Goal: Task Accomplishment & Management: Complete application form

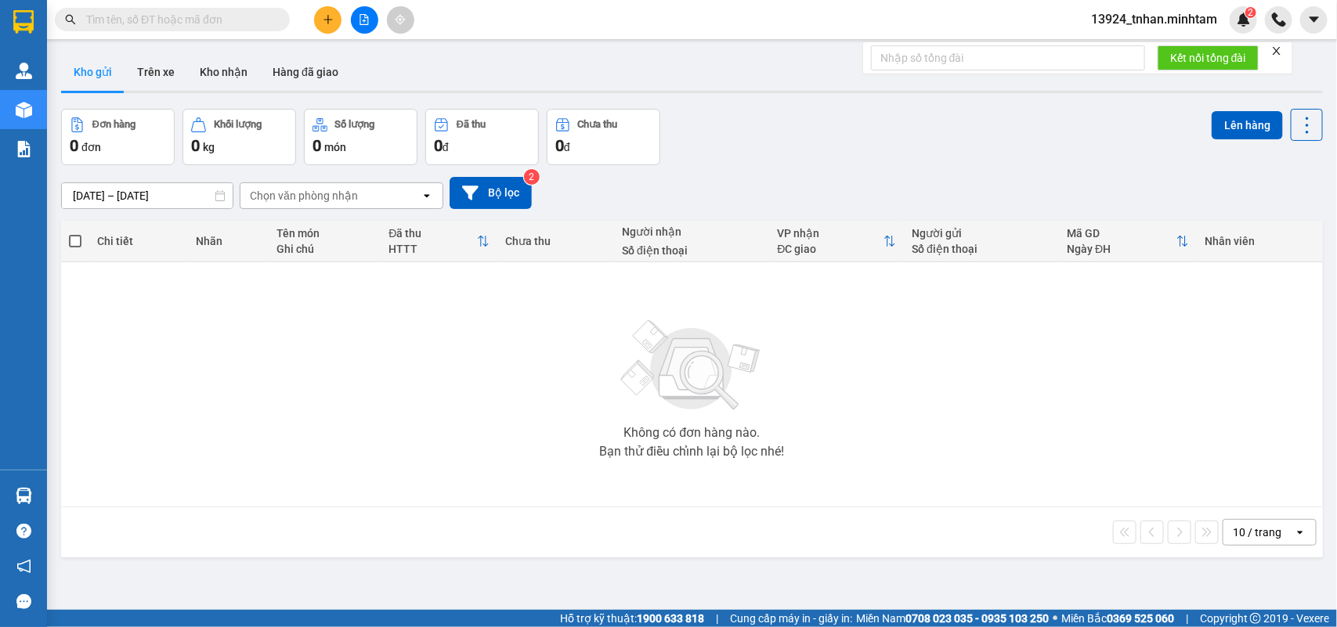
click at [255, 25] on input "text" at bounding box center [178, 19] width 185 height 17
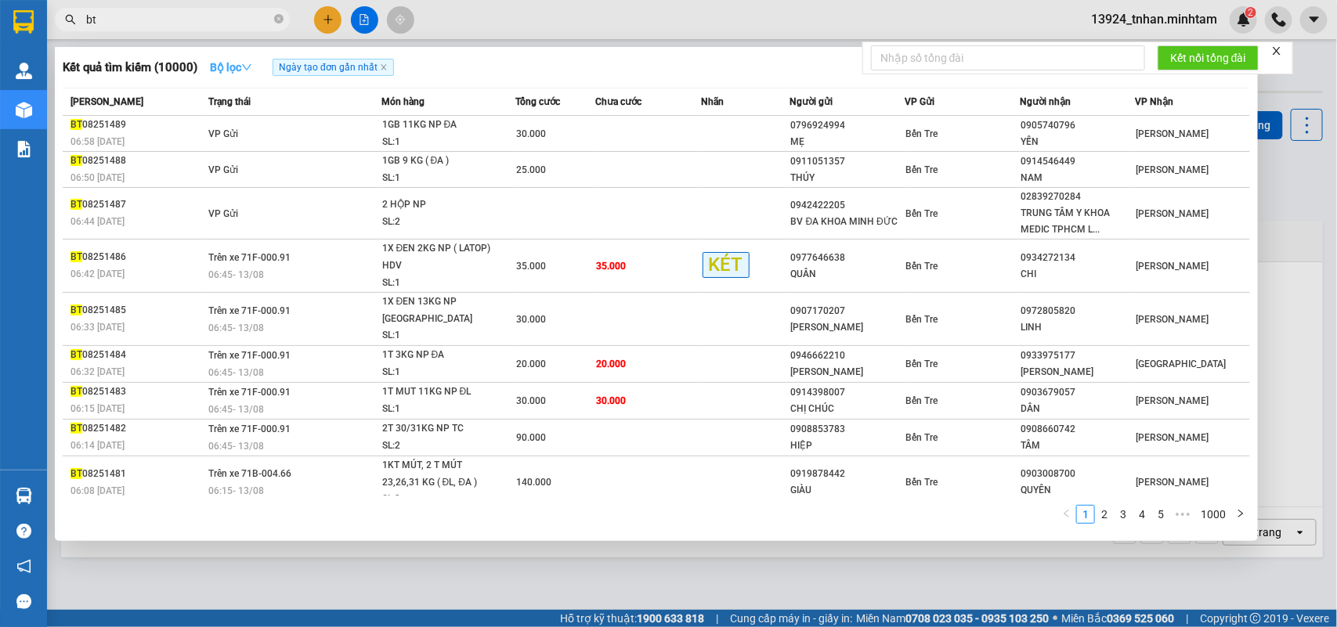
type input "bt"
click at [233, 67] on strong "Bộ lọc" at bounding box center [231, 67] width 42 height 13
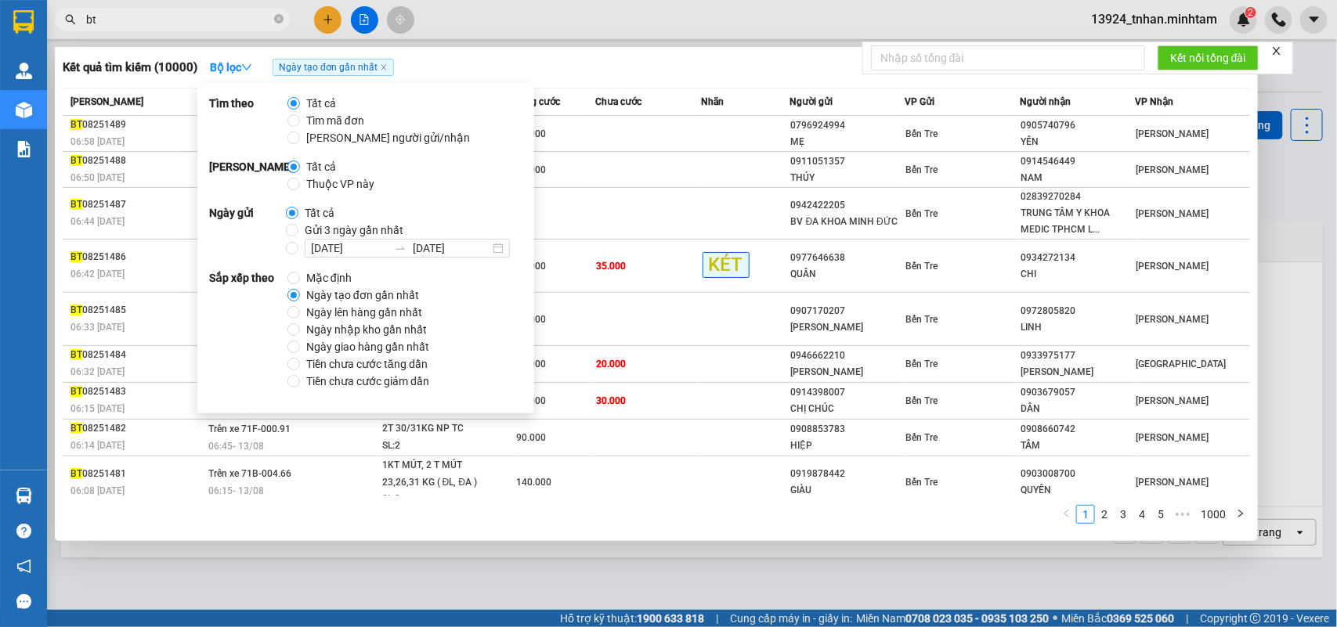
click at [321, 186] on span "Thuộc VP này" at bounding box center [340, 183] width 81 height 17
click at [300, 186] on input "Thuộc VP này" at bounding box center [293, 184] width 13 height 13
radio input "true"
radio input "false"
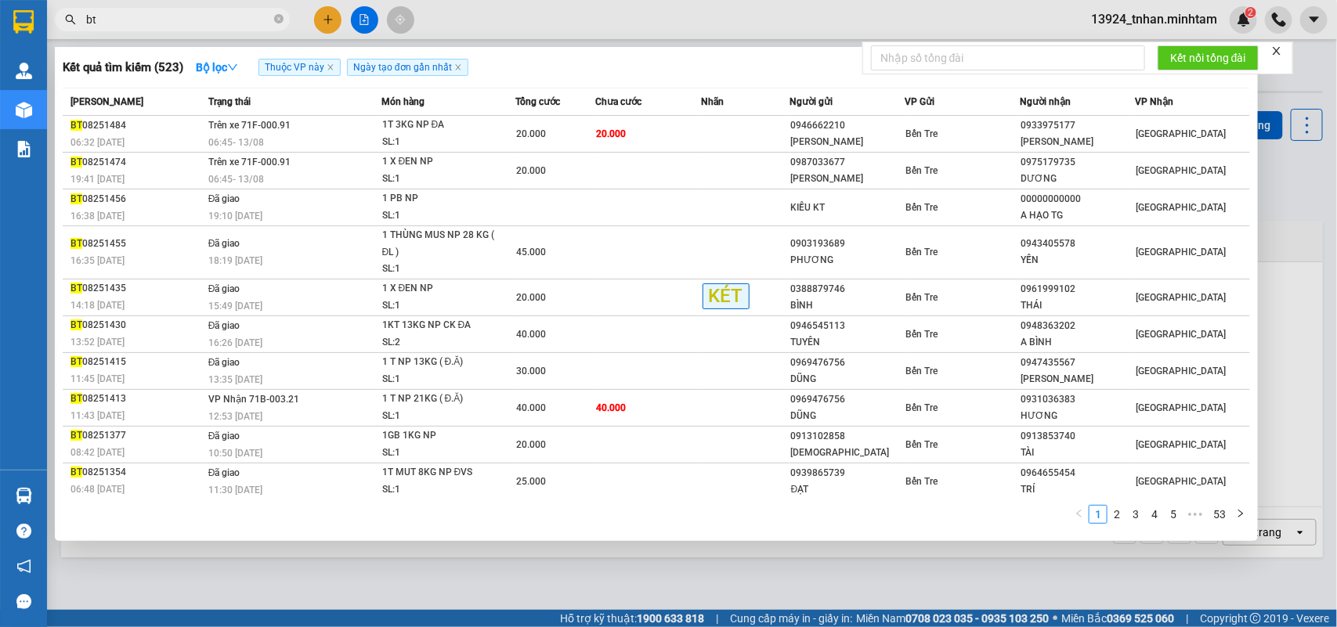
click at [757, 82] on div "Kết quả tìm kiếm ( 523 ) Bộ lọc Thuộc VP này Ngày tạo đơn gần nhất Mã ĐH Trạng …" at bounding box center [656, 294] width 1203 height 494
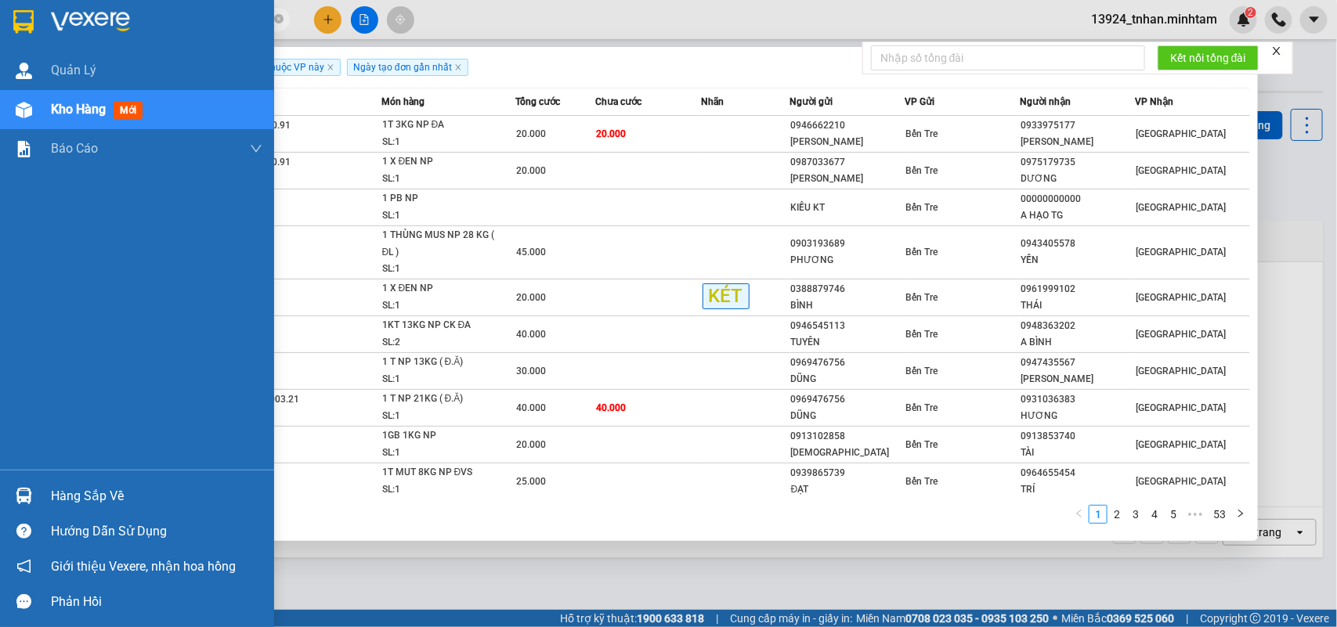
click at [41, 517] on div "Hướng dẫn sử dụng" at bounding box center [137, 531] width 274 height 35
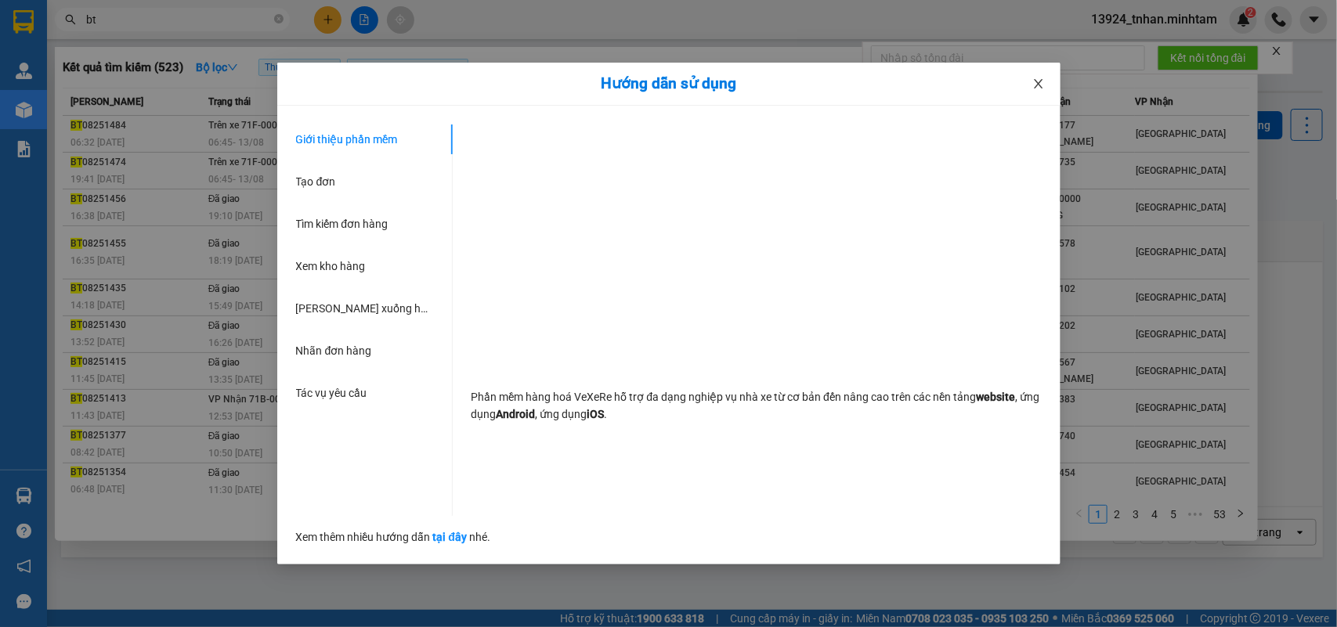
click at [1038, 73] on span "Close" at bounding box center [1039, 85] width 44 height 44
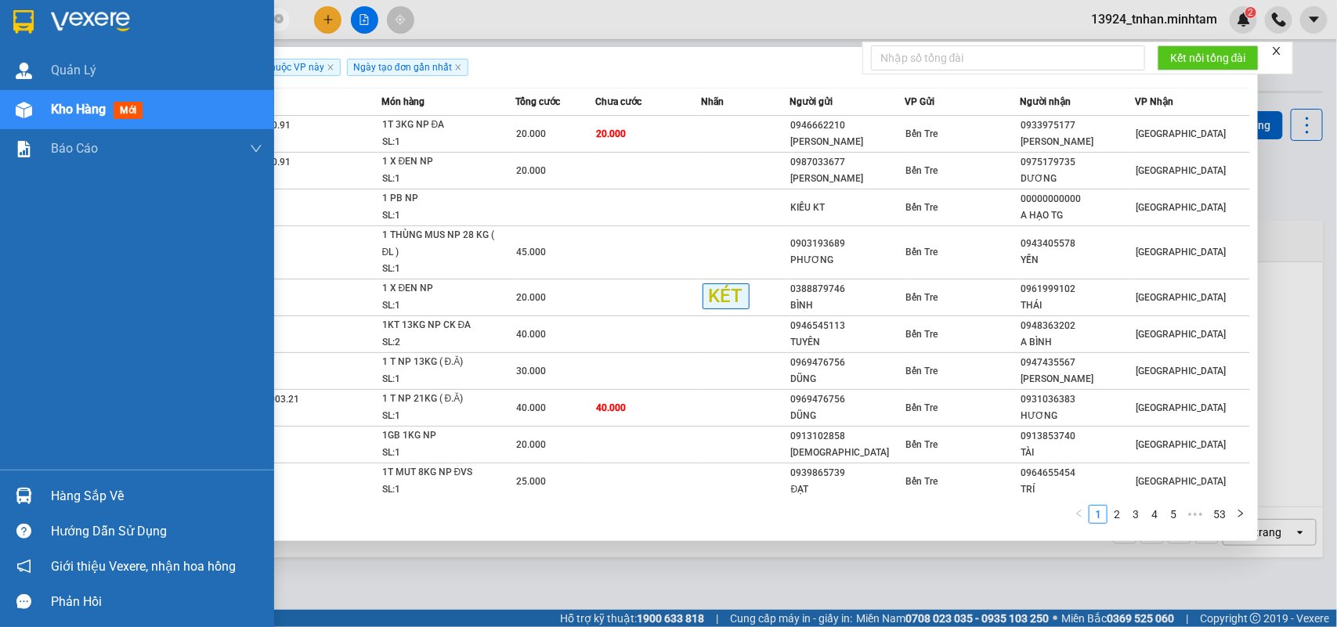
click at [60, 499] on div "Hàng sắp về" at bounding box center [156, 496] width 211 height 23
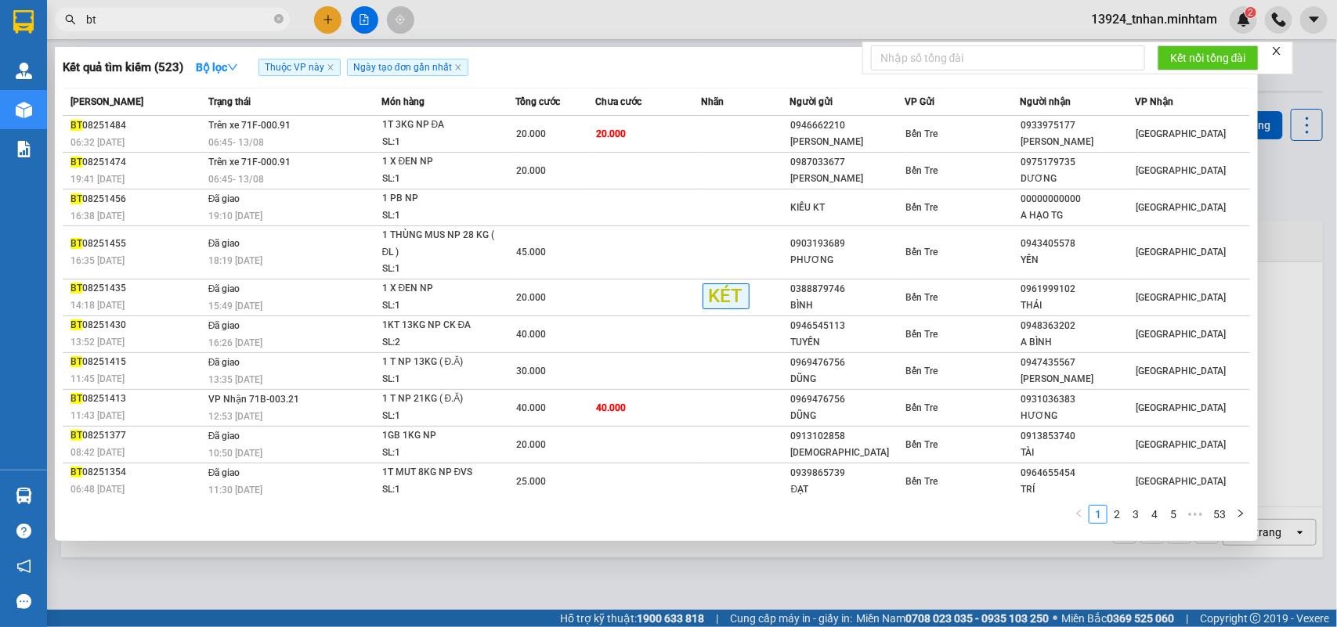
click at [737, 539] on section "Kết quả tìm kiếm ( 523 ) Bộ lọc Thuộc VP này Ngày tạo đơn gần nhất Mã ĐH Trạng …" at bounding box center [668, 313] width 1337 height 627
drag, startPoint x: 746, startPoint y: 570, endPoint x: 740, endPoint y: 562, distance: 10.7
click at [745, 570] on div at bounding box center [668, 313] width 1337 height 627
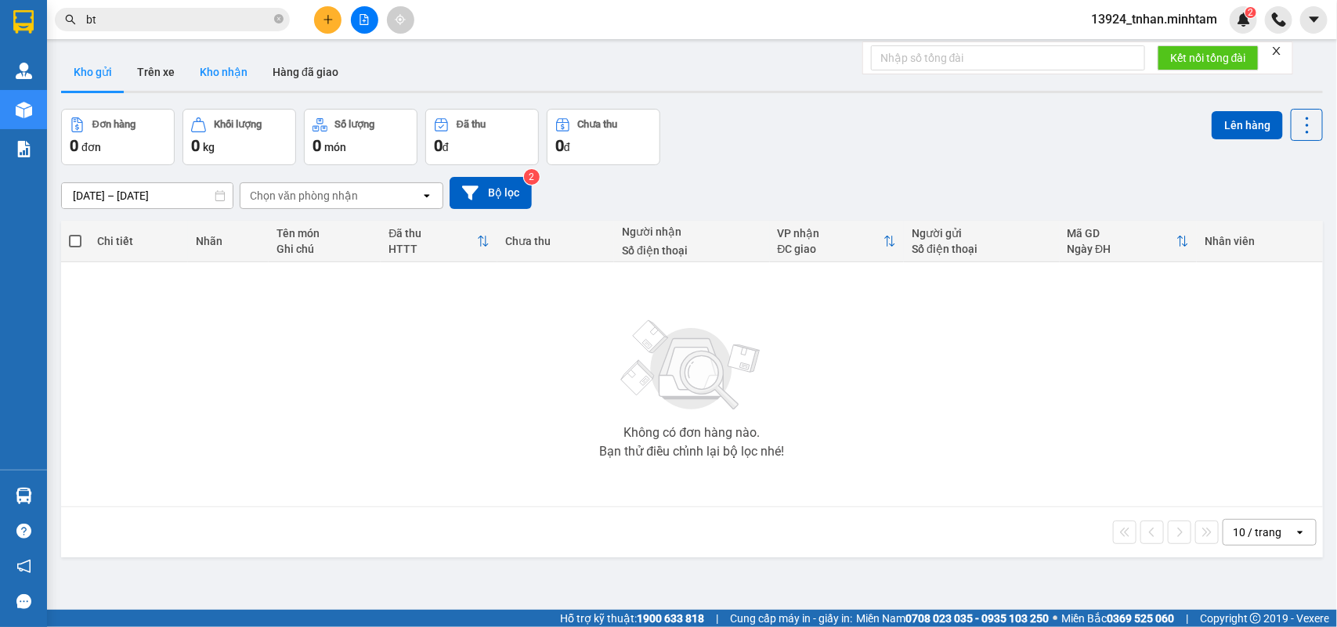
click at [229, 61] on button "Kho nhận" at bounding box center [223, 72] width 73 height 38
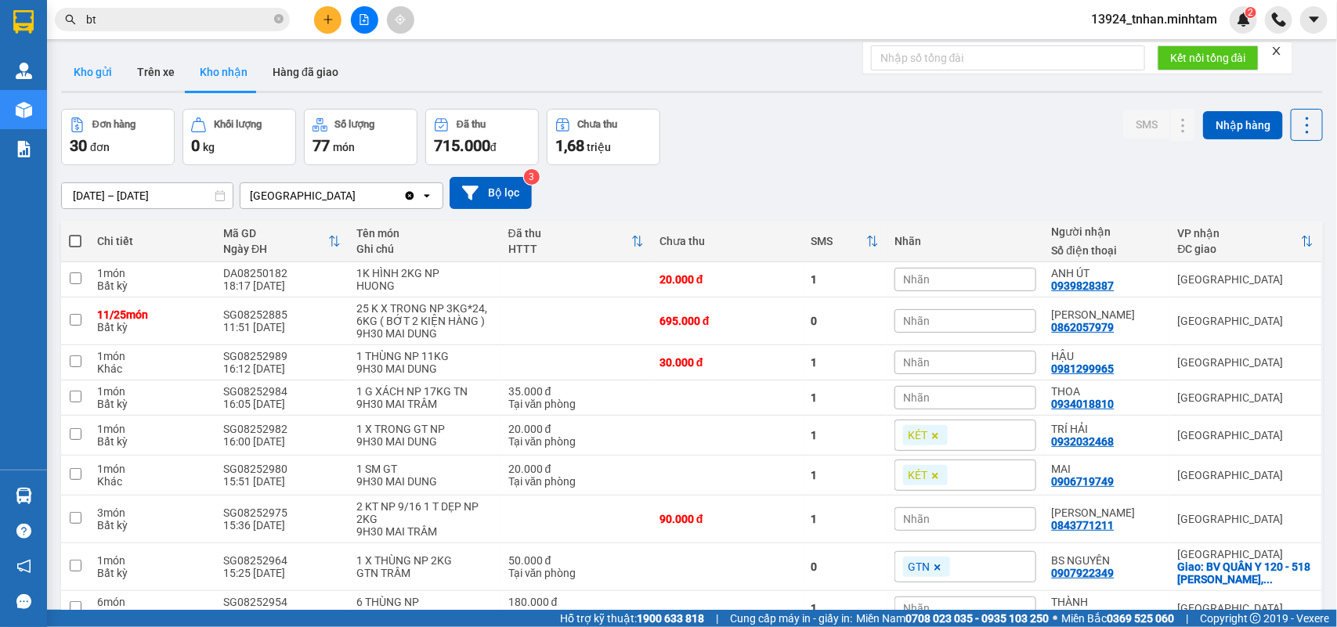
click at [98, 63] on button "Kho gửi" at bounding box center [92, 72] width 63 height 38
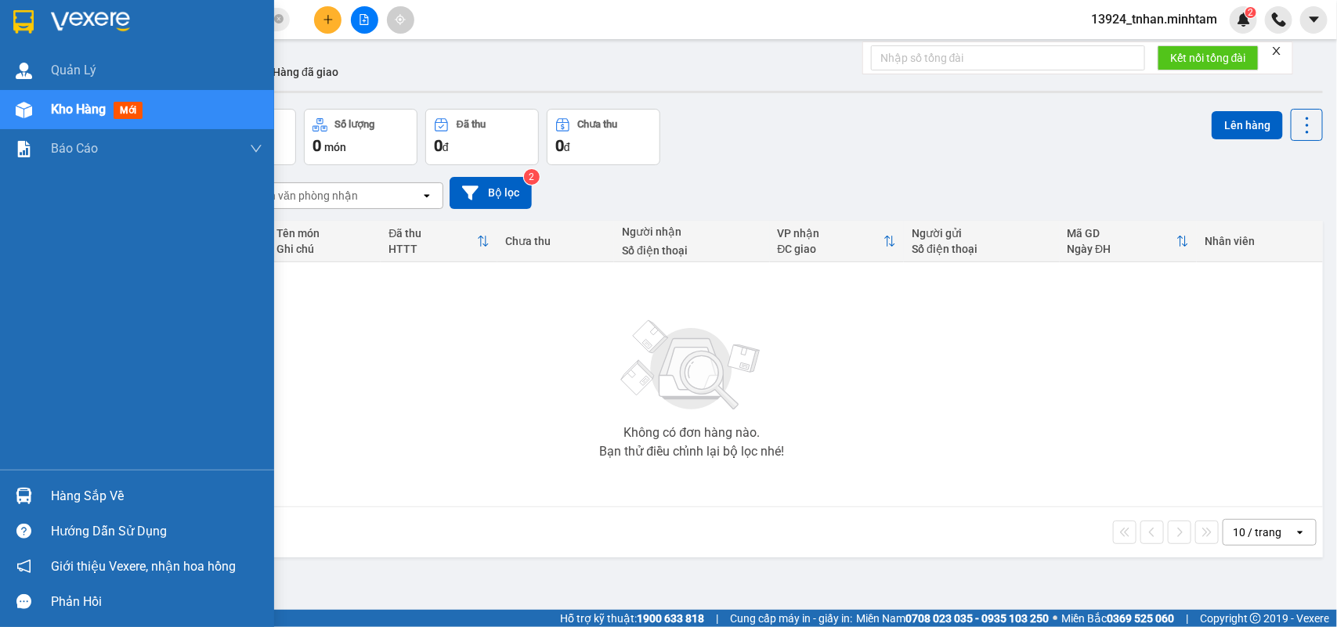
drag, startPoint x: 31, startPoint y: 498, endPoint x: 37, endPoint y: 487, distance: 12.3
click at [32, 497] on div at bounding box center [23, 495] width 27 height 27
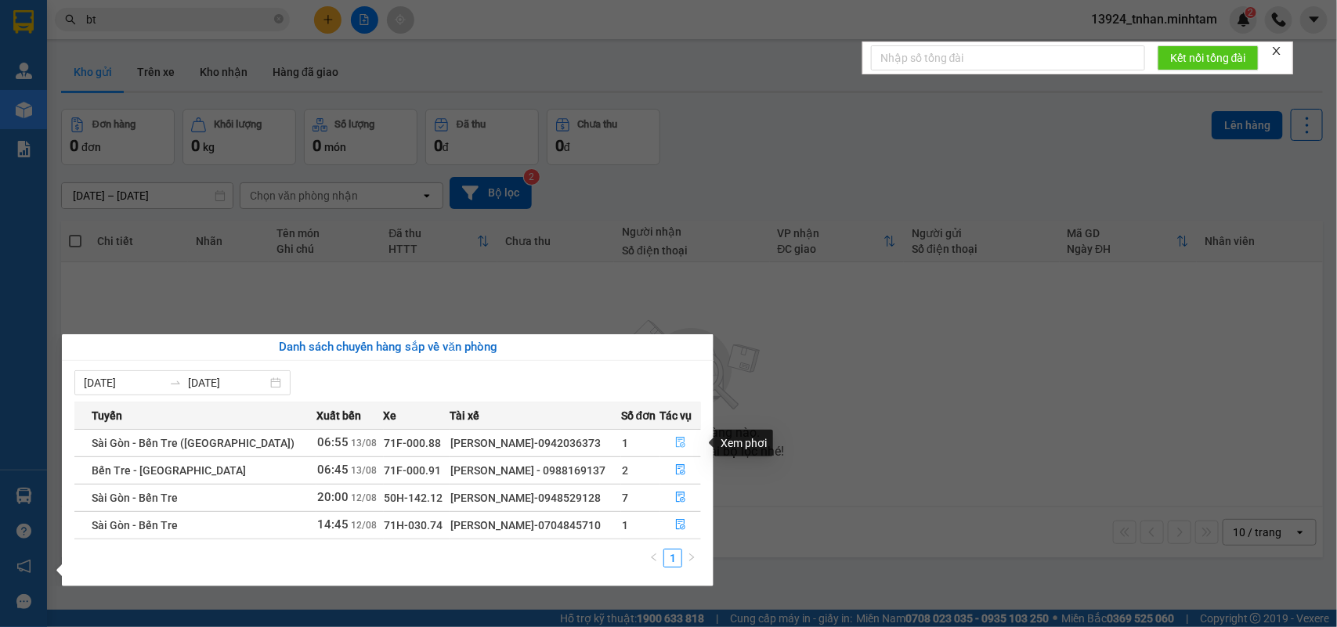
click at [686, 443] on button "button" at bounding box center [681, 443] width 40 height 25
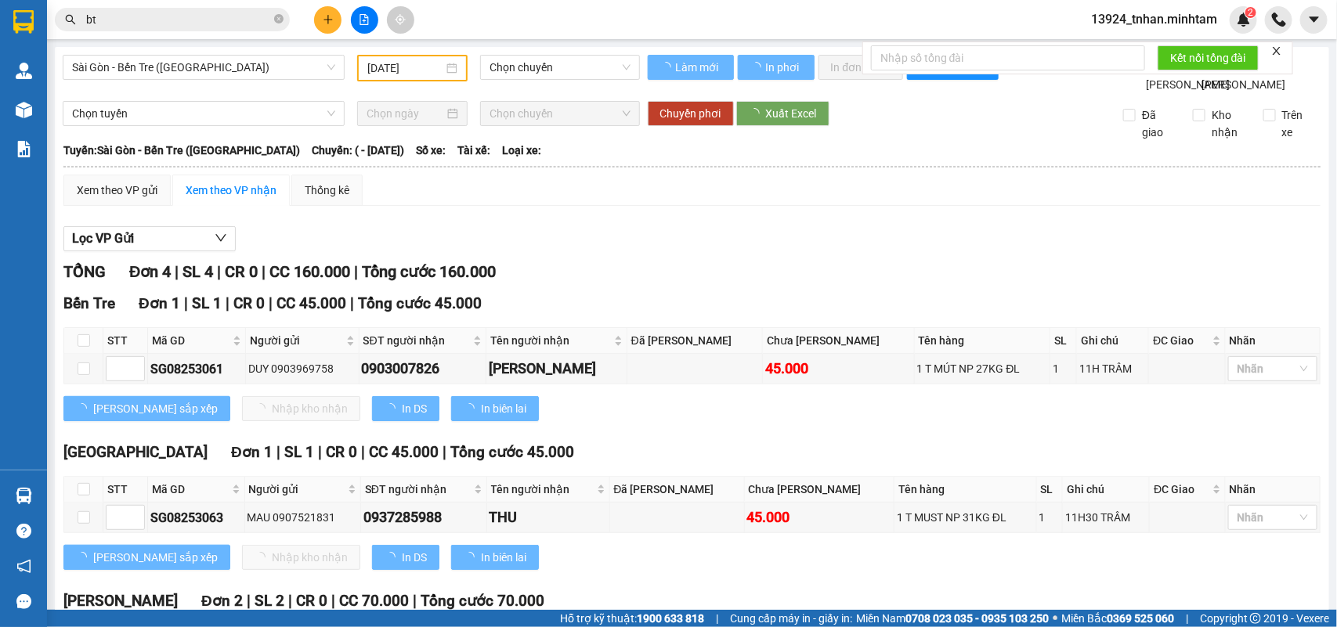
type input "[DATE]"
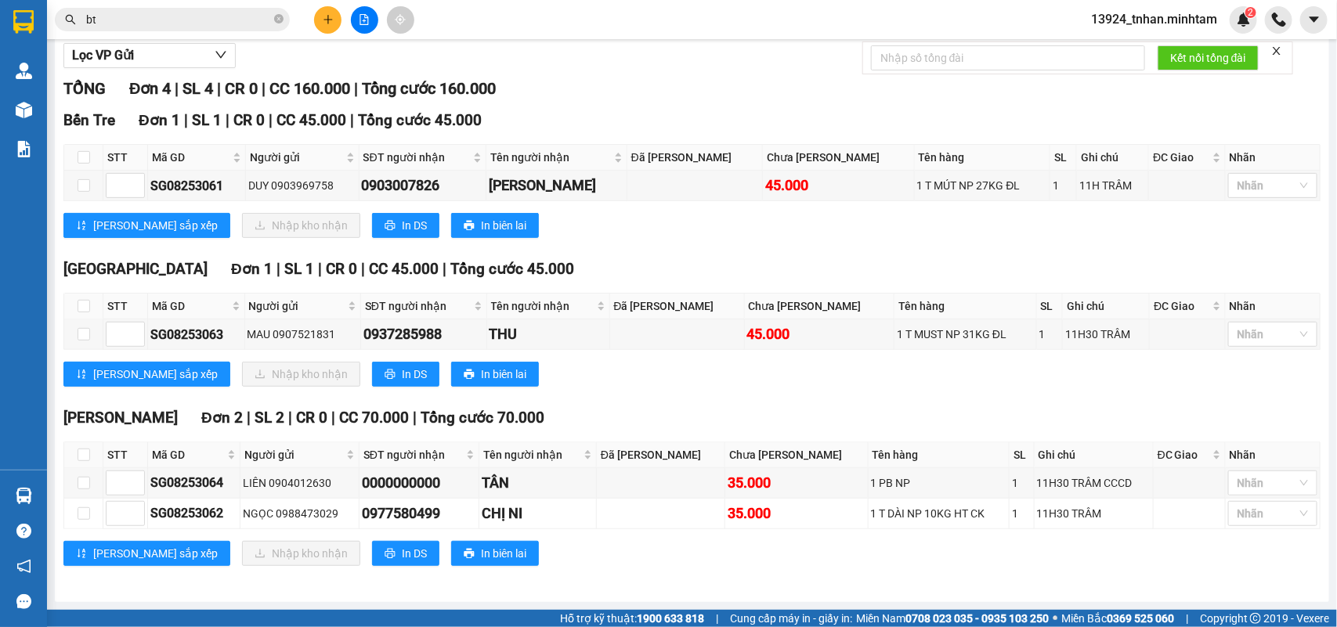
scroll to position [124, 0]
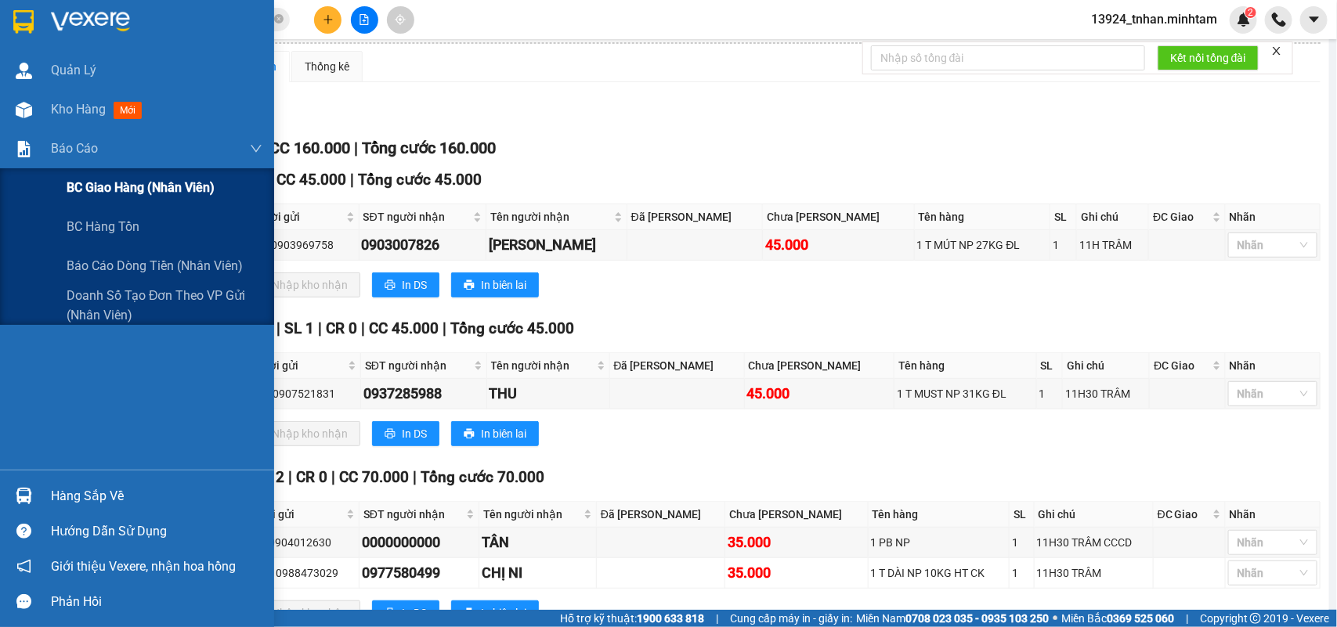
click at [126, 188] on span "BC giao hàng (nhân viên)" at bounding box center [141, 188] width 148 height 20
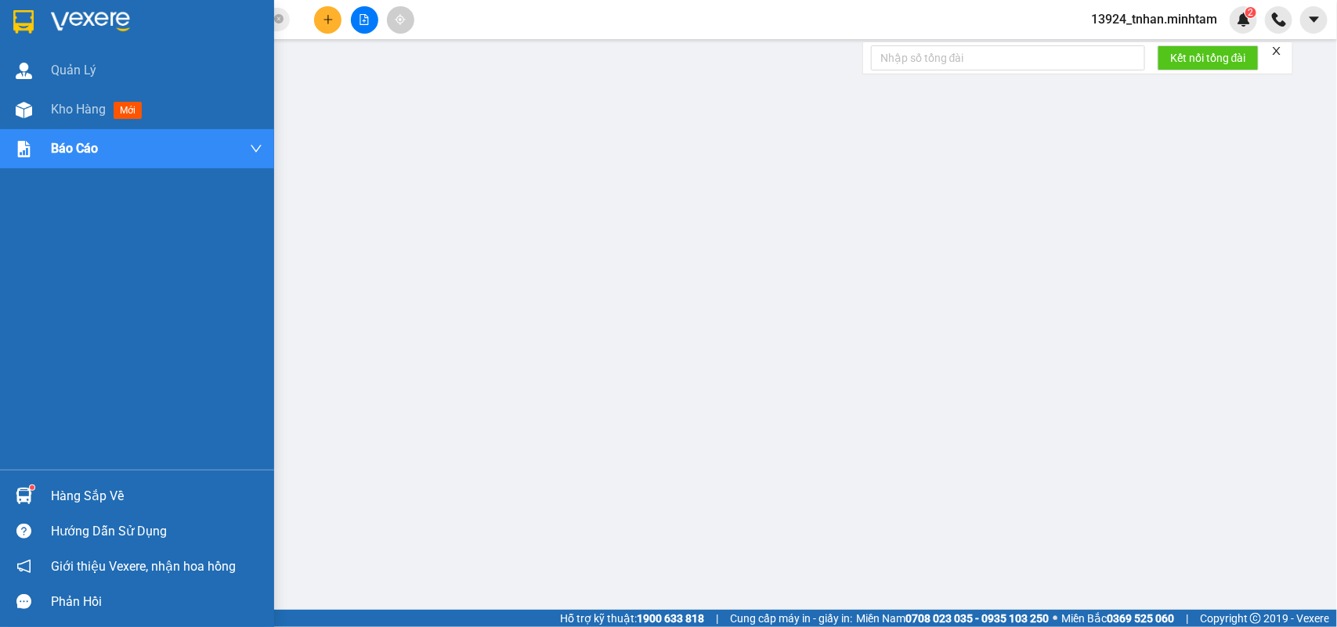
drag, startPoint x: 92, startPoint y: 479, endPoint x: 92, endPoint y: 499, distance: 19.6
click at [92, 499] on div "Hàng sắp về" at bounding box center [156, 496] width 211 height 23
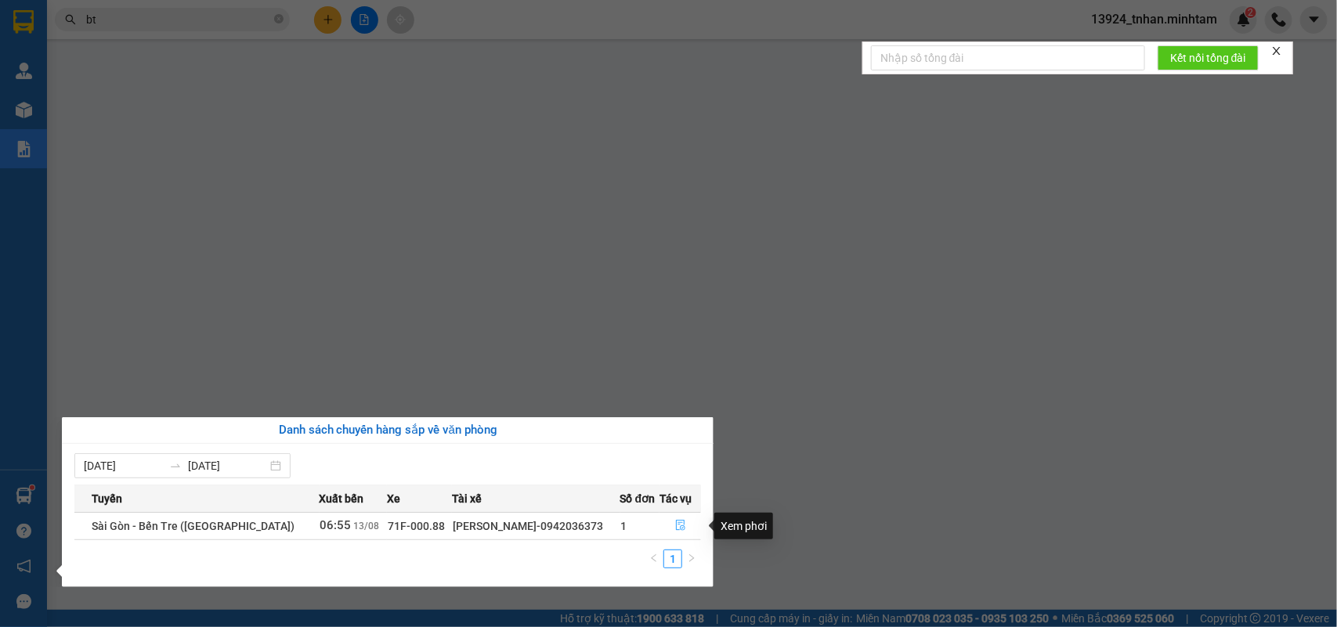
click at [678, 521] on button "button" at bounding box center [680, 526] width 40 height 25
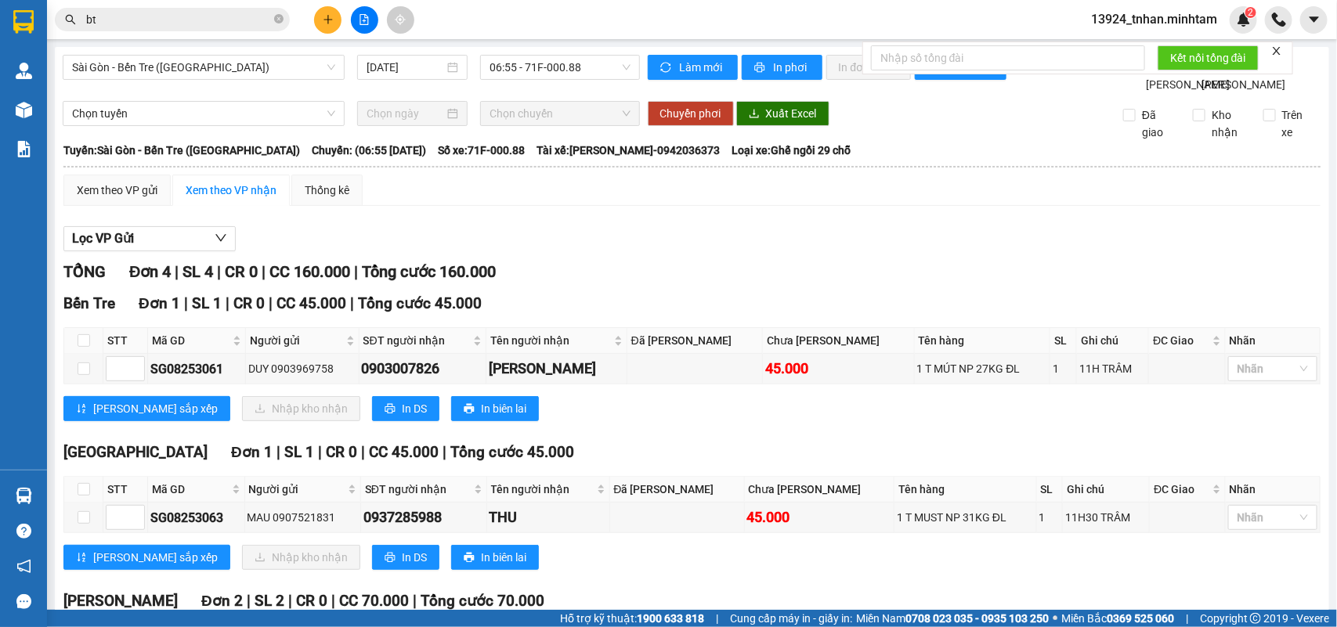
scroll to position [98, 0]
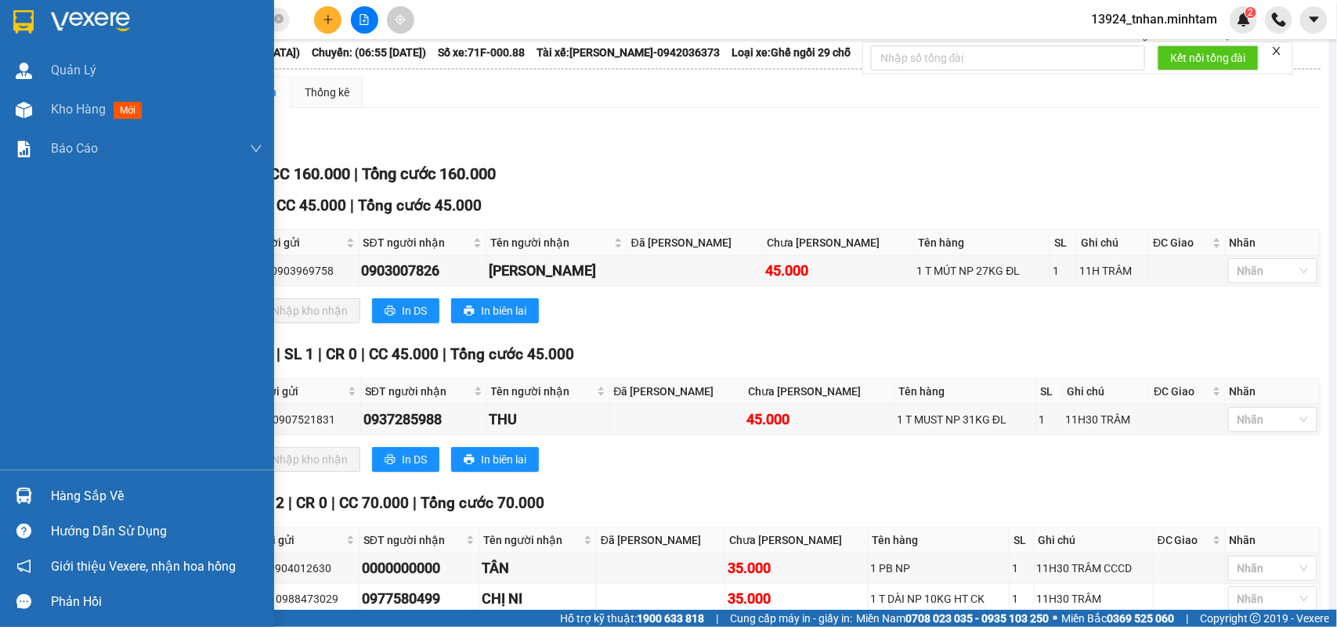
click at [59, 479] on div "Hàng sắp về" at bounding box center [137, 496] width 274 height 35
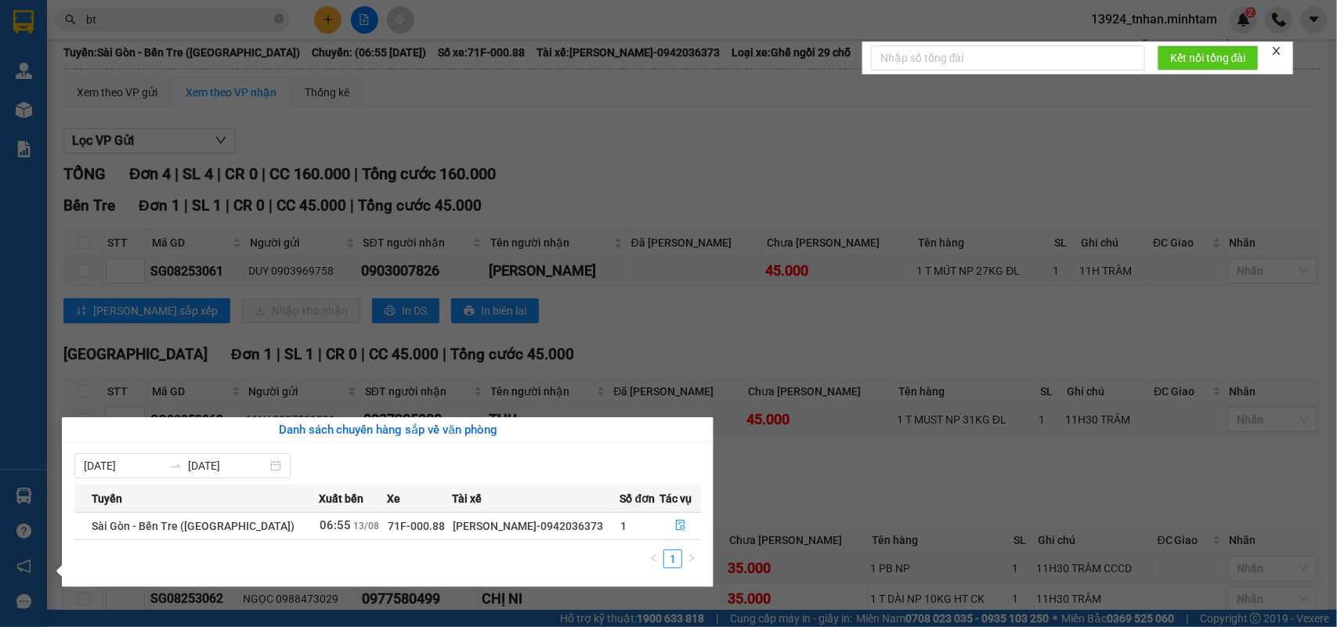
click at [323, 13] on section "Kết quả tìm kiếm ( 523 ) Bộ lọc Thuộc VP này Ngày tạo đơn gần nhất Mã ĐH Trạng …" at bounding box center [668, 313] width 1337 height 627
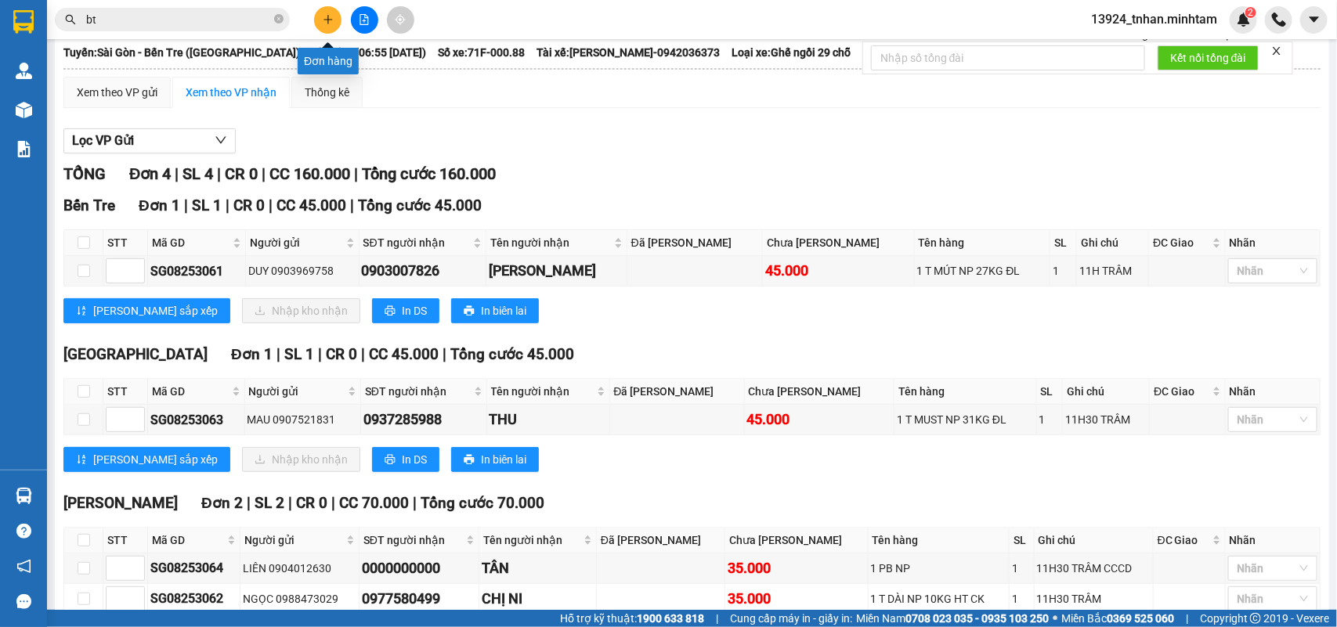
click at [323, 13] on button at bounding box center [327, 19] width 27 height 27
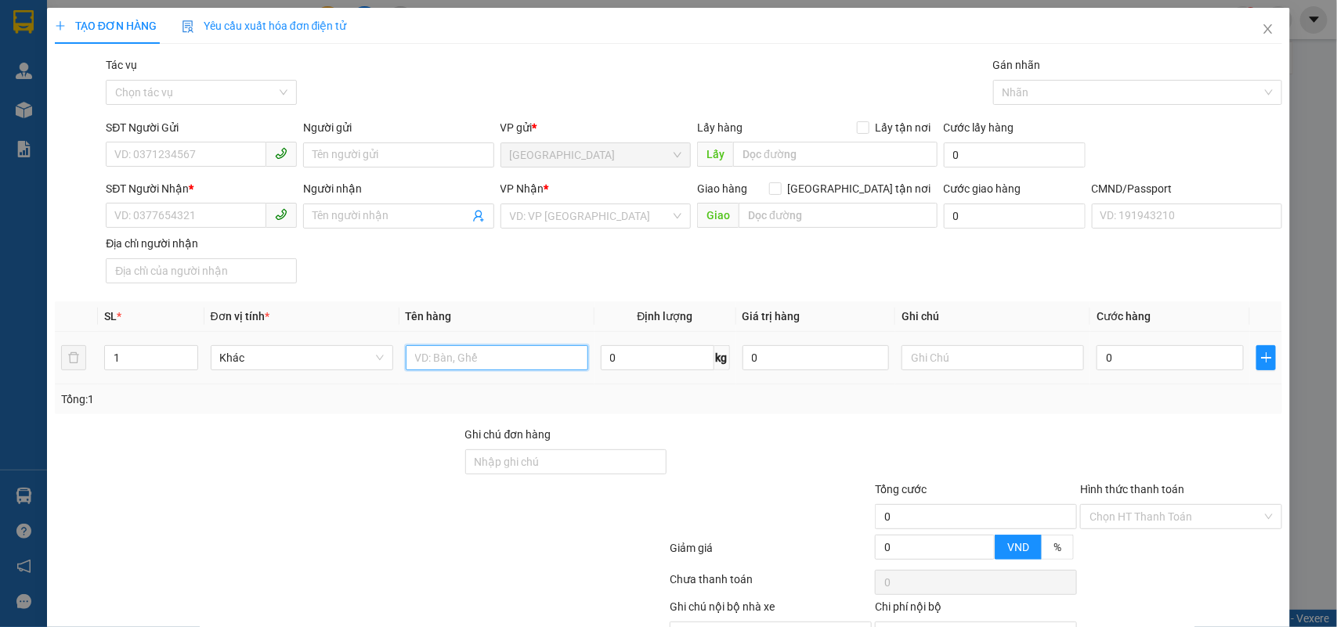
click at [552, 360] on input "text" at bounding box center [497, 357] width 183 height 25
type input "1 X TRẮNG NP 3 KG"
click at [170, 159] on input "SĐT Người Gửi" at bounding box center [186, 154] width 161 height 25
type input "0984050541"
click at [359, 146] on input "Người gửi" at bounding box center [398, 155] width 191 height 25
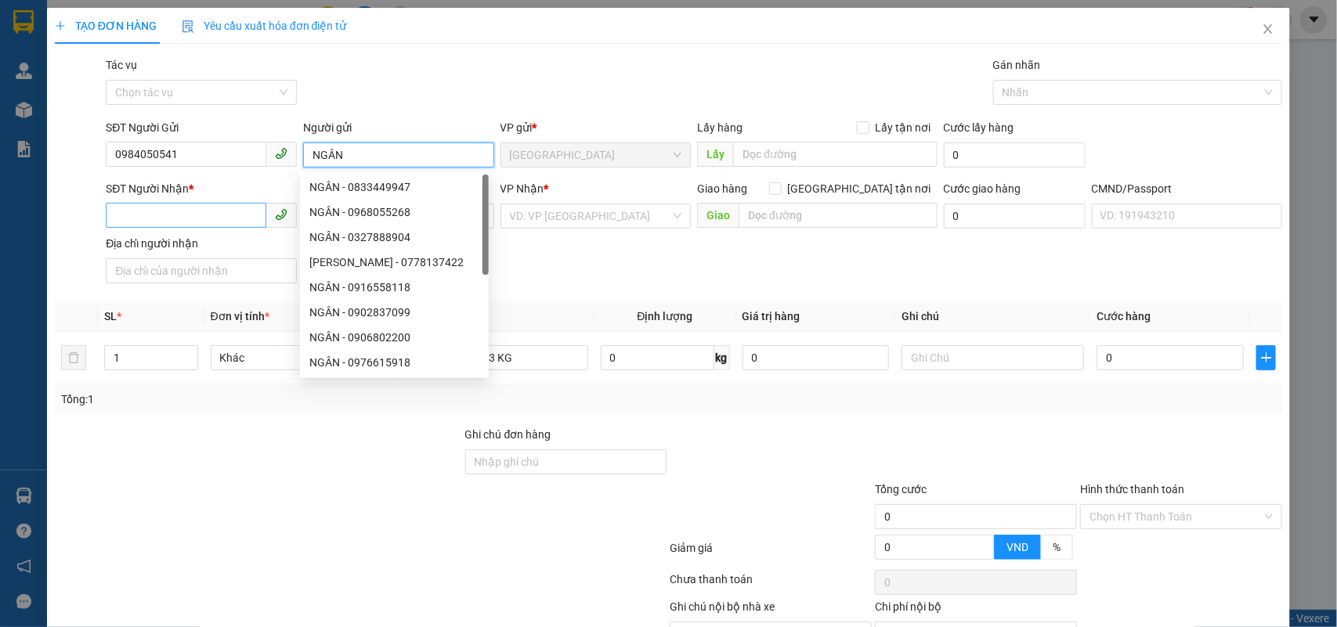
type input "NGÂN"
click at [170, 220] on input "SĐT Người Nhận *" at bounding box center [186, 215] width 161 height 25
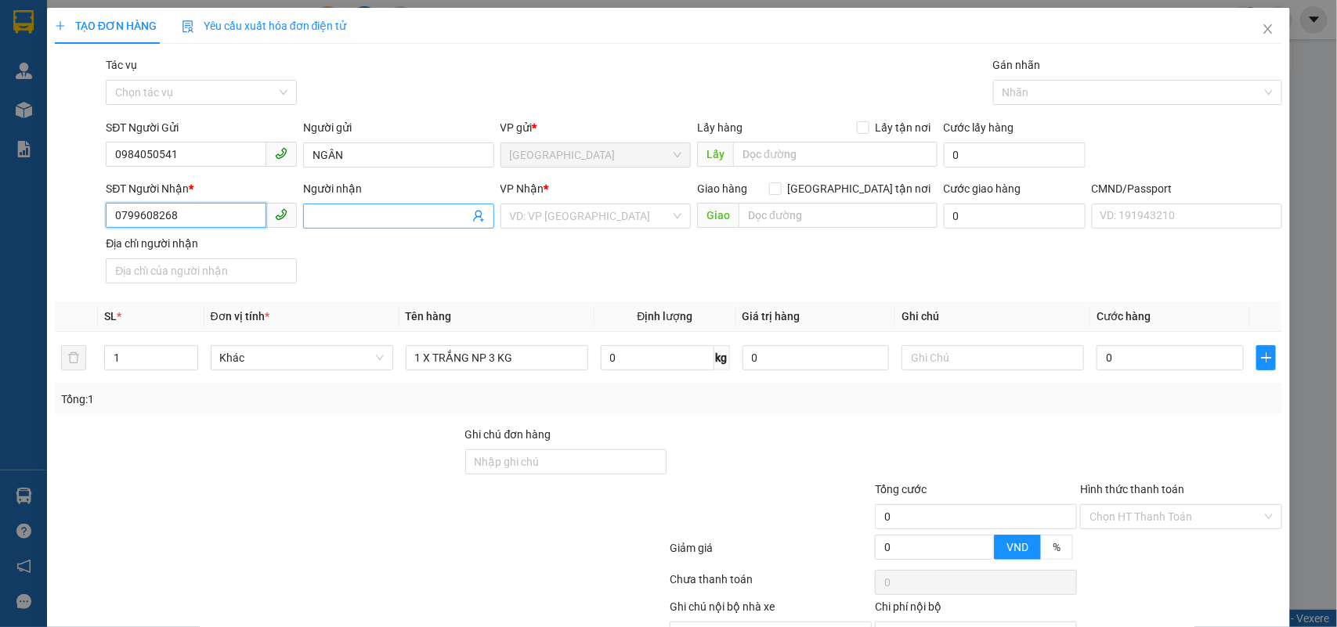
type input "0799608268"
click at [404, 219] on input "Người nhận" at bounding box center [391, 216] width 157 height 17
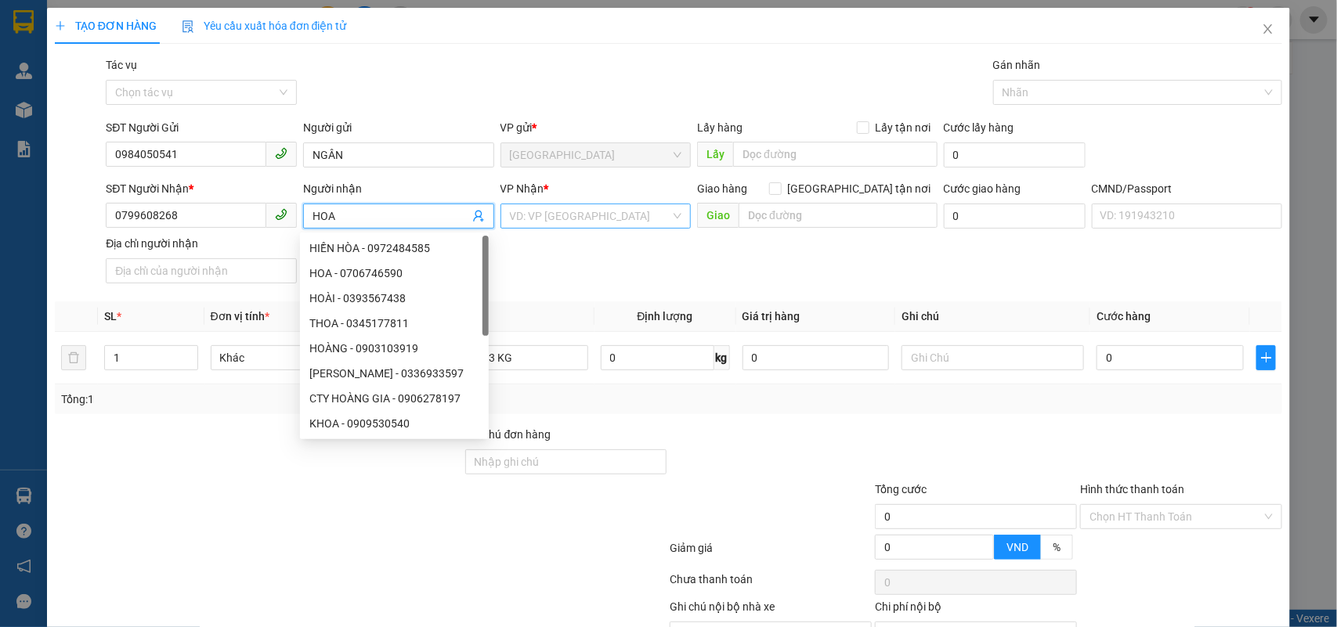
type input "HOA"
click at [609, 214] on input "search" at bounding box center [590, 215] width 161 height 23
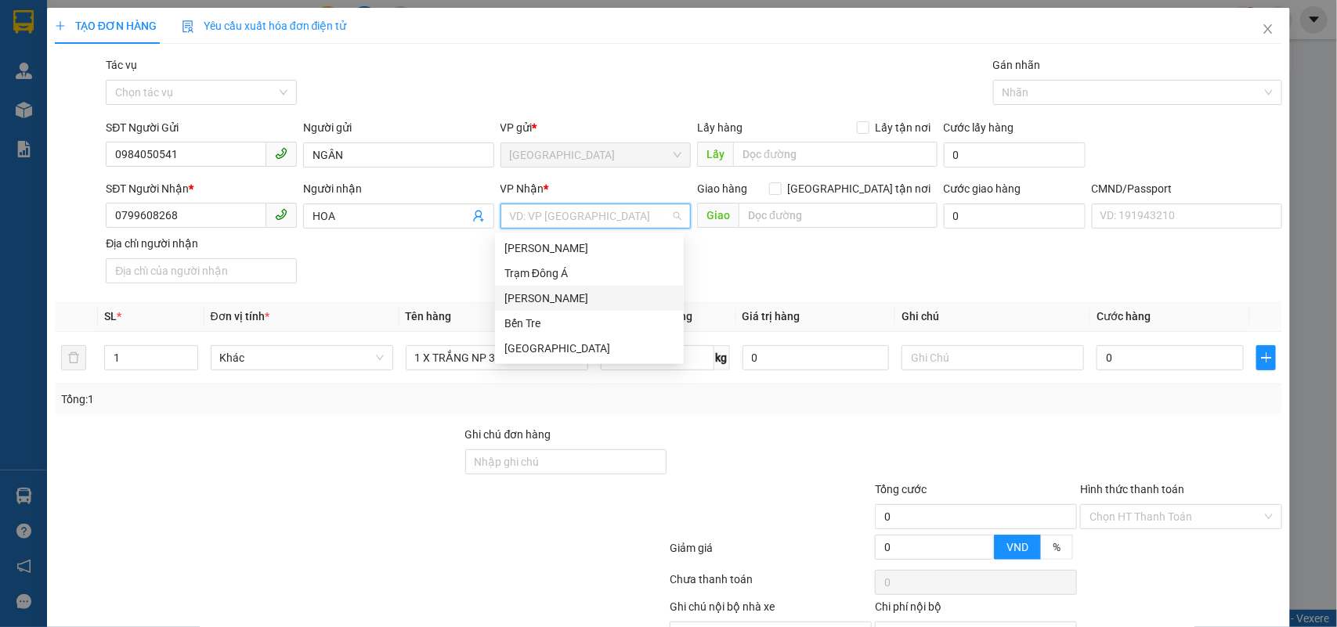
click at [556, 302] on div "[PERSON_NAME]" at bounding box center [589, 298] width 170 height 17
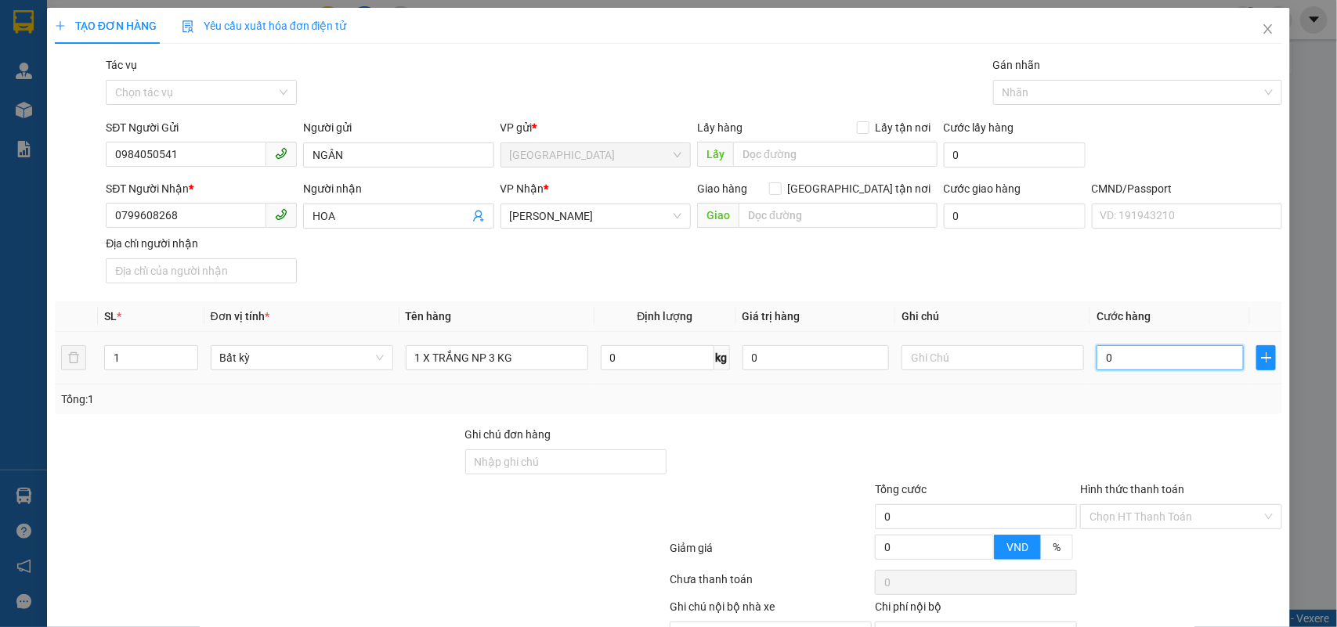
click at [1122, 370] on input "0" at bounding box center [1170, 357] width 147 height 25
type input "2"
type input "20"
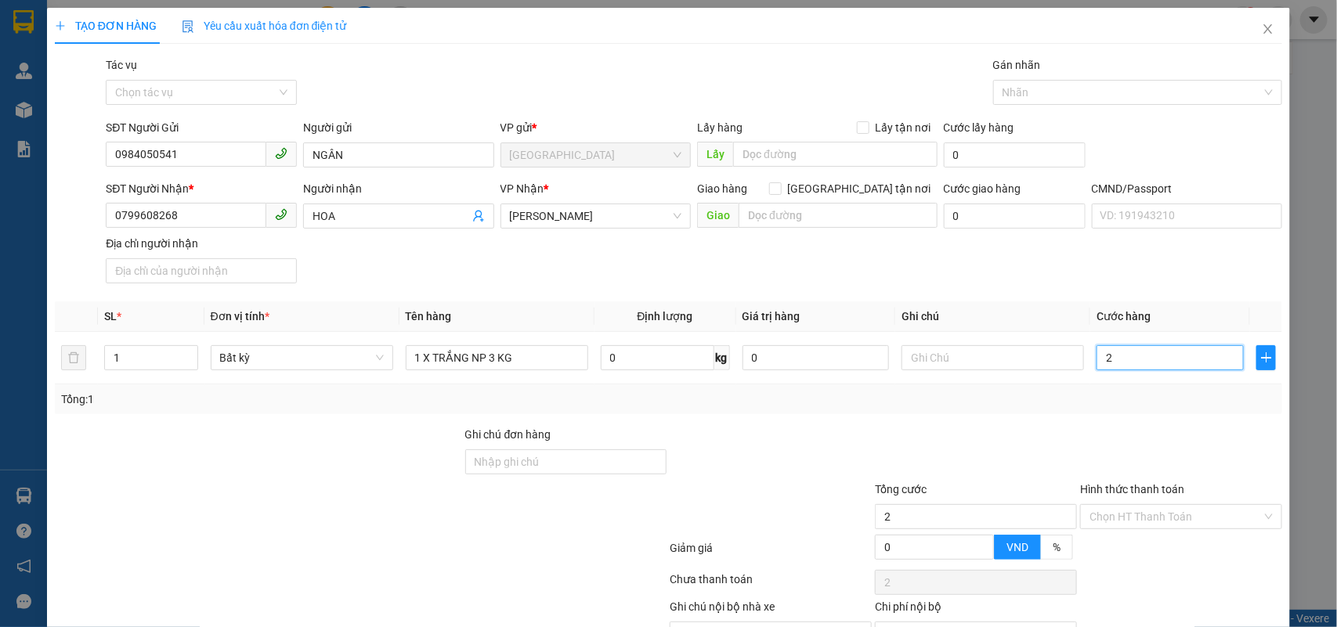
type input "20"
type input "20.000"
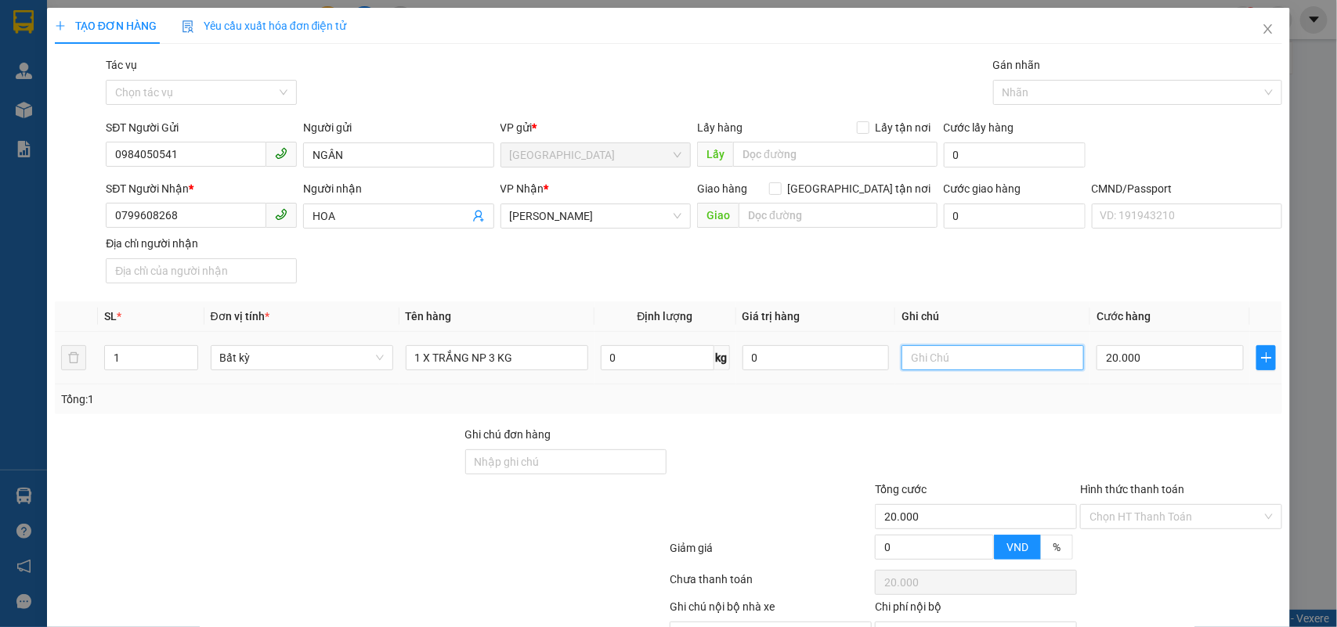
click at [996, 354] on input "text" at bounding box center [993, 357] width 183 height 25
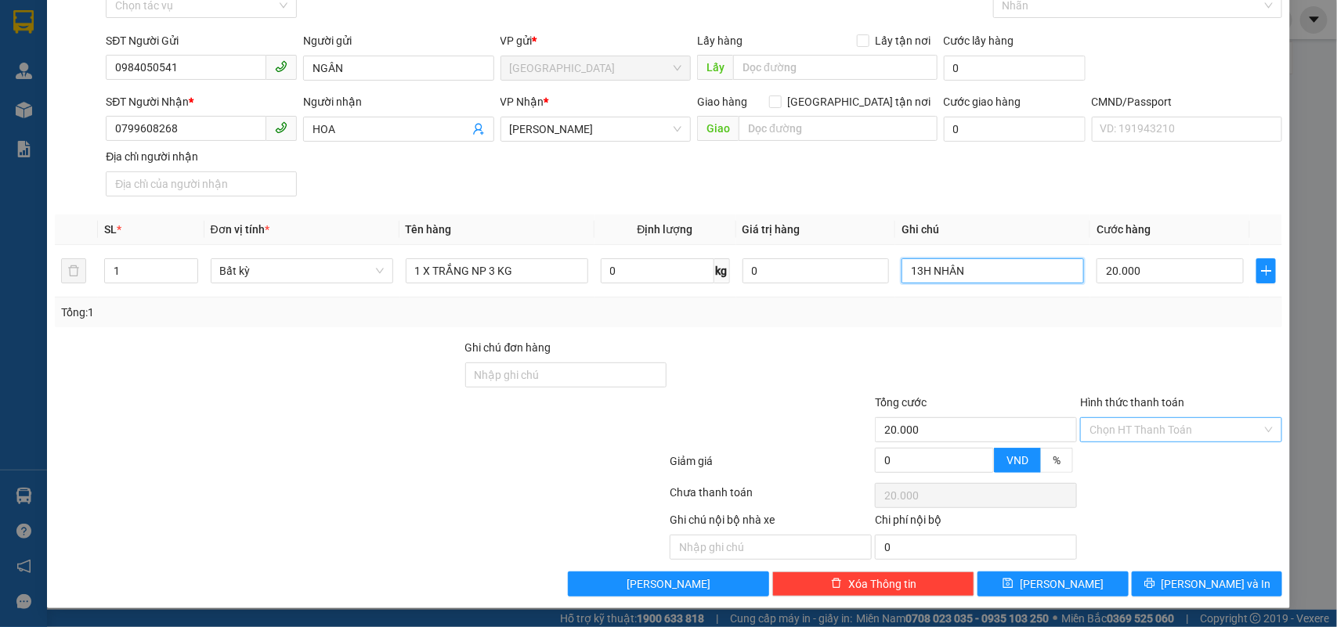
type input "13H NHÂN"
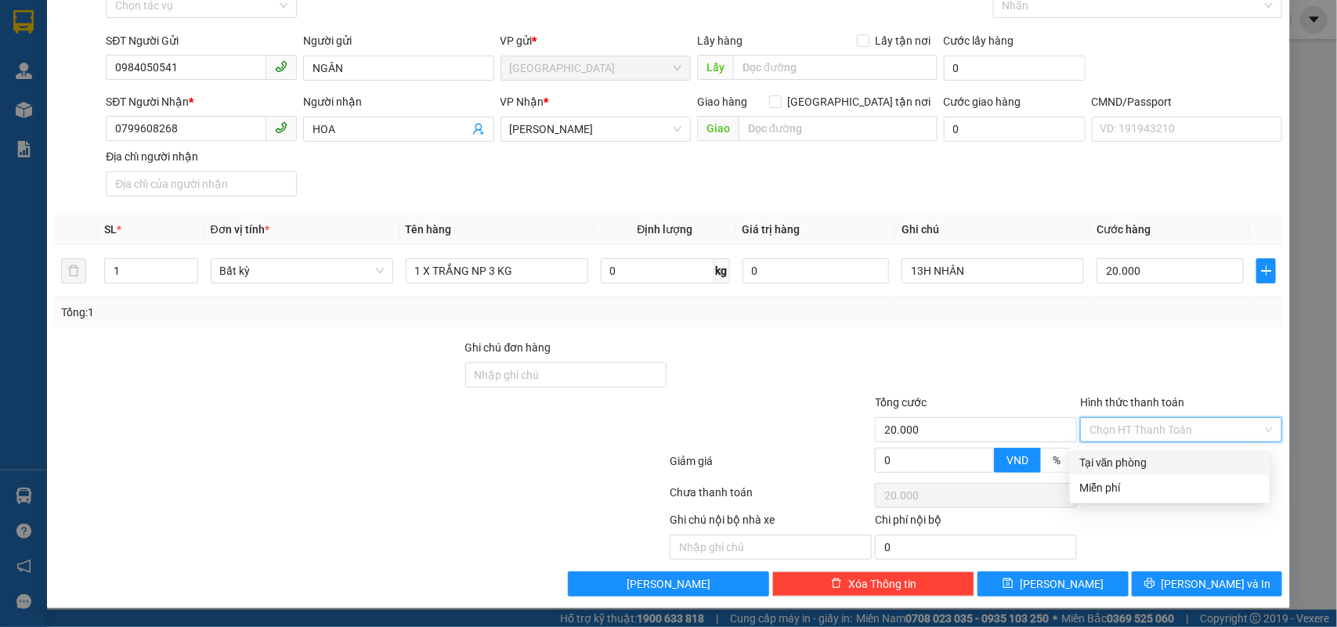
drag, startPoint x: 1120, startPoint y: 436, endPoint x: 1116, endPoint y: 457, distance: 20.7
click at [1120, 437] on input "Hình thức thanh toán" at bounding box center [1176, 429] width 172 height 23
click at [1116, 457] on div "Tại văn phòng" at bounding box center [1169, 462] width 181 height 17
type input "0"
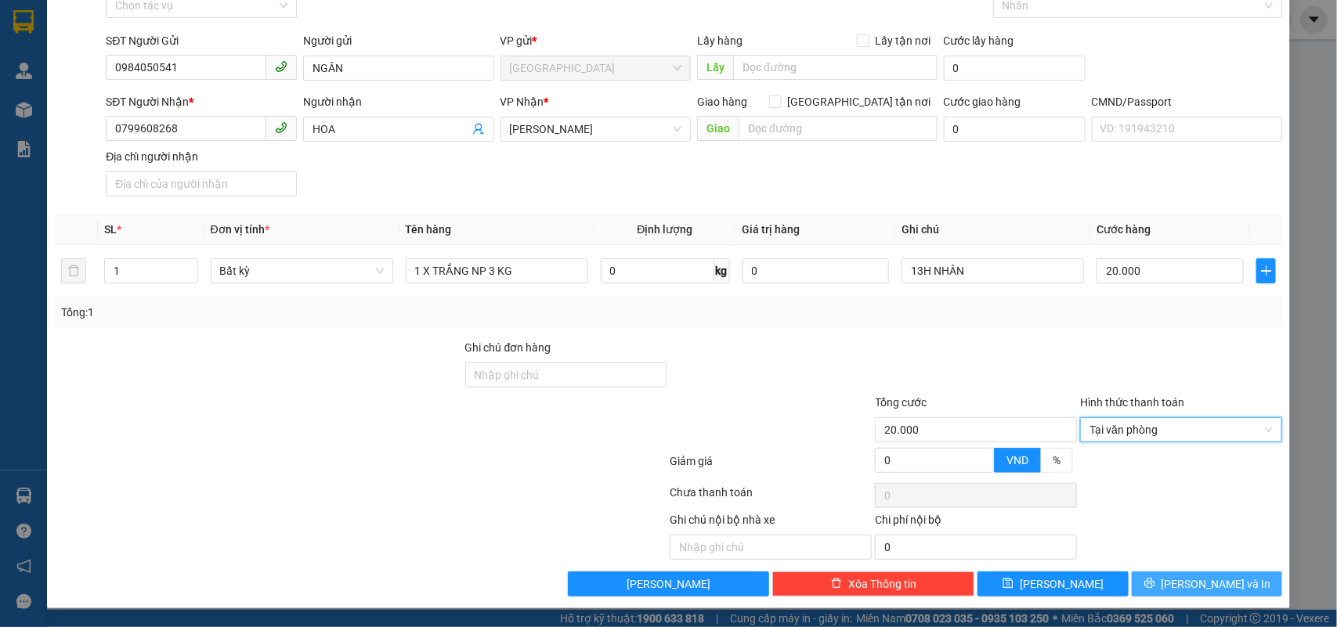
drag, startPoint x: 1203, startPoint y: 582, endPoint x: 1150, endPoint y: 570, distance: 54.5
click at [1202, 584] on span "[PERSON_NAME] và In" at bounding box center [1217, 584] width 110 height 17
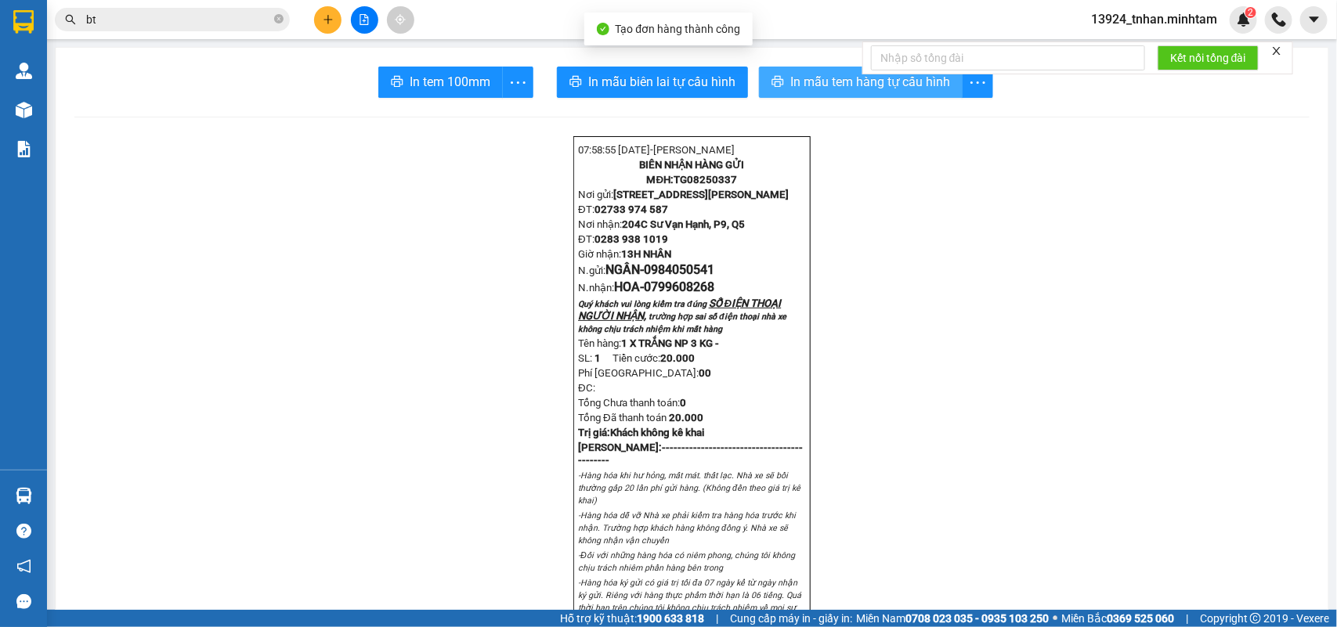
click at [780, 87] on button "In mẫu tem hàng tự cấu hình" at bounding box center [861, 82] width 204 height 31
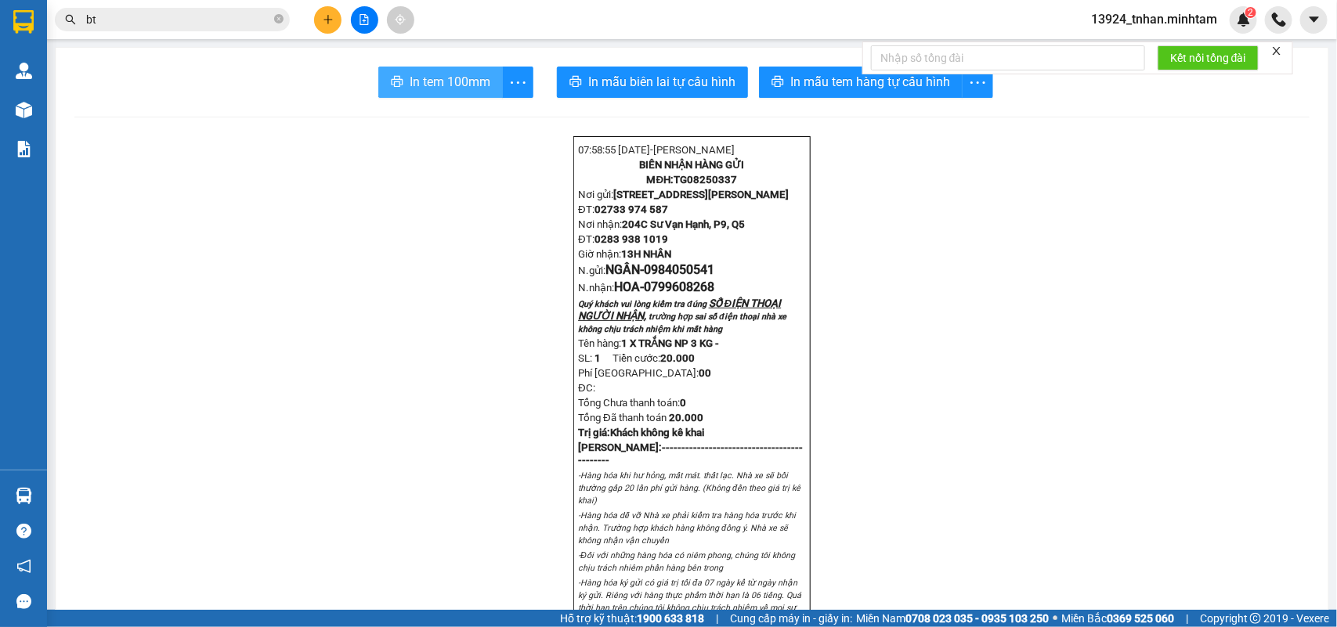
click at [425, 91] on span "In tem 100mm" at bounding box center [450, 82] width 81 height 20
click at [276, 16] on icon "close-circle" at bounding box center [278, 18] width 9 height 9
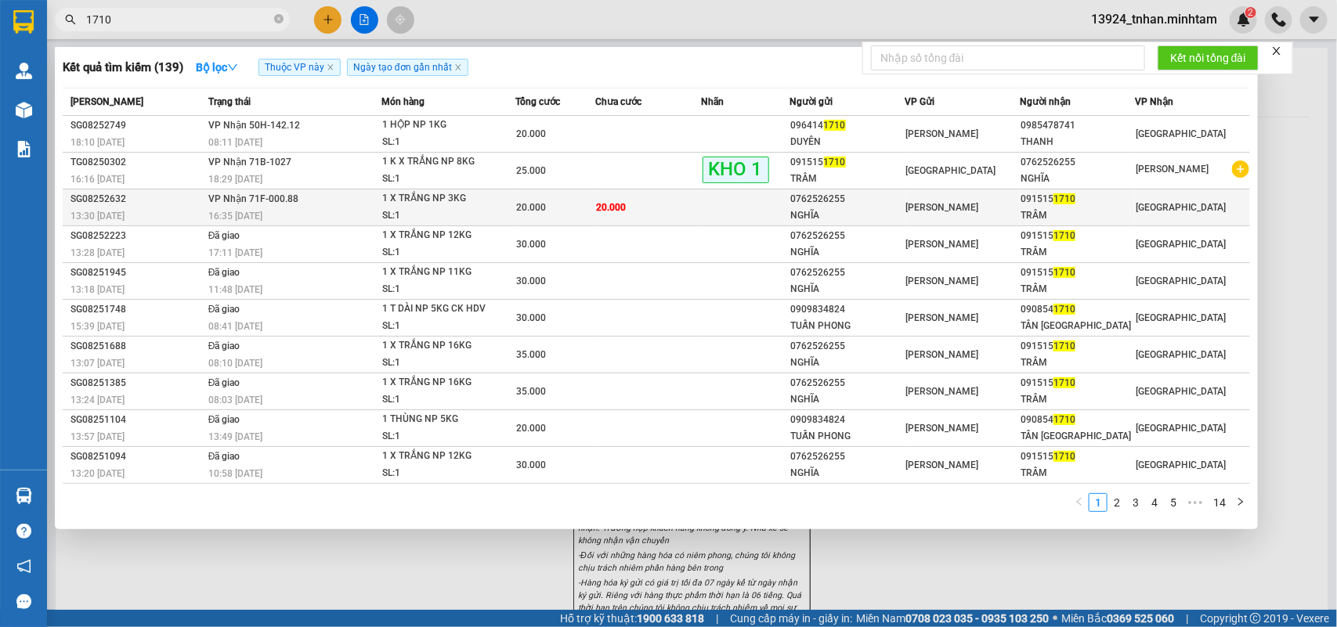
type input "1710"
click at [609, 208] on span "20.000" at bounding box center [611, 207] width 30 height 11
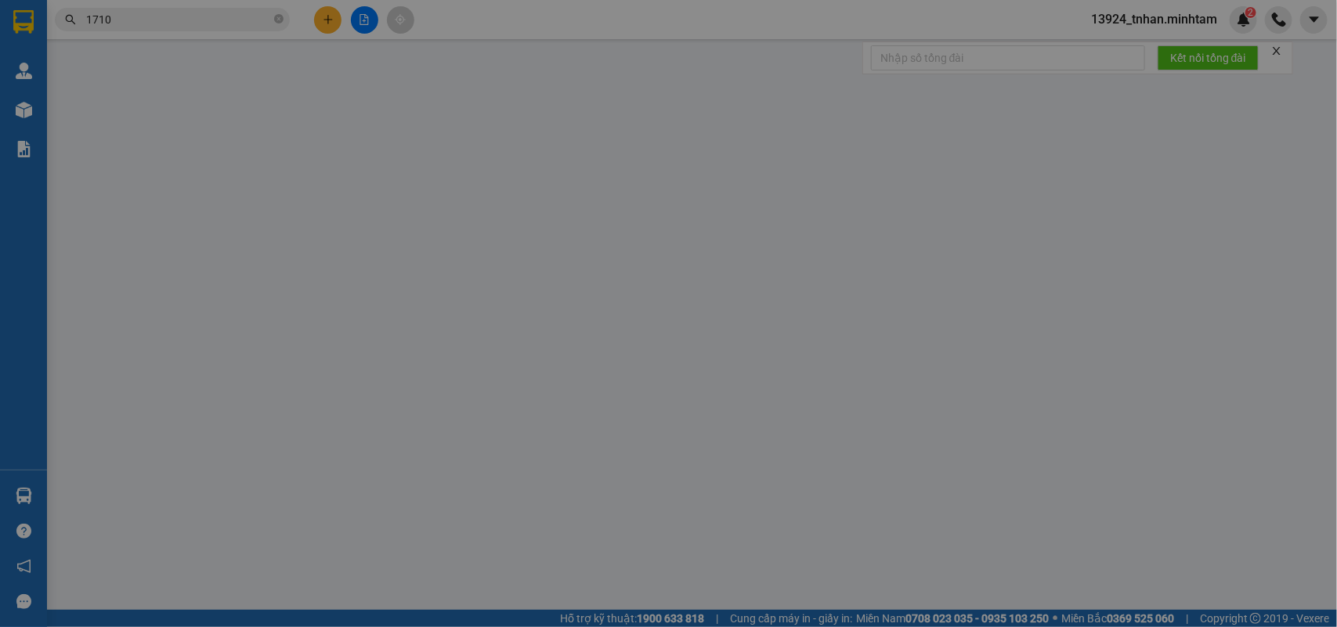
type input "0762526255"
type input "NGHĨA"
type input "0915151710"
type input "TRÂM"
type input "20.000"
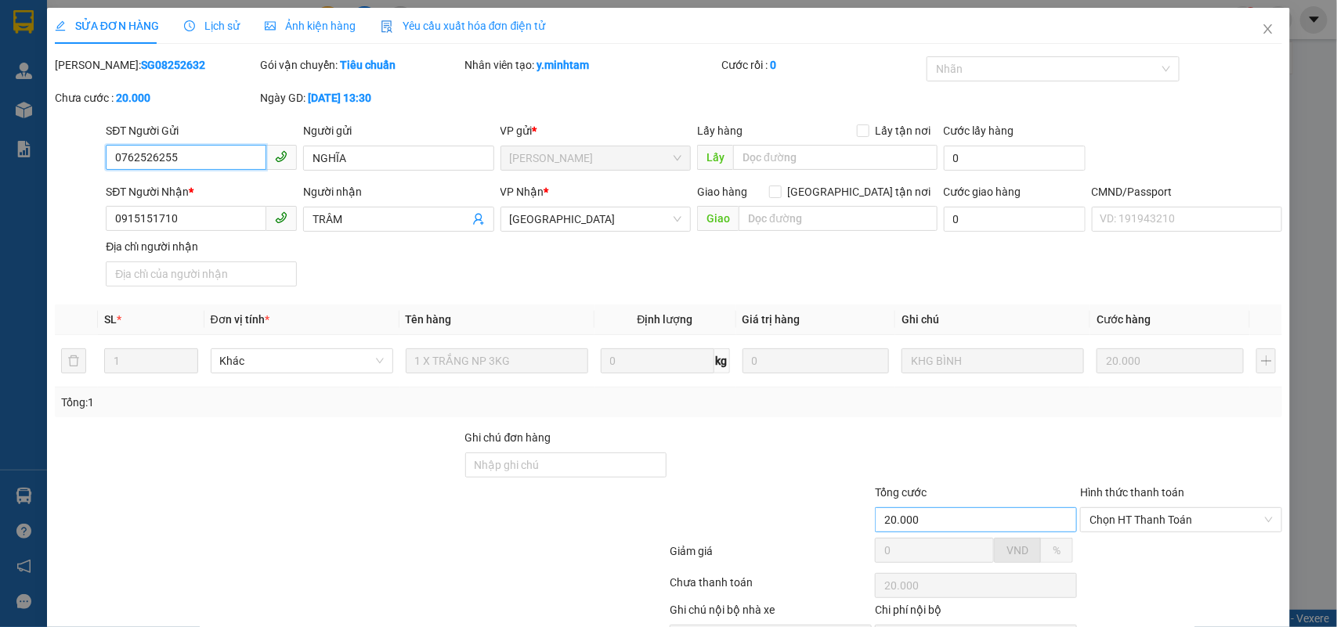
scroll to position [84, 0]
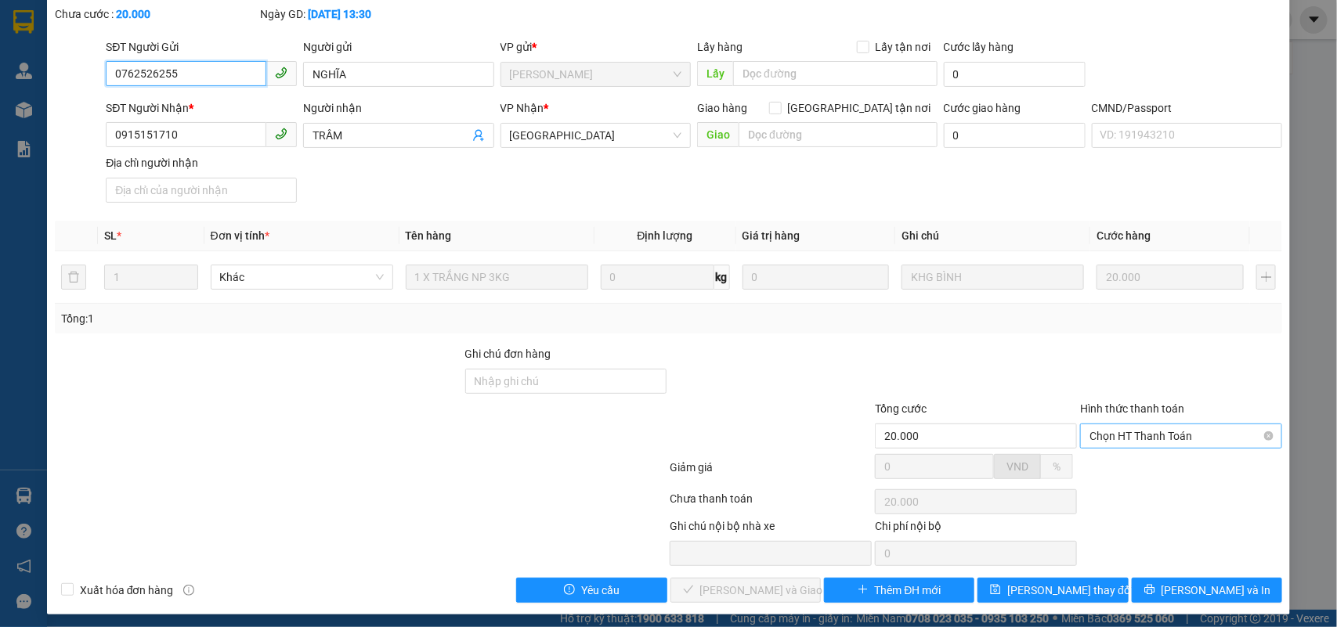
click at [1152, 432] on span "Chọn HT Thanh Toán" at bounding box center [1181, 436] width 183 height 23
click at [1115, 464] on div "Tại văn phòng" at bounding box center [1169, 468] width 181 height 17
type input "0"
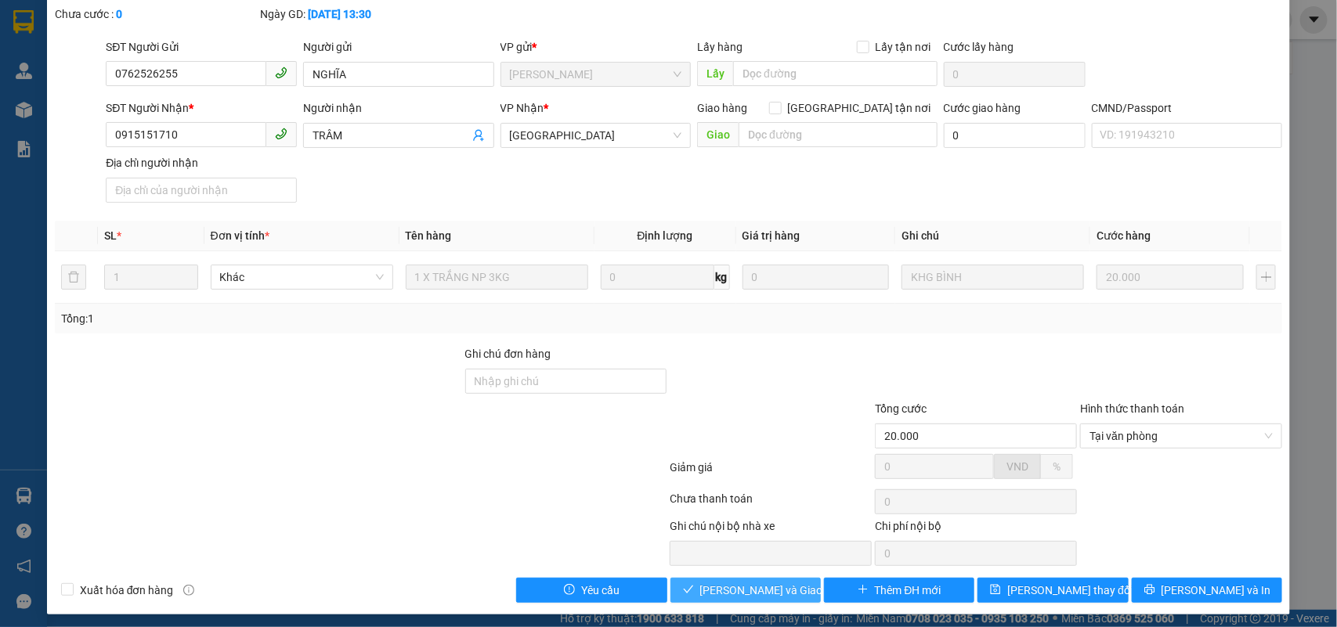
click at [688, 590] on icon "check" at bounding box center [688, 589] width 11 height 11
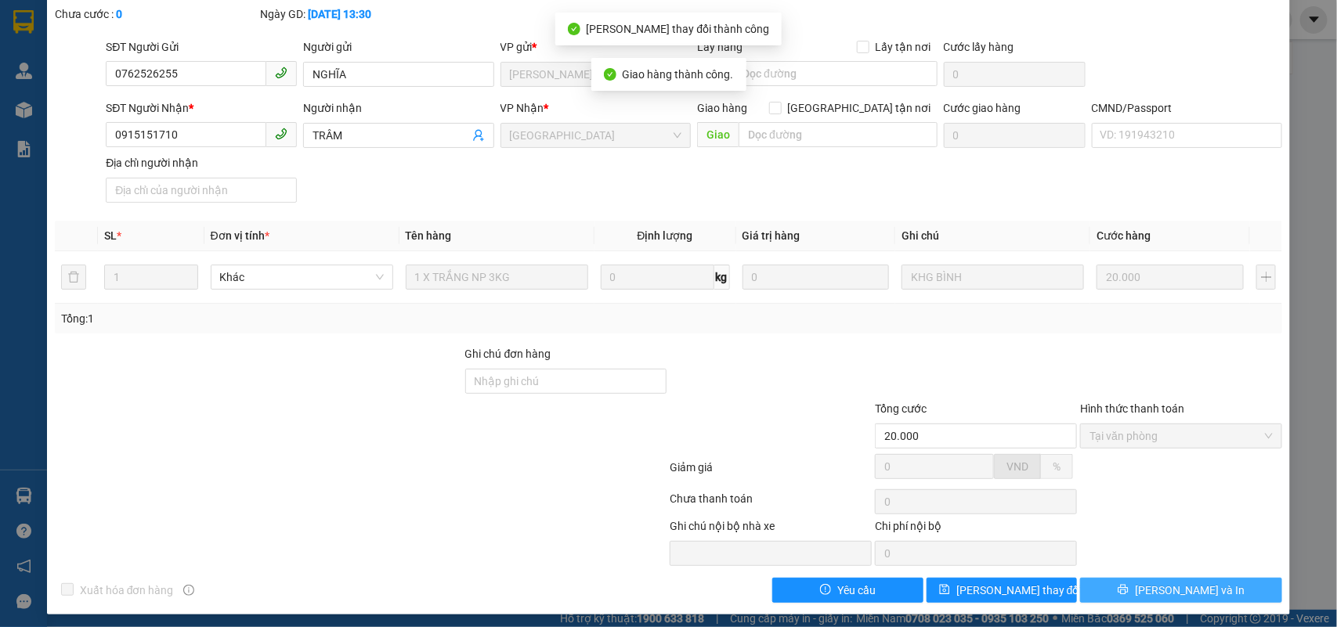
click at [1188, 590] on span "[PERSON_NAME] và In" at bounding box center [1190, 590] width 110 height 17
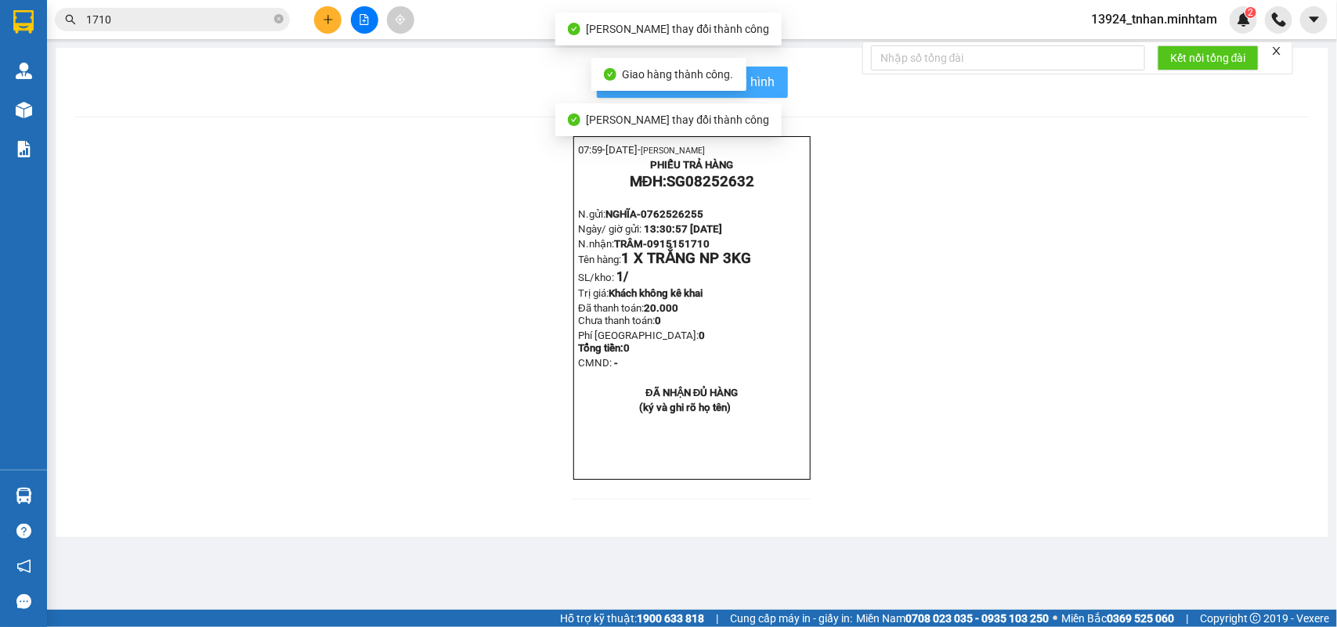
click at [756, 76] on span "In mẫu biên lai tự cấu hình" at bounding box center [701, 82] width 147 height 20
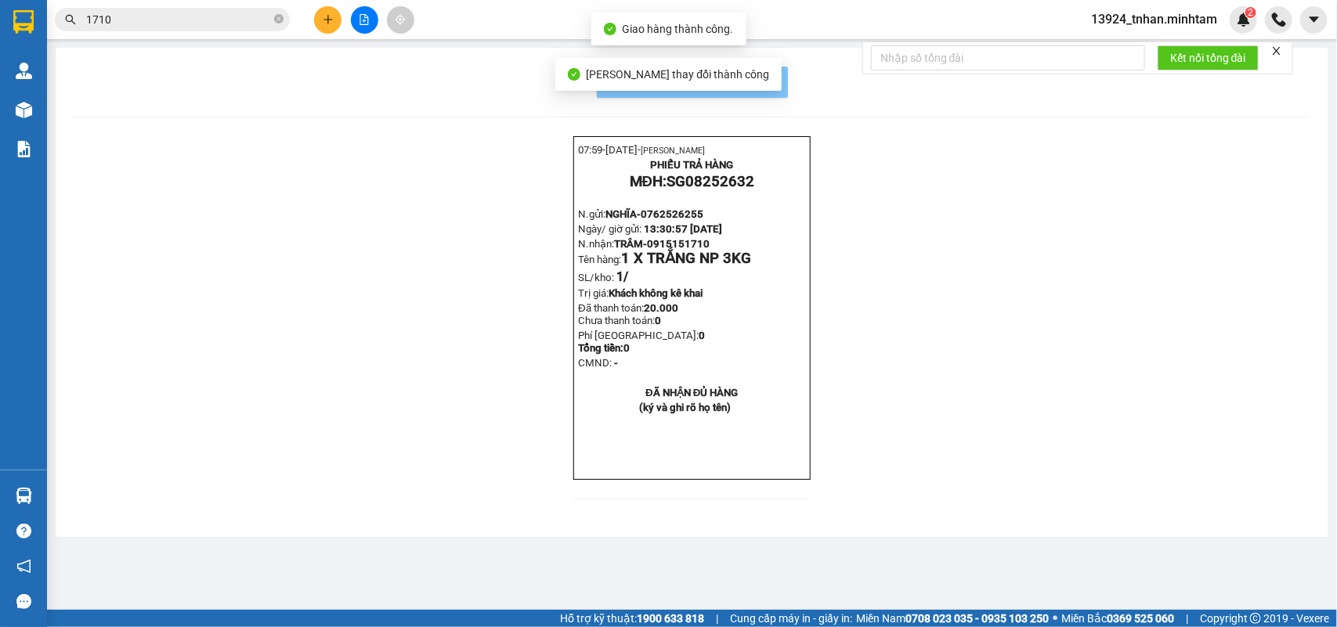
click at [753, 77] on span "In mẫu biên lai tự cấu hình" at bounding box center [701, 82] width 147 height 20
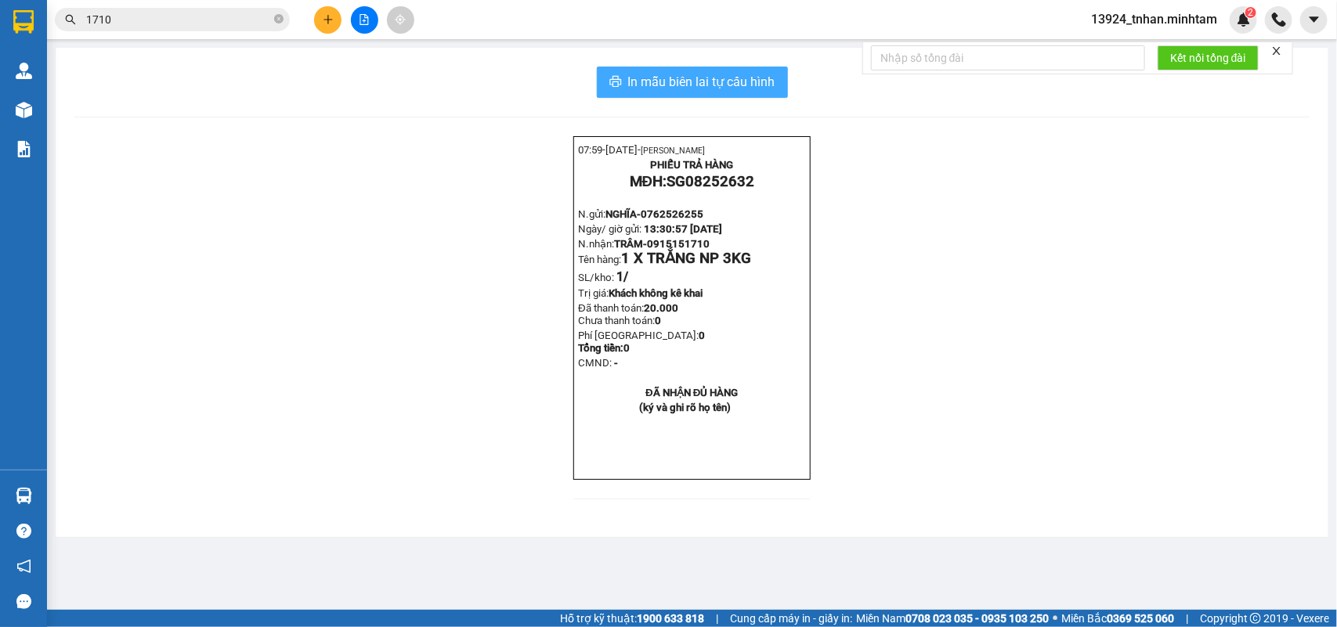
click at [777, 89] on button "In mẫu biên lai tự cấu hình" at bounding box center [692, 82] width 191 height 31
click at [280, 18] on icon "close-circle" at bounding box center [278, 18] width 9 height 9
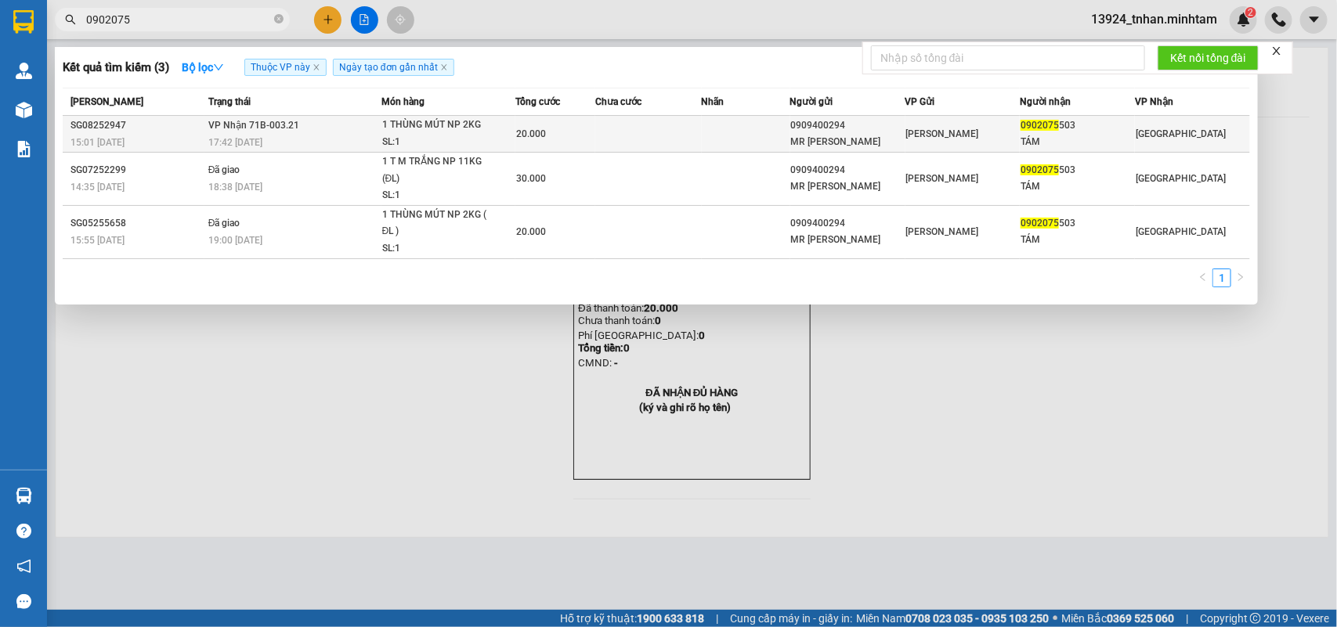
type input "0902075"
click at [550, 121] on td "20.000" at bounding box center [555, 134] width 80 height 37
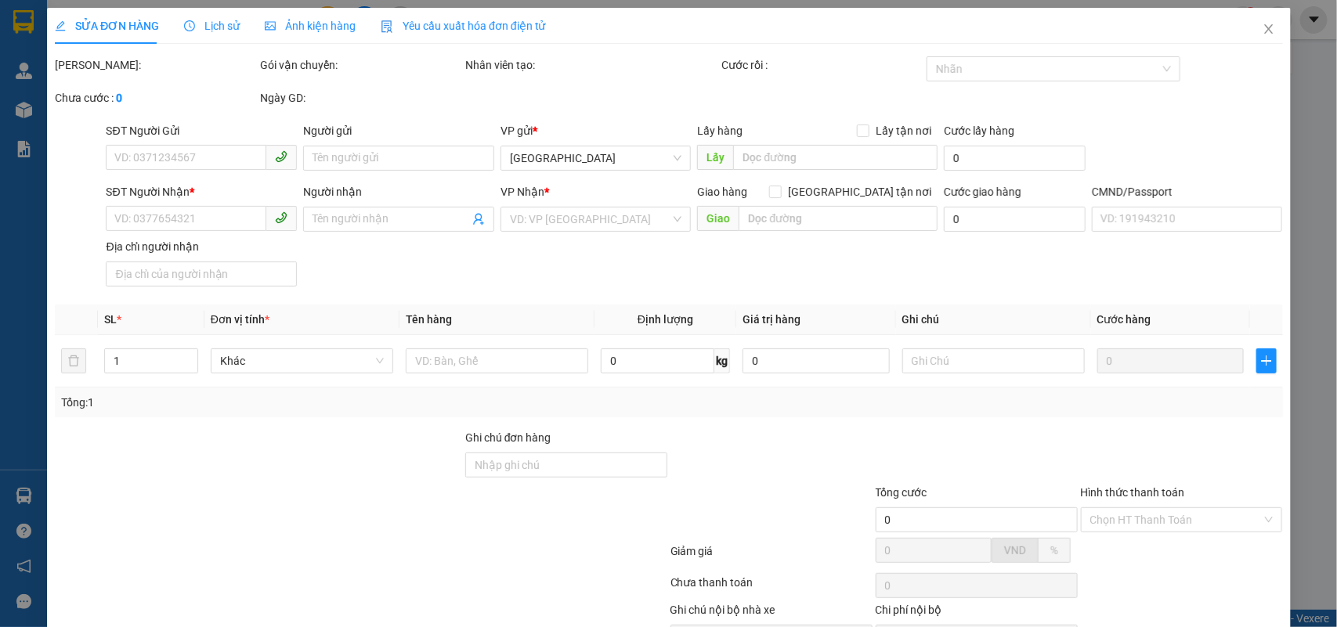
type input "0909400294"
type input "MR HƯNG"
type input "0902075503"
type input "TÁM"
type input "20.000"
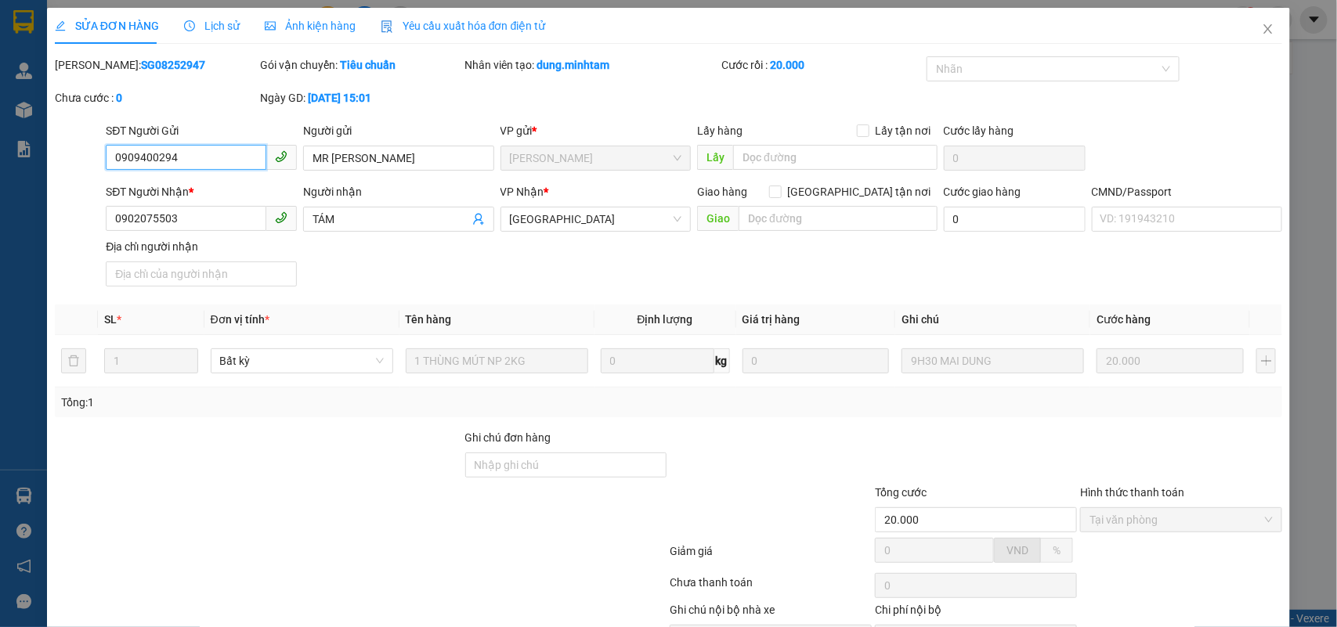
scroll to position [92, 0]
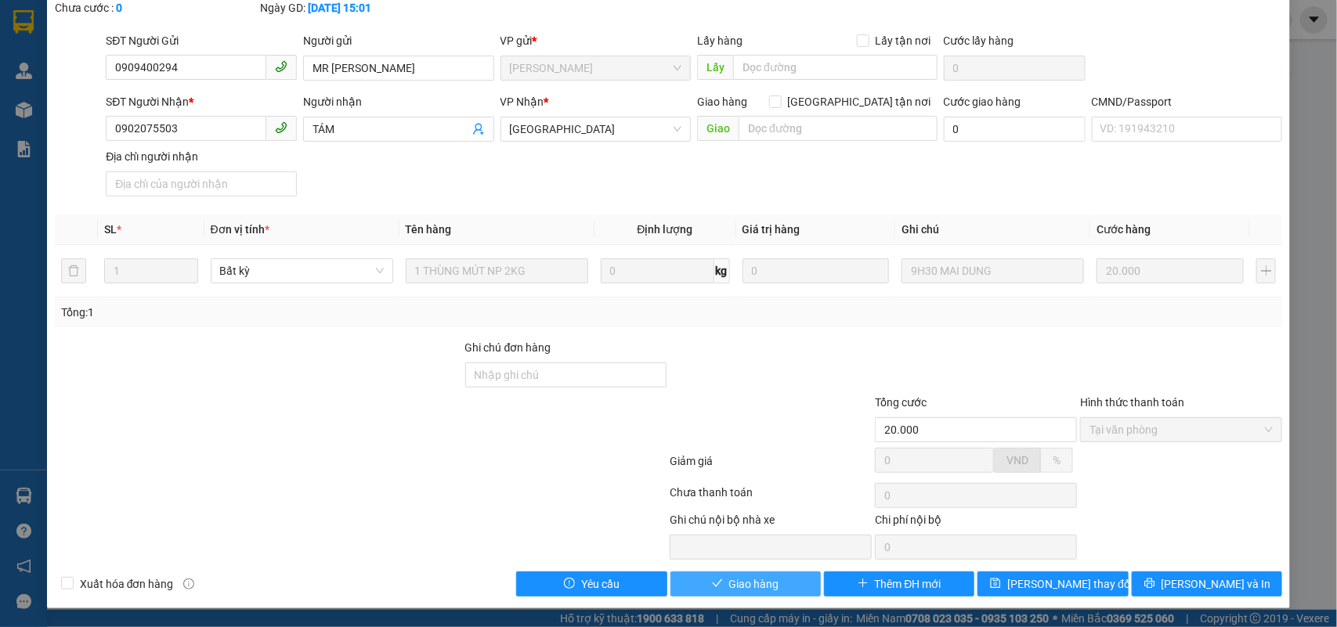
click at [732, 576] on span "Giao hàng" at bounding box center [754, 584] width 50 height 17
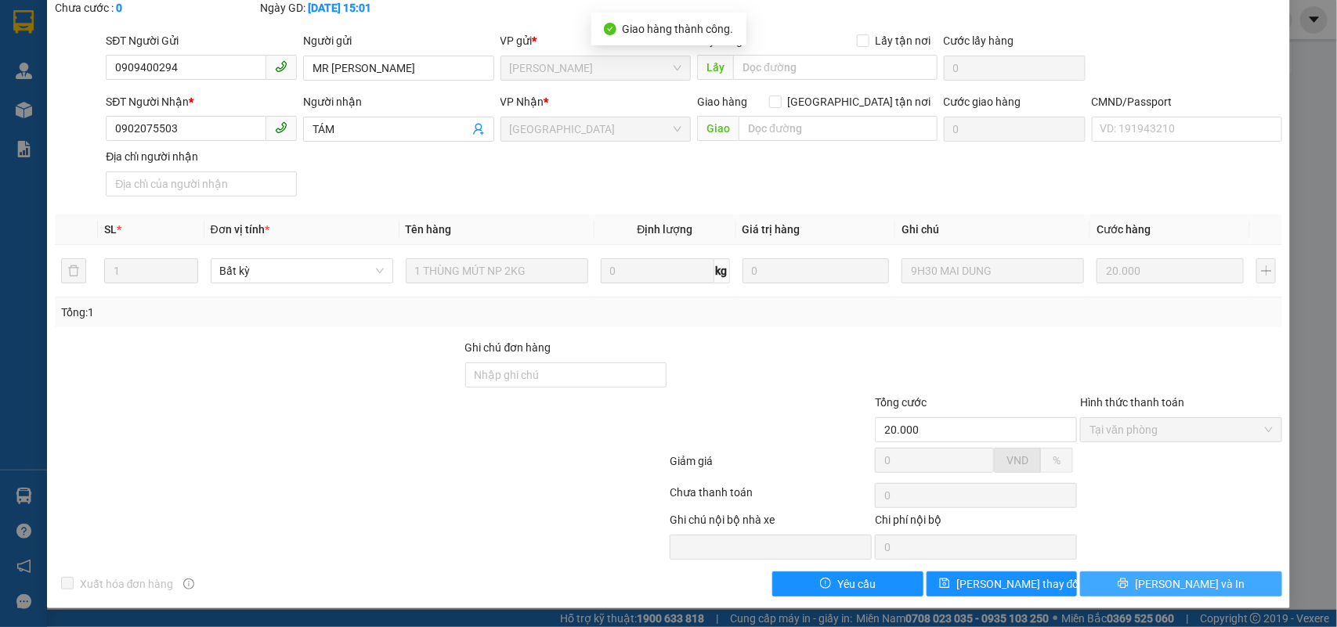
click at [1175, 594] on button "[PERSON_NAME] và In" at bounding box center [1181, 584] width 202 height 25
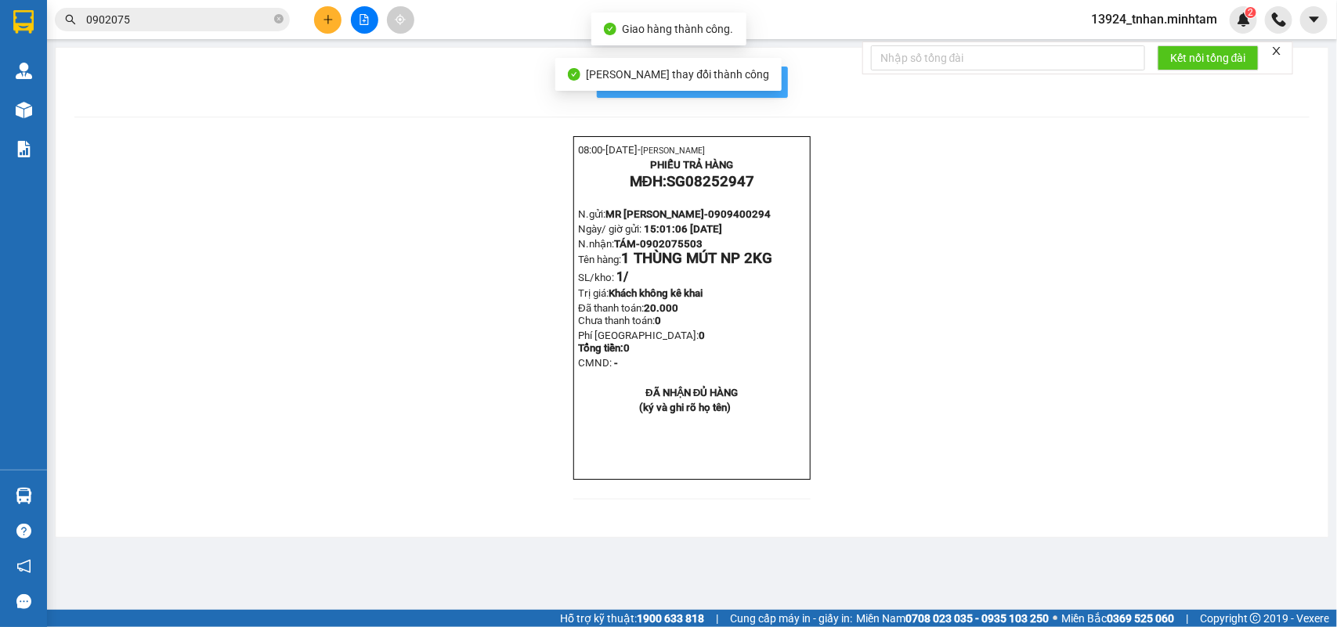
click at [775, 72] on button "In mẫu biên lai tự cấu hình" at bounding box center [692, 82] width 191 height 31
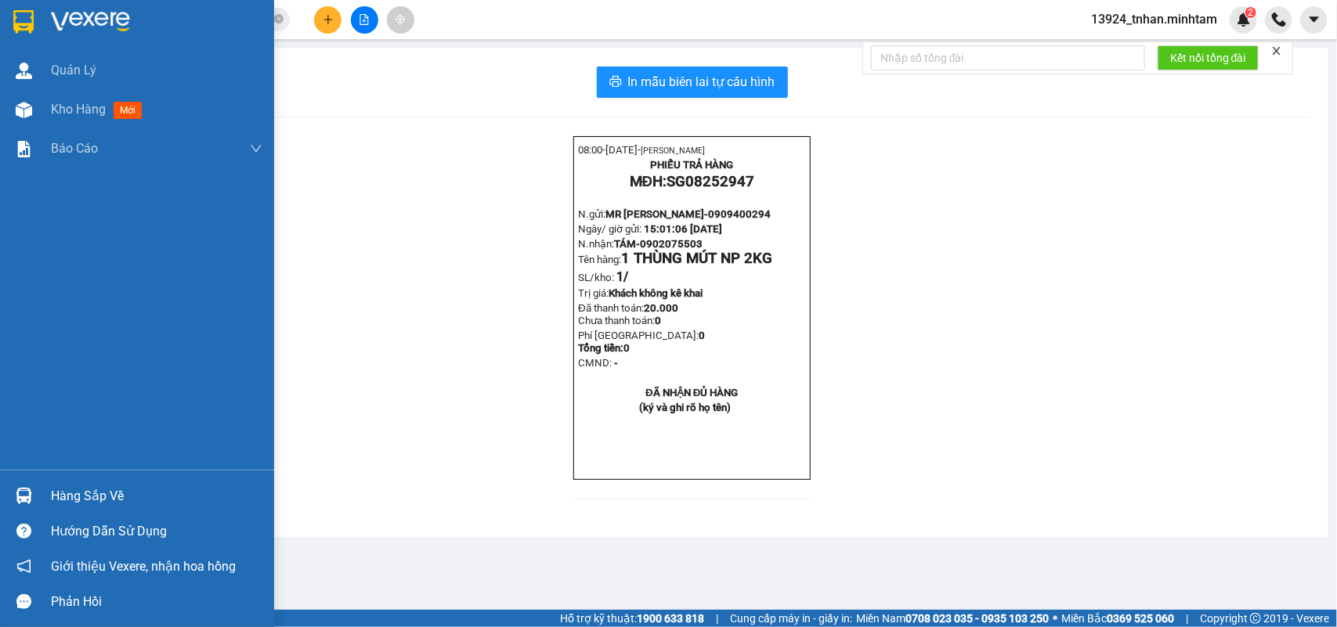
click at [20, 29] on img at bounding box center [23, 21] width 20 height 23
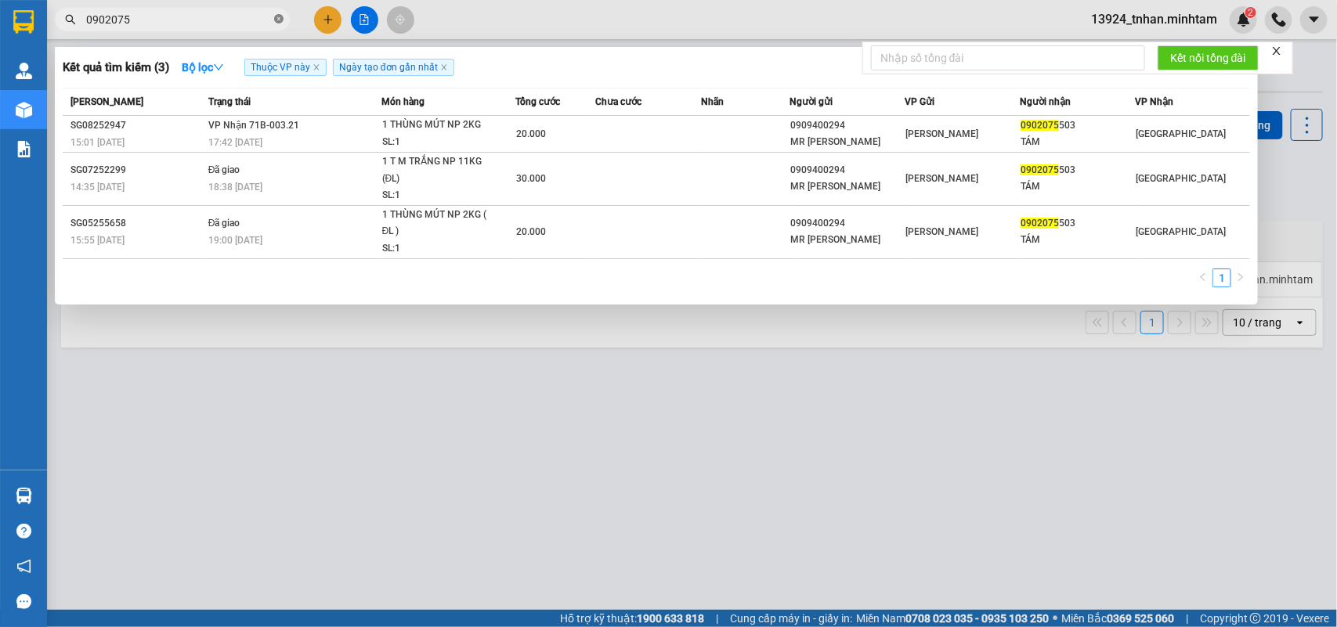
click at [278, 16] on icon "close-circle" at bounding box center [278, 18] width 9 height 9
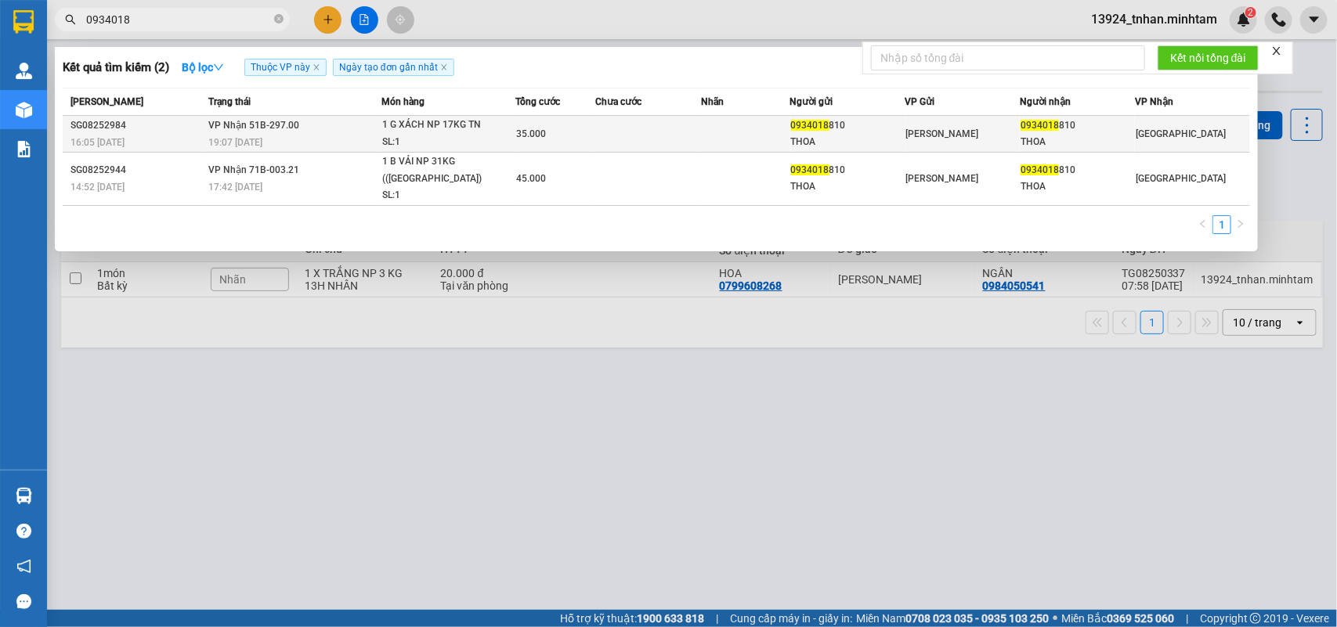
type input "0934018"
click at [516, 133] on span "35.000" at bounding box center [531, 133] width 30 height 11
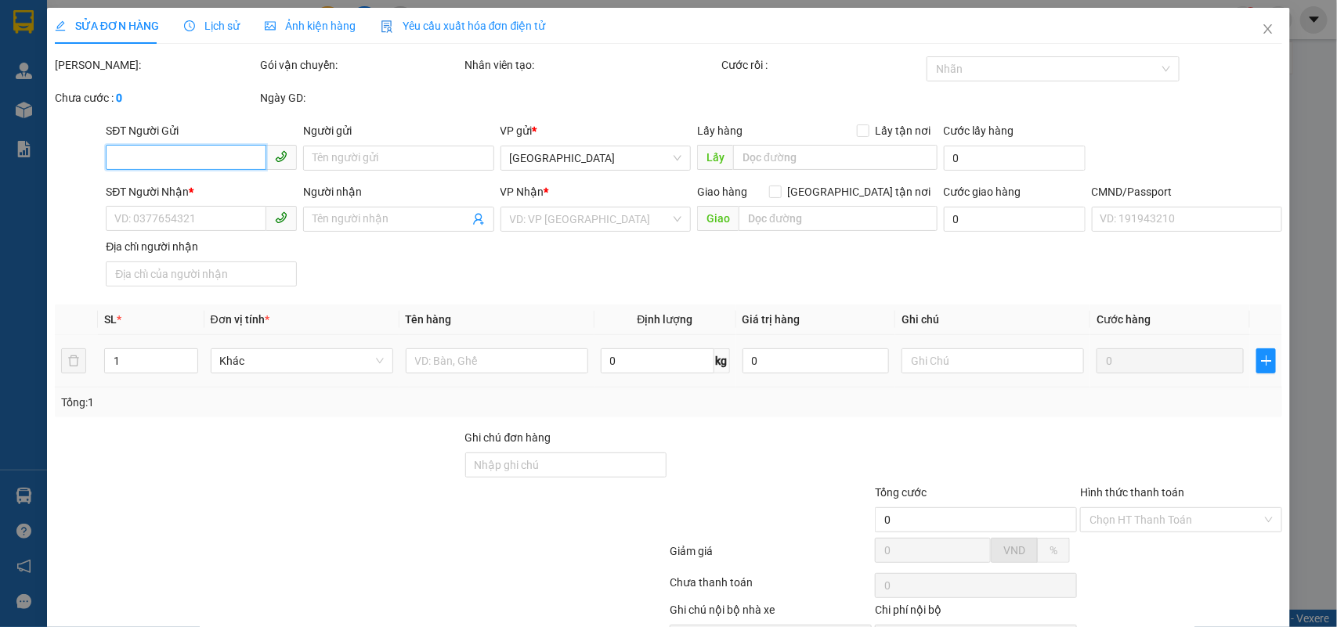
scroll to position [92, 0]
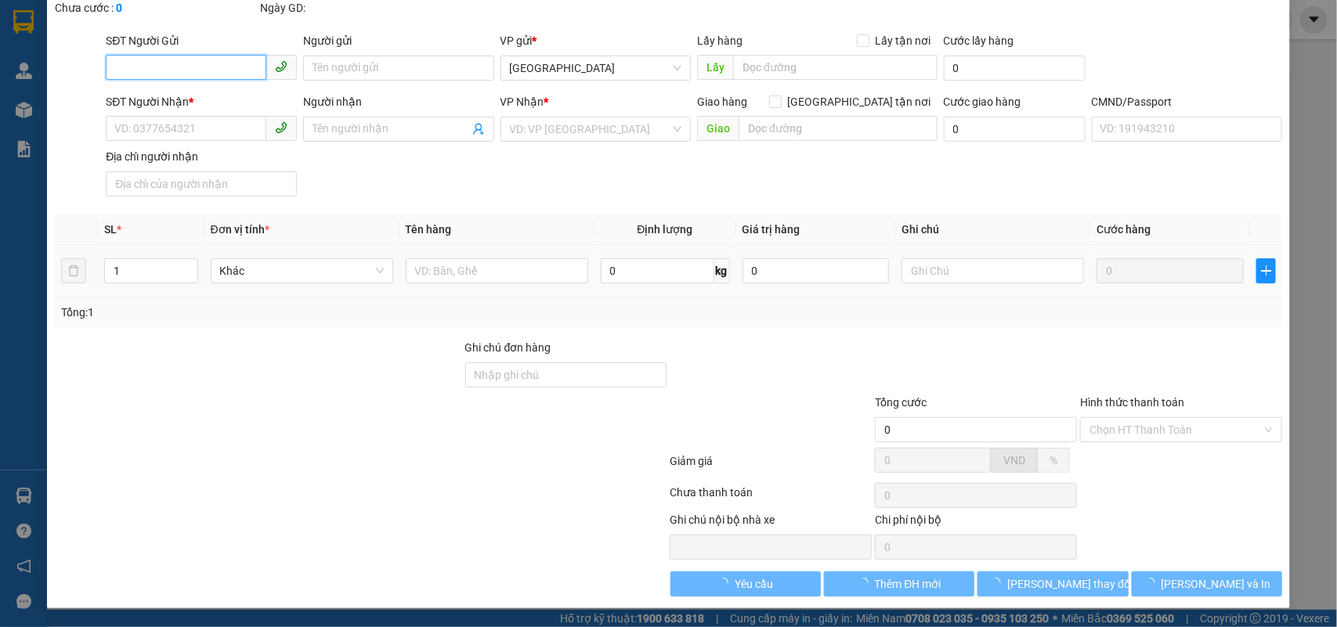
type input "0934018810"
type input "THOA"
type input "0934018810"
type input "THOA"
type input "35.000"
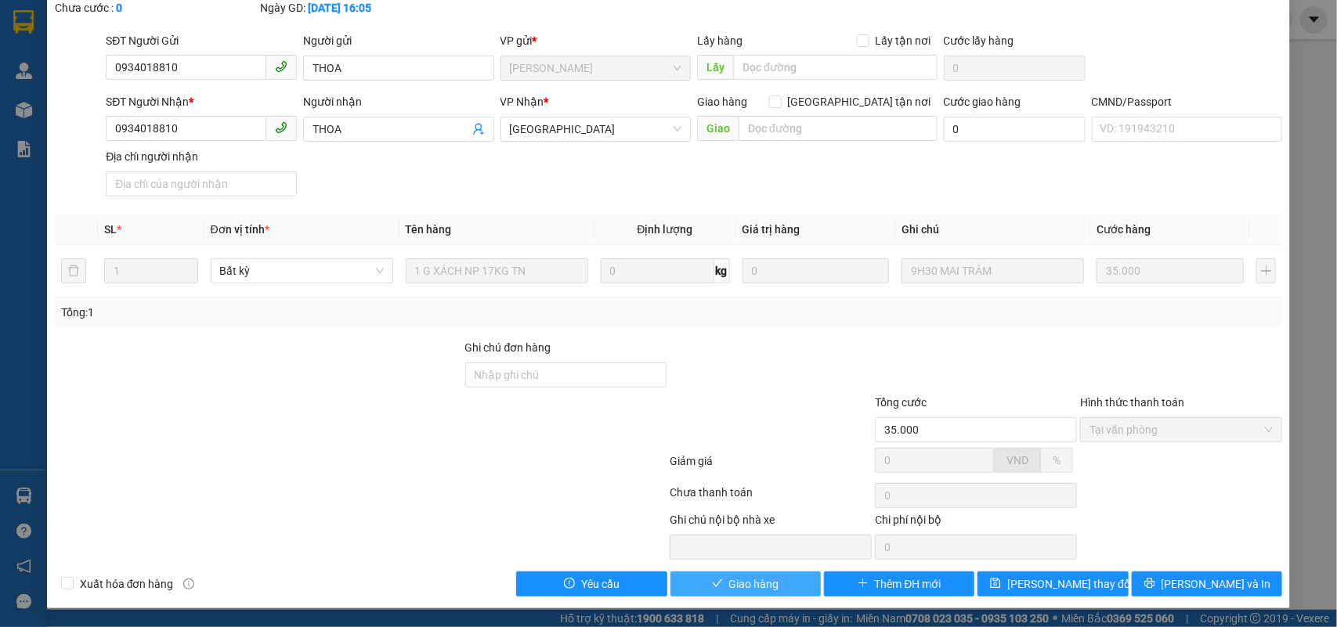
click at [769, 589] on span "Giao hàng" at bounding box center [754, 584] width 50 height 17
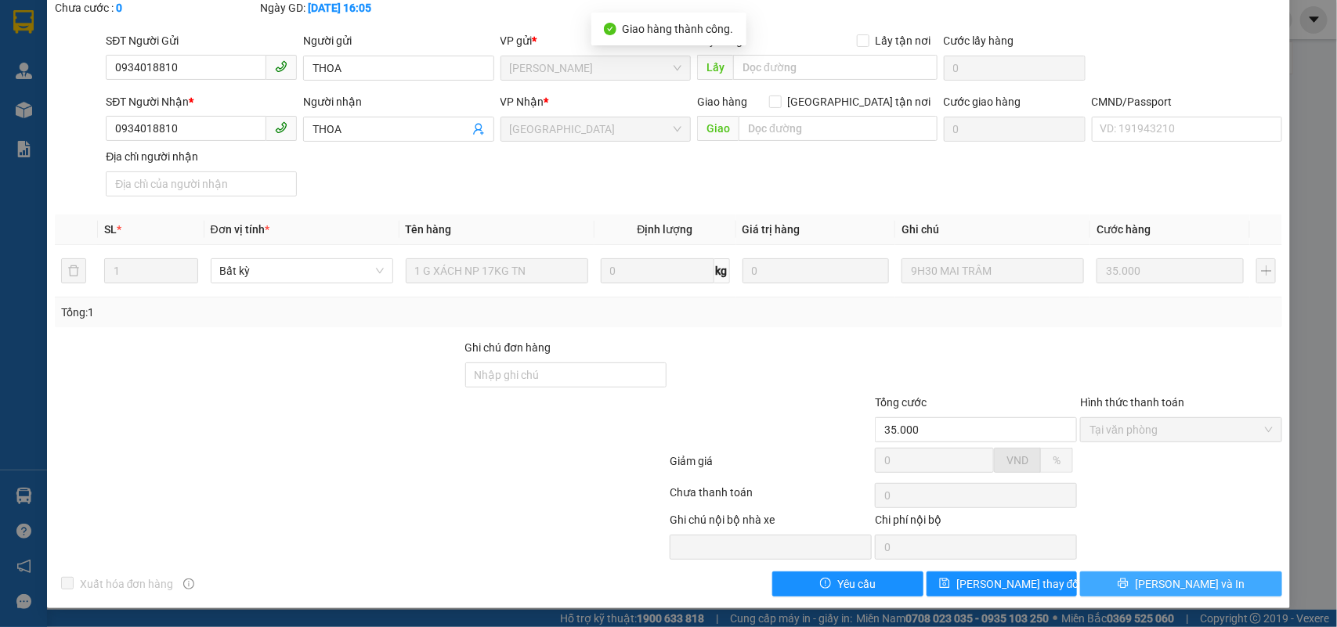
click at [1165, 582] on span "[PERSON_NAME] và In" at bounding box center [1190, 584] width 110 height 17
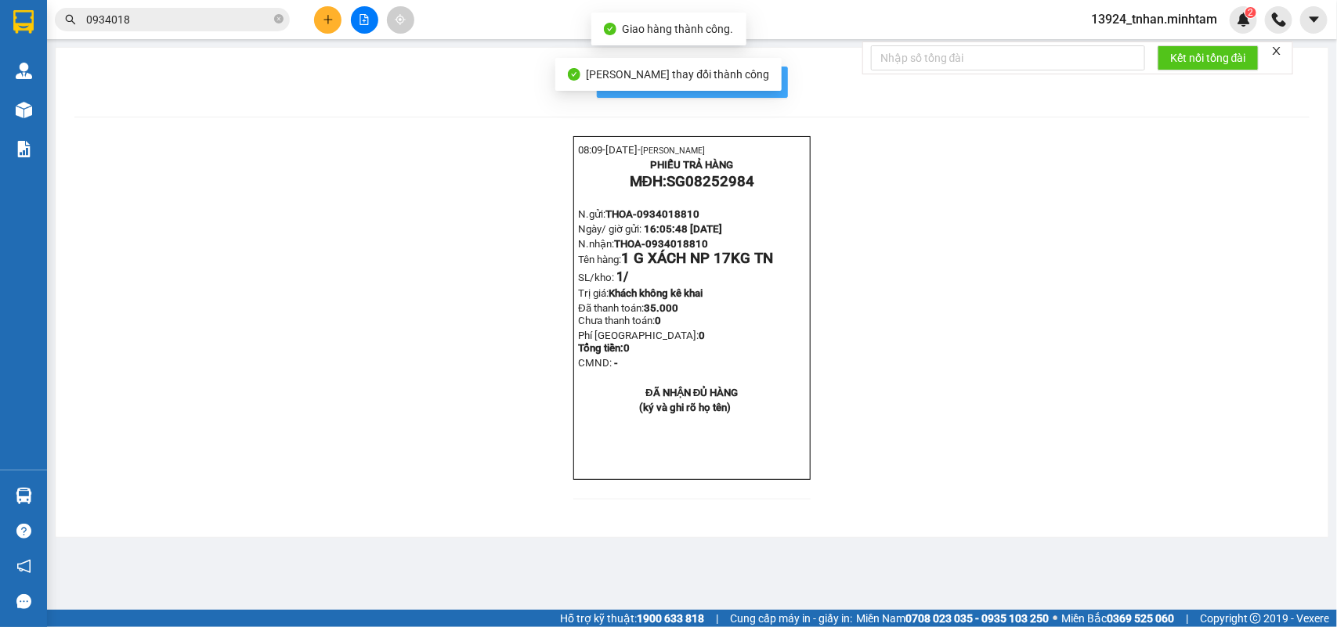
click at [775, 90] on button "In mẫu biên lai tự cấu hình" at bounding box center [692, 82] width 191 height 31
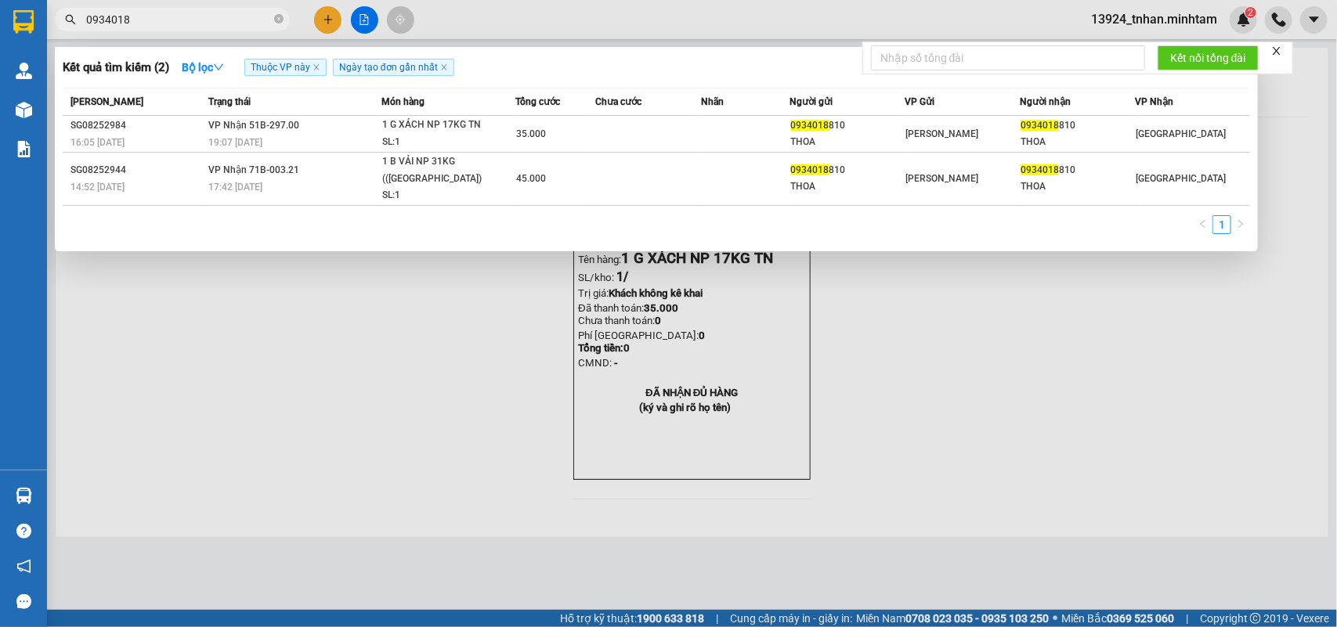
click at [139, 22] on input "0934018" at bounding box center [178, 19] width 185 height 17
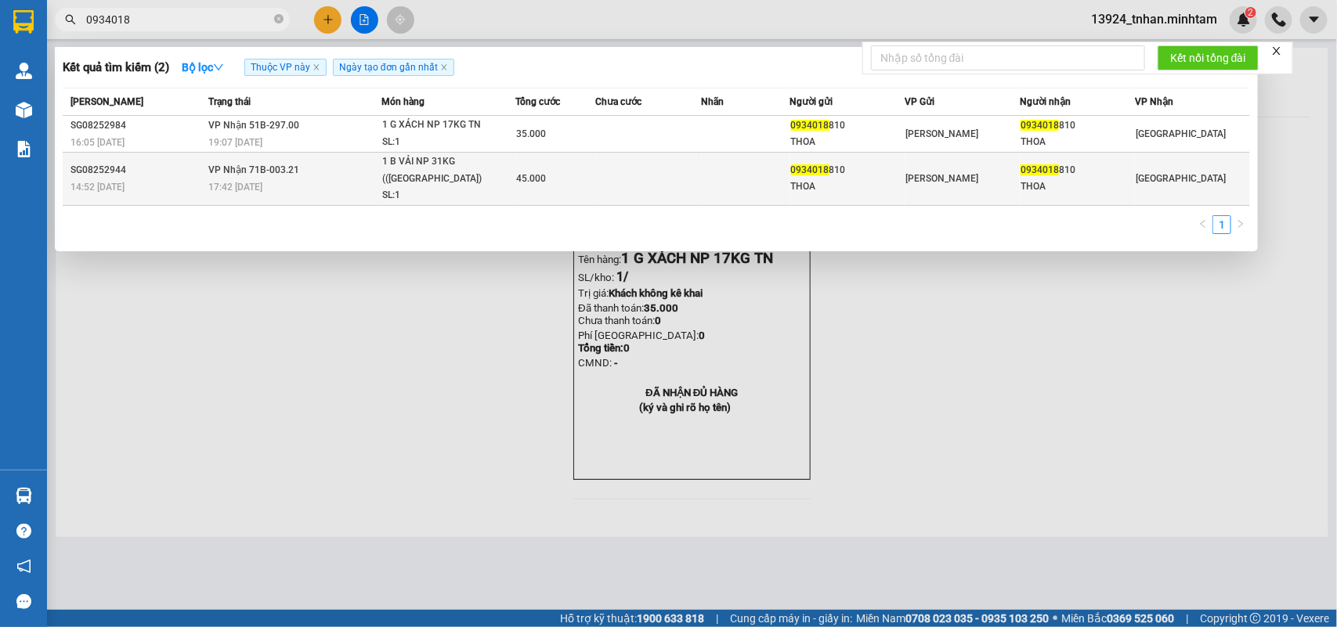
click at [455, 163] on div "1 B VẢI NP 31KG ((TN)" at bounding box center [440, 171] width 117 height 34
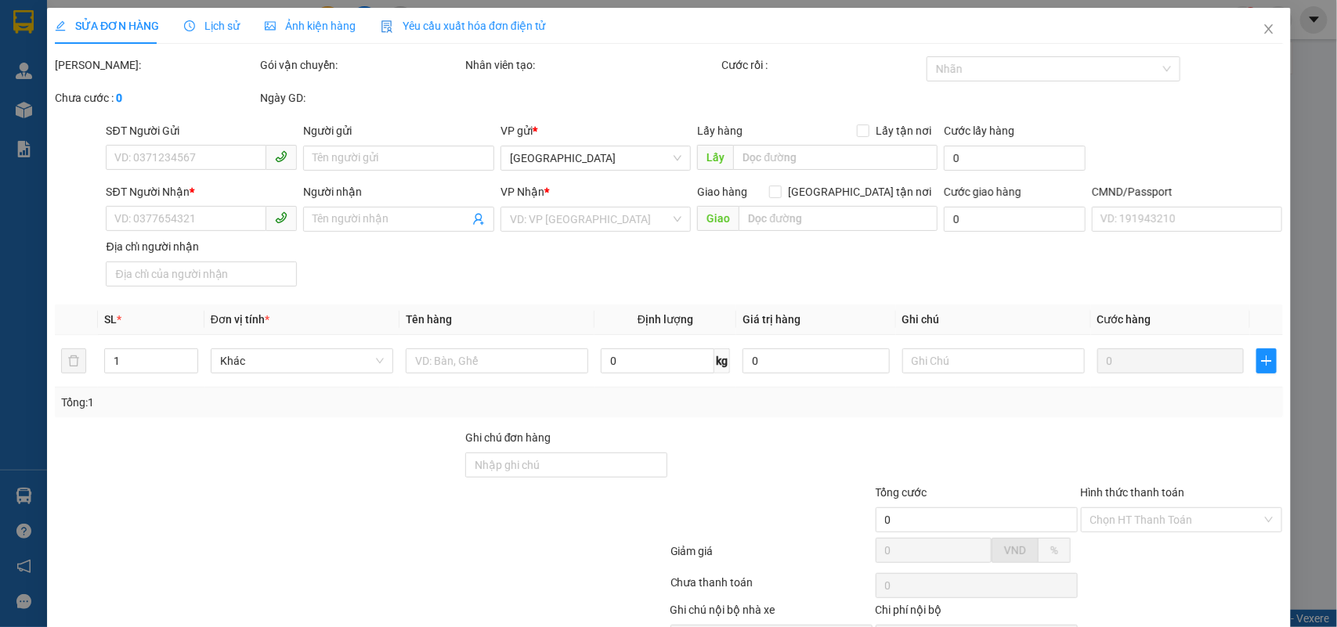
type input "0934018810"
type input "THOA"
type input "0934018810"
type input "THOA"
type input "45.000"
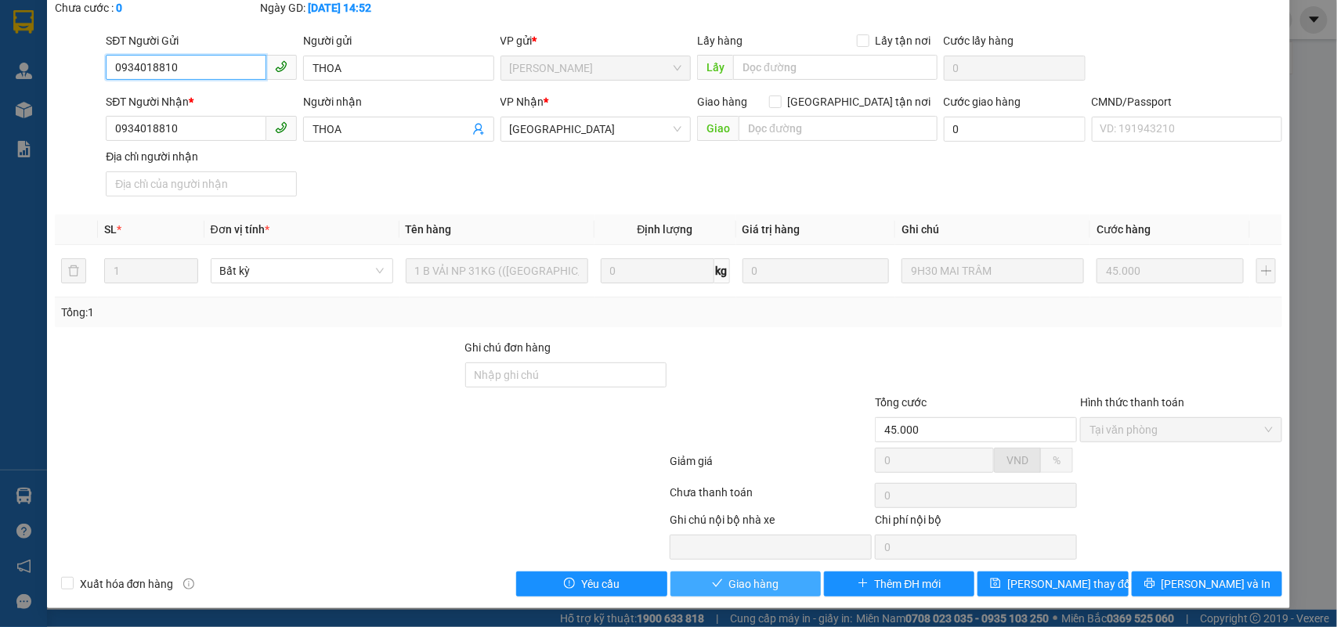
scroll to position [92, 0]
click at [753, 587] on span "Giao hàng" at bounding box center [754, 584] width 50 height 17
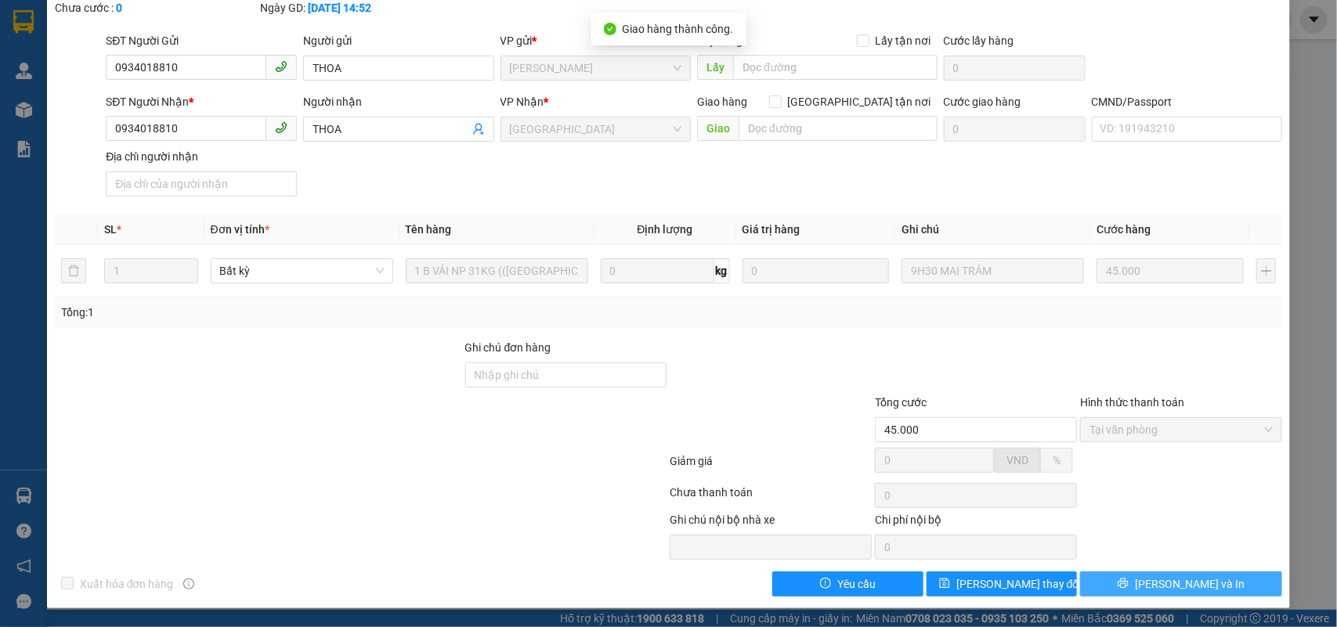
drag, startPoint x: 1234, startPoint y: 576, endPoint x: 1227, endPoint y: 587, distance: 12.6
click at [1227, 587] on button "[PERSON_NAME] và In" at bounding box center [1181, 584] width 202 height 25
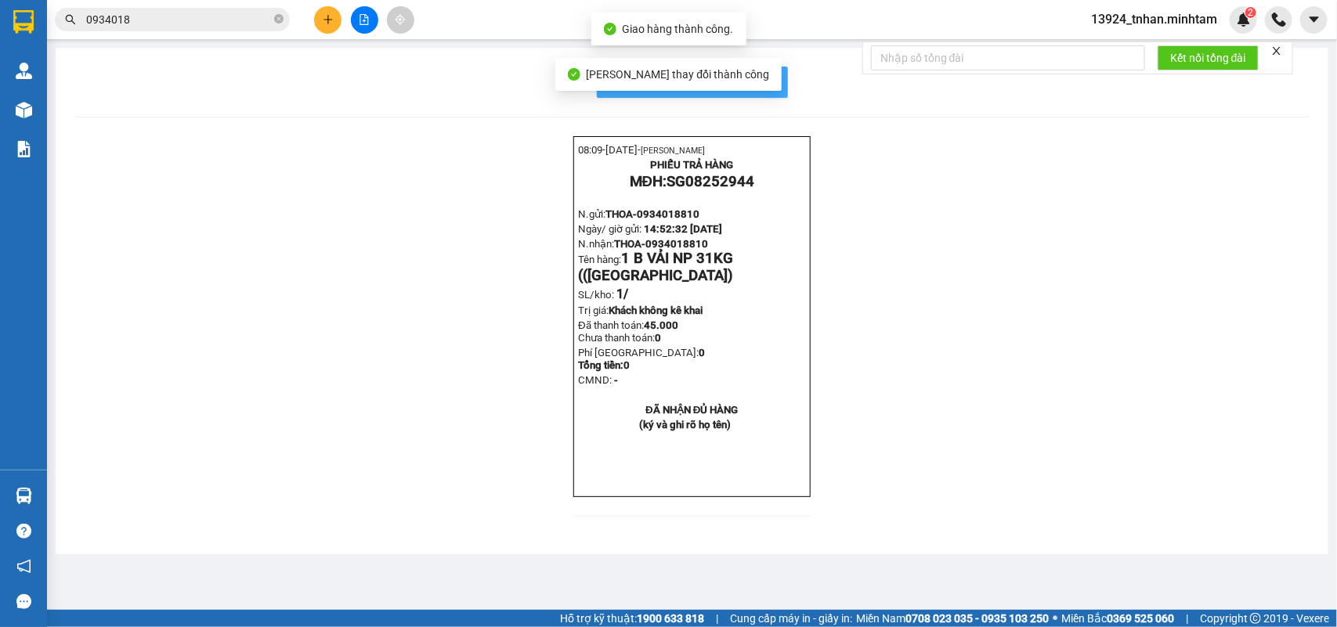
click at [768, 84] on span "In mẫu biên lai tự cấu hình" at bounding box center [701, 82] width 147 height 20
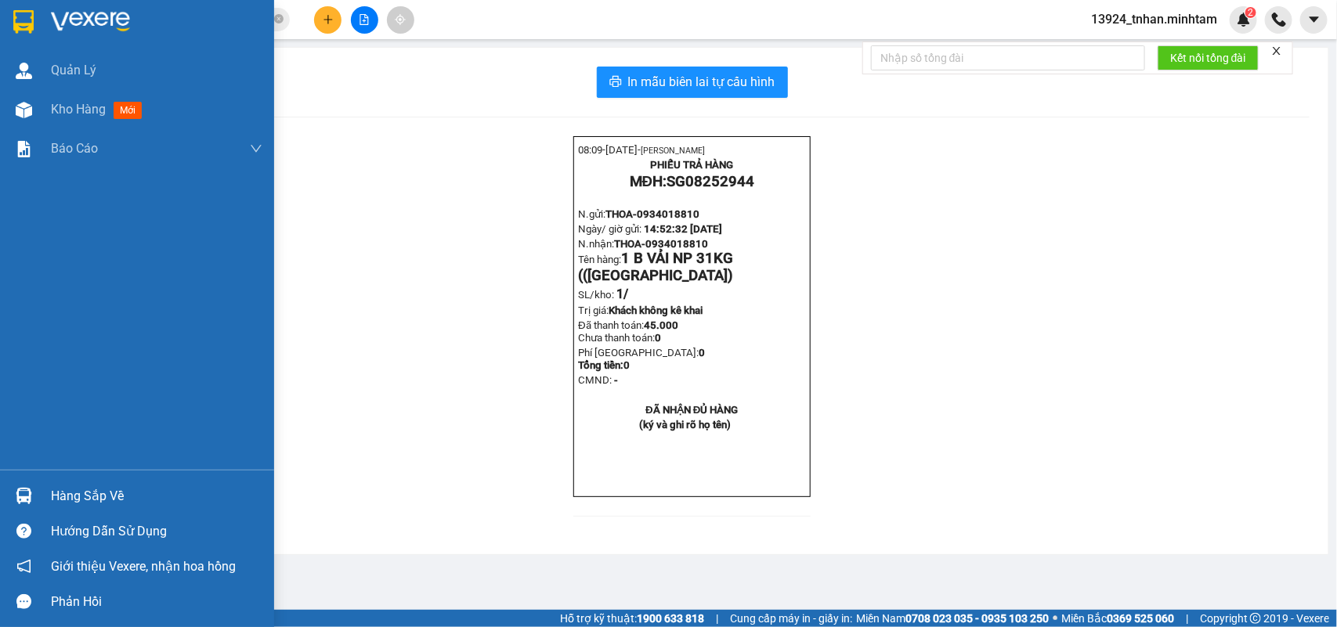
click at [82, 485] on div "Hàng sắp về" at bounding box center [156, 496] width 211 height 23
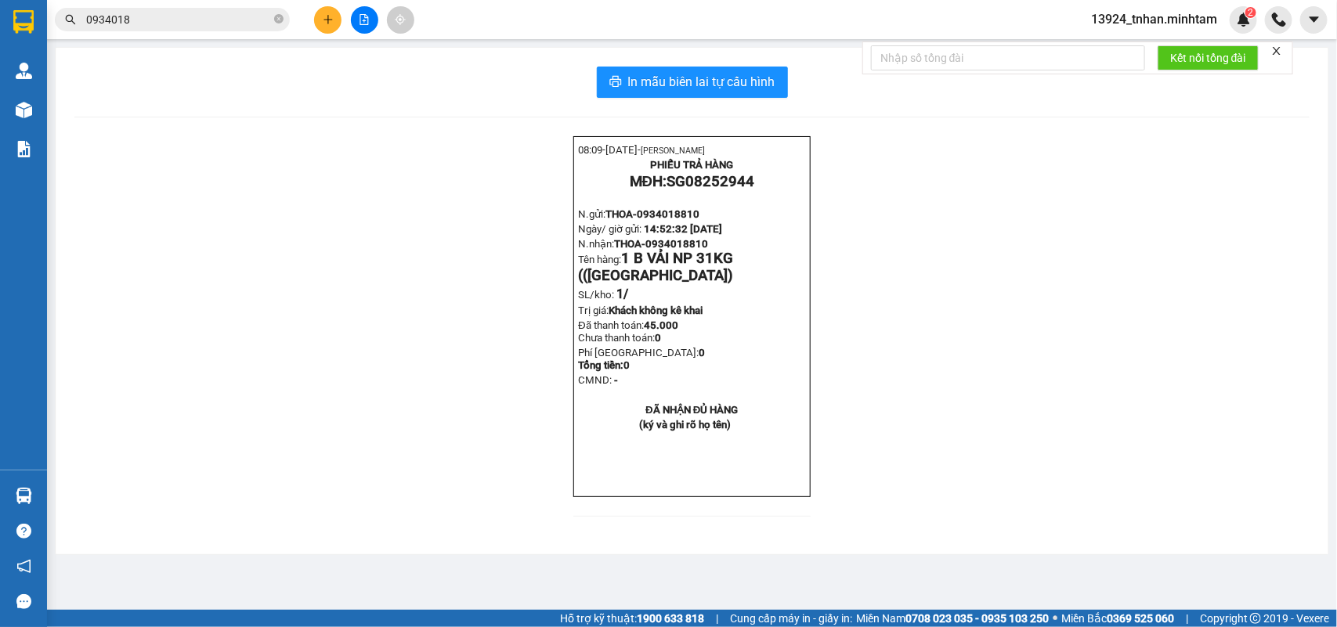
click at [278, 22] on section "Kết quả tìm kiếm ( 2 ) Bộ lọc Thuộc VP này Ngày tạo đơn gần nhất Mã ĐH Trạng th…" at bounding box center [668, 313] width 1337 height 627
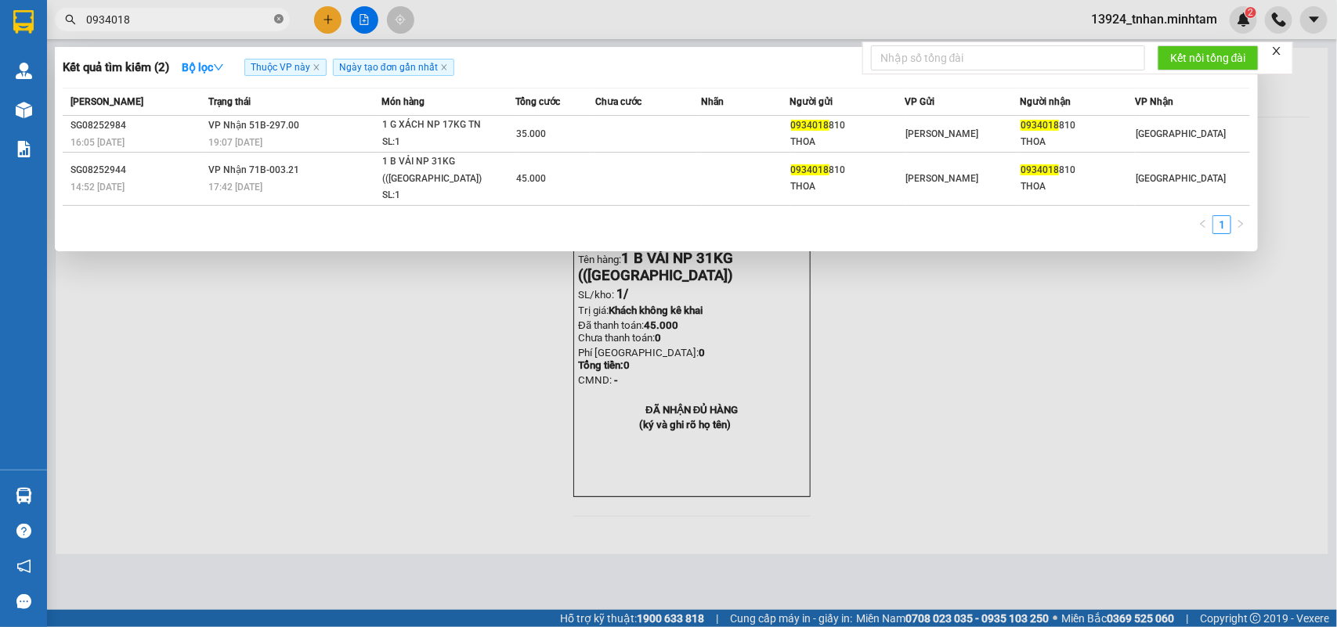
click at [278, 21] on icon "close-circle" at bounding box center [278, 18] width 9 height 9
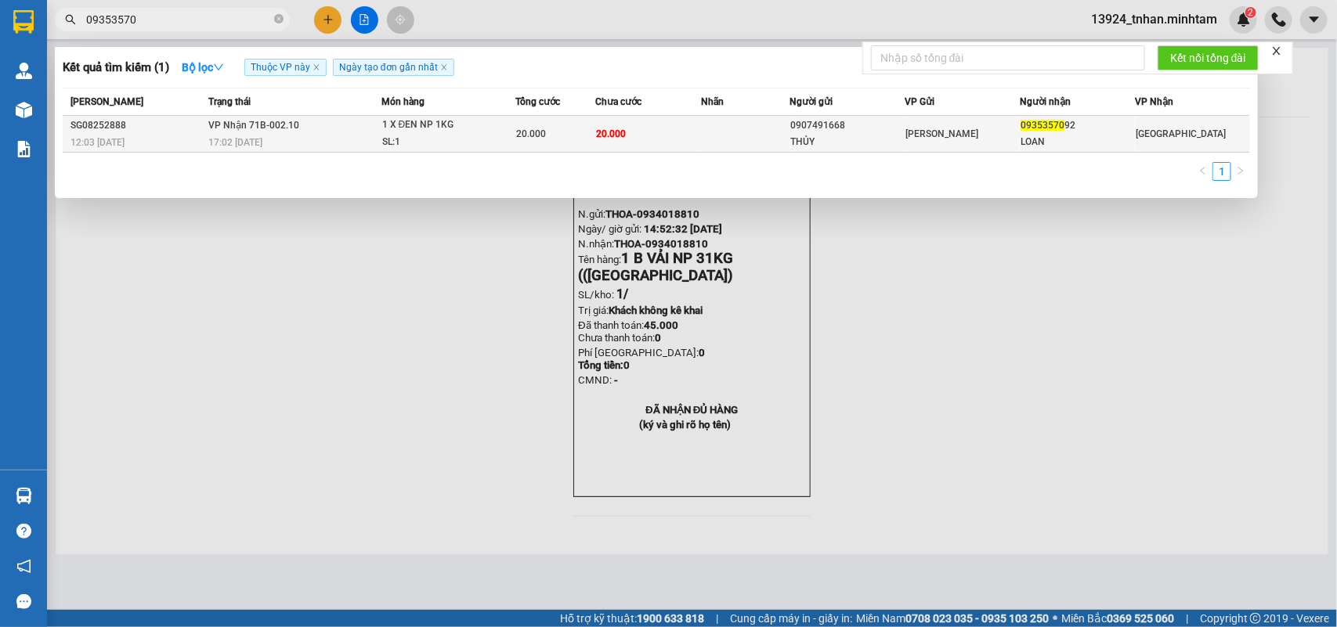
type input "09353570"
click at [877, 134] on div "THỦY" at bounding box center [848, 142] width 114 height 16
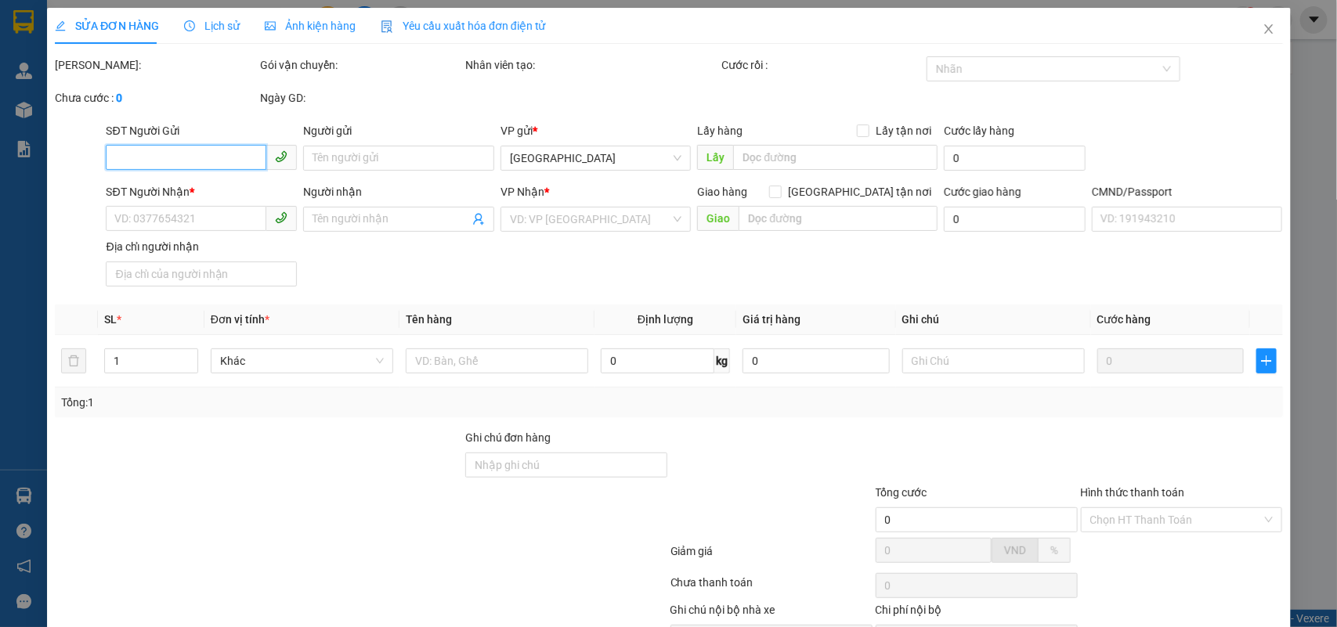
type input "0907491668"
type input "THỦY"
type input "0935357092"
type input "LOAN"
type input "20.000"
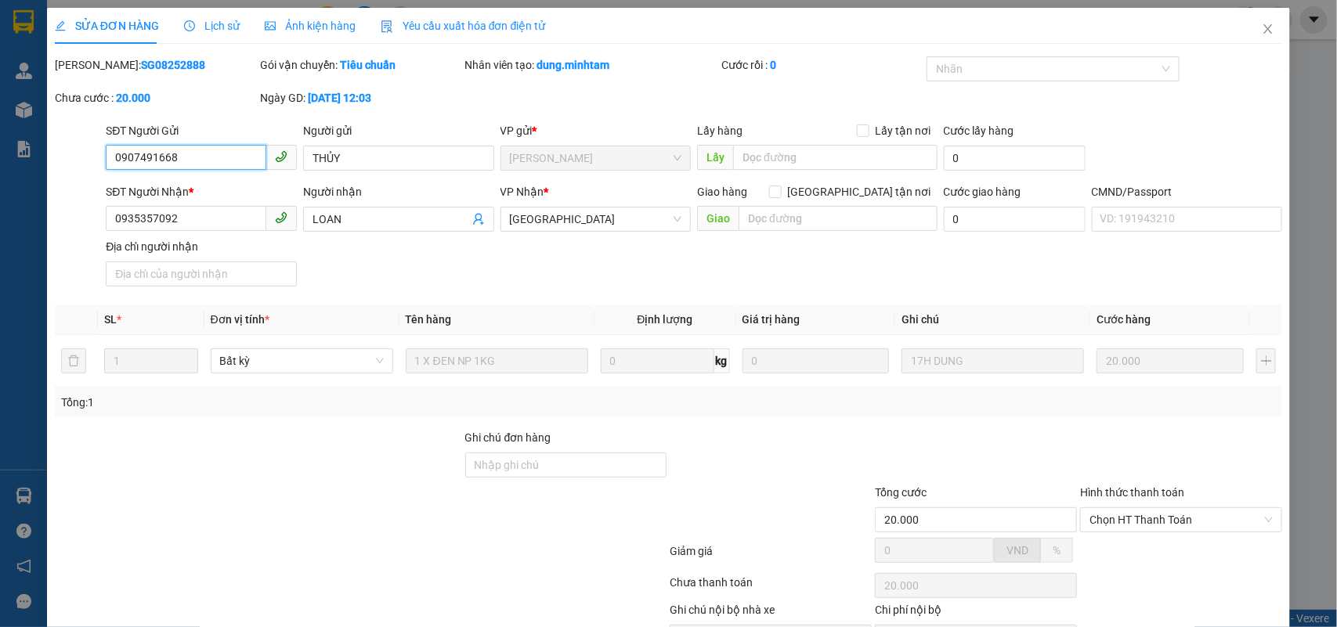
scroll to position [92, 0]
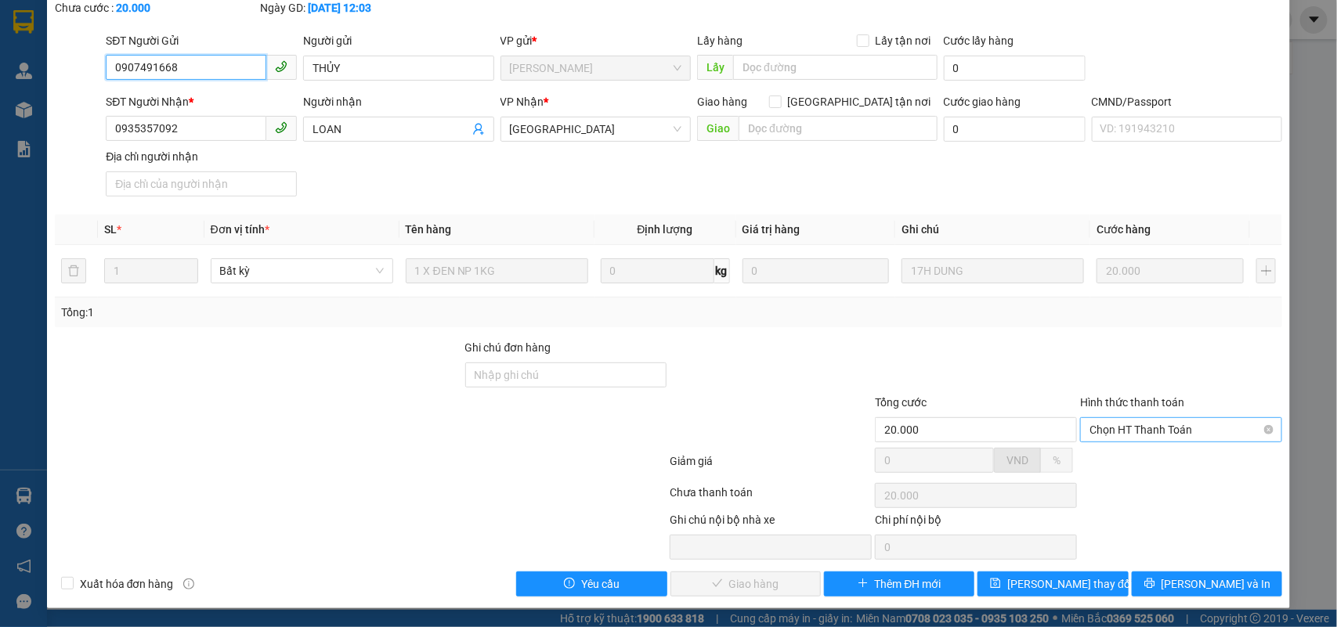
click at [1133, 435] on span "Chọn HT Thanh Toán" at bounding box center [1181, 429] width 183 height 23
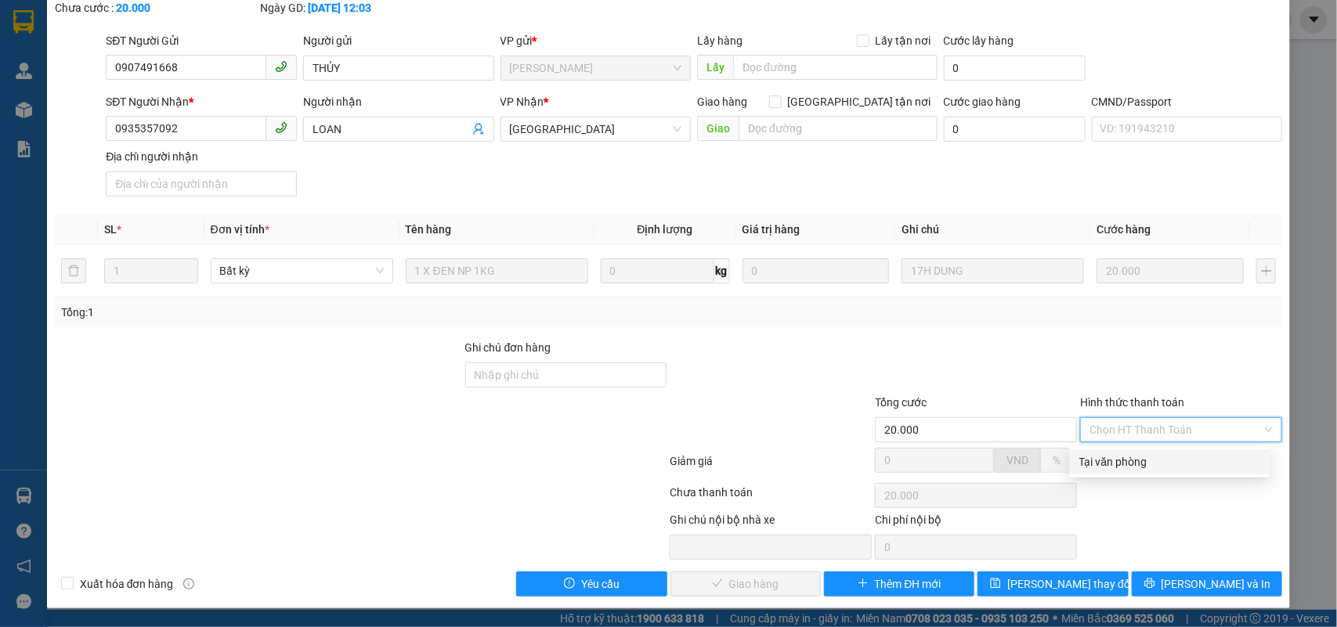
click at [1109, 461] on div "Tại văn phòng" at bounding box center [1169, 462] width 181 height 17
type input "0"
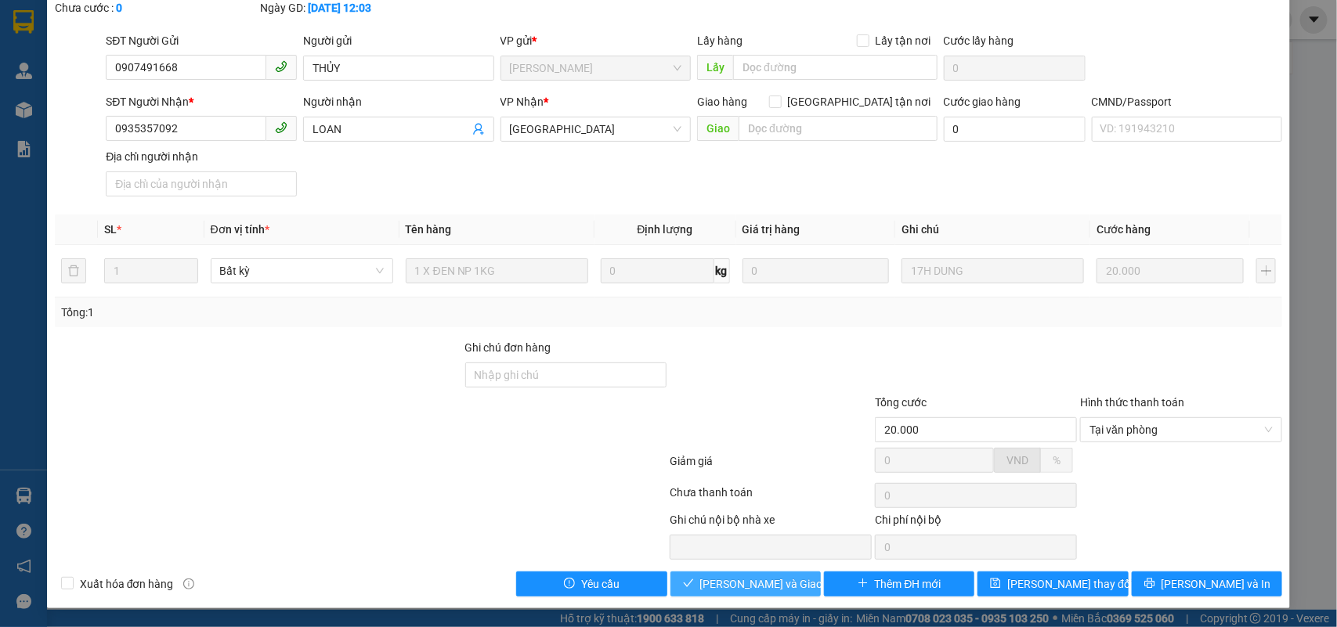
click at [715, 580] on span "Lưu và Giao hàng" at bounding box center [775, 584] width 150 height 17
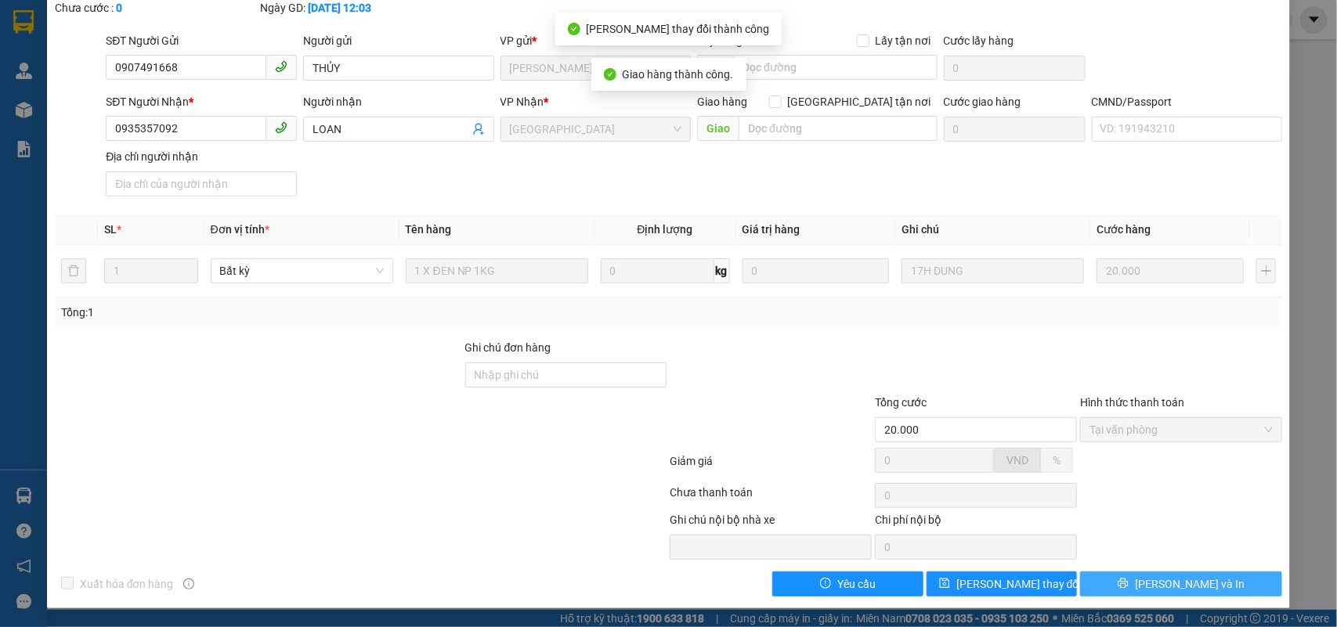
click at [1117, 589] on button "[PERSON_NAME] và In" at bounding box center [1181, 584] width 202 height 25
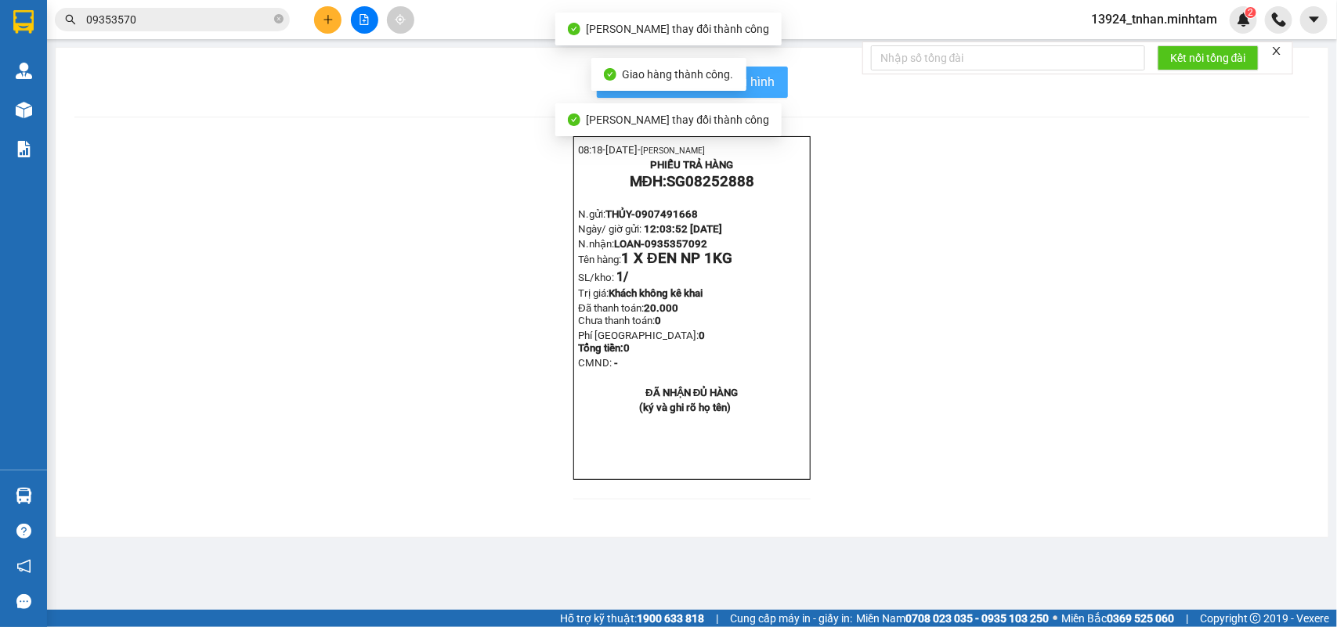
click at [777, 67] on button "In mẫu biên lai tự cấu hình" at bounding box center [692, 82] width 191 height 31
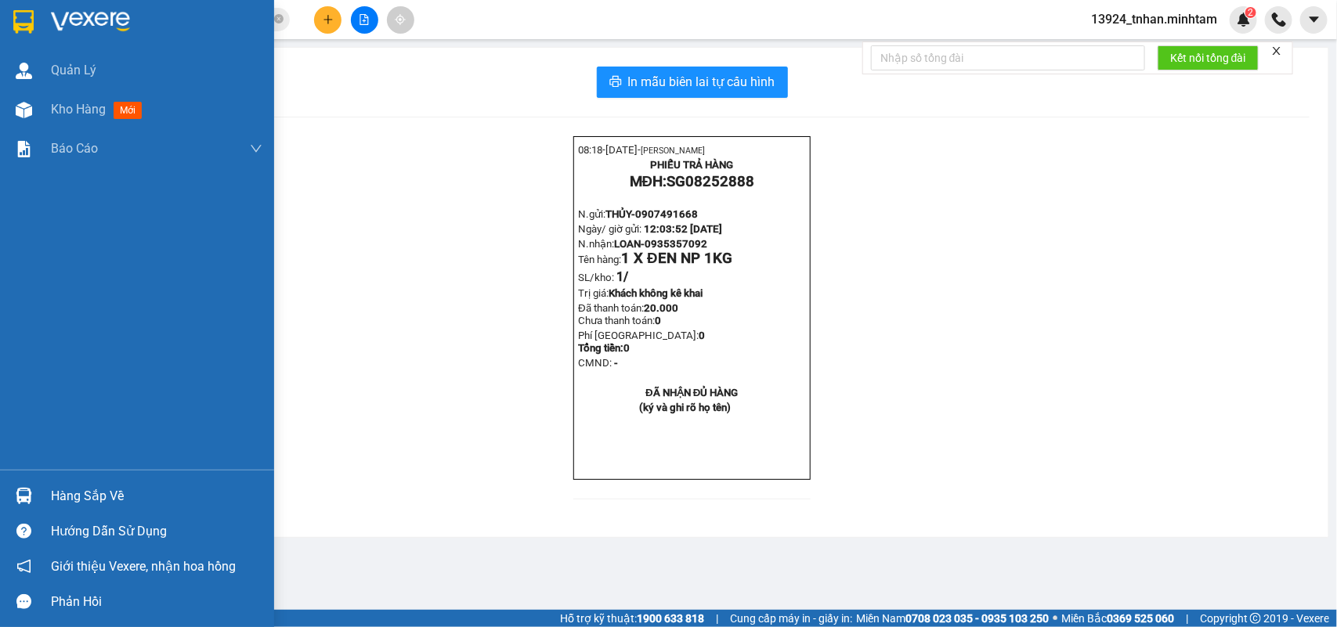
click at [60, 5] on div at bounding box center [137, 25] width 274 height 51
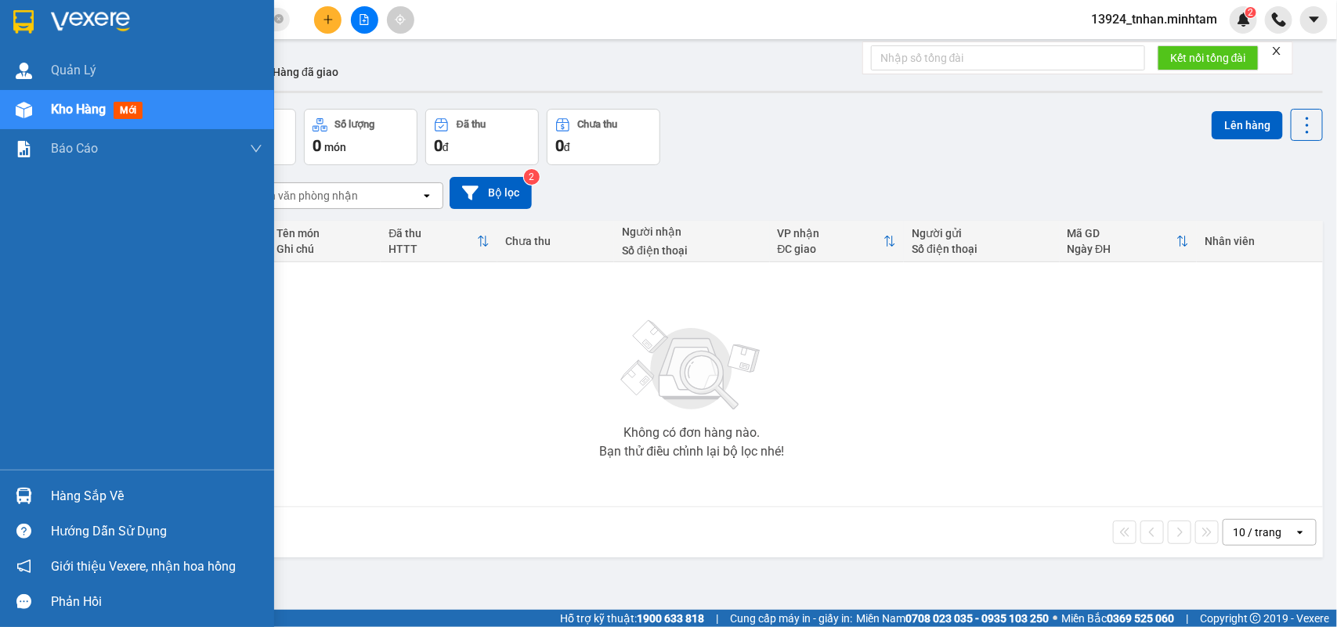
click at [23, 498] on img at bounding box center [24, 496] width 16 height 16
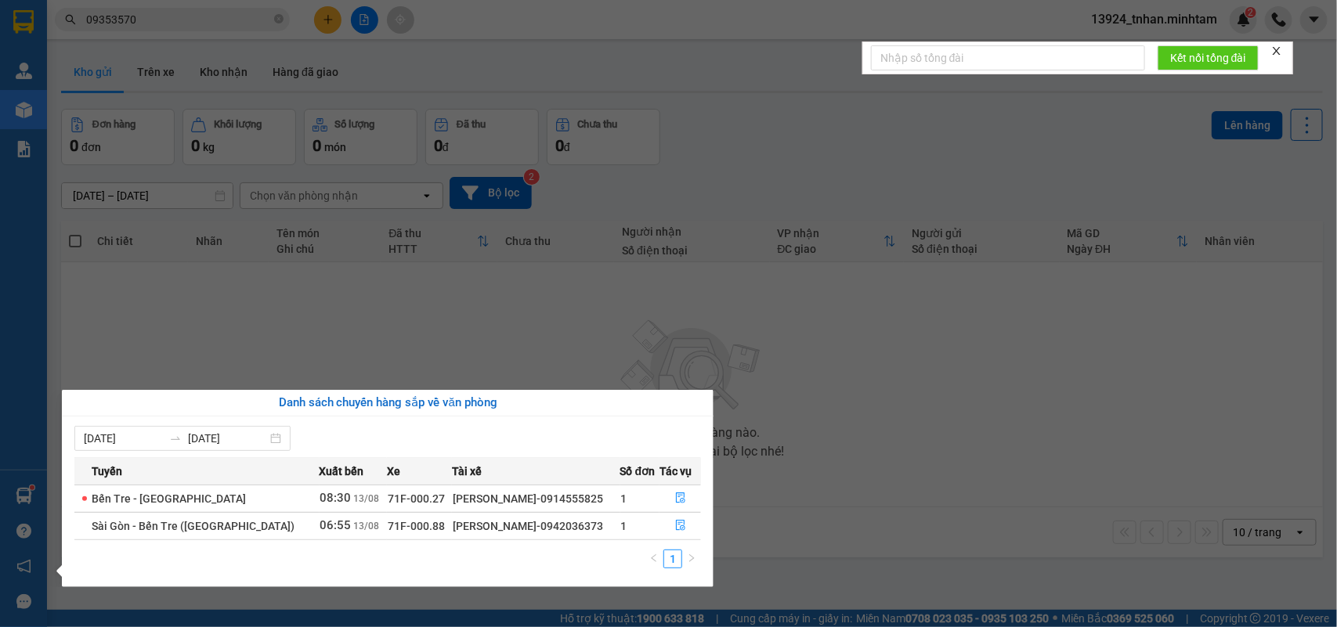
click at [334, 17] on section "Kết quả tìm kiếm ( 1 ) Bộ lọc Thuộc VP này Ngày tạo đơn gần nhất Mã ĐH Trạng th…" at bounding box center [668, 313] width 1337 height 627
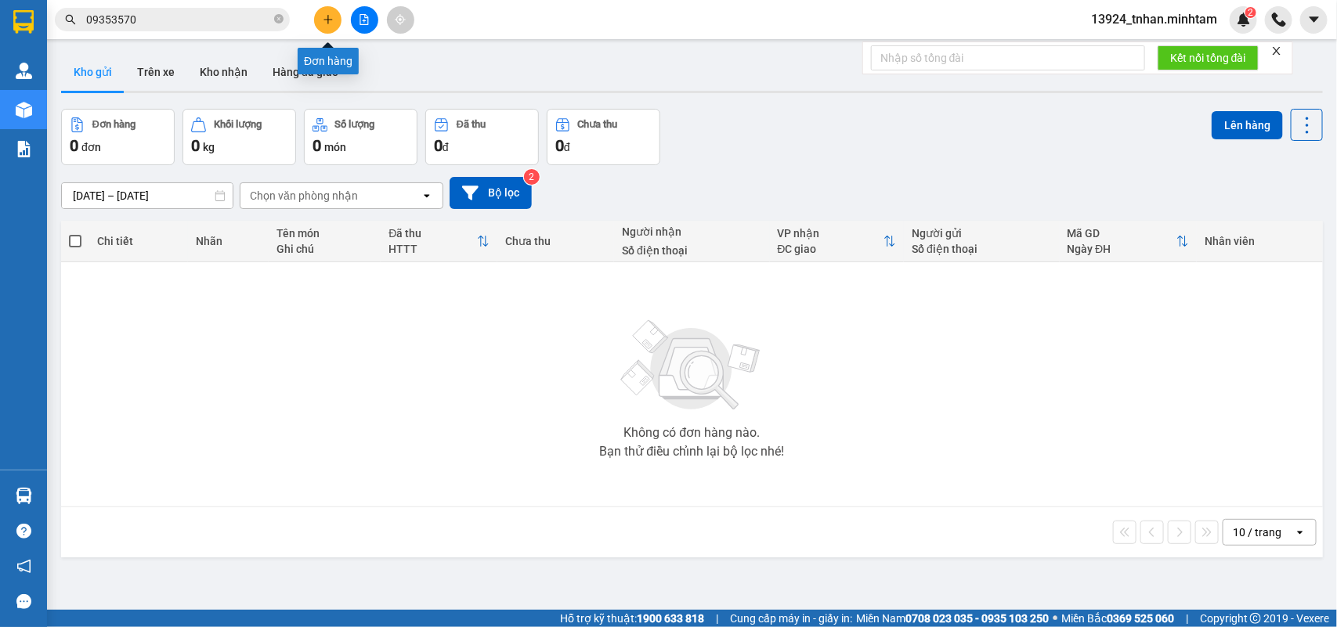
click at [320, 23] on button at bounding box center [327, 19] width 27 height 27
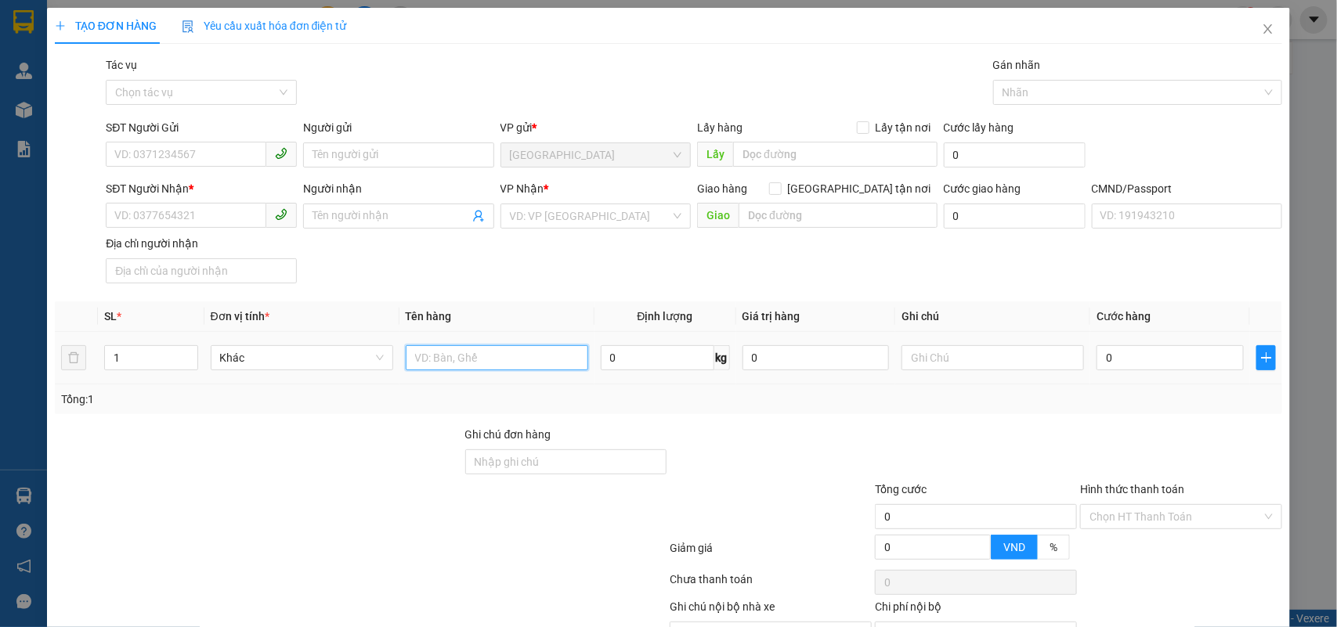
click at [517, 364] on input "text" at bounding box center [497, 357] width 183 height 25
type input "1 K X TRẮNG NP"
click at [214, 155] on input "SĐT Người Gửi" at bounding box center [186, 154] width 161 height 25
type input "0914426011"
click at [361, 161] on input "Người gửi" at bounding box center [398, 155] width 191 height 25
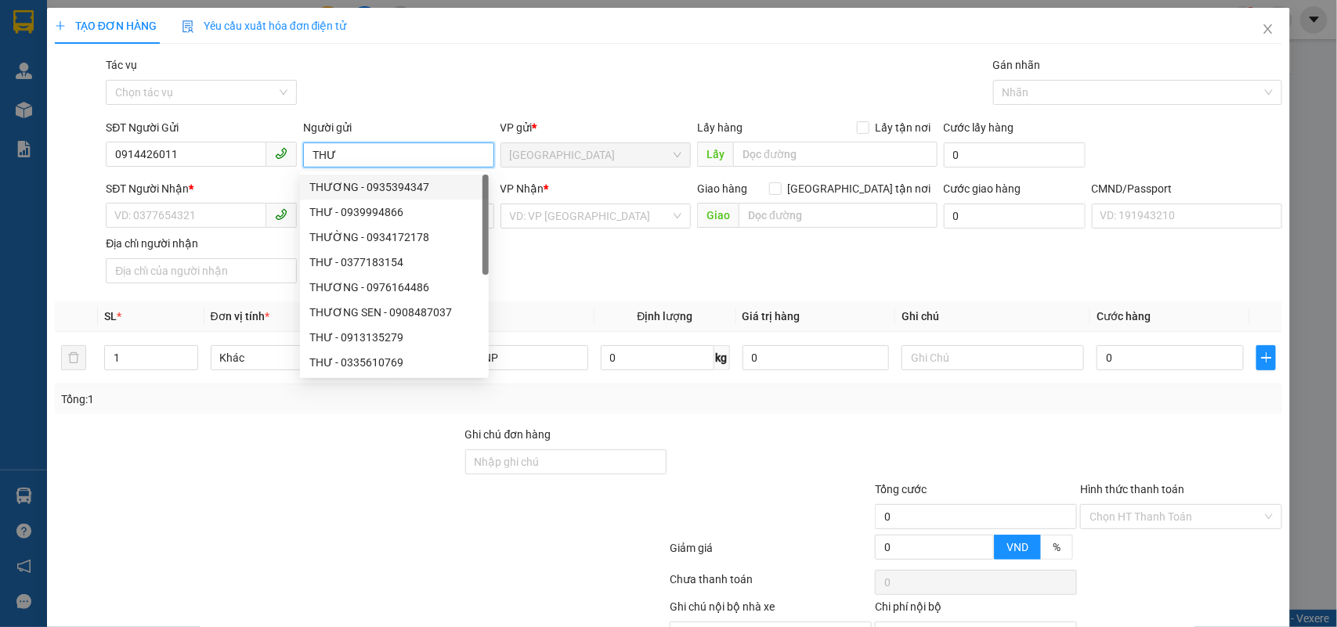
type input "THƯ"
click at [211, 201] on div "SĐT Người Nhận *" at bounding box center [201, 191] width 191 height 23
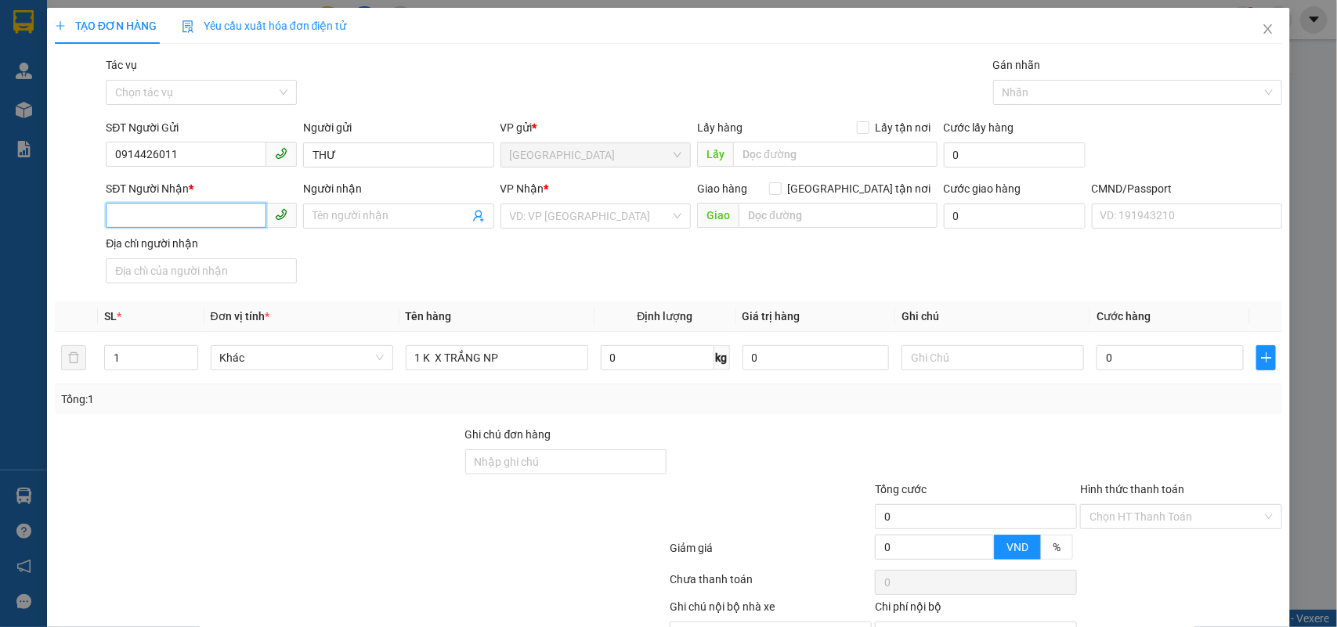
click at [204, 210] on input "SĐT Người Nhận *" at bounding box center [186, 215] width 161 height 25
click at [206, 247] on div "0986916357 - AN" at bounding box center [199, 248] width 170 height 17
type input "0986916357"
type input "AN"
type input "0986916357"
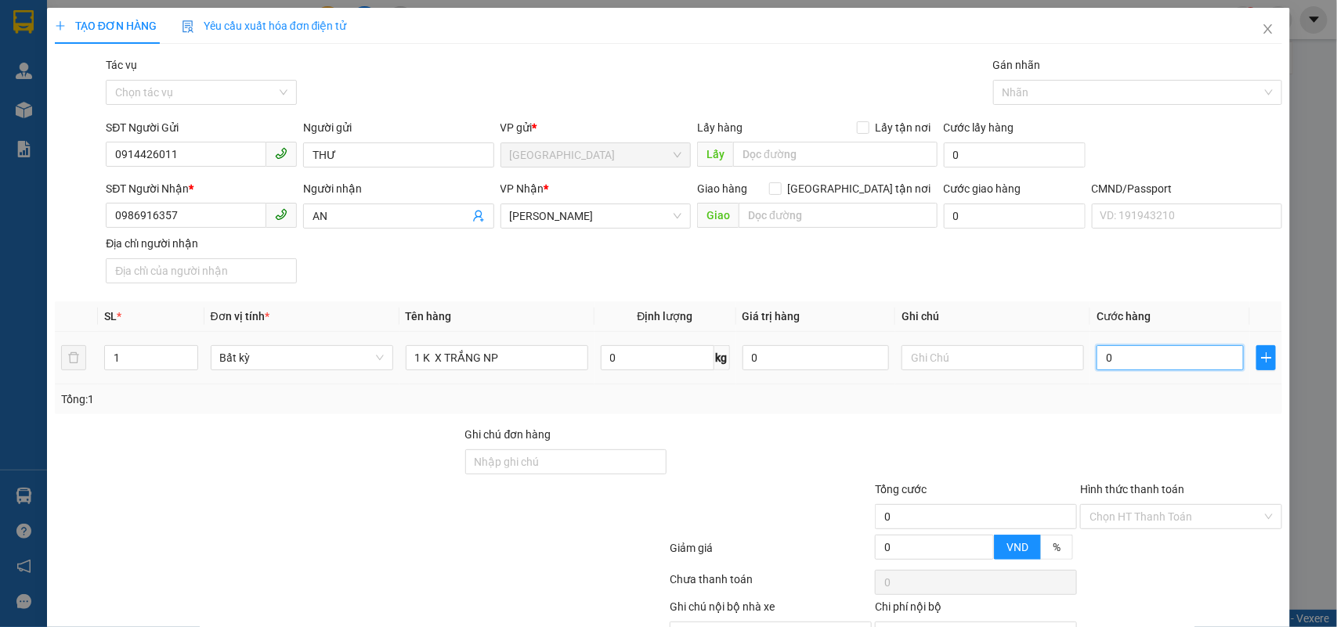
click at [1155, 358] on input "0" at bounding box center [1170, 357] width 147 height 25
type input "2"
type input "20"
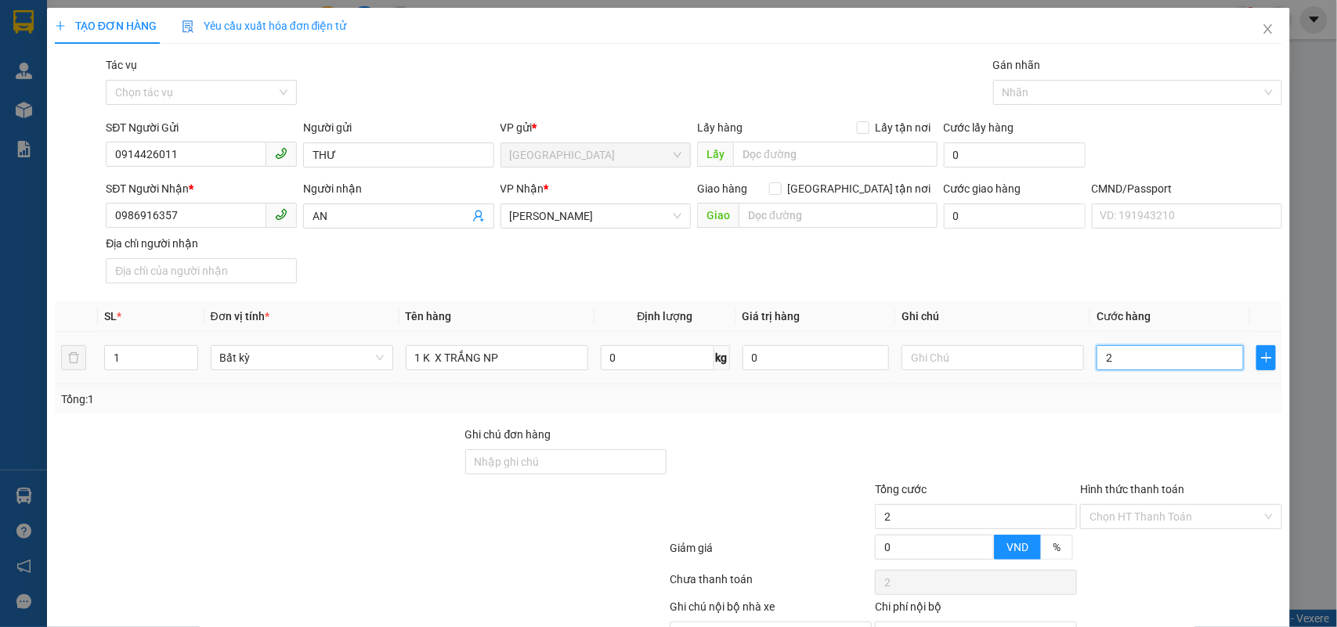
type input "20"
type input "20.000"
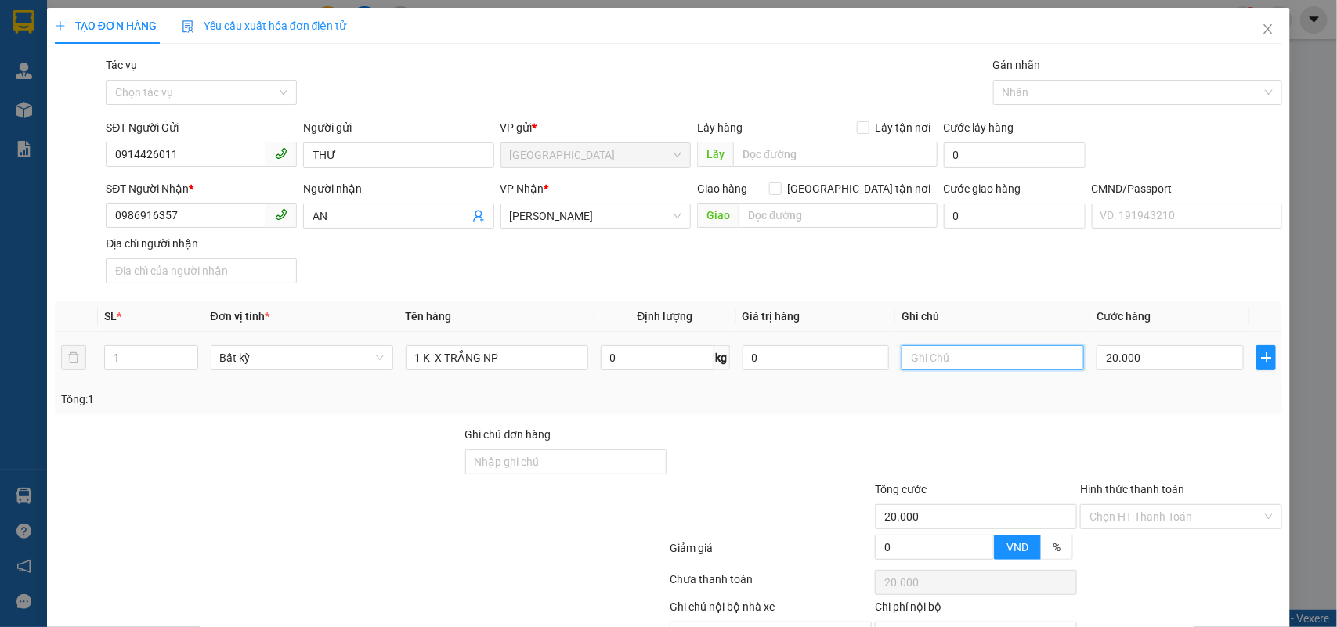
click at [975, 352] on input "text" at bounding box center [993, 357] width 183 height 25
type input "14H NHÂN"
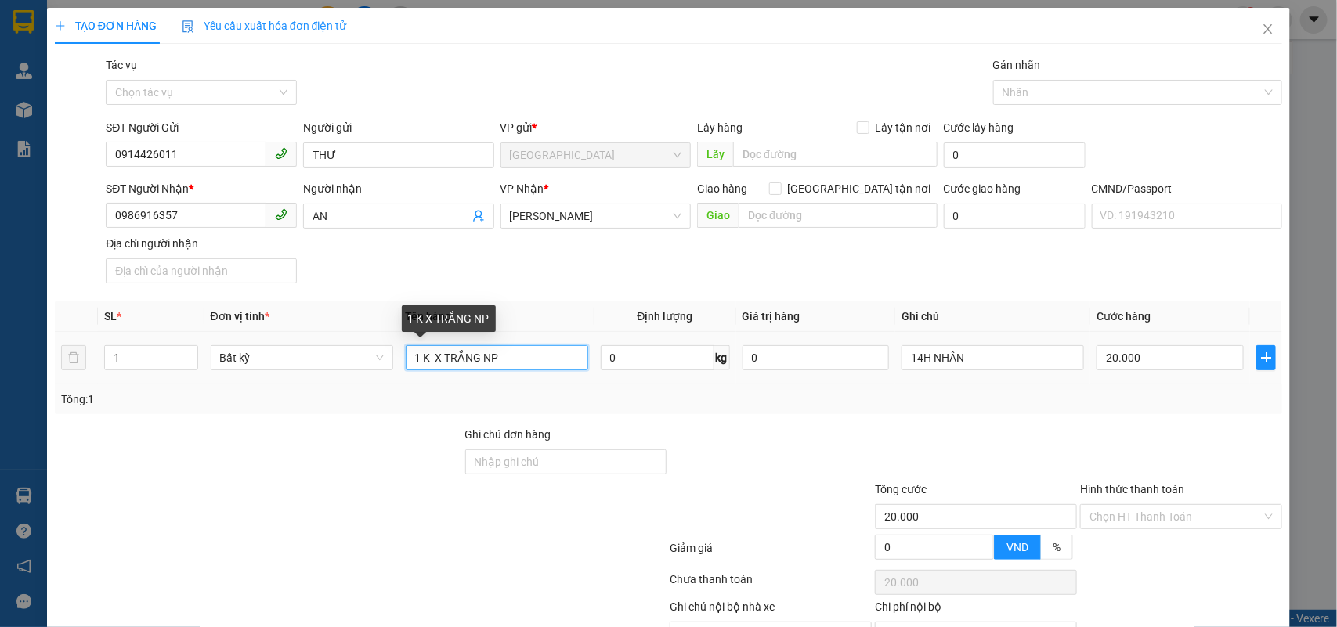
click at [562, 361] on input "1 K X TRẮNG NP" at bounding box center [497, 357] width 183 height 25
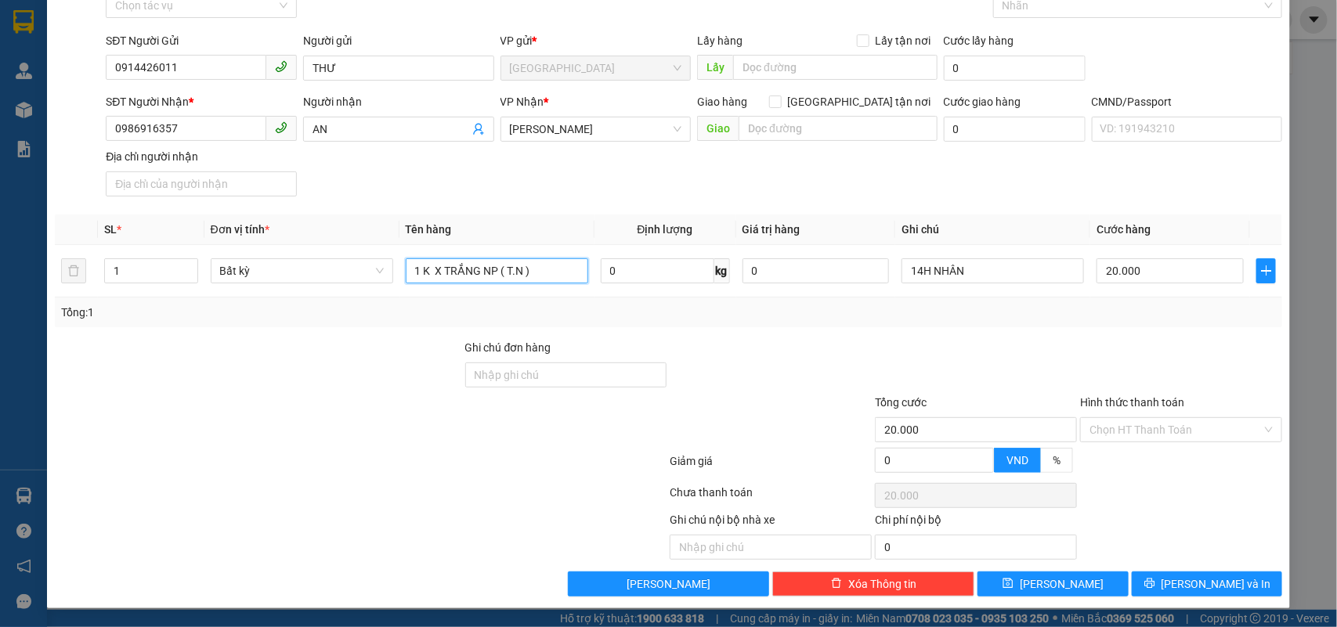
type input "1 K X TRẮNG NP ( T.N )"
click at [1154, 443] on div "Hình thức thanh toán Chọn HT Thanh Toán" at bounding box center [1181, 421] width 202 height 55
click at [1152, 440] on input "Hình thức thanh toán" at bounding box center [1176, 429] width 172 height 23
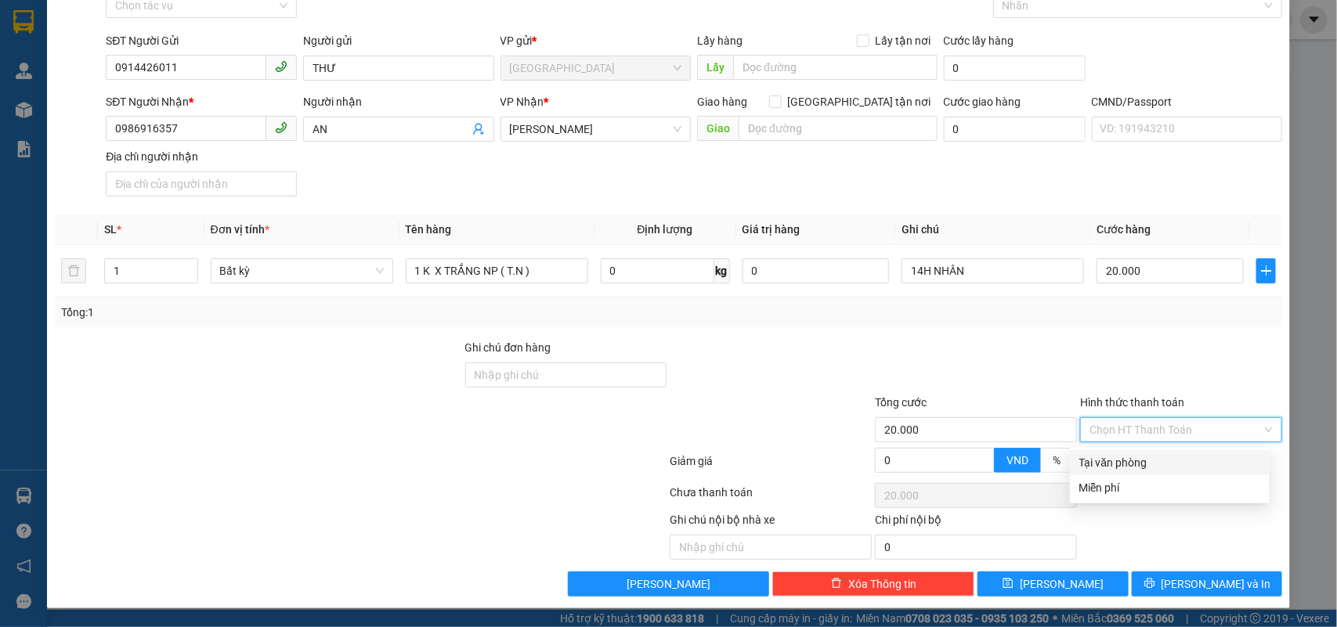
click at [1137, 450] on div "Tại văn phòng" at bounding box center [1170, 462] width 200 height 25
type input "0"
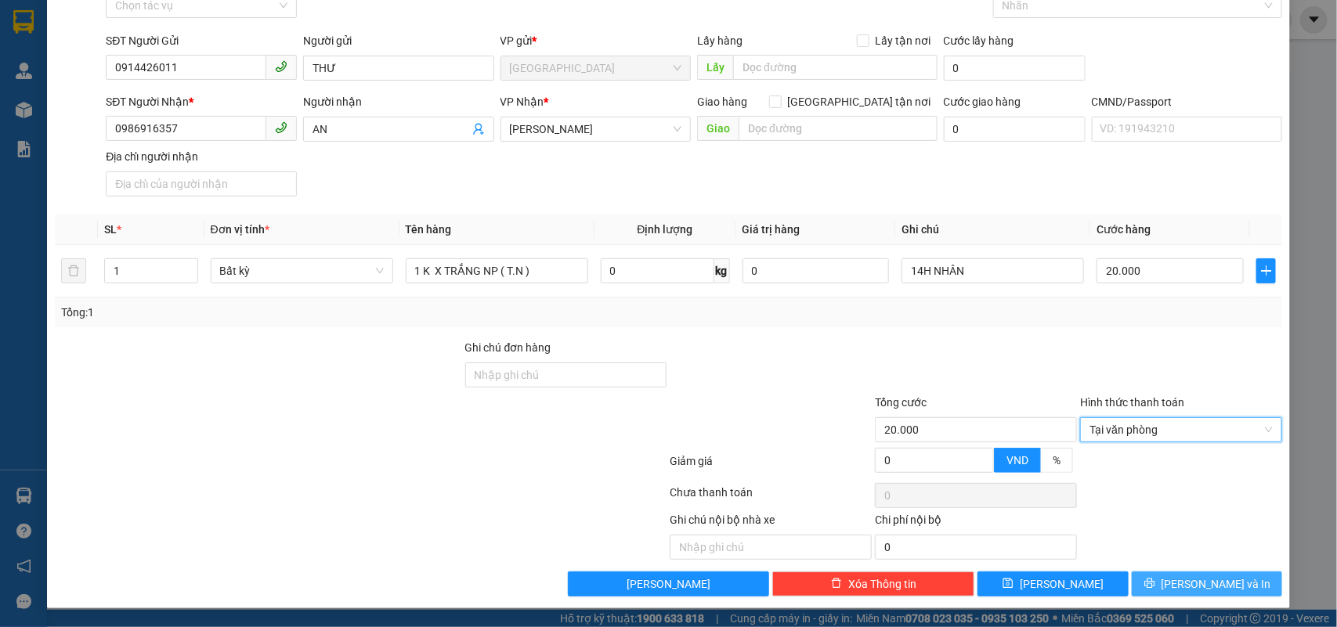
click at [1157, 573] on button "Lưu và In" at bounding box center [1207, 584] width 150 height 25
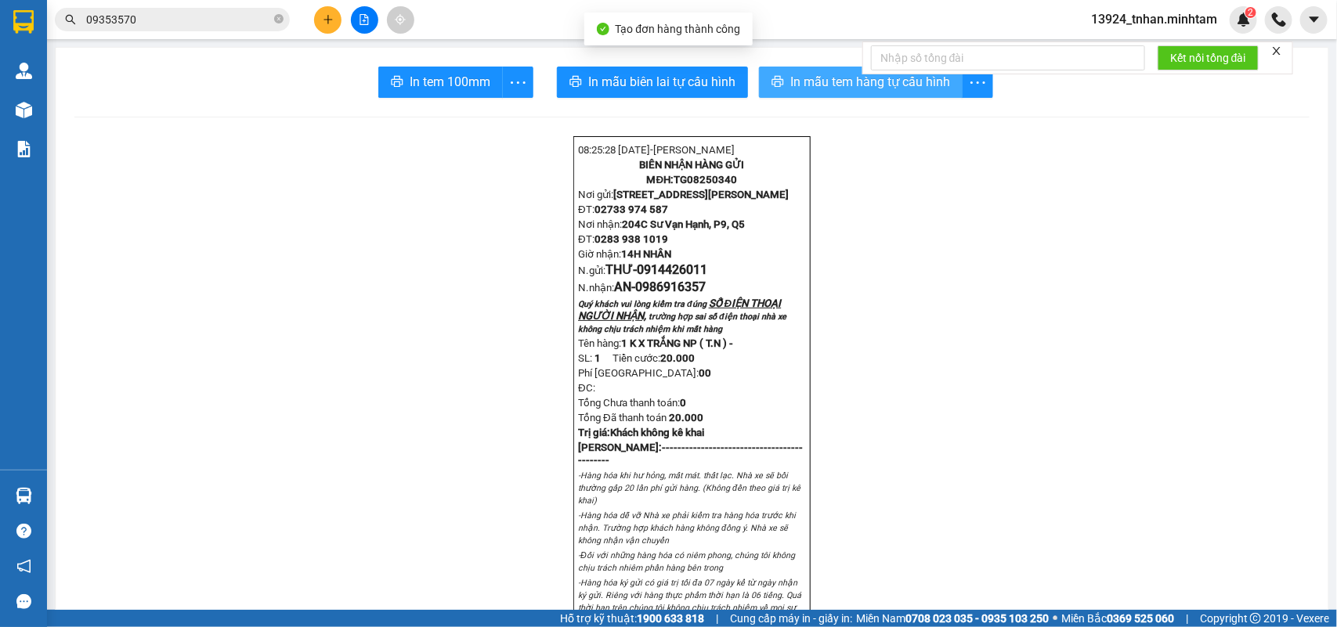
click at [844, 85] on span "In mẫu tem hàng tự cấu hình" at bounding box center [870, 82] width 160 height 20
click at [834, 85] on span "In mẫu tem hàng tự cấu hình" at bounding box center [870, 82] width 160 height 20
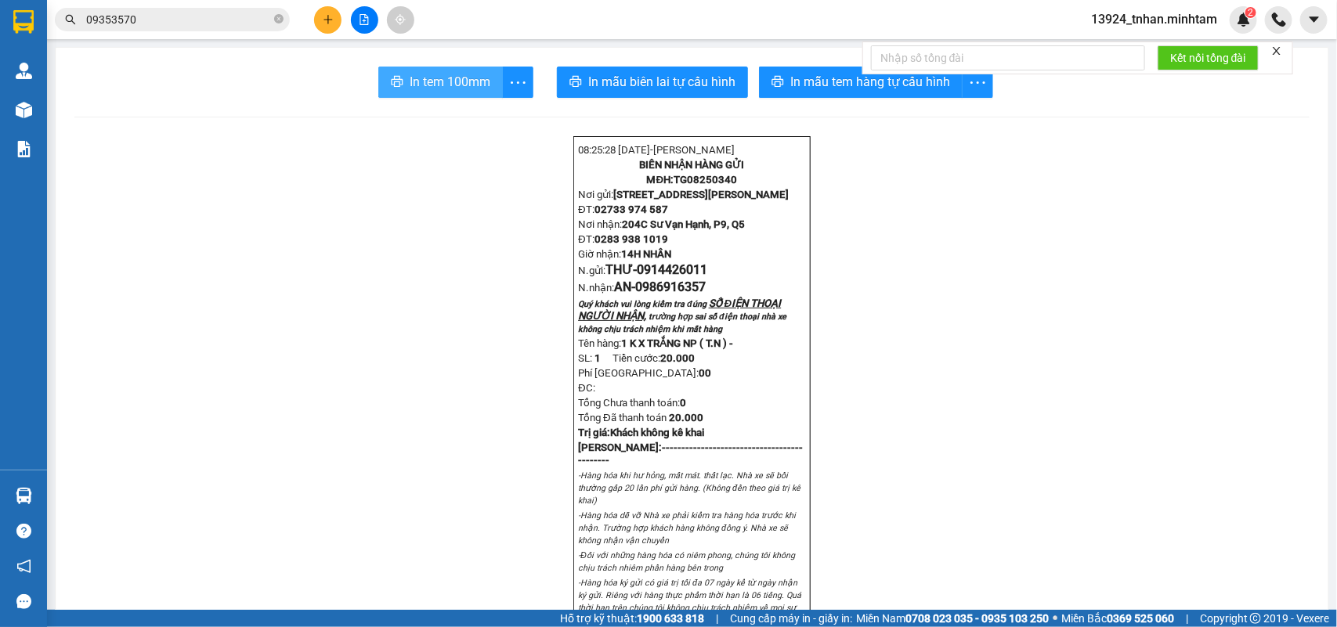
click at [436, 74] on span "In tem 100mm" at bounding box center [450, 82] width 81 height 20
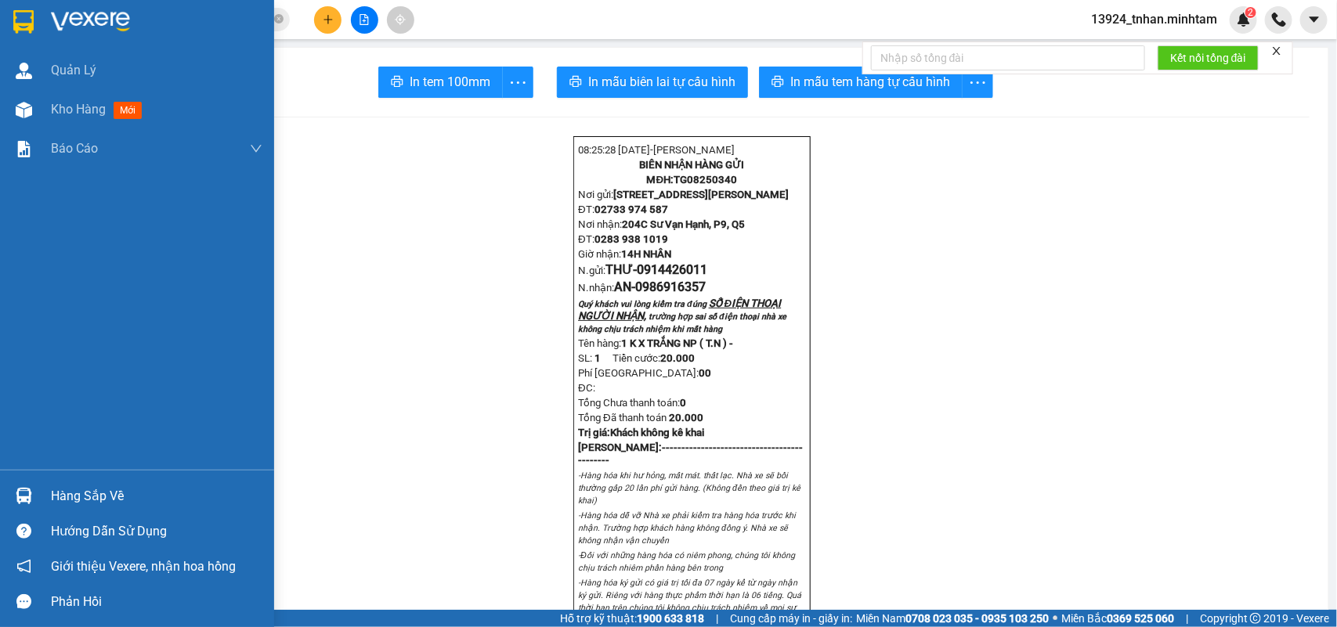
click at [22, 22] on img at bounding box center [23, 21] width 20 height 23
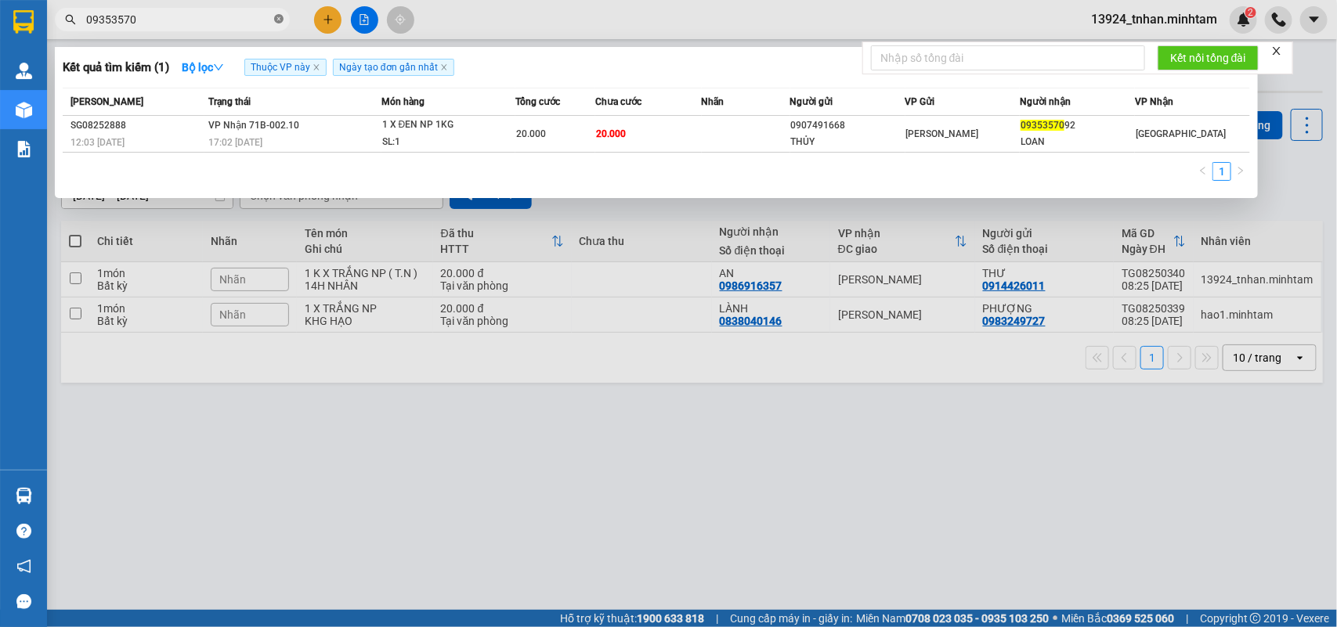
click at [275, 18] on icon "close-circle" at bounding box center [278, 18] width 9 height 9
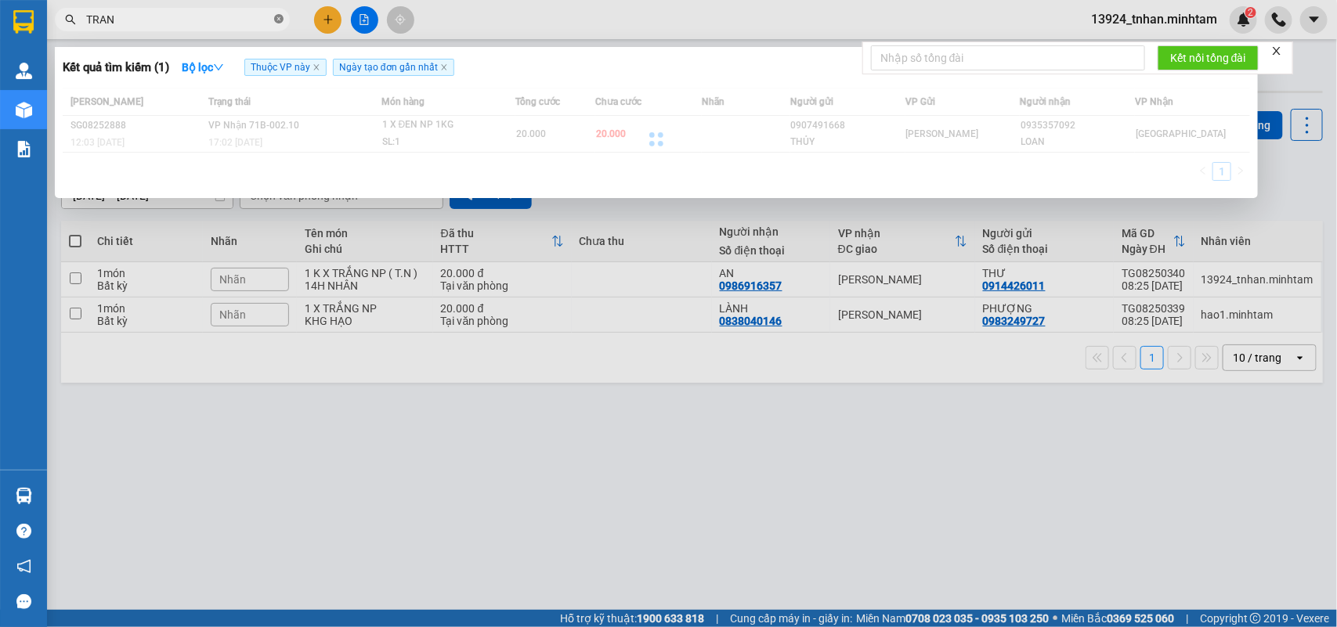
type input "TRANG"
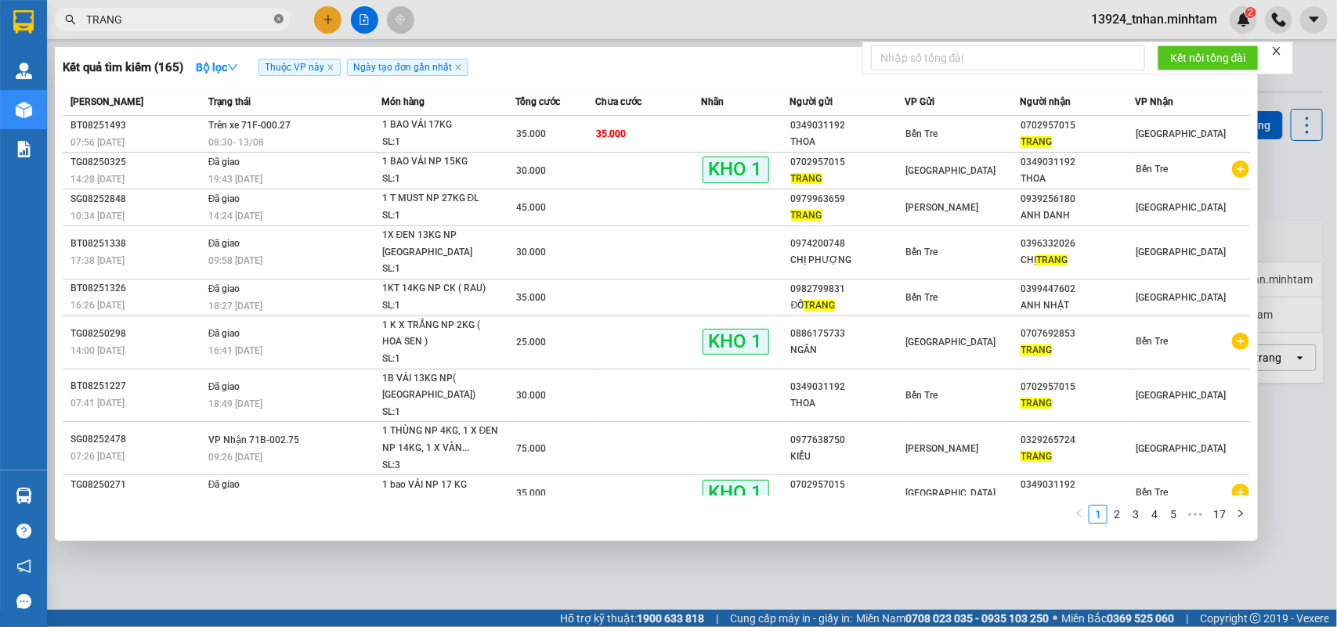
click at [283, 24] on span at bounding box center [278, 20] width 9 height 15
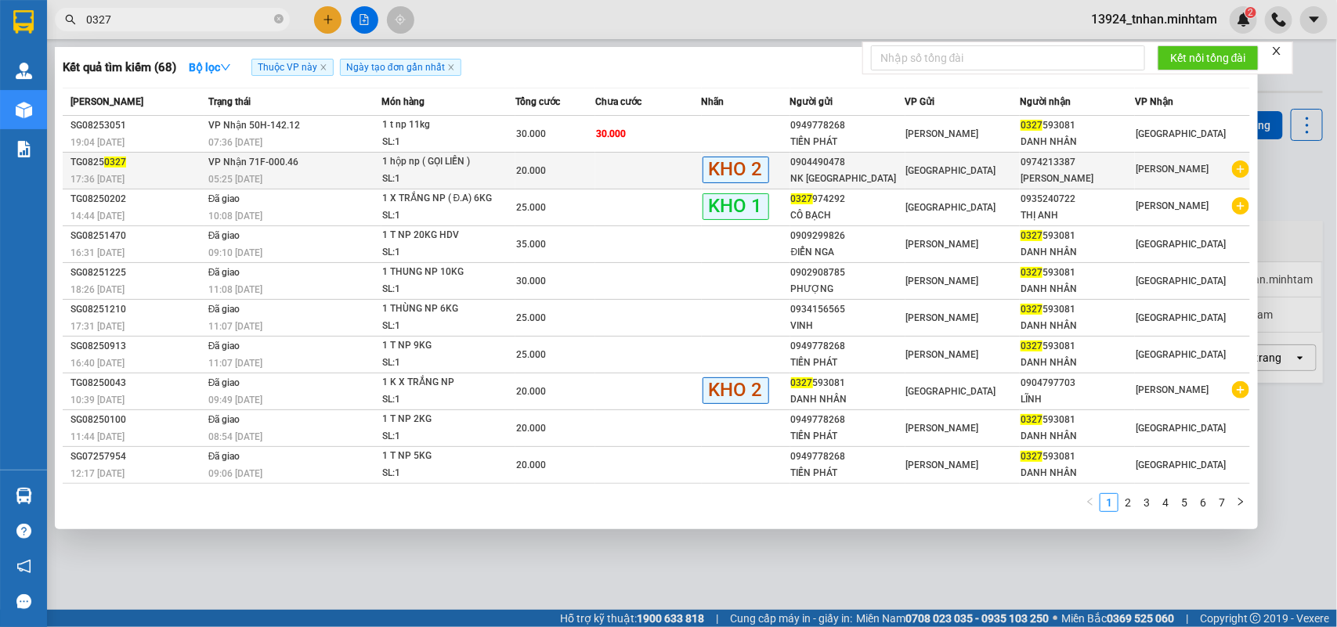
type input "0327"
click at [553, 176] on div "20.000" at bounding box center [555, 170] width 78 height 17
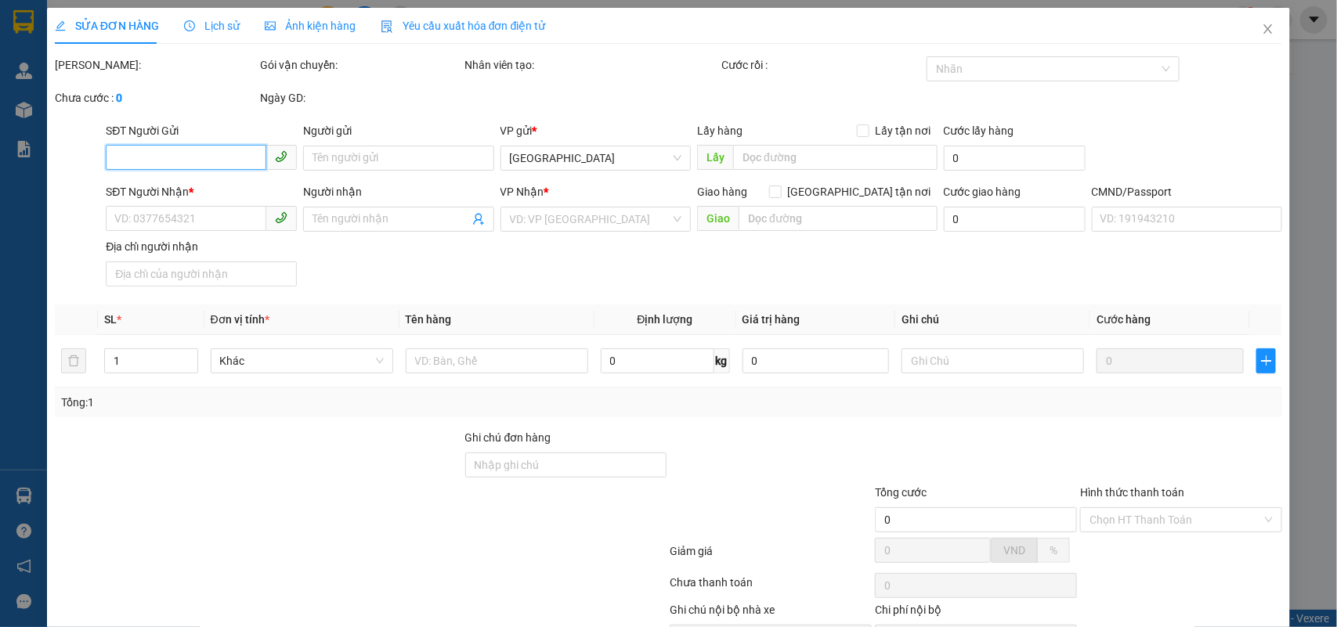
type input "0904490478"
type input "NK SÀI GÒN"
type input "0974213387"
type input "ĐỖ ĐỨC CHUNG"
type input "R"
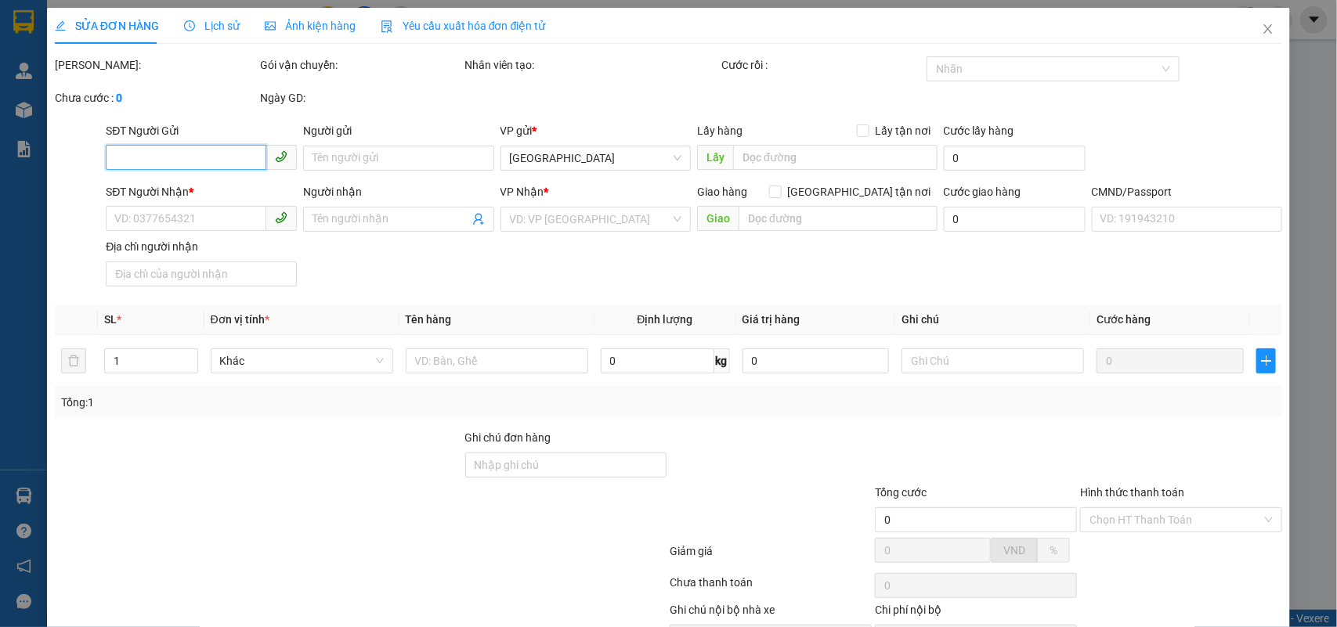
type input "20.000"
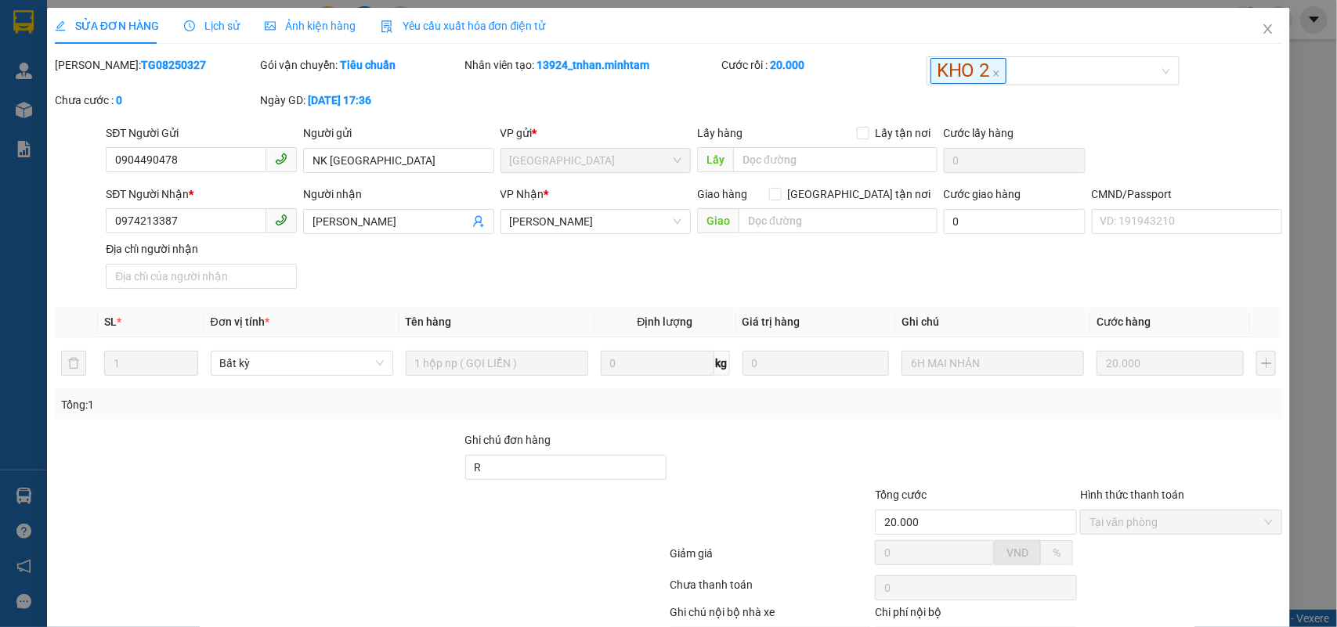
click at [224, 32] on span "Lịch sử" at bounding box center [212, 26] width 56 height 13
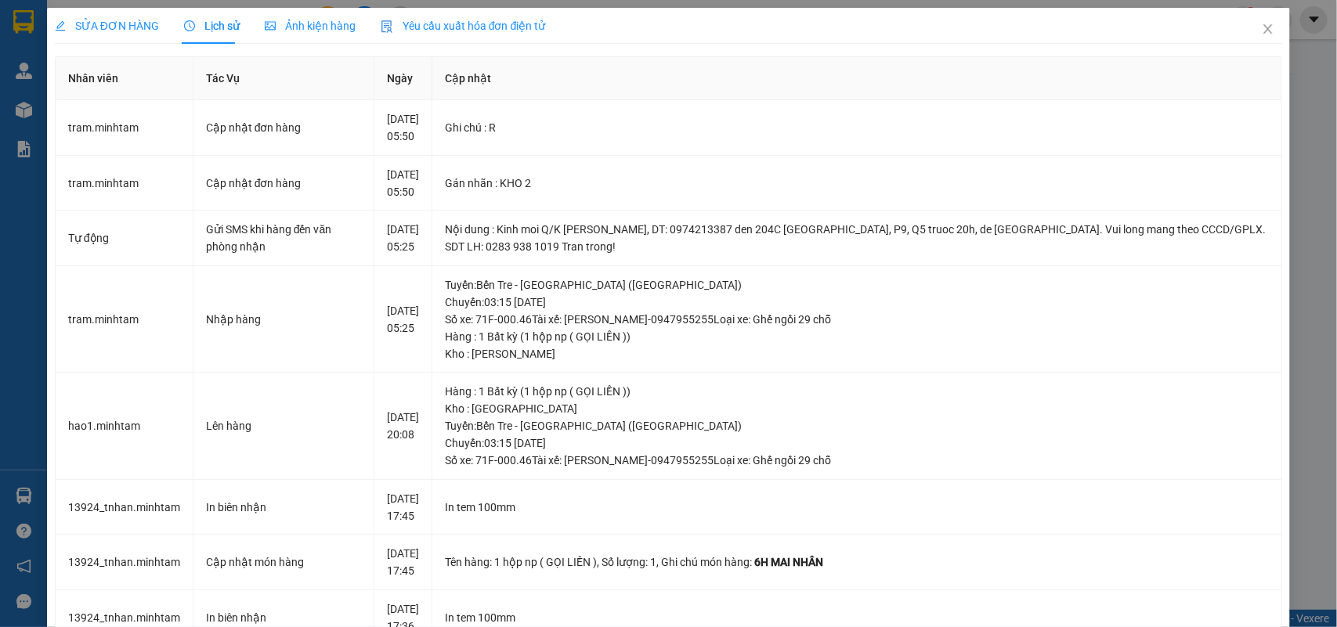
click at [138, 20] on span "SỬA ĐƠN HÀNG" at bounding box center [107, 26] width 104 height 13
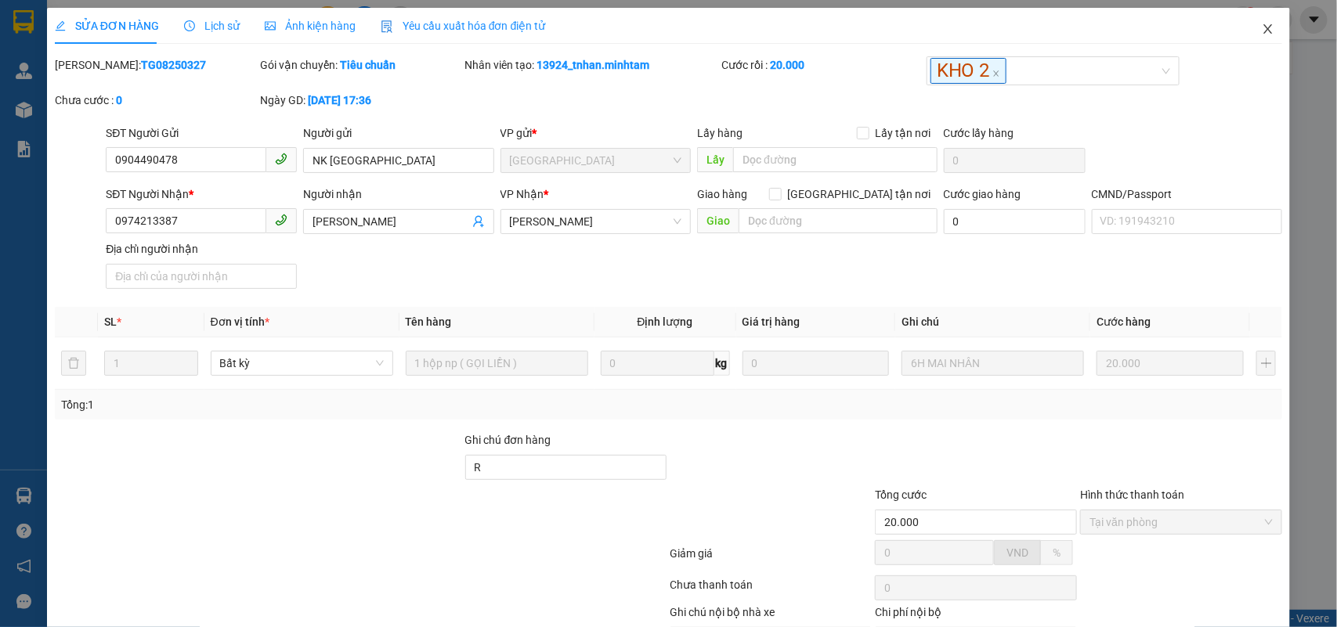
click at [1262, 24] on icon "close" at bounding box center [1268, 29] width 13 height 13
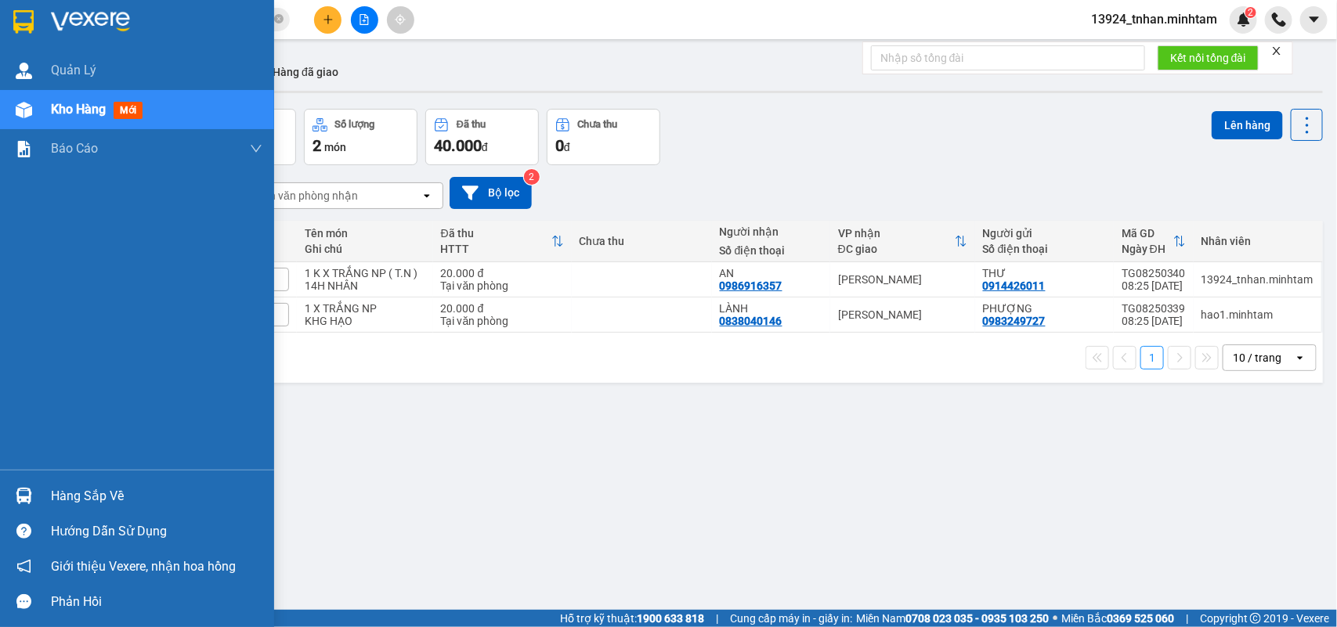
click at [40, 491] on div "Hàng sắp về" at bounding box center [137, 496] width 274 height 35
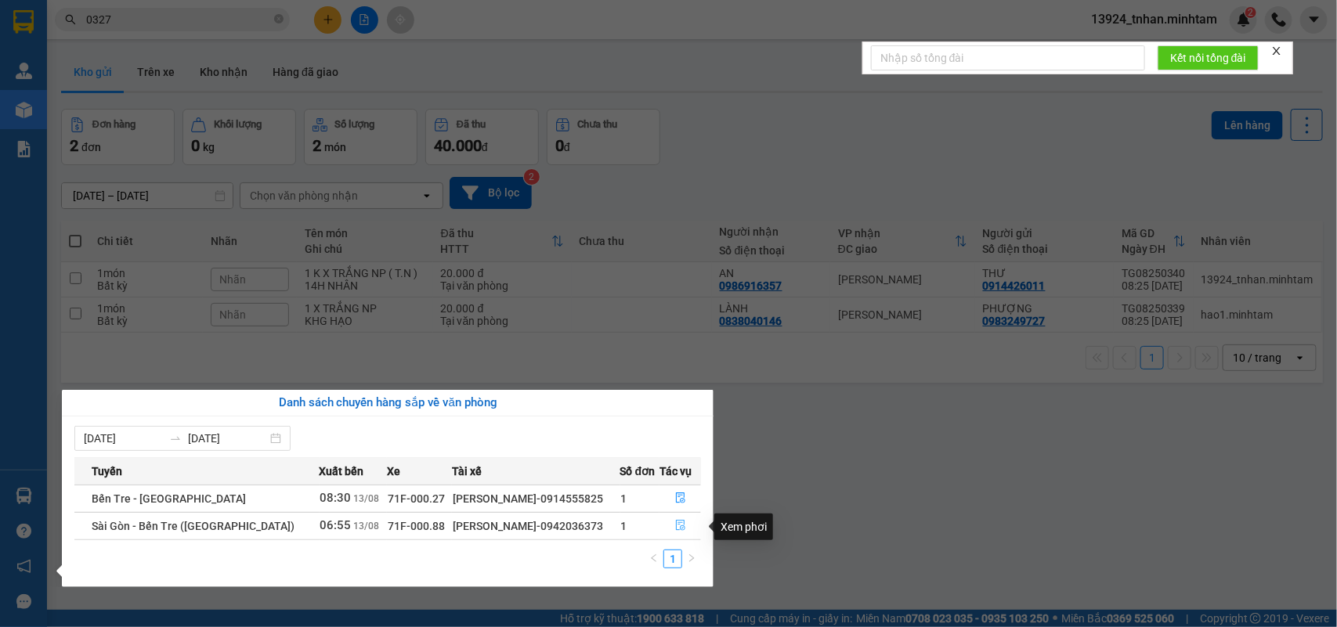
click at [697, 531] on button "button" at bounding box center [680, 526] width 40 height 25
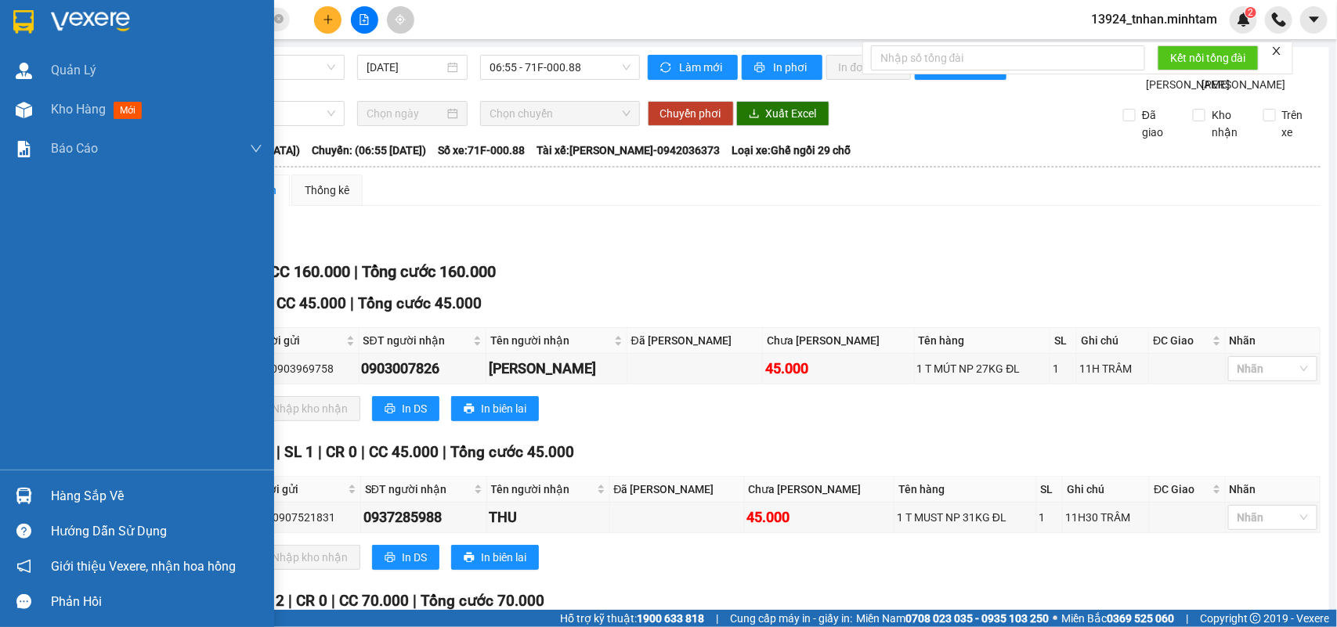
click at [22, 493] on img at bounding box center [24, 496] width 16 height 16
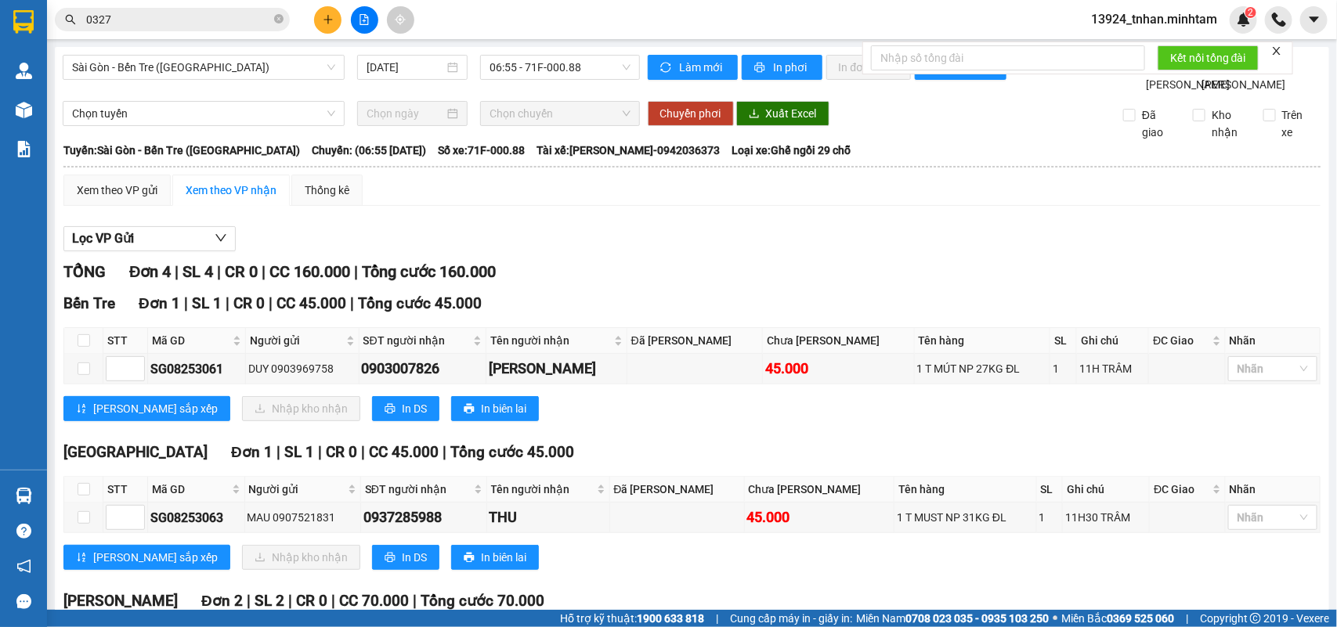
click at [278, 18] on section "Kết quả tìm kiếm ( 68 ) Bộ lọc Thuộc VP này Ngày tạo đơn gần nhất Mã ĐH Trạng t…" at bounding box center [668, 313] width 1337 height 627
click at [278, 17] on icon "close-circle" at bounding box center [278, 18] width 9 height 9
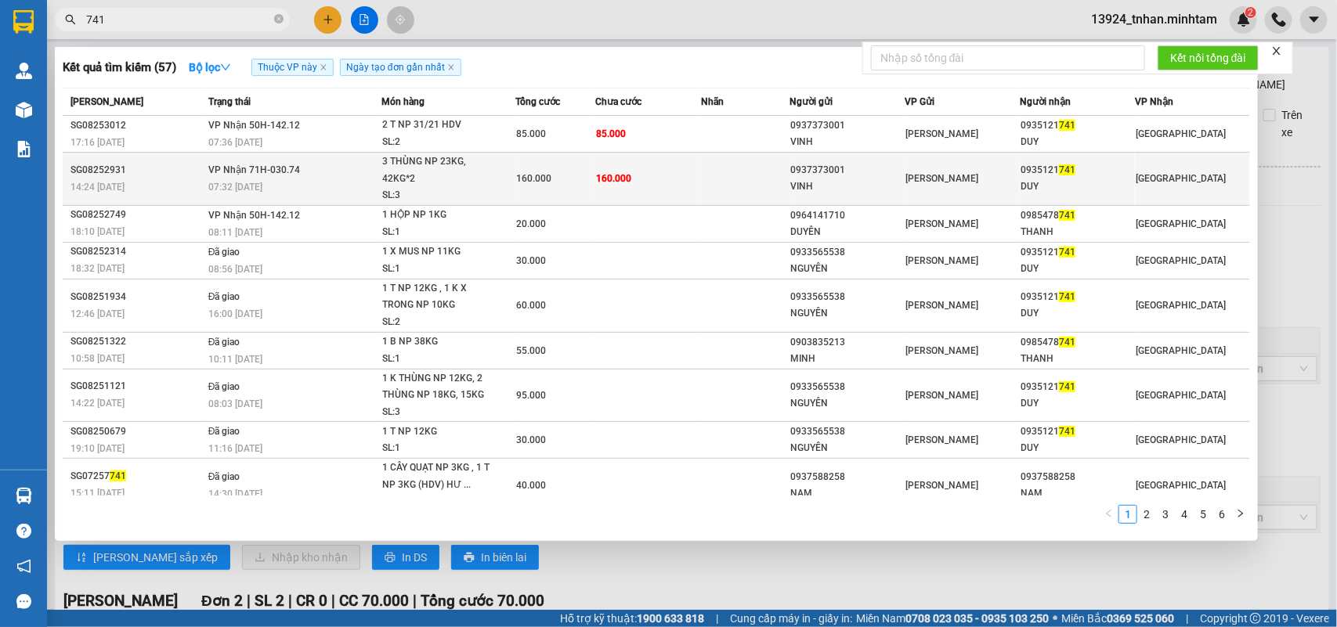
type input "741"
click at [864, 168] on div "0937373001" at bounding box center [848, 170] width 114 height 16
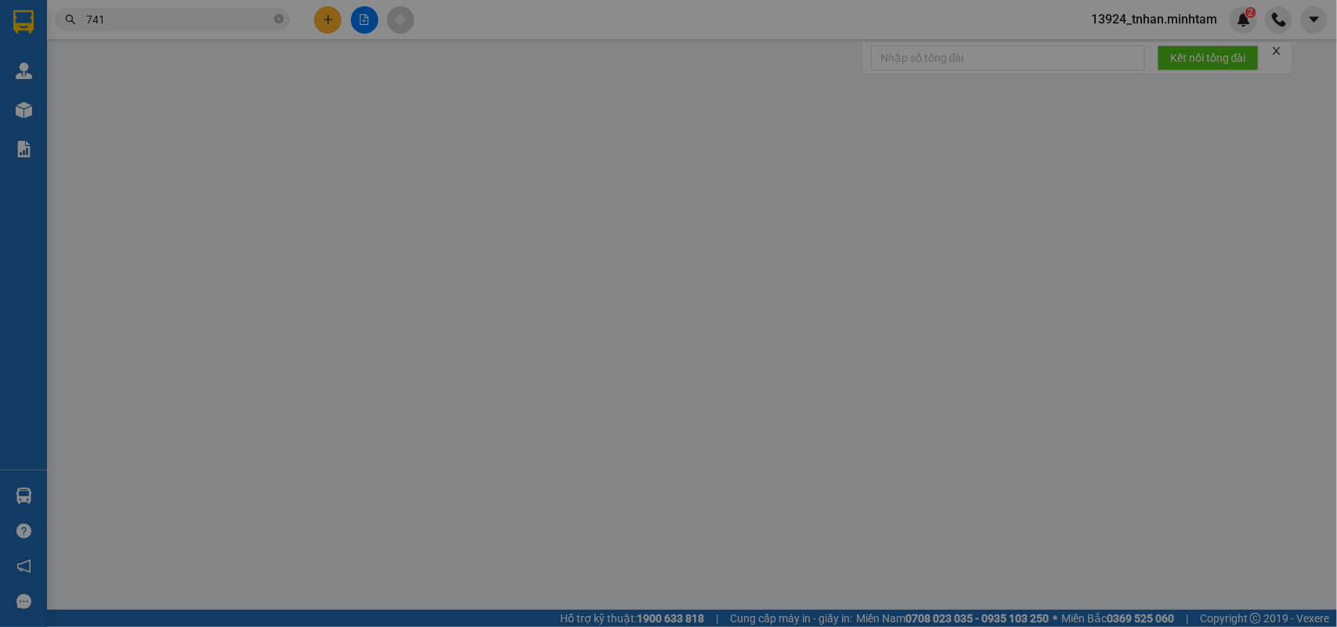
type input "0937373001"
type input "VINH"
type input "0935121741"
type input "DUY"
type input "160.000"
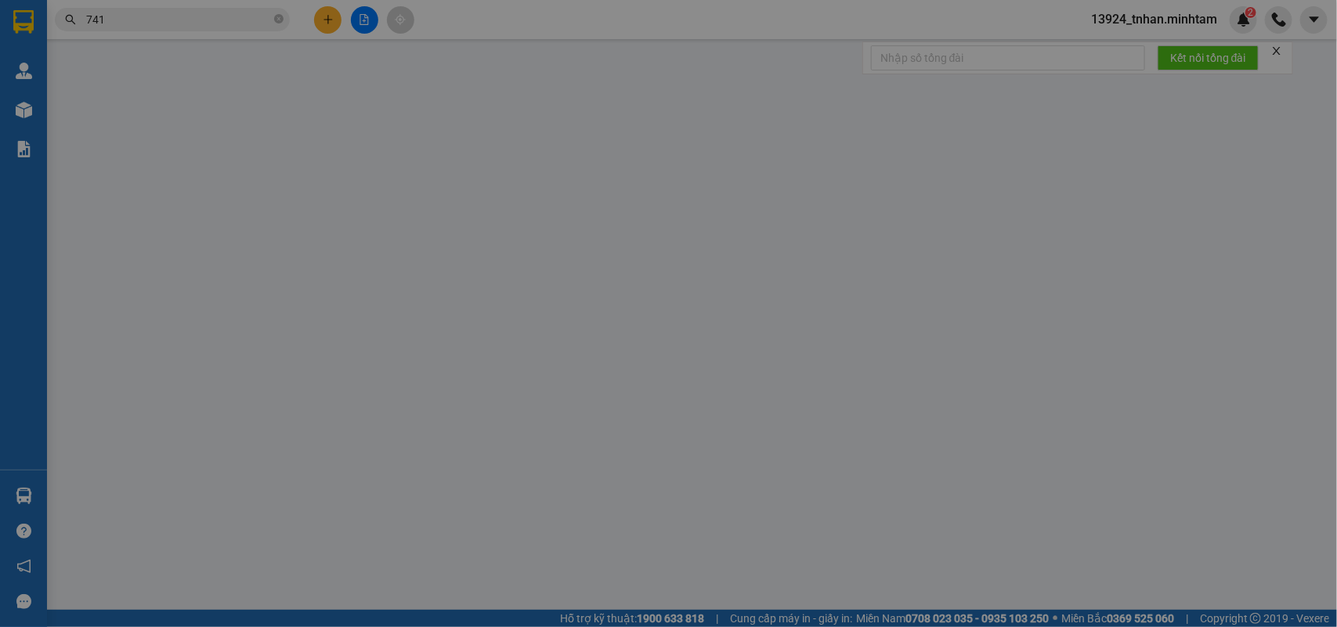
type input "160.000"
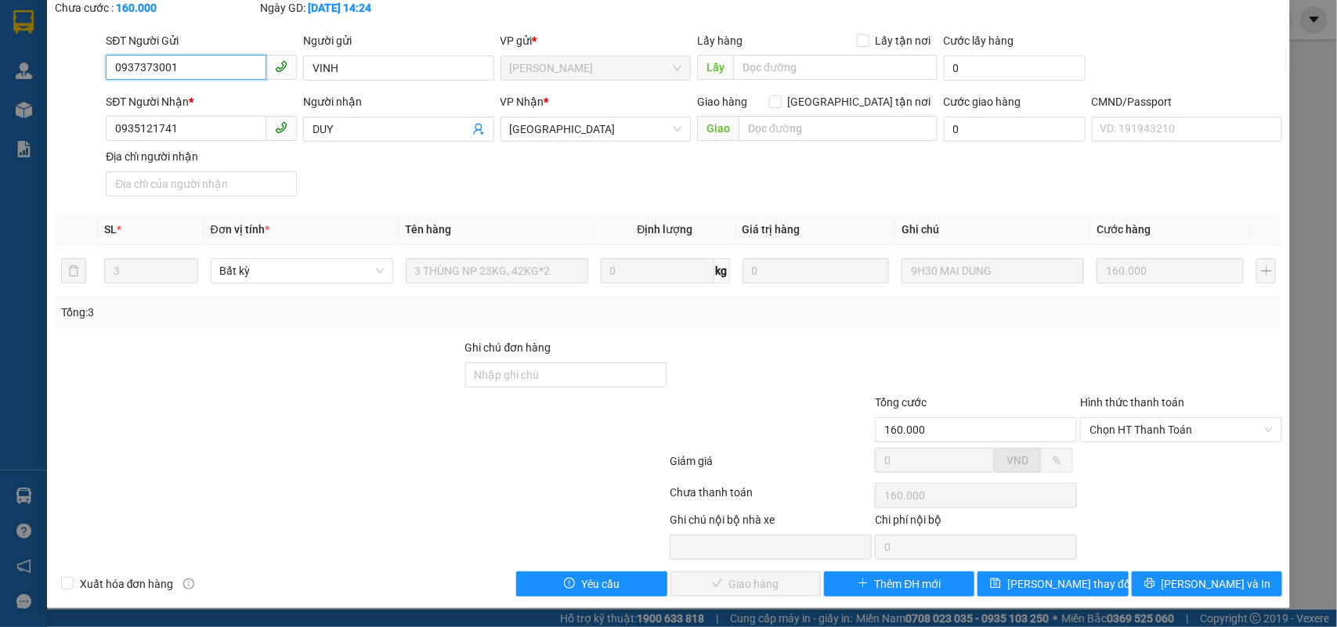
scroll to position [92, 0]
click at [1199, 591] on span "Lưu và In" at bounding box center [1217, 584] width 110 height 17
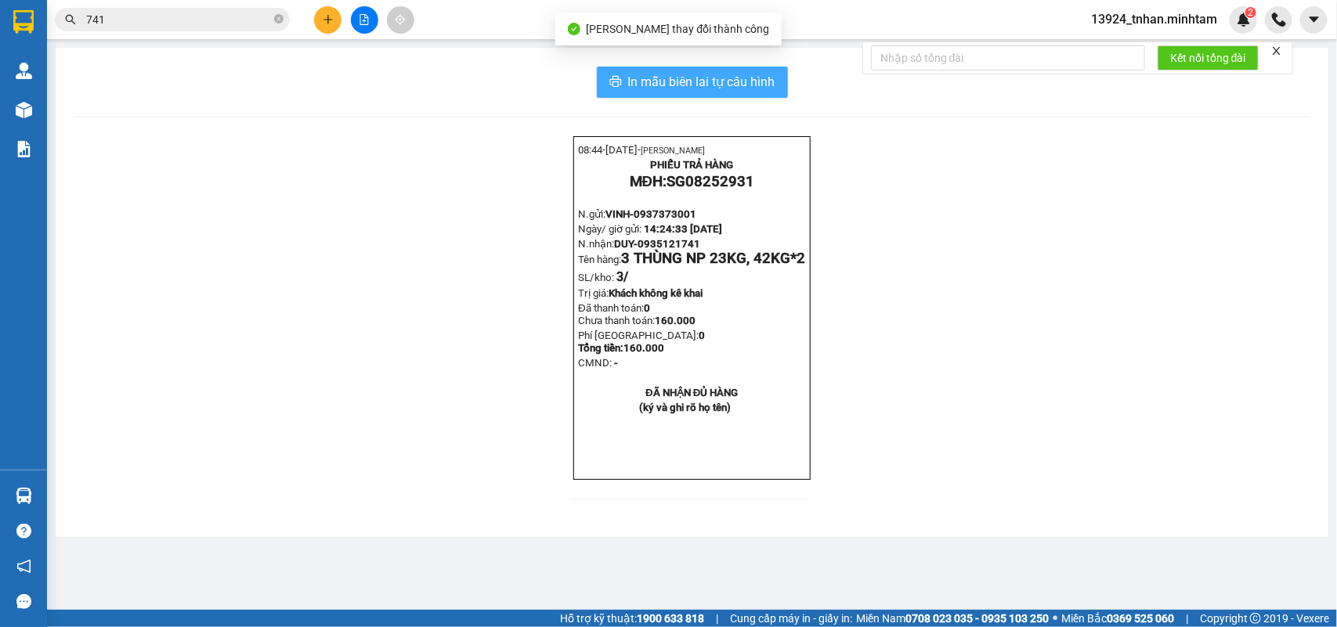
click at [731, 96] on button "In mẫu biên lai tự cấu hình" at bounding box center [692, 82] width 191 height 31
click at [248, 24] on input "741" at bounding box center [178, 19] width 185 height 17
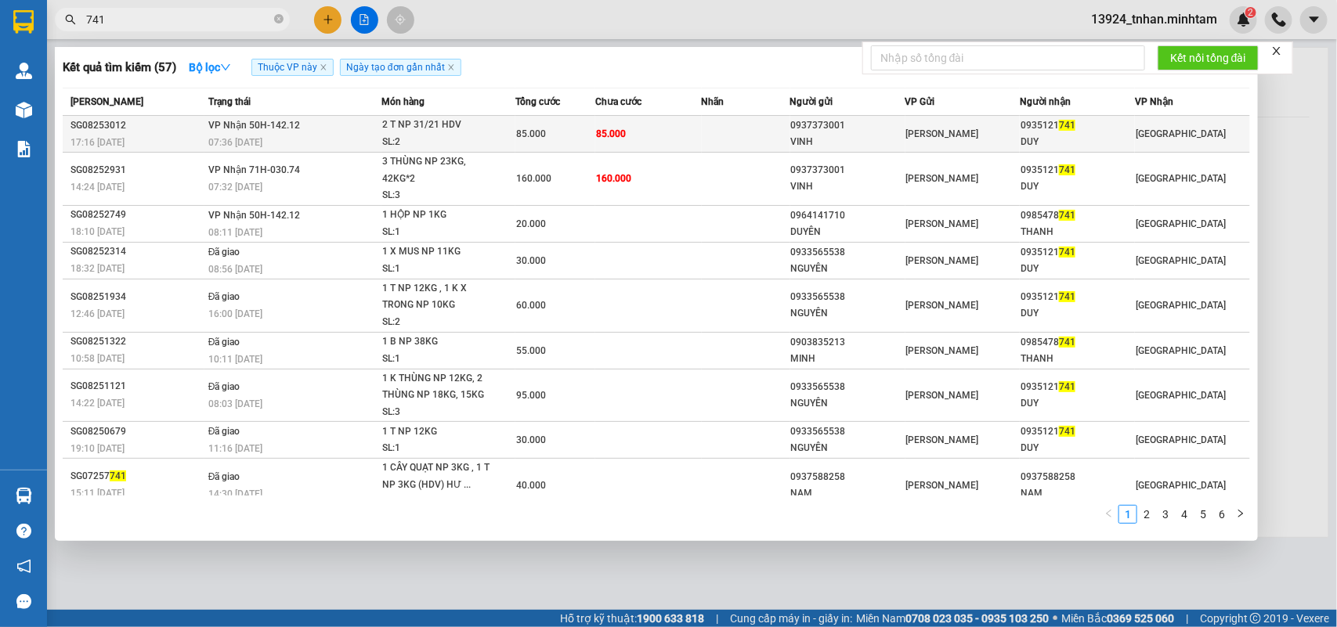
click at [722, 129] on td at bounding box center [746, 134] width 89 height 37
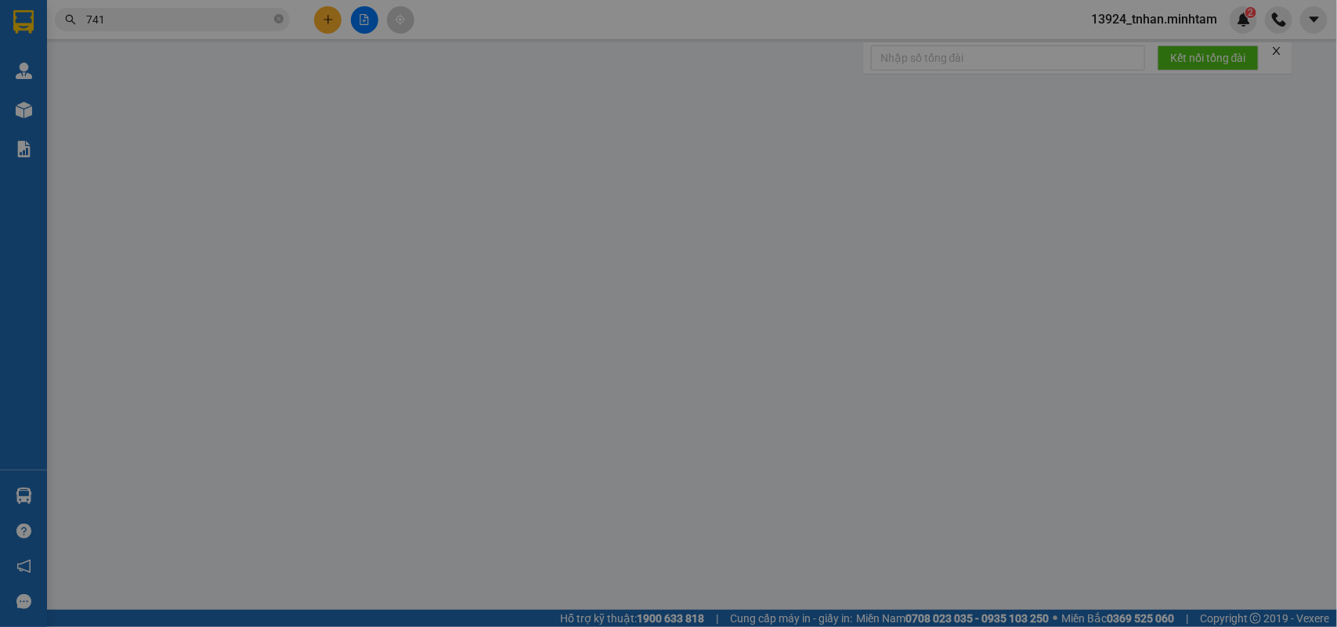
type input "0937373001"
type input "VINH"
type input "0935121741"
type input "DUY"
type input "85.000"
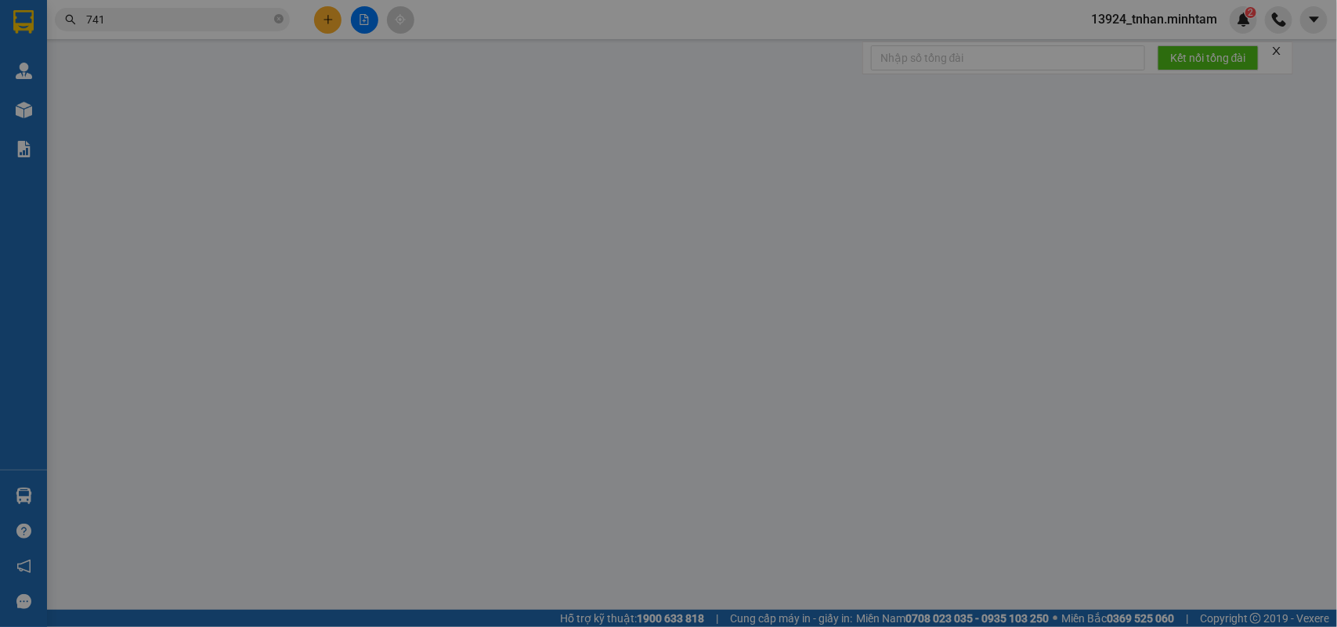
type input "85.000"
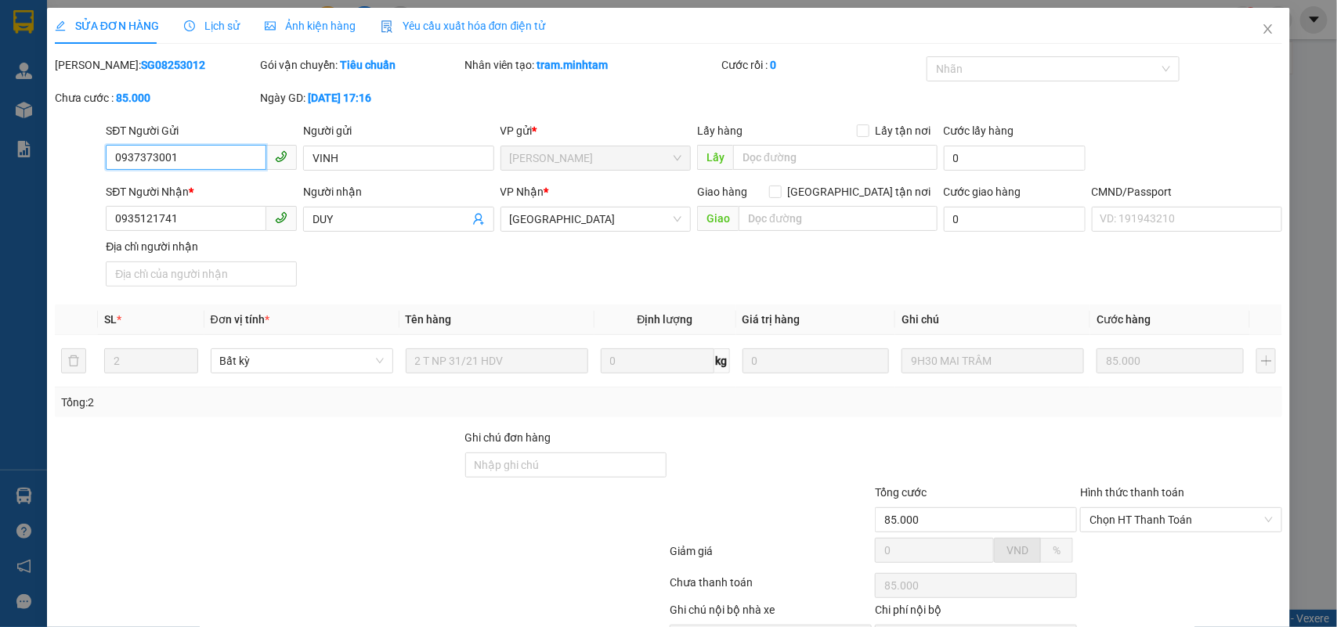
scroll to position [92, 0]
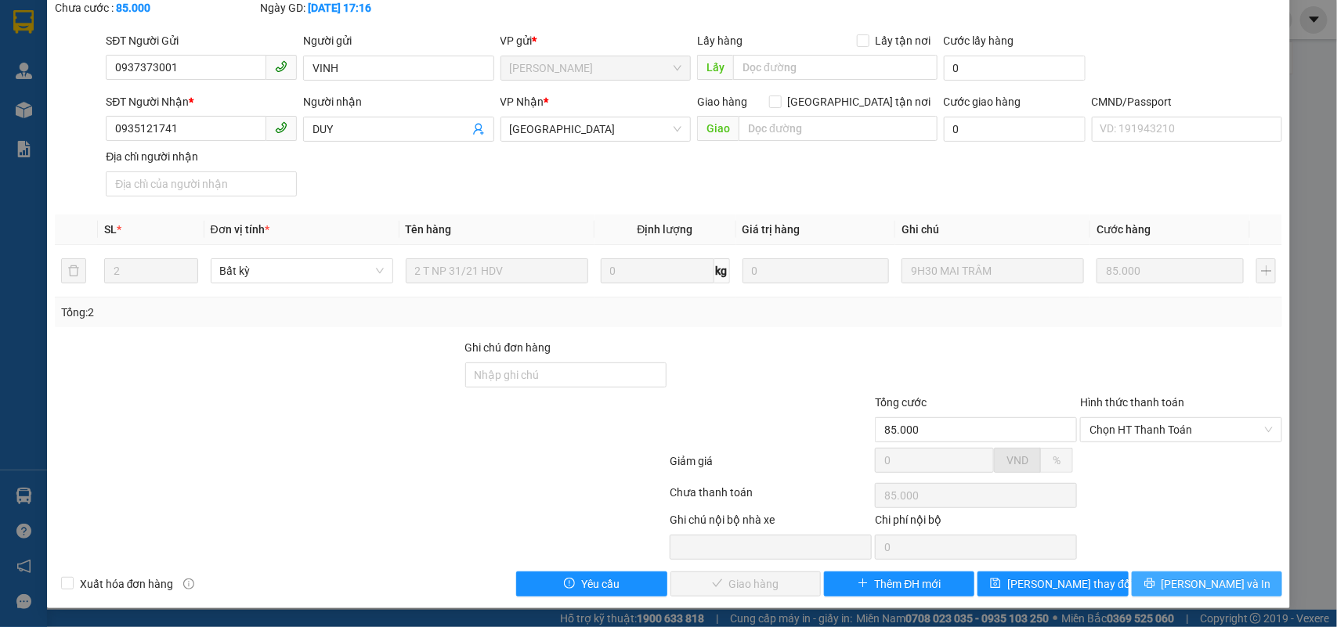
click at [1177, 582] on button "Lưu và In" at bounding box center [1207, 584] width 150 height 25
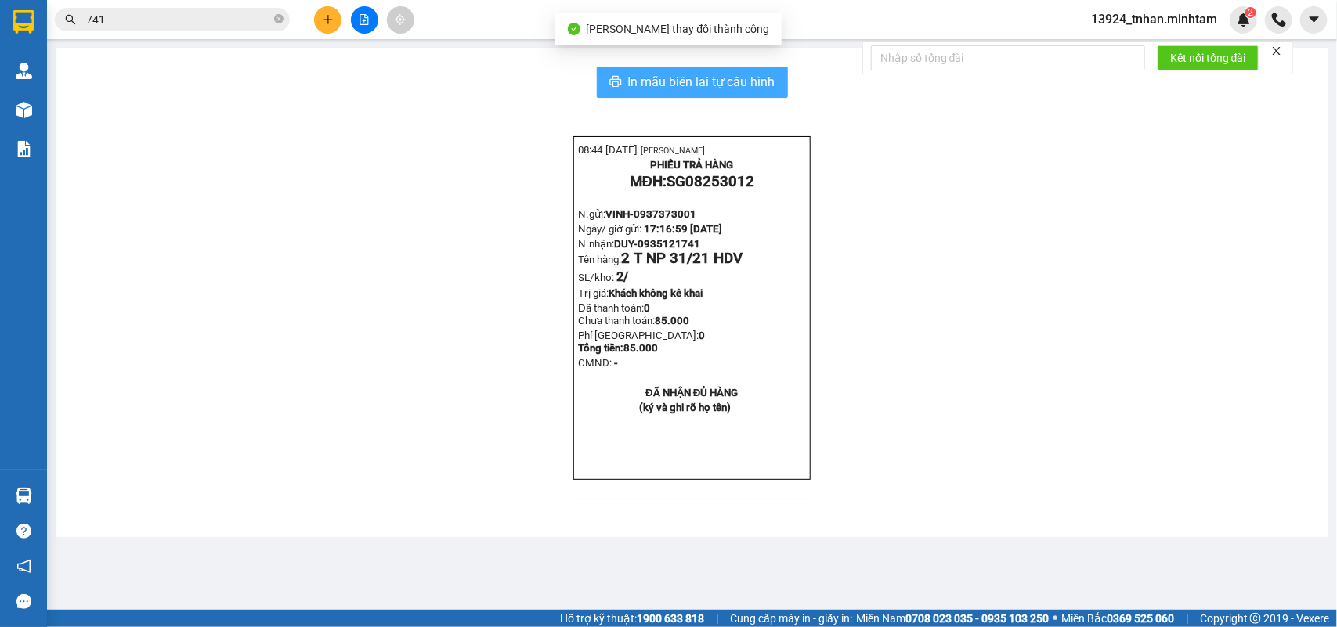
click at [740, 77] on span "In mẫu biên lai tự cấu hình" at bounding box center [701, 82] width 147 height 20
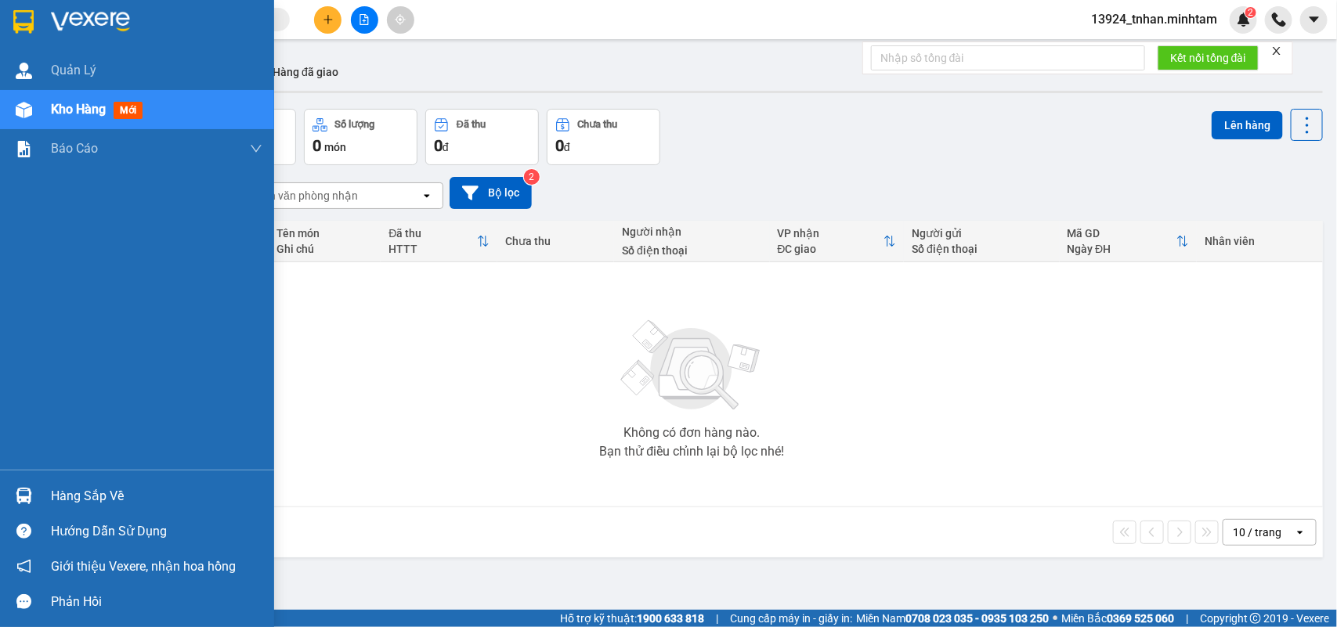
click at [24, 493] on img at bounding box center [24, 496] width 16 height 16
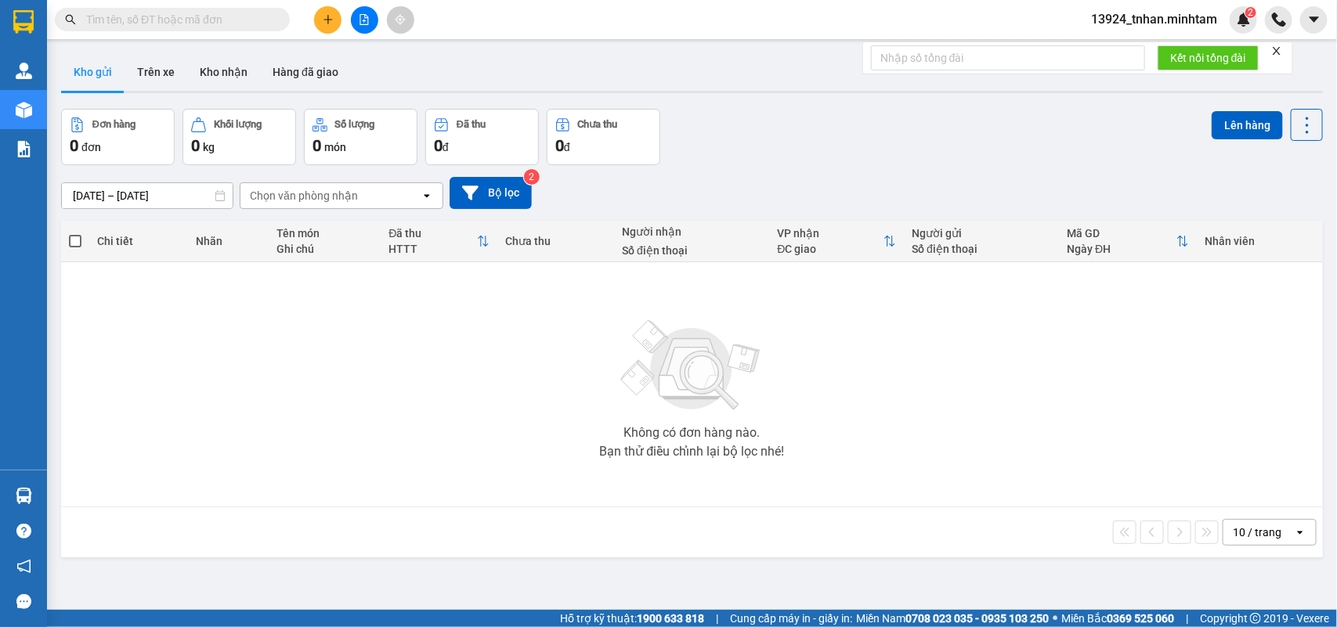
click at [936, 400] on section "Kết quả tìm kiếm ( 0 ) Bộ lọc Thuộc VP này Ngày tạo đơn gần nhất No Data 13924_…" at bounding box center [668, 313] width 1337 height 627
click at [204, 14] on input "text" at bounding box center [178, 19] width 185 height 17
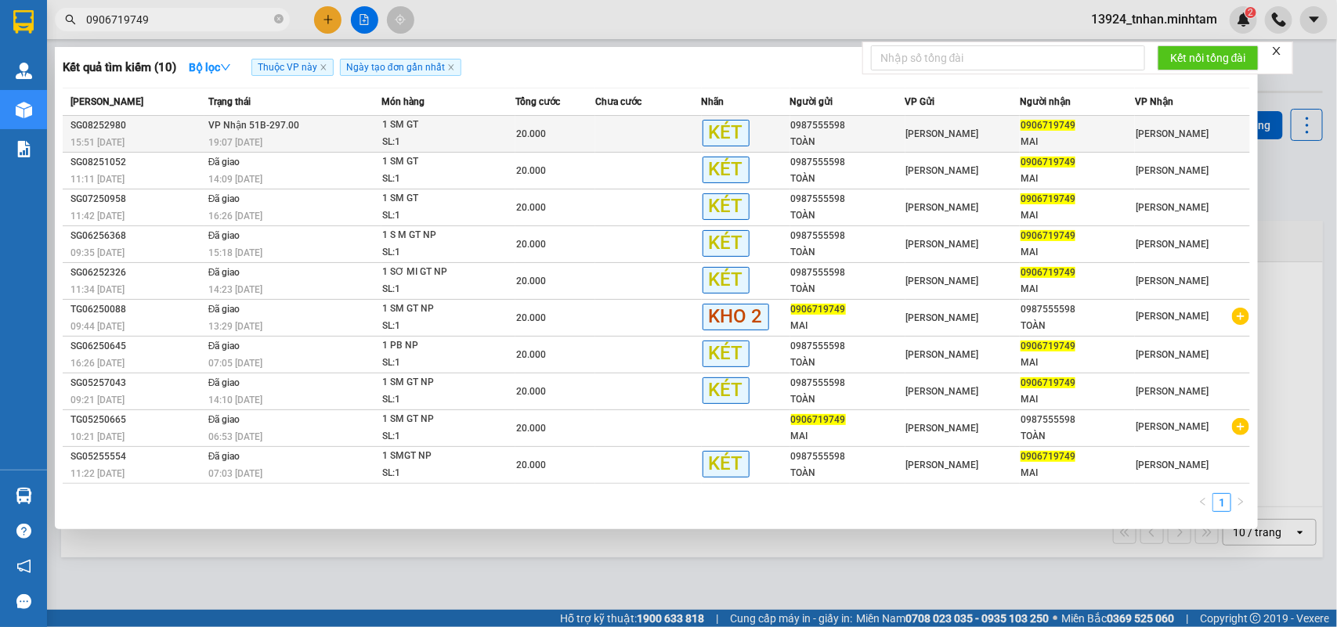
type input "0906719749"
click at [377, 130] on td "VP Nhận 51B-297.00 19:07 - 12/08" at bounding box center [292, 134] width 177 height 37
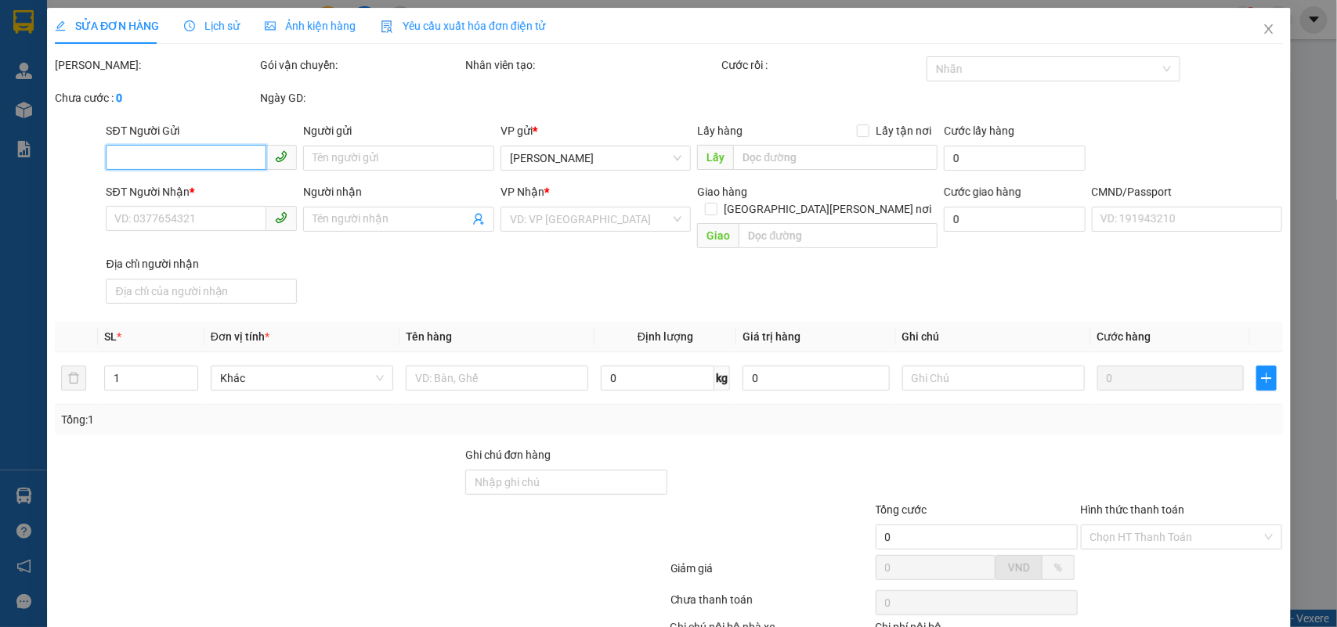
type input "0987555598"
type input "TOÀN"
type input "0906719749"
type input "MAI"
type input "20.000"
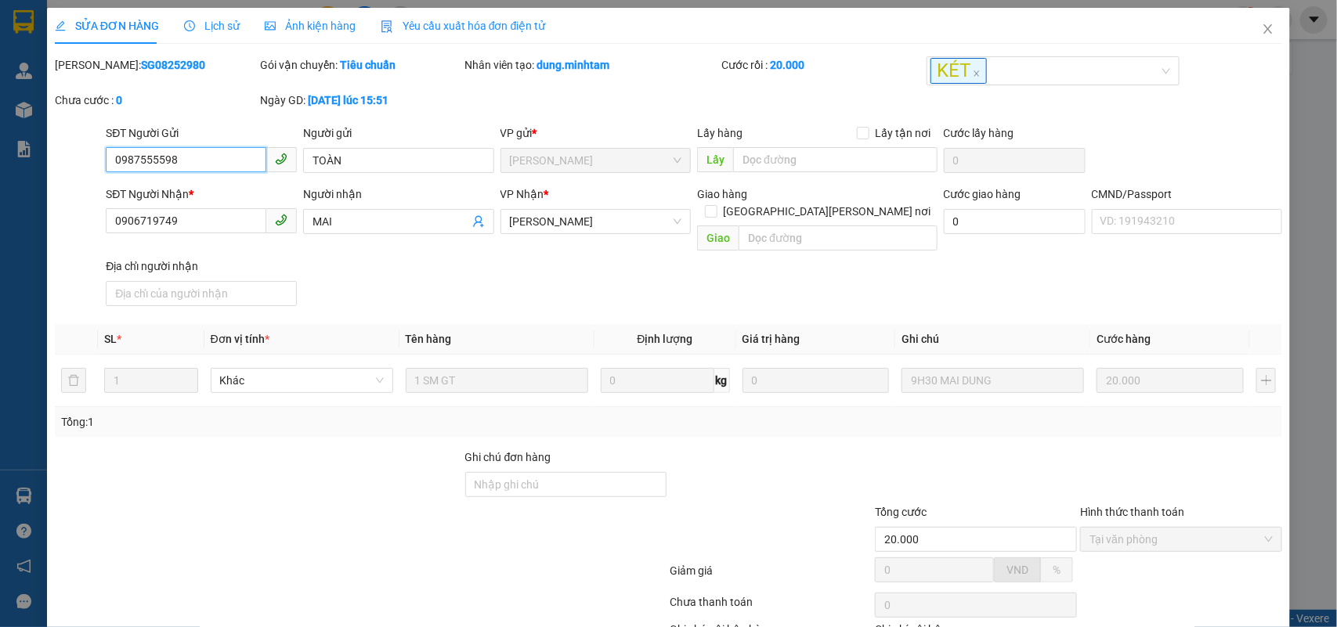
scroll to position [84, 0]
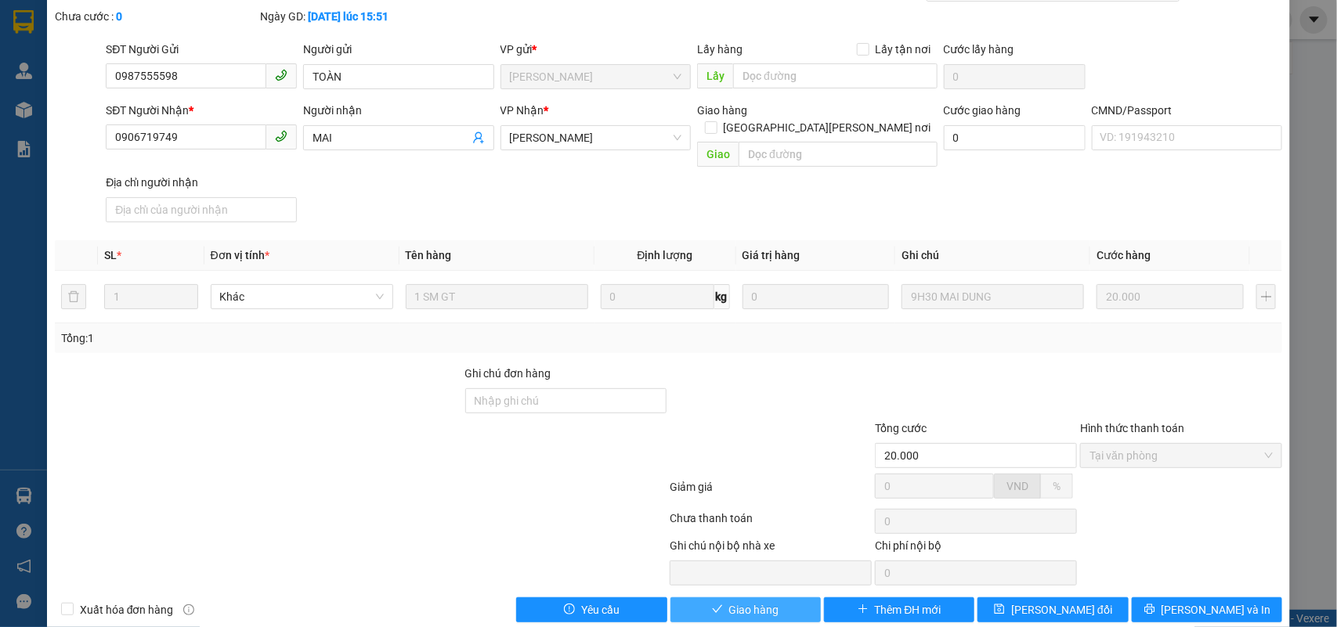
drag, startPoint x: 721, startPoint y: 586, endPoint x: 1218, endPoint y: 588, distance: 497.4
click at [729, 593] on span "Giao hàng" at bounding box center [754, 610] width 50 height 17
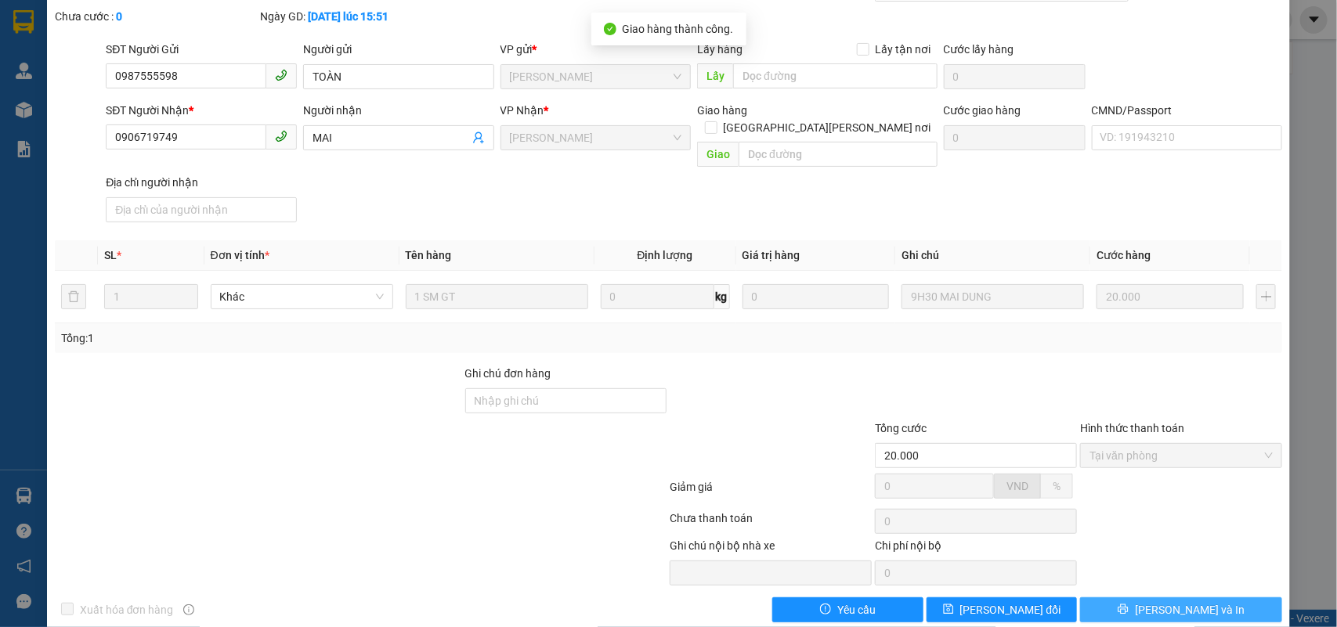
click at [1196, 593] on span "Lưu và In" at bounding box center [1190, 610] width 110 height 17
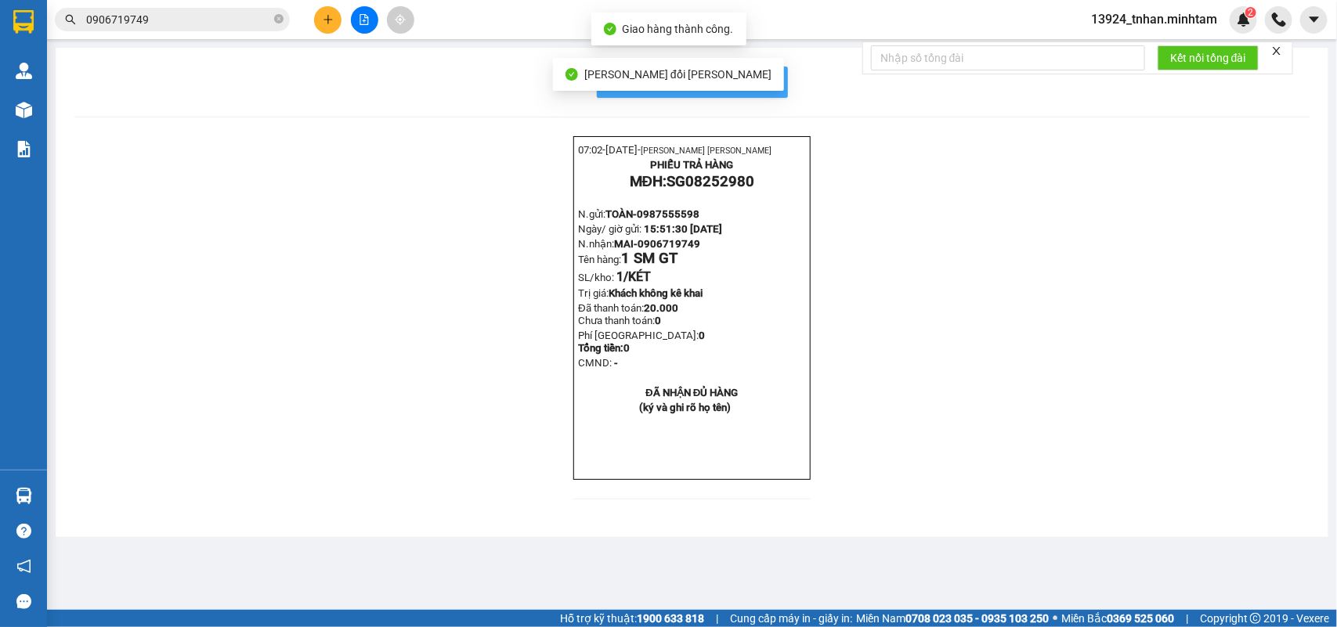
click at [770, 80] on span "In mẫu biên lai tự cấu hình" at bounding box center [701, 82] width 147 height 20
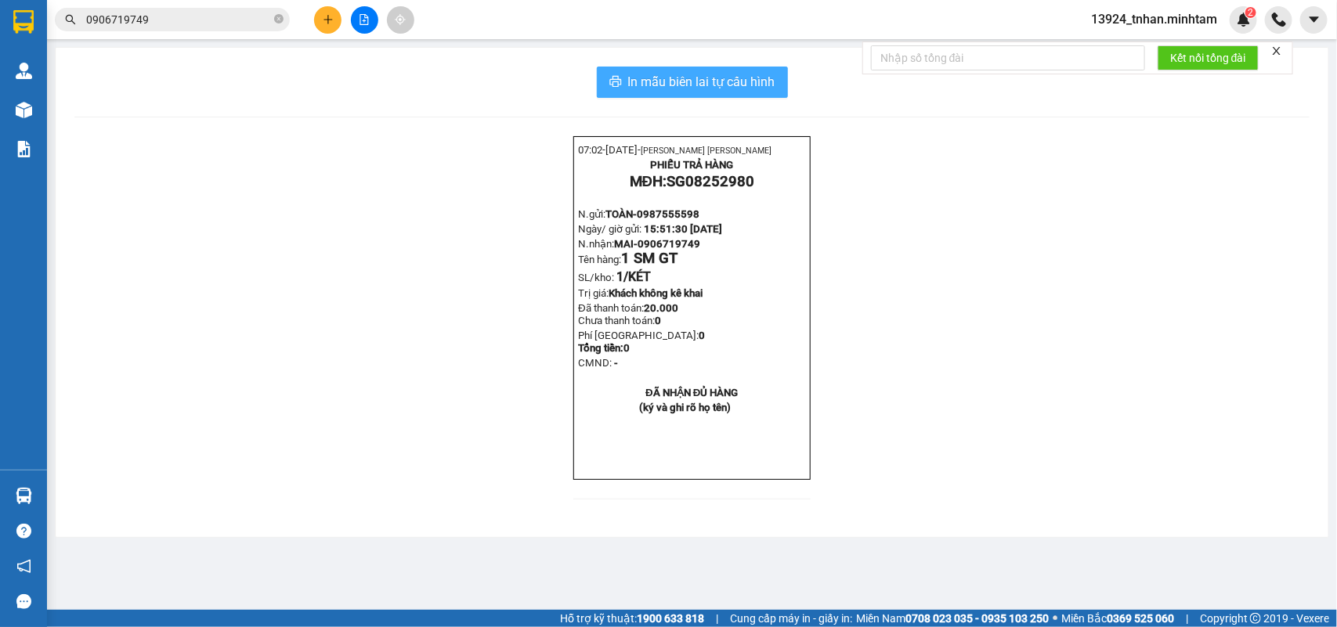
drag, startPoint x: 706, startPoint y: 67, endPoint x: 694, endPoint y: 72, distance: 13.0
click at [705, 67] on button "In mẫu biên lai tự cấu hình" at bounding box center [692, 82] width 191 height 31
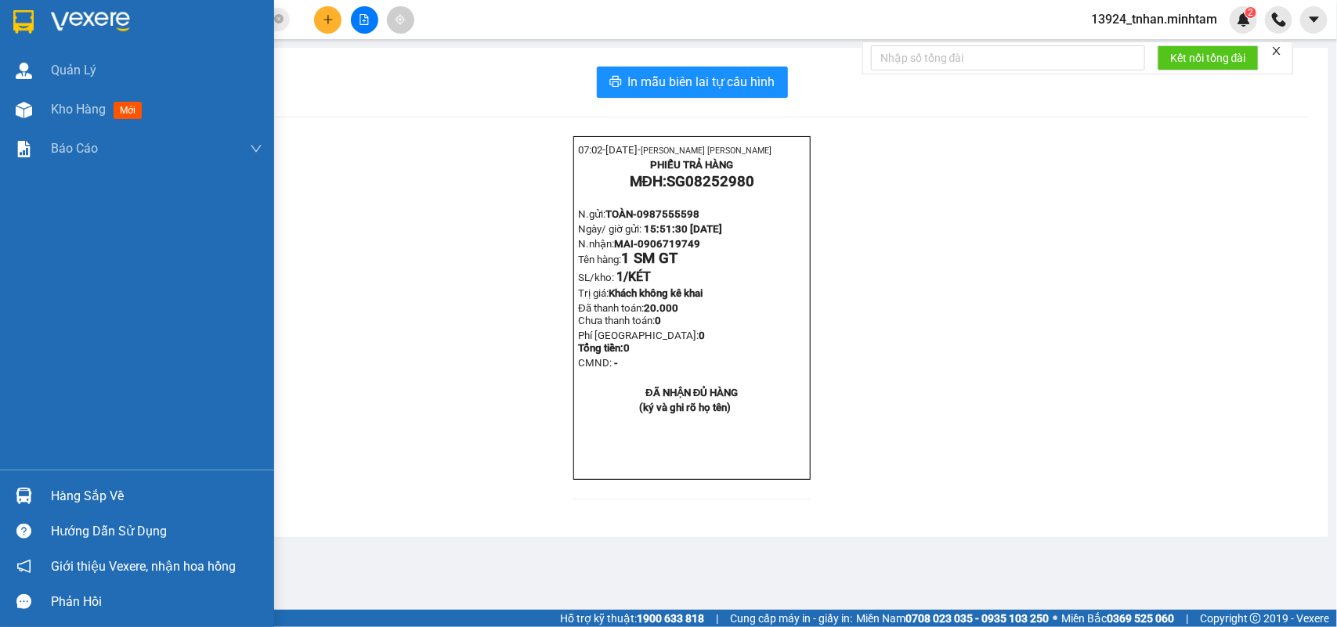
click at [16, 17] on img at bounding box center [23, 21] width 20 height 23
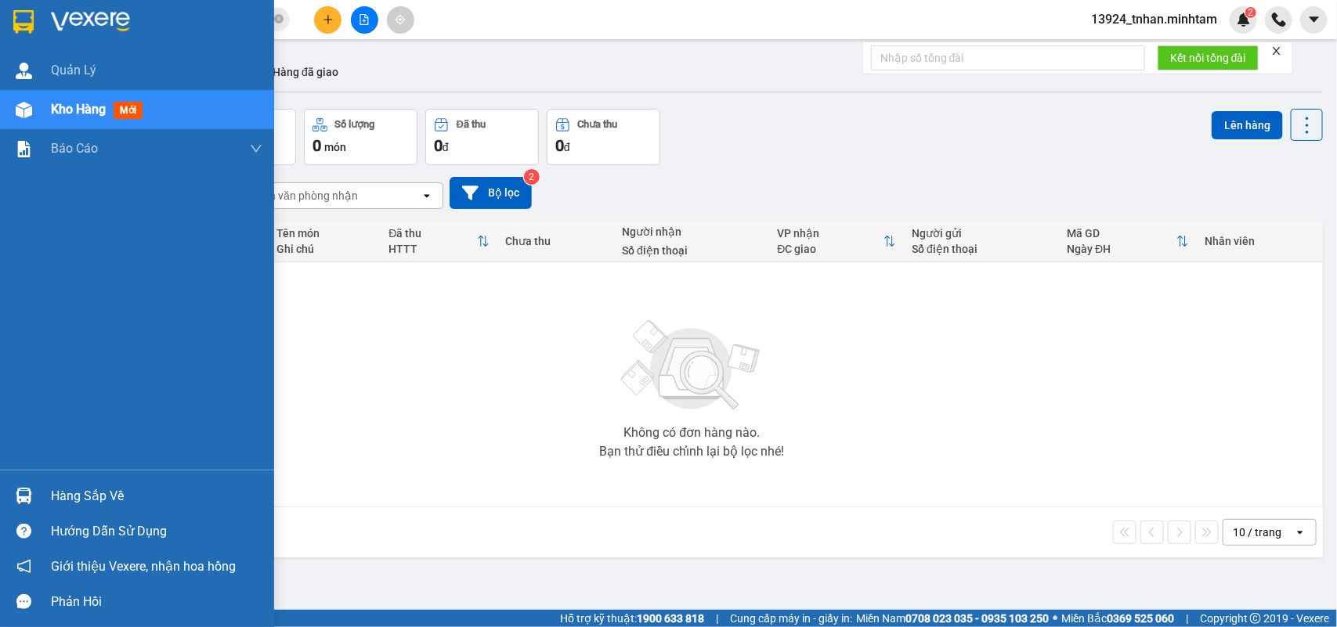
click at [80, 482] on div "Hàng sắp về" at bounding box center [137, 496] width 274 height 35
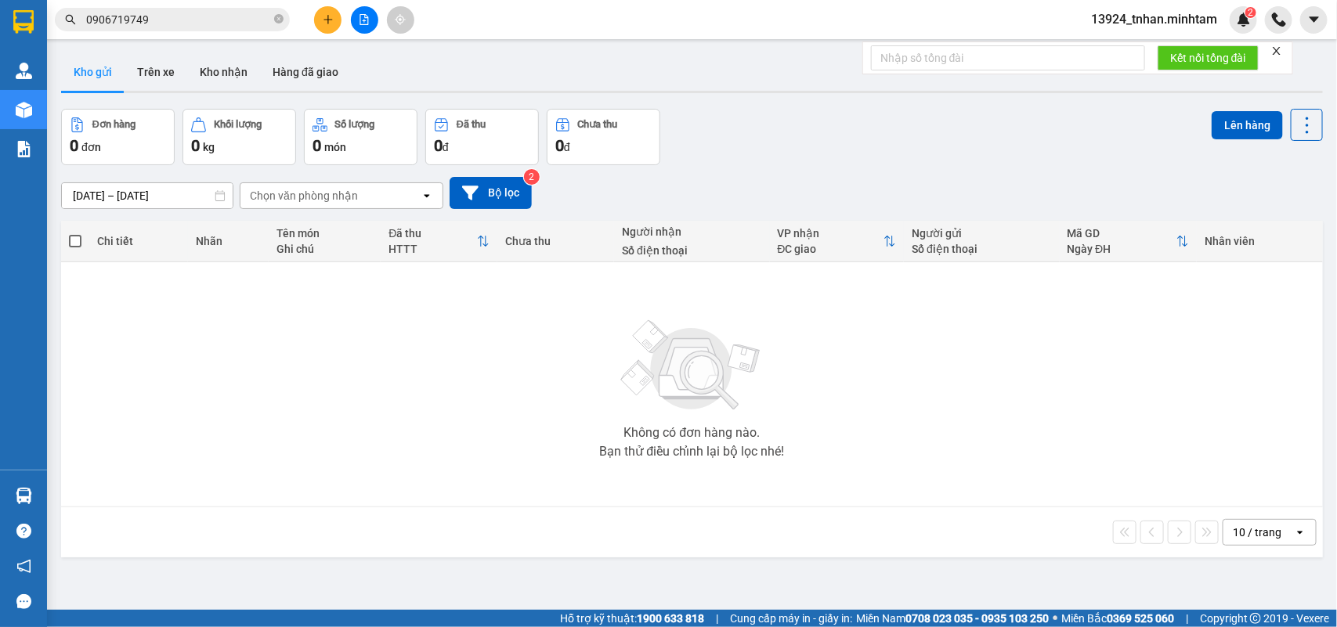
click at [270, 18] on section "Kết quả tìm kiếm ( 10 ) Bộ lọc Thuộc VP này Ngày tạo đơn gần nhất Mã ĐH Trạng t…" at bounding box center [668, 313] width 1337 height 627
click at [280, 18] on icon "close-circle" at bounding box center [278, 18] width 9 height 9
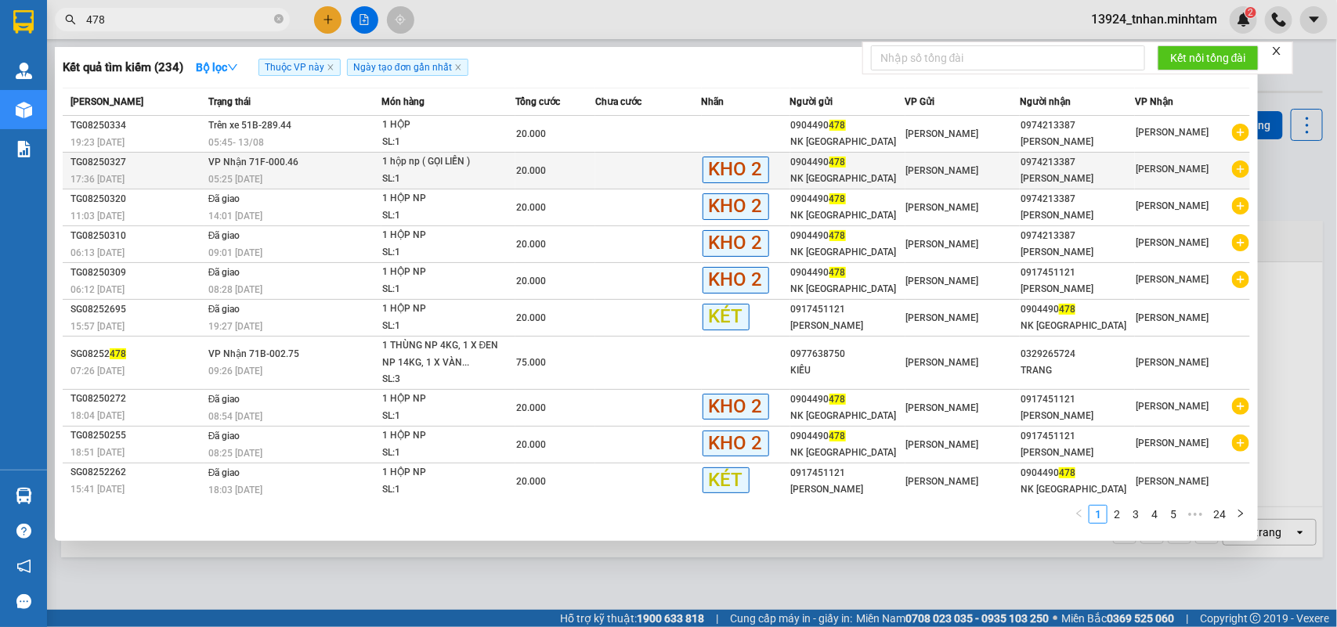
type input "478"
click at [778, 169] on div "KHO 2" at bounding box center [746, 170] width 87 height 27
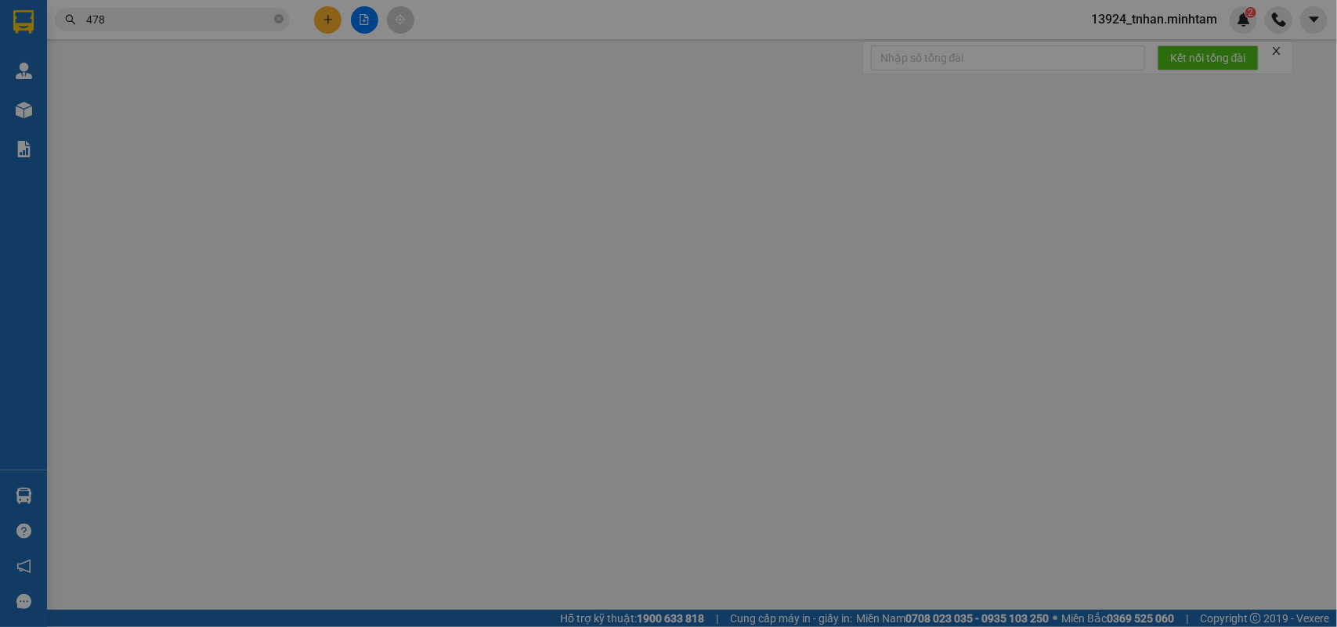
type input "0904490478"
type input "NK SÀI GÒN"
type input "0974213387"
type input "ĐỖ ĐỨC CHUNG"
type input "R"
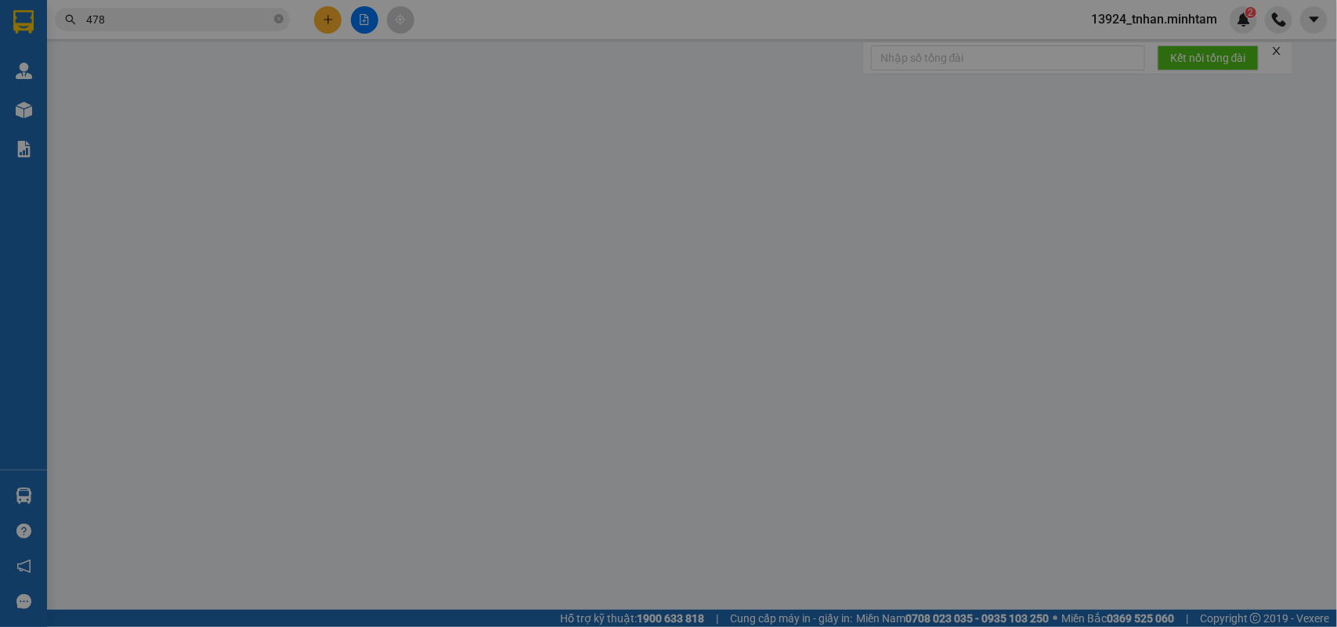
type input "20.000"
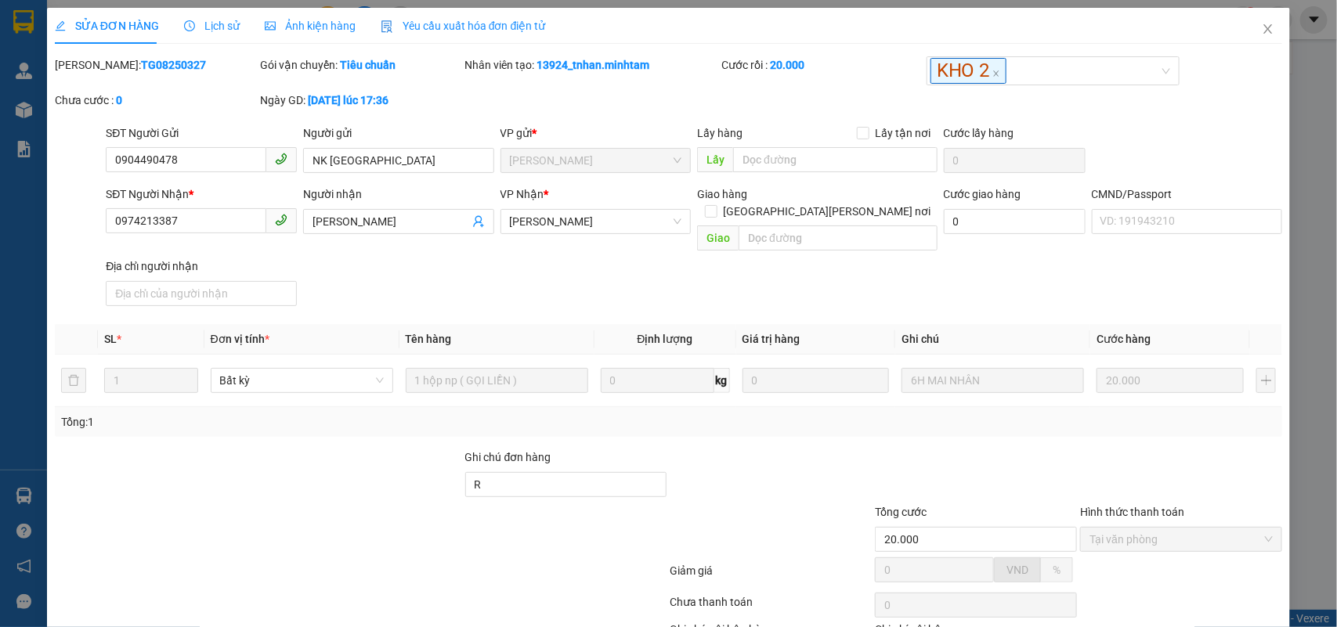
click at [219, 33] on div "Lịch sử" at bounding box center [212, 25] width 56 height 17
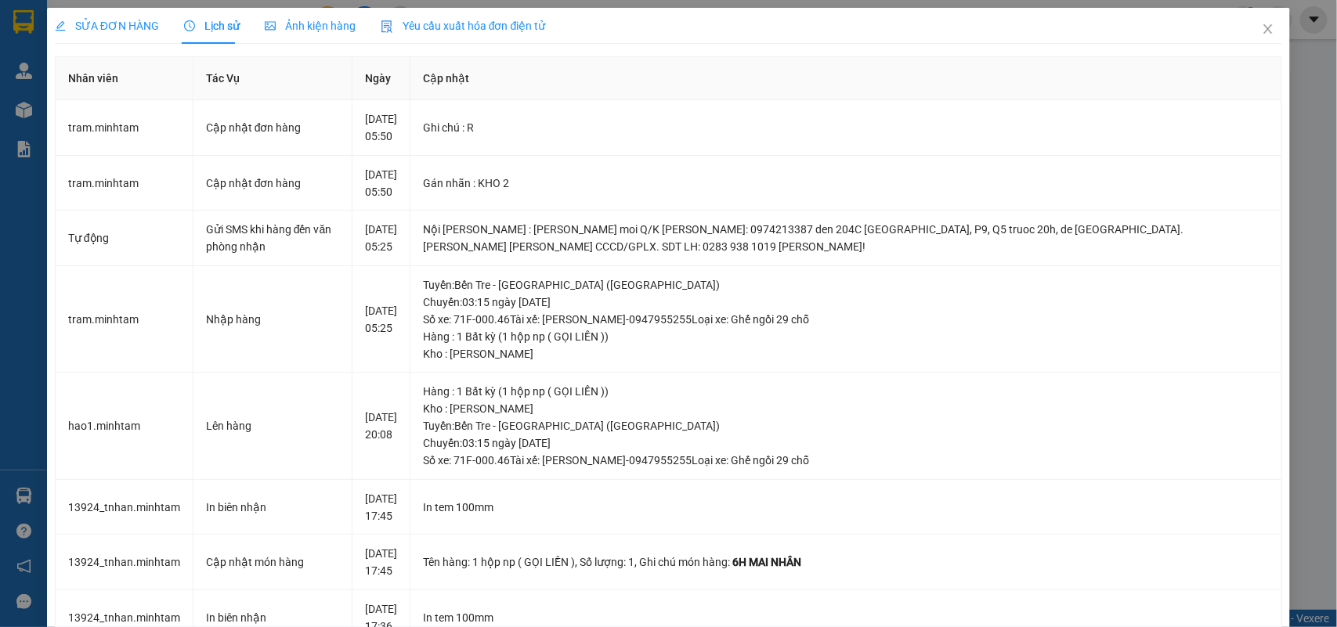
click at [131, 24] on span "SỬA ĐƠN HÀNG" at bounding box center [107, 26] width 104 height 13
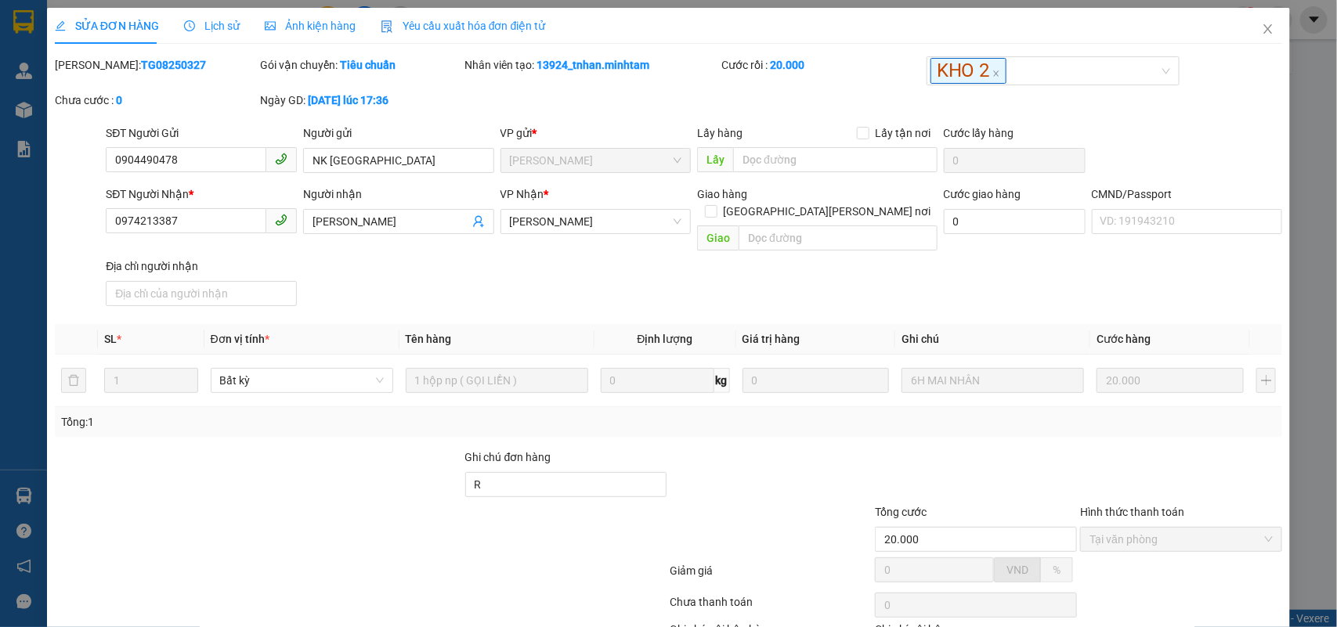
click at [211, 35] on div "Lịch sử" at bounding box center [212, 26] width 56 height 36
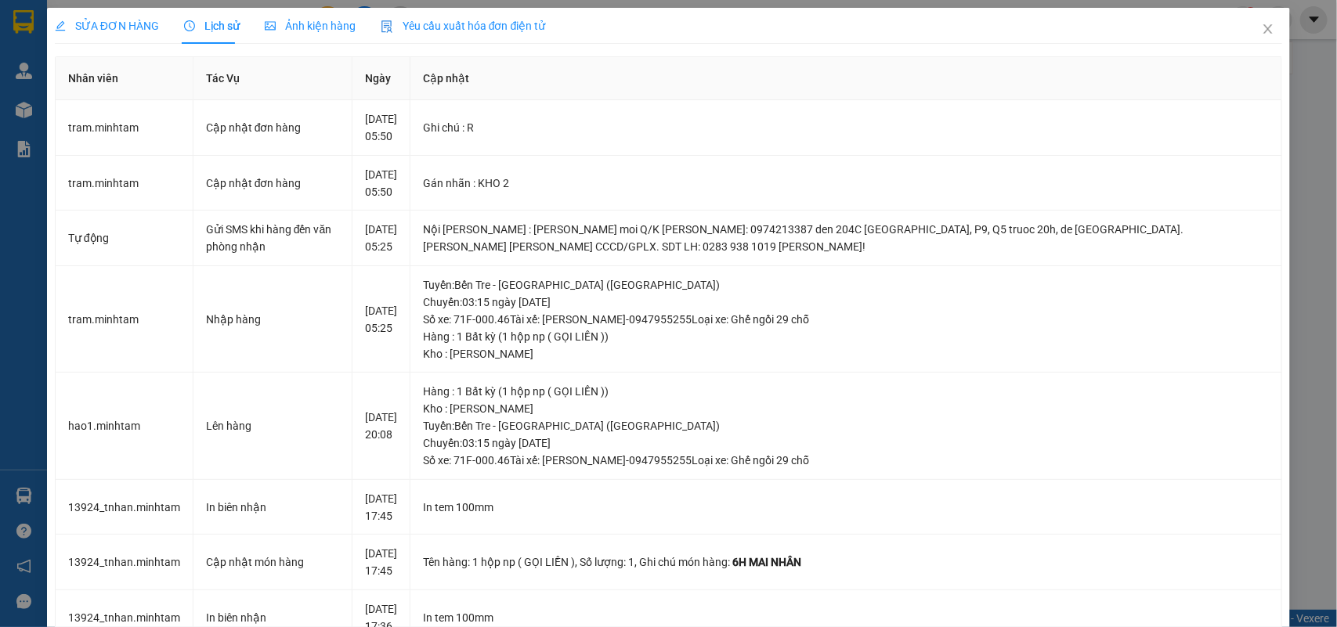
click at [100, 41] on div "SỬA ĐƠN HÀNG" at bounding box center [107, 26] width 104 height 36
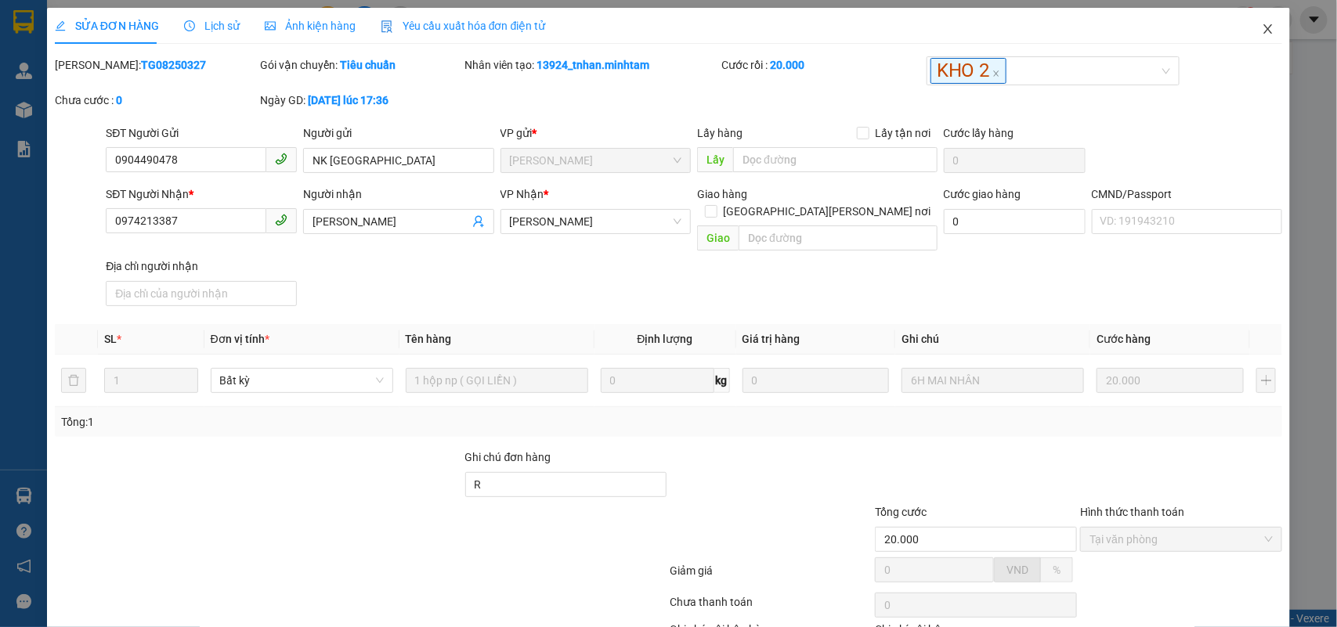
click at [1246, 24] on span "Close" at bounding box center [1268, 30] width 44 height 44
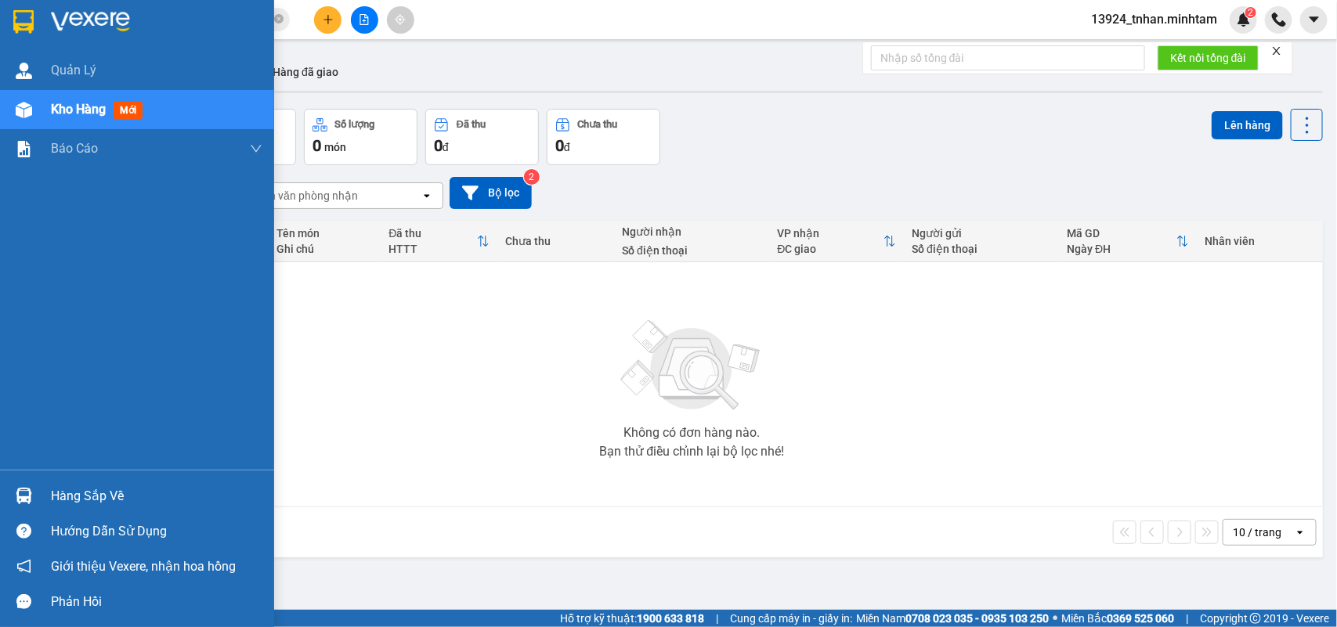
click at [92, 494] on div "Hàng sắp về" at bounding box center [156, 496] width 211 height 23
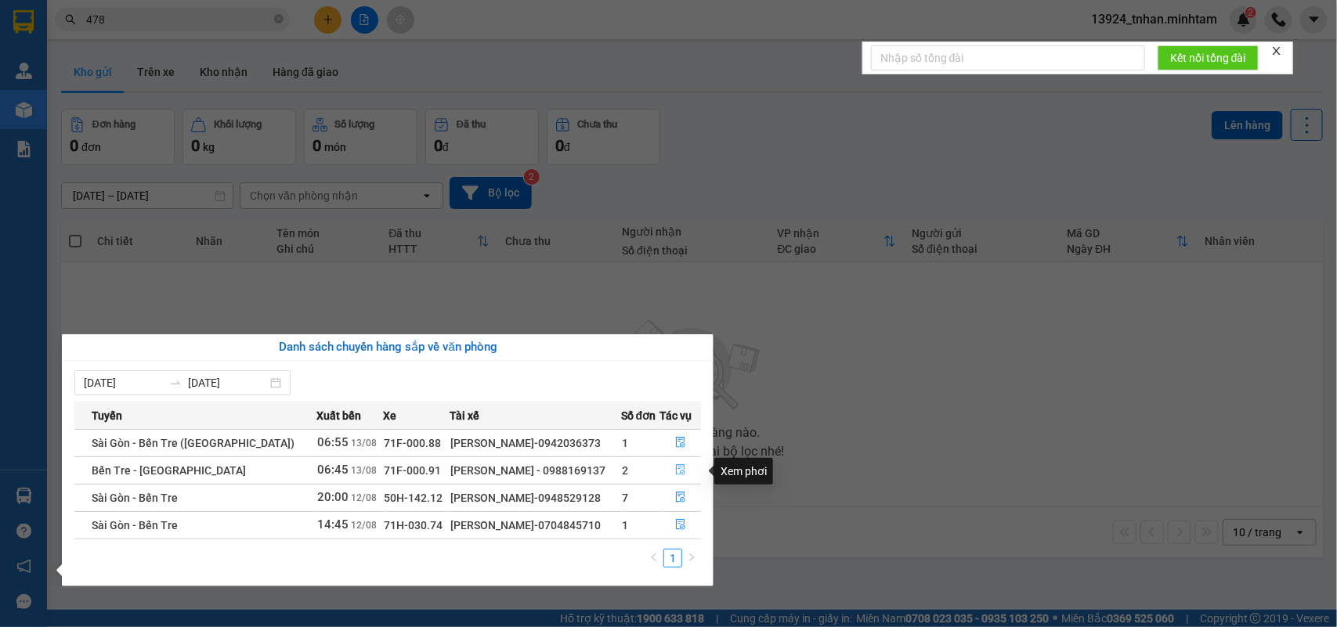
click at [694, 474] on button "button" at bounding box center [681, 470] width 40 height 25
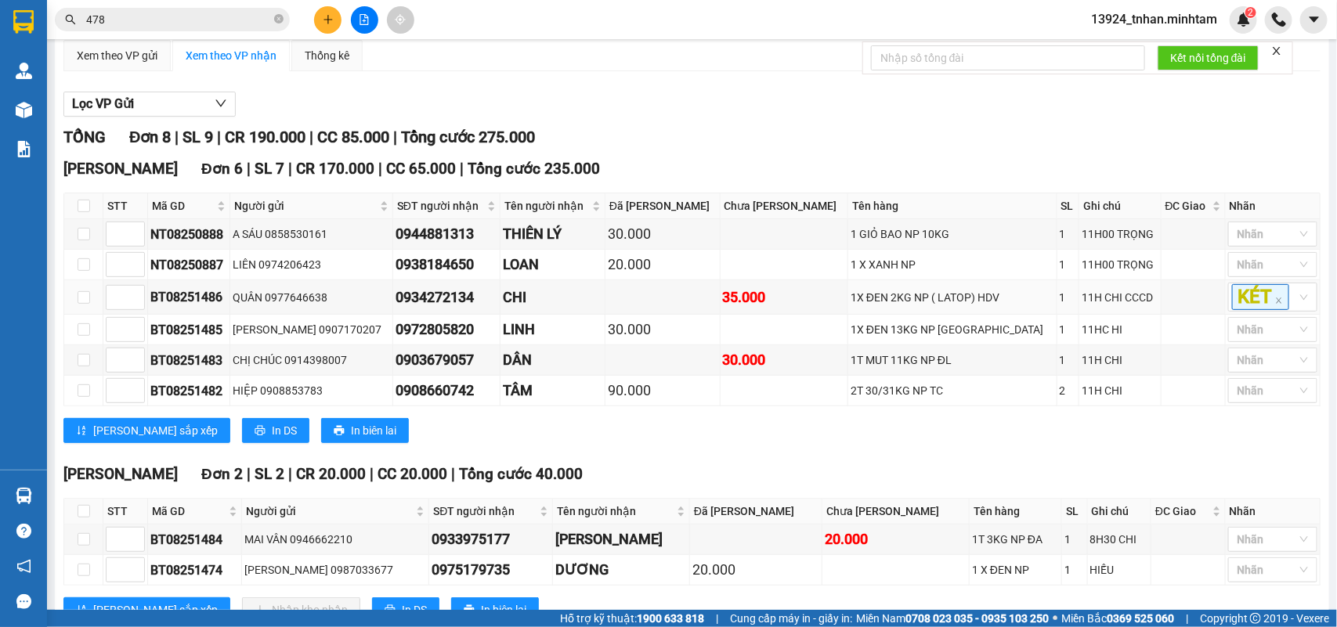
scroll to position [233, 0]
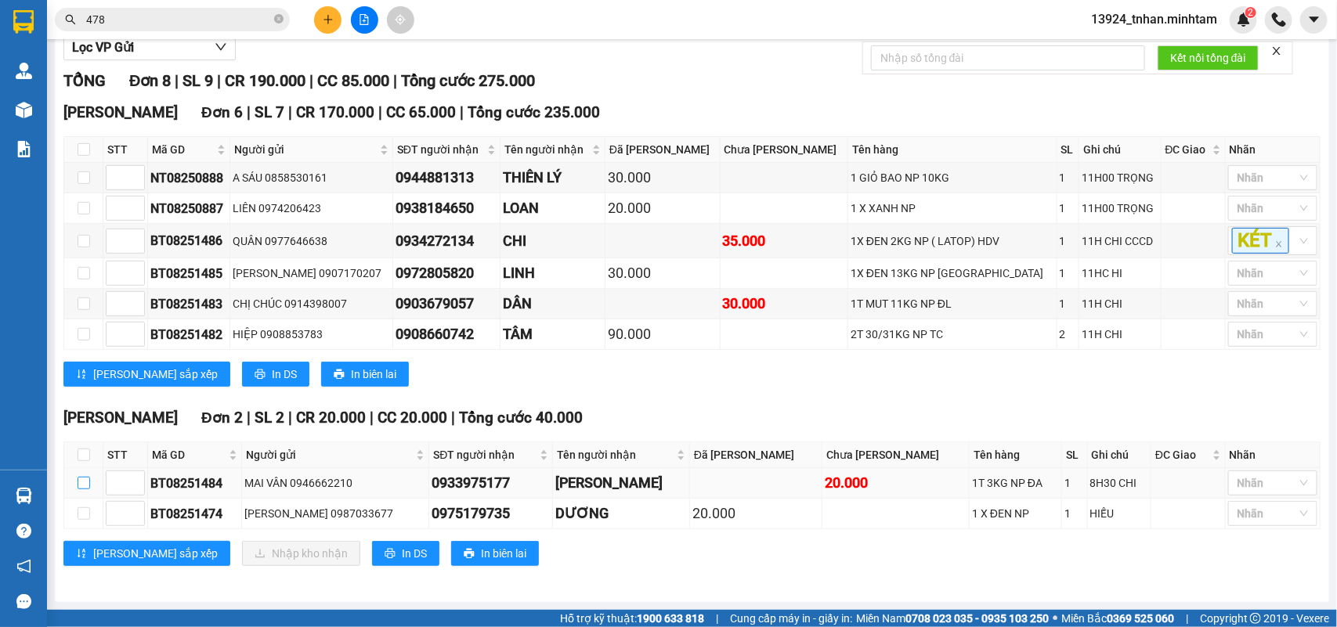
click at [84, 482] on input "checkbox" at bounding box center [84, 483] width 13 height 13
checkbox input "true"
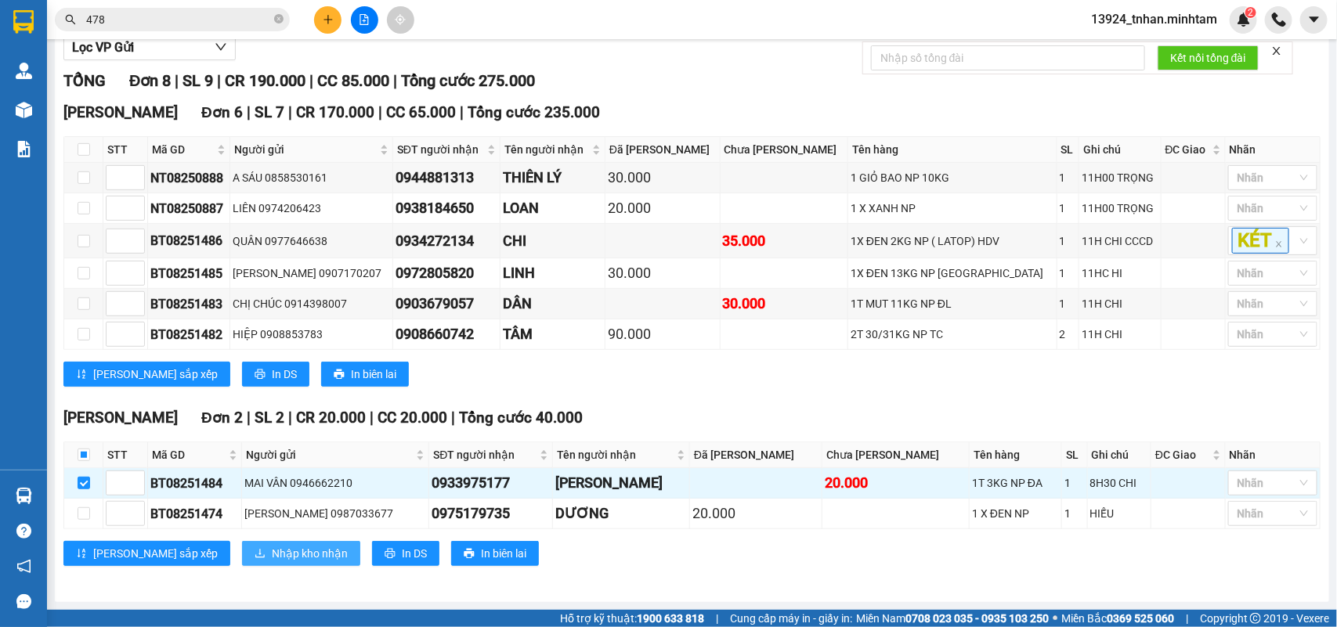
click at [272, 547] on span "Nhập kho nhận" at bounding box center [310, 553] width 76 height 17
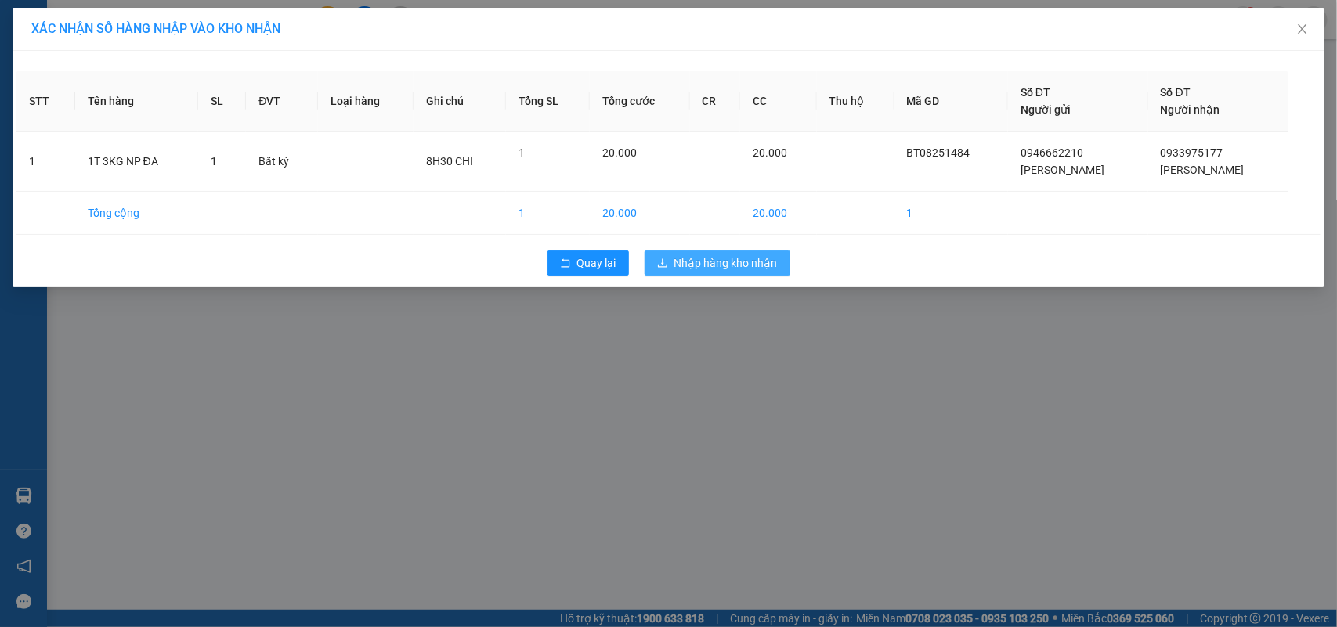
click at [725, 270] on span "Nhập hàng kho nhận" at bounding box center [725, 263] width 103 height 17
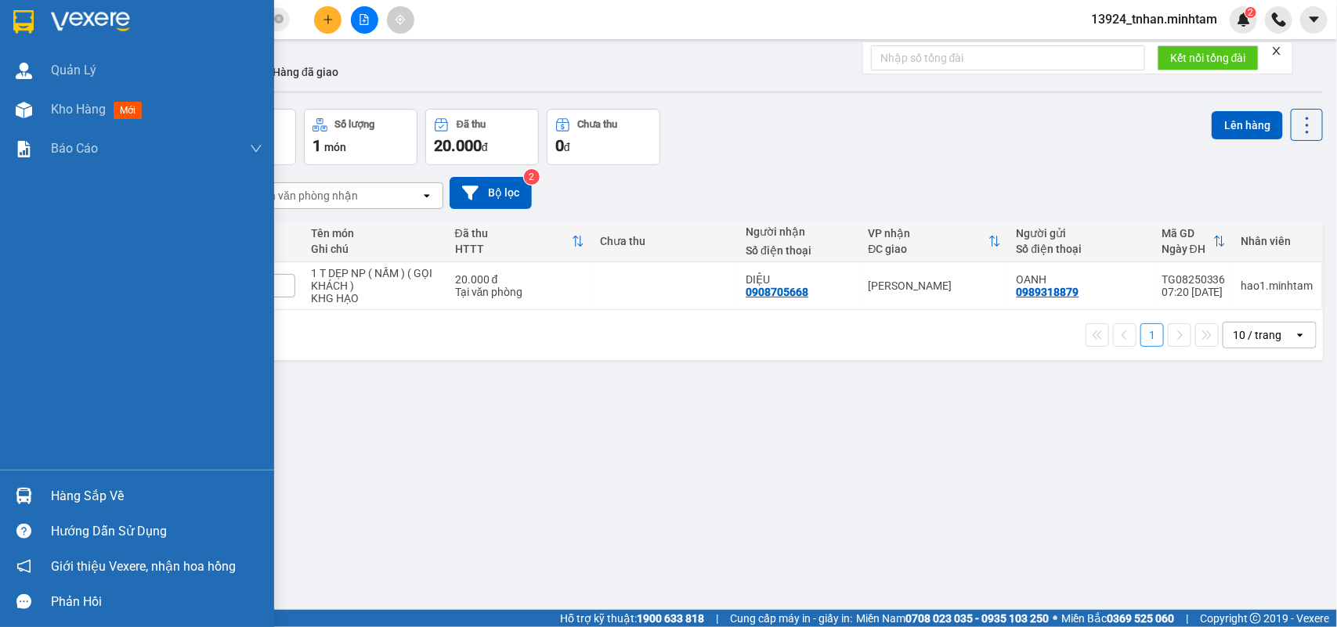
click at [72, 483] on div "Hàng sắp về" at bounding box center [137, 496] width 274 height 35
click at [1, 68] on div "Quản [PERSON_NAME] hàng mới Báo cáo BC giao hàng (nhân viên) BC hàng tồn Báo cá…" at bounding box center [137, 313] width 274 height 627
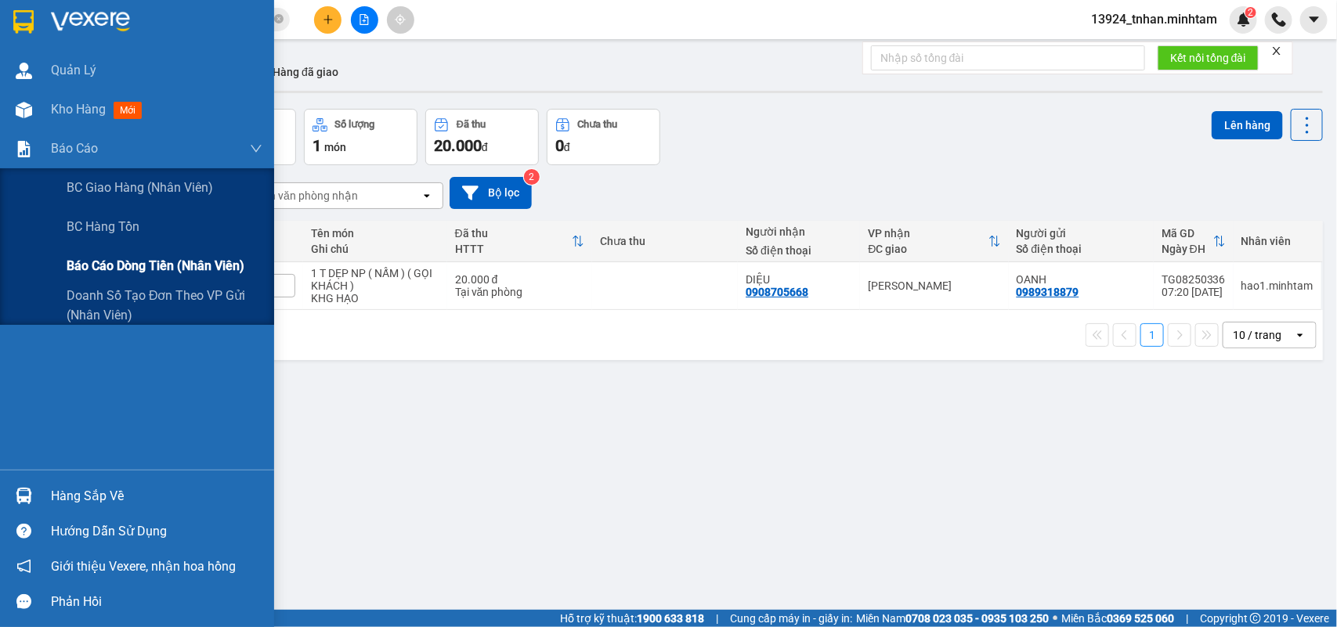
click at [198, 271] on span "Báo cáo dòng tiền (nhân viên)" at bounding box center [156, 266] width 178 height 20
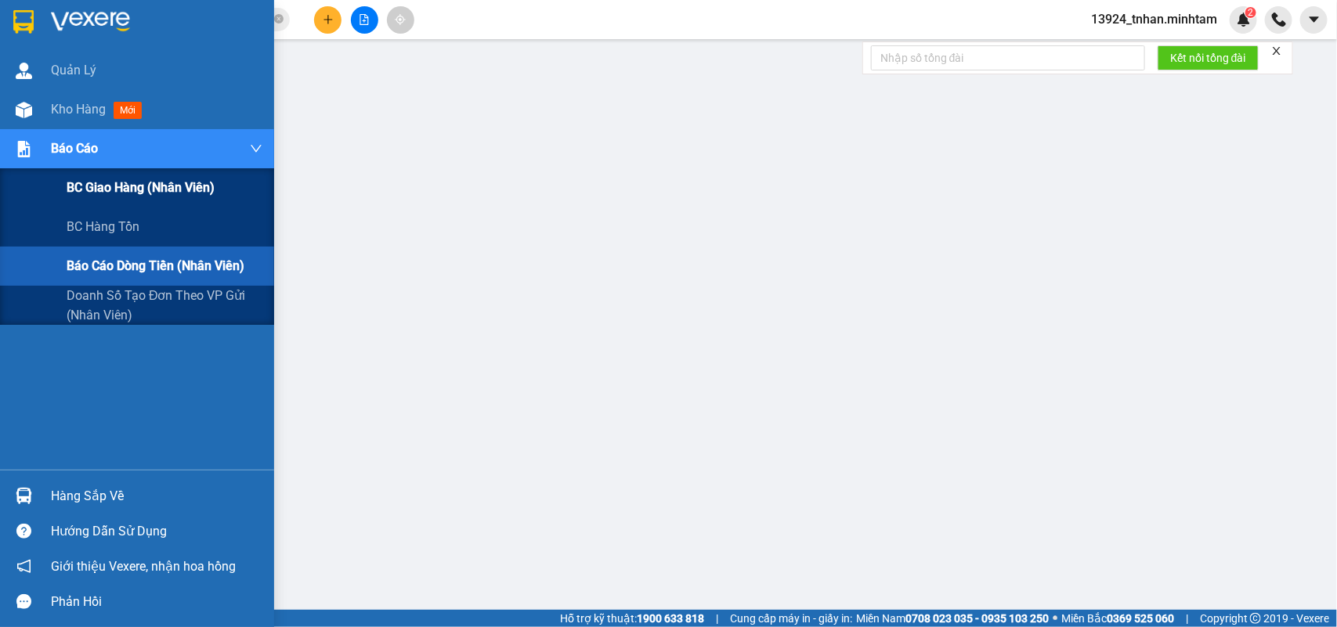
click at [157, 197] on span "BC giao hàng (nhân viên)" at bounding box center [141, 188] width 148 height 20
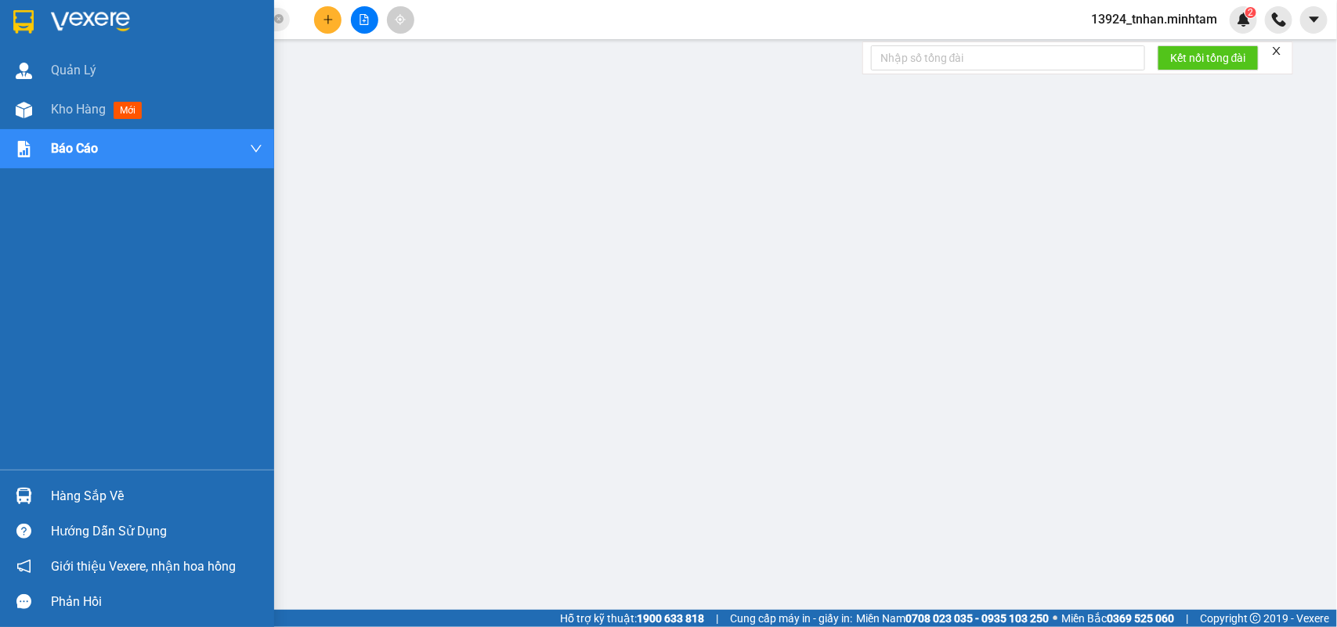
click at [110, 495] on div "Hàng sắp về" at bounding box center [156, 496] width 211 height 23
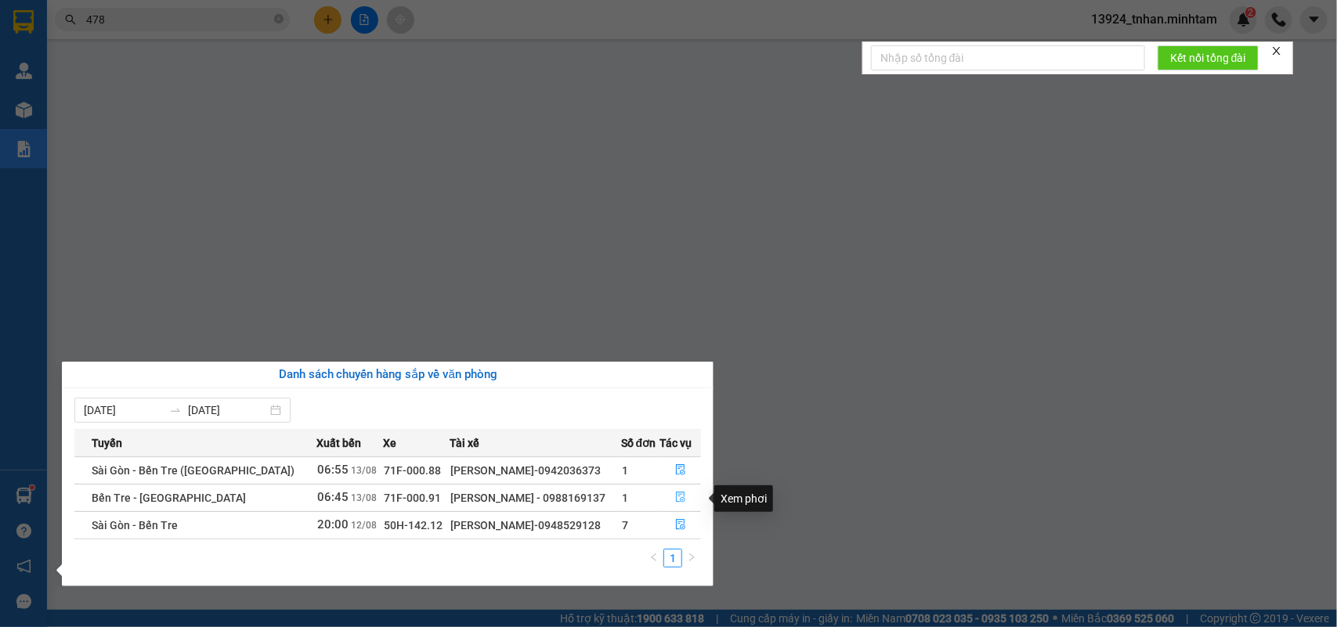
click at [680, 499] on icon "file-done" at bounding box center [680, 497] width 11 height 11
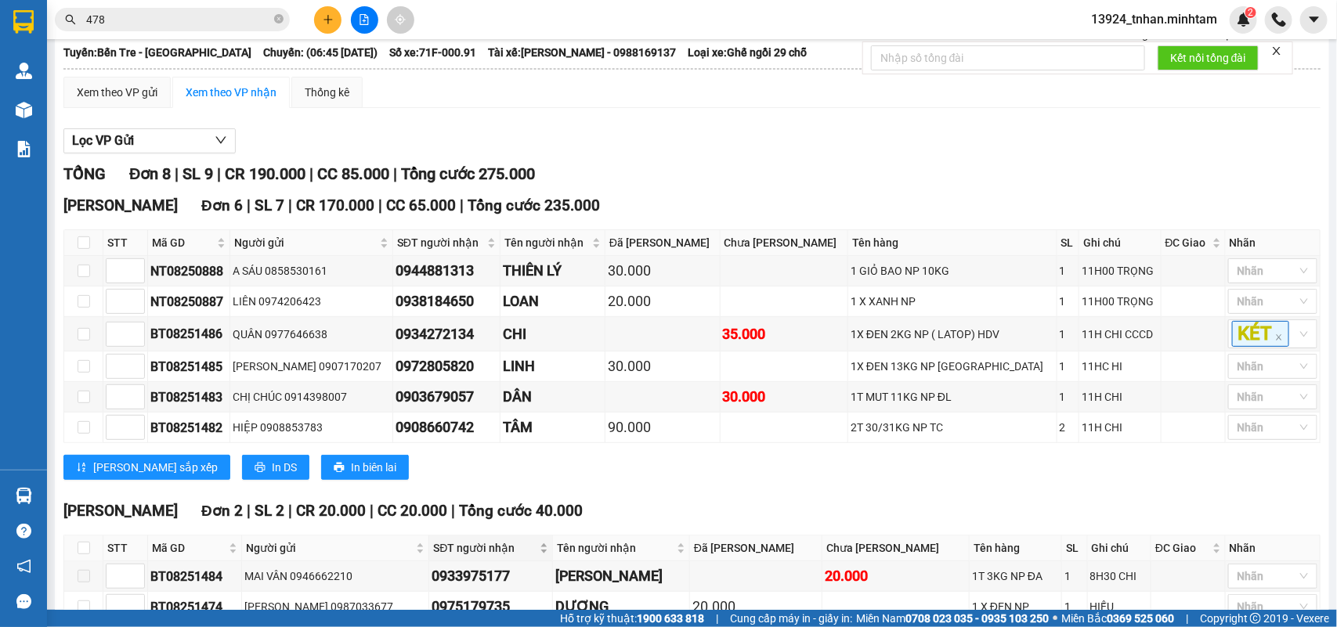
scroll to position [233, 0]
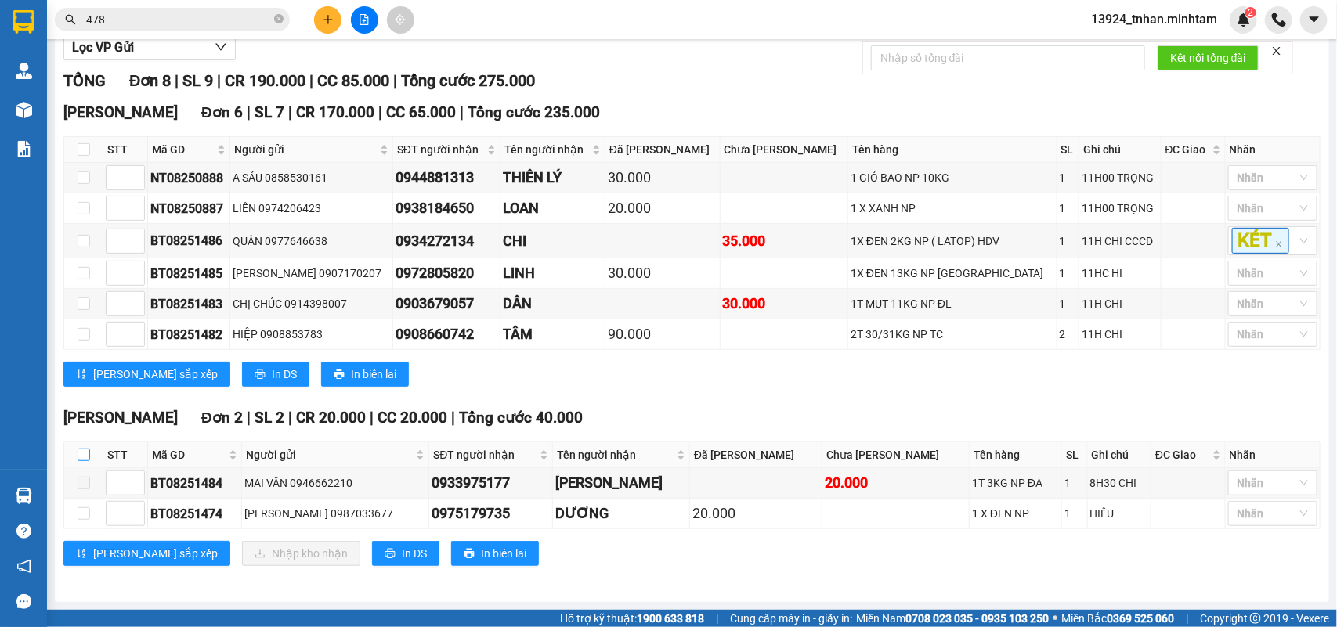
click at [89, 449] on input "checkbox" at bounding box center [84, 455] width 13 height 13
checkbox input "true"
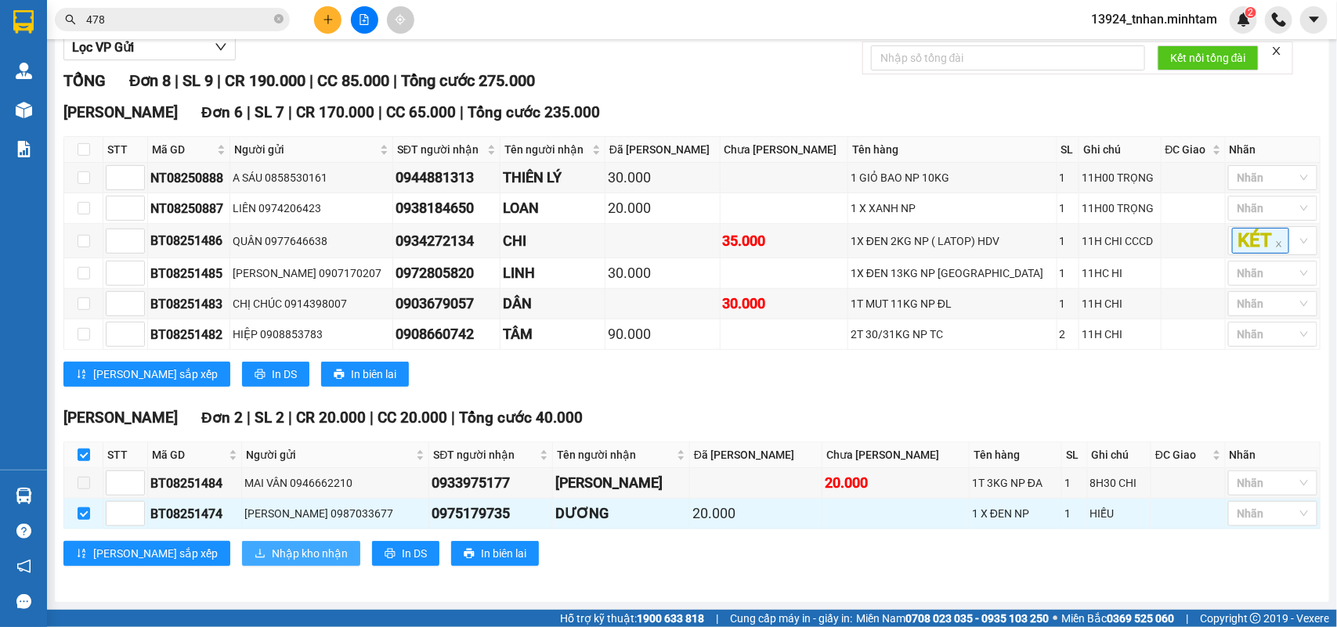
click at [272, 560] on span "Nhập kho nhận" at bounding box center [310, 553] width 76 height 17
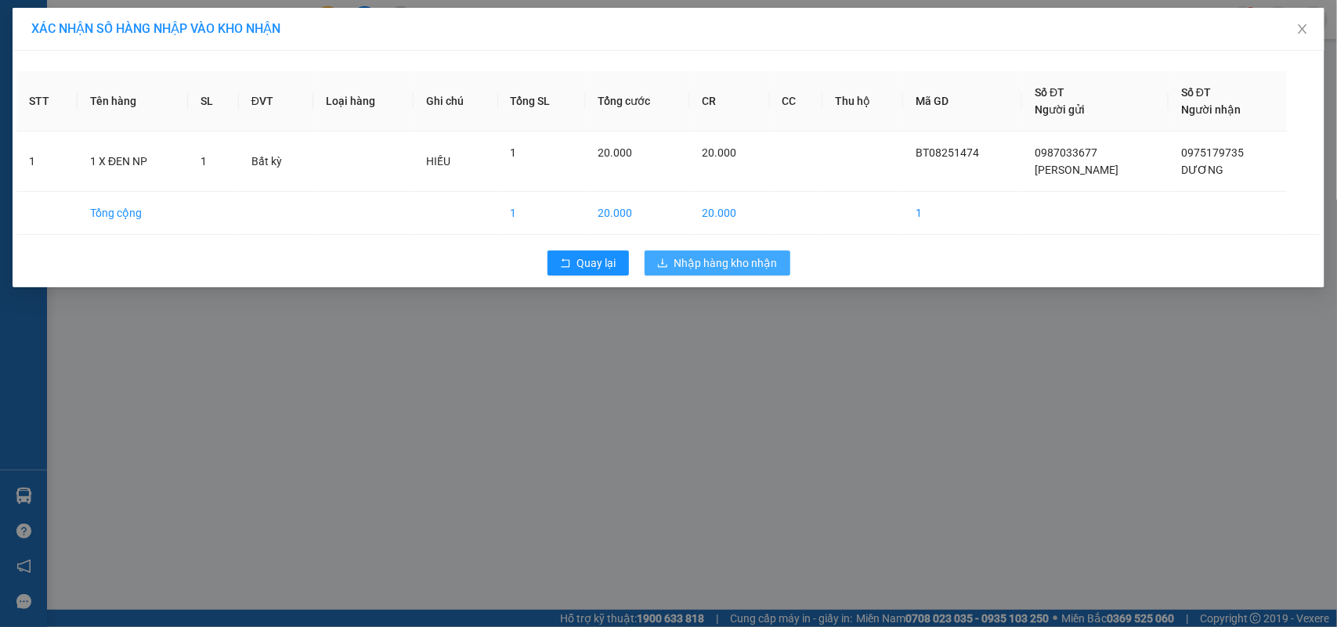
click at [780, 257] on button "Nhập hàng kho nhận" at bounding box center [718, 263] width 146 height 25
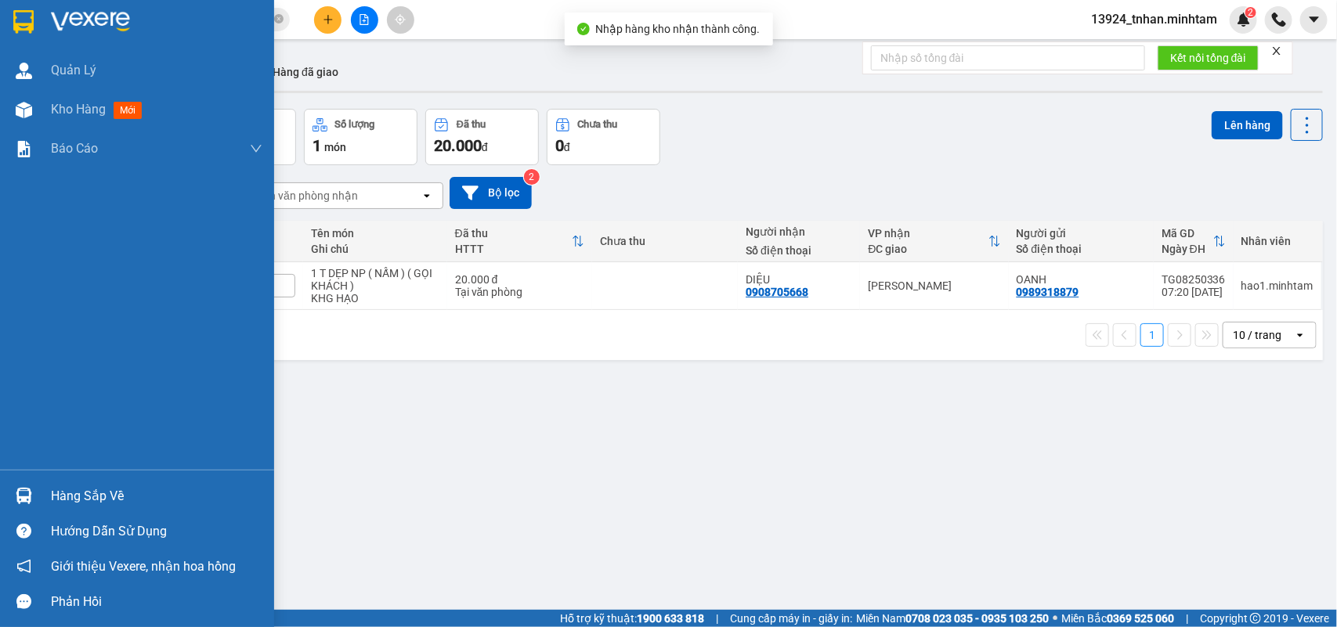
click at [45, 486] on div "Hàng sắp về" at bounding box center [137, 496] width 274 height 35
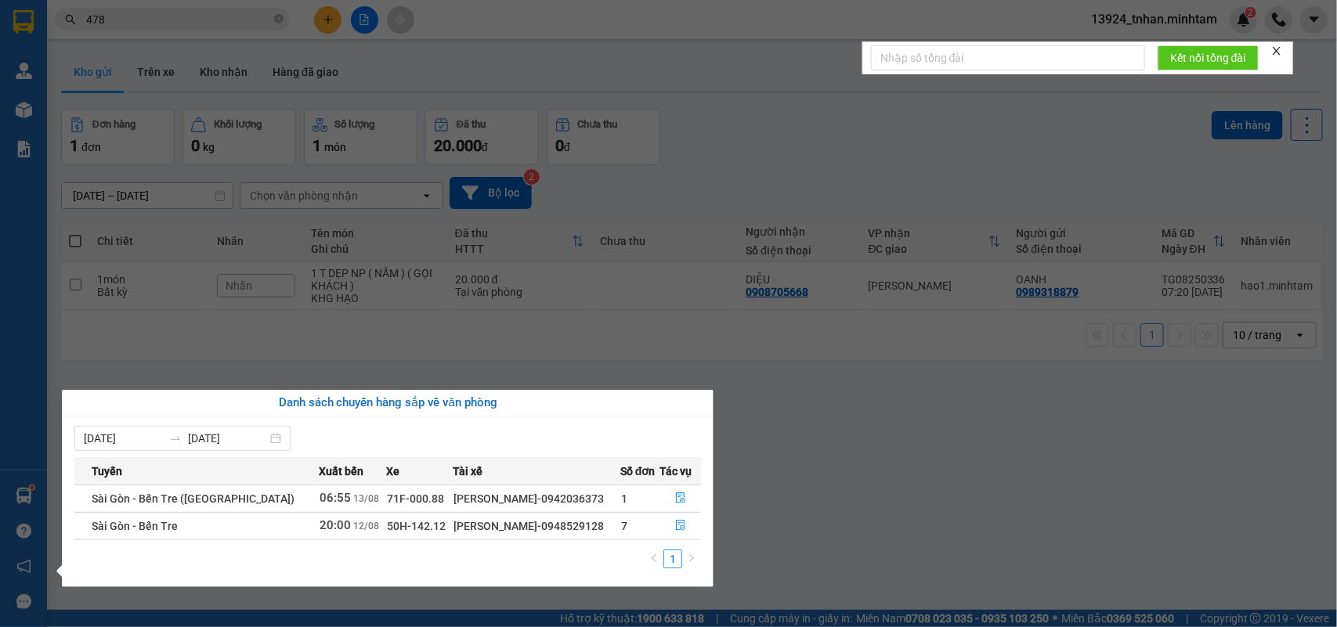
click at [565, 319] on section "Kết quả tìm kiếm ( 234 ) Bộ lọc Thuộc VP này Ngày tạo đơn gần nhất Mã ĐH Trạng …" at bounding box center [668, 313] width 1337 height 627
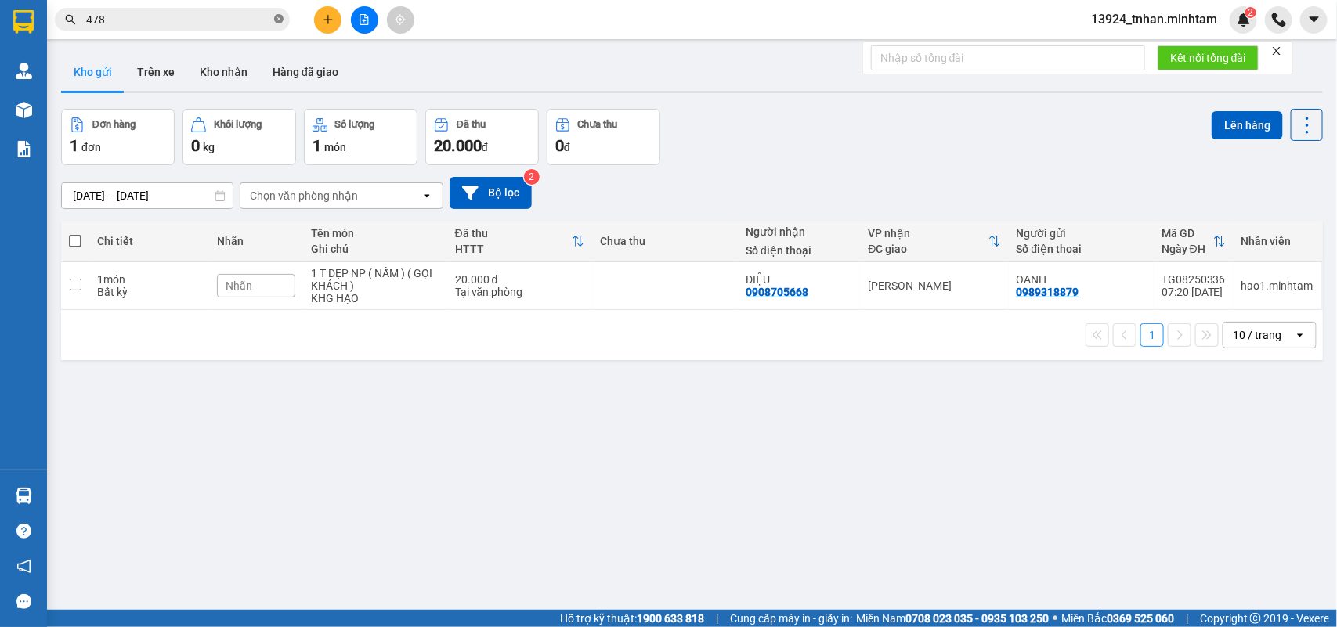
click at [276, 13] on span at bounding box center [278, 20] width 9 height 15
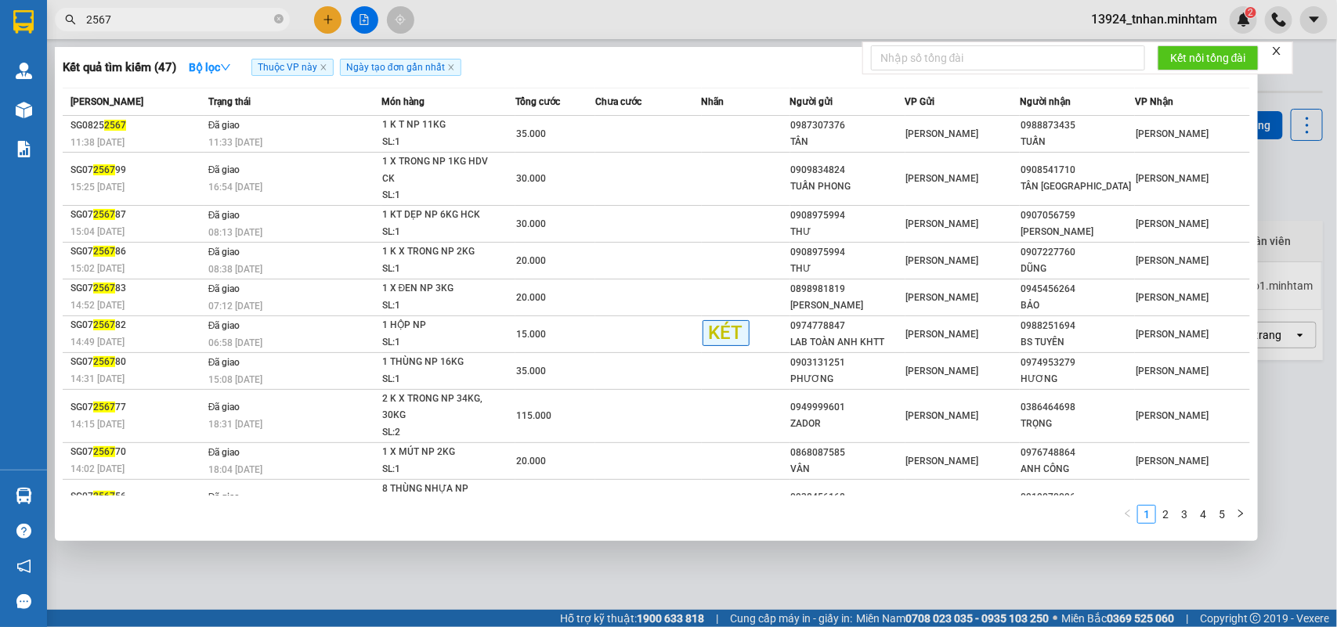
type input "2567"
click at [359, 134] on div "11:33 - 12/08" at bounding box center [294, 142] width 172 height 17
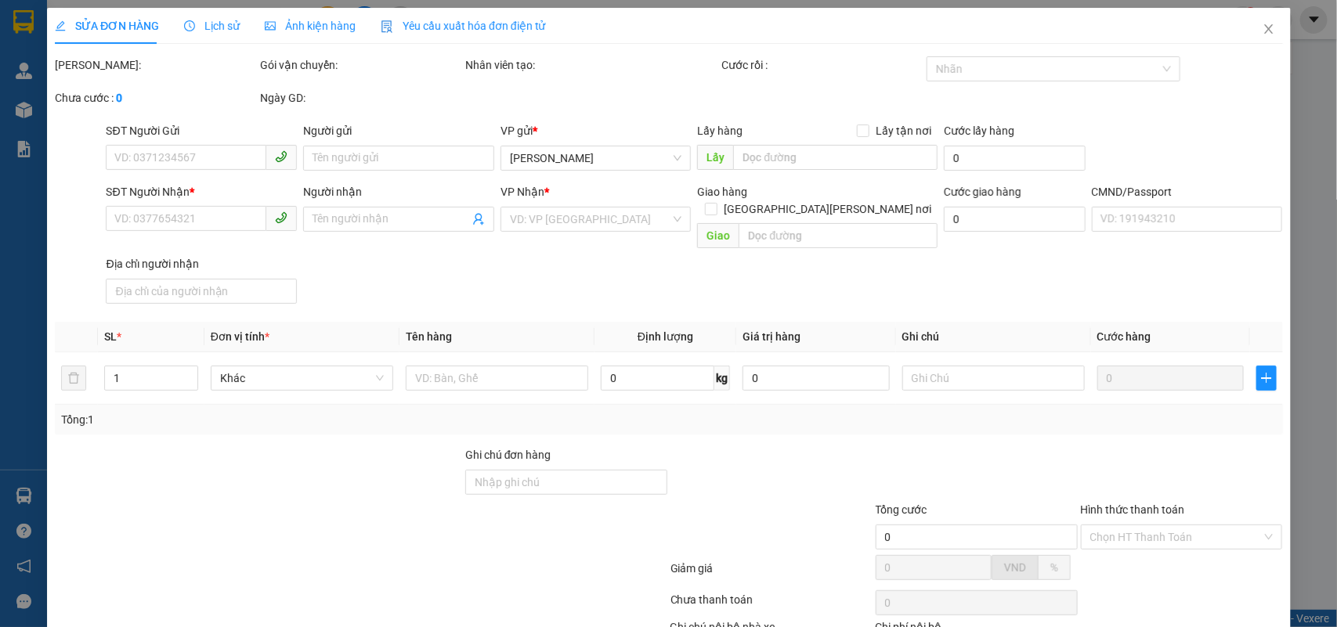
type input "0987307376"
type input "TÂN"
type input "0988873435"
type input "TUẤN"
type input "HCK"
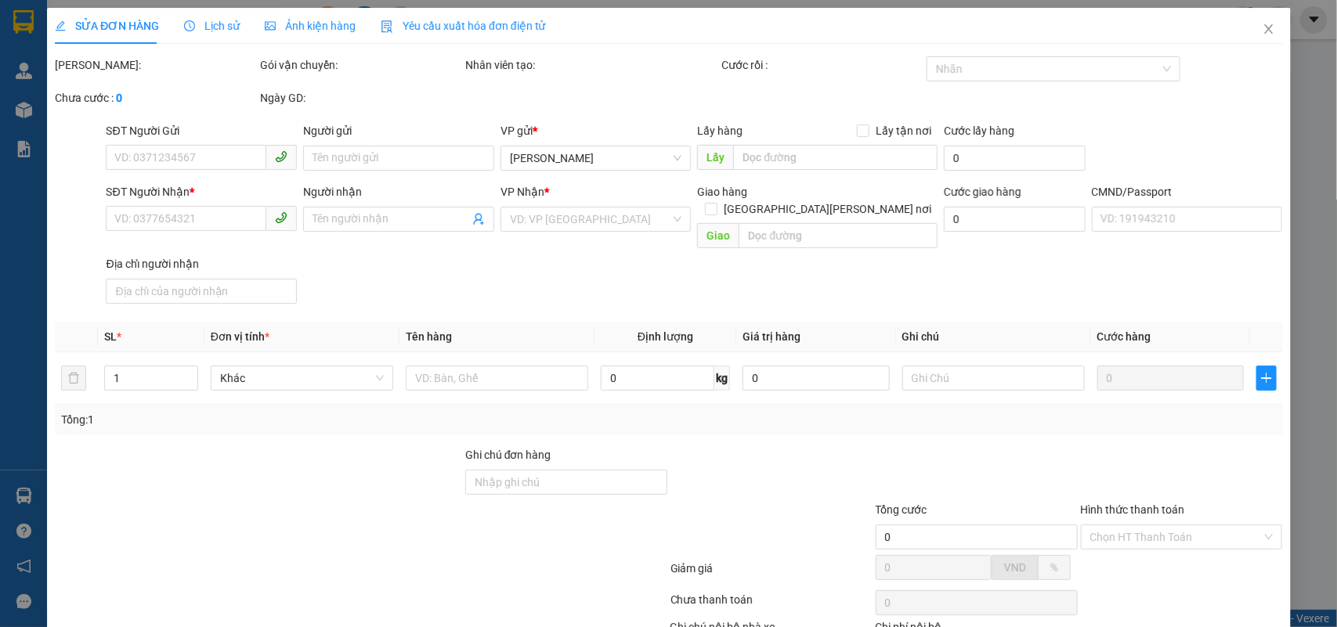
type input "35.000"
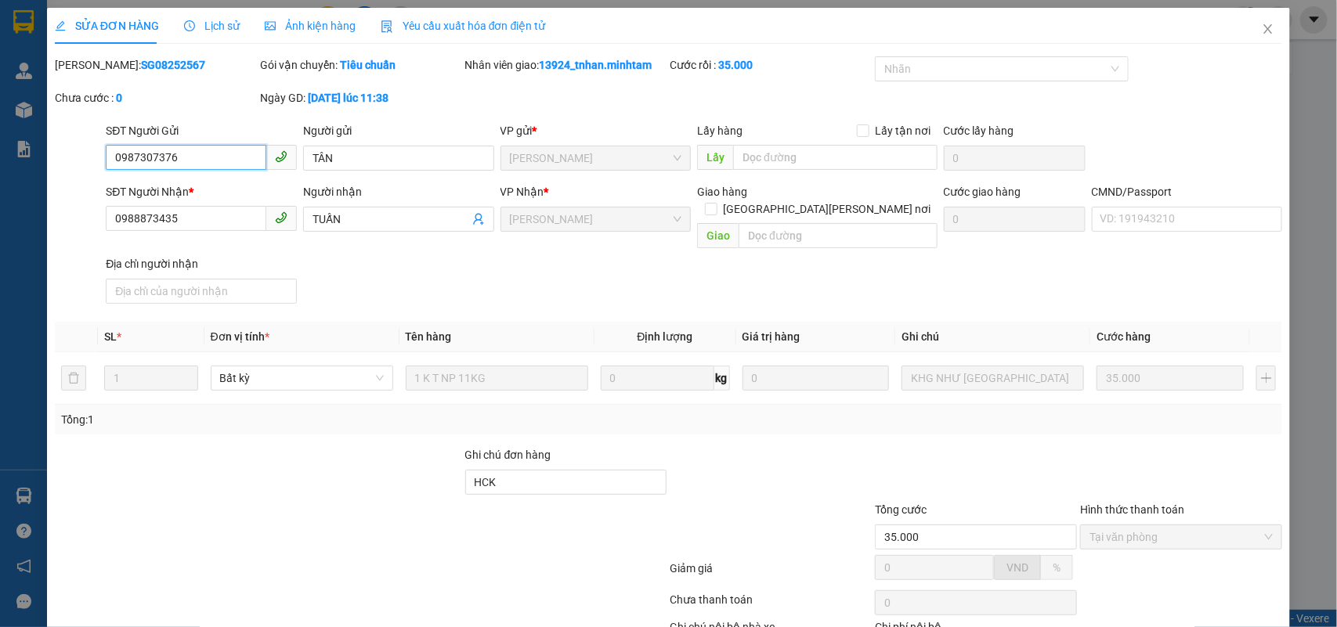
scroll to position [92, 0]
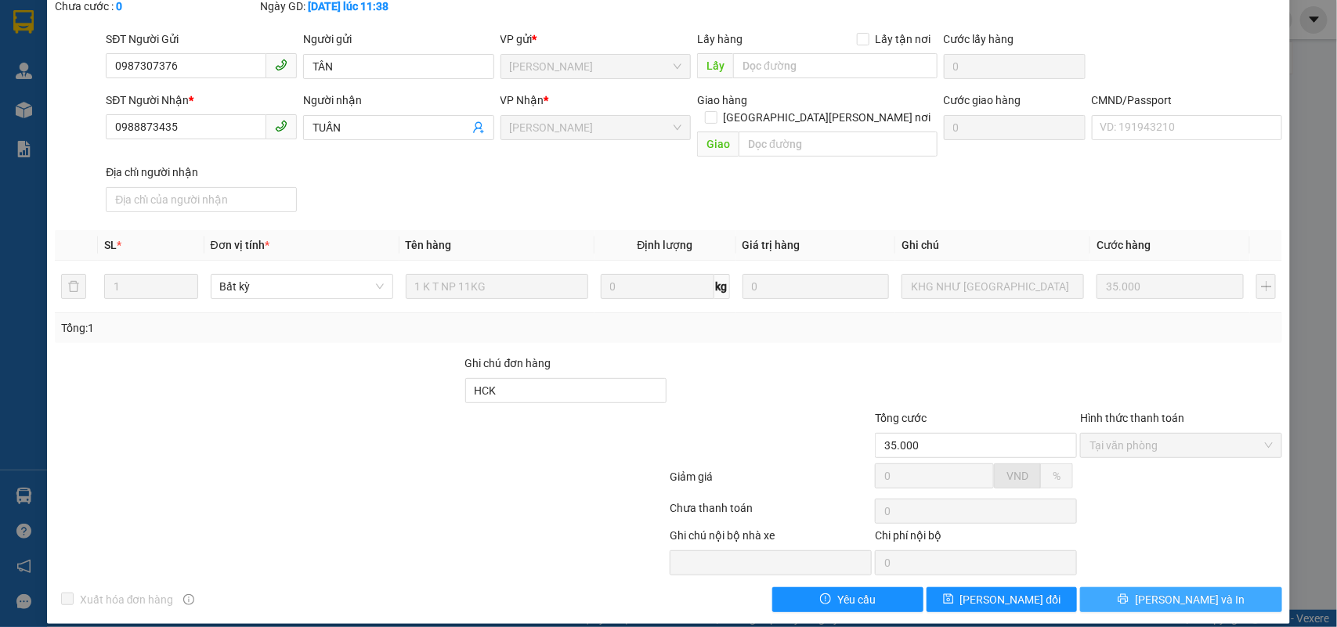
click at [1169, 591] on span "[PERSON_NAME] và In" at bounding box center [1190, 599] width 110 height 17
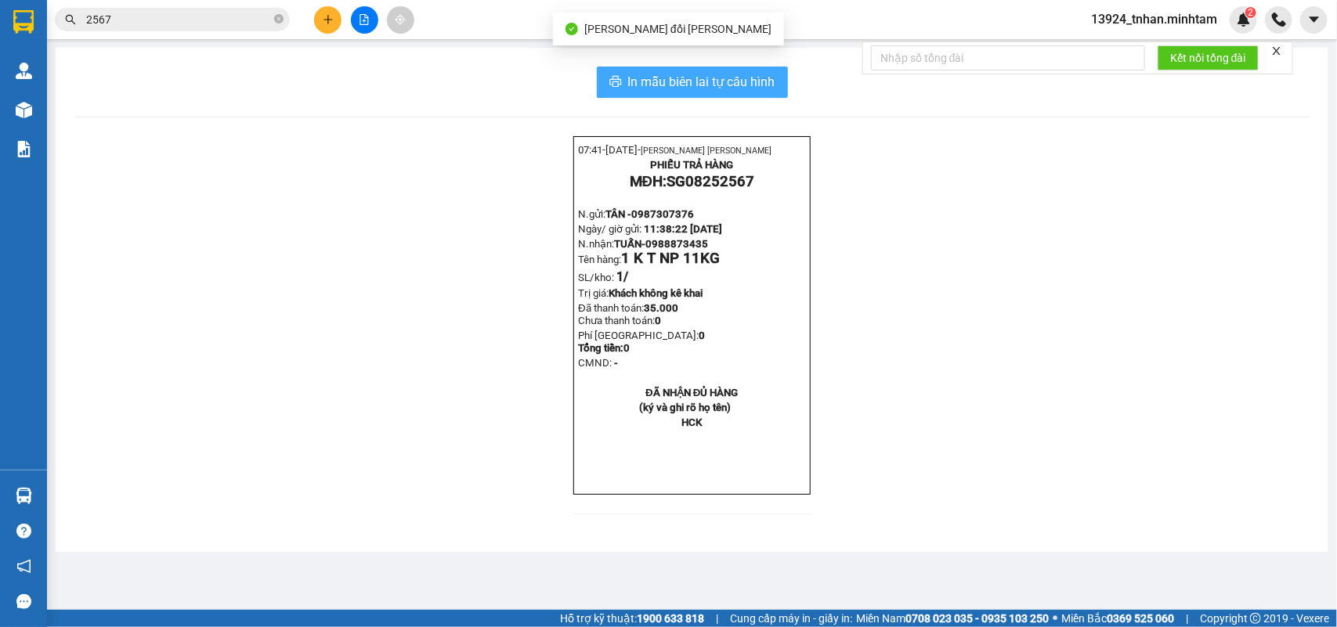
click at [645, 77] on span "In mẫu biên lai tự cấu hình" at bounding box center [701, 82] width 147 height 20
click at [276, 14] on icon "close-circle" at bounding box center [278, 18] width 9 height 9
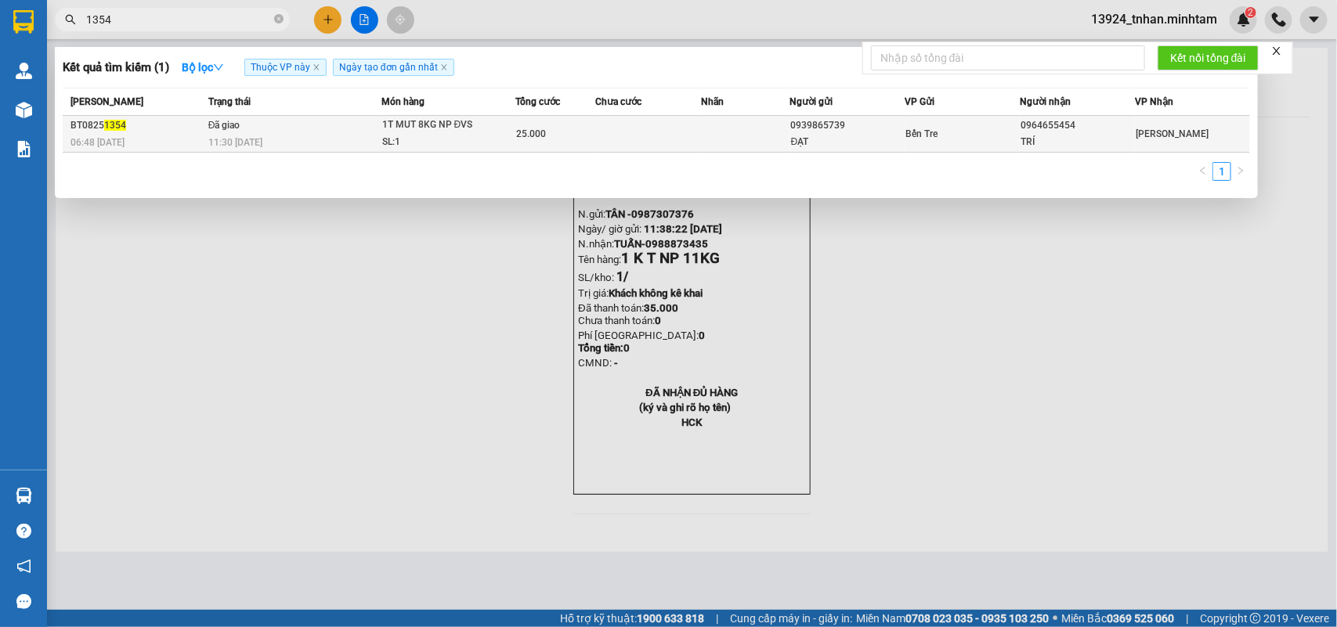
type input "1354"
click at [312, 117] on td "Đã giao 11:30 - 12/08" at bounding box center [292, 134] width 177 height 37
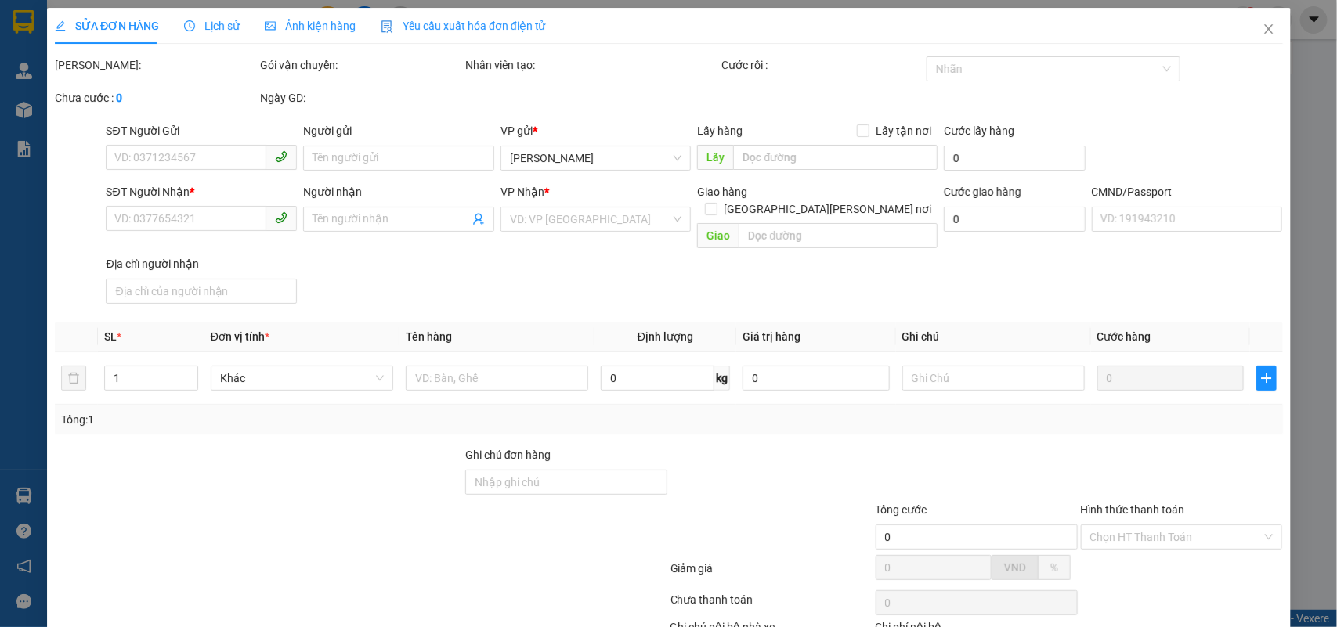
type input "0939865739"
type input "ĐẠT"
type input "0964655454"
type input "TRÍ"
type input "25.000"
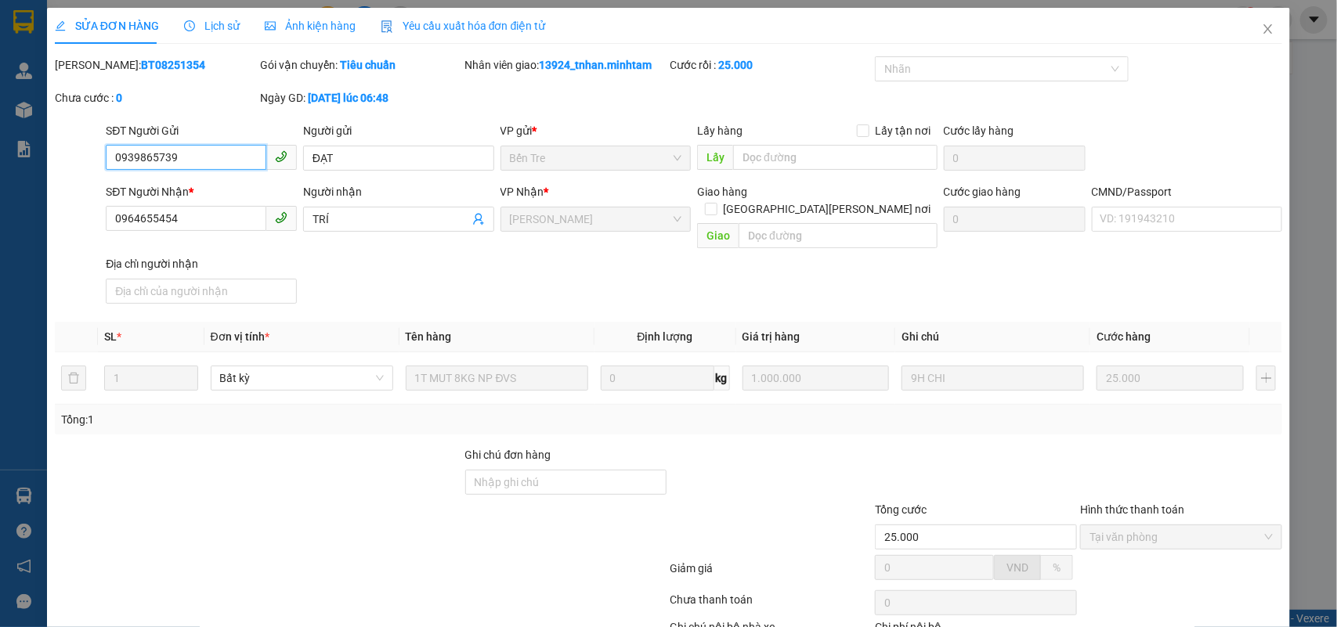
scroll to position [92, 0]
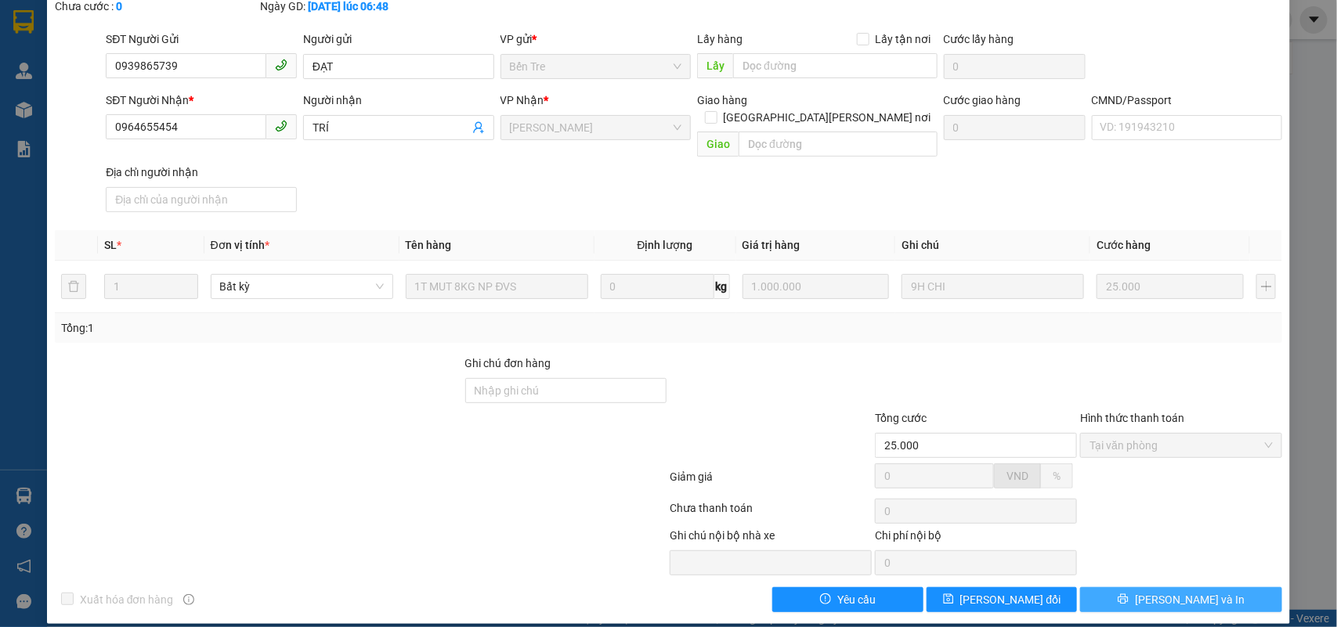
click at [1161, 591] on span "[PERSON_NAME] và In" at bounding box center [1190, 599] width 110 height 17
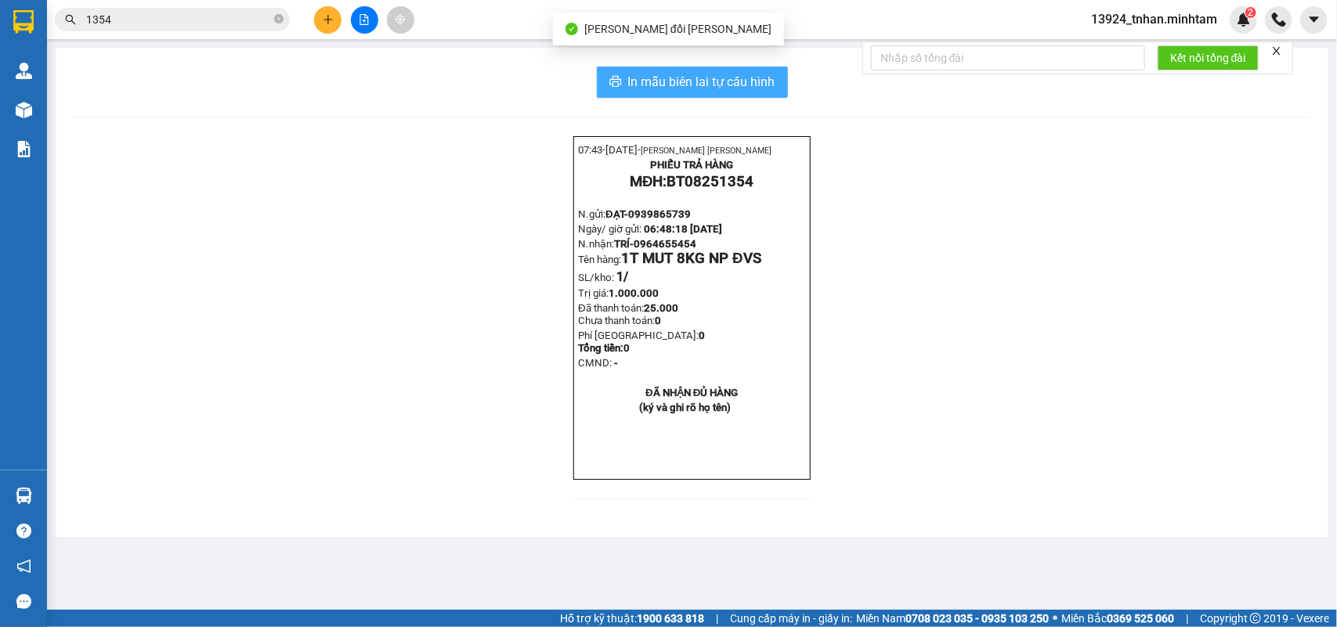
click at [765, 78] on span "In mẫu biên lai tự cấu hình" at bounding box center [701, 82] width 147 height 20
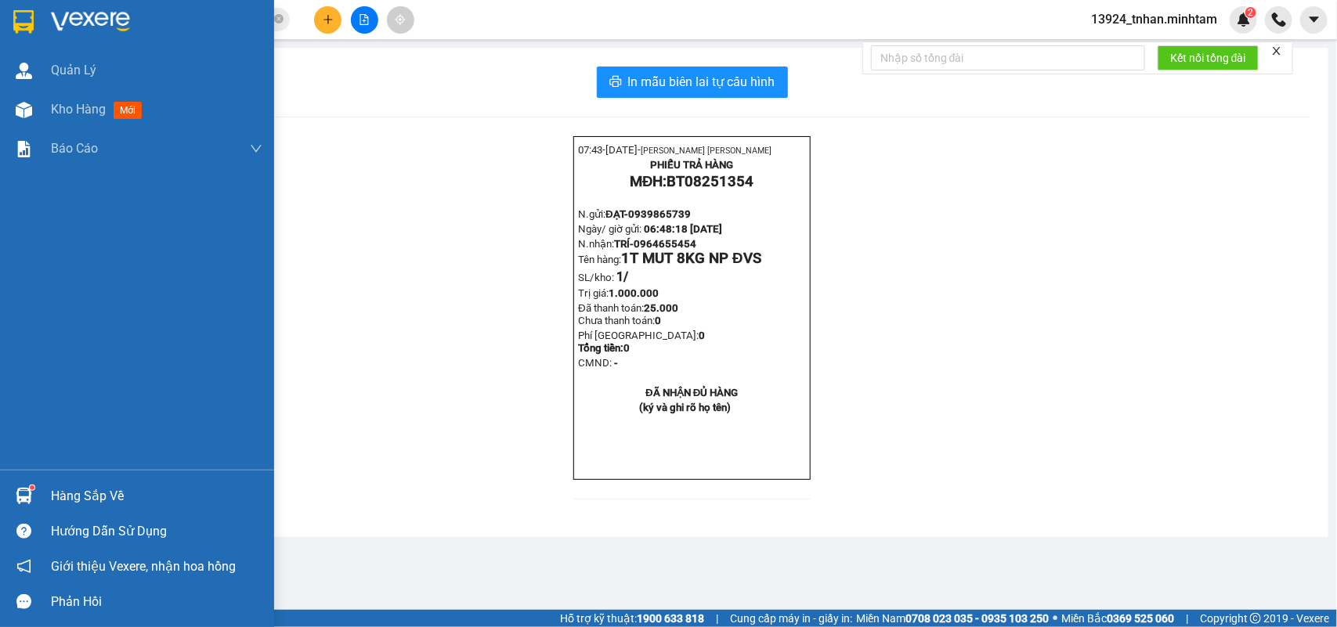
click at [43, 6] on div at bounding box center [137, 25] width 274 height 51
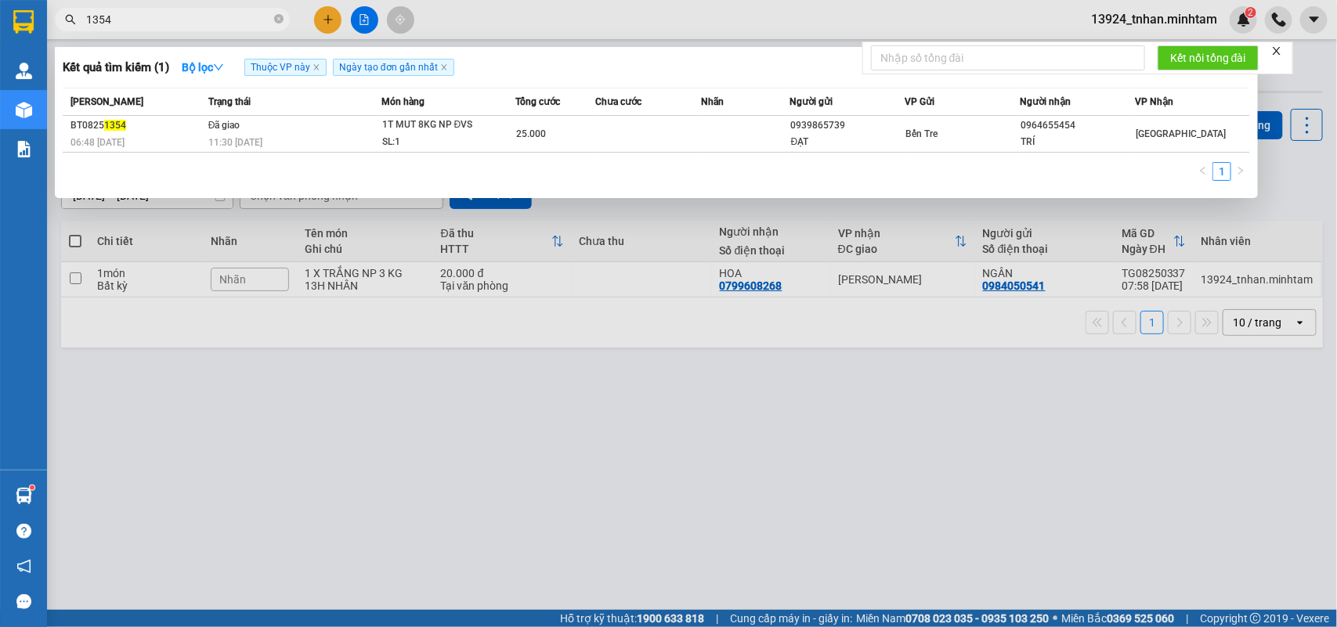
click at [318, 18] on div at bounding box center [668, 313] width 1337 height 627
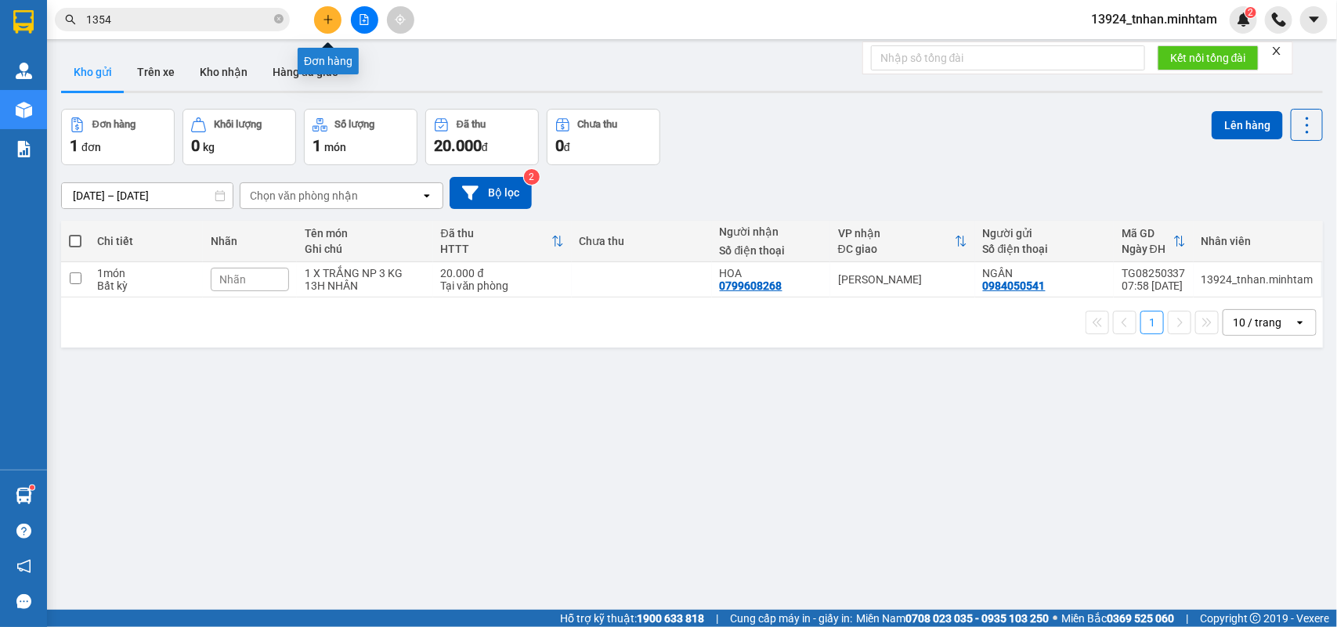
click at [338, 26] on button at bounding box center [327, 19] width 27 height 27
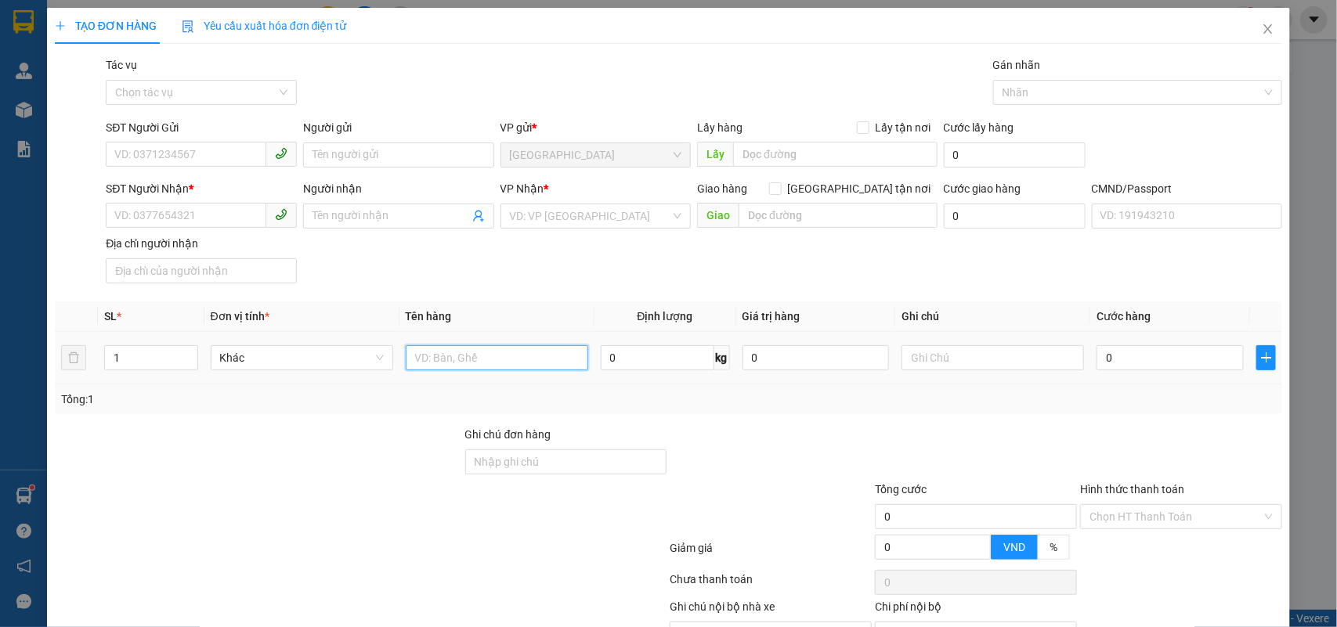
click at [522, 352] on input "text" at bounding box center [497, 357] width 183 height 25
type input "1 BALO NP 2 KG"
click at [221, 159] on input "SĐT Người Gửi" at bounding box center [186, 154] width 161 height 25
type input "0907326427"
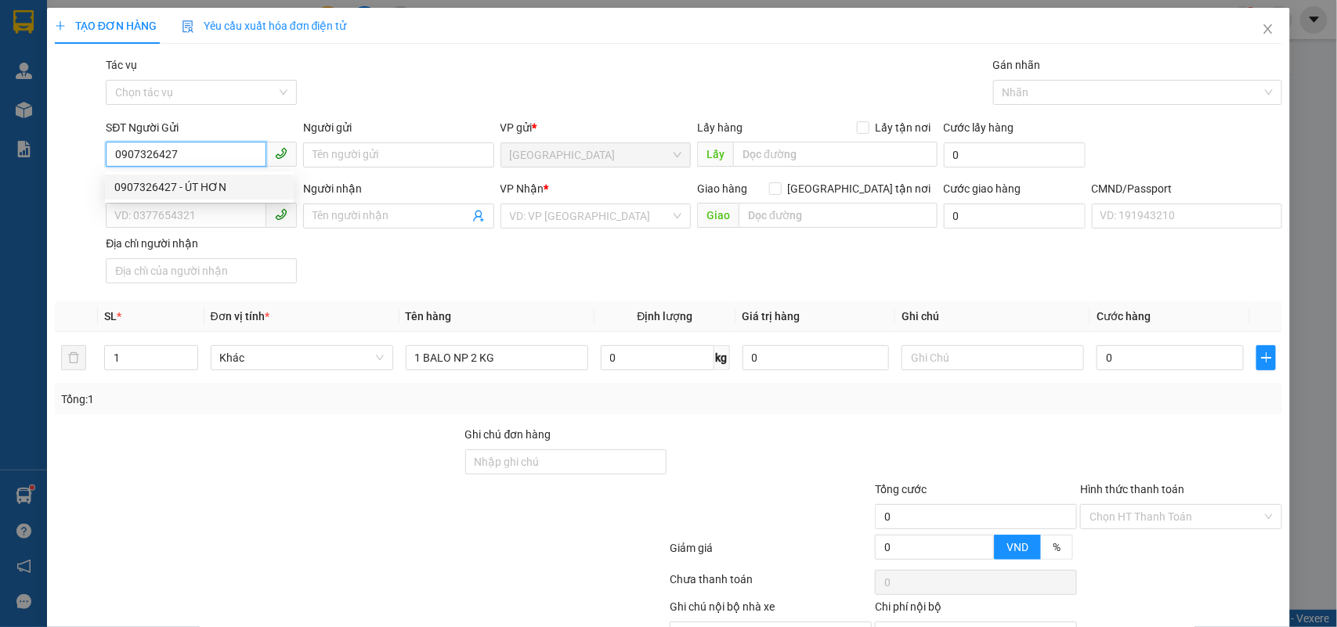
click at [189, 177] on div "0907326427 - ÚT HƠN" at bounding box center [199, 187] width 189 height 25
type input "ÚT HƠN"
type input "0901305668"
type input "HẬU"
type input "0907326427"
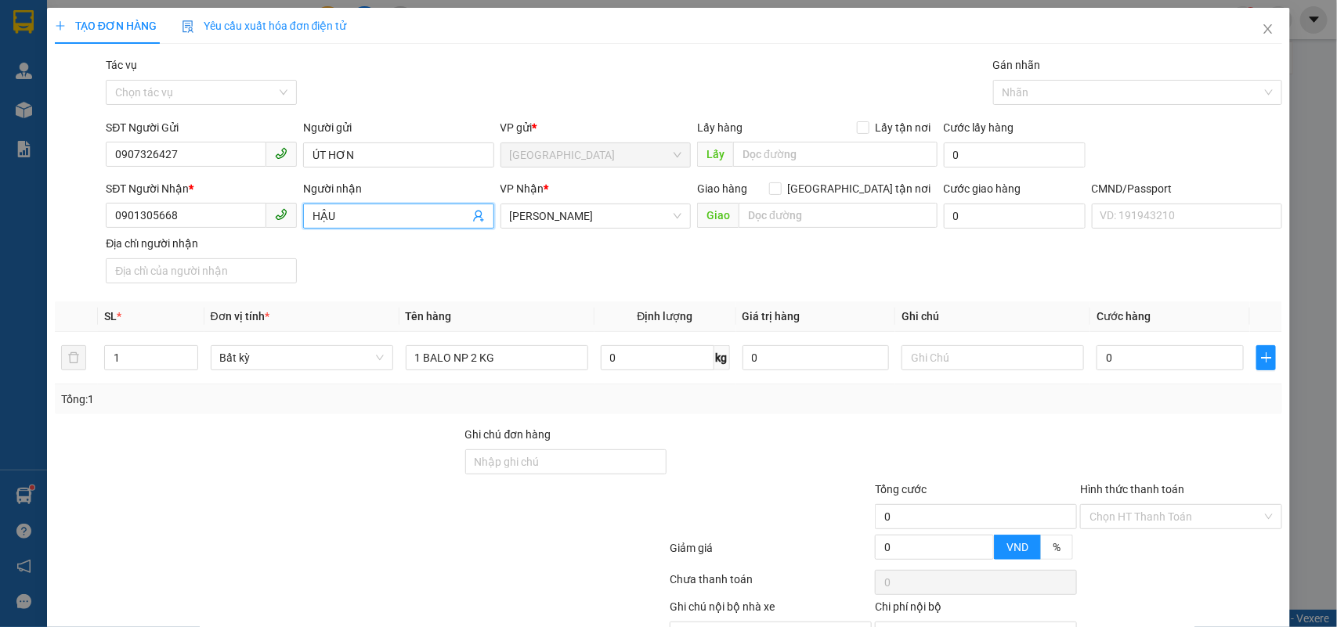
click at [475, 217] on icon "user-add" at bounding box center [478, 216] width 13 height 13
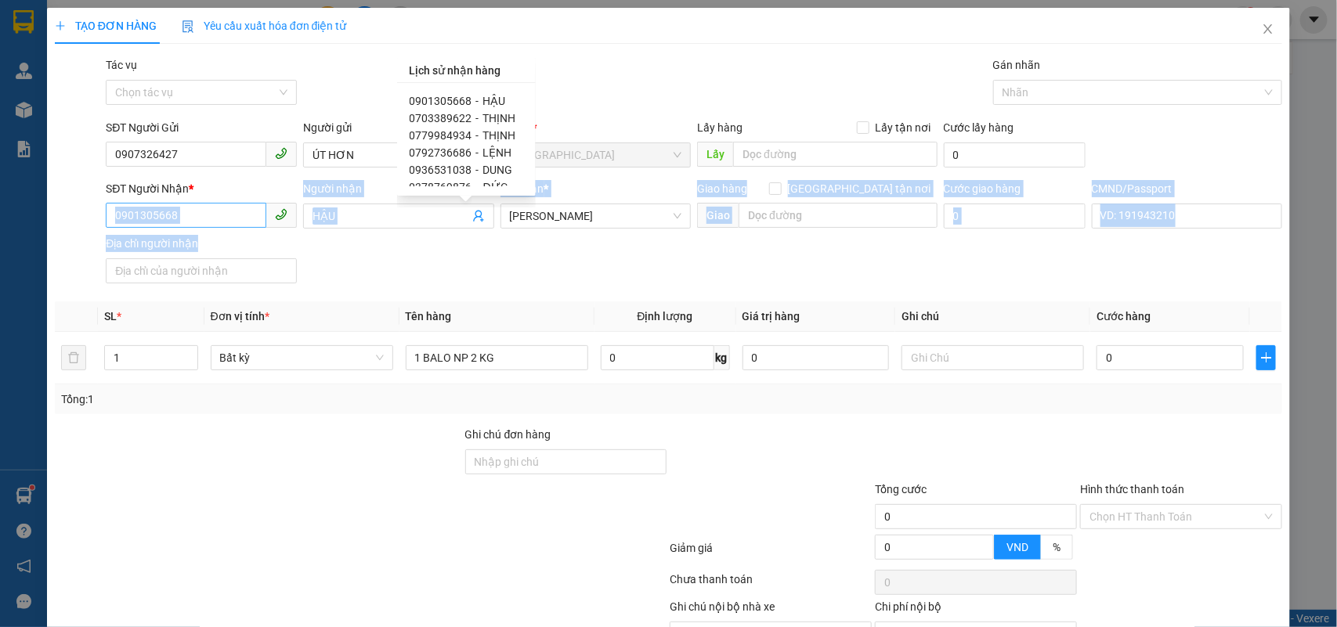
drag, startPoint x: 217, startPoint y: 237, endPoint x: 157, endPoint y: 215, distance: 63.4
click at [110, 227] on div "SĐT Người Nhận * 0901305668 Người nhận HẬU VP Nhận * Hồ Chí Minh Giao hàng Giao…" at bounding box center [694, 235] width 1183 height 110
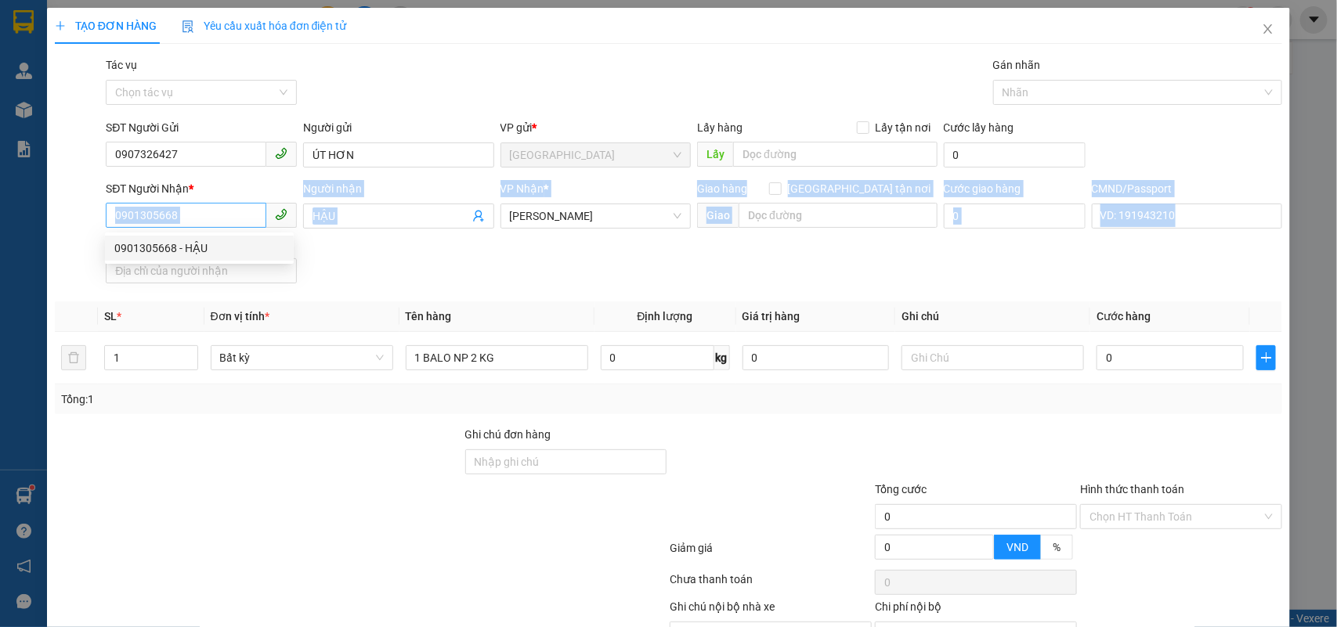
click at [193, 216] on input "0901305668" at bounding box center [186, 215] width 161 height 25
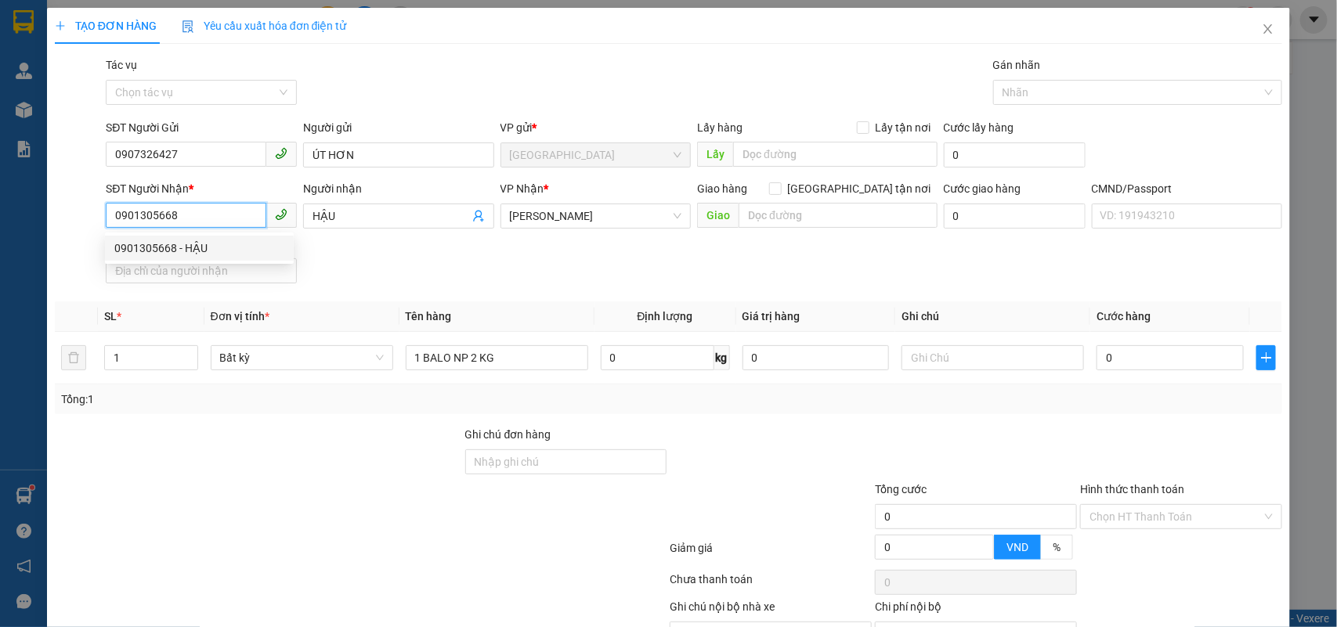
drag, startPoint x: 193, startPoint y: 216, endPoint x: 111, endPoint y: 214, distance: 81.5
click at [111, 214] on input "0901305668" at bounding box center [186, 215] width 161 height 25
click at [208, 245] on div "0703389622 - THỊNH" at bounding box center [199, 248] width 170 height 17
type input "0703389622"
type input "THỊNH"
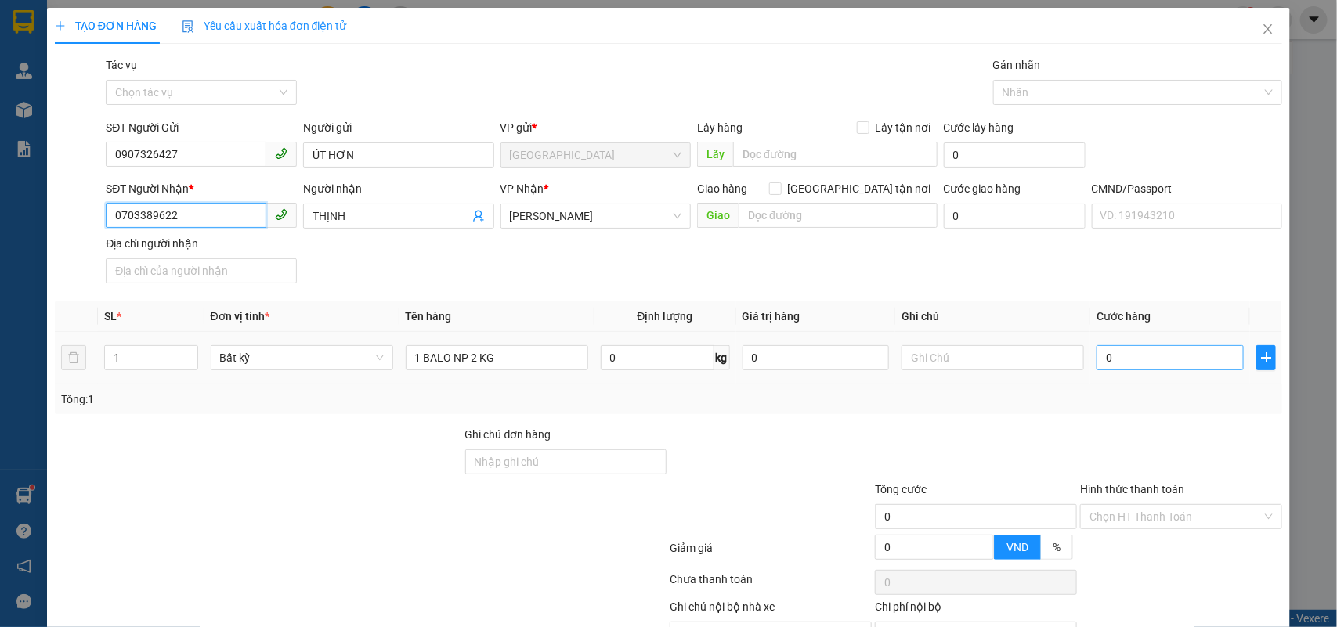
type input "0703389622"
click at [1164, 359] on input "0" at bounding box center [1170, 357] width 147 height 25
type input "2"
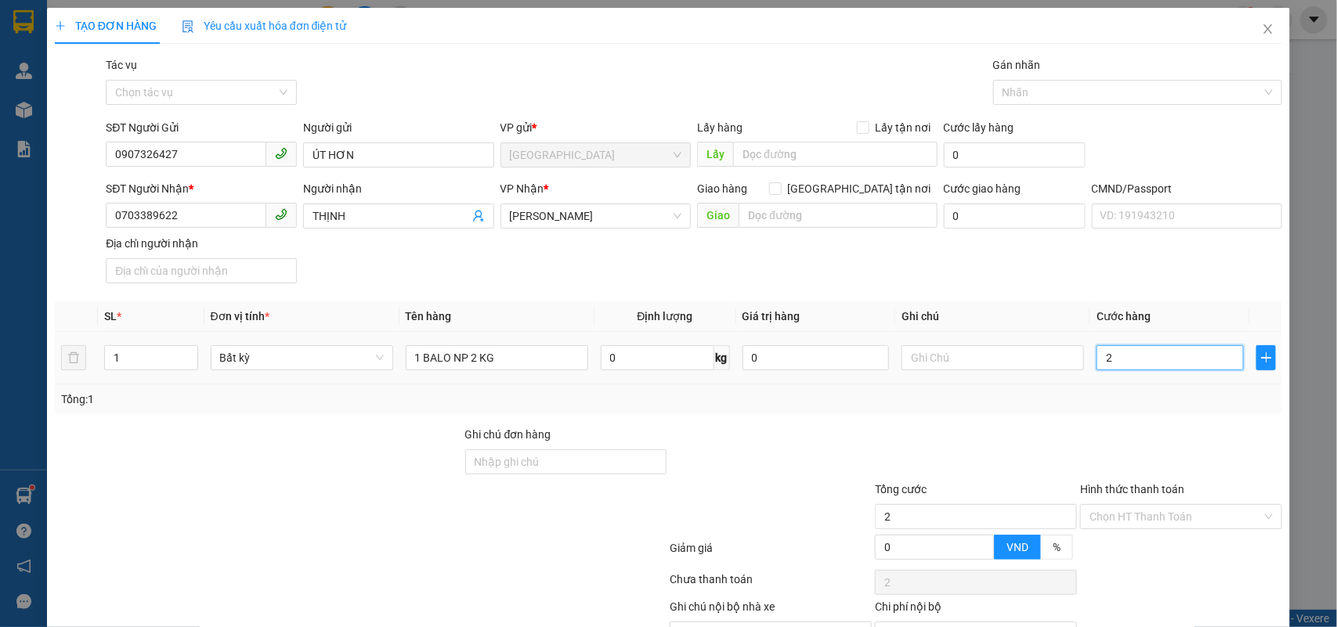
type input "20"
type input "20.000"
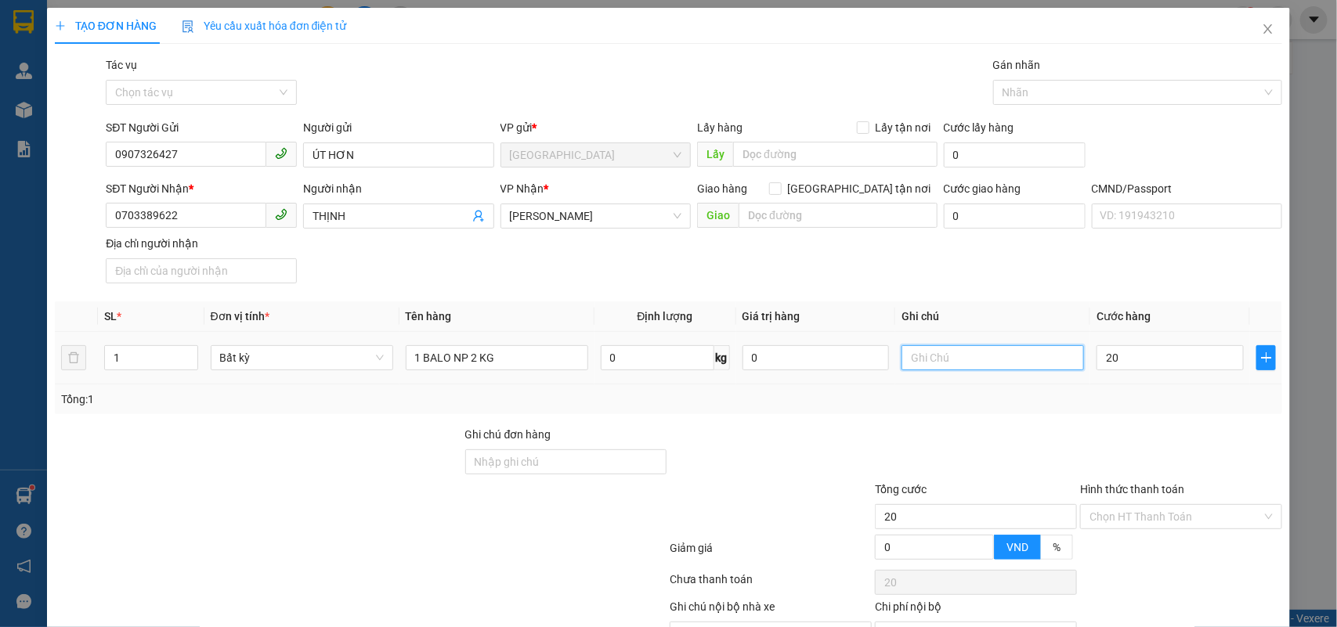
type input "20.000"
click at [914, 352] on input "text" at bounding box center [993, 357] width 183 height 25
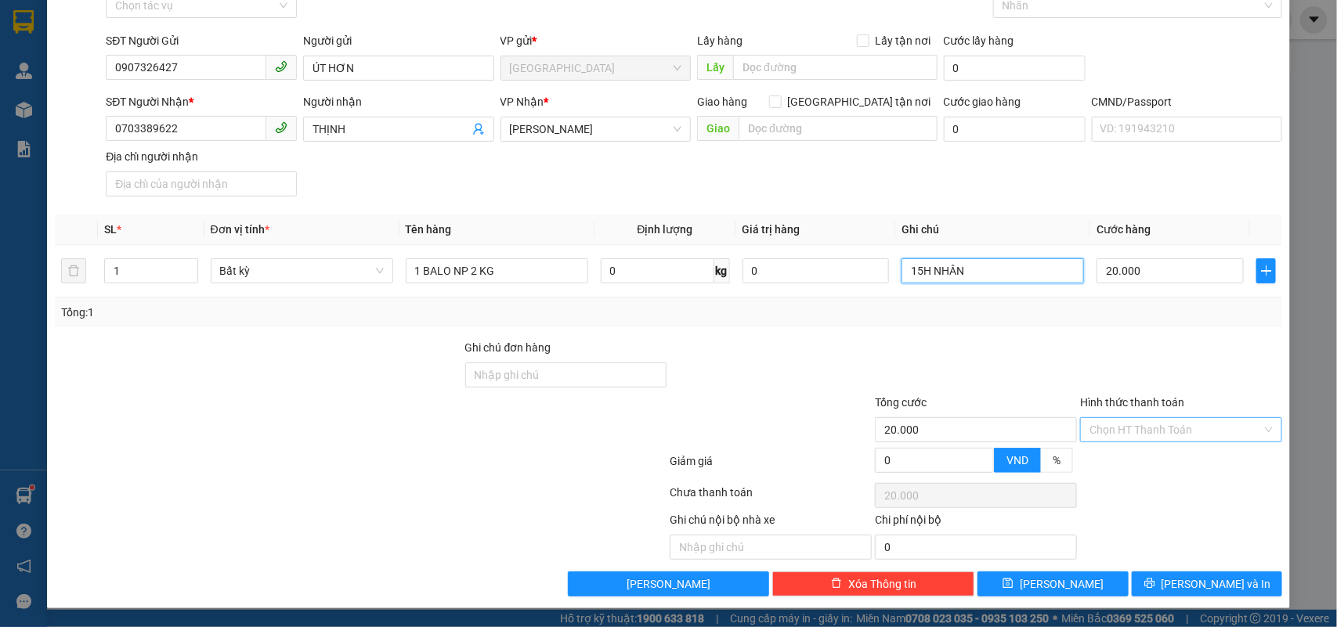
type input "15H NHÂN"
click at [1133, 418] on input "Hình thức thanh toán" at bounding box center [1176, 429] width 172 height 23
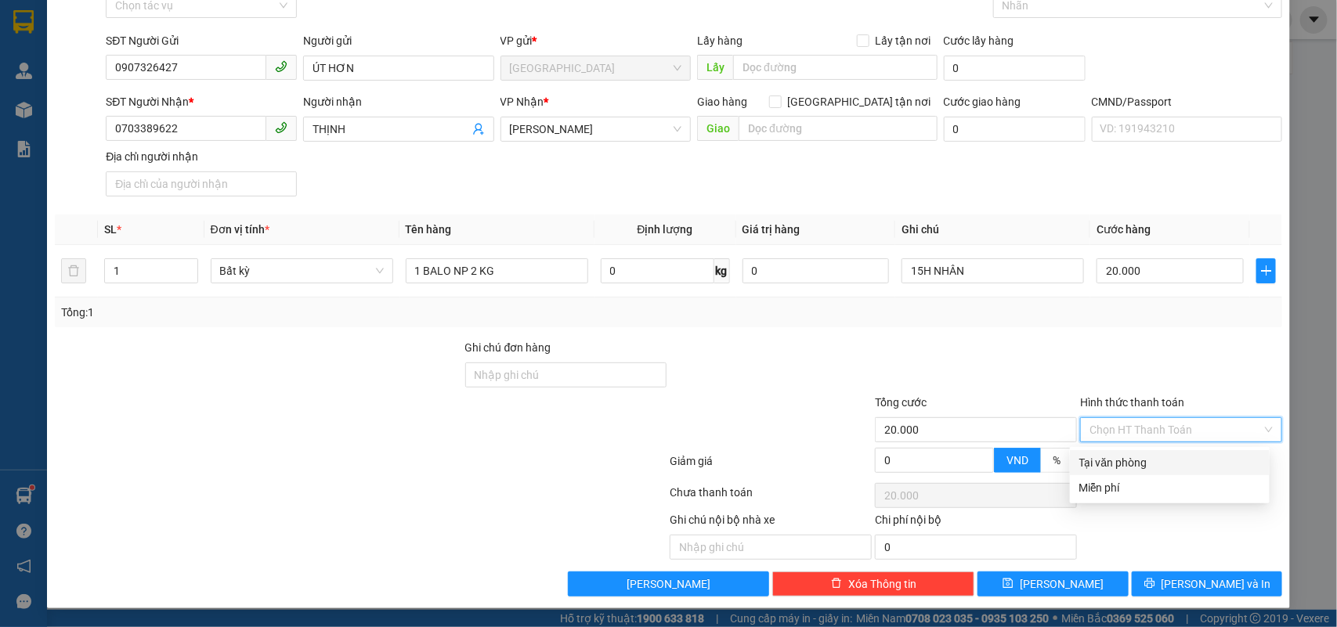
click at [1155, 460] on div "Tại văn phòng" at bounding box center [1169, 462] width 181 height 17
type input "0"
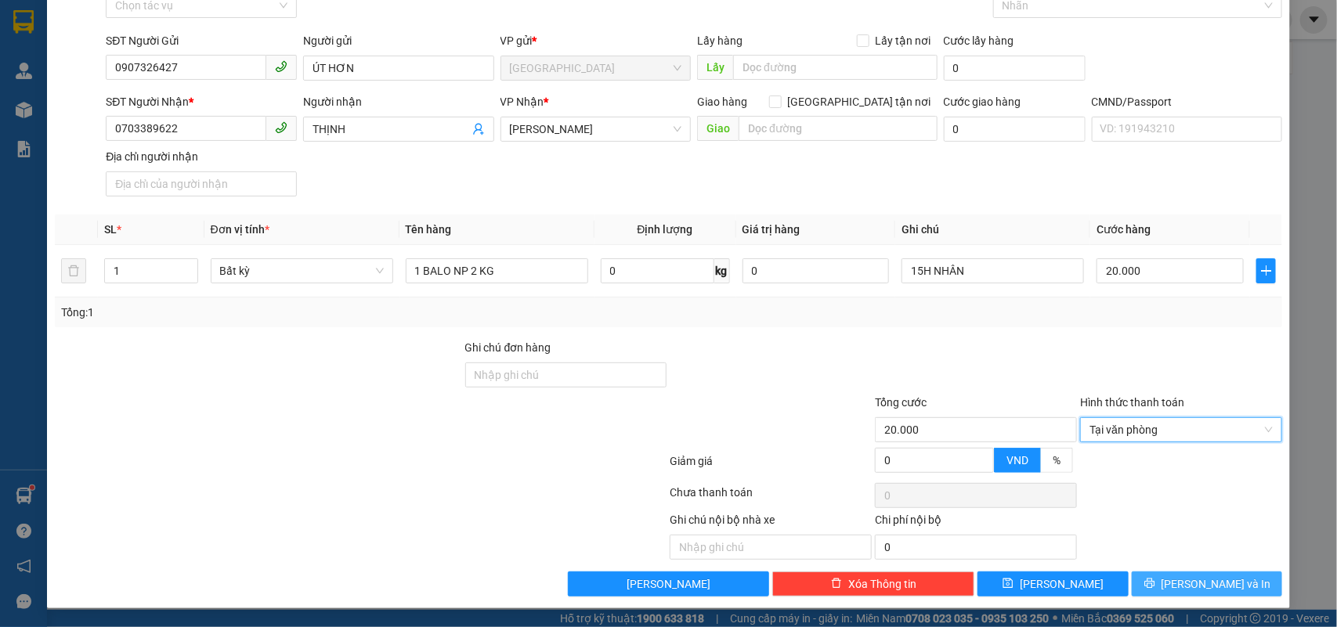
click at [1203, 590] on span "[PERSON_NAME] và In" at bounding box center [1217, 584] width 110 height 17
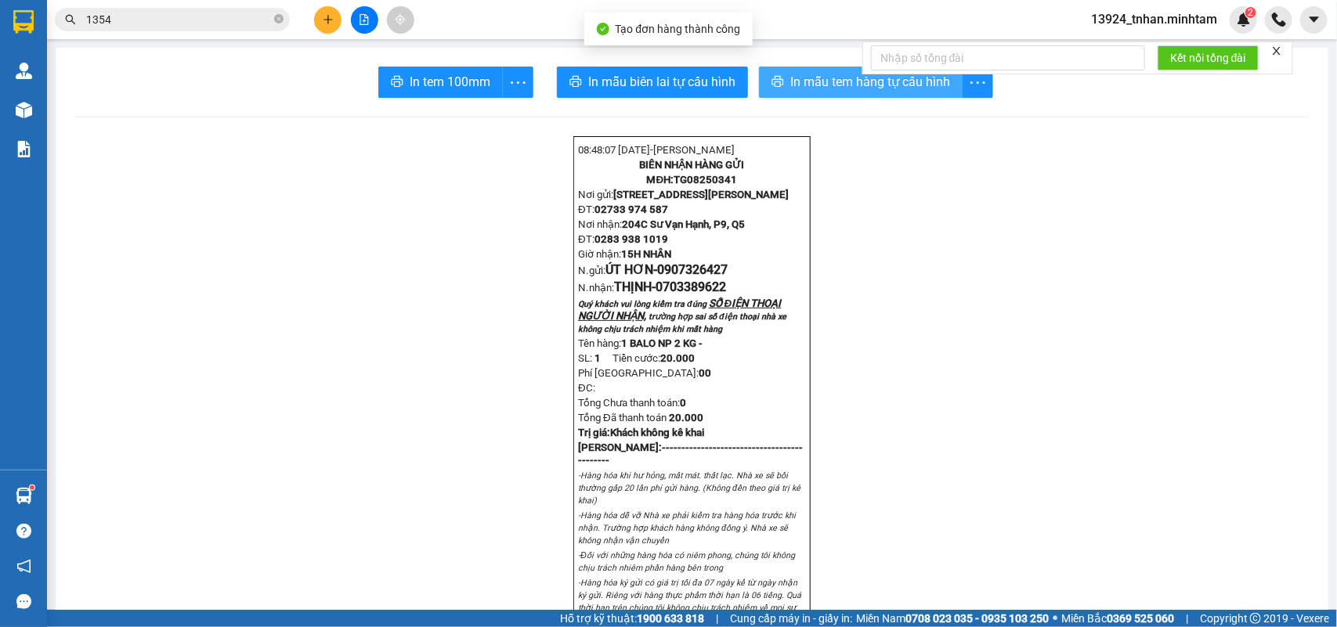
click at [830, 80] on span "In mẫu tem hàng tự cấu hình" at bounding box center [870, 82] width 160 height 20
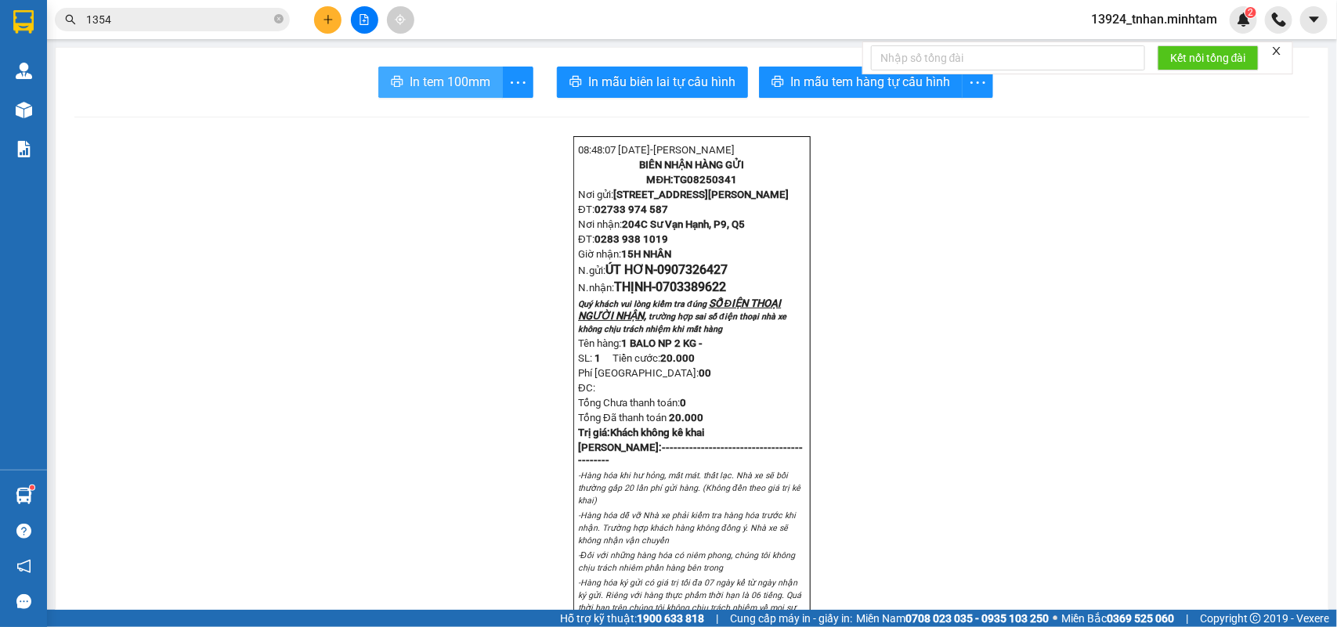
click at [429, 79] on span "In tem 100mm" at bounding box center [450, 82] width 81 height 20
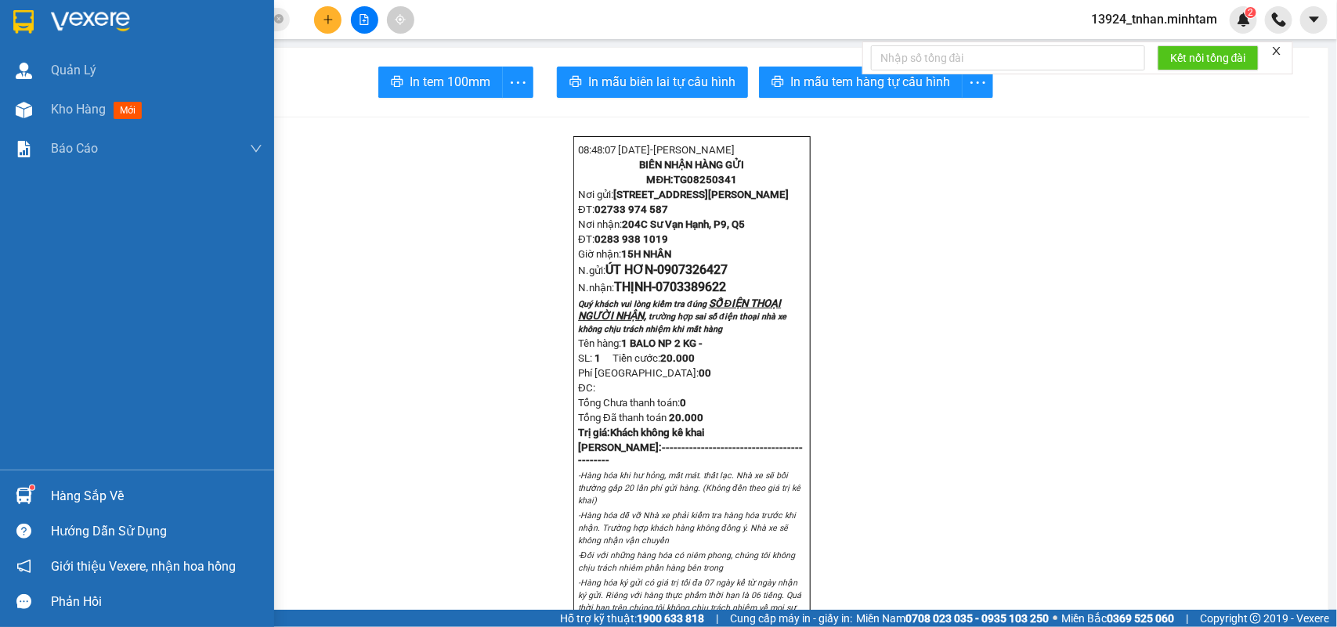
drag, startPoint x: 38, startPoint y: 486, endPoint x: 82, endPoint y: 498, distance: 46.2
click at [45, 490] on div "Hàng sắp về" at bounding box center [137, 496] width 274 height 35
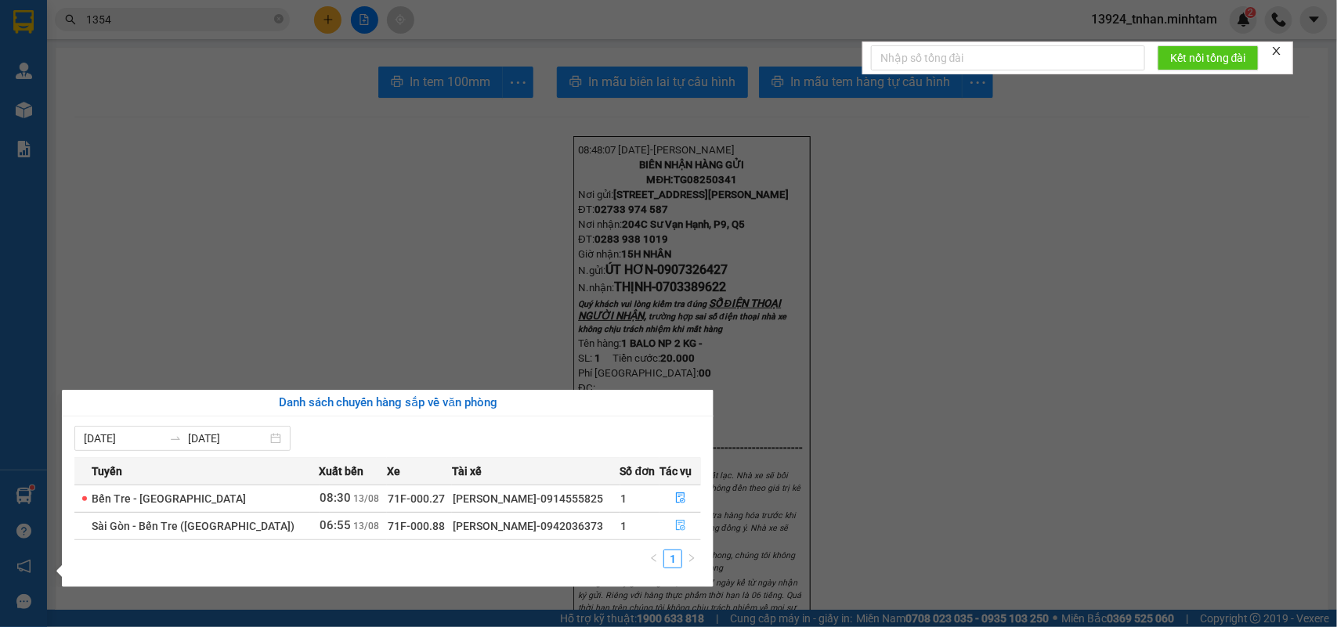
click at [681, 527] on icon "file-done" at bounding box center [680, 525] width 11 height 11
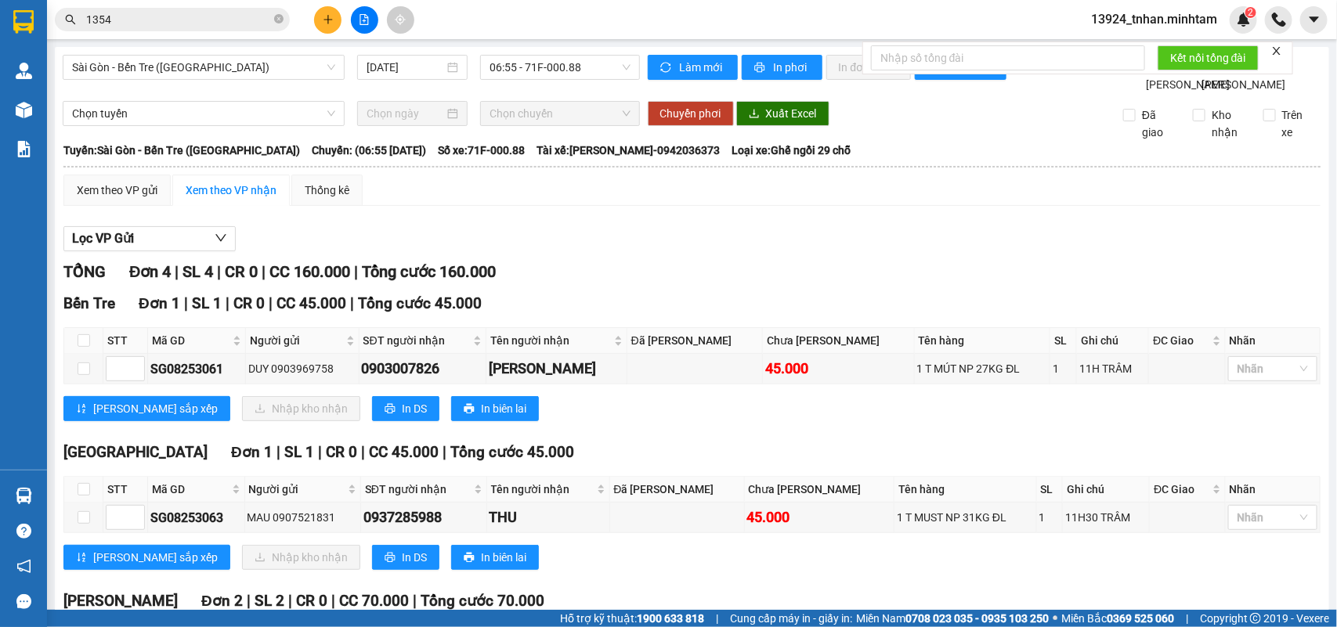
scroll to position [222, 0]
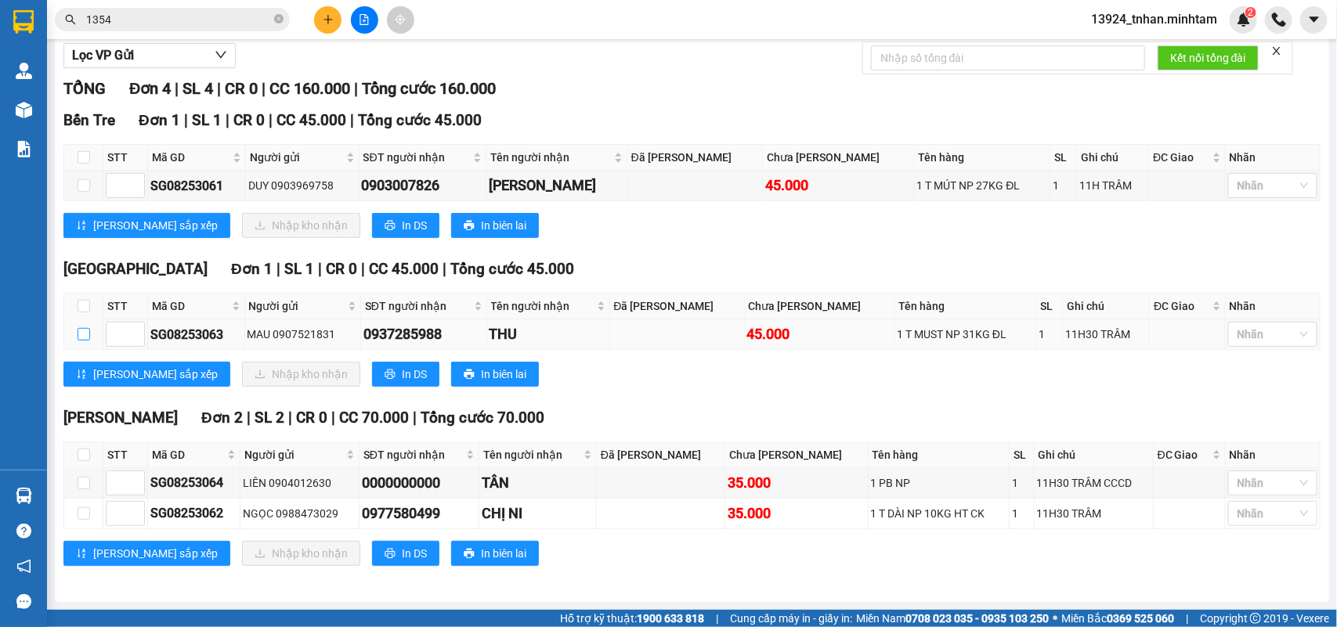
click at [84, 326] on label at bounding box center [84, 334] width 13 height 17
click at [84, 328] on input "checkbox" at bounding box center [84, 334] width 13 height 13
checkbox input "true"
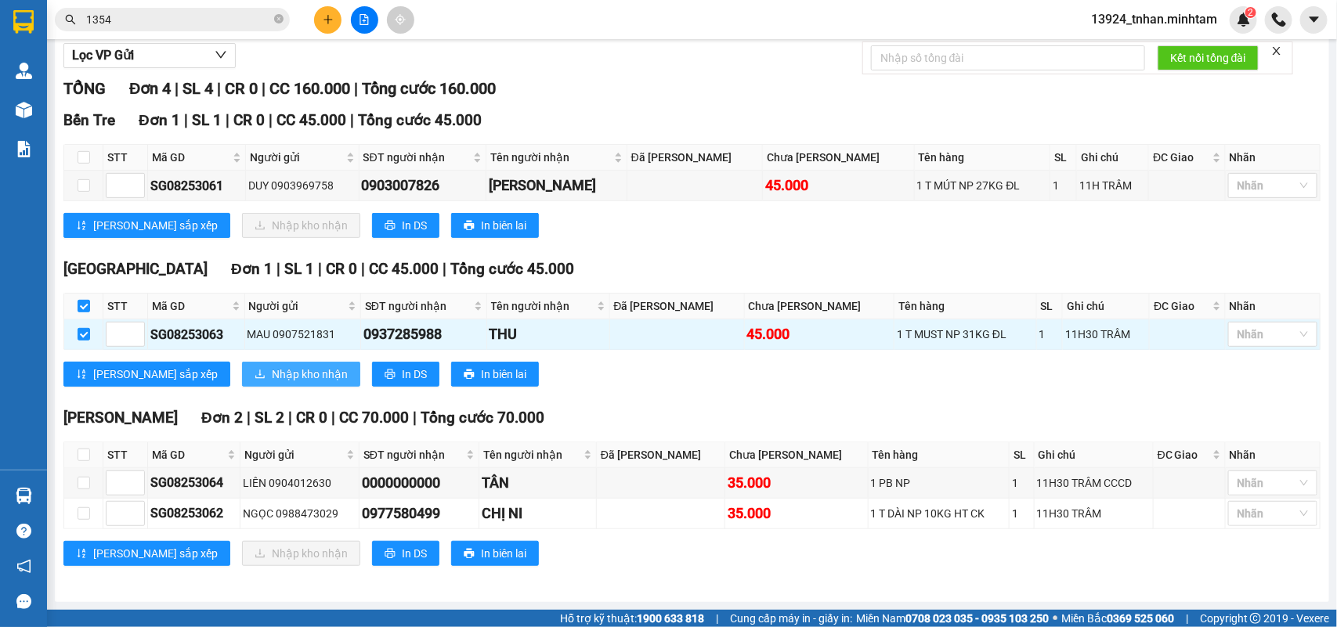
click at [272, 369] on span "Nhập kho nhận" at bounding box center [310, 374] width 76 height 17
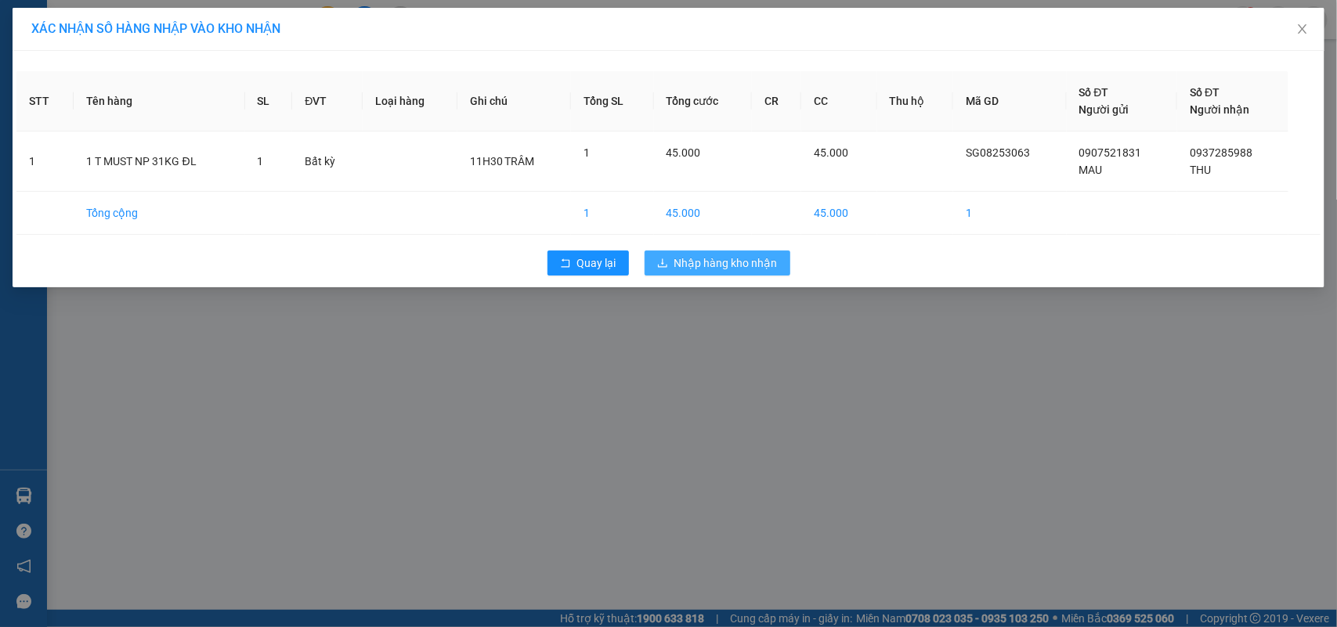
click at [721, 272] on span "Nhập hàng kho nhận" at bounding box center [725, 263] width 103 height 17
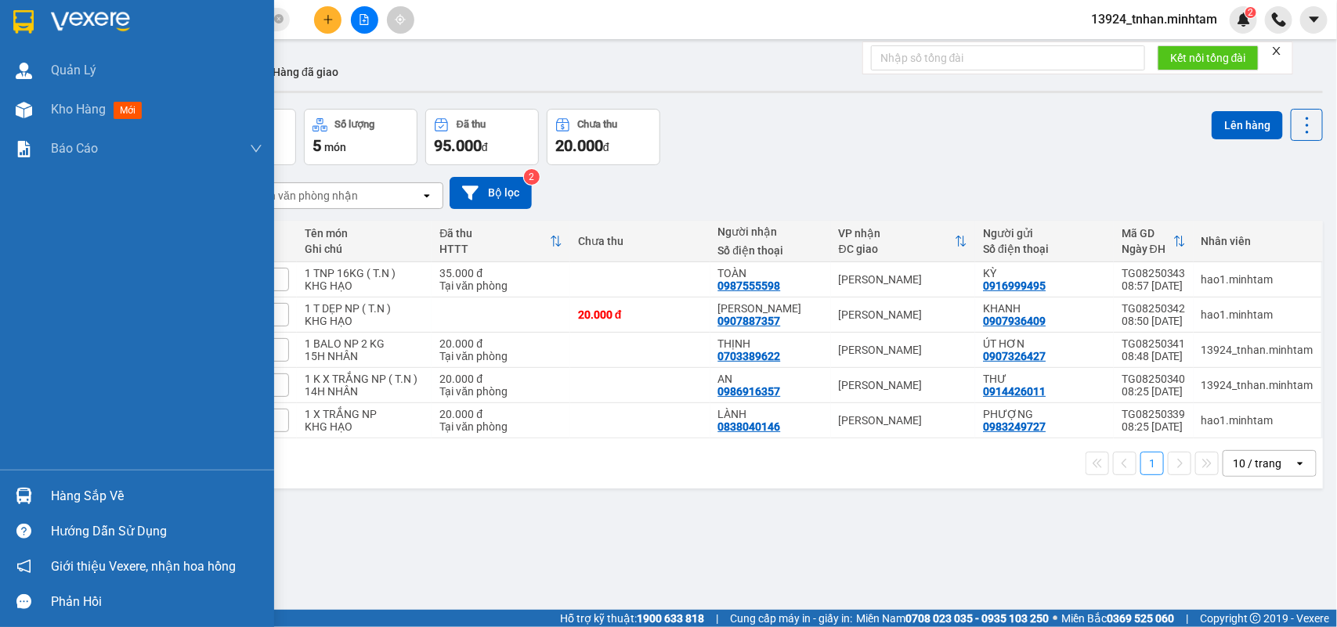
click at [92, 493] on div "Hàng sắp về" at bounding box center [156, 496] width 211 height 23
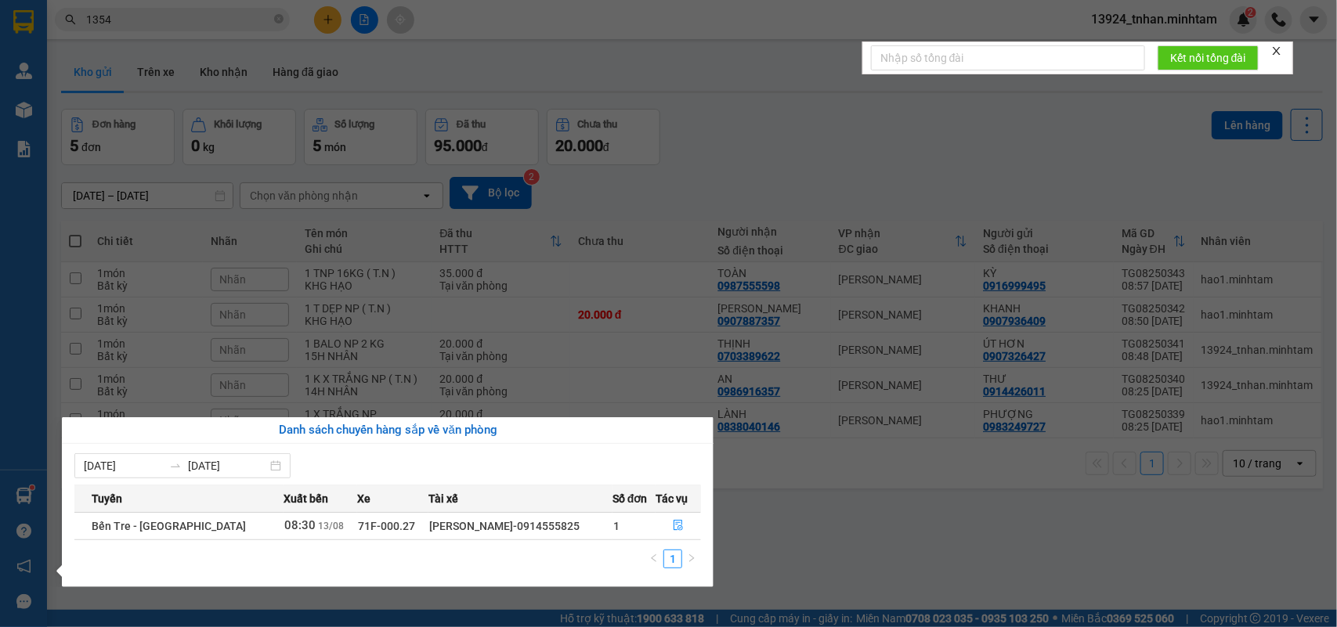
click at [778, 494] on section "Kết quả tìm kiếm ( 1 ) Bộ lọc Thuộc VP này Ngày tạo đơn gần nhất Mã ĐH Trạng th…" at bounding box center [668, 313] width 1337 height 627
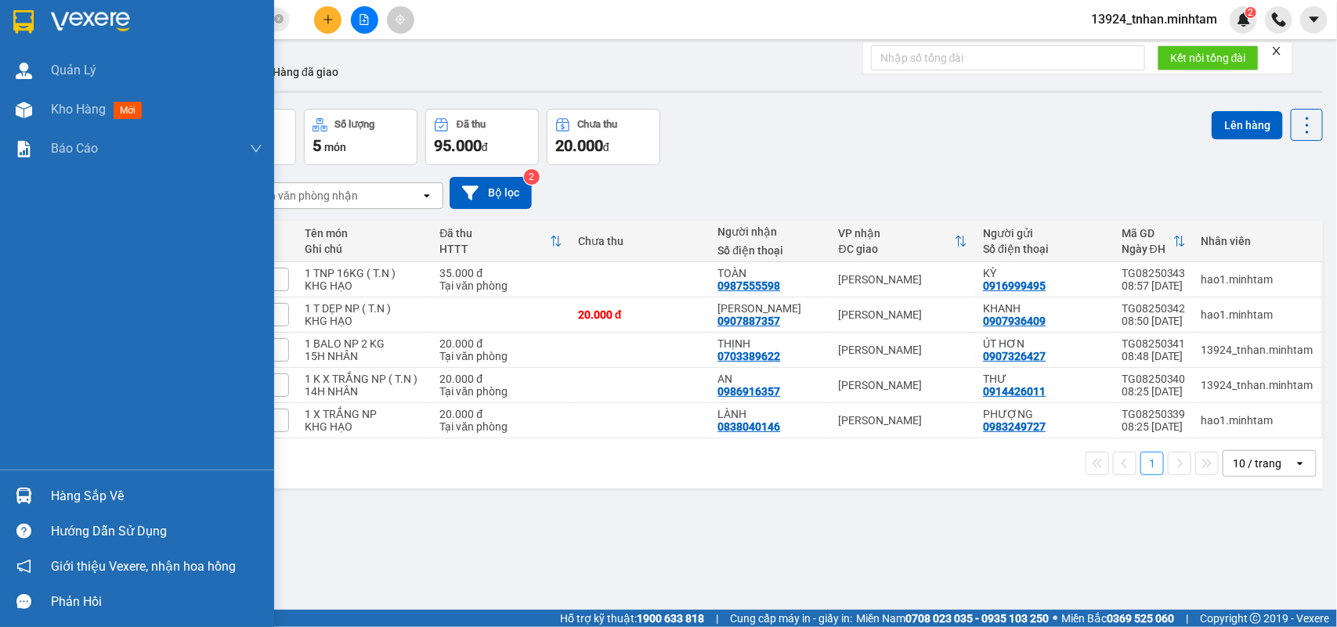
drag, startPoint x: 72, startPoint y: 502, endPoint x: 85, endPoint y: 496, distance: 14.0
click at [74, 501] on div "Hàng sắp về" at bounding box center [156, 496] width 211 height 23
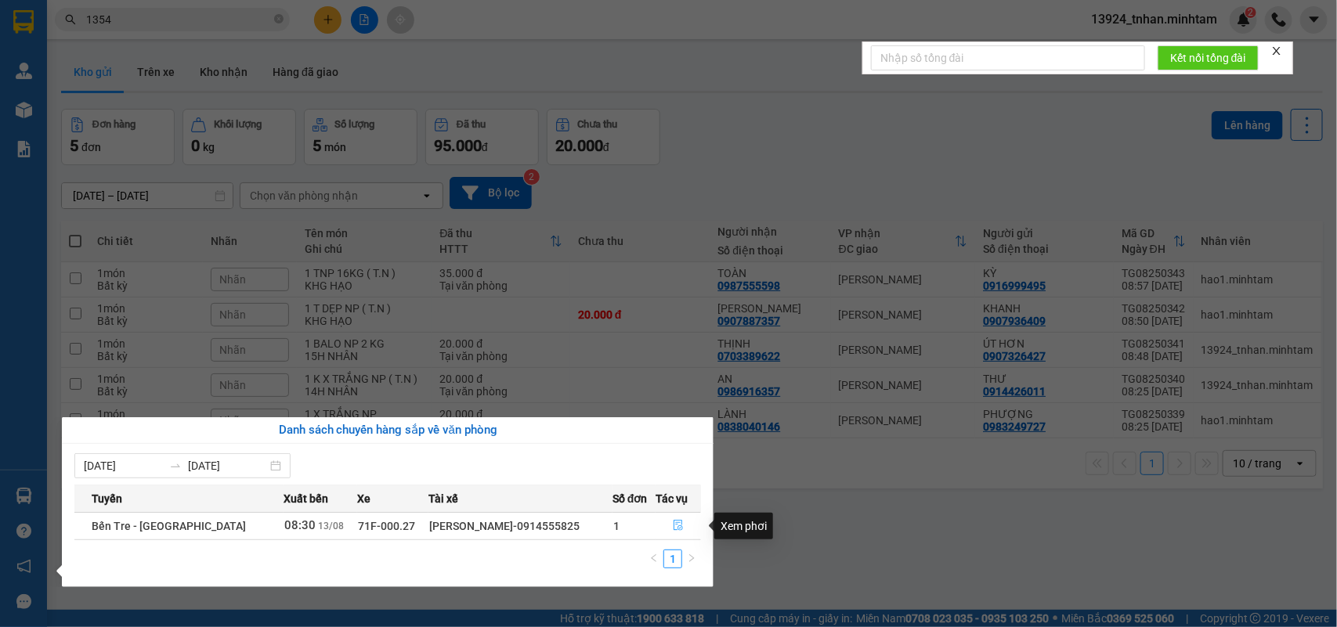
click at [658, 521] on button "button" at bounding box center [678, 526] width 44 height 25
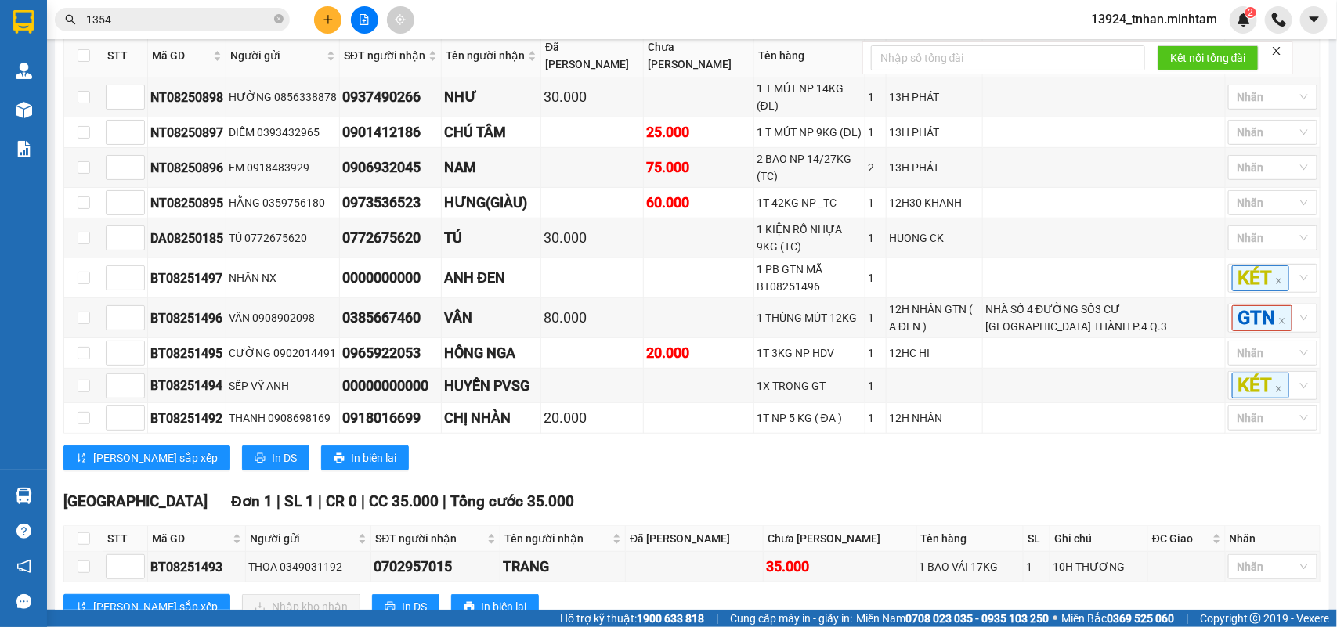
scroll to position [385, 0]
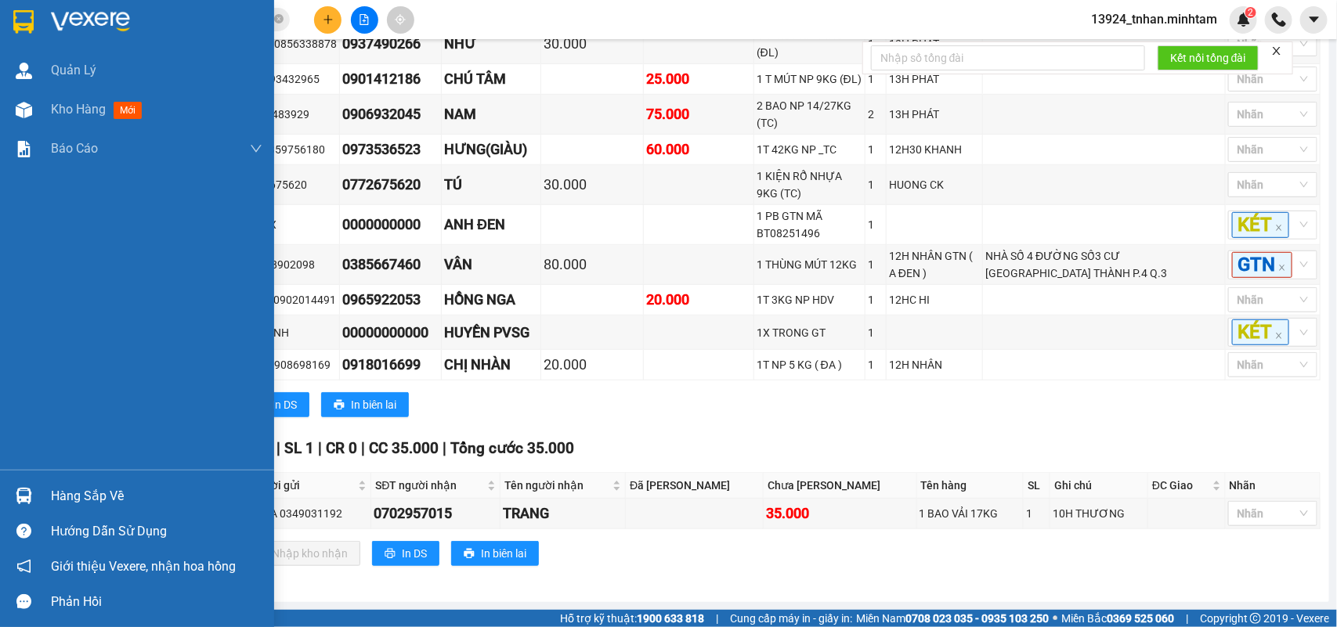
click at [20, 490] on img at bounding box center [24, 496] width 16 height 16
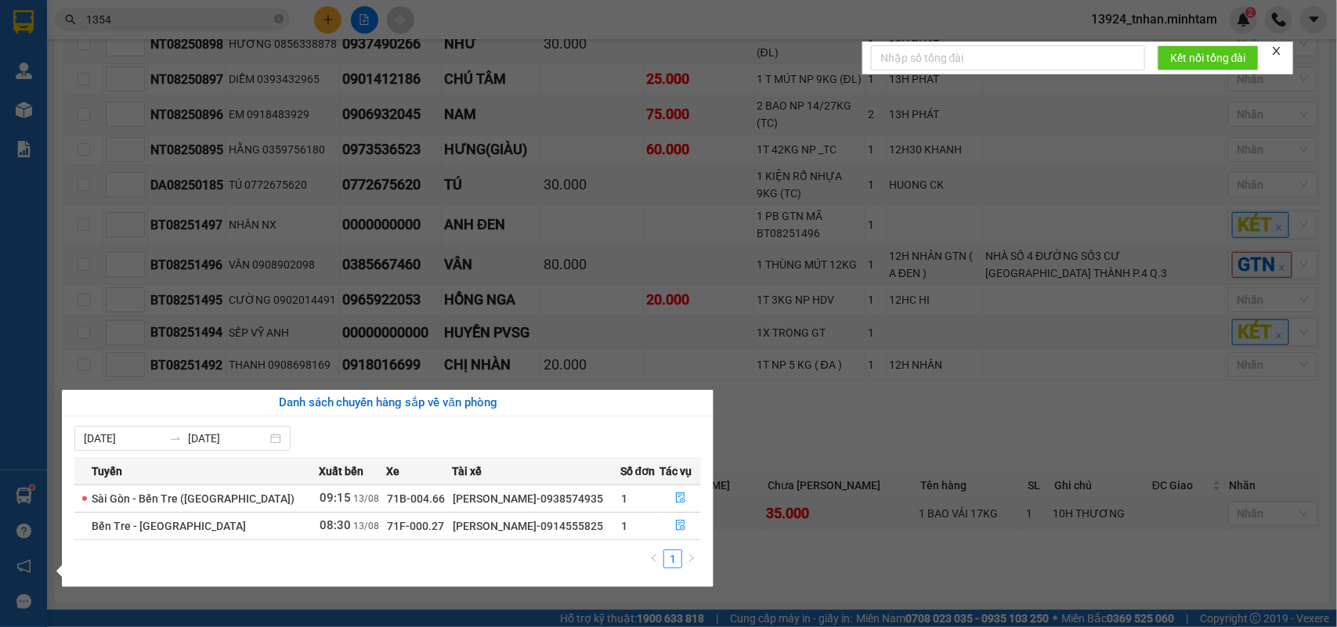
click at [725, 310] on section "Kết quả tìm kiếm ( 1 ) Bộ lọc Thuộc VP này Ngày tạo đơn gần nhất Mã ĐH Trạng th…" at bounding box center [668, 313] width 1337 height 627
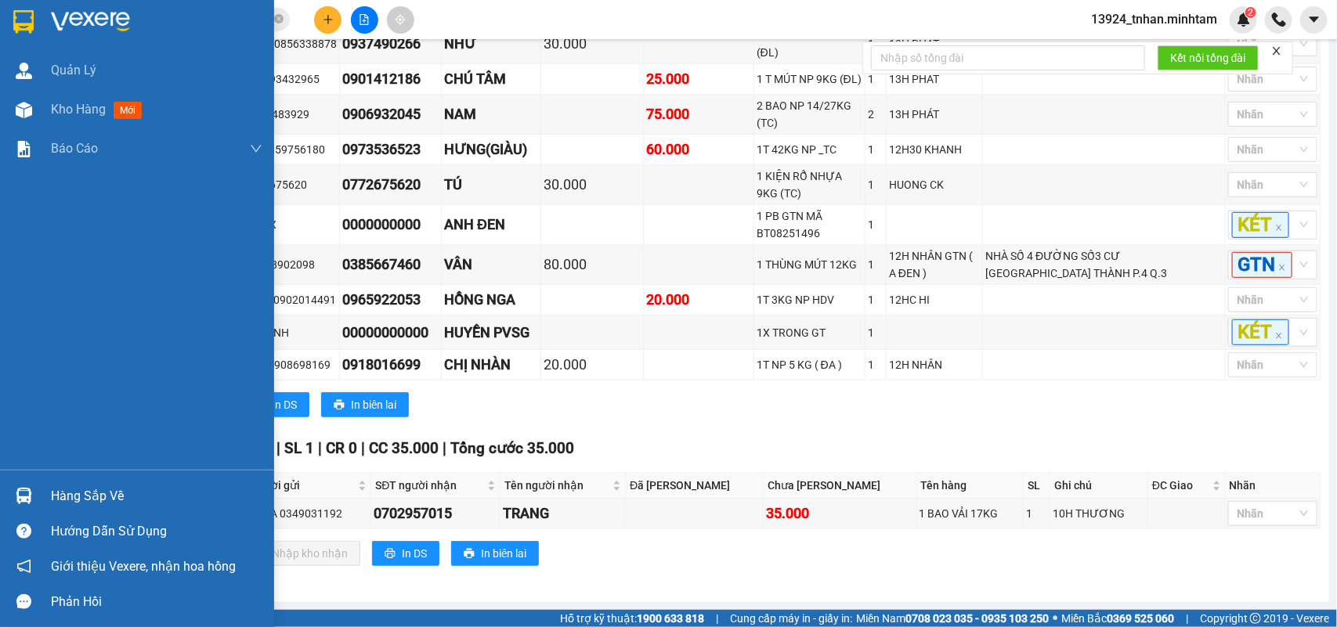
click at [6, 16] on div at bounding box center [137, 25] width 274 height 51
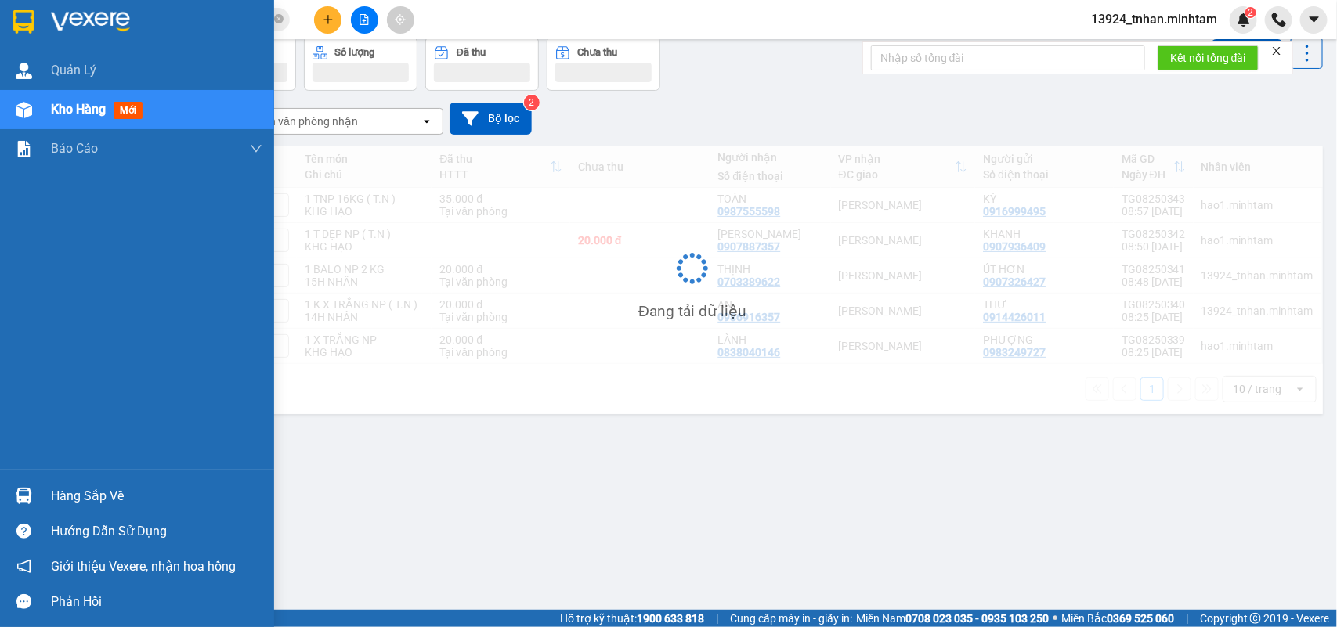
scroll to position [72, 0]
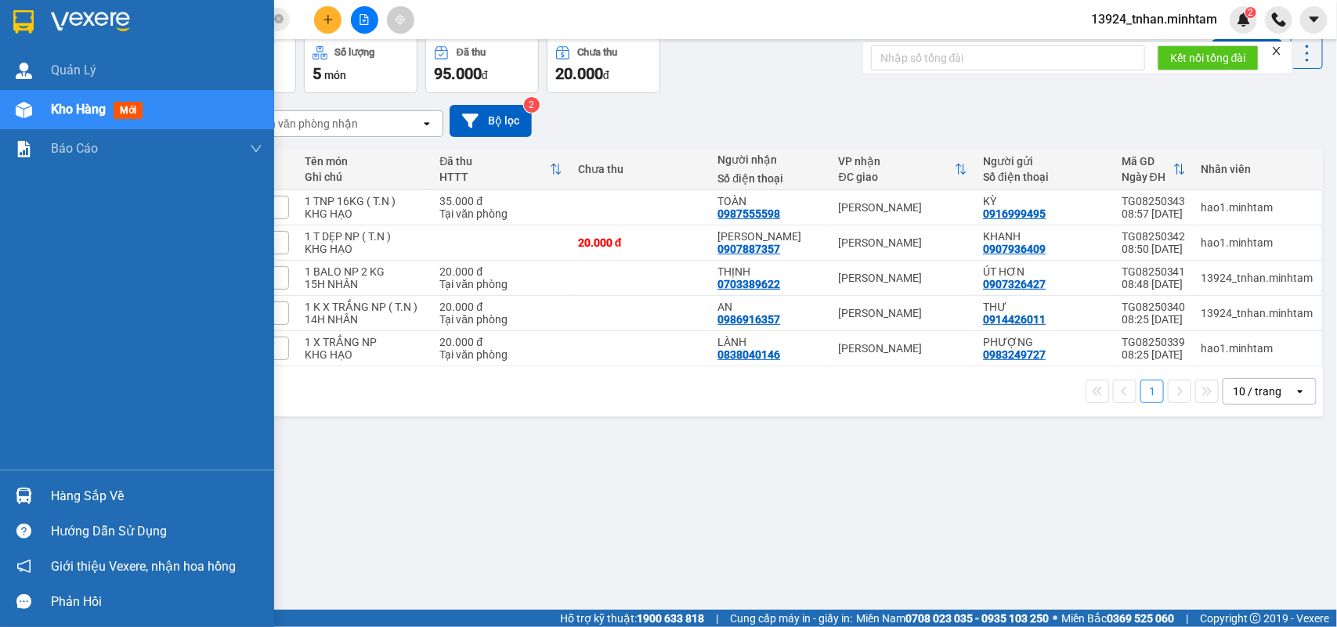
click at [35, 493] on div at bounding box center [23, 495] width 27 height 27
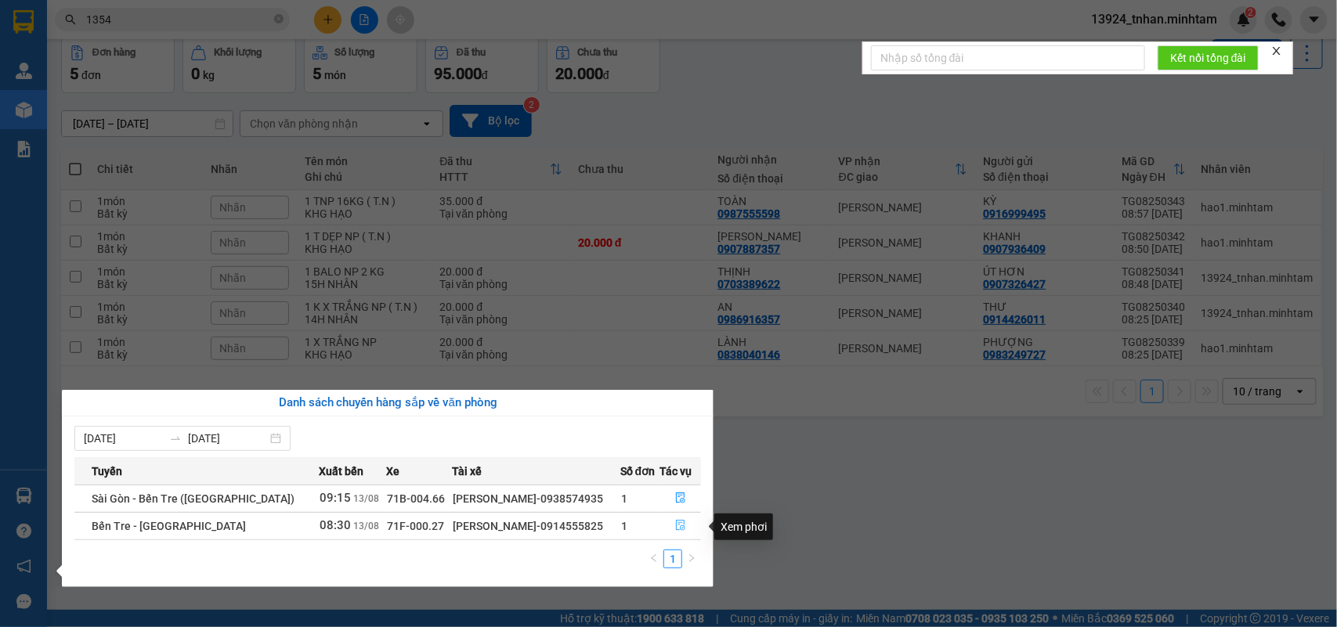
click at [688, 523] on button "button" at bounding box center [680, 526] width 40 height 25
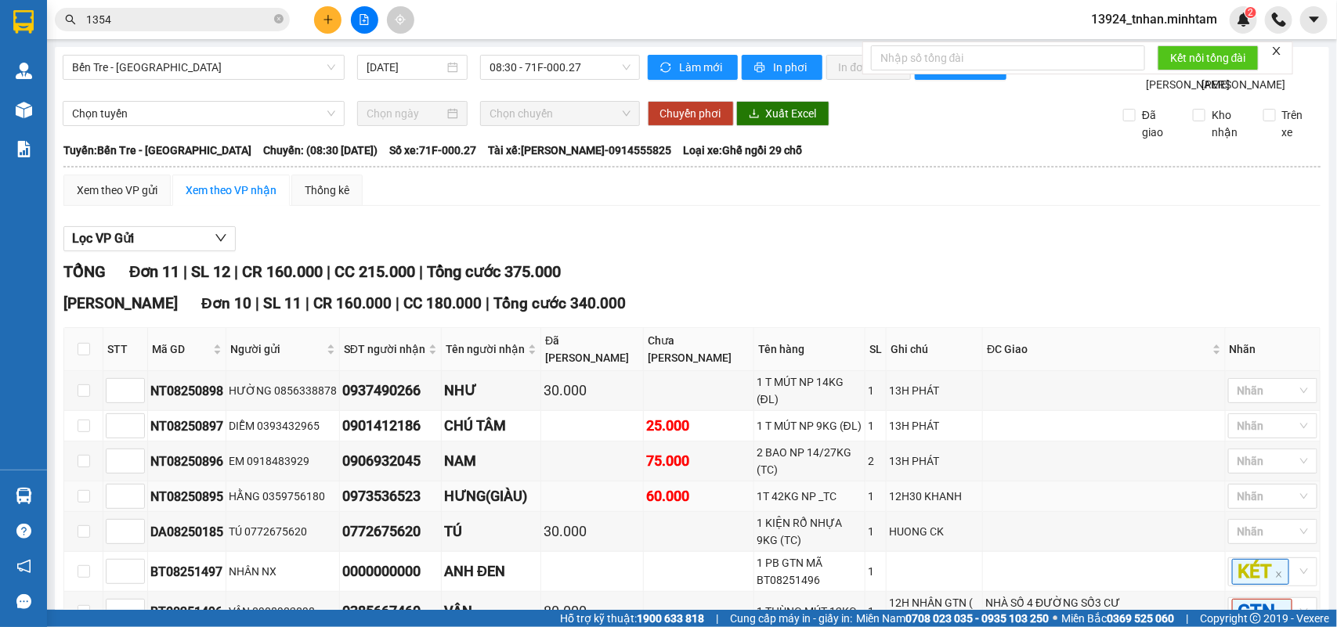
scroll to position [196, 0]
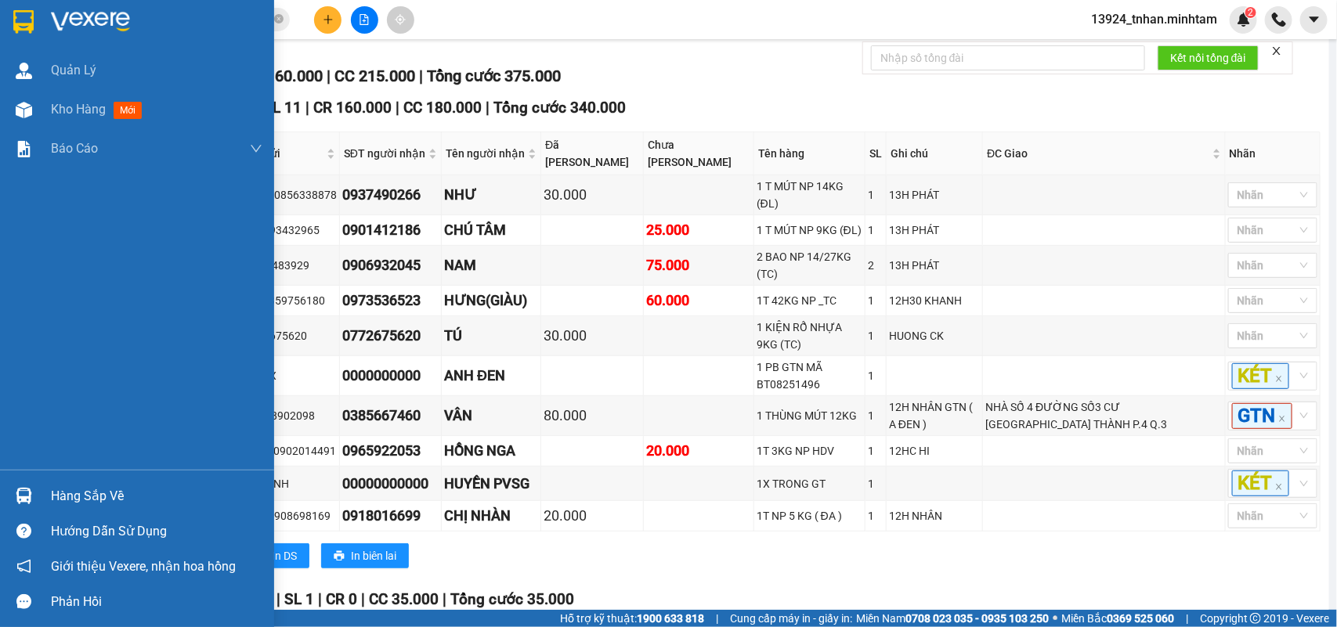
click at [72, 480] on div "Hàng sắp về" at bounding box center [137, 496] width 274 height 35
click at [30, 20] on div "Quản [PERSON_NAME] hàng mới Báo cáo BC giao hàng (nhân viên) BC hàng tồn Báo cá…" at bounding box center [137, 313] width 274 height 627
click at [30, 20] on img at bounding box center [23, 21] width 20 height 23
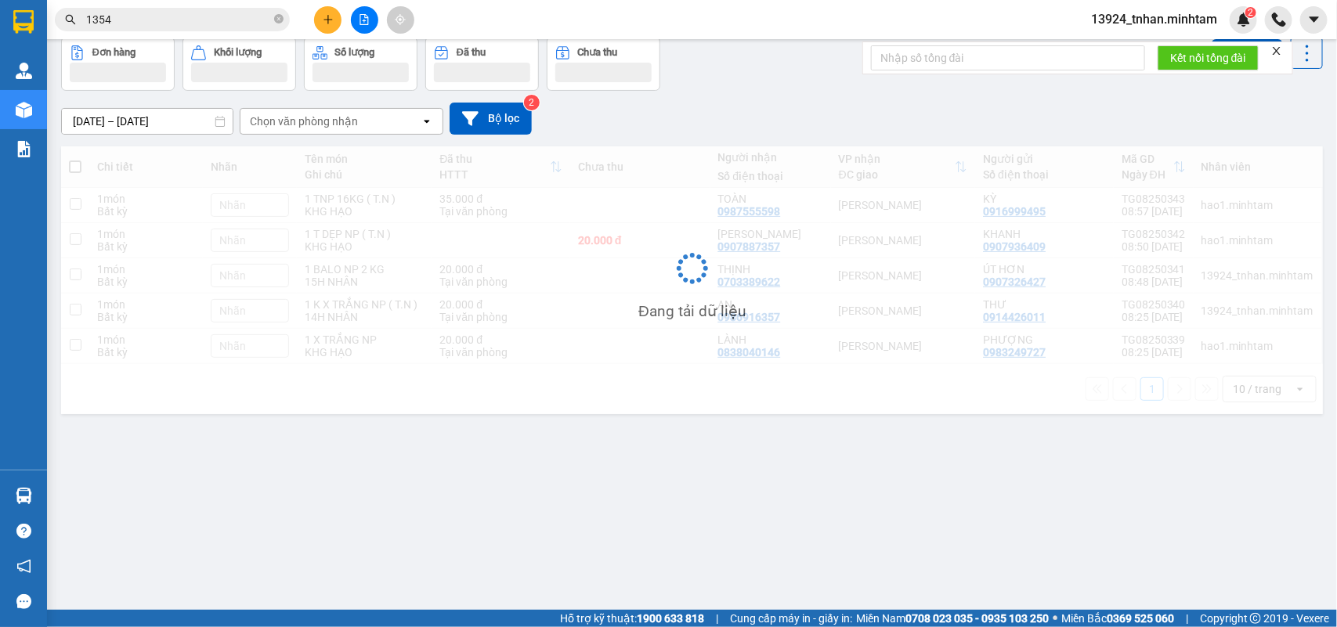
scroll to position [72, 0]
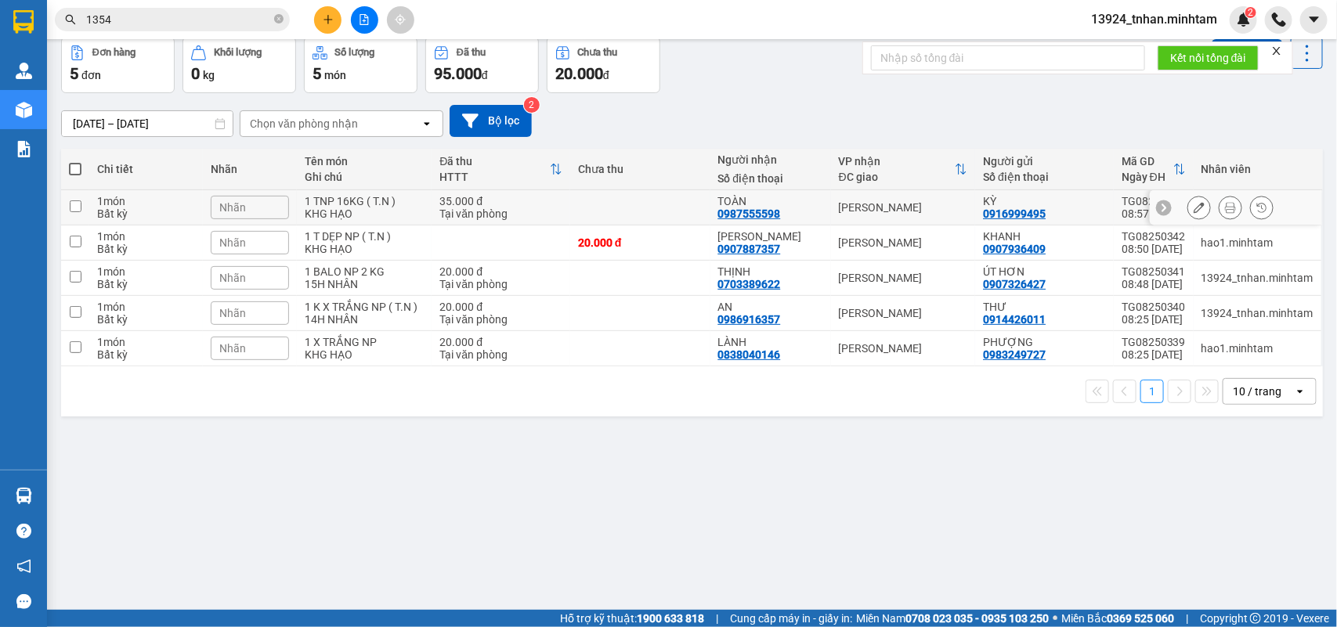
click at [893, 218] on td "[PERSON_NAME]" at bounding box center [903, 207] width 145 height 35
checkbox input "true"
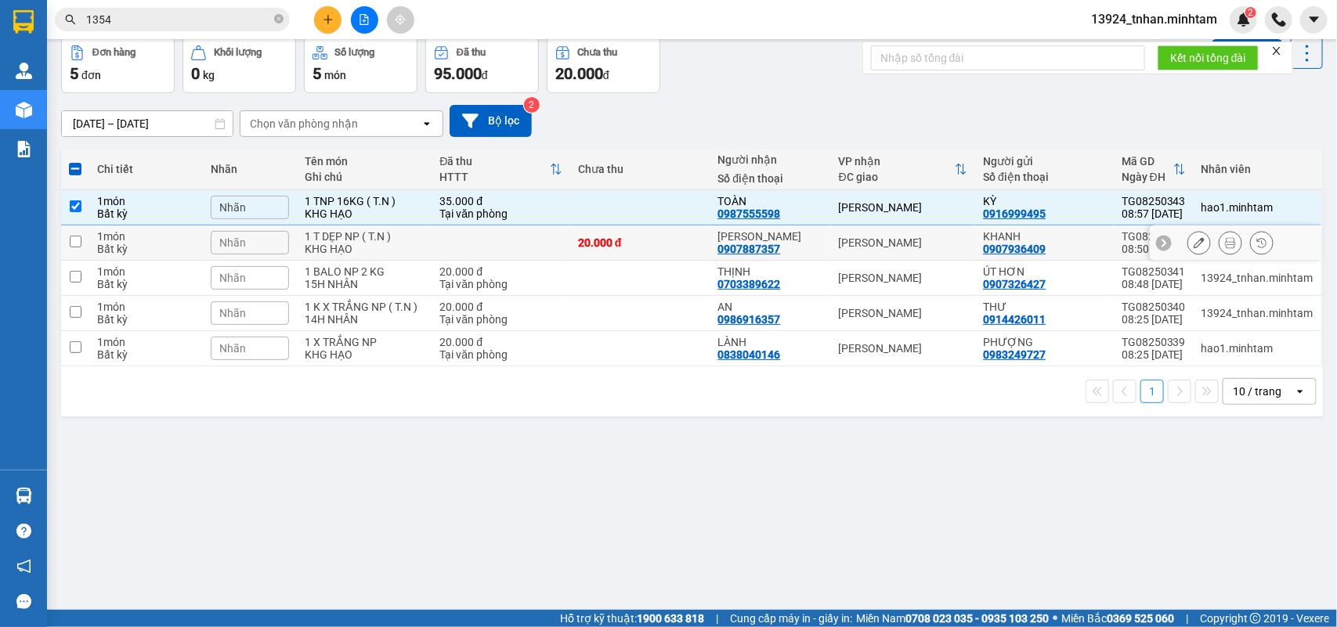
click at [884, 256] on td "[PERSON_NAME]" at bounding box center [903, 243] width 145 height 35
checkbox input "true"
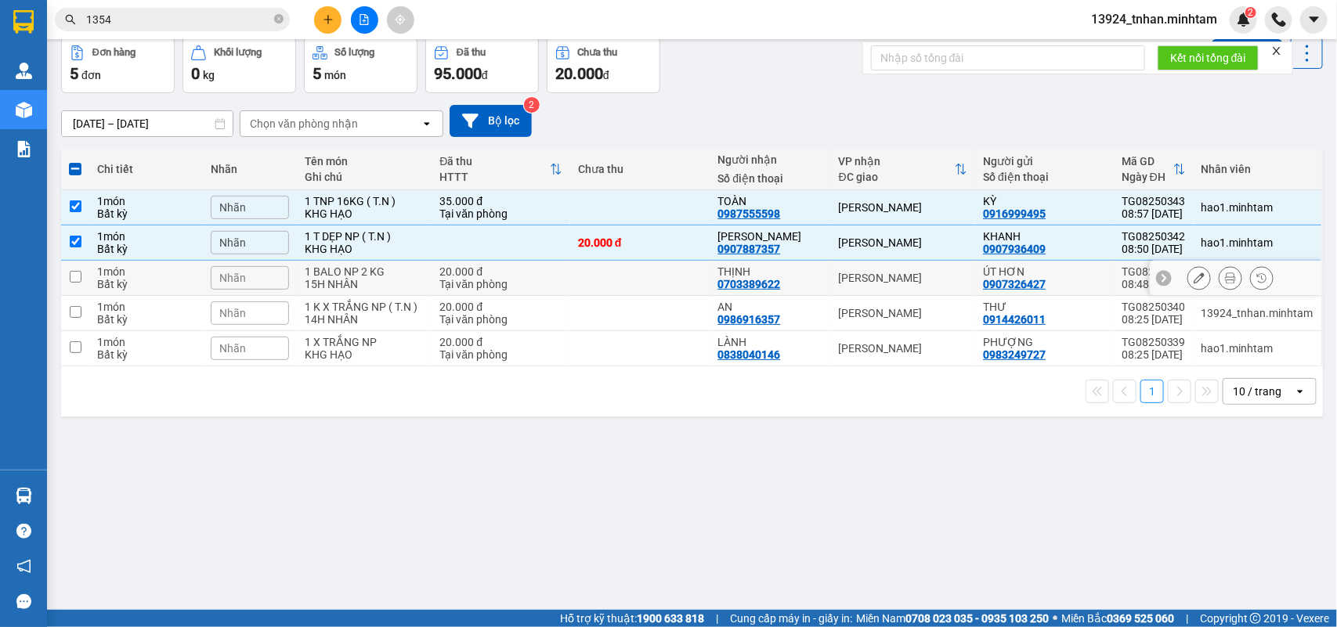
click at [851, 291] on td "[PERSON_NAME]" at bounding box center [903, 278] width 145 height 35
checkbox input "true"
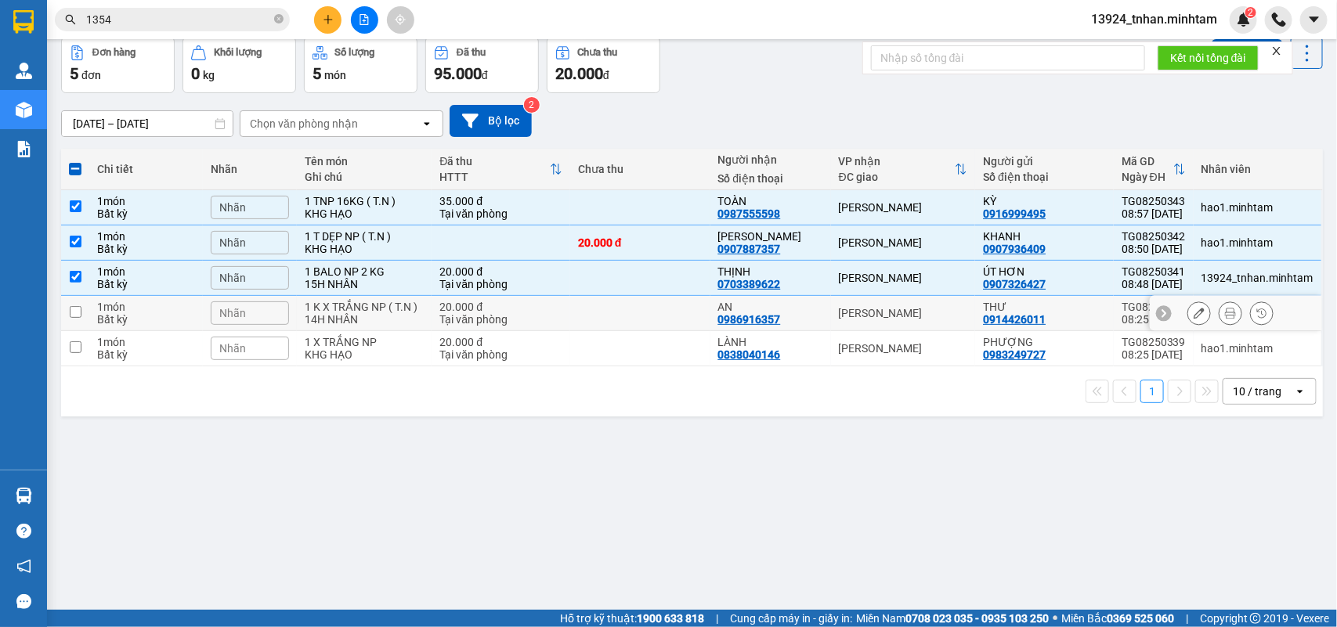
click at [854, 310] on div "[PERSON_NAME]" at bounding box center [903, 313] width 129 height 13
checkbox input "true"
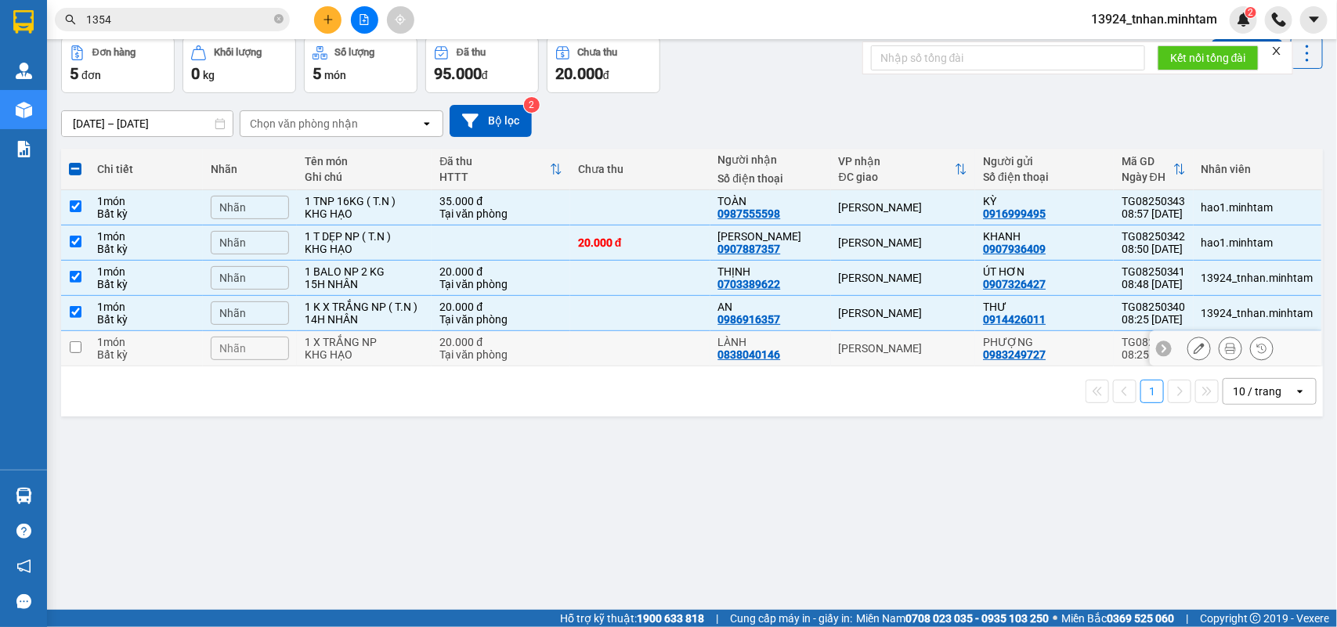
click at [844, 334] on td "[PERSON_NAME]" at bounding box center [903, 348] width 145 height 35
checkbox input "true"
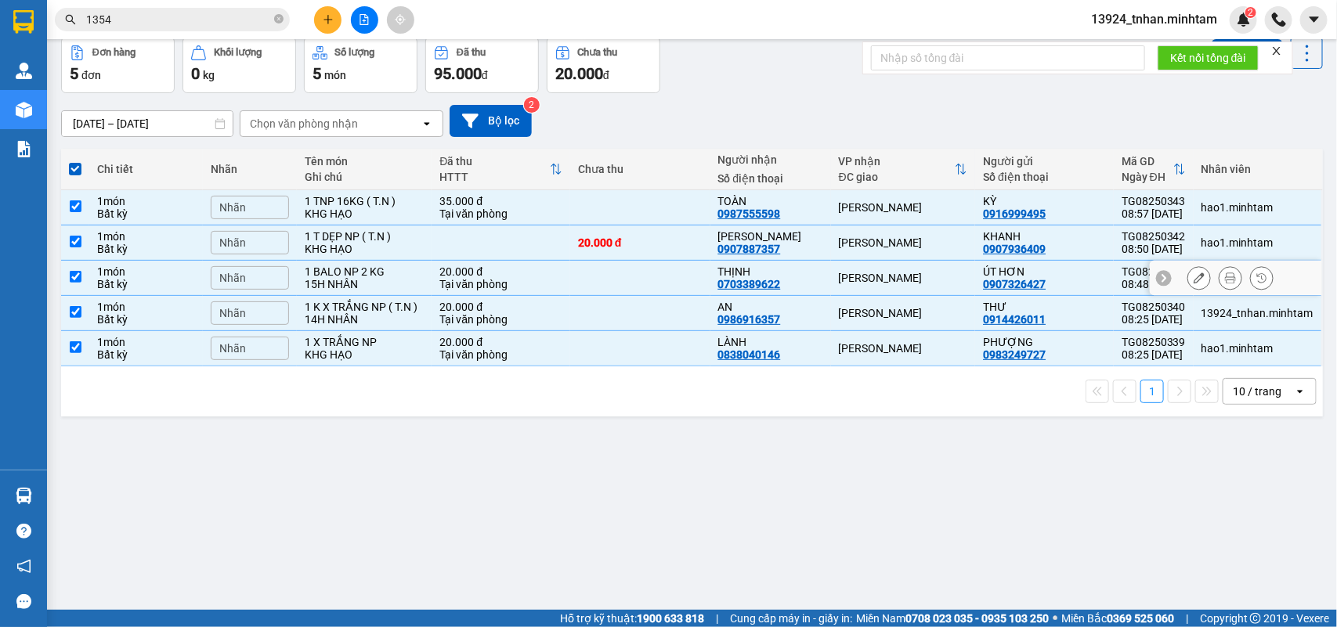
scroll to position [0, 0]
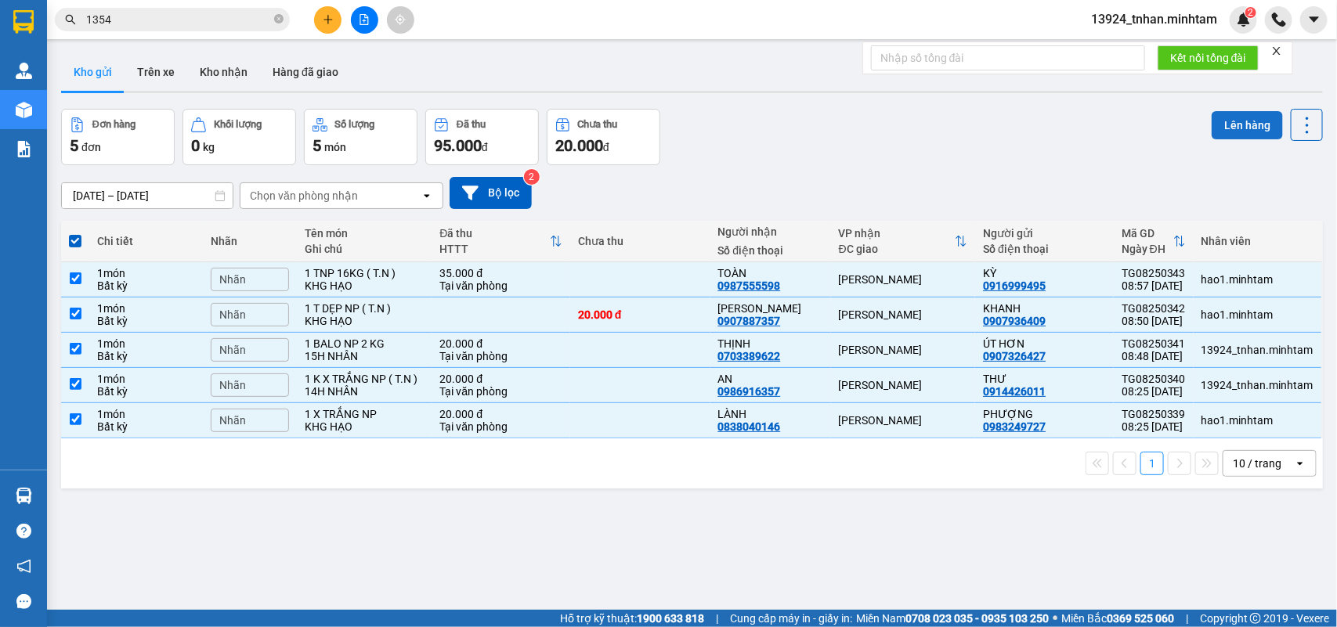
click at [1212, 119] on button "Lên hàng" at bounding box center [1247, 125] width 71 height 28
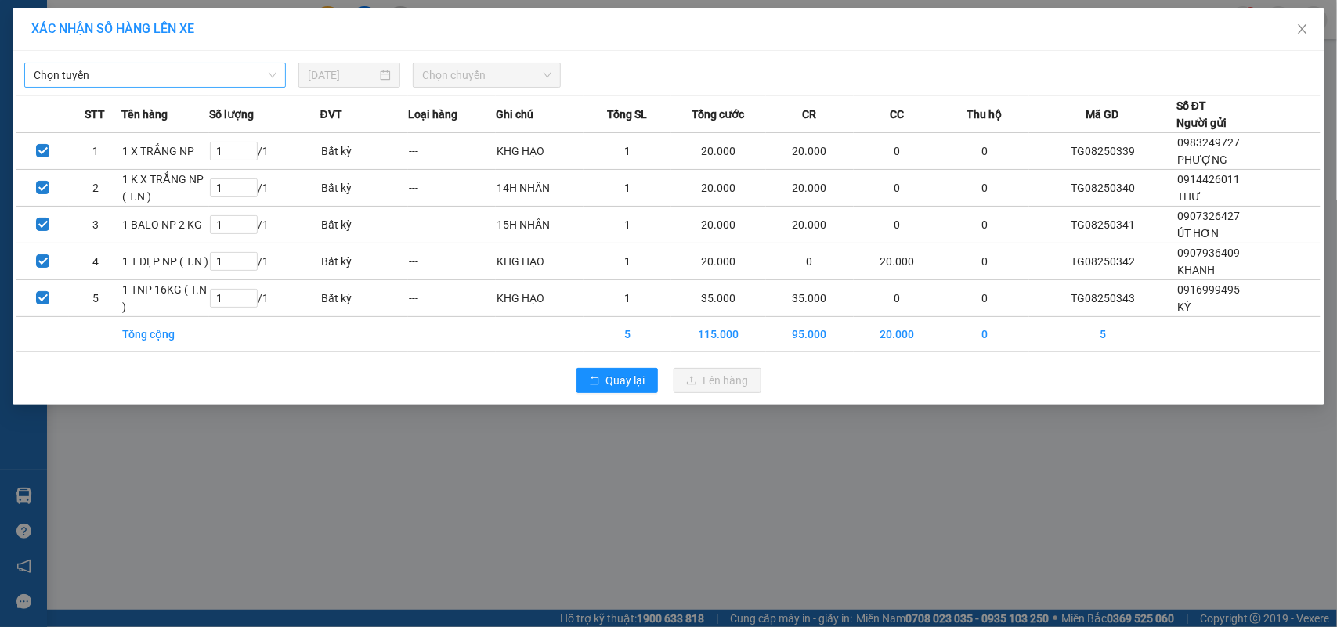
click at [169, 70] on span "Chọn tuyến" at bounding box center [155, 74] width 243 height 23
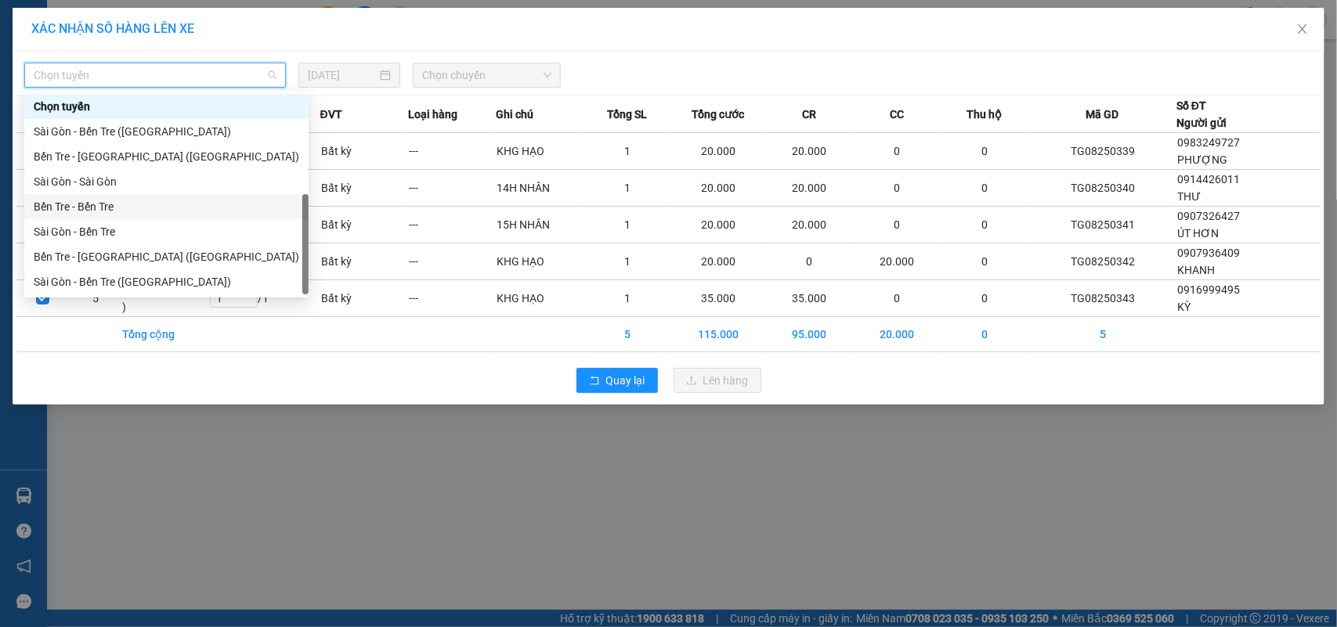
scroll to position [24, 0]
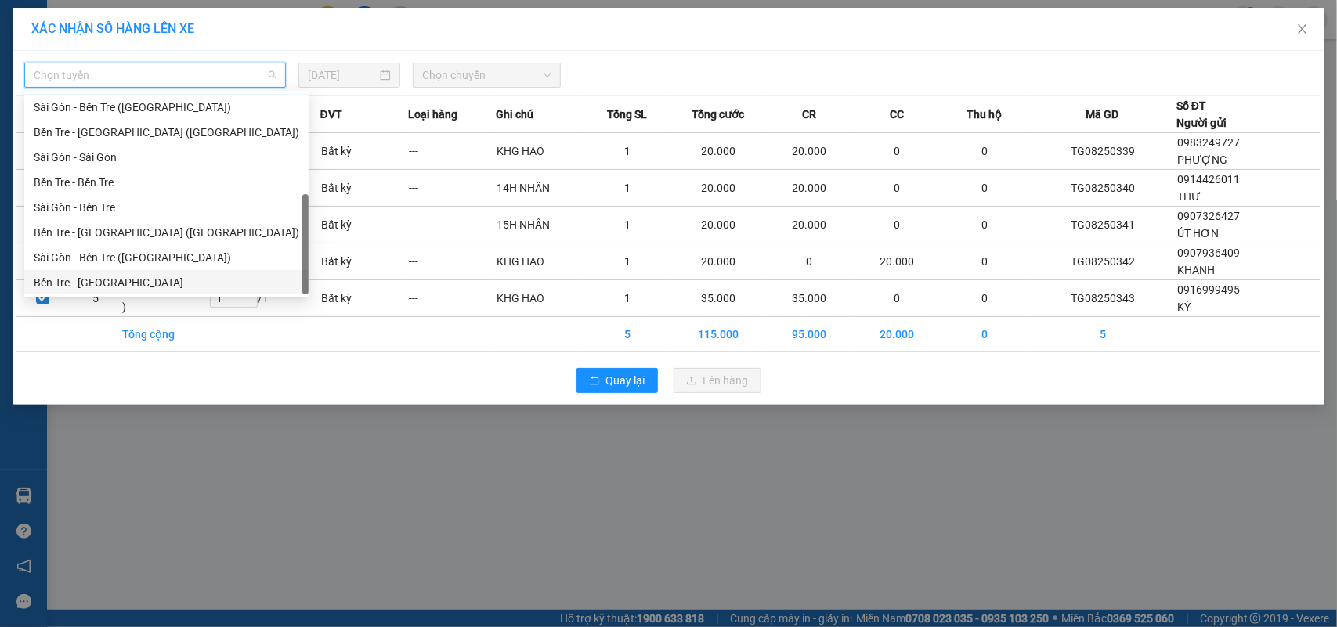
click at [74, 284] on div "Bến Tre - [GEOGRAPHIC_DATA]" at bounding box center [167, 282] width 266 height 17
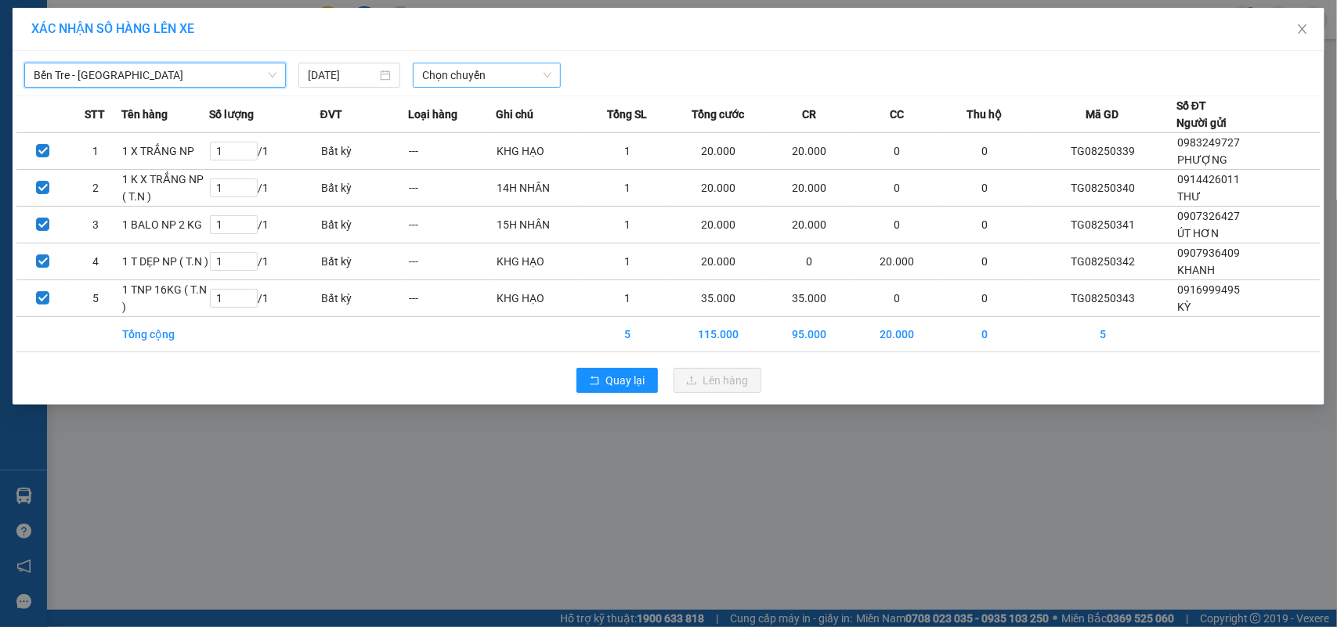
click at [419, 82] on div "Chọn chuyến" at bounding box center [486, 75] width 147 height 25
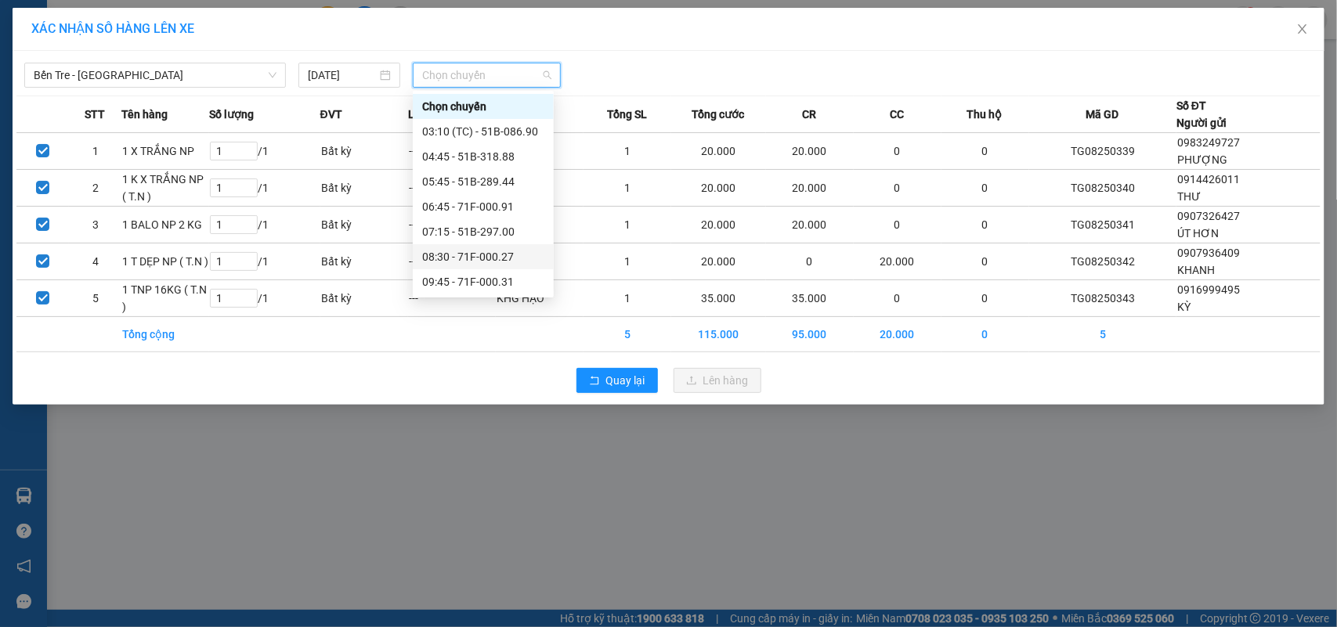
click at [501, 260] on div "08:30 - 71F-000.27" at bounding box center [483, 256] width 122 height 17
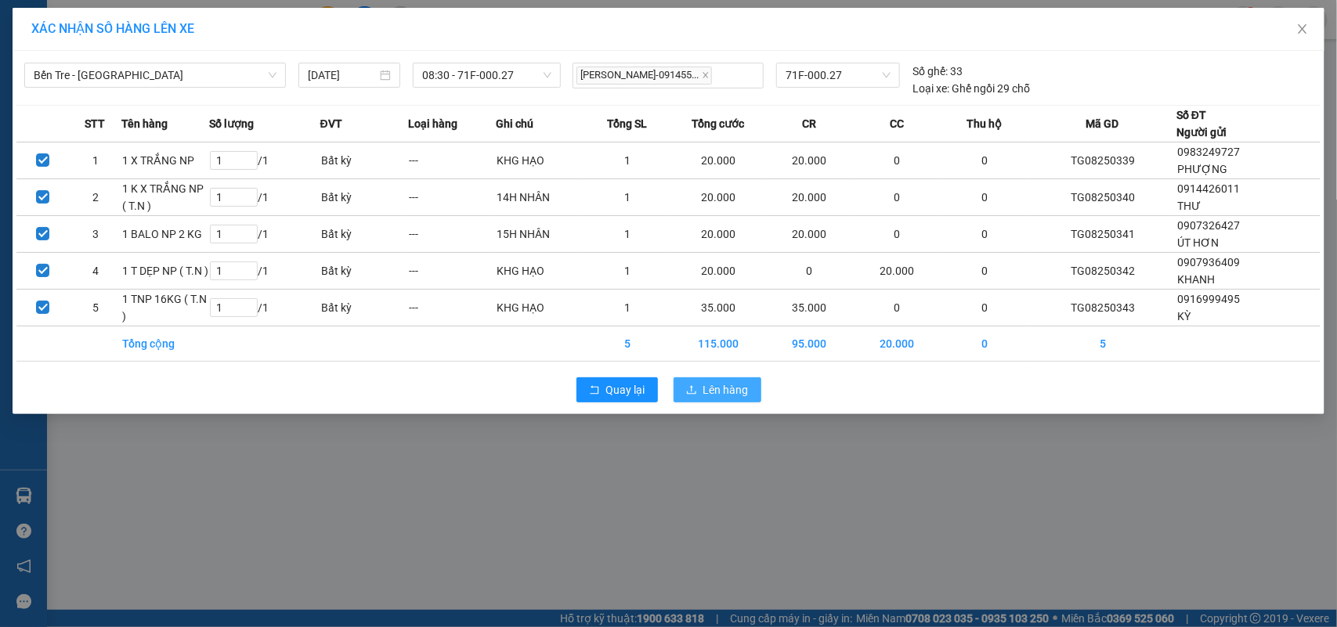
click at [750, 397] on button "Lên hàng" at bounding box center [718, 390] width 88 height 25
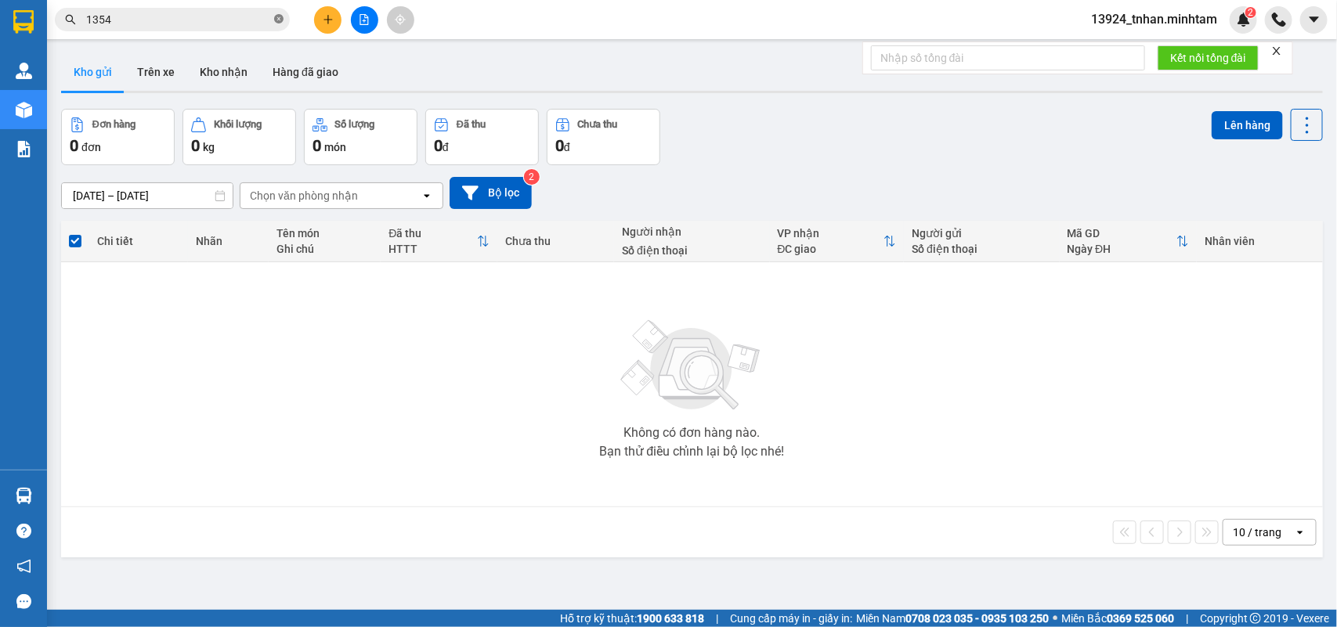
click at [280, 20] on icon "close-circle" at bounding box center [278, 18] width 9 height 9
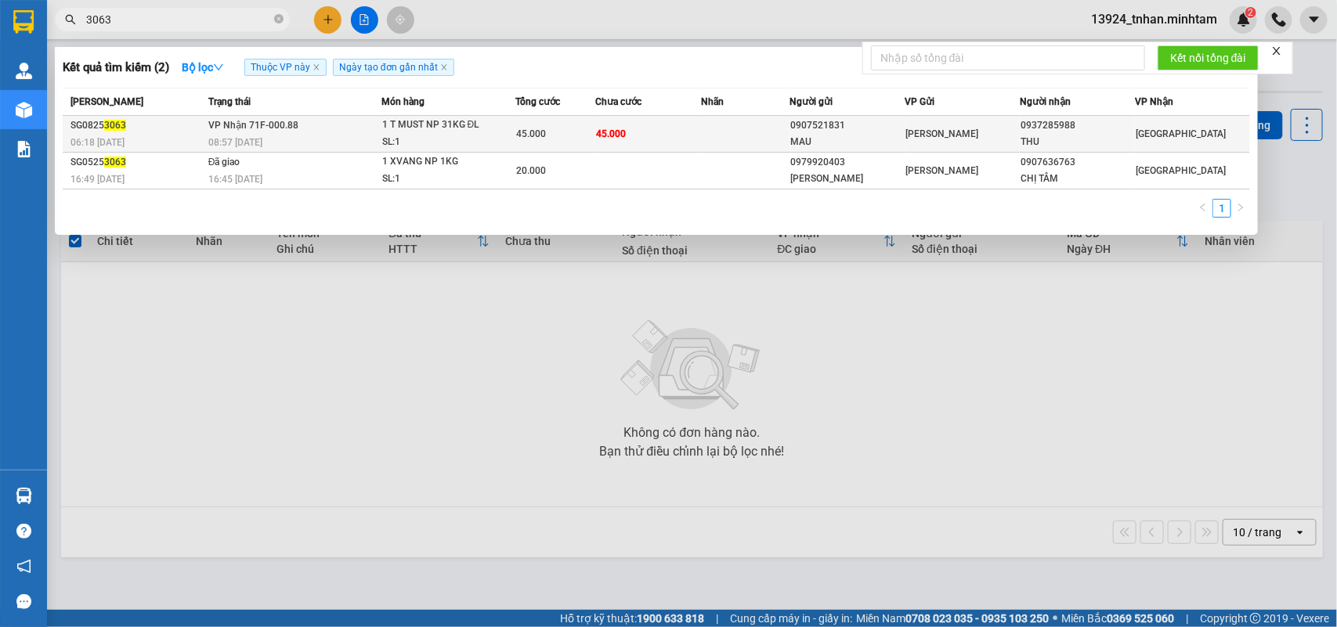
type input "3063"
click at [675, 136] on td "45.000" at bounding box center [648, 134] width 107 height 37
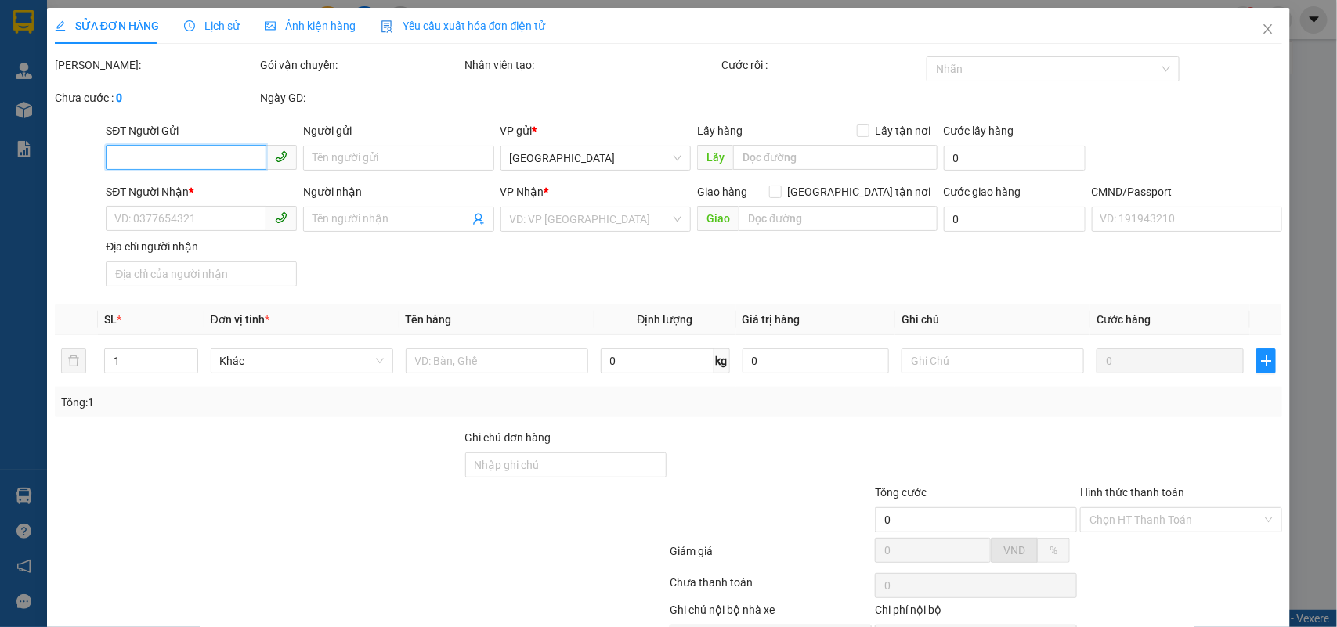
type input "0907521831"
type input "MAU"
type input "0937285988"
type input "THU"
type input "45.000"
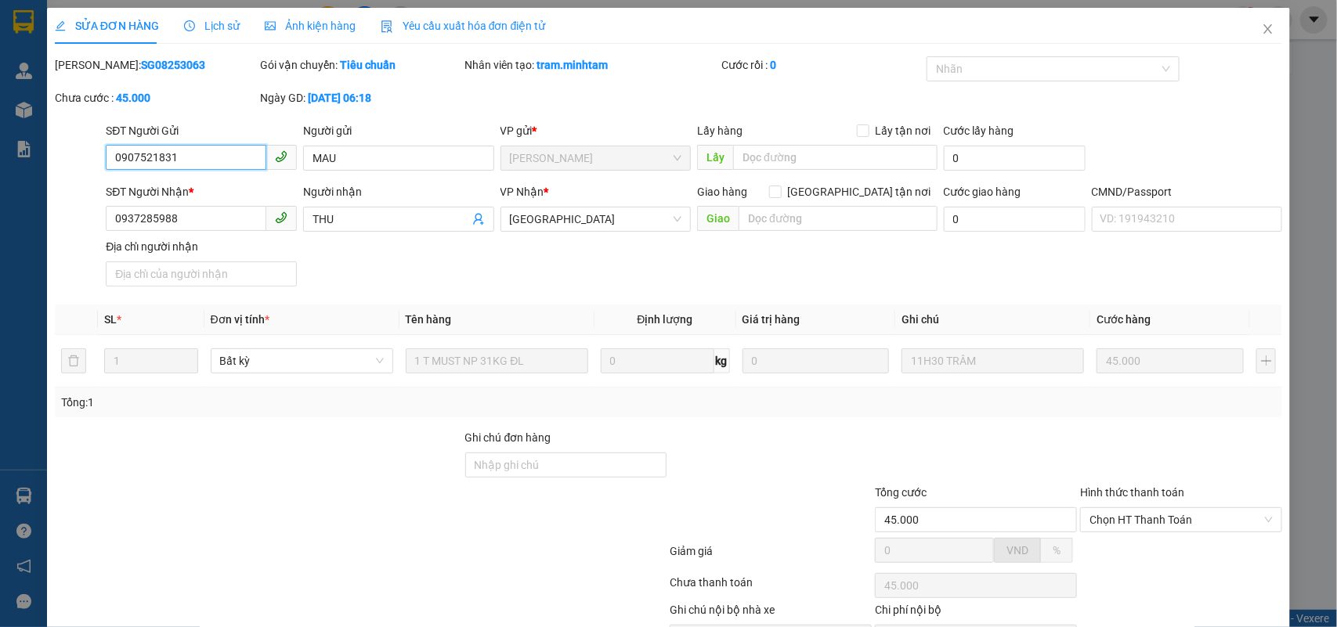
scroll to position [92, 0]
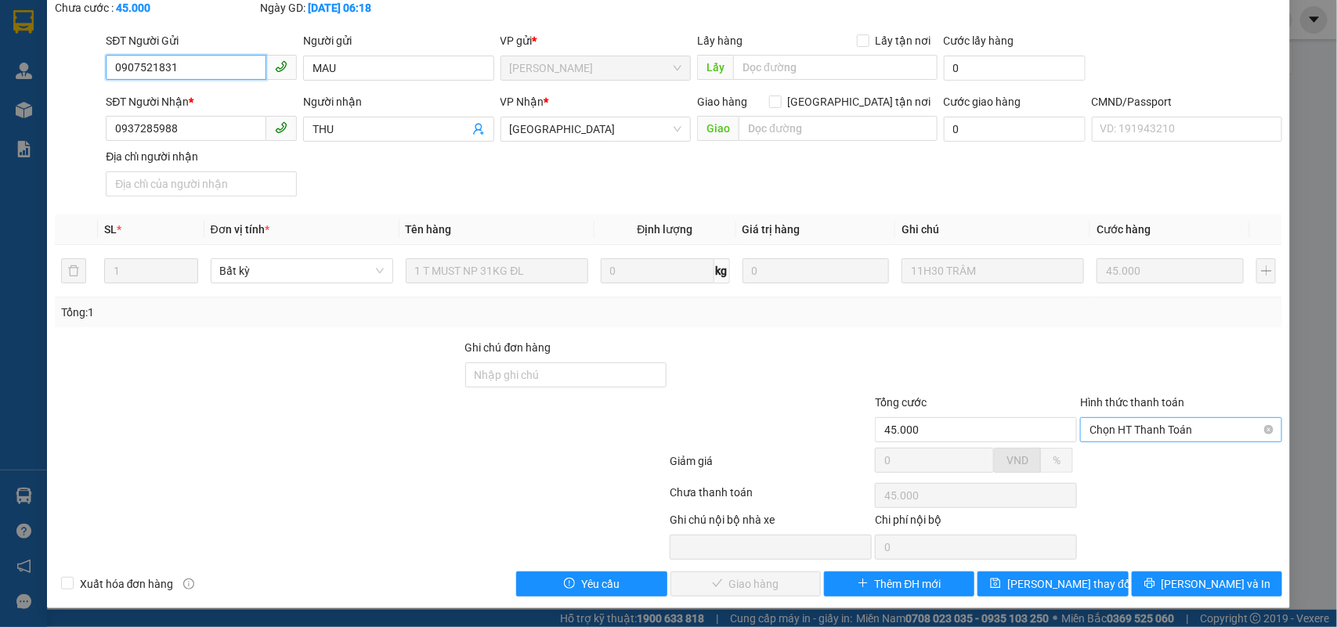
click at [1134, 433] on span "Chọn HT Thanh Toán" at bounding box center [1181, 429] width 183 height 23
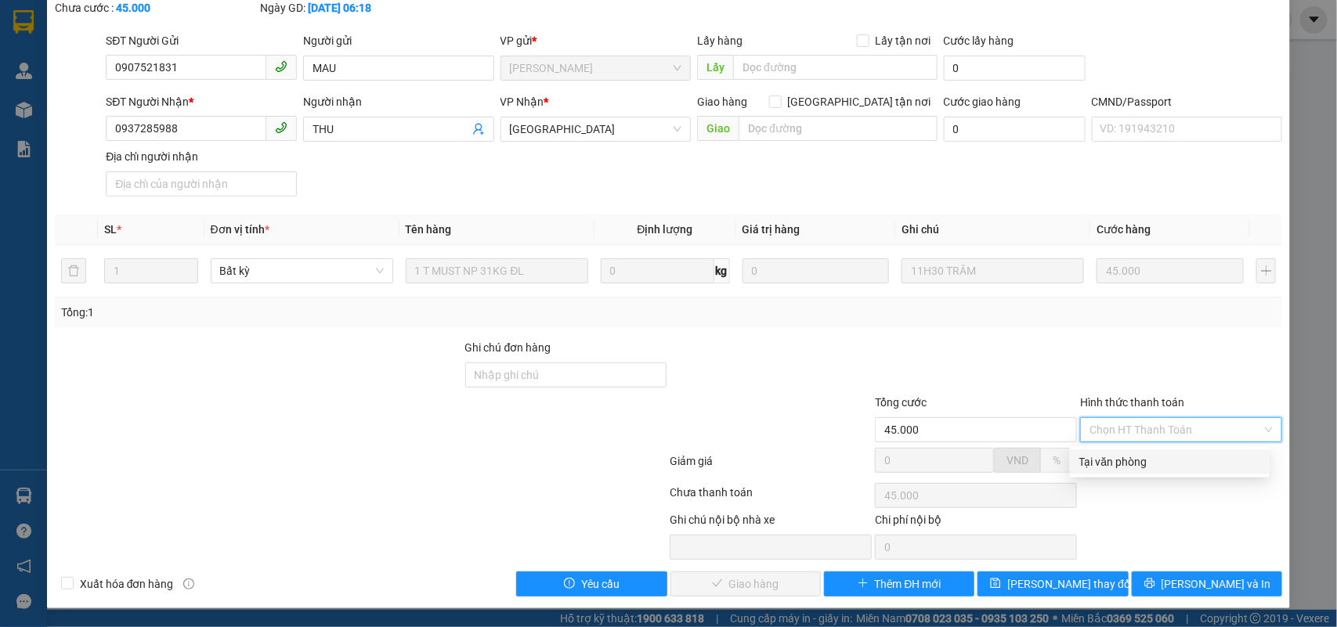
click at [1111, 457] on div "Tại văn phòng" at bounding box center [1169, 462] width 181 height 17
type input "0"
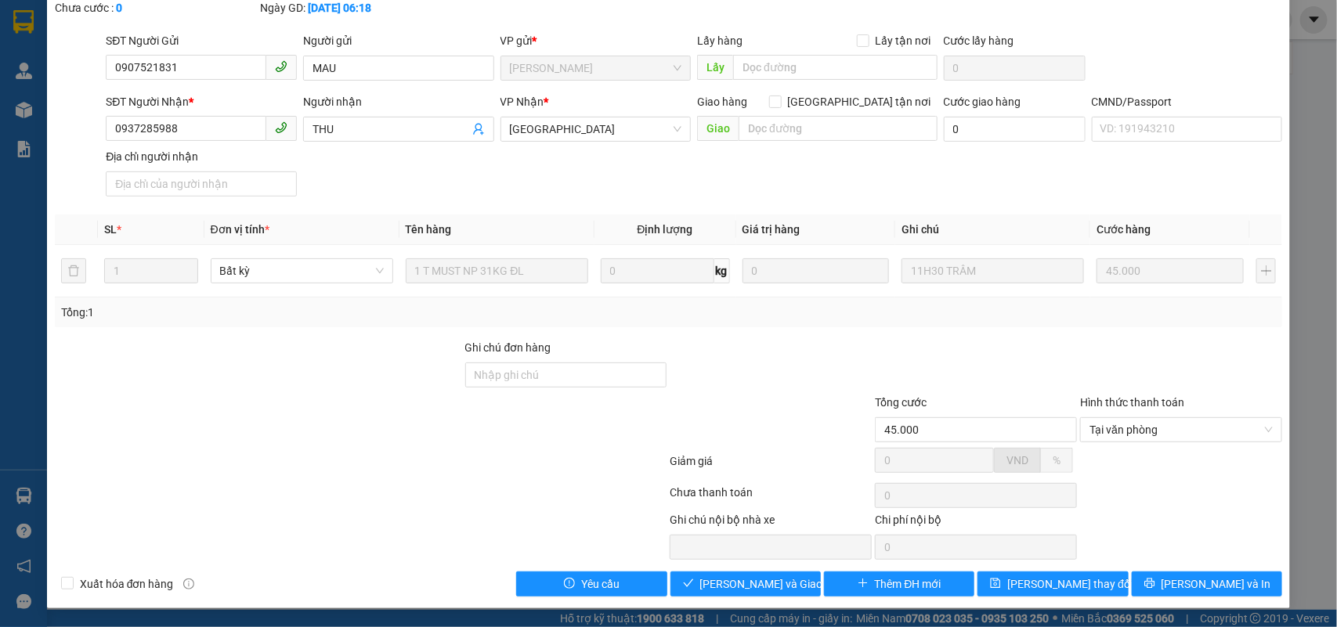
drag, startPoint x: 748, startPoint y: 570, endPoint x: 770, endPoint y: 569, distance: 21.9
click at [758, 569] on div "Total Paid Fee 0 Total UnPaid Fee 45.000 Cash Collection Total Fee Mã ĐH: SG082…" at bounding box center [669, 281] width 1228 height 631
drag, startPoint x: 778, startPoint y: 586, endPoint x: 836, endPoint y: 581, distance: 58.2
click at [780, 586] on span "[PERSON_NAME] và Giao hàng" at bounding box center [775, 584] width 150 height 17
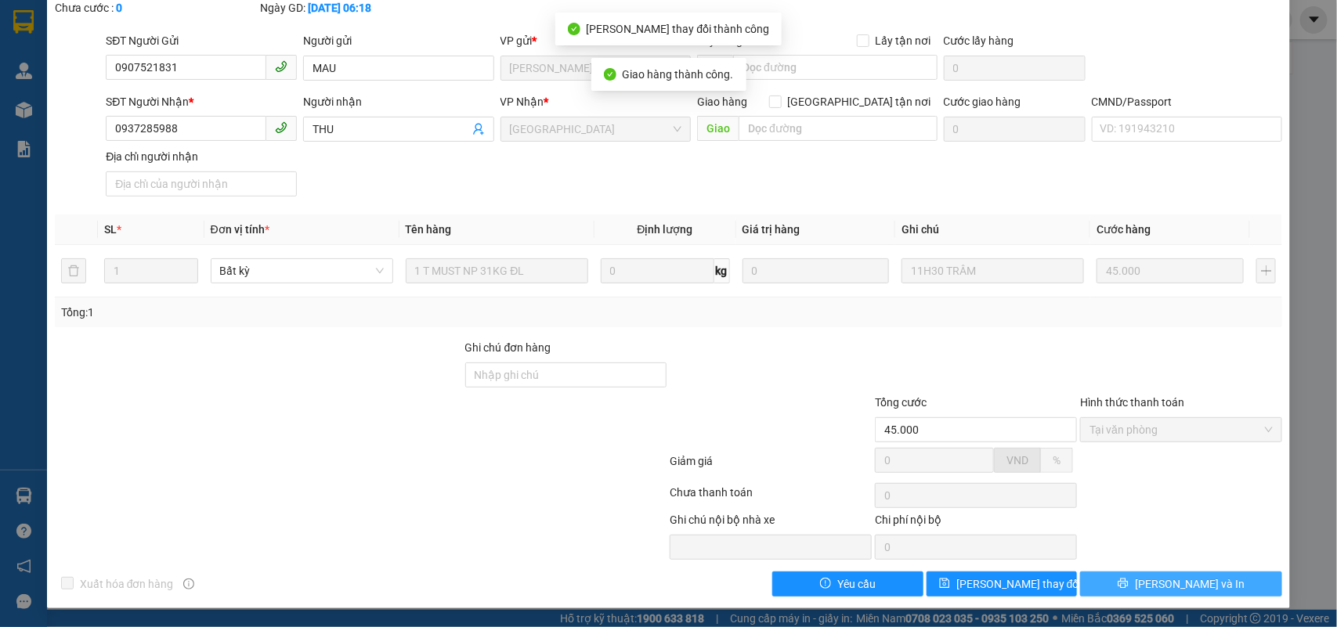
click at [1129, 586] on icon "printer" at bounding box center [1123, 584] width 10 height 10
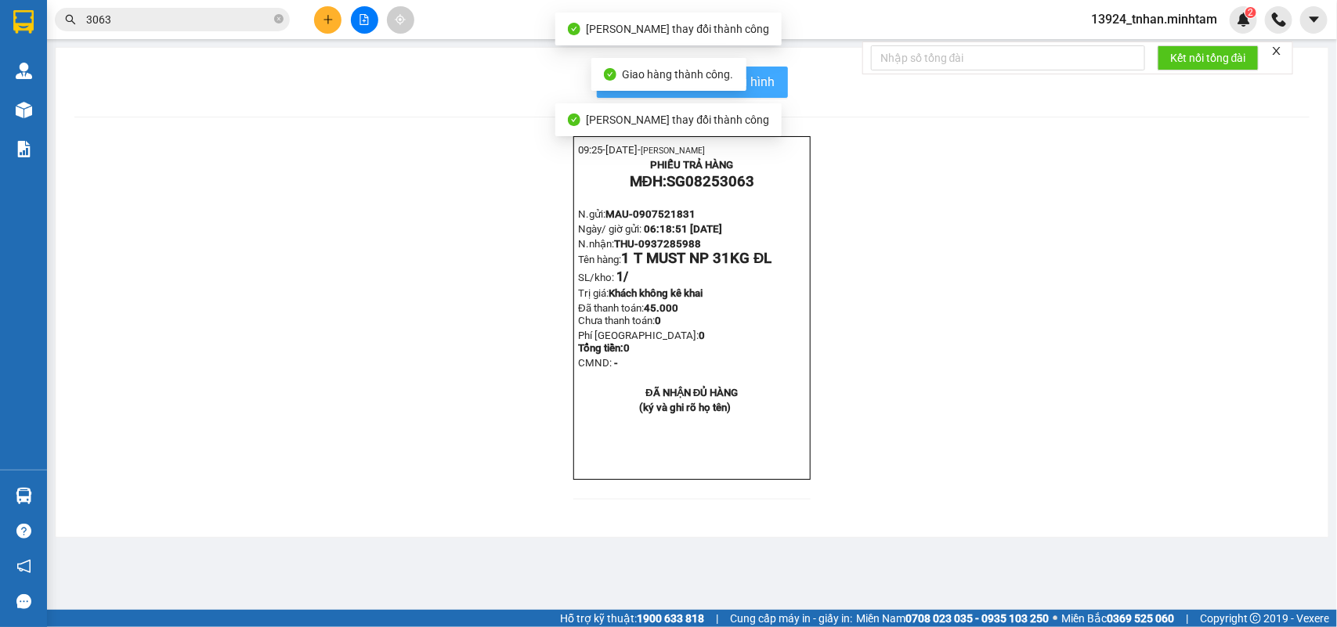
click at [768, 81] on span "In mẫu biên lai tự cấu hình" at bounding box center [701, 82] width 147 height 20
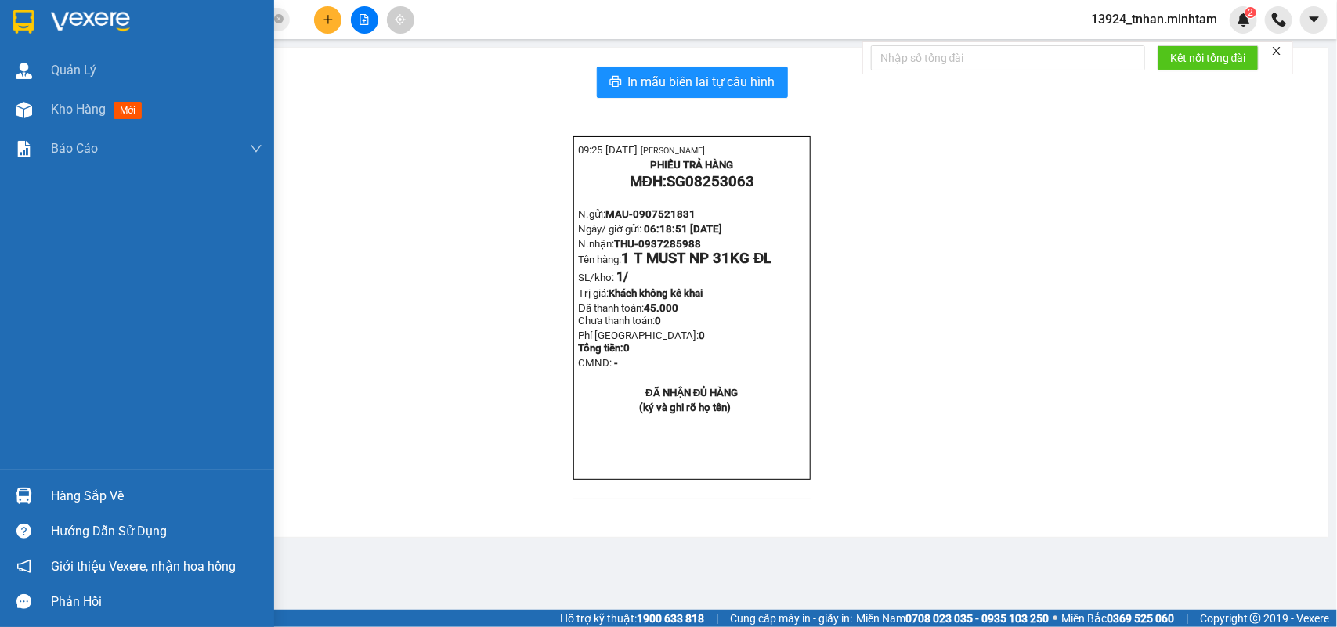
click at [74, 490] on div "Hàng sắp về" at bounding box center [156, 496] width 211 height 23
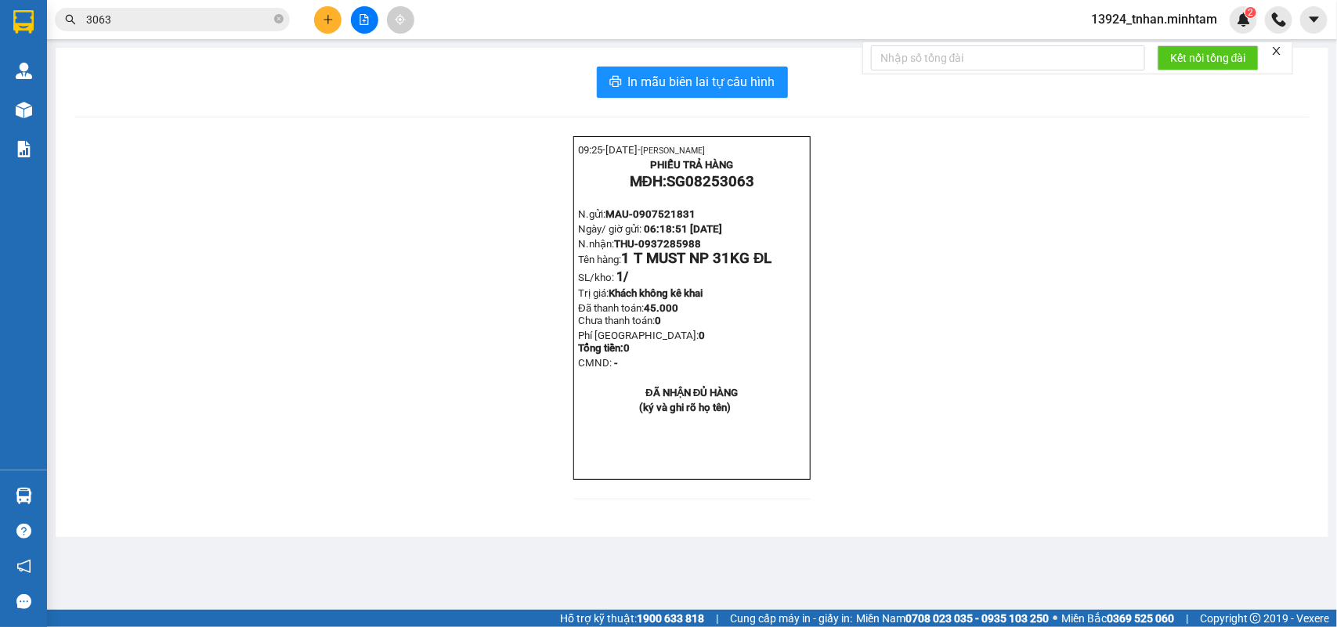
click at [295, 37] on section "Kết quả tìm kiếm ( 2 ) Bộ lọc Thuộc VP này Ngày tạo đơn gần nhất Mã ĐH Trạng th…" at bounding box center [668, 313] width 1337 height 627
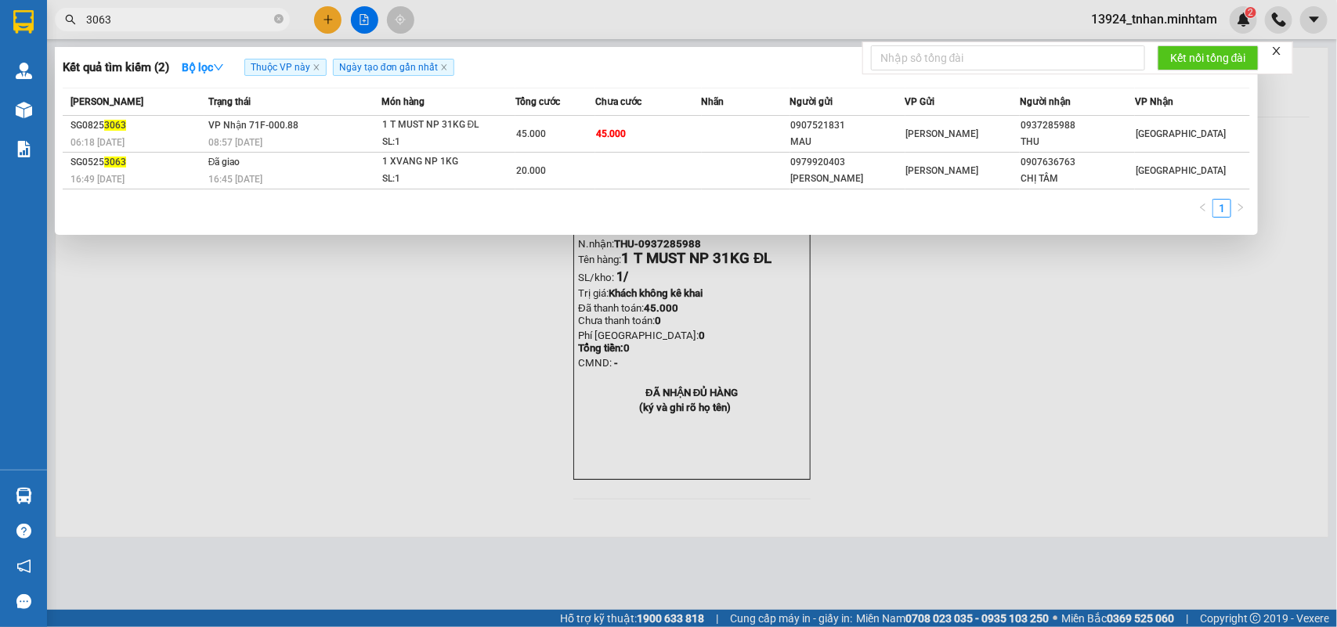
click at [273, 16] on span "3063" at bounding box center [172, 19] width 235 height 23
click at [280, 23] on icon "close-circle" at bounding box center [278, 18] width 9 height 9
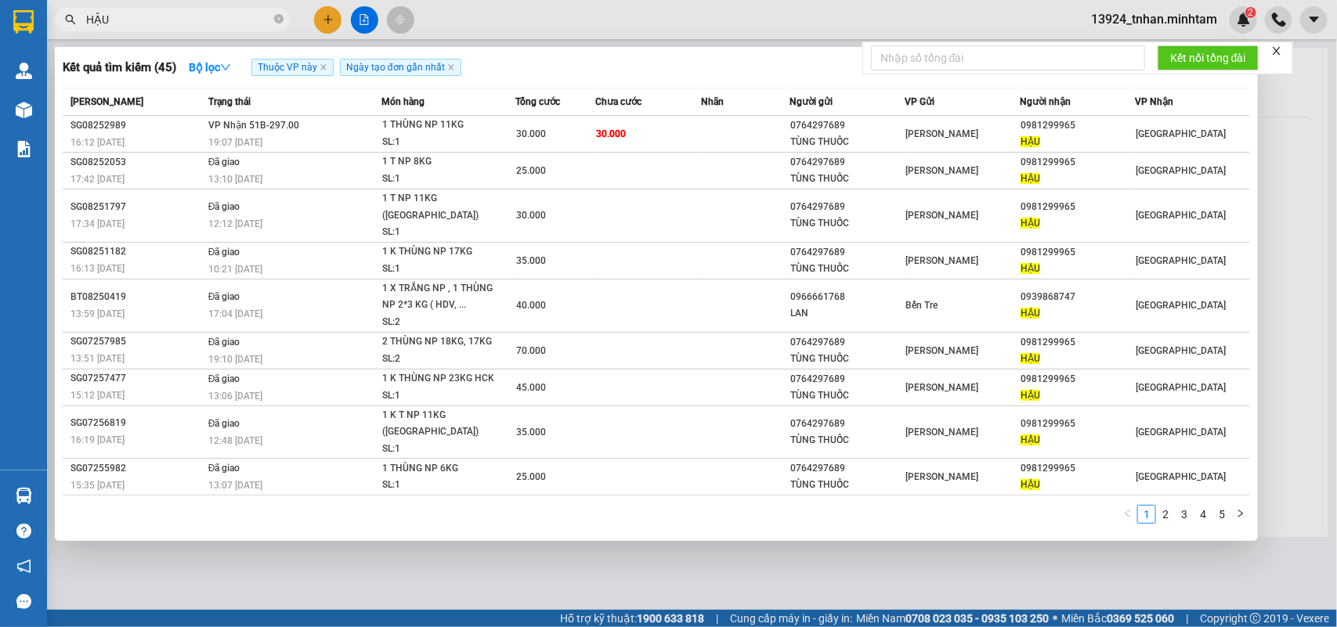
type input "HẬU"
click at [278, 17] on icon "close-circle" at bounding box center [278, 18] width 9 height 9
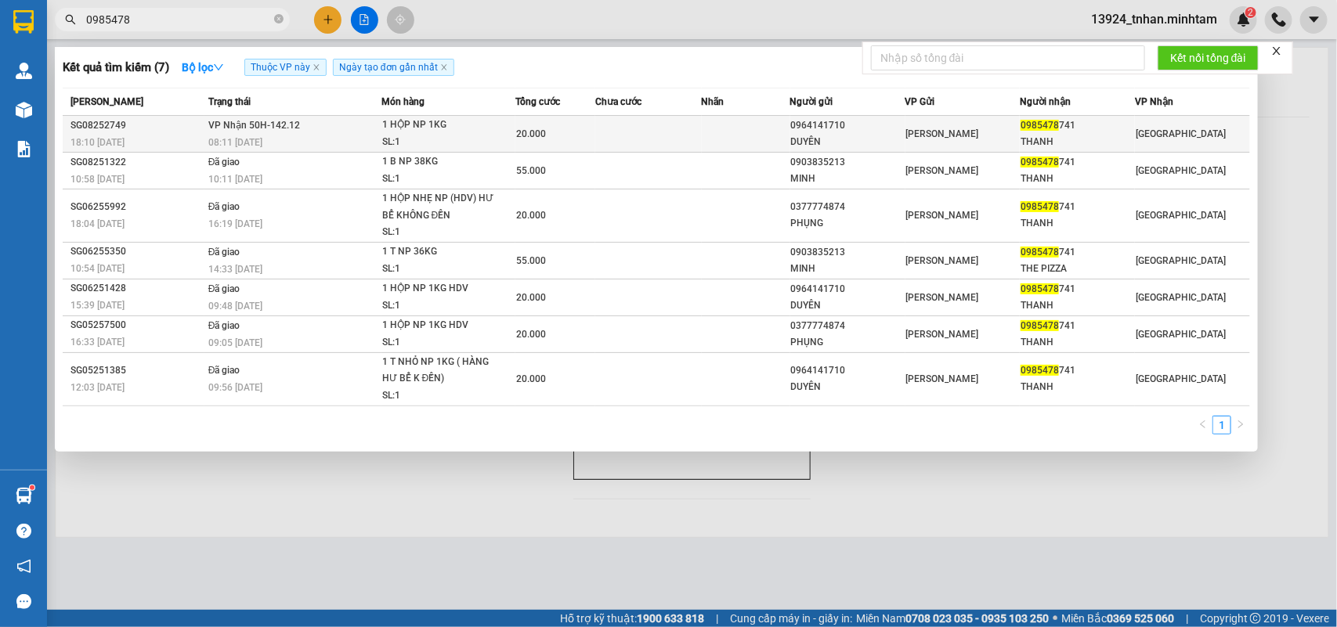
type input "0985478"
click at [819, 136] on div "DUYÊN" at bounding box center [848, 142] width 114 height 16
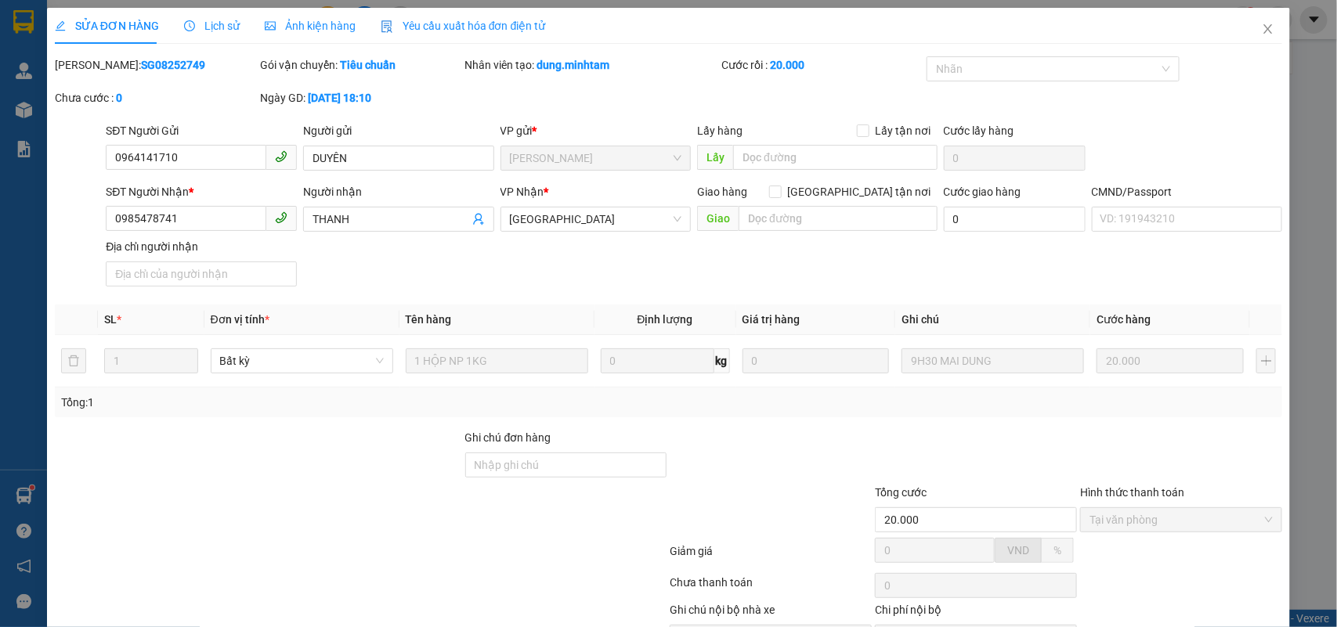
type input "0964141710"
type input "DUYÊN"
type input "0985478741"
type input "THANH"
type input "20.000"
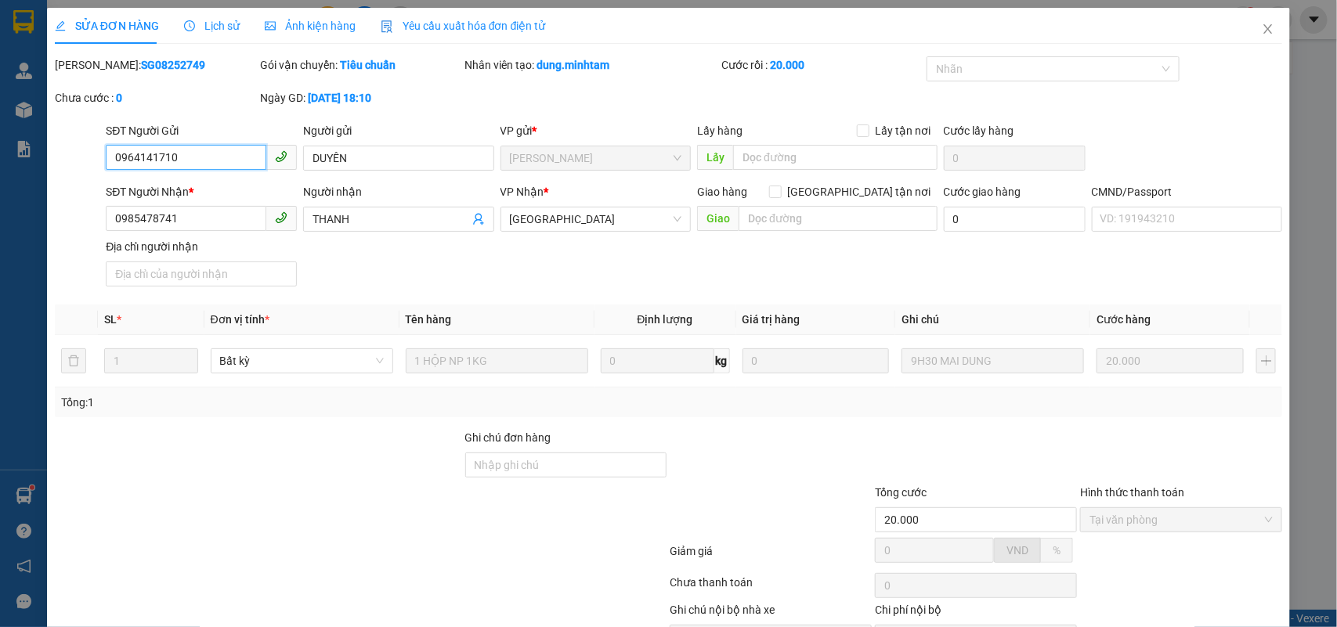
scroll to position [90, 0]
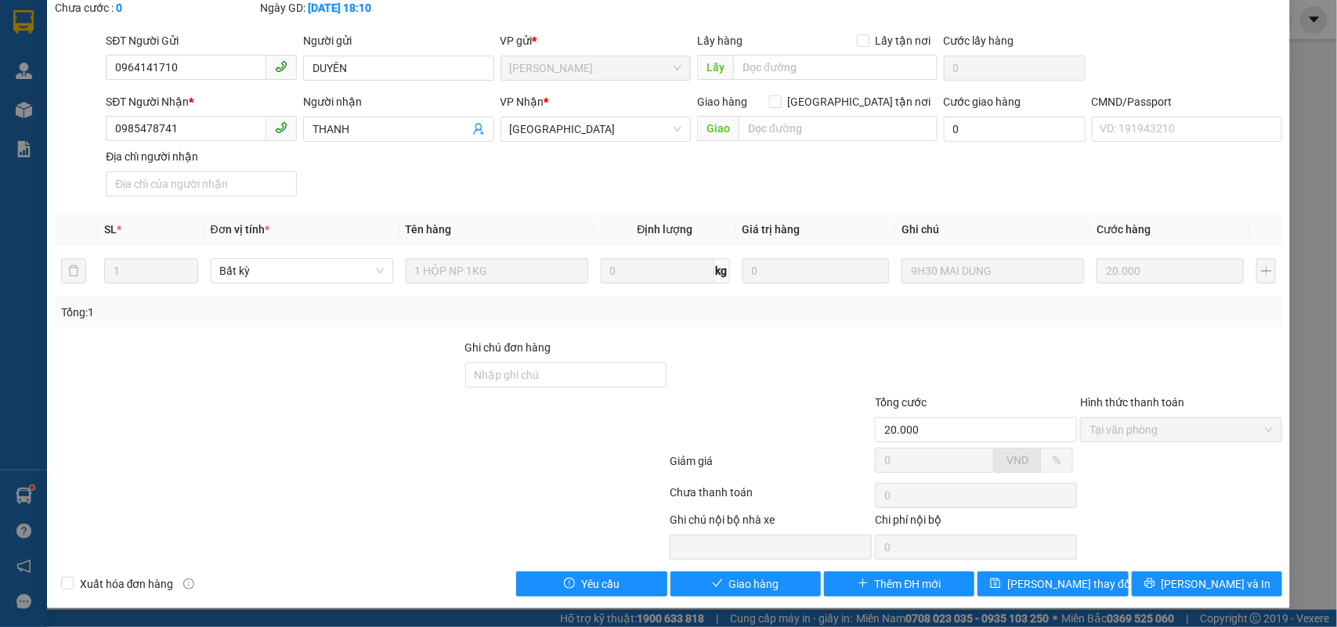
click at [738, 569] on div "Total Paid Fee 20.000 Total UnPaid Fee 0 Cash Collection Total Fee Mã ĐH: SG082…" at bounding box center [669, 281] width 1228 height 631
drag, startPoint x: 745, startPoint y: 576, endPoint x: 1144, endPoint y: 588, distance: 399.6
click at [746, 576] on button "Giao hàng" at bounding box center [745, 584] width 150 height 25
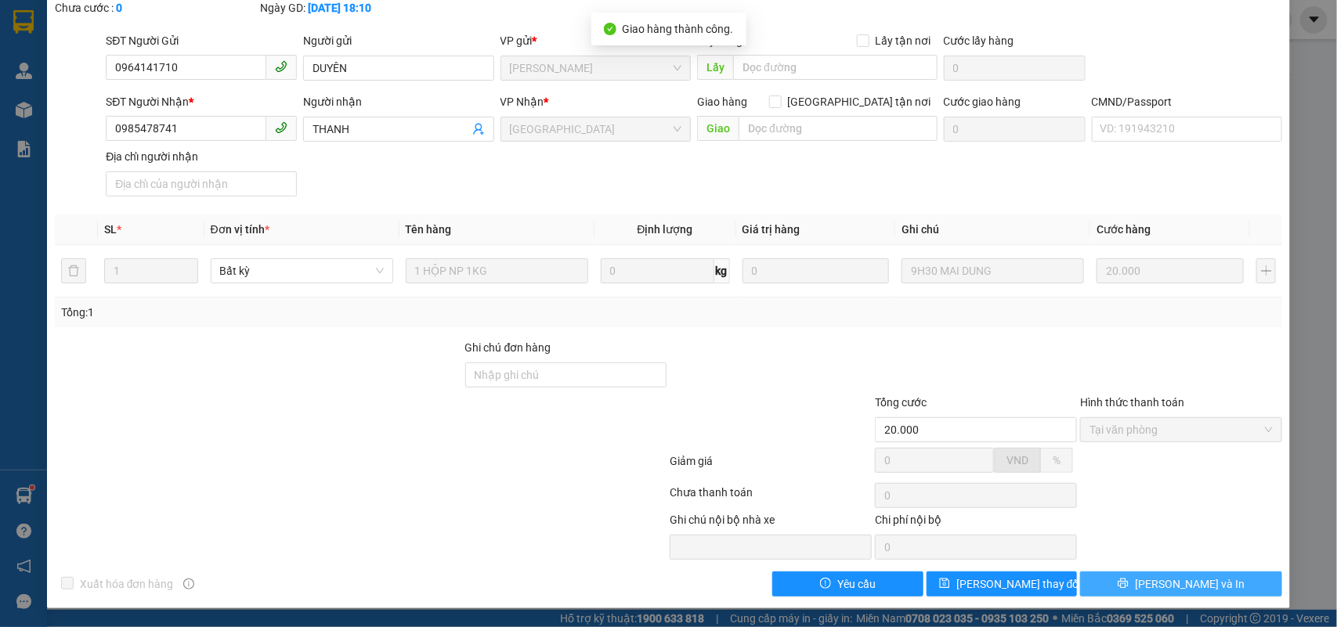
click at [1231, 585] on button "[PERSON_NAME] và In" at bounding box center [1181, 584] width 202 height 25
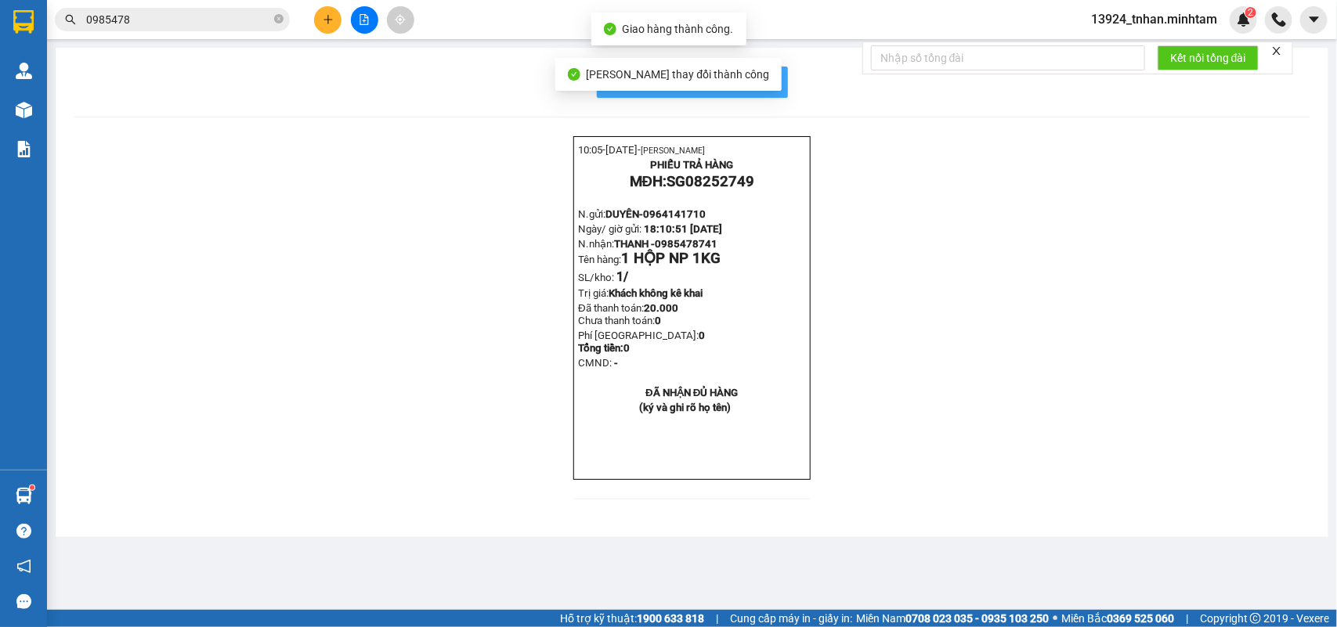
click at [768, 74] on span "In mẫu biên lai tự cấu hình" at bounding box center [701, 82] width 147 height 20
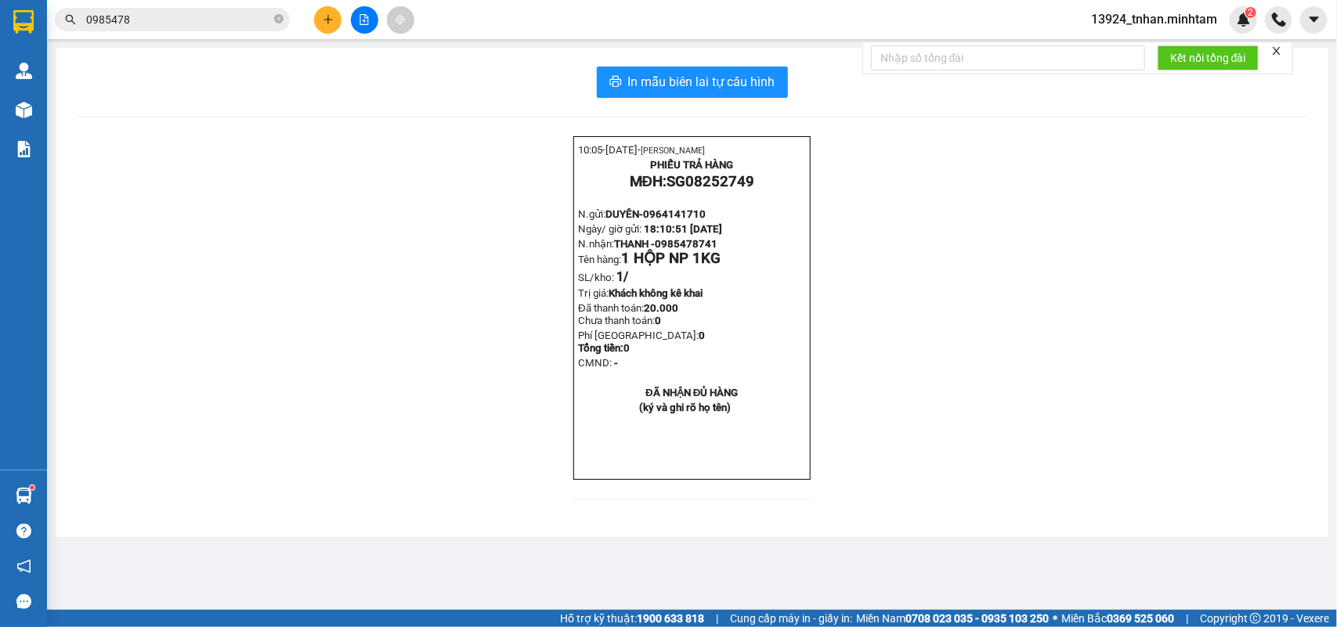
click at [1023, 519] on div "10:05- 13-08-2025- NGÔ THIỆN NHÂN PHIẾU TRẢ HÀNG MĐH: SG08252749 N.gửi: DUYÊN- …" at bounding box center [691, 327] width 1235 height 382
click at [276, 17] on icon "close-circle" at bounding box center [278, 18] width 9 height 9
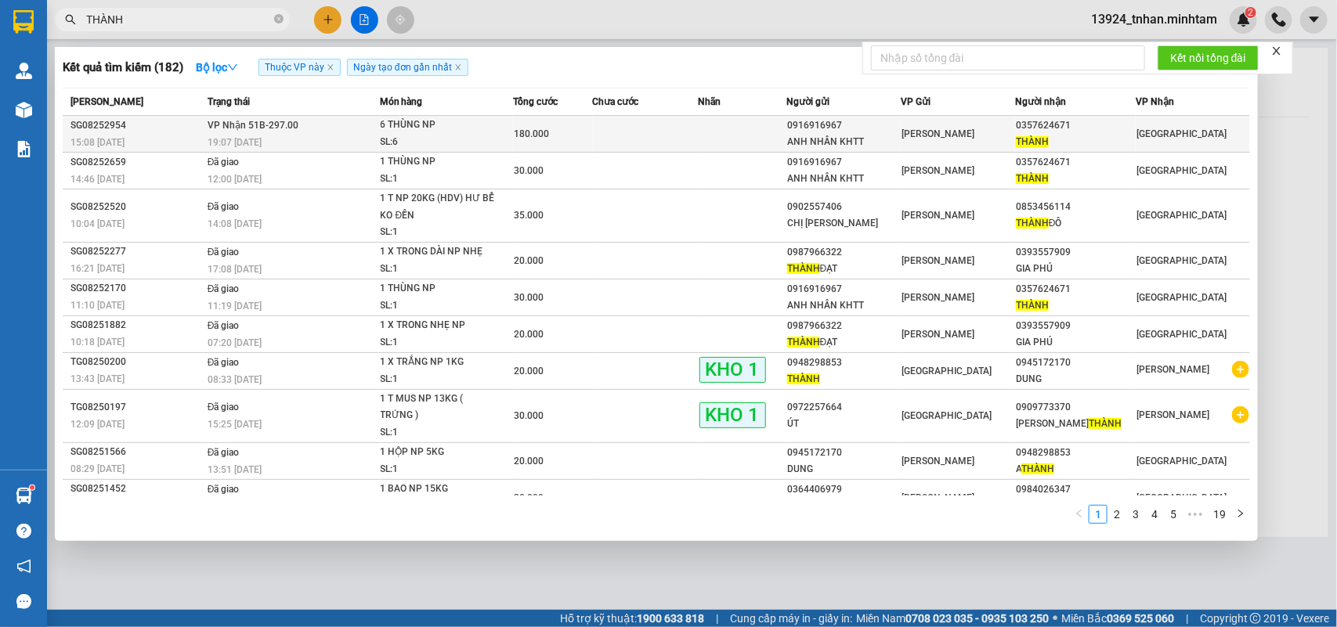
type input "THÀNH"
click at [684, 136] on td at bounding box center [646, 134] width 106 height 37
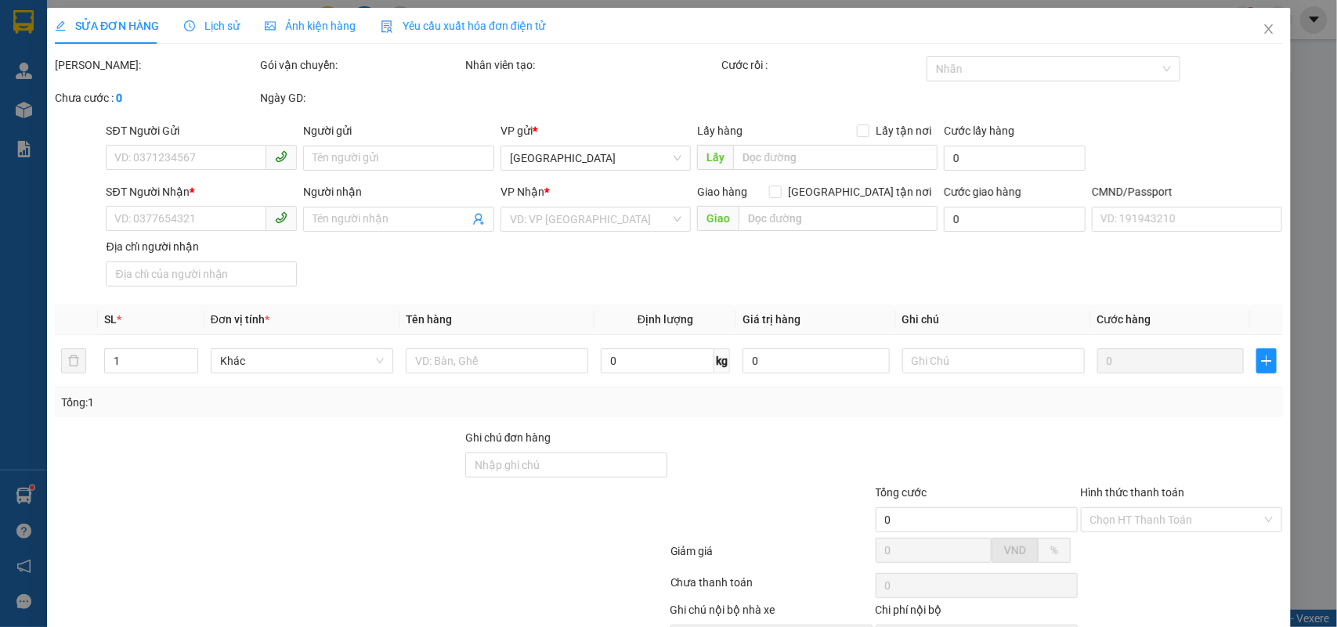
type input "0916916967"
type input "ANH NHÂN KHTT"
type input "0357624671"
type input "THÀNH"
type input "180.000"
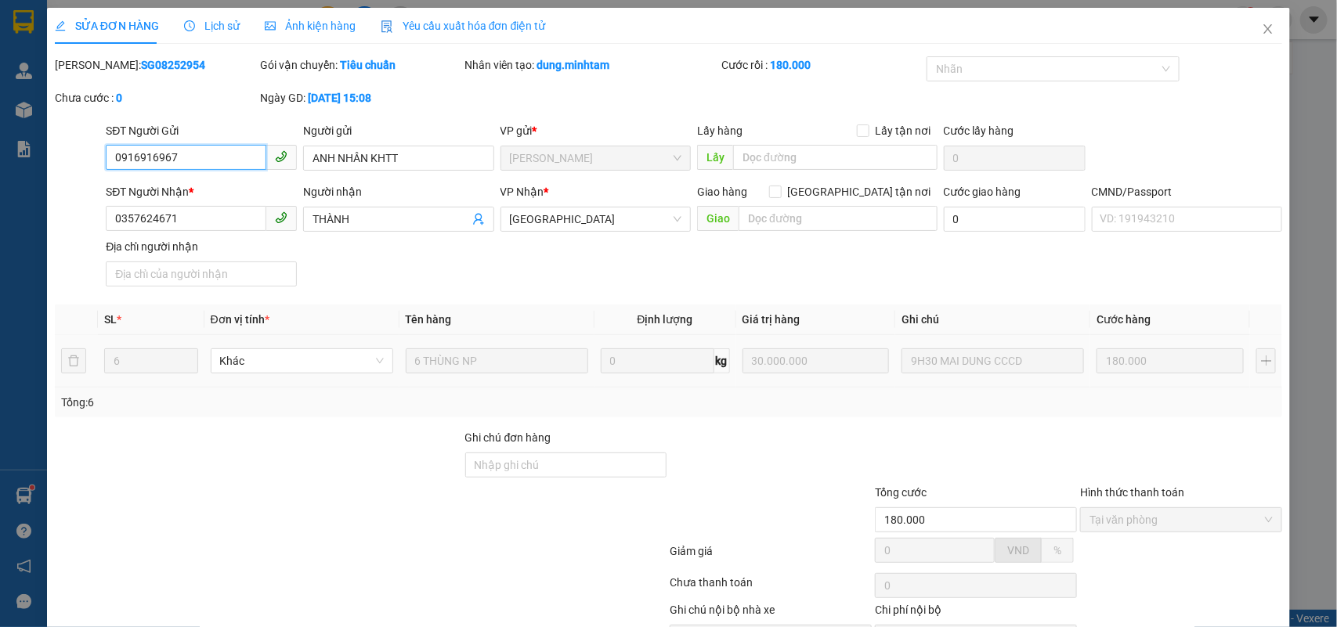
scroll to position [92, 0]
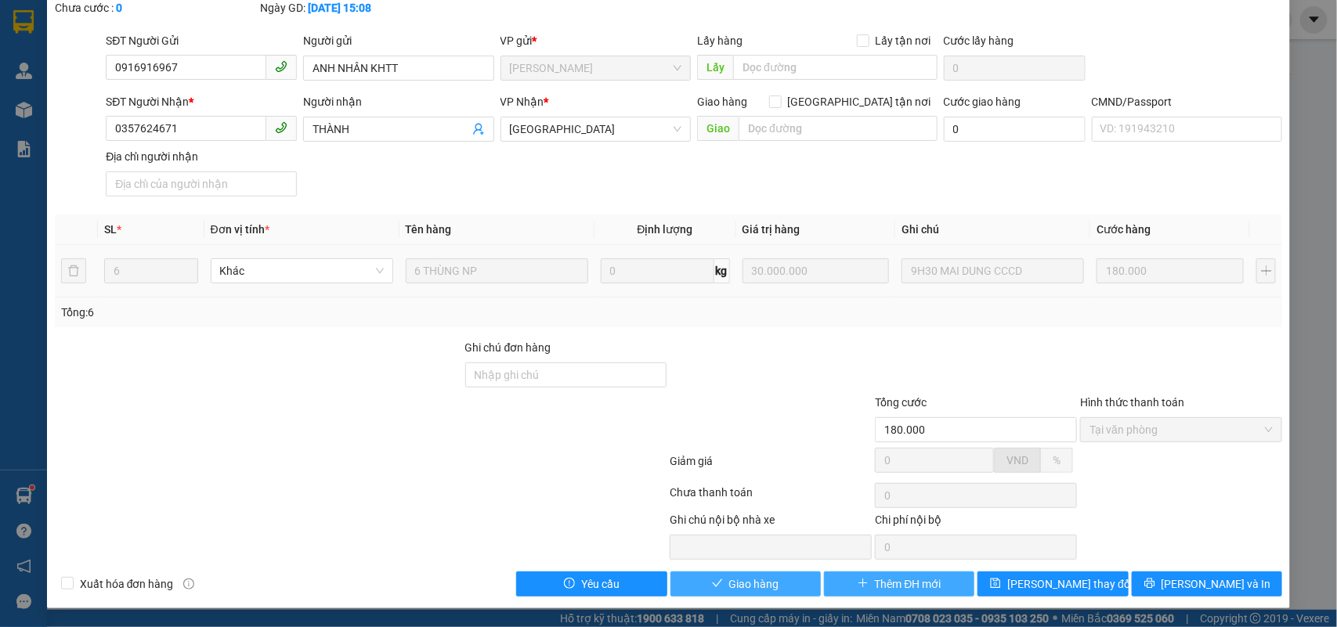
drag, startPoint x: 787, startPoint y: 576, endPoint x: 898, endPoint y: 580, distance: 110.5
click at [788, 576] on button "Giao hàng" at bounding box center [745, 584] width 150 height 25
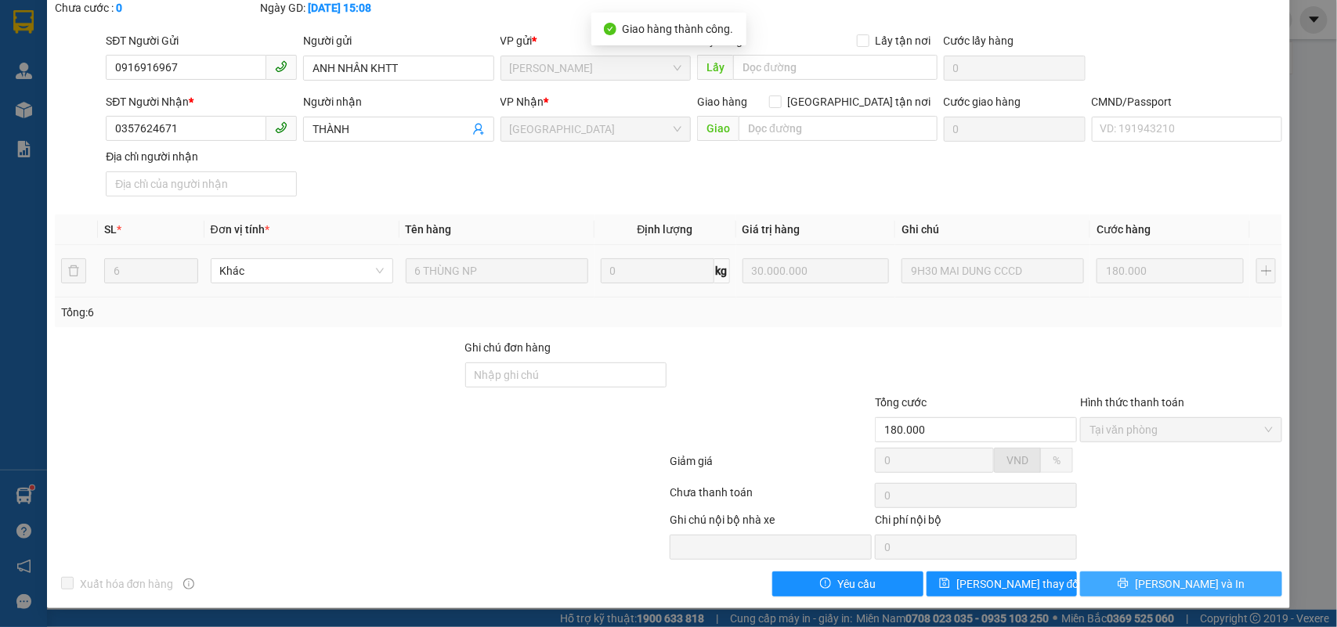
click at [1204, 584] on button "[PERSON_NAME] và In" at bounding box center [1181, 584] width 202 height 25
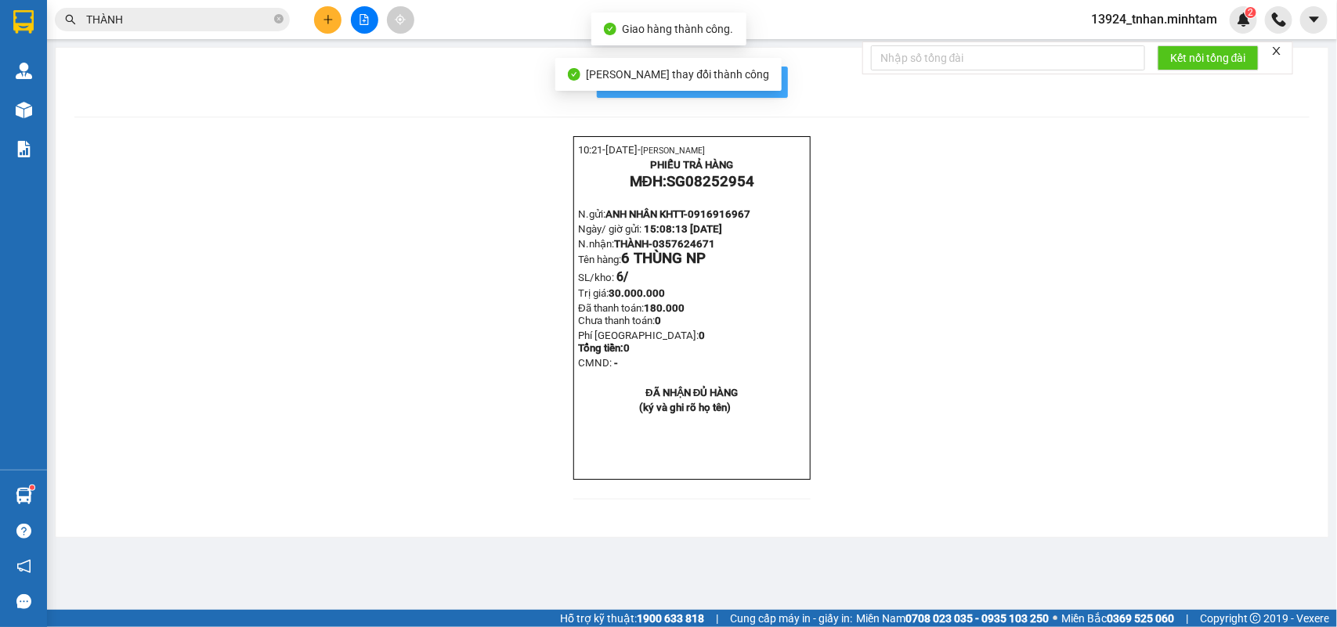
click at [761, 77] on span "In mẫu biên lai tự cấu hình" at bounding box center [701, 82] width 147 height 20
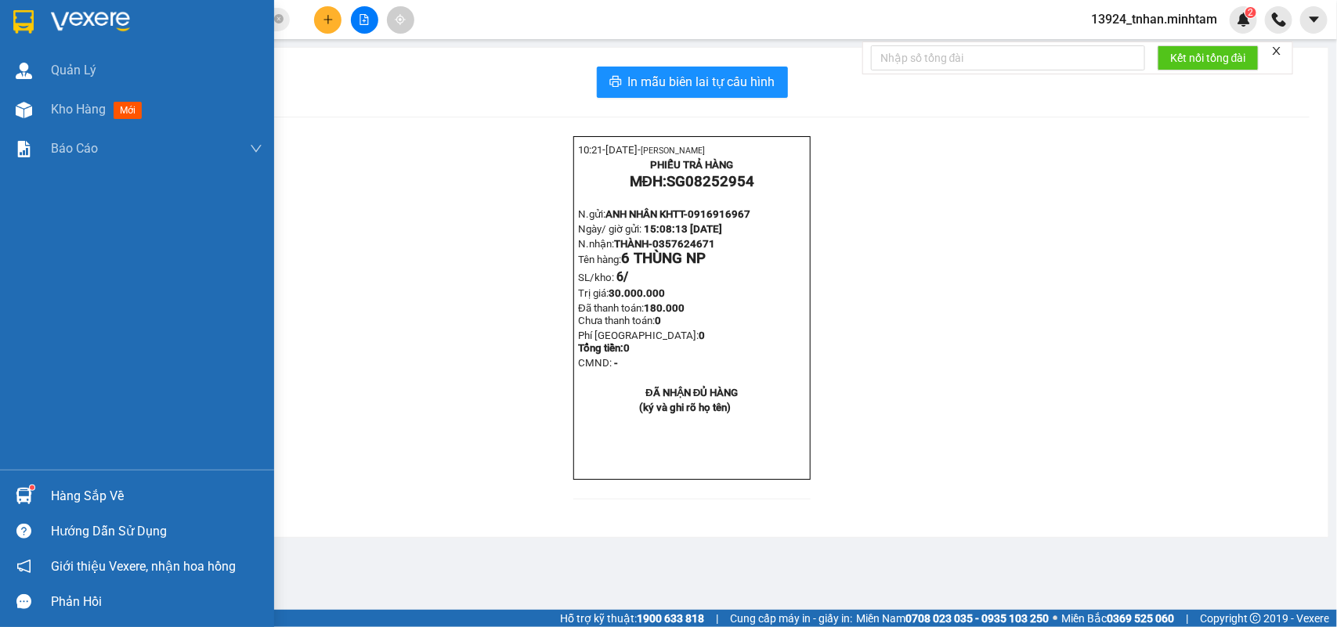
click at [43, 484] on div "Hàng sắp về" at bounding box center [137, 496] width 274 height 35
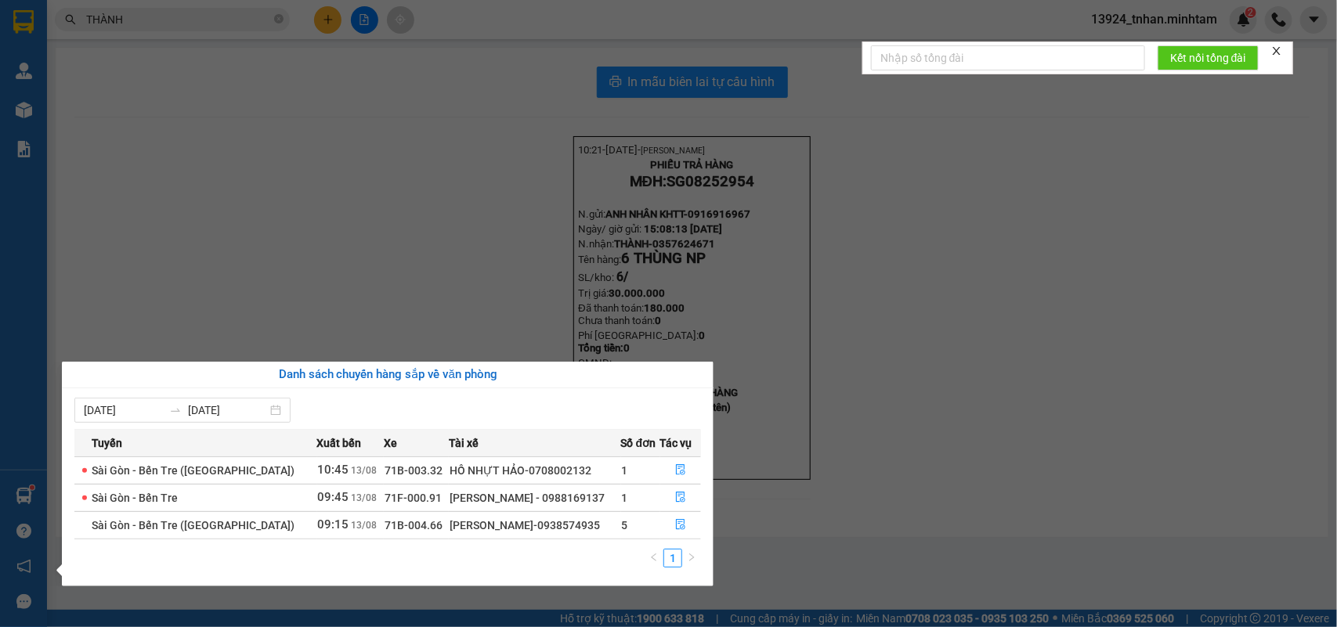
click at [10, 13] on div "Quản Lý Kho hàng mới Báo cáo BC giao hàng (nhân viên) BC hàng tồn Báo cáo dòng …" at bounding box center [23, 313] width 47 height 627
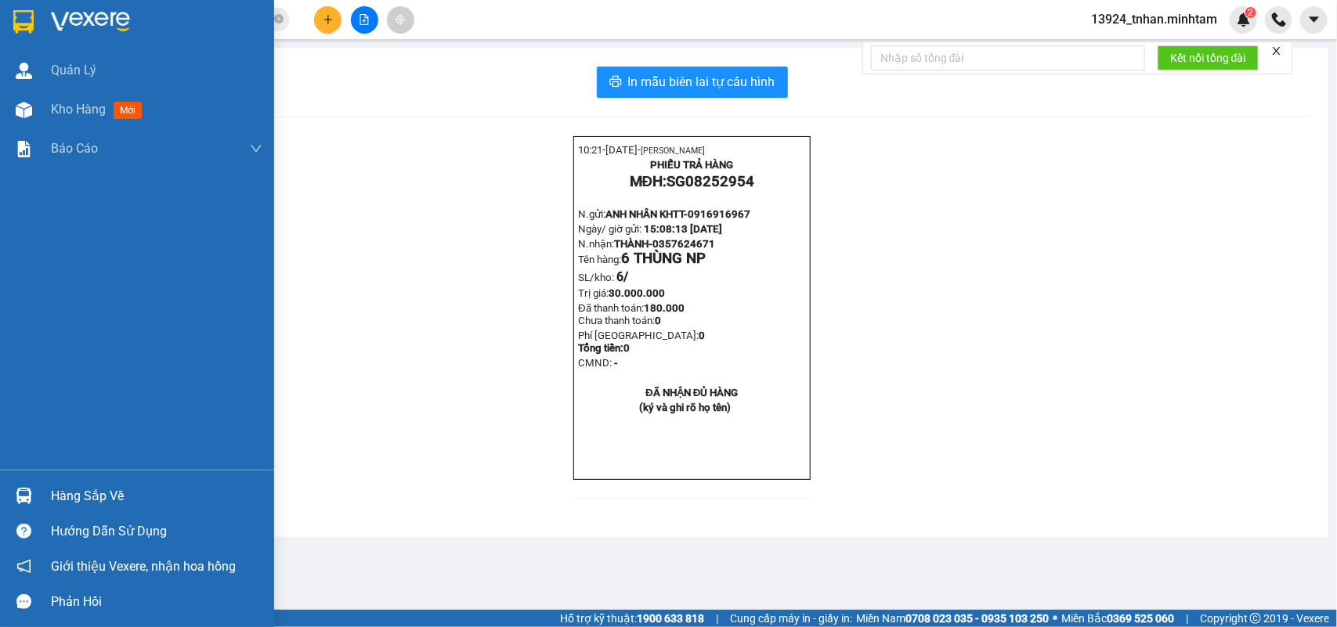
click at [14, 13] on img at bounding box center [23, 21] width 20 height 23
click at [76, 486] on div "Hàng sắp về" at bounding box center [156, 496] width 211 height 23
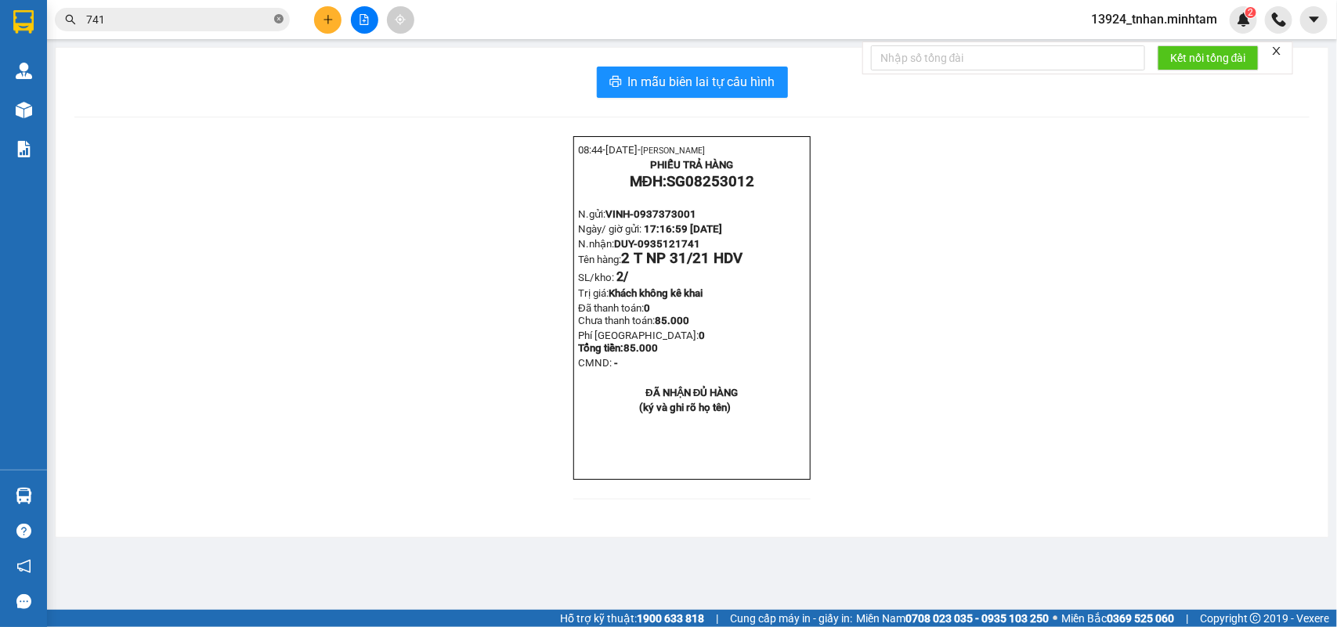
click at [279, 16] on section "Kết quả tìm kiếm ( 57 ) Bộ lọc Thuộc VP này Ngày tạo đơn gần nhất Mã ĐH Trạng t…" at bounding box center [668, 313] width 1337 height 627
click at [279, 16] on icon "close-circle" at bounding box center [278, 18] width 9 height 9
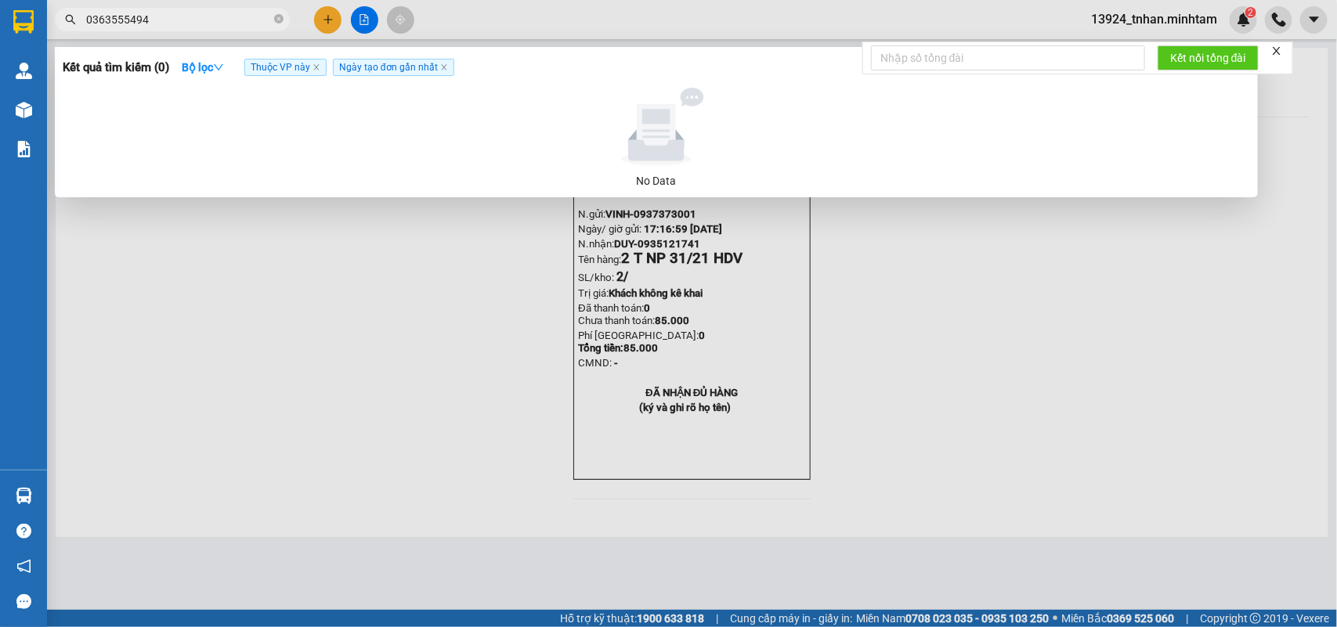
drag, startPoint x: 220, startPoint y: 20, endPoint x: 6, endPoint y: 9, distance: 214.2
click at [6, 9] on section "Kết quả tìm kiếm ( 0 ) Bộ lọc Thuộc VP này Ngày tạo đơn gần nhất No Data 036355…" at bounding box center [668, 313] width 1337 height 627
type input "0363555494"
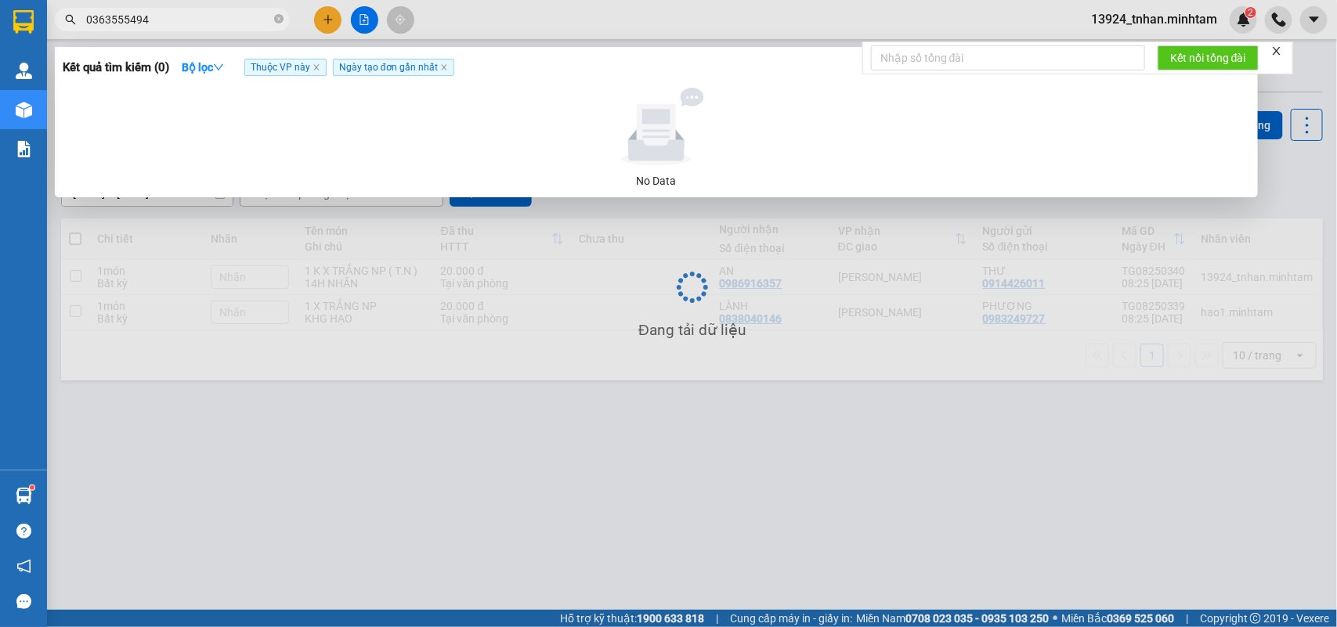
click at [603, 588] on div at bounding box center [668, 313] width 1337 height 627
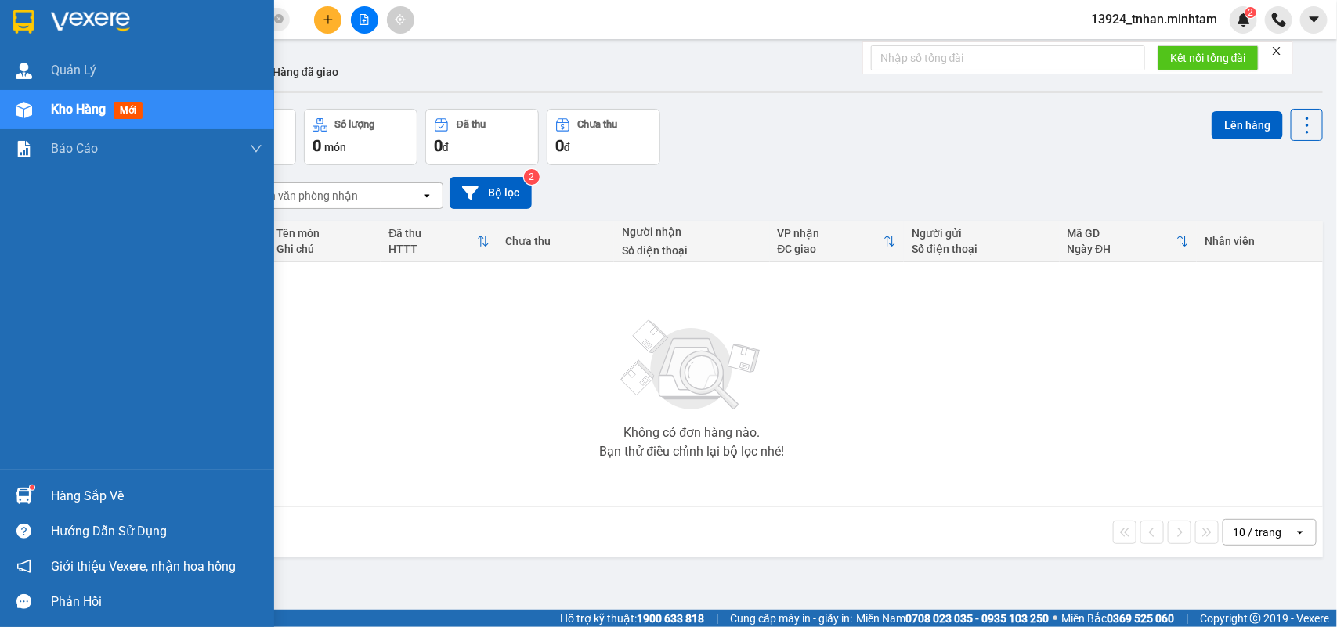
click at [51, 25] on img at bounding box center [90, 21] width 79 height 23
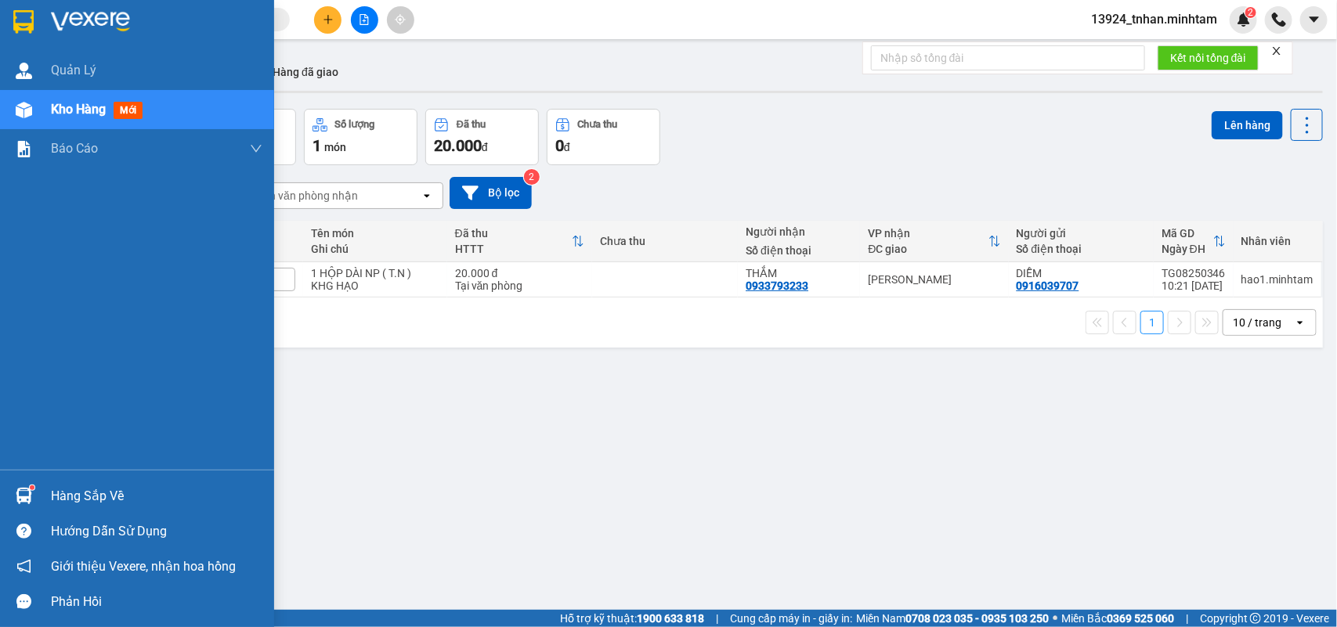
click at [52, 495] on div "Hàng sắp về" at bounding box center [156, 496] width 211 height 23
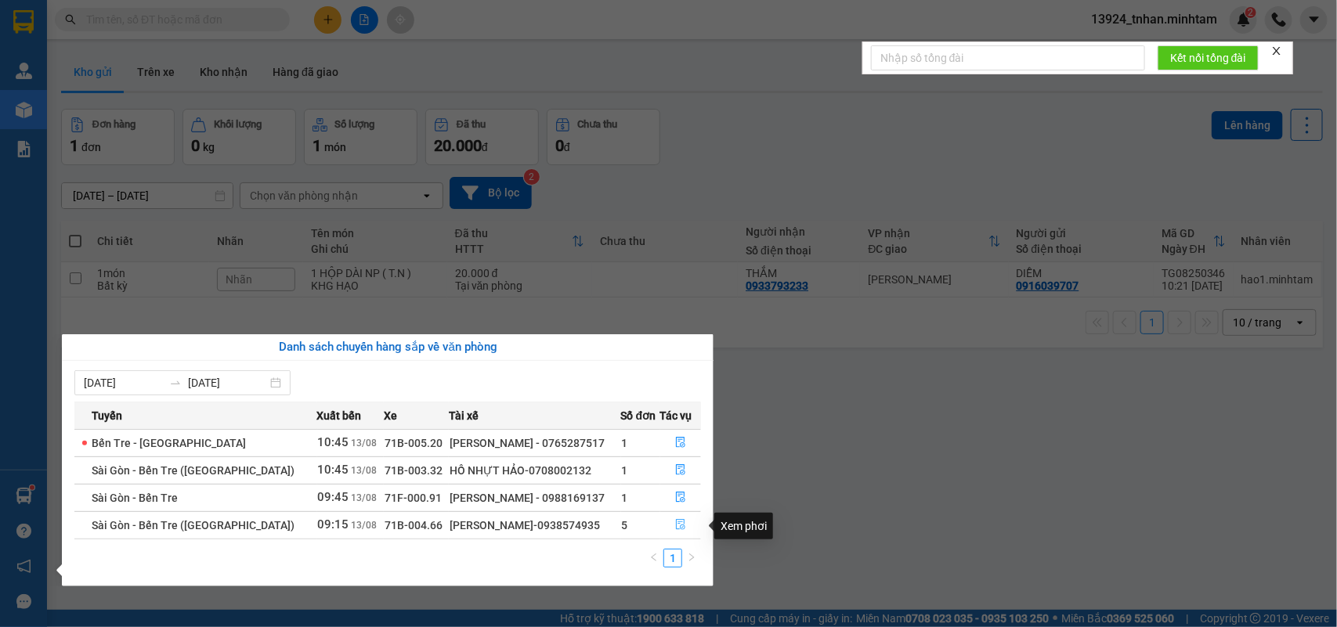
click at [684, 525] on button "button" at bounding box center [681, 525] width 40 height 25
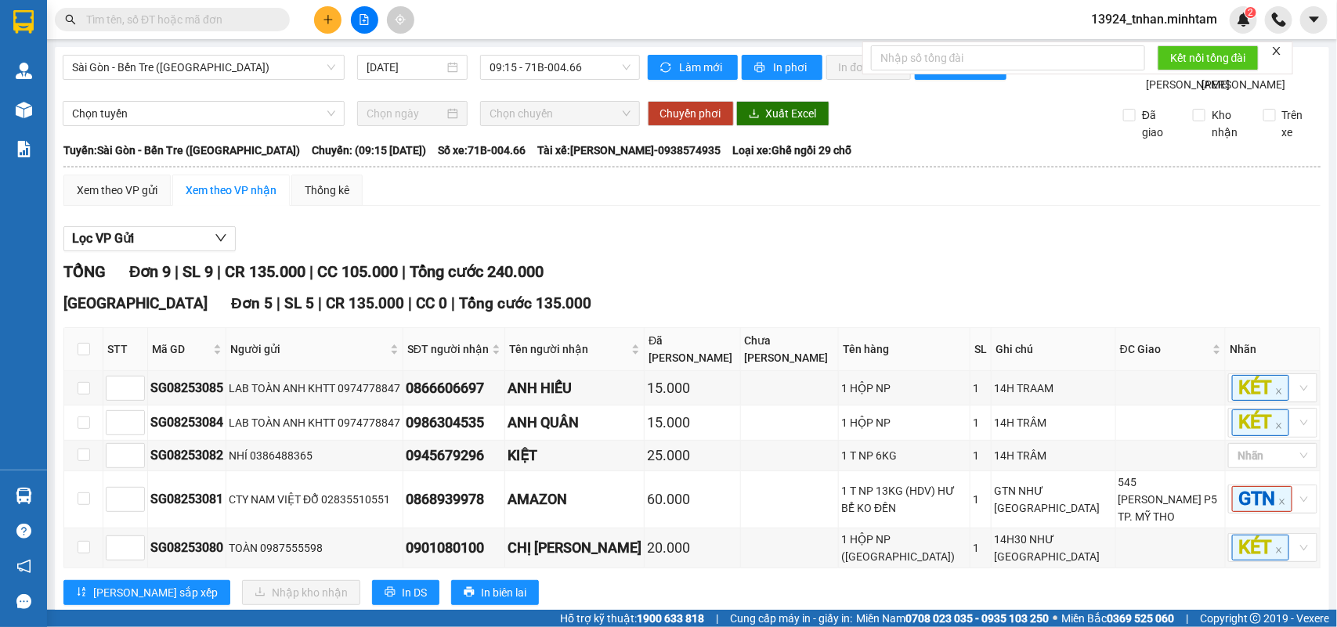
scroll to position [98, 0]
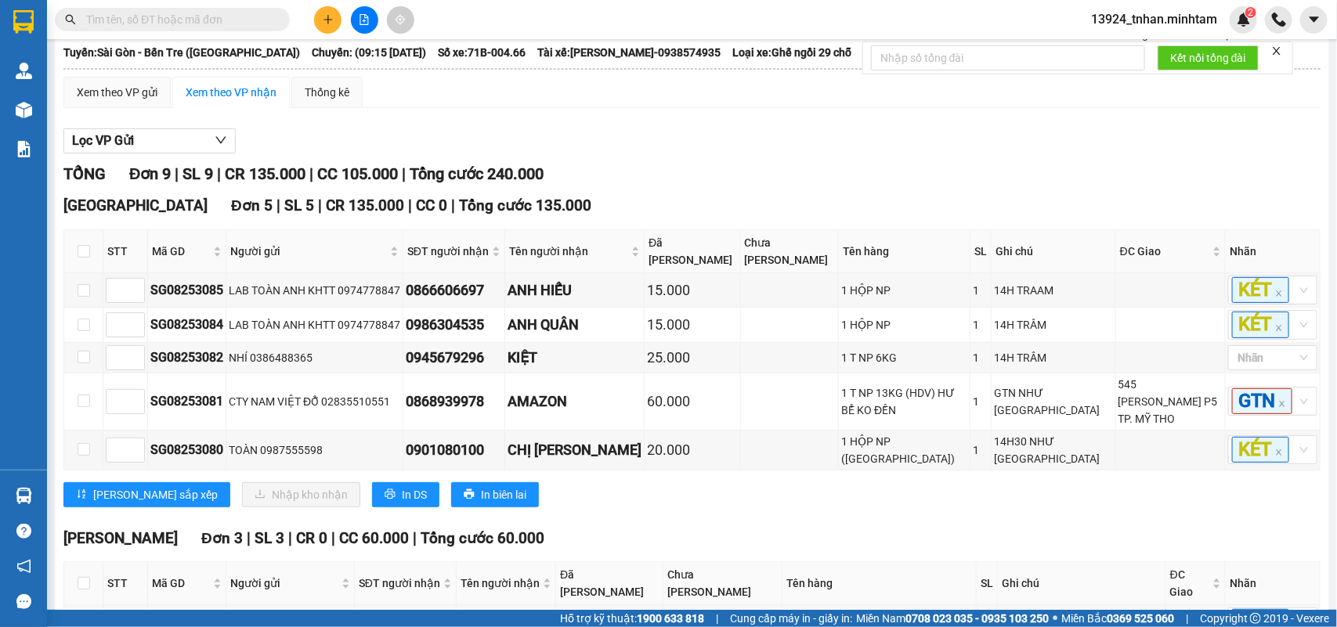
click at [227, 20] on input "text" at bounding box center [178, 19] width 185 height 17
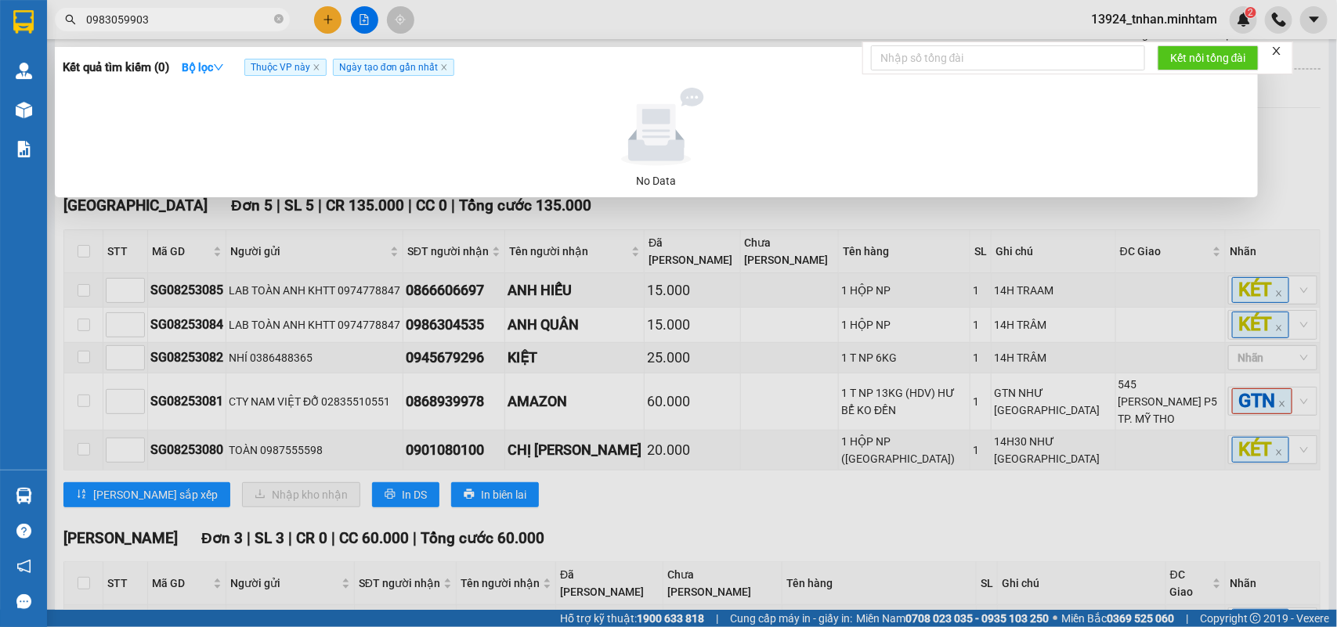
type input "0983059903"
click at [275, 14] on icon "close-circle" at bounding box center [278, 18] width 9 height 9
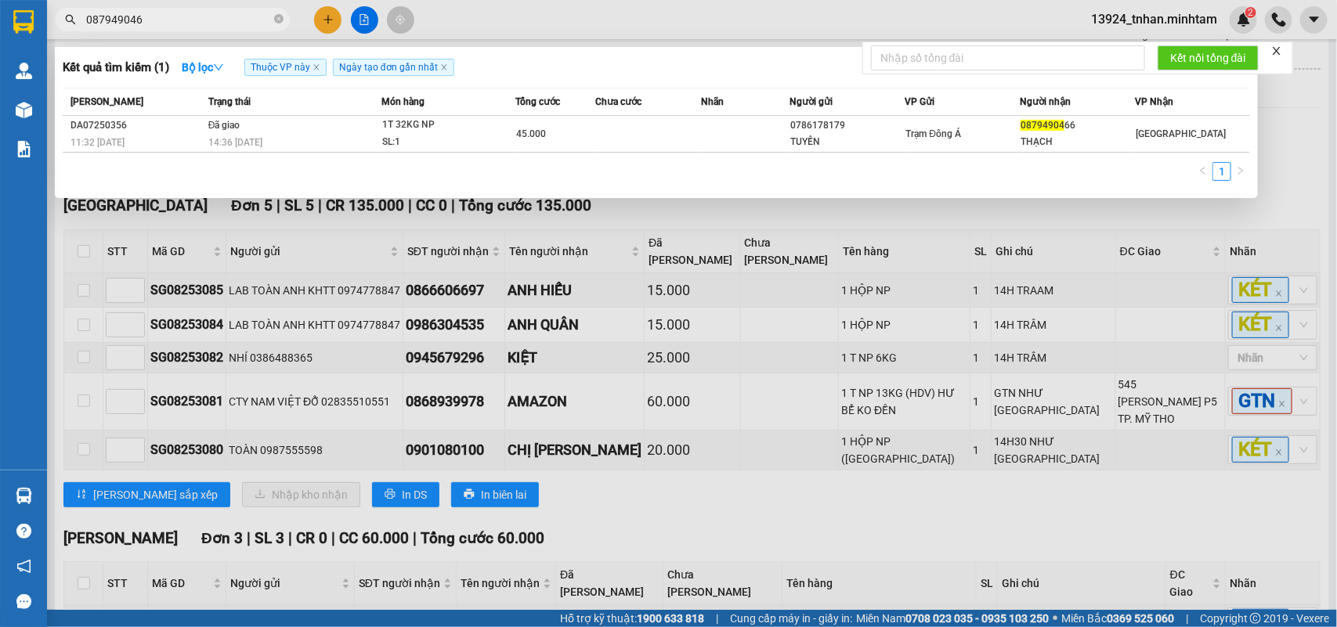
type input "0879490466"
drag, startPoint x: 283, startPoint y: 24, endPoint x: 309, endPoint y: 78, distance: 60.3
click at [305, 34] on div "Kết quả tìm kiếm ( 1 ) Bộ lọc Thuộc VP này Ngày tạo đơn gần nhất Mã ĐH Trạng th…" at bounding box center [152, 19] width 305 height 27
click at [280, 13] on span at bounding box center [278, 20] width 9 height 15
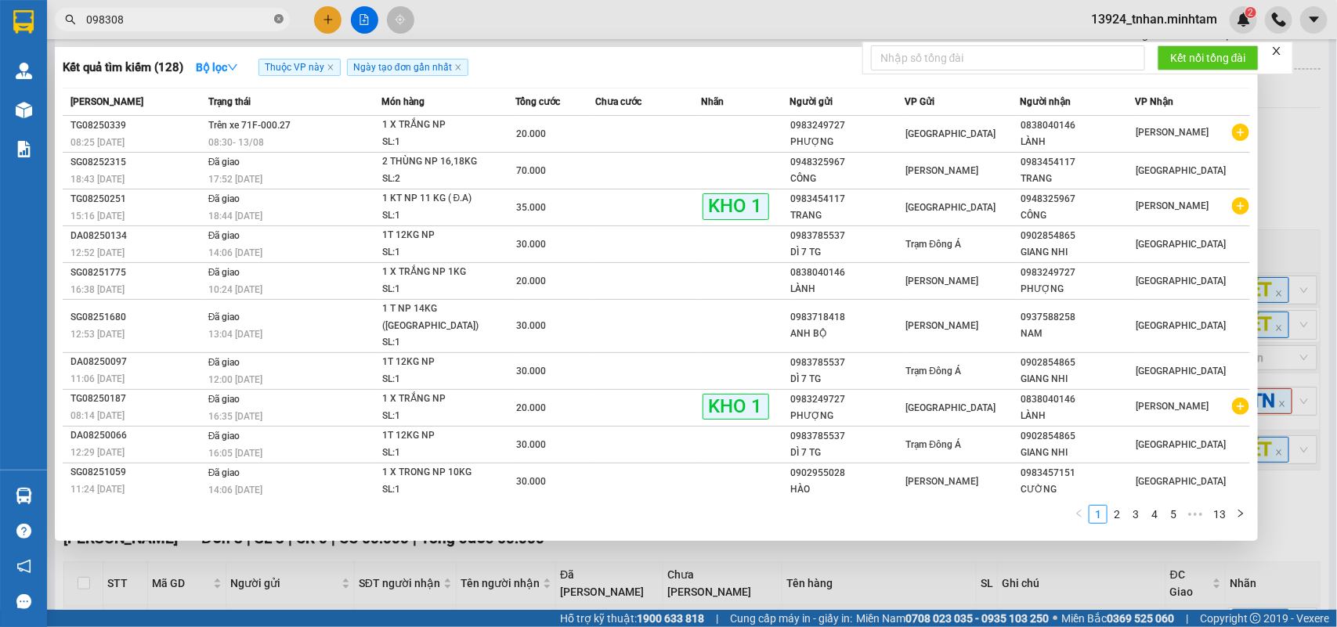
type input "0983089"
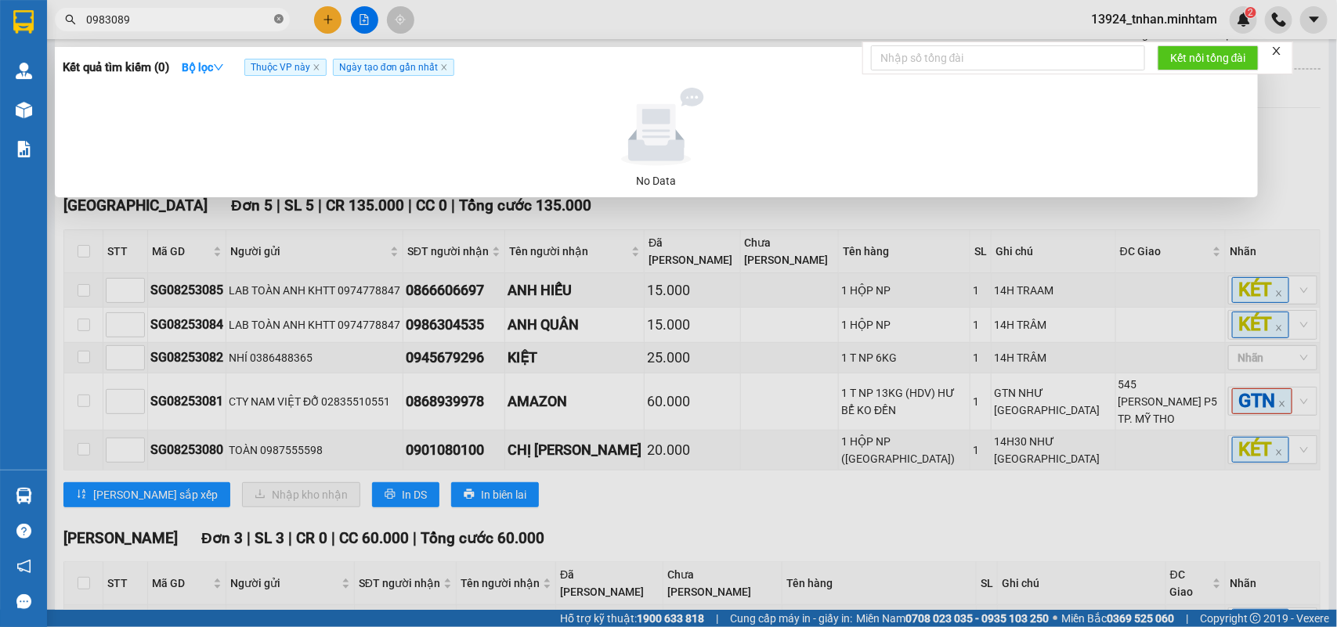
click at [280, 13] on span at bounding box center [278, 20] width 9 height 15
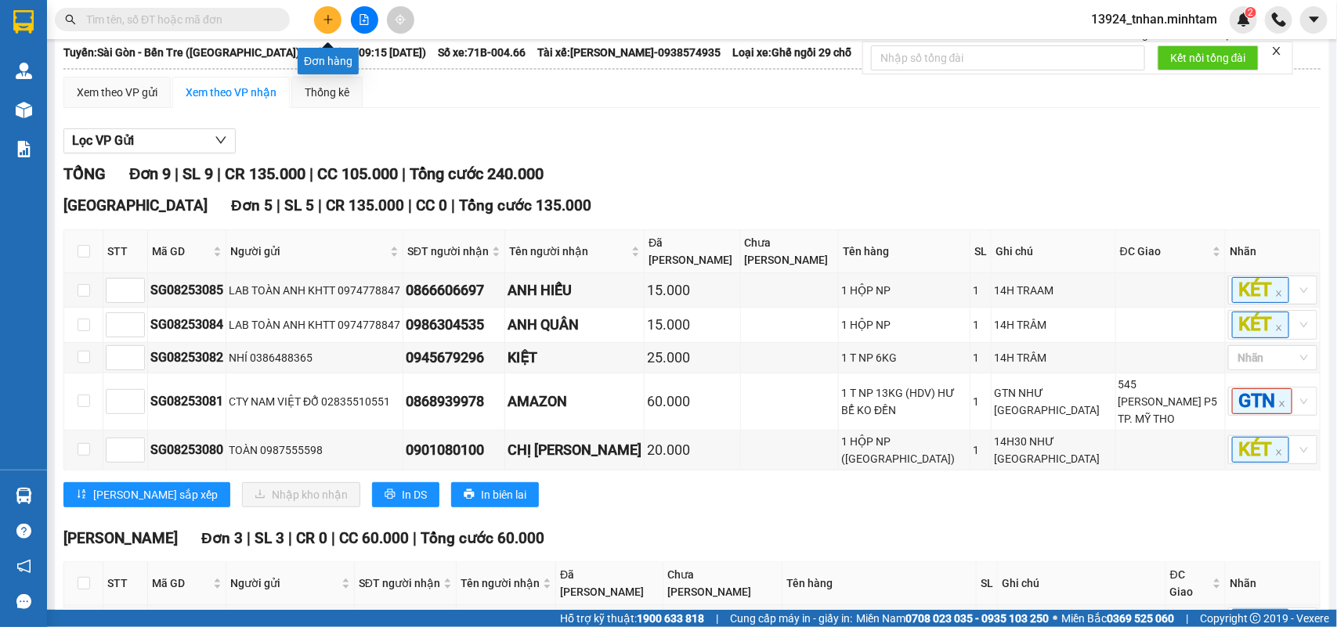
click at [335, 17] on button at bounding box center [327, 19] width 27 height 27
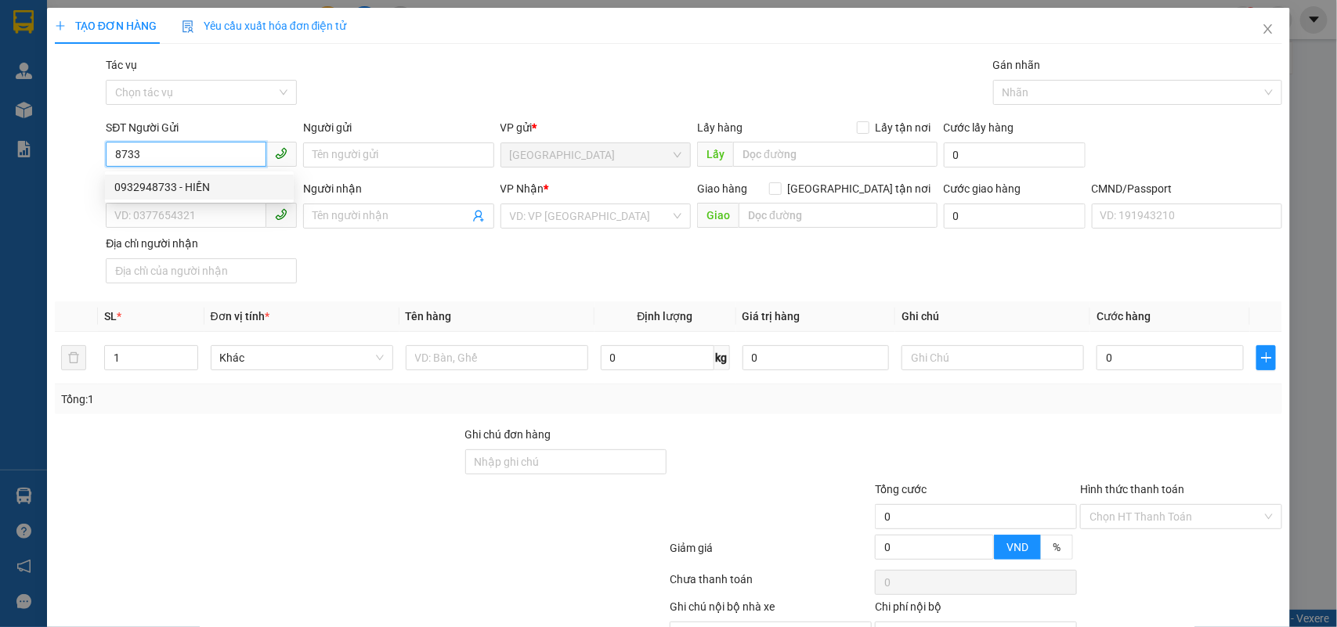
click at [244, 188] on div "0932948733 - HIỀN" at bounding box center [199, 187] width 170 height 17
type input "0932948733"
type input "HIỀN"
type input "0359612817"
type input "LINH"
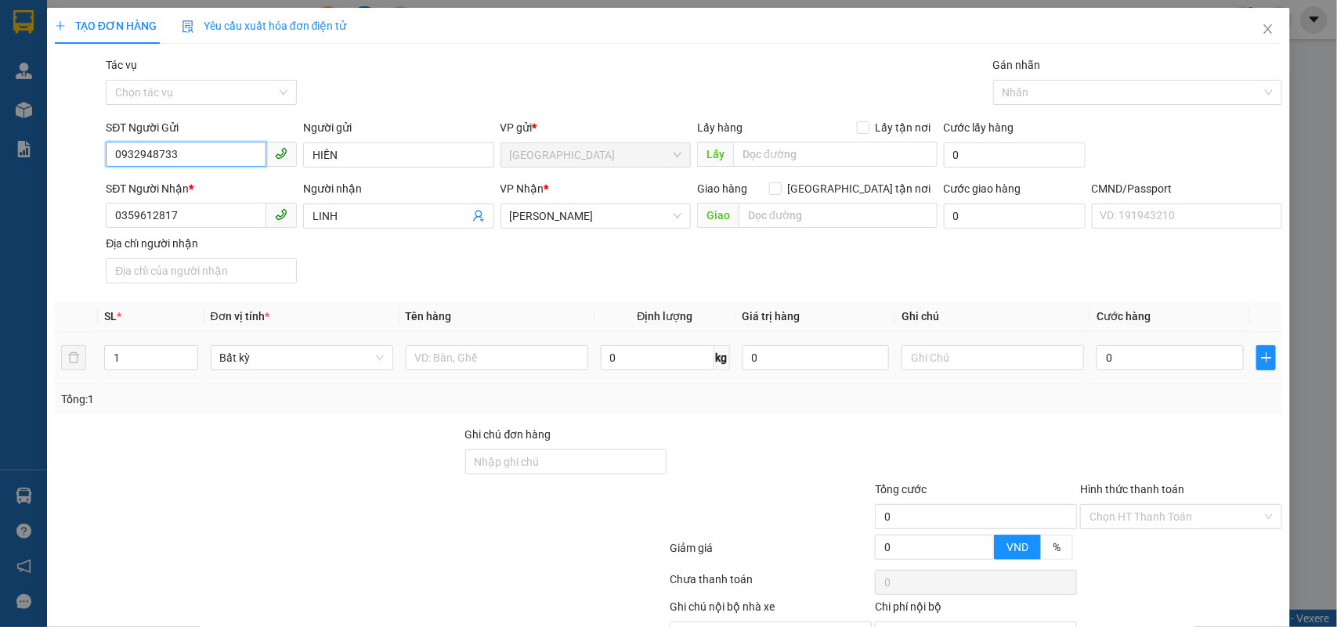
type input "0932948733"
click at [478, 372] on div at bounding box center [497, 357] width 183 height 31
drag, startPoint x: 475, startPoint y: 368, endPoint x: 472, endPoint y: 356, distance: 12.4
click at [472, 361] on input "text" at bounding box center [497, 357] width 183 height 25
type input "1 X TRONG GT NP"
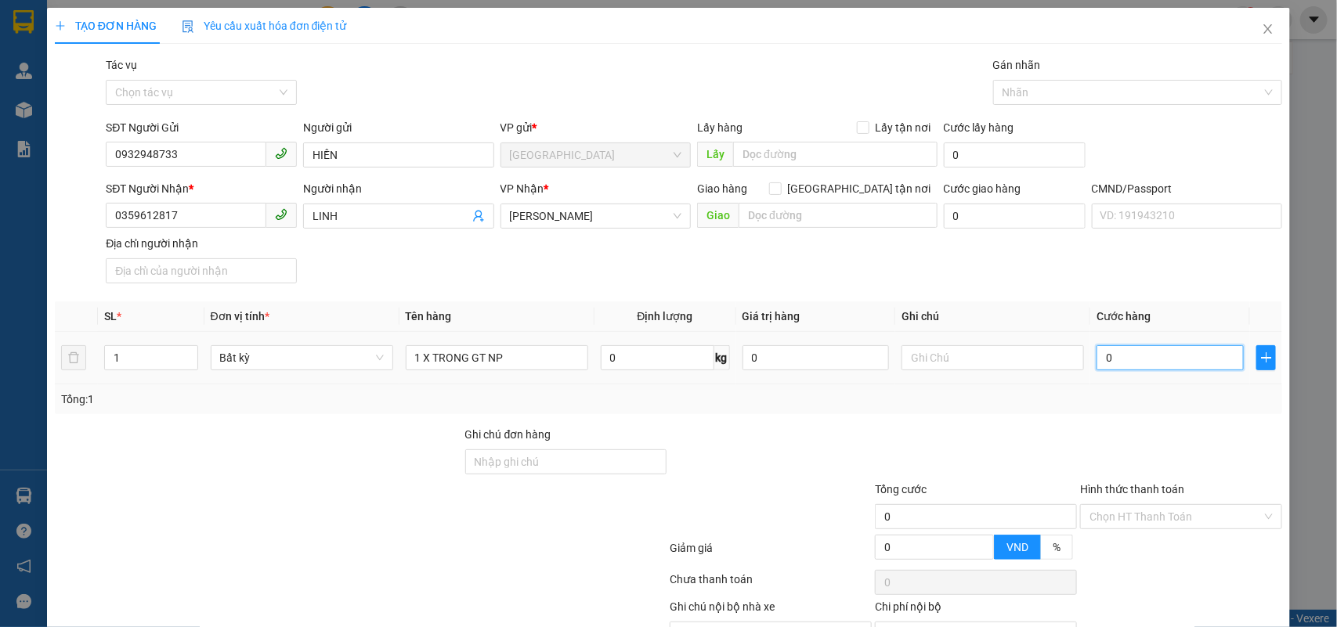
click at [1115, 368] on input "0" at bounding box center [1170, 357] width 147 height 25
type input "2"
type input "20"
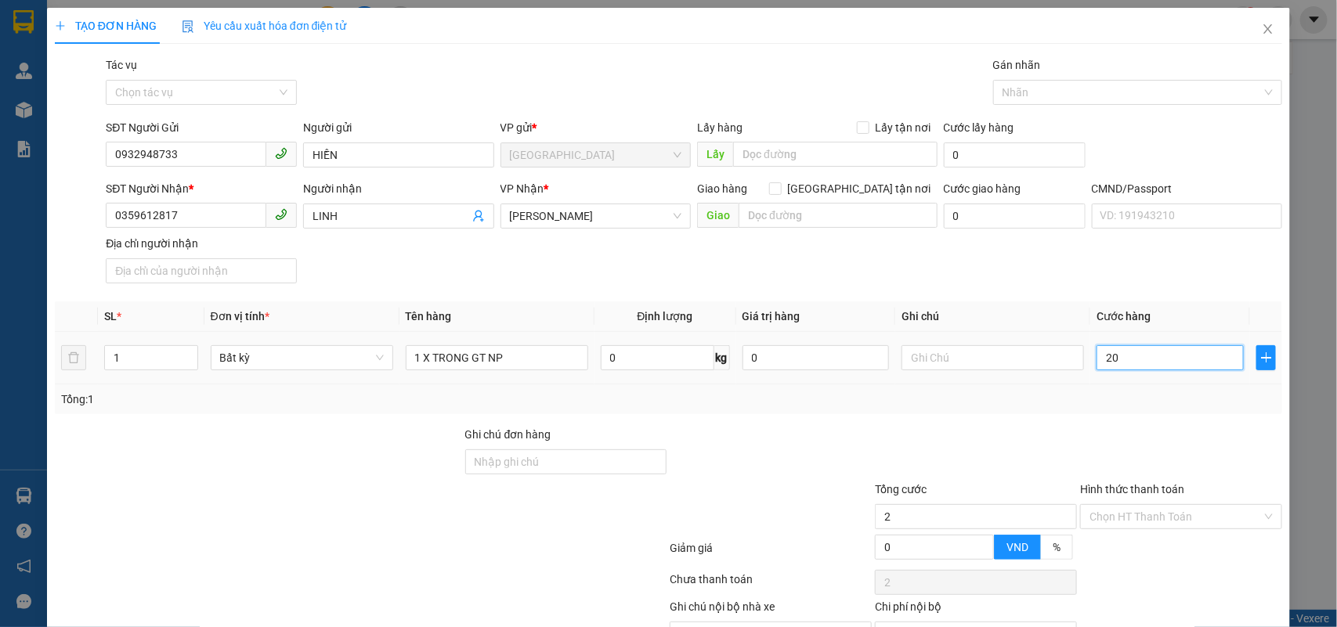
type input "20"
type input "20.000"
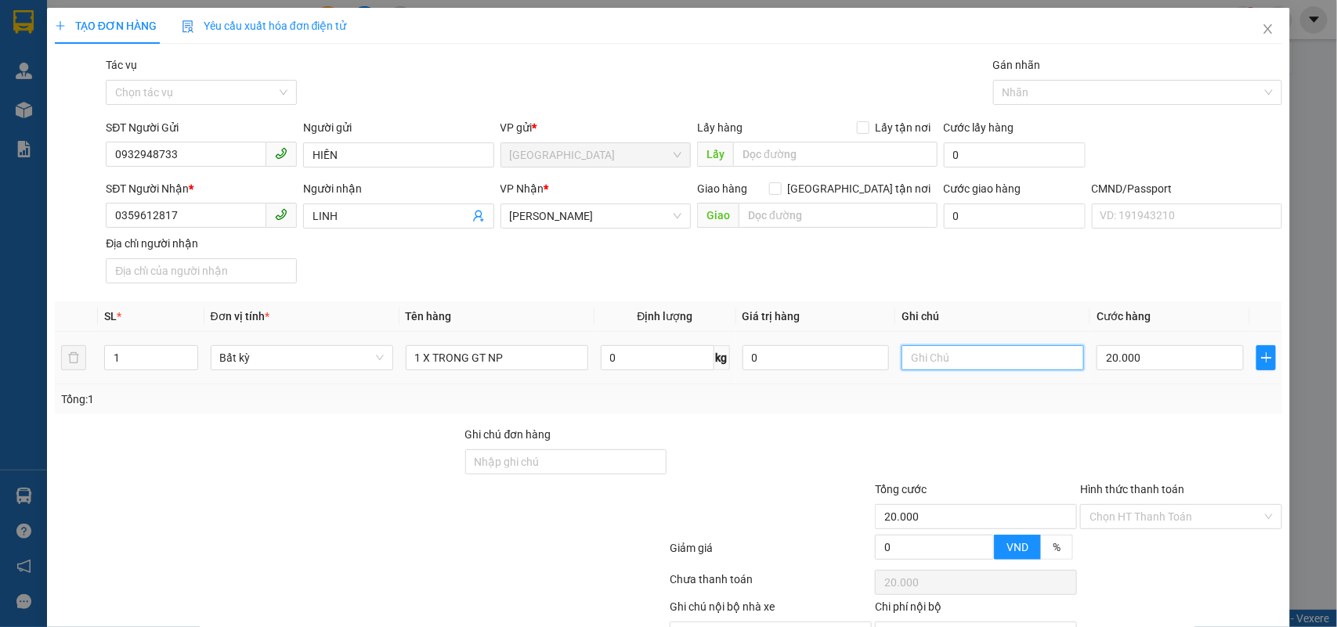
click at [1018, 356] on input "text" at bounding box center [993, 357] width 183 height 25
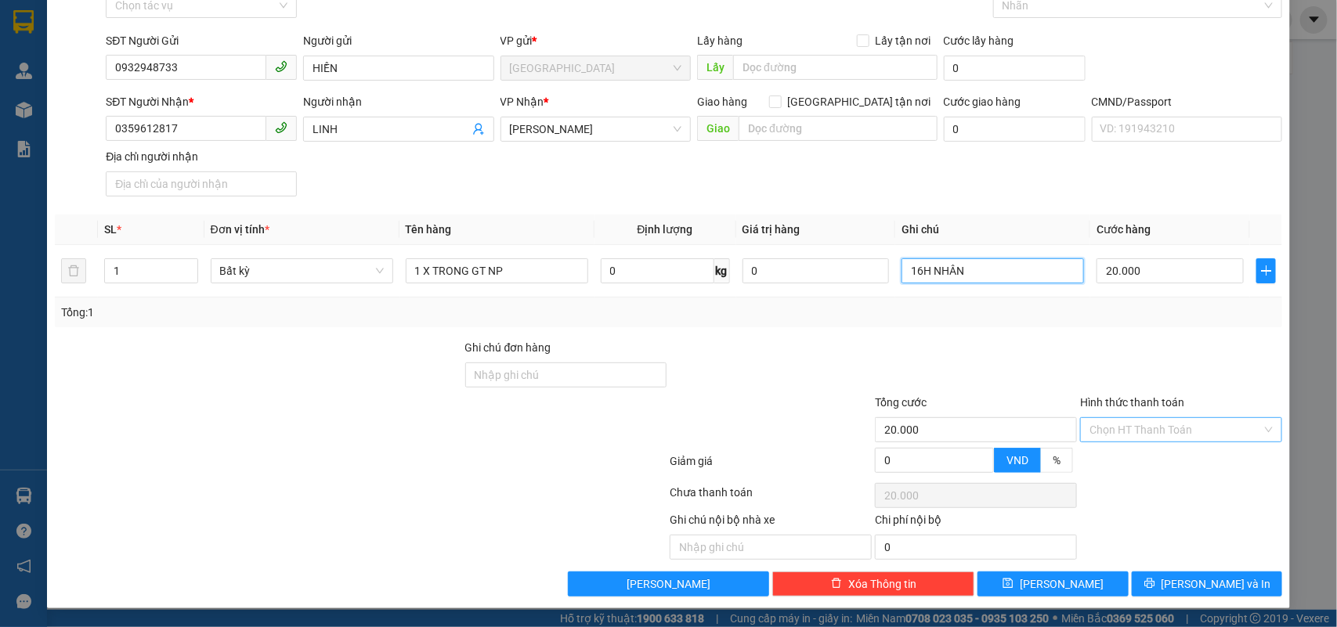
type input "16H NHÂN"
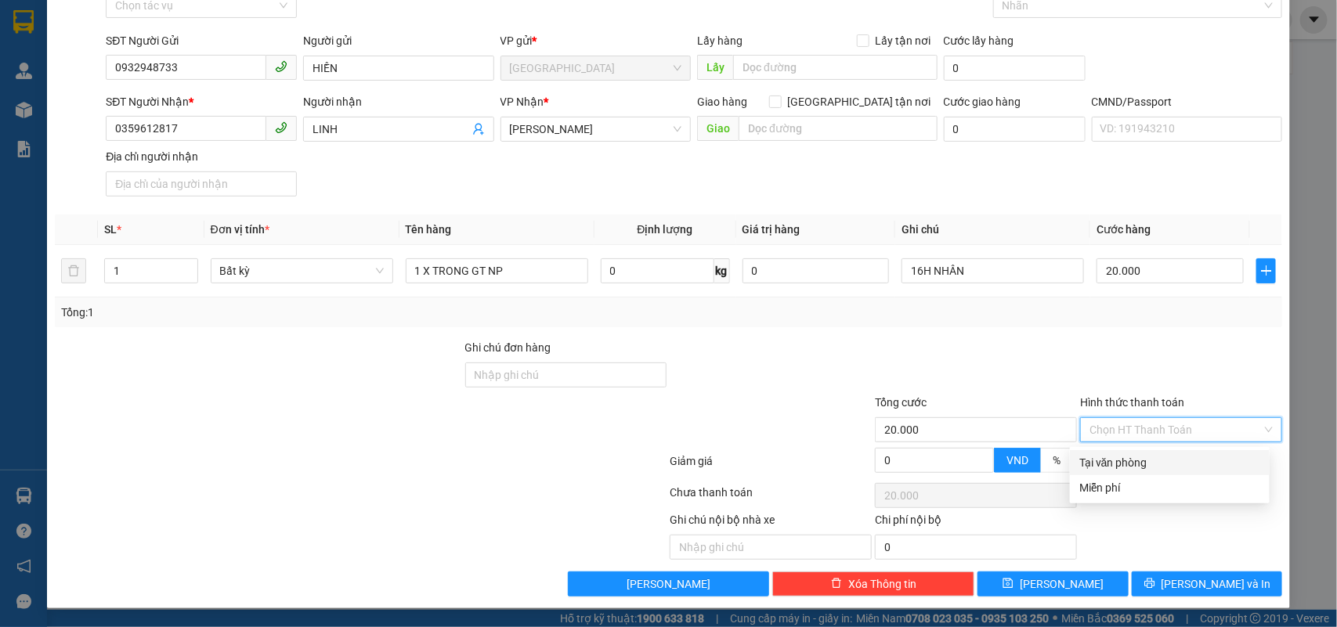
drag, startPoint x: 1116, startPoint y: 425, endPoint x: 1115, endPoint y: 435, distance: 10.3
click at [1116, 424] on input "Hình thức thanh toán" at bounding box center [1176, 429] width 172 height 23
click at [1132, 445] on div "Transit Pickup Surcharge Ids Transit Deliver Surcharge Ids Transit Deliver Surc…" at bounding box center [669, 282] width 1228 height 627
click at [1144, 431] on input "Hình thức thanh toán" at bounding box center [1176, 429] width 172 height 23
click at [1134, 461] on div "Tại văn phòng" at bounding box center [1169, 462] width 181 height 17
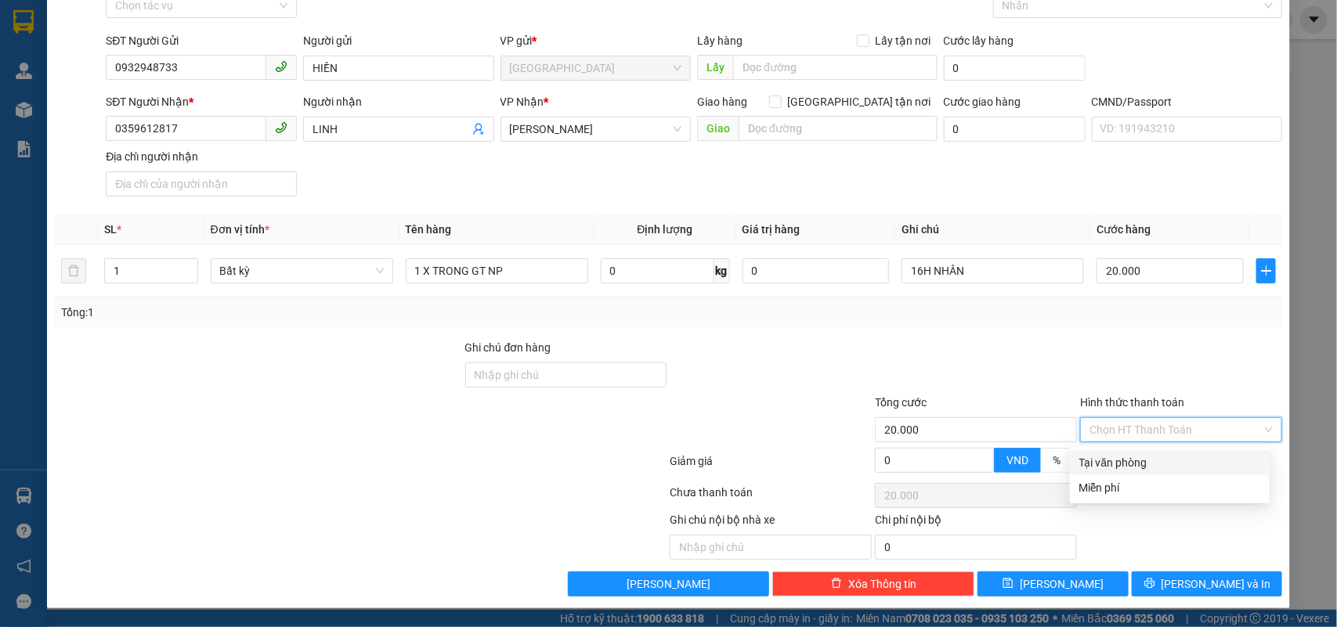
type input "0"
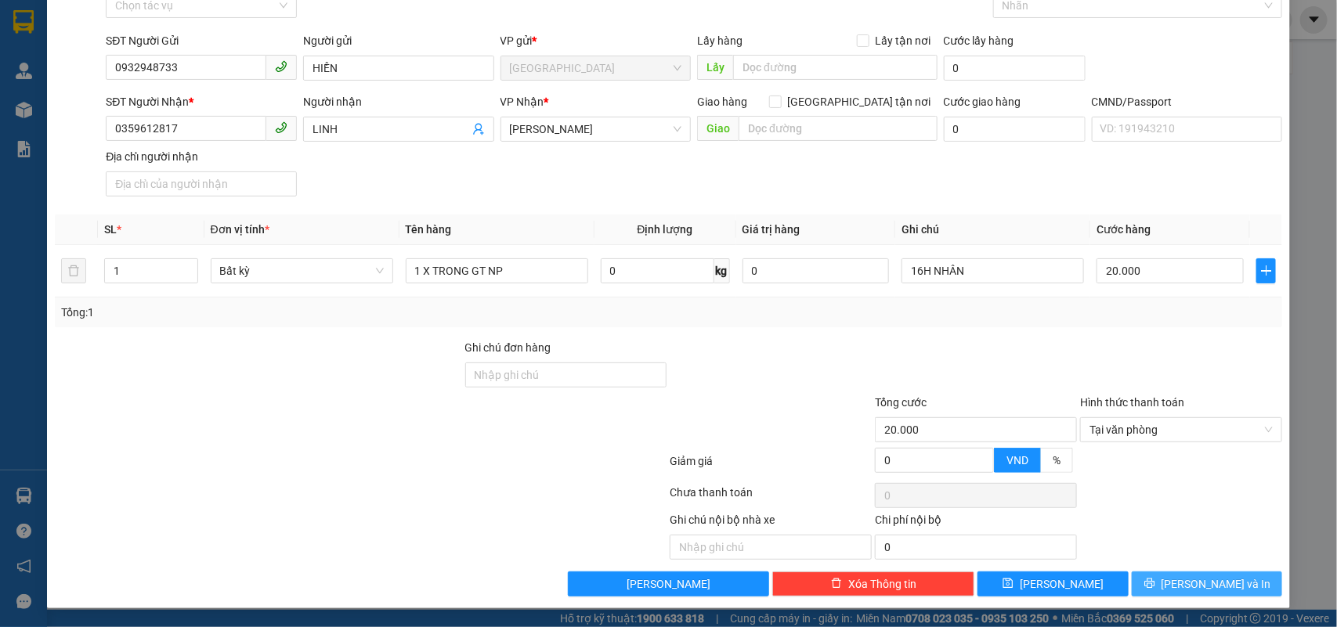
click at [1197, 576] on span "[PERSON_NAME] và In" at bounding box center [1217, 584] width 110 height 17
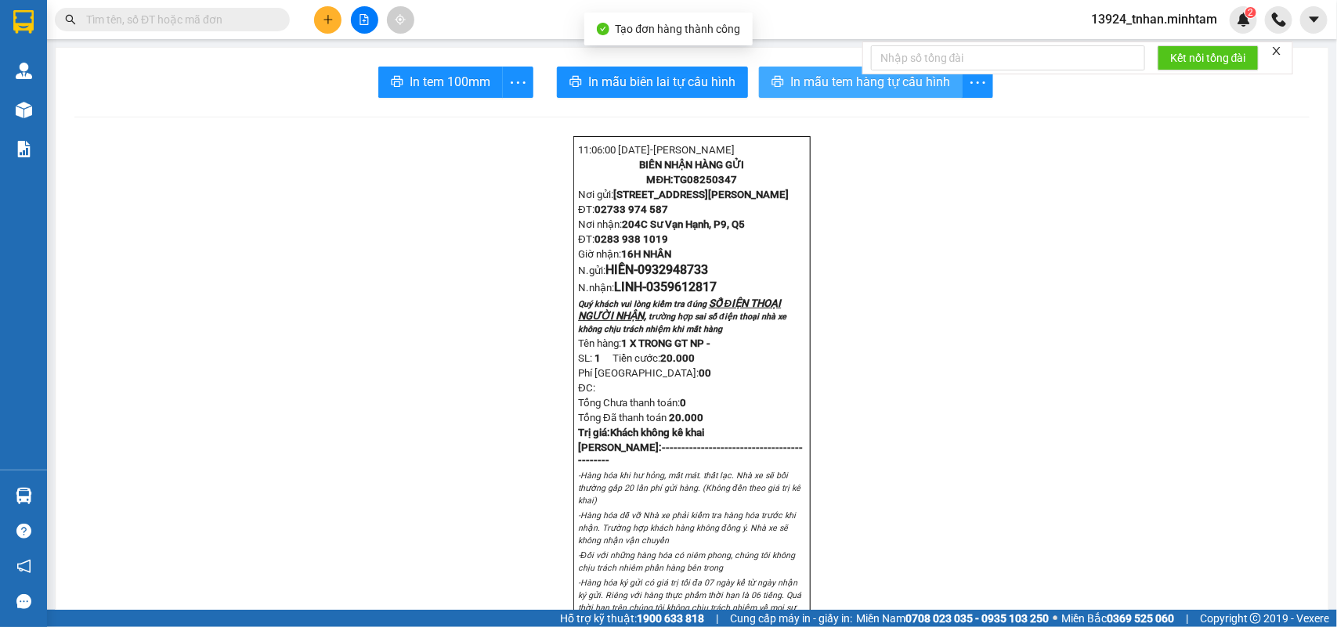
click at [844, 92] on span "In mẫu tem hàng tự cấu hình" at bounding box center [870, 82] width 160 height 20
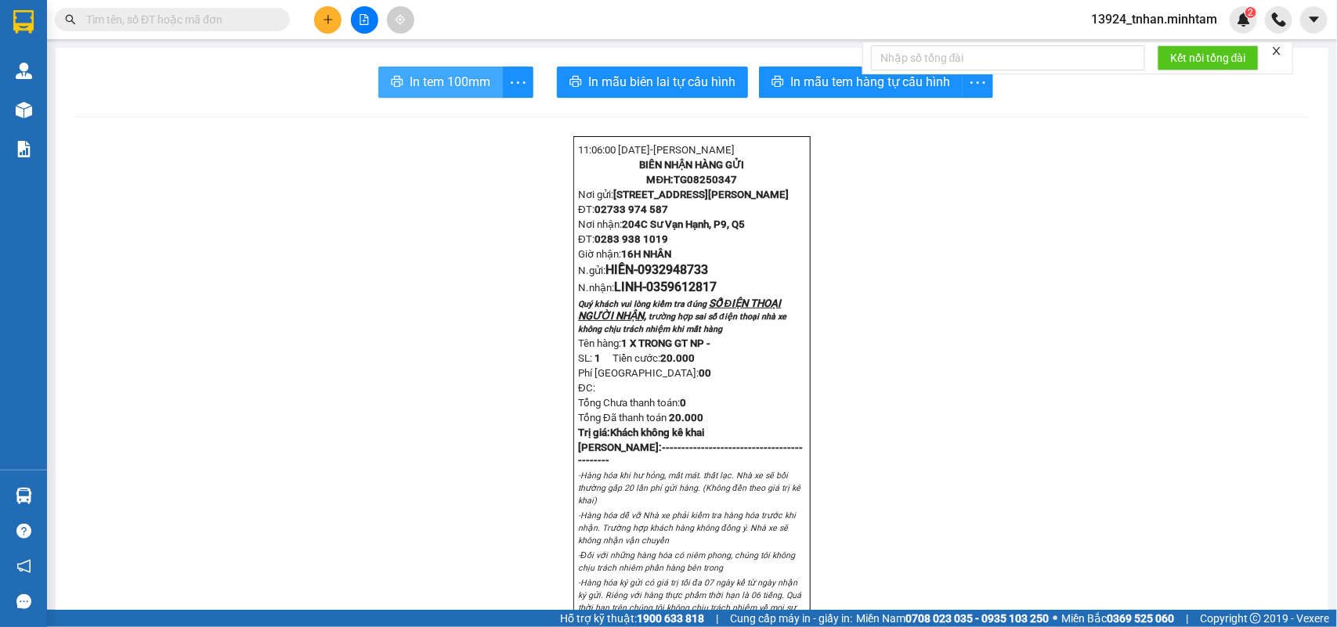
click at [432, 79] on span "In tem 100mm" at bounding box center [450, 82] width 81 height 20
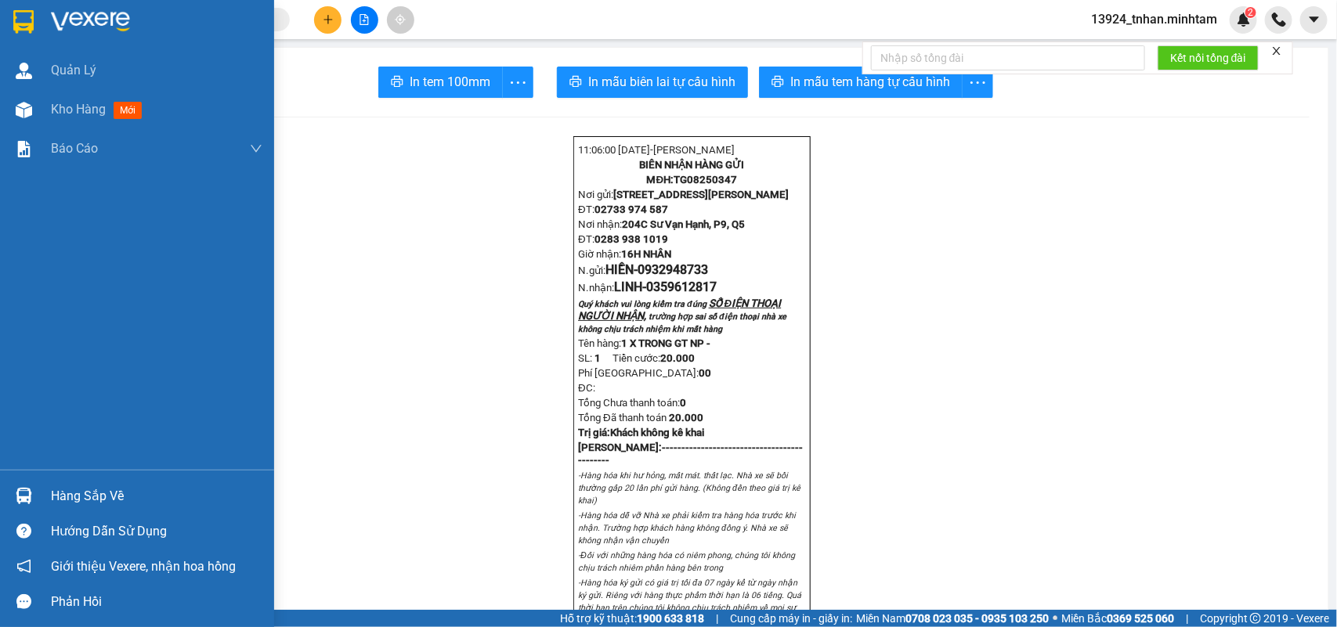
click at [36, 493] on div at bounding box center [23, 495] width 27 height 27
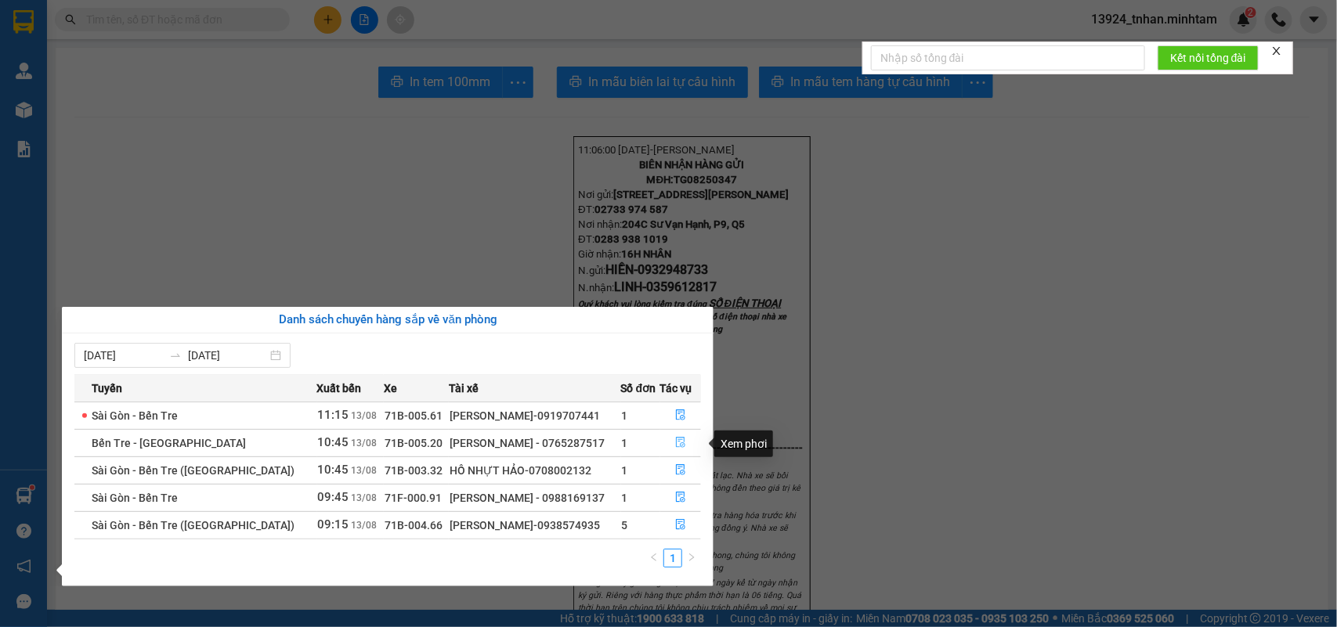
click at [680, 440] on icon "file-done" at bounding box center [680, 442] width 11 height 11
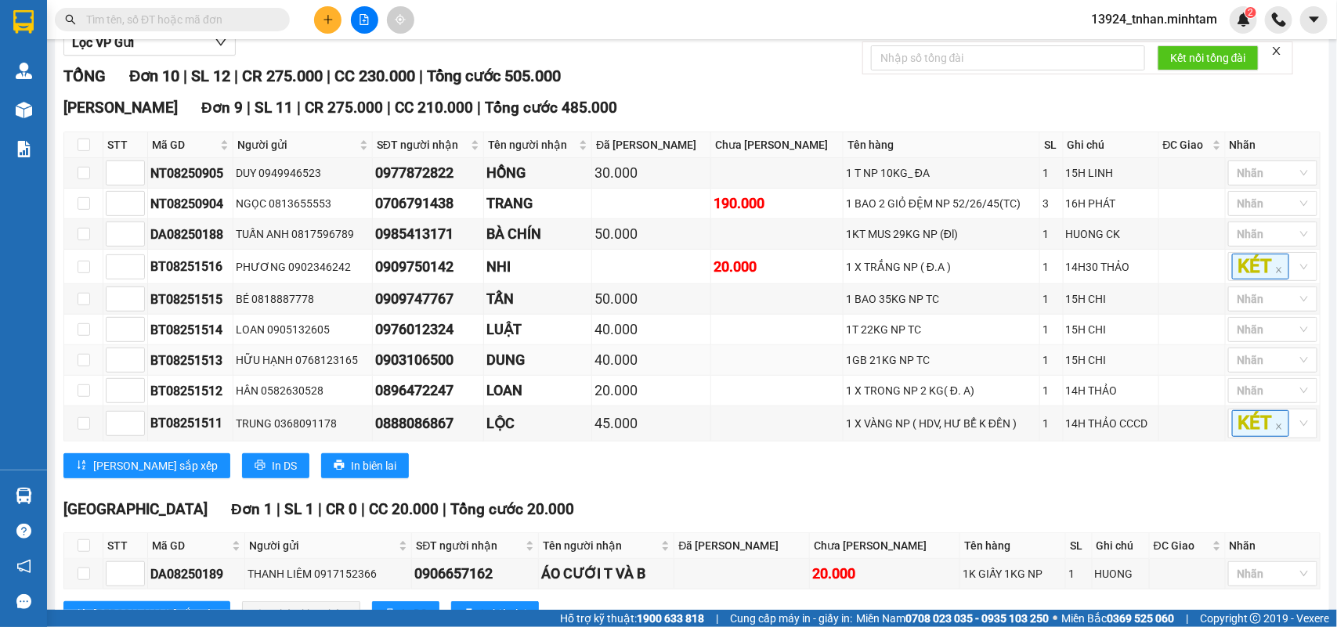
scroll to position [299, 0]
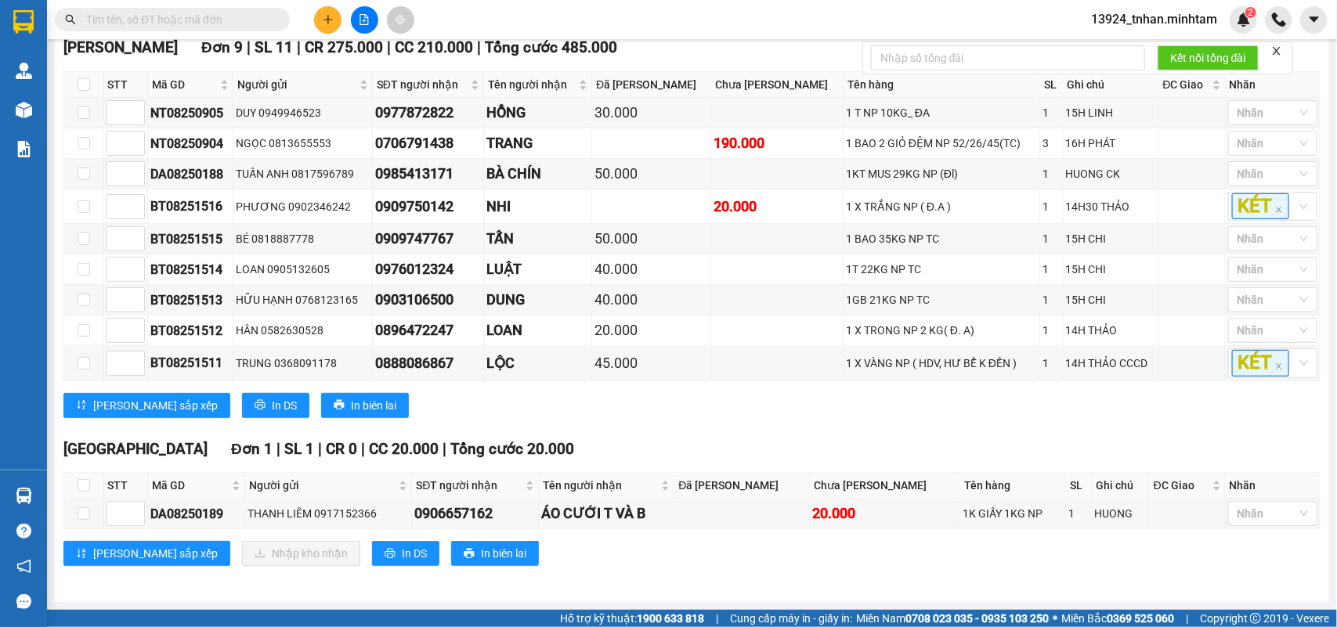
click at [275, 13] on span at bounding box center [278, 19] width 9 height 17
click at [260, 13] on input "text" at bounding box center [178, 19] width 185 height 17
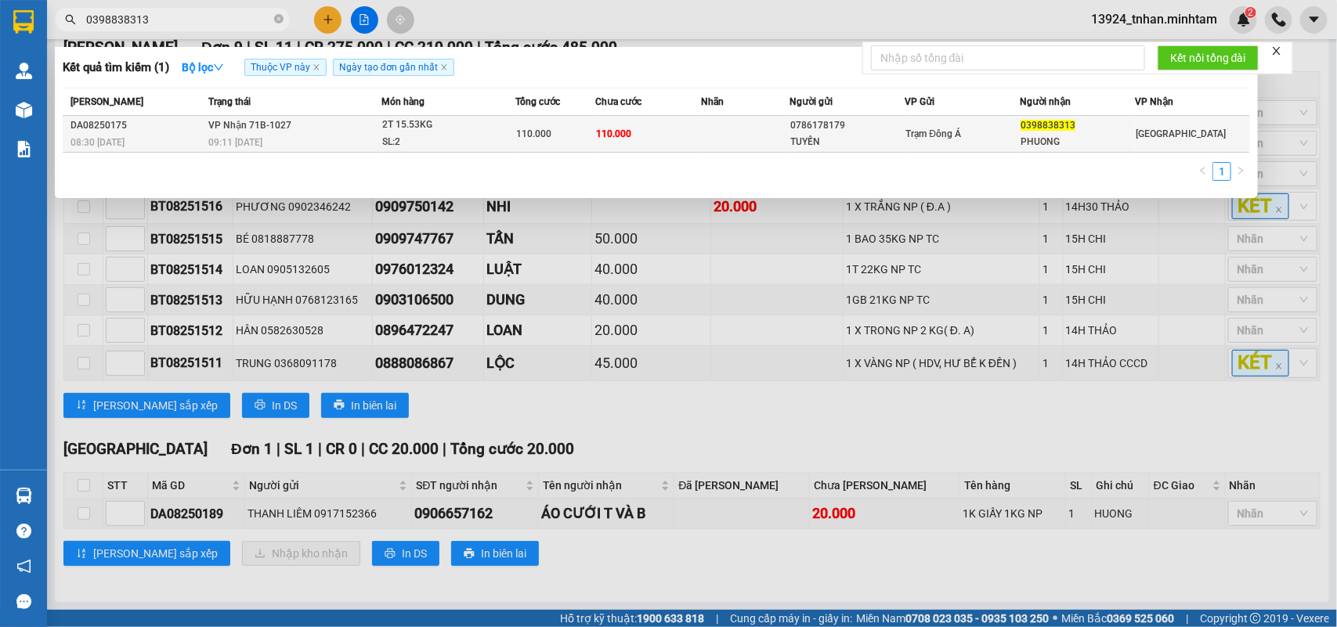
type input "0398838313"
click at [786, 134] on td at bounding box center [746, 134] width 89 height 37
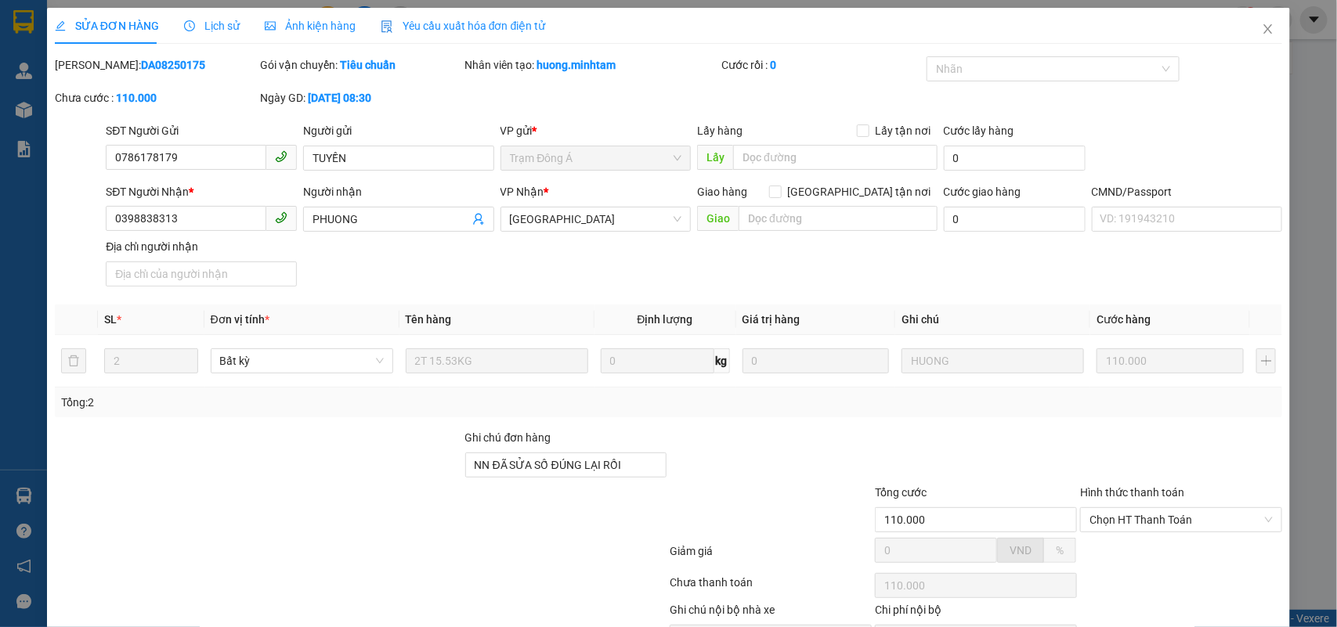
type input "0786178179"
type input "TUYỀN"
type input "0398838313"
type input "PHUONG"
type input "NN ĐÃ SỬA SỐ ĐÚNG LẠI RỒI"
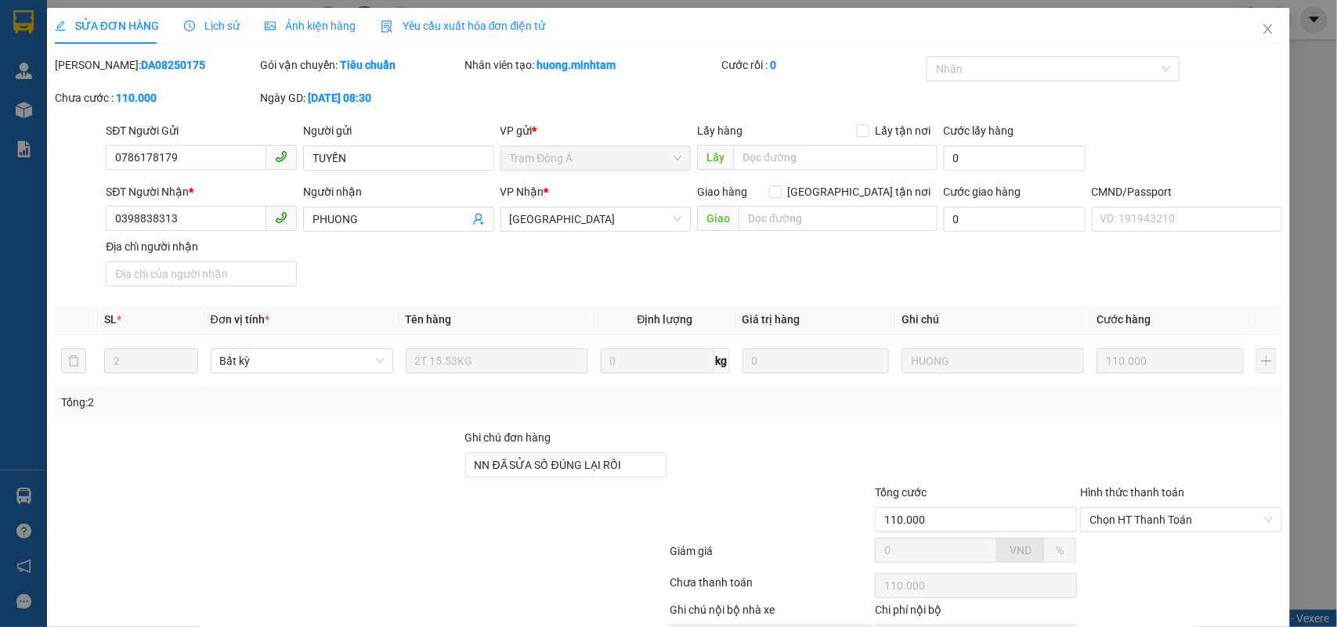
type input "110.000"
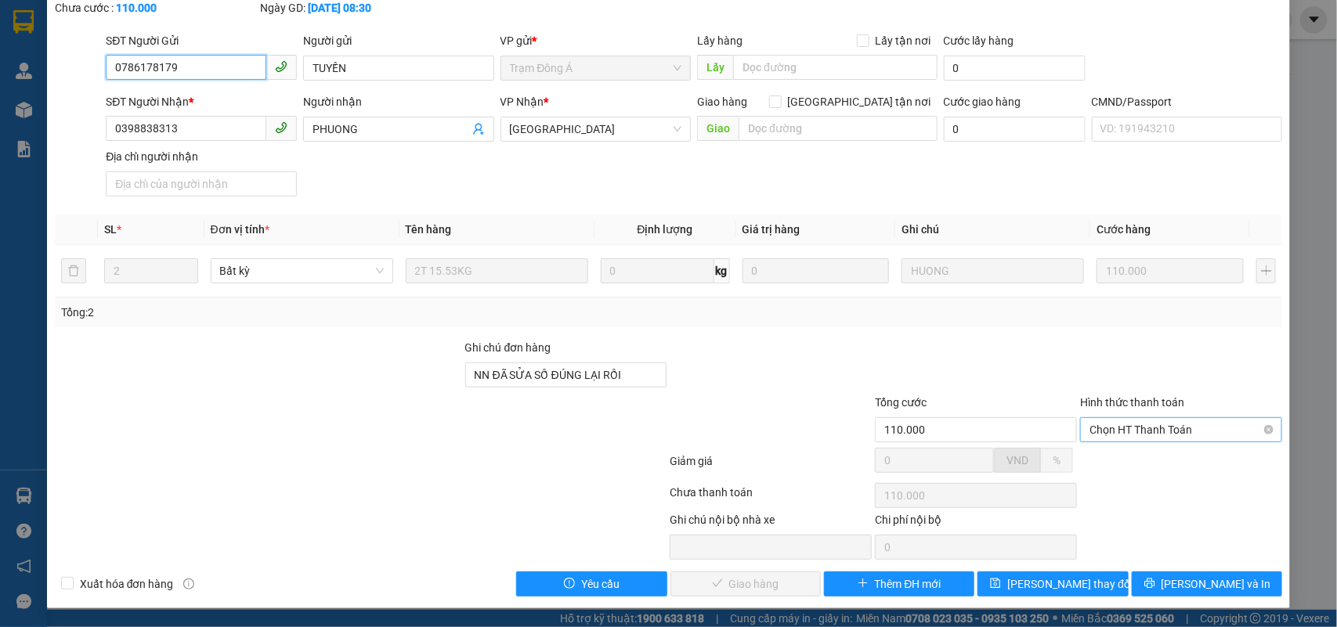
click at [1110, 428] on span "Chọn HT Thanh Toán" at bounding box center [1181, 429] width 183 height 23
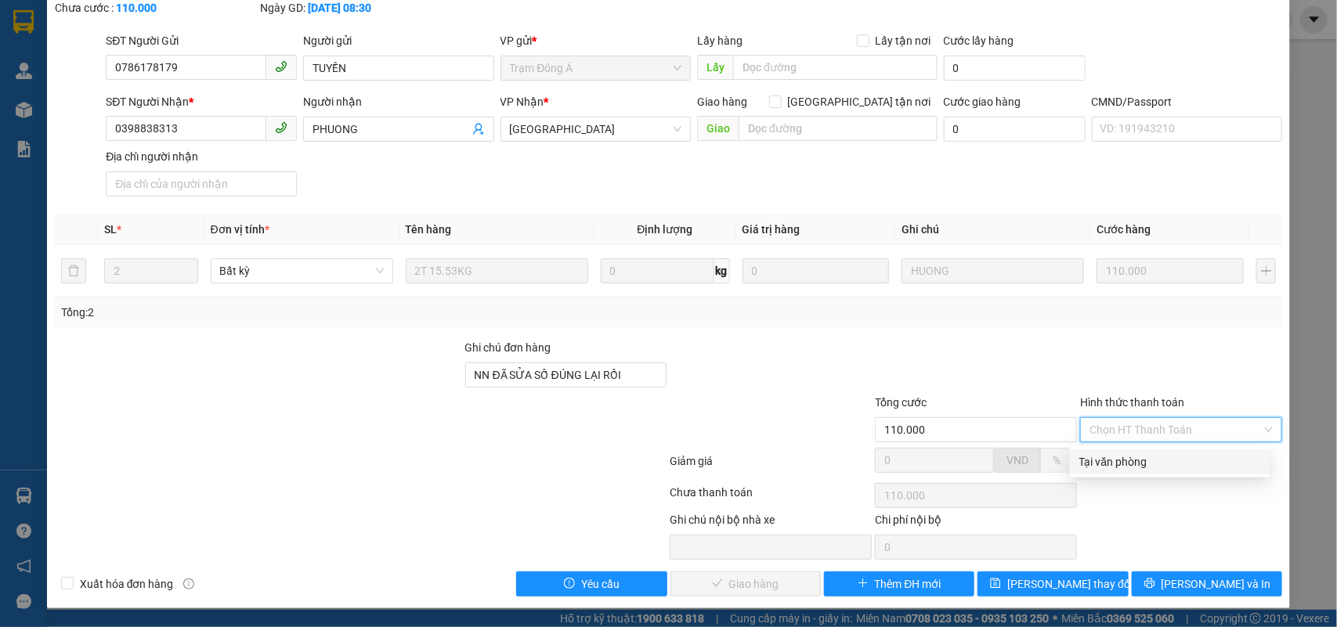
click at [1093, 468] on div "Tại văn phòng" at bounding box center [1169, 462] width 181 height 17
type input "0"
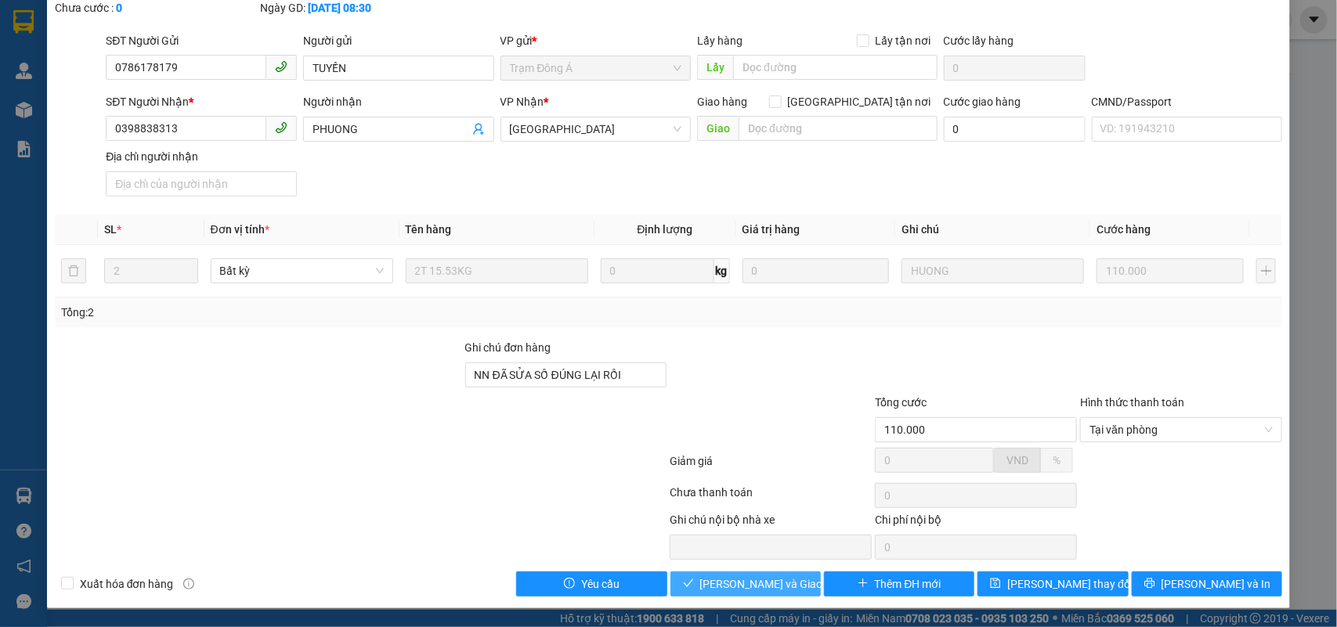
click at [701, 584] on button "Lưu và Giao hàng" at bounding box center [745, 584] width 150 height 25
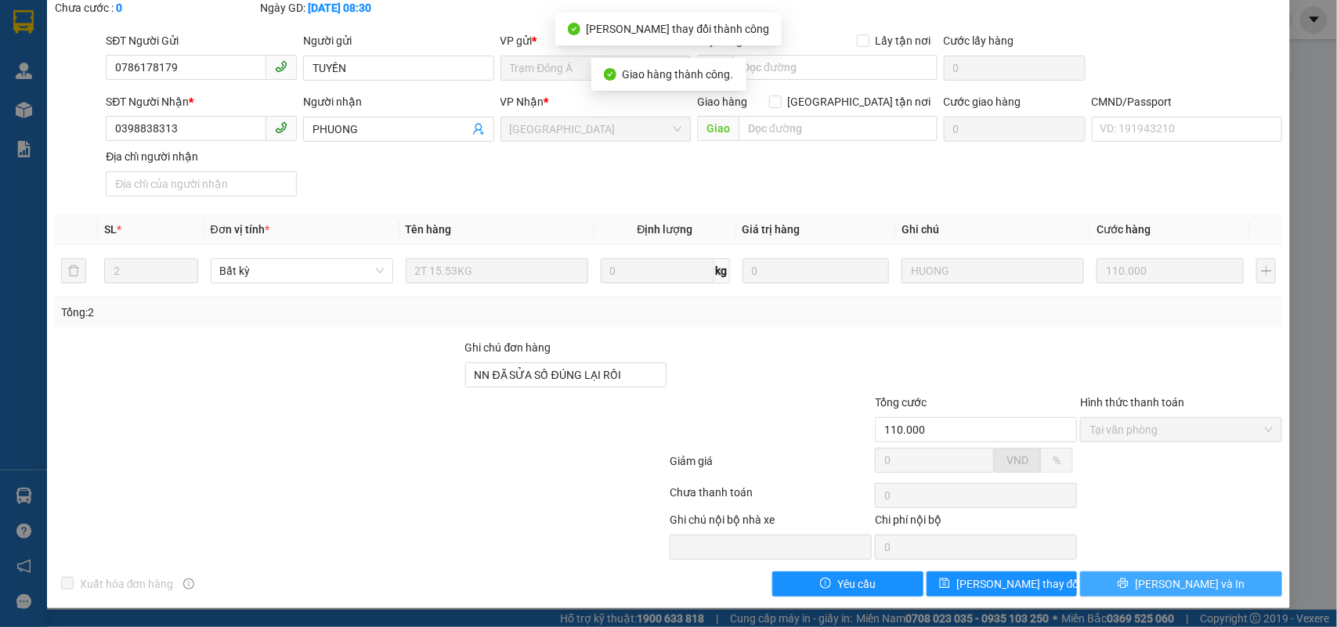
click at [1184, 588] on span "[PERSON_NAME] và In" at bounding box center [1190, 584] width 110 height 17
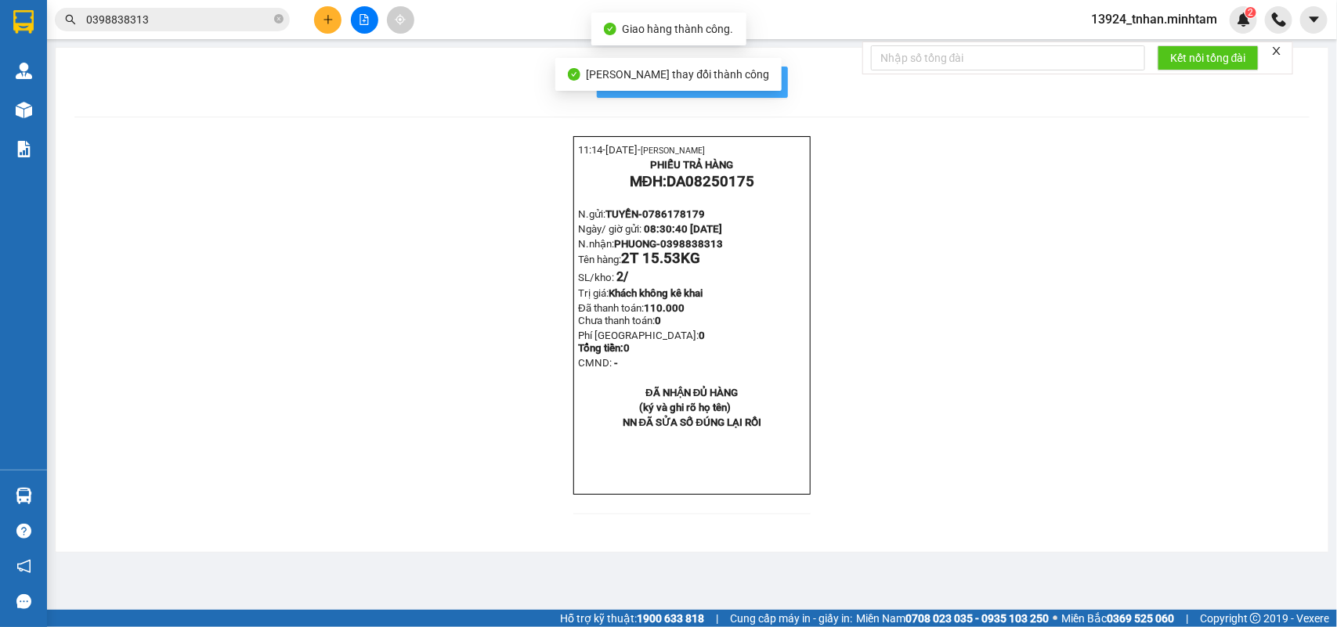
click at [774, 74] on button "In mẫu biên lai tự cấu hình" at bounding box center [692, 82] width 191 height 31
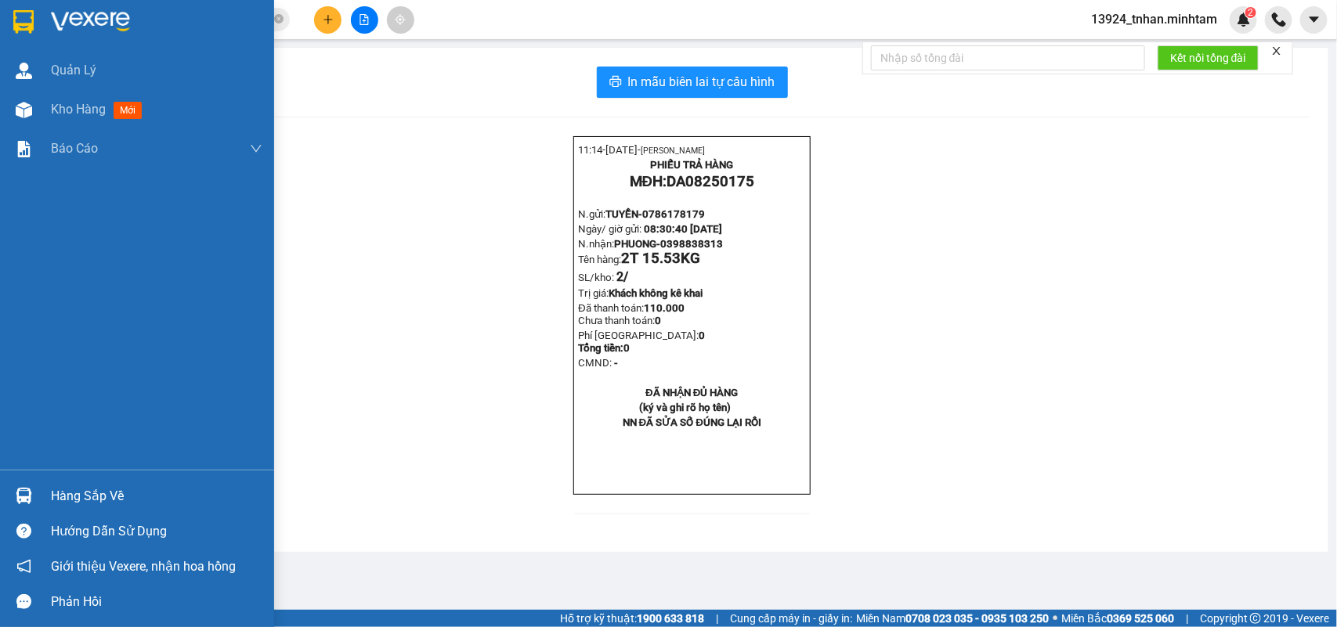
click at [51, 486] on div "Hàng sắp về" at bounding box center [156, 496] width 211 height 23
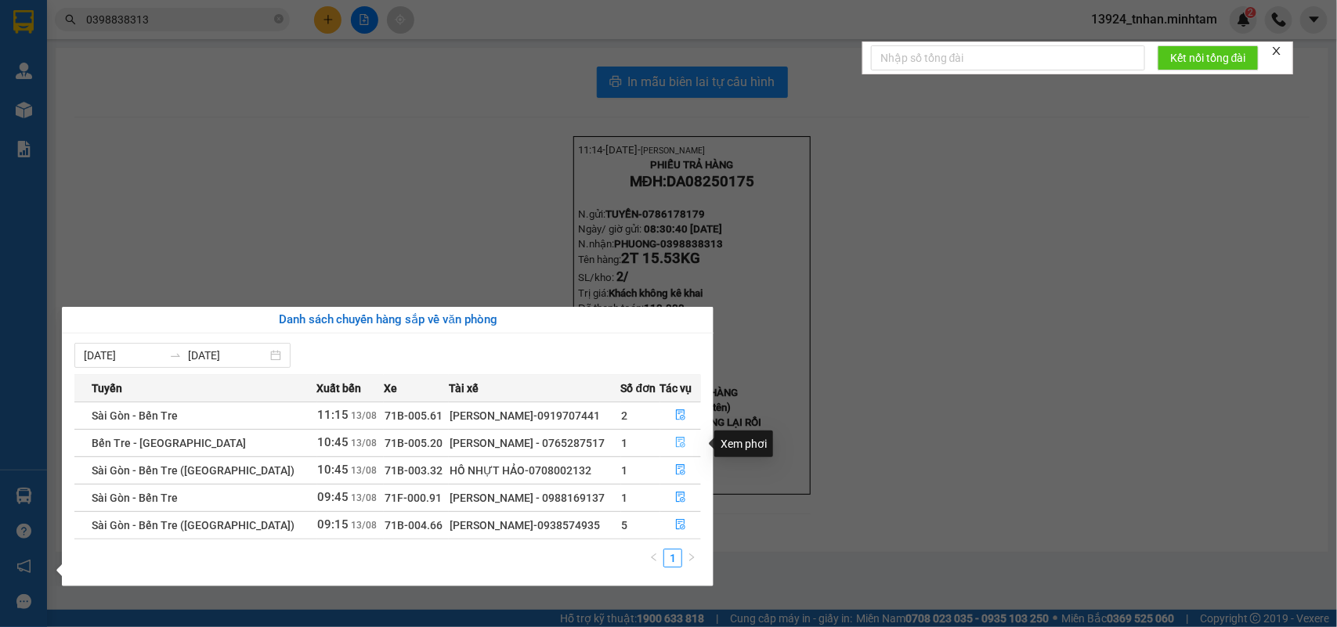
click at [676, 439] on icon "file-done" at bounding box center [680, 442] width 9 height 11
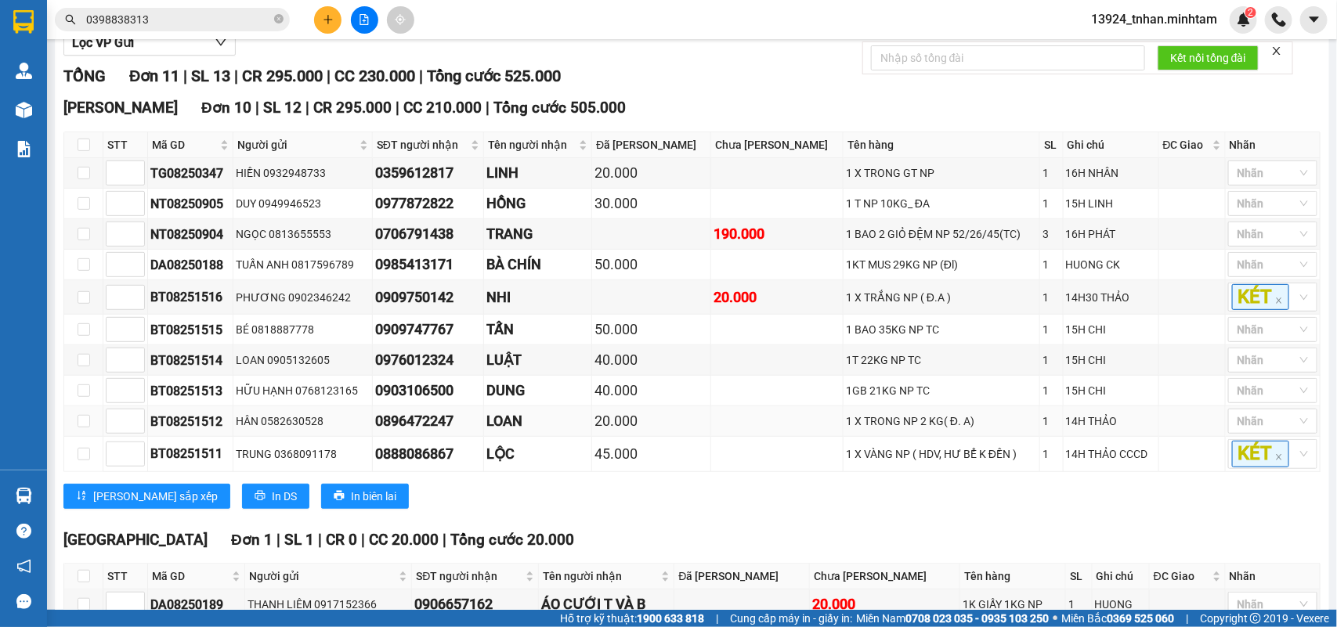
scroll to position [331, 0]
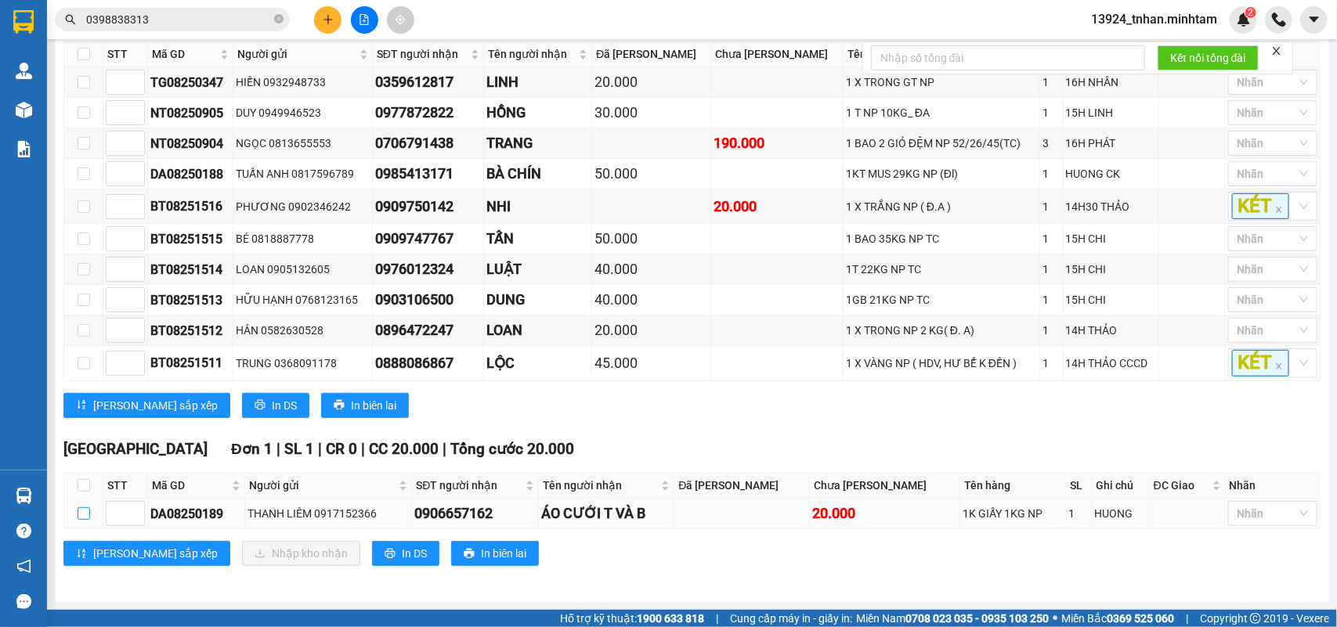
click at [79, 519] on input "checkbox" at bounding box center [84, 514] width 13 height 13
checkbox input "true"
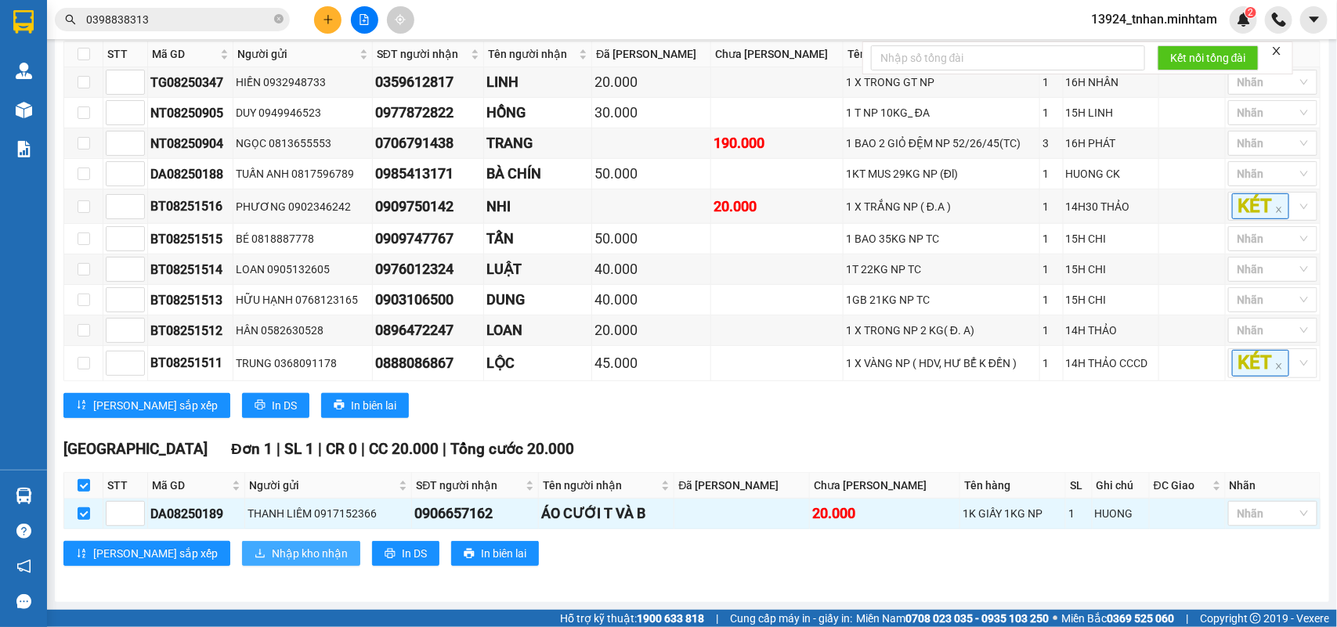
click at [272, 553] on span "Nhập kho nhận" at bounding box center [310, 553] width 76 height 17
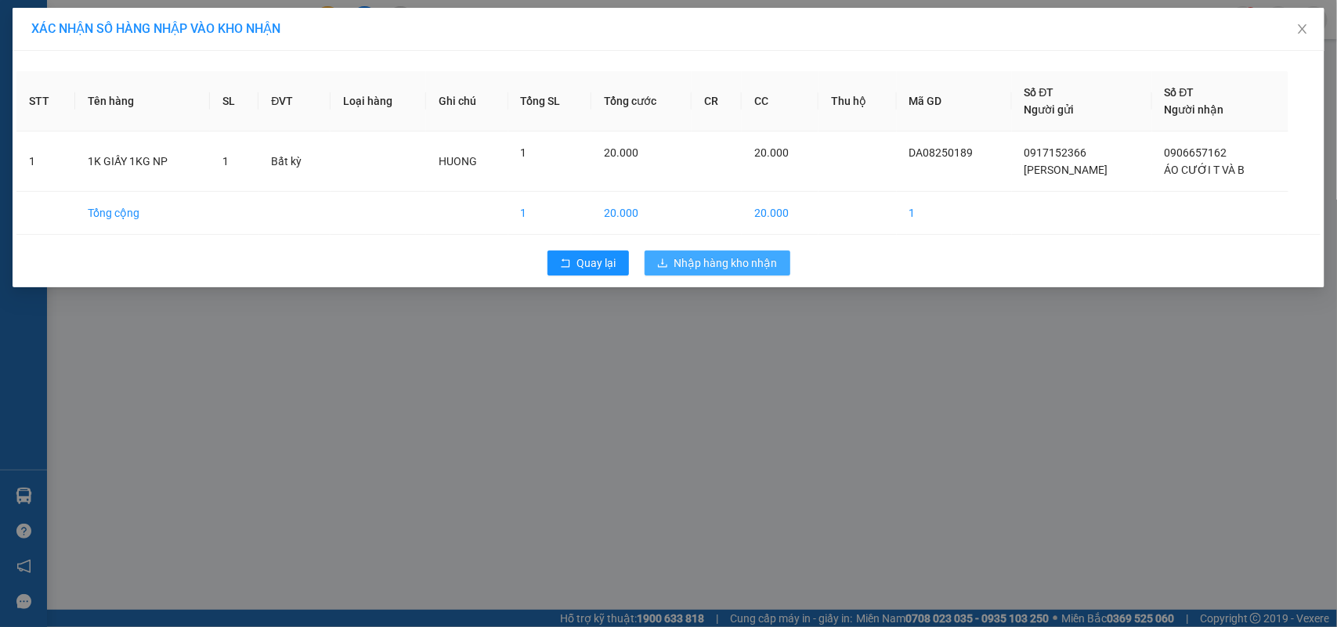
click at [738, 264] on span "Nhập hàng kho nhận" at bounding box center [725, 263] width 103 height 17
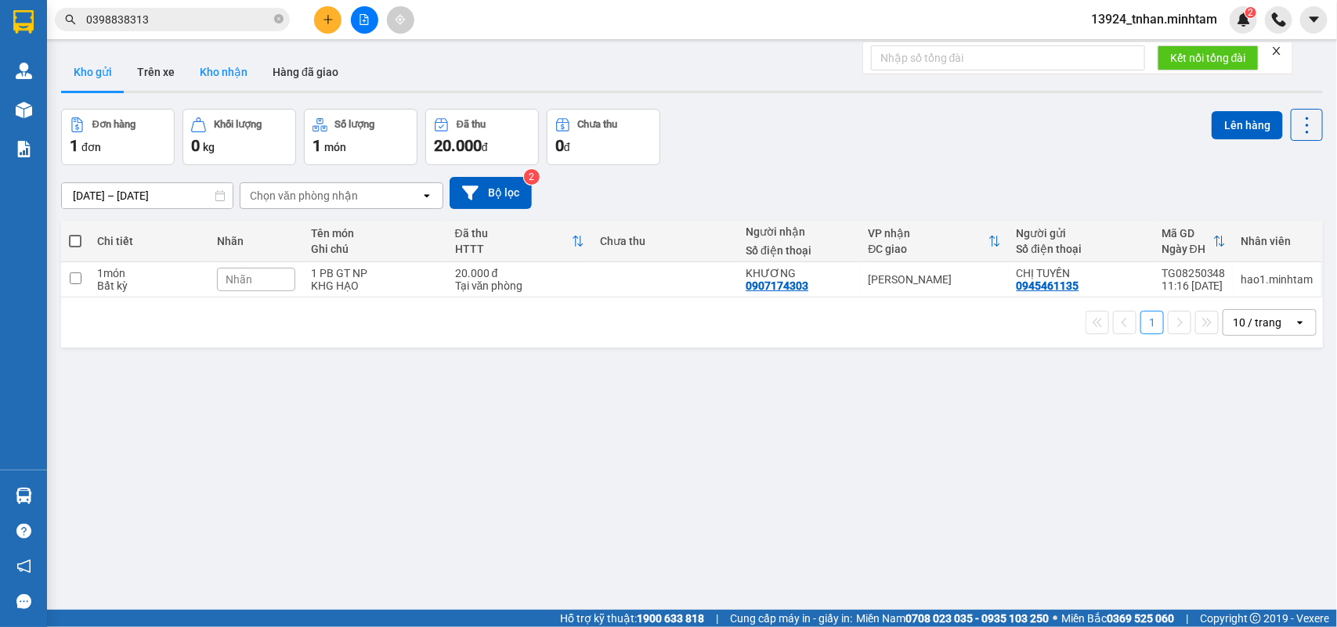
click at [216, 61] on button "Kho nhận" at bounding box center [223, 72] width 73 height 38
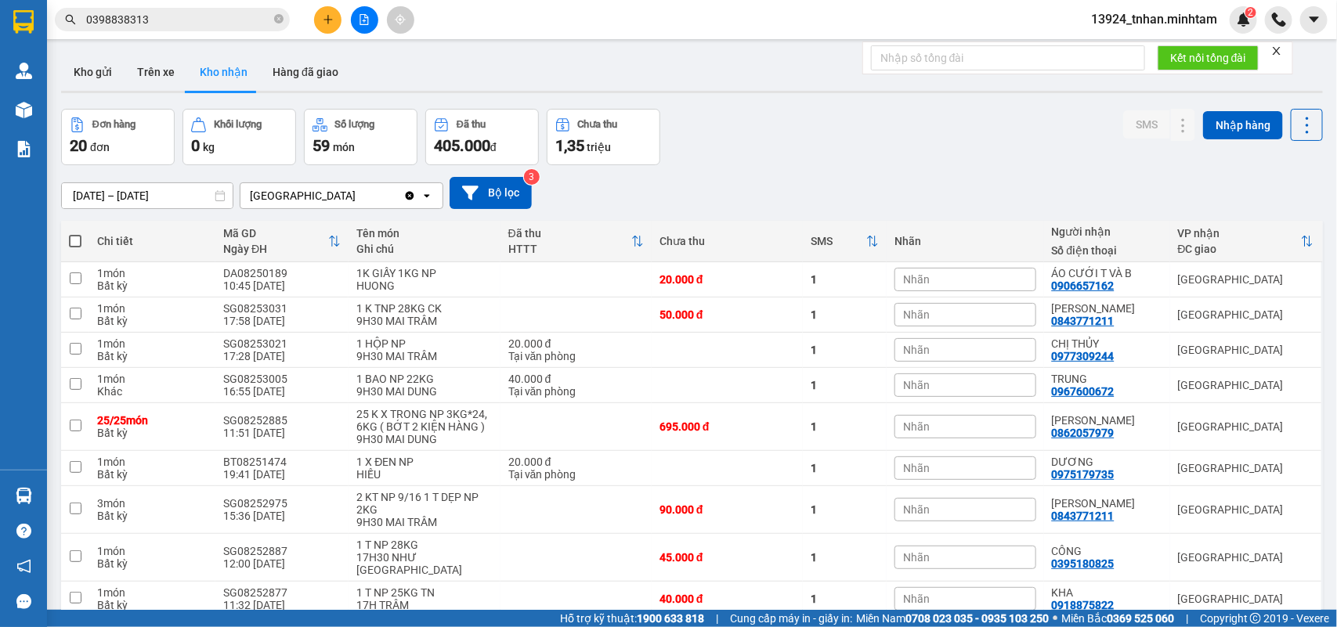
drag, startPoint x: 0, startPoint y: 16, endPoint x: 819, endPoint y: 165, distance: 831.9
click at [819, 165] on div "11/08/2025 – 13/08/2025 Press the down arrow key to interact with the calendar …" at bounding box center [692, 193] width 1262 height 56
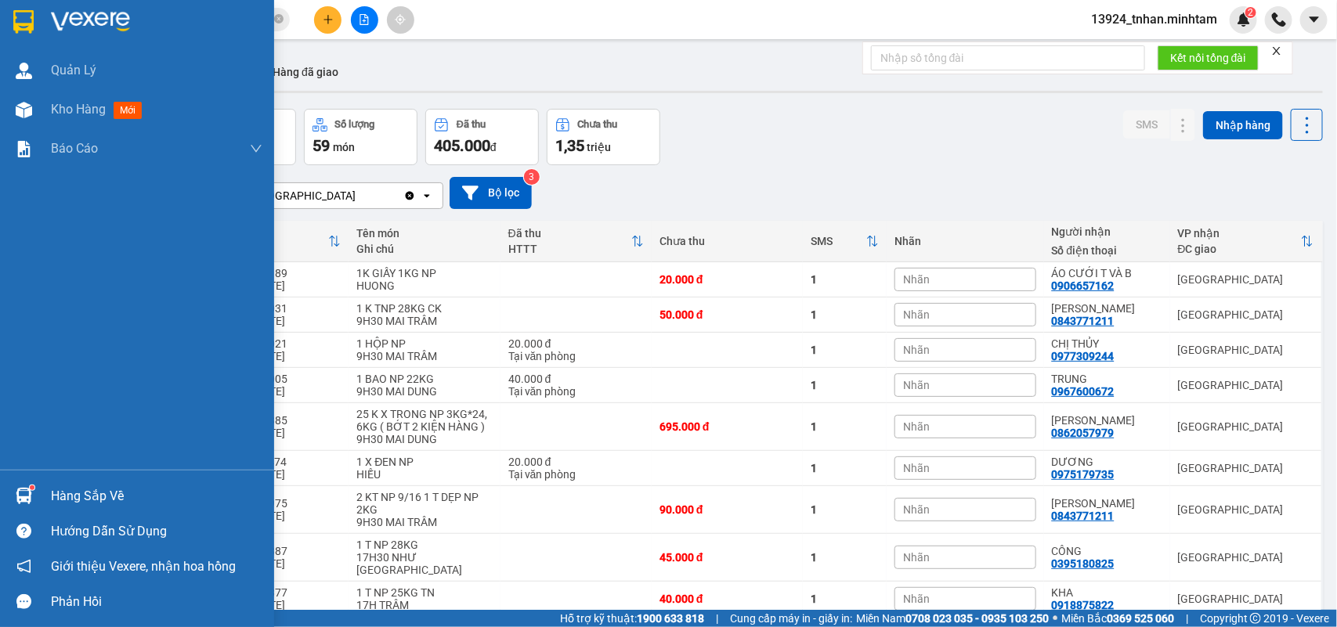
click at [45, 500] on div "Hàng sắp về" at bounding box center [137, 496] width 274 height 35
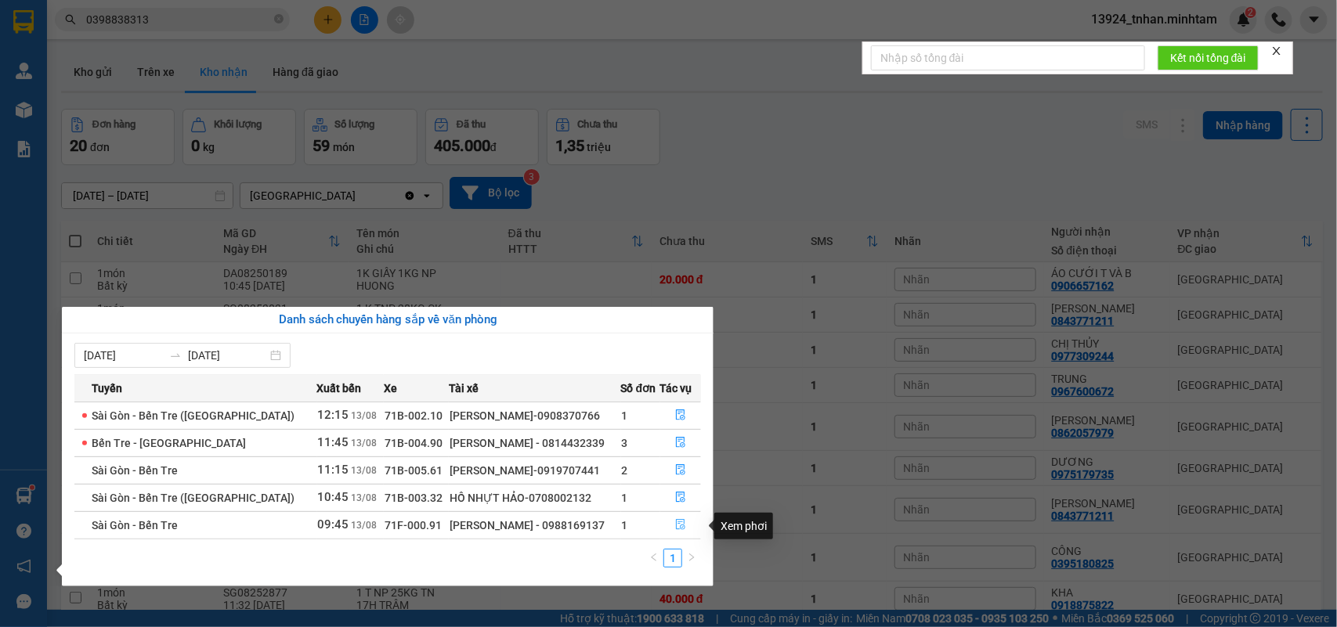
click at [693, 526] on button "button" at bounding box center [681, 525] width 40 height 25
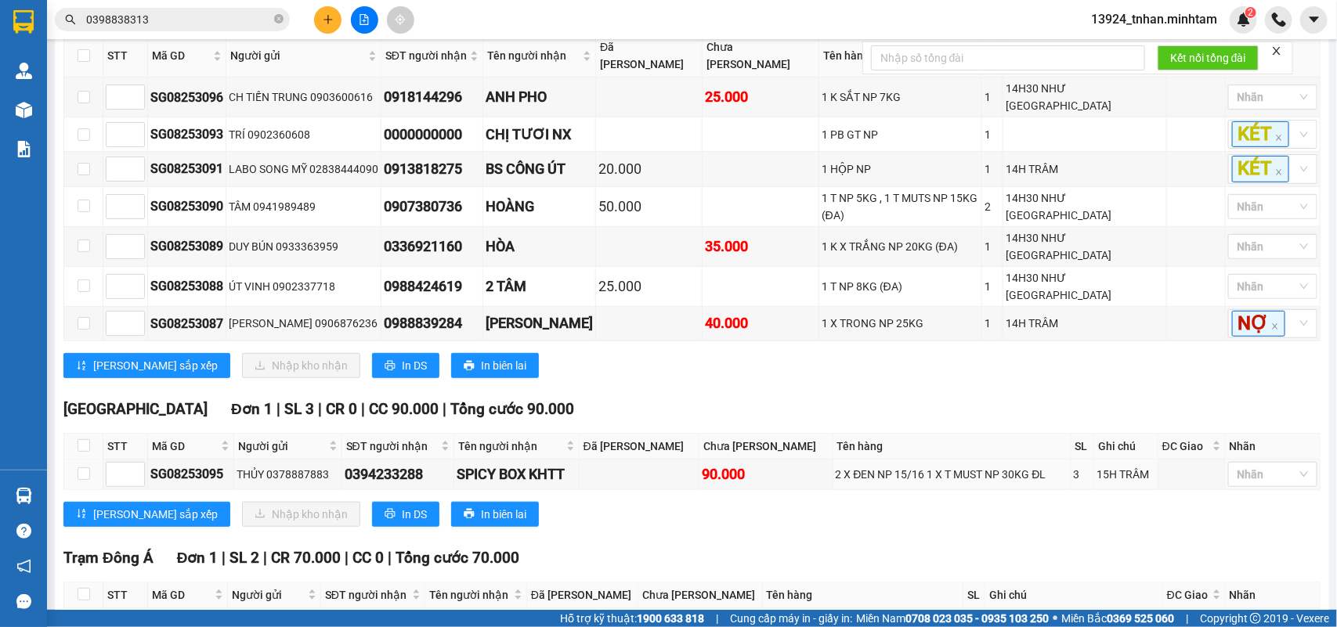
scroll to position [392, 0]
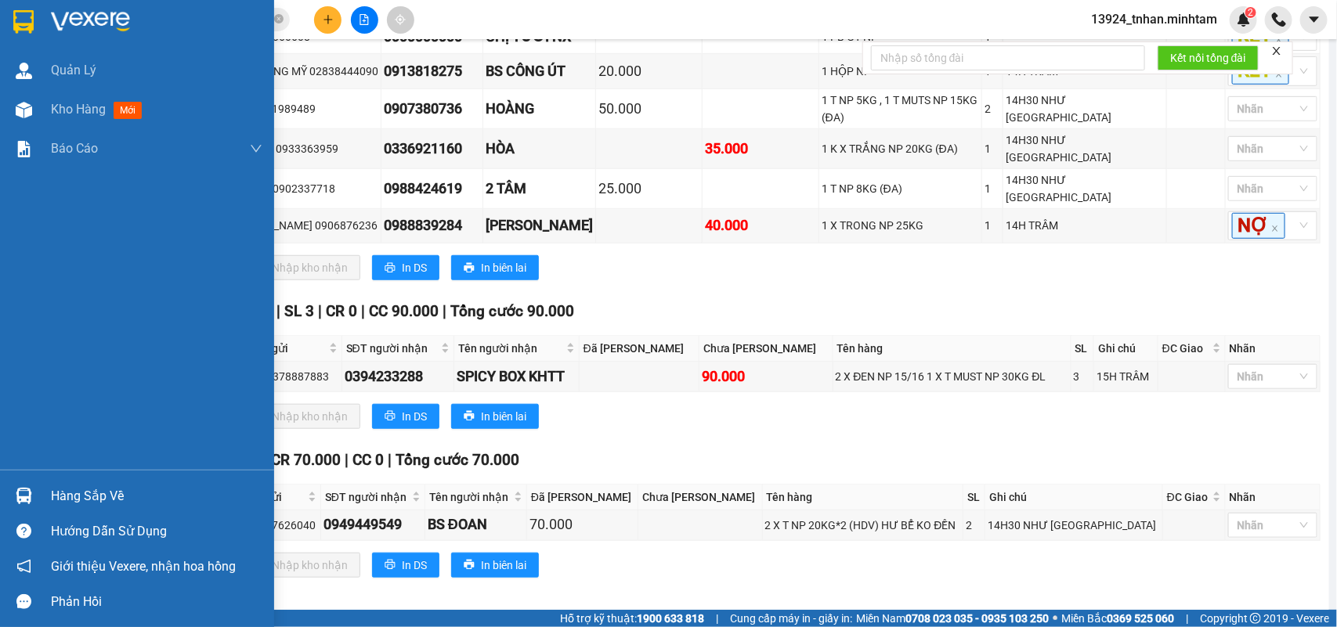
click at [10, 490] on div at bounding box center [23, 495] width 27 height 27
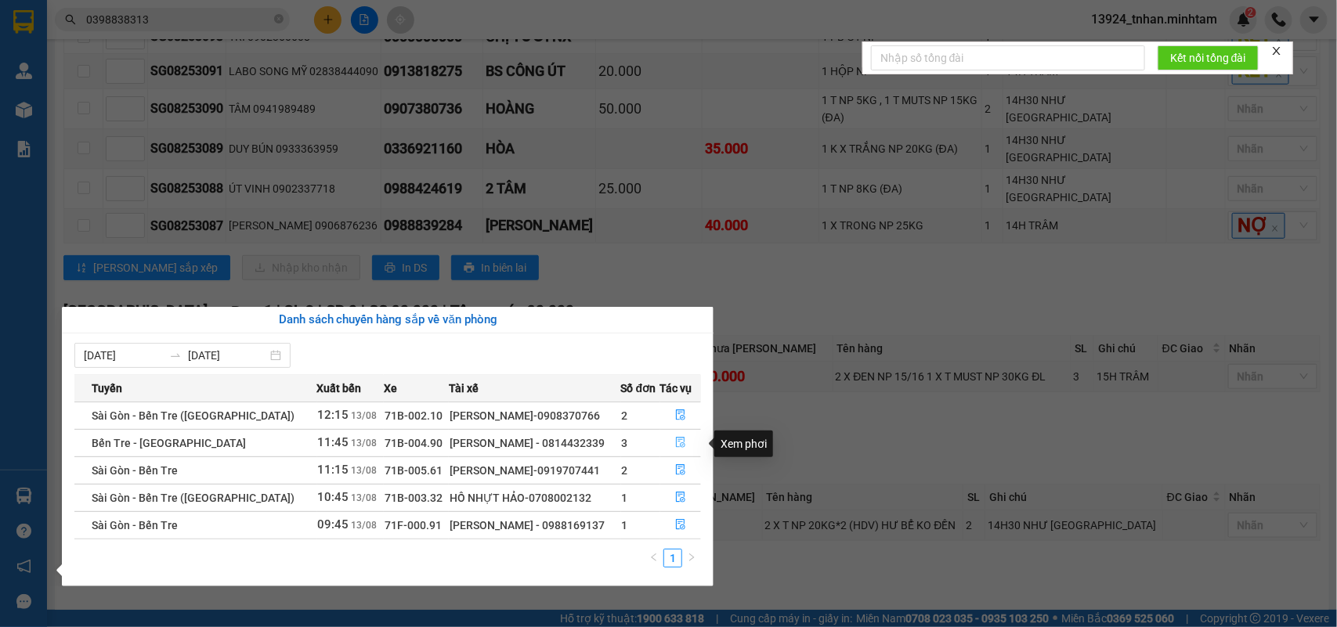
click at [668, 439] on button "button" at bounding box center [681, 443] width 40 height 25
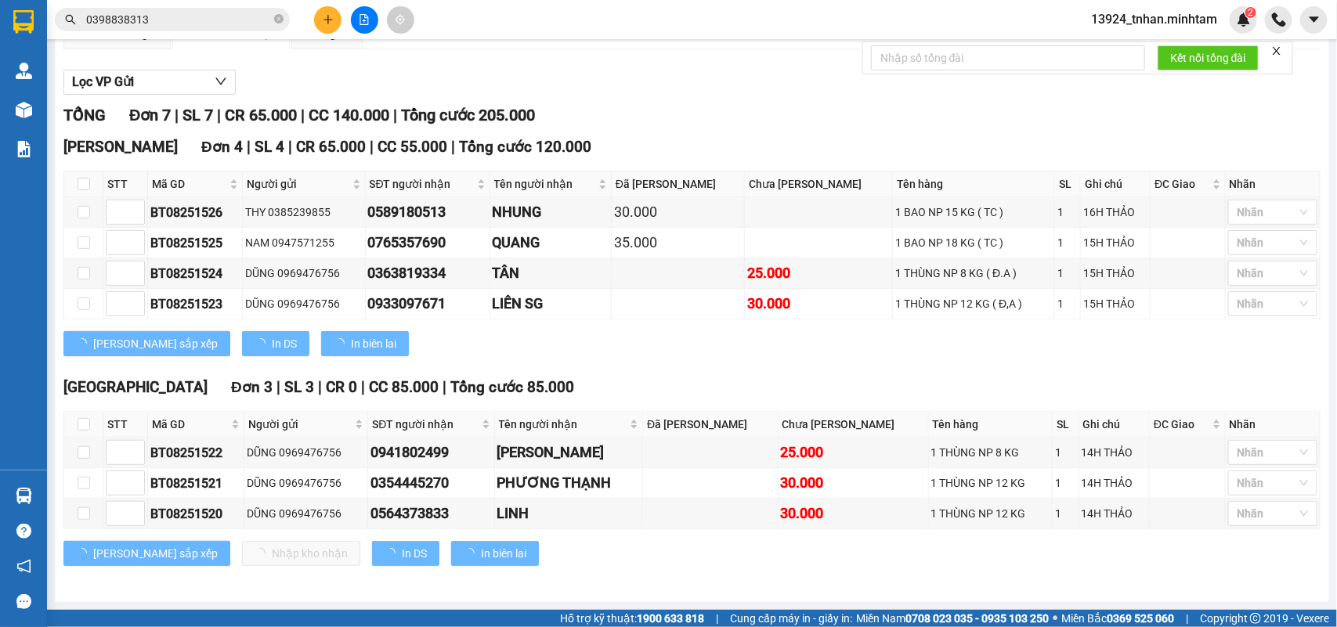
scroll to position [197, 0]
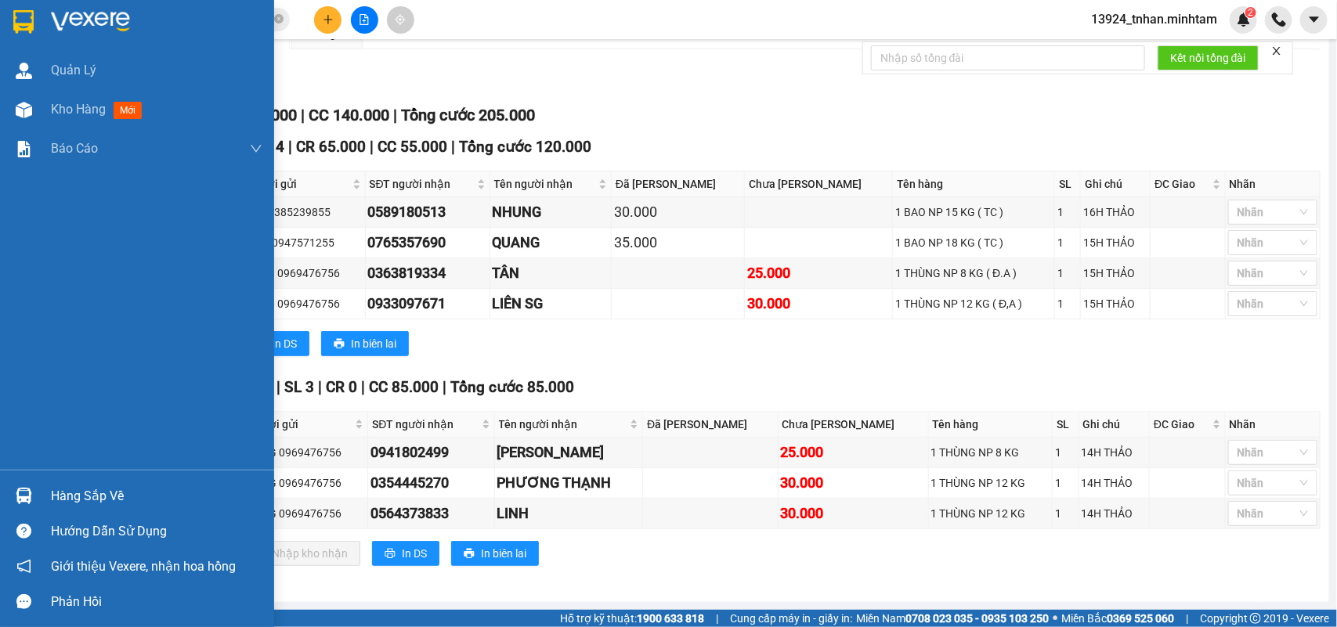
click at [52, 24] on img at bounding box center [90, 21] width 79 height 23
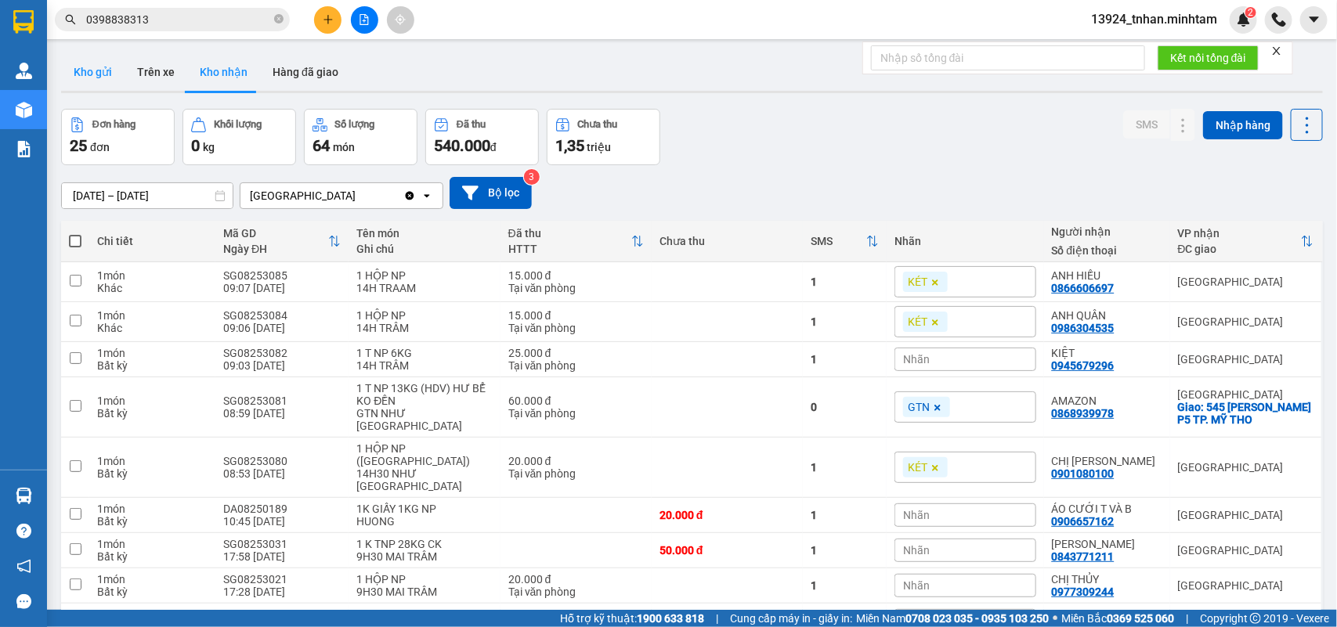
click at [107, 59] on button "Kho gửi" at bounding box center [92, 72] width 63 height 38
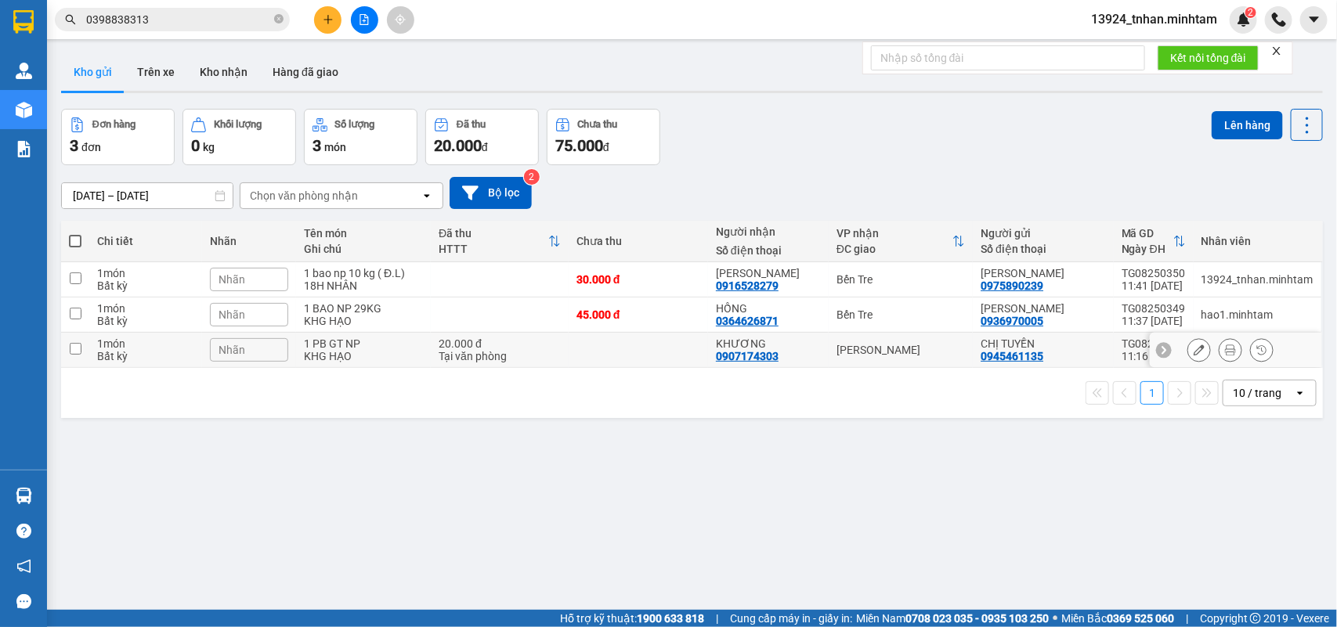
drag, startPoint x: 809, startPoint y: 354, endPoint x: 925, endPoint y: 185, distance: 205.1
click at [809, 352] on div "KHƯƠNG 0907174303" at bounding box center [768, 350] width 105 height 25
checkbox input "true"
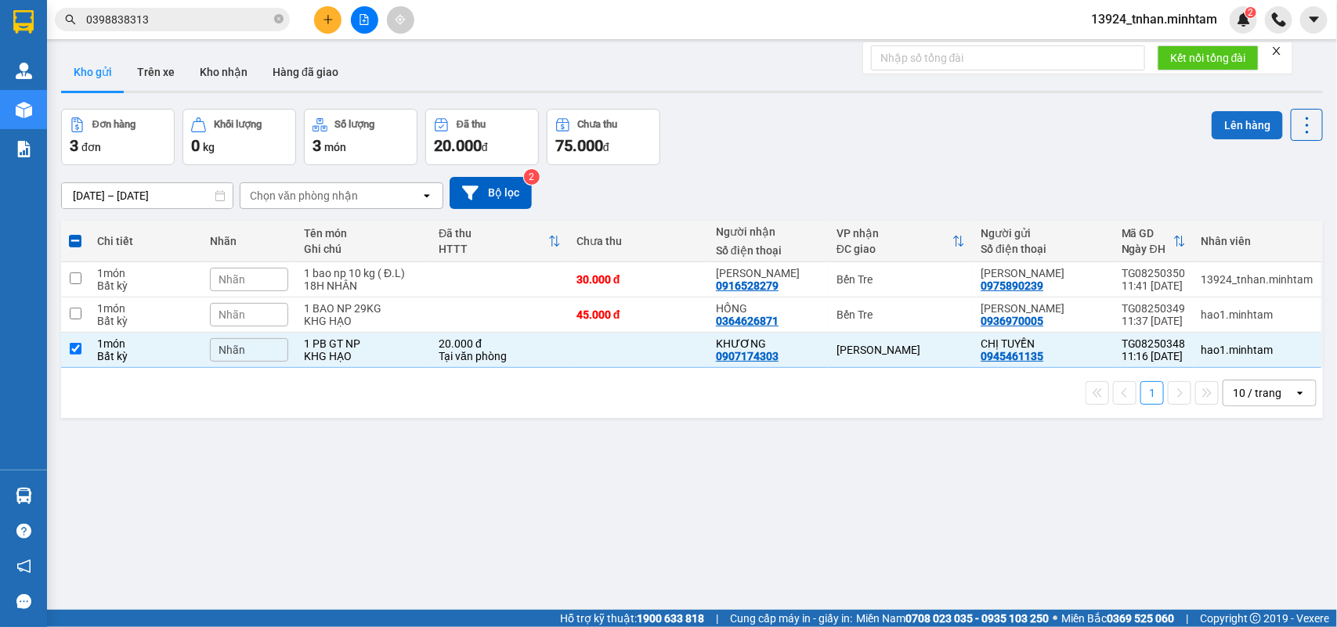
click at [1212, 132] on button "Lên hàng" at bounding box center [1247, 125] width 71 height 28
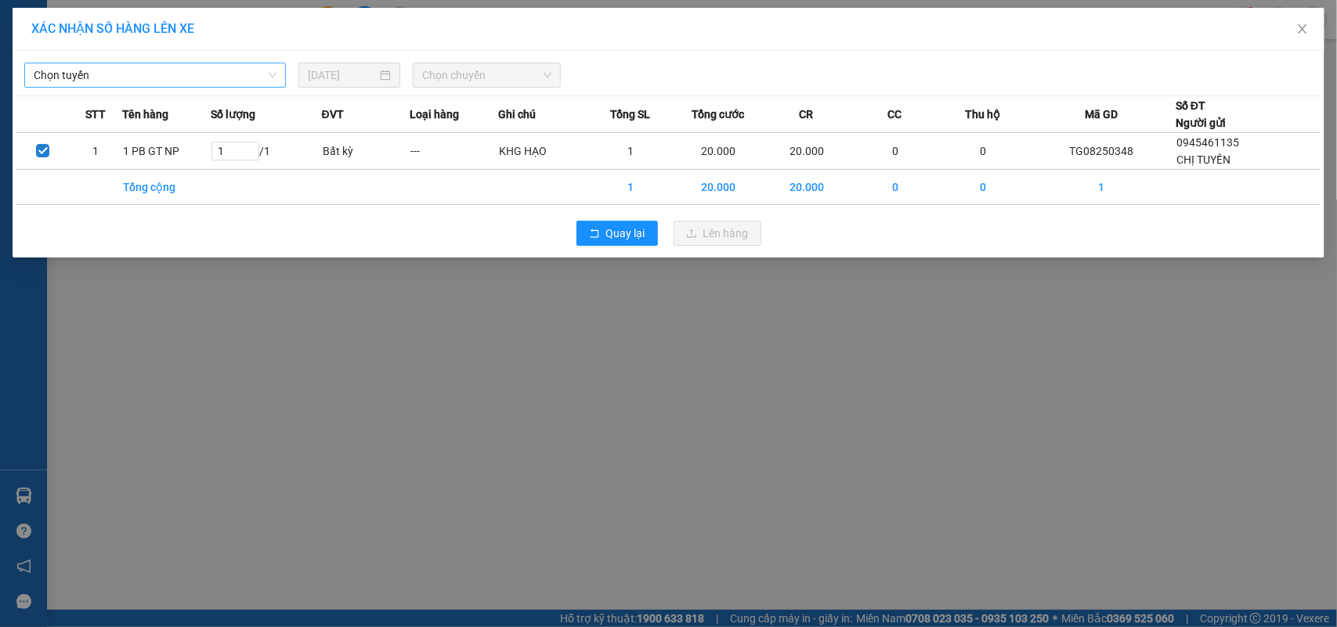
click at [92, 83] on span "Chọn tuyến" at bounding box center [155, 74] width 243 height 23
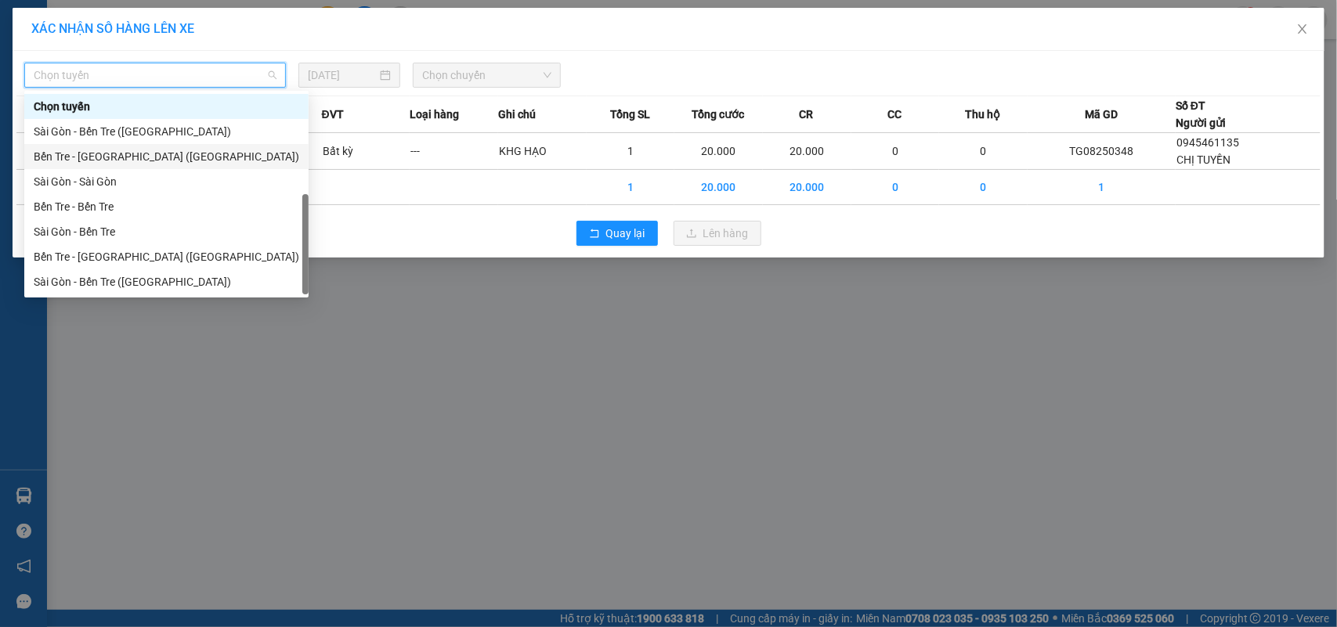
scroll to position [24, 0]
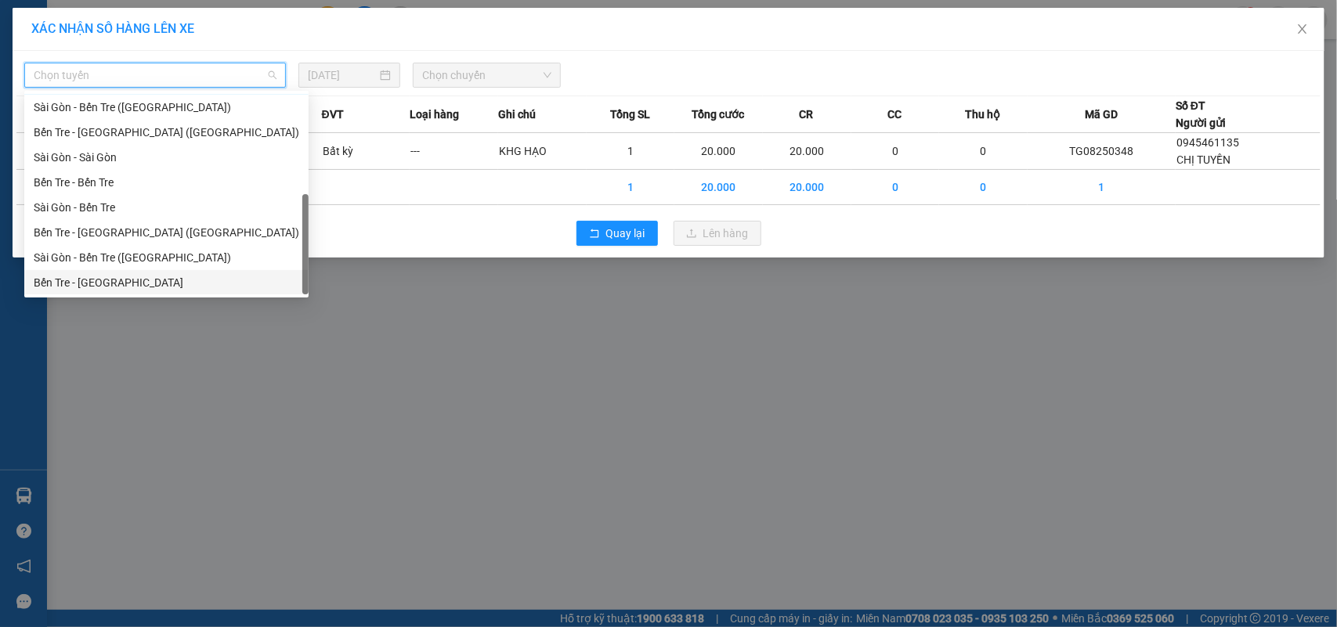
click at [143, 282] on div "Bến Tre - Sài Gòn" at bounding box center [167, 282] width 266 height 17
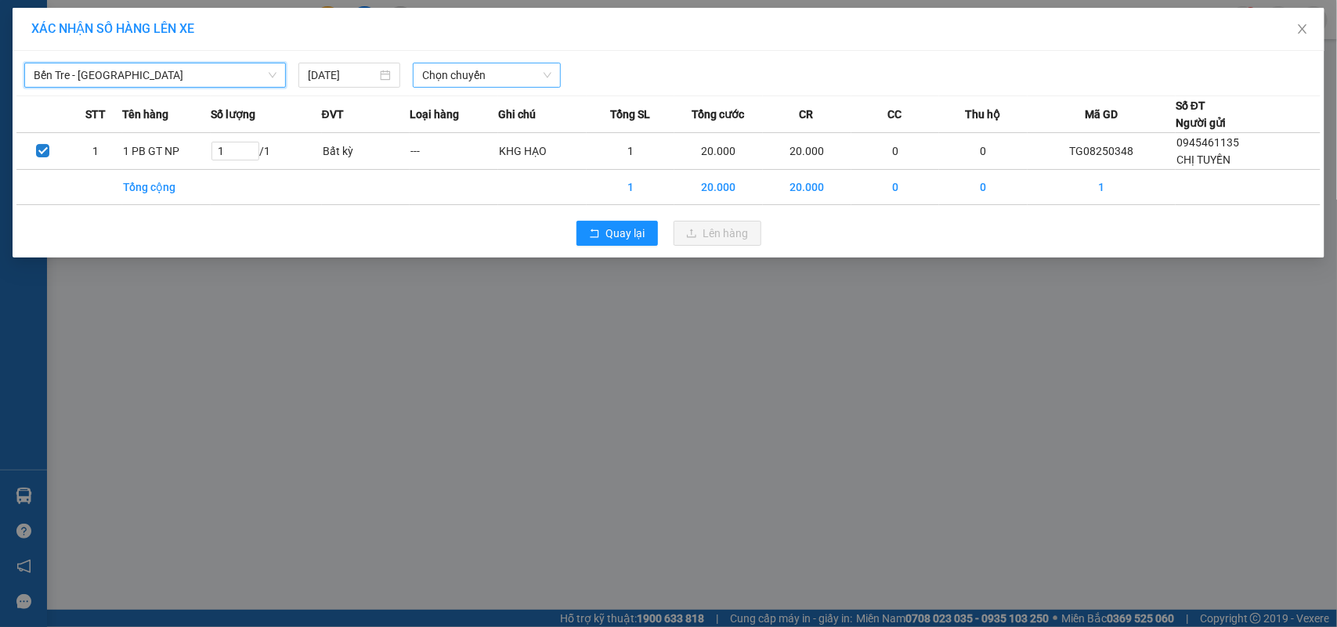
click at [439, 82] on span "Chọn chuyến" at bounding box center [486, 74] width 128 height 23
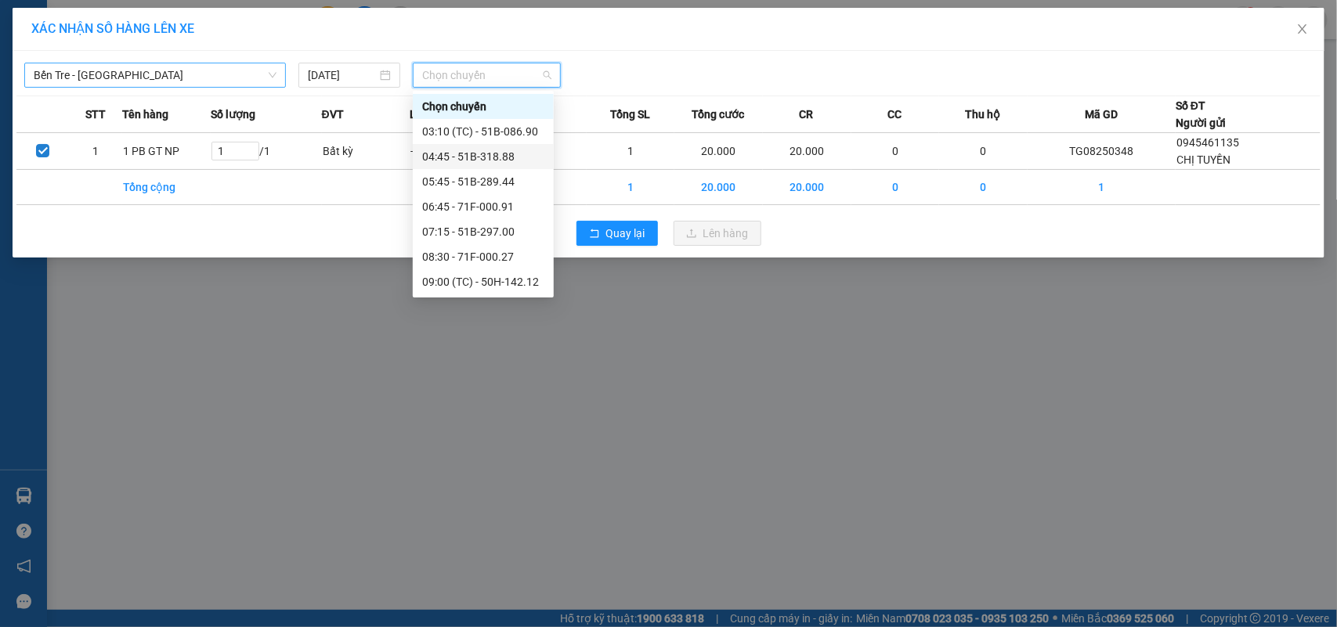
click at [264, 82] on span "Bến Tre - Sài Gòn" at bounding box center [155, 74] width 243 height 23
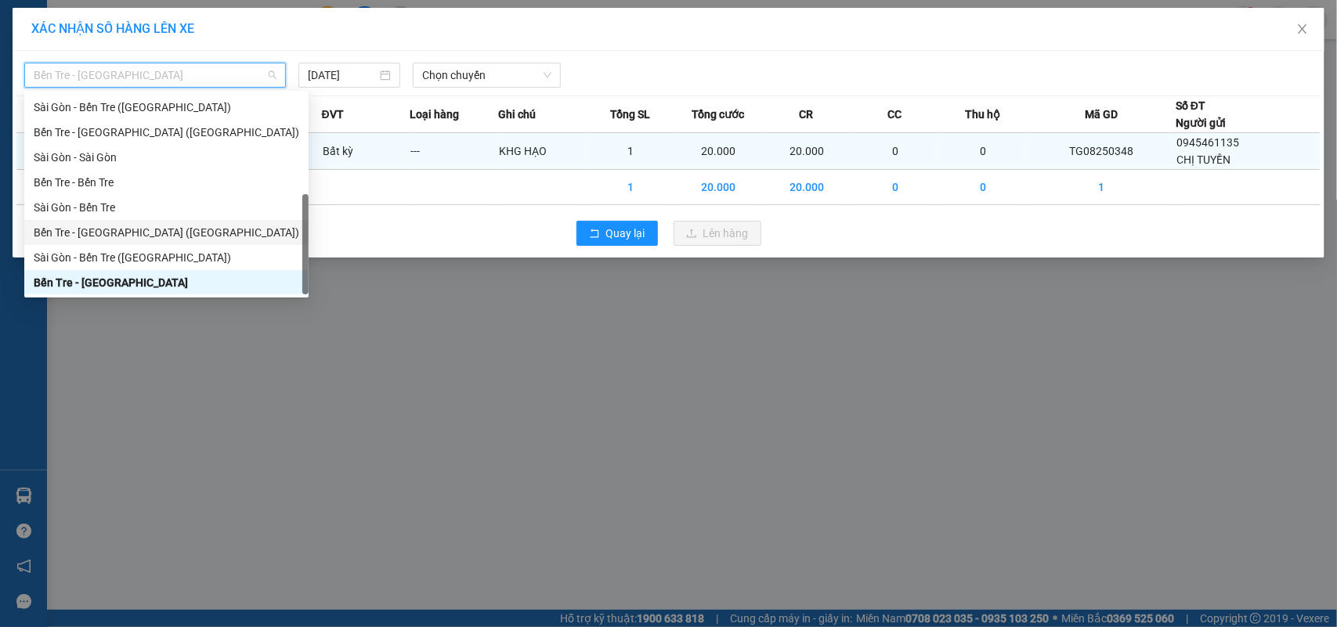
drag, startPoint x: 136, startPoint y: 229, endPoint x: 280, endPoint y: 153, distance: 162.9
click at [136, 228] on div "Bến Tre - [GEOGRAPHIC_DATA] ([GEOGRAPHIC_DATA])" at bounding box center [167, 232] width 266 height 17
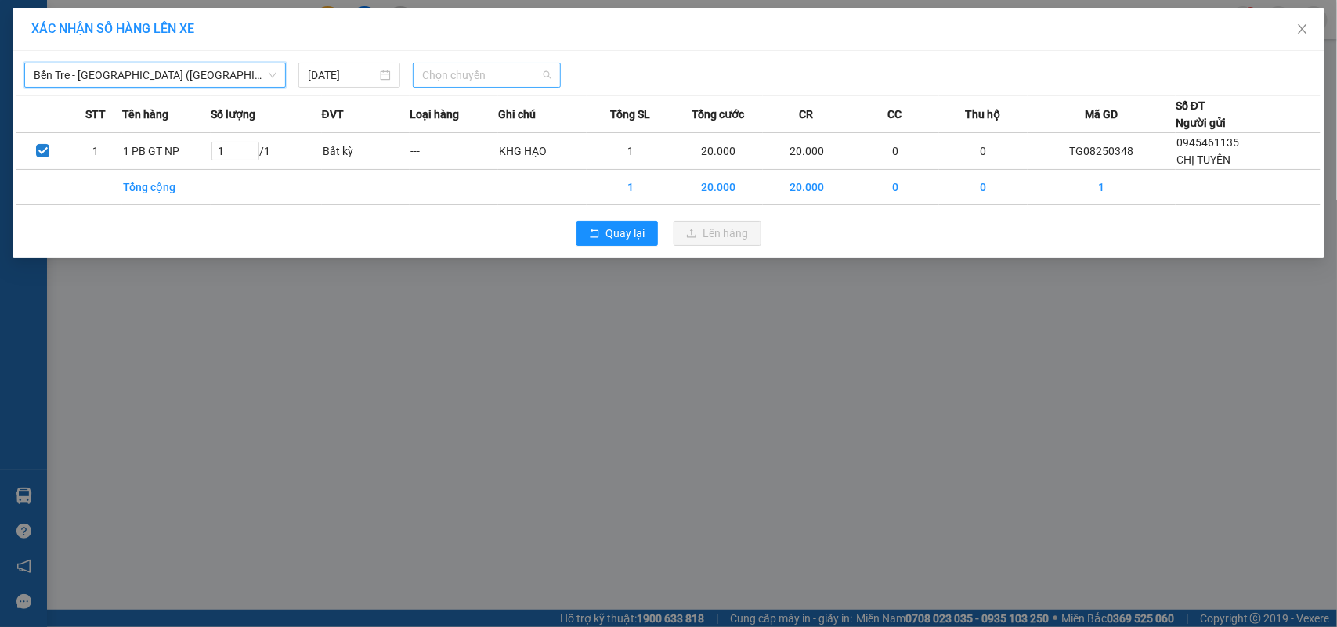
click at [436, 74] on span "Chọn chuyến" at bounding box center [486, 74] width 128 height 23
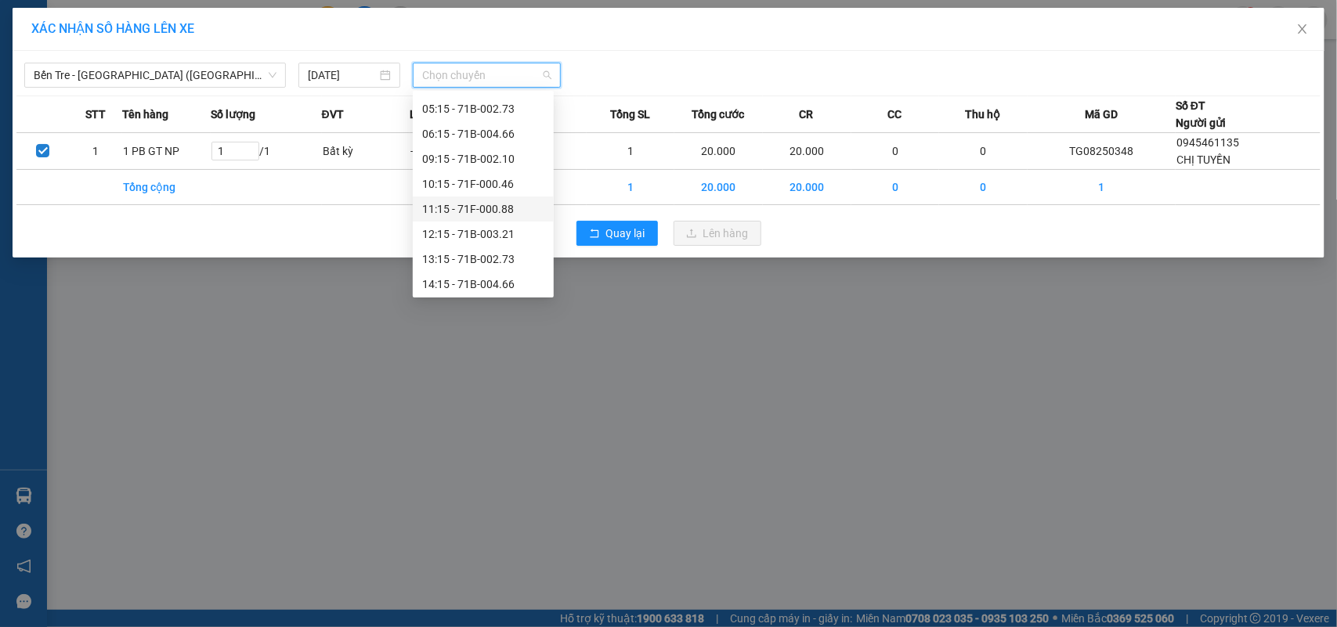
scroll to position [125, 0]
click at [515, 178] on div "11:15 - 71F-000.88" at bounding box center [483, 181] width 122 height 17
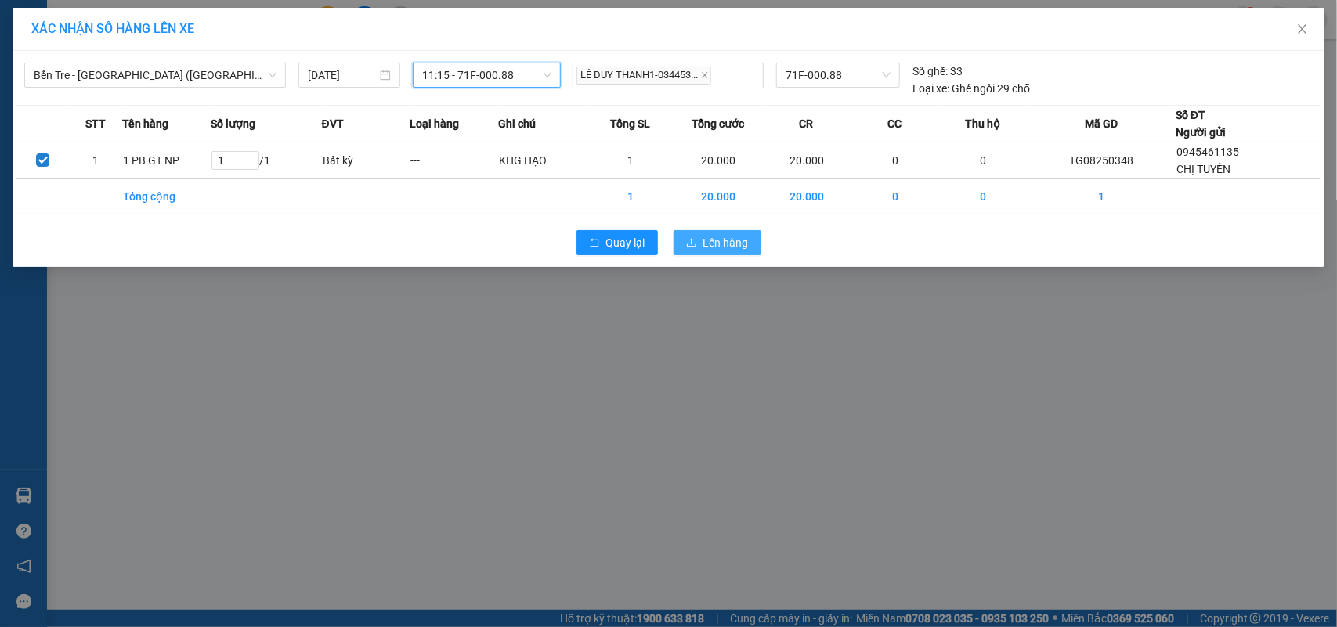
click at [736, 248] on span "Lên hàng" at bounding box center [725, 242] width 45 height 17
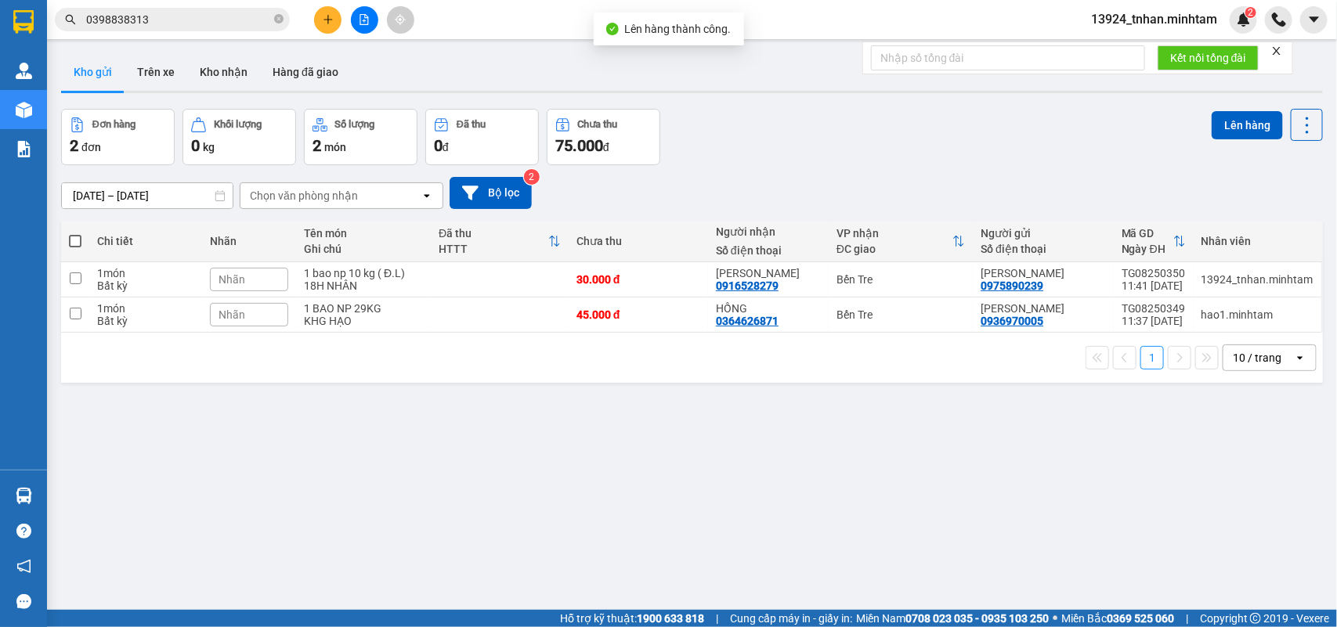
click at [63, 506] on div "ver 1.8.138 Kho gửi Trên xe Kho nhận Hàng đã giao Đơn hàng 2 đơn Khối lượng 0 k…" at bounding box center [692, 360] width 1274 height 627
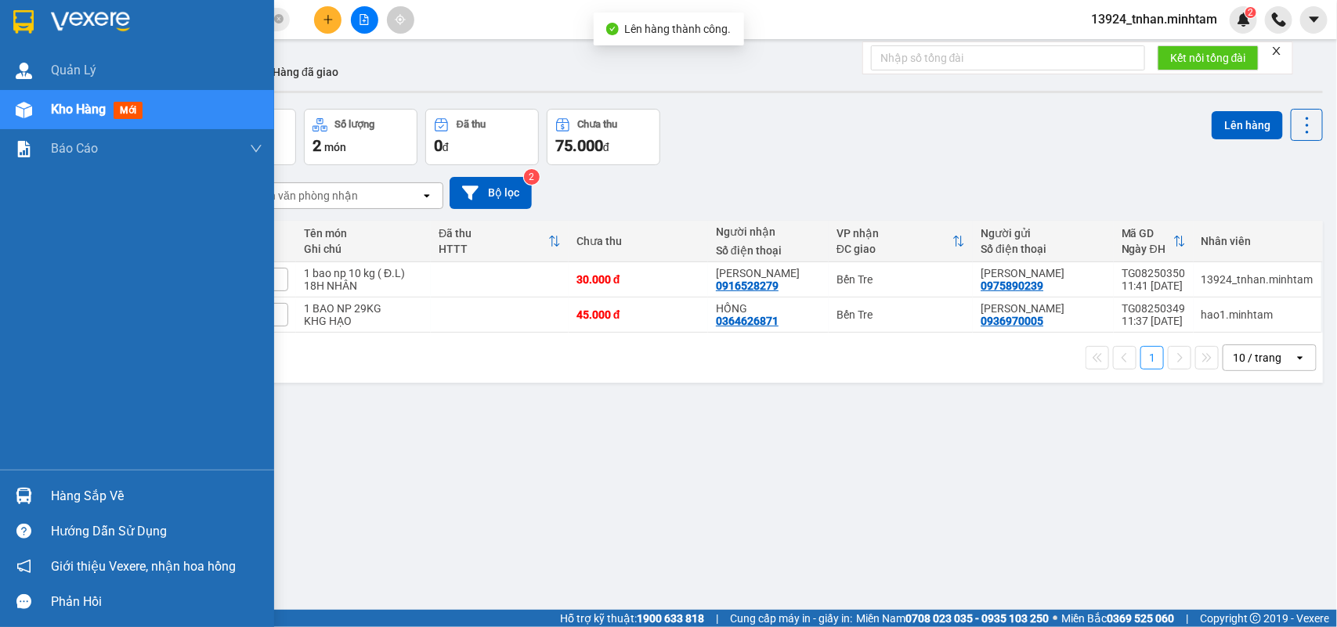
click at [16, 490] on img at bounding box center [24, 496] width 16 height 16
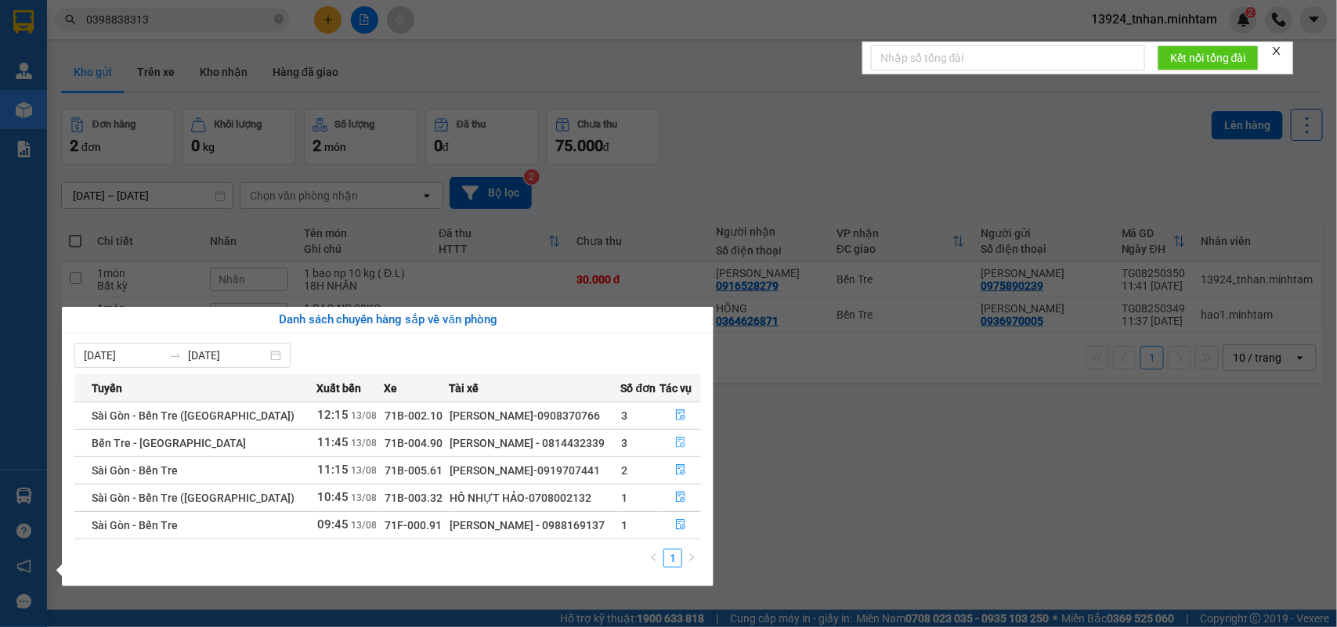
click at [670, 439] on button "button" at bounding box center [681, 443] width 40 height 25
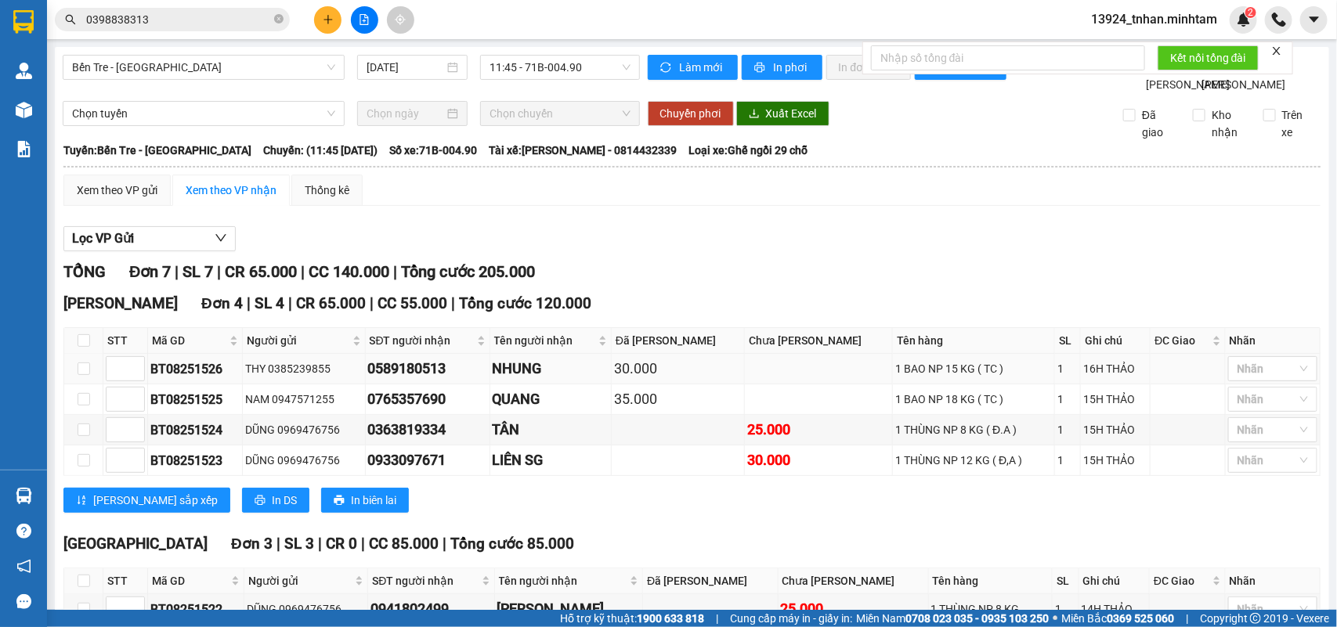
scroll to position [197, 0]
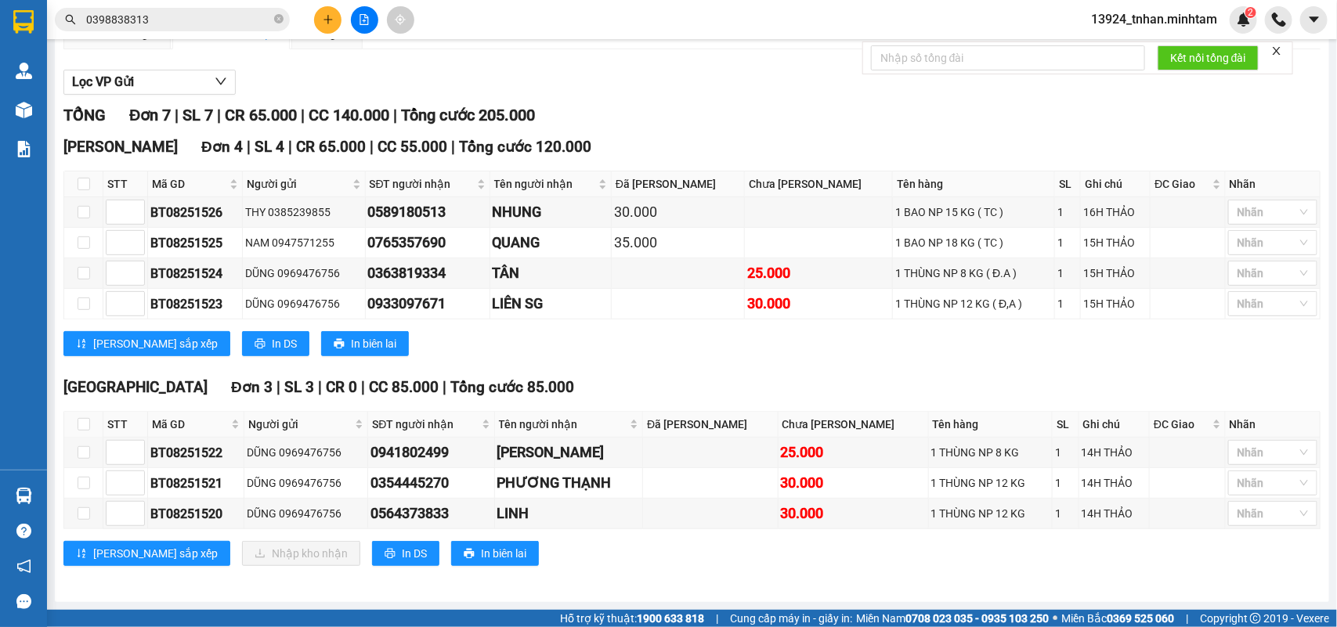
click at [280, 14] on icon "close-circle" at bounding box center [278, 18] width 9 height 9
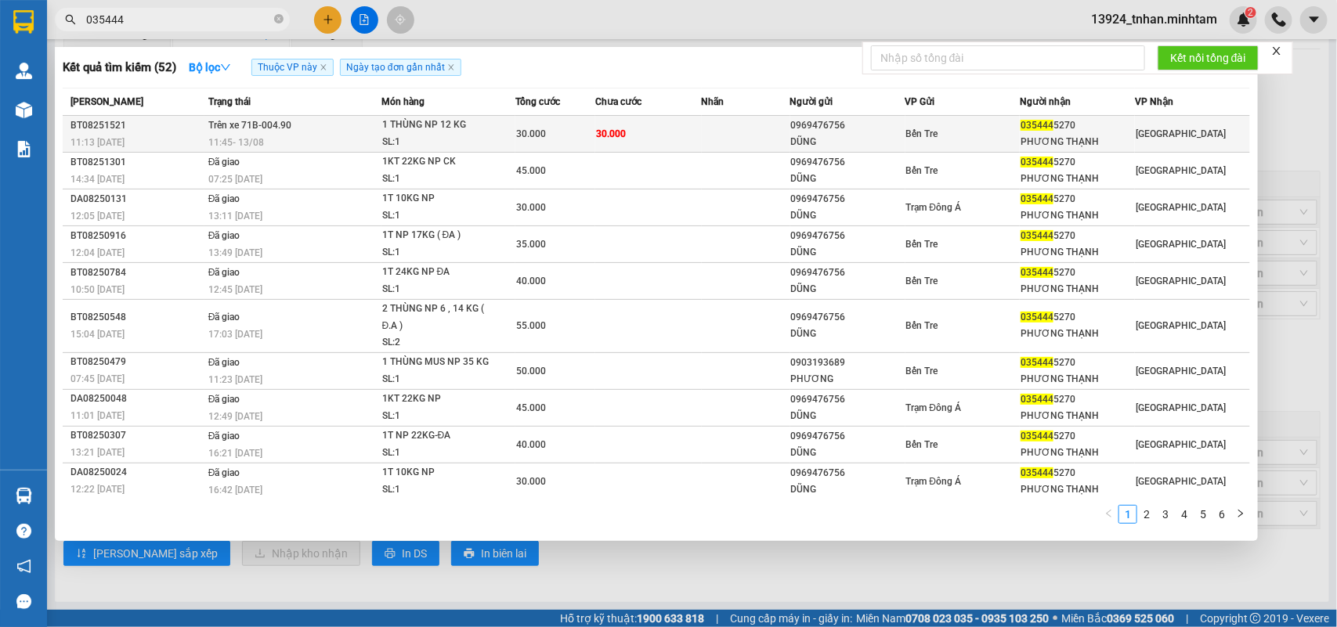
type input "035444"
click at [400, 126] on div "1 THÙNG NP 12 KG" at bounding box center [440, 125] width 117 height 17
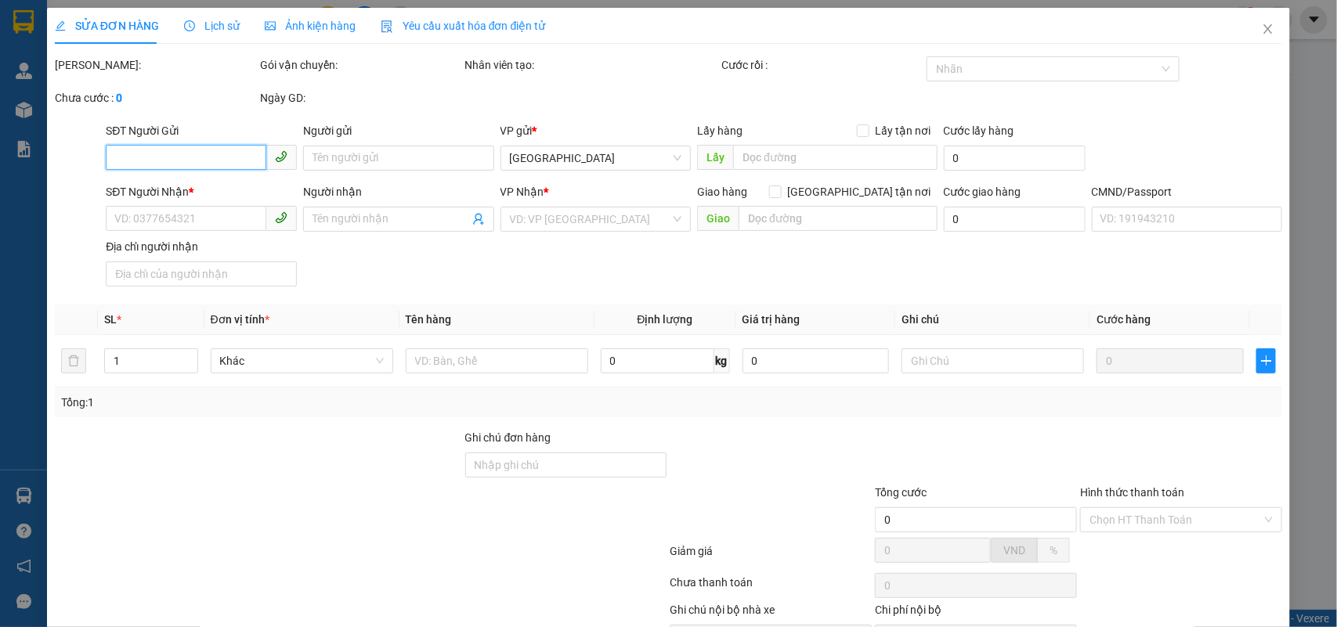
type input "0969476756"
type input "DŨNG"
type input "0354445270"
type input "PHƯƠNG THẠNH"
type input "30.000"
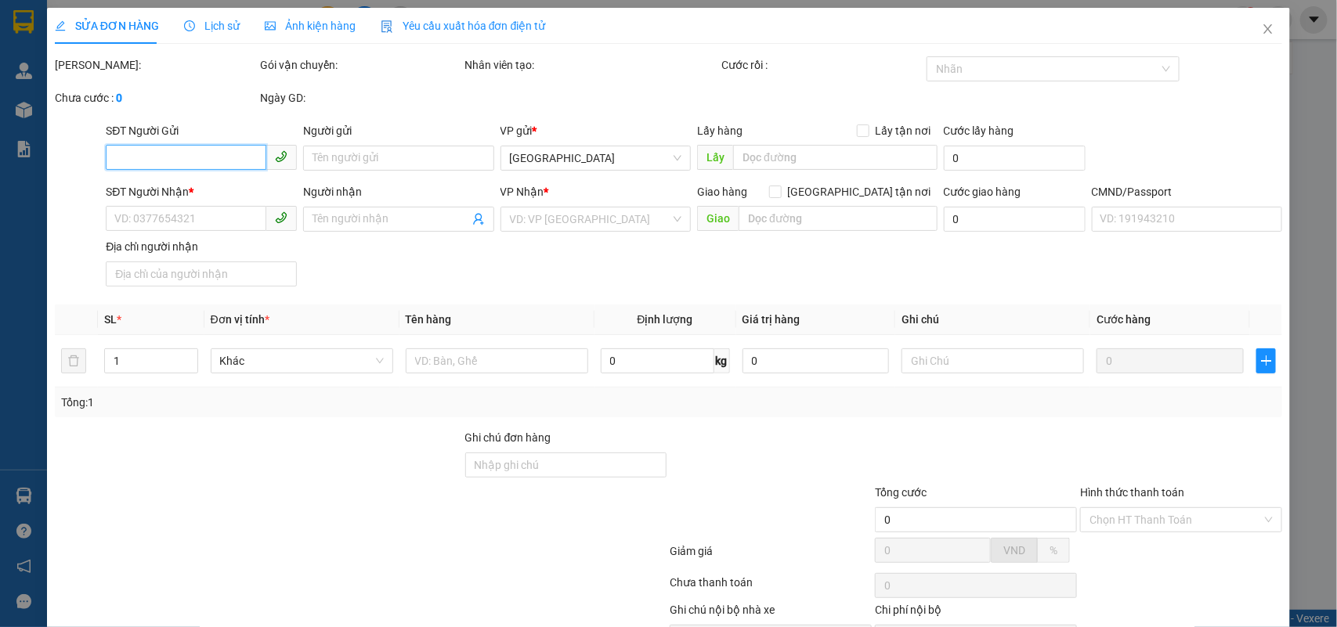
type input "30.000"
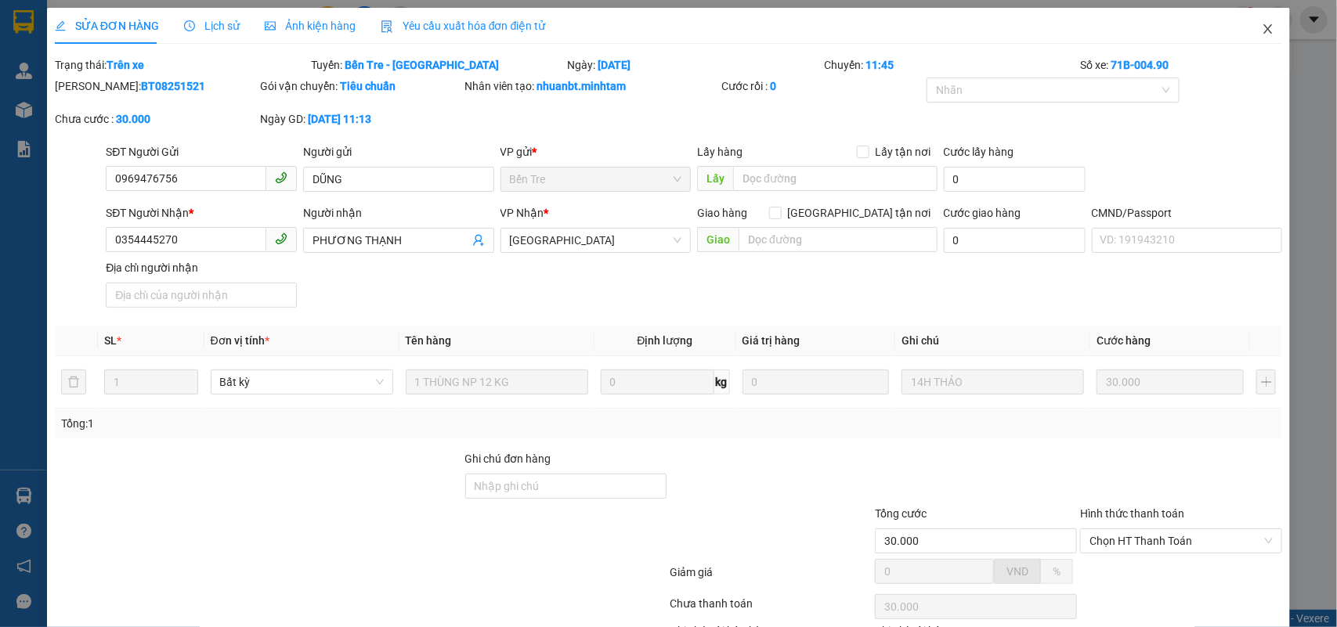
click at [1262, 23] on icon "close" at bounding box center [1268, 29] width 13 height 13
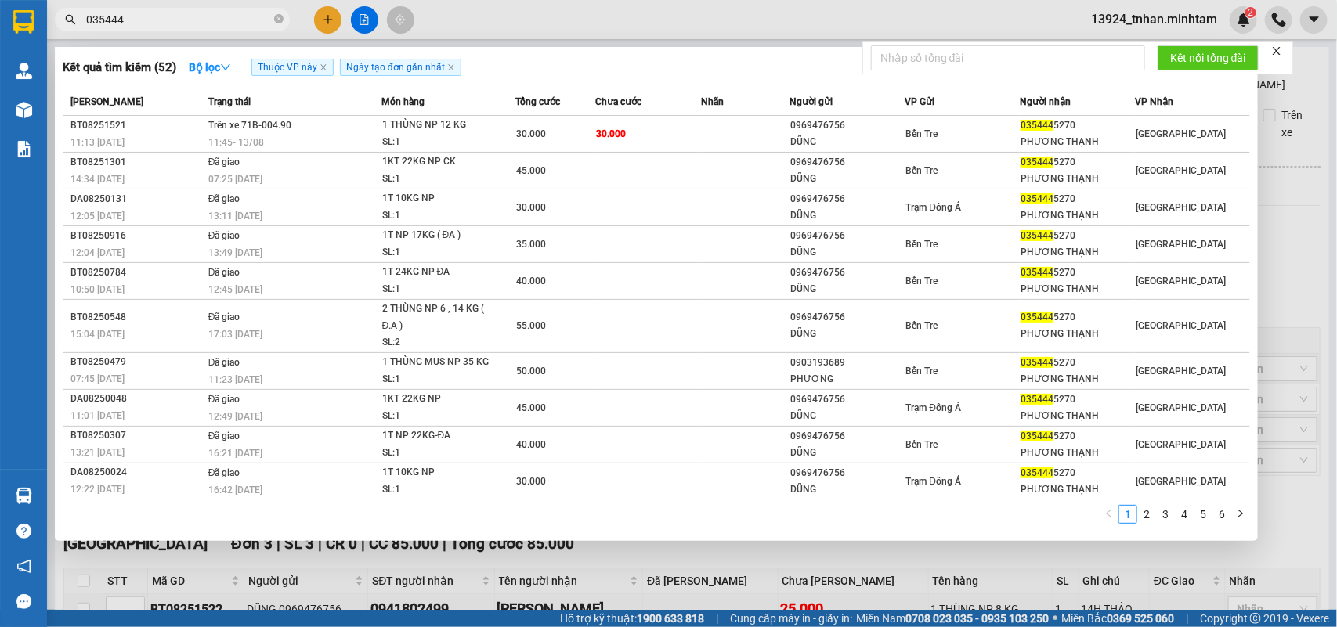
click at [193, 18] on input "035444" at bounding box center [178, 19] width 185 height 17
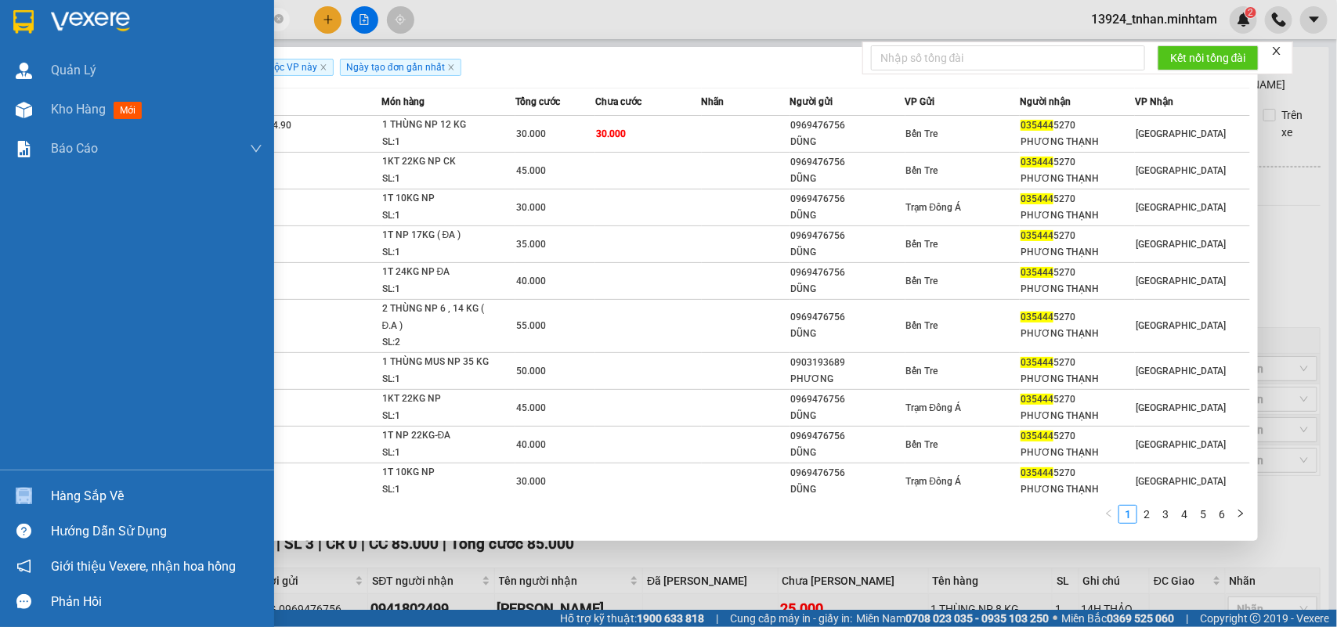
click at [90, 486] on div "Hàng sắp về" at bounding box center [137, 496] width 274 height 35
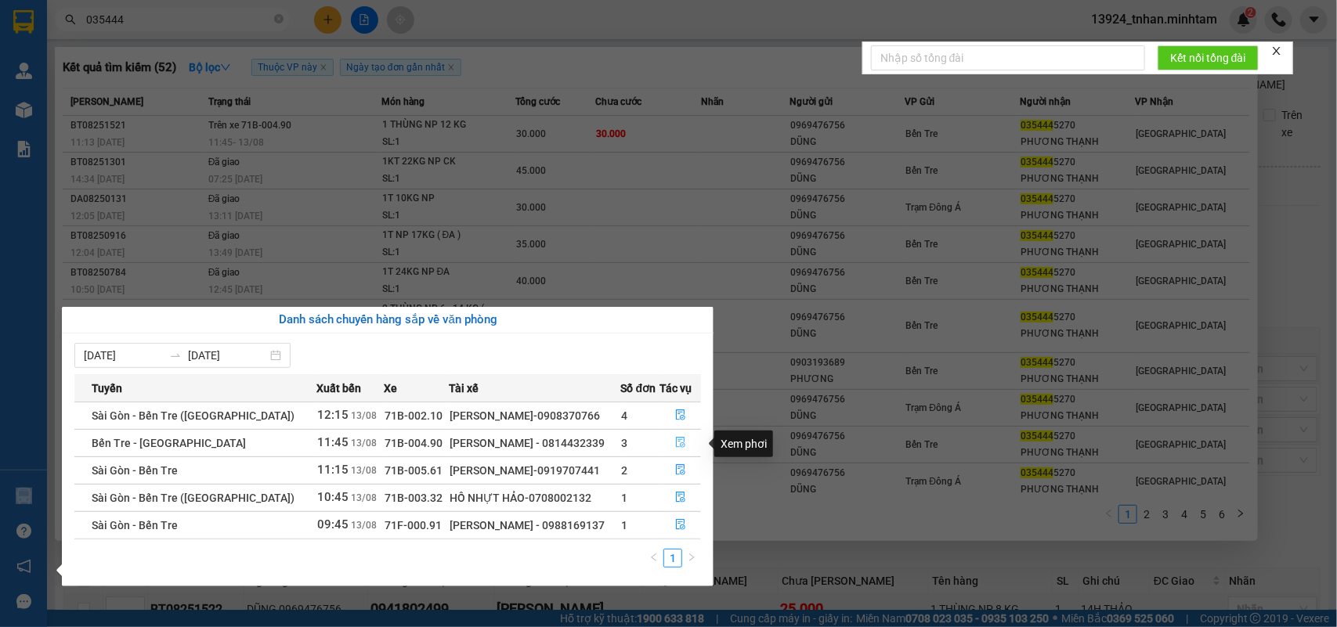
click at [686, 441] on button "button" at bounding box center [681, 443] width 40 height 25
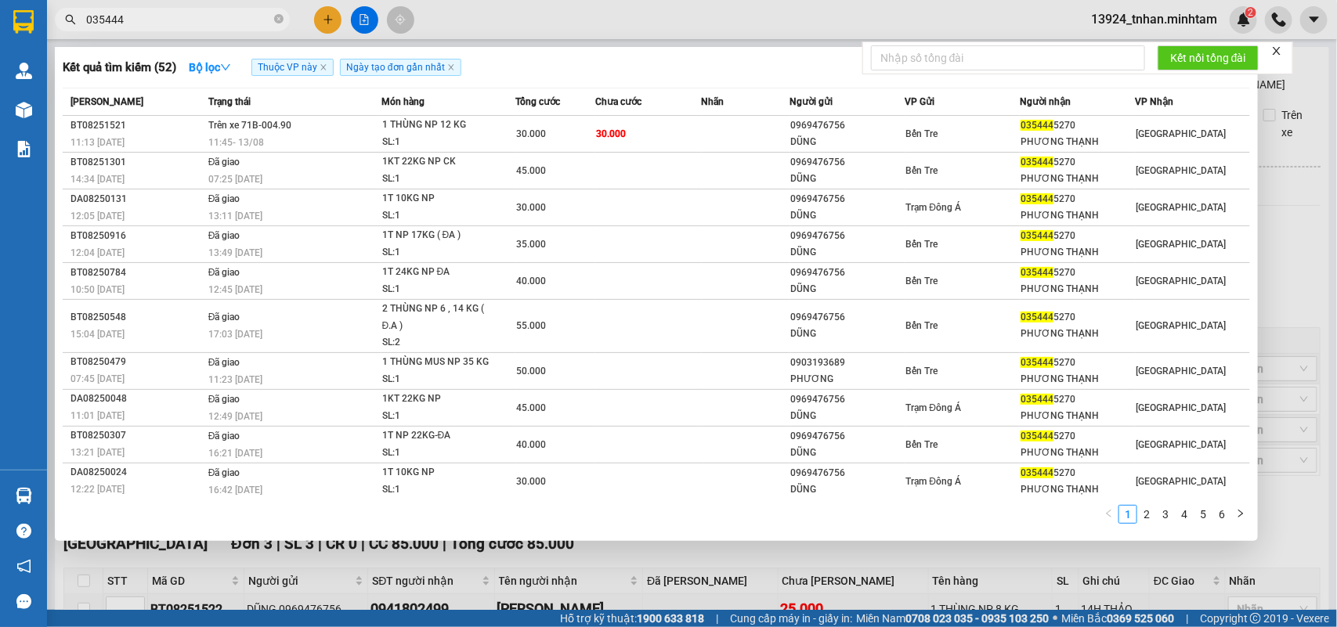
click at [819, 565] on div at bounding box center [668, 313] width 1337 height 627
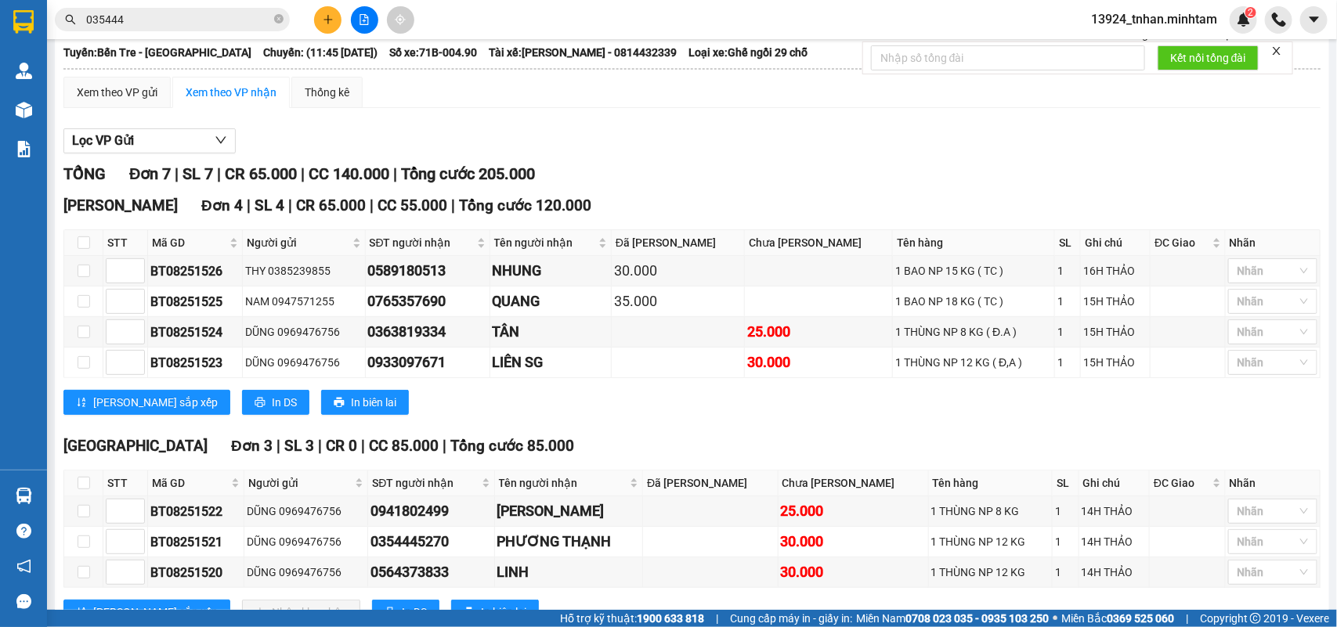
scroll to position [197, 0]
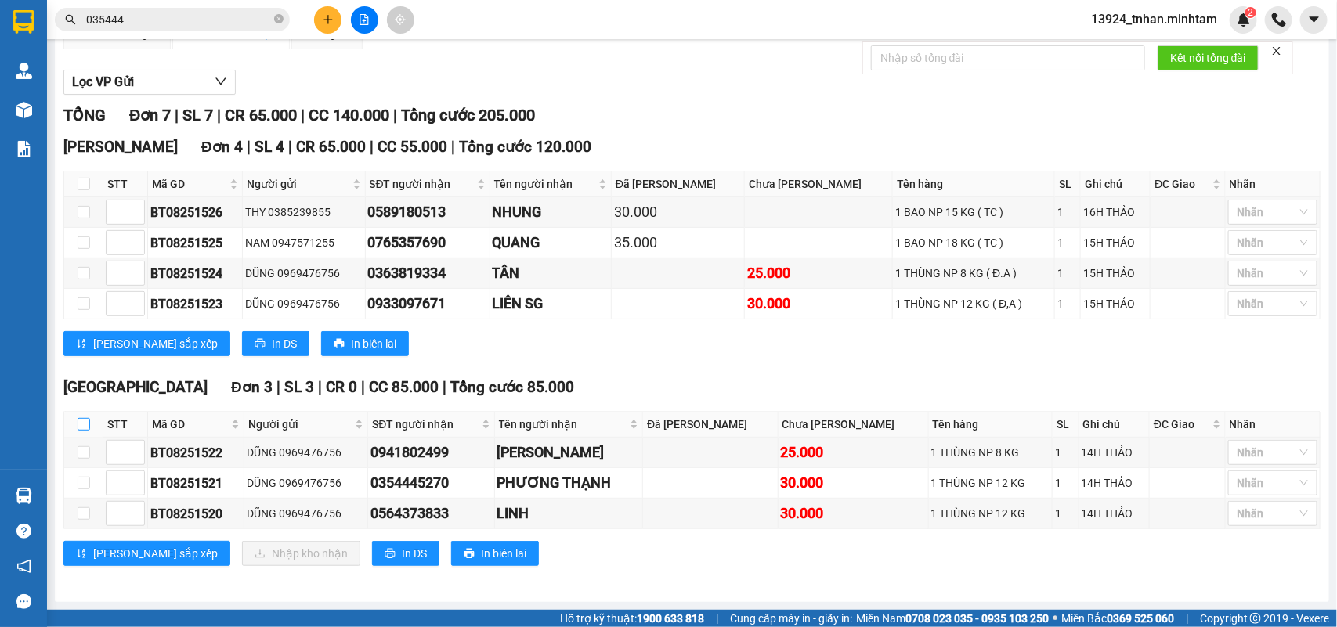
click at [88, 421] on input "checkbox" at bounding box center [84, 424] width 13 height 13
checkbox input "true"
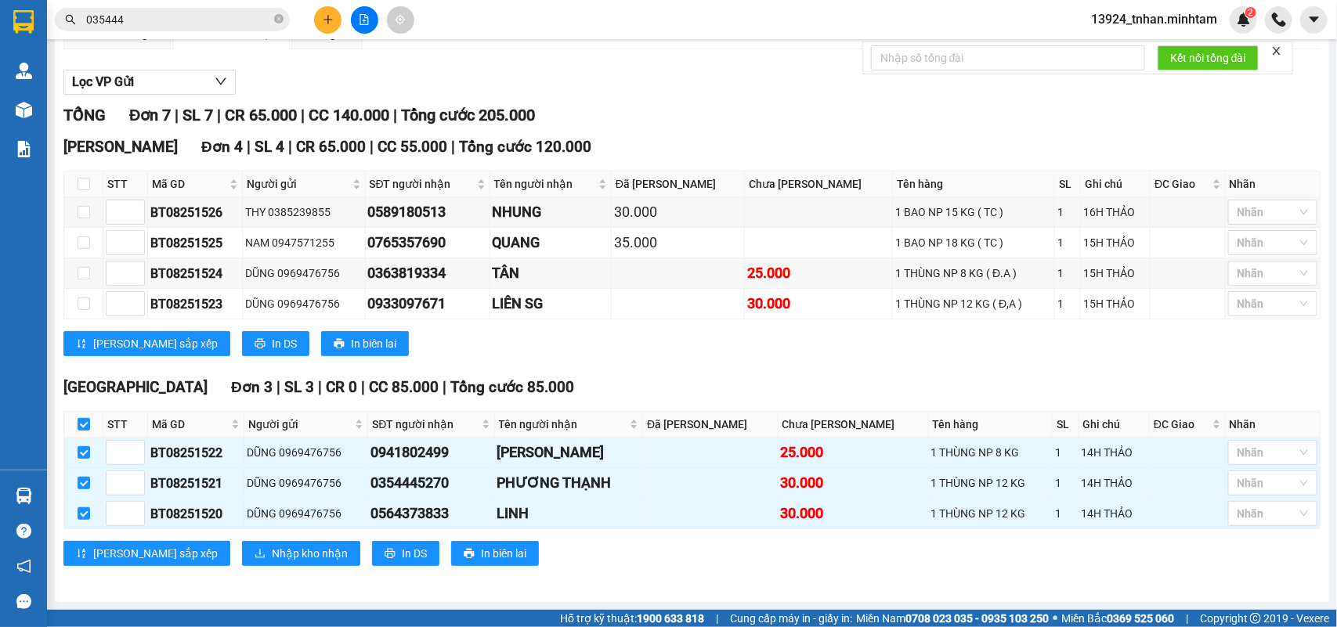
click at [261, 537] on div "Tiền Giang Đơn 3 | SL 3 | CR 0 | CC 85.000 | Tổng cước 85.000 STT Mã GD Người g…" at bounding box center [691, 477] width 1257 height 202
click at [272, 558] on span "Nhập kho nhận" at bounding box center [310, 553] width 76 height 17
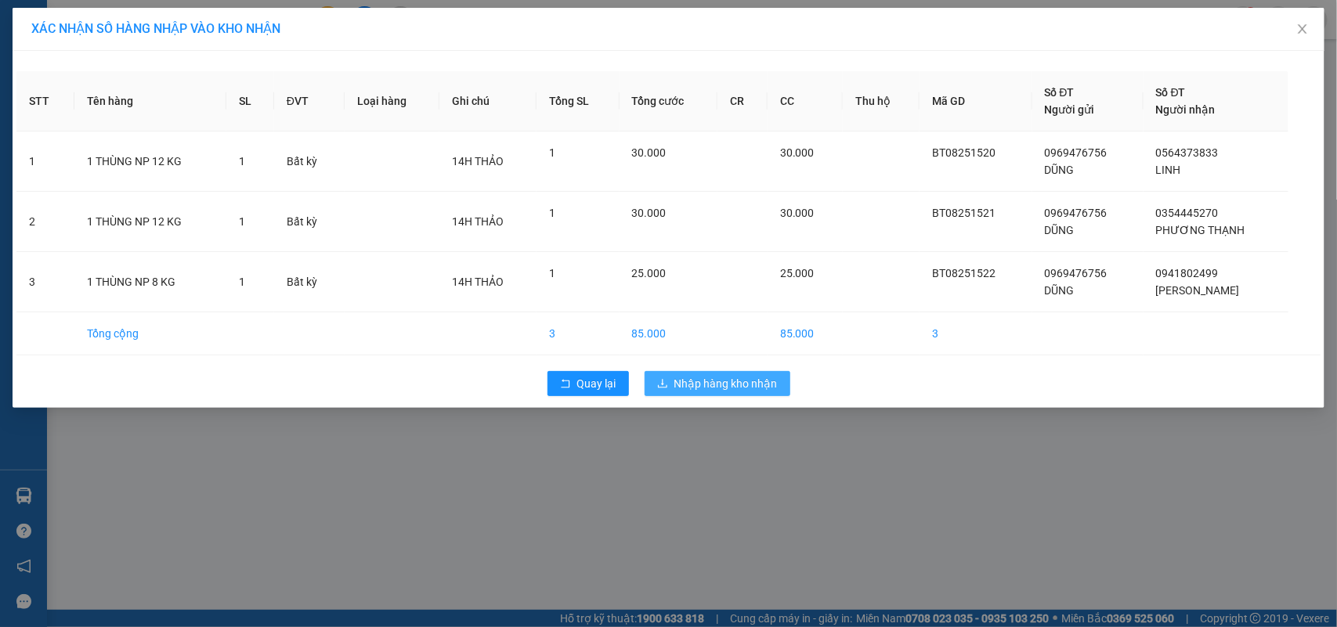
click at [762, 374] on button "Nhập hàng kho nhận" at bounding box center [718, 383] width 146 height 25
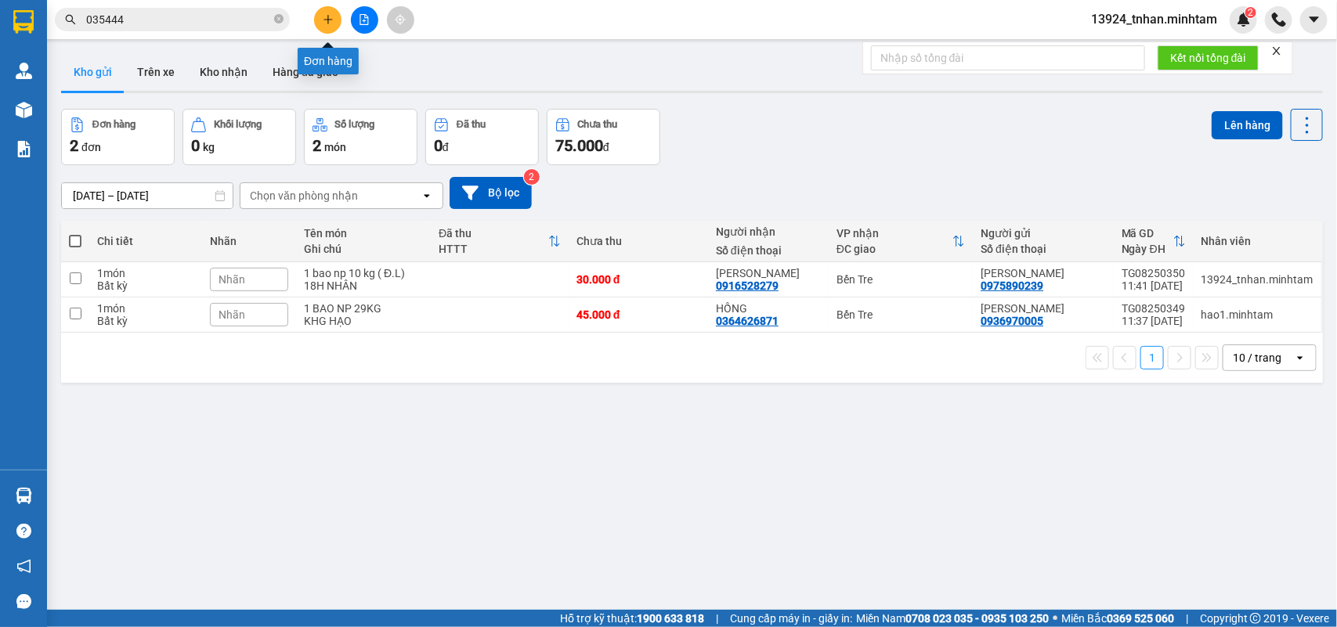
click at [325, 22] on icon "plus" at bounding box center [328, 19] width 11 height 11
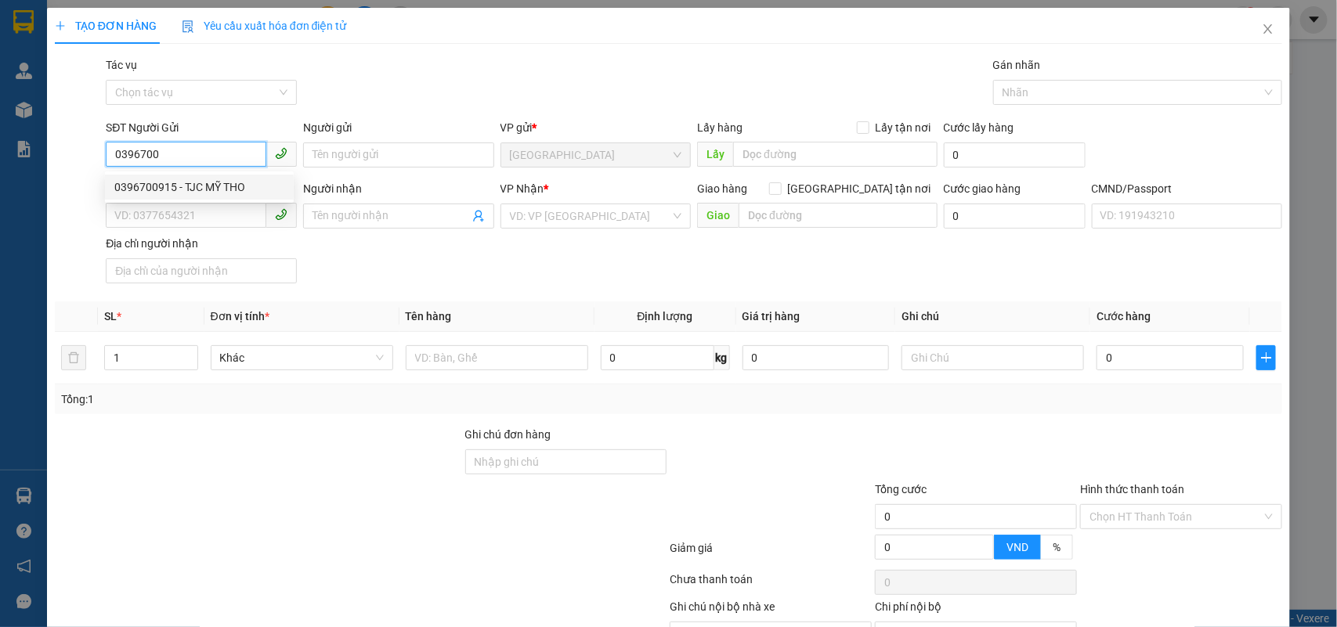
click at [221, 181] on div "0396700915 - TJC MỸ THO" at bounding box center [199, 187] width 170 height 17
type input "0396700915"
type input "TJC MỸ THO"
type input "0979972836"
type input "LÊ NGỌC"
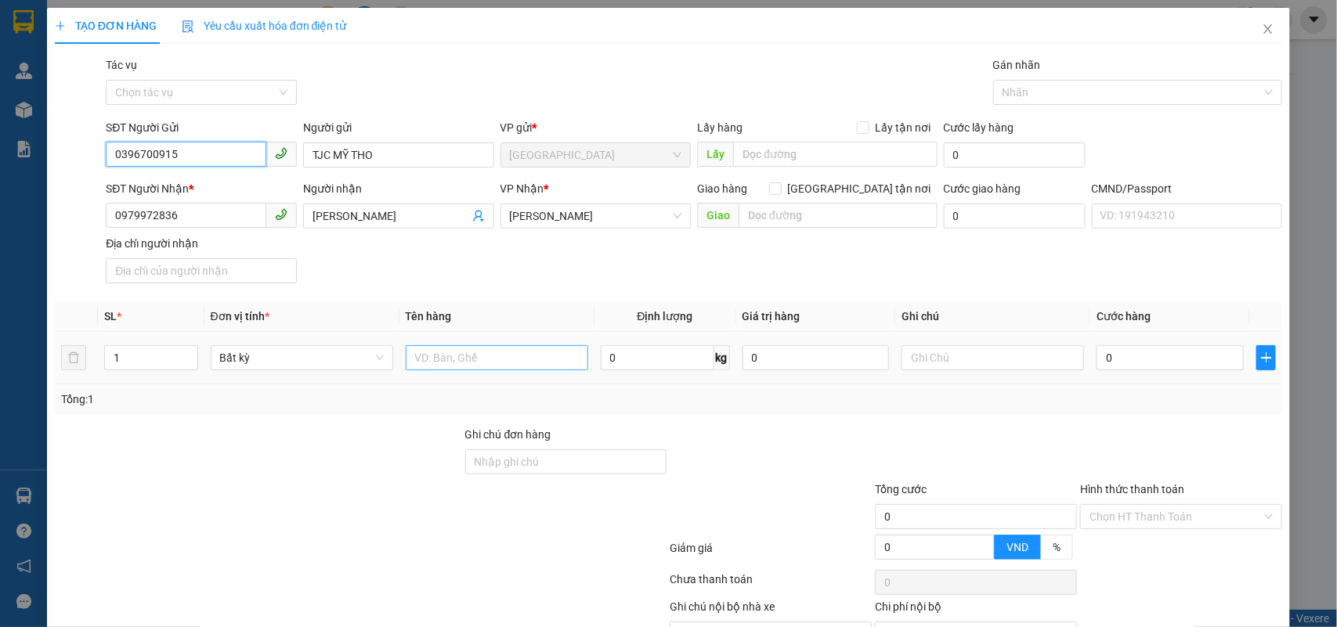
type input "0396700915"
click at [459, 363] on input "text" at bounding box center [497, 357] width 183 height 25
type input "1 HỘP NP"
click at [1157, 361] on input "0" at bounding box center [1170, 357] width 147 height 25
type input "2"
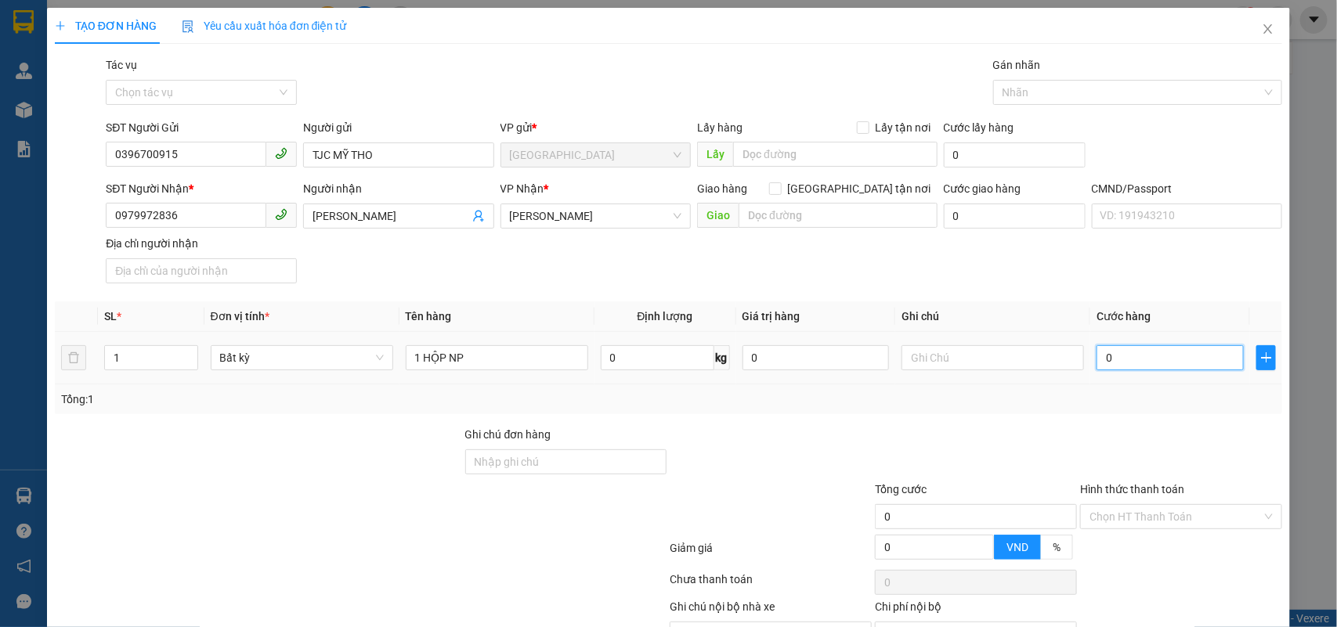
type input "2"
type input "20"
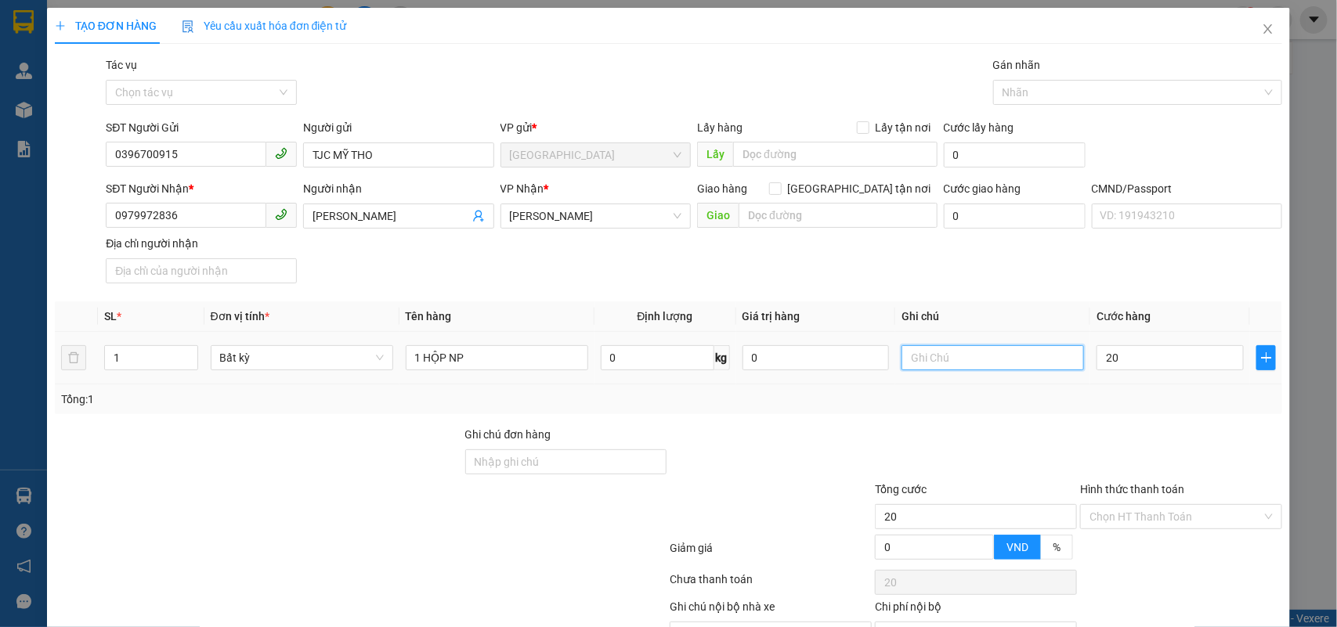
type input "20.000"
click at [1000, 355] on input "text" at bounding box center [993, 357] width 183 height 25
type input "17H NHÂN"
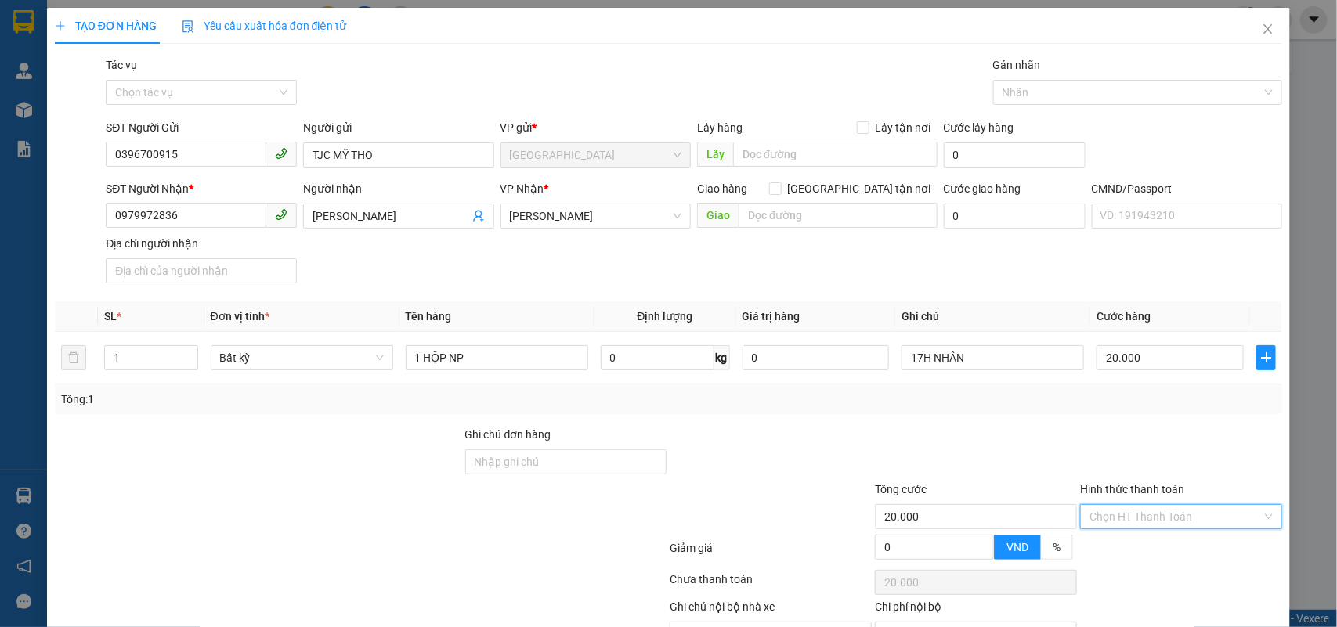
drag, startPoint x: 1132, startPoint y: 513, endPoint x: 1136, endPoint y: 537, distance: 23.8
click at [1132, 515] on input "Hình thức thanh toán" at bounding box center [1176, 516] width 172 height 23
click at [1137, 541] on div "Tại văn phòng" at bounding box center [1169, 549] width 181 height 17
type input "0"
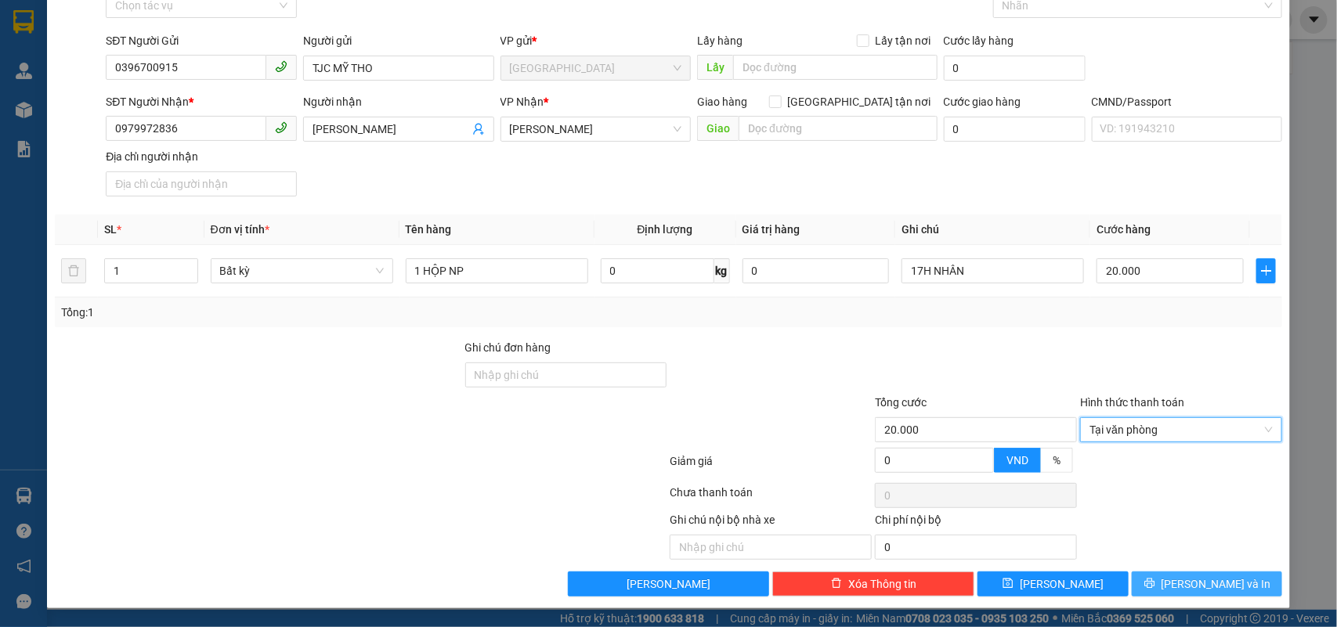
click at [1155, 588] on icon "printer" at bounding box center [1149, 583] width 11 height 11
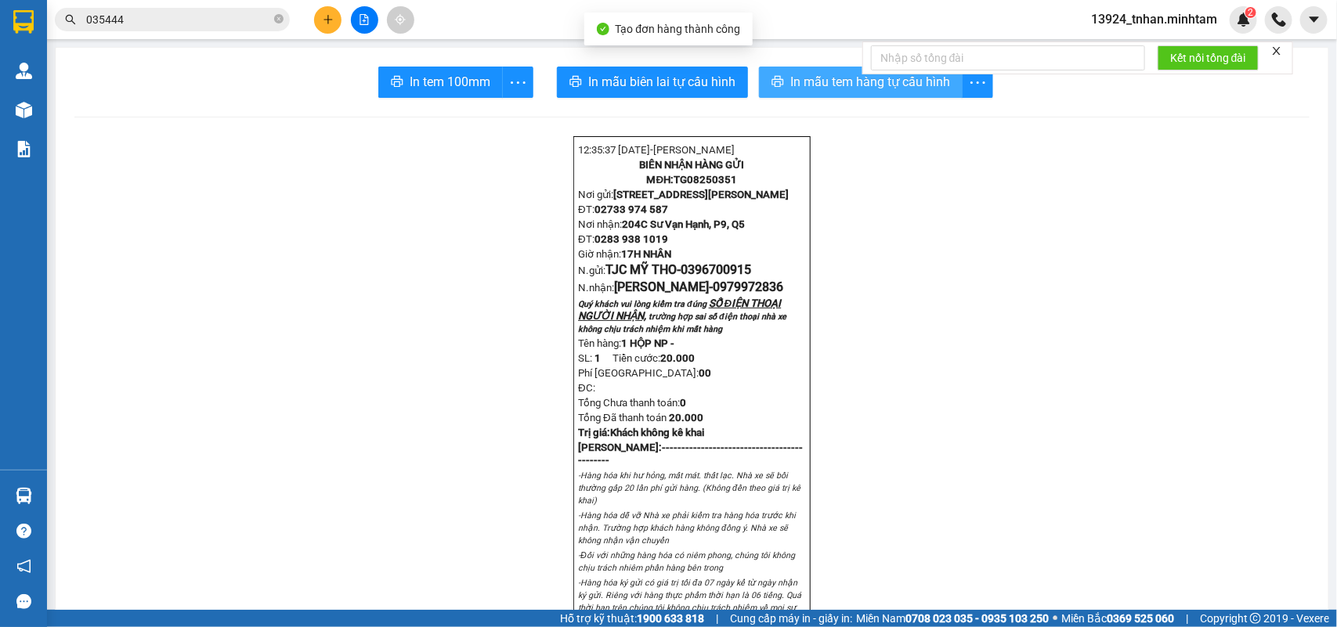
click at [801, 85] on span "In mẫu tem hàng tự cấu hình" at bounding box center [870, 82] width 160 height 20
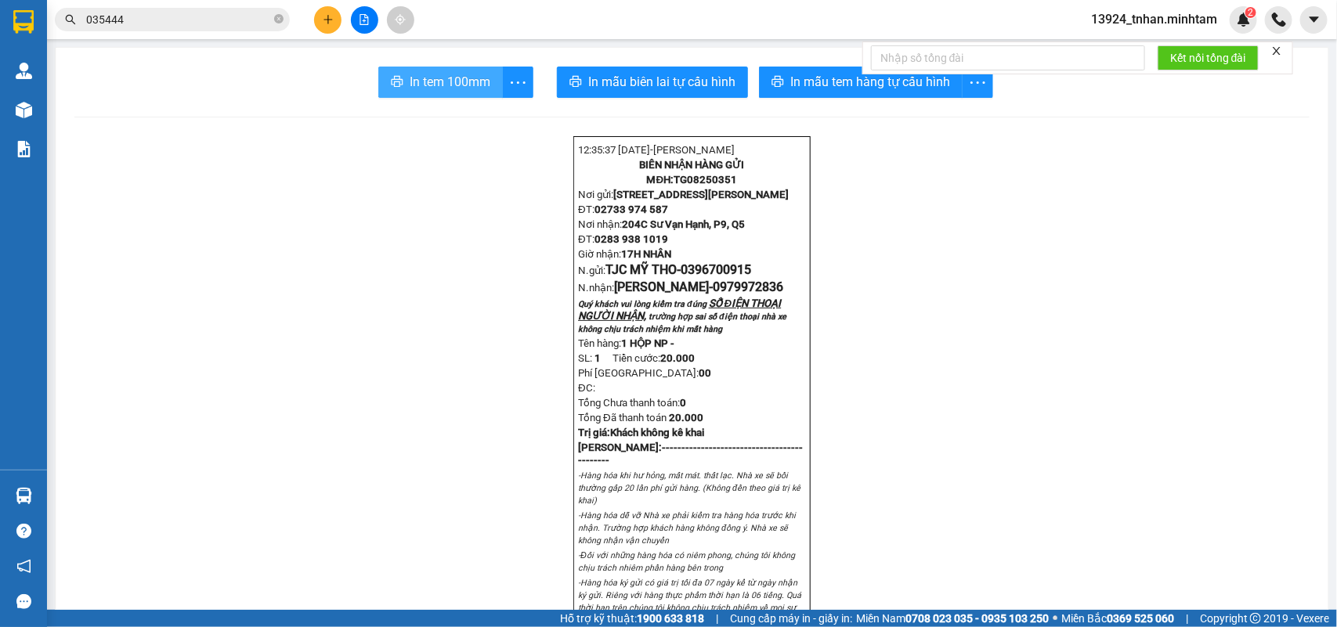
click at [443, 84] on span "In tem 100mm" at bounding box center [450, 82] width 81 height 20
click at [276, 20] on icon "close-circle" at bounding box center [278, 18] width 9 height 9
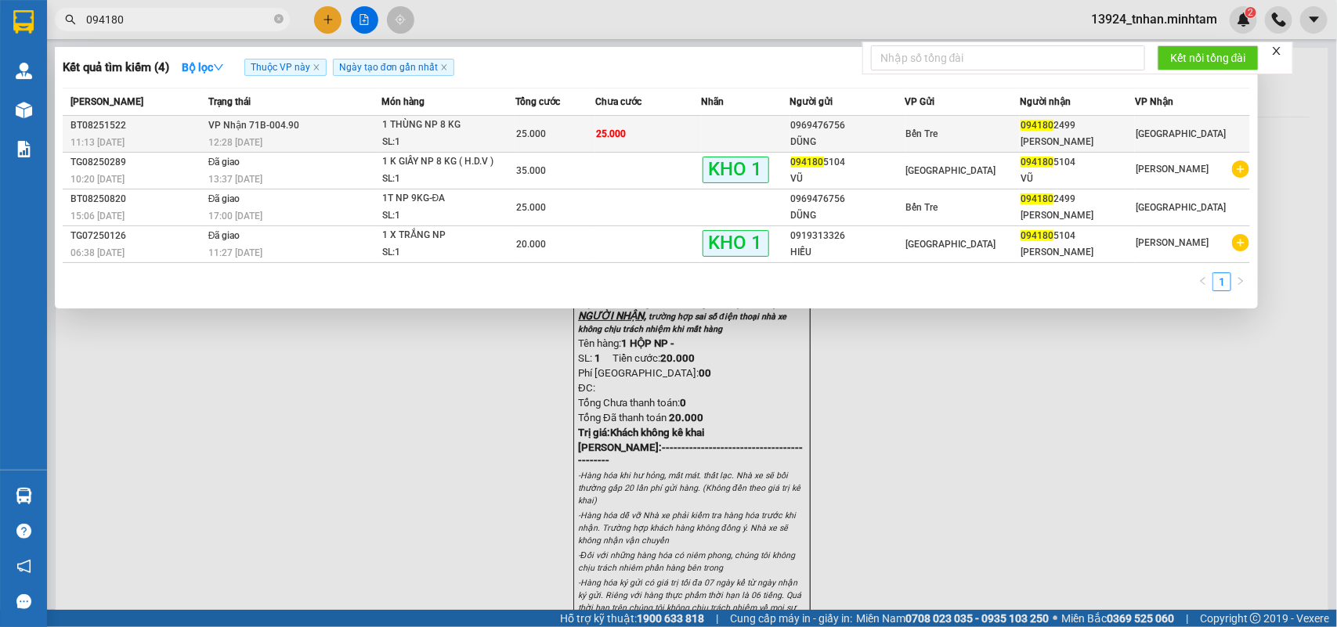
type input "094180"
click at [966, 134] on div "Bến Tre" at bounding box center [963, 133] width 114 height 17
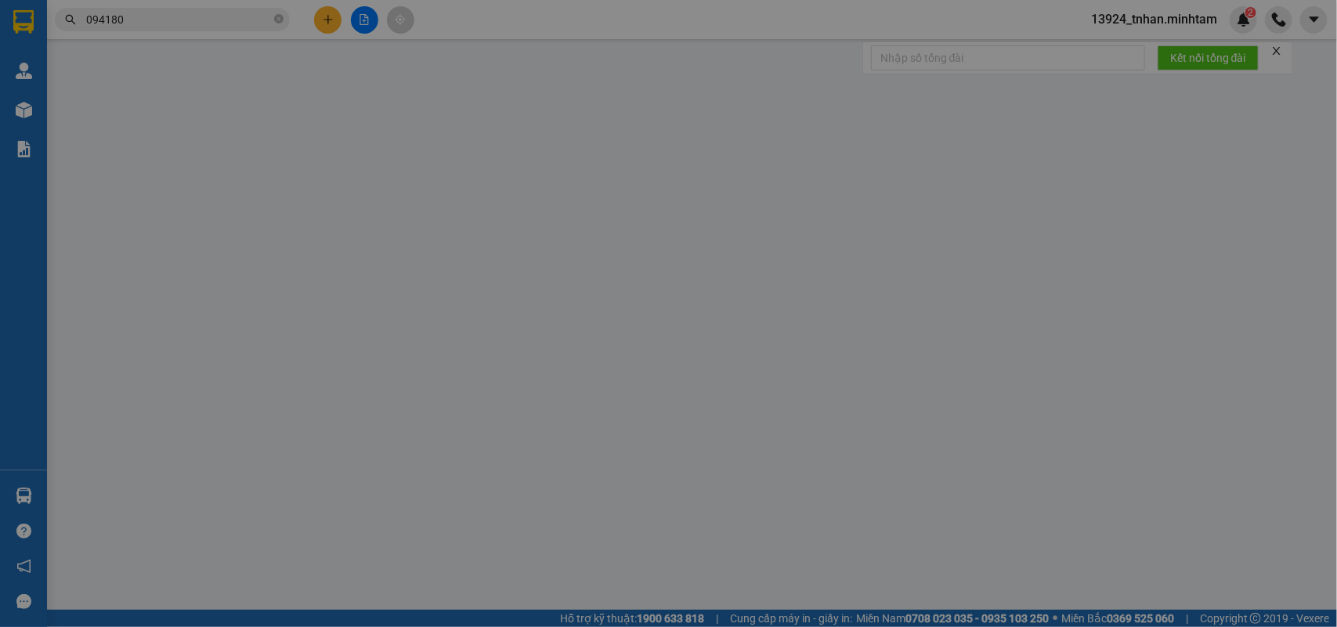
type input "0969476756"
type input "DŨNG"
type input "0941802499"
type input "THANH TRANG"
type input "25.000"
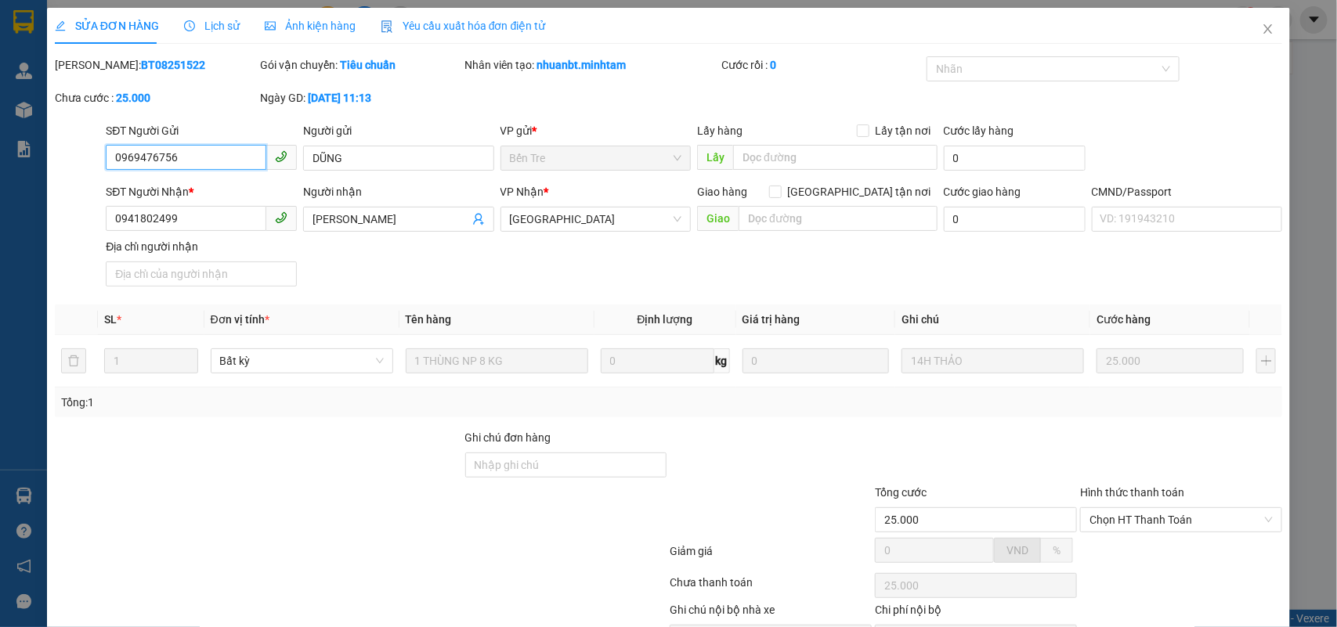
scroll to position [92, 0]
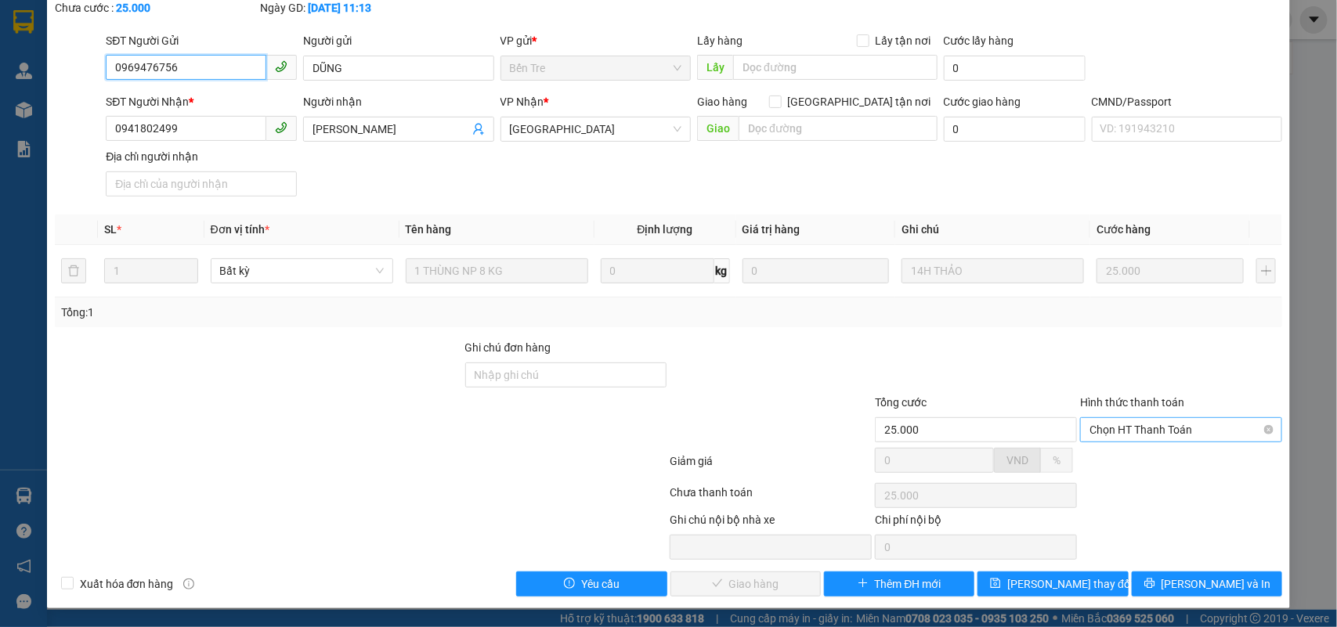
click at [1155, 436] on span "Chọn HT Thanh Toán" at bounding box center [1181, 429] width 183 height 23
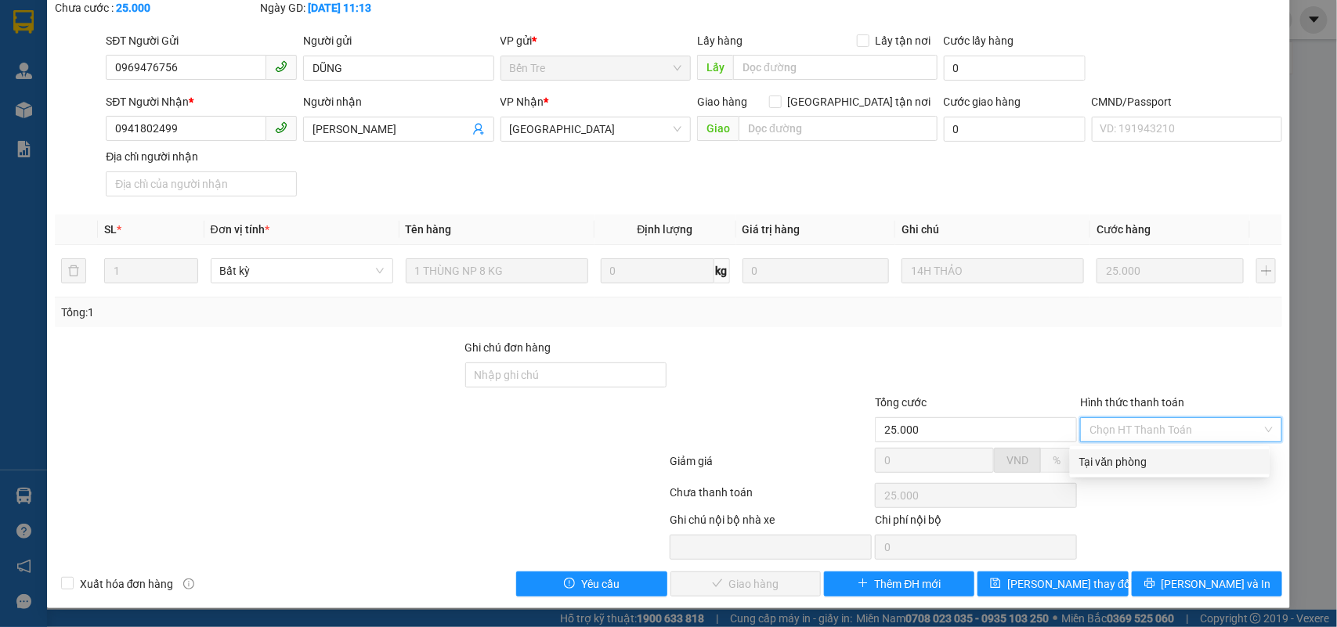
click at [1133, 454] on div "Tại văn phòng" at bounding box center [1169, 462] width 181 height 17
type input "0"
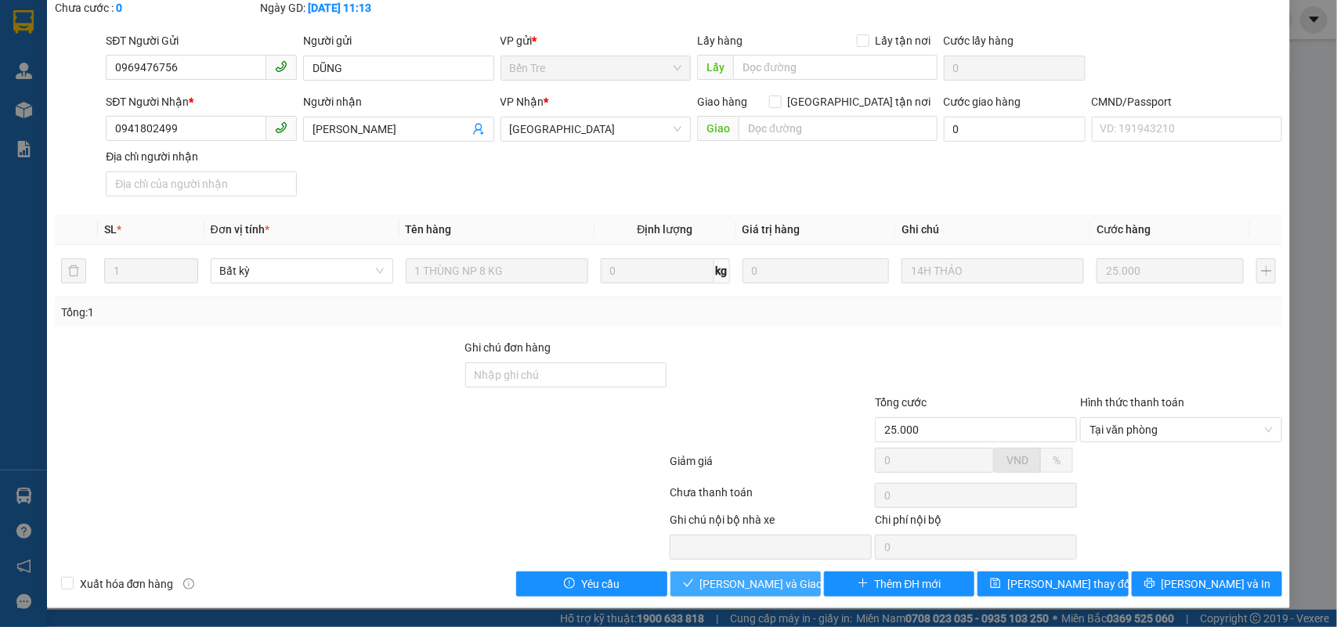
click at [728, 581] on span "Lưu và Giao hàng" at bounding box center [775, 584] width 150 height 17
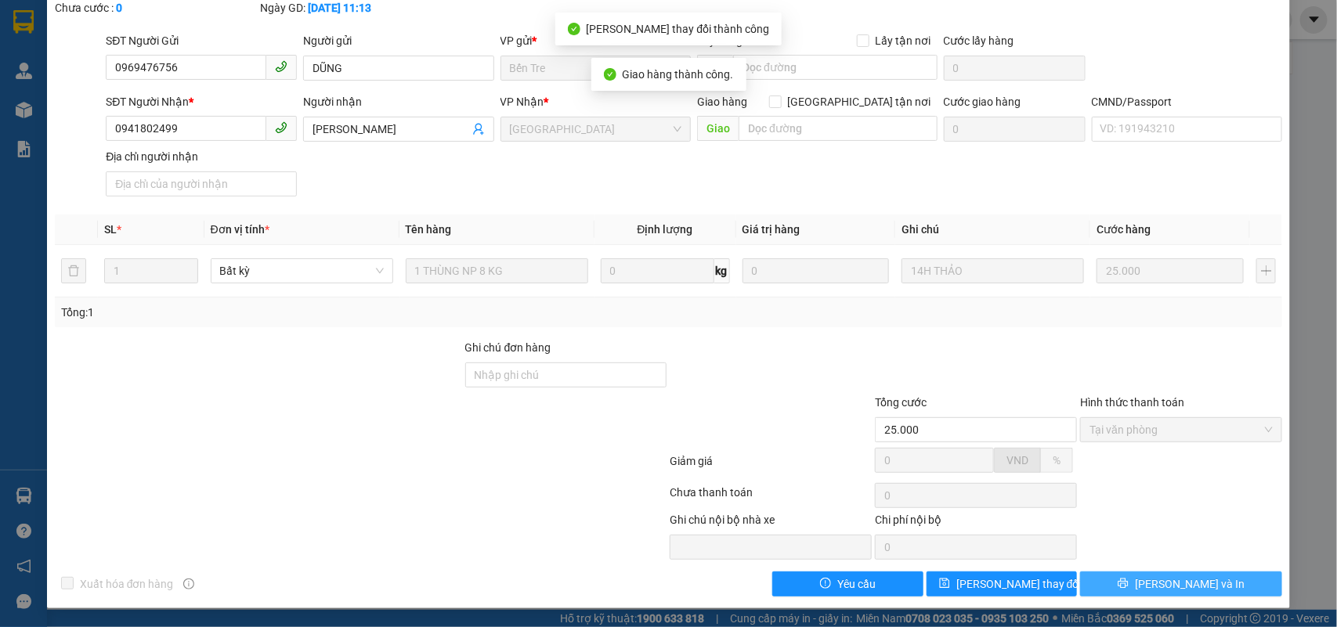
click at [1157, 588] on span "[PERSON_NAME] và In" at bounding box center [1190, 584] width 110 height 17
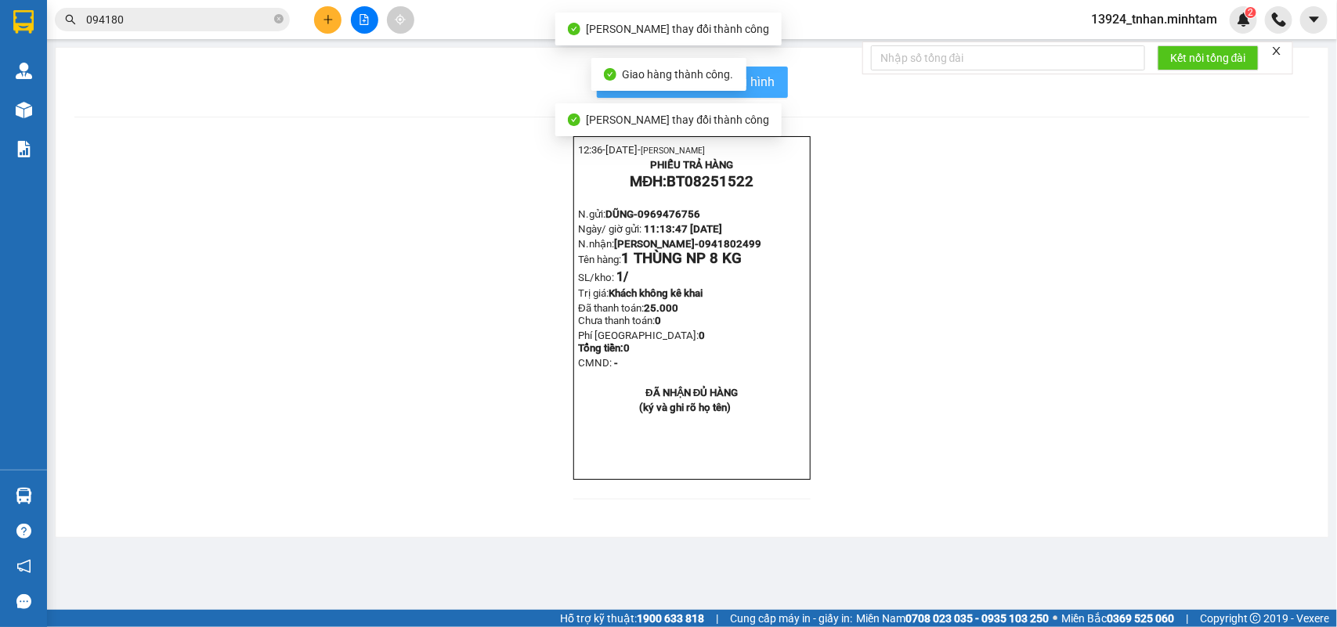
click at [778, 85] on button "In mẫu biên lai tự cấu hình" at bounding box center [692, 82] width 191 height 31
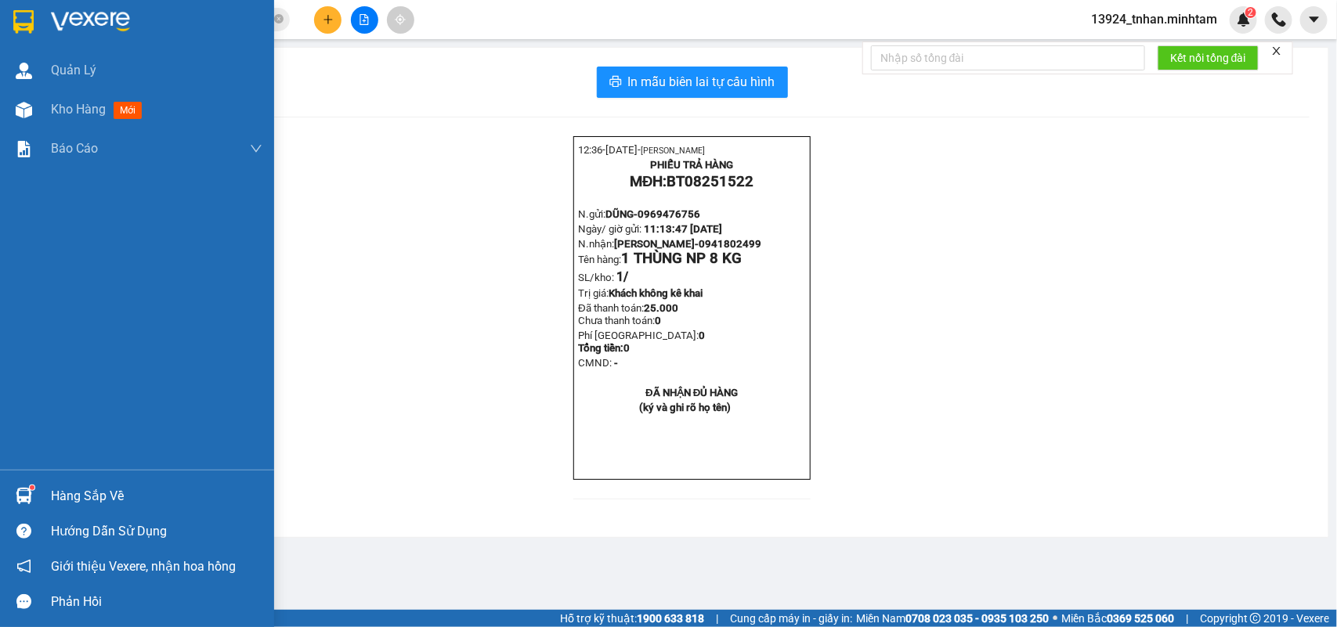
click at [70, 495] on div "Hàng sắp về" at bounding box center [156, 496] width 211 height 23
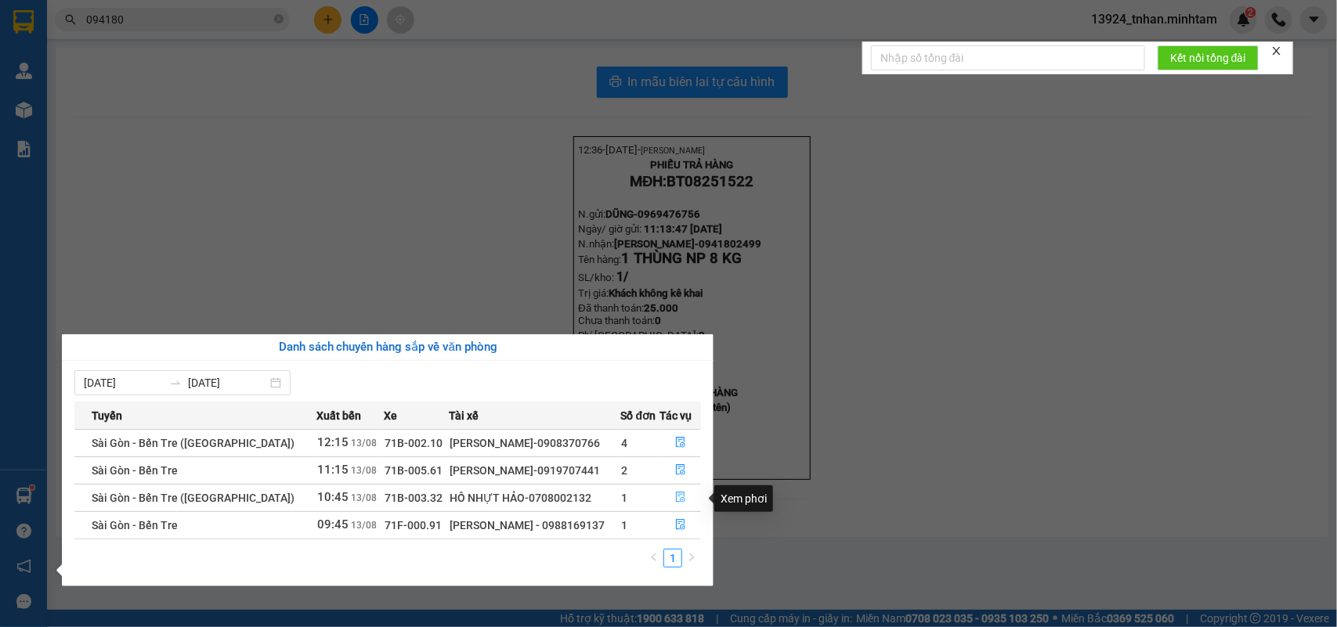
click at [687, 502] on button "button" at bounding box center [681, 498] width 40 height 25
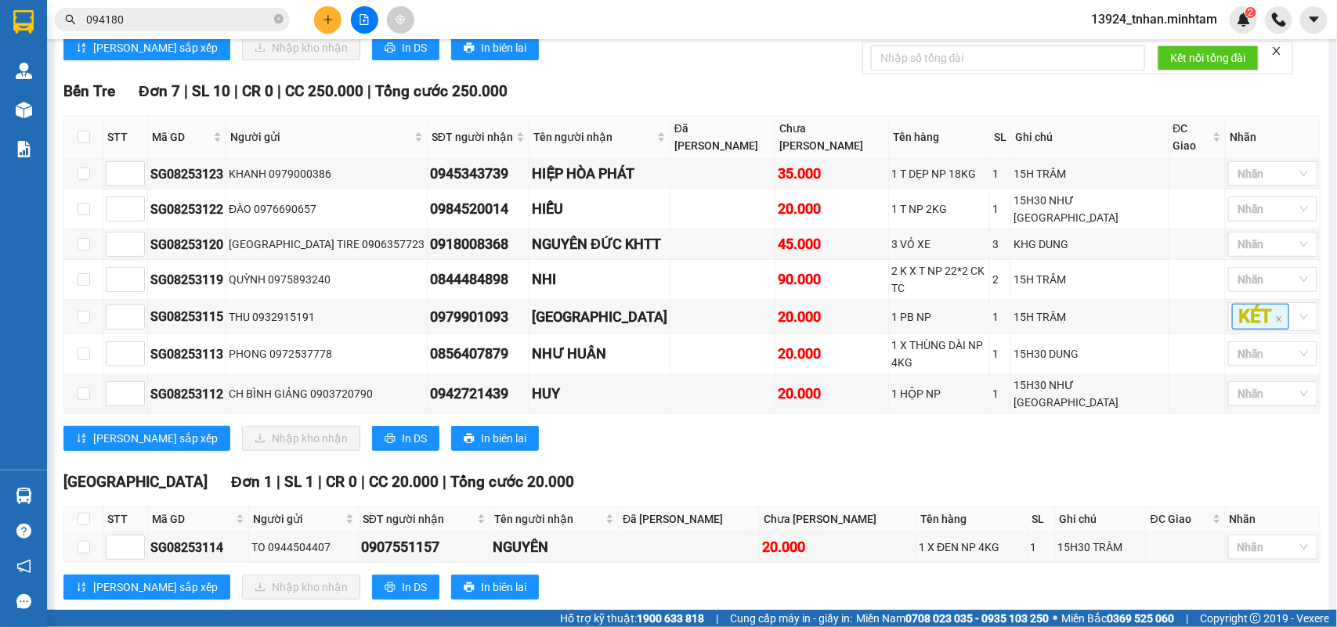
scroll to position [413, 0]
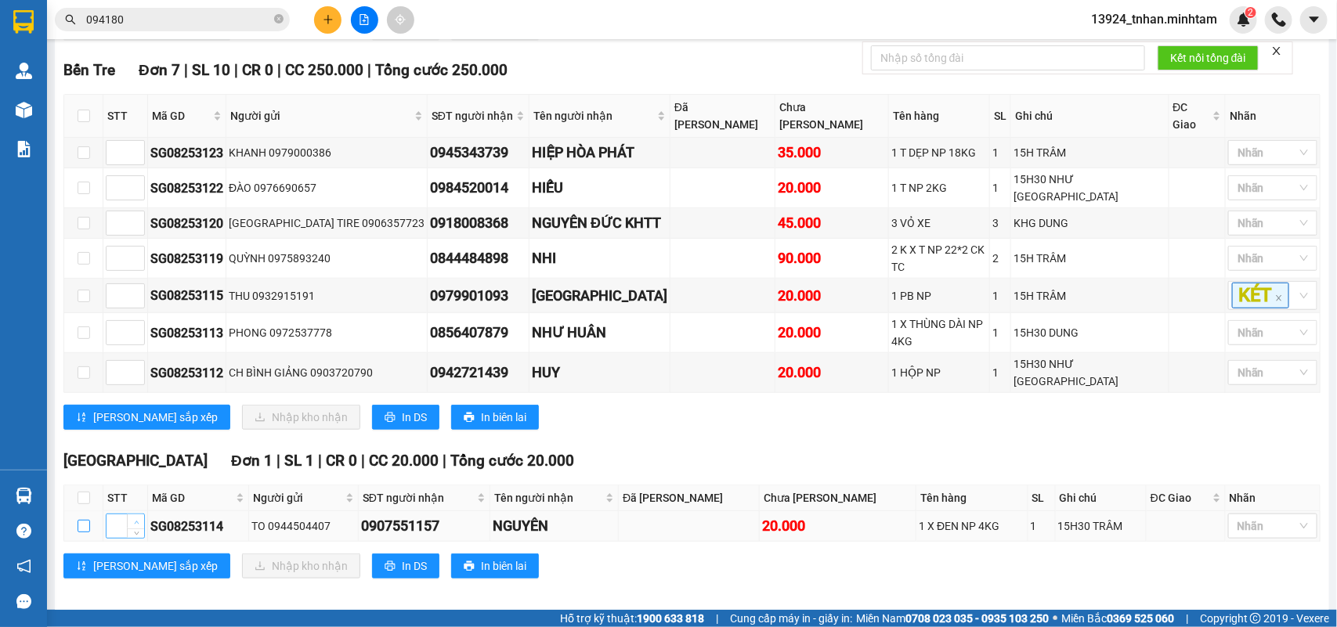
drag, startPoint x: 85, startPoint y: 515, endPoint x: 130, endPoint y: 508, distance: 46.0
click at [86, 520] on input "checkbox" at bounding box center [84, 526] width 13 height 13
checkbox input "true"
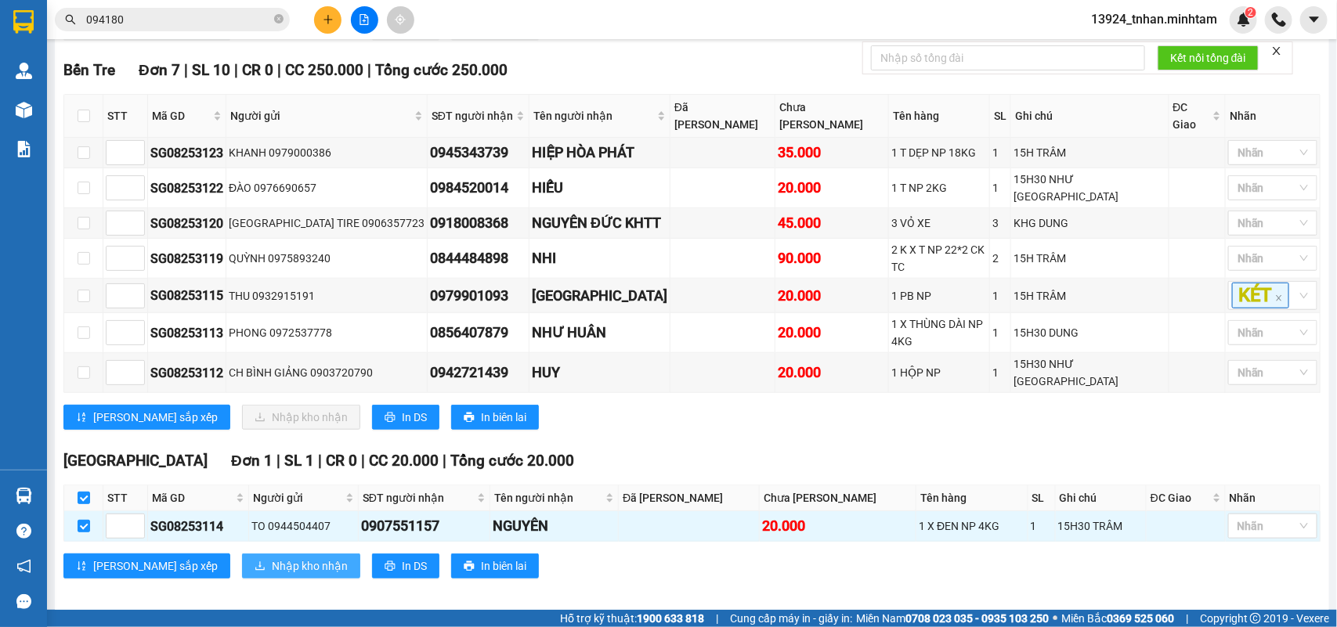
click at [272, 558] on span "Nhập kho nhận" at bounding box center [310, 566] width 76 height 17
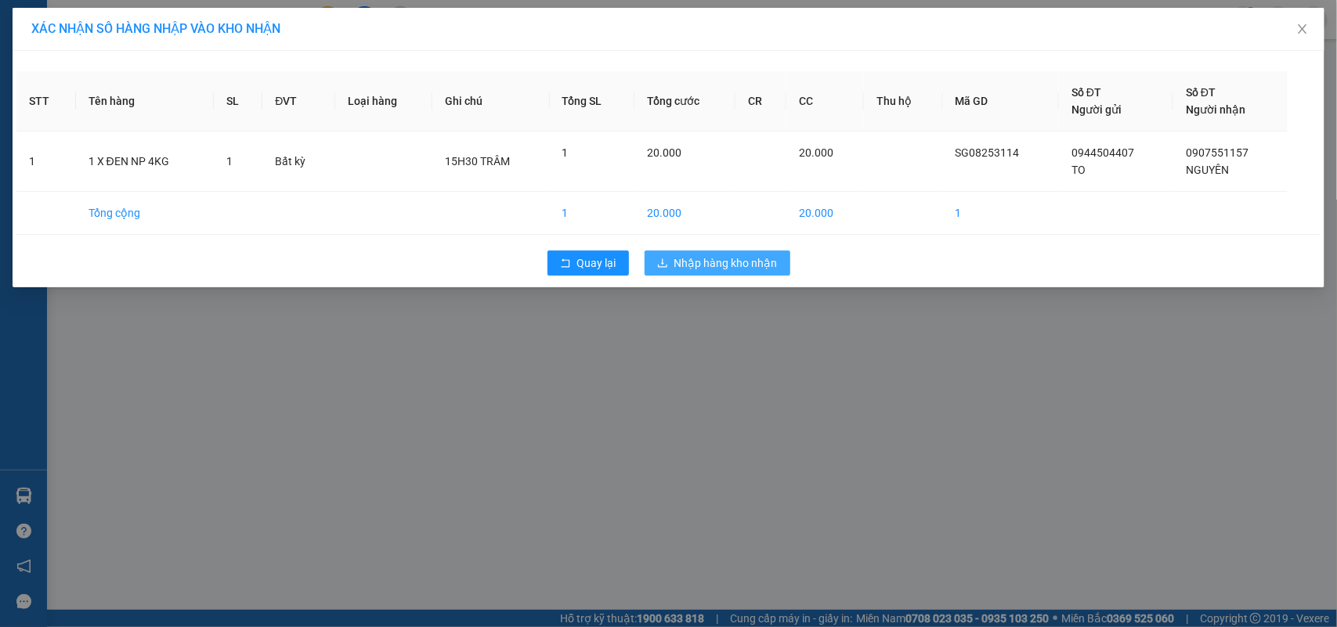
click at [757, 267] on span "Nhập hàng kho nhận" at bounding box center [725, 263] width 103 height 17
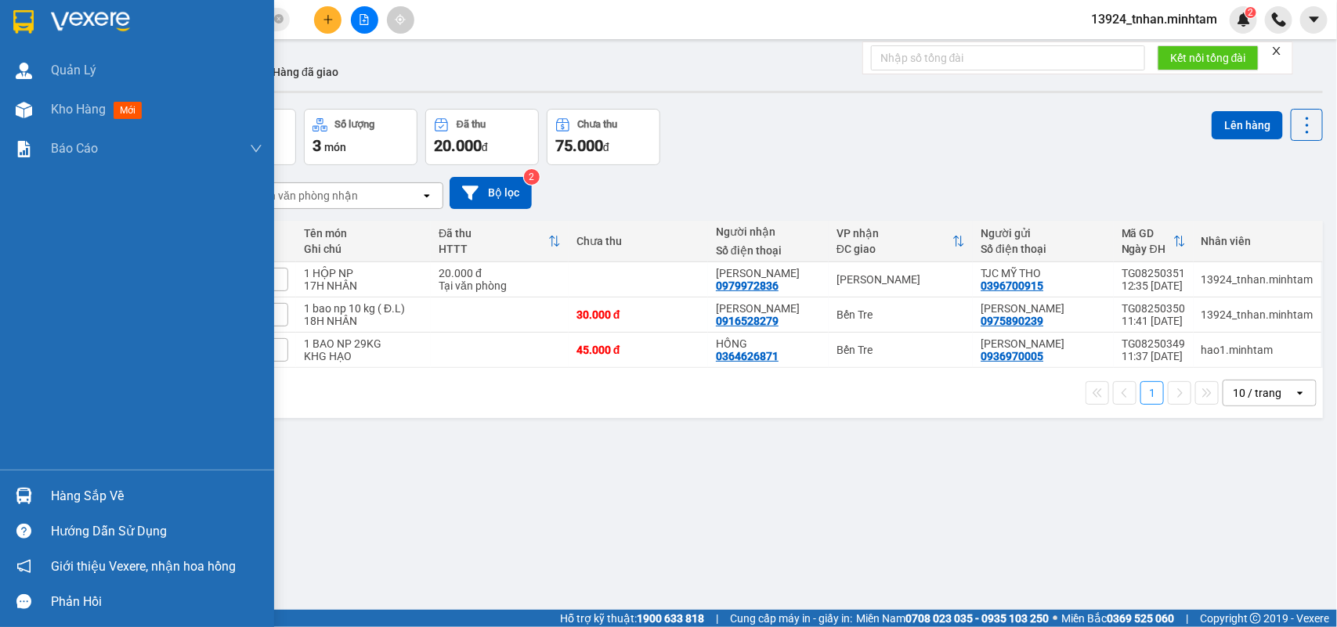
click at [9, 9] on div at bounding box center [137, 25] width 274 height 51
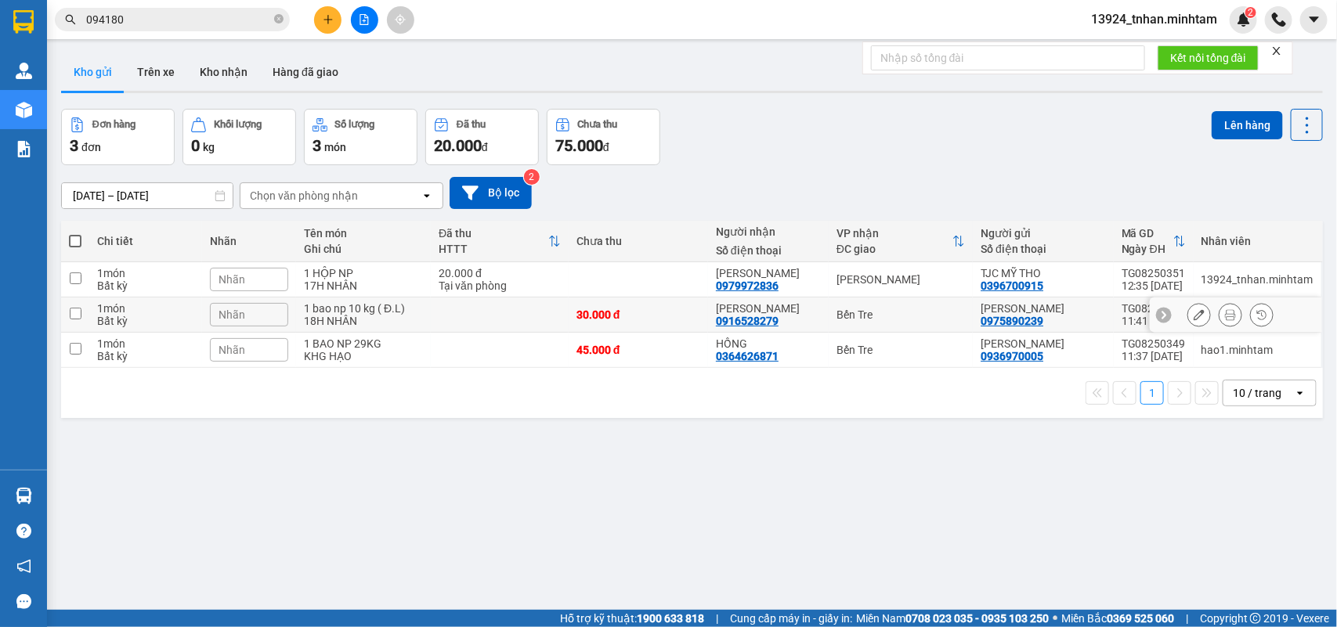
click at [800, 306] on div "KIM THƯ" at bounding box center [768, 308] width 105 height 13
checkbox input "true"
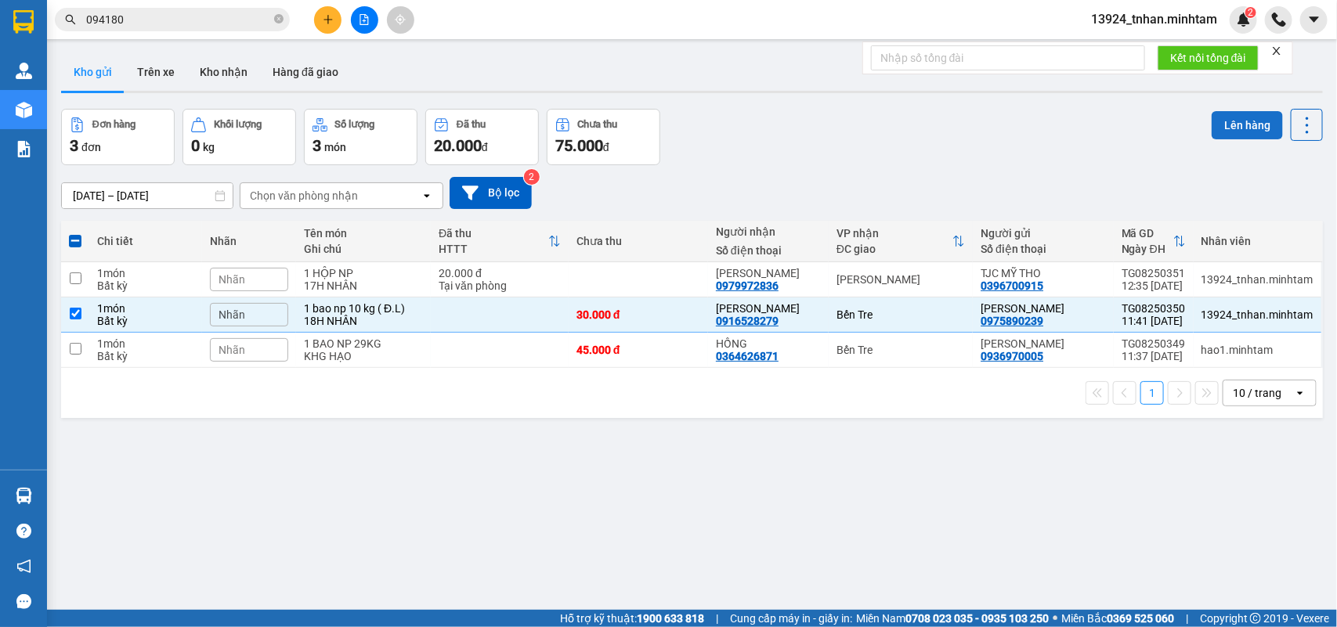
click at [1219, 132] on button "Lên hàng" at bounding box center [1247, 125] width 71 height 28
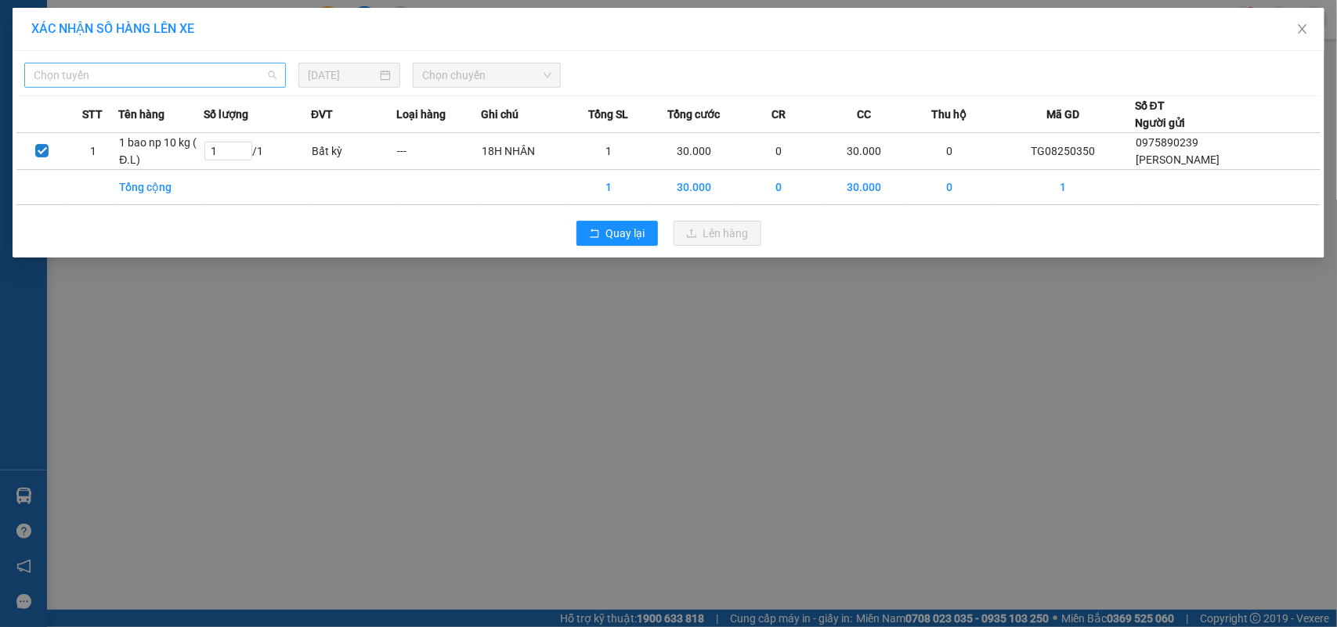
click at [201, 84] on span "Chọn tuyến" at bounding box center [155, 74] width 243 height 23
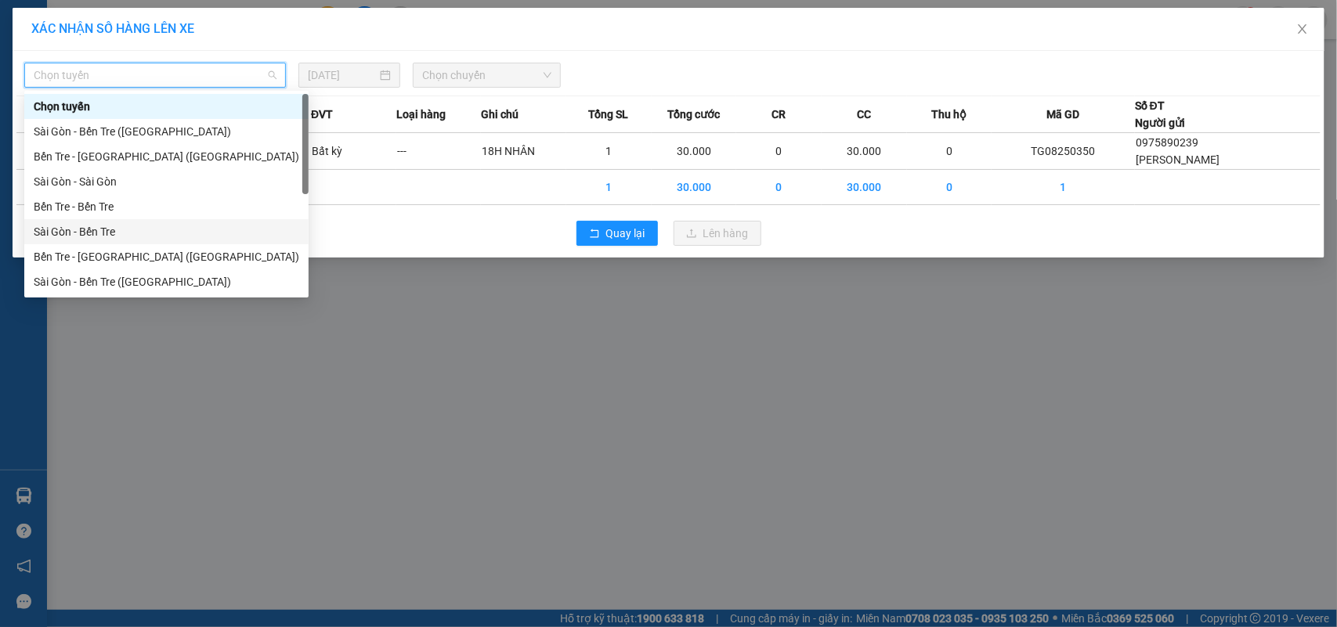
click at [94, 232] on div "Sài Gòn - Bến Tre" at bounding box center [167, 231] width 266 height 17
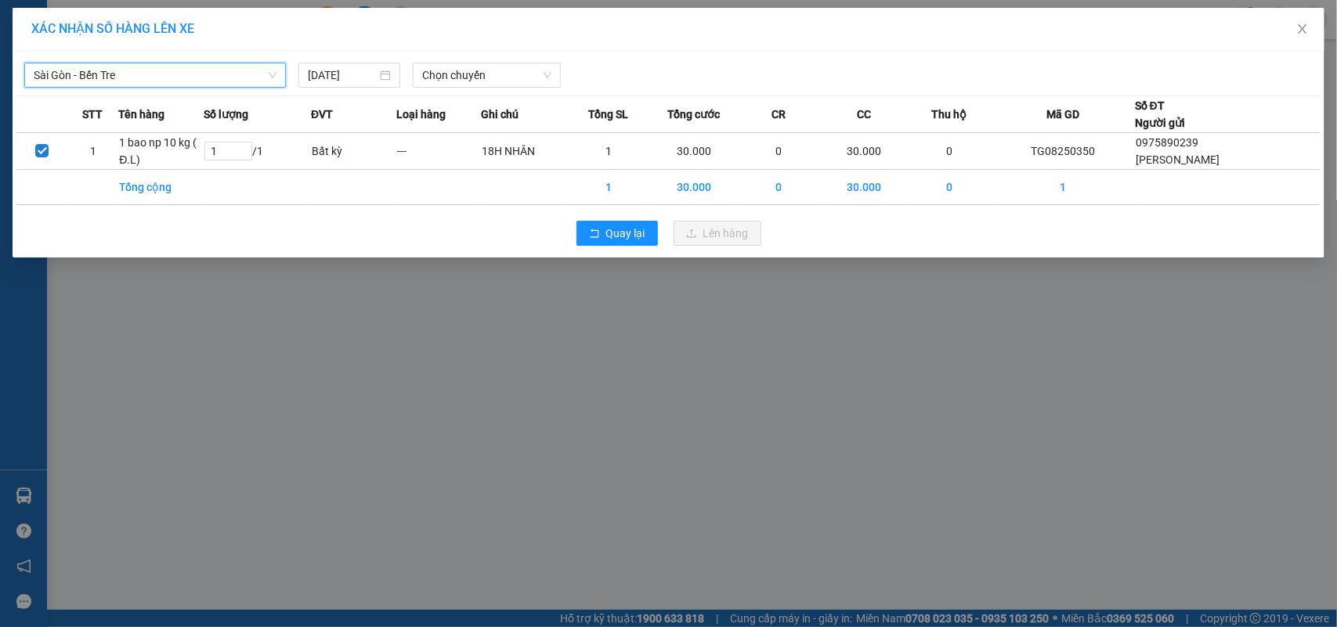
click at [261, 68] on span "Sài Gòn - Bến Tre" at bounding box center [155, 74] width 243 height 23
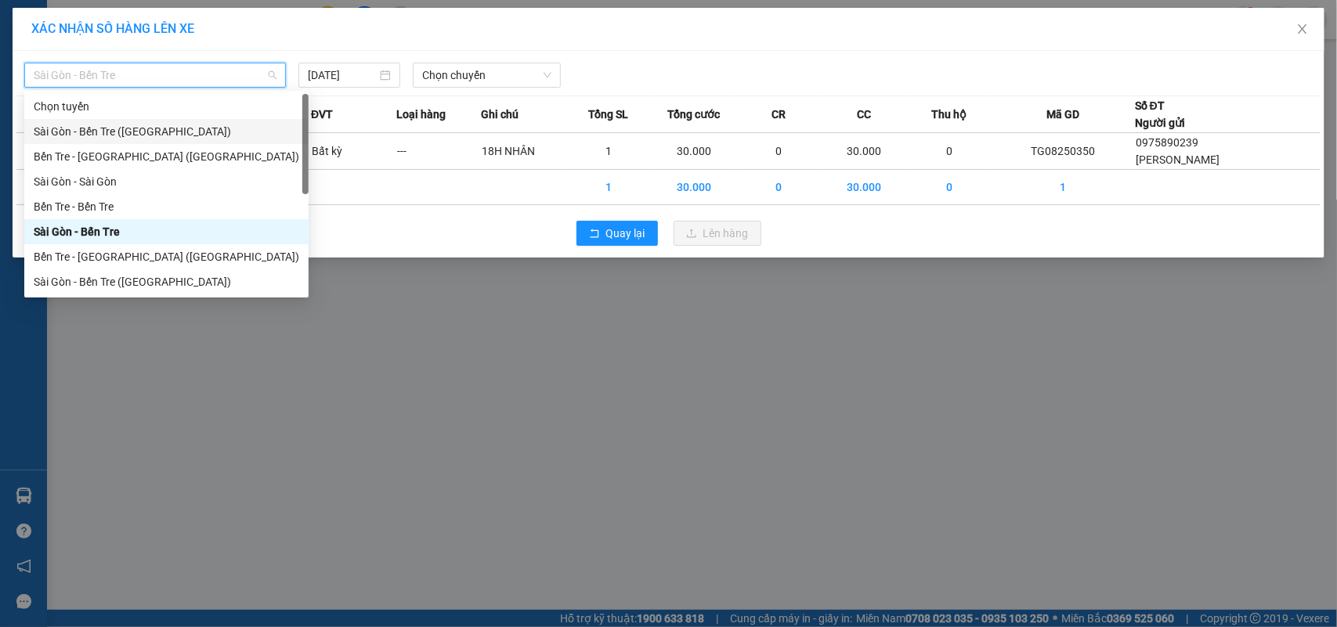
drag, startPoint x: 149, startPoint y: 131, endPoint x: 345, endPoint y: 96, distance: 199.6
click at [151, 131] on div "Sài Gòn - Bến Tre (CN)" at bounding box center [167, 131] width 266 height 17
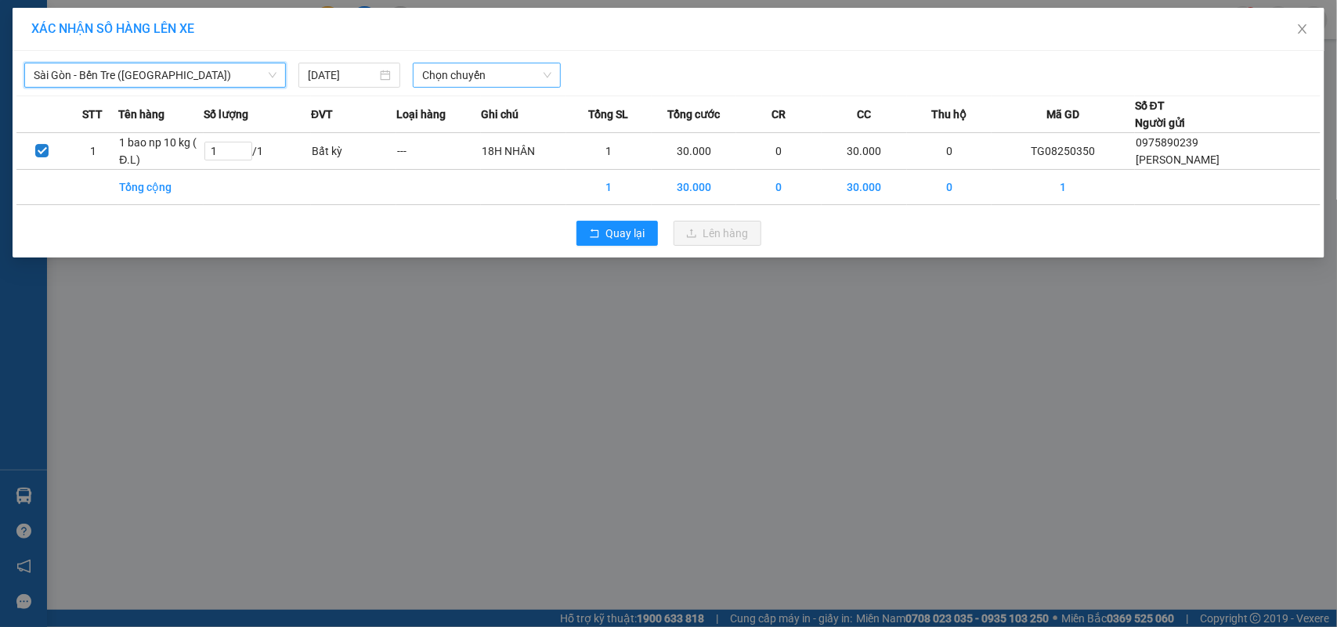
drag, startPoint x: 450, startPoint y: 72, endPoint x: 470, endPoint y: 90, distance: 26.6
click at [453, 73] on span "Chọn chuyến" at bounding box center [486, 74] width 128 height 23
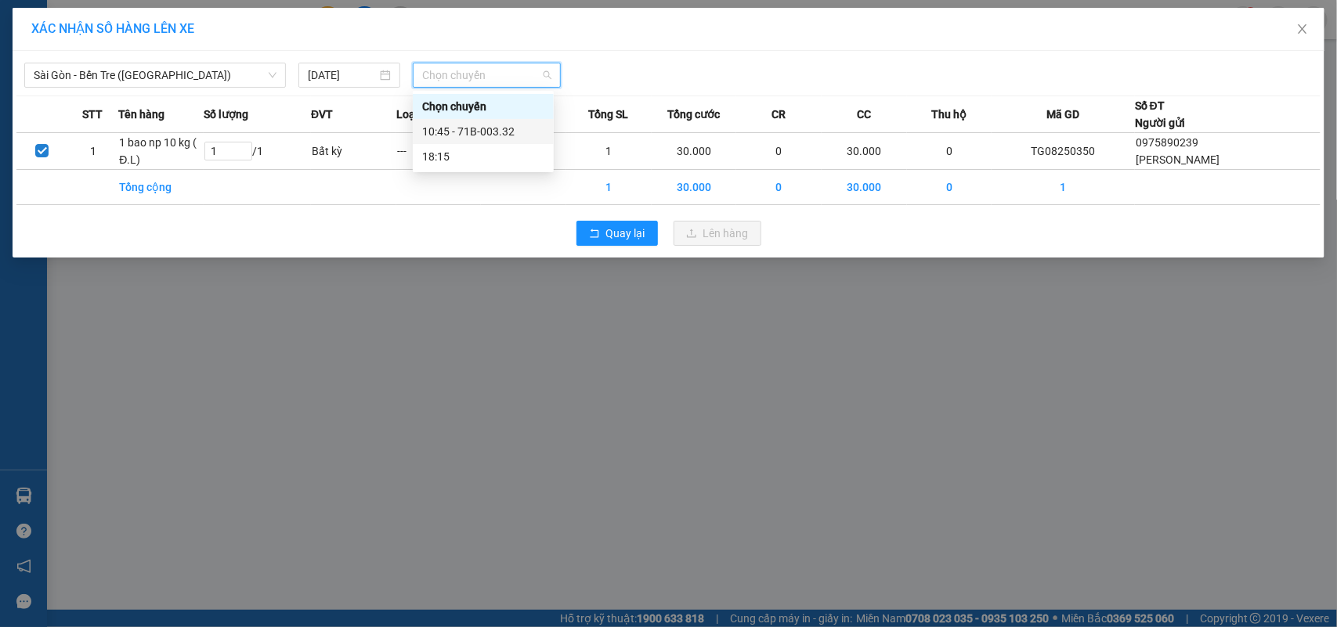
drag, startPoint x: 484, startPoint y: 132, endPoint x: 476, endPoint y: 16, distance: 115.4
click at [484, 131] on div "10:45 - 71B-003.32" at bounding box center [483, 131] width 122 height 17
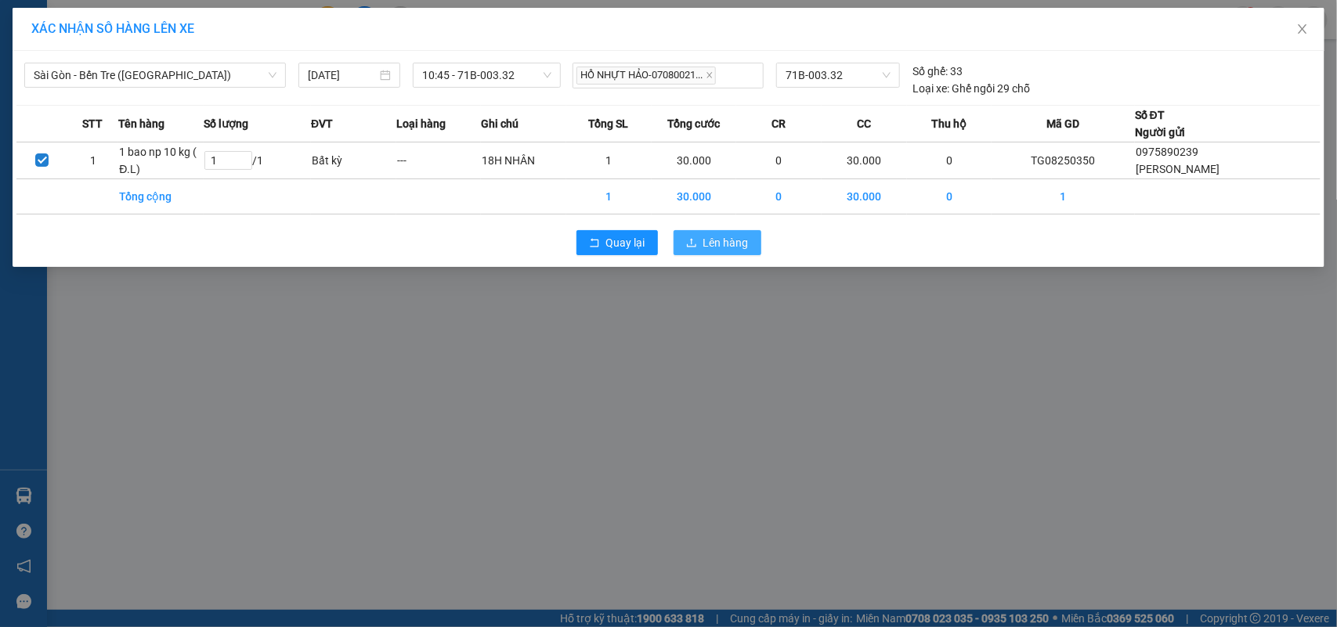
click at [718, 237] on span "Lên hàng" at bounding box center [725, 242] width 45 height 17
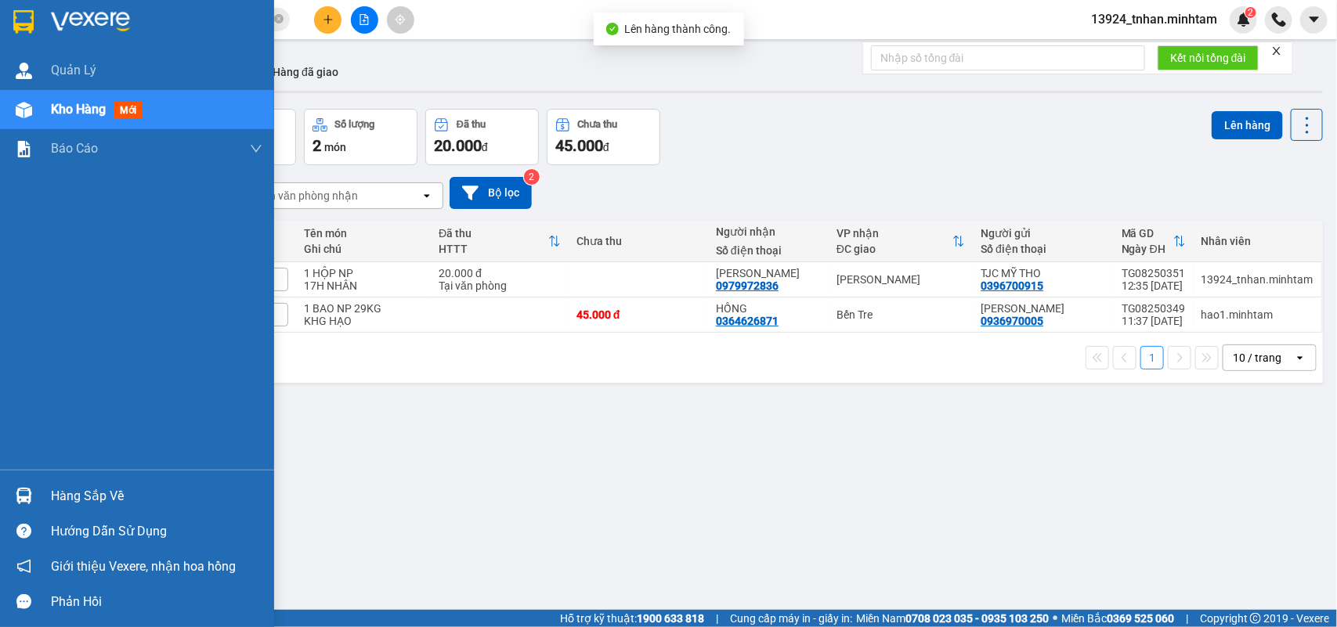
click at [21, 483] on div at bounding box center [23, 495] width 27 height 27
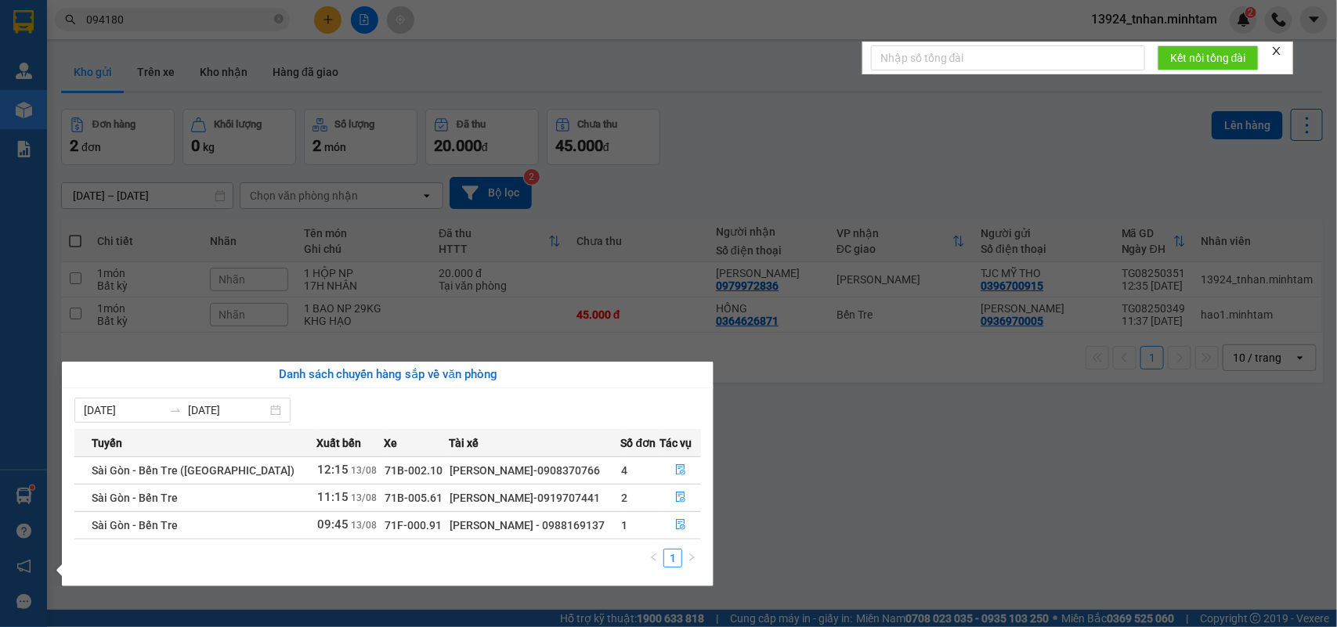
click at [314, 154] on section "Kết quả tìm kiếm ( 4 ) Bộ lọc Thuộc VP này Ngày tạo đơn gần nhất Mã ĐH Trạng th…" at bounding box center [668, 313] width 1337 height 627
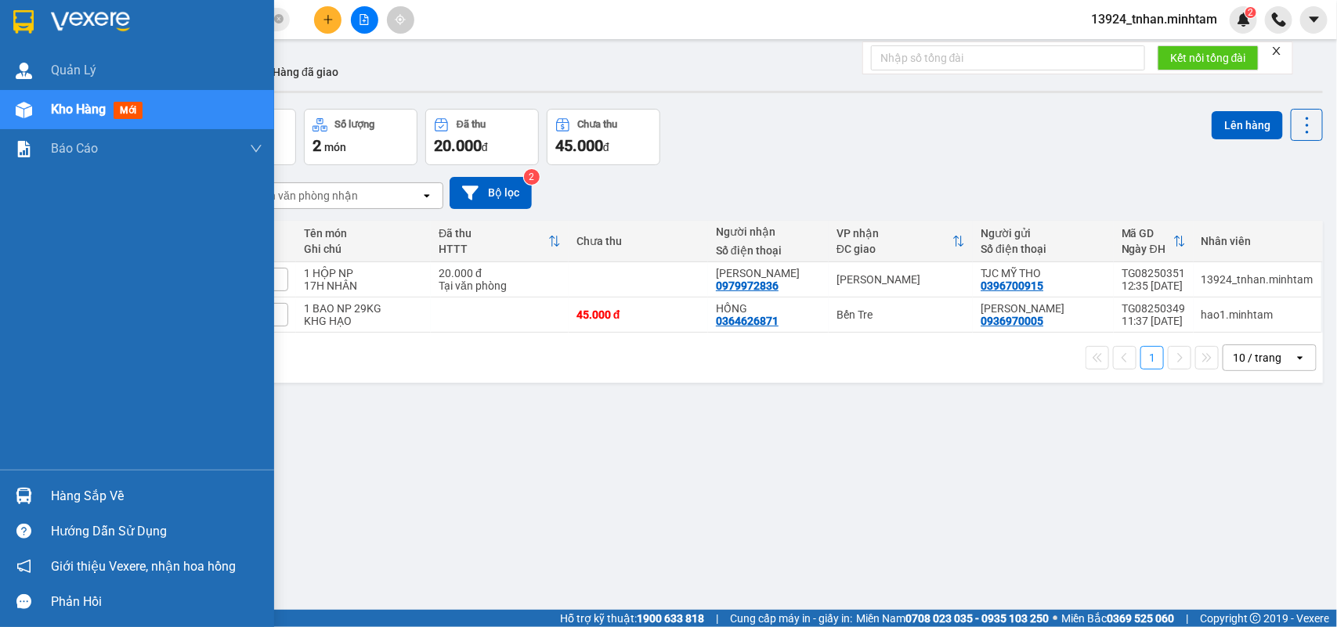
click at [65, 500] on div "Hàng sắp về" at bounding box center [156, 496] width 211 height 23
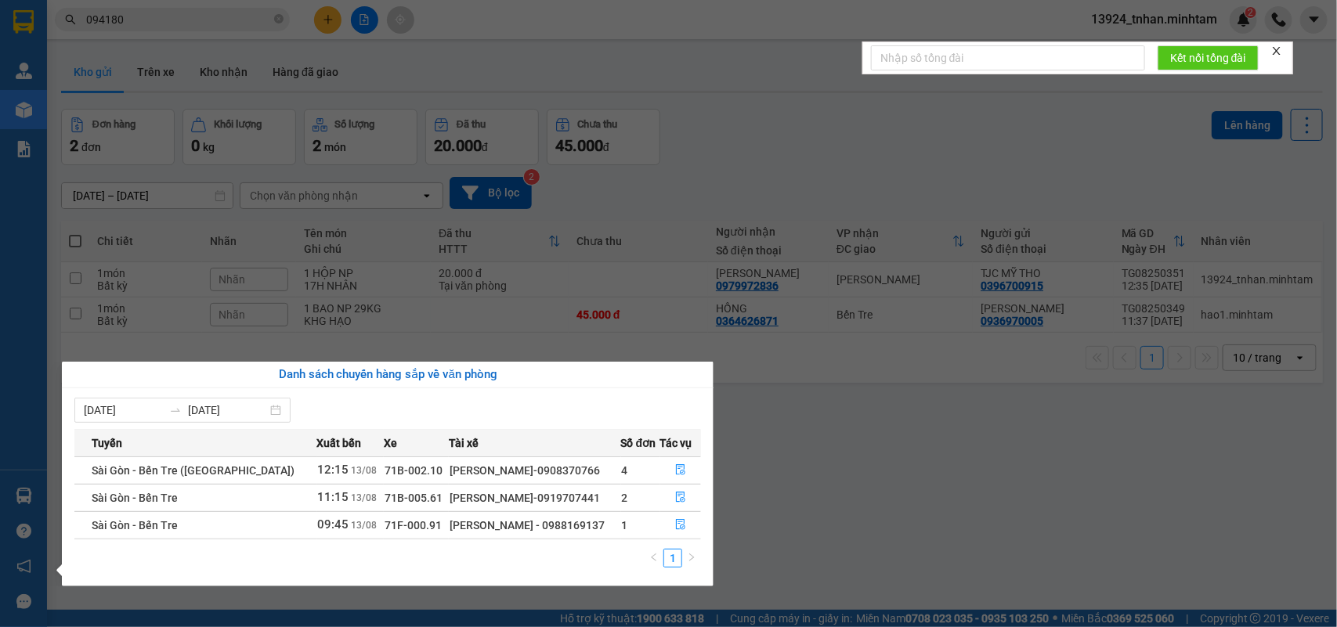
click at [278, 262] on section "Kết quả tìm kiếm ( 4 ) Bộ lọc Thuộc VP này Ngày tạo đơn gần nhất Mã ĐH Trạng th…" at bounding box center [668, 313] width 1337 height 627
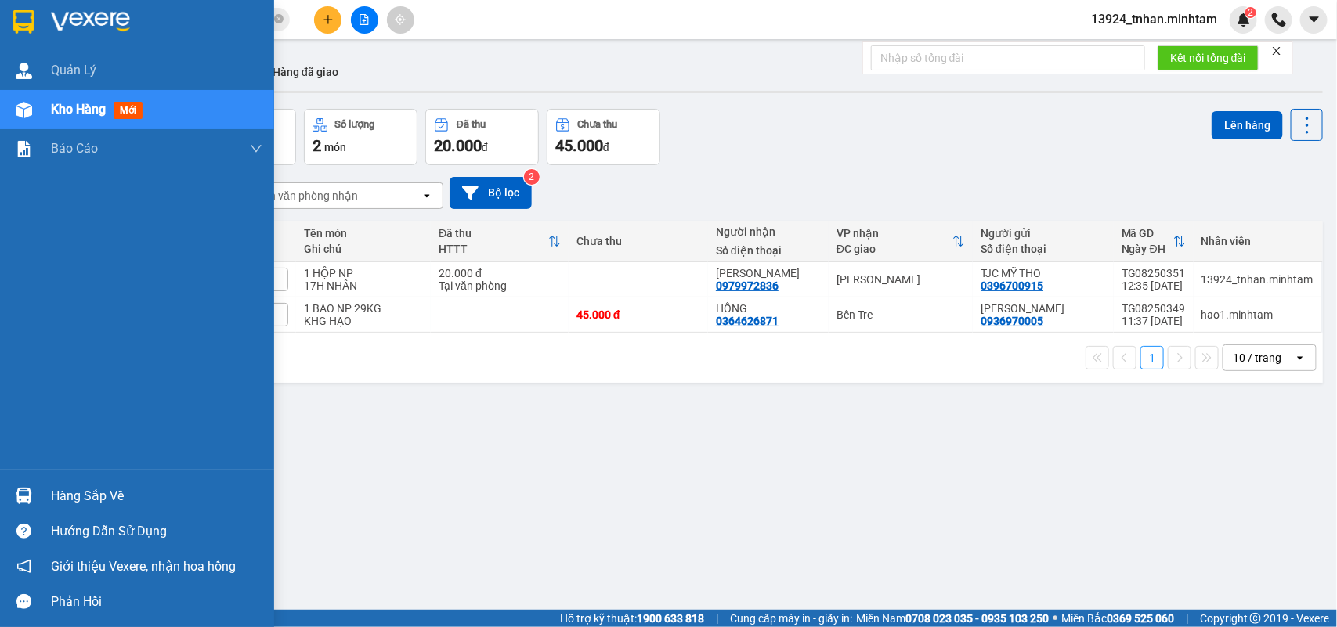
click at [20, 486] on div at bounding box center [23, 495] width 27 height 27
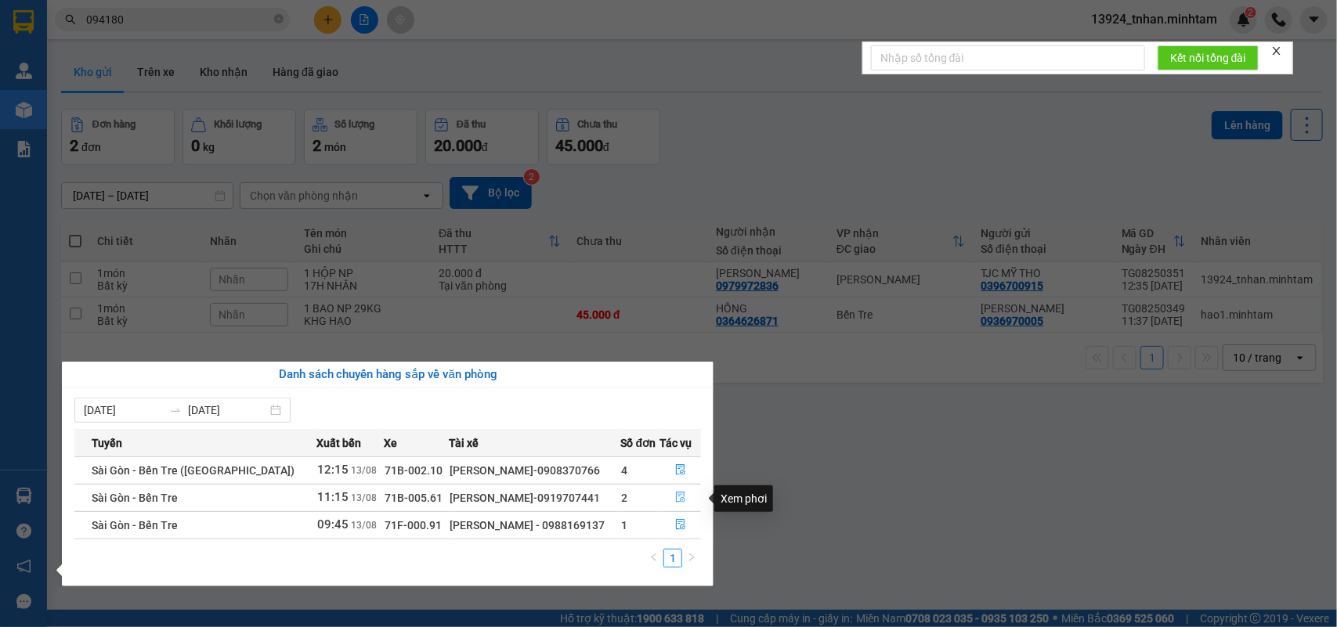
click at [675, 502] on icon "file-done" at bounding box center [680, 497] width 11 height 11
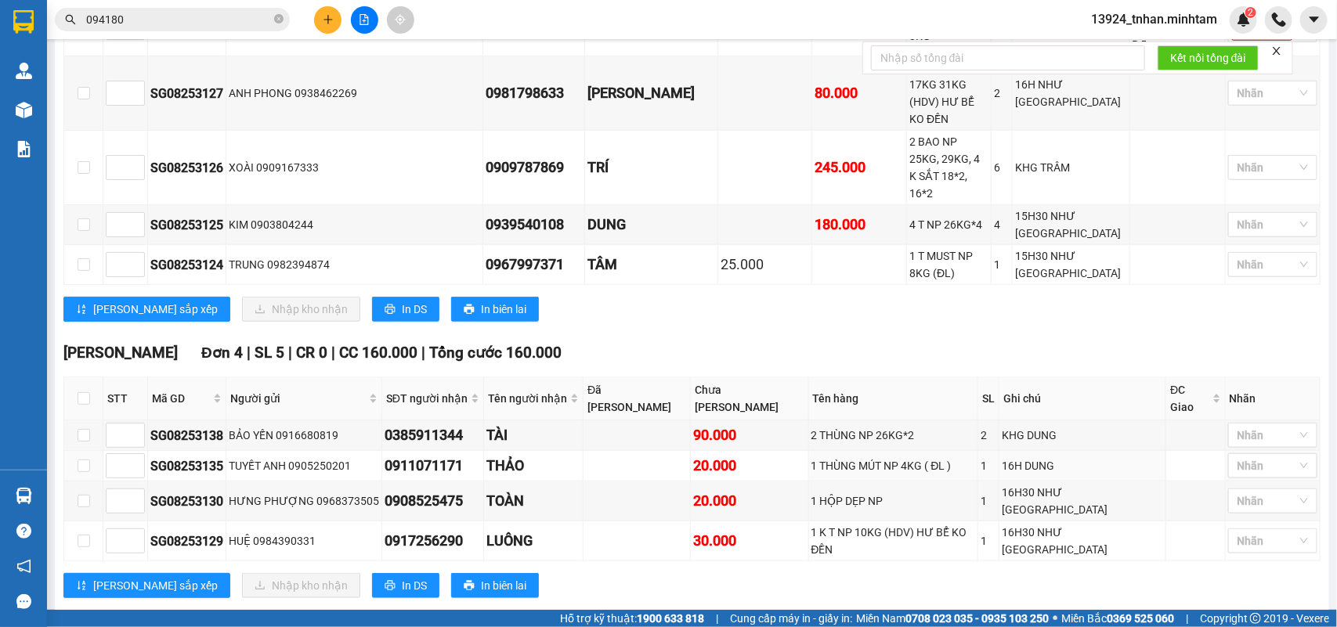
scroll to position [685, 0]
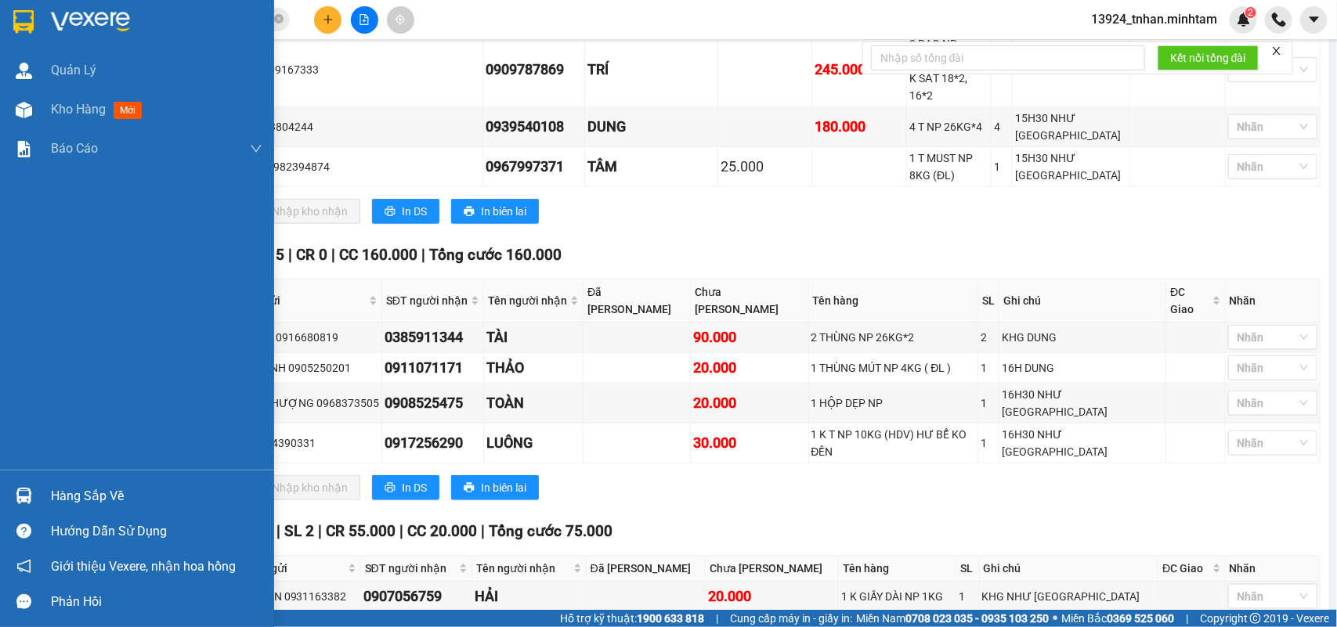
click at [76, 491] on div "Hàng sắp về" at bounding box center [156, 496] width 211 height 23
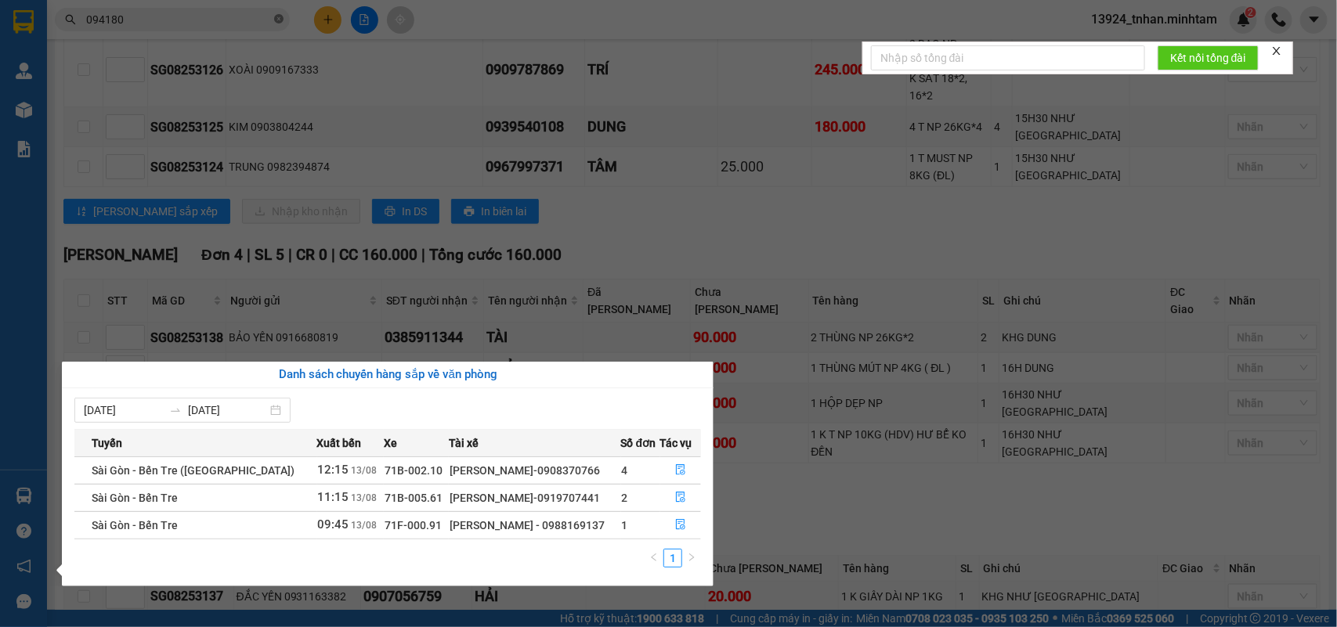
click at [283, 12] on section "Kết quả tìm kiếm ( 4 ) Bộ lọc Thuộc VP này Ngày tạo đơn gần nhất Mã ĐH Trạng th…" at bounding box center [668, 313] width 1337 height 627
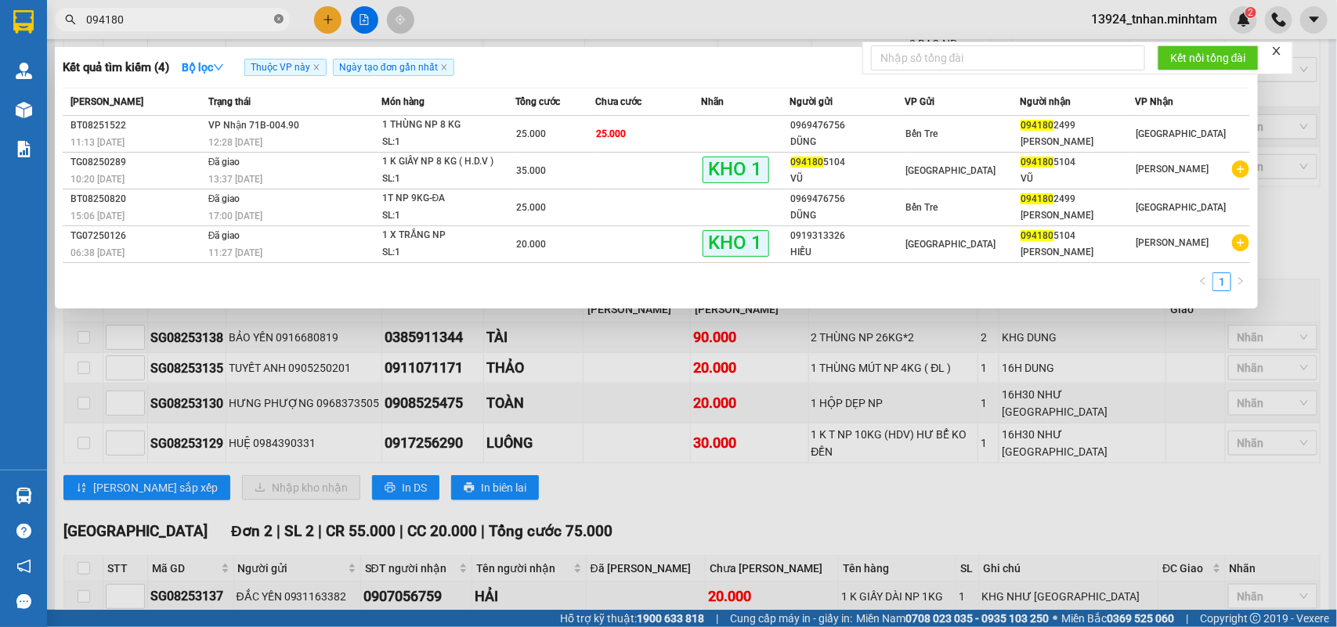
click at [280, 17] on icon "close-circle" at bounding box center [278, 18] width 9 height 9
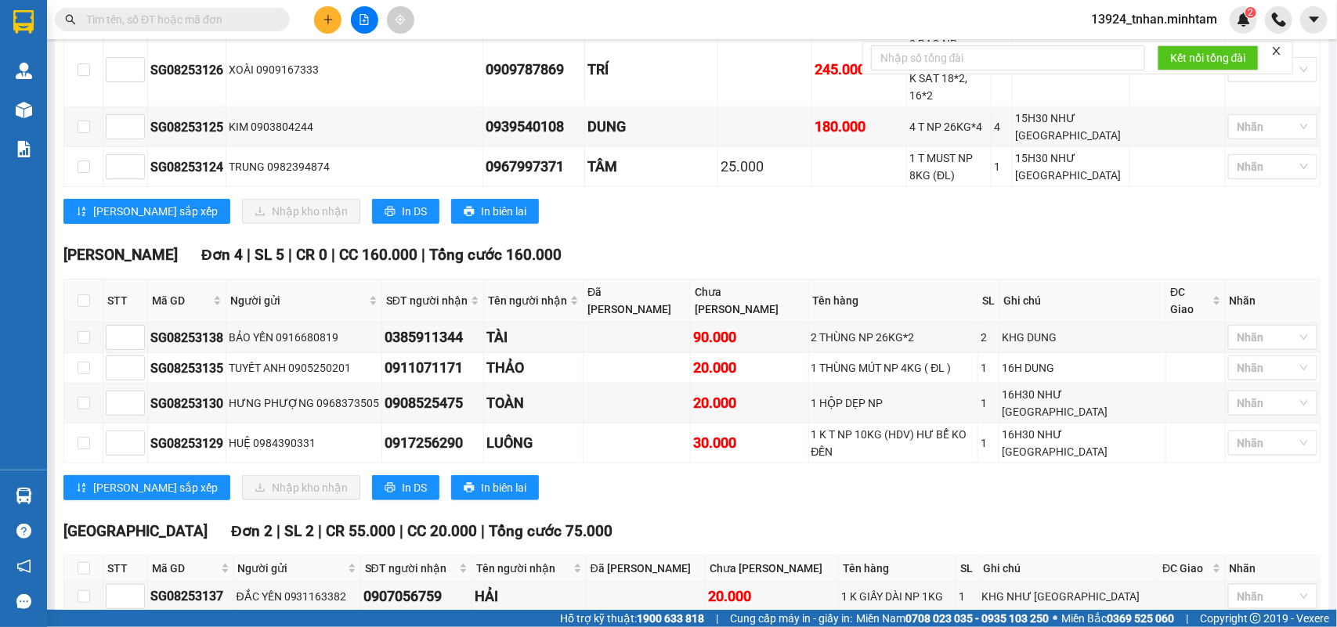
click at [248, 17] on input "text" at bounding box center [178, 19] width 185 height 17
click at [206, 11] on input "text" at bounding box center [178, 19] width 185 height 17
click at [225, 20] on input "text" at bounding box center [178, 19] width 185 height 17
click at [249, 25] on input "text" at bounding box center [178, 19] width 185 height 17
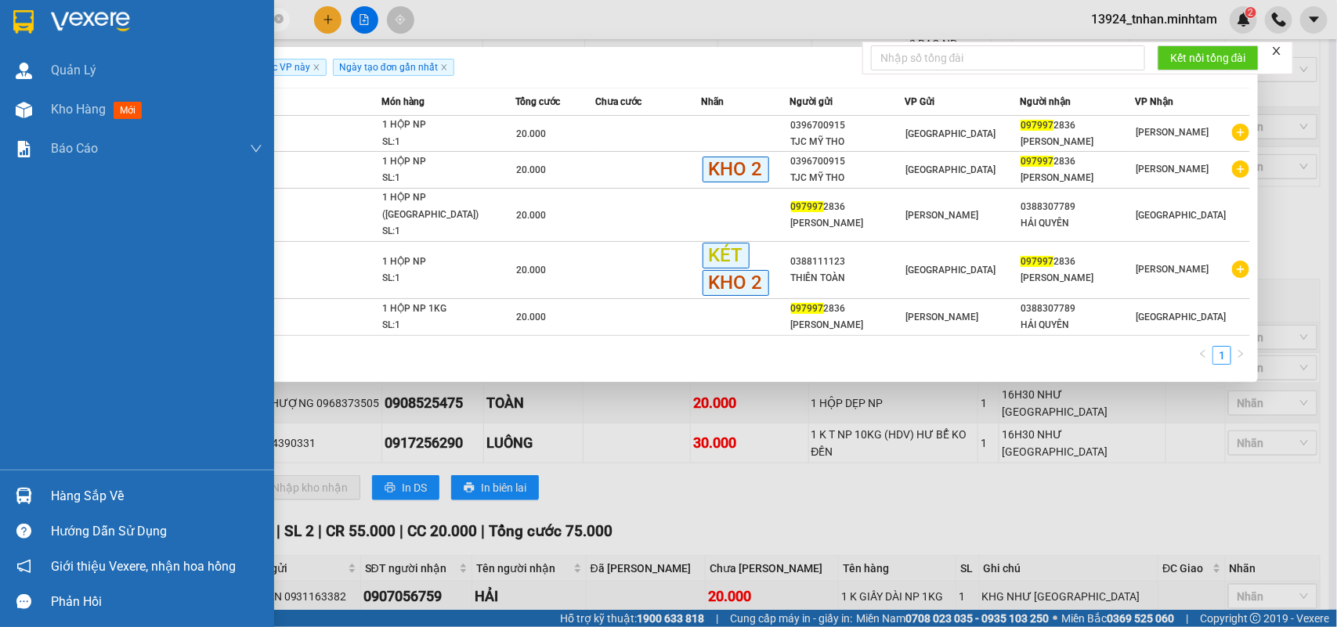
type input "097997"
click at [31, 17] on img at bounding box center [23, 21] width 20 height 23
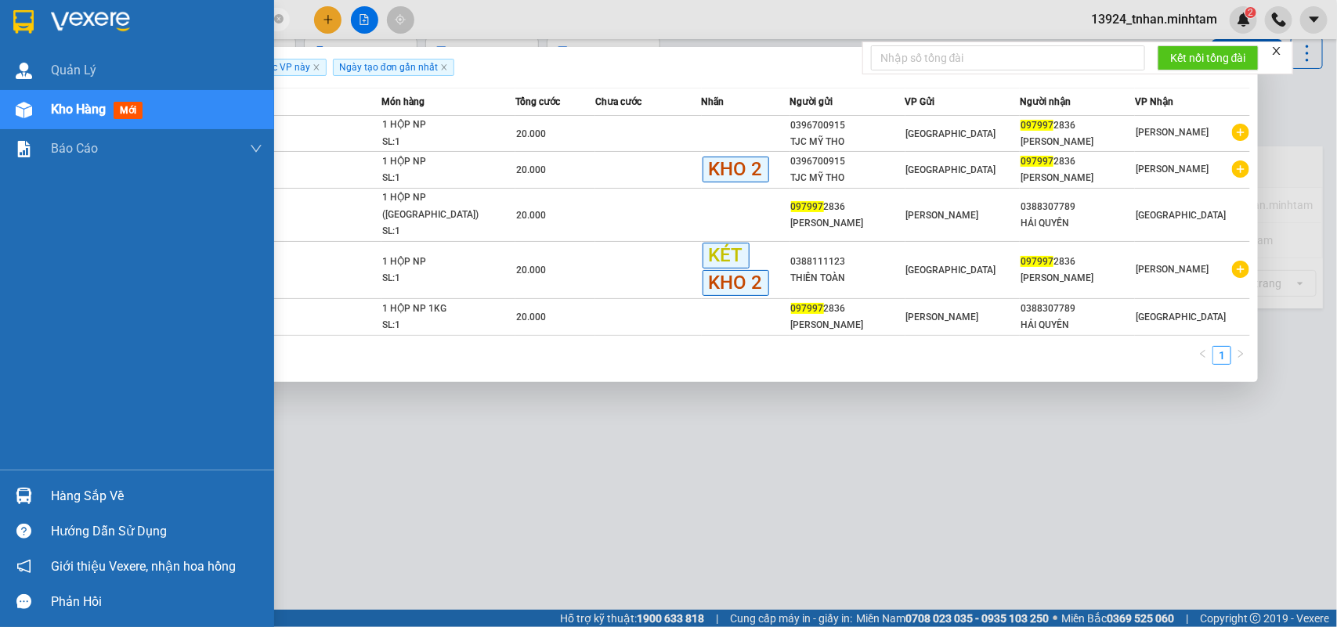
scroll to position [72, 0]
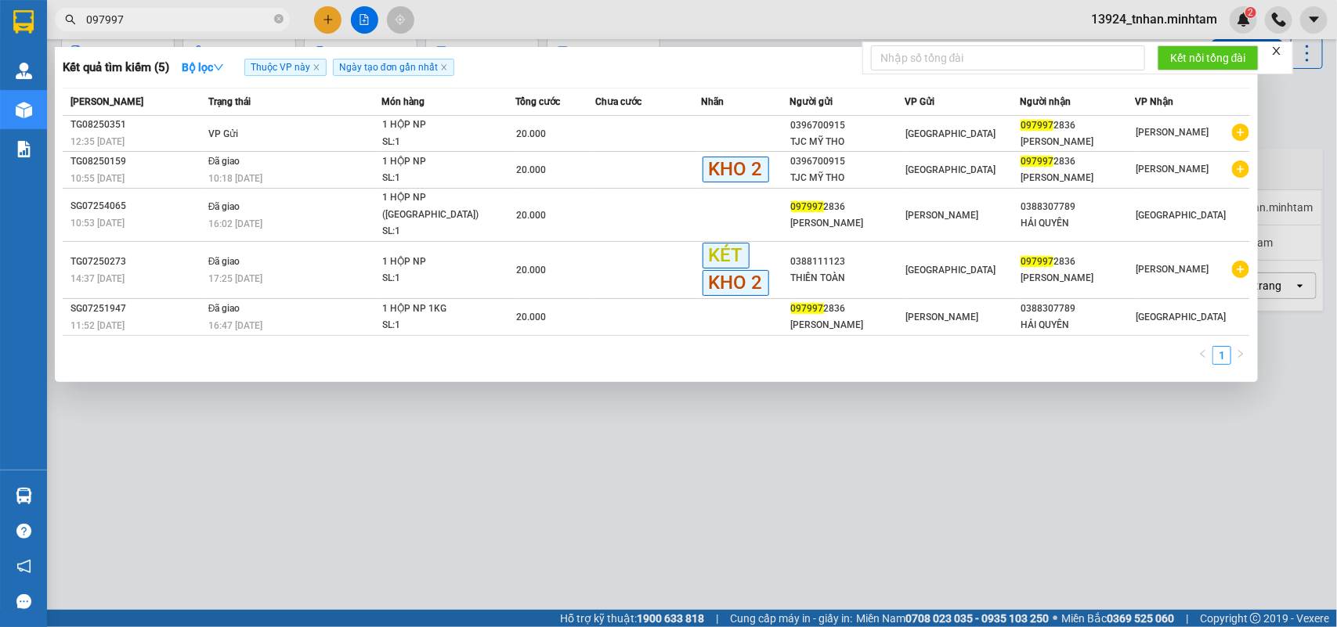
click at [706, 486] on div at bounding box center [668, 313] width 1337 height 627
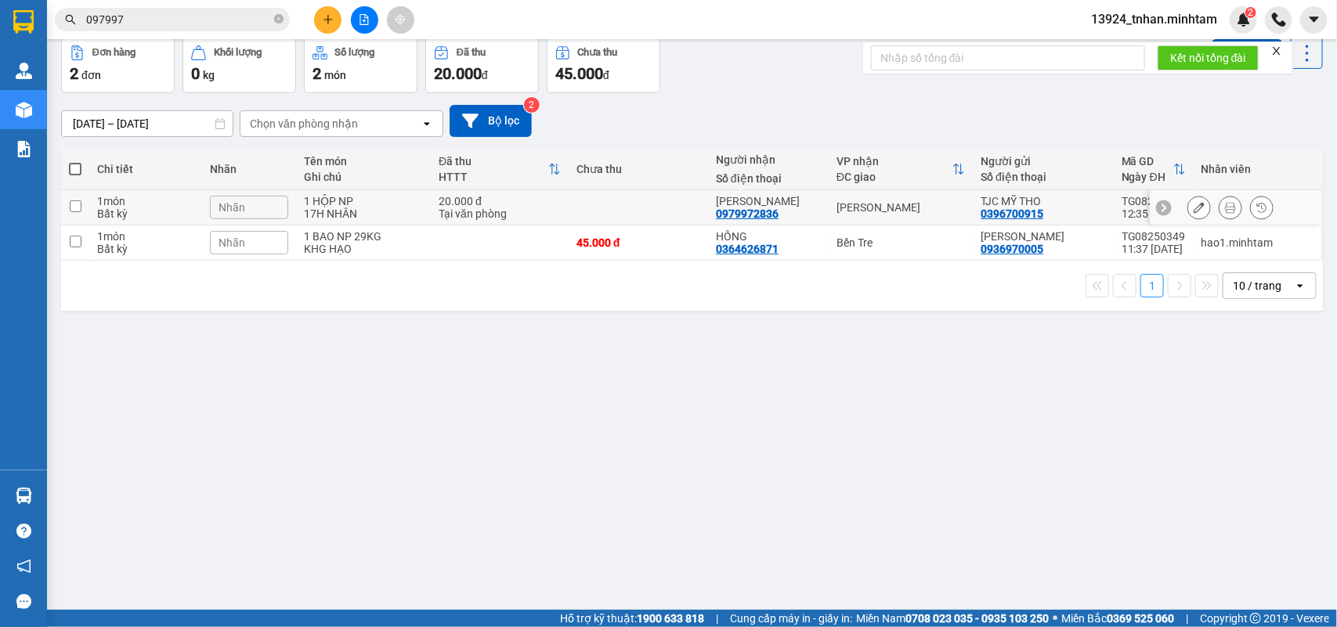
click at [773, 204] on div "LÊ NGỌC" at bounding box center [768, 201] width 105 height 13
checkbox input "true"
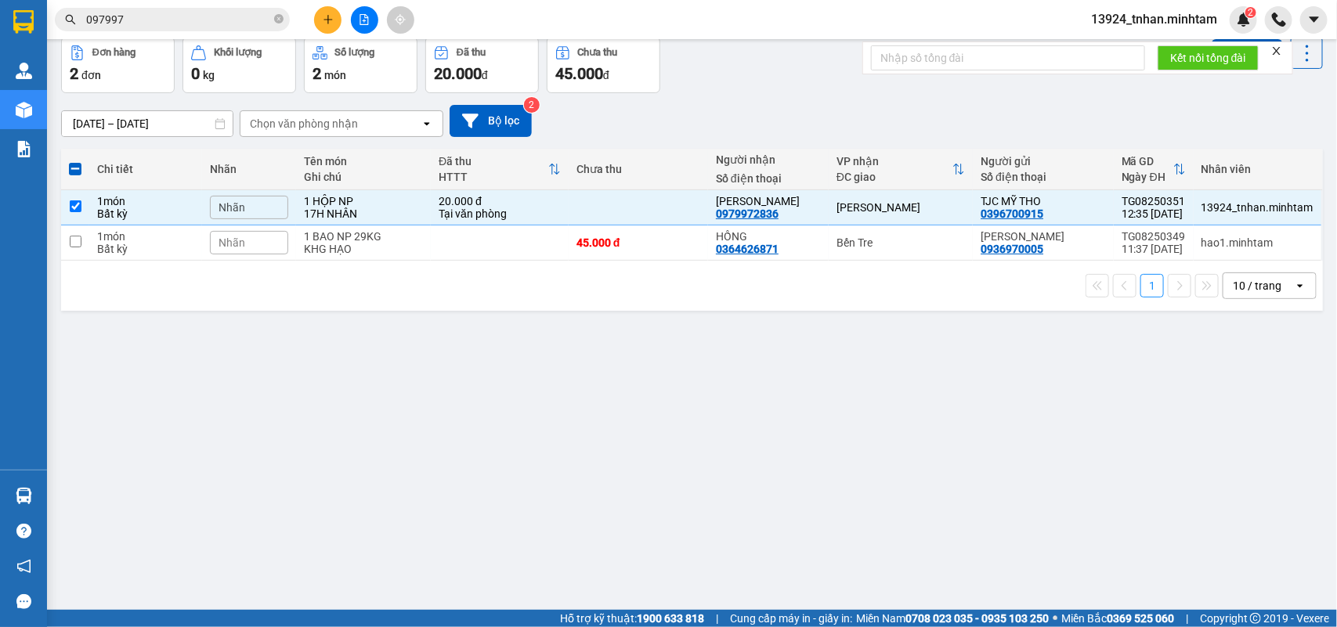
scroll to position [0, 0]
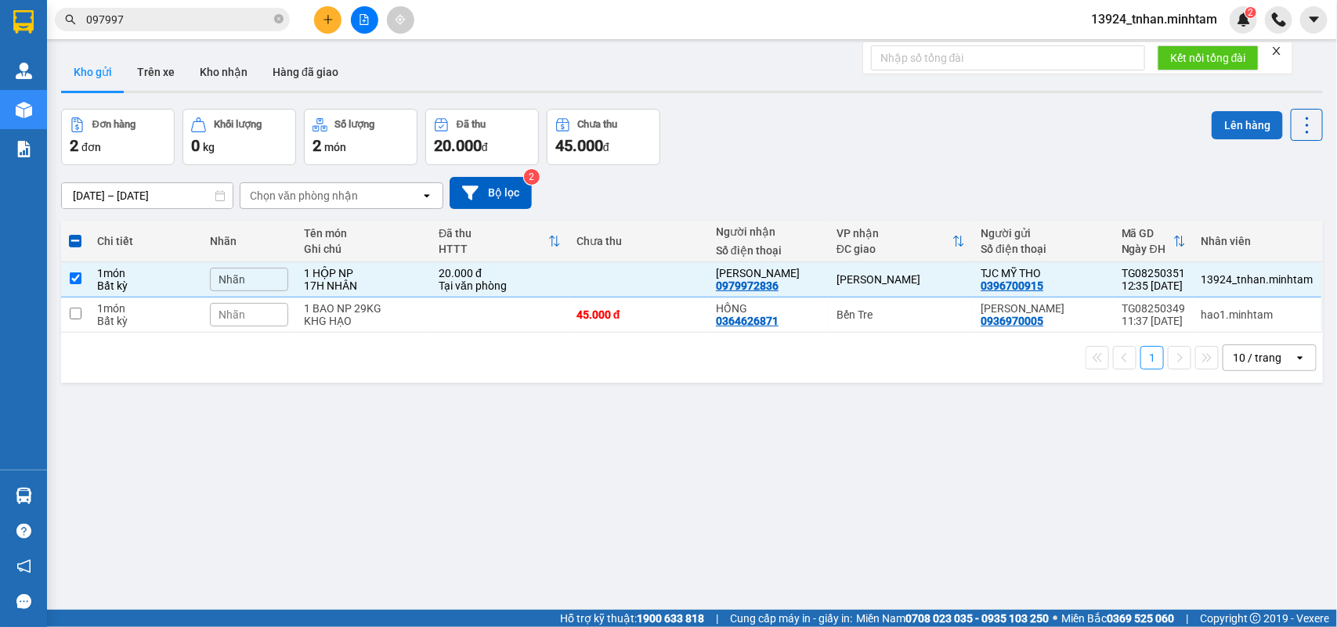
click at [1212, 126] on button "Lên hàng" at bounding box center [1247, 125] width 71 height 28
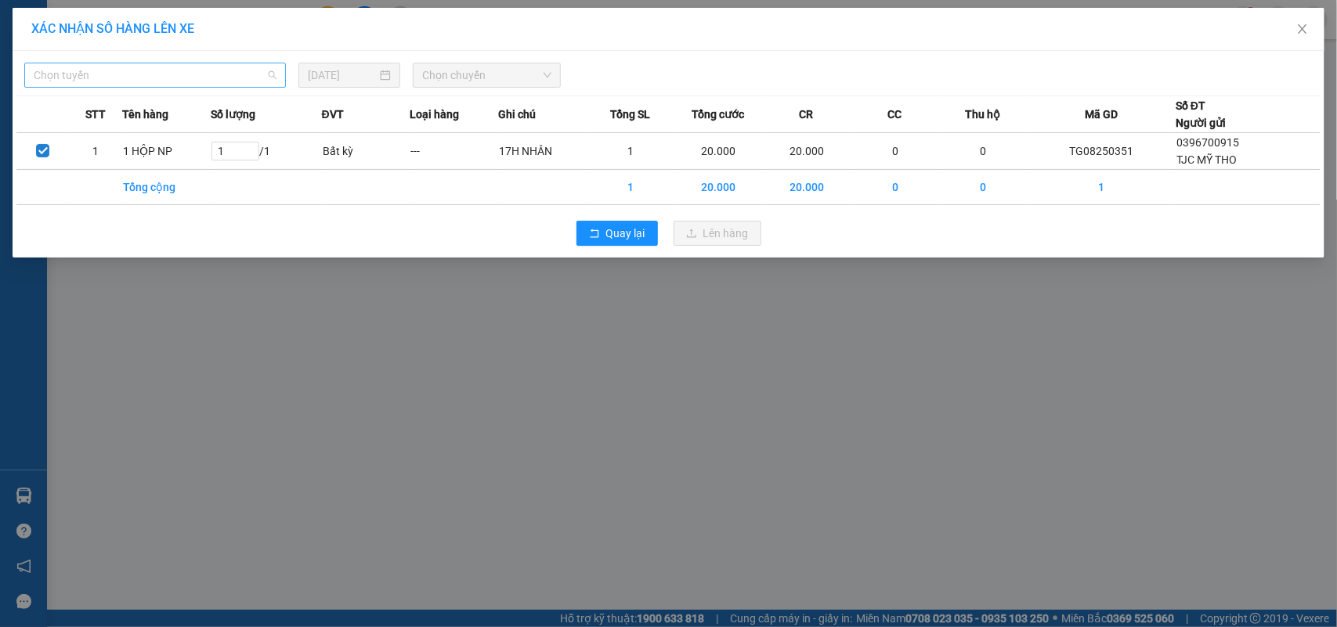
click at [184, 71] on span "Chọn tuyến" at bounding box center [155, 74] width 243 height 23
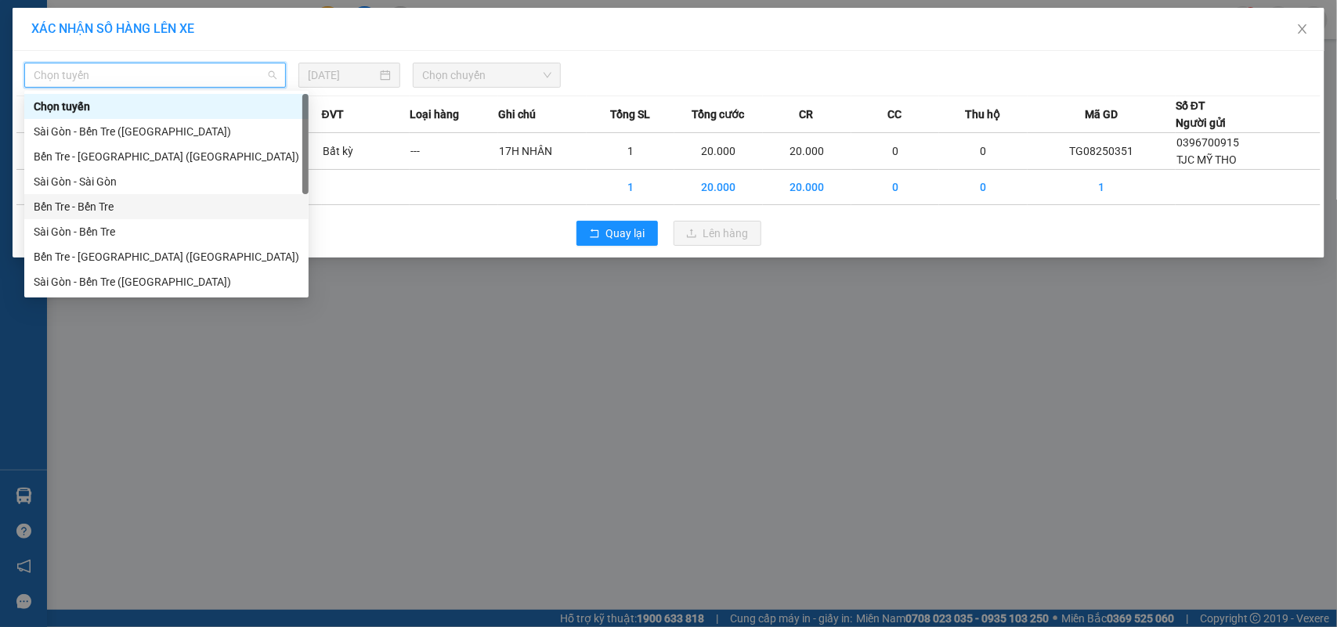
scroll to position [24, 0]
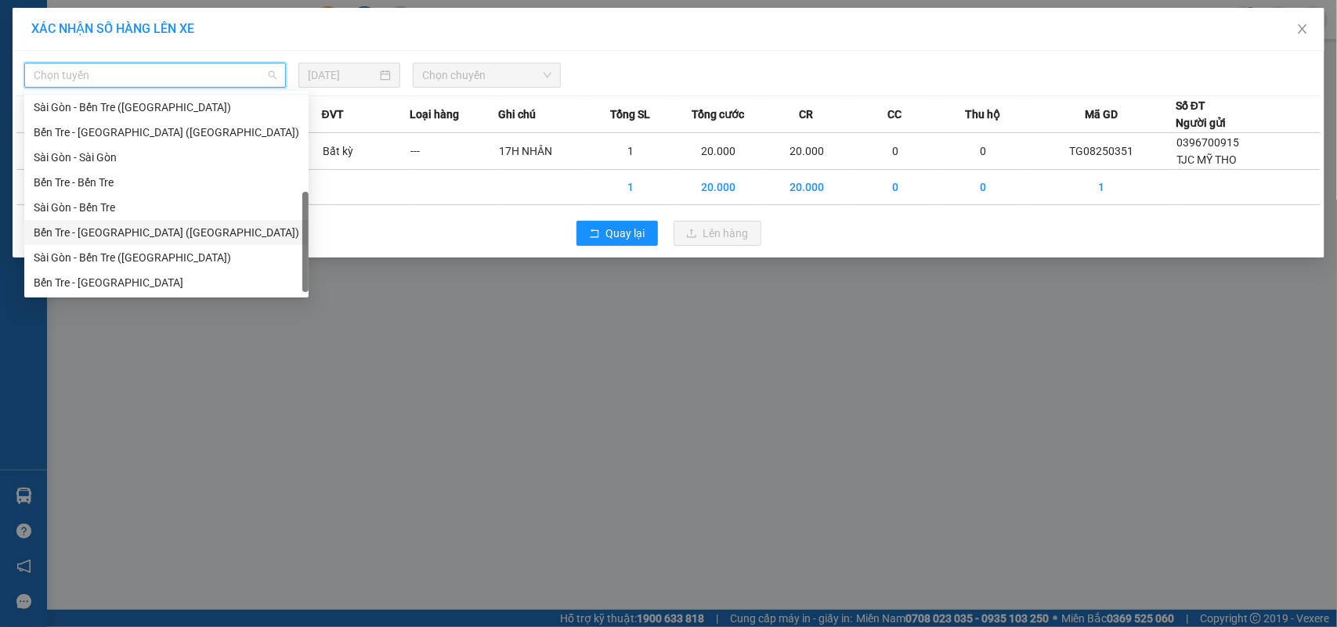
click at [133, 229] on div "Bến Tre - Sài Gòn (CT)" at bounding box center [167, 232] width 266 height 17
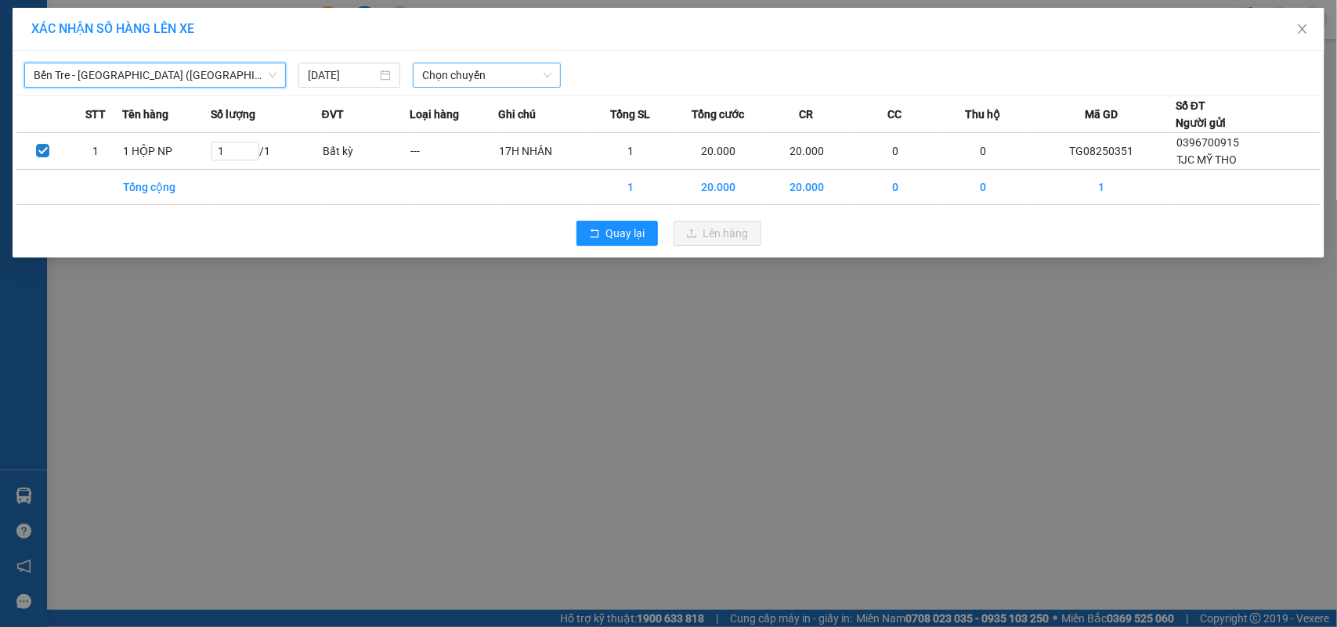
click at [547, 84] on span "Chọn chuyến" at bounding box center [486, 74] width 128 height 23
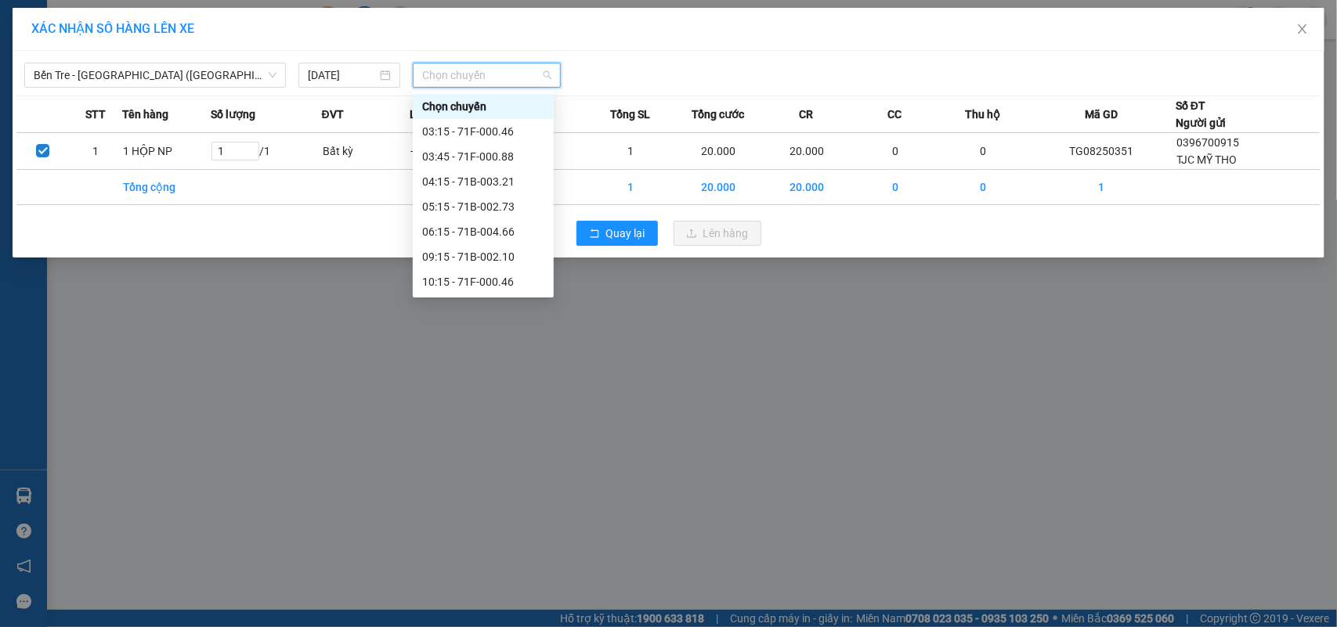
scroll to position [125, 0]
drag, startPoint x: 515, startPoint y: 208, endPoint x: 542, endPoint y: 198, distance: 28.2
click at [515, 206] on div "12:15 - 71B-003.21" at bounding box center [483, 206] width 122 height 17
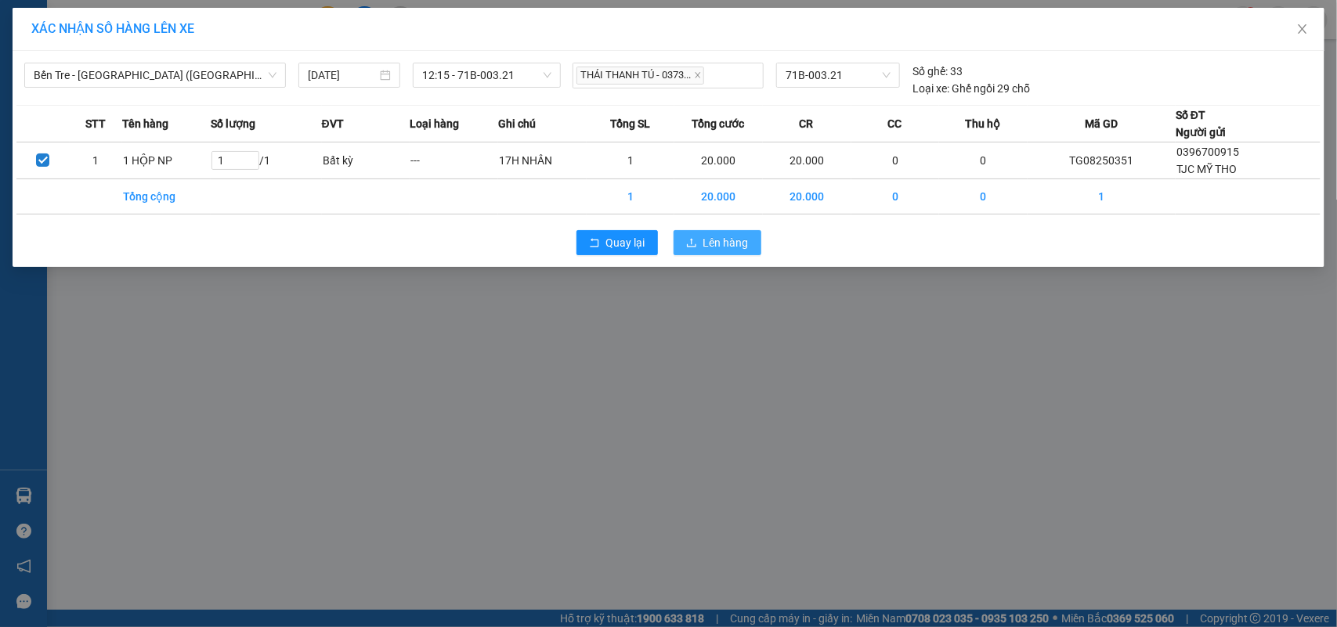
click at [728, 245] on span "Lên hàng" at bounding box center [725, 242] width 45 height 17
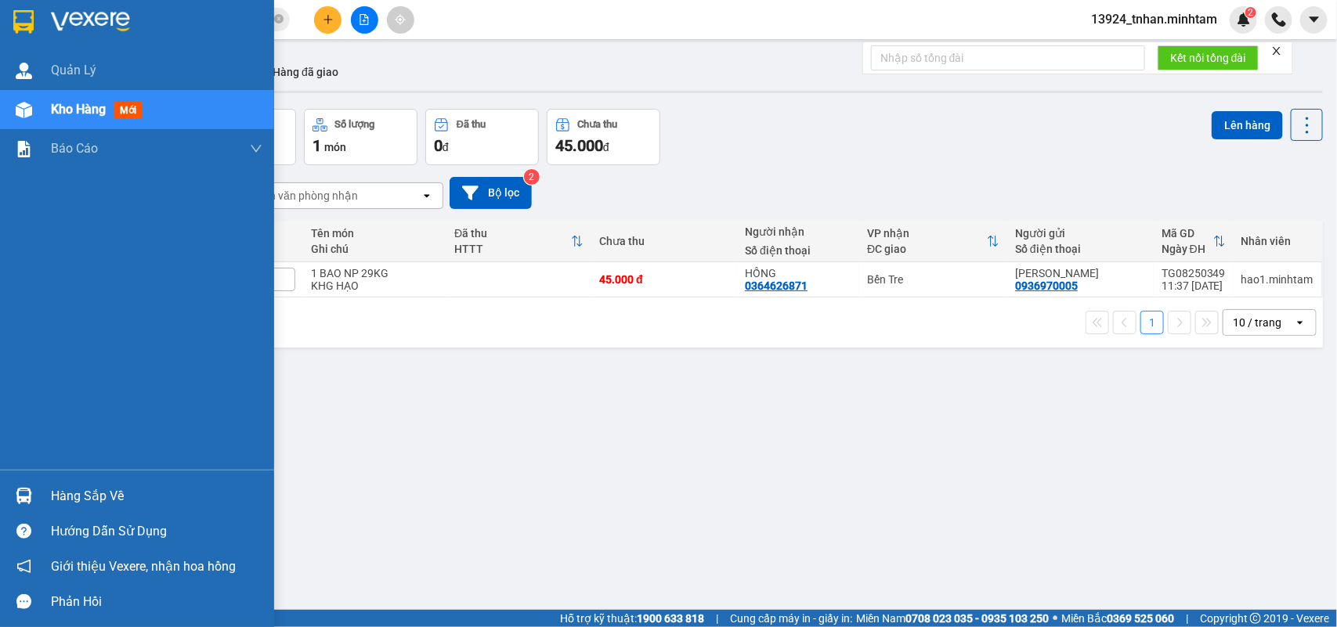
click at [76, 492] on div "Hàng sắp về Hướng dẫn sử dụng Giới thiệu Vexere, nhận hoa hồng Phản hồi" at bounding box center [137, 545] width 274 height 150
drag, startPoint x: 76, startPoint y: 492, endPoint x: 89, endPoint y: 492, distance: 12.5
click at [79, 492] on div "Hàng sắp về" at bounding box center [156, 496] width 211 height 23
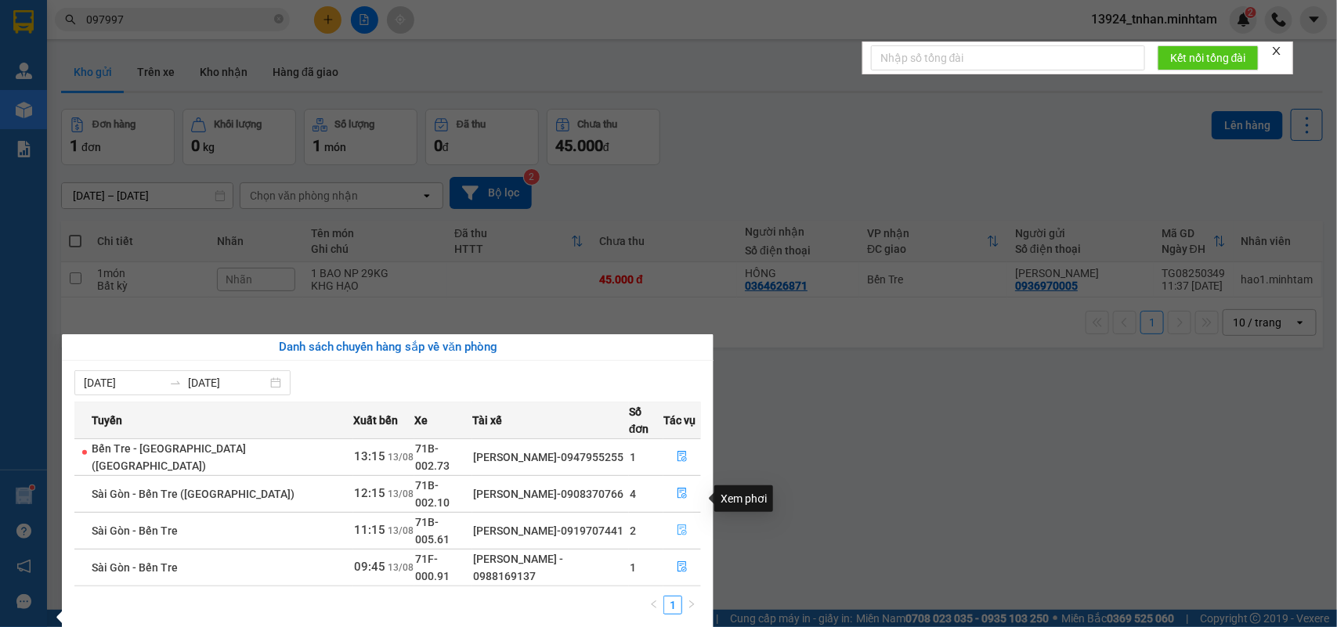
click at [667, 519] on button "button" at bounding box center [682, 531] width 36 height 25
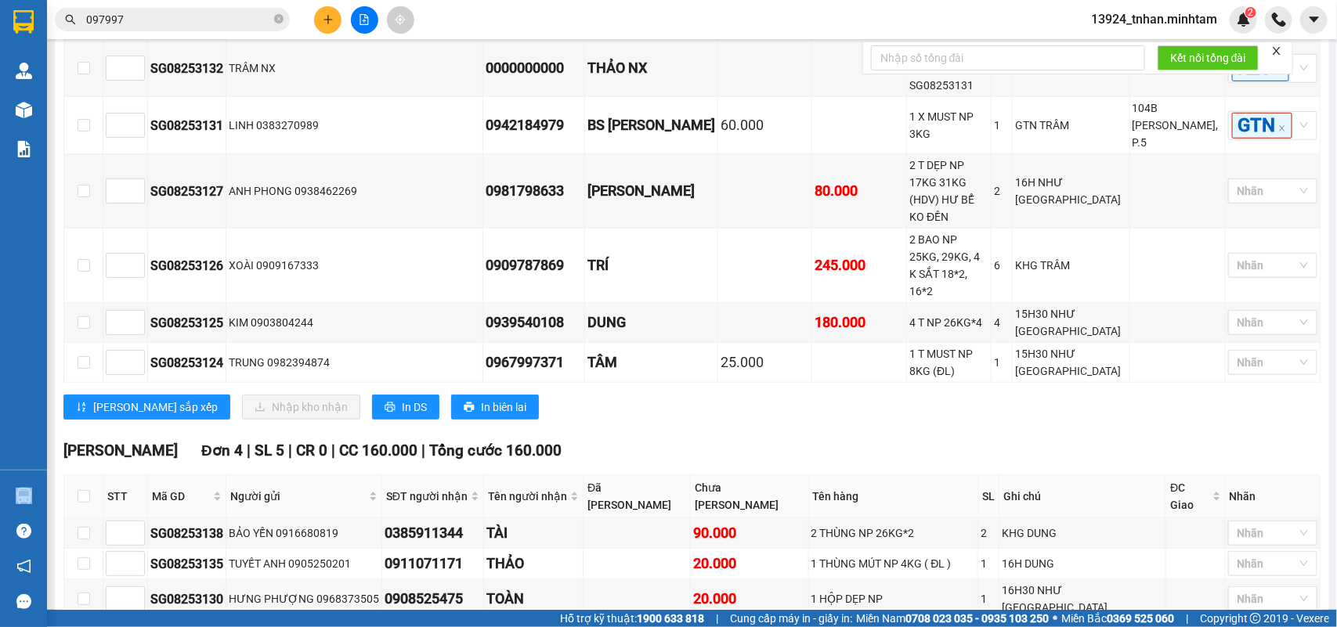
scroll to position [685, 0]
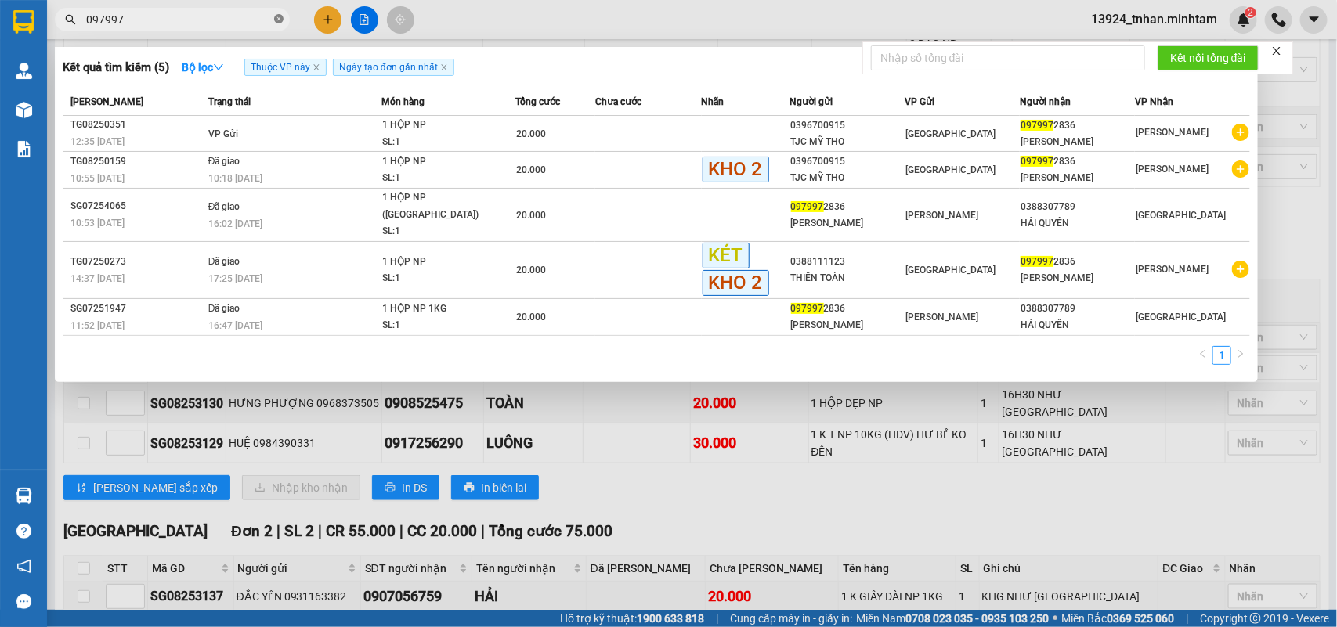
click at [283, 20] on icon "close-circle" at bounding box center [278, 18] width 9 height 9
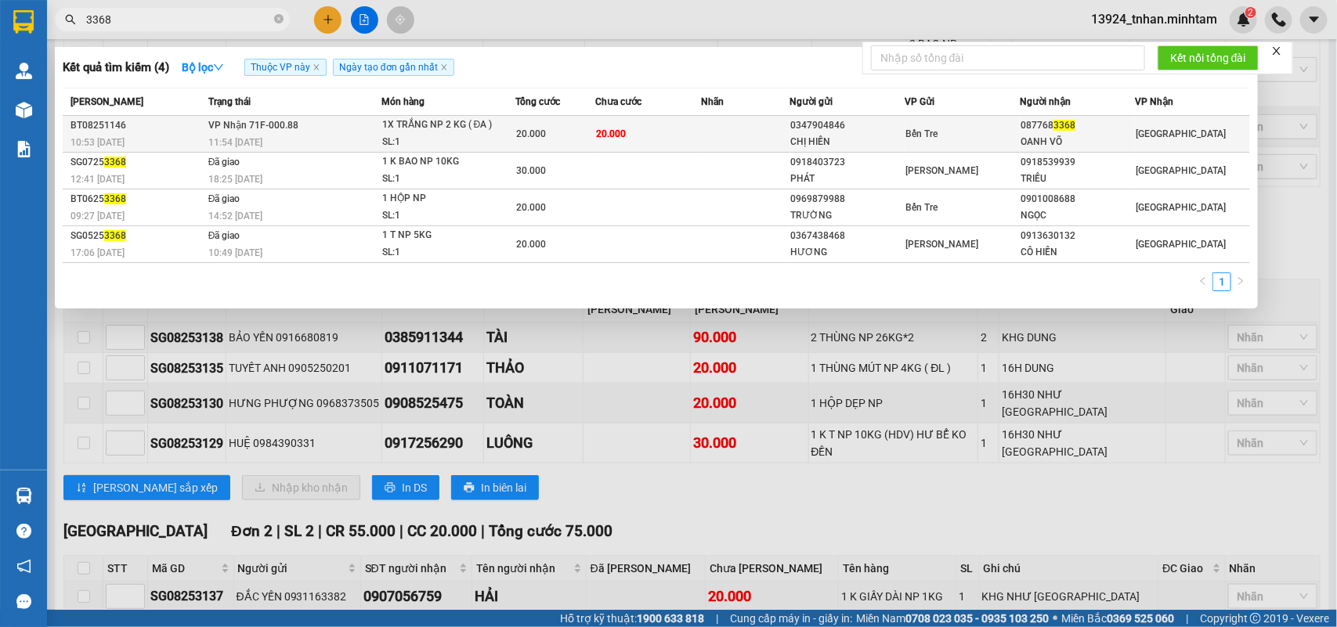
type input "3368"
click at [569, 125] on td "20.000" at bounding box center [555, 134] width 80 height 37
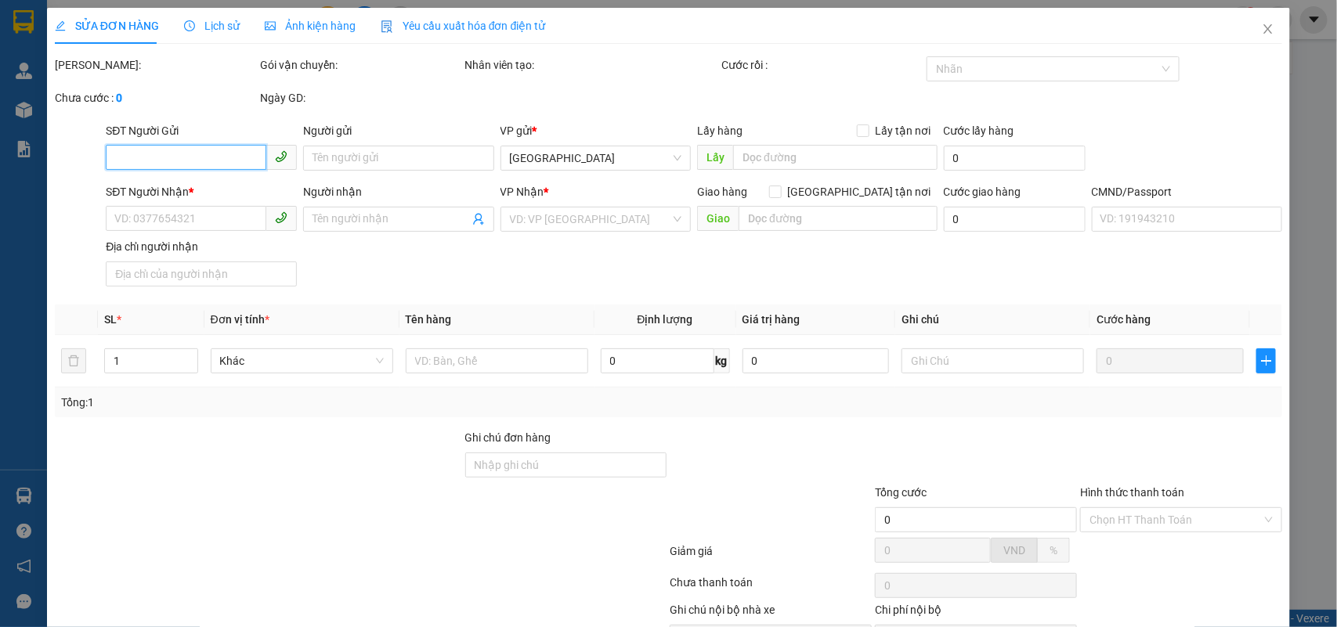
scroll to position [92, 0]
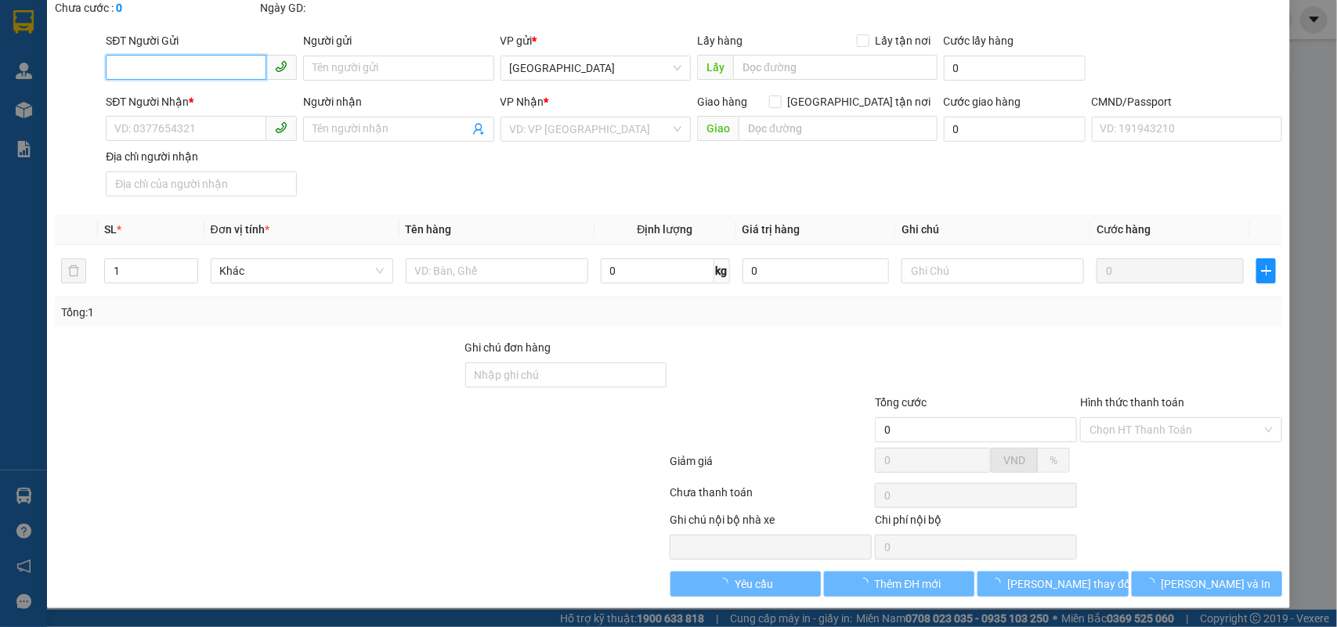
type input "0347904846"
type input "CHỊ HIỀN"
type input "0877683368"
type input "OANH VÕ"
type input "20.000"
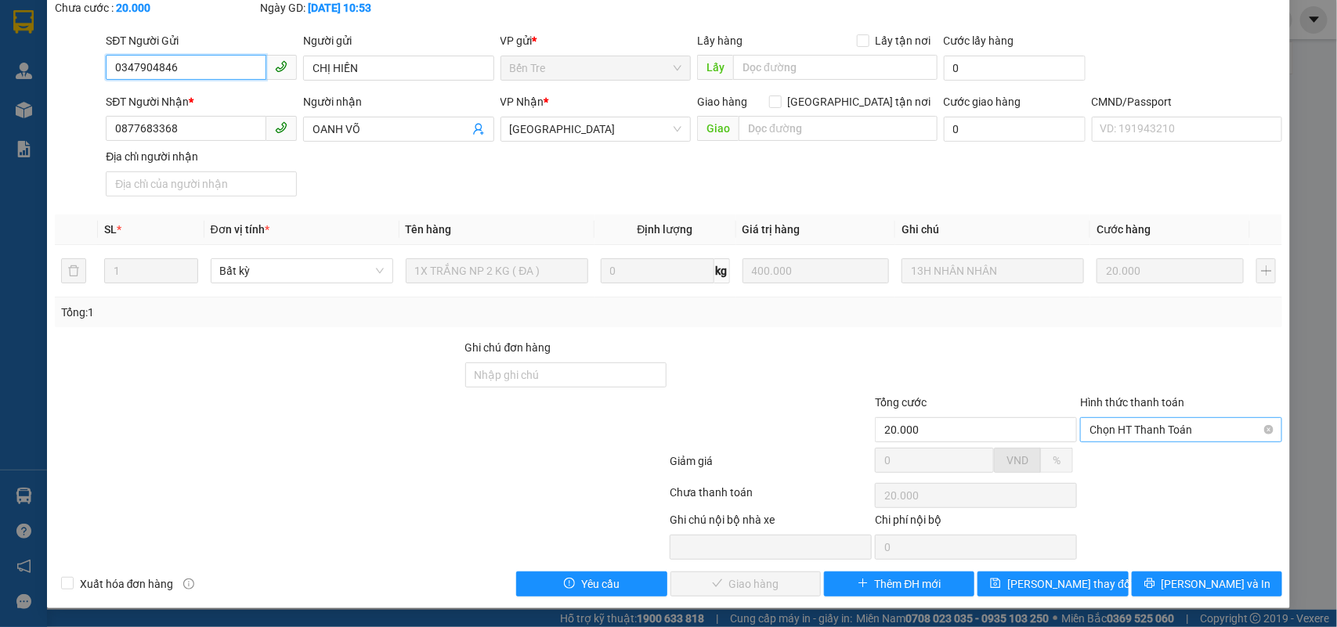
drag, startPoint x: 1118, startPoint y: 425, endPoint x: 1128, endPoint y: 435, distance: 13.3
click at [1118, 427] on span "Chọn HT Thanh Toán" at bounding box center [1181, 429] width 183 height 23
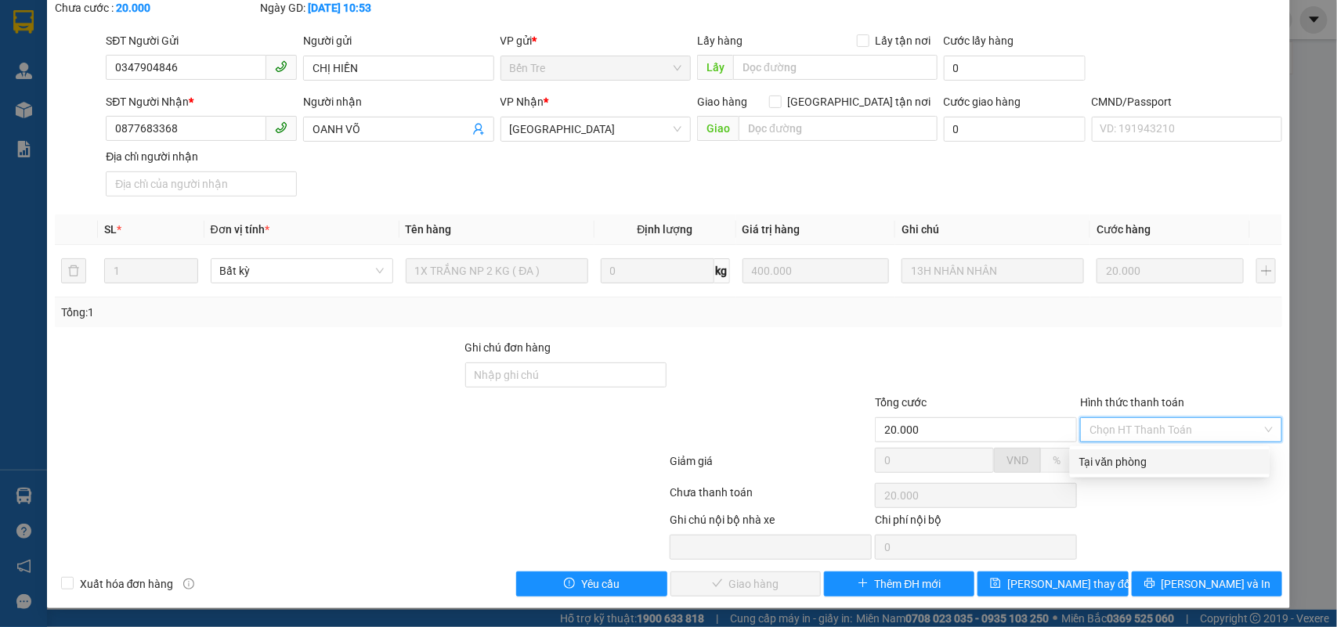
click at [1122, 456] on div "Tại văn phòng" at bounding box center [1169, 462] width 181 height 17
type input "0"
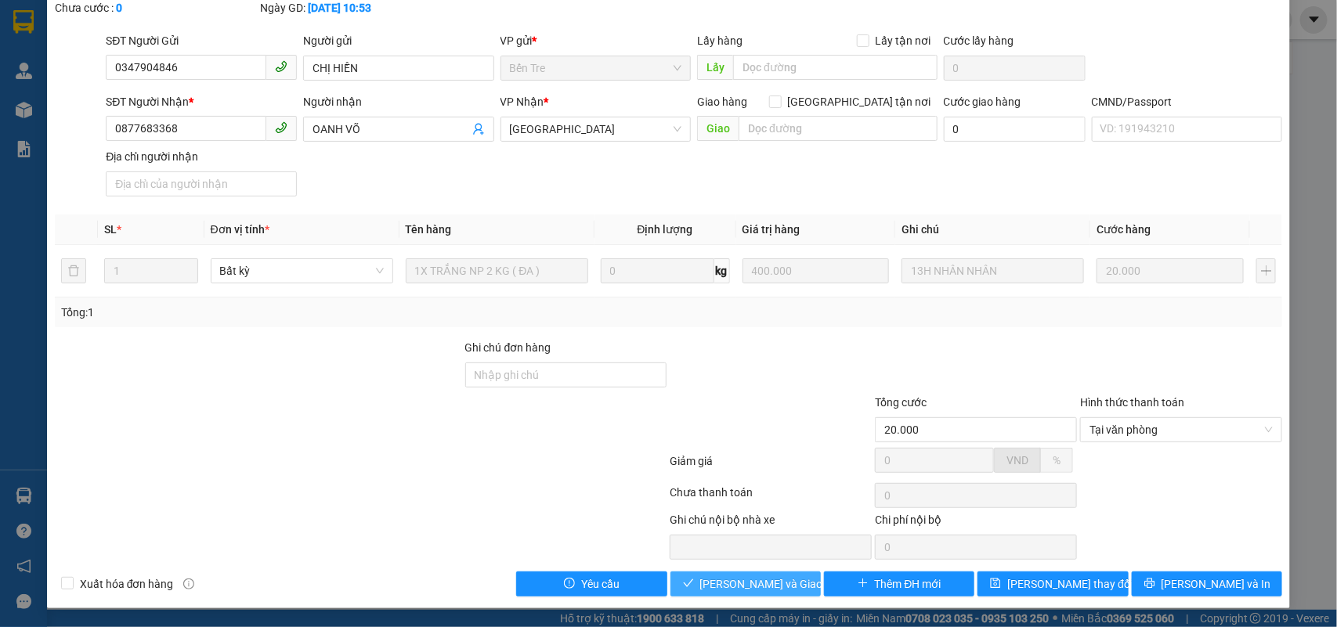
drag, startPoint x: 742, startPoint y: 584, endPoint x: 960, endPoint y: 592, distance: 218.7
click at [743, 584] on span "Lưu và Giao hàng" at bounding box center [775, 584] width 150 height 17
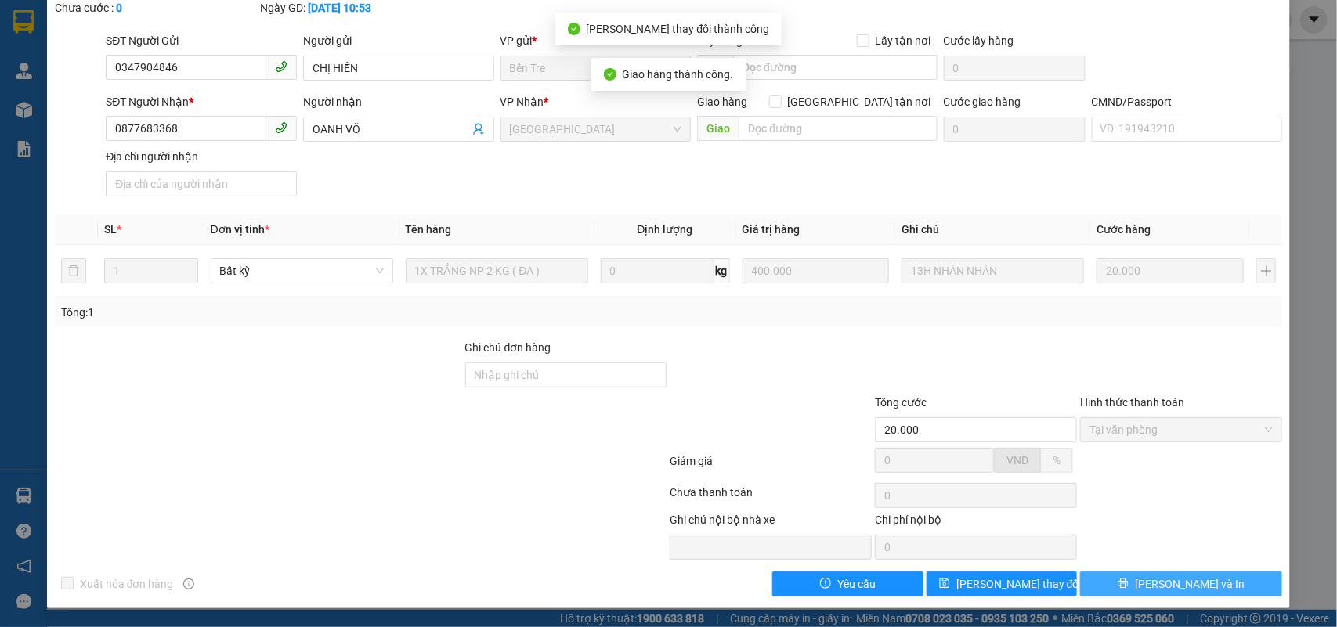
click at [1216, 581] on button "[PERSON_NAME] và In" at bounding box center [1181, 584] width 202 height 25
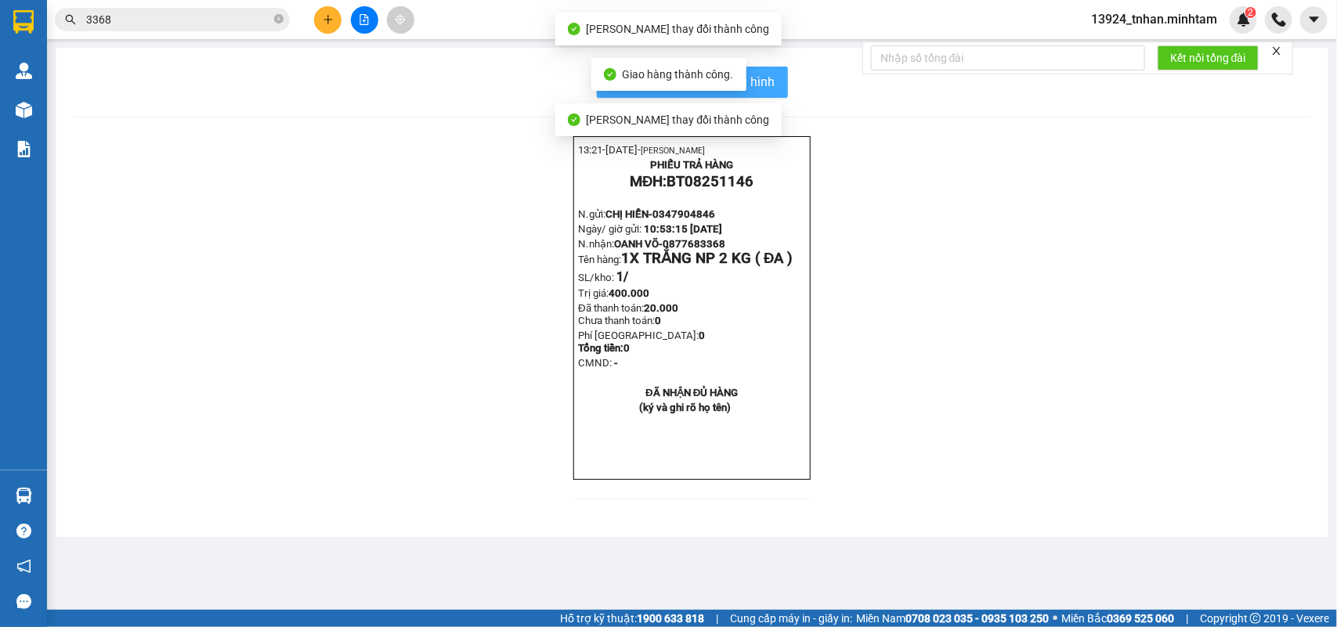
click at [749, 85] on span "In mẫu biên lai tự cấu hình" at bounding box center [701, 82] width 147 height 20
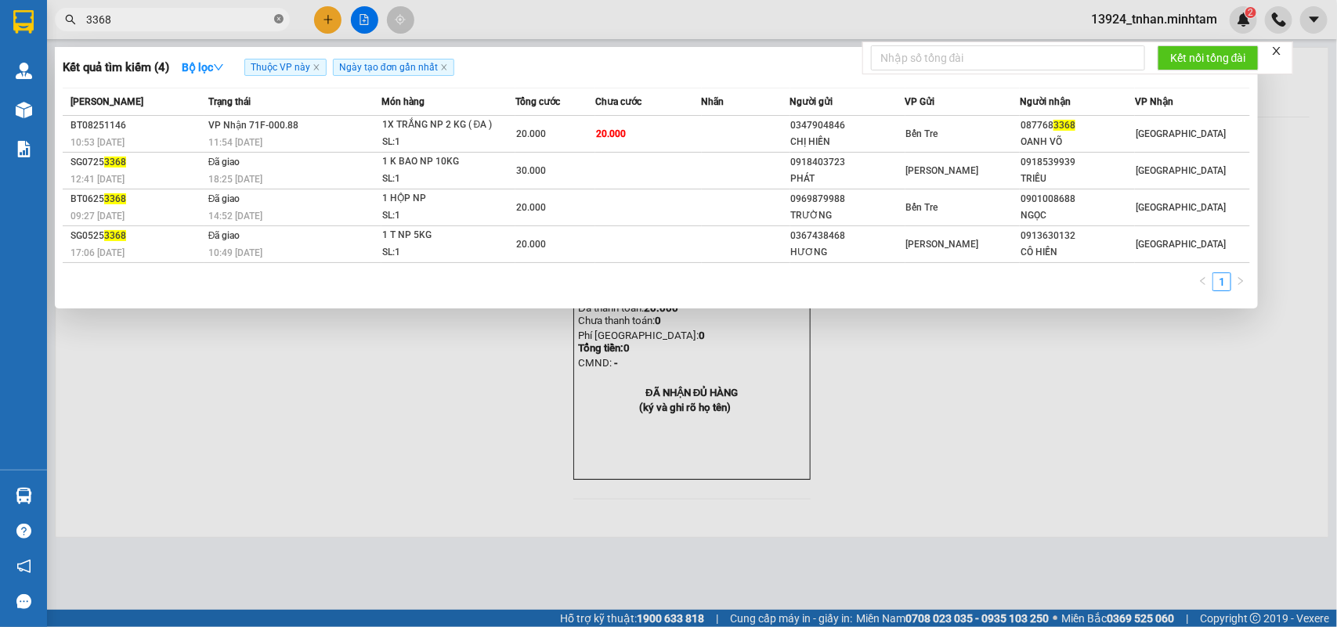
click at [275, 21] on icon "close-circle" at bounding box center [278, 18] width 9 height 9
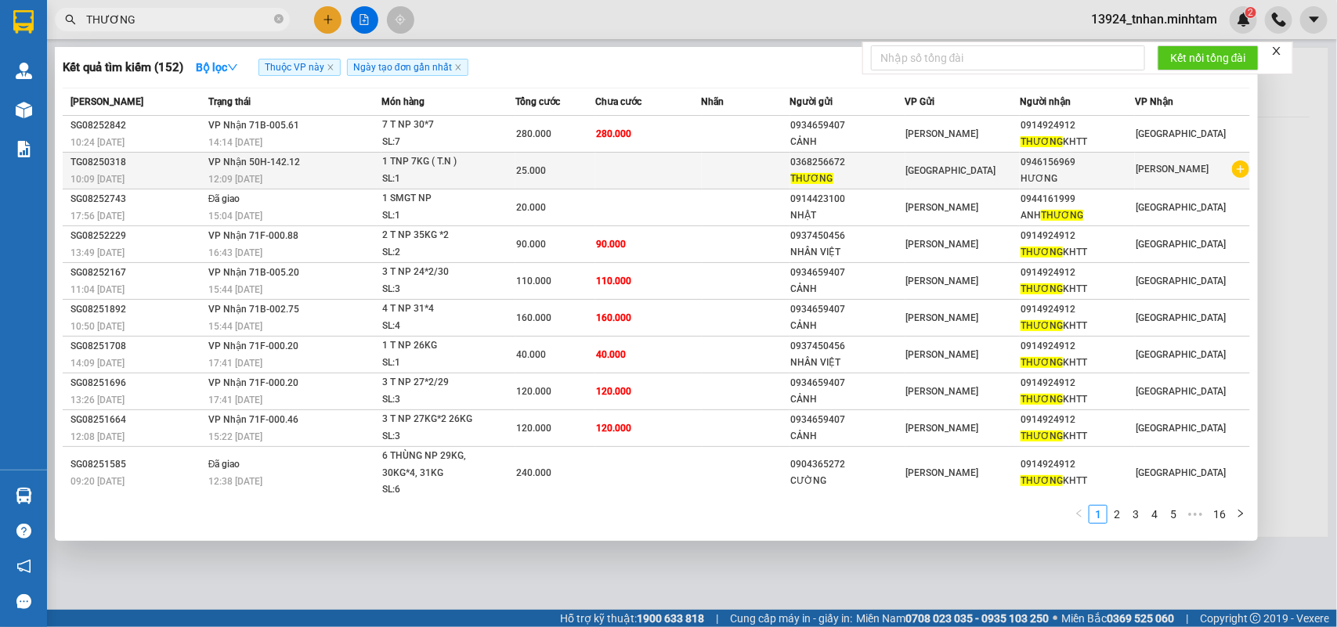
type input "THƯƠNG"
click at [983, 166] on div "[GEOGRAPHIC_DATA]" at bounding box center [963, 170] width 114 height 17
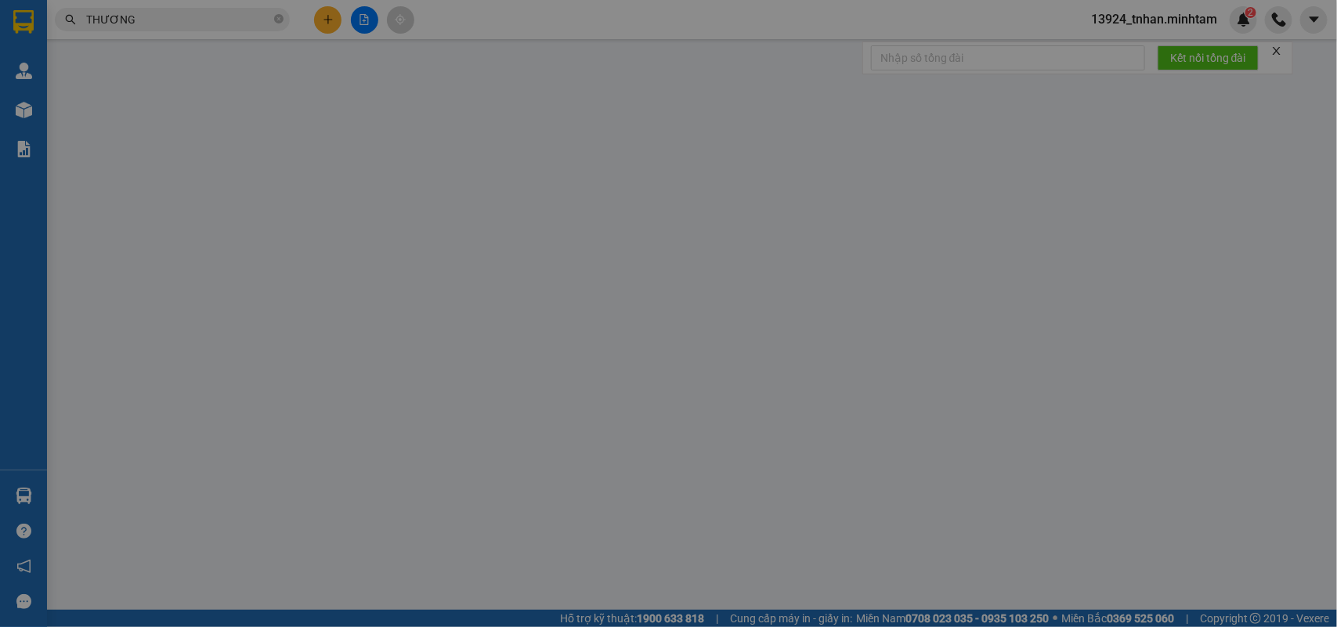
type input "0368256672"
type input "THƯƠNG"
type input "0946156969"
type input "HƯƠNG"
type input "R"
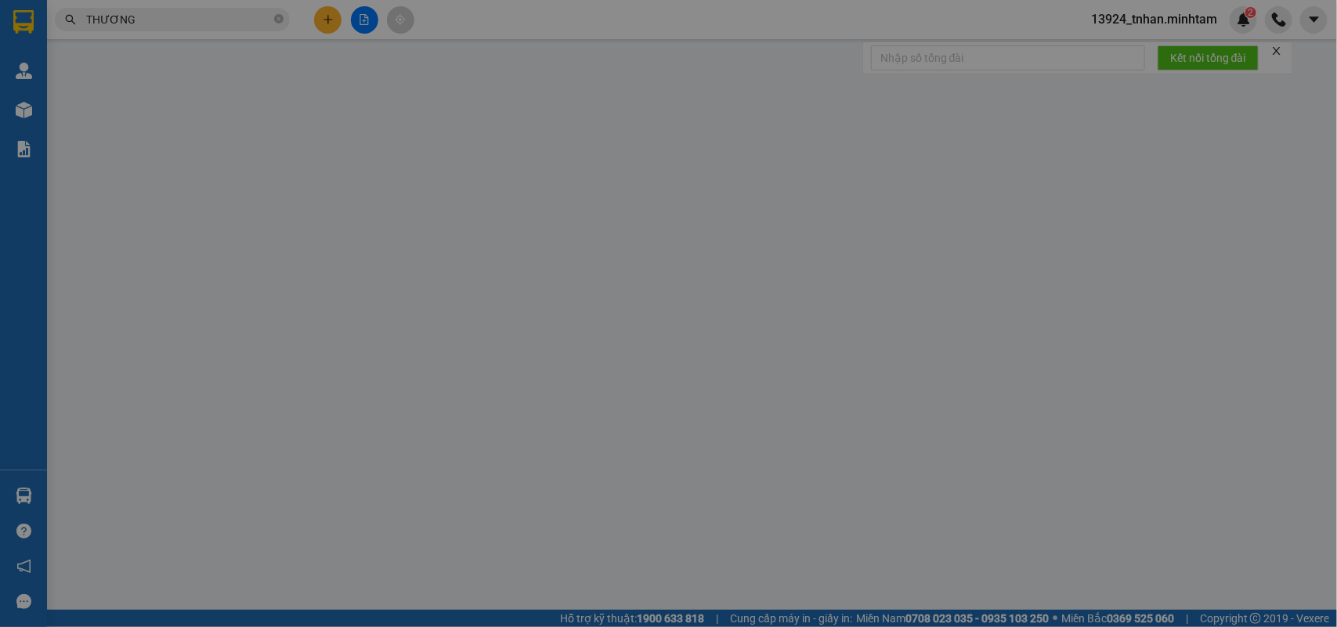
type input "25.000"
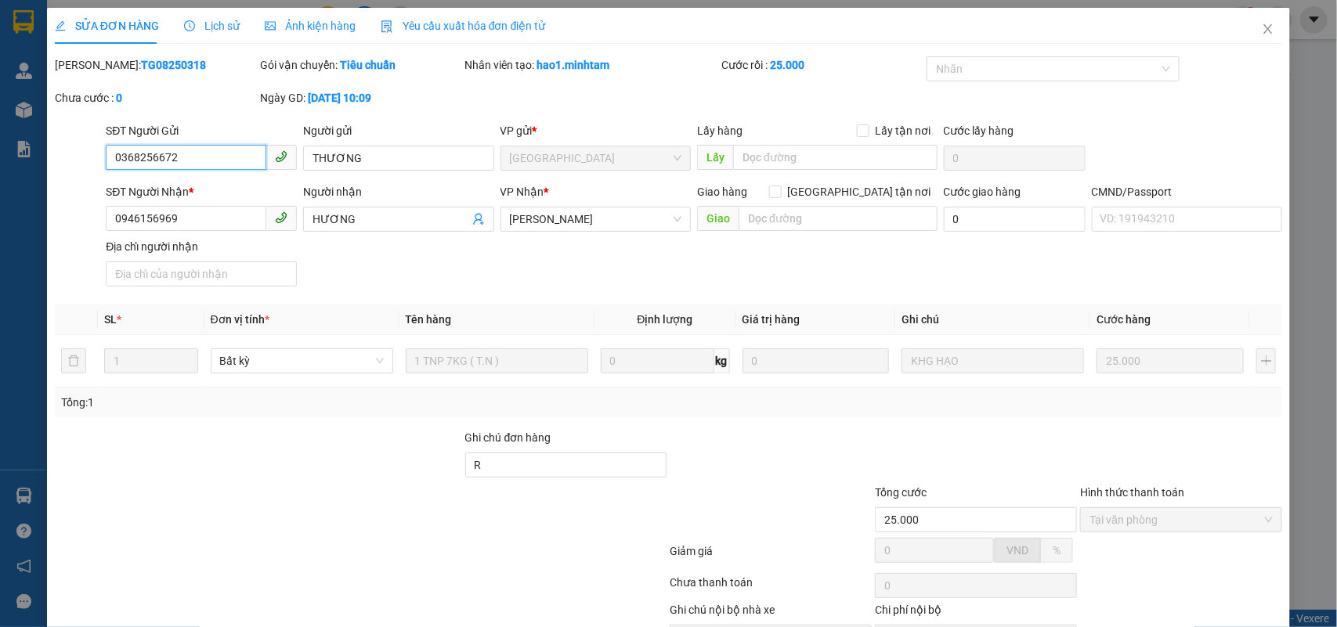
drag, startPoint x: 103, startPoint y: 138, endPoint x: 33, endPoint y: 129, distance: 70.2
click at [2, 143] on div "SỬA ĐƠN HÀNG Lịch sử Ảnh kiện hàng Yêu cầu xuất hóa đơn điện tử Total Paid Fee …" at bounding box center [668, 313] width 1337 height 627
drag, startPoint x: 1255, startPoint y: 34, endPoint x: 866, endPoint y: 21, distance: 388.7
click at [1262, 34] on icon "close" at bounding box center [1268, 29] width 13 height 13
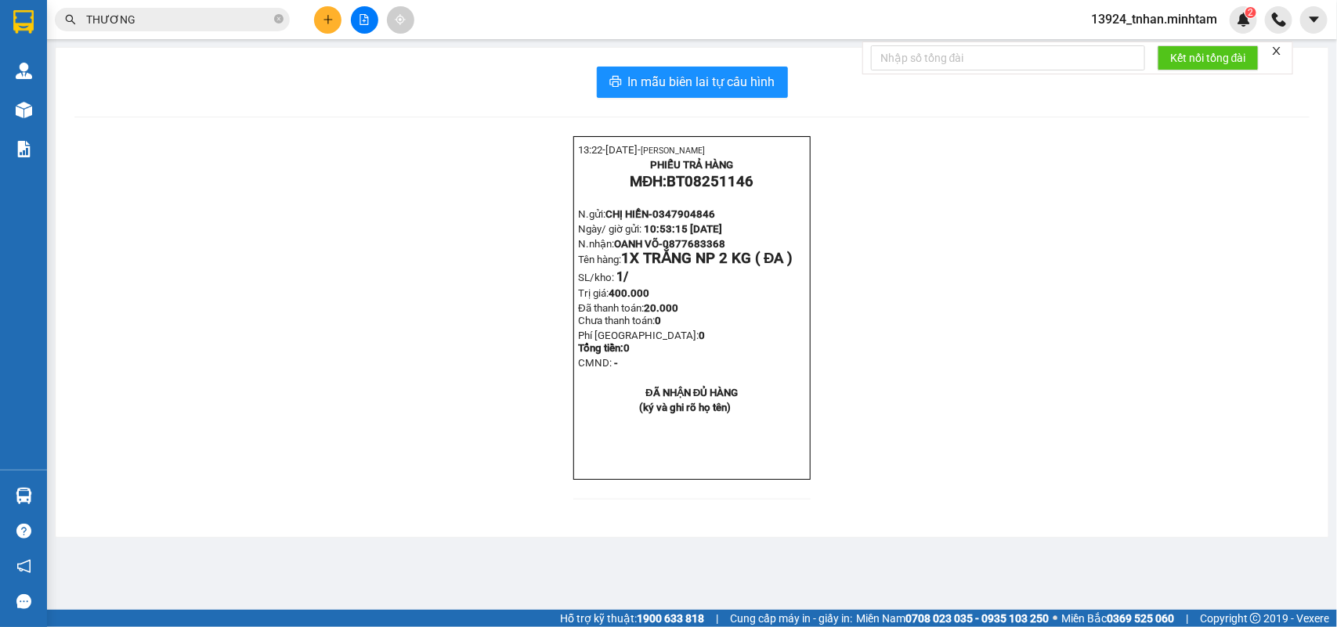
click at [326, 20] on icon "plus" at bounding box center [327, 19] width 9 height 1
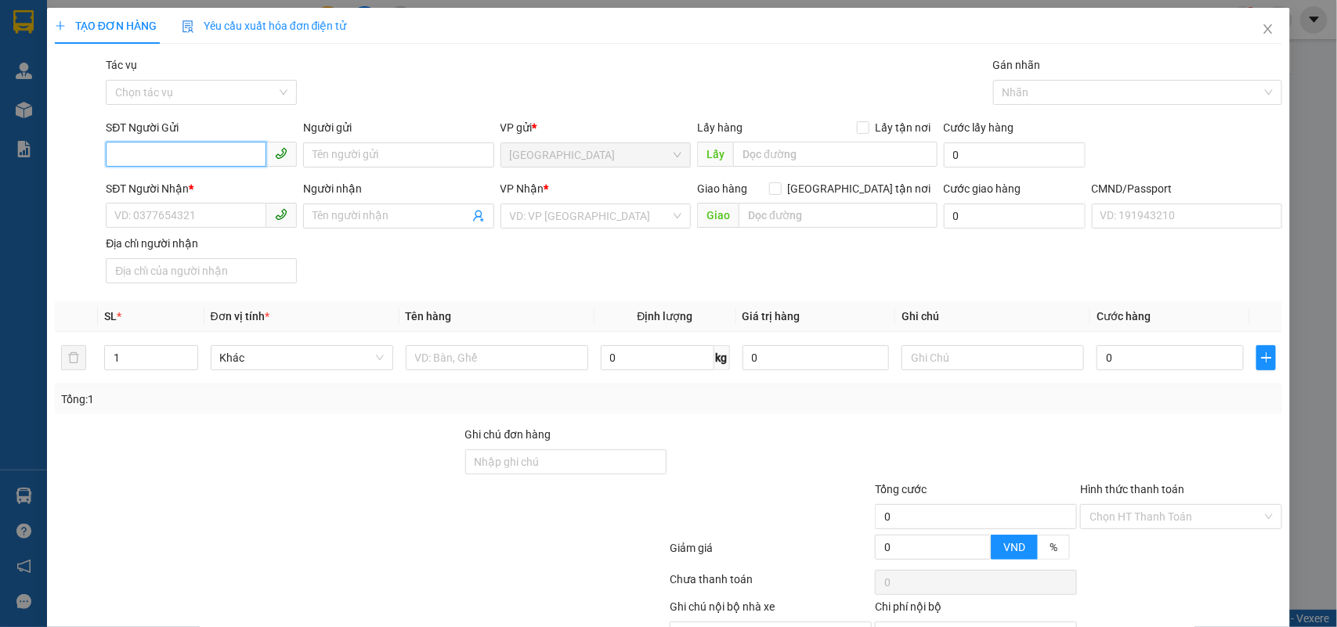
paste input "0368256672"
type input "0368256672"
click at [197, 181] on div "0368256672 - THƯƠNG" at bounding box center [199, 187] width 170 height 17
type input "THƯƠNG"
type input "0946156969"
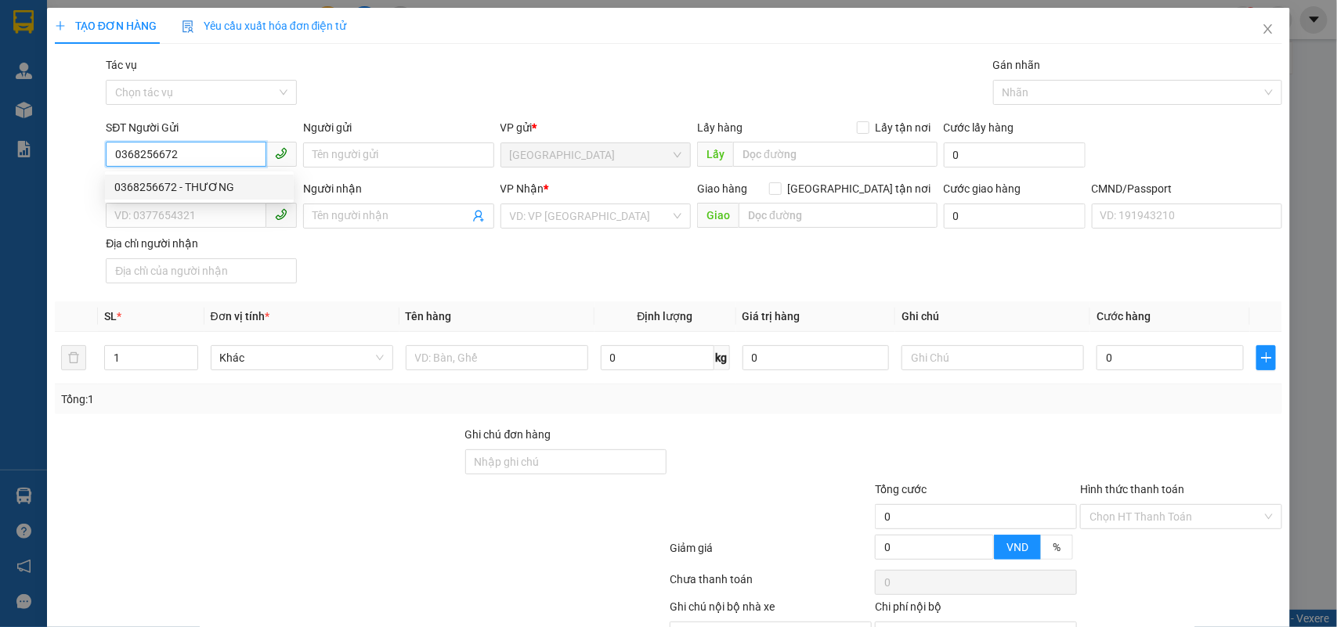
type input "HƯƠNG"
type input "0368256672"
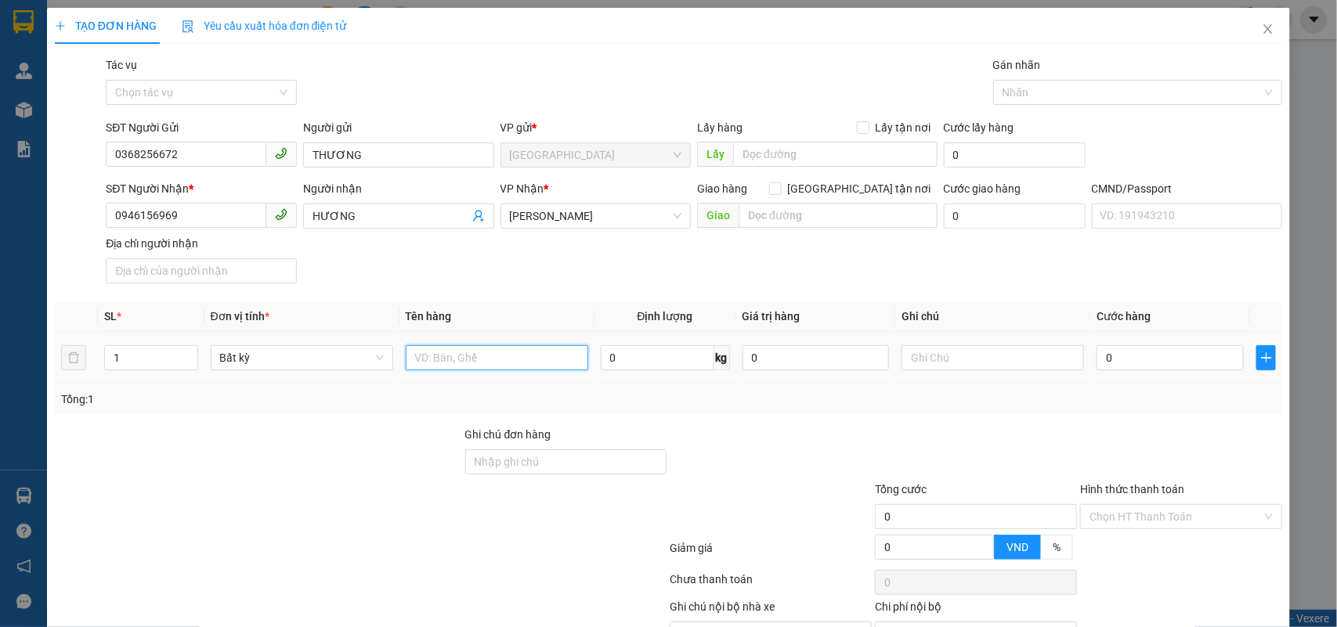
click at [486, 365] on input "text" at bounding box center [497, 357] width 183 height 25
type input "1 T NP 5 KG ( T.N )"
click at [1142, 350] on input "0" at bounding box center [1170, 357] width 147 height 25
type input "2"
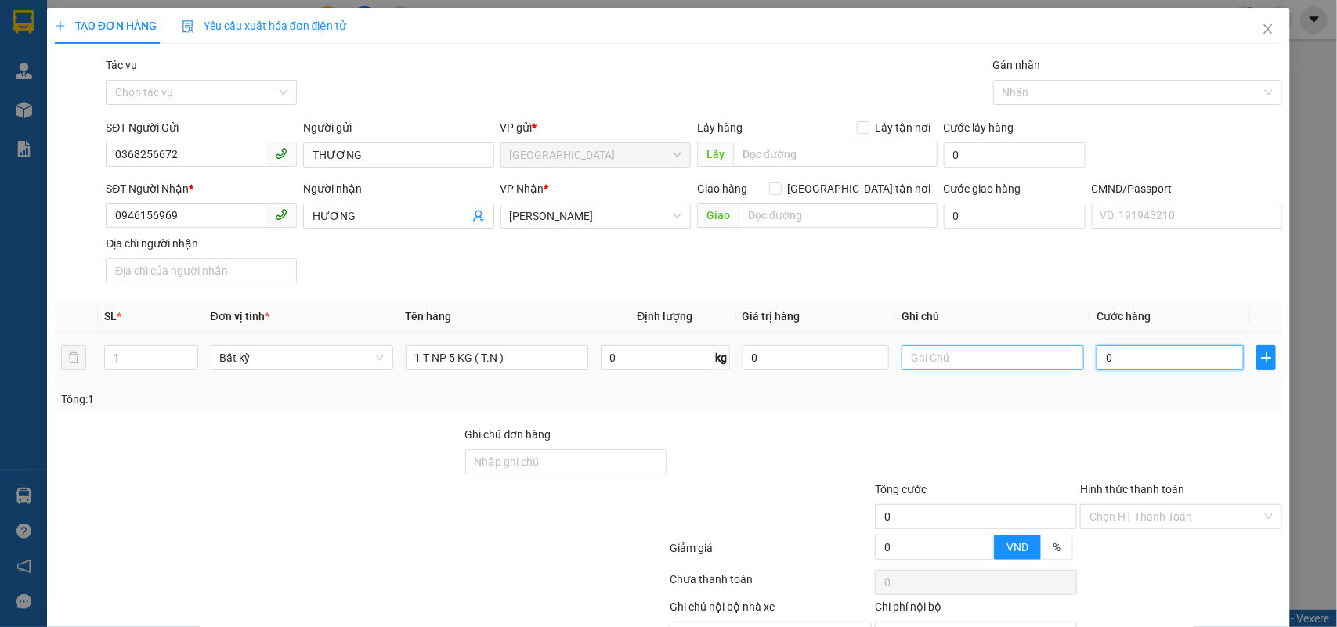
type input "2"
type input "20"
type input "20.000"
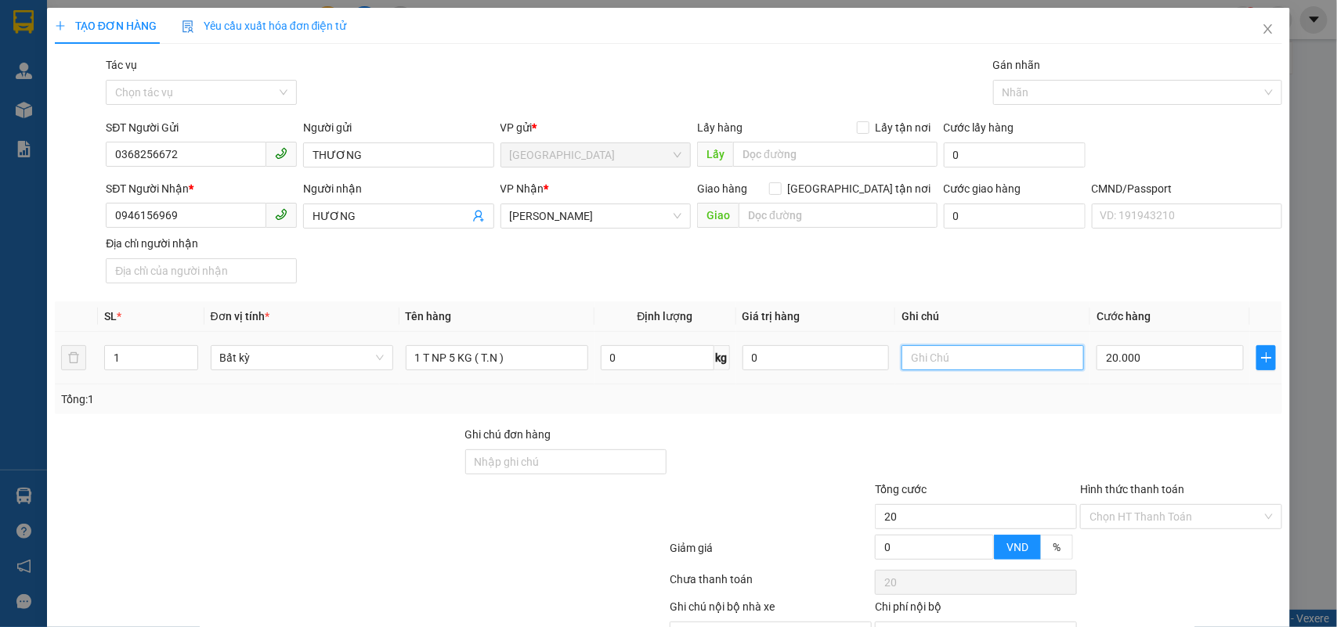
type input "20.000"
click at [946, 353] on input "text" at bounding box center [993, 357] width 183 height 25
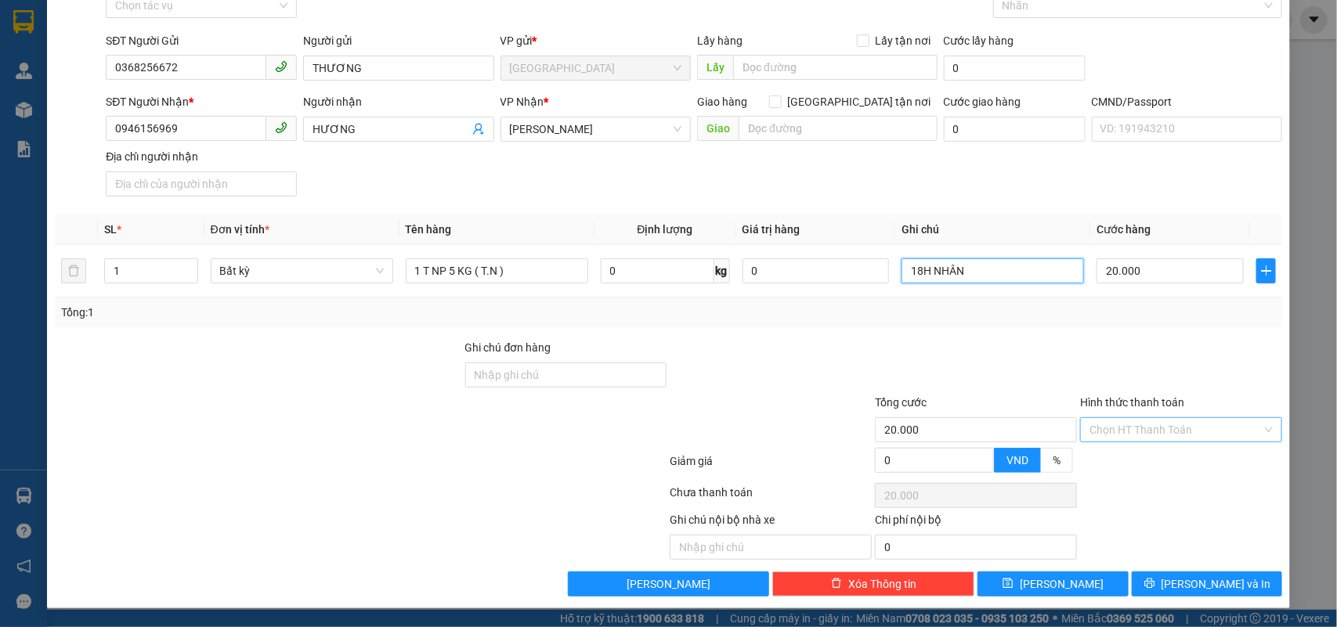
type input "18H NHÂN"
click at [1109, 435] on input "Hình thức thanh toán" at bounding box center [1176, 429] width 172 height 23
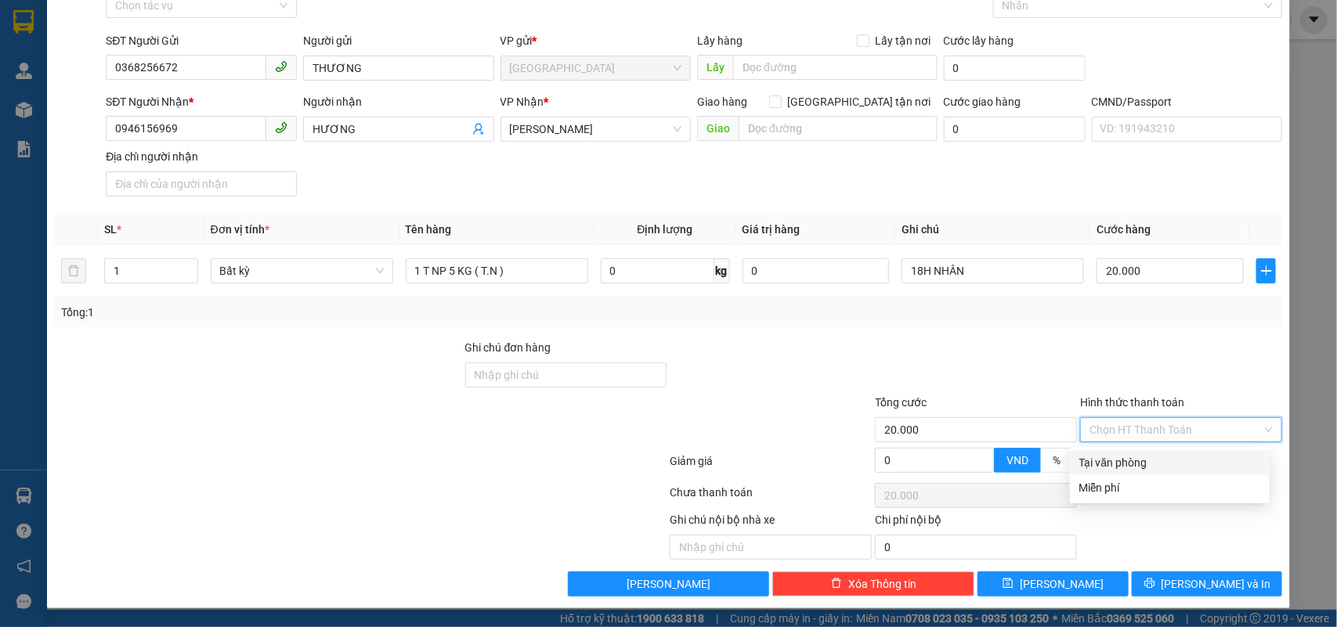
drag, startPoint x: 1117, startPoint y: 460, endPoint x: 1141, endPoint y: 508, distance: 53.6
click at [1118, 461] on div "Tại văn phòng" at bounding box center [1169, 462] width 181 height 17
type input "0"
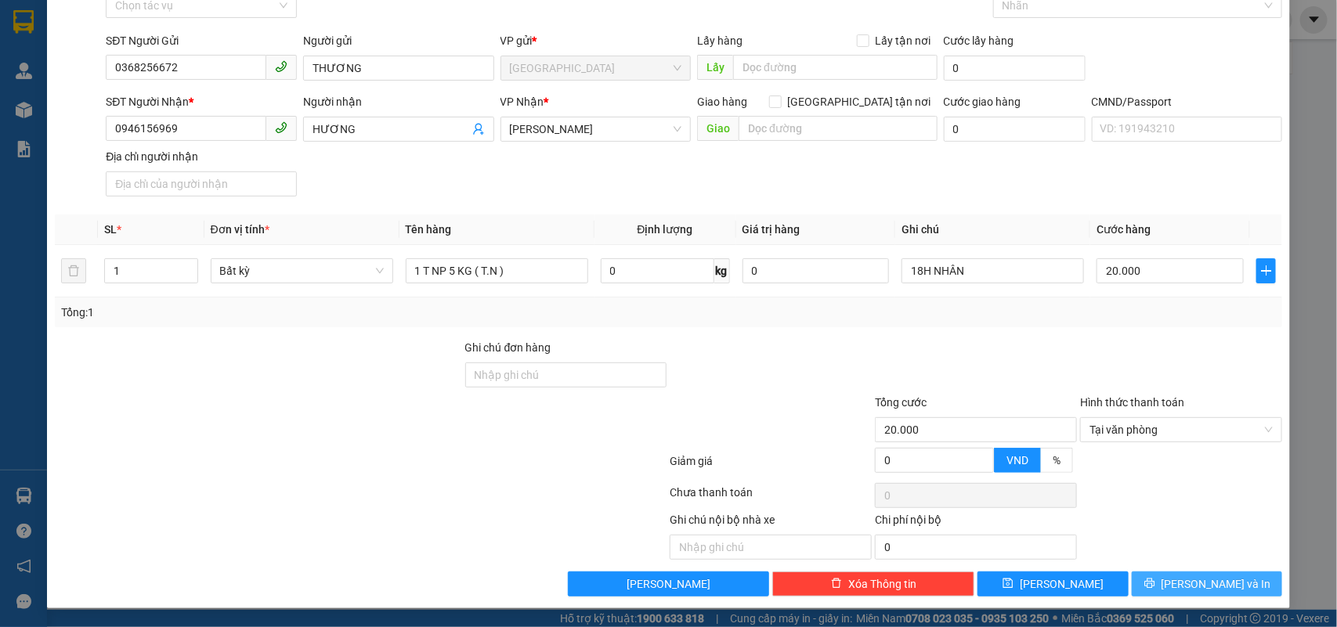
click at [1155, 584] on icon "printer" at bounding box center [1149, 584] width 10 height 10
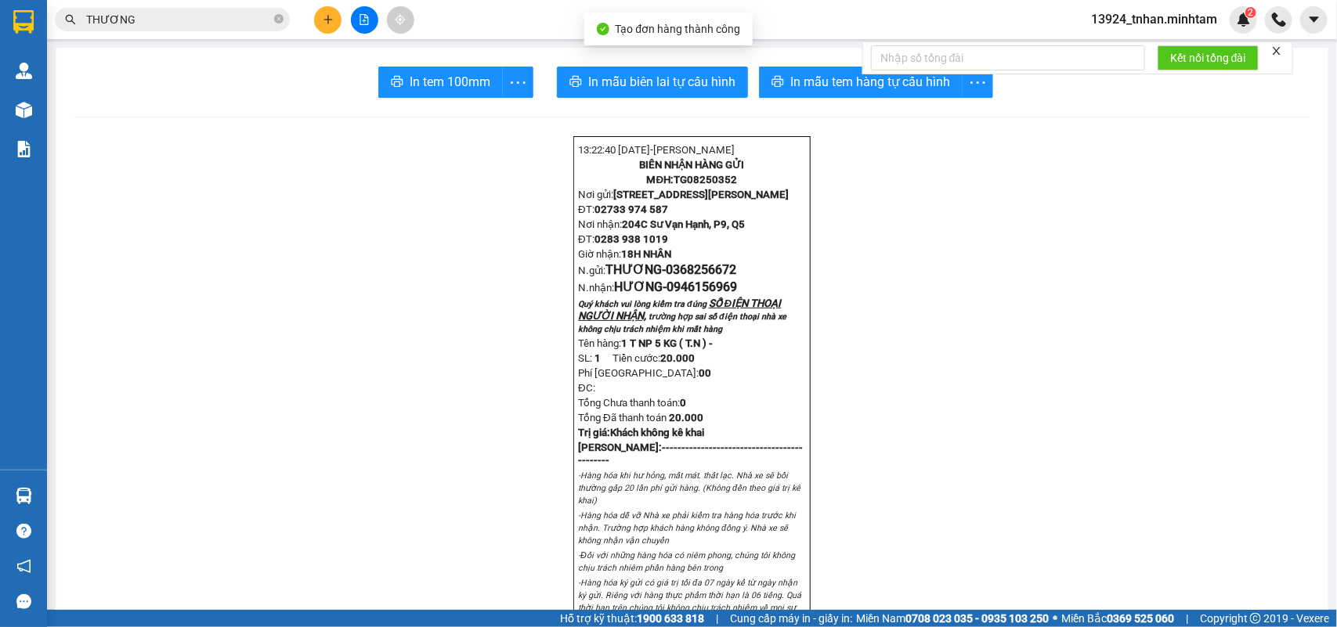
click at [864, 74] on div "Kết nối tổng đài" at bounding box center [1077, 58] width 431 height 33
click at [793, 86] on span "In mẫu tem hàng tự cấu hình" at bounding box center [870, 82] width 160 height 20
click at [425, 84] on span "In tem 100mm" at bounding box center [450, 82] width 81 height 20
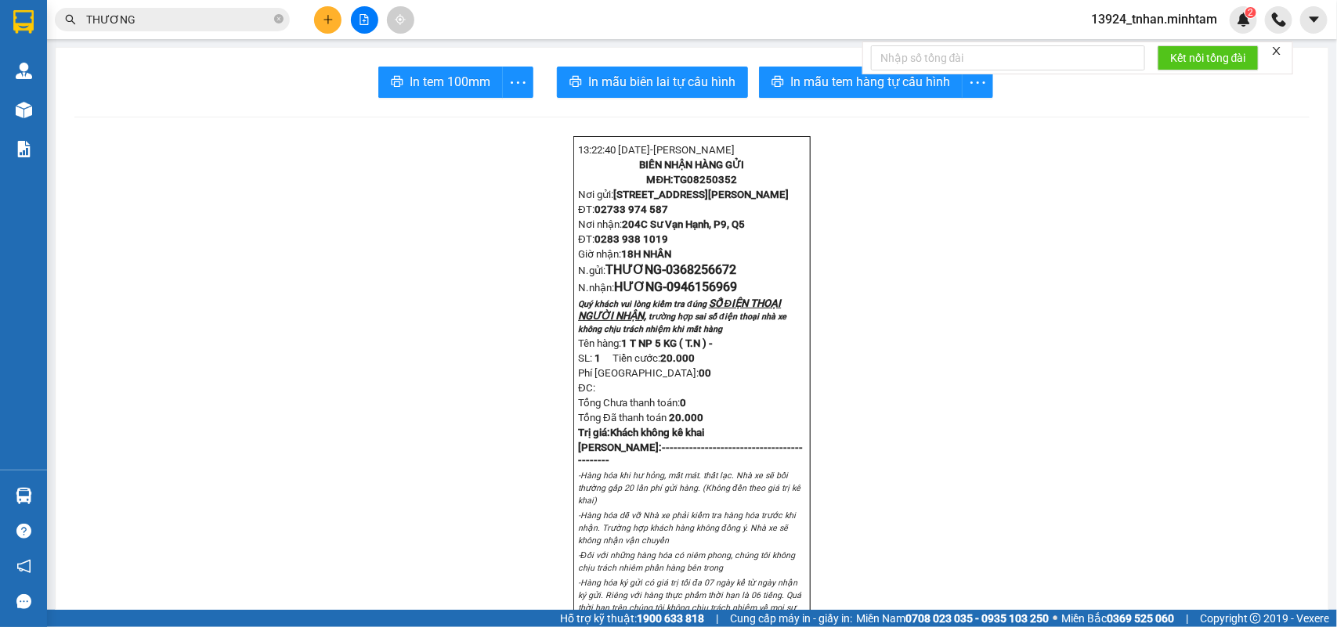
drag, startPoint x: 1156, startPoint y: 435, endPoint x: 320, endPoint y: 24, distance: 932.1
click at [320, 24] on button at bounding box center [327, 19] width 27 height 27
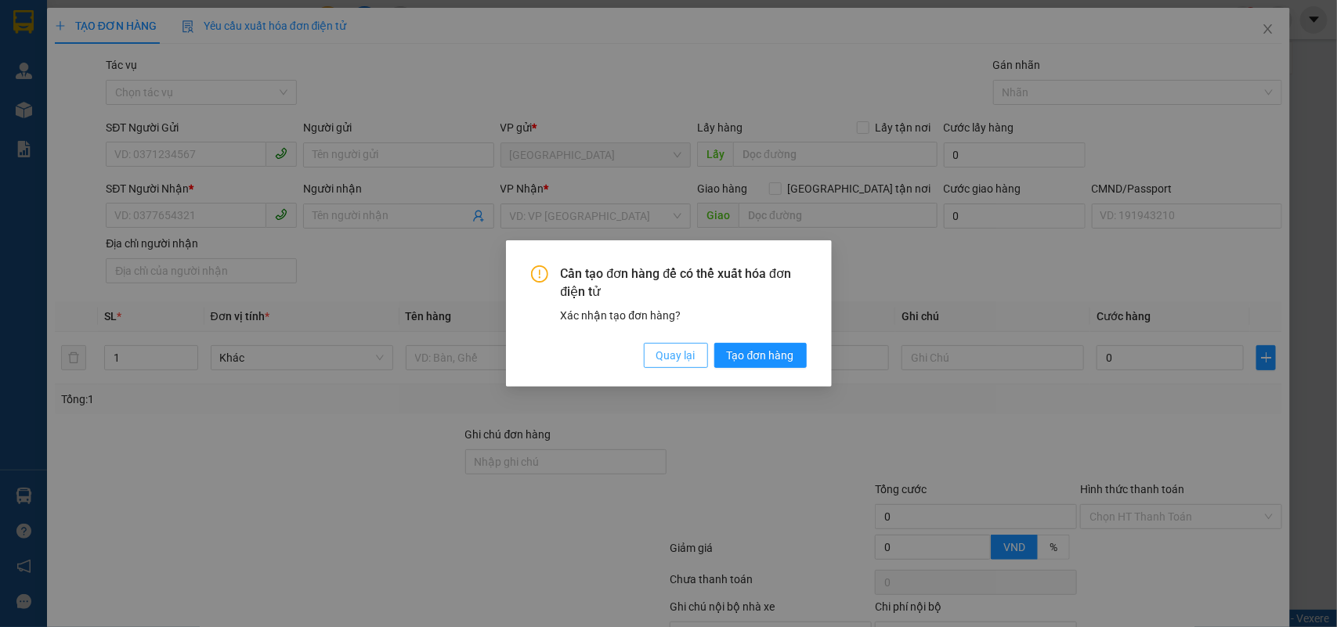
drag, startPoint x: 683, startPoint y: 362, endPoint x: 219, endPoint y: 268, distance: 473.1
click at [658, 358] on span "Quay lại" at bounding box center [675, 355] width 39 height 17
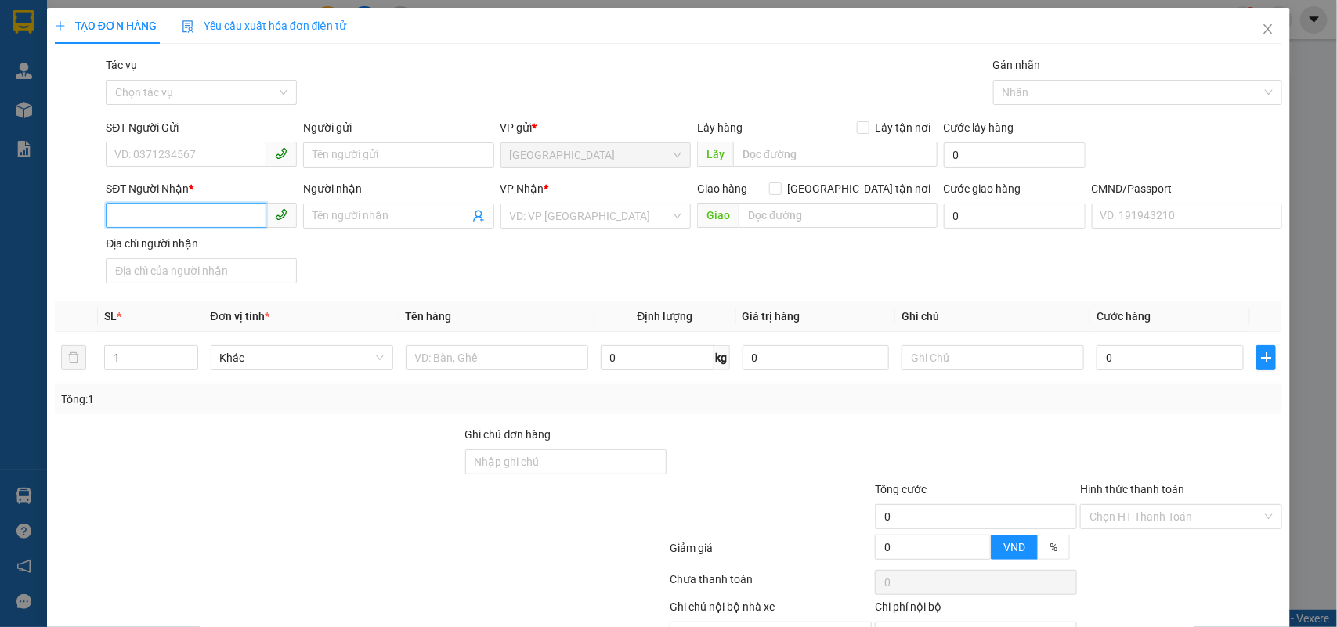
click at [165, 214] on input "SĐT Người Nhận *" at bounding box center [186, 215] width 161 height 25
click at [201, 240] on div "0979972836 - LÊ NGỌC" at bounding box center [199, 248] width 170 height 17
type input "0979972836"
type input "LÊ NGỌC"
type input "0979972836"
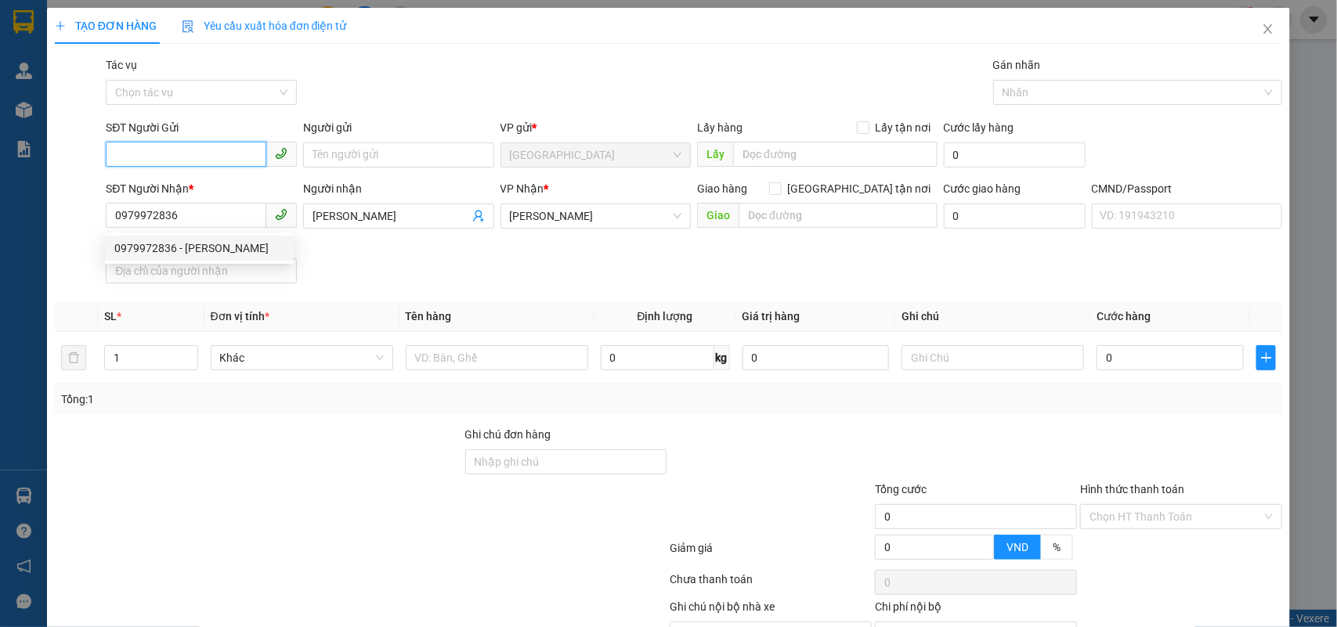
click at [210, 164] on input "SĐT Người Gửi" at bounding box center [186, 154] width 161 height 25
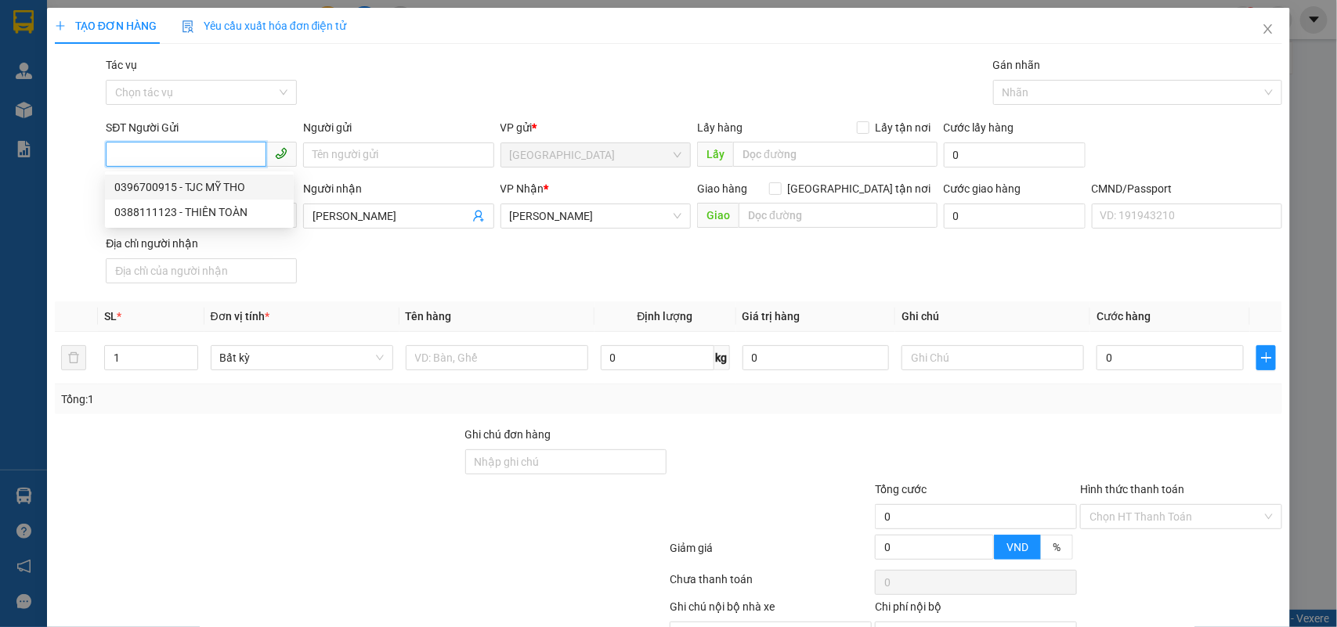
click at [255, 179] on div "0396700915 - TJC MỸ THO" at bounding box center [199, 187] width 170 height 17
type input "0396700915"
type input "TJC MỸ THO"
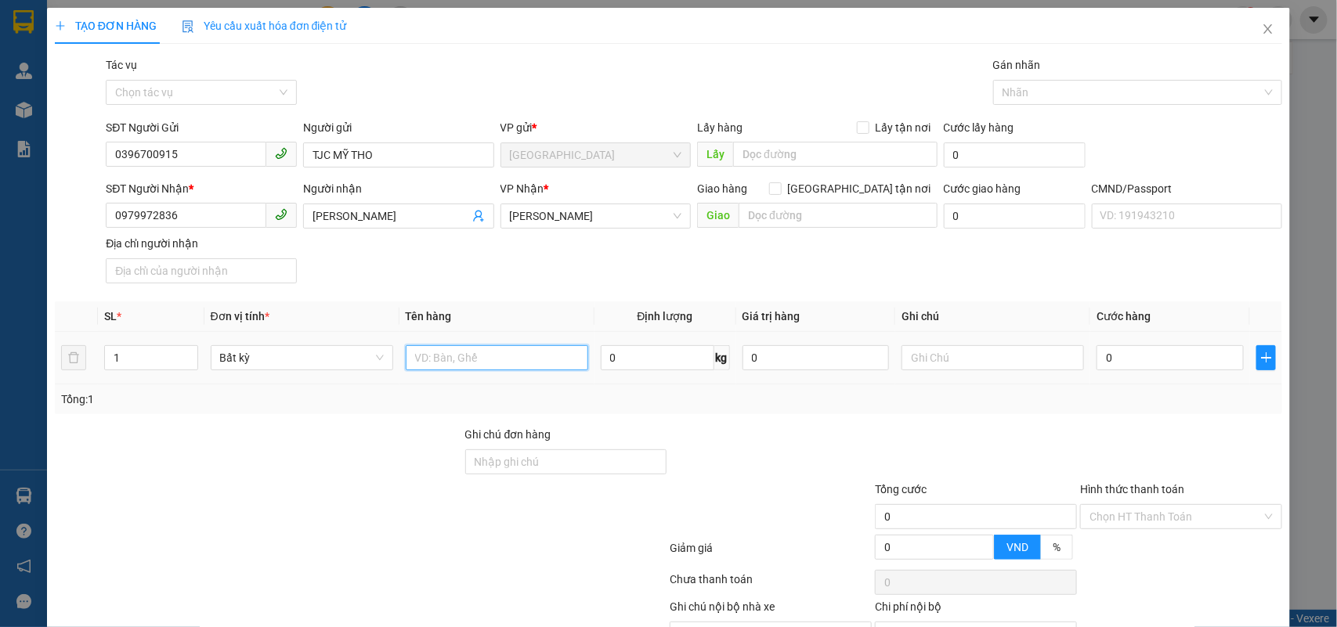
click at [492, 367] on input "text" at bounding box center [497, 357] width 183 height 25
type input "1 HỘP NP"
click at [1133, 364] on input "0" at bounding box center [1170, 357] width 147 height 25
type input "2"
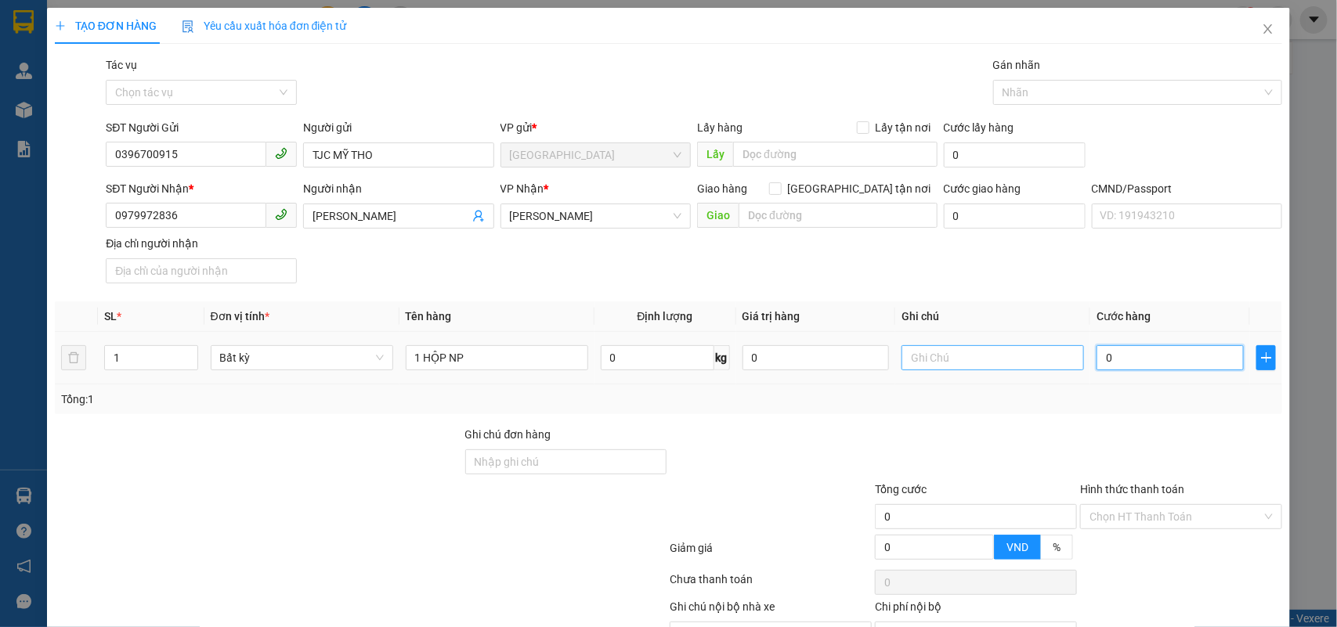
type input "2"
type input "20"
type input "20.000"
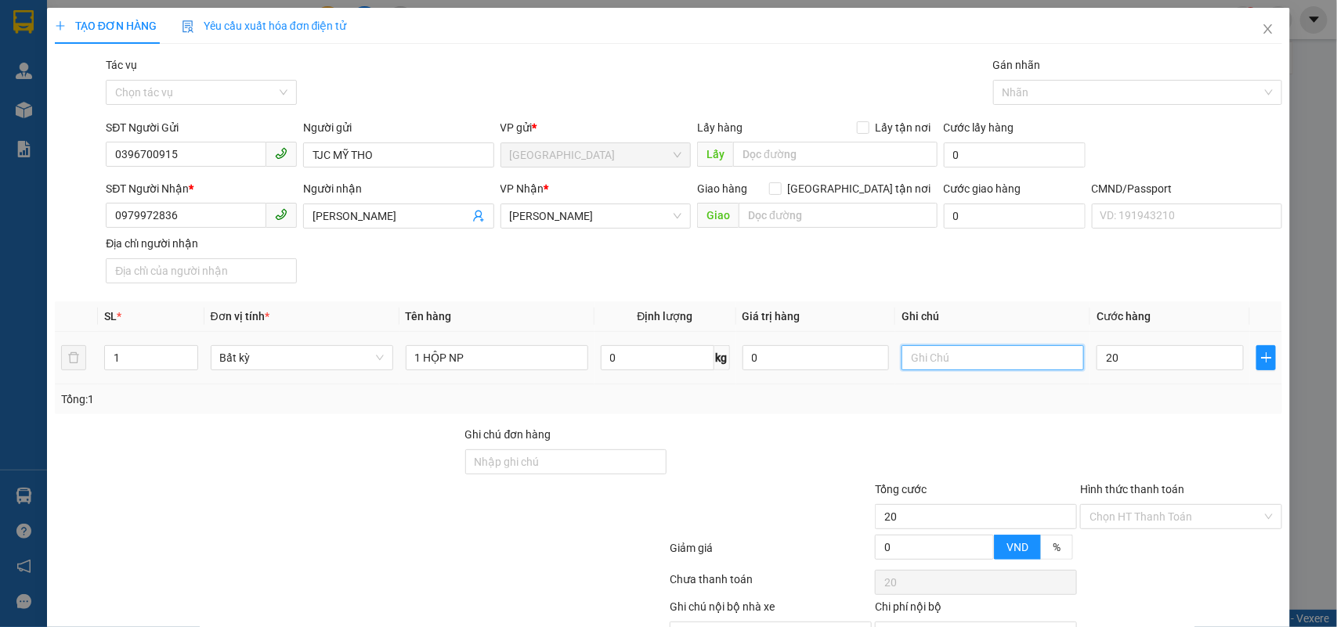
type input "20.000"
click at [950, 351] on input "text" at bounding box center [993, 357] width 183 height 25
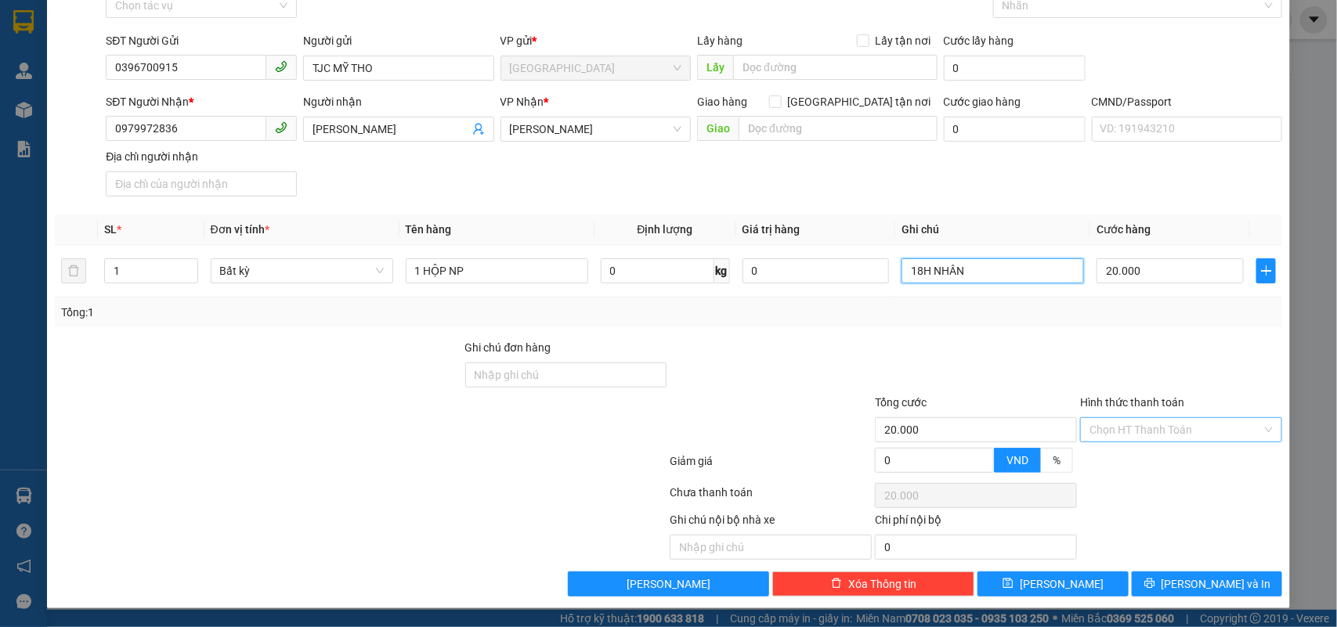
type input "18H NHÂN"
click at [1151, 420] on input "Hình thức thanh toán" at bounding box center [1176, 429] width 172 height 23
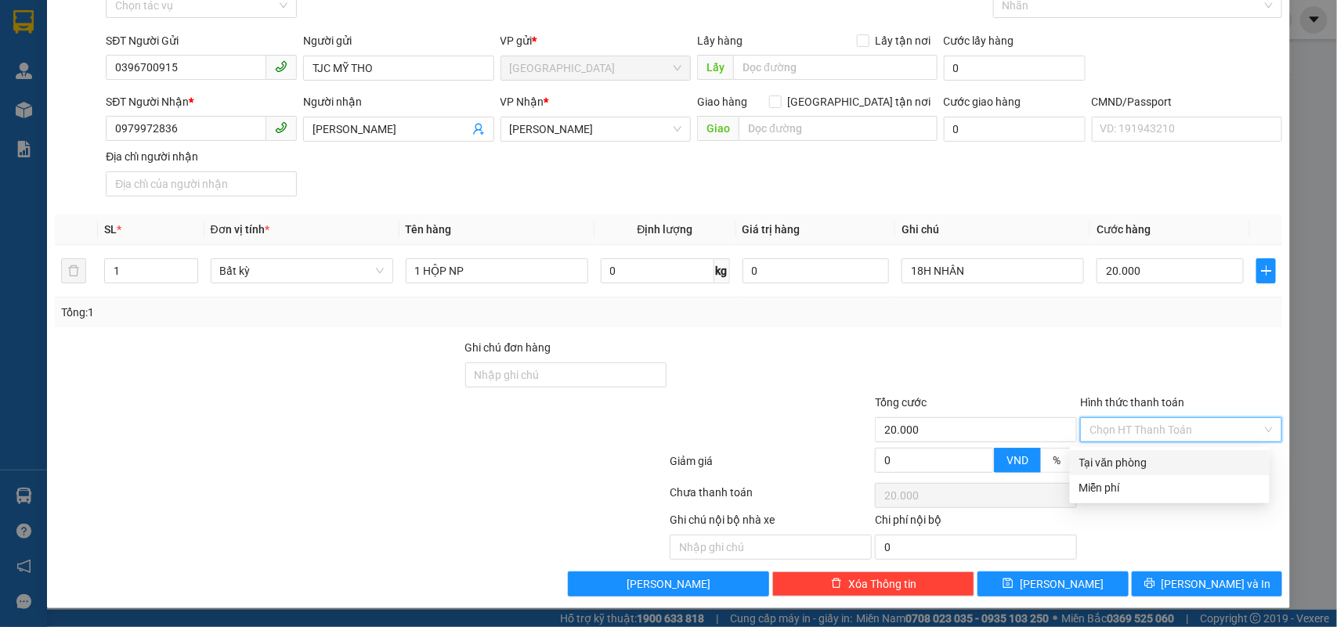
click at [1144, 444] on div "Transit Pickup Surcharge Ids Transit Deliver Surcharge Ids Transit Deliver Surc…" at bounding box center [669, 282] width 1228 height 627
click at [1158, 425] on input "Hình thức thanh toán" at bounding box center [1176, 429] width 172 height 23
click at [1150, 450] on div "Tại văn phòng" at bounding box center [1170, 462] width 200 height 25
type input "0"
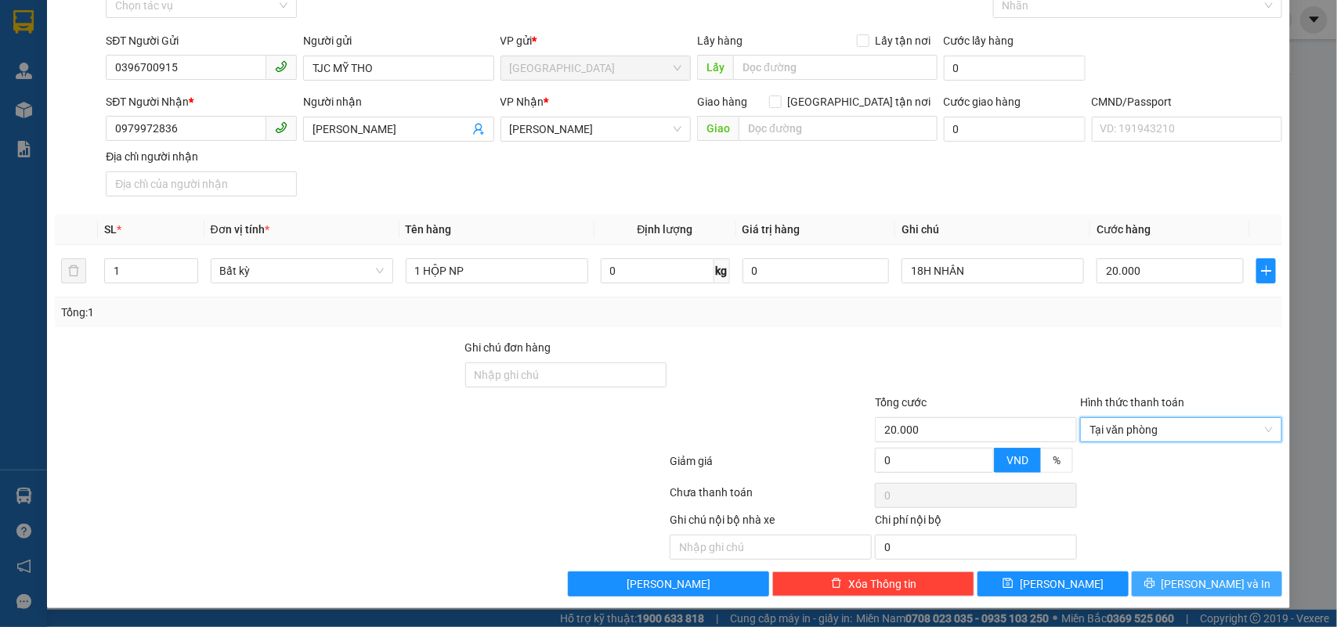
click at [1176, 584] on button "[PERSON_NAME] và In" at bounding box center [1207, 584] width 150 height 25
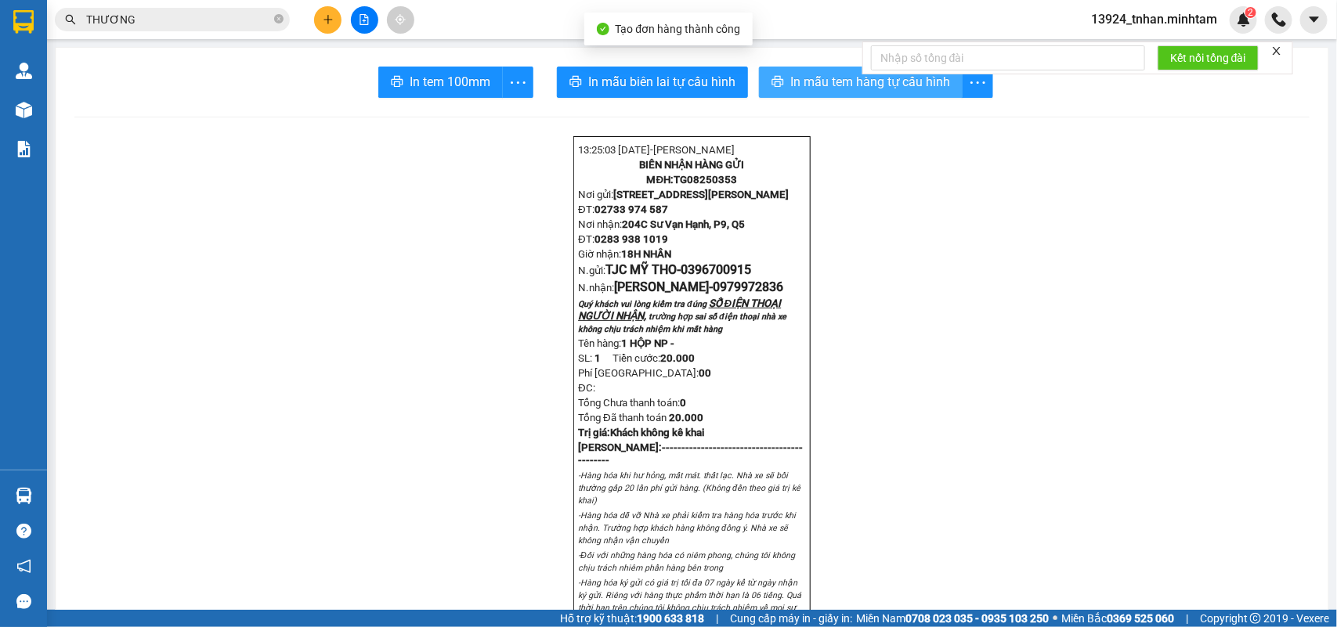
click at [921, 95] on button "In mẫu tem hàng tự cấu hình" at bounding box center [861, 82] width 204 height 31
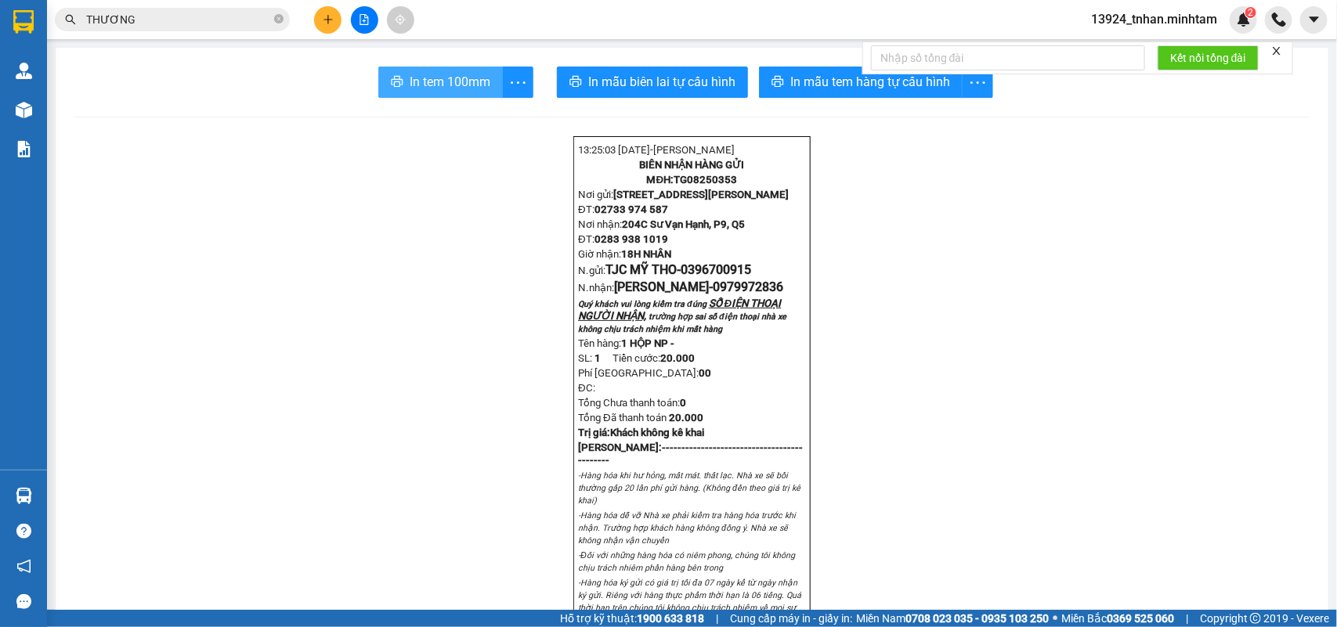
click at [457, 71] on button "In tem 100mm" at bounding box center [440, 82] width 125 height 31
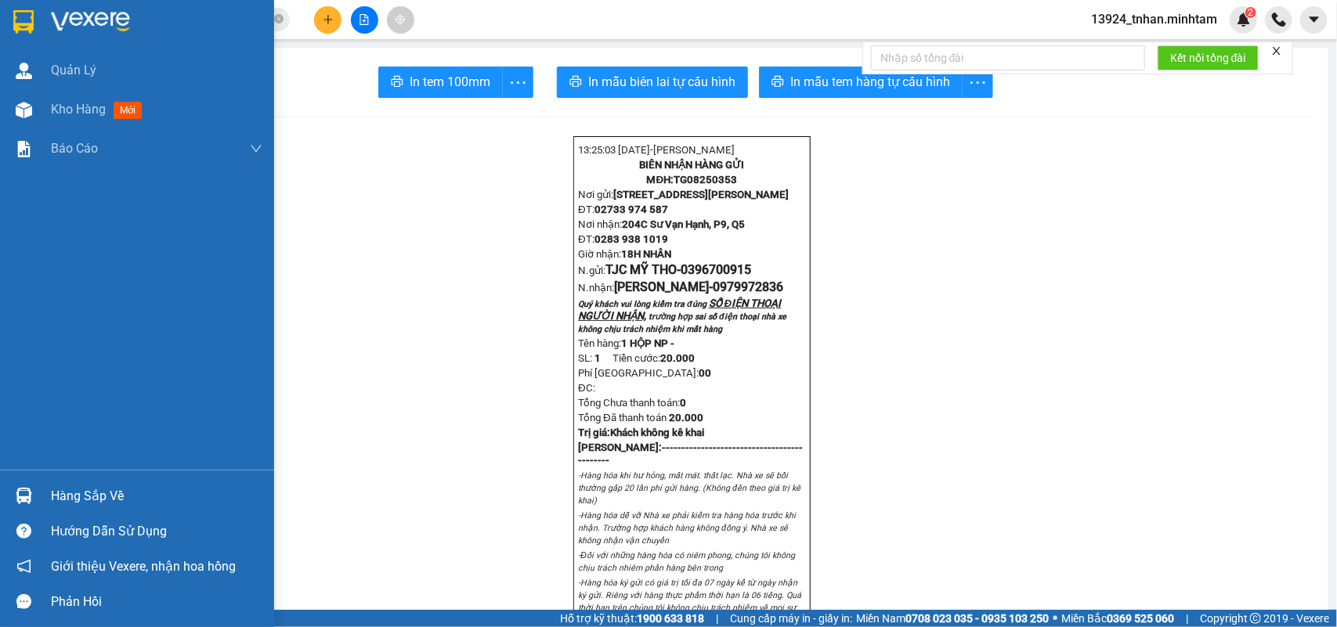
click at [71, 479] on div "Hàng sắp về" at bounding box center [137, 496] width 274 height 35
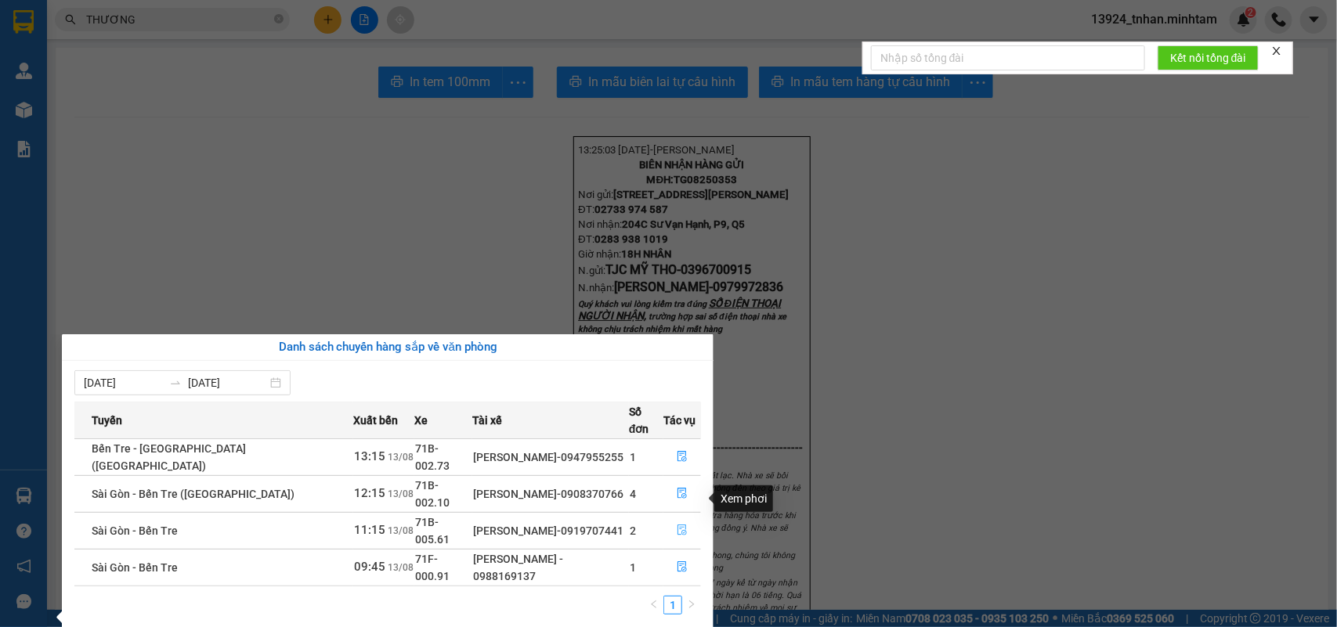
click at [677, 525] on icon "file-done" at bounding box center [682, 530] width 11 height 11
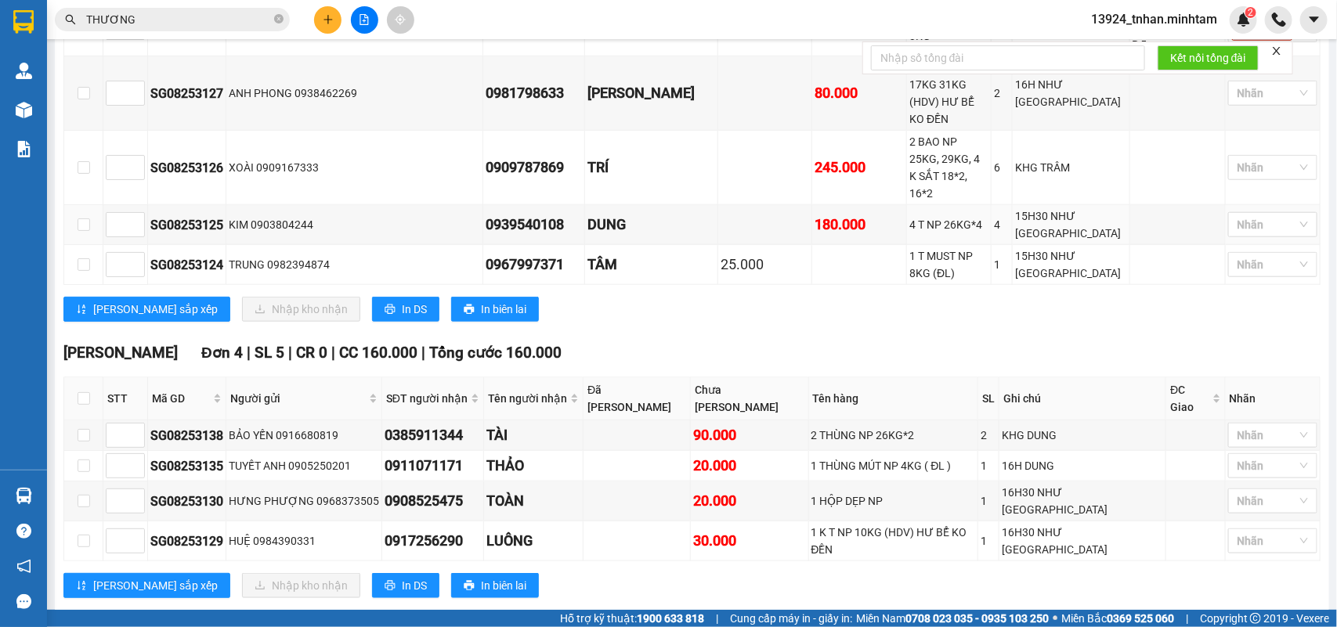
scroll to position [685, 0]
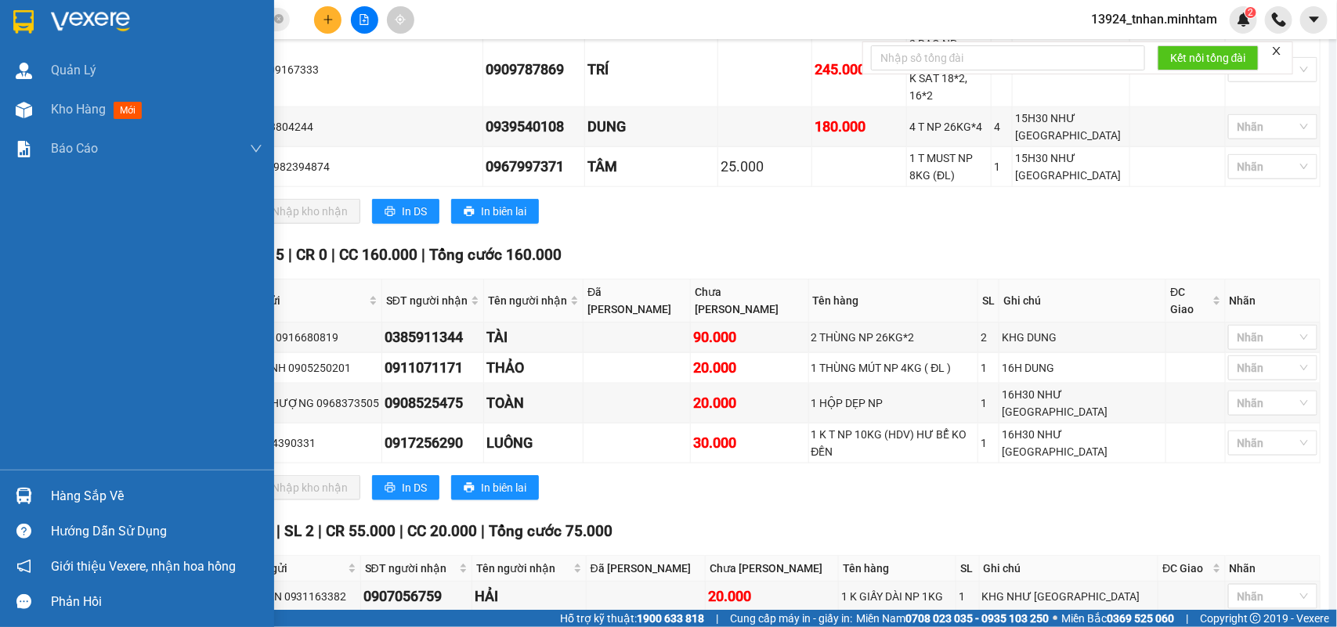
drag, startPoint x: 87, startPoint y: 484, endPoint x: 165, endPoint y: 487, distance: 78.4
click at [92, 483] on div "Hàng sắp về" at bounding box center [137, 496] width 274 height 35
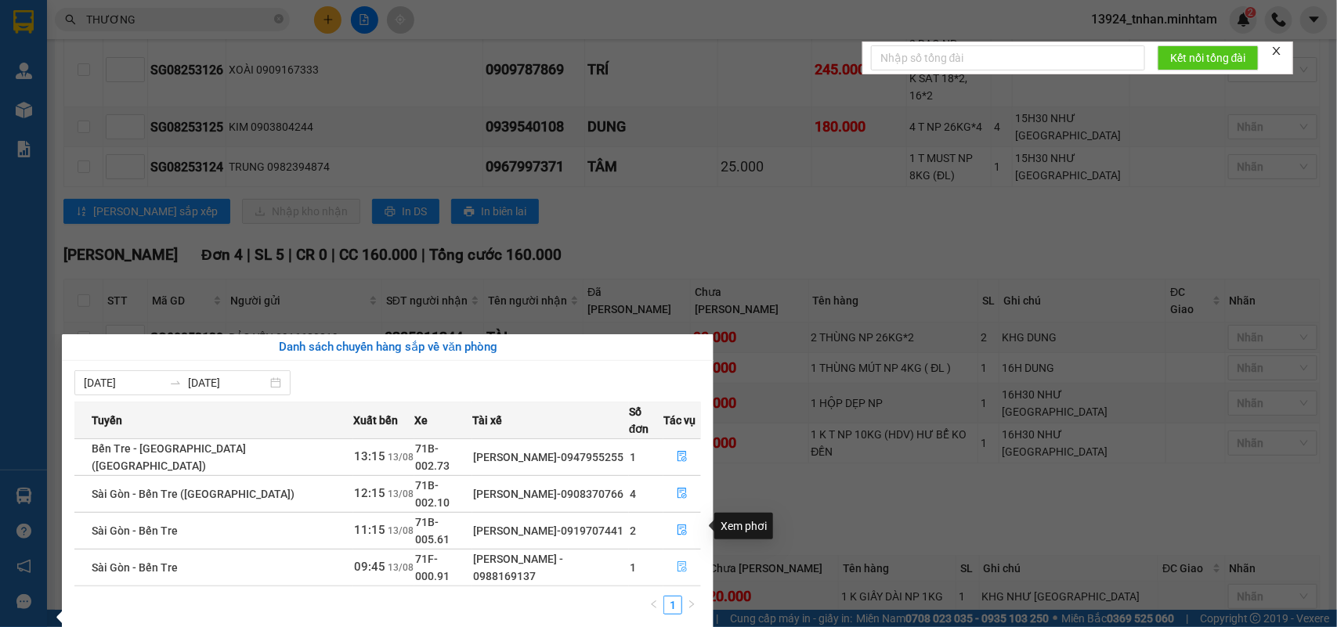
click at [687, 555] on button "button" at bounding box center [682, 567] width 36 height 25
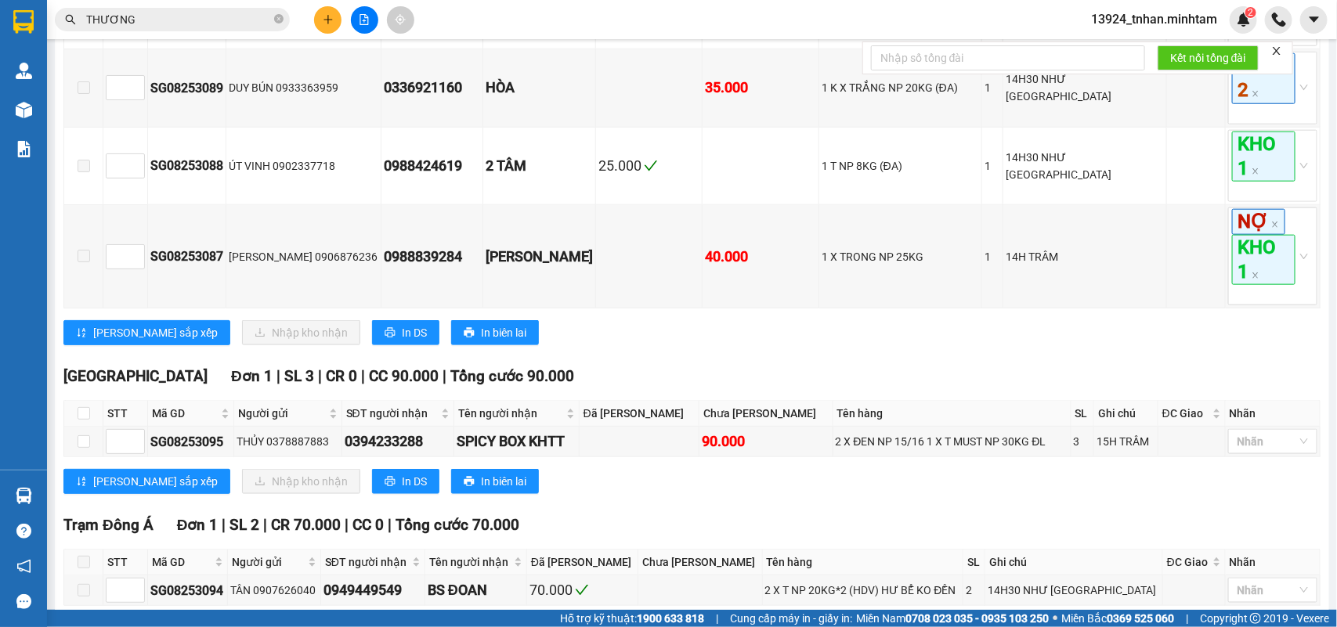
scroll to position [790, 0]
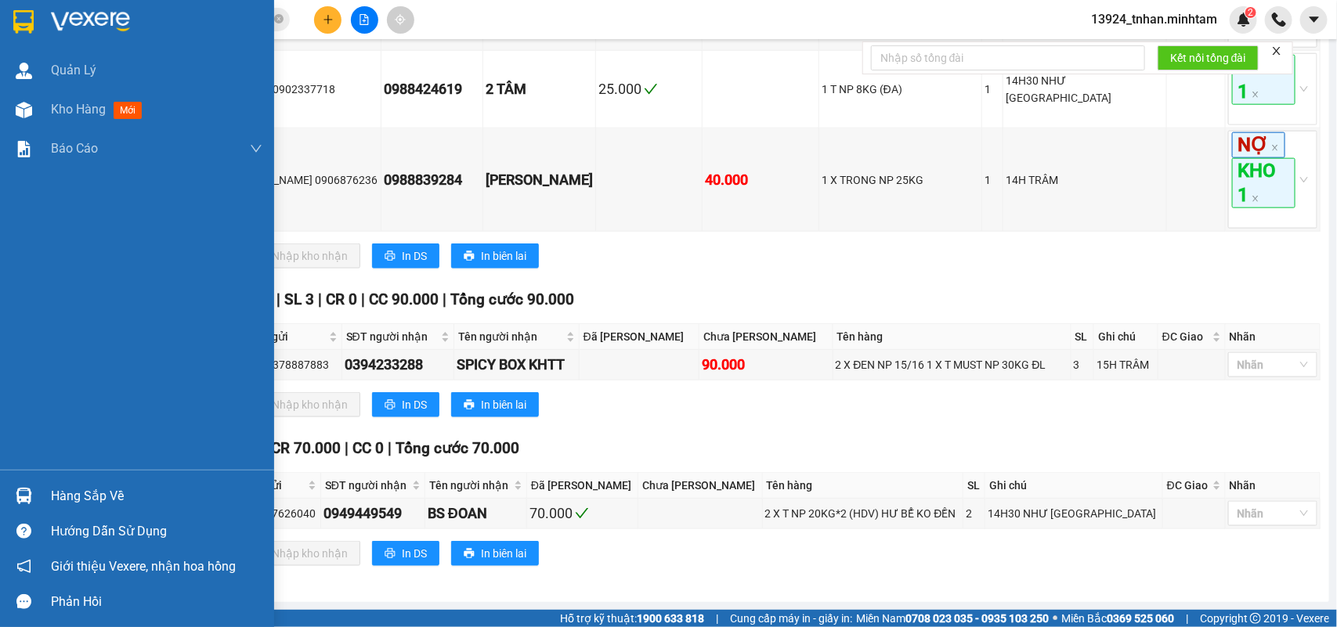
click at [82, 483] on div "Hàng sắp về" at bounding box center [137, 496] width 274 height 35
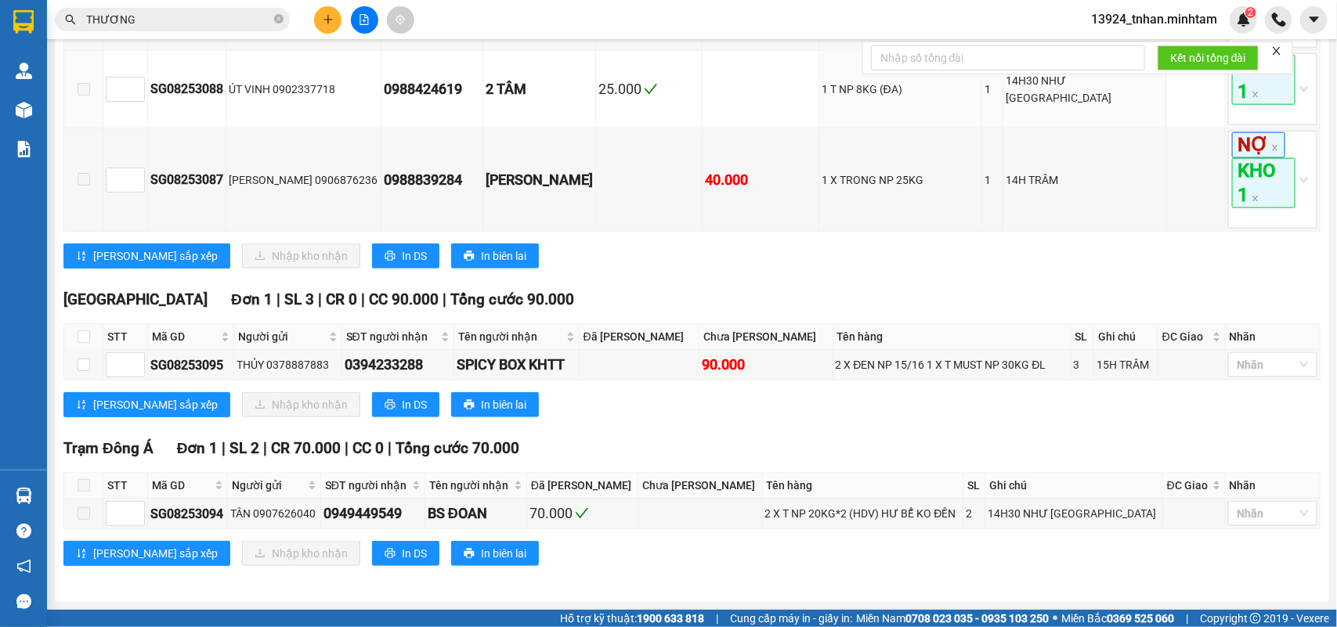
drag, startPoint x: 484, startPoint y: 103, endPoint x: 17, endPoint y: 491, distance: 606.8
click at [17, 491] on img at bounding box center [24, 496] width 16 height 16
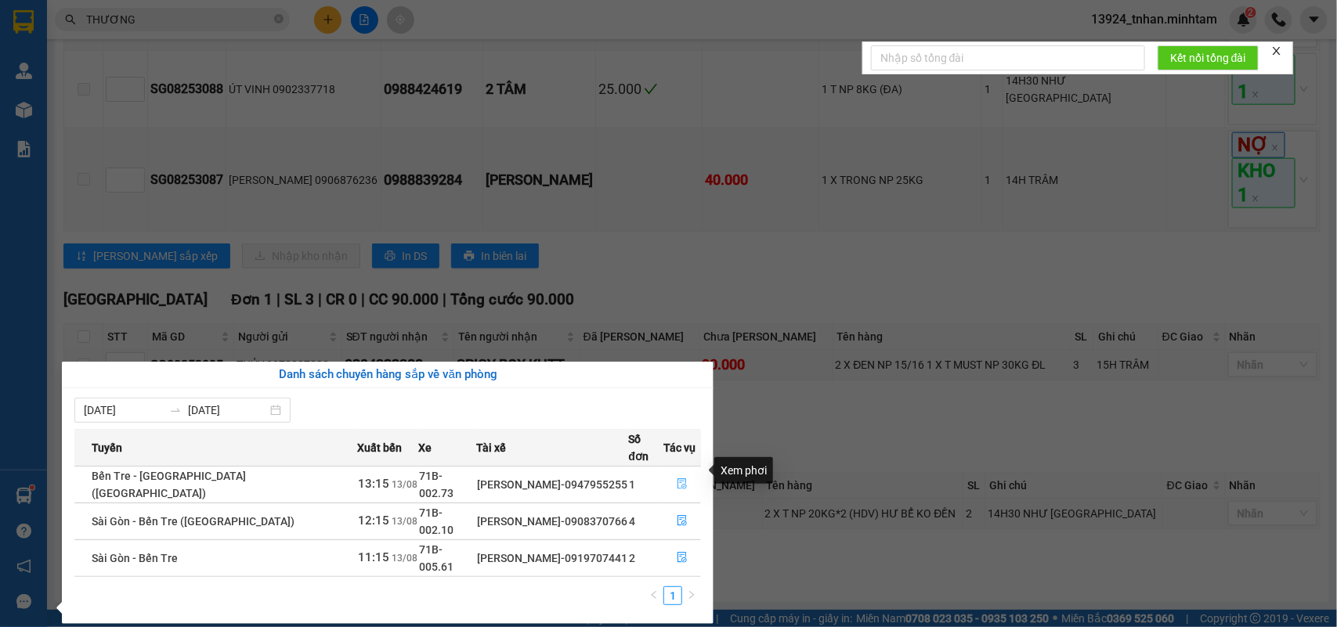
click at [683, 472] on button "button" at bounding box center [682, 484] width 36 height 25
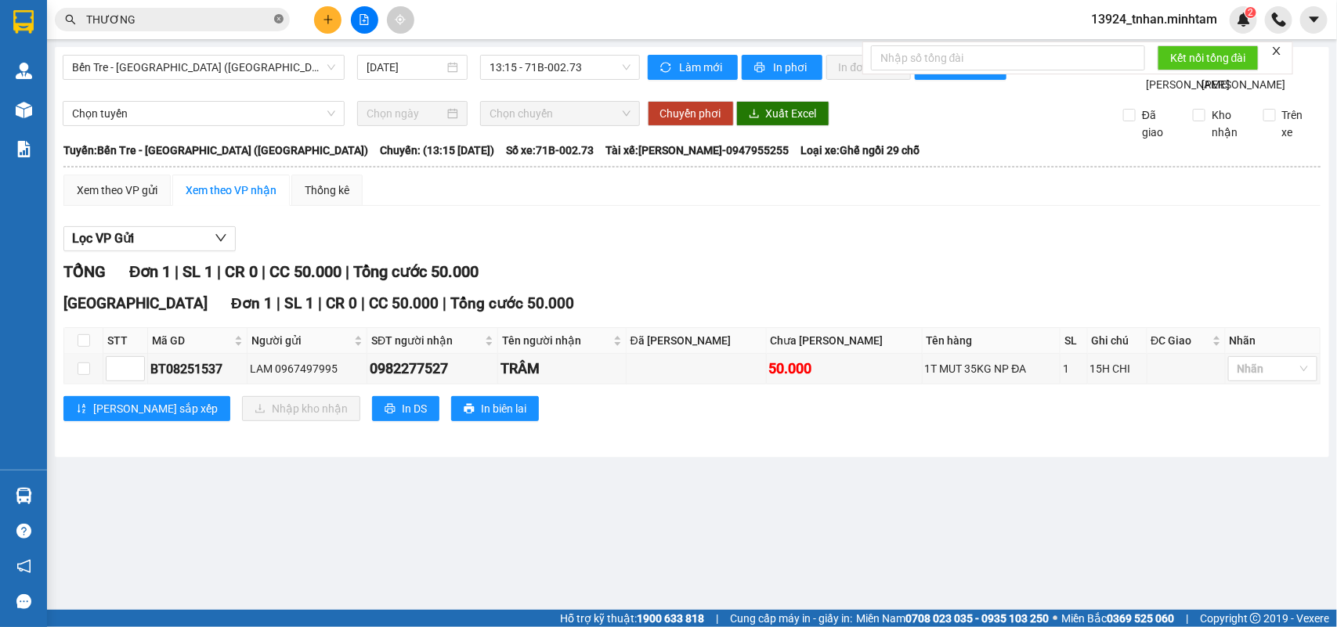
click at [276, 21] on icon "close-circle" at bounding box center [278, 18] width 9 height 9
click at [197, 12] on input "text" at bounding box center [178, 19] width 185 height 17
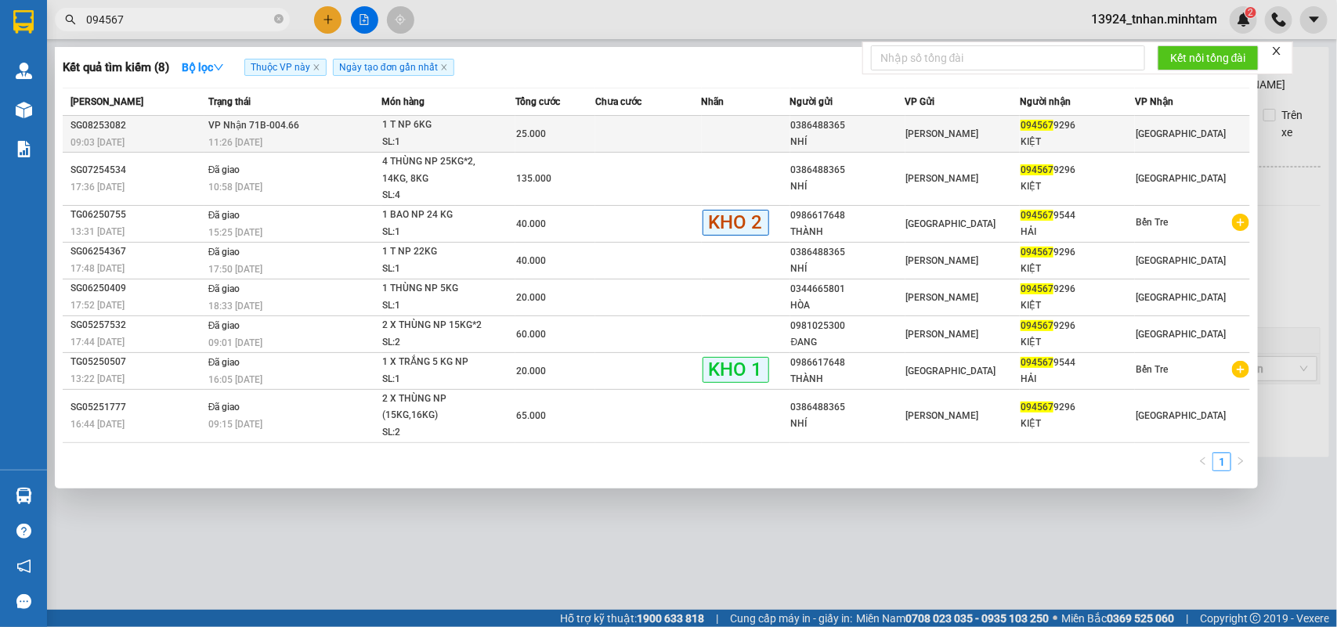
type input "094567"
click at [1126, 134] on div "KIỆT" at bounding box center [1078, 142] width 114 height 16
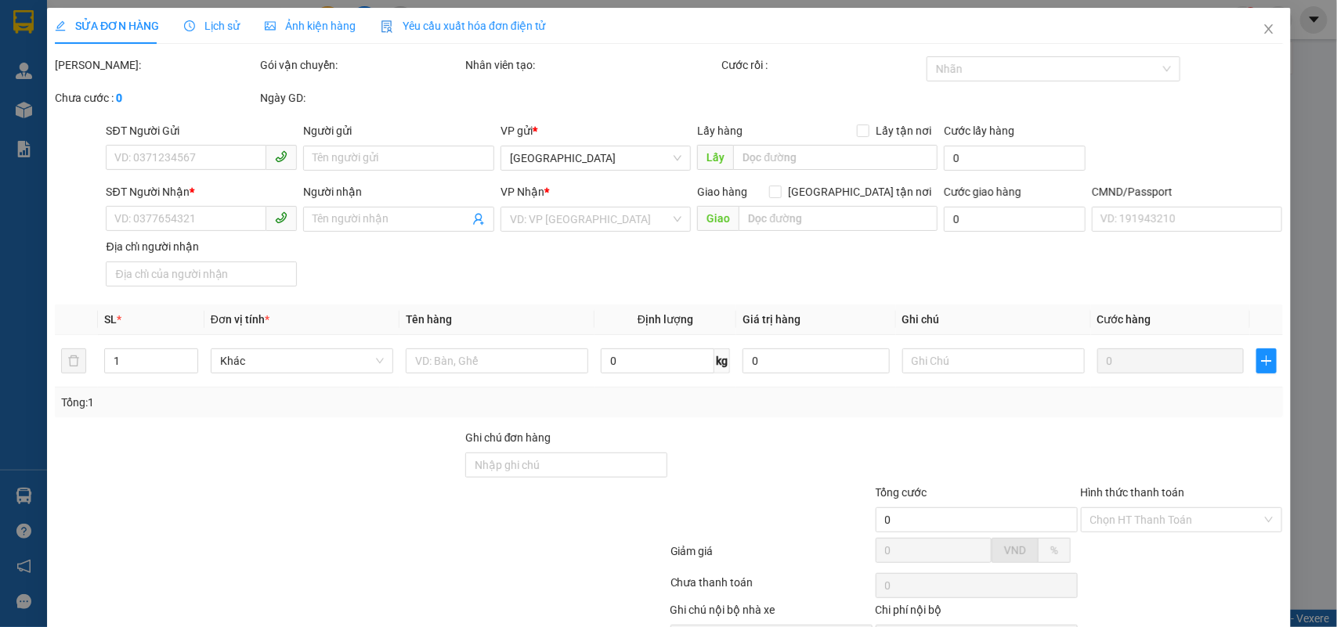
type input "0386488365"
type input "NHÍ"
type input "0945679296"
type input "KIỆT"
type input "25.000"
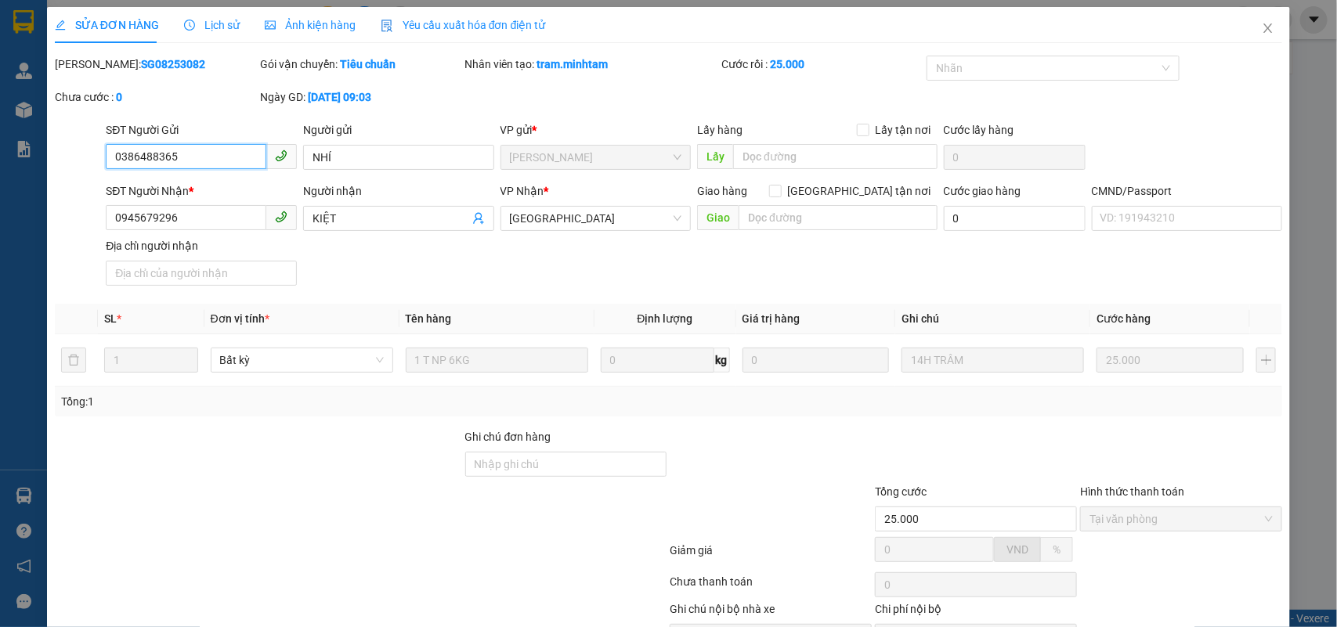
scroll to position [92, 0]
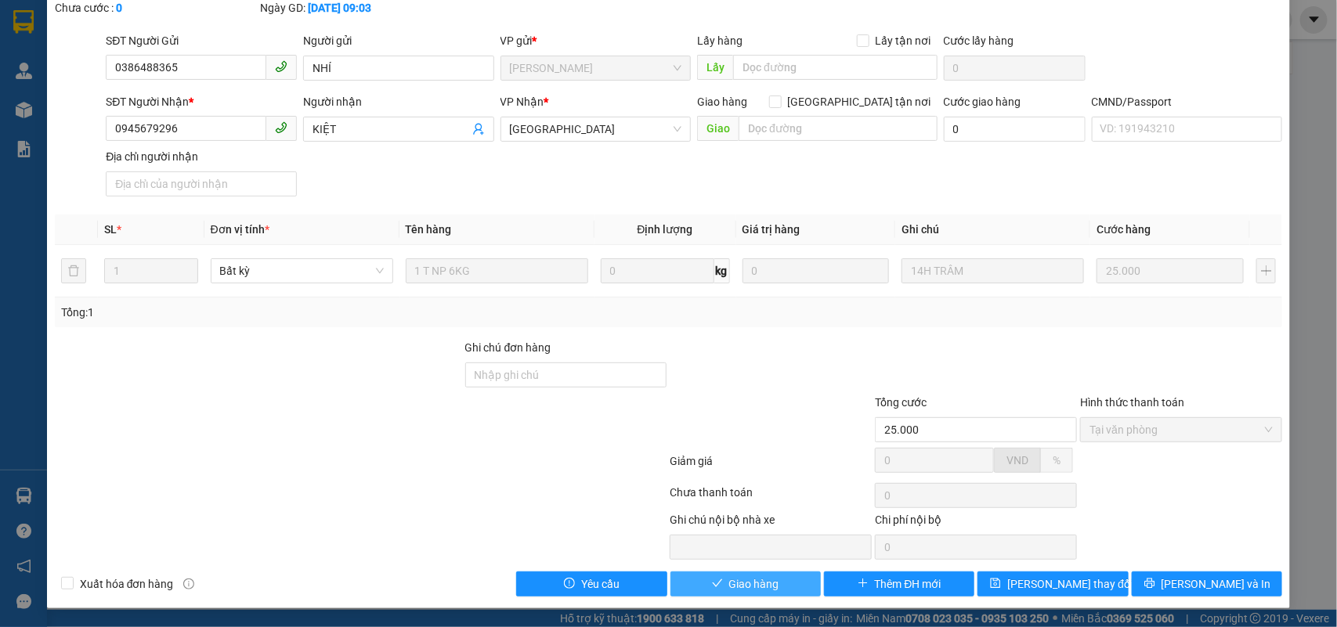
click at [770, 584] on span "Giao hàng" at bounding box center [754, 584] width 50 height 17
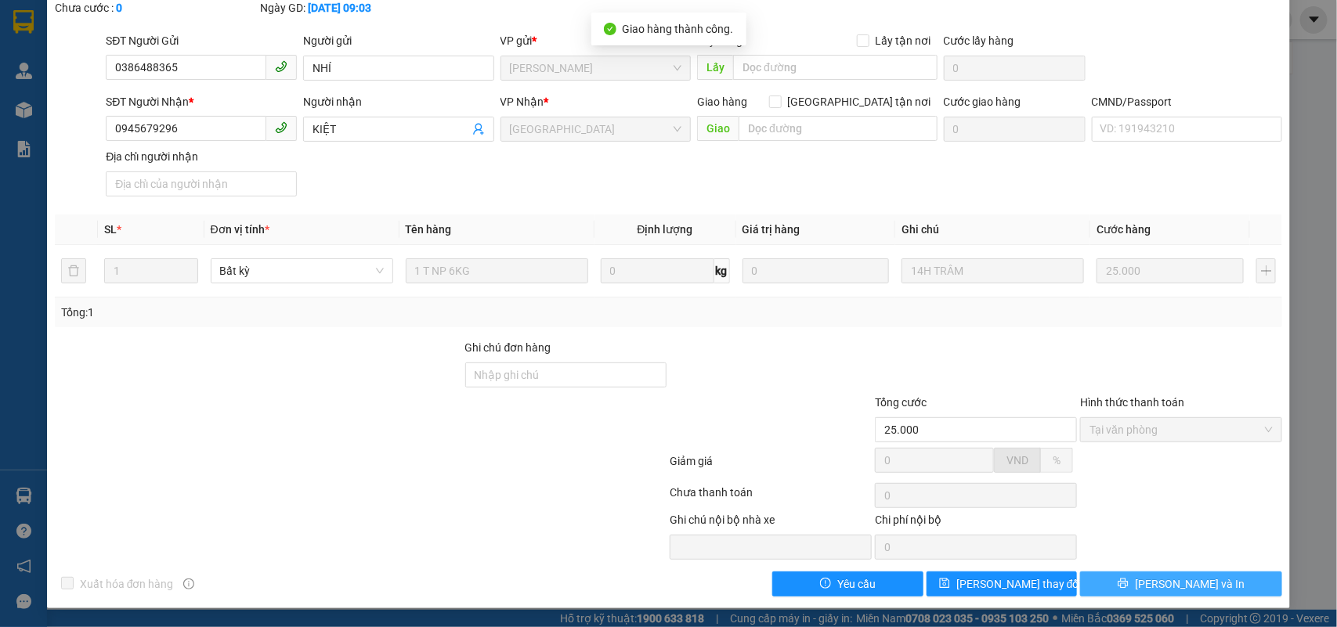
drag, startPoint x: 1196, startPoint y: 576, endPoint x: 1108, endPoint y: 548, distance: 91.9
click at [1179, 588] on span "[PERSON_NAME] và In" at bounding box center [1190, 584] width 110 height 17
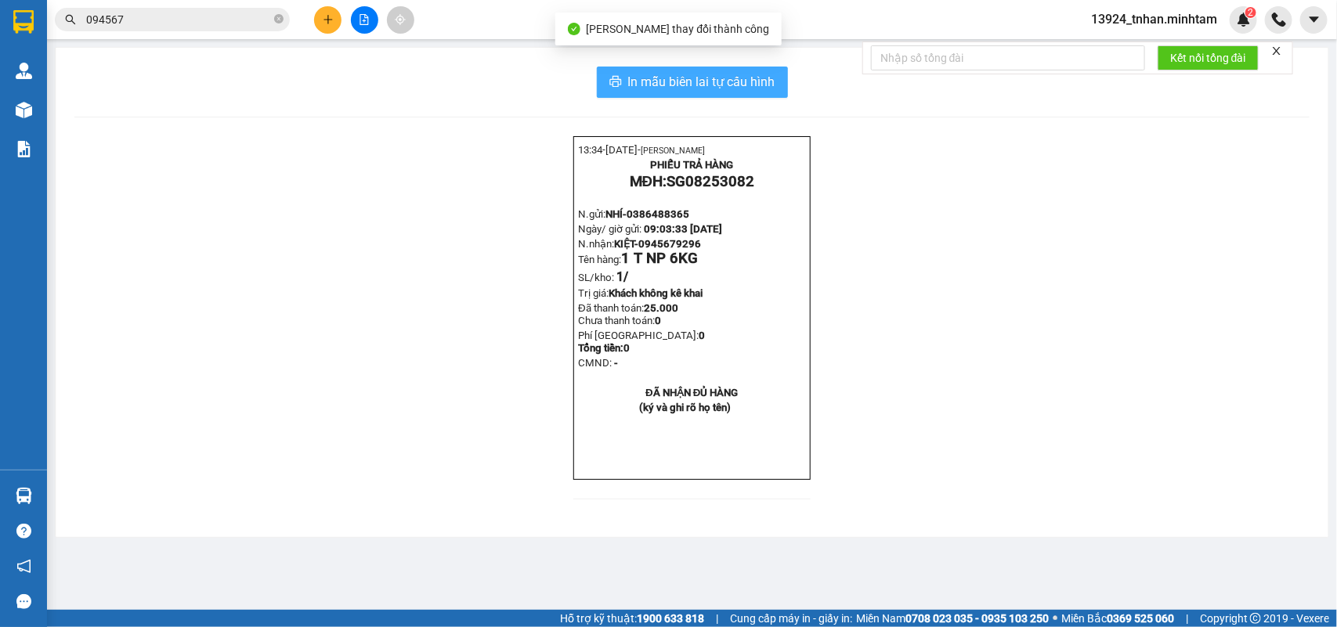
click at [682, 81] on span "In mẫu biên lai tự cấu hình" at bounding box center [701, 82] width 147 height 20
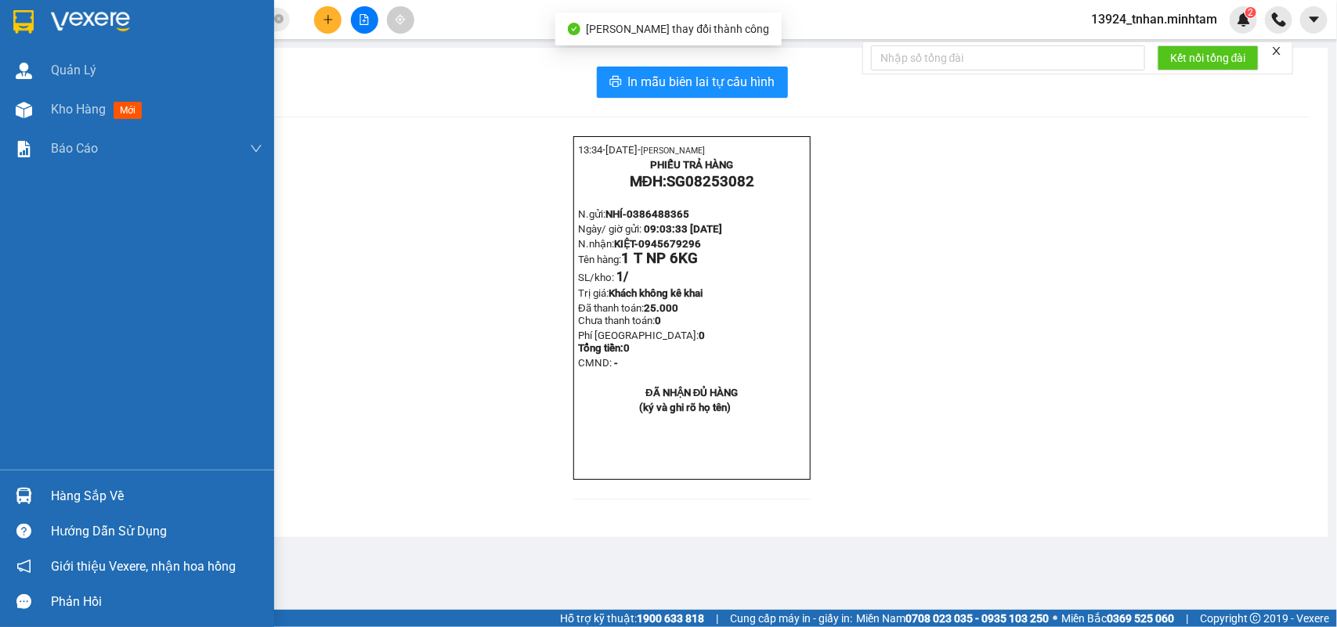
click at [27, 486] on div at bounding box center [23, 495] width 27 height 27
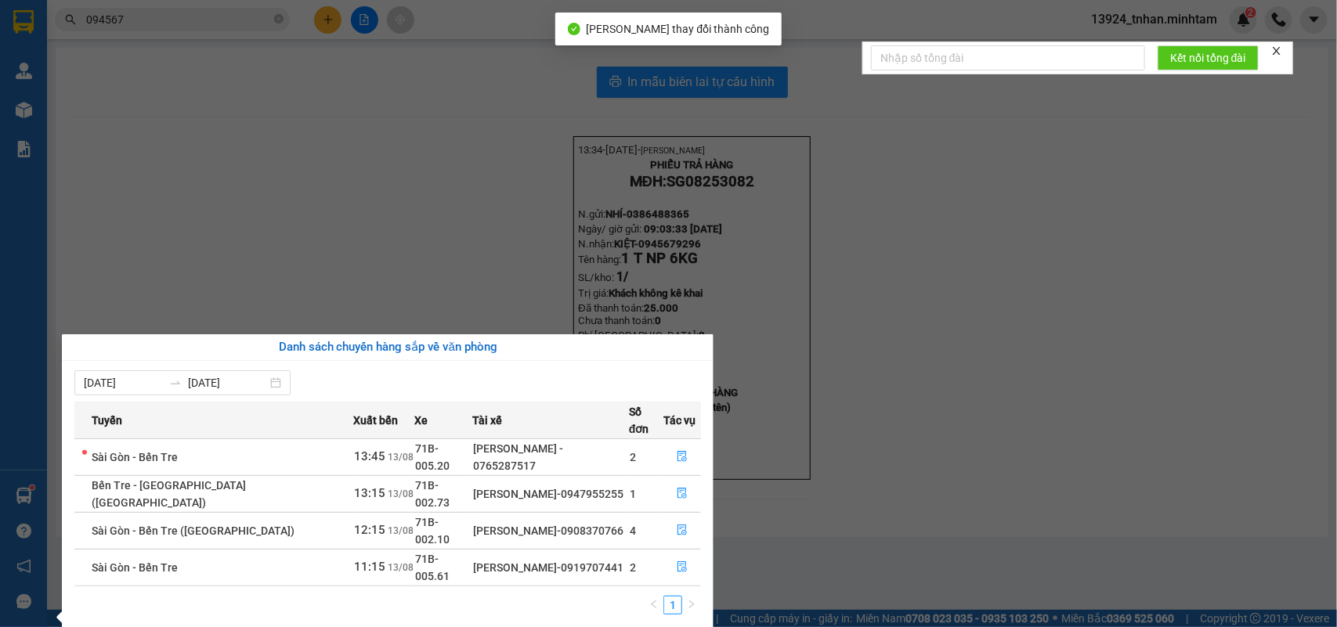
click at [385, 181] on section "Kết quả tìm kiếm ( 8 ) Bộ lọc Thuộc VP này Ngày tạo đơn gần nhất Mã ĐH Trạng th…" at bounding box center [668, 313] width 1337 height 627
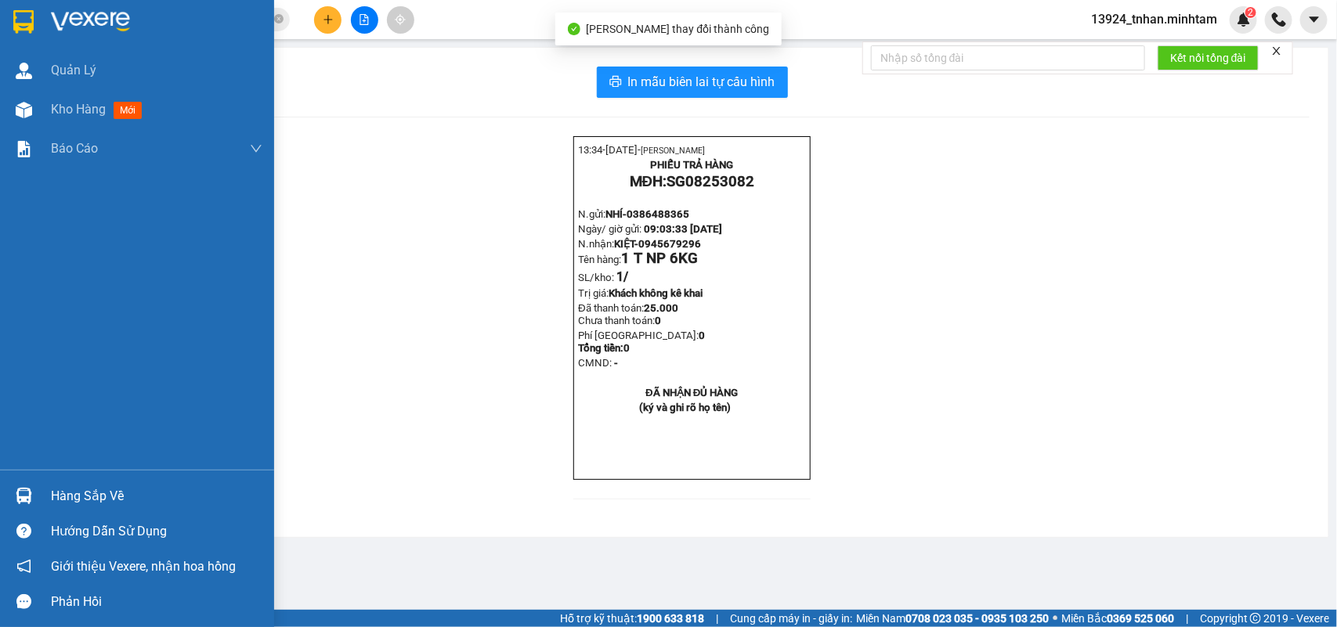
click at [42, 480] on div "Hàng sắp về" at bounding box center [137, 496] width 274 height 35
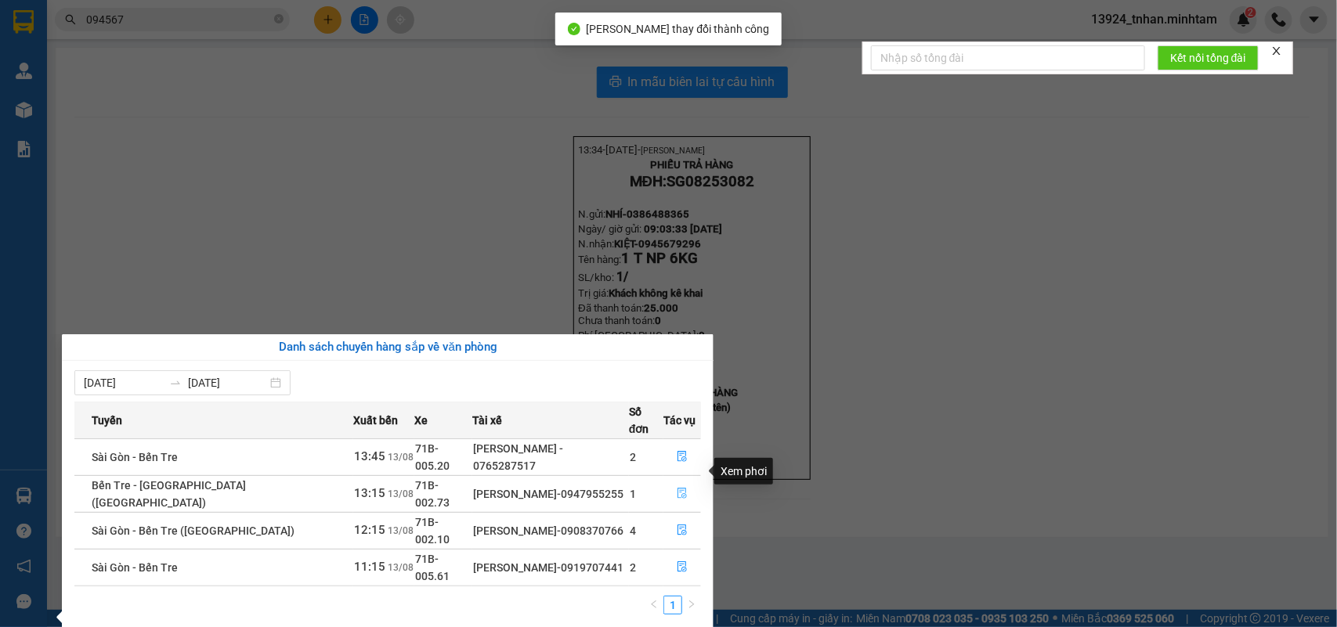
click at [678, 488] on icon "file-done" at bounding box center [682, 493] width 9 height 11
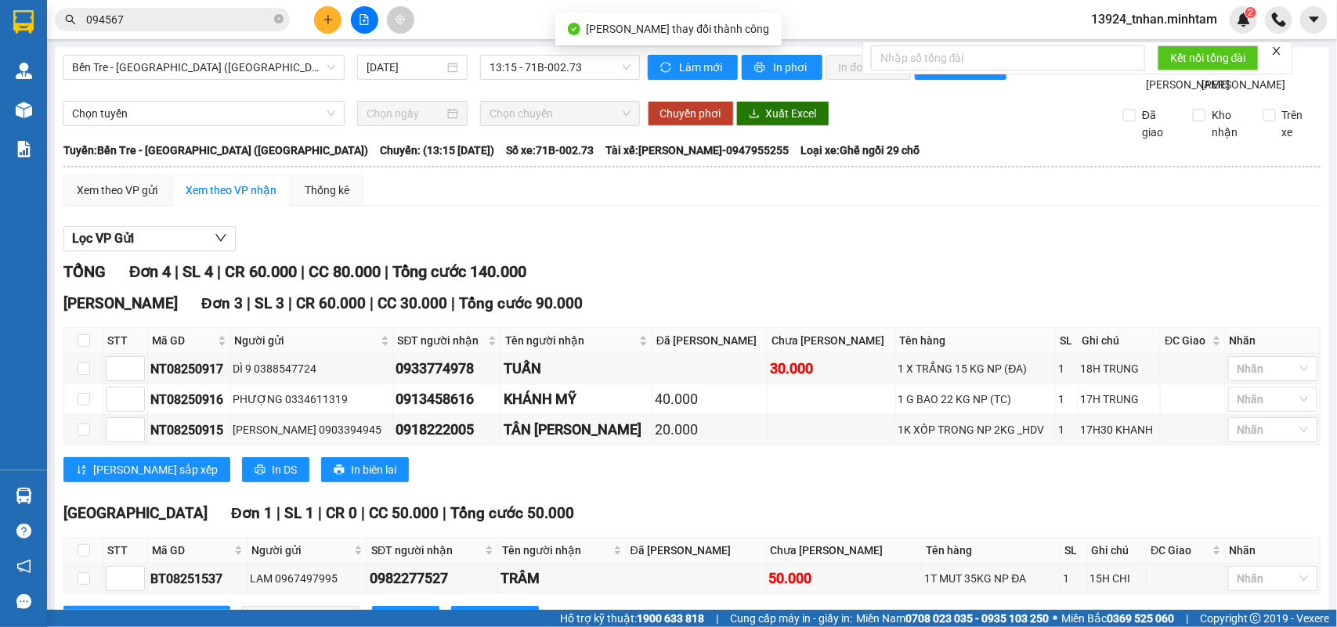
scroll to position [103, 0]
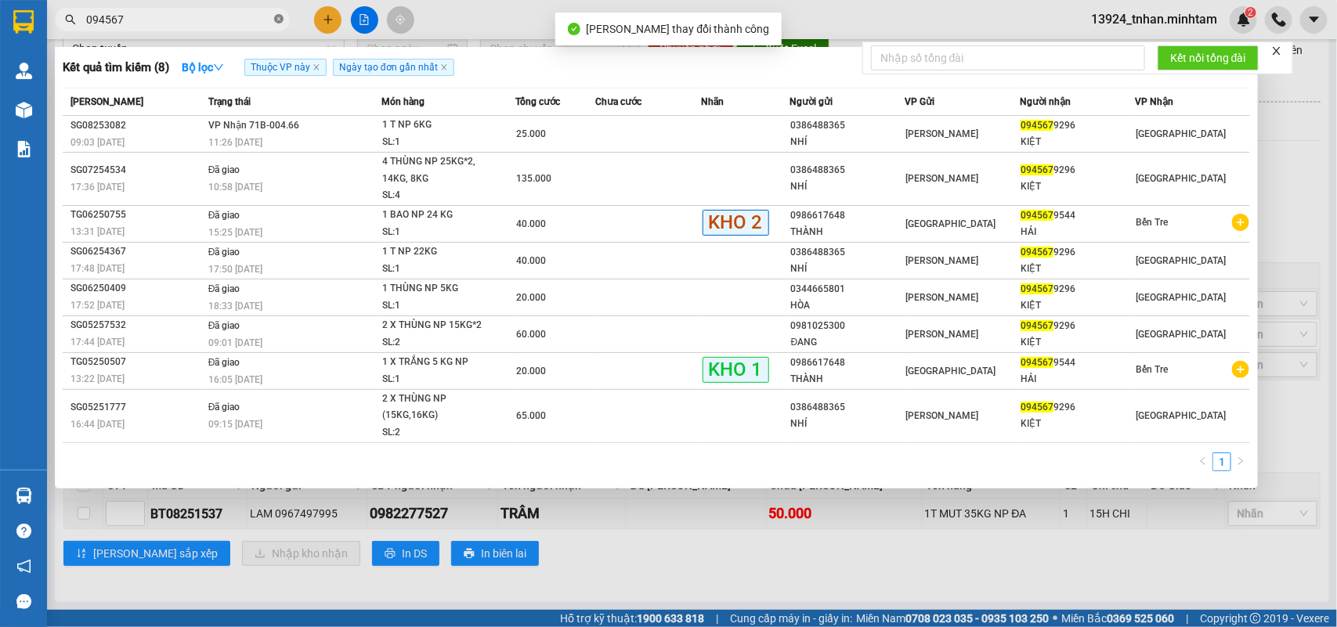
click at [276, 17] on icon "close-circle" at bounding box center [278, 18] width 9 height 9
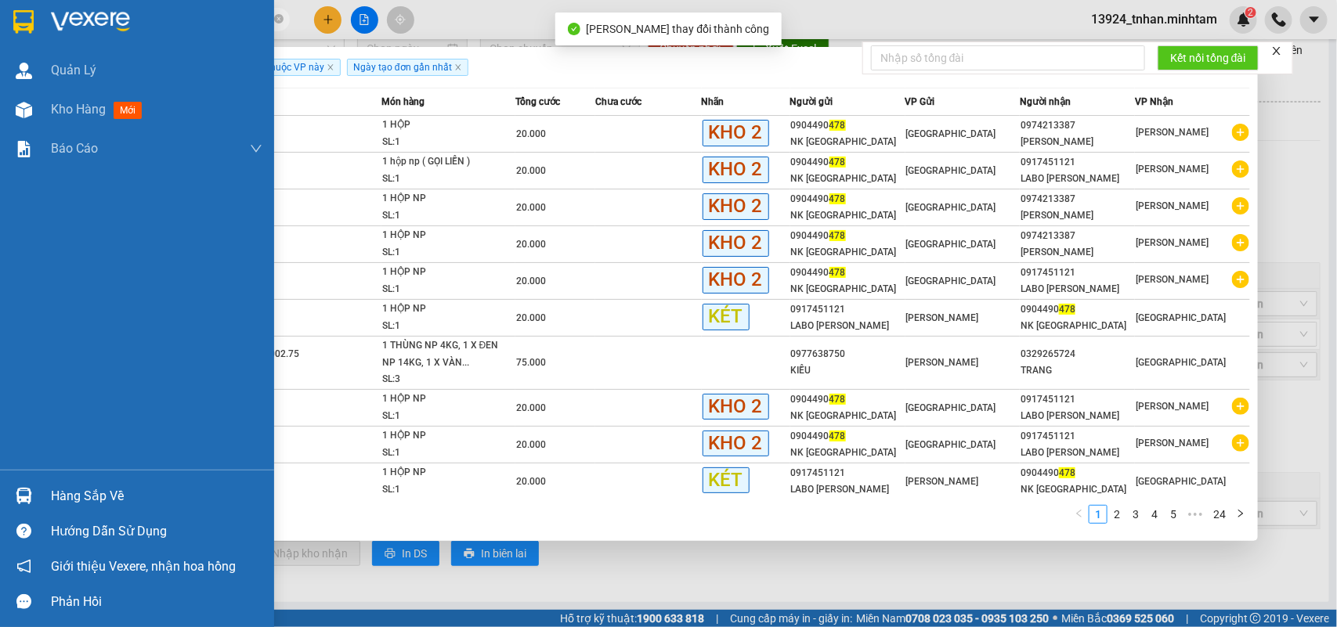
type input "478"
click at [77, 494] on div "Hàng sắp về" at bounding box center [156, 496] width 211 height 23
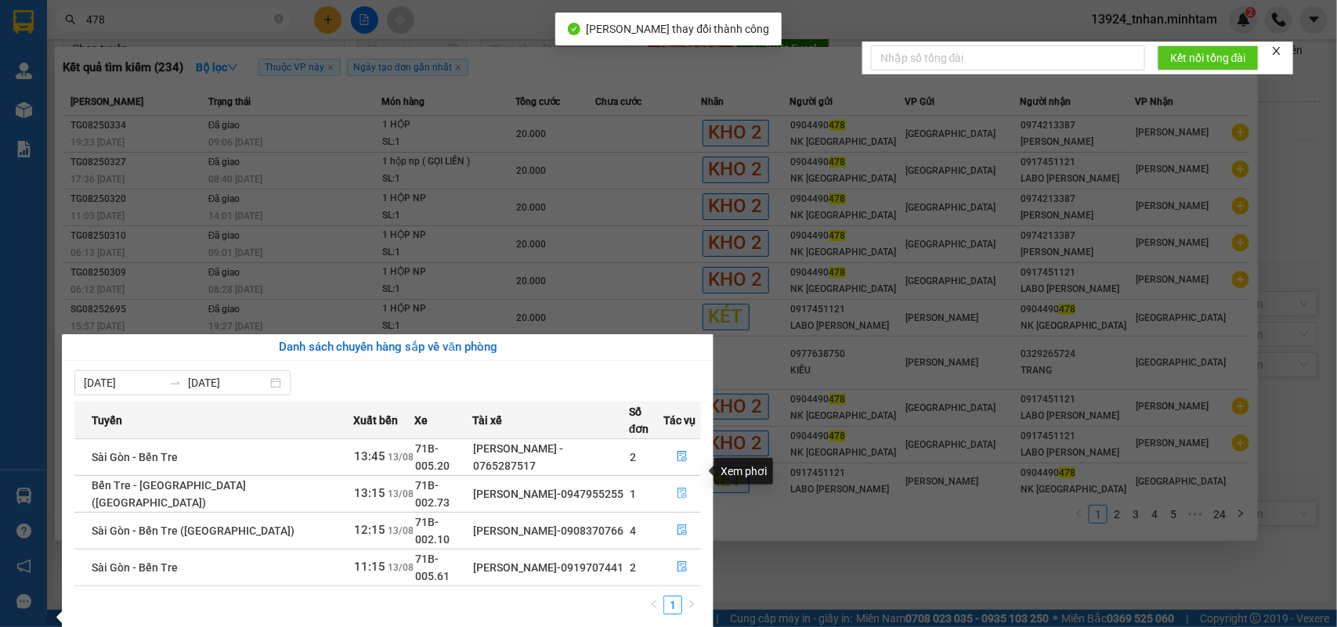
click at [681, 488] on icon "file-done" at bounding box center [682, 493] width 11 height 11
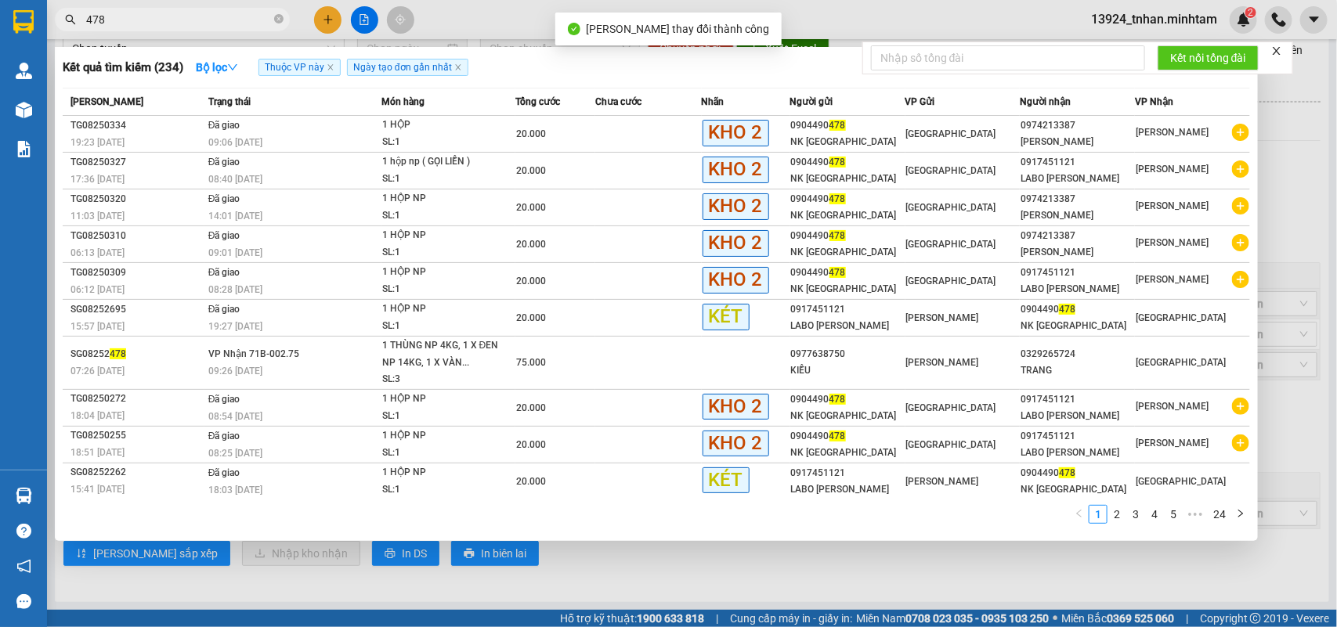
click at [779, 569] on div at bounding box center [668, 313] width 1337 height 627
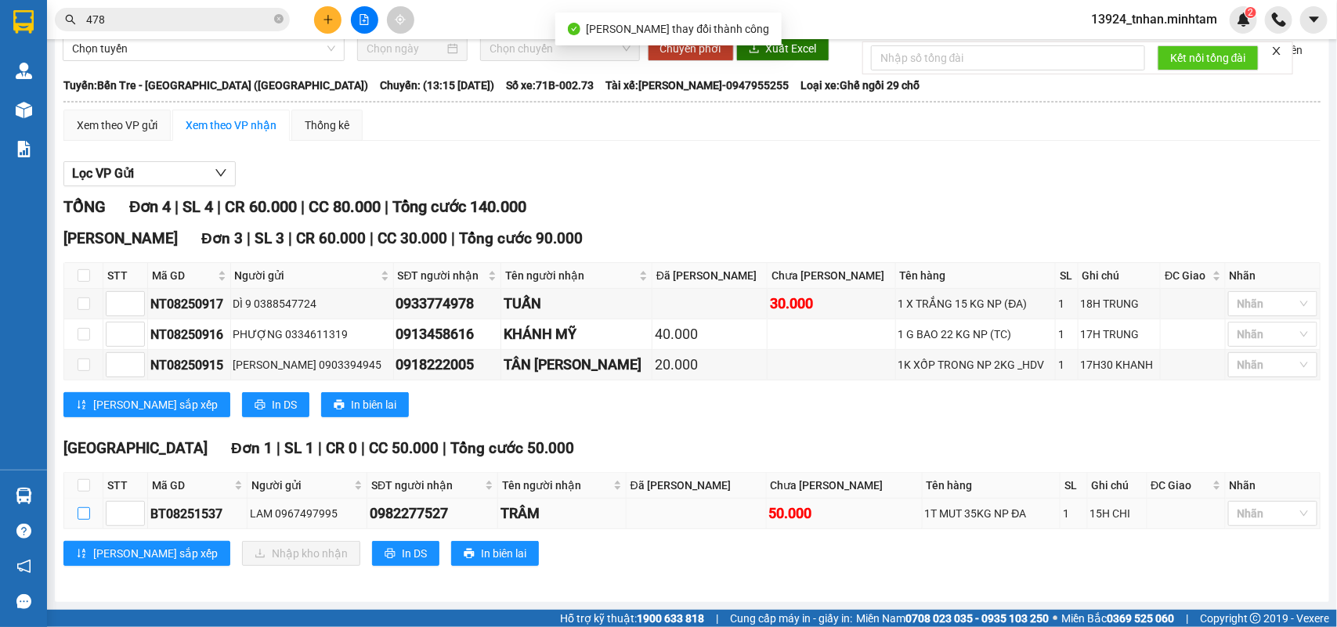
click at [81, 517] on input "checkbox" at bounding box center [84, 514] width 13 height 13
checkbox input "true"
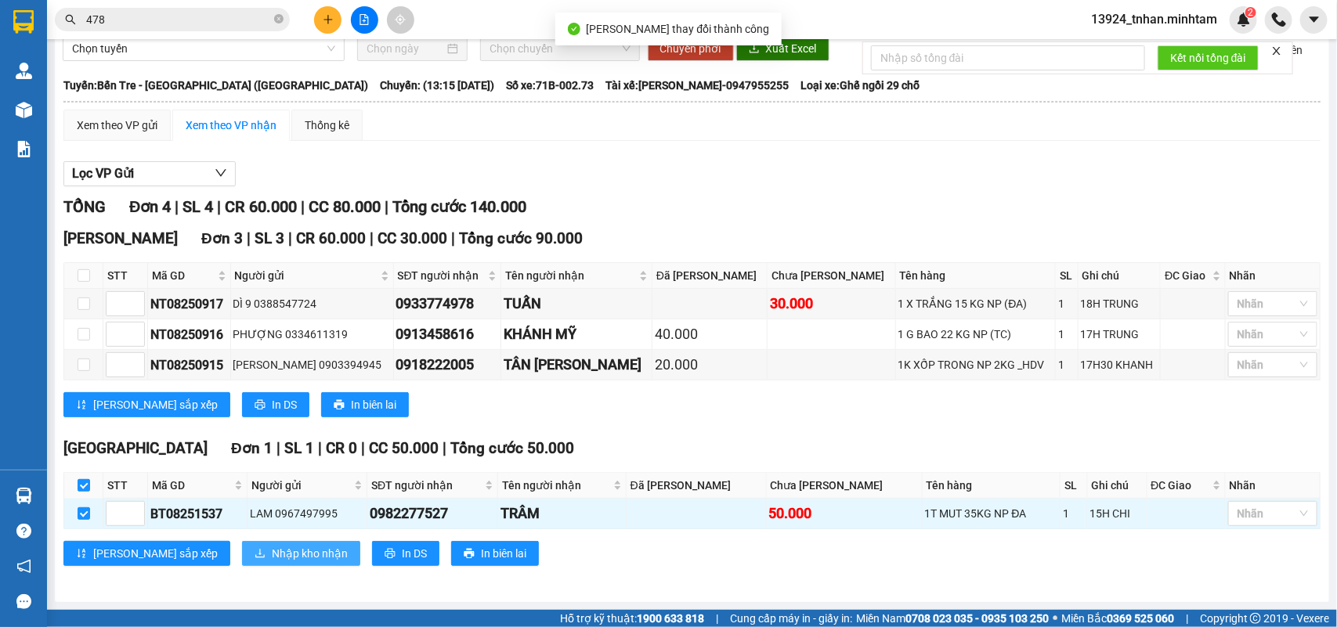
click at [272, 551] on span "Nhập kho nhận" at bounding box center [310, 553] width 76 height 17
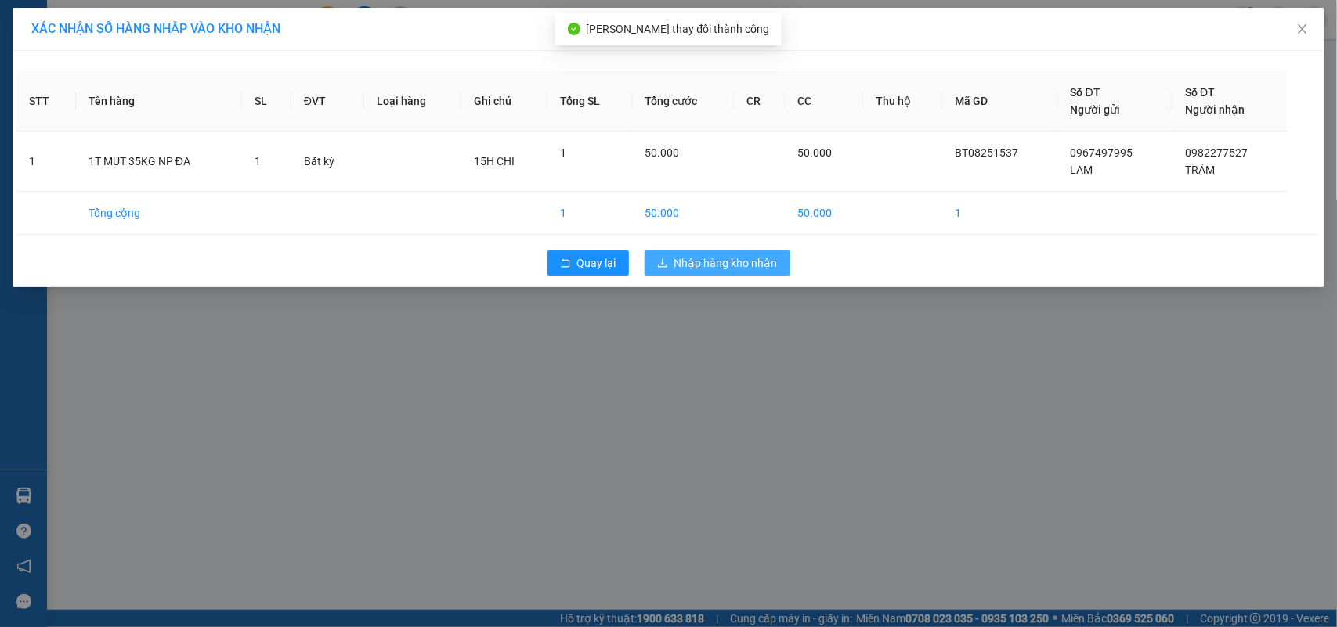
click at [719, 268] on span "Nhập hàng kho nhận" at bounding box center [725, 263] width 103 height 17
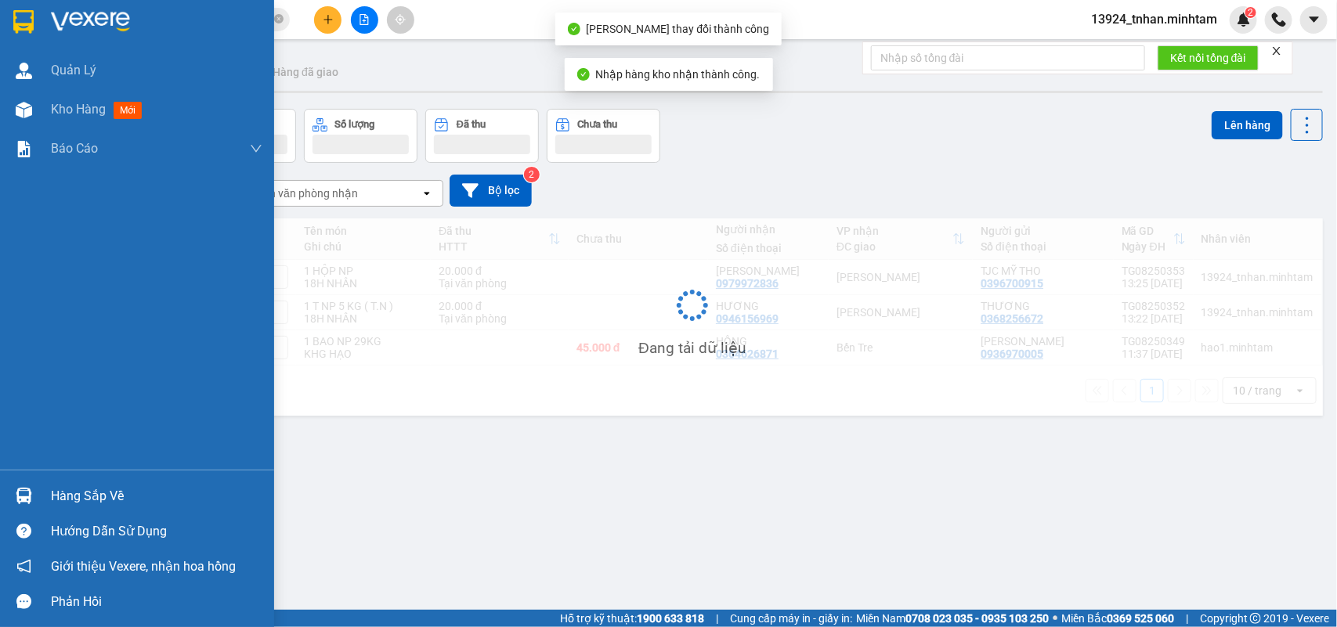
click at [28, 20] on img at bounding box center [23, 21] width 20 height 23
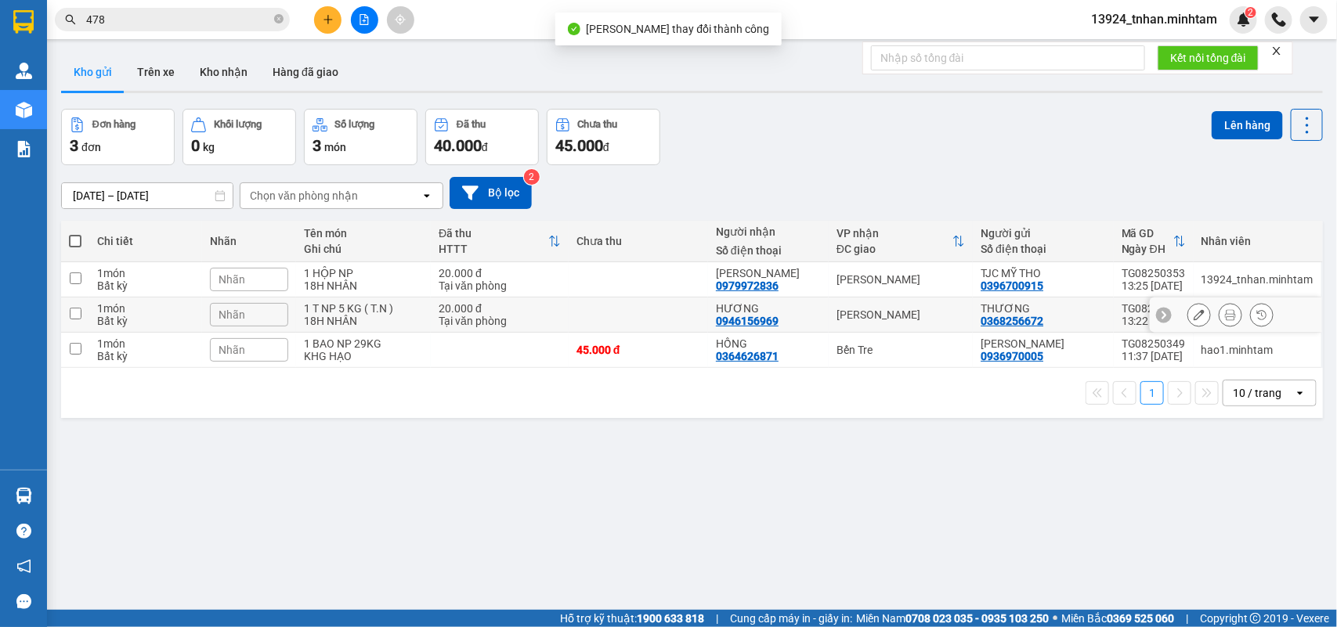
click at [781, 317] on div "HƯƠNG 0946156969" at bounding box center [768, 314] width 105 height 25
checkbox input "true"
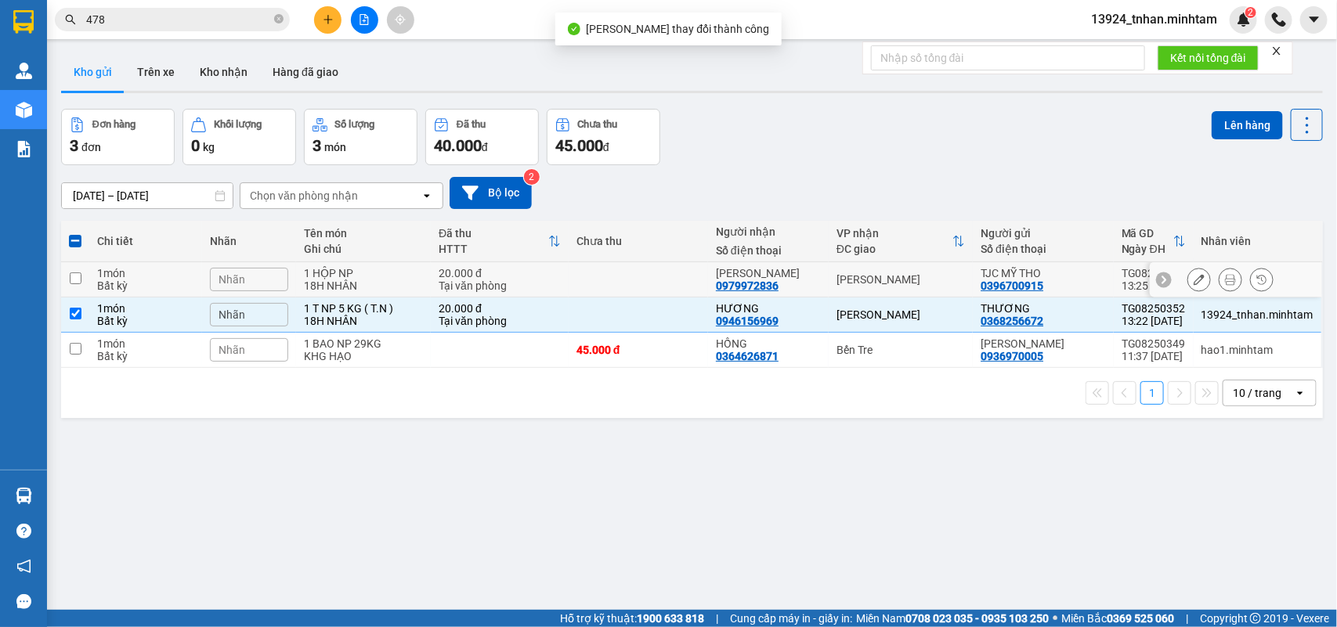
click at [866, 276] on div "[PERSON_NAME]" at bounding box center [901, 279] width 128 height 13
checkbox input "true"
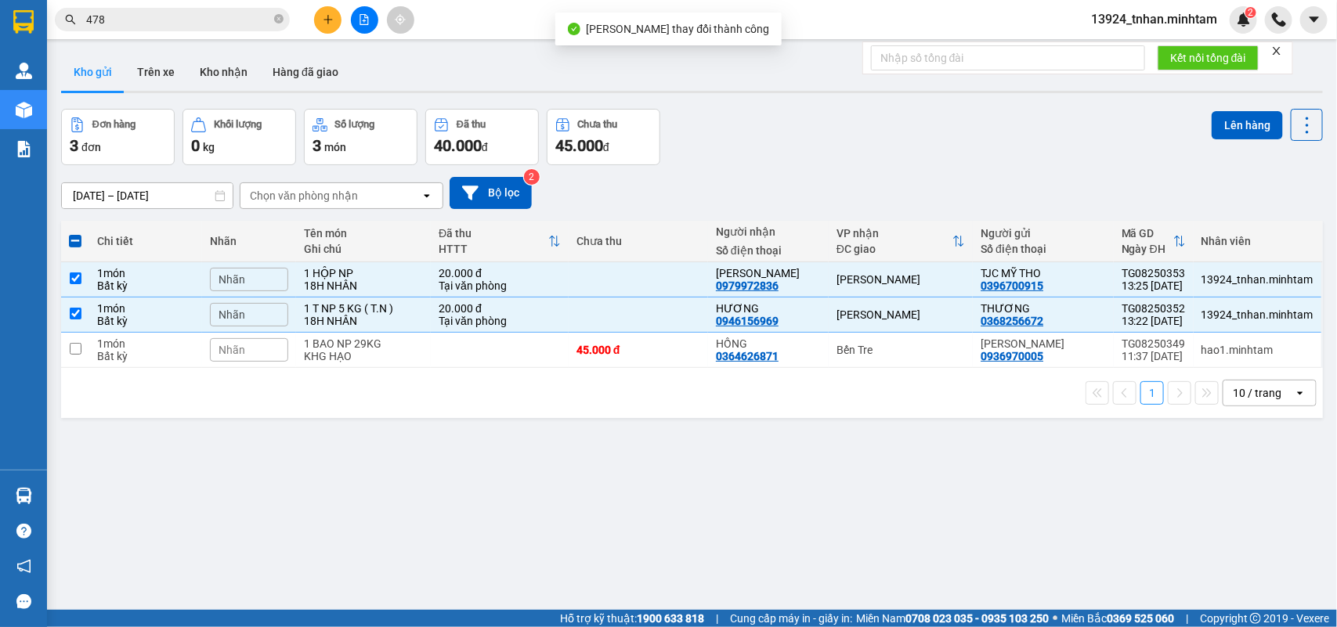
click at [1235, 104] on div "ver 1.8.138 Kho gửi Trên xe Kho nhận Hàng đã giao Đơn hàng 3 đơn Khối lượng 0 k…" at bounding box center [692, 360] width 1274 height 627
click at [1219, 114] on button "Lên hàng" at bounding box center [1247, 125] width 71 height 28
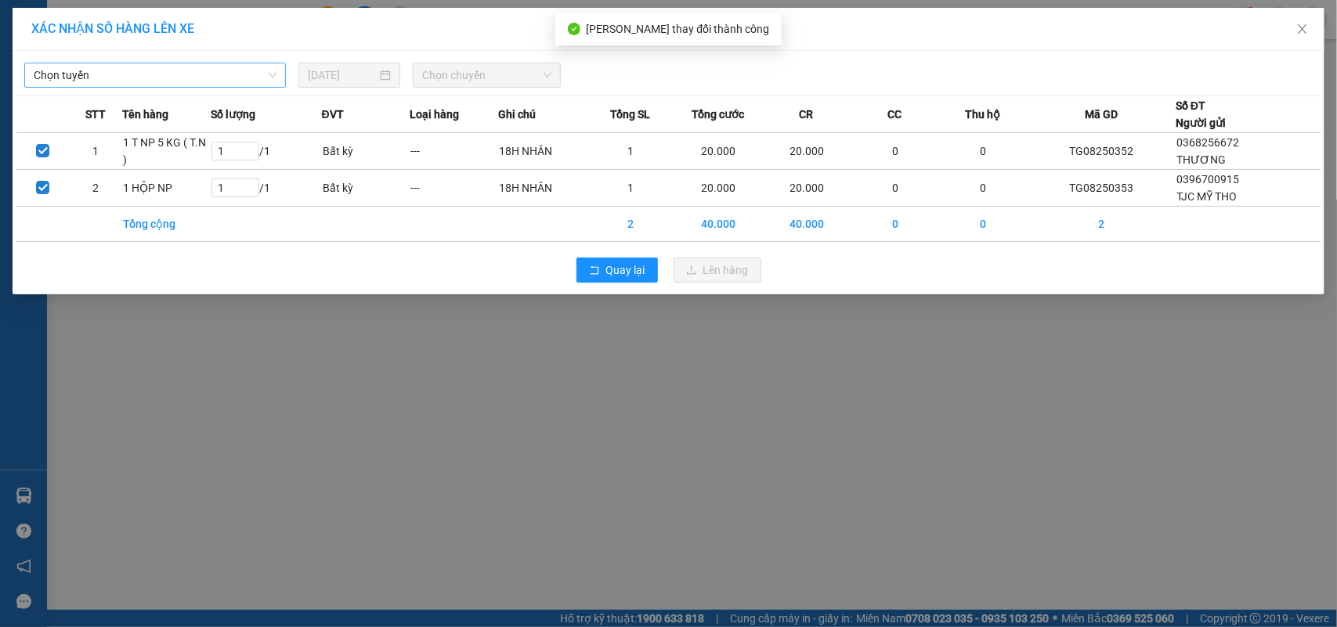
click at [209, 74] on span "Chọn tuyến" at bounding box center [155, 74] width 243 height 23
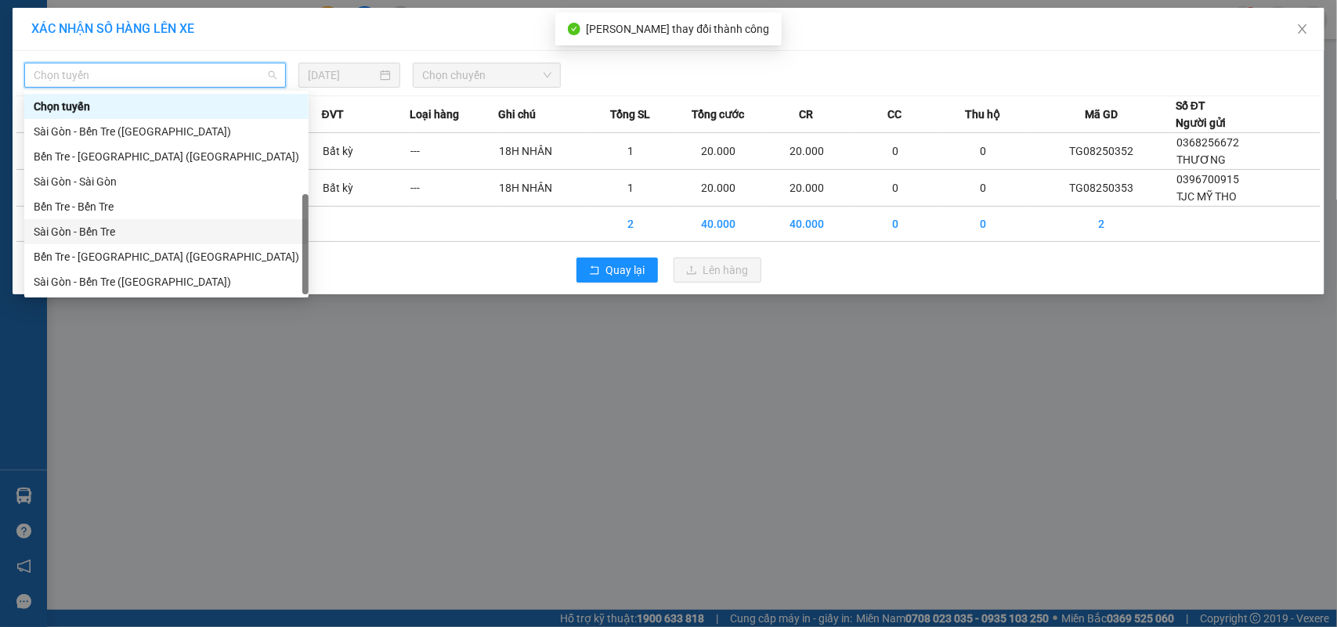
scroll to position [24, 0]
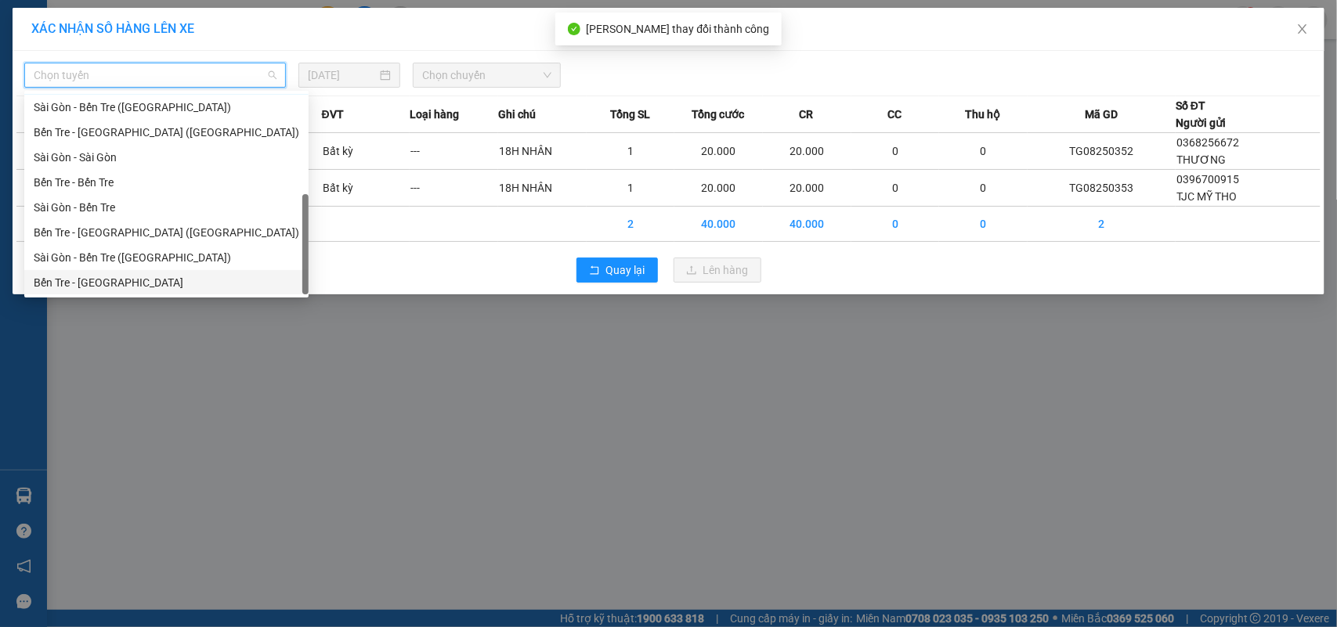
click at [122, 284] on div "Bến Tre - Sài Gòn" at bounding box center [167, 282] width 266 height 17
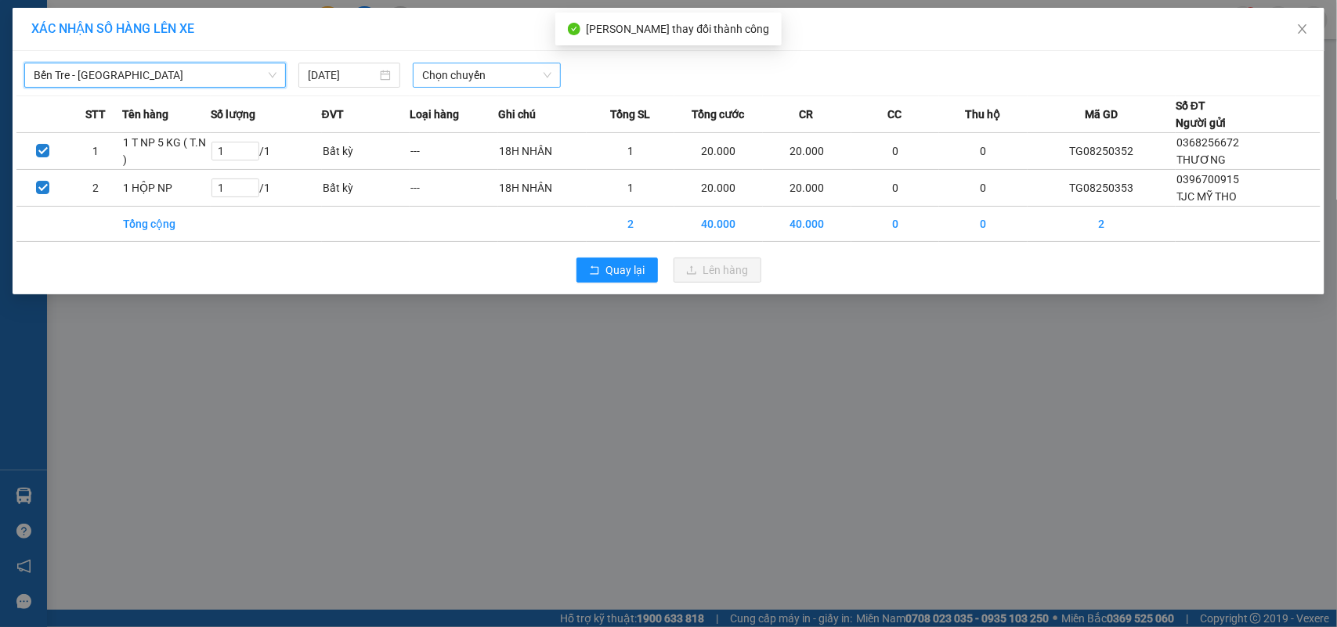
click at [529, 71] on span "Chọn chuyến" at bounding box center [486, 74] width 128 height 23
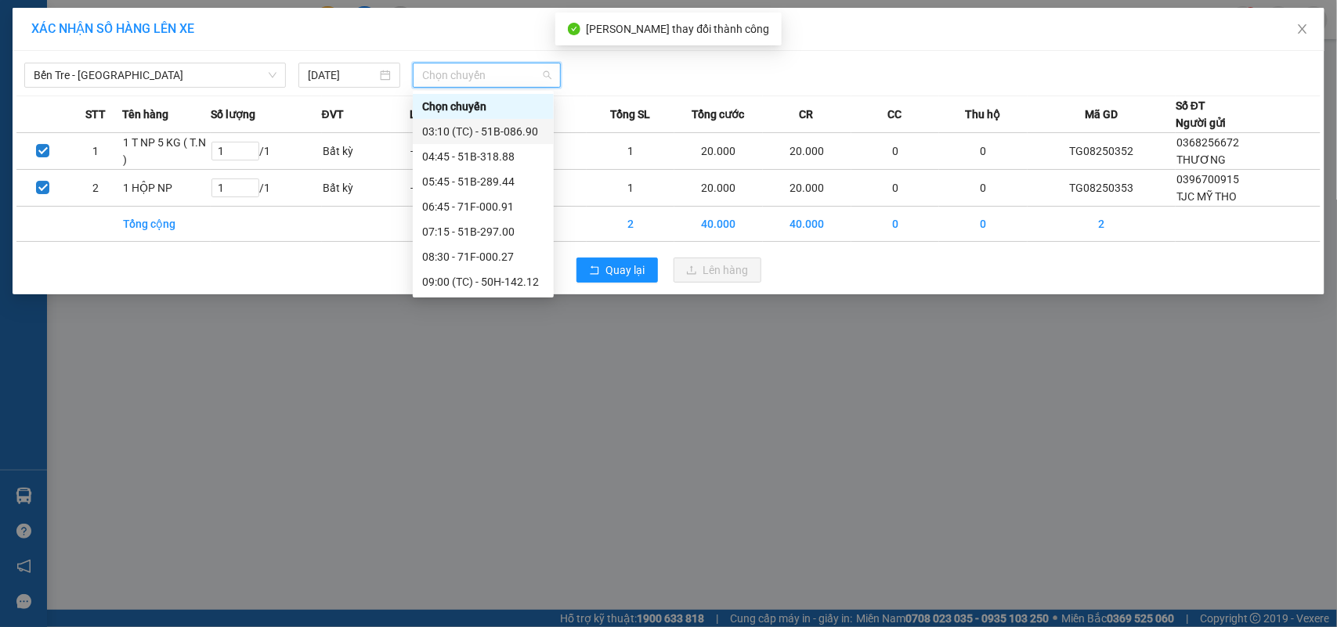
scroll to position [98, 0]
click at [482, 286] on div "12:45 - 51B-086.90" at bounding box center [483, 284] width 122 height 17
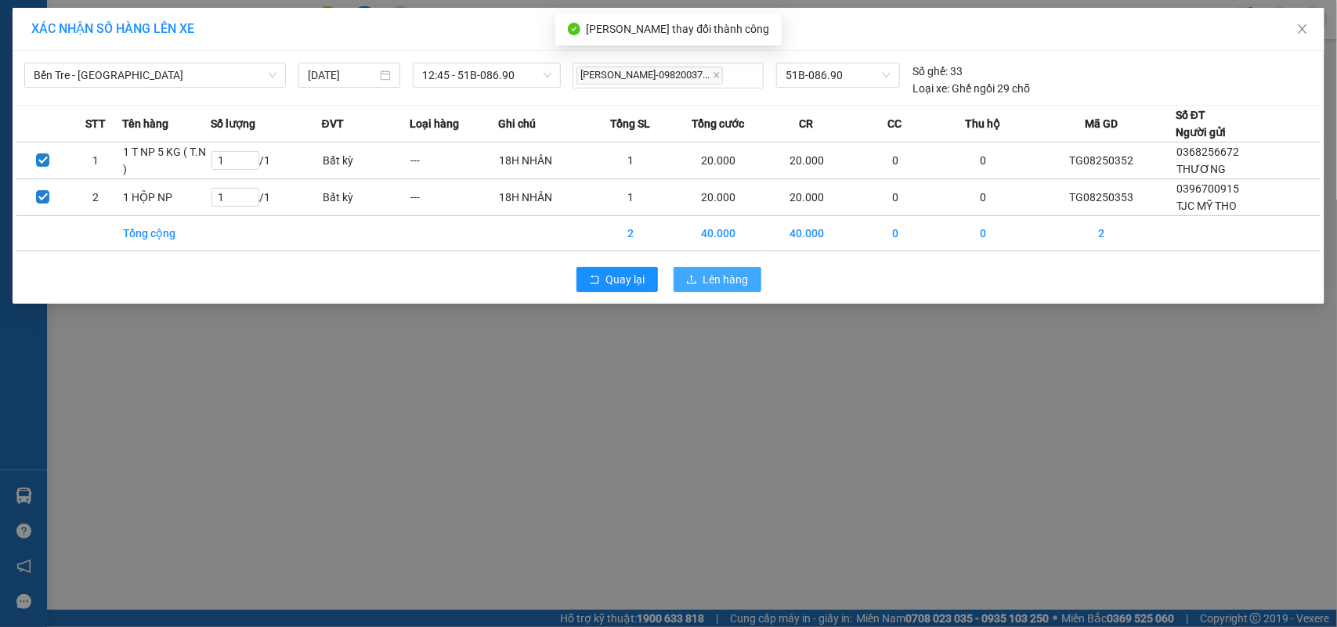
click at [707, 284] on span "Lên hàng" at bounding box center [725, 279] width 45 height 17
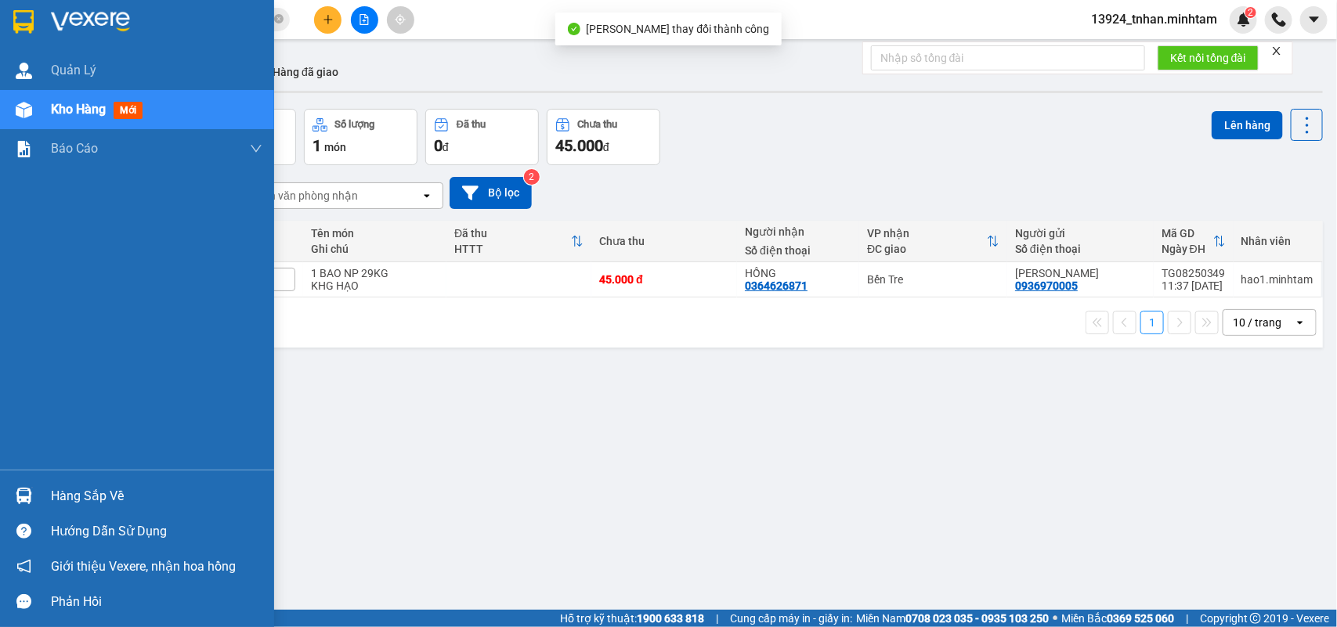
click at [43, 490] on div "Hàng sắp về" at bounding box center [137, 496] width 274 height 35
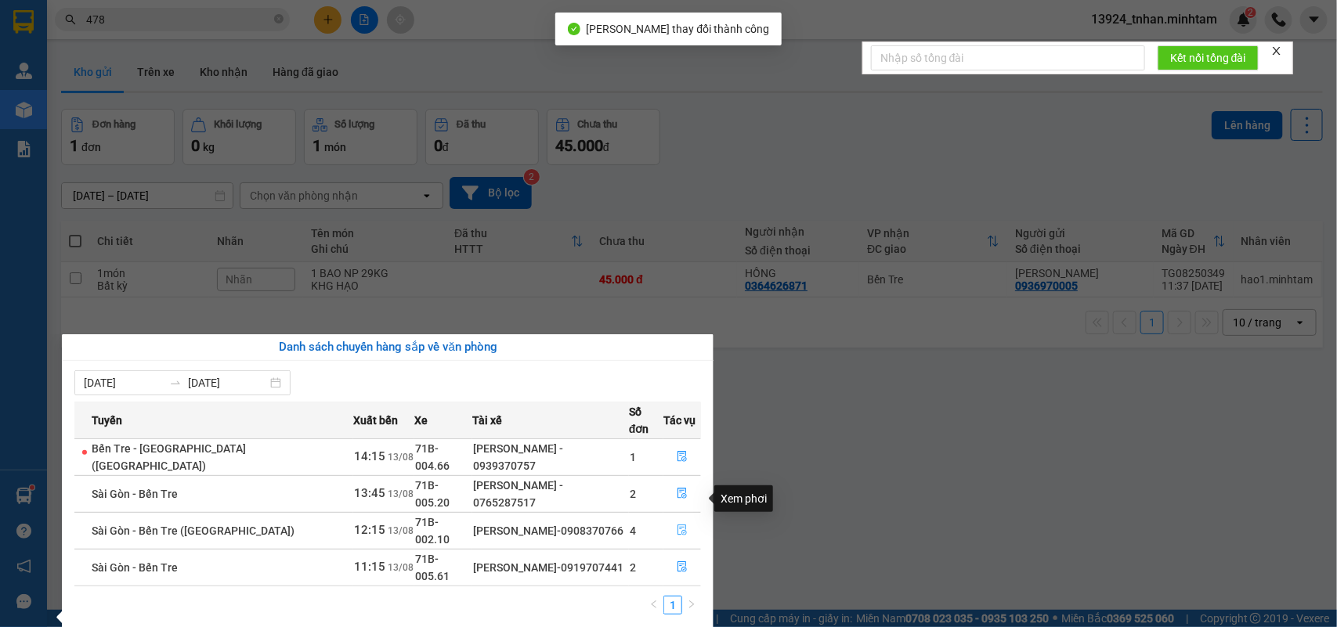
click at [694, 519] on button "button" at bounding box center [682, 531] width 36 height 25
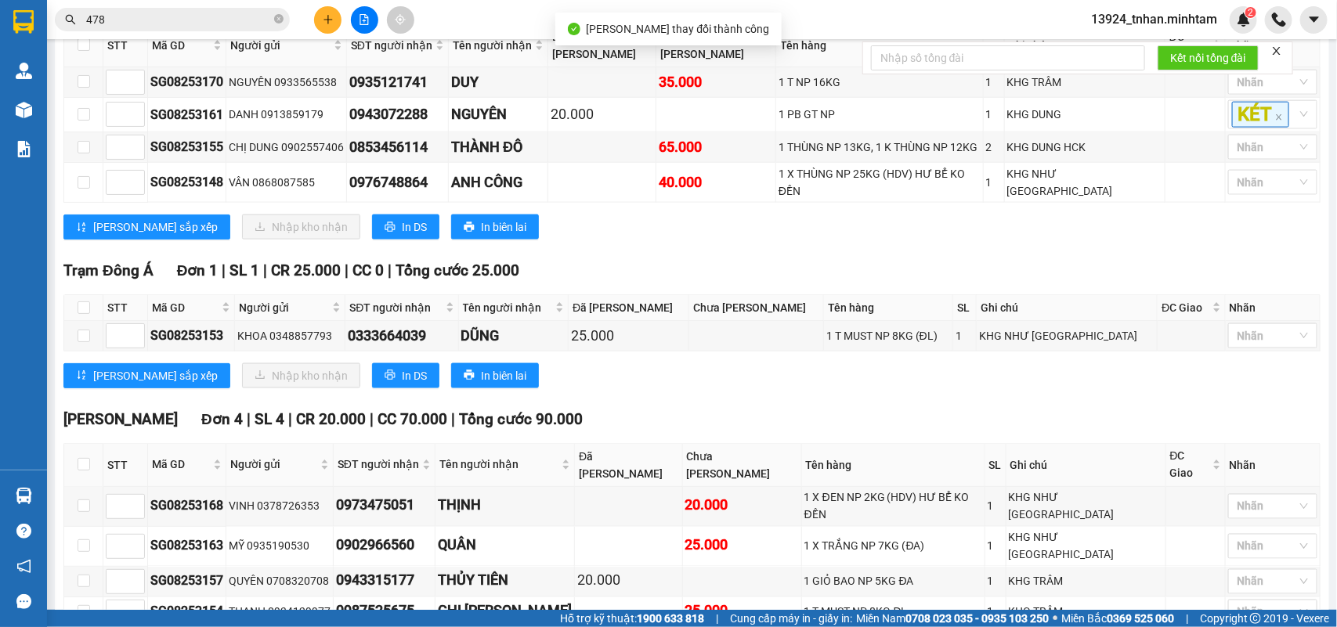
scroll to position [918, 0]
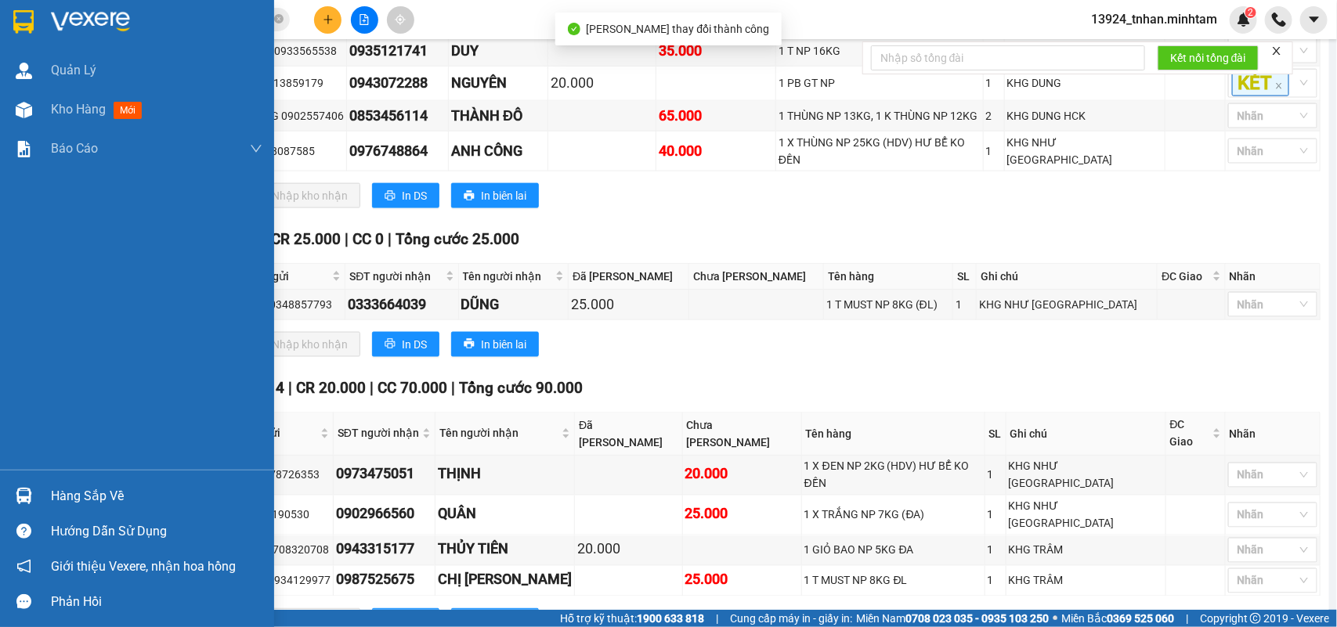
click at [39, 497] on div "Hàng sắp về" at bounding box center [137, 496] width 274 height 35
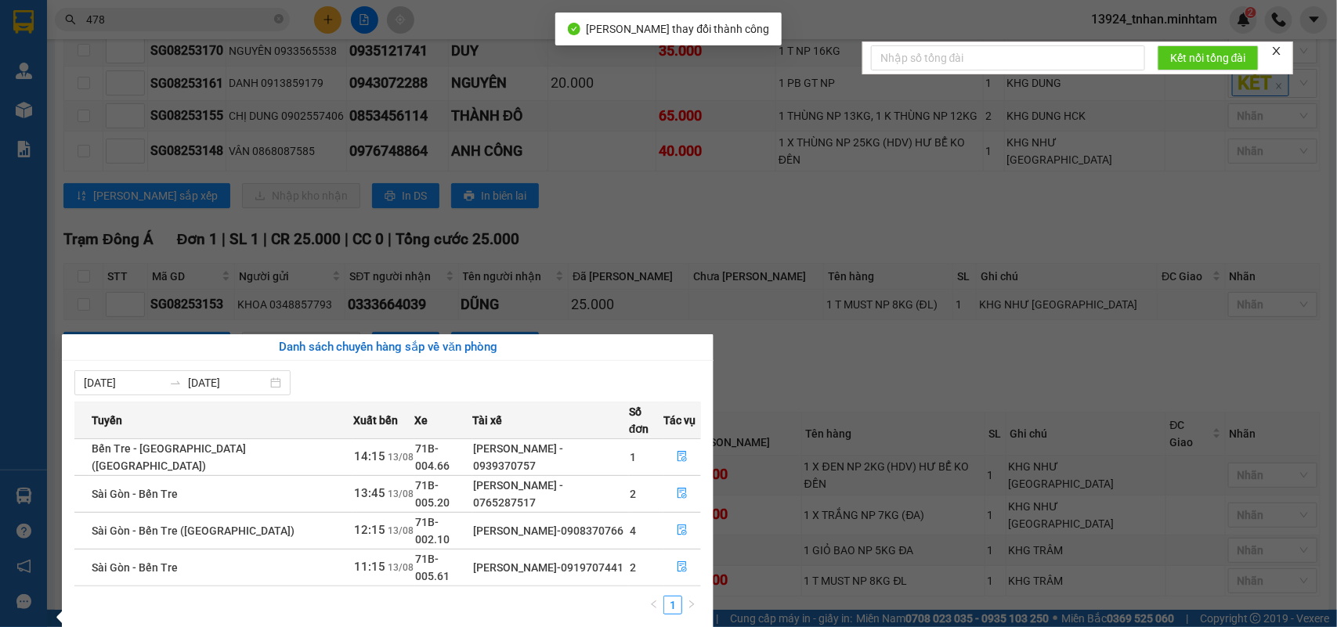
click at [790, 349] on section "Kết quả tìm kiếm ( 234 ) Bộ lọc Thuộc VP này Ngày tạo đơn gần nhất Mã ĐH Trạng …" at bounding box center [668, 313] width 1337 height 627
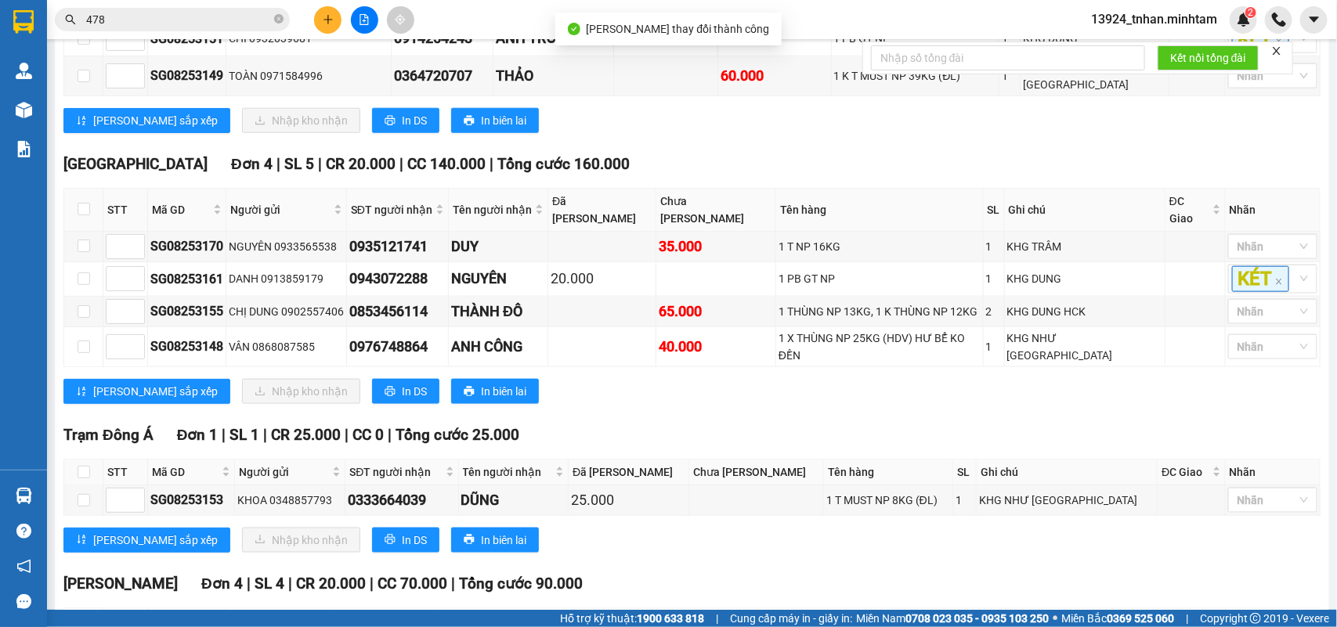
scroll to position [526, 0]
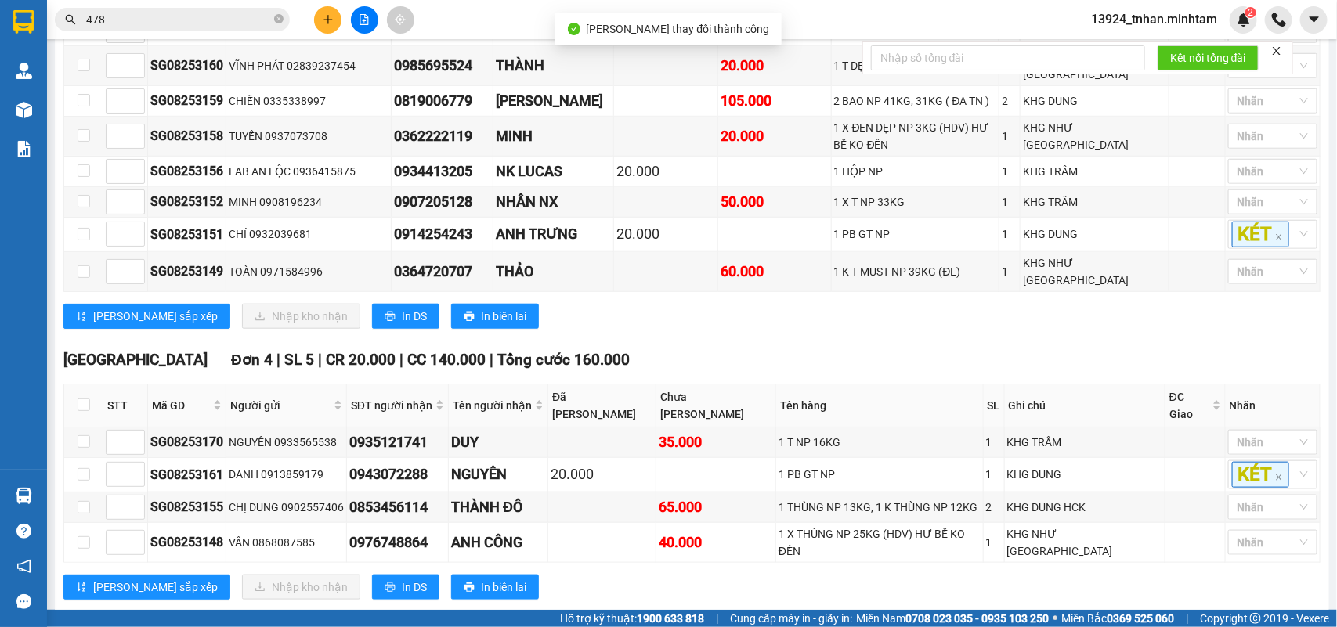
drag, startPoint x: 790, startPoint y: 349, endPoint x: 702, endPoint y: 316, distance: 93.7
click at [702, 316] on div "Lưu sắp xếp Nhập kho nhận In DS In biên lai" at bounding box center [691, 316] width 1257 height 25
click at [278, 20] on icon "close-circle" at bounding box center [278, 18] width 9 height 9
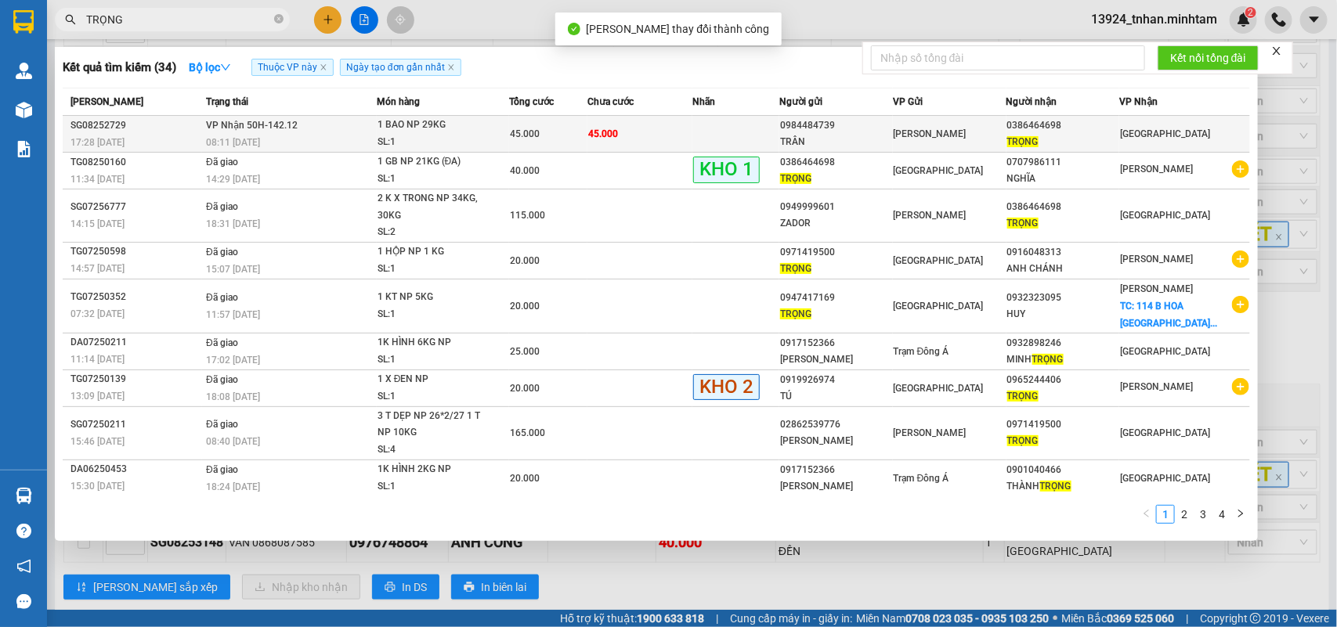
type input "TRỌNG"
click at [1097, 128] on div "0386464698" at bounding box center [1063, 125] width 112 height 16
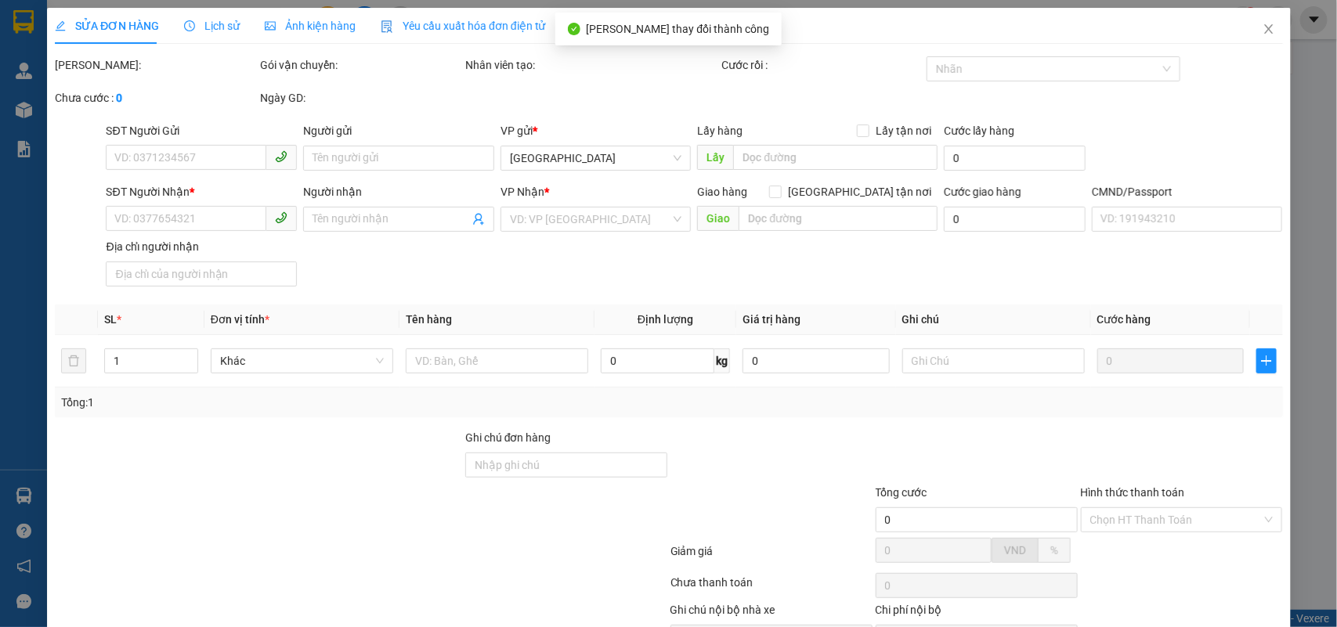
type input "0984484739"
type input "TRÂN"
type input "0386464698"
type input "TRỌNG"
type input "45.000"
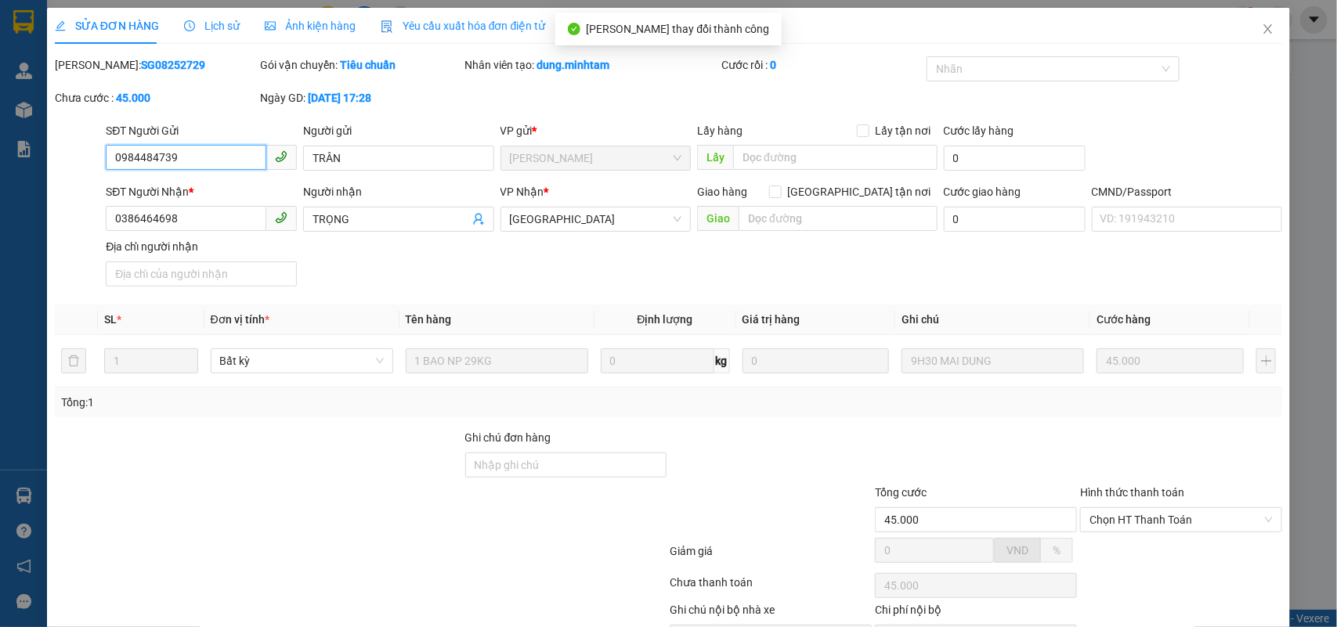
scroll to position [92, 0]
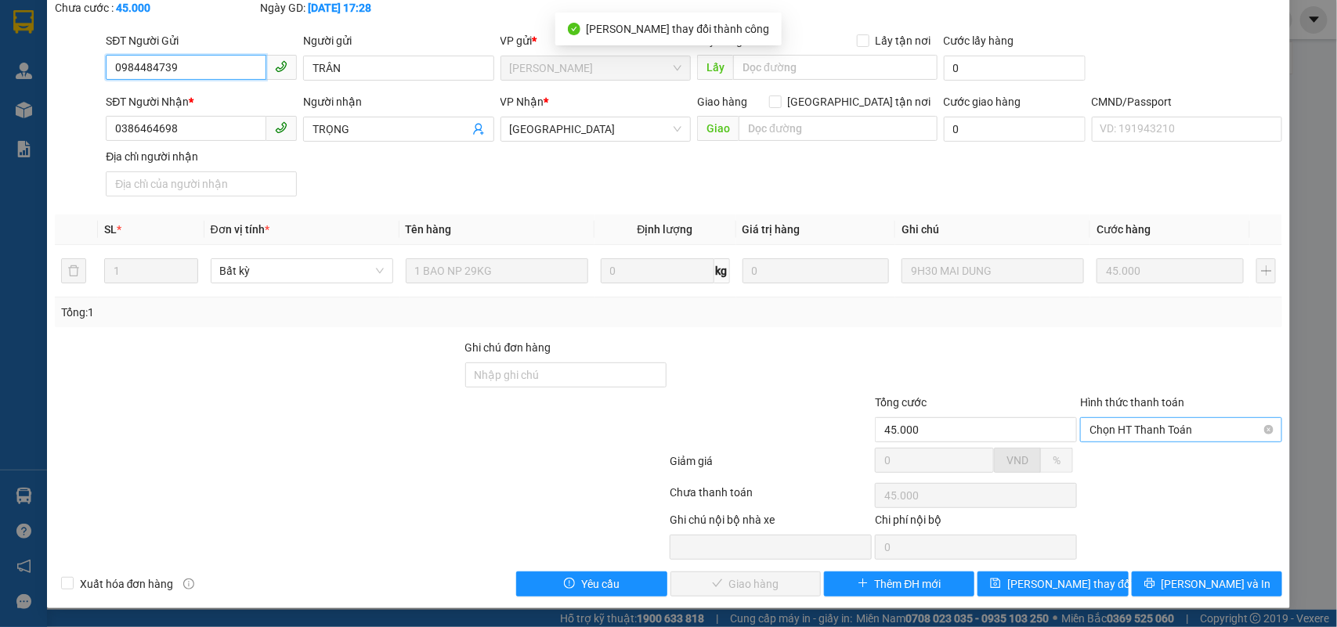
click at [1160, 429] on span "Chọn HT Thanh Toán" at bounding box center [1181, 429] width 183 height 23
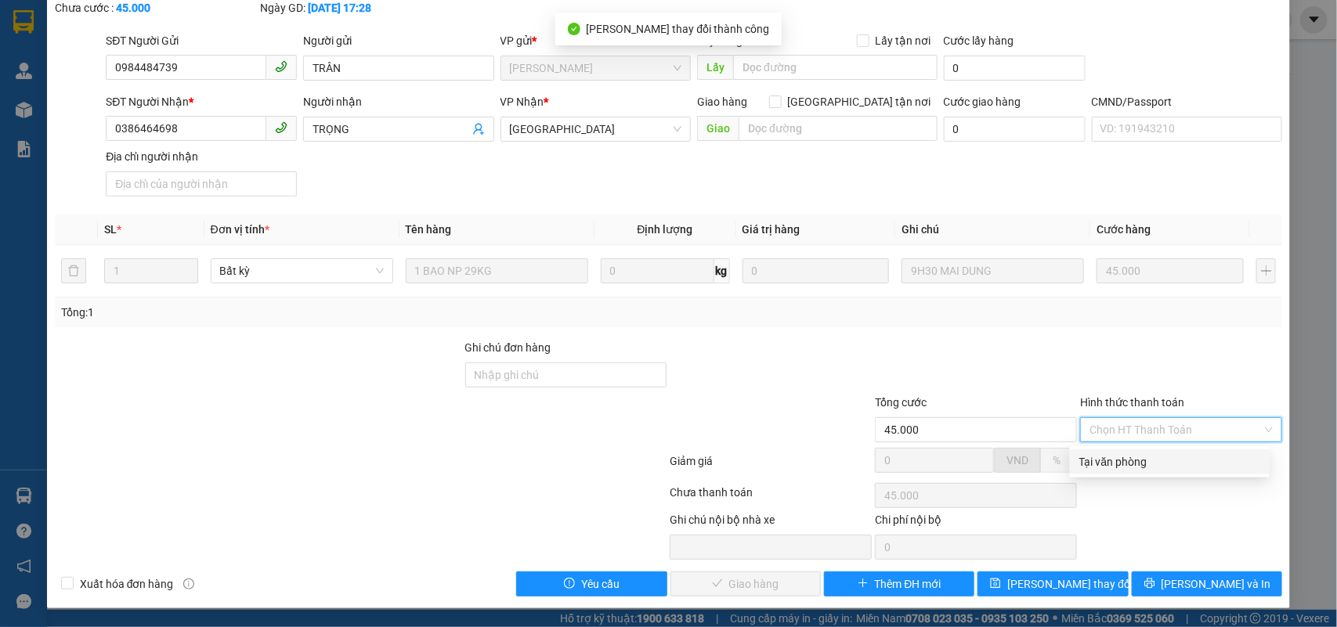
click at [1115, 464] on div "Tại văn phòng" at bounding box center [1169, 462] width 181 height 17
type input "0"
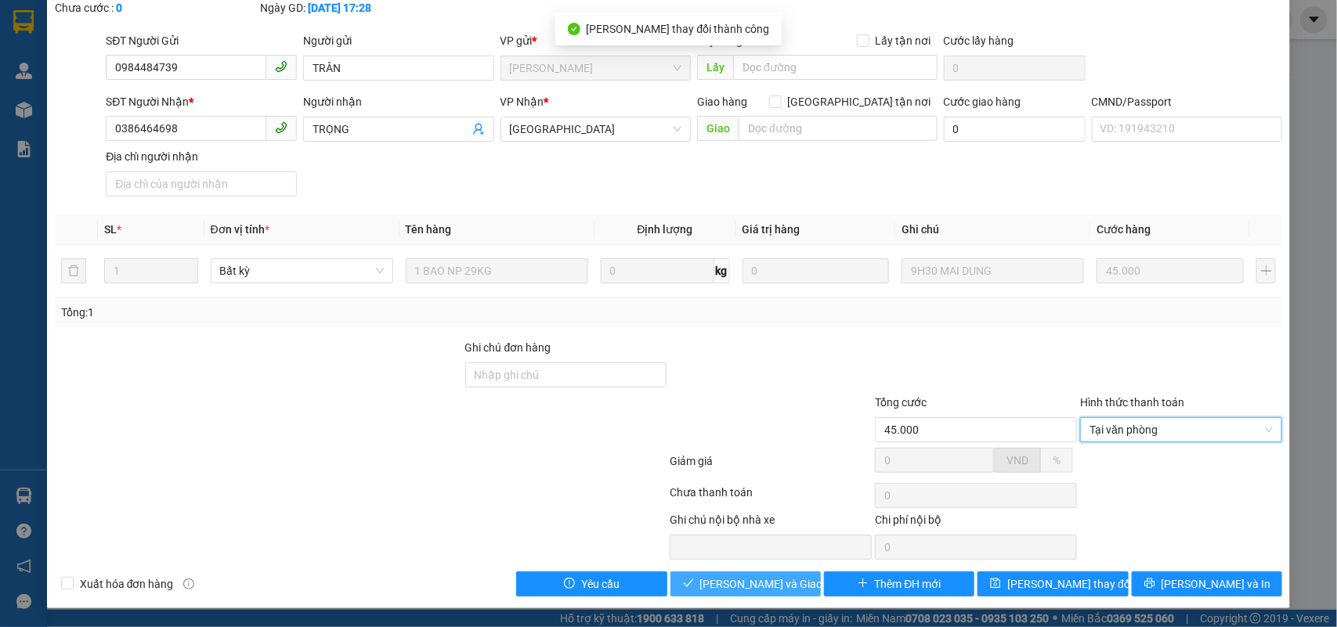
drag, startPoint x: 770, startPoint y: 590, endPoint x: 831, endPoint y: 580, distance: 61.8
click at [770, 589] on span "Lưu và Giao hàng" at bounding box center [775, 584] width 150 height 17
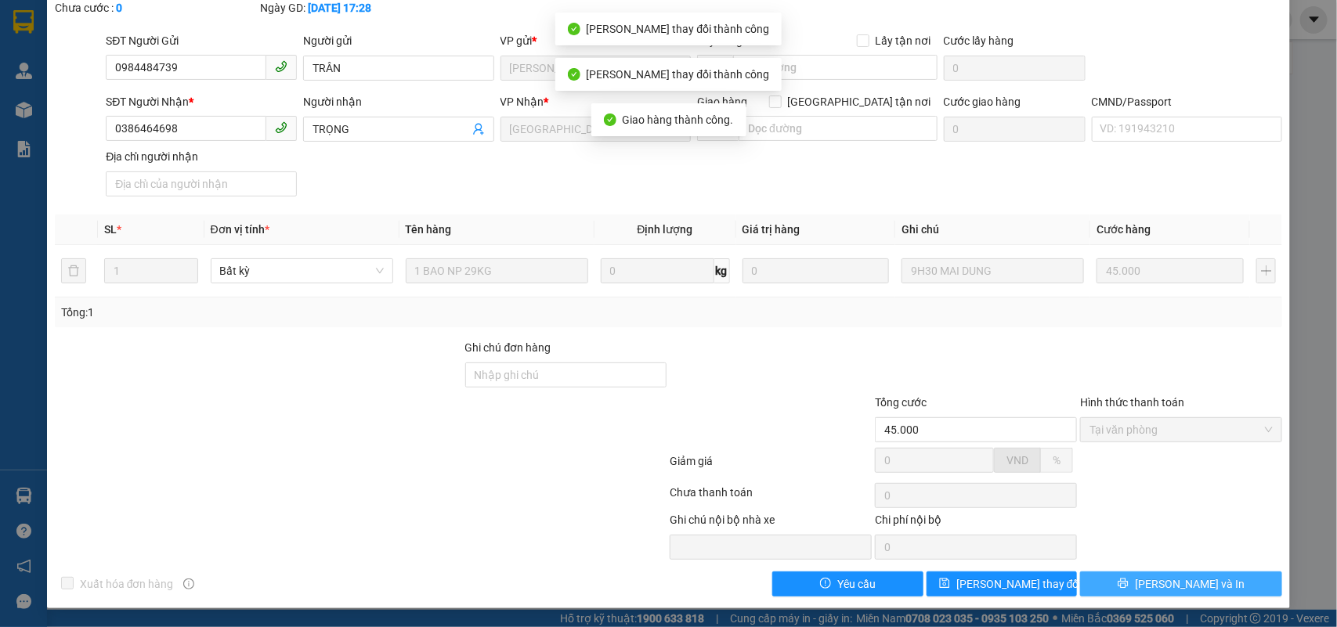
click at [1189, 578] on span "[PERSON_NAME] và In" at bounding box center [1190, 584] width 110 height 17
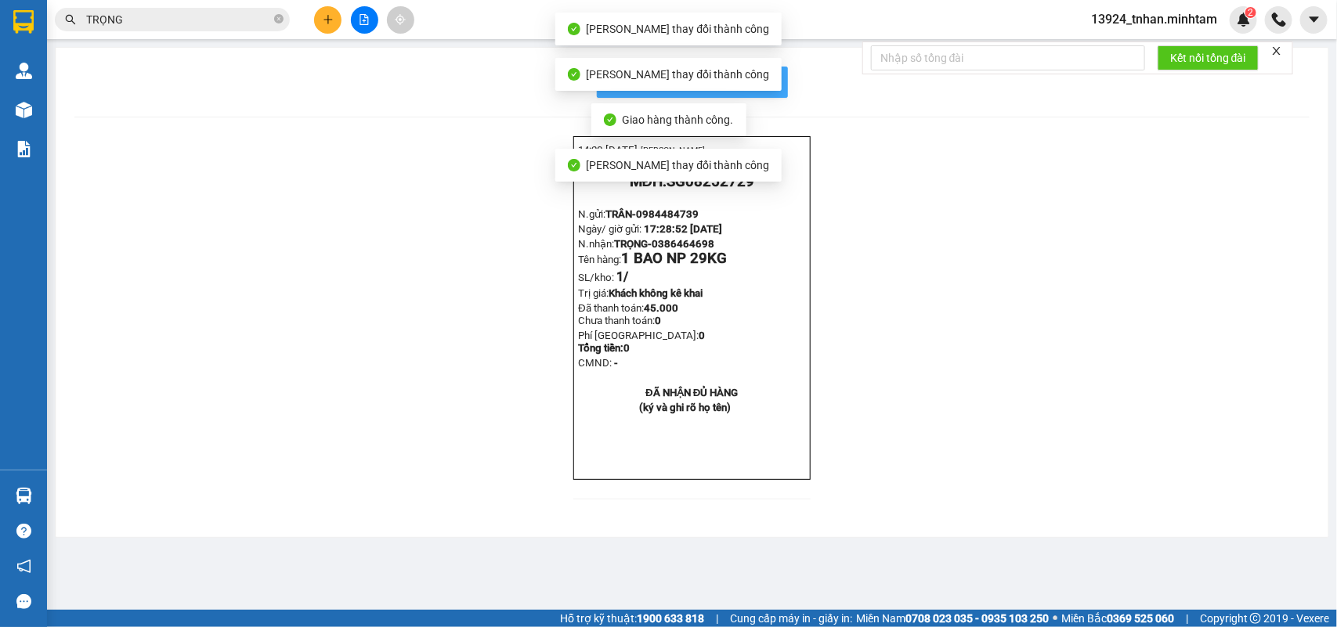
click at [785, 76] on button "In mẫu biên lai tự cấu hình" at bounding box center [692, 82] width 191 height 31
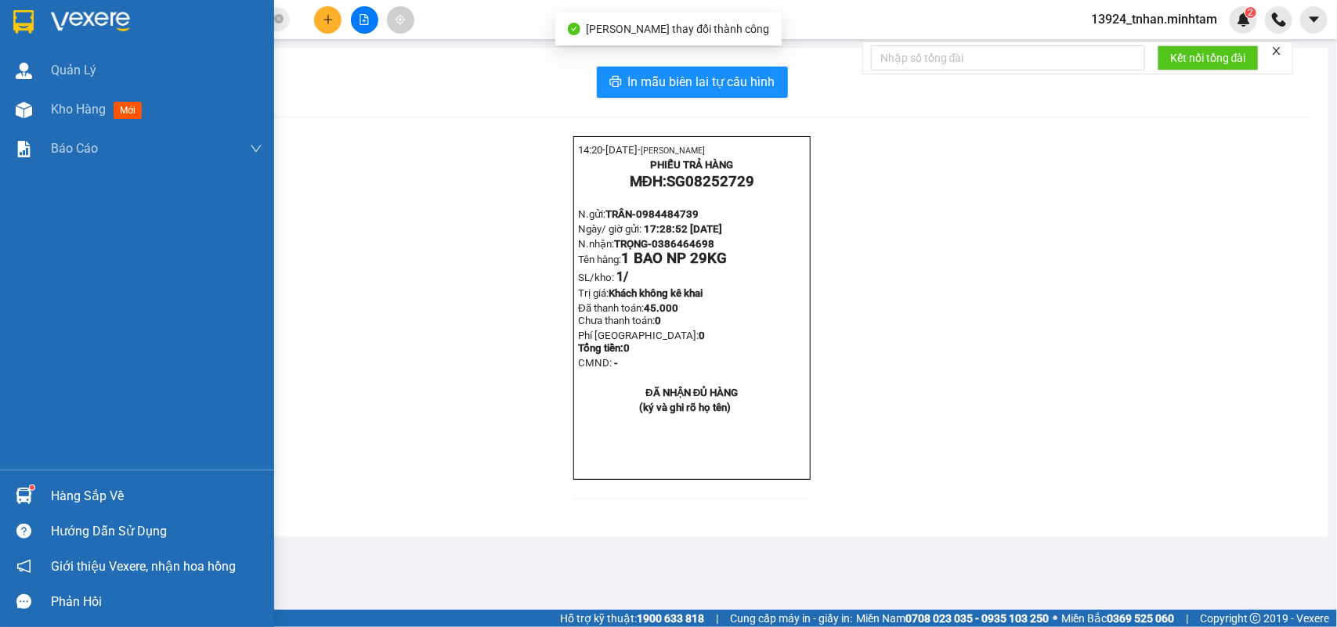
drag, startPoint x: 116, startPoint y: 486, endPoint x: 112, endPoint y: 478, distance: 8.8
click at [112, 478] on div "Hàng sắp về Hướng dẫn sử dụng Giới thiệu Vexere, nhận hoa hồng Phản hồi" at bounding box center [137, 545] width 274 height 150
click at [89, 502] on div "Hàng sắp về" at bounding box center [156, 496] width 211 height 23
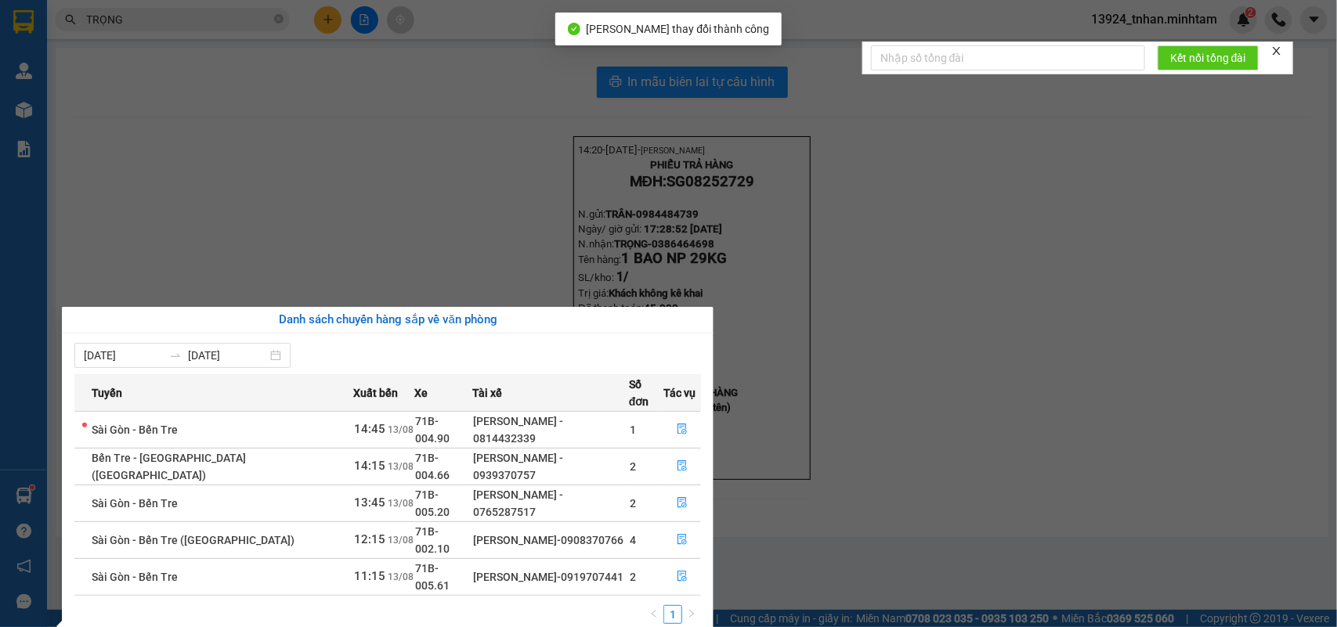
click at [276, 20] on section "Kết quả tìm kiếm ( 34 ) Bộ lọc Thuộc VP này Ngày tạo đơn gần nhất Mã ĐH Trạng t…" at bounding box center [668, 313] width 1337 height 627
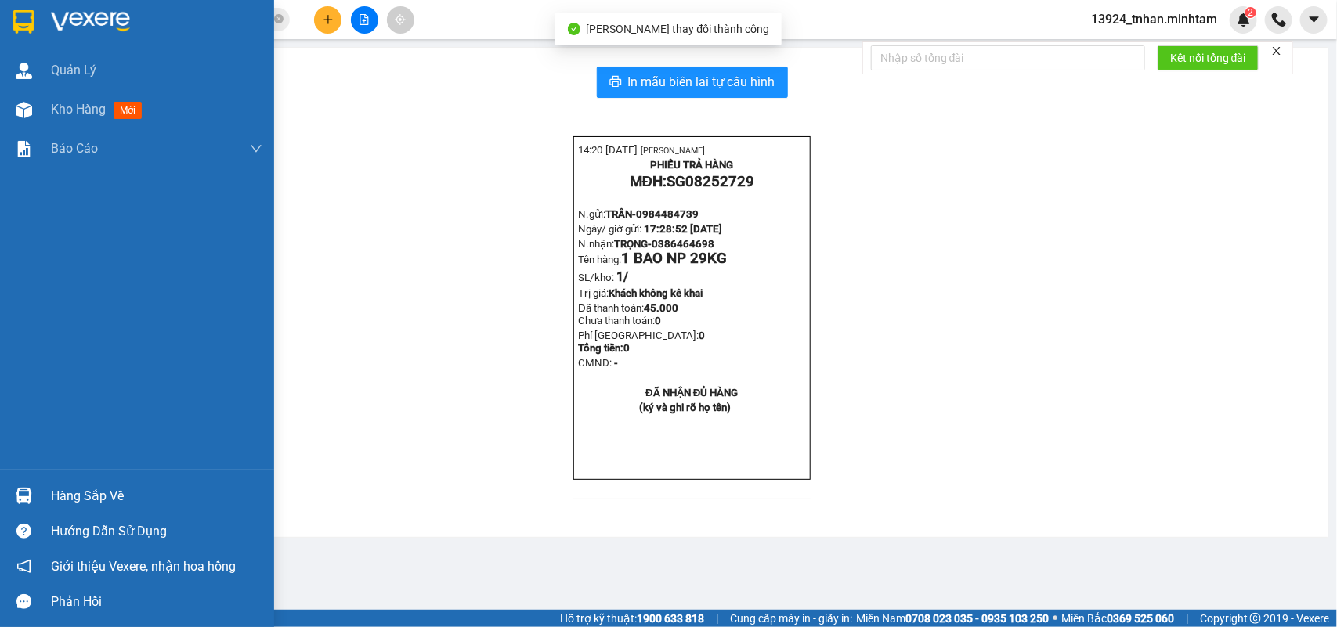
drag, startPoint x: 55, startPoint y: 486, endPoint x: 81, endPoint y: 482, distance: 26.0
click at [56, 486] on div "Hàng sắp về" at bounding box center [156, 496] width 211 height 23
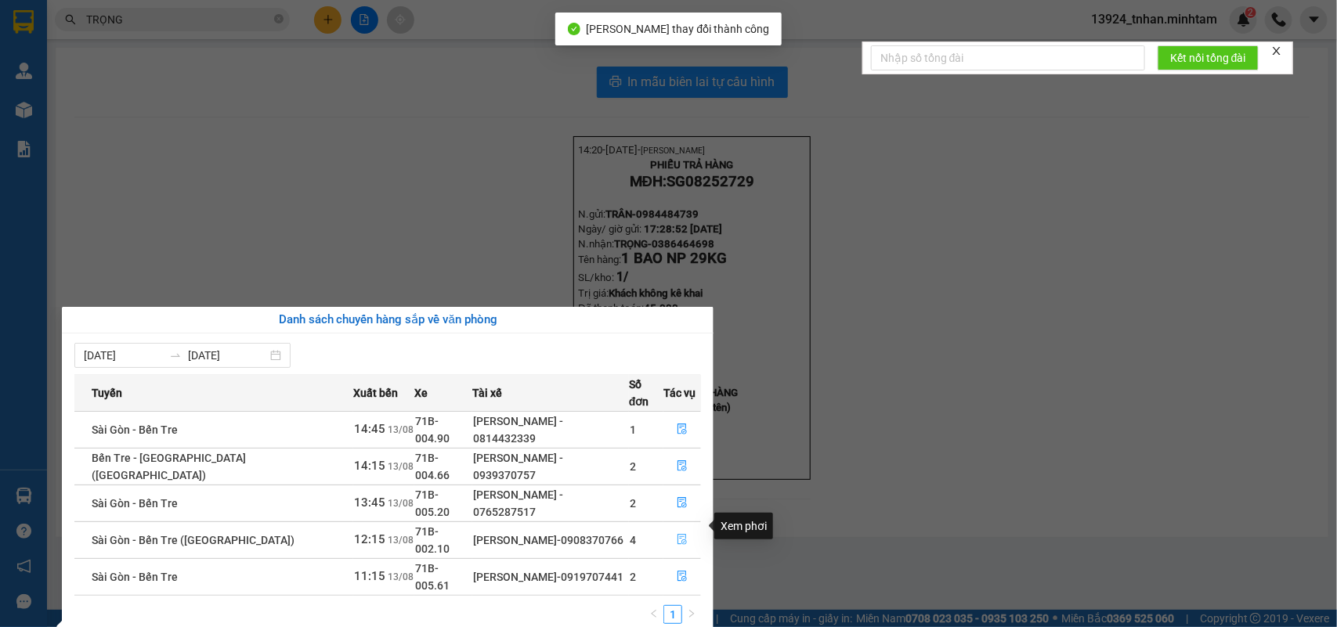
click at [684, 528] on button "button" at bounding box center [682, 540] width 36 height 25
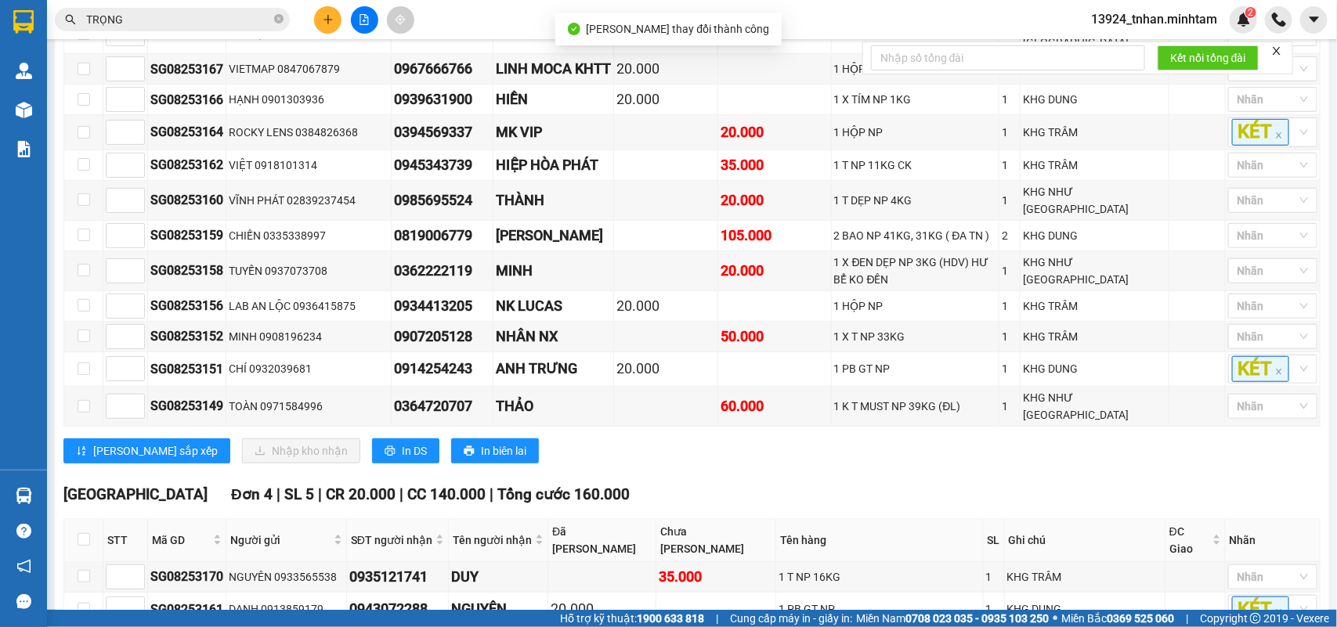
scroll to position [490, 0]
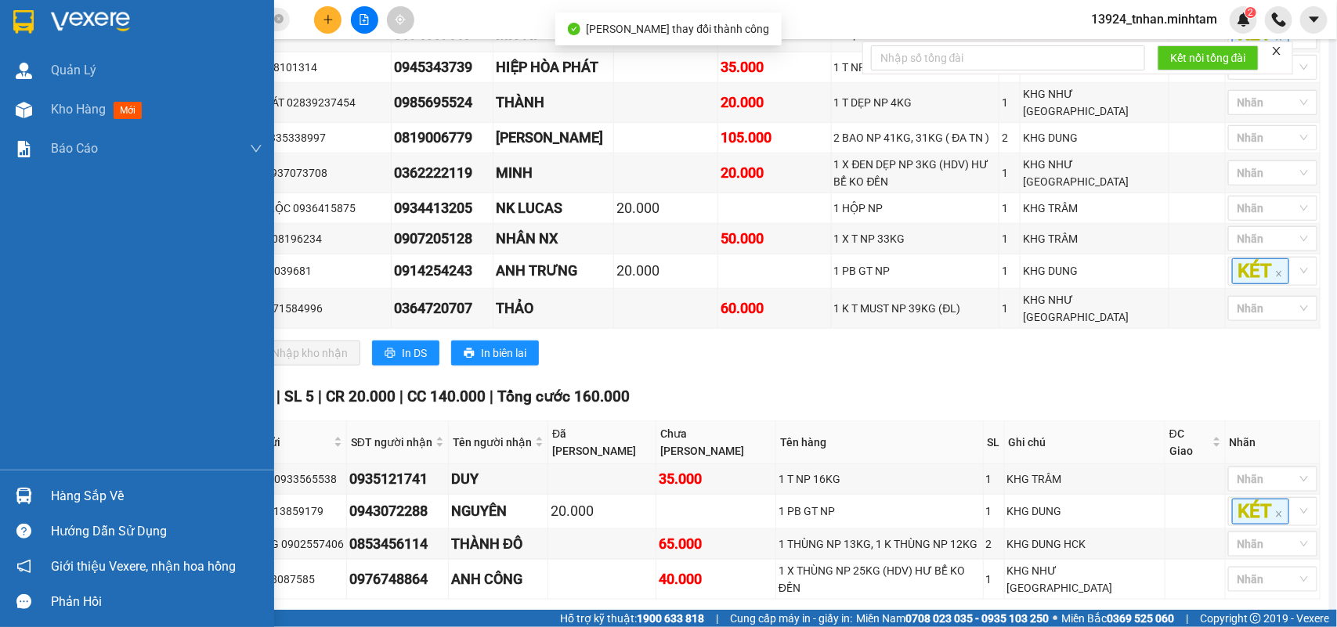
drag, startPoint x: 67, startPoint y: 488, endPoint x: 79, endPoint y: 479, distance: 15.0
click at [71, 486] on div "Hàng sắp về" at bounding box center [156, 496] width 211 height 23
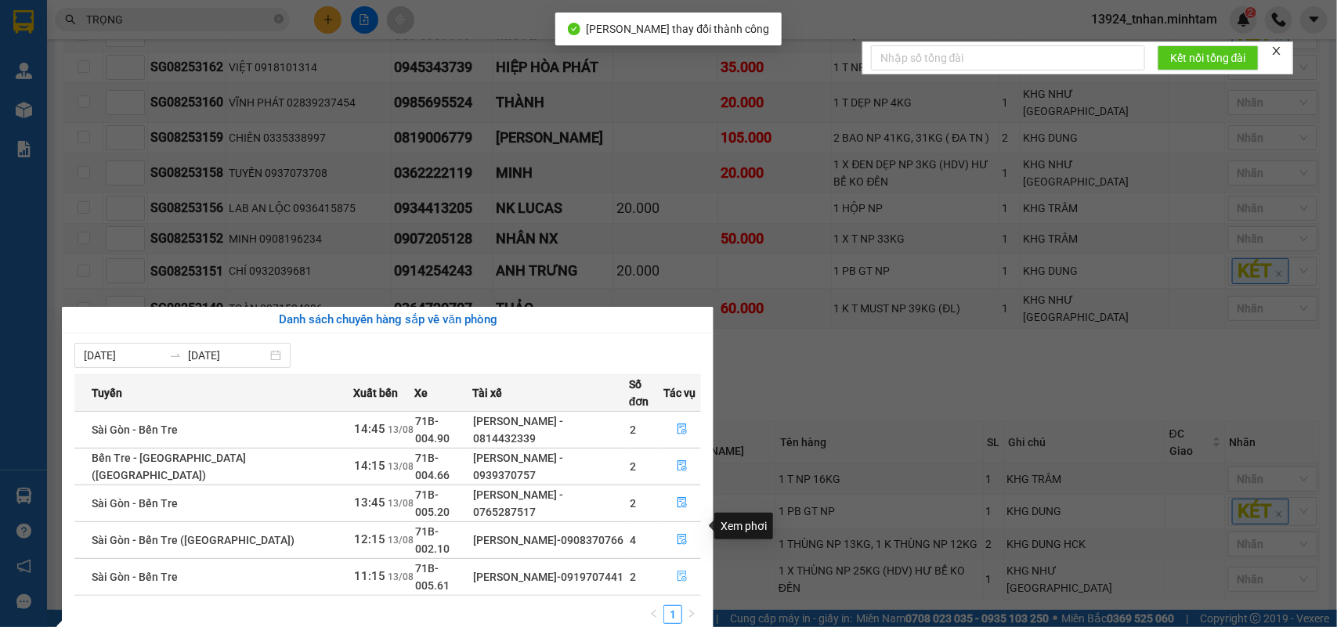
drag, startPoint x: 676, startPoint y: 535, endPoint x: 670, endPoint y: 546, distance: 12.3
click at [676, 565] on button "button" at bounding box center [682, 577] width 36 height 25
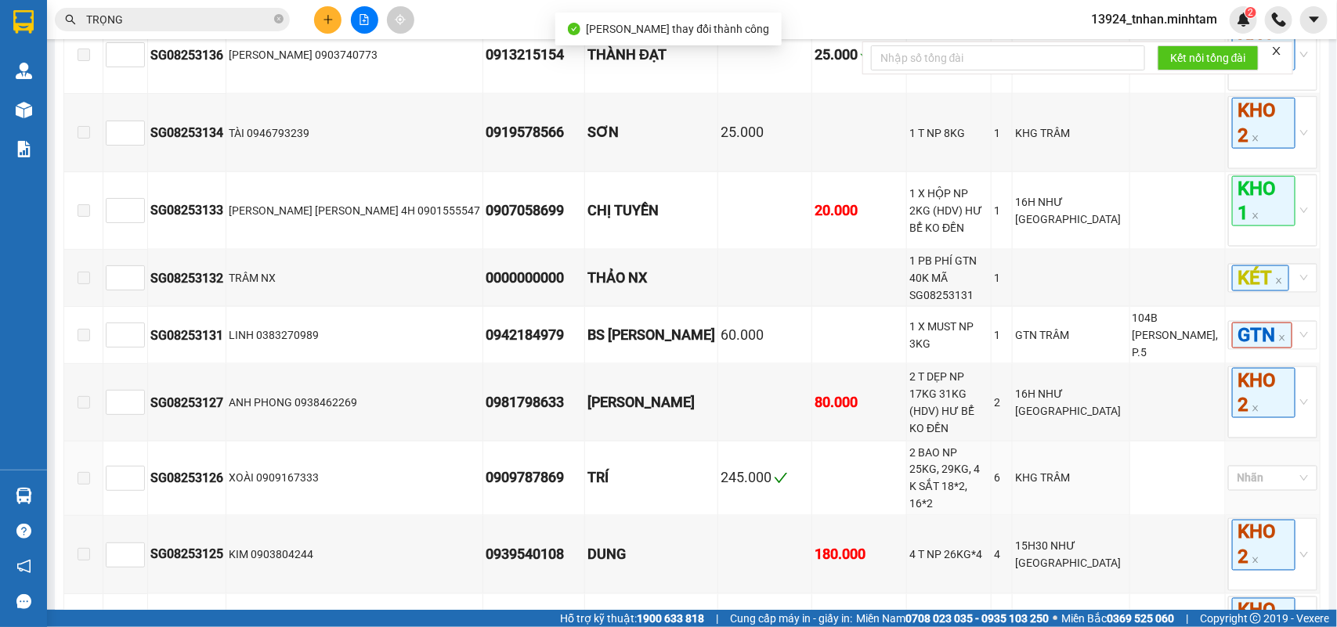
scroll to position [1173, 0]
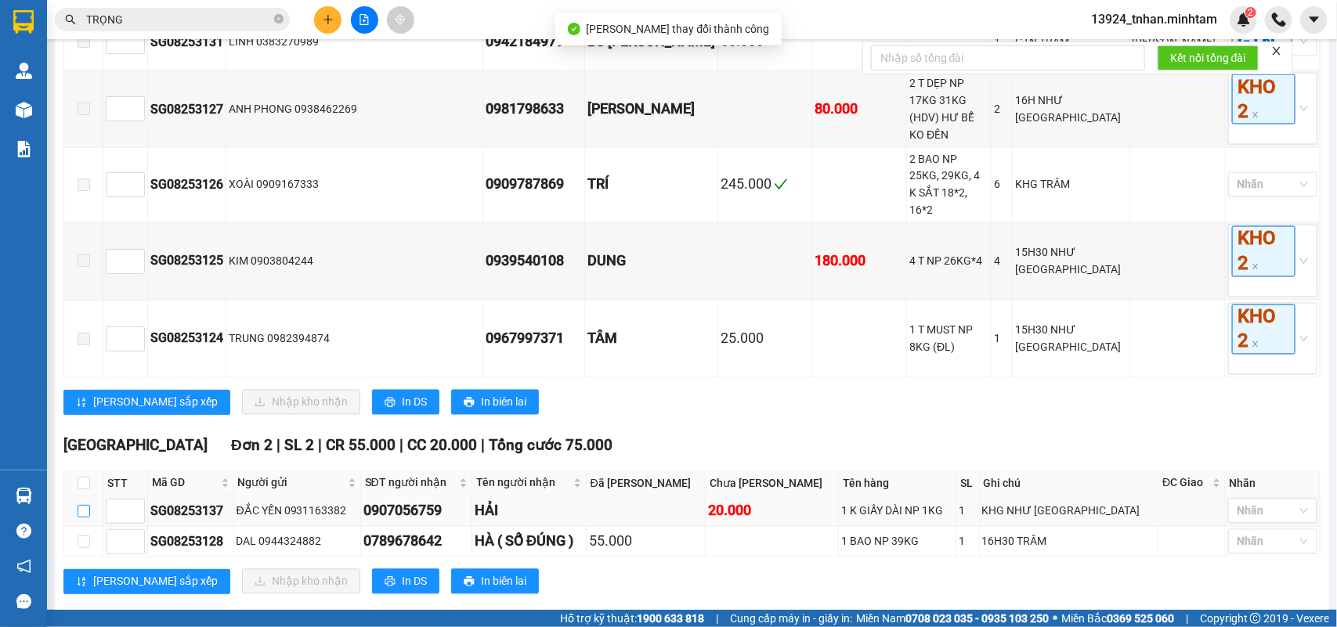
click at [87, 505] on input "checkbox" at bounding box center [84, 511] width 13 height 13
checkbox input "true"
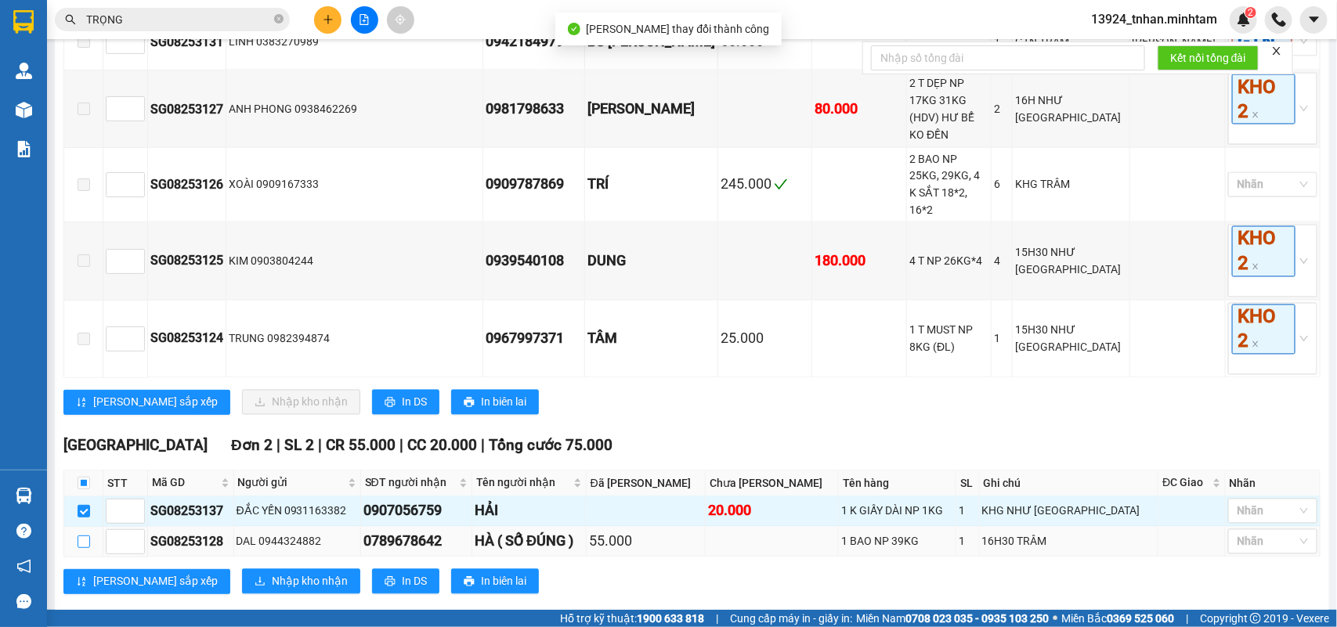
click at [87, 536] on input "checkbox" at bounding box center [84, 542] width 13 height 13
checkbox input "true"
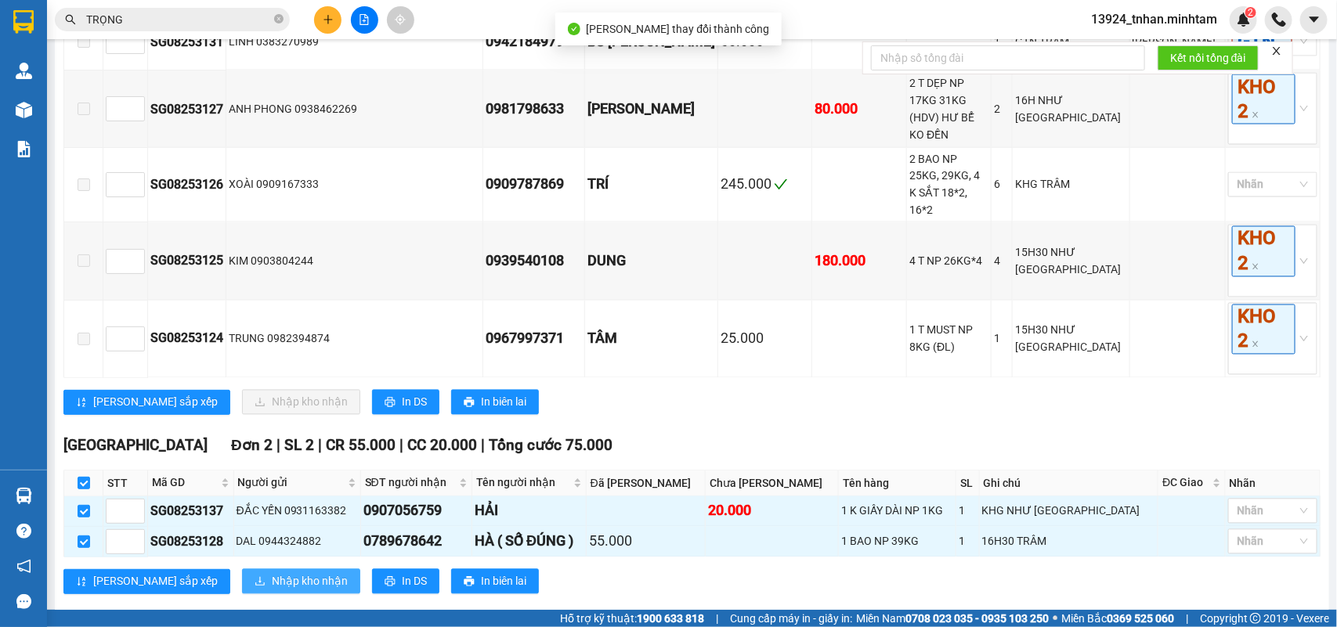
click at [272, 573] on span "Nhập kho nhận" at bounding box center [310, 581] width 76 height 17
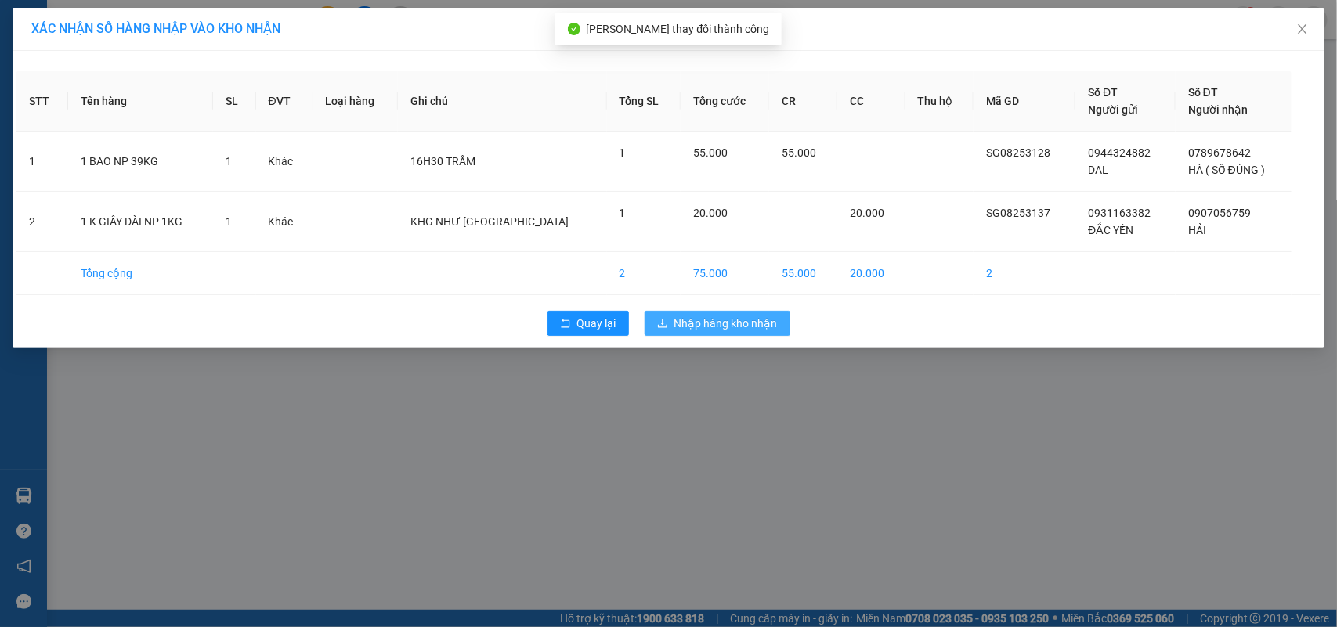
click at [675, 334] on button "Nhập hàng kho nhận" at bounding box center [718, 323] width 146 height 25
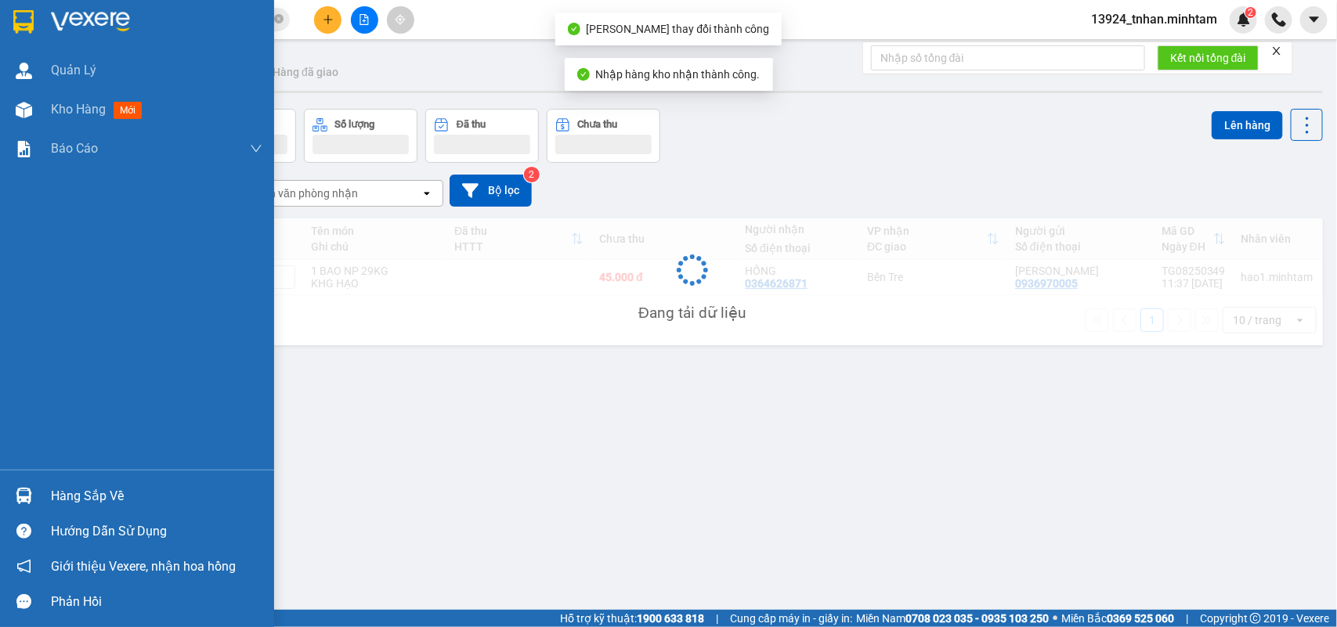
click at [22, 492] on img at bounding box center [24, 496] width 16 height 16
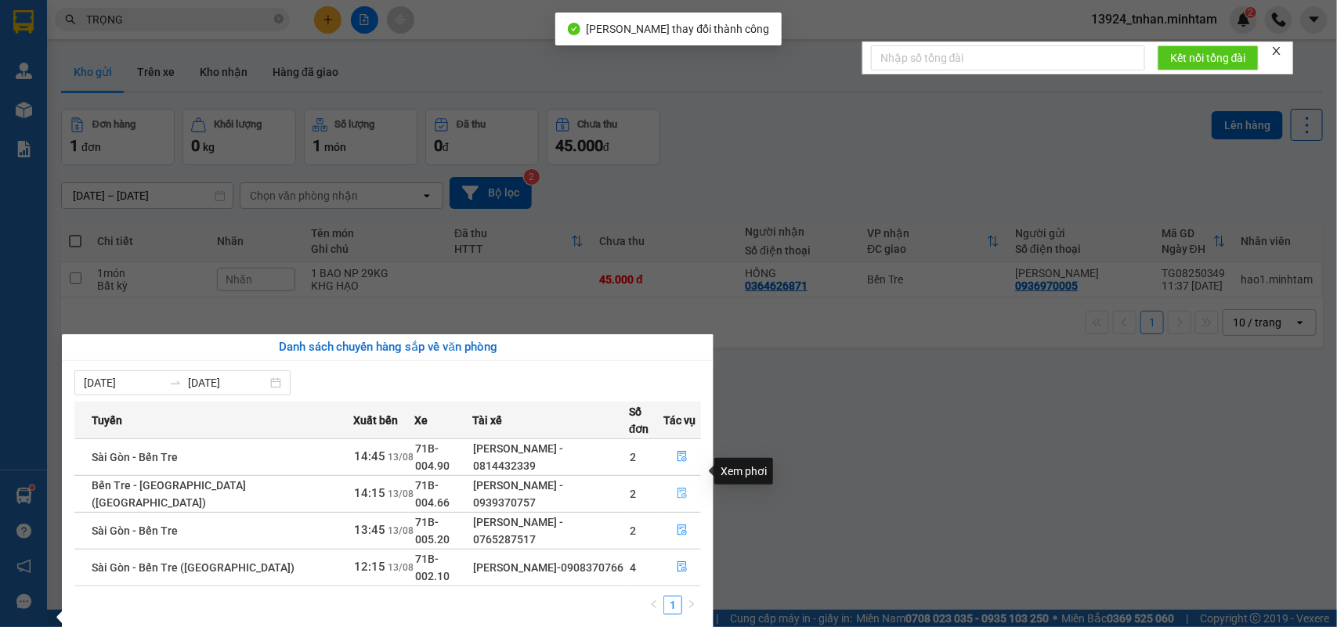
click at [677, 488] on icon "file-done" at bounding box center [682, 493] width 11 height 11
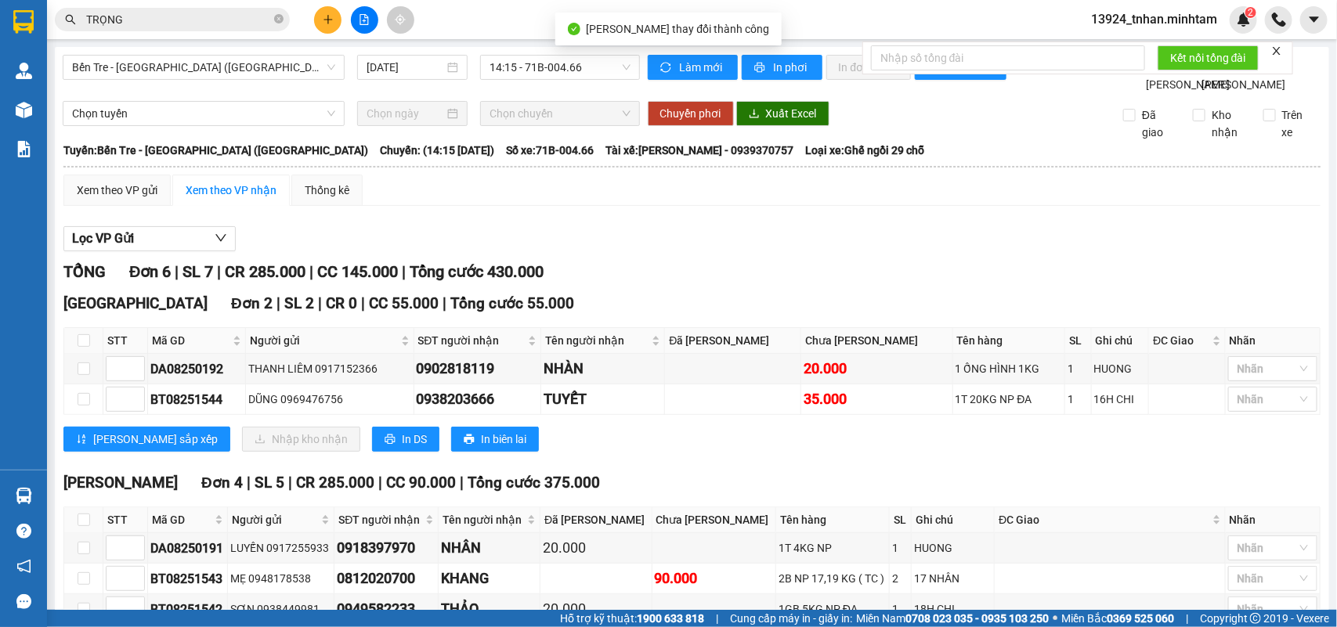
scroll to position [189, 0]
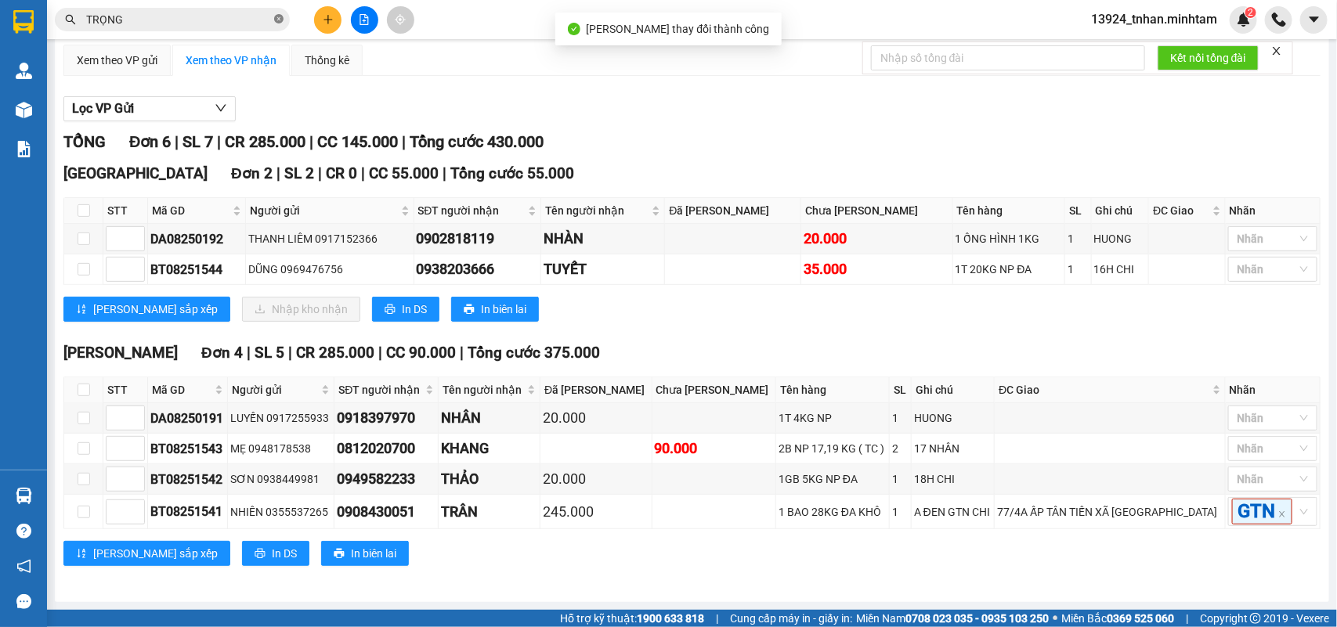
click at [280, 22] on icon "close-circle" at bounding box center [278, 18] width 9 height 9
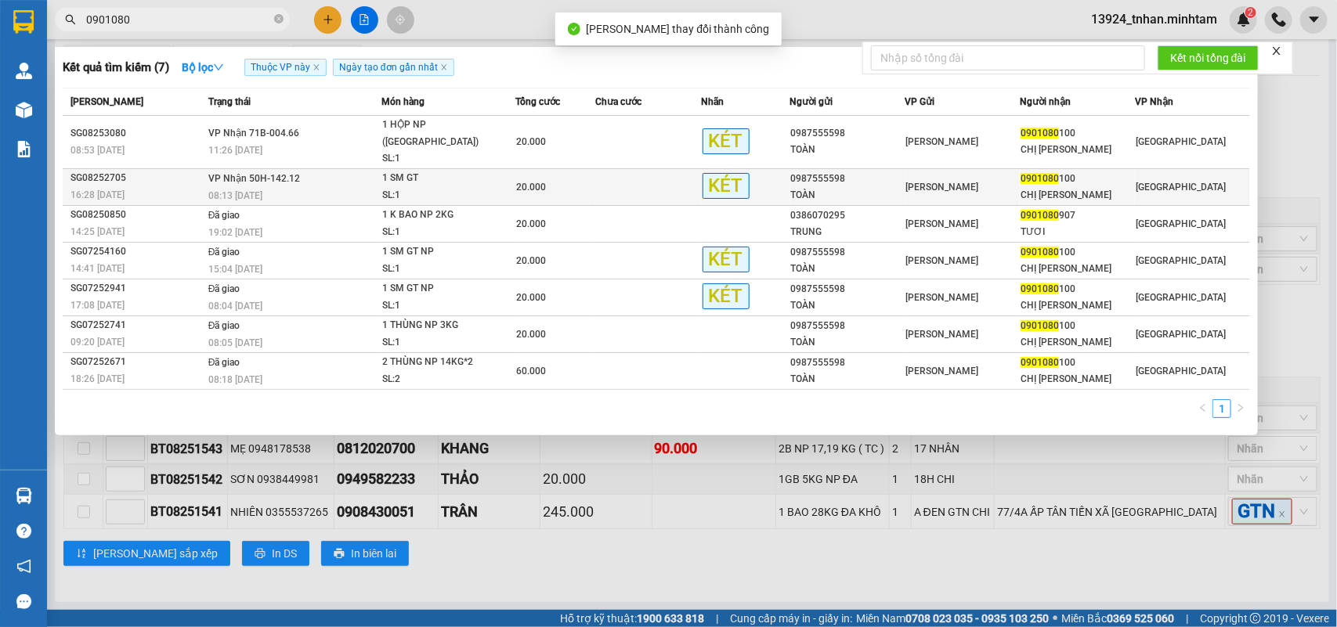
type input "0901080"
click at [388, 170] on div "1 SM GT" at bounding box center [440, 178] width 117 height 17
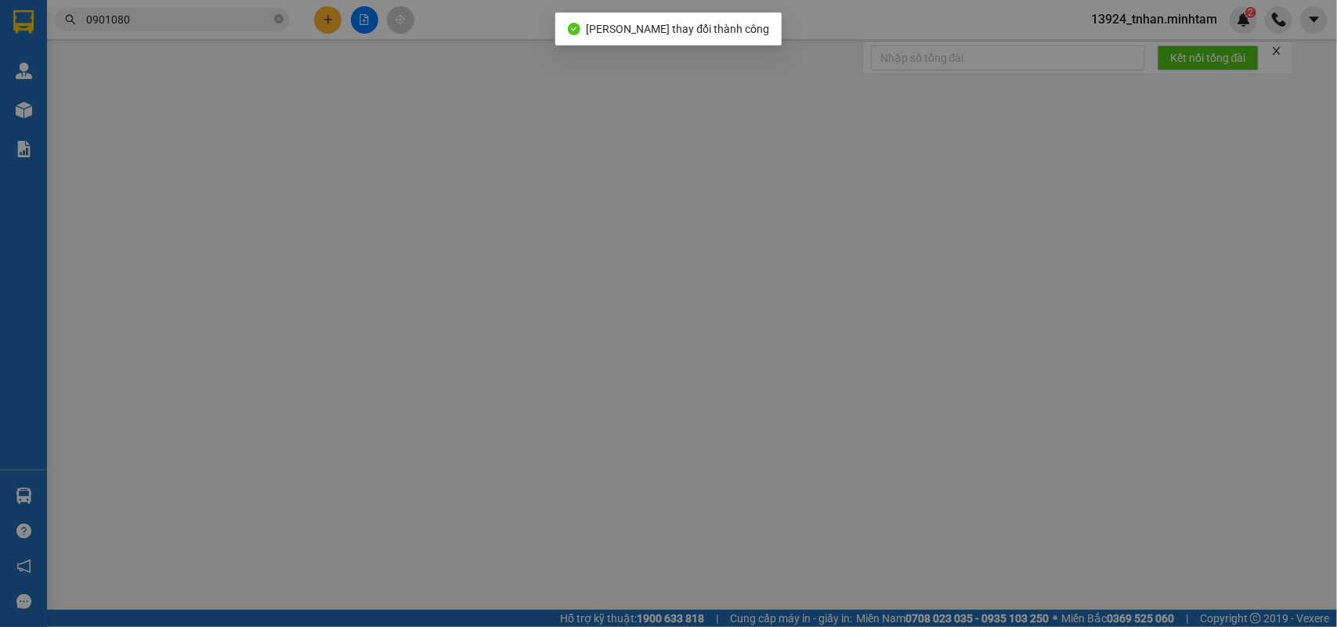
type input "0987555598"
type input "TOÀN"
type input "0901080100"
type input "CHỊ TRÚC"
type input "20.000"
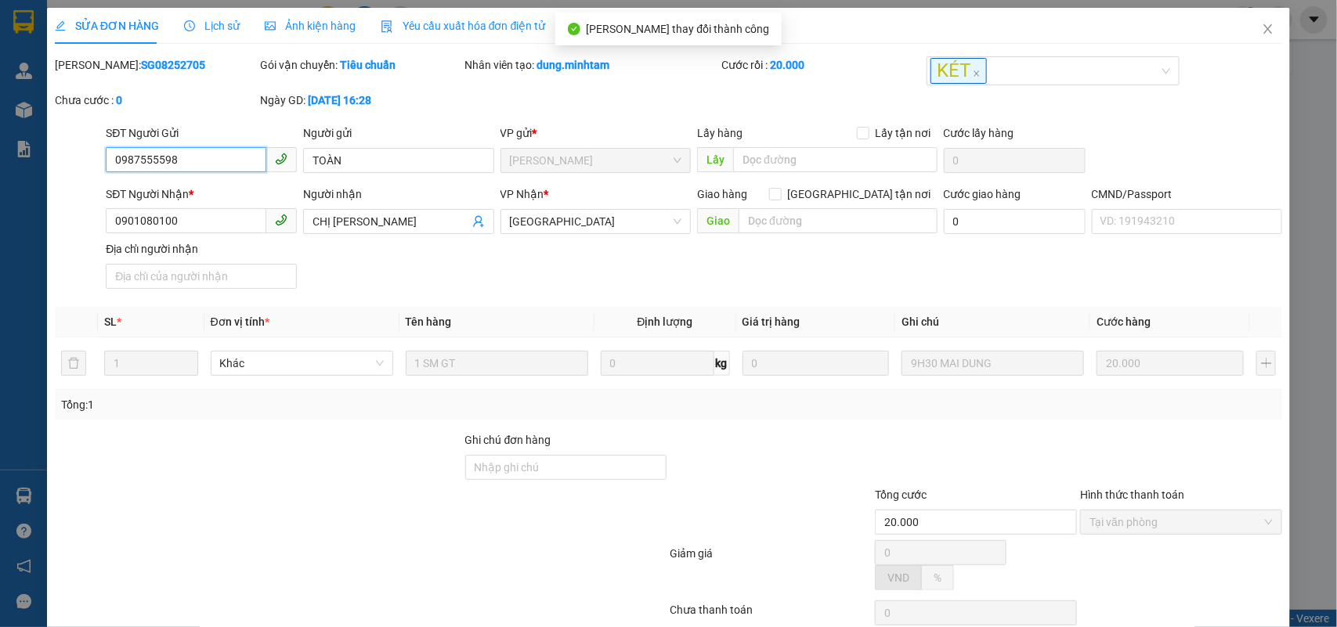
scroll to position [96, 0]
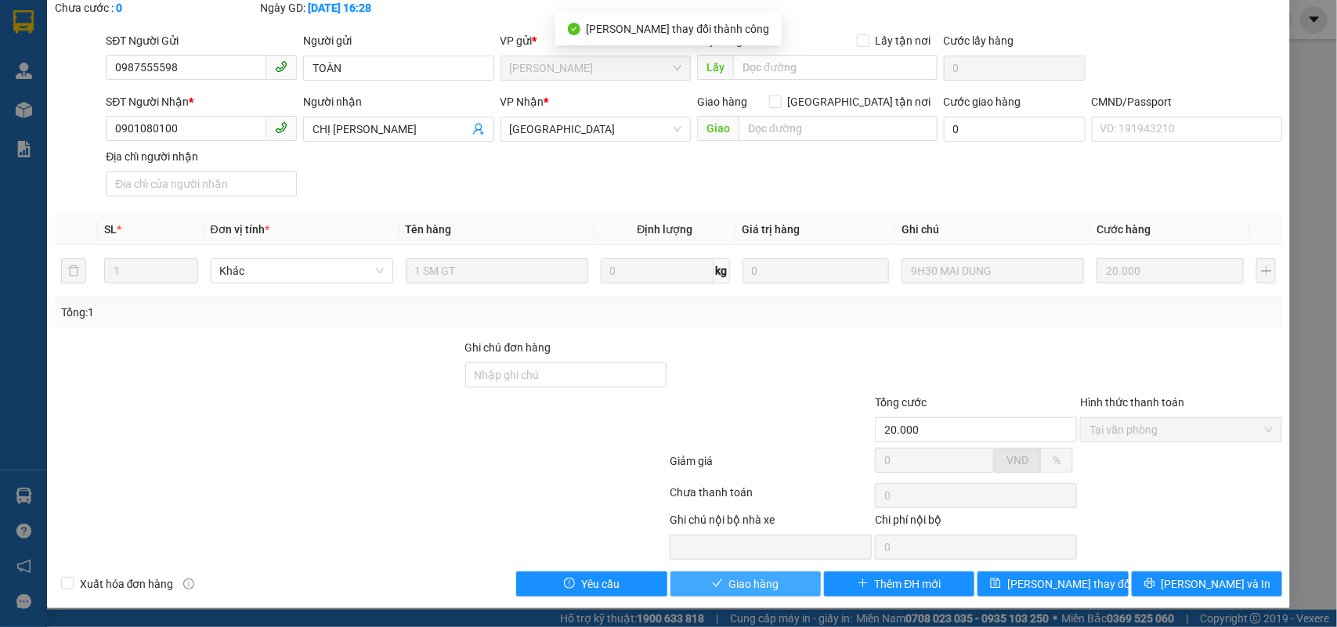
click at [733, 588] on span "Giao hàng" at bounding box center [754, 584] width 50 height 17
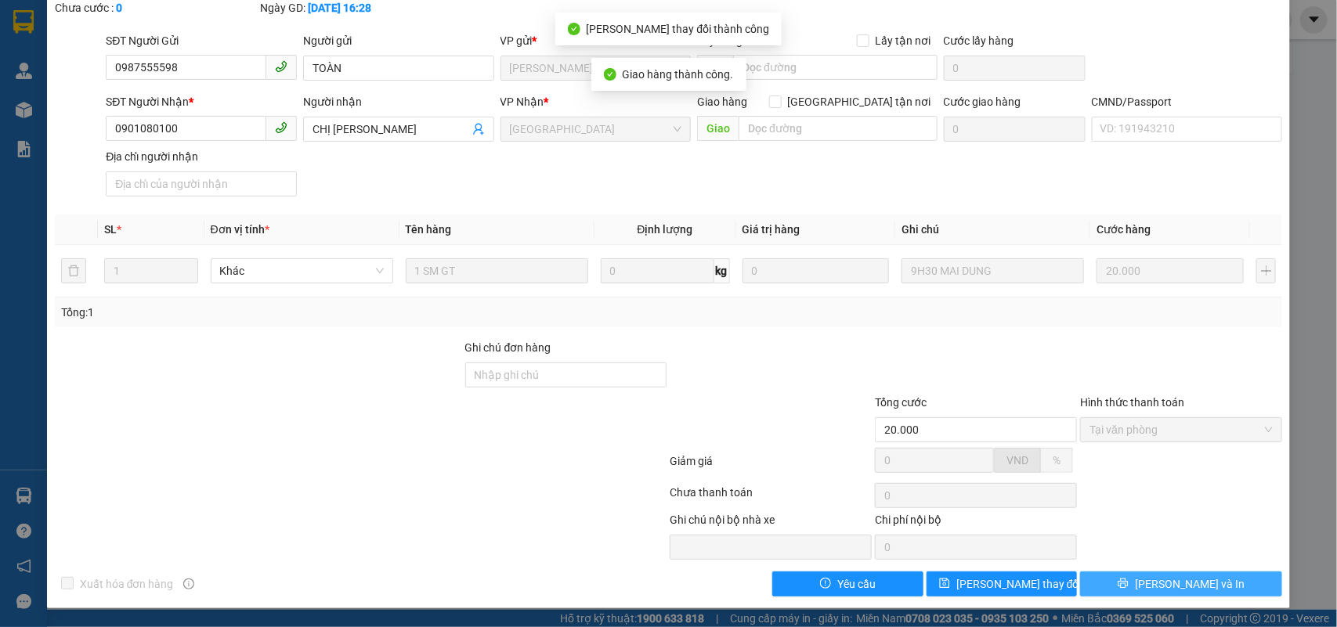
click at [1180, 588] on span "[PERSON_NAME] và In" at bounding box center [1190, 584] width 110 height 17
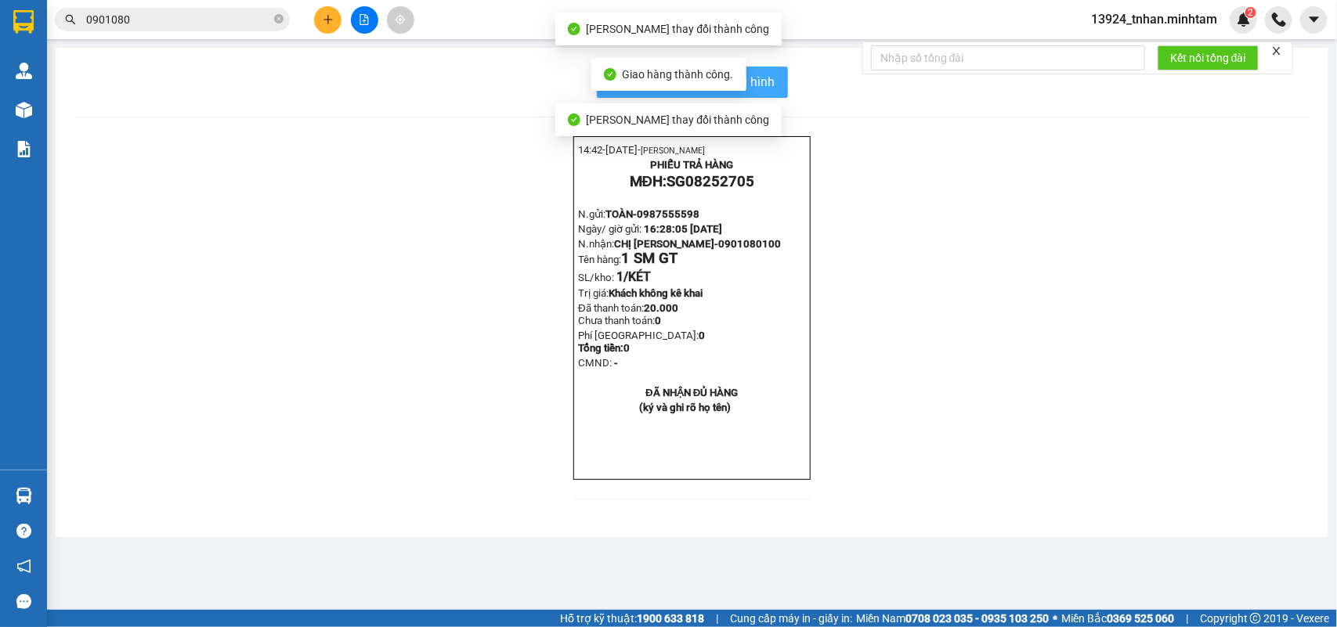
click at [758, 85] on span "In mẫu biên lai tự cấu hình" at bounding box center [701, 82] width 147 height 20
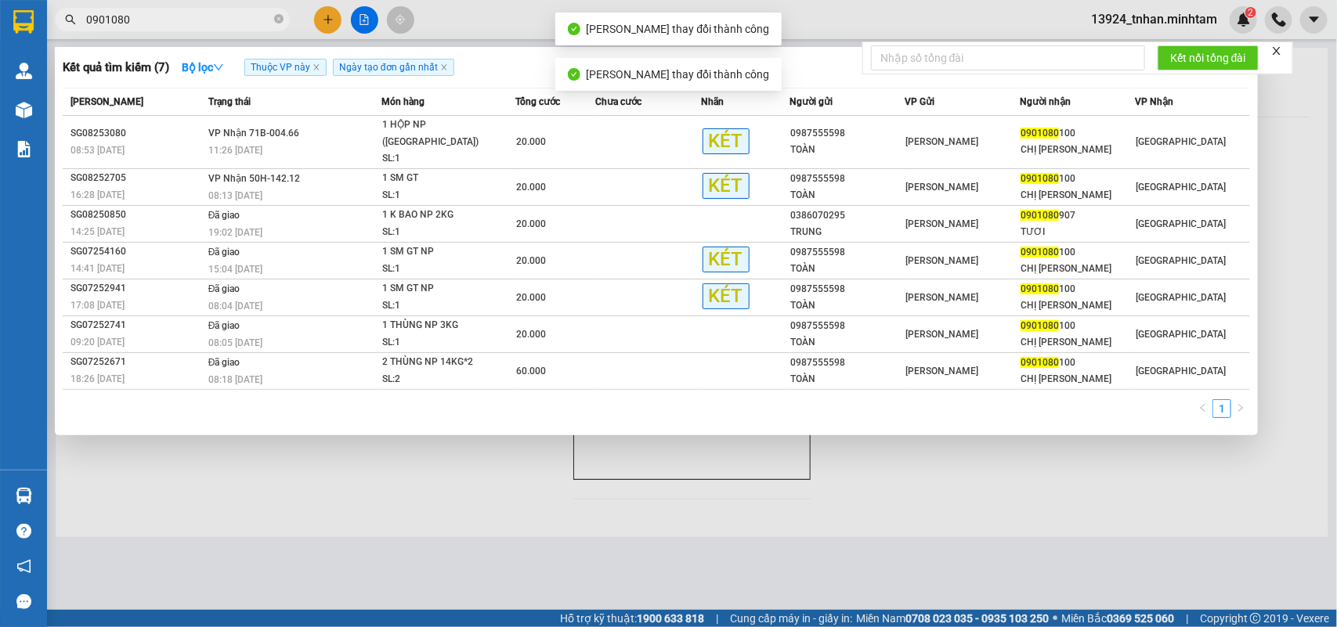
drag, startPoint x: 167, startPoint y: 13, endPoint x: 354, endPoint y: 89, distance: 201.7
click at [167, 14] on input "0901080" at bounding box center [178, 19] width 185 height 17
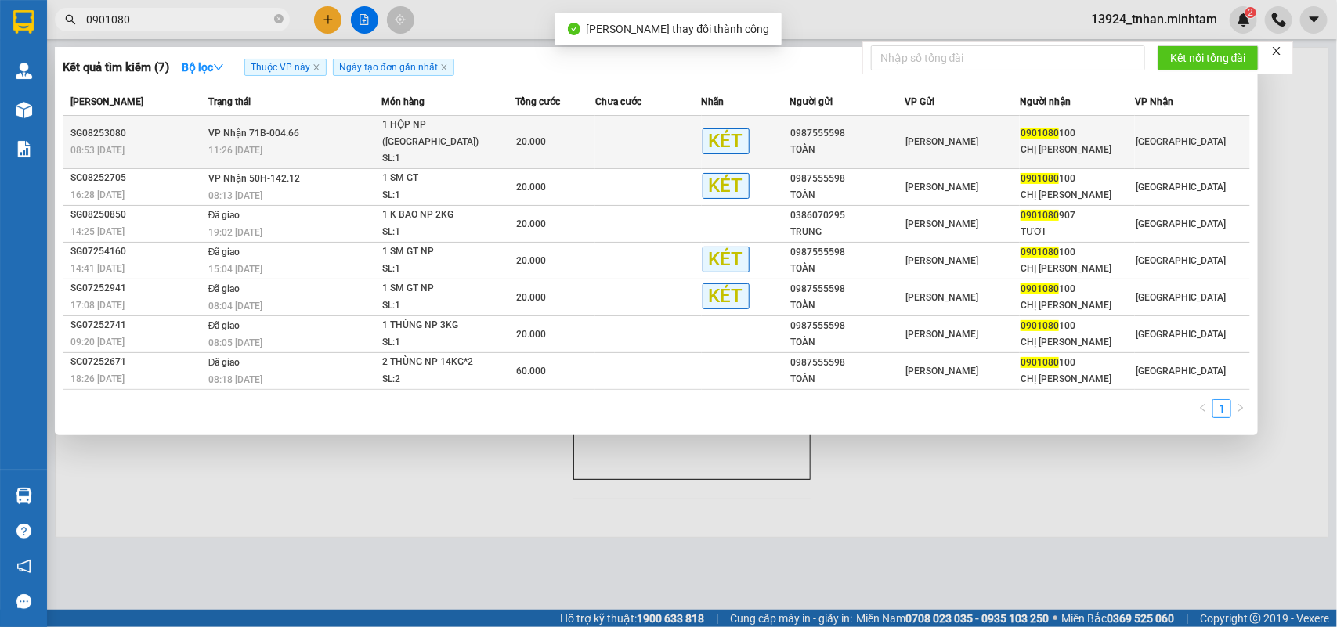
click at [490, 150] on div "SL: 1" at bounding box center [440, 158] width 117 height 17
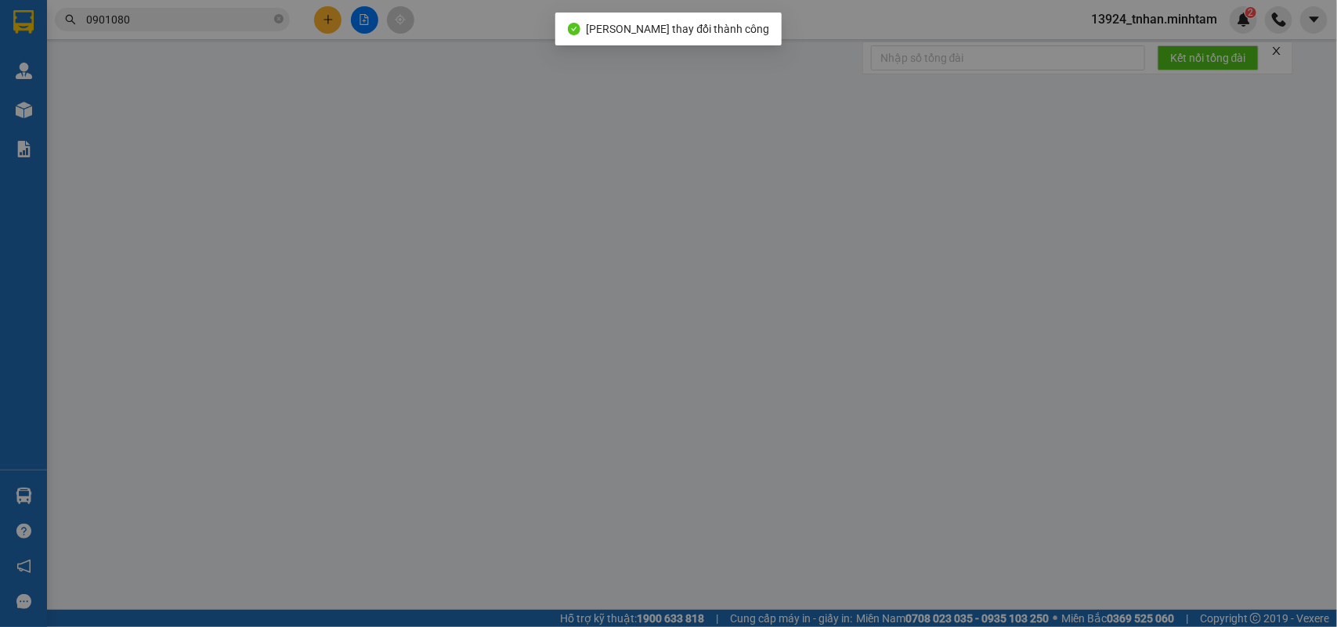
type input "0987555598"
type input "TOÀN"
type input "0901080100"
type input "CHỊ TRÚC"
type input "20.000"
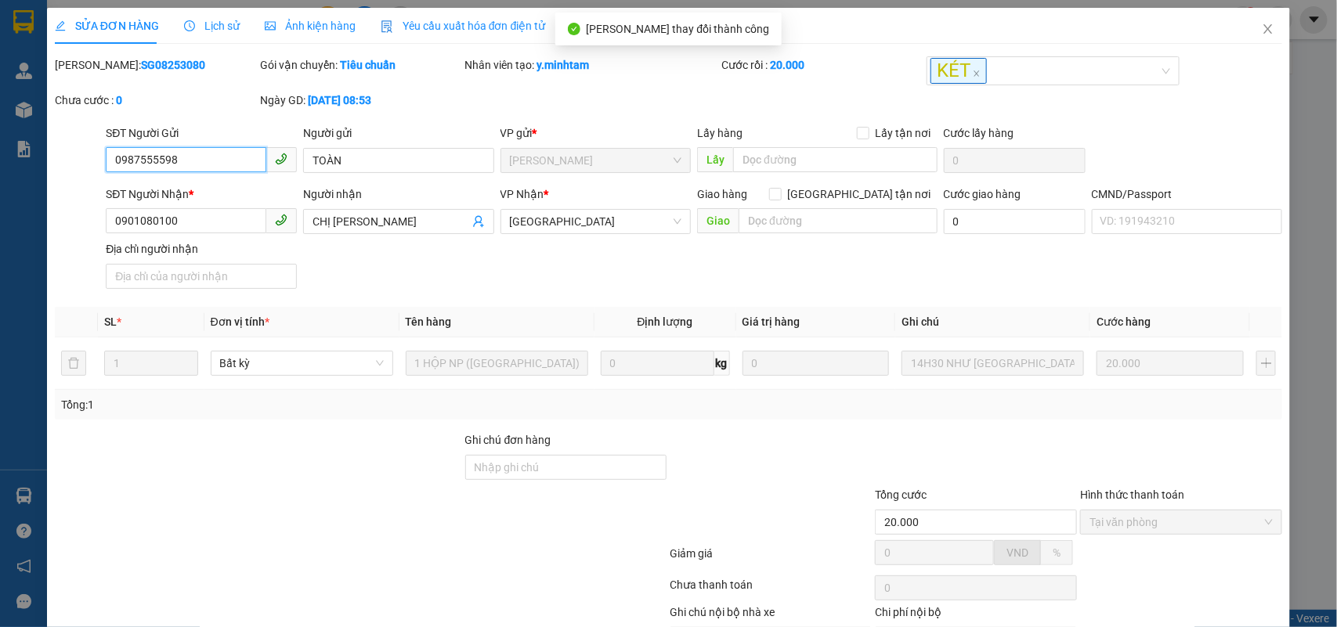
scroll to position [96, 0]
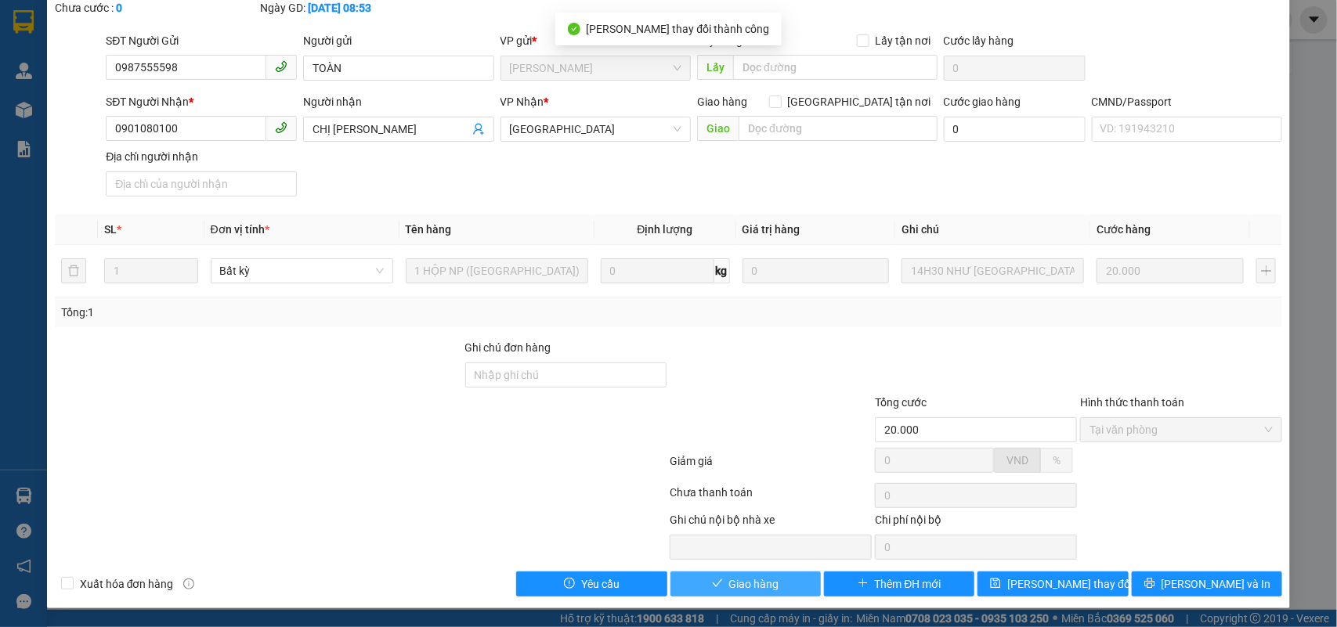
drag, startPoint x: 782, startPoint y: 590, endPoint x: 803, endPoint y: 577, distance: 24.6
click at [782, 589] on button "Giao hàng" at bounding box center [745, 584] width 150 height 25
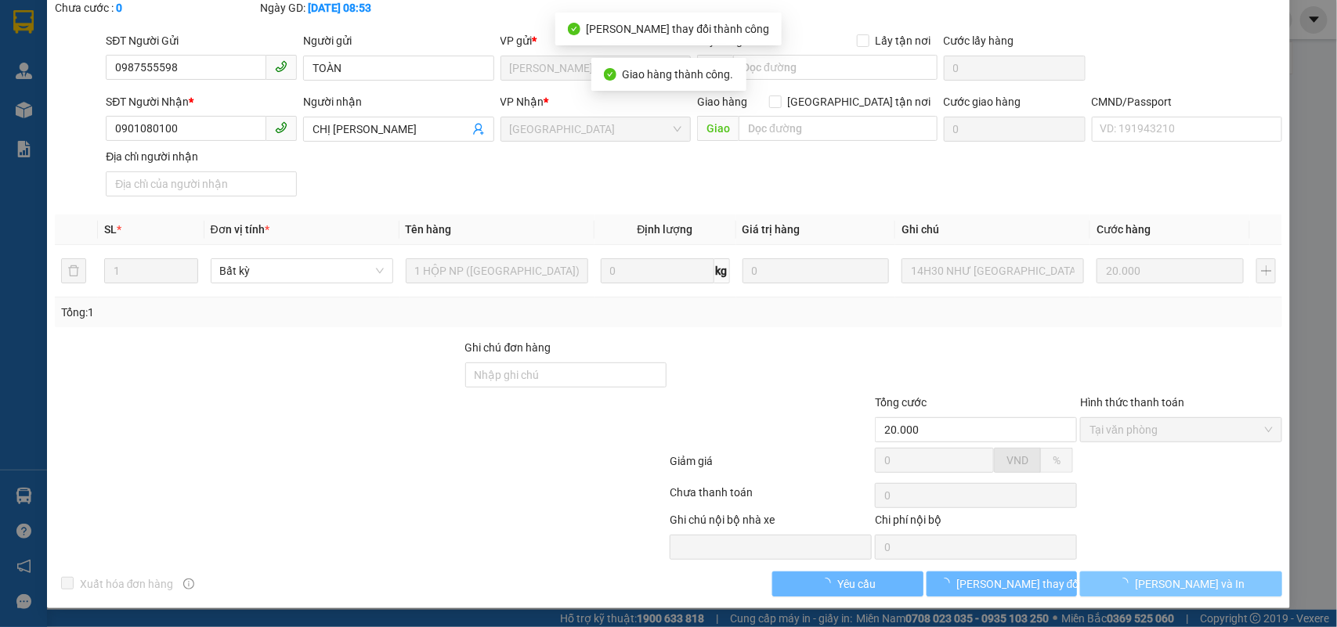
click at [1172, 582] on span "[PERSON_NAME] và In" at bounding box center [1190, 584] width 110 height 17
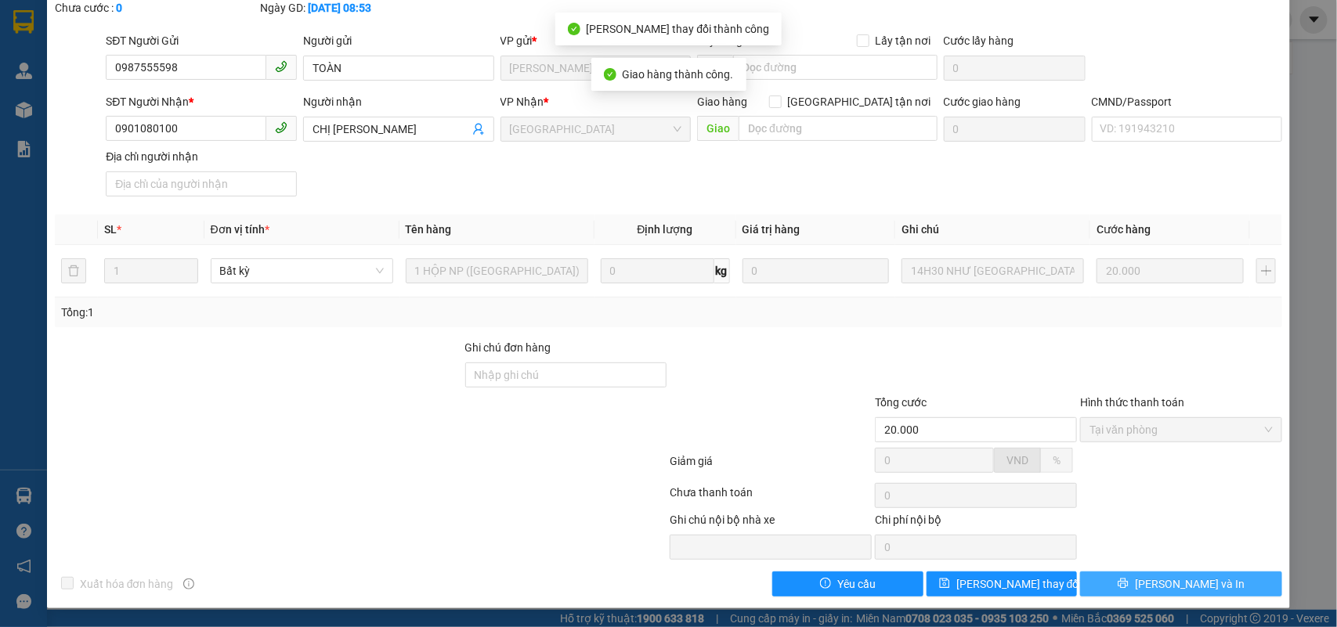
drag, startPoint x: 1158, startPoint y: 584, endPoint x: 876, endPoint y: 314, distance: 390.0
click at [1155, 582] on span "[PERSON_NAME] và In" at bounding box center [1190, 584] width 110 height 17
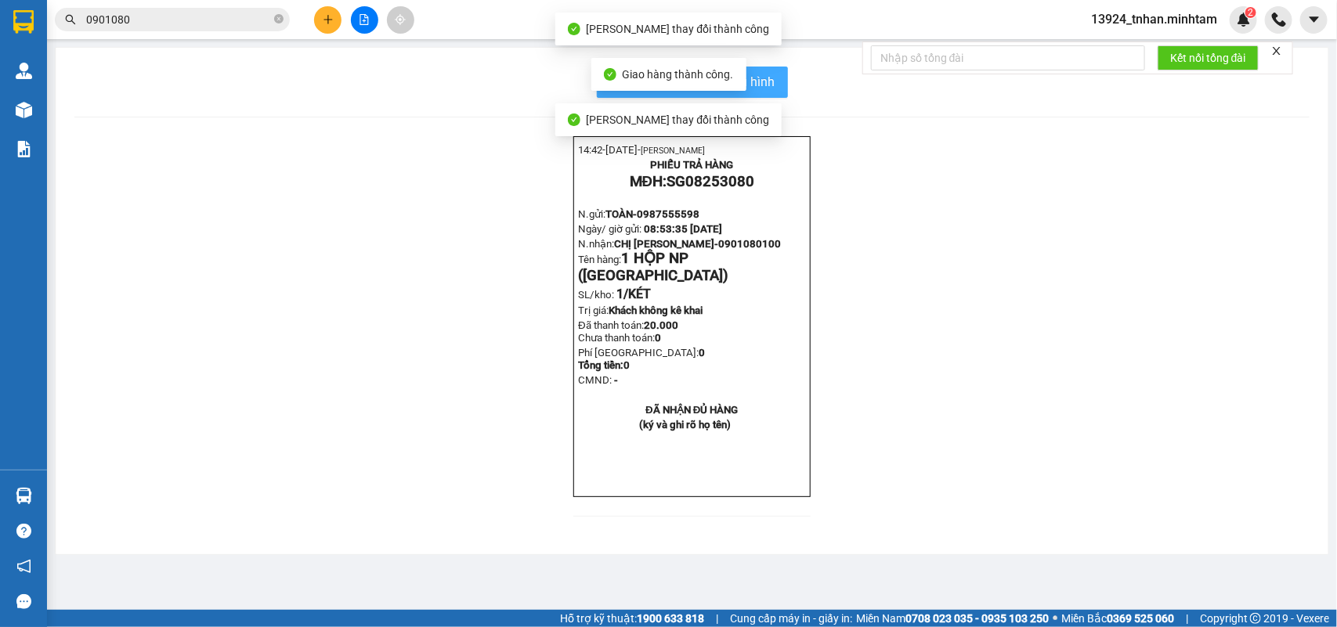
click at [774, 79] on span "In mẫu biên lai tự cấu hình" at bounding box center [701, 82] width 147 height 20
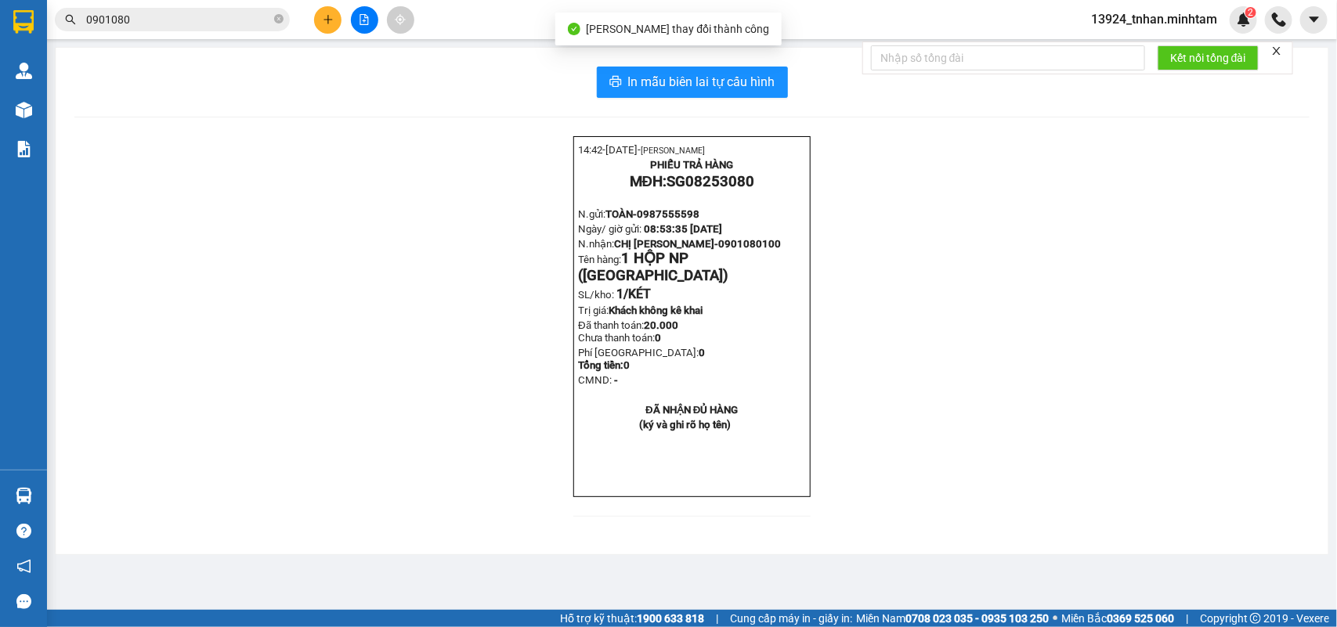
click at [189, 24] on input "0901080" at bounding box center [178, 19] width 185 height 17
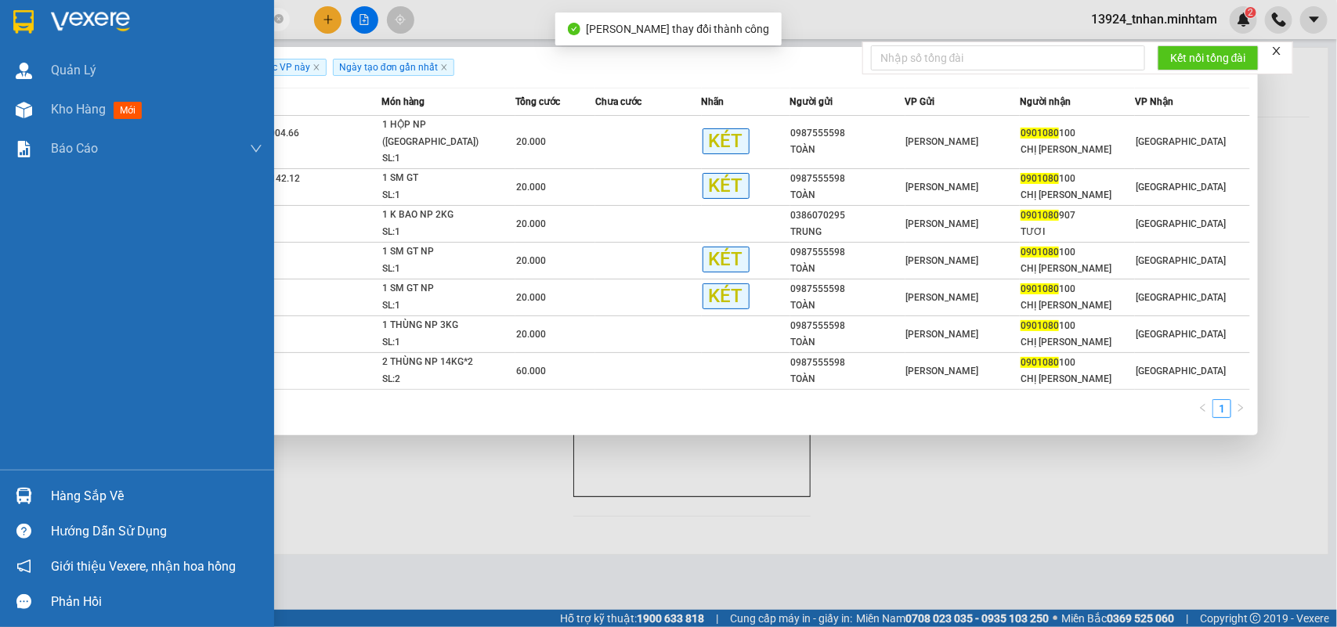
click at [83, 486] on div "Hàng sắp về" at bounding box center [156, 496] width 211 height 23
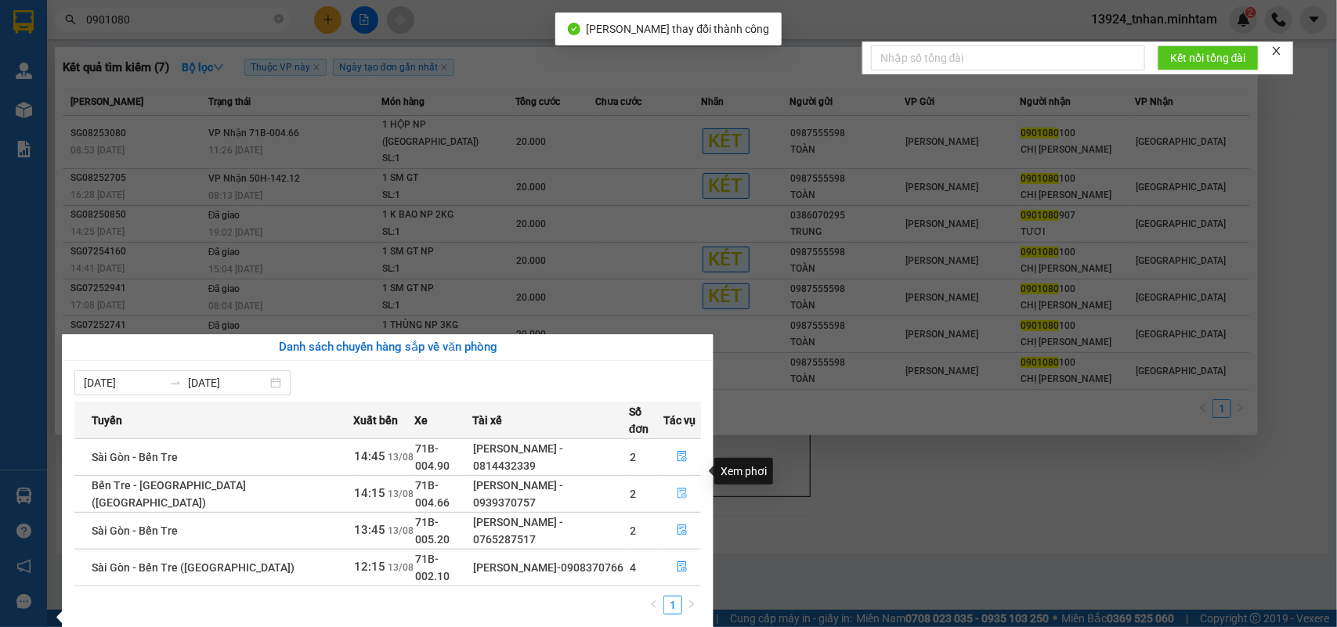
click at [667, 482] on button "button" at bounding box center [682, 494] width 36 height 25
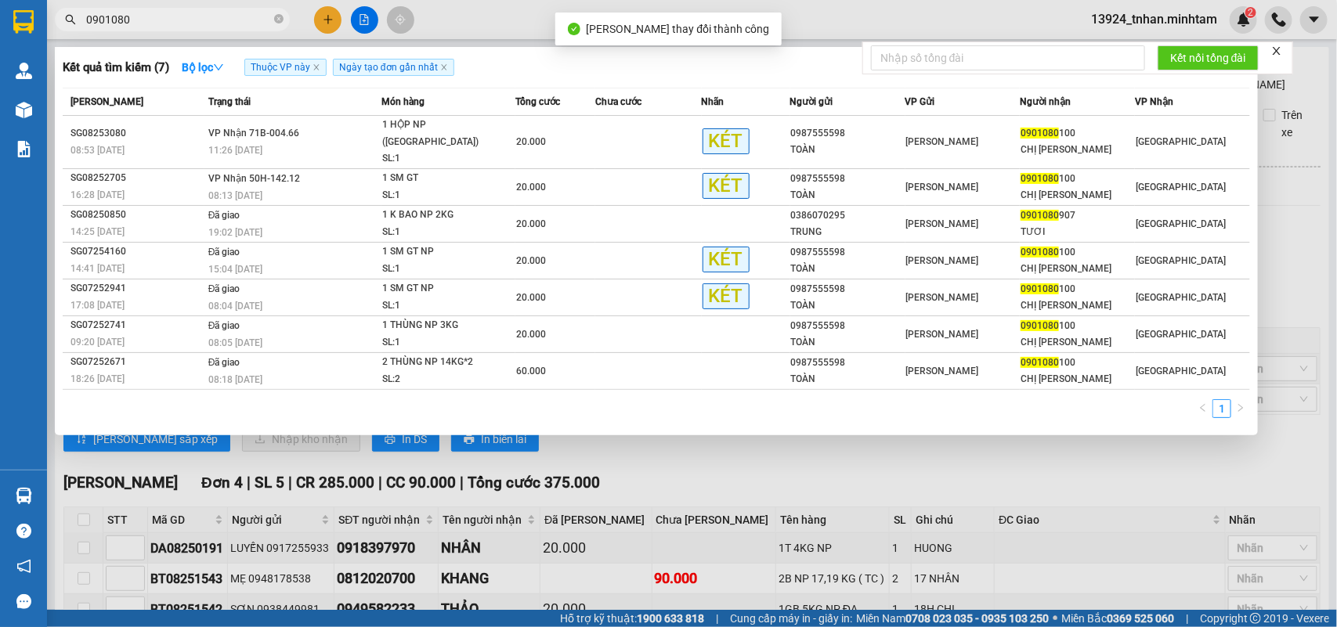
click at [891, 479] on div at bounding box center [668, 313] width 1337 height 627
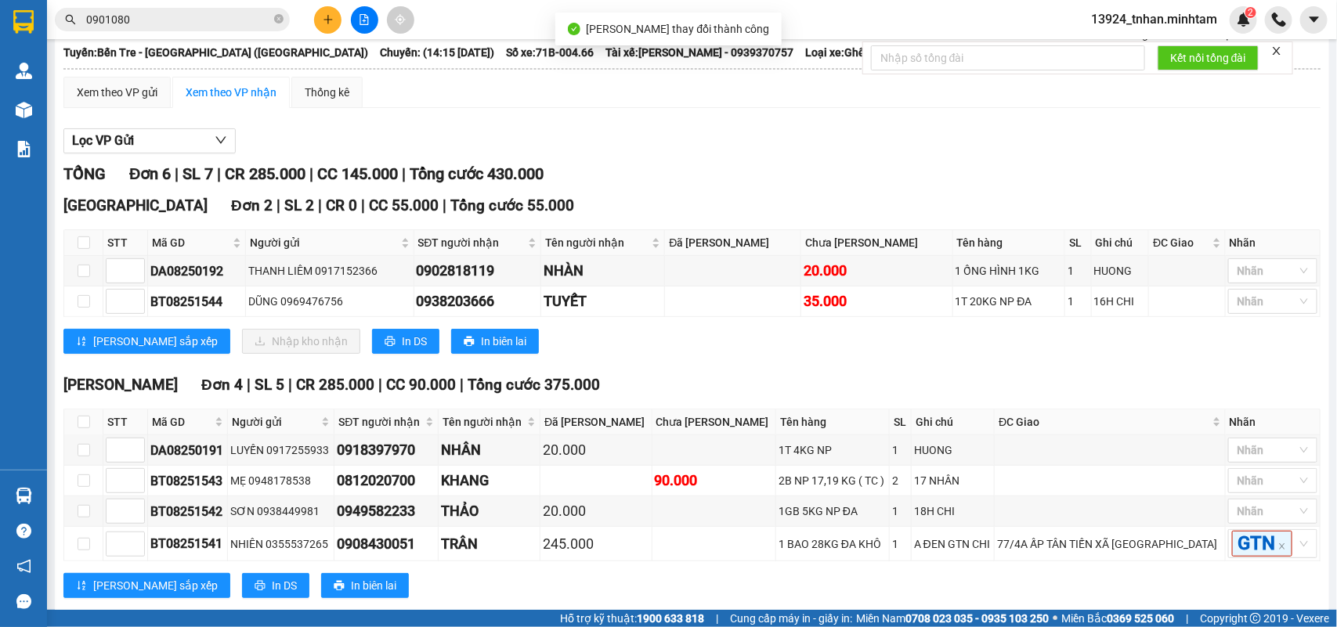
scroll to position [189, 0]
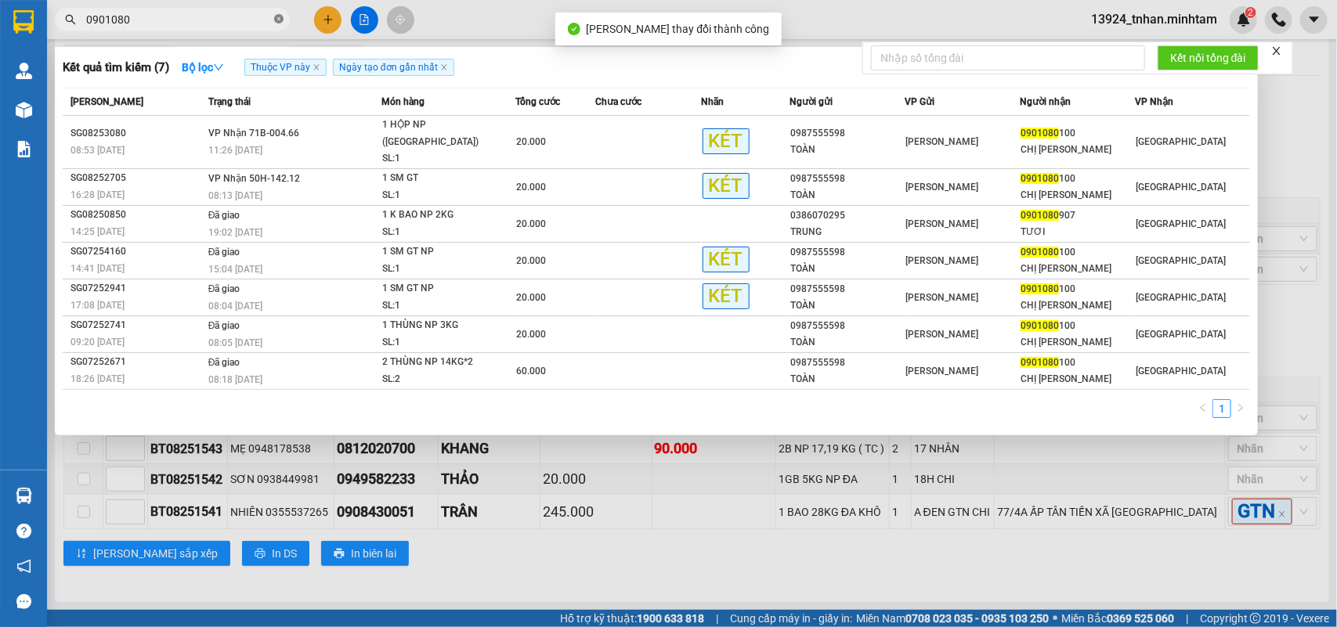
click at [282, 20] on icon "close-circle" at bounding box center [278, 18] width 9 height 9
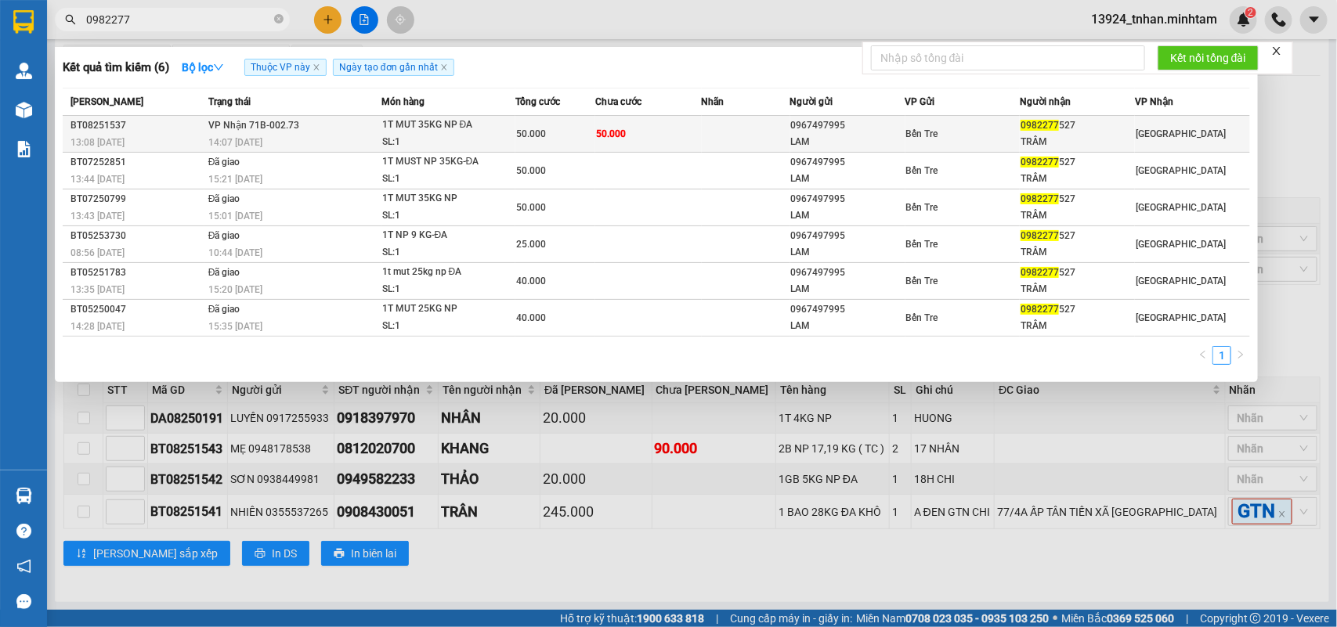
type input "0982277"
click at [632, 129] on td "50.000" at bounding box center [648, 134] width 107 height 37
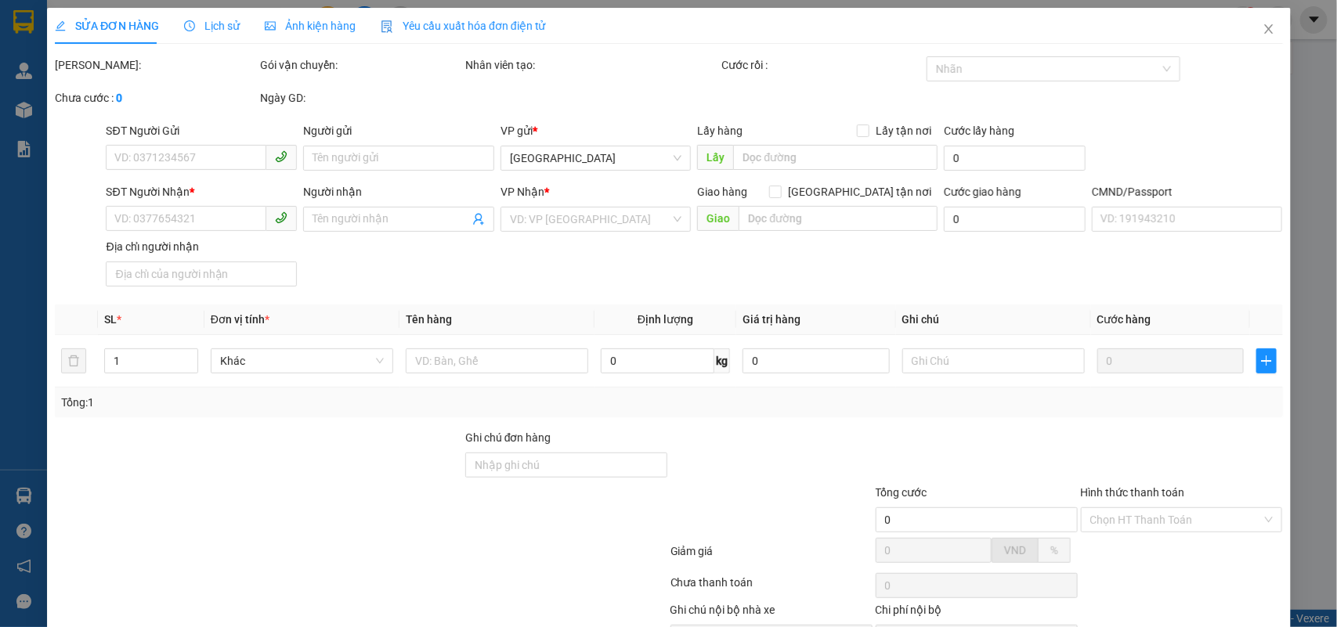
type input "0967497995"
type input "LAM"
type input "0982277527"
type input "TRÂM"
type input "50.000"
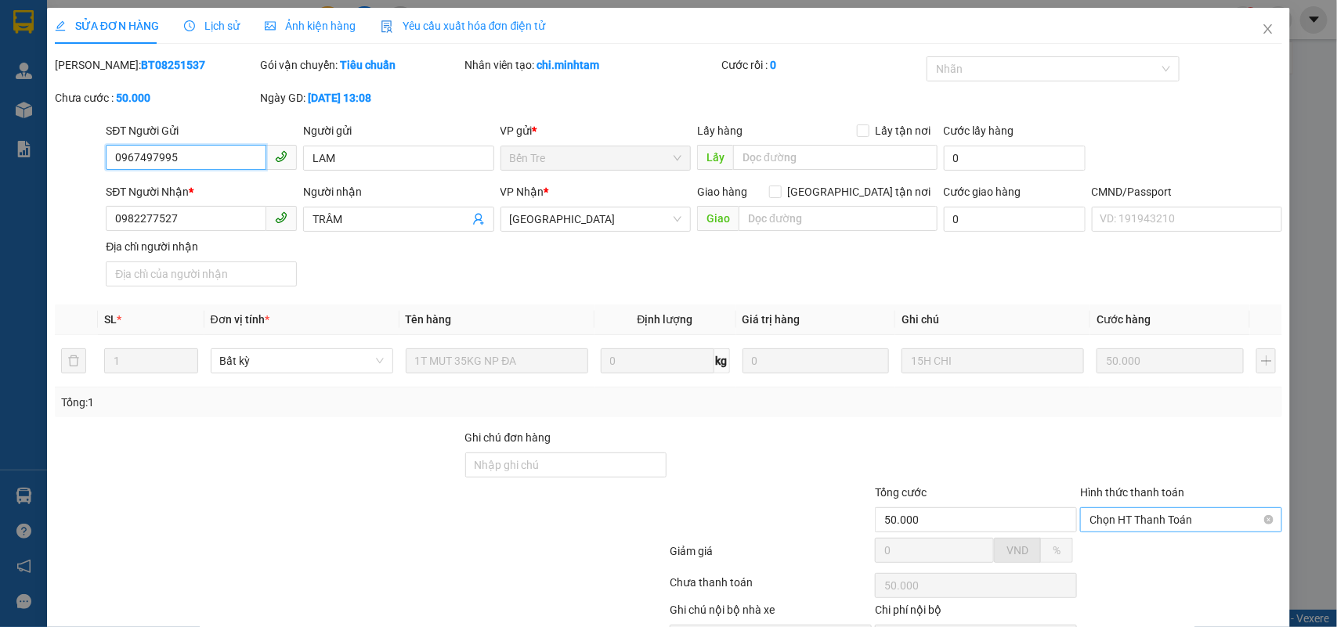
scroll to position [84, 0]
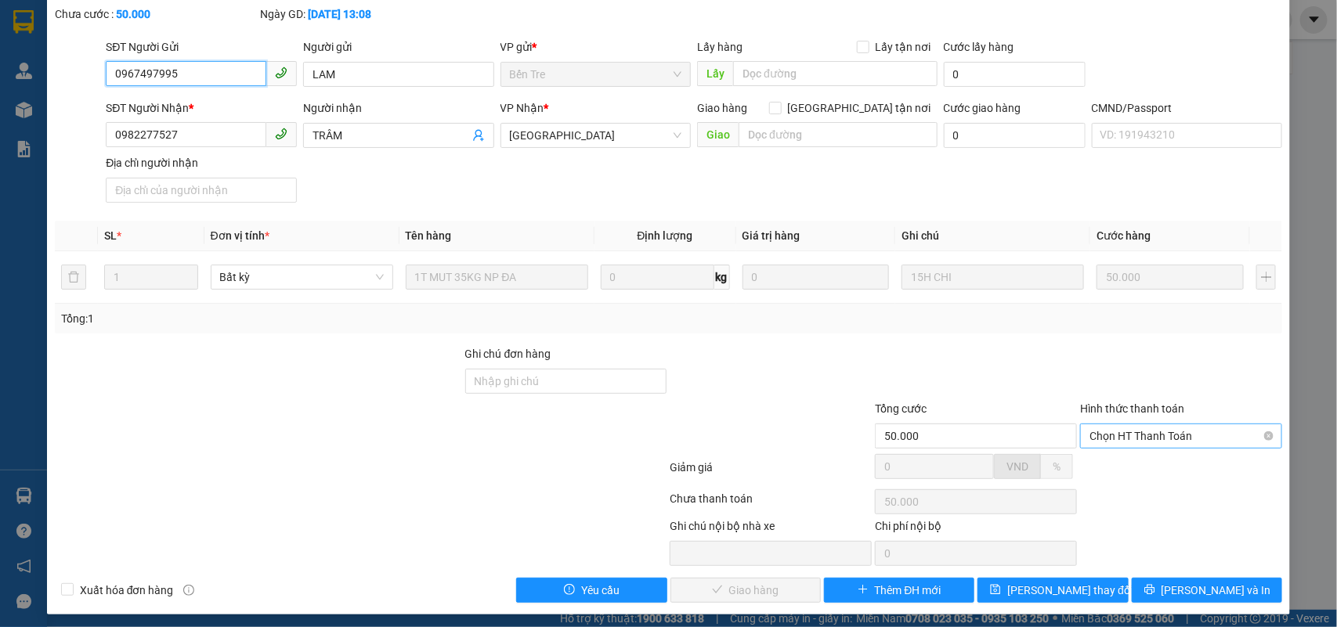
click at [1144, 449] on div "Chọn HT Thanh Toán" at bounding box center [1181, 436] width 202 height 25
drag, startPoint x: 1140, startPoint y: 464, endPoint x: 894, endPoint y: 513, distance: 250.7
click at [1130, 468] on div "Tại văn phòng" at bounding box center [1169, 468] width 181 height 17
type input "0"
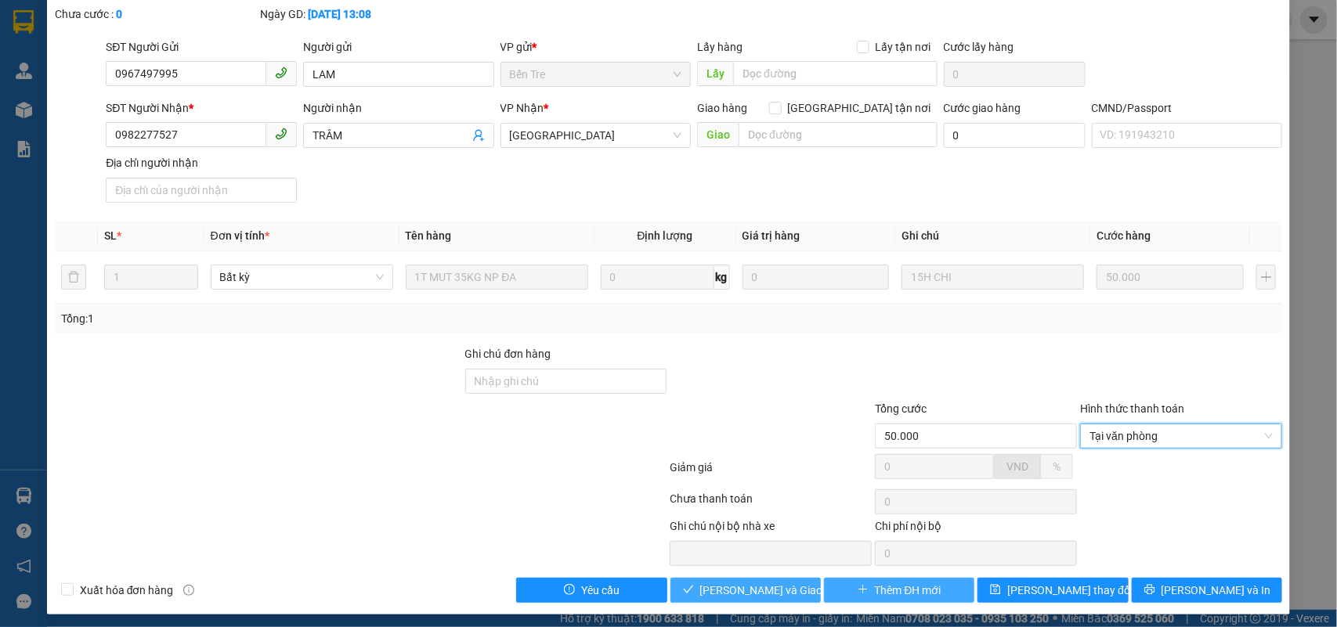
drag, startPoint x: 768, startPoint y: 593, endPoint x: 914, endPoint y: 585, distance: 146.7
click at [780, 593] on span "Lưu và Giao hàng" at bounding box center [775, 590] width 150 height 17
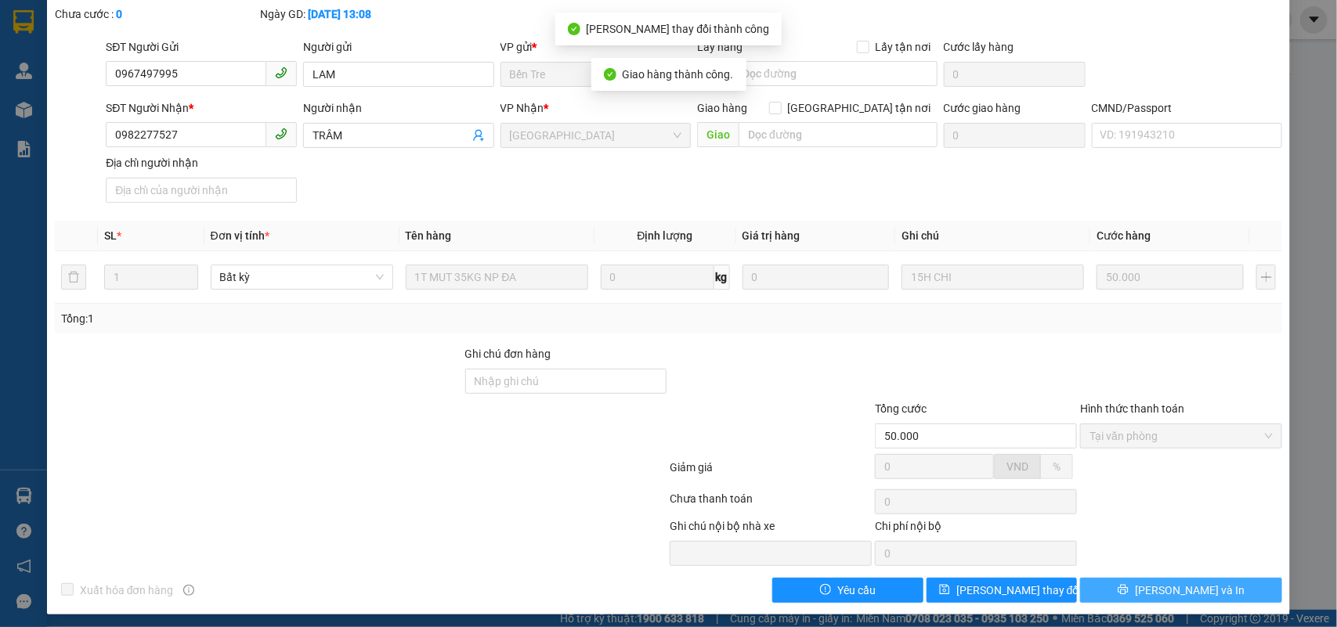
click at [1185, 591] on span "[PERSON_NAME] và In" at bounding box center [1190, 590] width 110 height 17
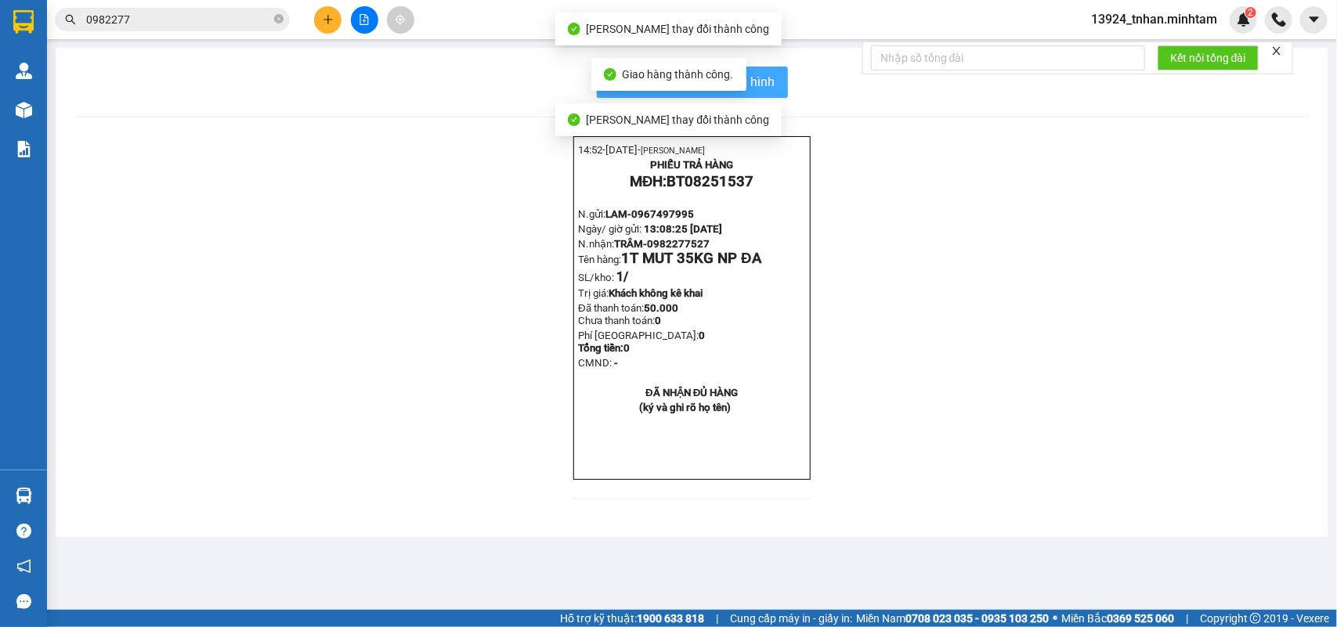
click at [764, 72] on span "In mẫu biên lai tự cấu hình" at bounding box center [701, 82] width 147 height 20
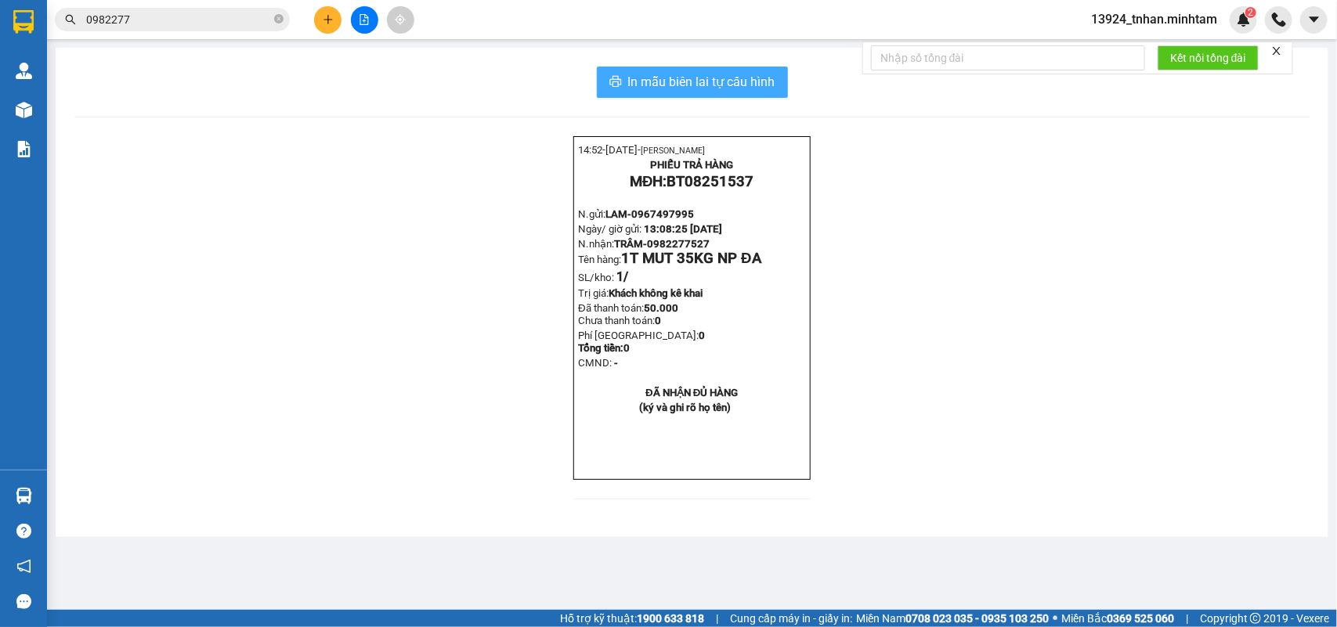
click at [756, 79] on span "In mẫu biên lai tự cấu hình" at bounding box center [701, 82] width 147 height 20
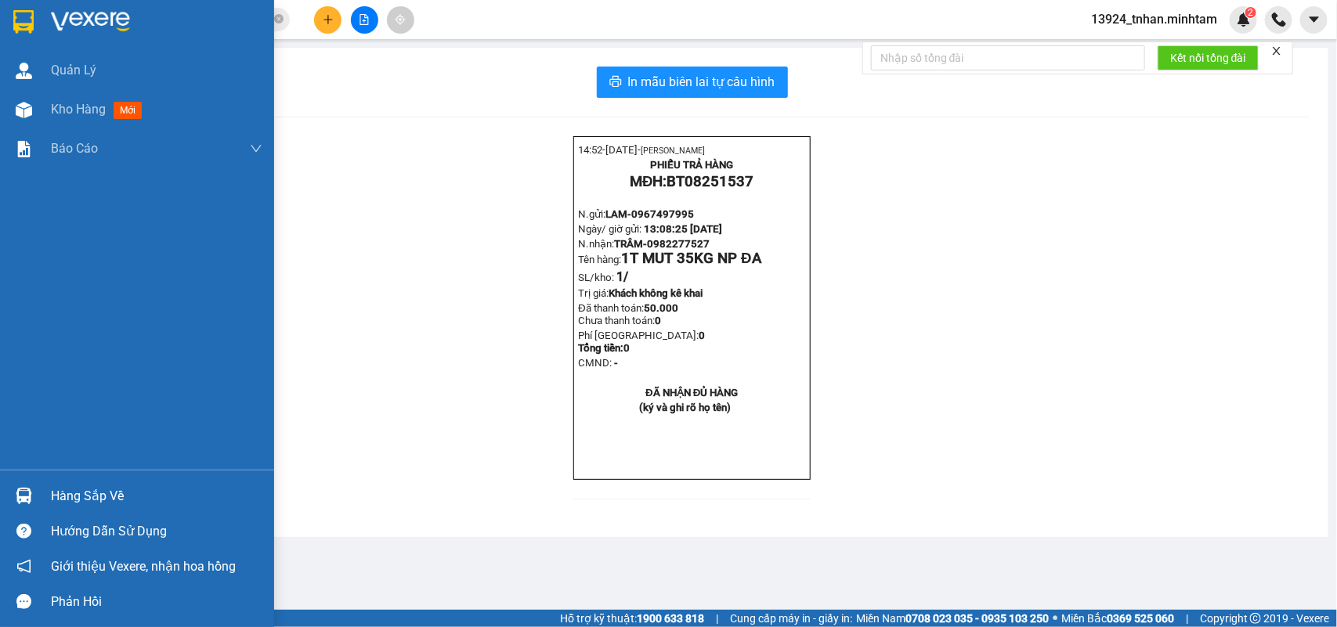
click at [40, 34] on div at bounding box center [137, 25] width 274 height 51
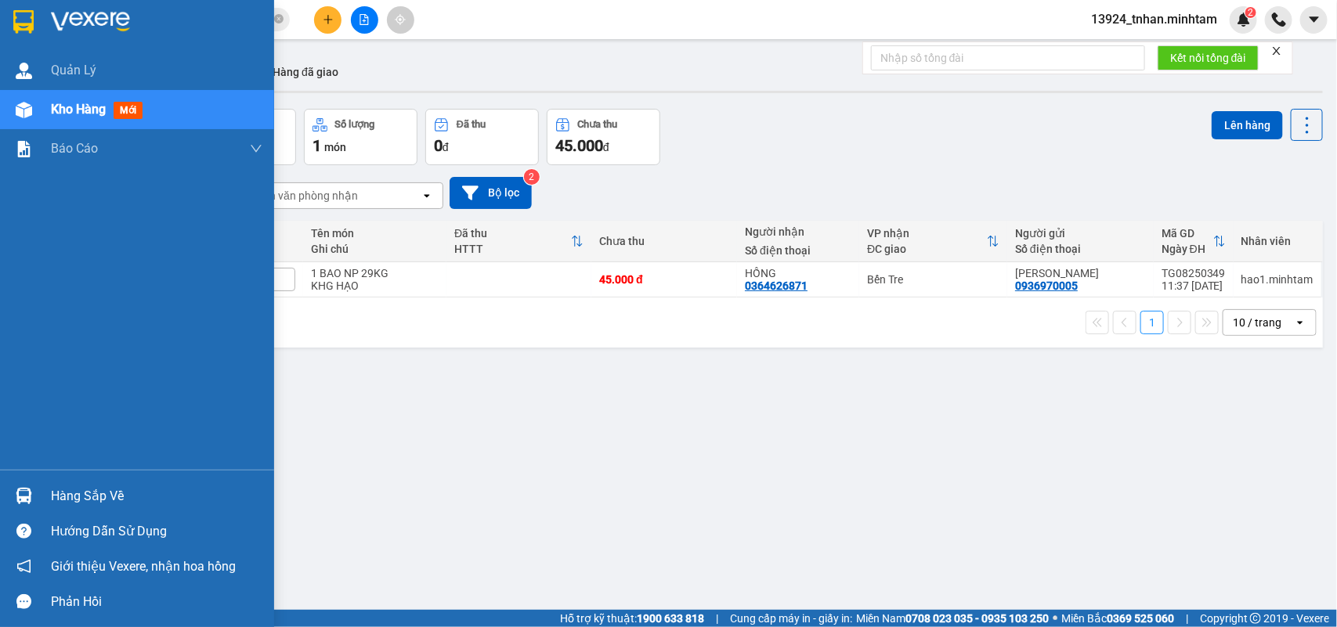
click at [52, 491] on div "Hàng sắp về" at bounding box center [156, 496] width 211 height 23
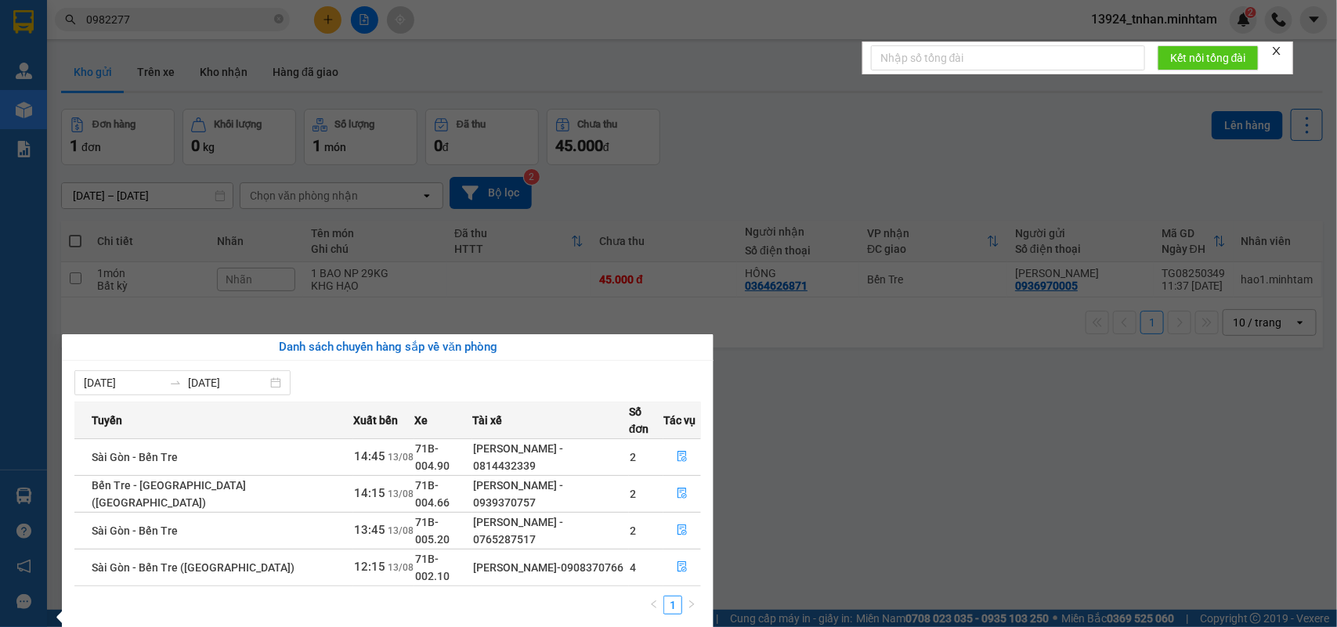
click at [16, 17] on div "Quản Lý Kho hàng mới Báo cáo BC giao hàng (nhân viên) BC hàng tồn Báo cáo dòng …" at bounding box center [23, 313] width 47 height 627
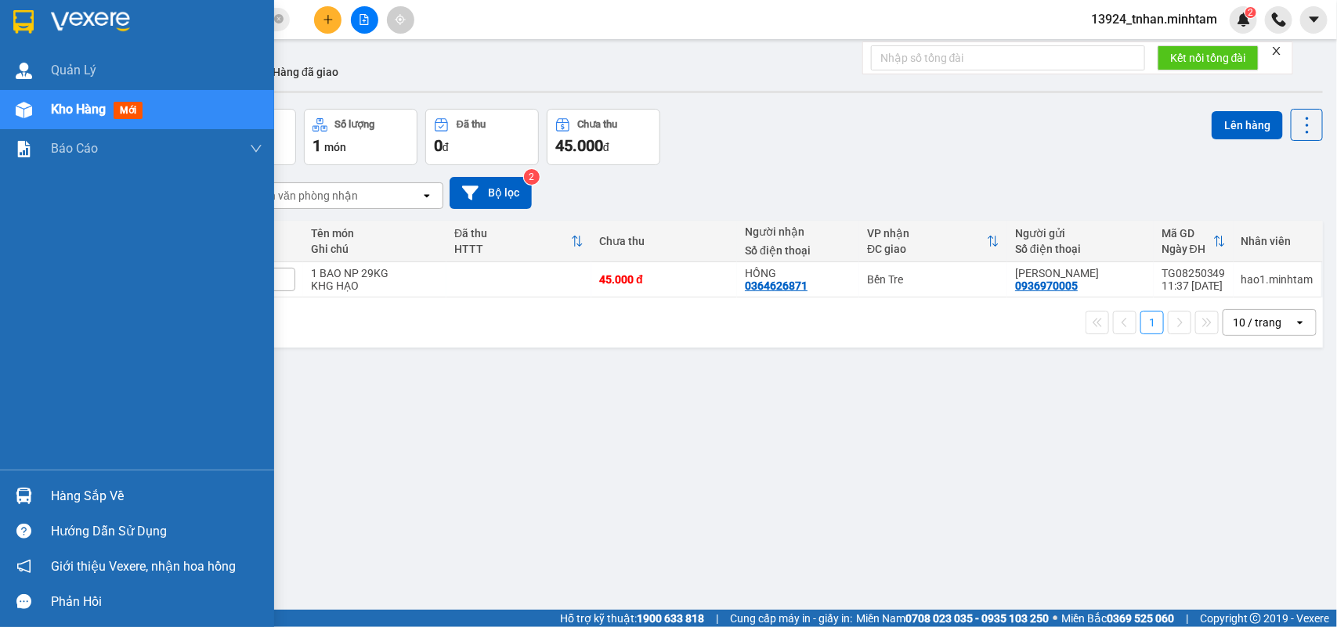
click at [16, 17] on img at bounding box center [23, 21] width 20 height 23
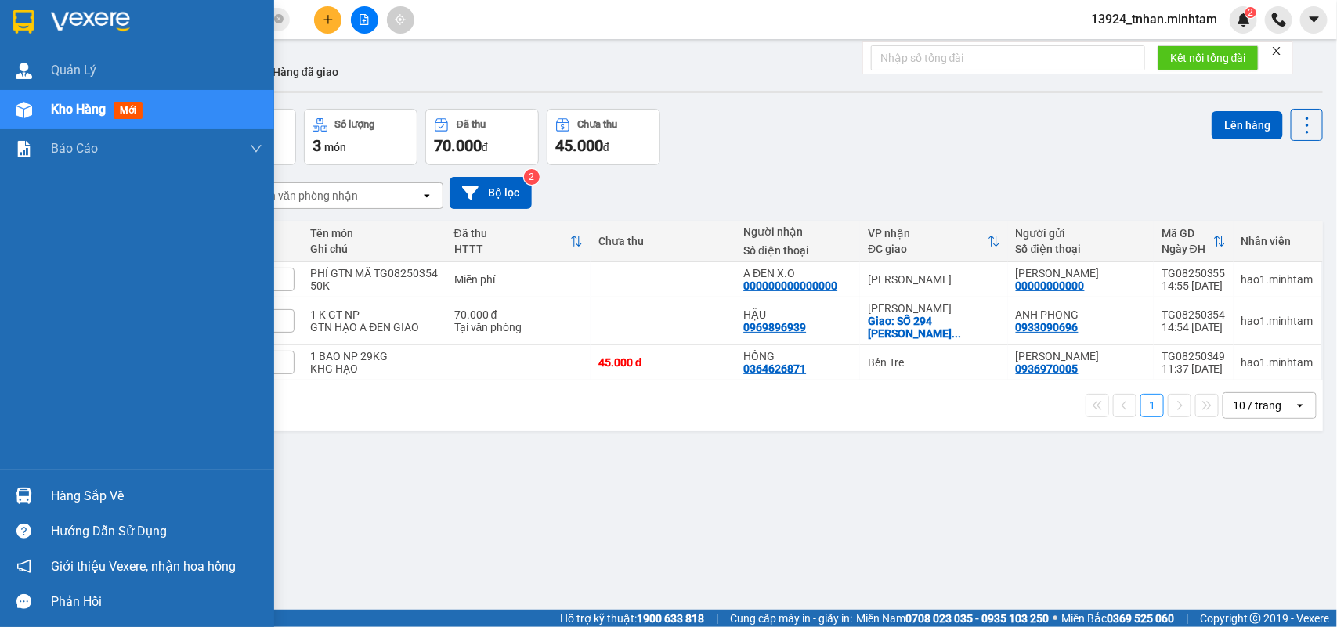
click at [107, 486] on div "Hàng sắp về" at bounding box center [156, 496] width 211 height 23
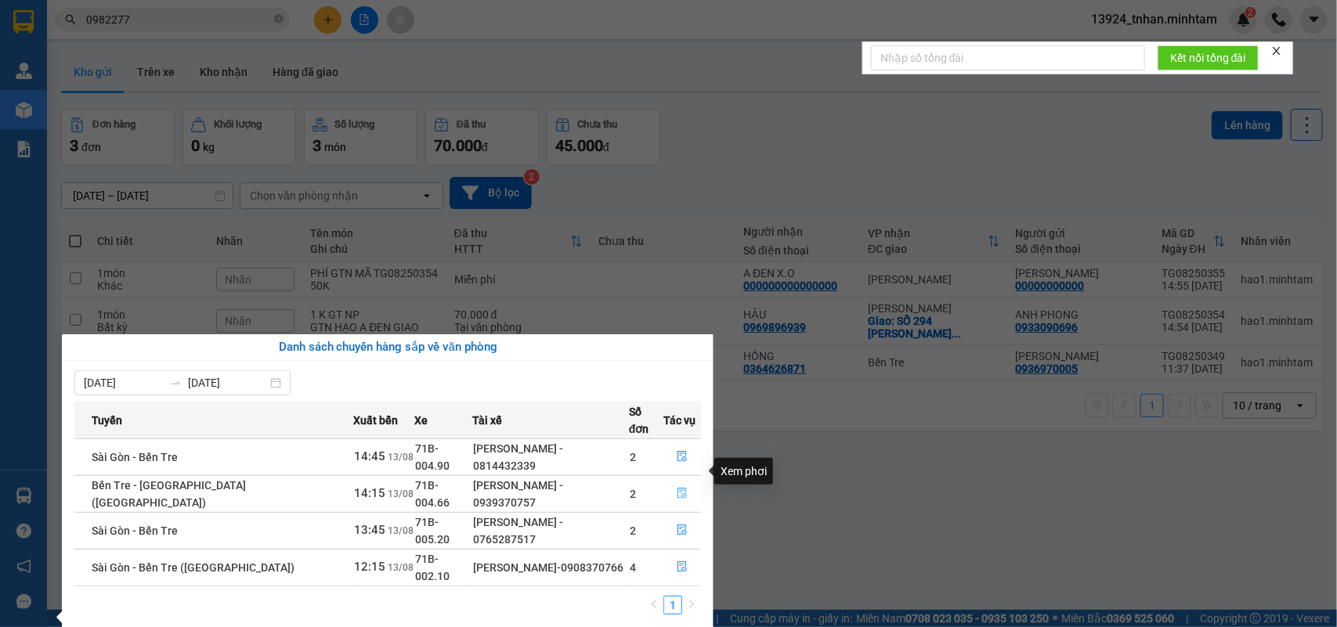
click at [666, 482] on button "button" at bounding box center [682, 494] width 36 height 25
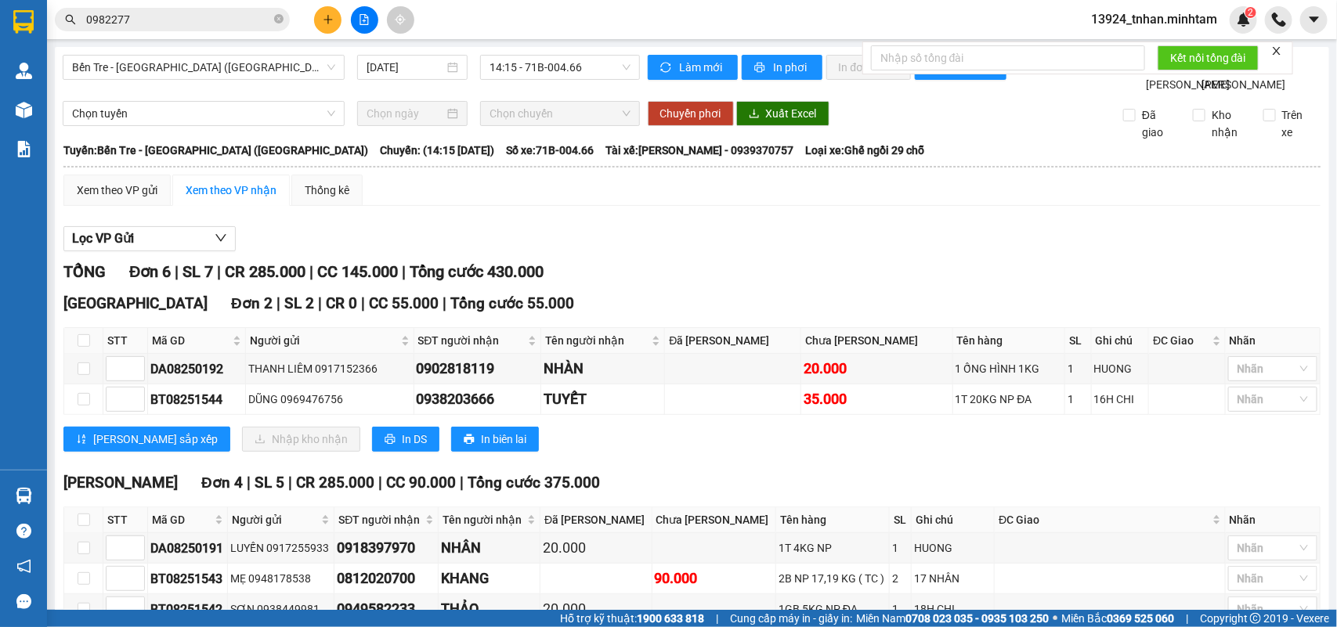
scroll to position [189, 0]
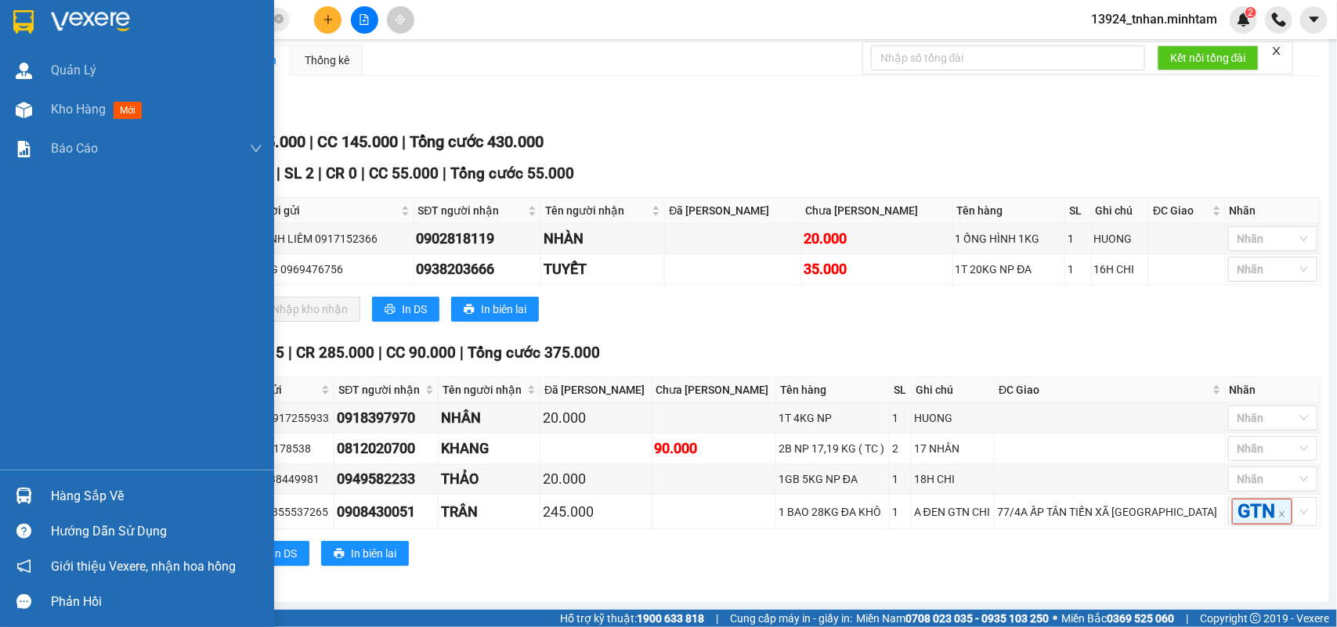
drag, startPoint x: 20, startPoint y: 21, endPoint x: 28, endPoint y: 12, distance: 12.2
click at [20, 20] on img at bounding box center [23, 21] width 20 height 23
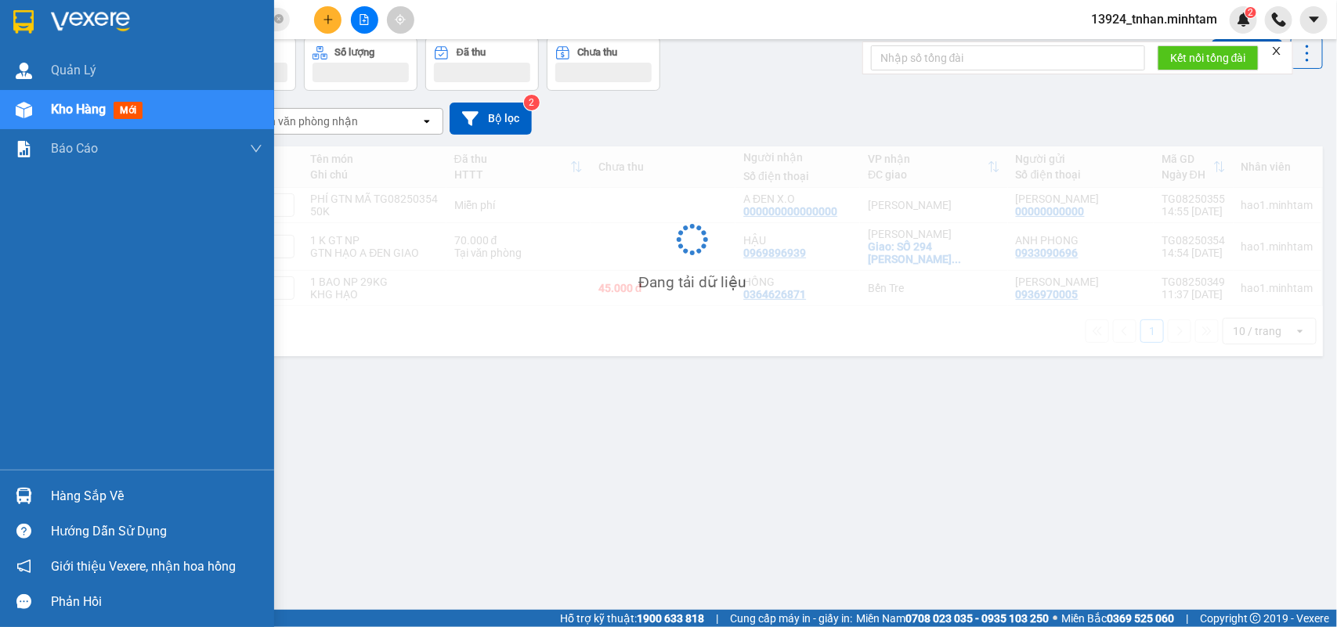
scroll to position [72, 0]
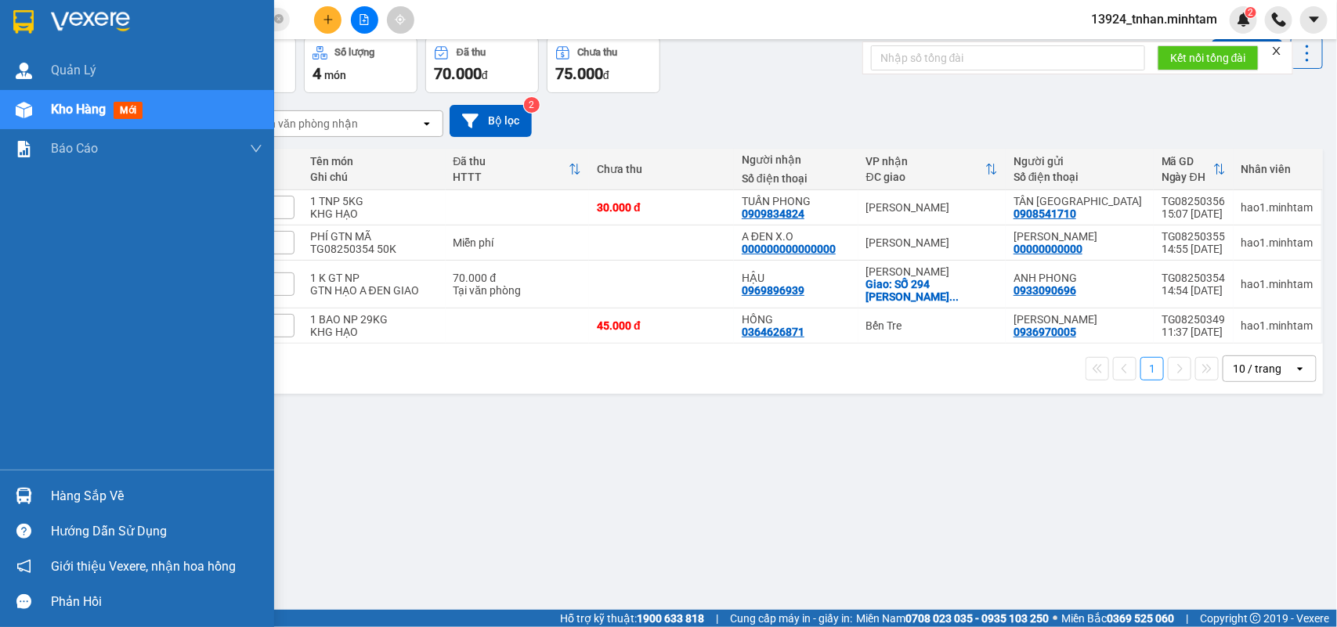
click at [107, 494] on div "Hàng sắp về" at bounding box center [156, 496] width 211 height 23
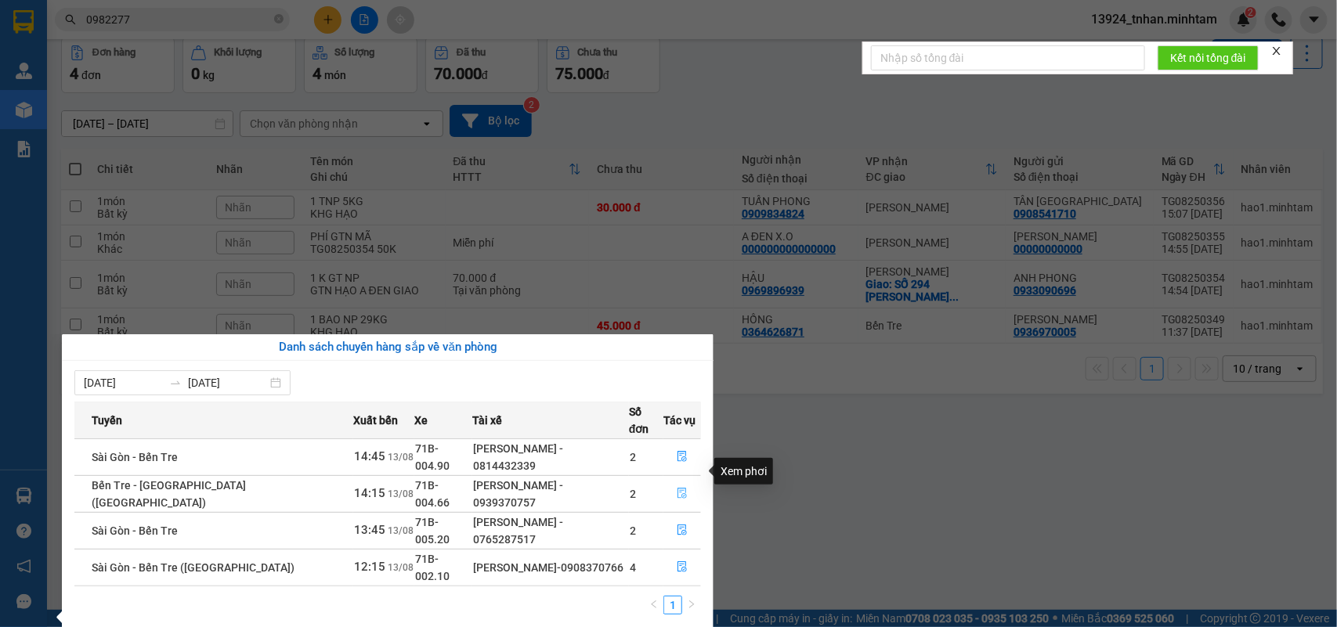
click at [680, 488] on icon "file-done" at bounding box center [682, 493] width 9 height 11
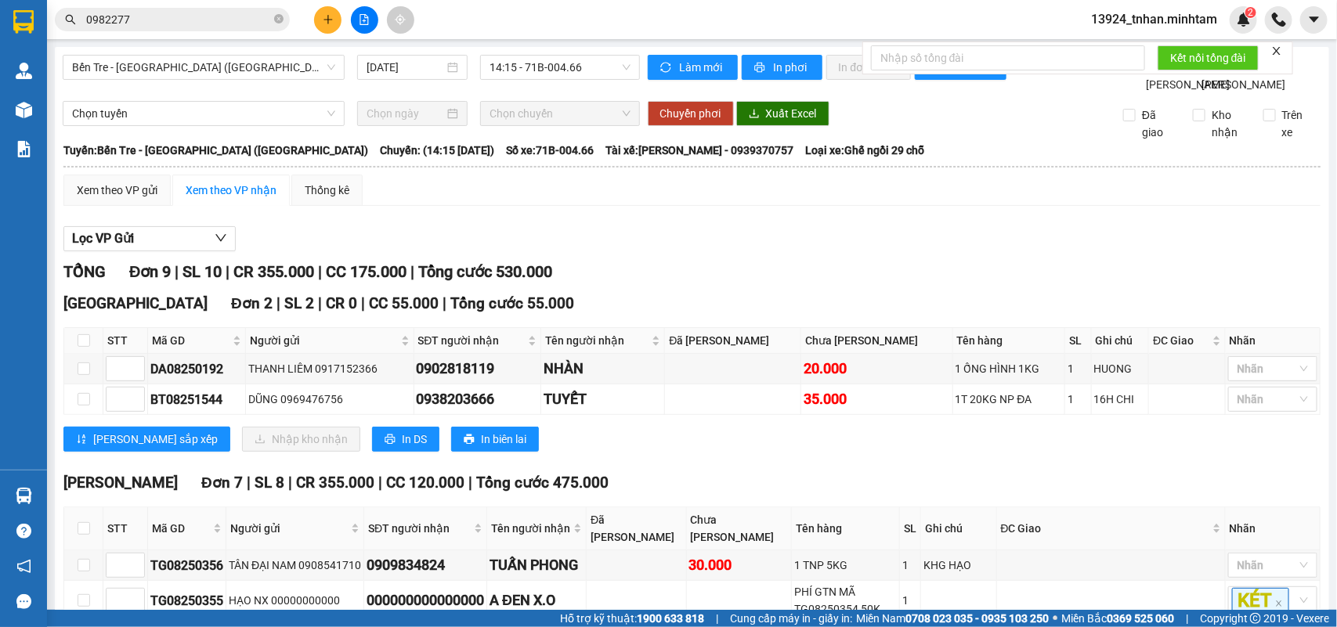
scroll to position [98, 0]
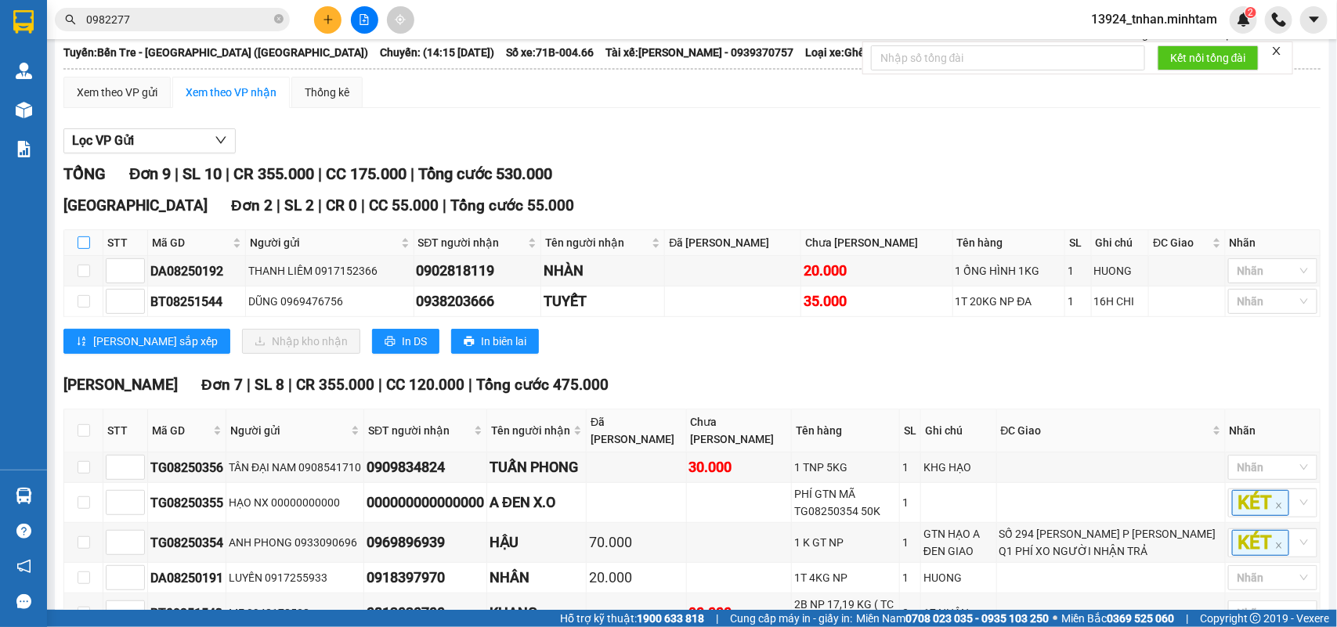
click at [89, 249] on input "checkbox" at bounding box center [84, 243] width 13 height 13
checkbox input "true"
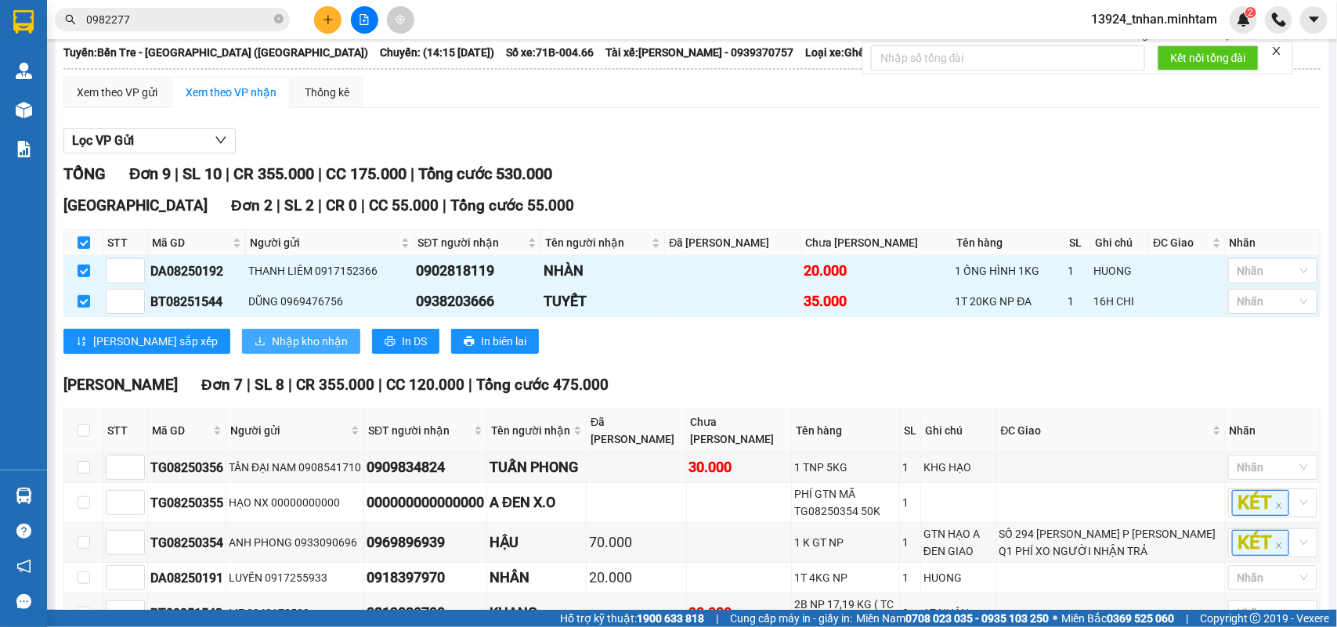
click at [272, 350] on span "Nhập kho nhận" at bounding box center [310, 341] width 76 height 17
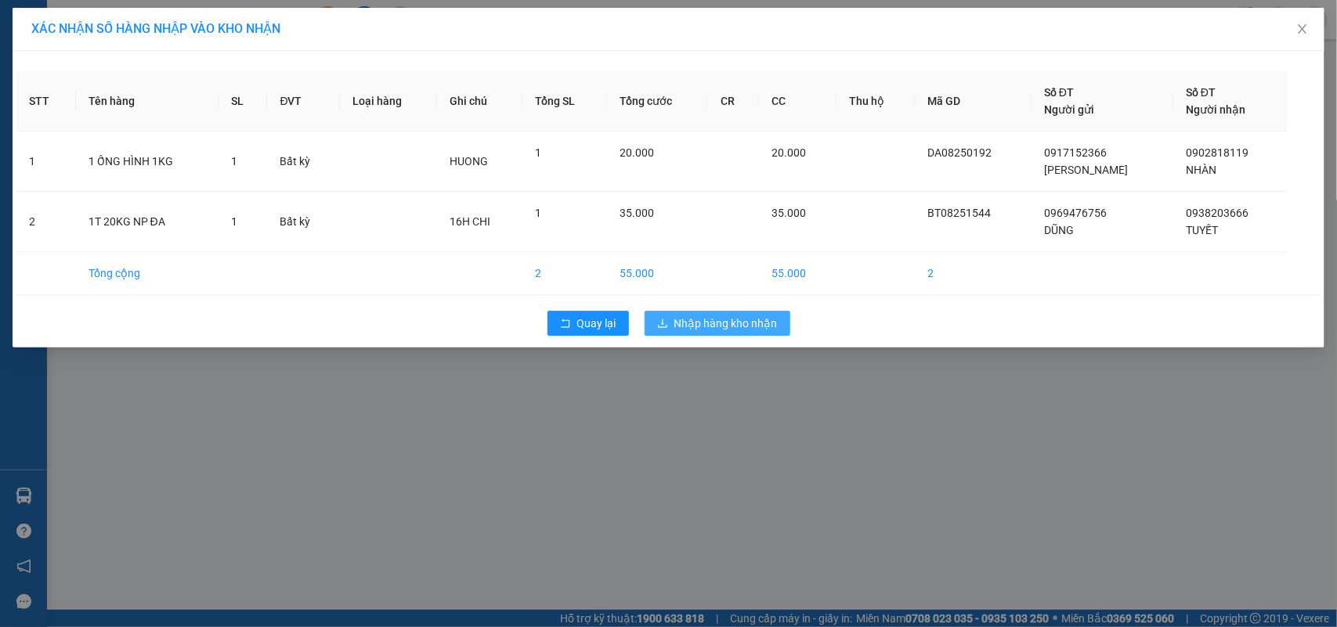
click at [694, 326] on span "Nhập hàng kho nhận" at bounding box center [725, 323] width 103 height 17
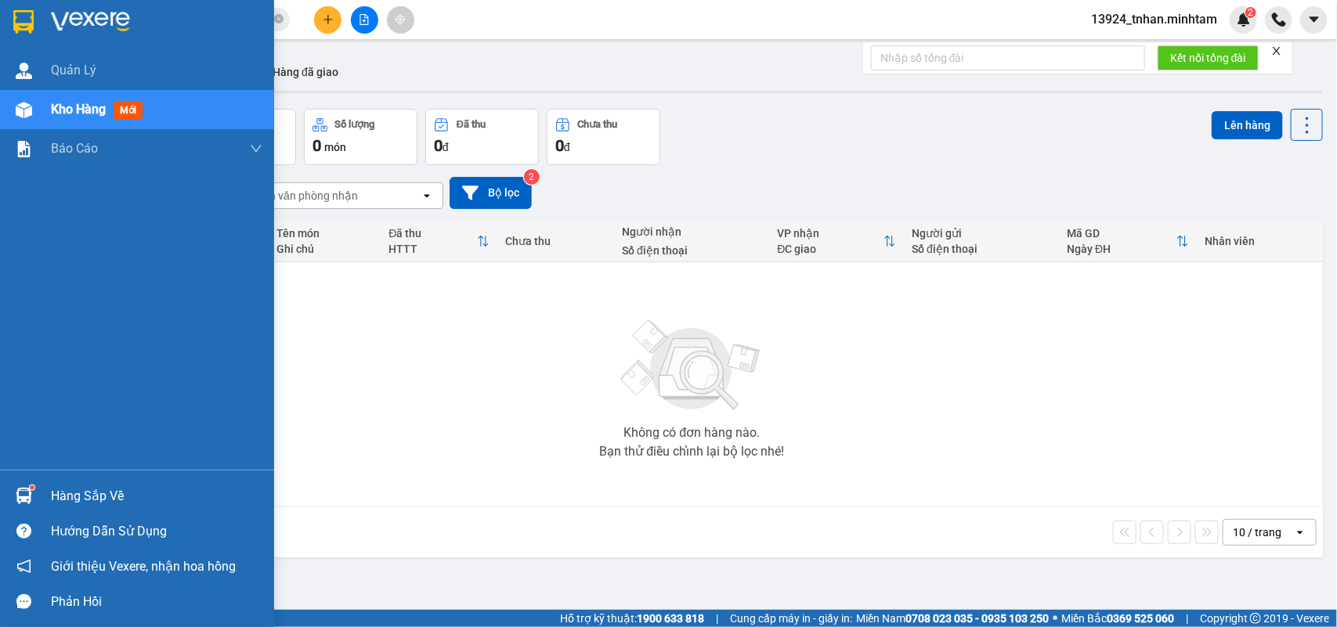
click at [37, 499] on div "Hàng sắp về" at bounding box center [137, 496] width 274 height 35
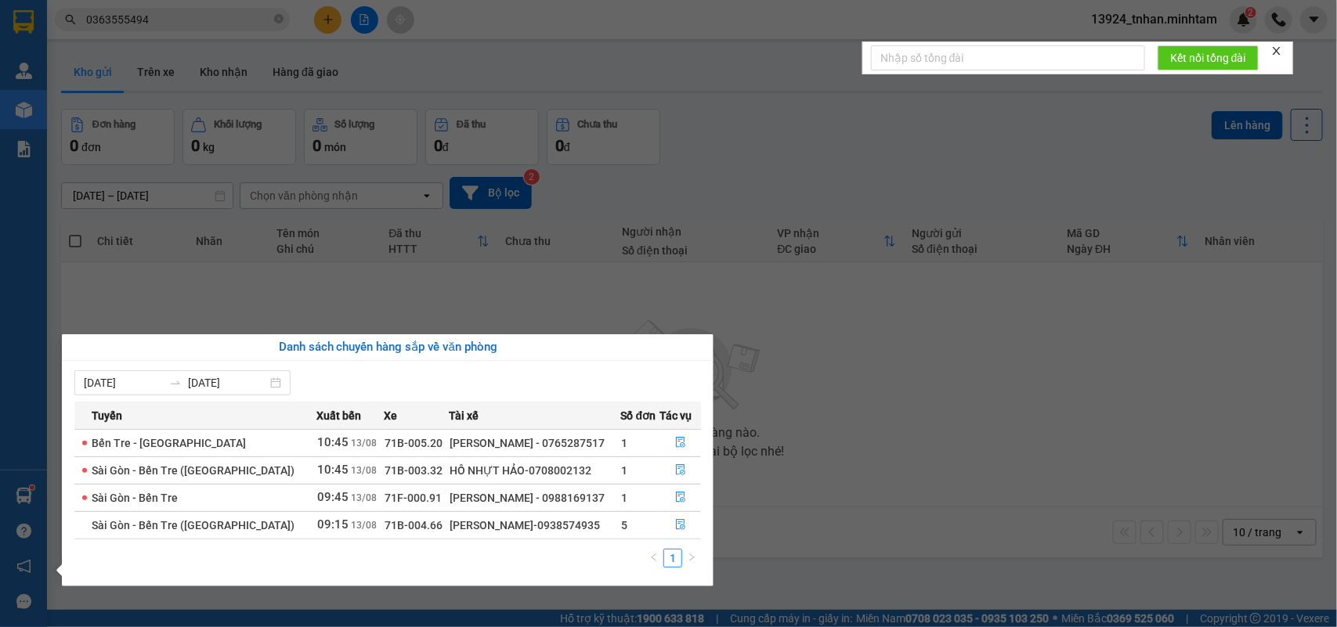
click at [280, 18] on section "Kết quả tìm kiếm ( 0 ) Bộ lọc Thuộc VP này Ngày tạo đơn gần nhất No Data 036355…" at bounding box center [668, 313] width 1337 height 627
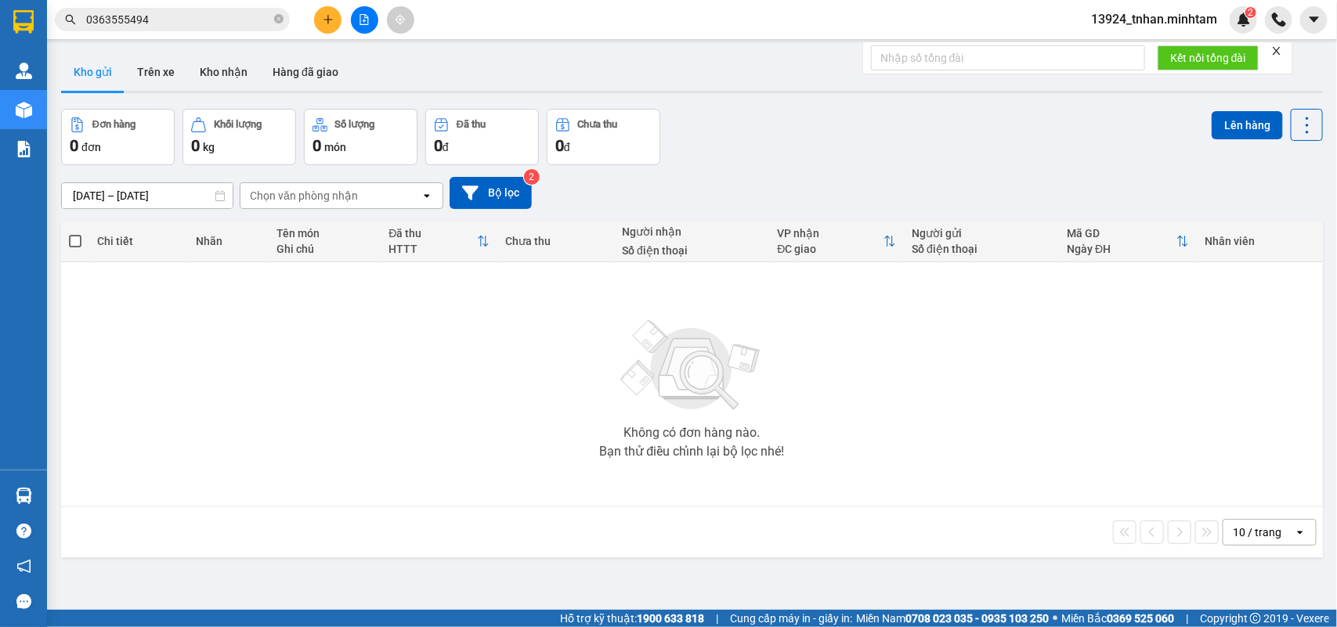
click at [280, 18] on icon "close-circle" at bounding box center [278, 18] width 9 height 9
click at [249, 25] on input "text" at bounding box center [178, 19] width 185 height 17
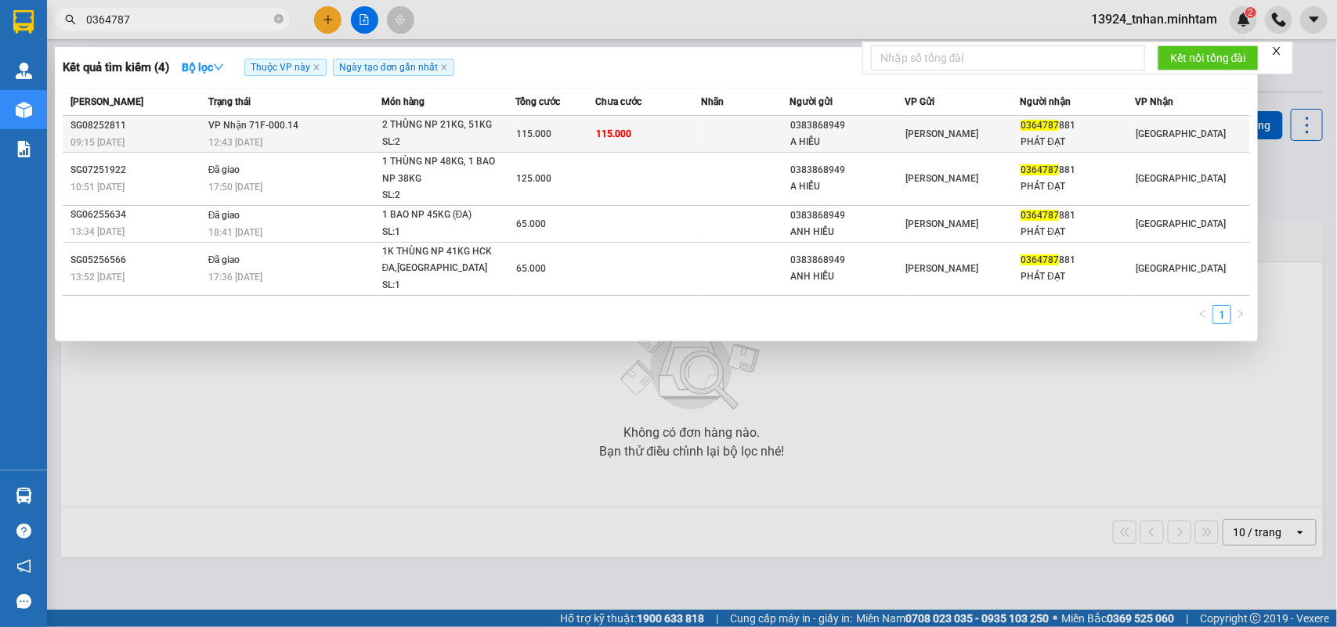
type input "0364787"
click at [679, 131] on td "115.000" at bounding box center [648, 134] width 107 height 37
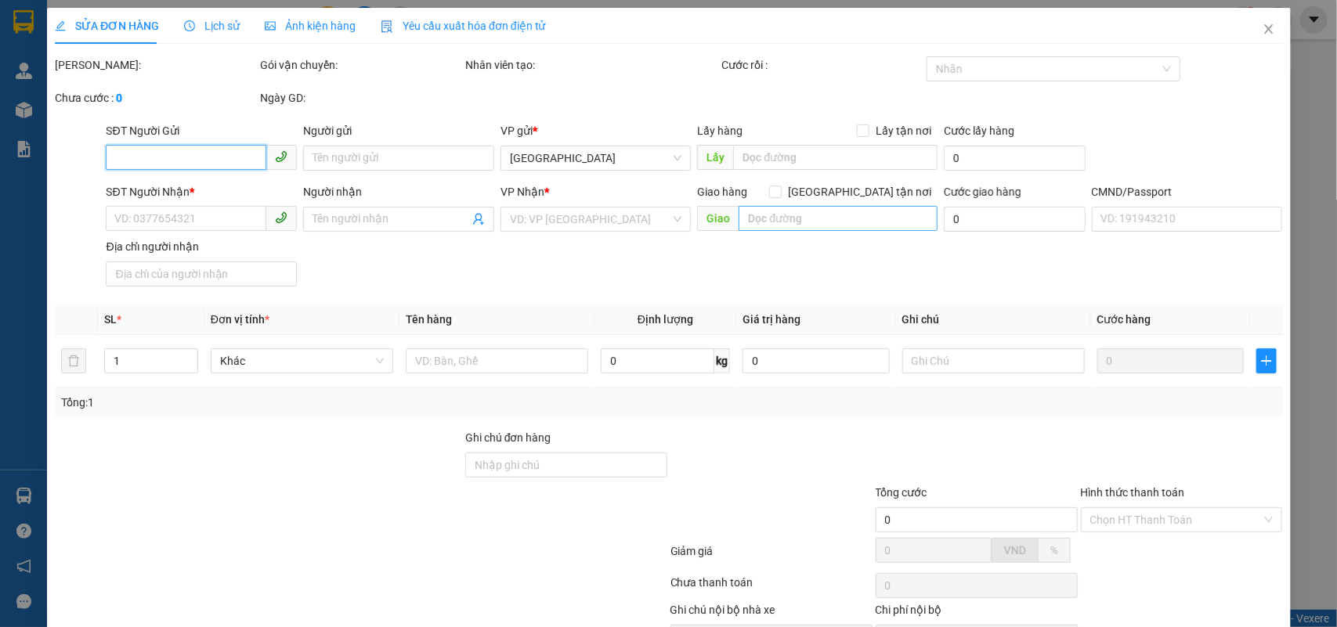
type input "0383868949"
type input "A HIỂU"
type input "0364787881"
type input "PHÁT ĐẠT"
type input "115.000"
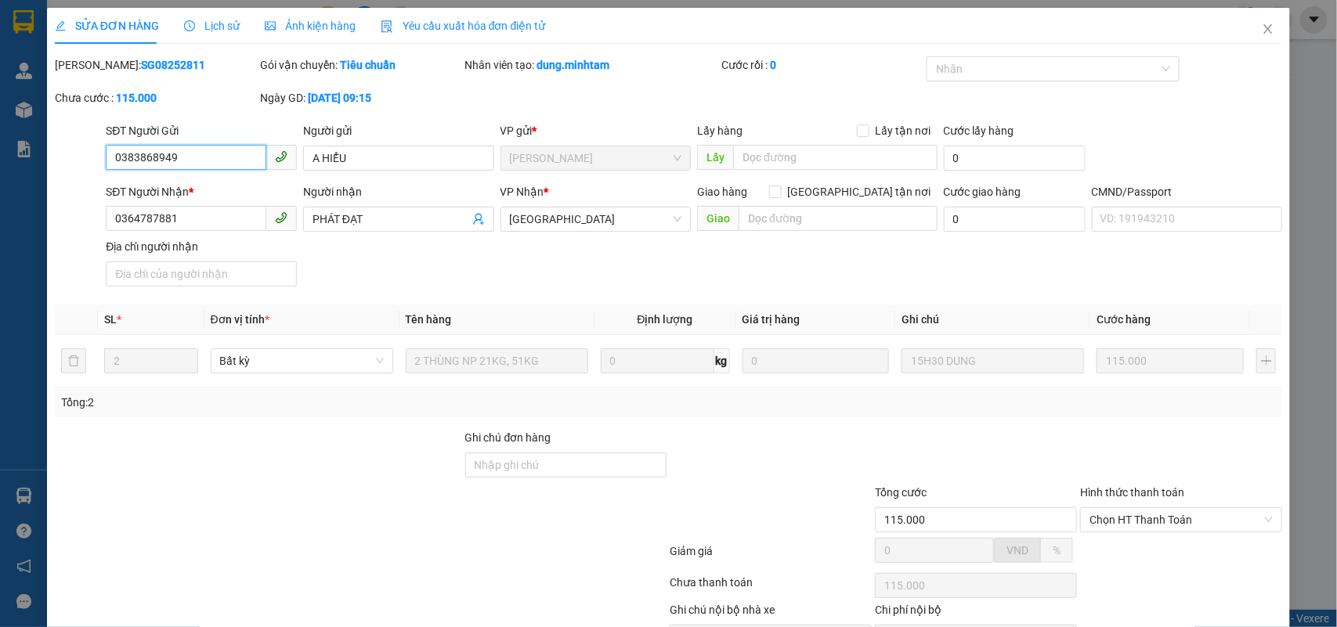
scroll to position [92, 0]
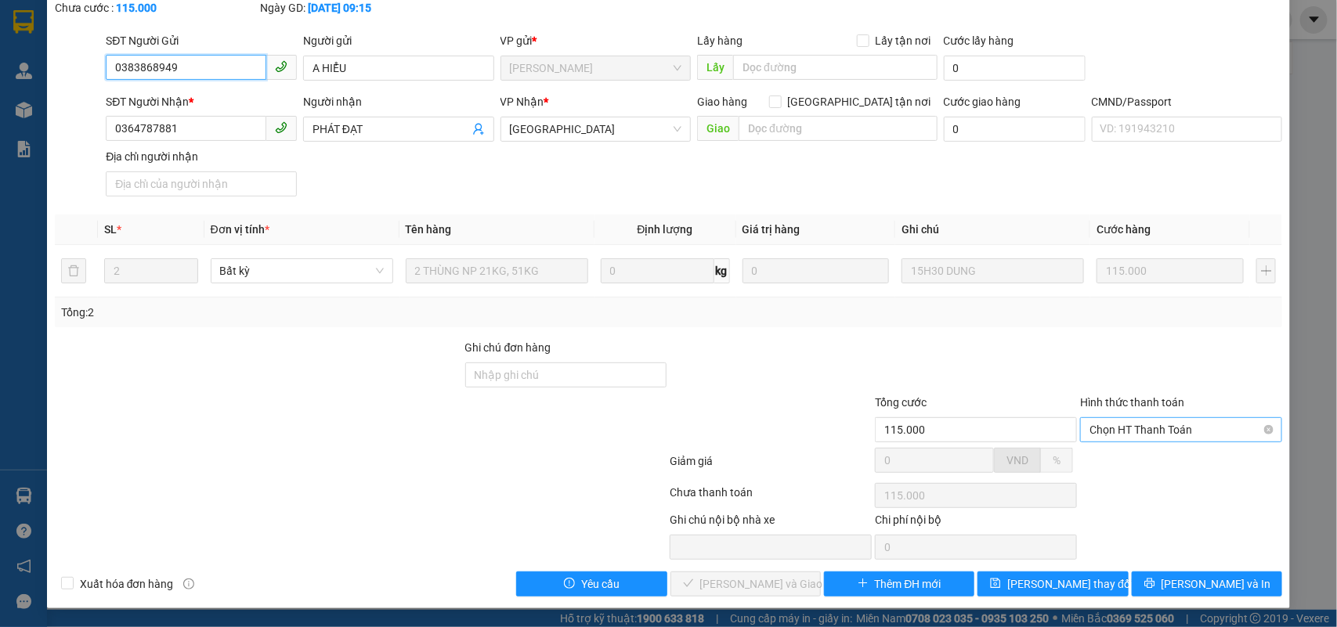
click at [1177, 435] on span "Chọn HT Thanh Toán" at bounding box center [1181, 429] width 183 height 23
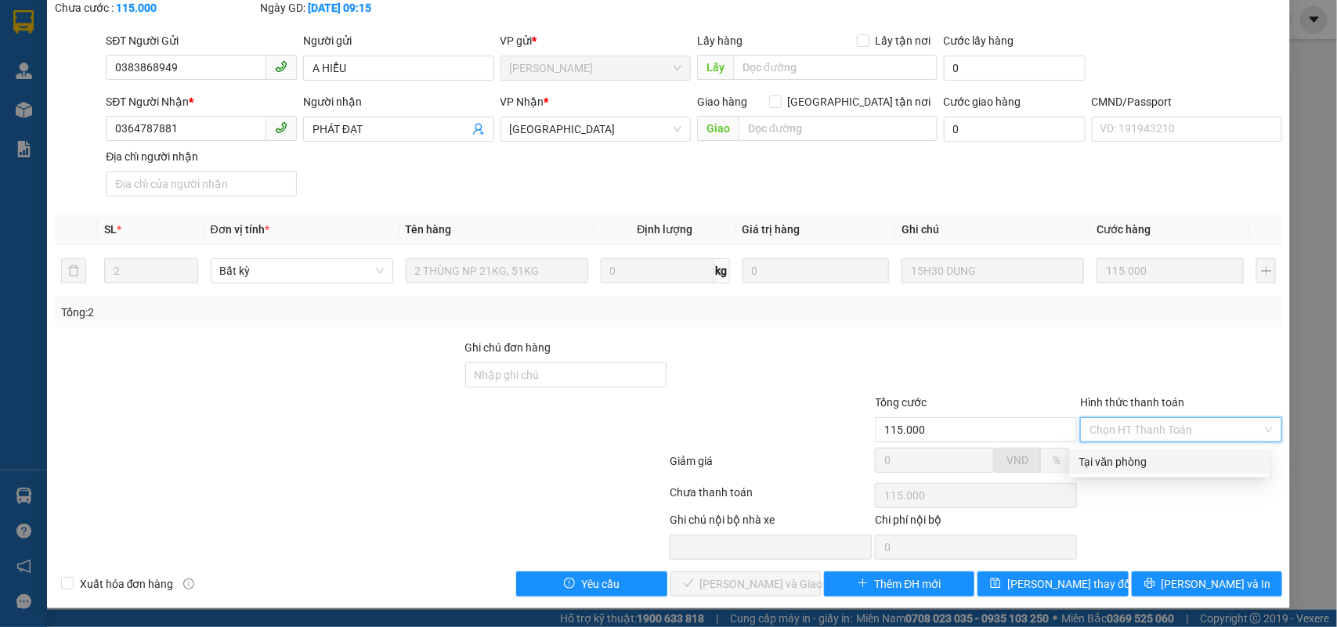
click at [1149, 457] on div "Tại văn phòng" at bounding box center [1169, 462] width 181 height 17
type input "0"
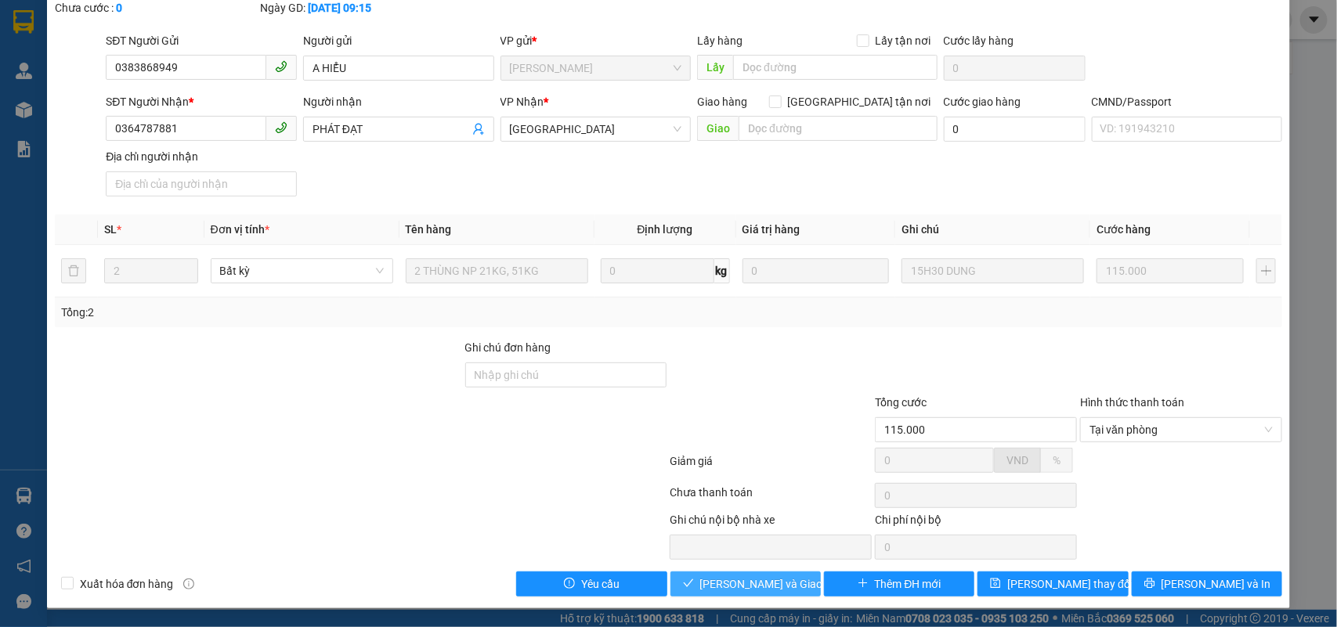
click at [773, 576] on span "[PERSON_NAME] và Giao hàng" at bounding box center [775, 584] width 150 height 17
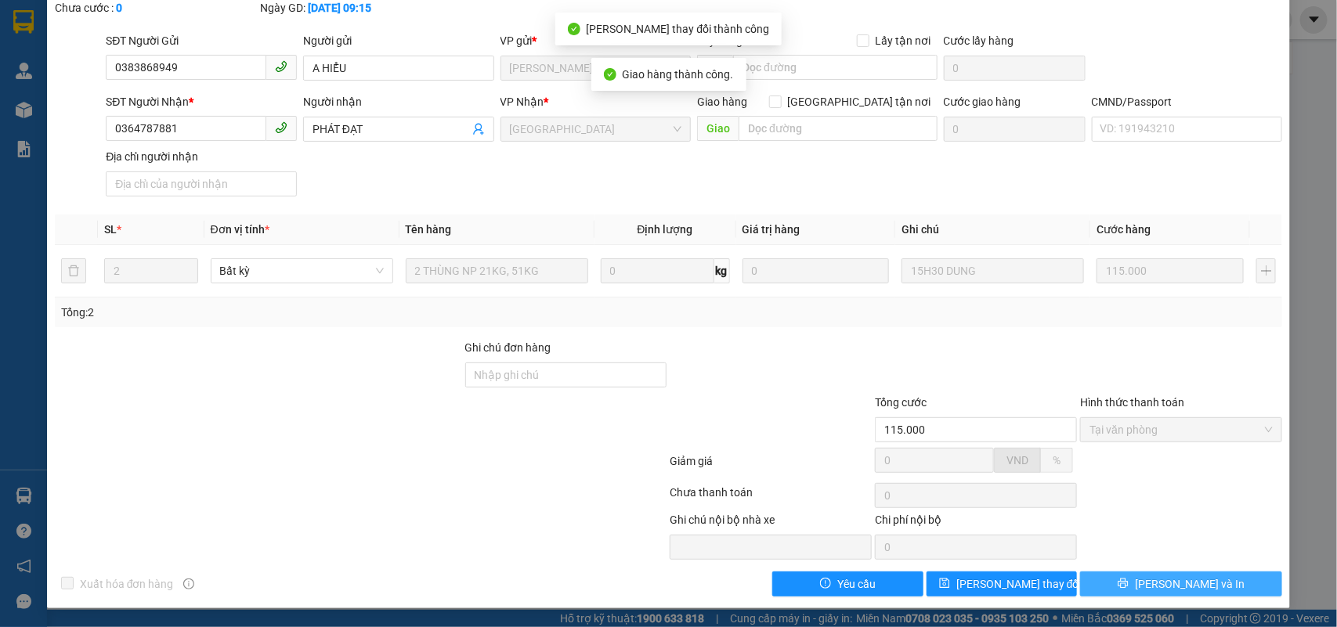
click at [1191, 589] on span "[PERSON_NAME] và In" at bounding box center [1190, 584] width 110 height 17
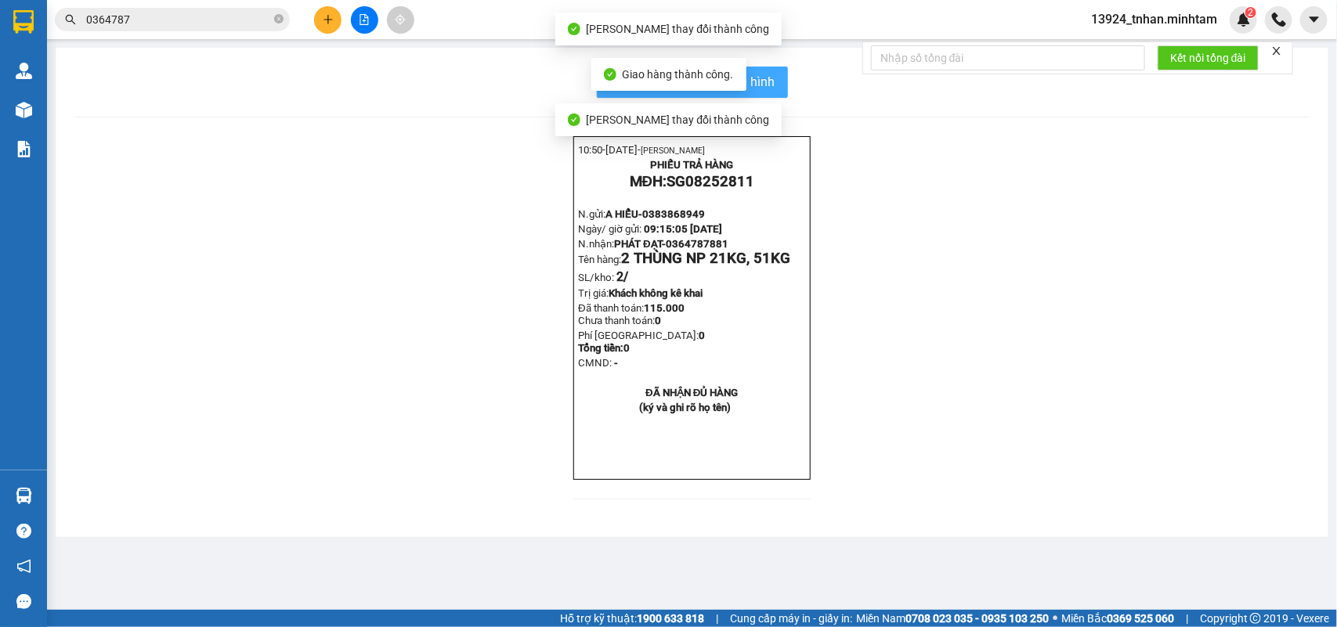
click at [781, 92] on button "In mẫu biên lai tự cấu hình" at bounding box center [692, 82] width 191 height 31
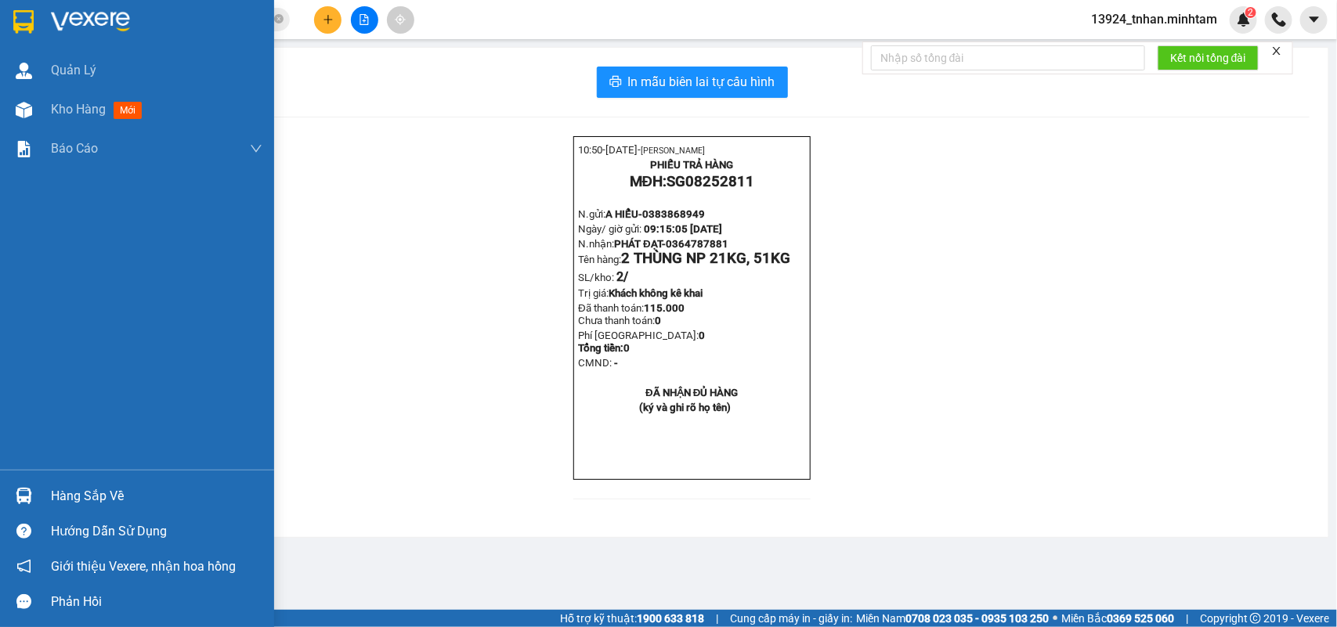
click at [81, 490] on div "Hàng sắp về" at bounding box center [156, 496] width 211 height 23
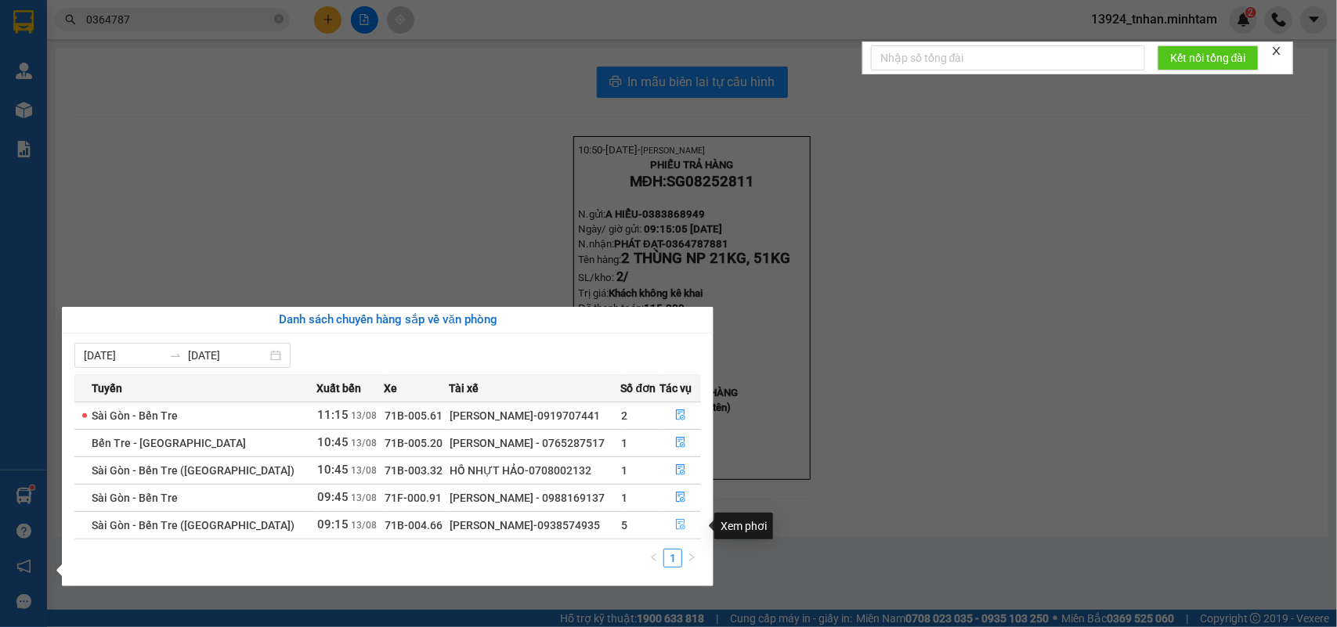
click at [683, 526] on button "button" at bounding box center [681, 525] width 40 height 25
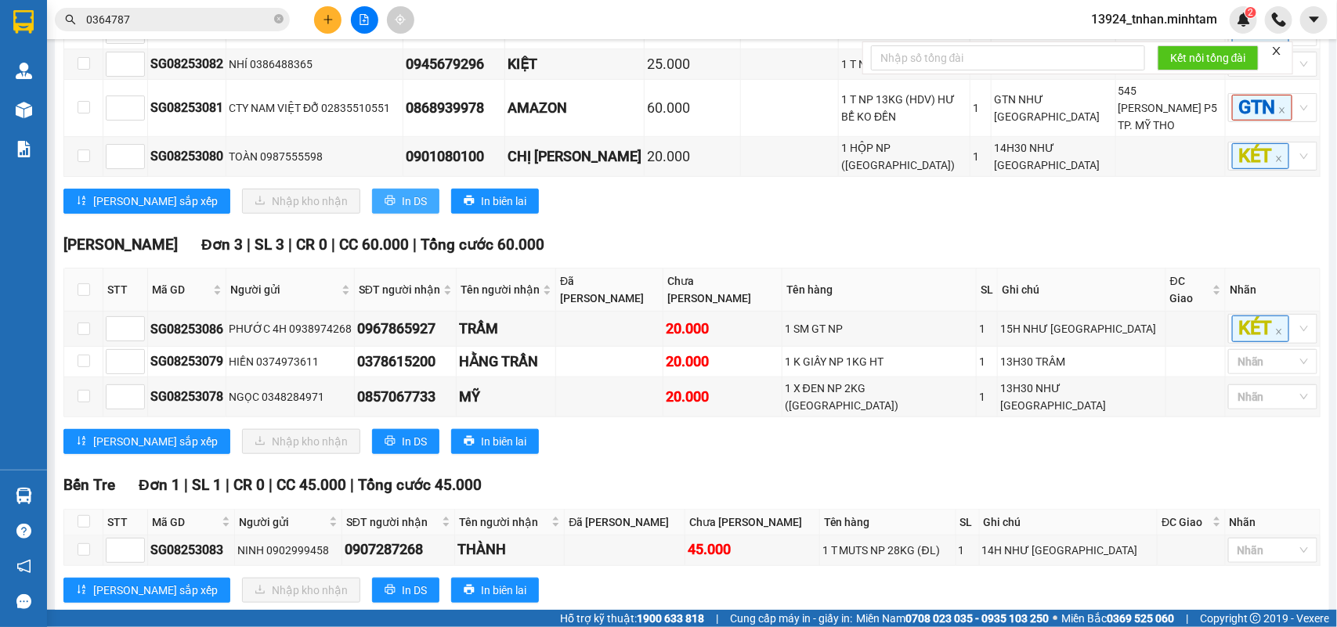
scroll to position [196, 0]
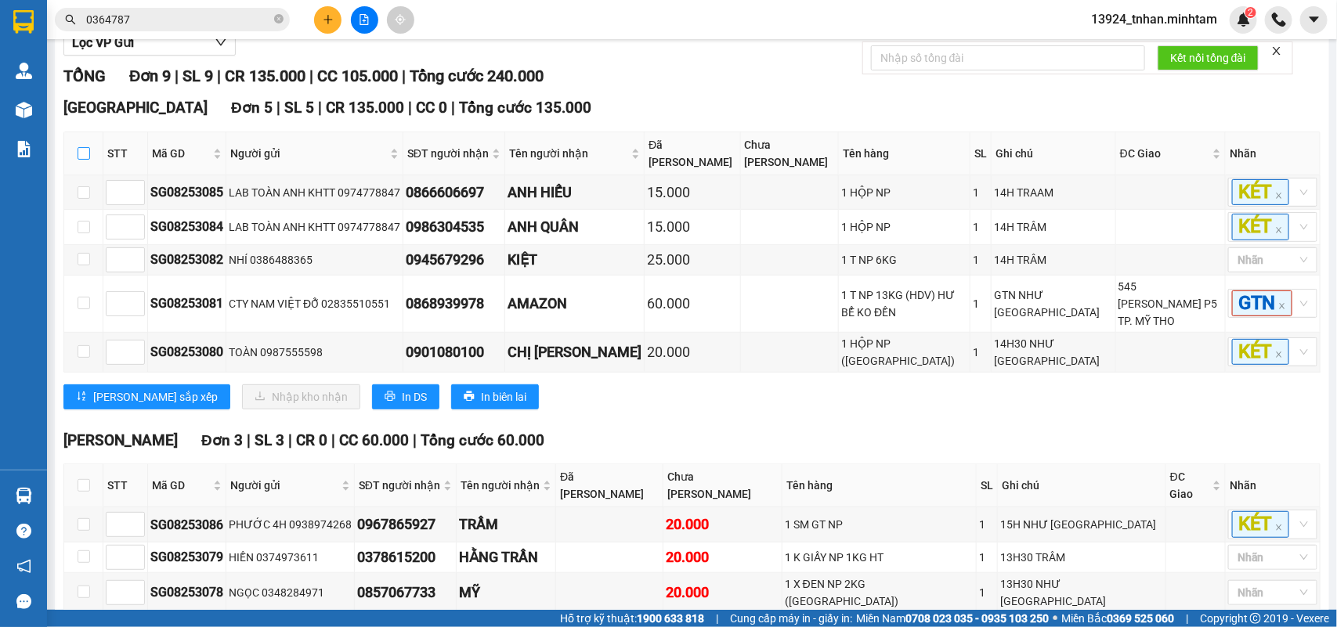
click at [88, 160] on input "checkbox" at bounding box center [84, 153] width 13 height 13
checkbox input "true"
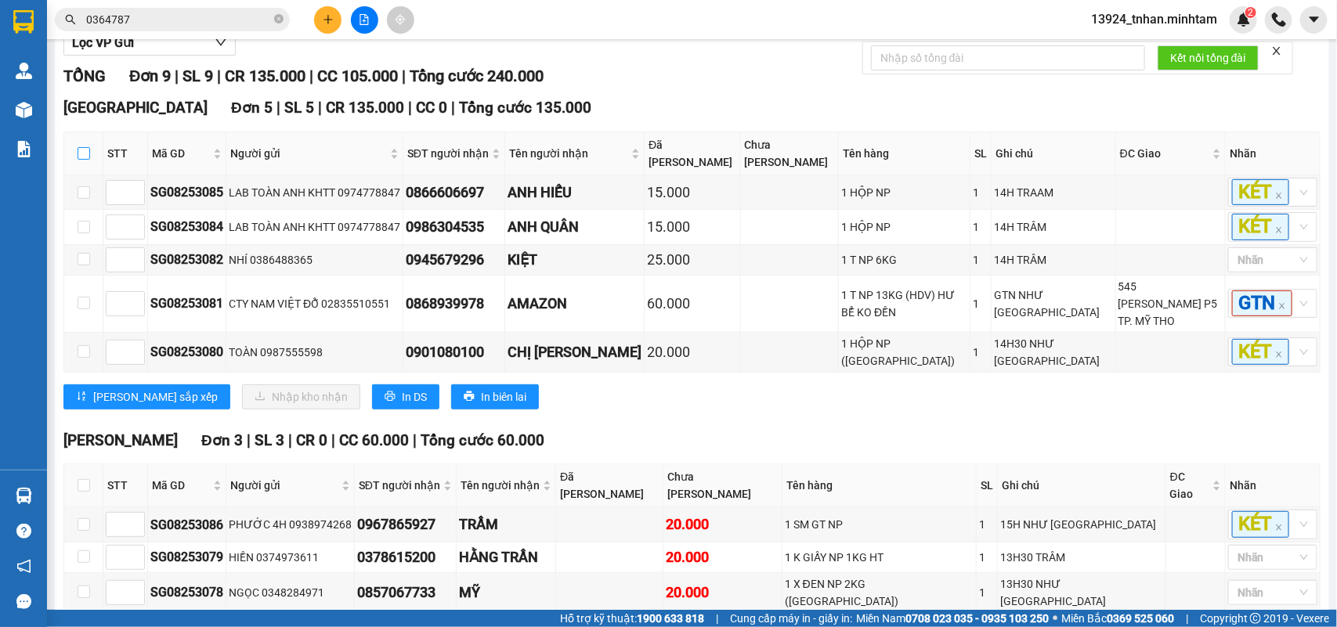
checkbox input "true"
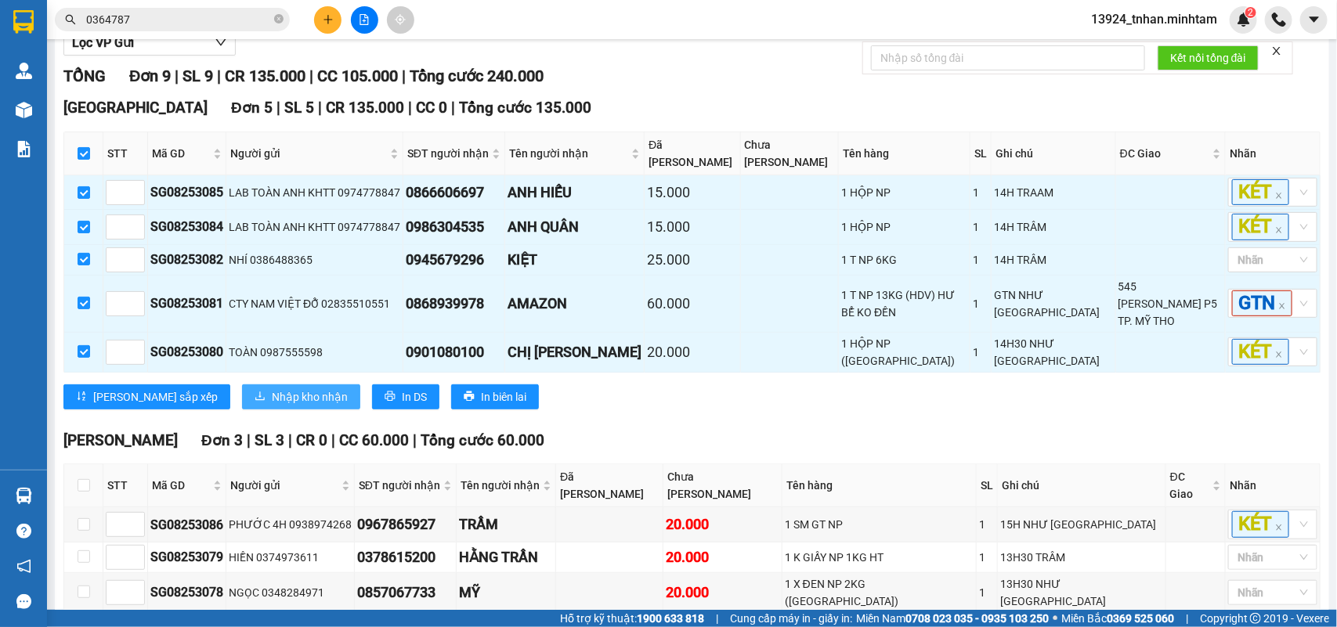
click at [257, 410] on button "Nhập kho nhận" at bounding box center [301, 397] width 118 height 25
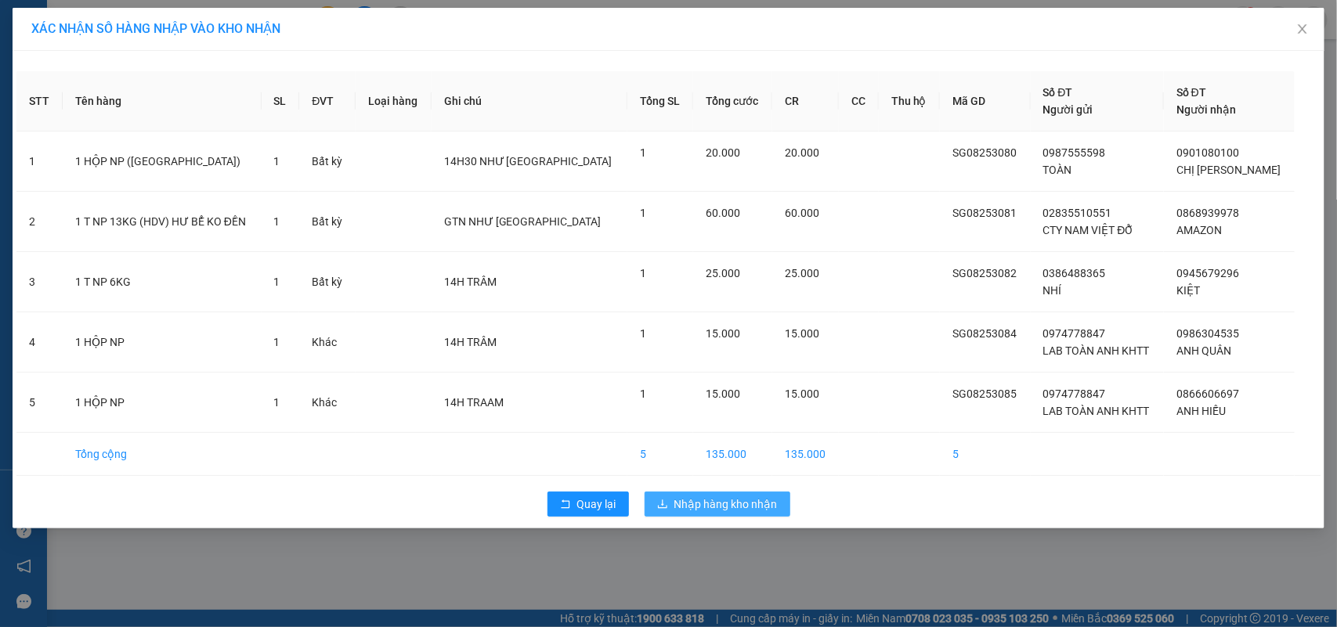
click at [789, 502] on button "Nhập hàng kho nhận" at bounding box center [718, 504] width 146 height 25
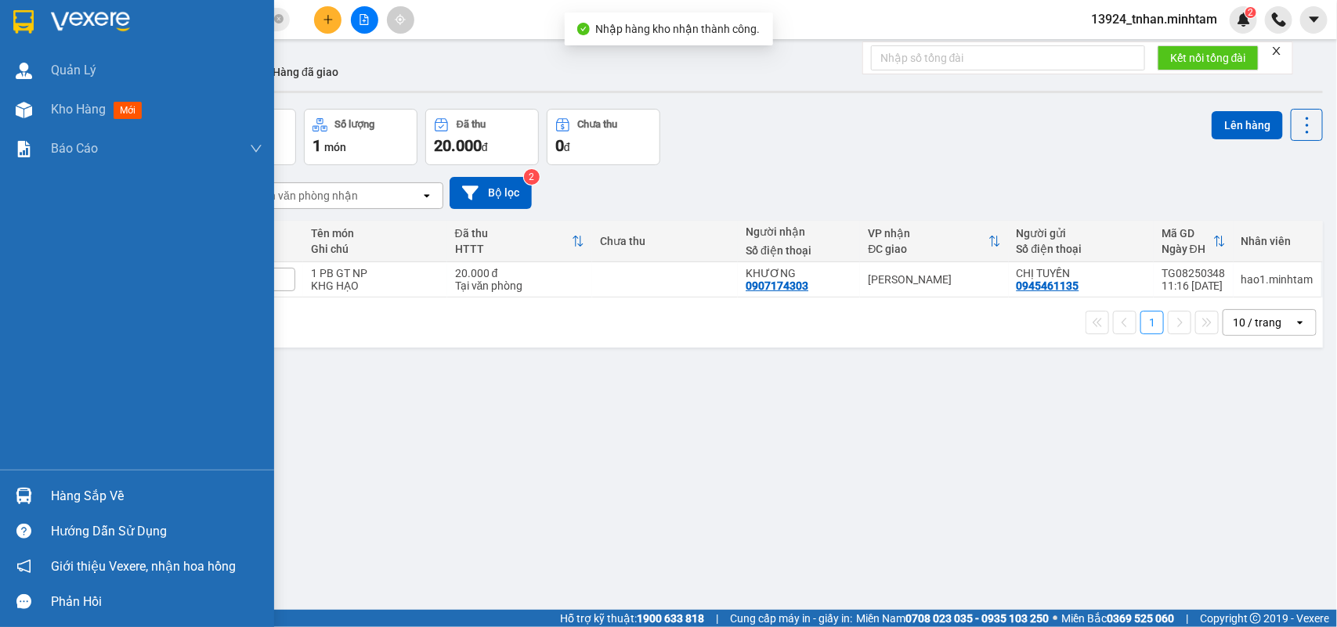
click at [2, 490] on div "Hàng sắp về" at bounding box center [137, 496] width 274 height 35
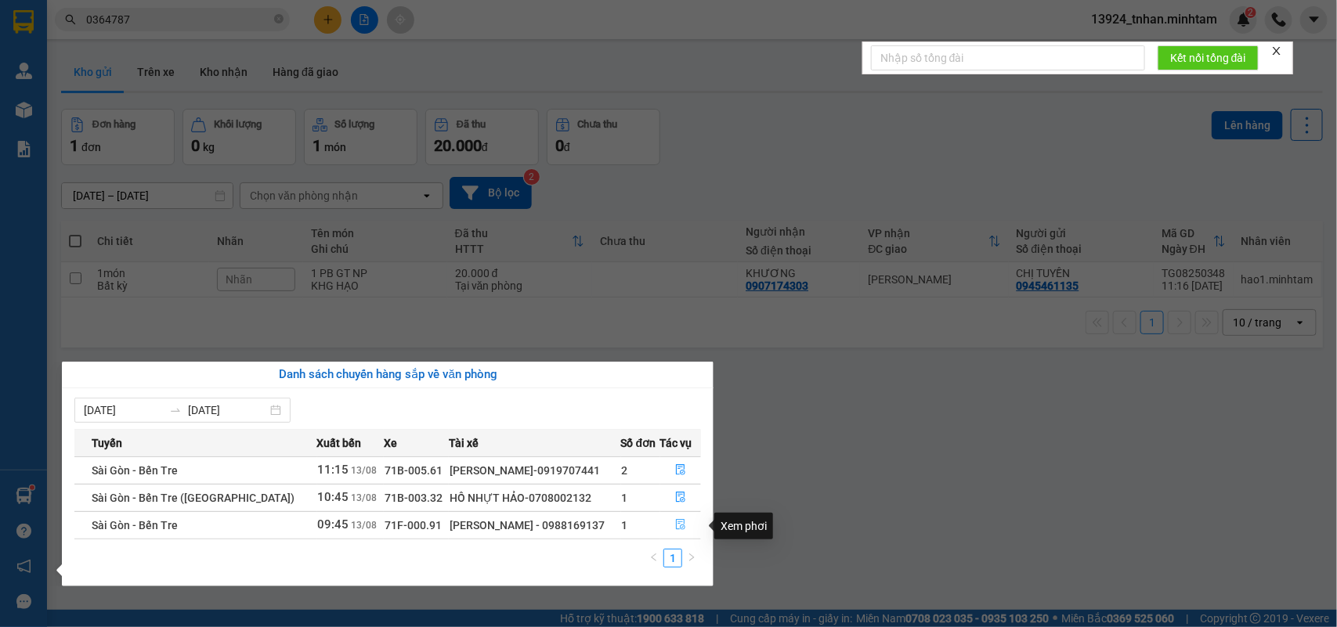
click at [675, 530] on icon "file-done" at bounding box center [680, 524] width 11 height 11
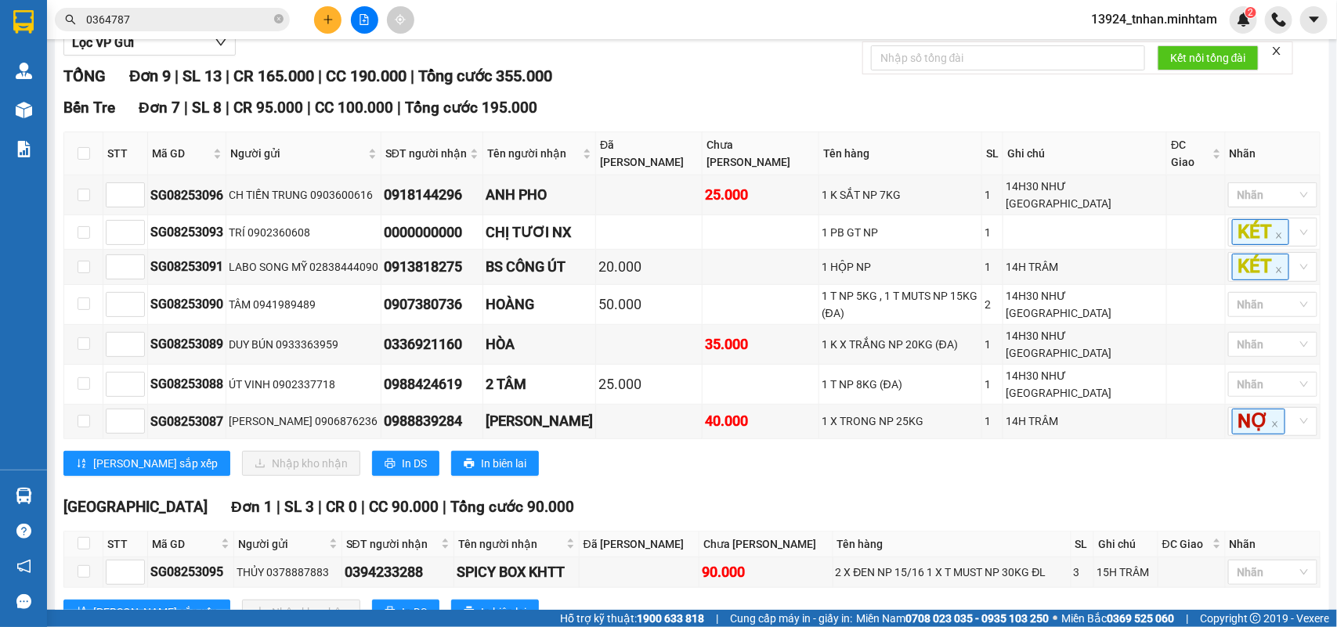
scroll to position [392, 0]
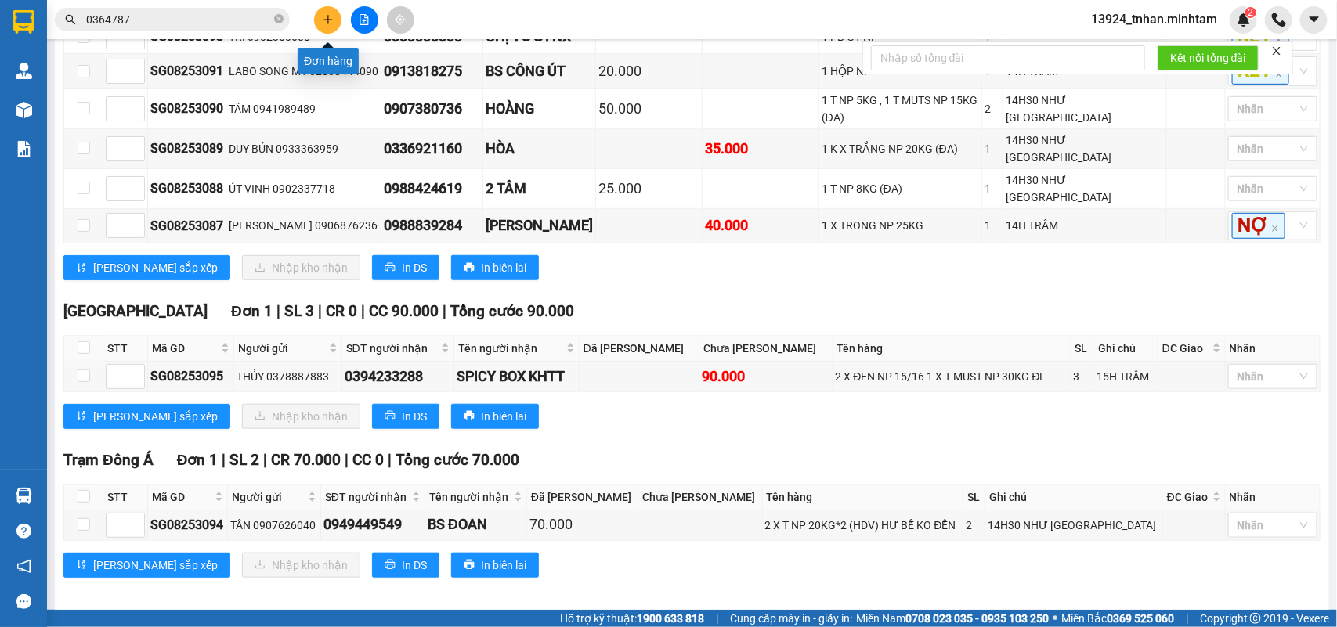
click at [333, 16] on icon "plus" at bounding box center [328, 19] width 11 height 11
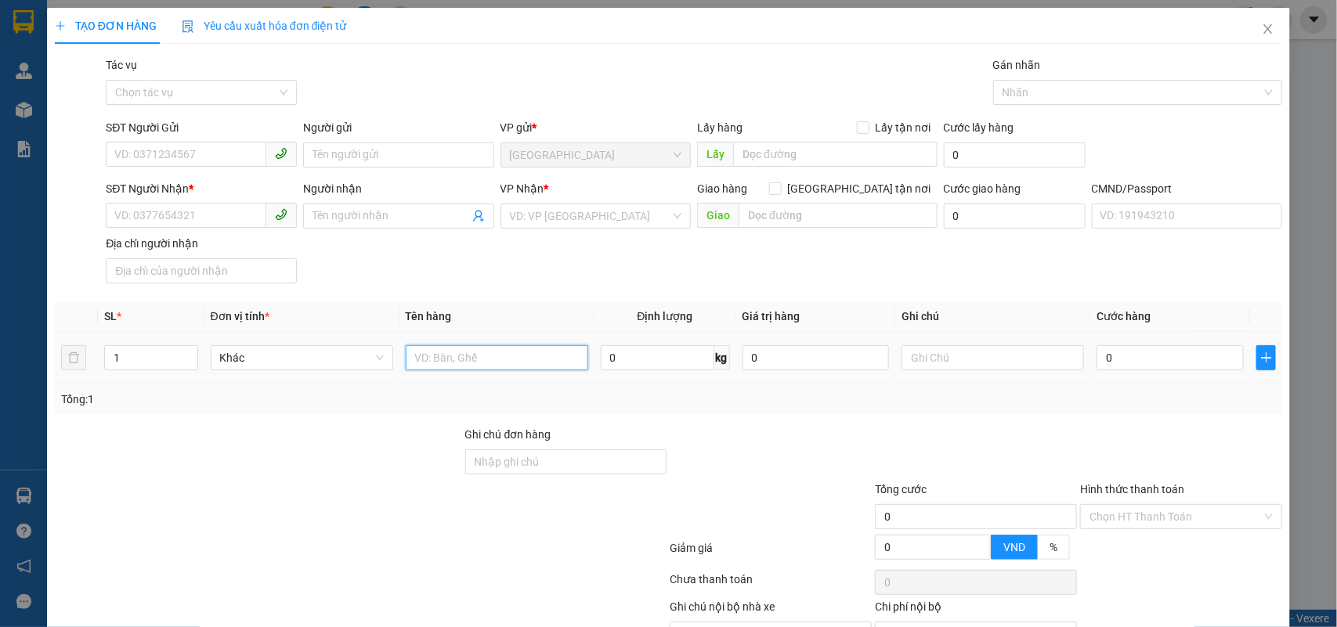
click at [457, 356] on input "text" at bounding box center [497, 357] width 183 height 25
type input "1 bao np 10 kg"
drag, startPoint x: 173, startPoint y: 163, endPoint x: 181, endPoint y: 161, distance: 8.2
click at [181, 161] on input "SĐT Người Gửi" at bounding box center [186, 154] width 161 height 25
click at [121, 153] on input "075890239" at bounding box center [186, 154] width 161 height 25
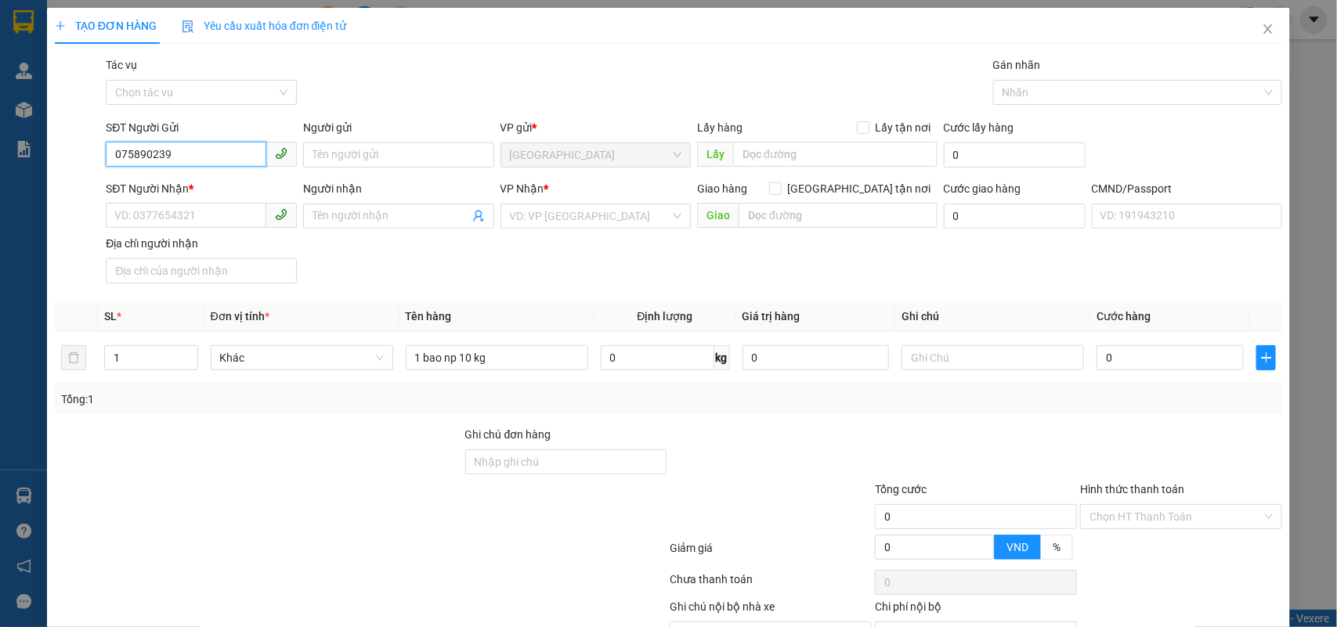
type input "0975890239"
click at [217, 188] on div "0975890239 - TƯ HỮU" at bounding box center [199, 187] width 170 height 17
type input "[PERSON_NAME]"
type input "0783716809"
type input "QUYỀN"
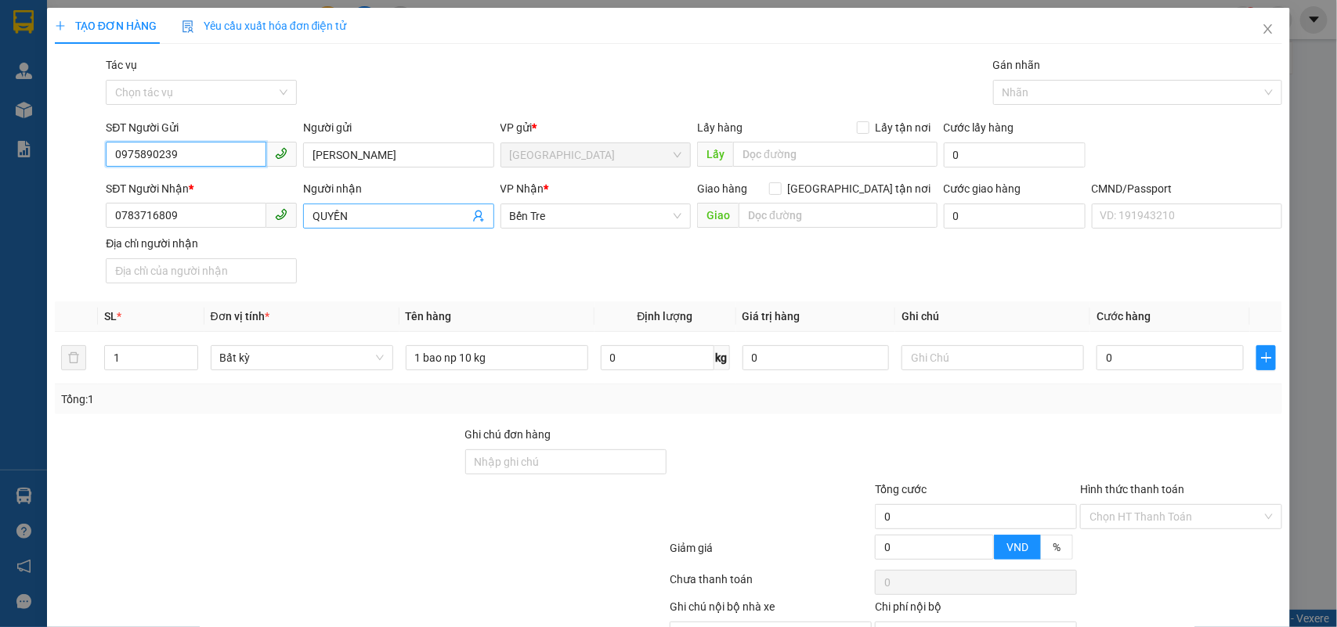
type input "0975890239"
click at [474, 218] on icon "user-add" at bounding box center [478, 216] width 13 height 13
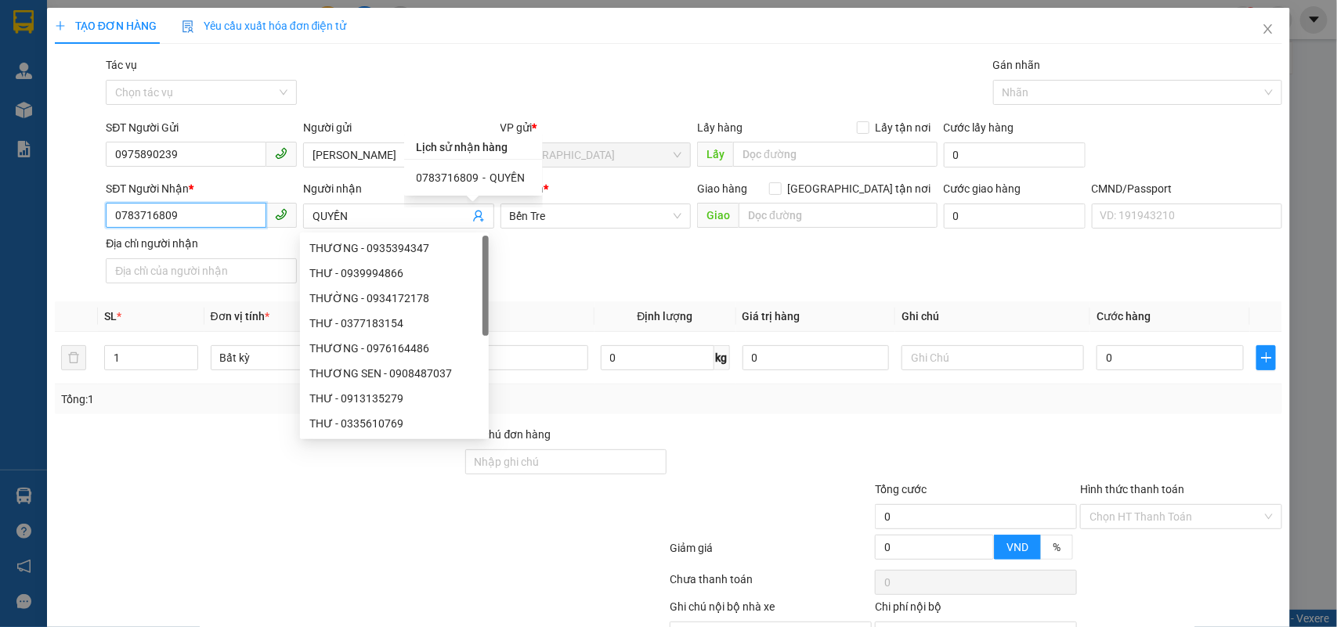
drag, startPoint x: 222, startPoint y: 210, endPoint x: 12, endPoint y: 198, distance: 210.2
click at [12, 198] on div "TẠO ĐƠN HÀNG Yêu cầu xuất hóa đơn điện tử Transit Pickup Surcharge Ids Transit …" at bounding box center [668, 313] width 1337 height 627
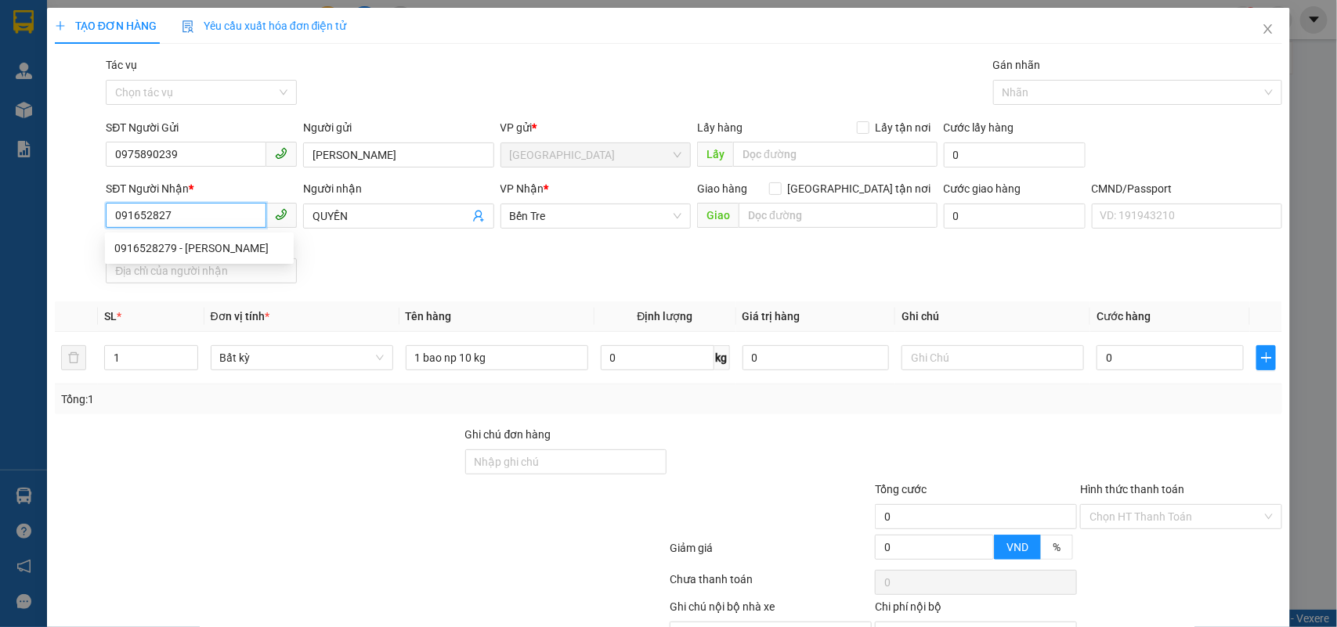
type input "0916528279"
click at [204, 255] on div "0916528279 - [PERSON_NAME]" at bounding box center [199, 248] width 170 height 17
type input "[PERSON_NAME]"
type input "0916528279"
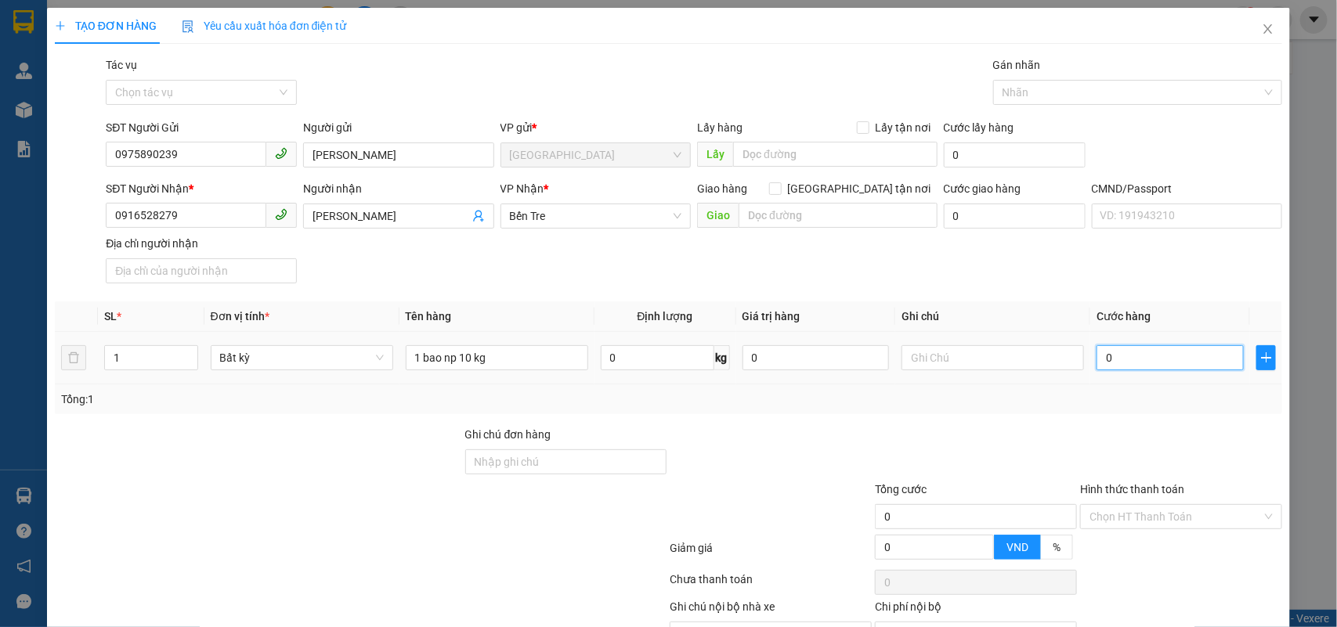
click at [1159, 350] on input "0" at bounding box center [1170, 357] width 147 height 25
type input "3"
type input "30"
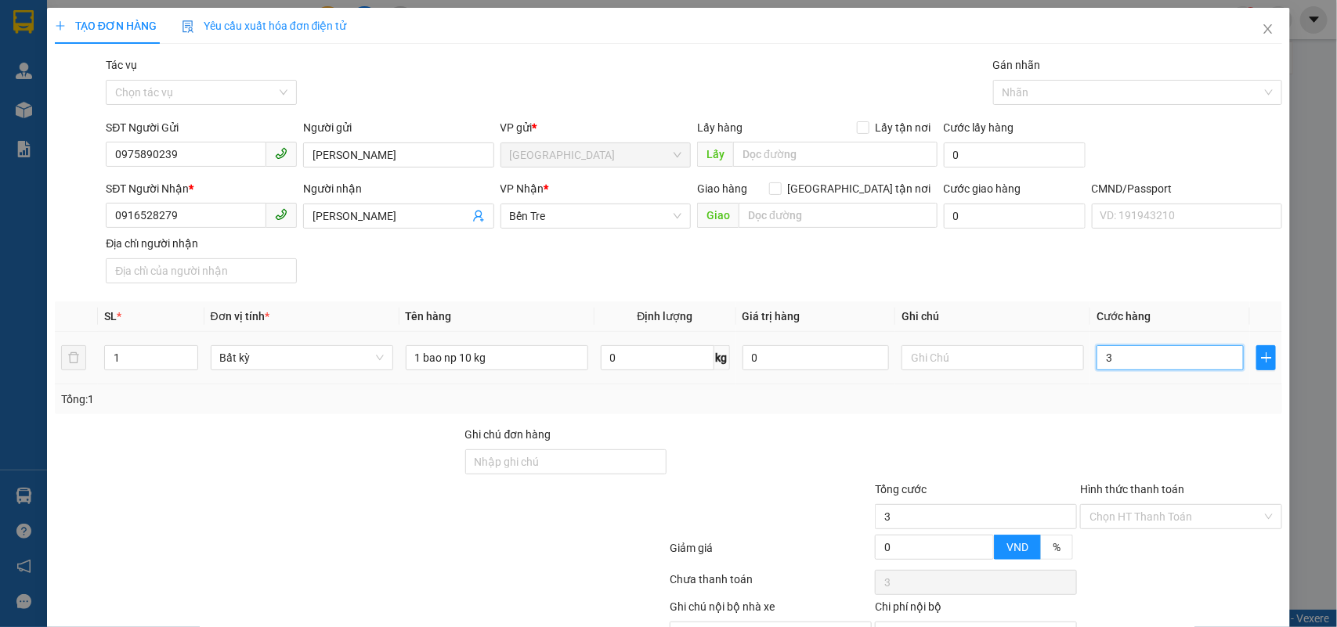
type input "30"
type input "30.000"
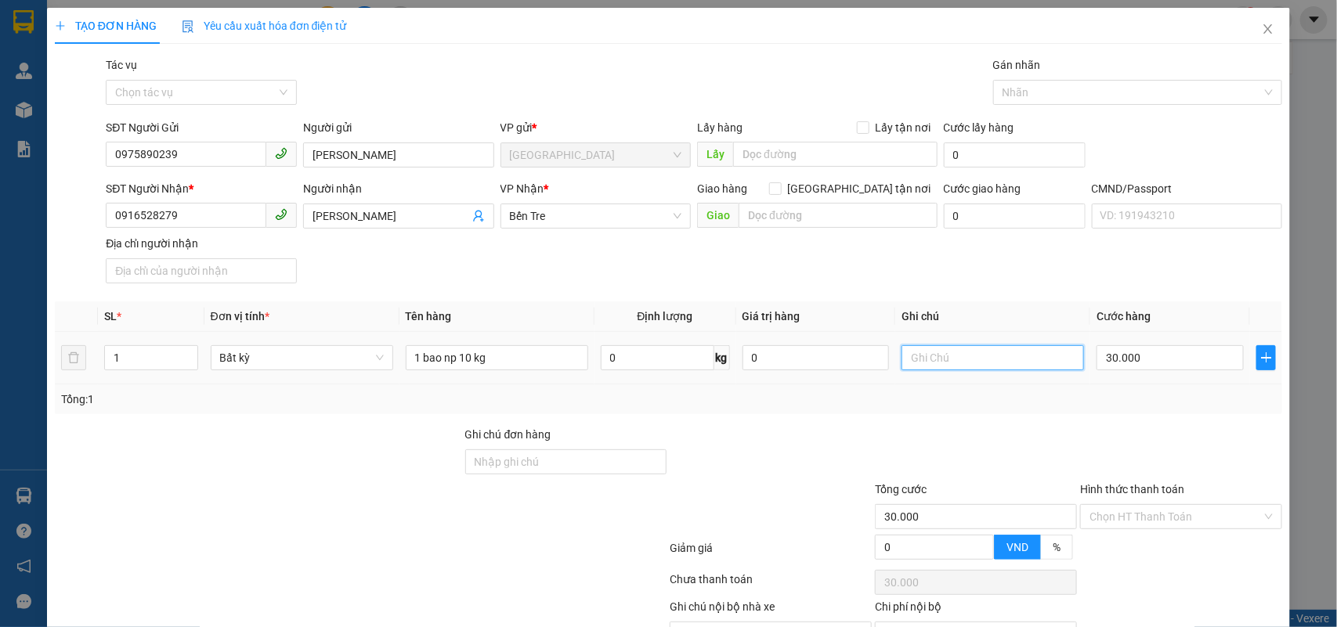
click at [973, 360] on input "text" at bounding box center [993, 357] width 183 height 25
type input "18H NHÂN"
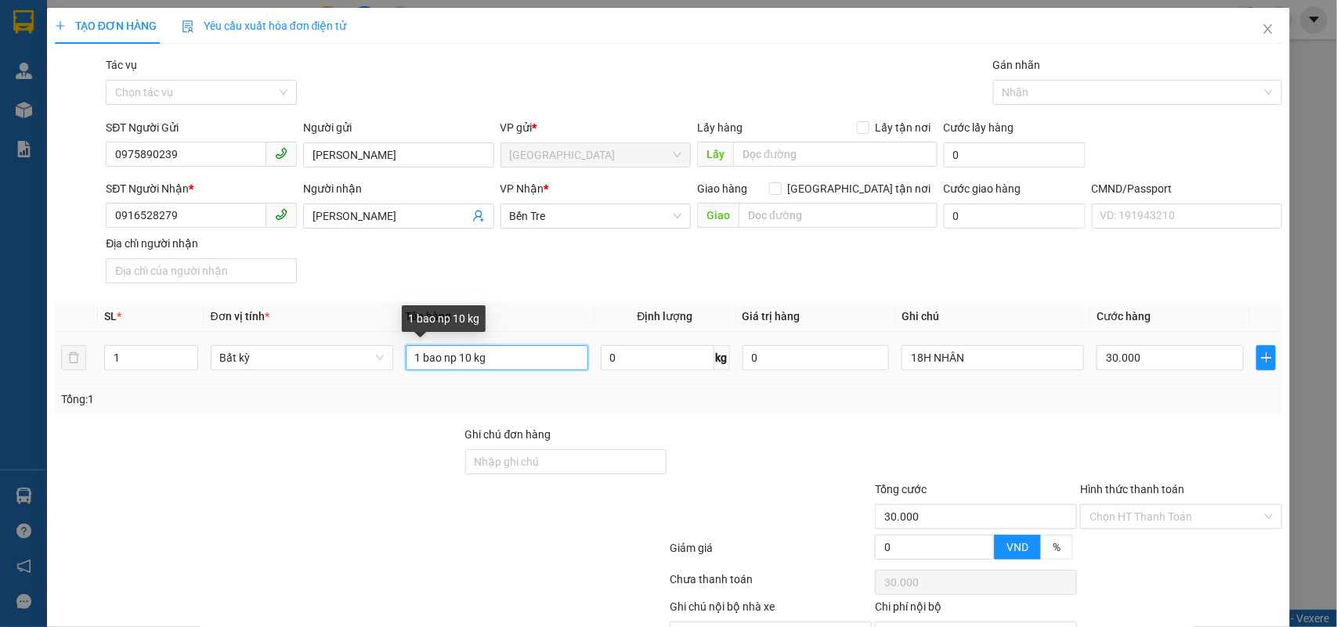
click at [548, 364] on input "1 bao np 10 kg" at bounding box center [497, 357] width 183 height 25
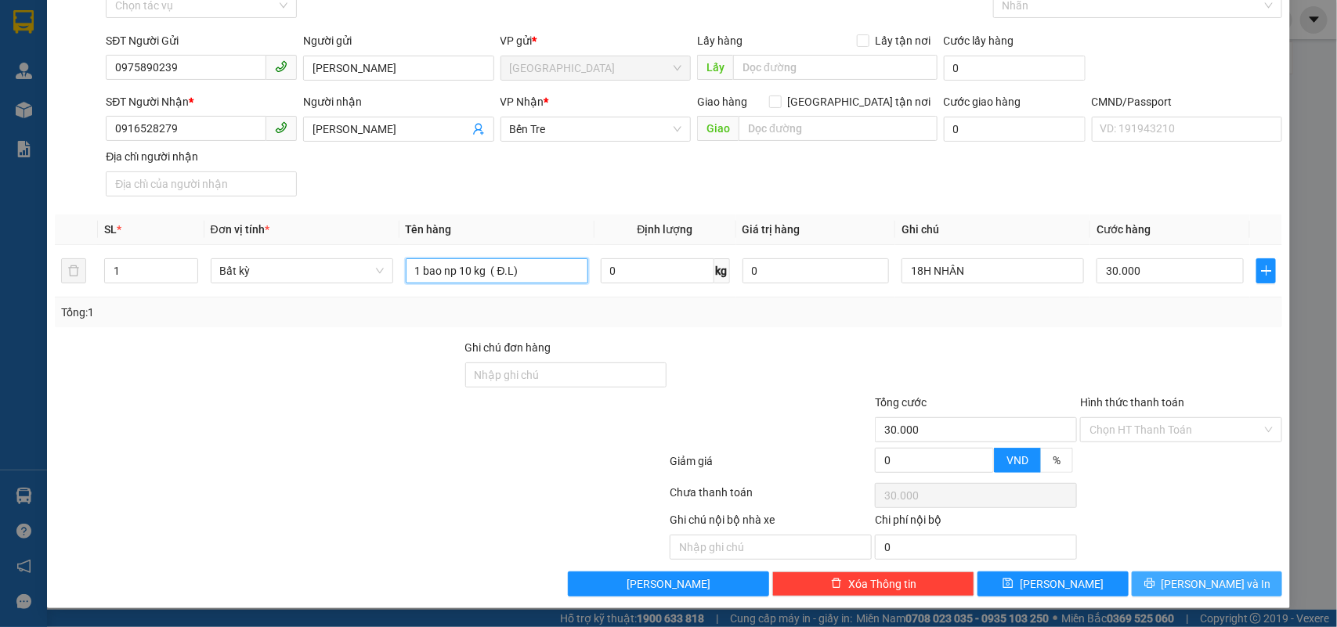
type input "1 bao np 10 kg ( Đ.L)"
click at [1216, 577] on span "Lưu và In" at bounding box center [1217, 584] width 110 height 17
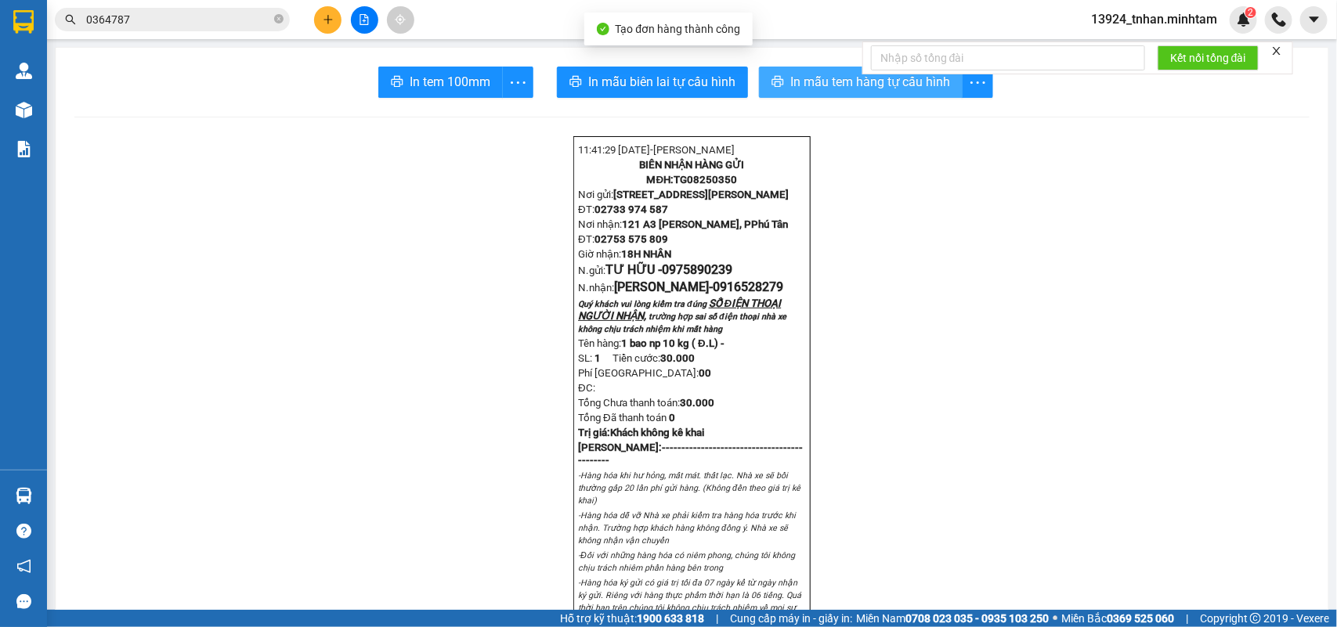
click at [819, 84] on span "In mẫu tem hàng tự cấu hình" at bounding box center [870, 82] width 160 height 20
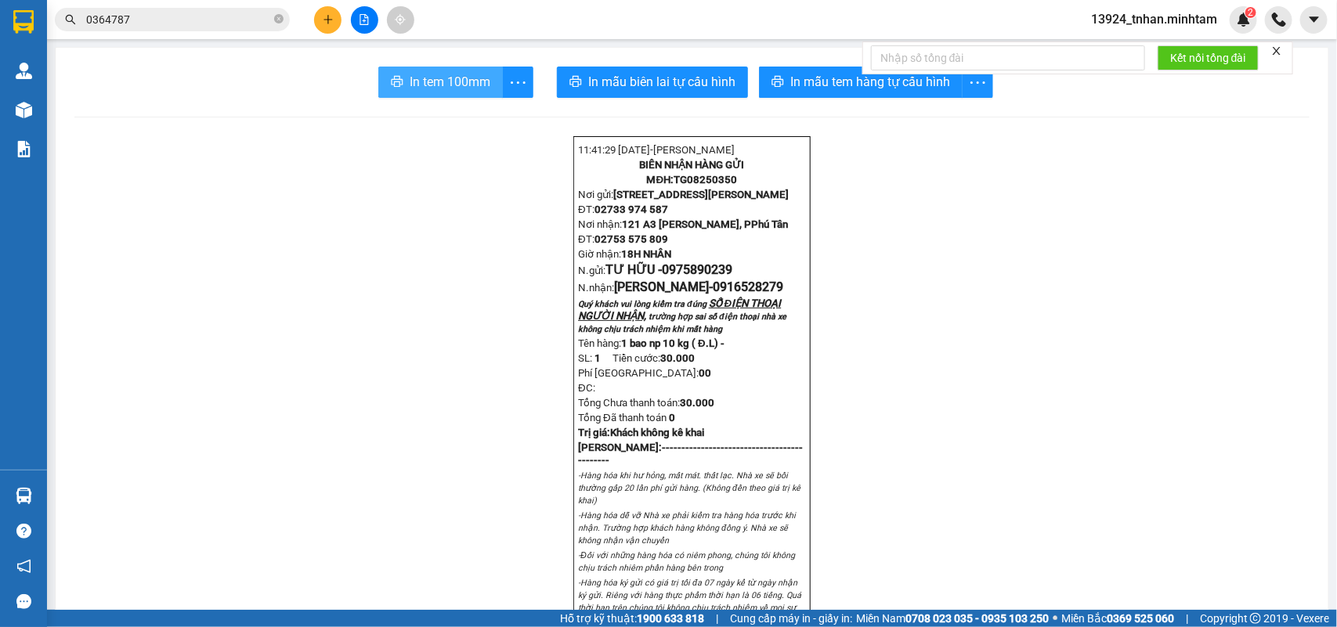
click at [445, 84] on span "In tem 100mm" at bounding box center [450, 82] width 81 height 20
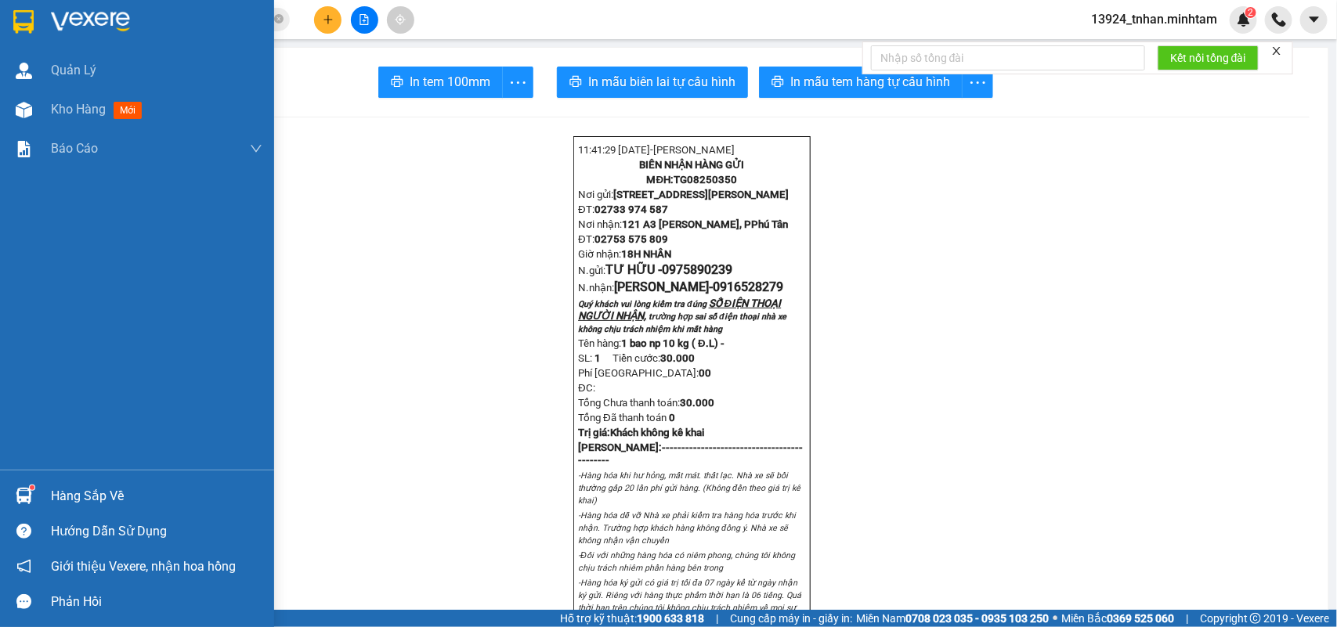
click at [53, 482] on div "Hàng sắp về" at bounding box center [137, 496] width 274 height 35
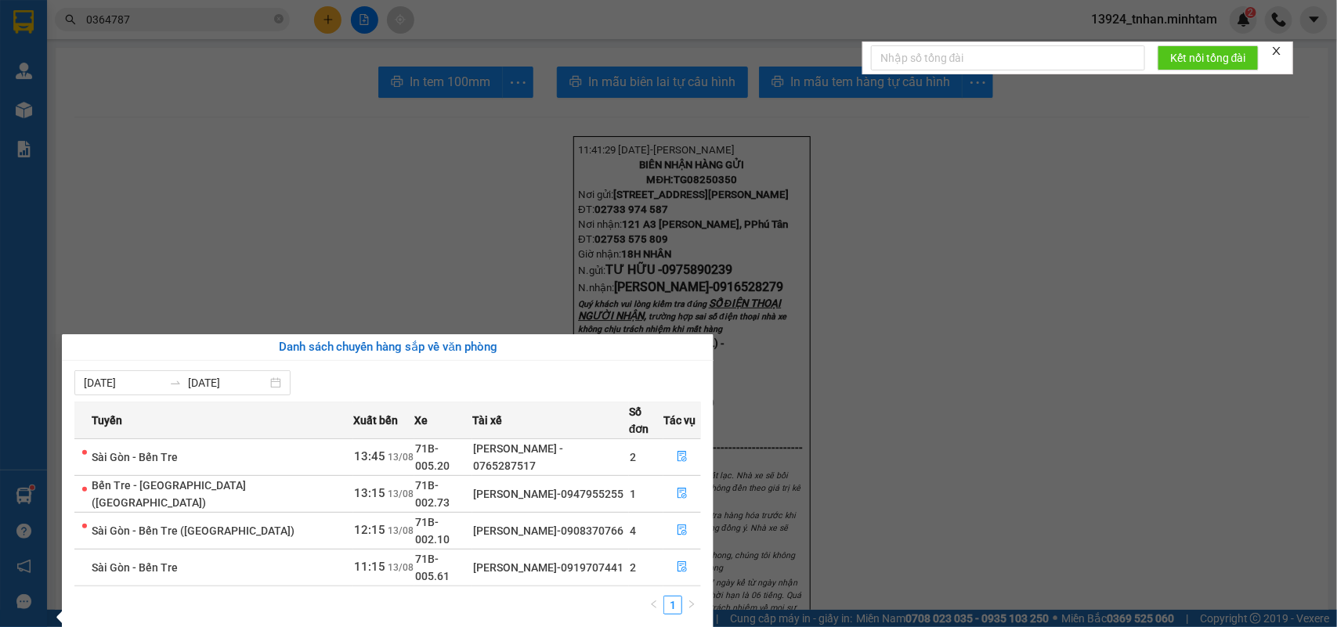
click at [367, 211] on section "Kết quả tìm kiếm ( 4 ) Bộ lọc Thuộc VP này Ngày tạo đơn gần nhất Mã ĐH Trạng th…" at bounding box center [668, 313] width 1337 height 627
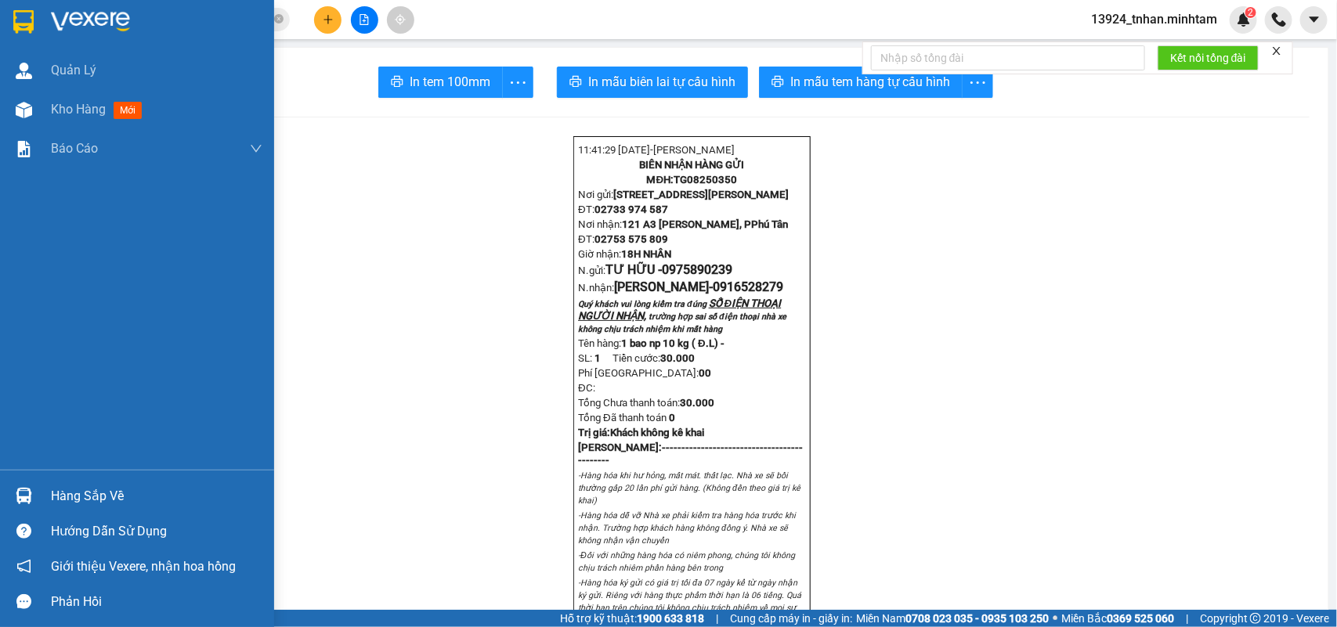
click at [44, 488] on div "Hàng sắp về" at bounding box center [137, 496] width 274 height 35
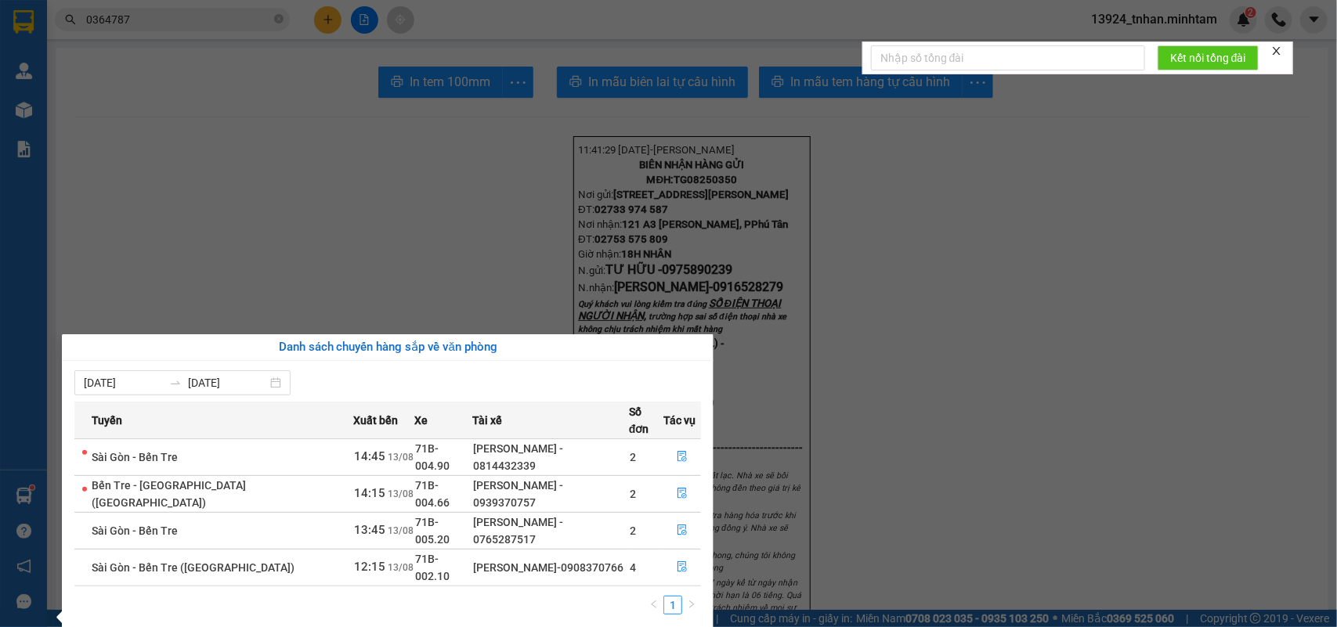
click at [303, 216] on section "Kết quả tìm kiếm ( 4 ) Bộ lọc Thuộc VP này Ngày tạo đơn gần nhất Mã ĐH Trạng th…" at bounding box center [668, 313] width 1337 height 627
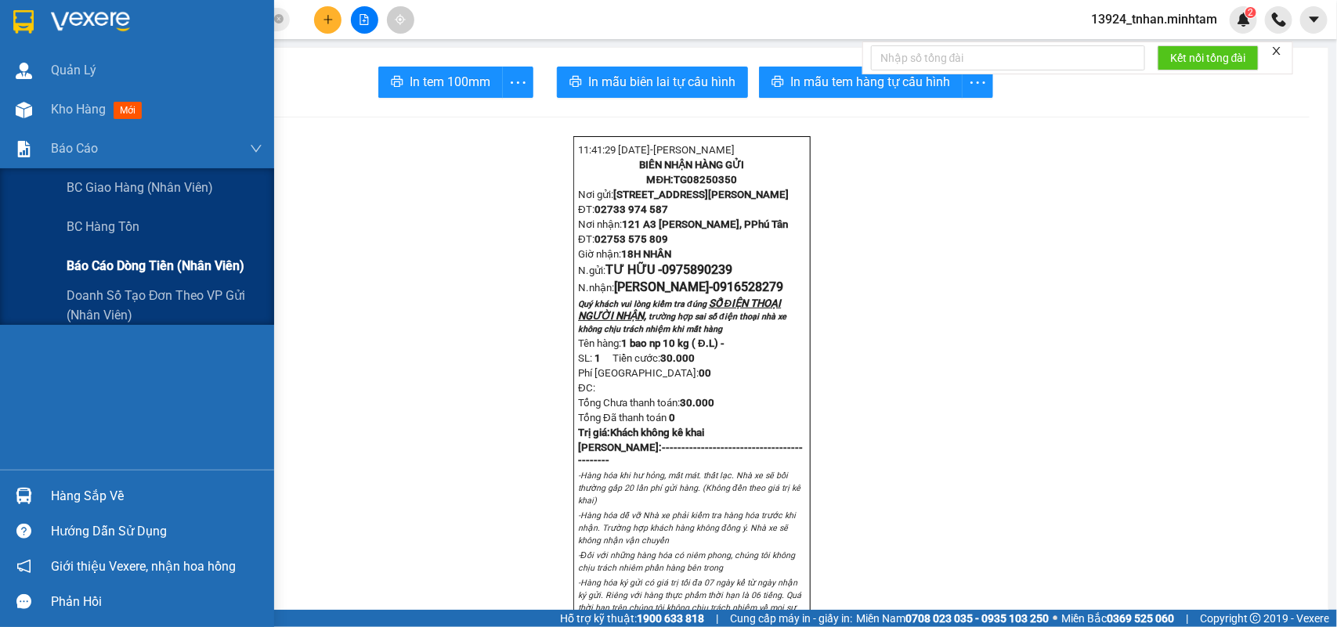
click at [121, 249] on div "Báo cáo dòng tiền (nhân viên)" at bounding box center [165, 266] width 196 height 39
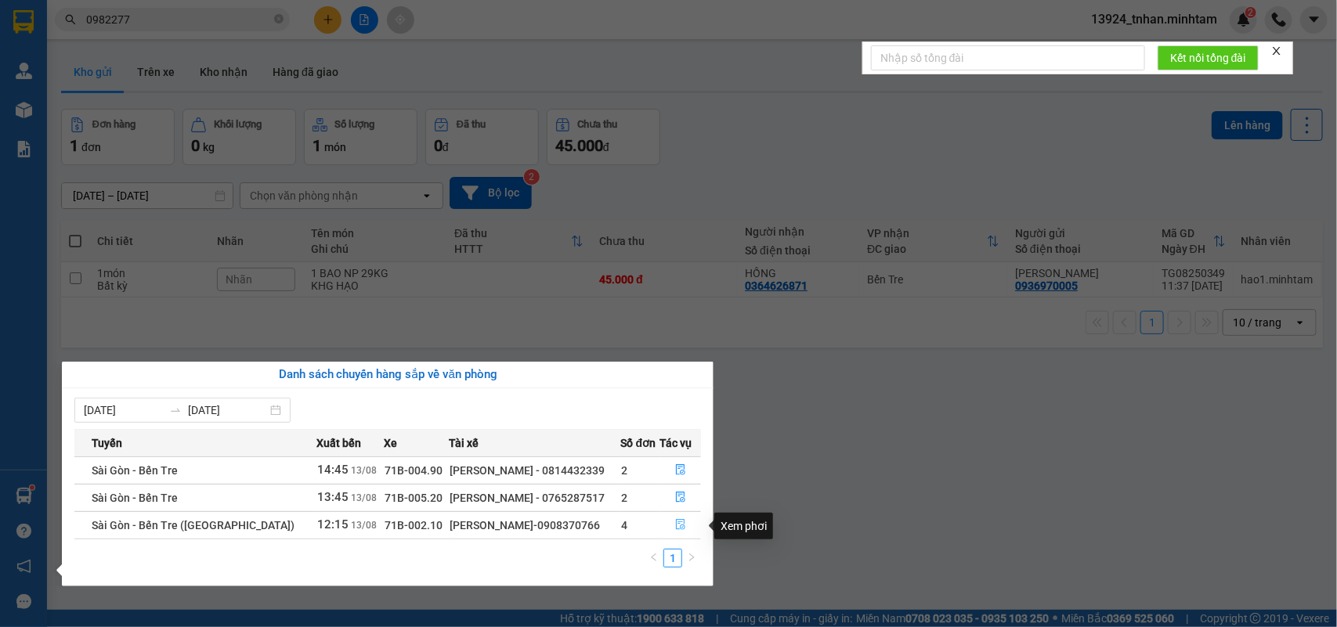
click at [680, 526] on icon "file-done" at bounding box center [680, 524] width 9 height 11
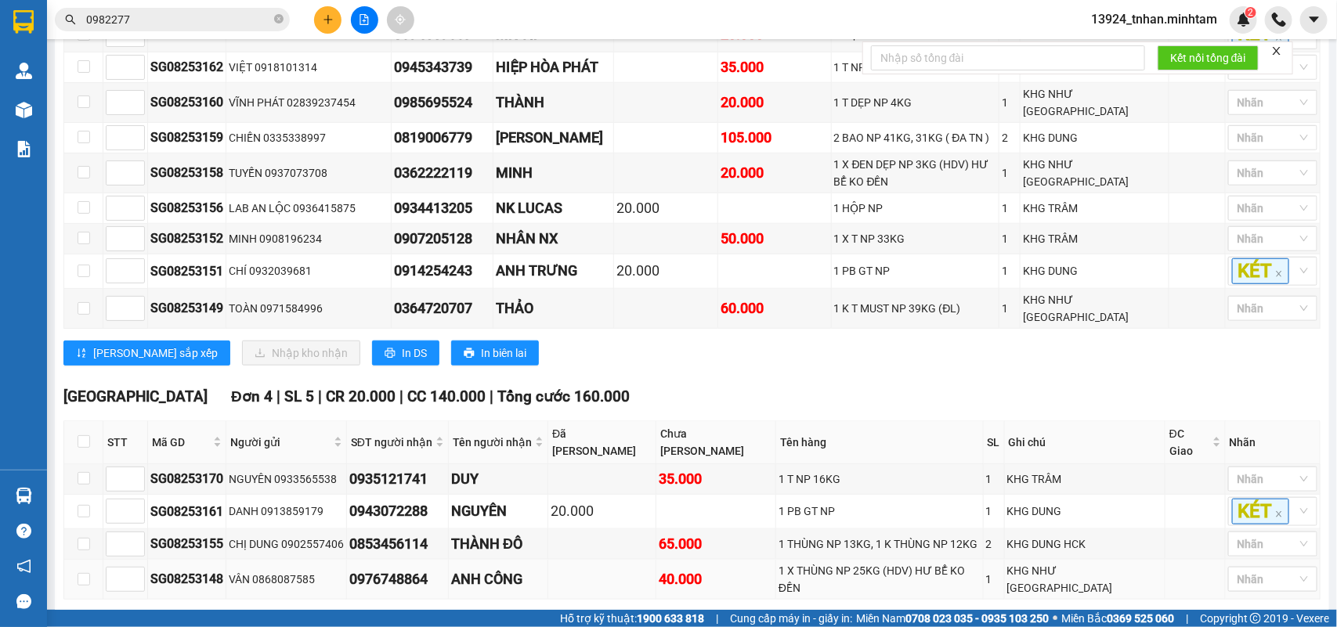
scroll to position [587, 0]
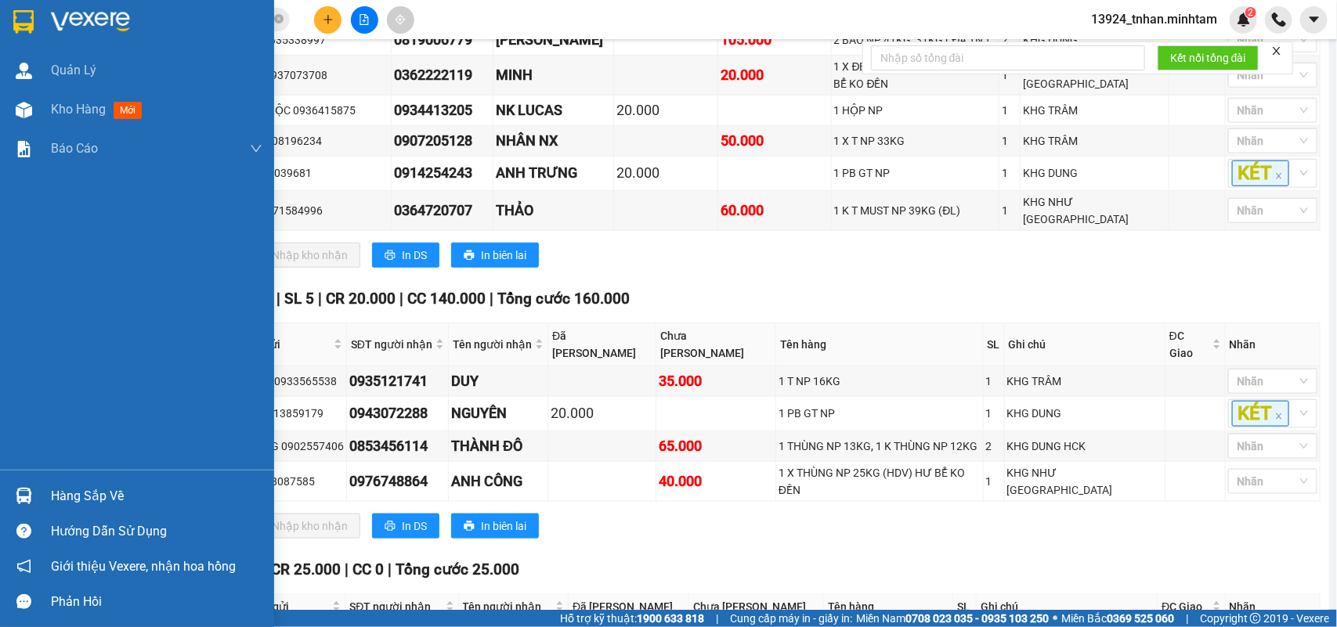
click at [21, 496] on img at bounding box center [24, 496] width 16 height 16
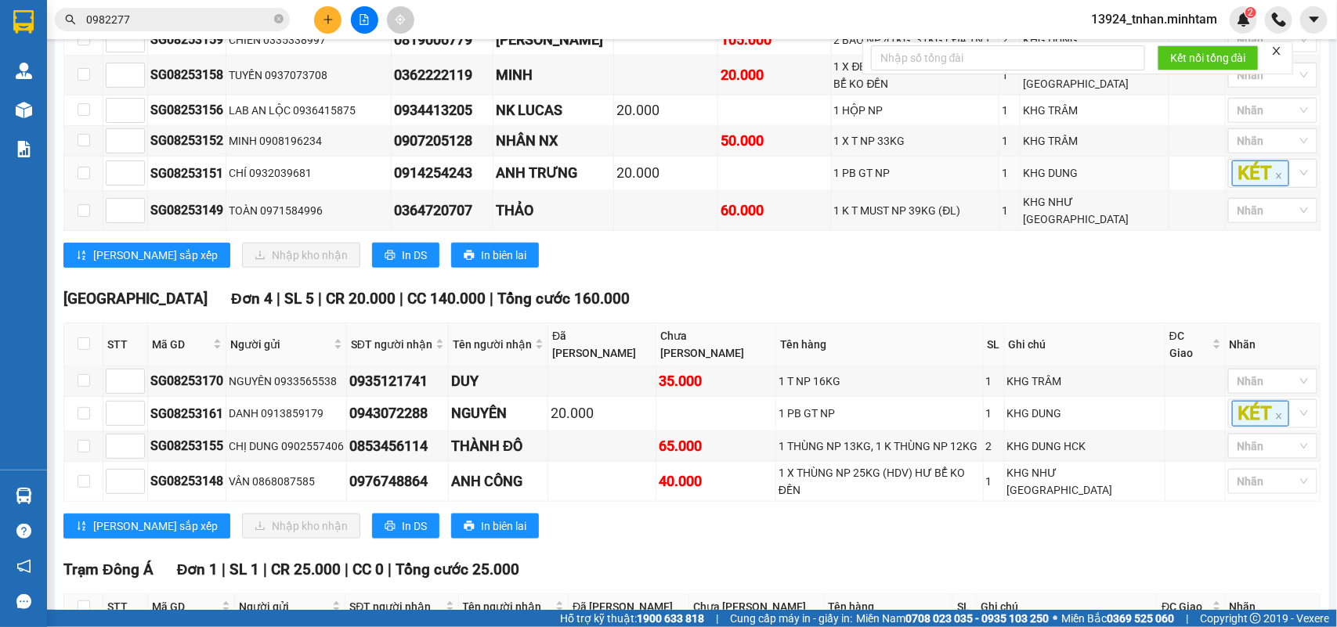
click at [487, 186] on section "Kết quả tìm kiếm ( 6 ) Bộ lọc Thuộc VP này Ngày tạo đơn gần nhất Mã ĐH Trạng th…" at bounding box center [668, 313] width 1337 height 627
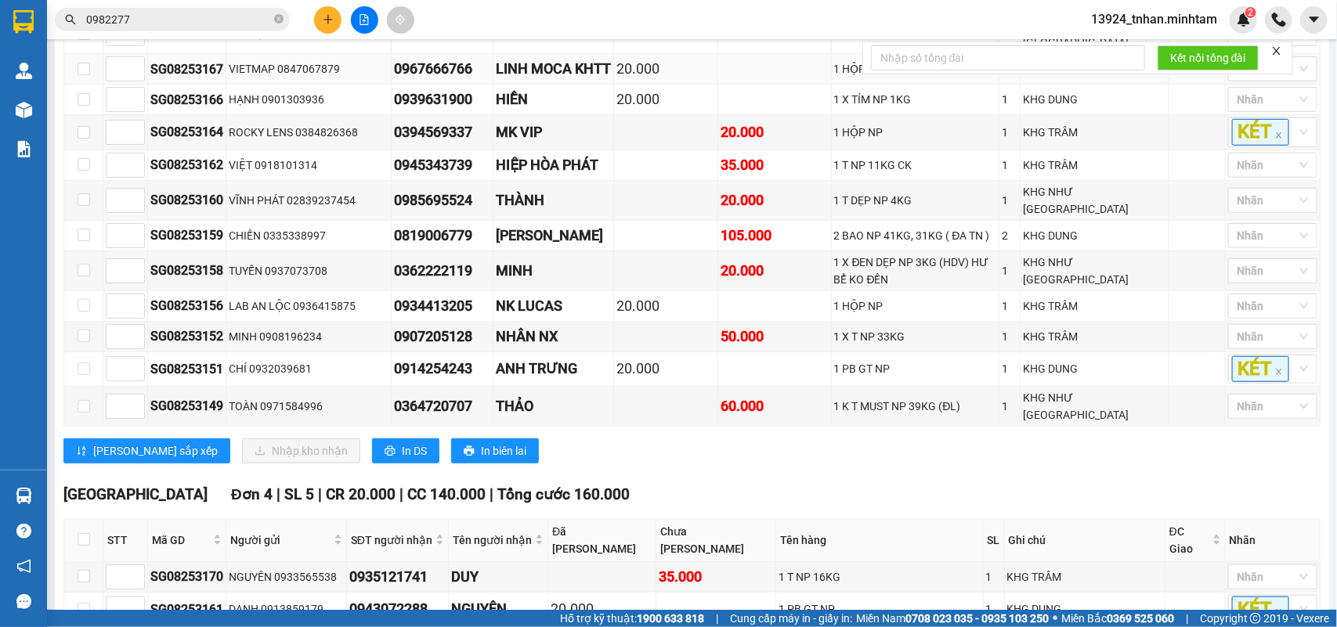
scroll to position [0, 0]
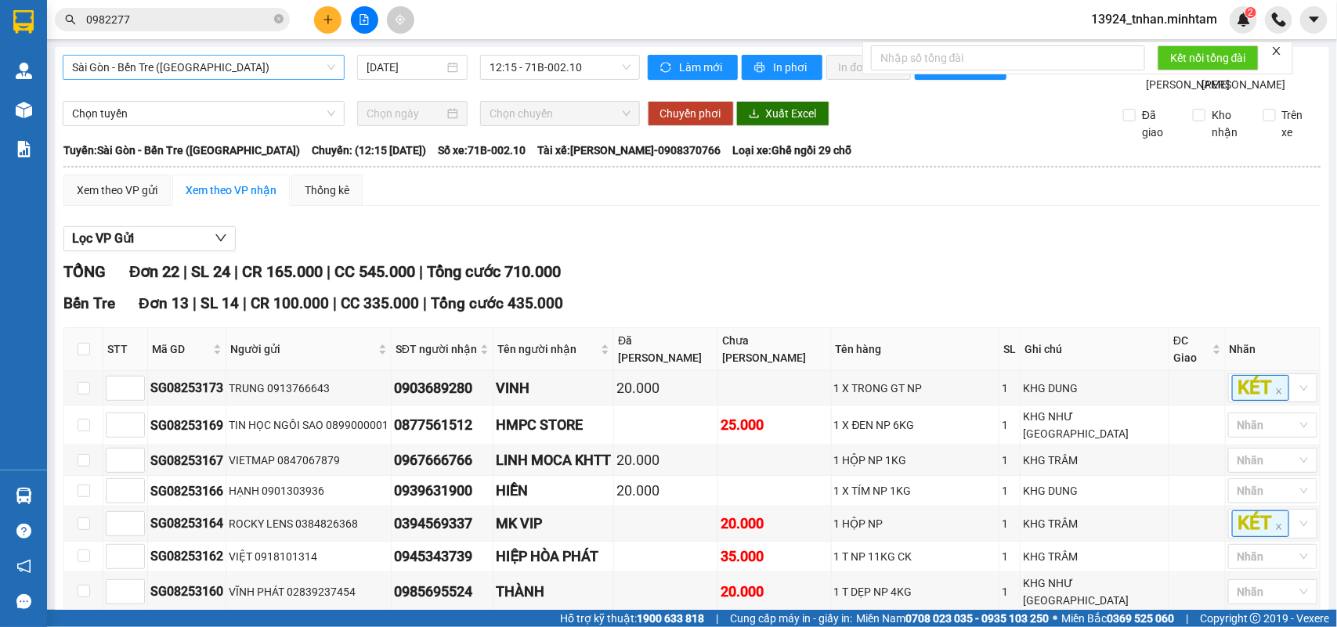
click at [226, 59] on span "Sài Gòn - Bến Tre ([GEOGRAPHIC_DATA])" at bounding box center [203, 67] width 263 height 23
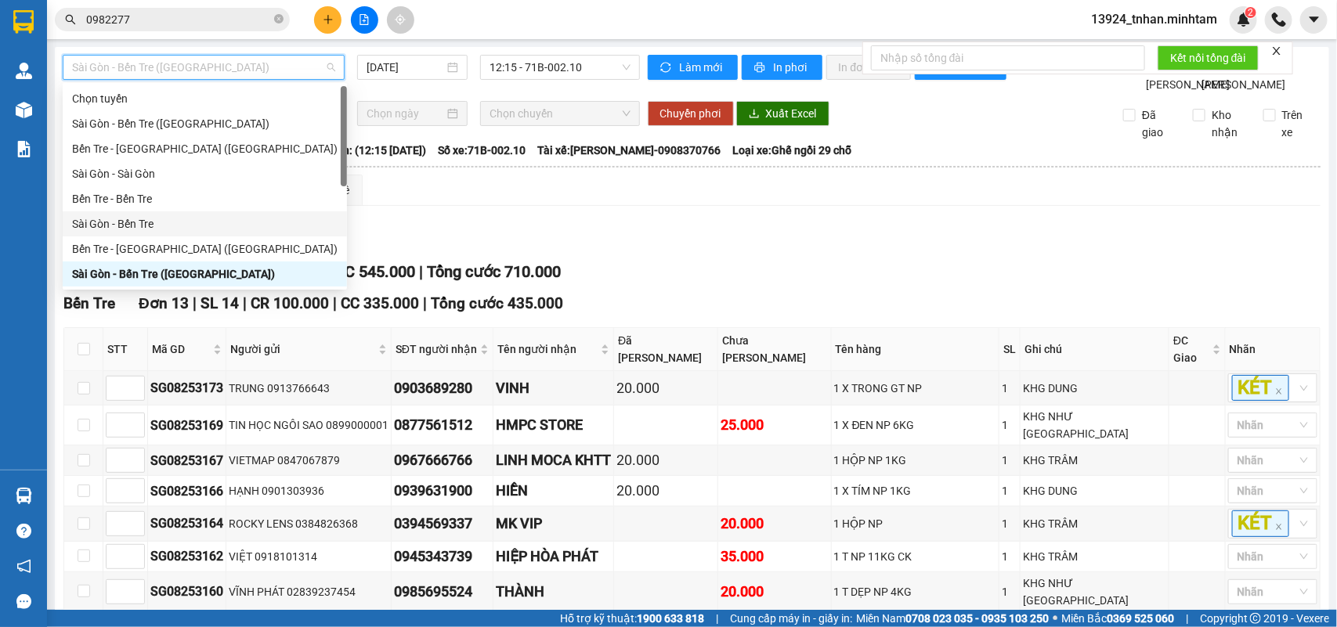
click at [131, 218] on div "Sài Gòn - Bến Tre" at bounding box center [205, 223] width 266 height 17
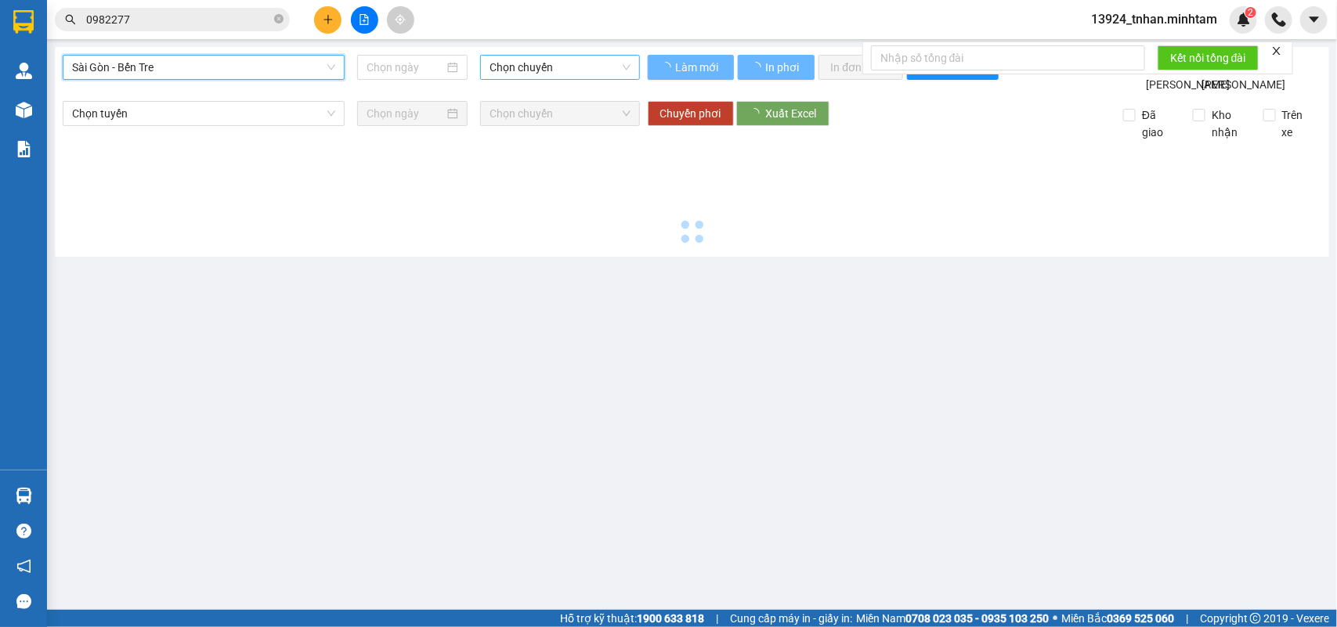
type input "[DATE]"
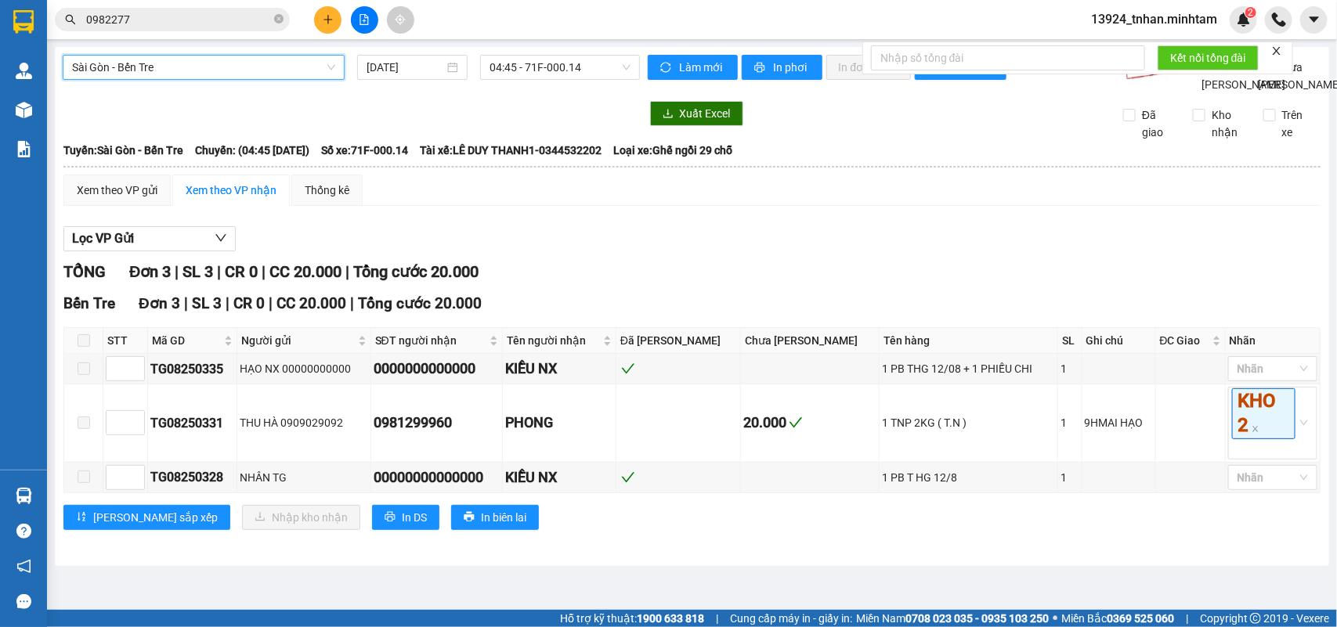
click at [309, 63] on span "Sài Gòn - Bến Tre" at bounding box center [203, 67] width 263 height 23
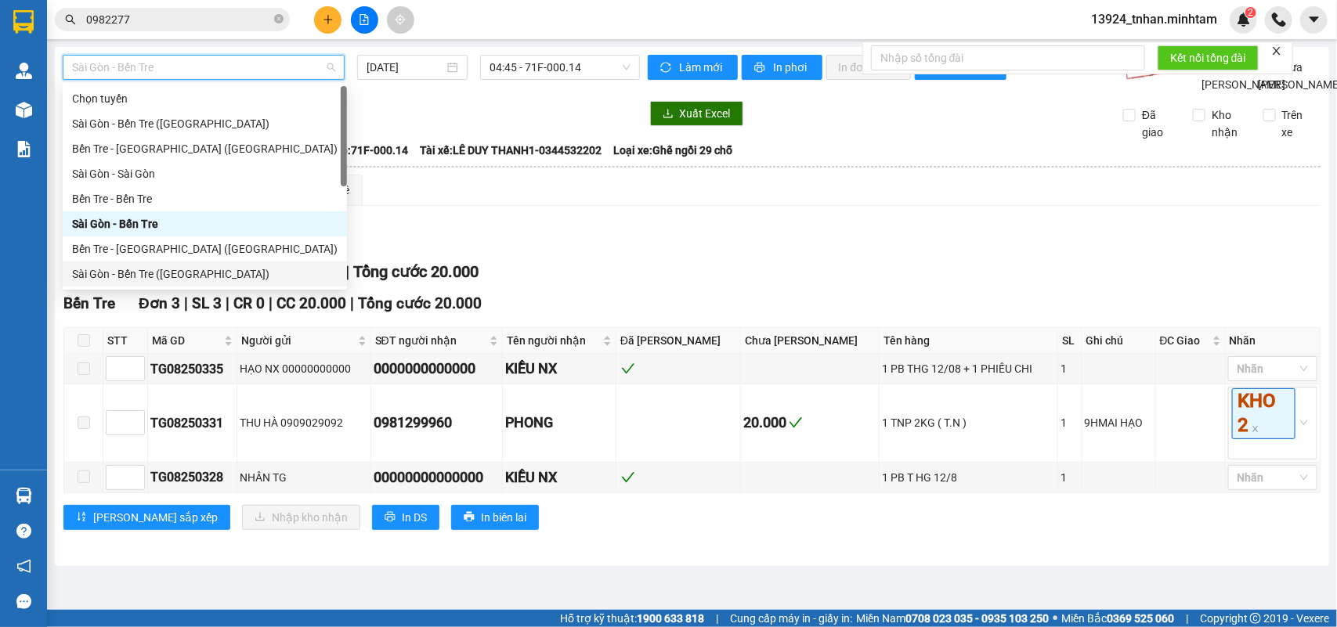
drag, startPoint x: 177, startPoint y: 271, endPoint x: 361, endPoint y: 174, distance: 208.1
click at [183, 266] on div "Sài Gòn - Bến Tre (CT)" at bounding box center [205, 274] width 266 height 17
type input "[DATE]"
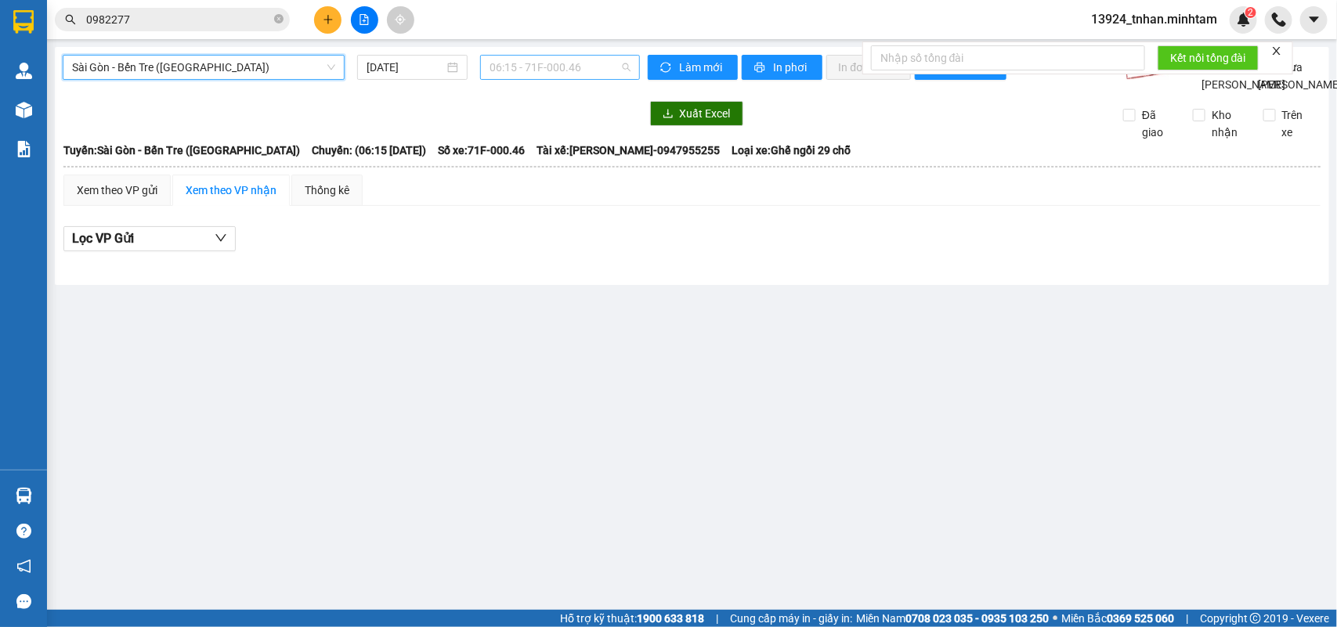
click at [542, 73] on span "06:15 - 71F-000.46" at bounding box center [560, 67] width 140 height 23
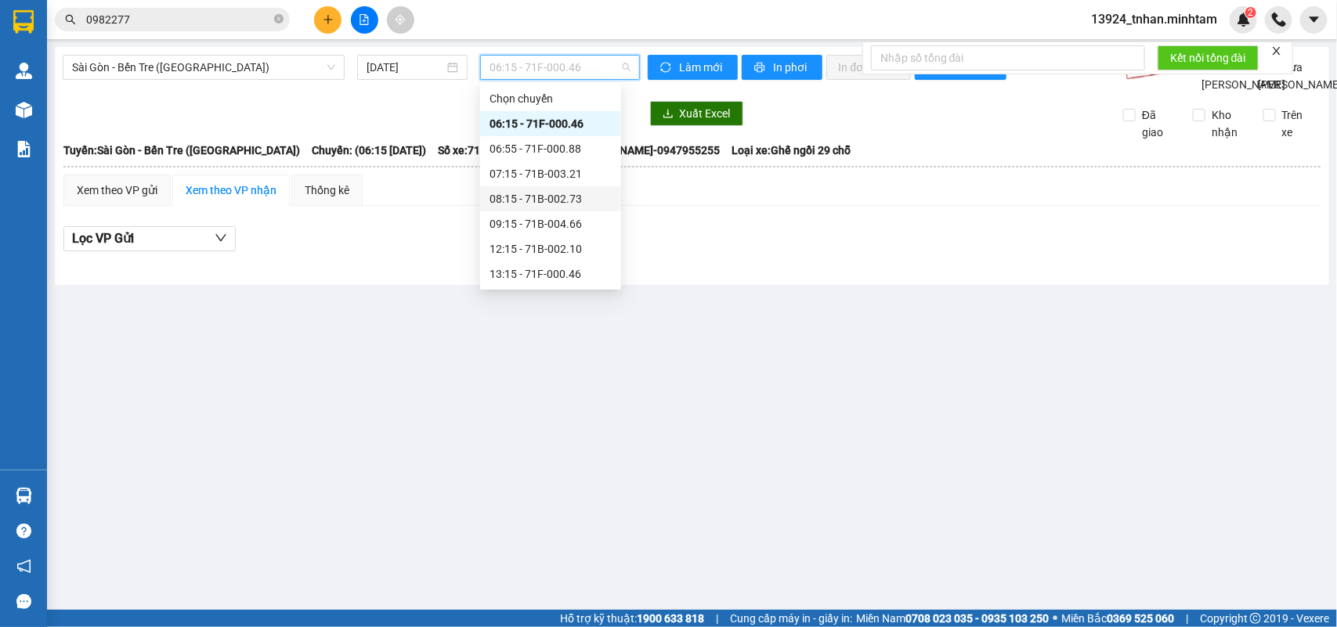
scroll to position [125, 0]
click at [554, 149] on div "13:15 - 71F-000.46" at bounding box center [551, 148] width 122 height 17
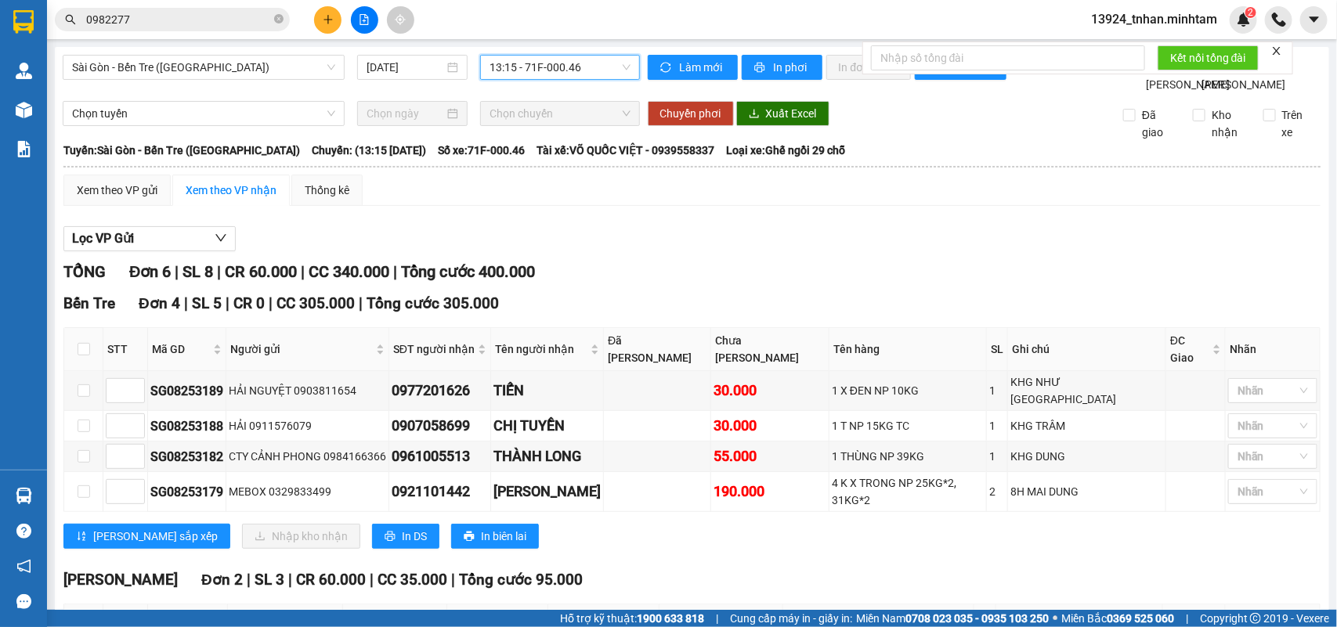
scroll to position [166, 0]
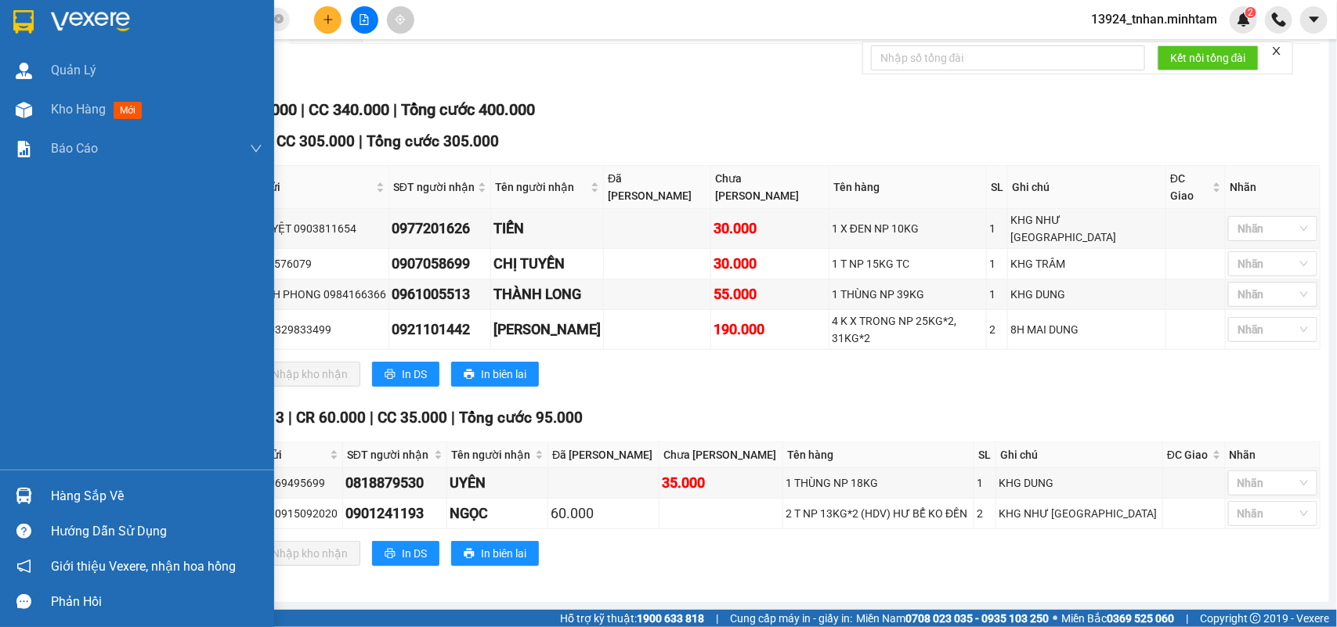
click at [0, 16] on div at bounding box center [137, 25] width 274 height 51
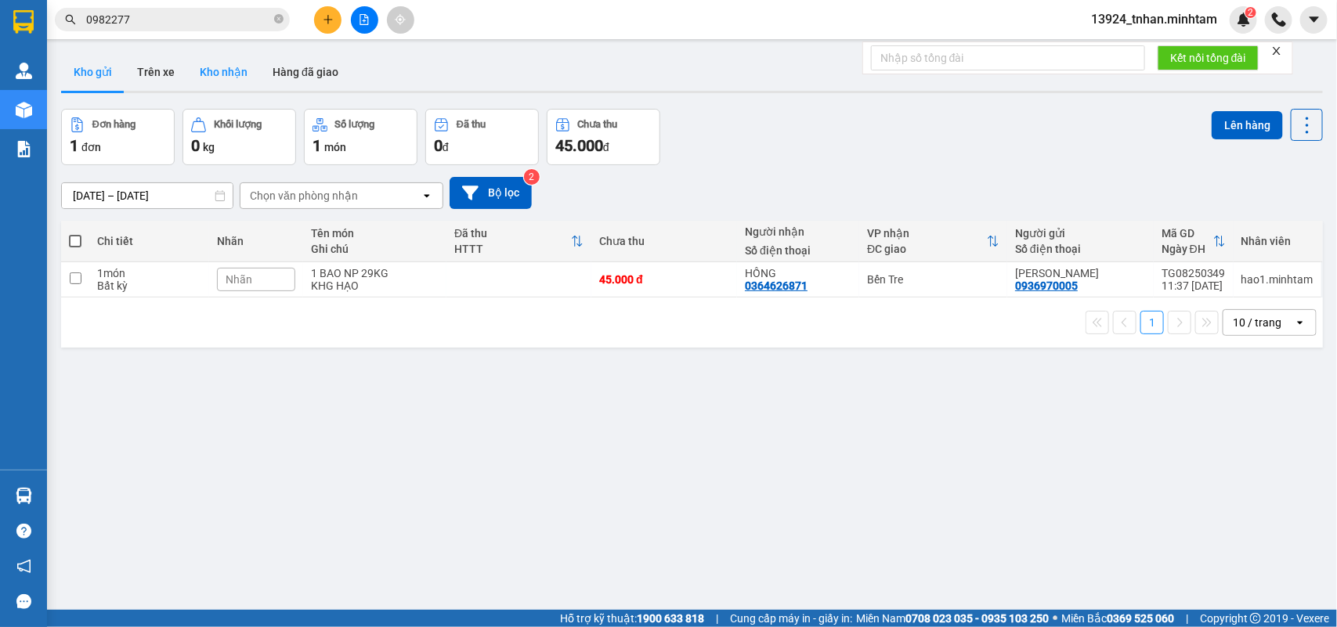
click at [235, 82] on button "Kho nhận" at bounding box center [223, 72] width 73 height 38
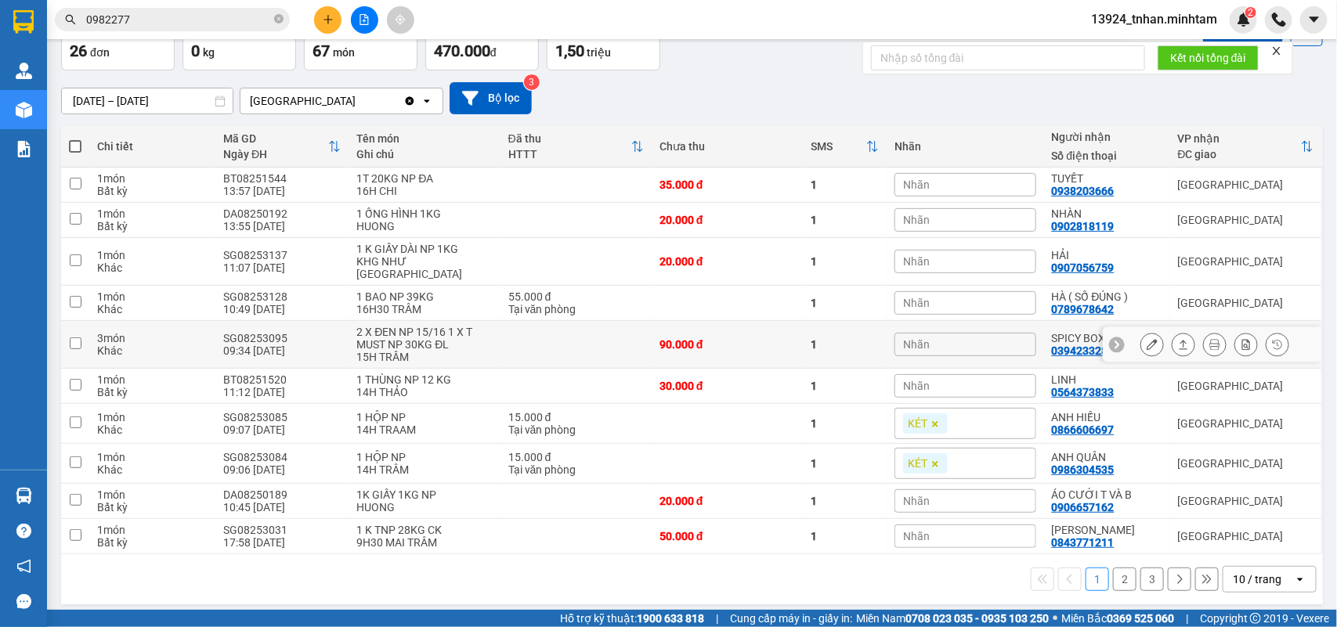
scroll to position [95, 0]
click at [1233, 572] on div "10 / trang" at bounding box center [1257, 580] width 49 height 16
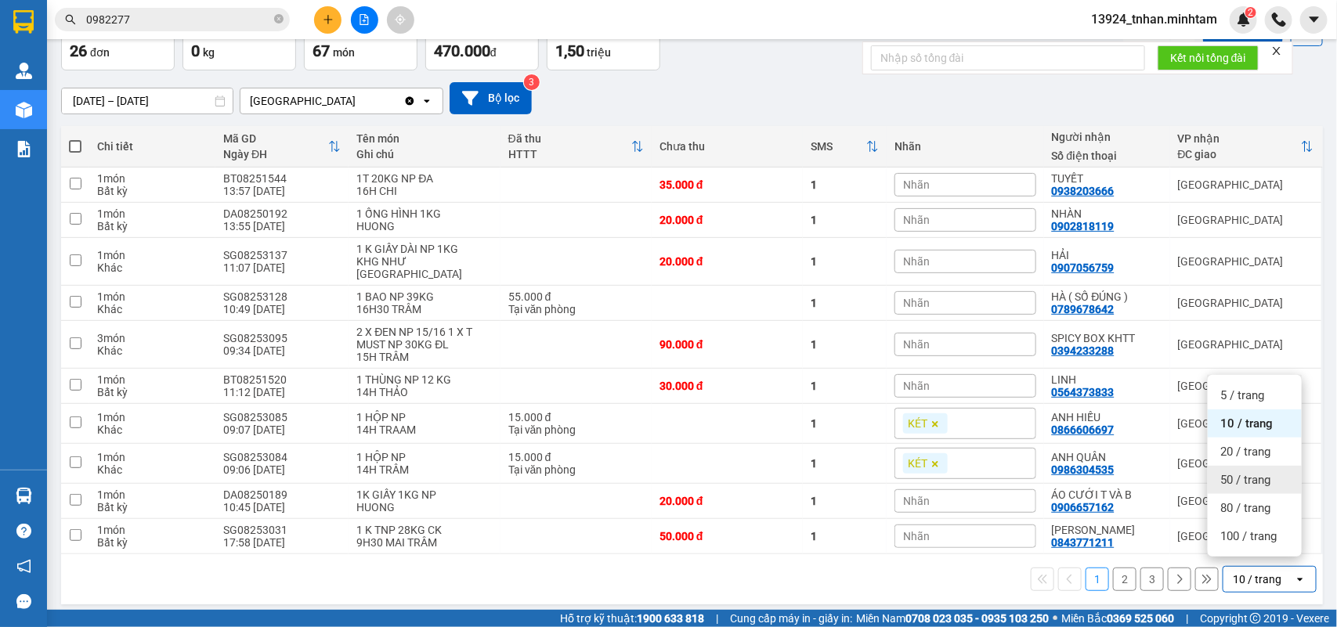
click at [1261, 484] on span "50 / trang" at bounding box center [1245, 480] width 50 height 16
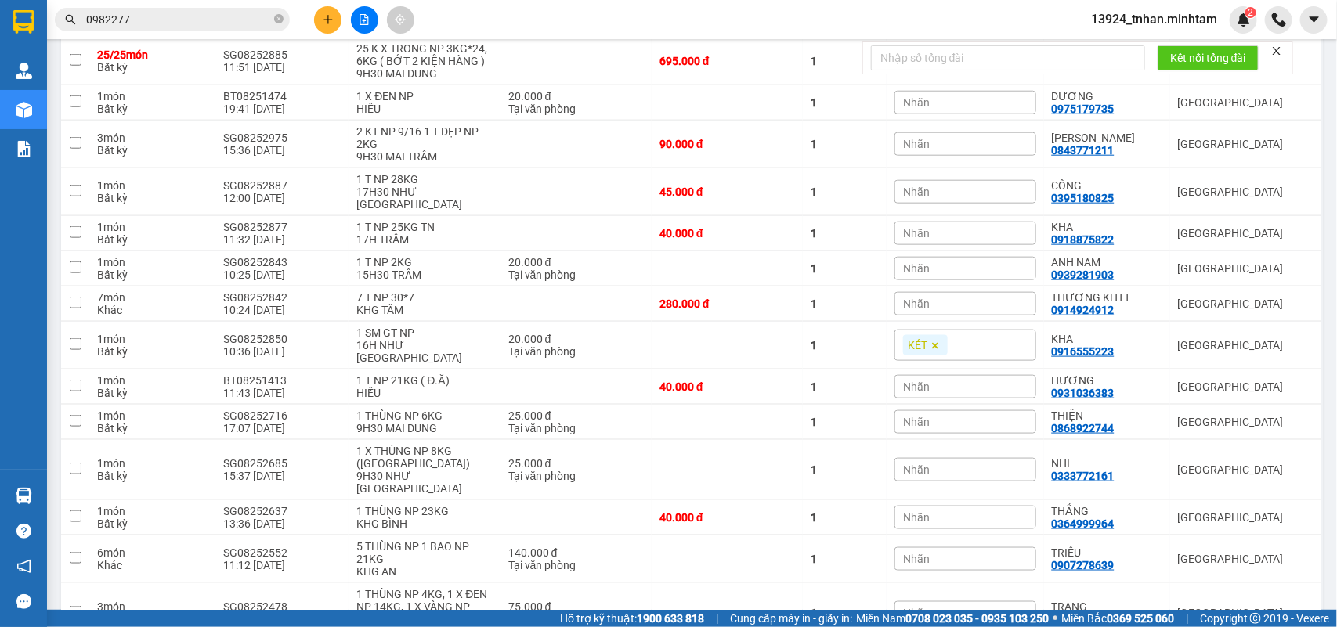
scroll to position [729, 0]
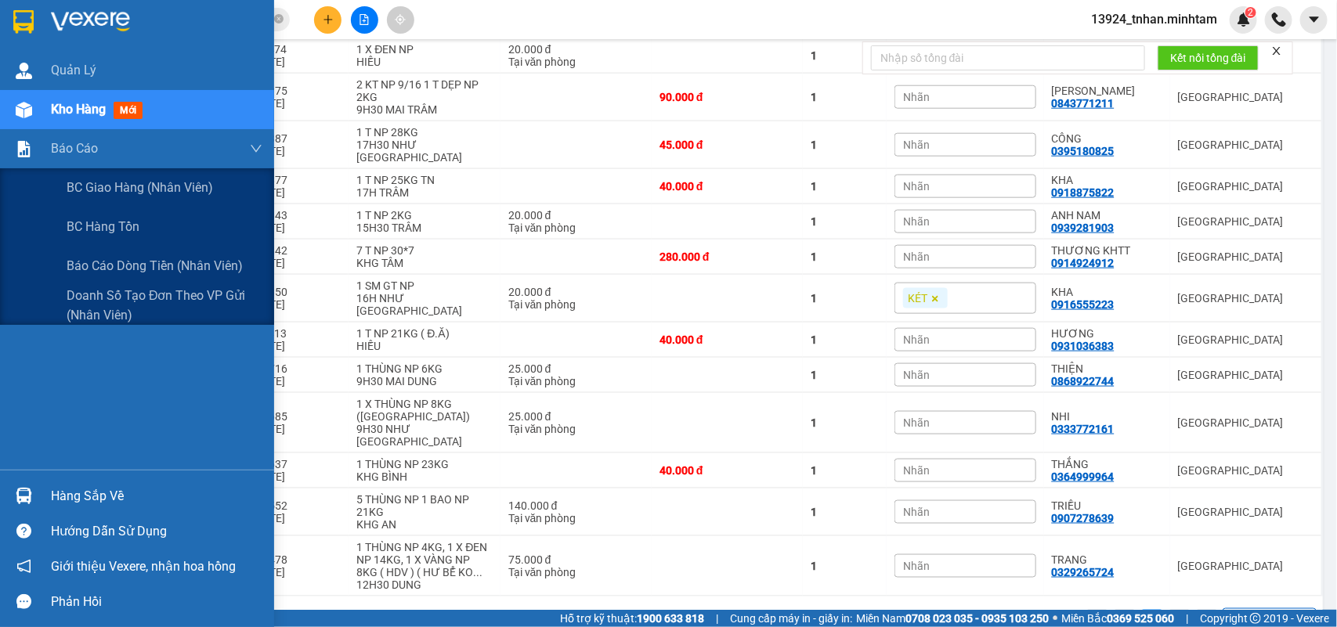
drag, startPoint x: 107, startPoint y: 268, endPoint x: 365, endPoint y: 282, distance: 258.9
click at [110, 270] on span "Báo cáo dòng tiền (nhân viên)" at bounding box center [155, 266] width 176 height 20
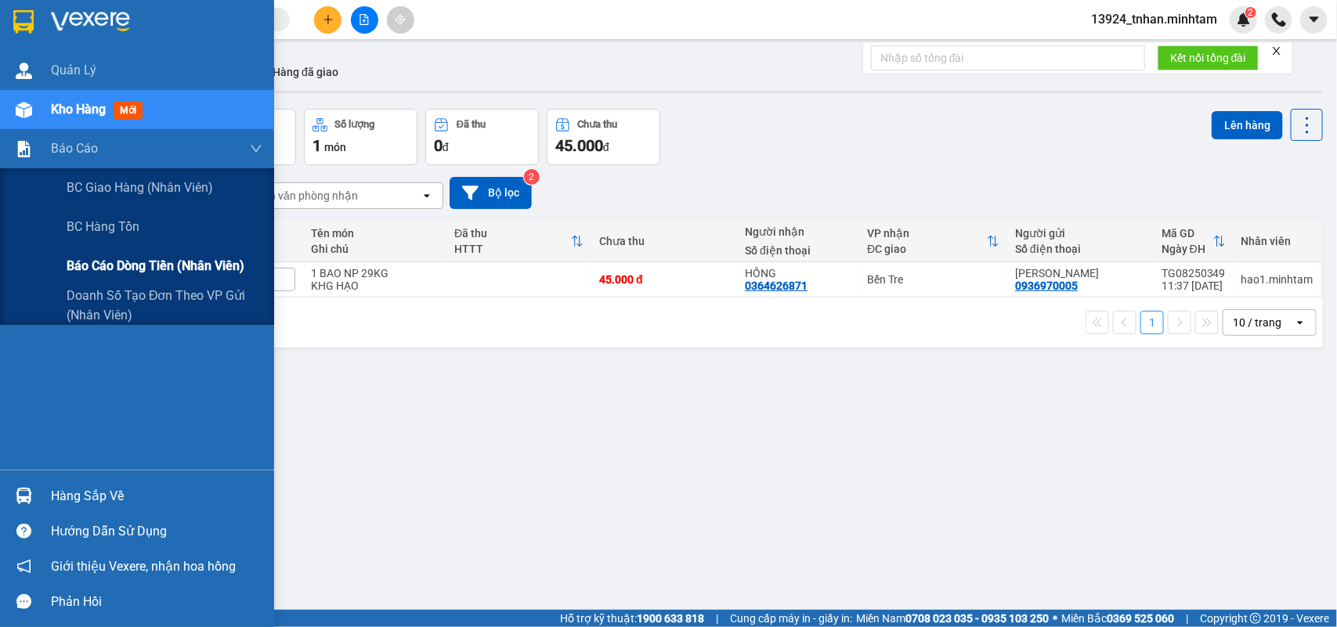
click at [139, 262] on span "Báo cáo dòng tiền (nhân viên)" at bounding box center [156, 266] width 178 height 20
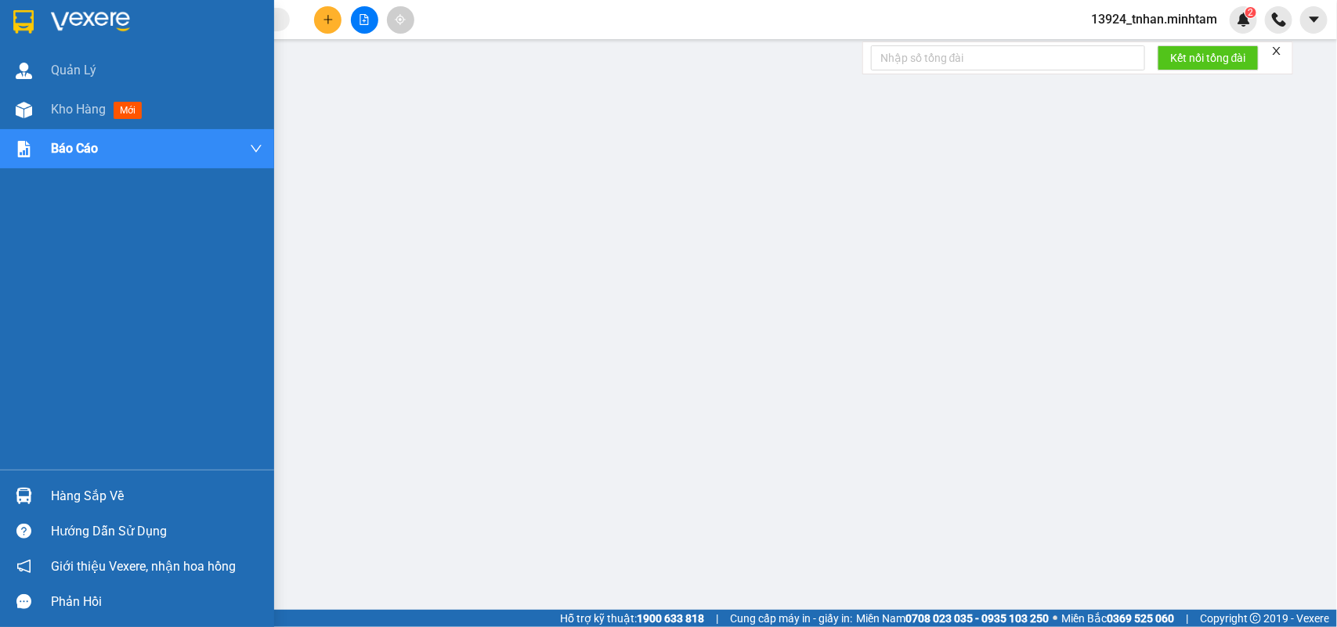
click at [74, 485] on div "Hàng sắp về" at bounding box center [156, 496] width 211 height 23
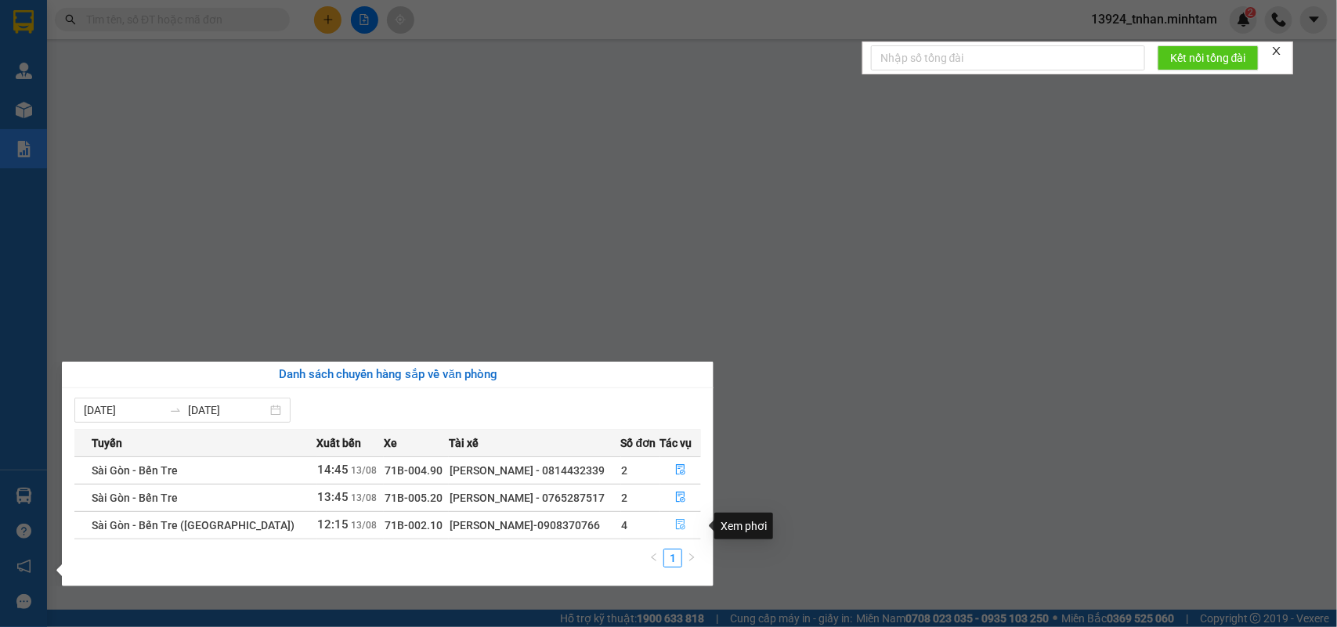
click at [662, 530] on button "button" at bounding box center [681, 525] width 40 height 25
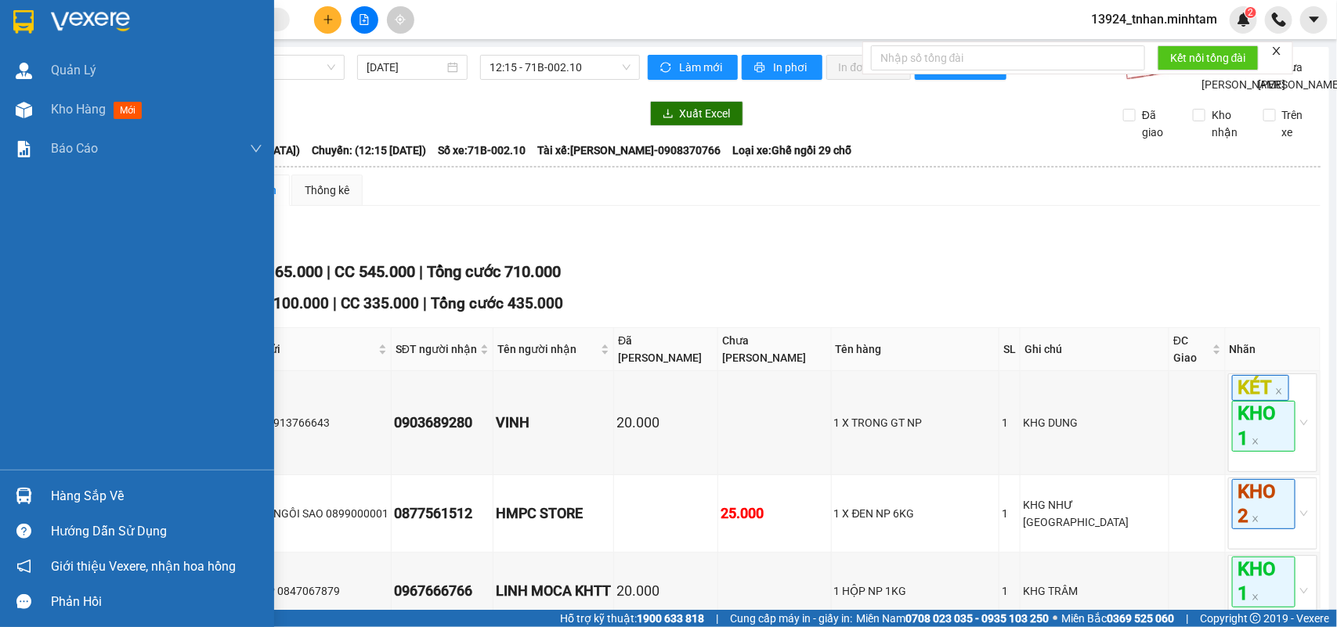
click at [52, 501] on div "Hàng sắp về" at bounding box center [156, 496] width 211 height 23
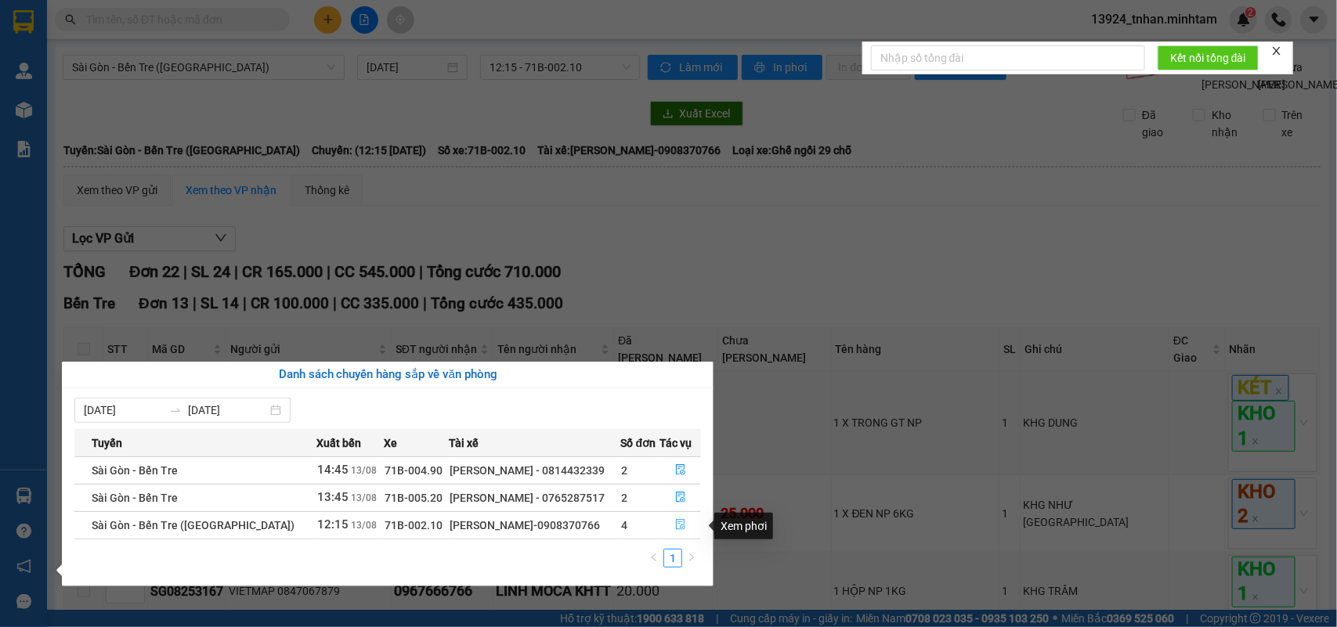
click at [686, 533] on button "button" at bounding box center [681, 525] width 40 height 25
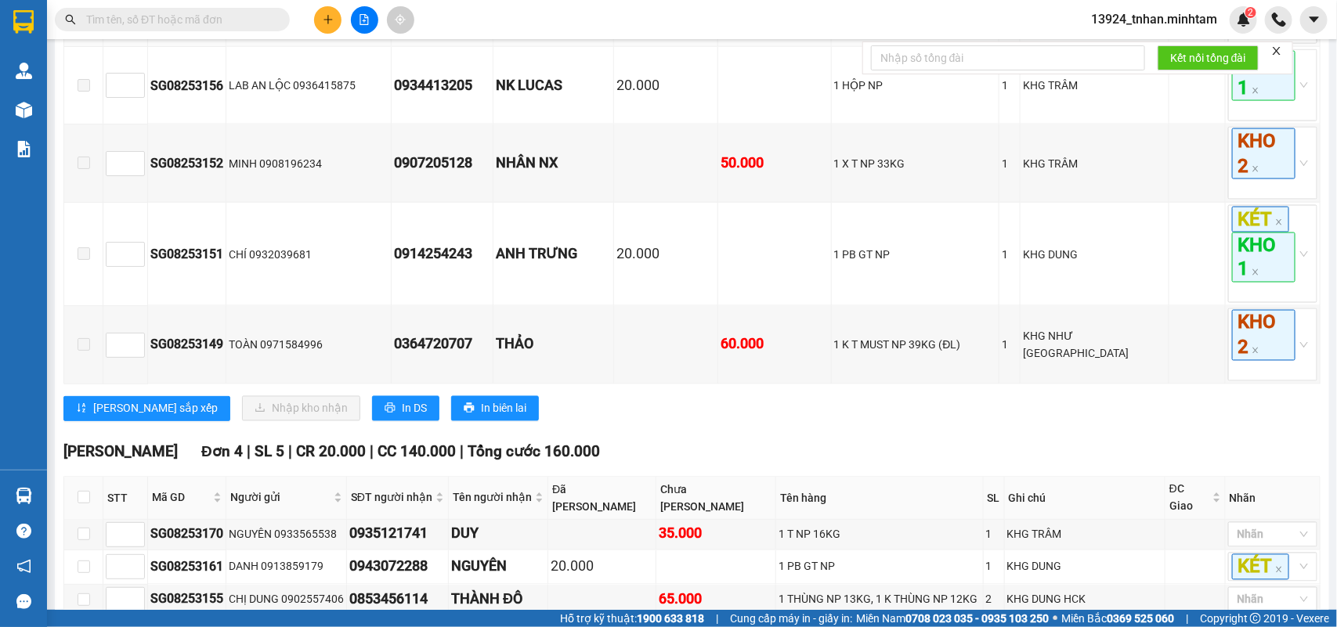
scroll to position [1175, 0]
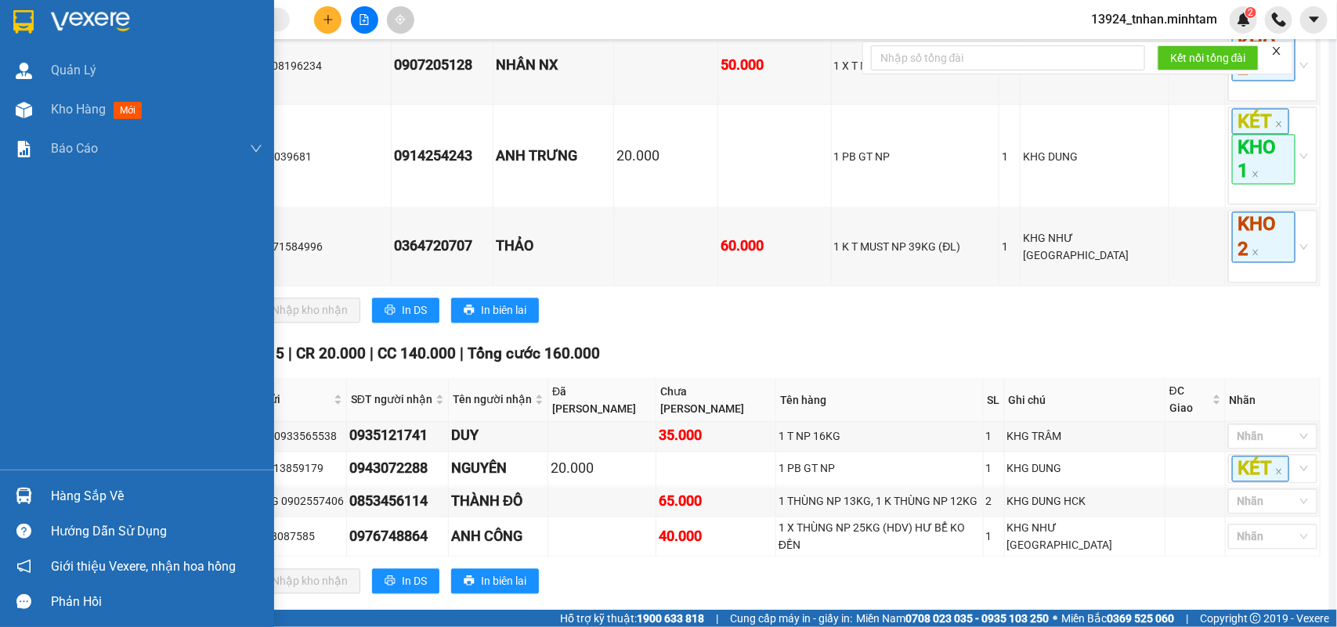
click at [67, 487] on div "Hàng sắp về" at bounding box center [156, 496] width 211 height 23
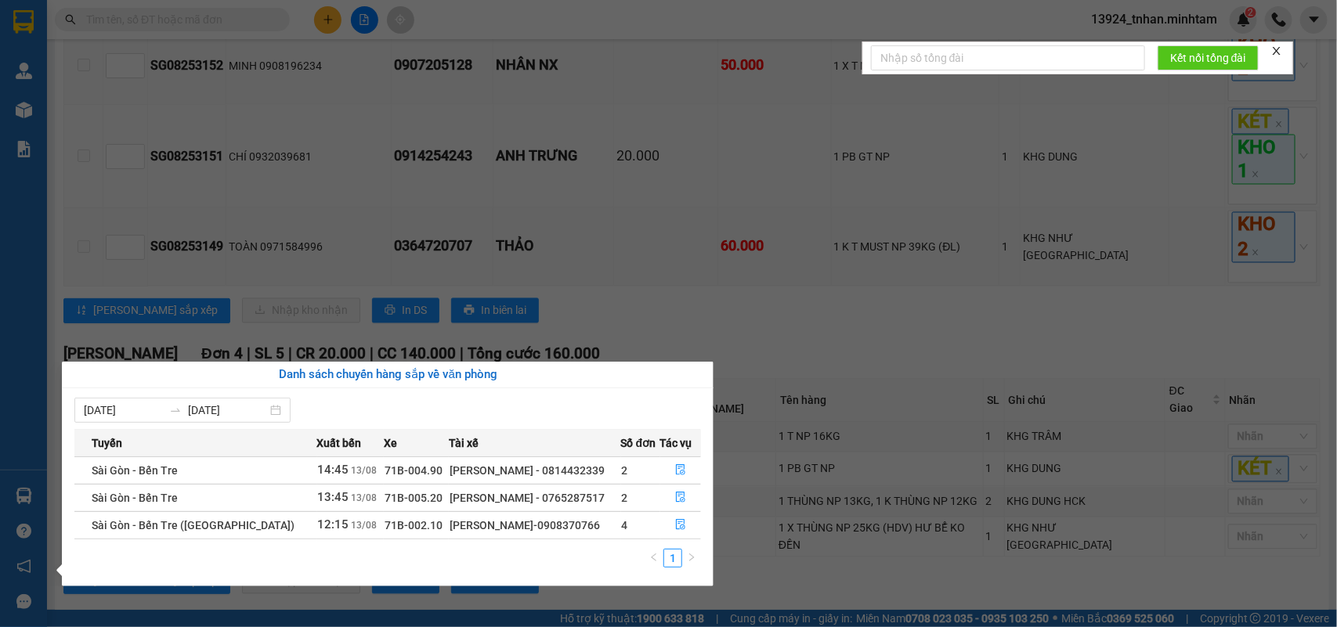
click at [268, 244] on section "Kết quả tìm kiếm ( 0 ) Bộ lọc Thuộc VP này Ngày tạo đơn gần nhất No Data 13924_…" at bounding box center [668, 313] width 1337 height 627
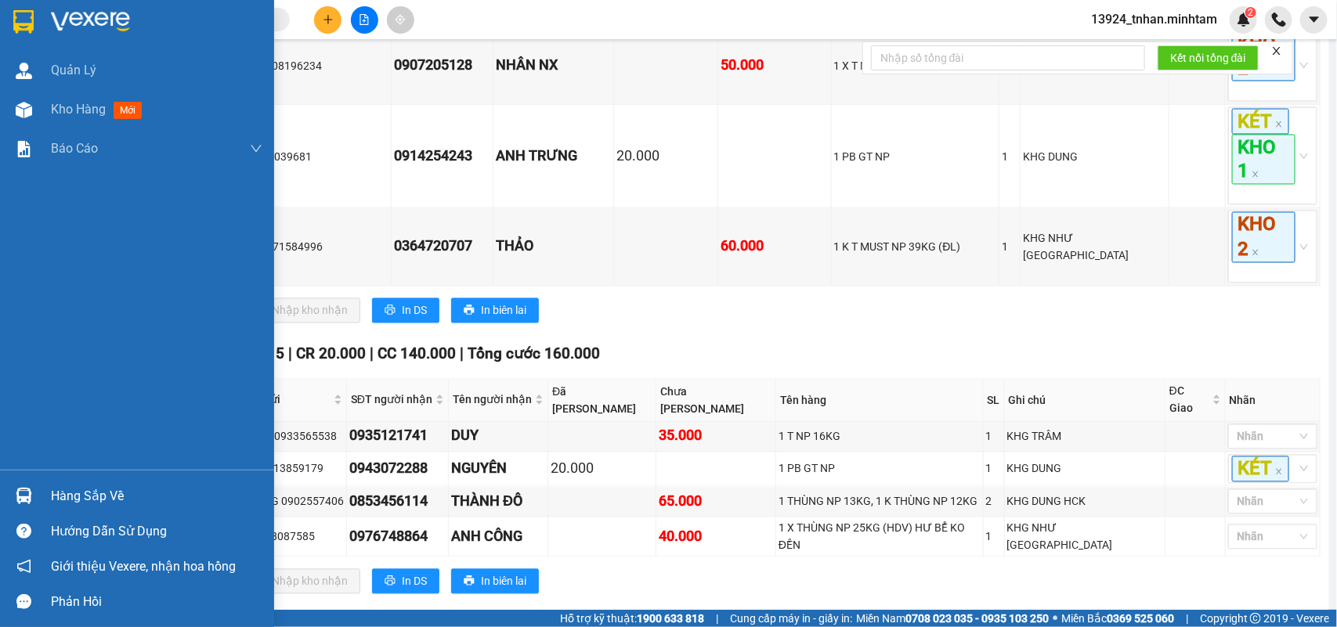
click at [35, 27] on div at bounding box center [23, 21] width 27 height 27
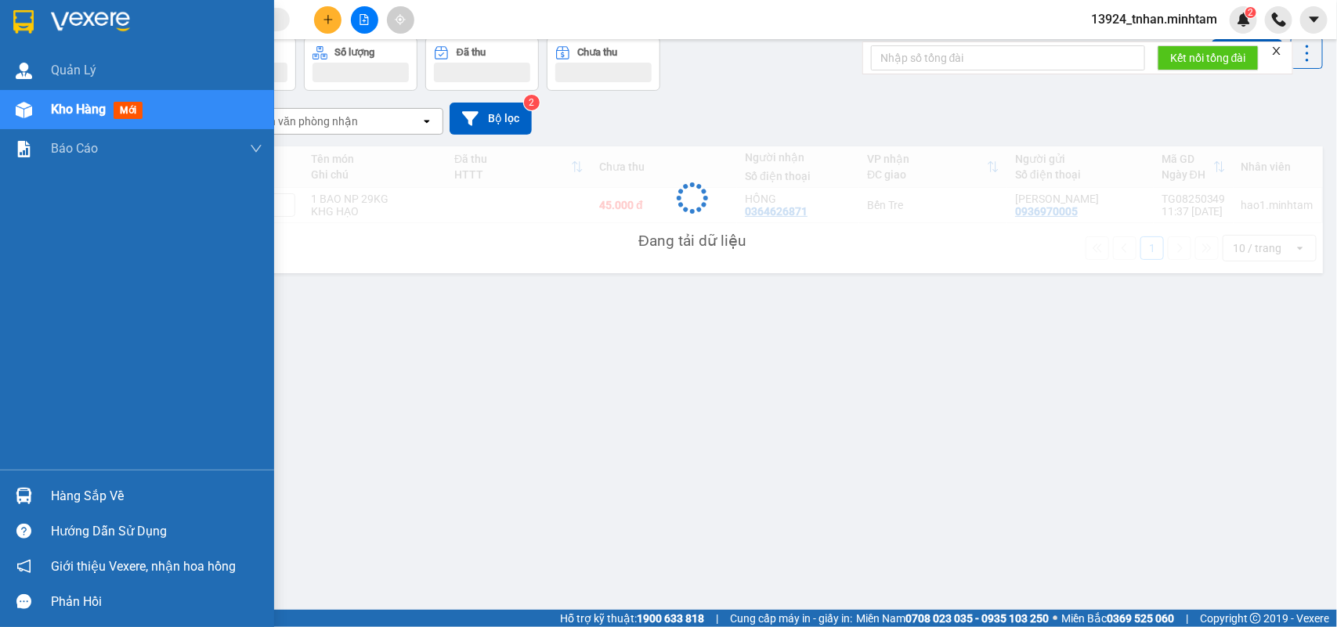
scroll to position [72, 0]
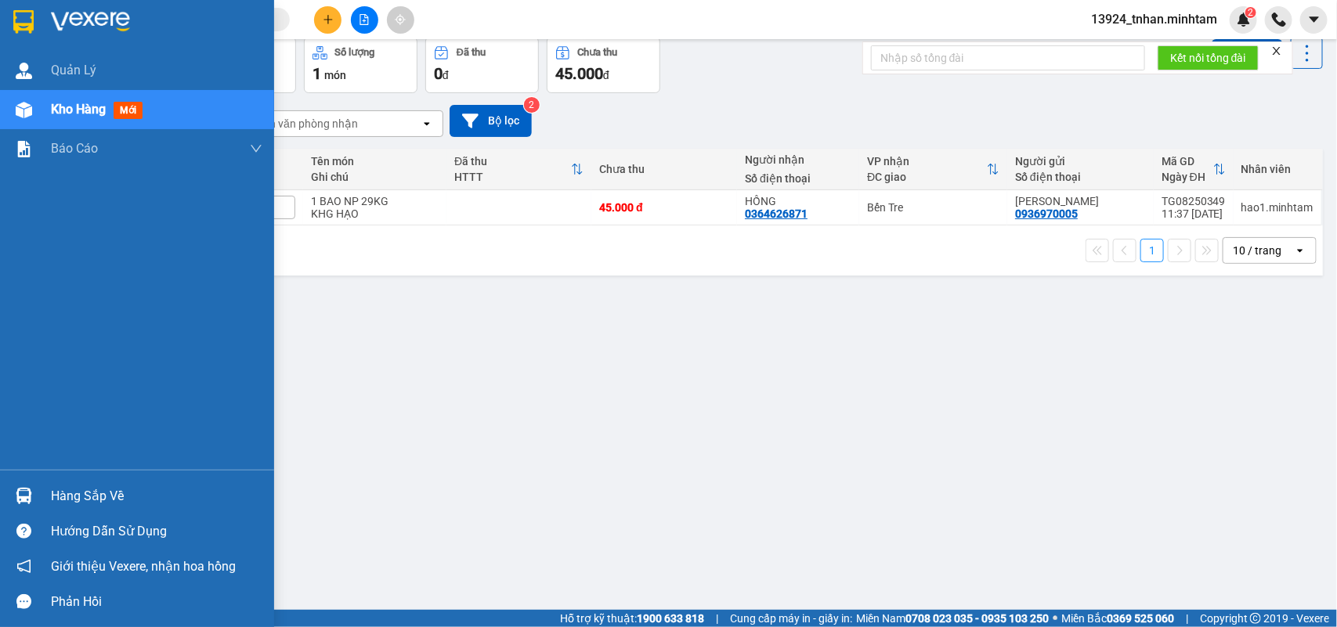
click at [67, 485] on div "Hàng sắp về" at bounding box center [156, 496] width 211 height 23
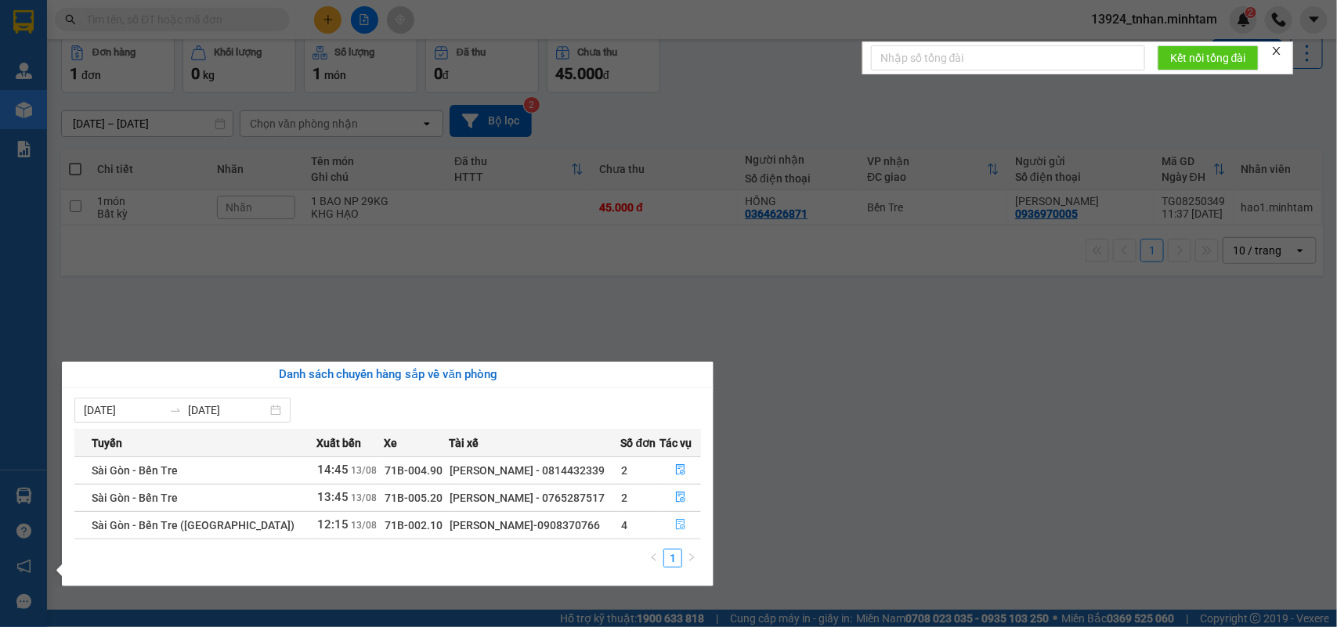
click at [681, 526] on icon "file-done" at bounding box center [680, 524] width 11 height 11
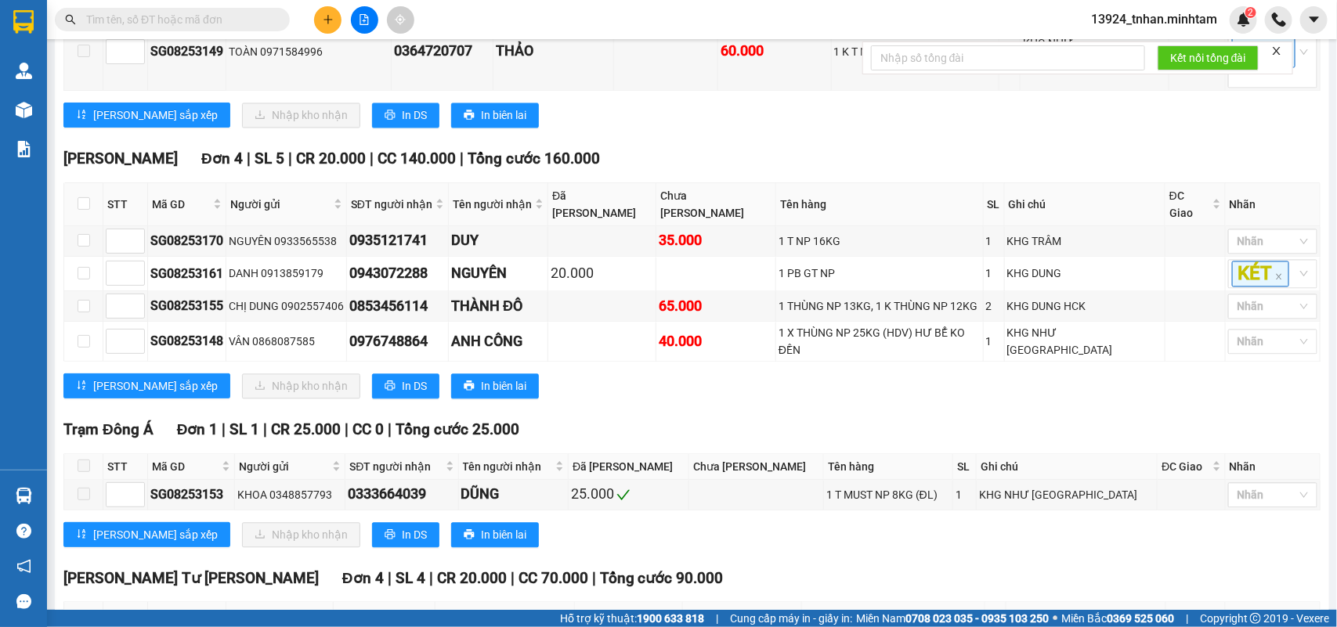
scroll to position [1469, 0]
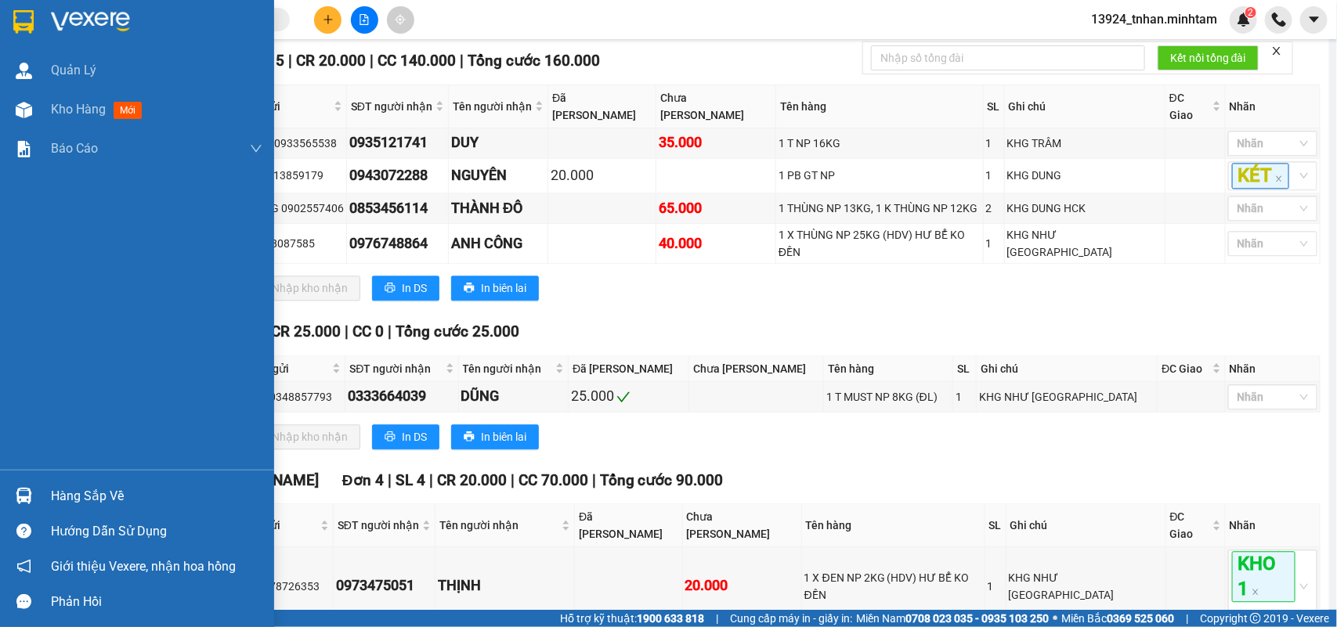
click at [63, 490] on div "Hàng sắp về" at bounding box center [156, 496] width 211 height 23
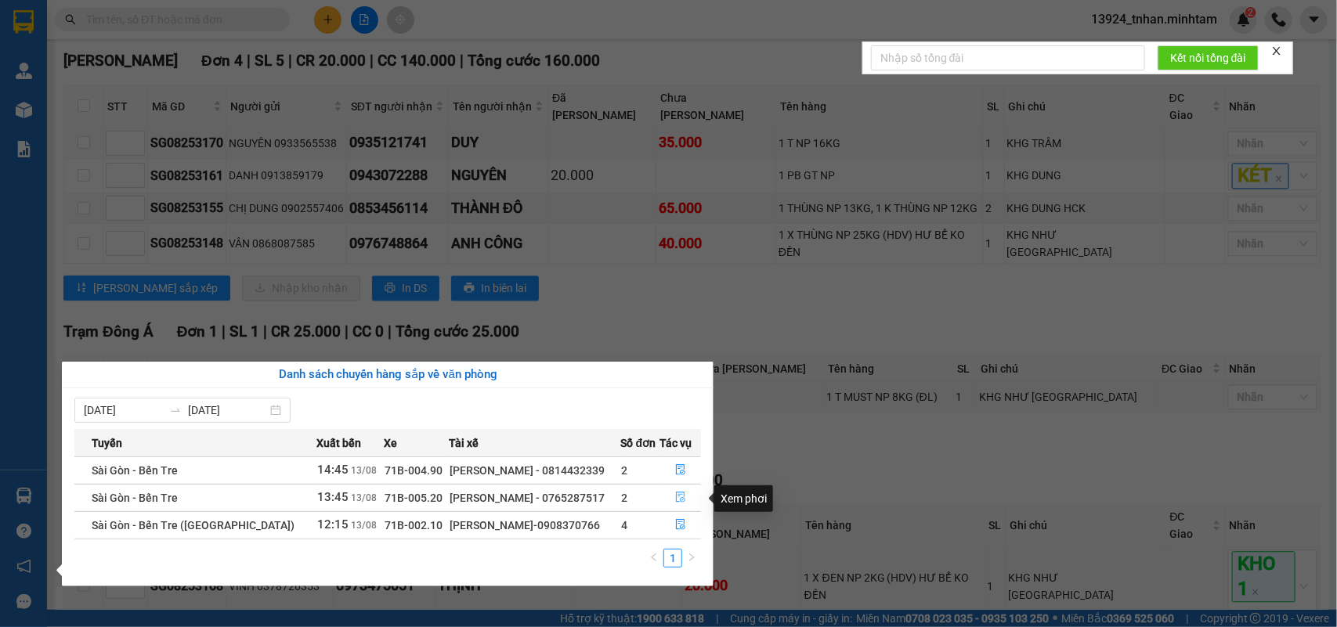
click at [691, 502] on button "button" at bounding box center [681, 498] width 40 height 25
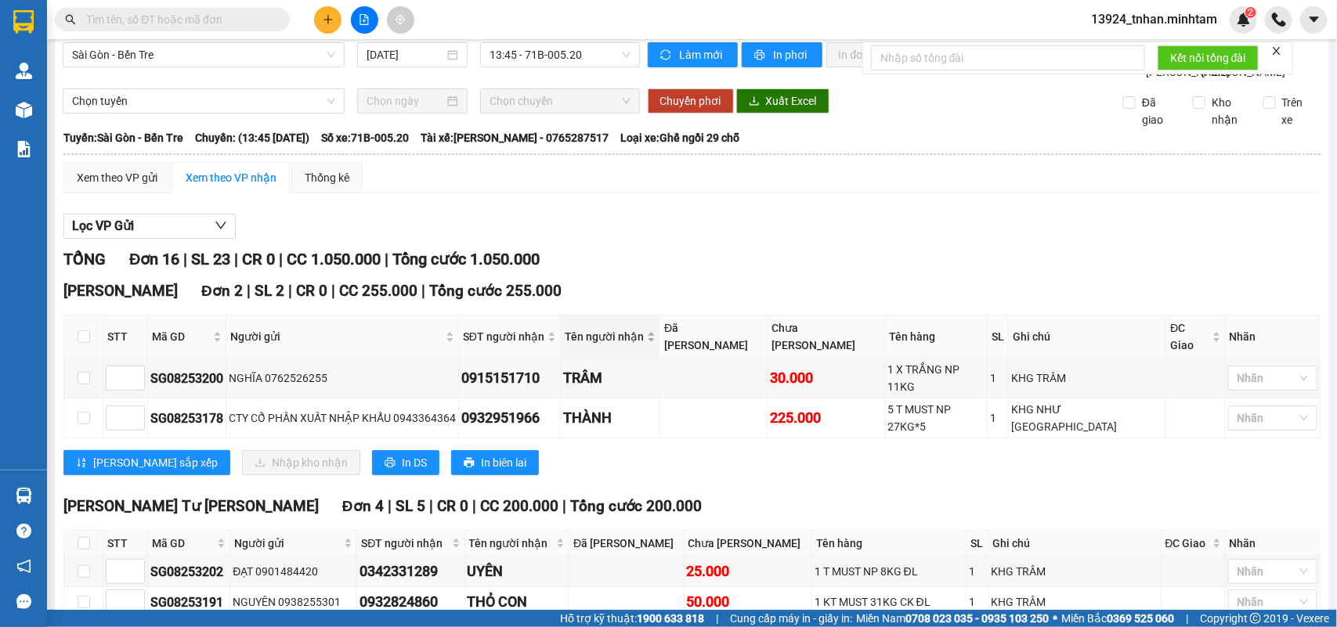
scroll to position [110, 0]
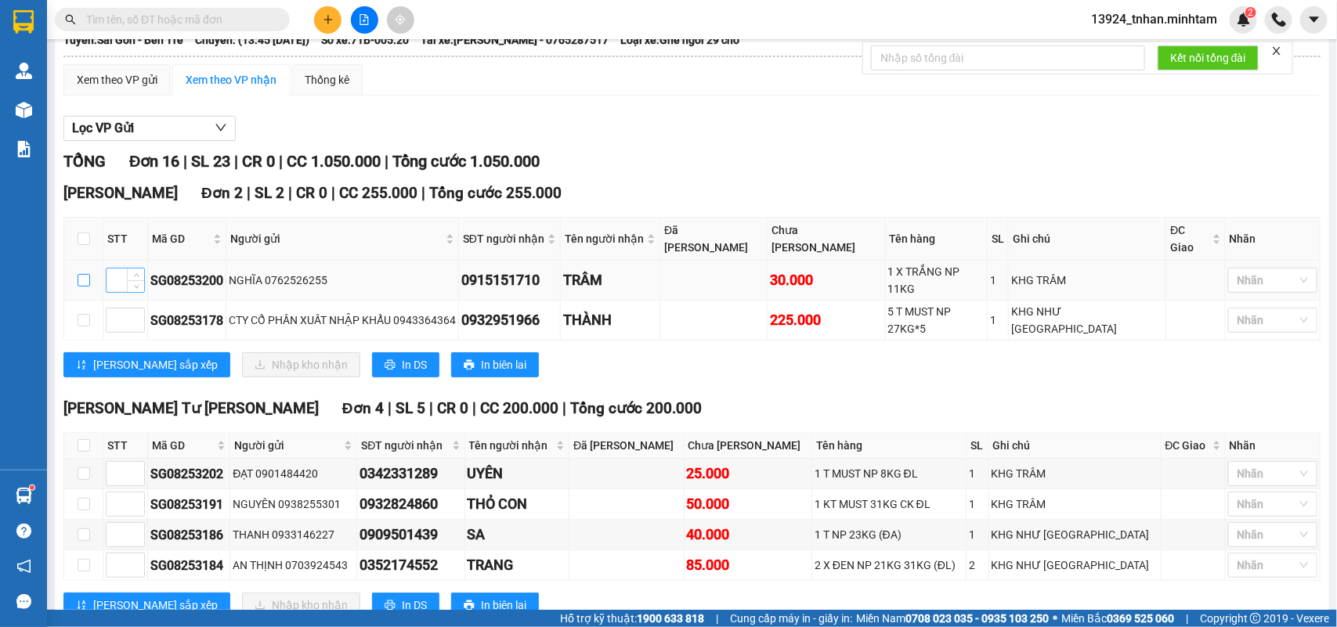
click at [85, 287] on input "checkbox" at bounding box center [84, 280] width 13 height 13
checkbox input "true"
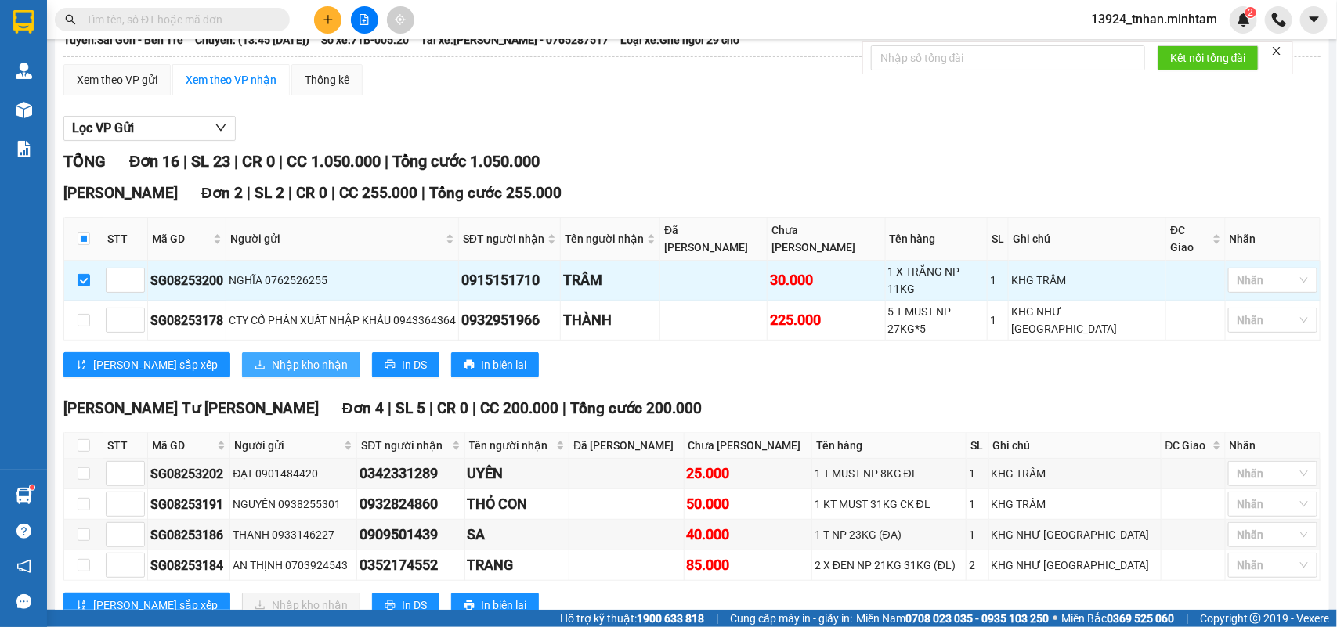
click at [272, 370] on span "Nhập kho nhận" at bounding box center [310, 364] width 76 height 17
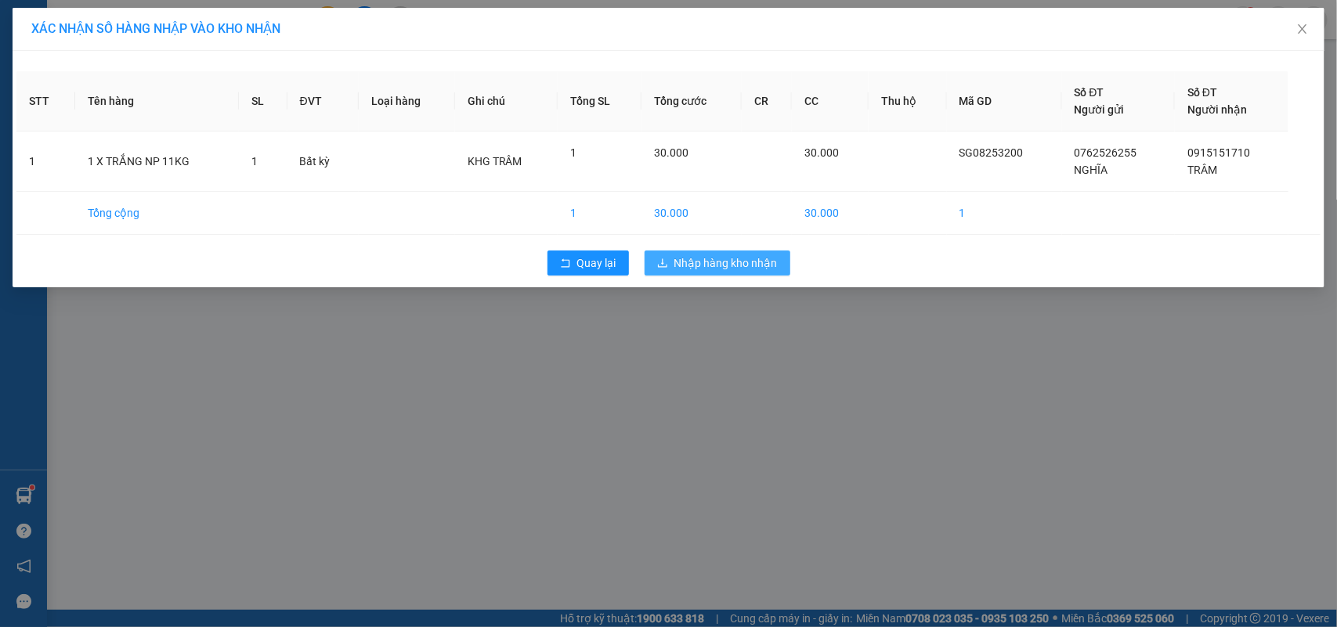
click at [717, 255] on span "Nhập hàng kho nhận" at bounding box center [725, 263] width 103 height 17
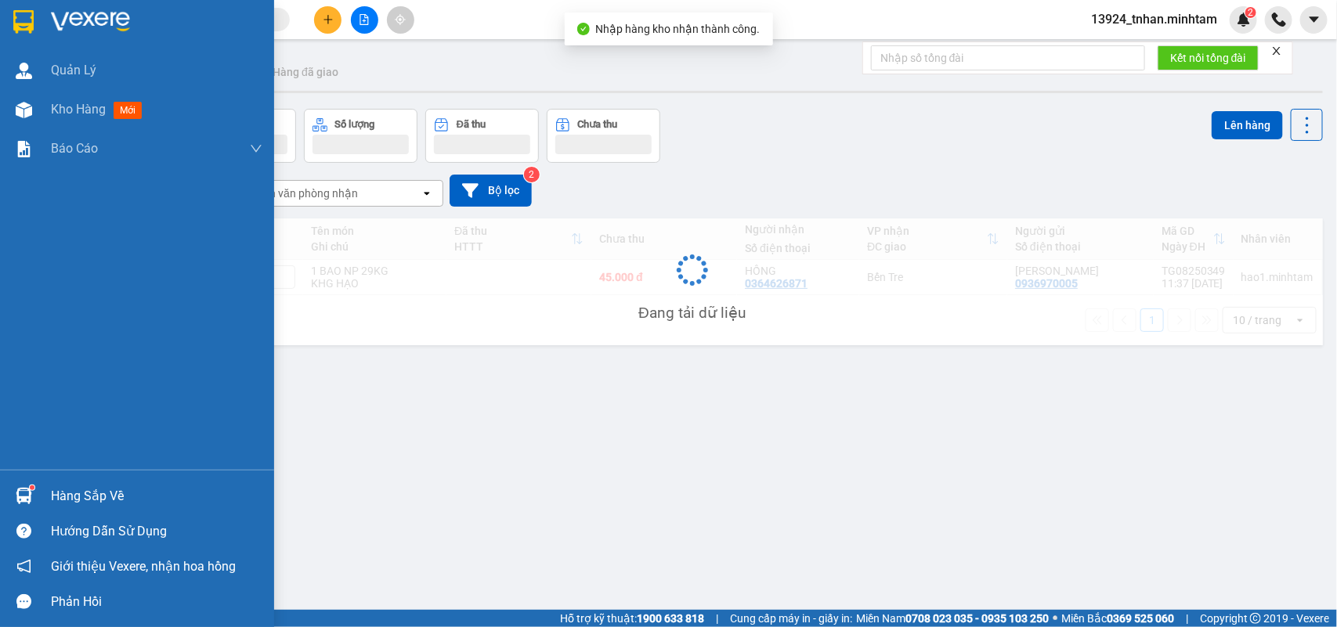
click at [16, 490] on img at bounding box center [24, 496] width 16 height 16
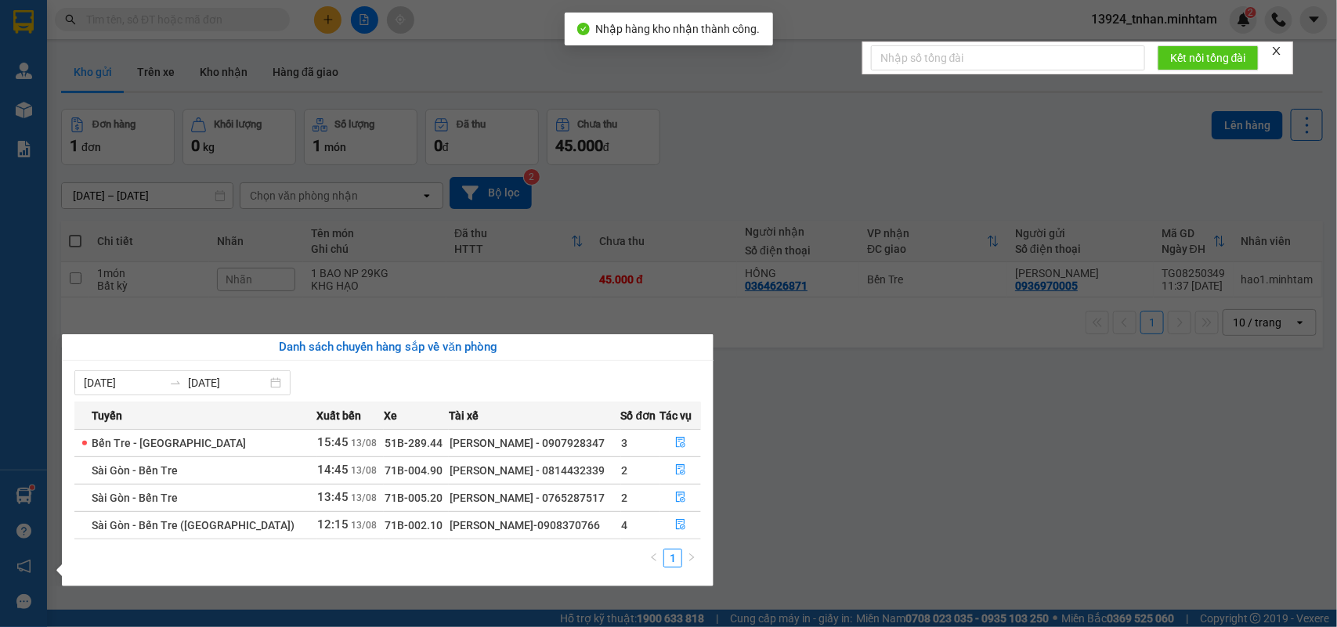
click at [917, 355] on section "Kết quả tìm kiếm ( 0 ) Bộ lọc Thuộc VP này Ngày tạo đơn gần nhất No Data 13924_…" at bounding box center [668, 313] width 1337 height 627
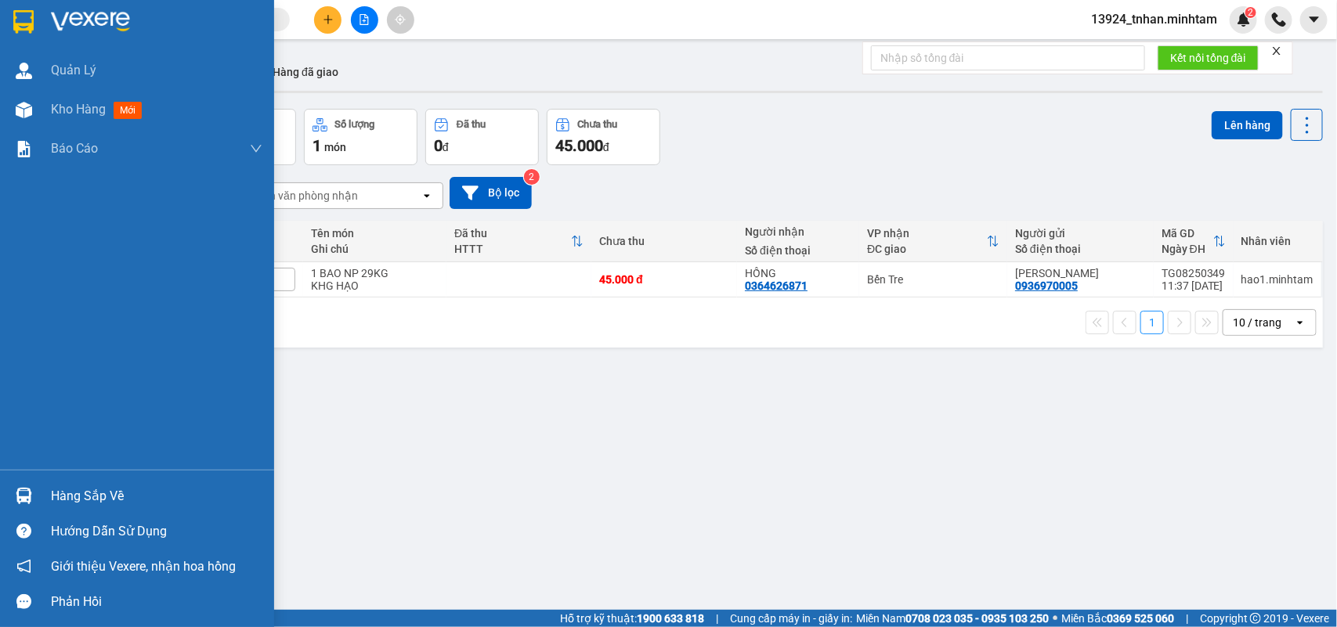
click at [20, 16] on img at bounding box center [23, 21] width 20 height 23
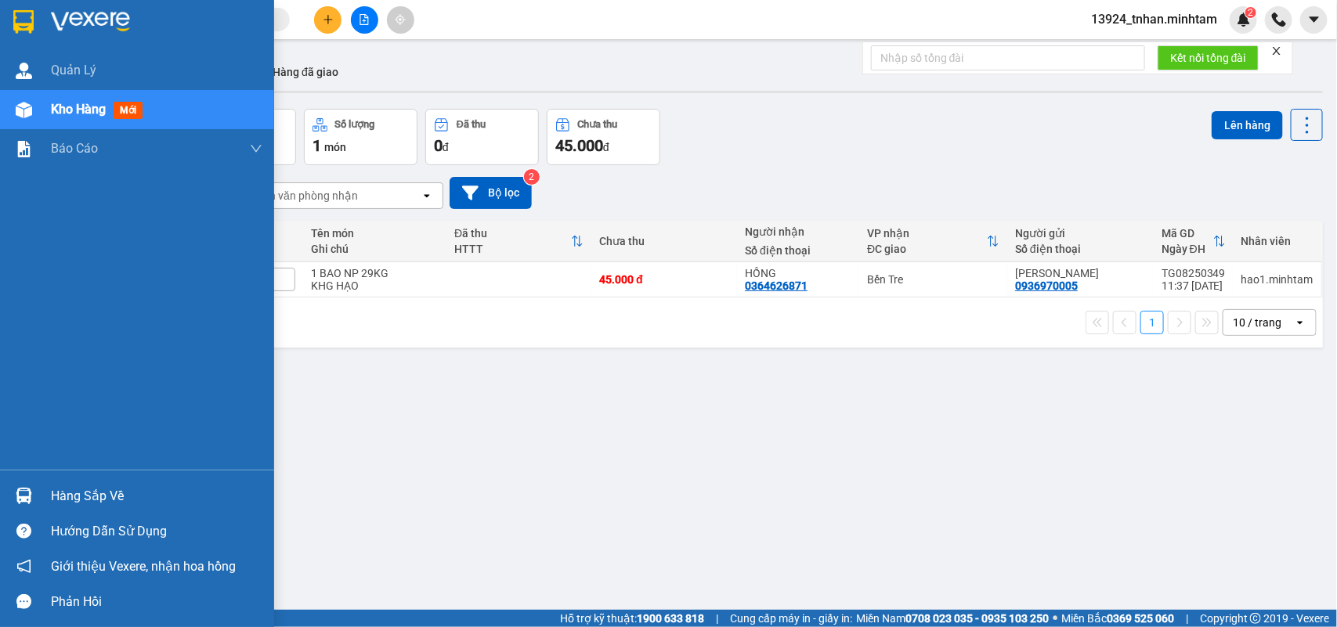
click at [87, 495] on div "Hàng sắp về" at bounding box center [156, 496] width 211 height 23
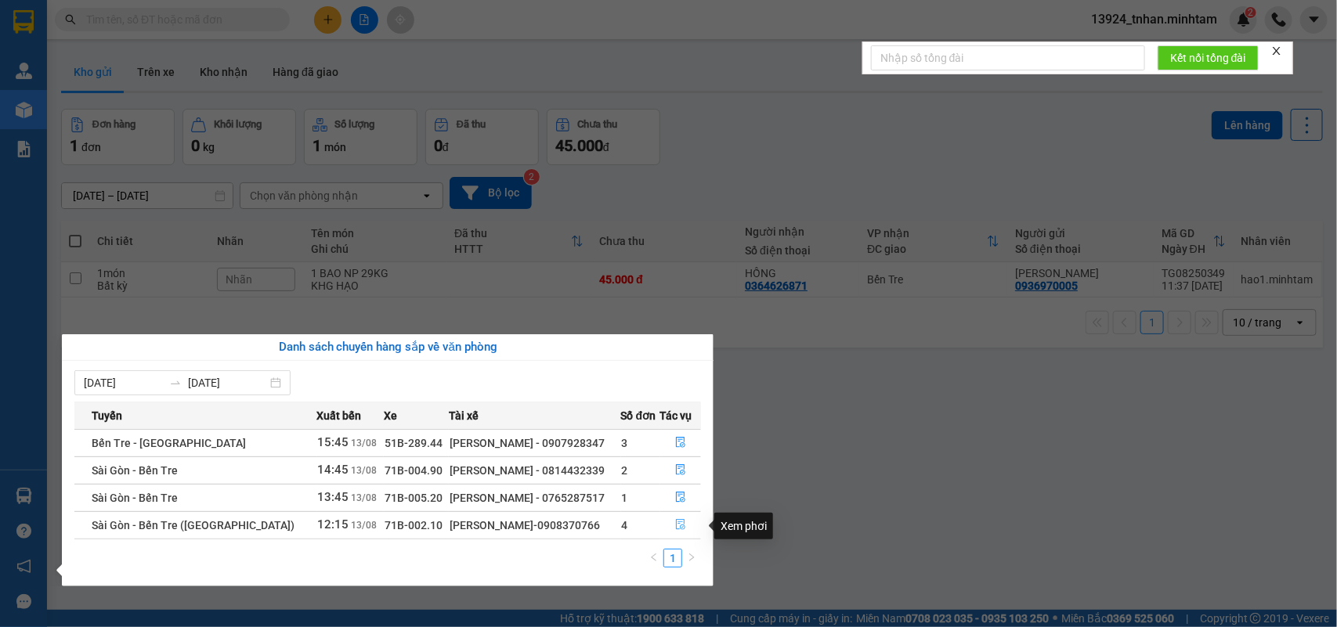
click at [676, 523] on icon "file-done" at bounding box center [680, 524] width 9 height 11
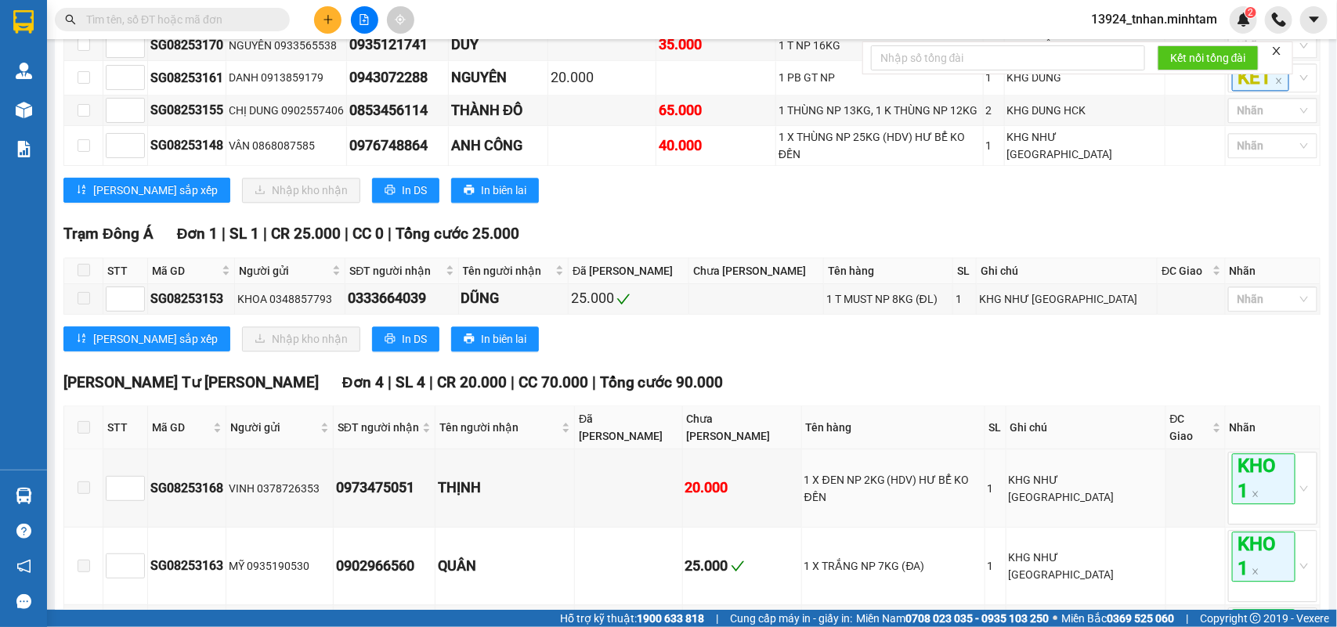
scroll to position [1371, 0]
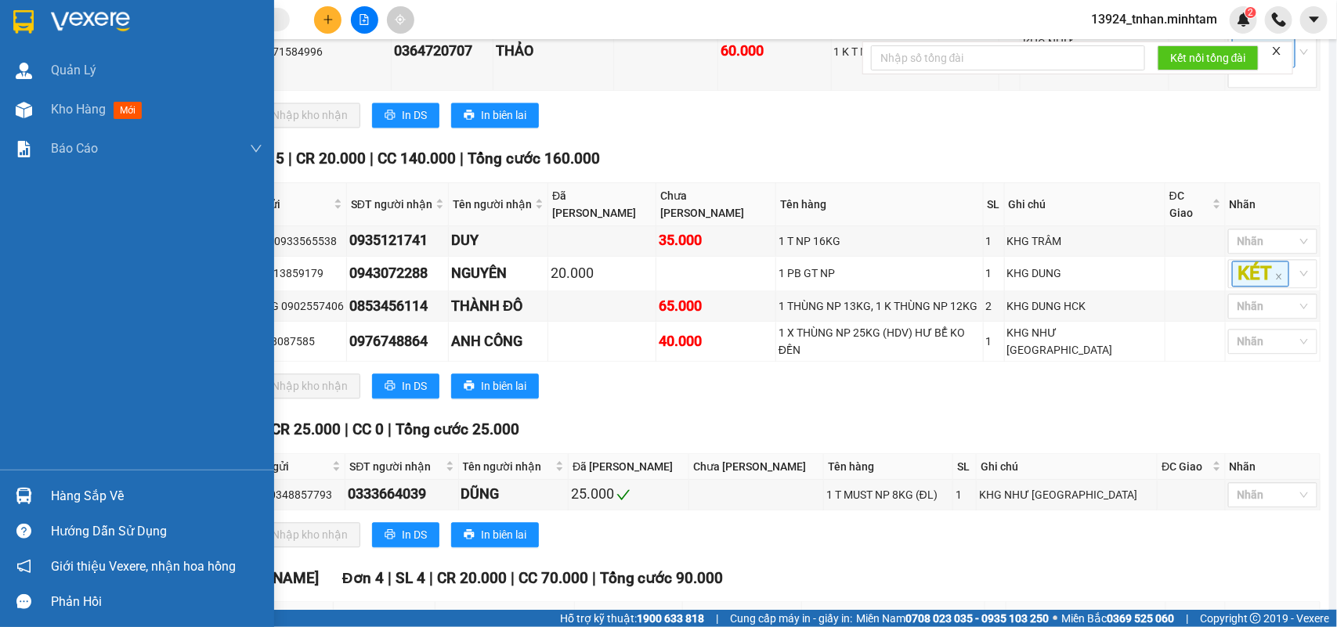
drag, startPoint x: 59, startPoint y: 497, endPoint x: 176, endPoint y: 472, distance: 120.3
click at [60, 497] on div "Hàng sắp về" at bounding box center [156, 496] width 211 height 23
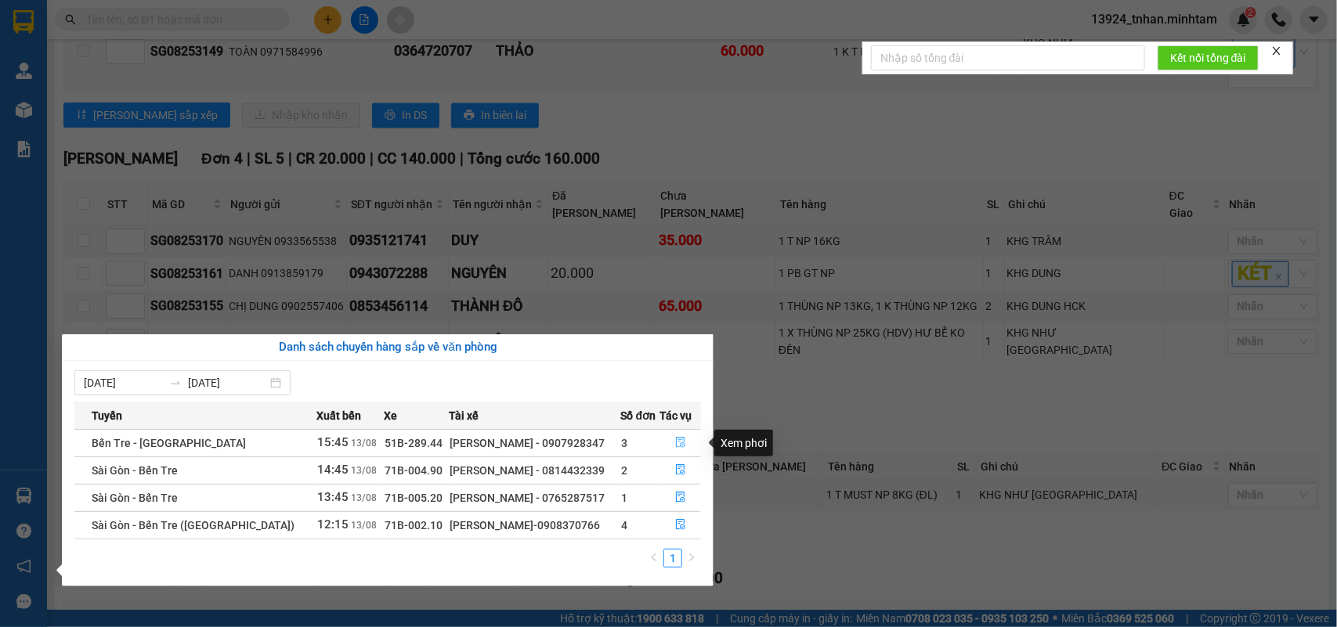
click at [685, 432] on button "button" at bounding box center [681, 443] width 40 height 25
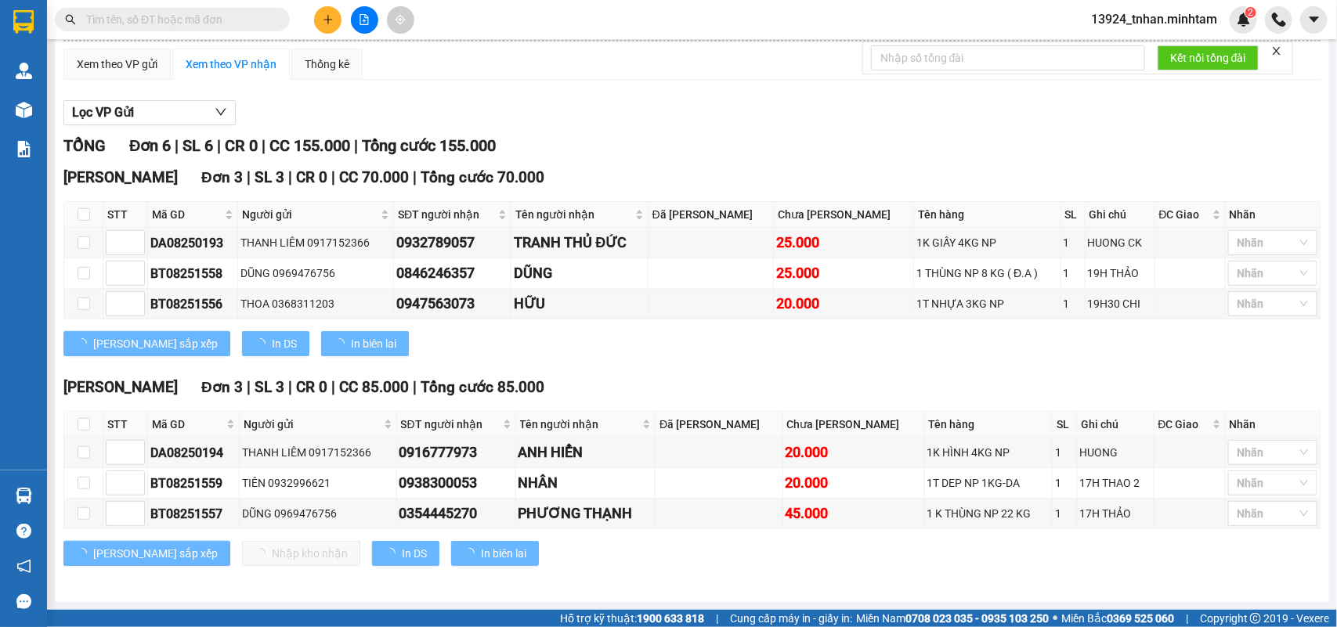
scroll to position [166, 0]
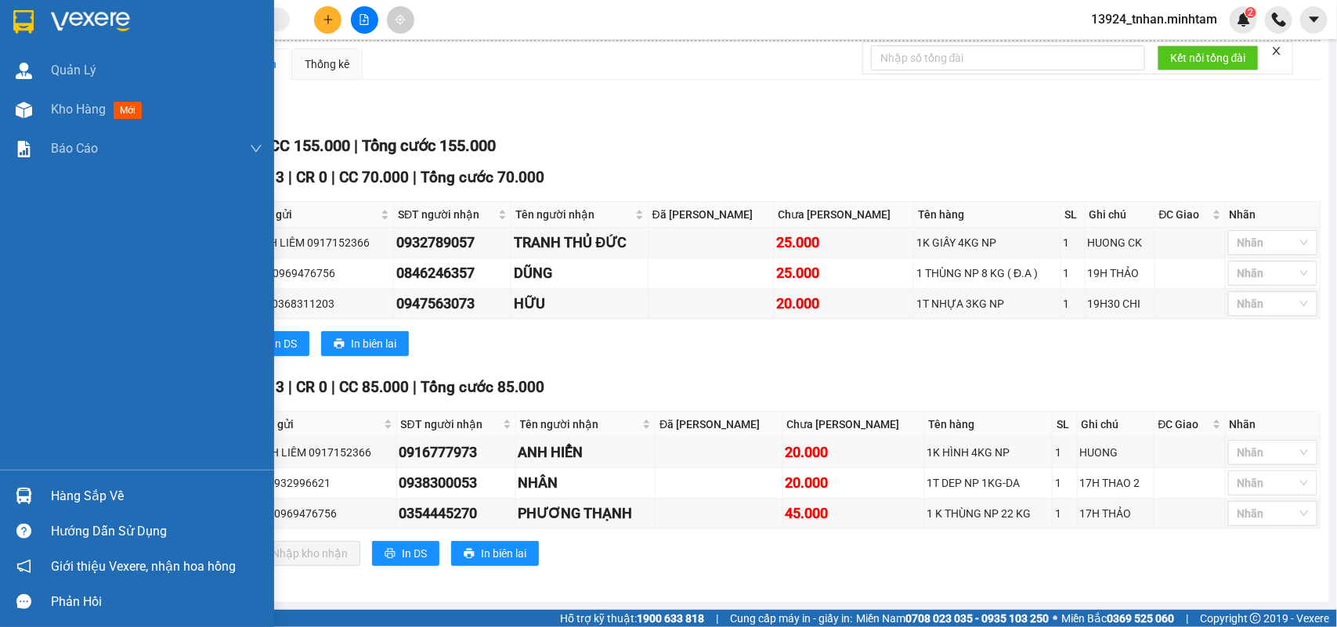
click at [45, 495] on div "Hàng sắp về" at bounding box center [137, 496] width 274 height 35
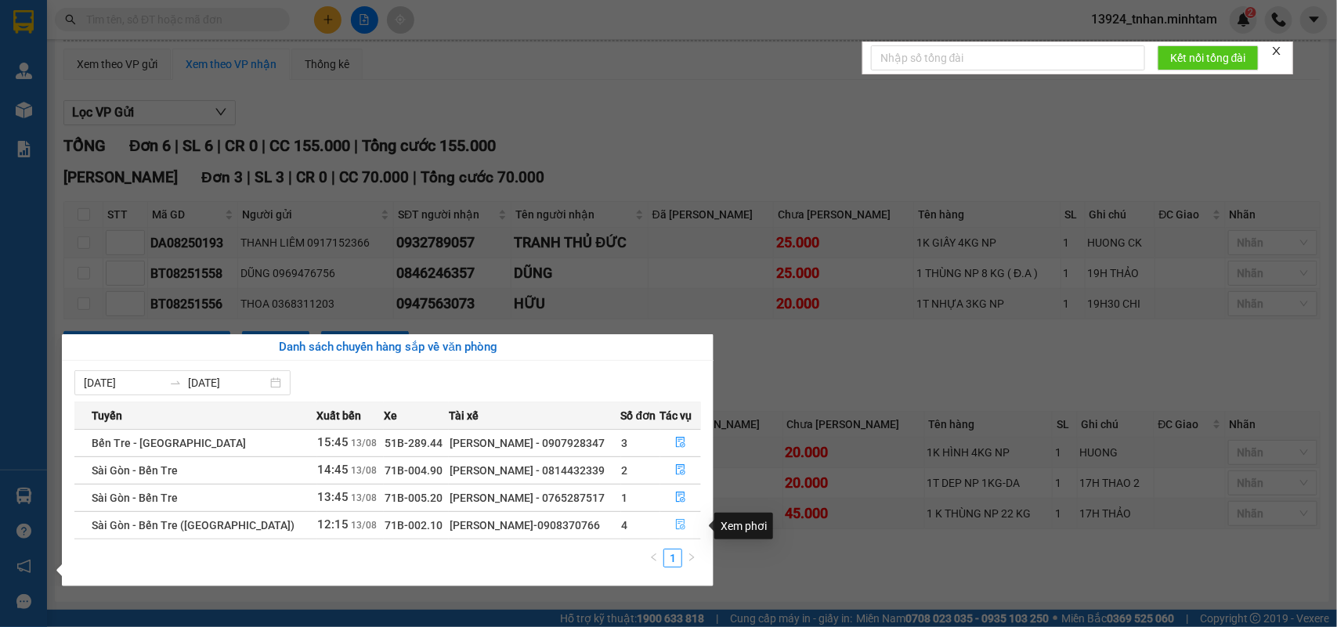
click at [685, 534] on button "button" at bounding box center [681, 525] width 40 height 25
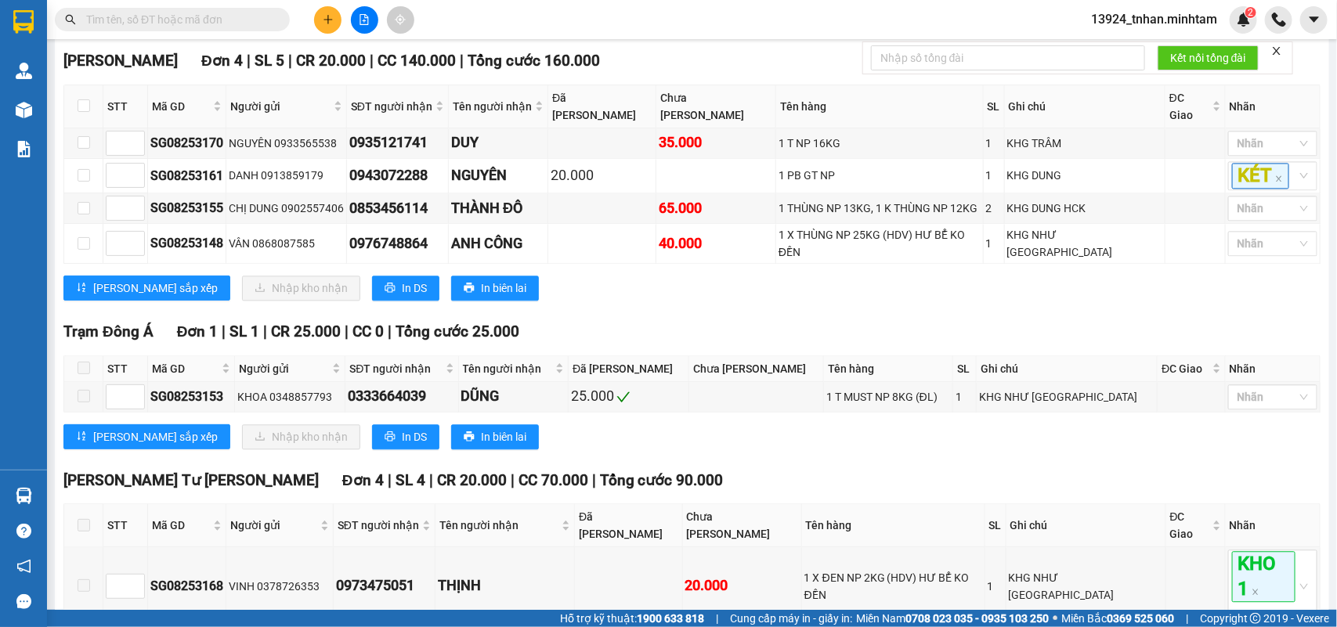
scroll to position [1567, 0]
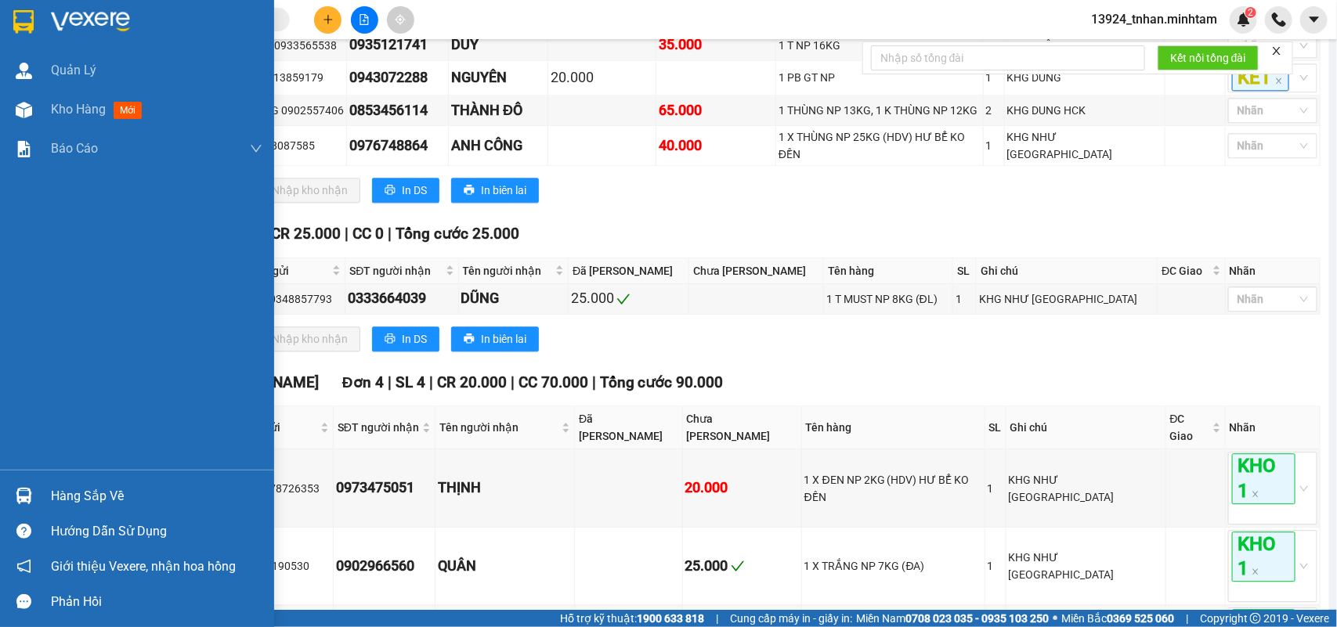
click at [35, 499] on div at bounding box center [23, 495] width 27 height 27
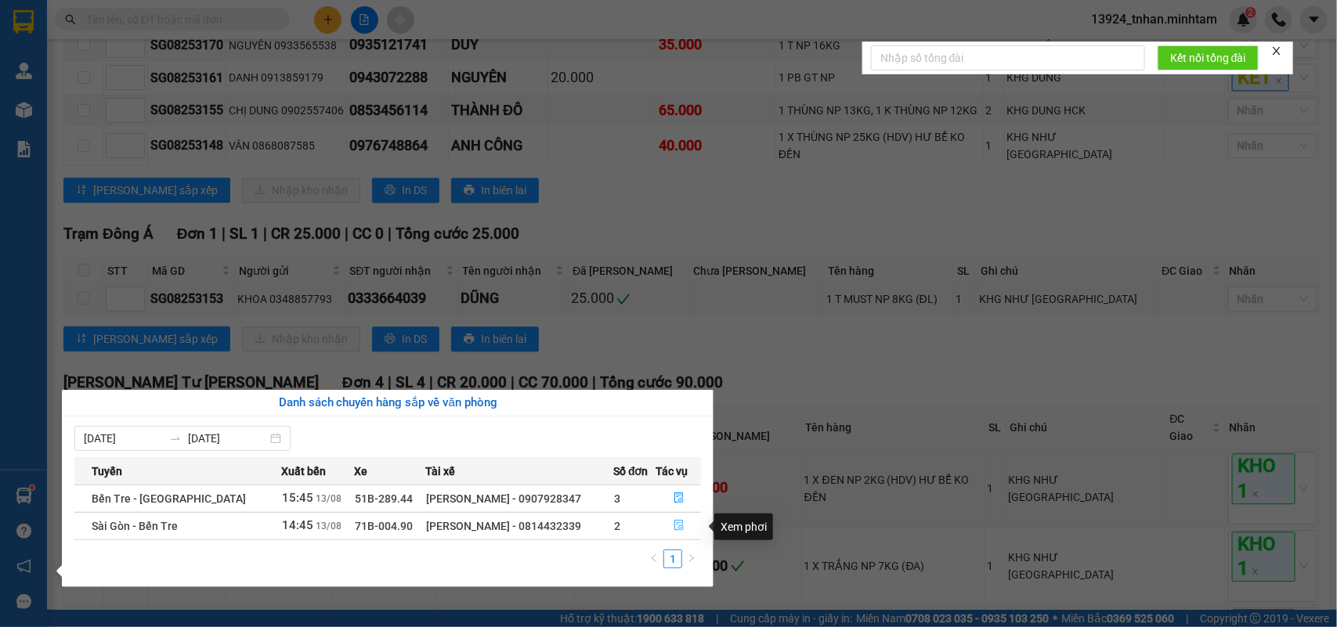
click at [693, 531] on button "button" at bounding box center [679, 526] width 44 height 25
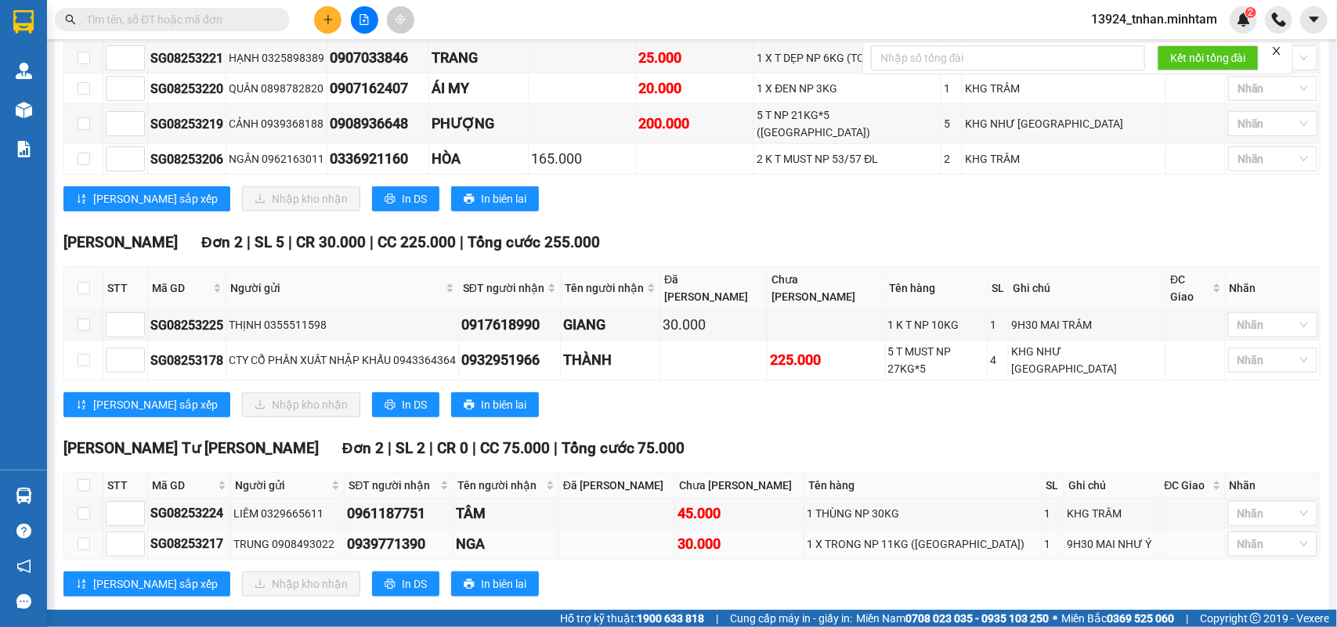
scroll to position [409, 0]
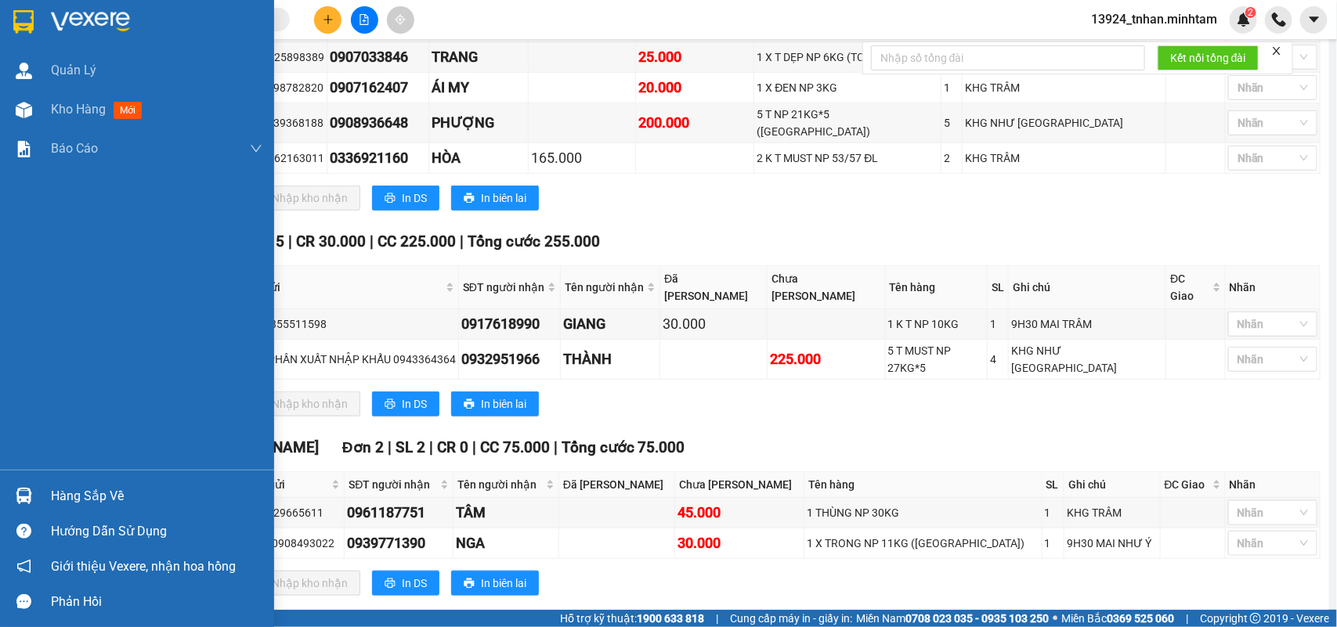
click at [107, 498] on div "Hàng sắp về" at bounding box center [156, 496] width 211 height 23
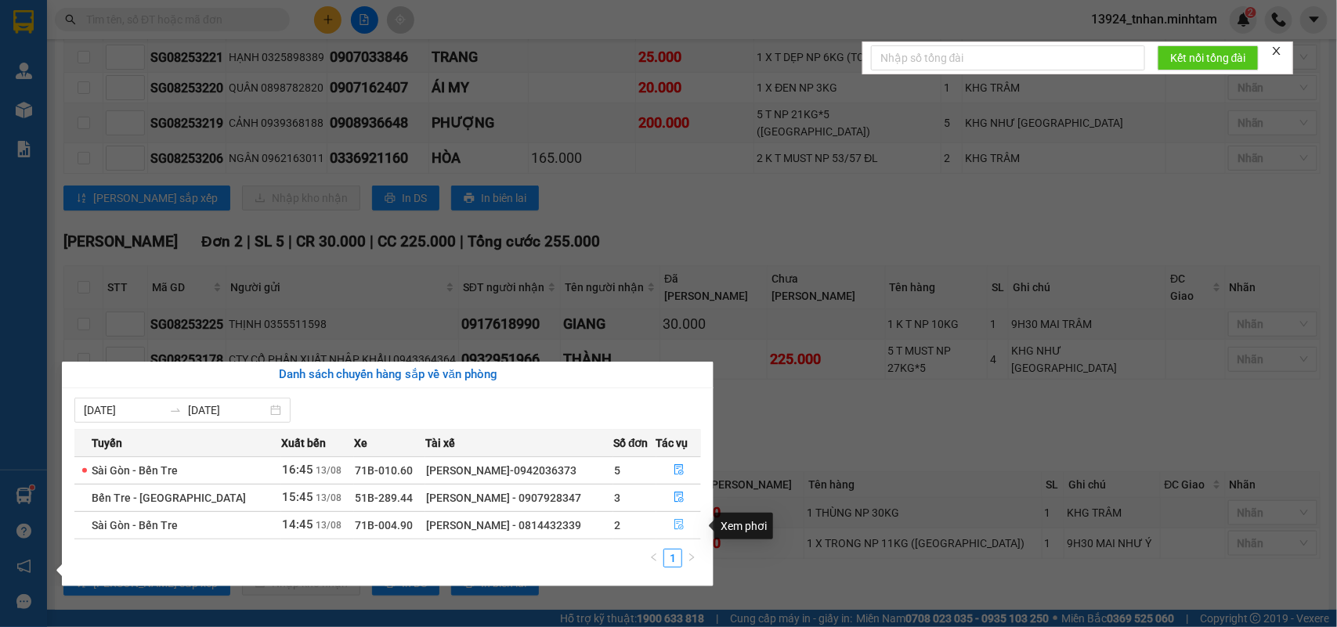
click at [679, 521] on icon "file-done" at bounding box center [679, 524] width 11 height 11
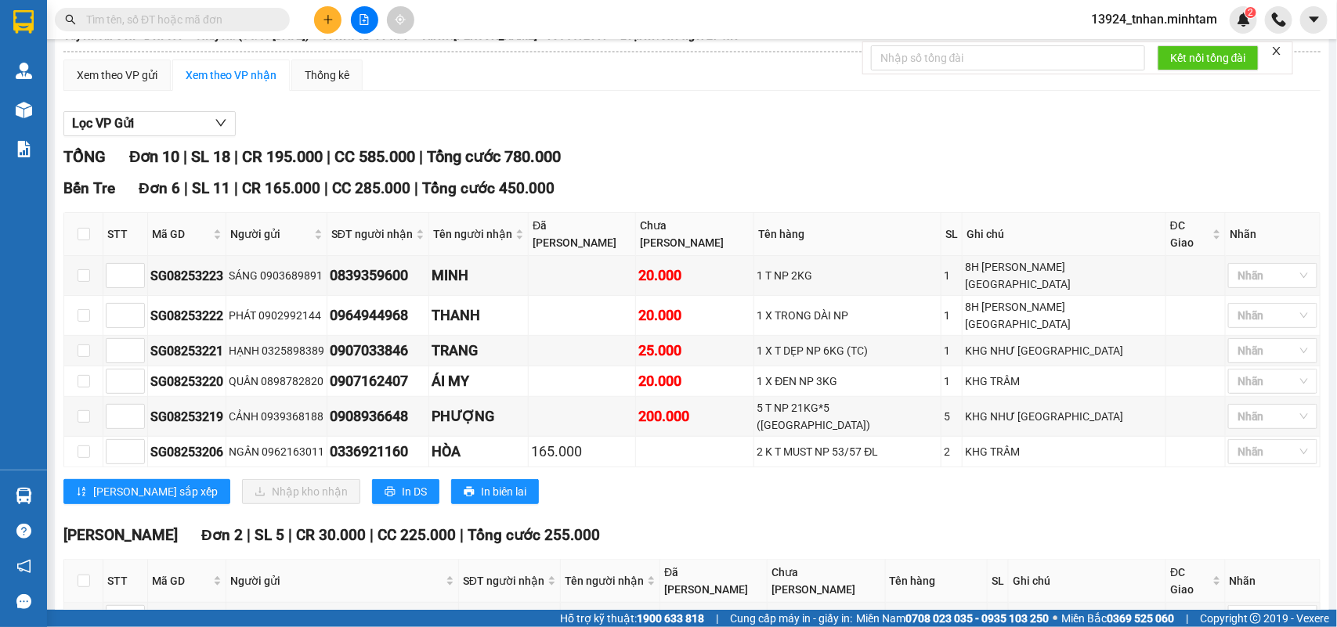
scroll to position [0, 0]
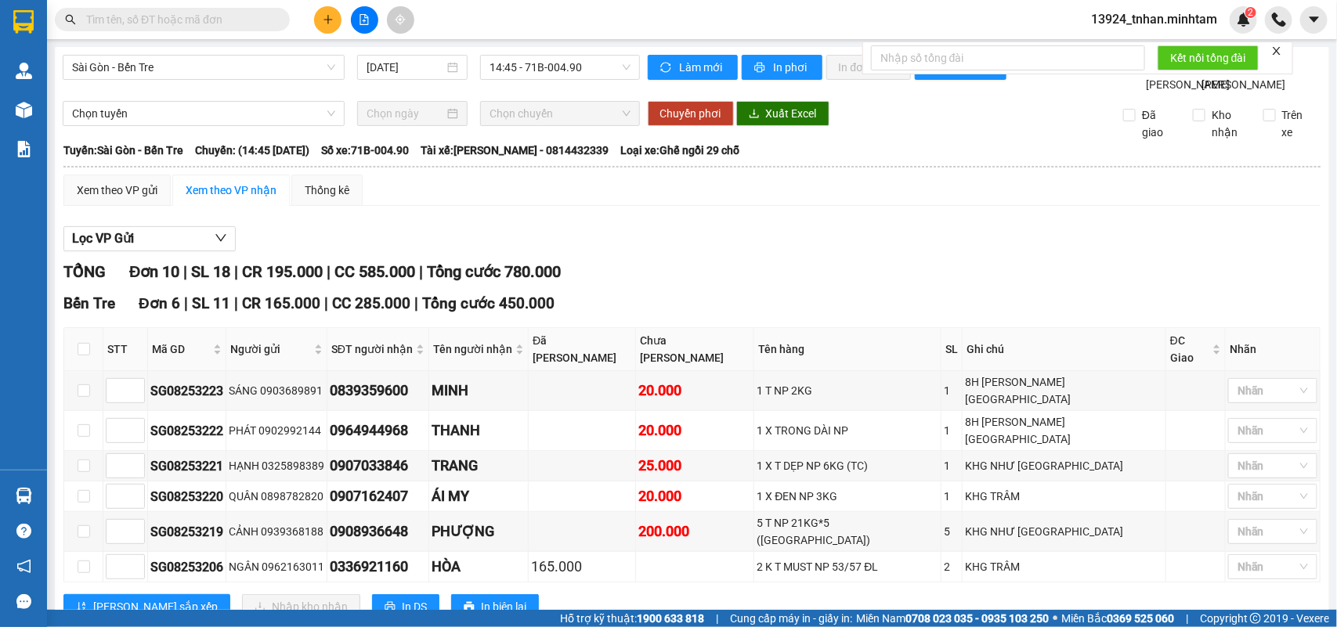
click at [264, 24] on input "text" at bounding box center [178, 19] width 185 height 17
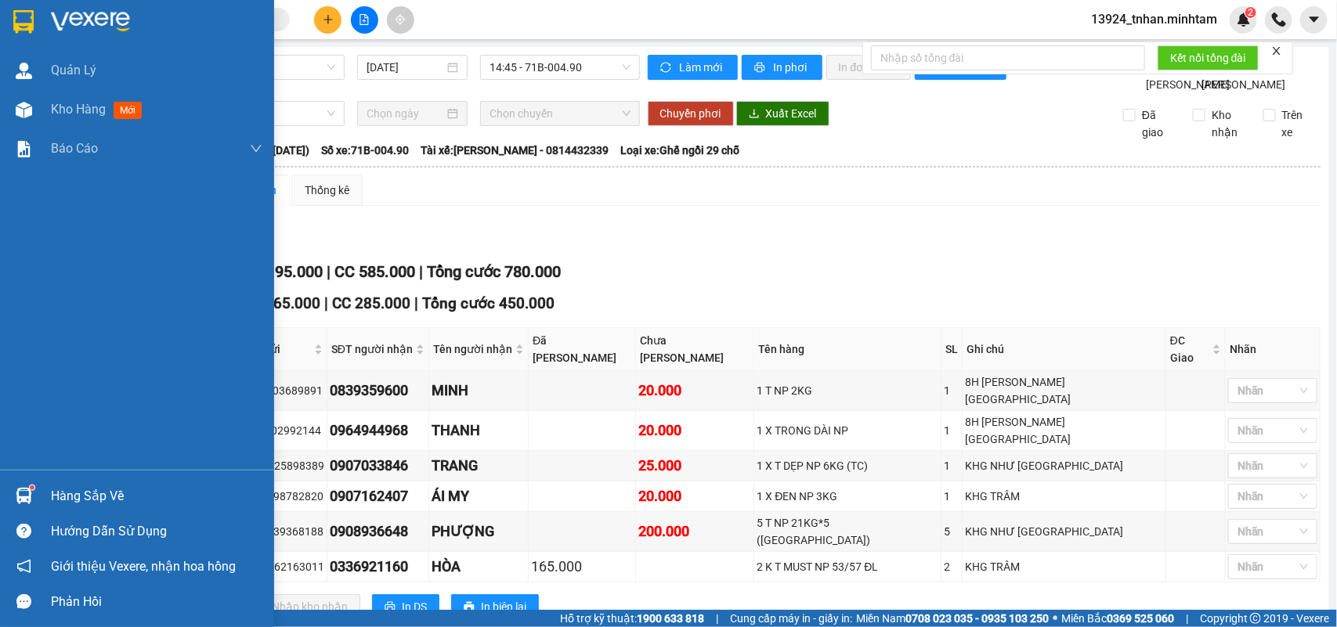
click at [85, 486] on div "Hàng sắp về" at bounding box center [156, 496] width 211 height 23
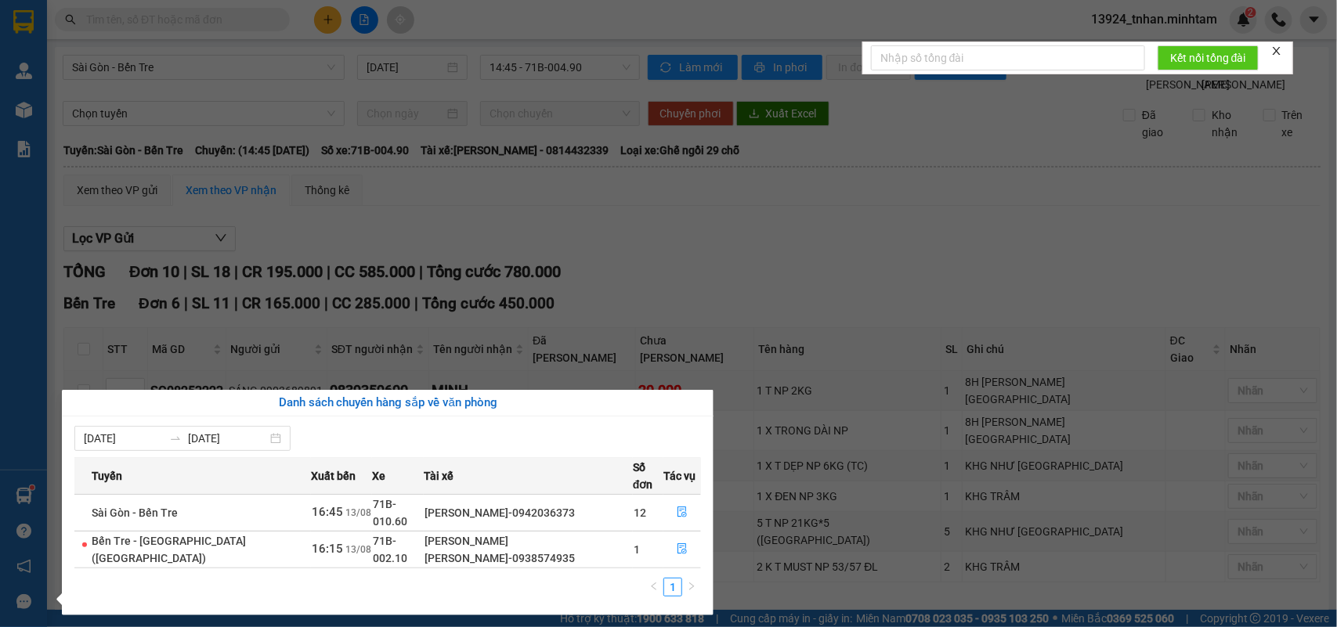
click at [263, 20] on section "Kết quả tìm kiếm ( 0 ) Bộ lọc Thuộc VP này Ngày tạo đơn gần nhất No Data 13924_…" at bounding box center [668, 313] width 1337 height 627
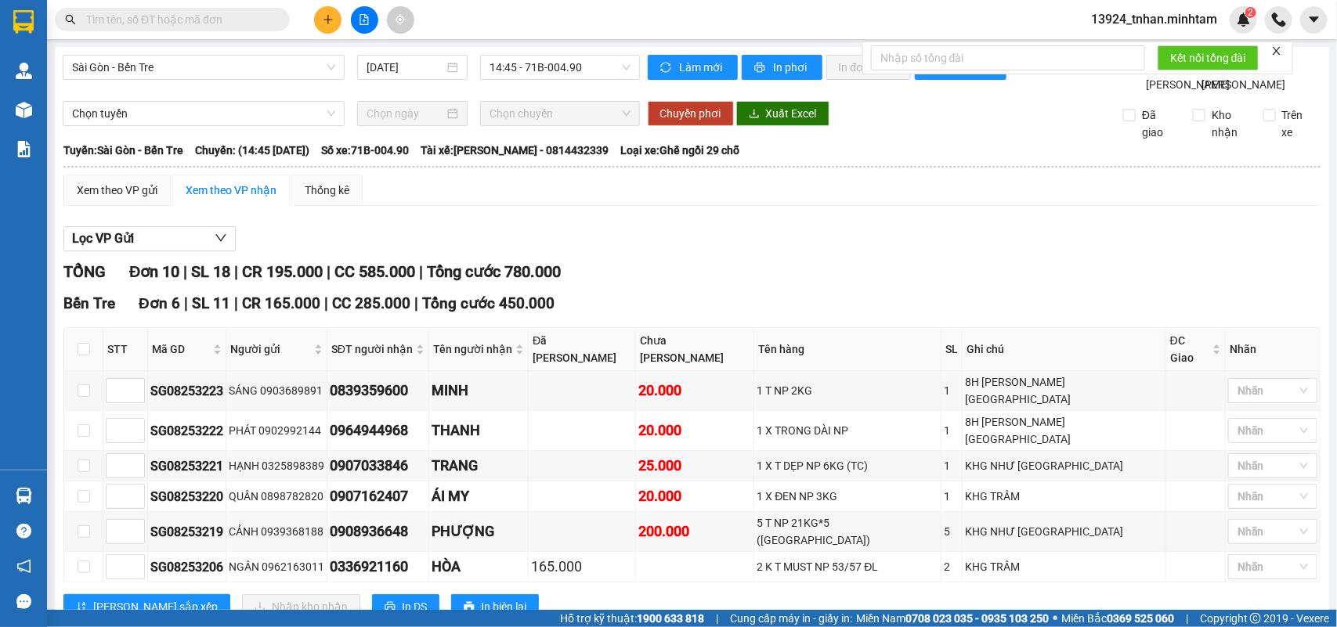
click at [263, 20] on input "text" at bounding box center [178, 19] width 185 height 17
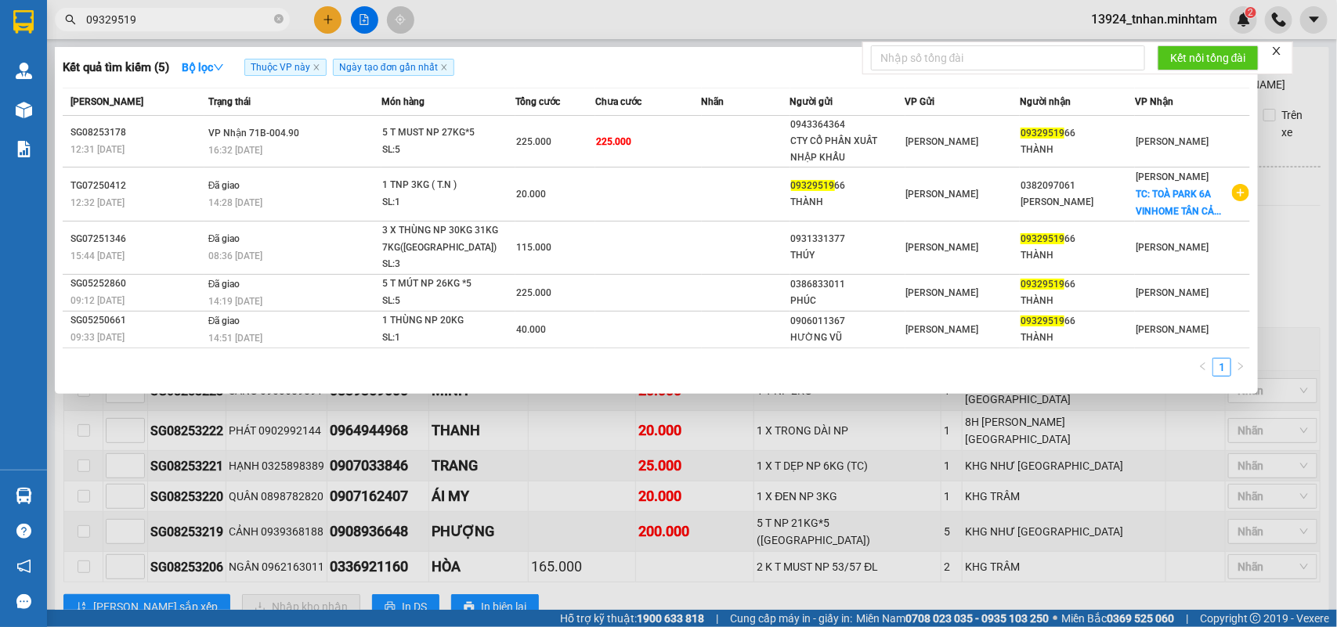
type input "09329519"
click at [551, 110] on span "Tổng cước" at bounding box center [537, 101] width 45 height 17
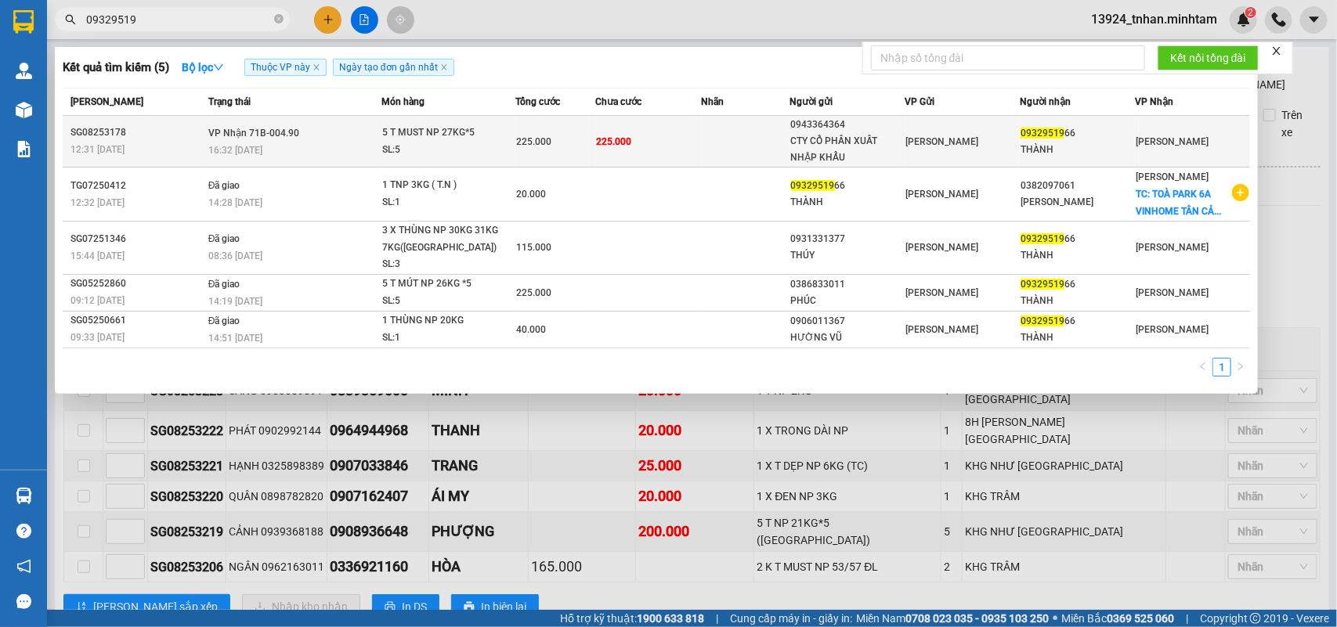
click at [551, 119] on td "225.000" at bounding box center [555, 142] width 80 height 52
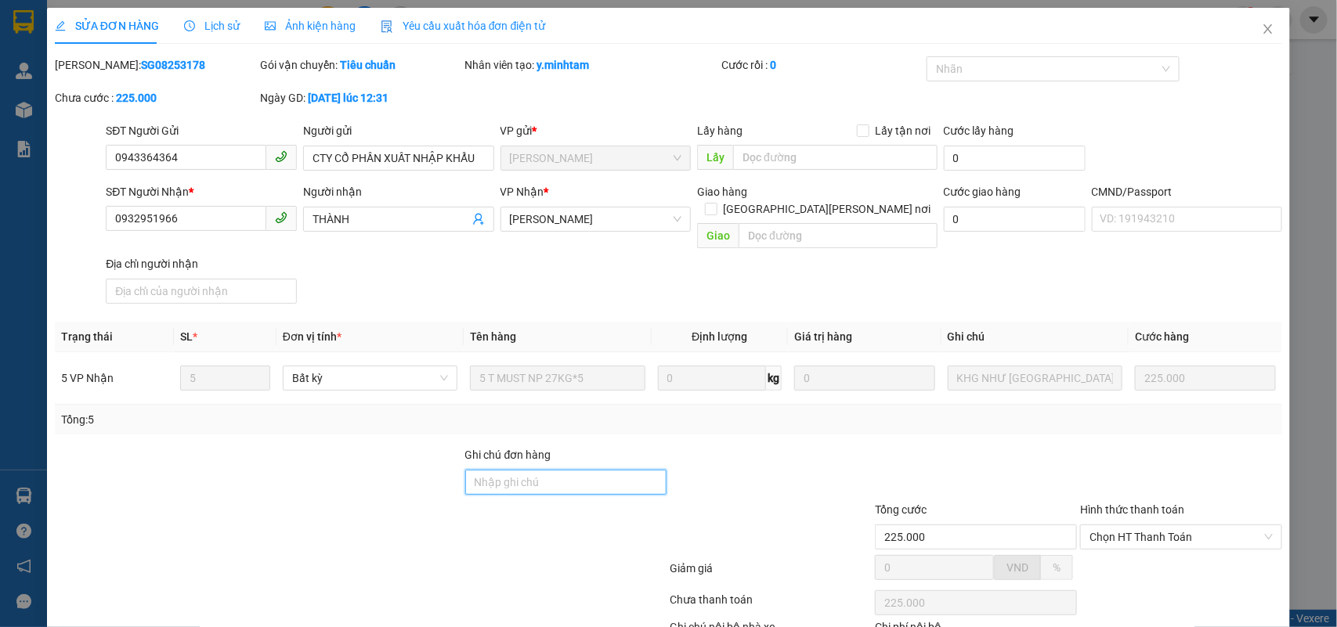
type input "0943364364"
type input "CTY CỔ PHẦN XUẤT NHẬP KHẨU"
type input "0932951966"
type input "THÀNH"
type input "225.000"
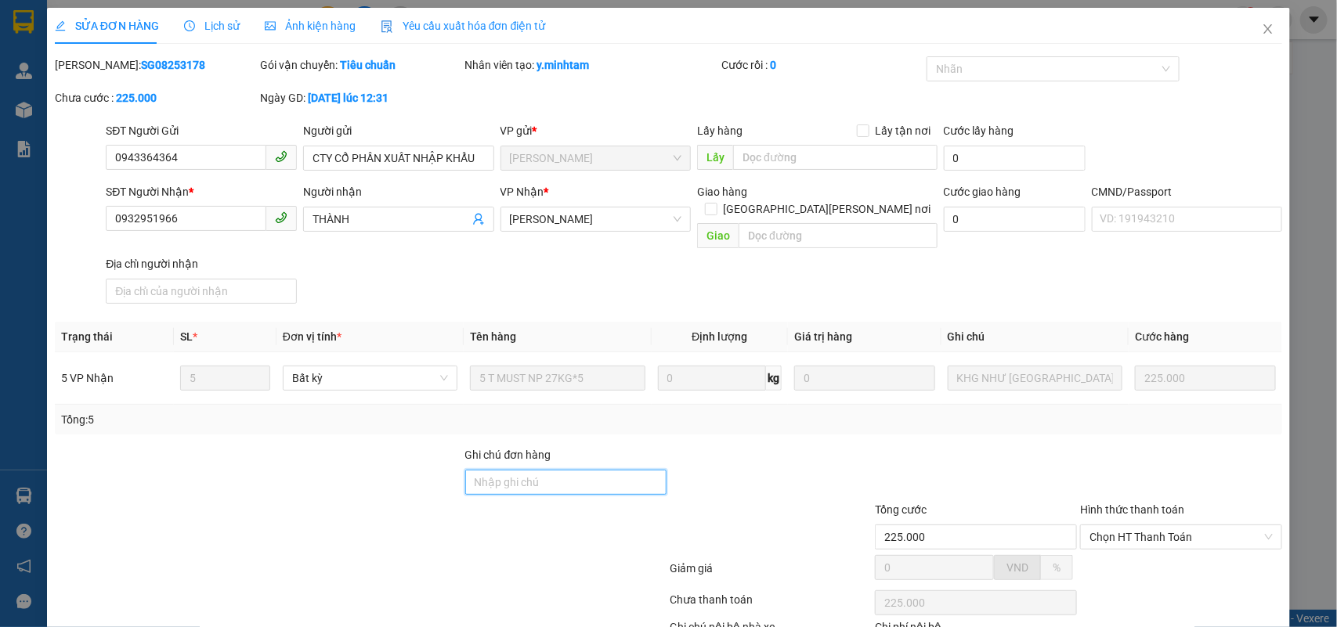
type input "225.000"
click at [514, 470] on input "Ghi chú đơn hàng" at bounding box center [566, 482] width 202 height 25
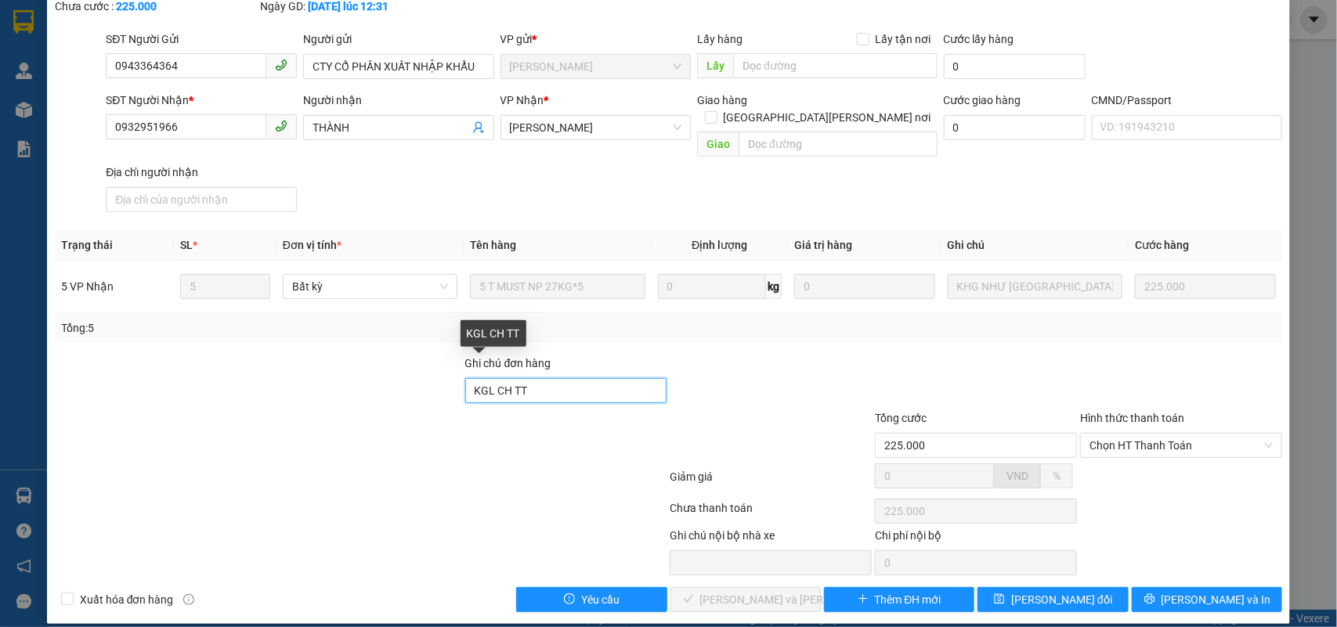
drag, startPoint x: 534, startPoint y: 374, endPoint x: 574, endPoint y: 380, distance: 40.3
click at [490, 378] on input "KGL CH TT" at bounding box center [566, 390] width 202 height 25
click at [620, 380] on input "KGL CH TT" at bounding box center [566, 390] width 202 height 25
type input "KGL CH TT"
click at [1155, 594] on icon "printer" at bounding box center [1149, 599] width 11 height 11
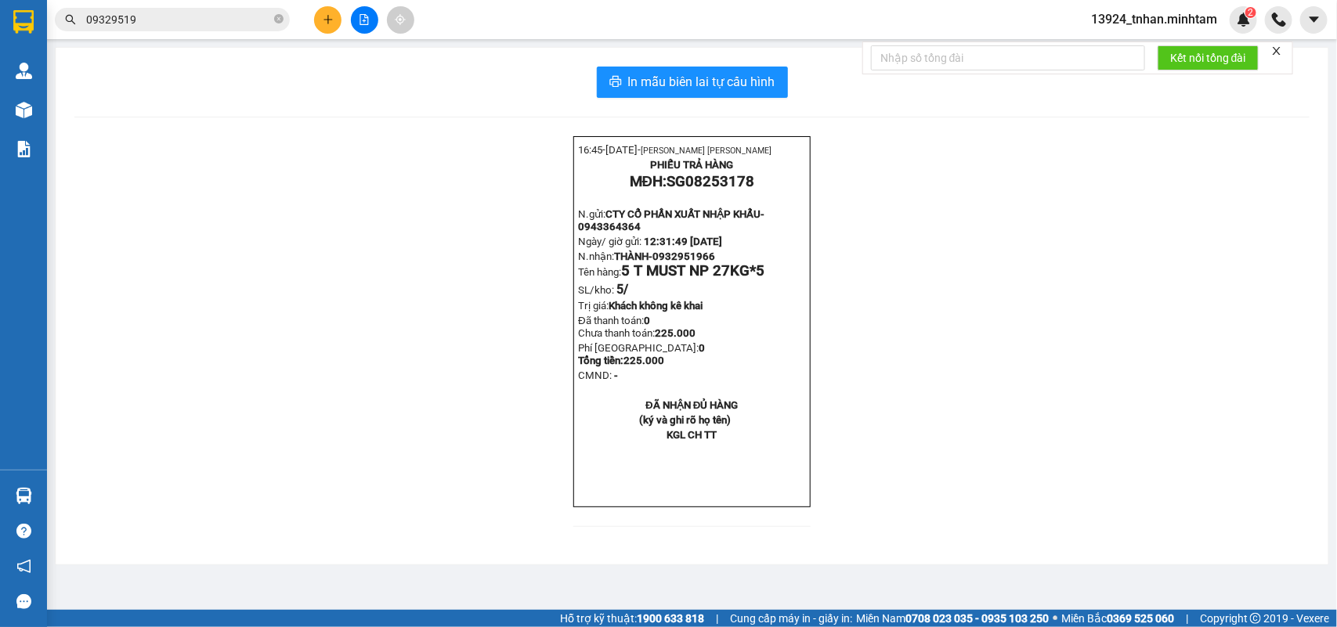
click at [236, 24] on input "09329519" at bounding box center [178, 19] width 185 height 17
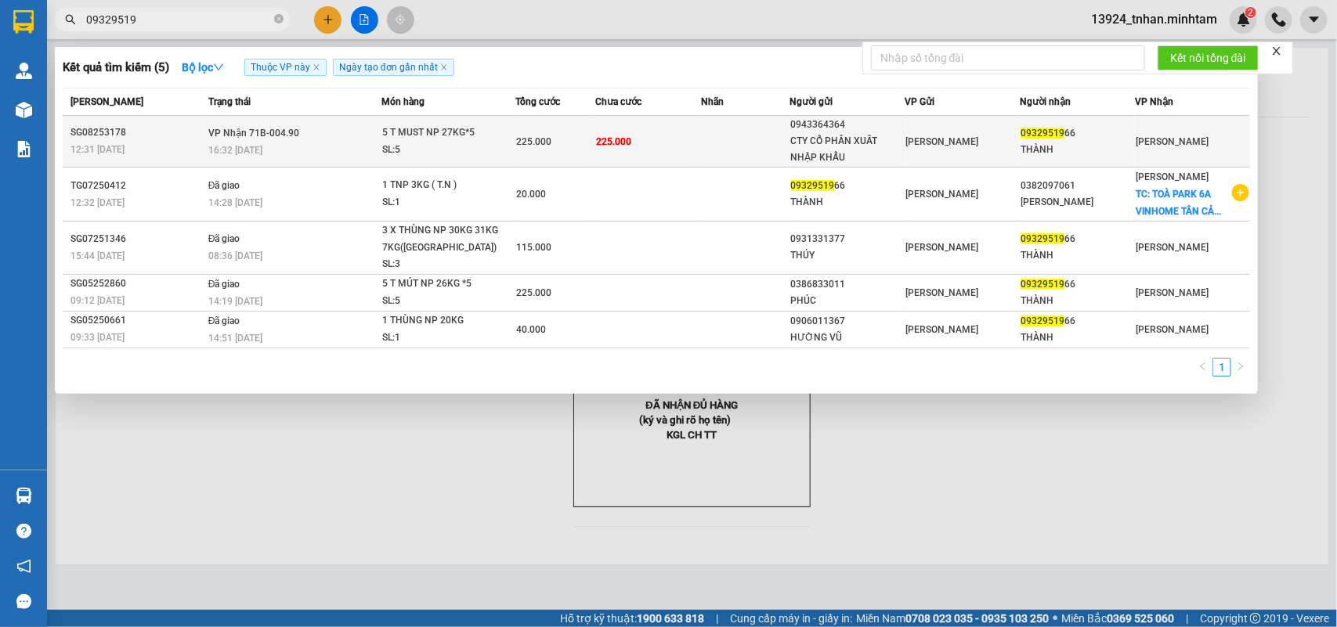
click at [361, 135] on td "VP Nhận 71B-004.90 16:32 - 13/08" at bounding box center [292, 142] width 177 height 52
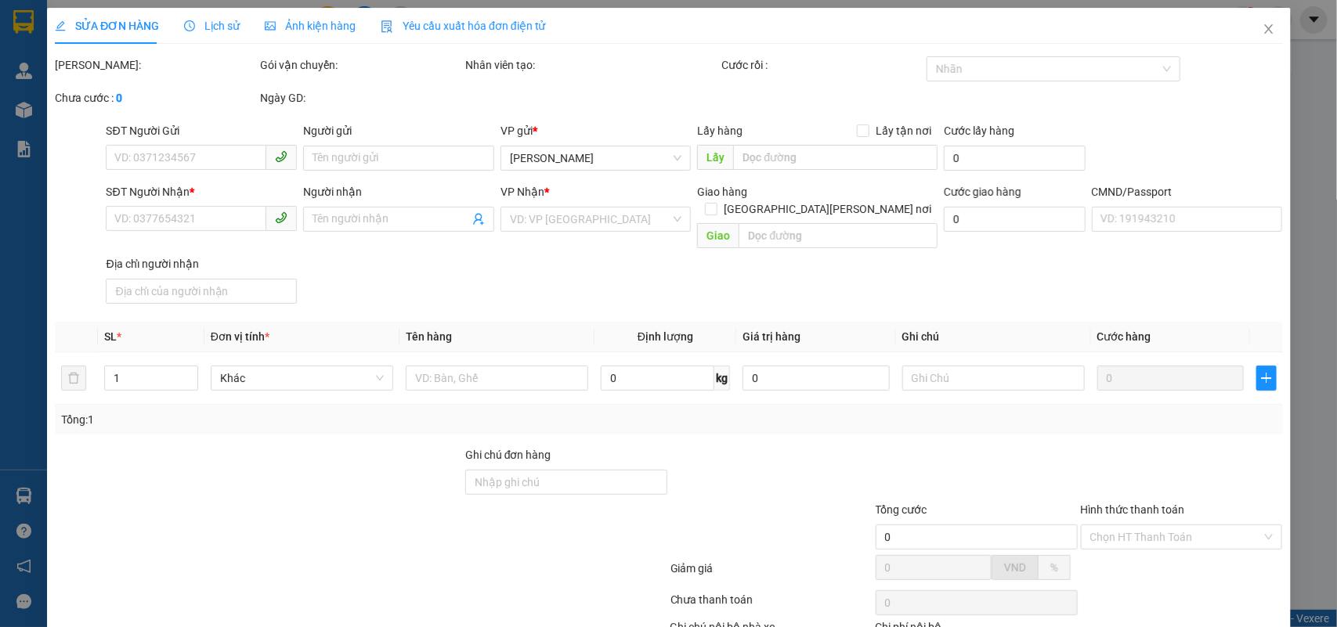
type input "0943364364"
type input "CTY CỔ PHẦN XUẤT NHẬP KHẨU"
type input "0932951966"
type input "THÀNH"
type input "KGL CH TT"
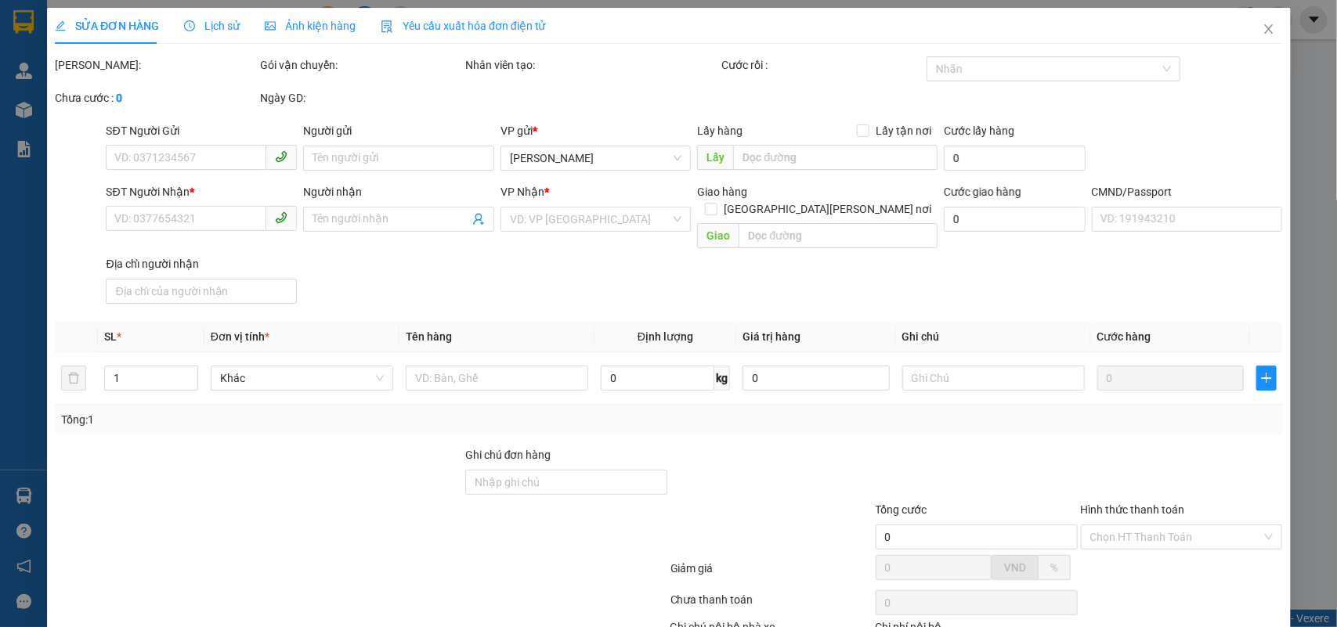
type input "225.000"
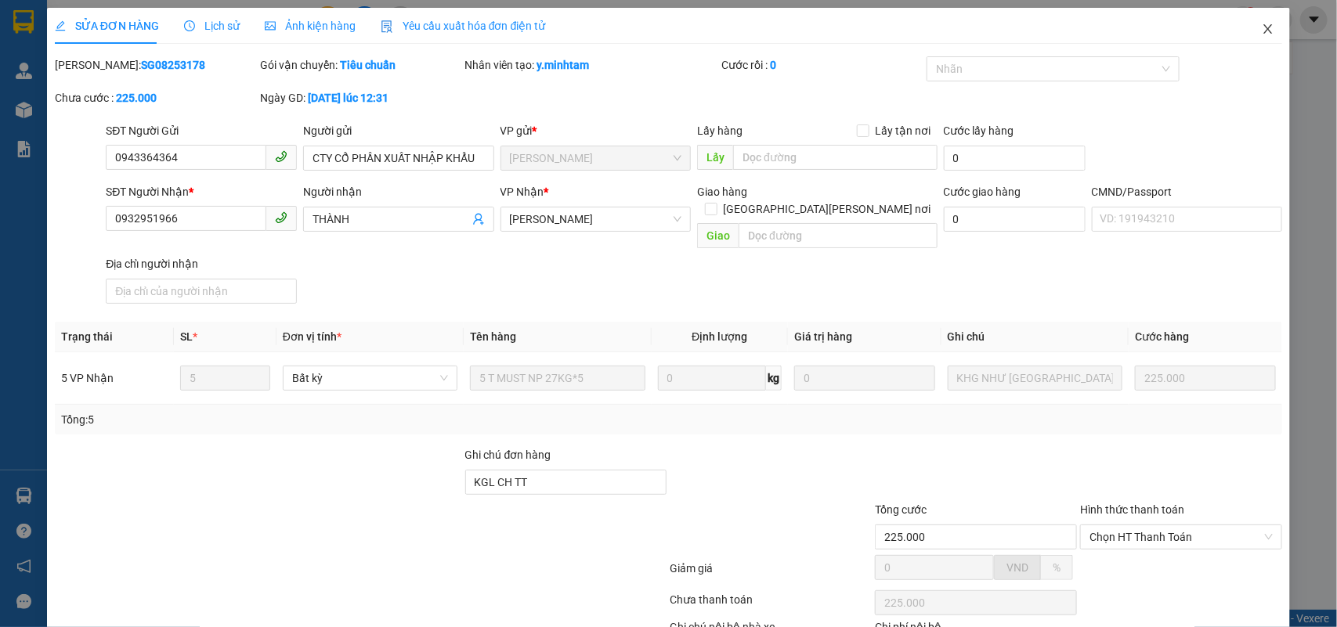
click at [1262, 40] on span "Close" at bounding box center [1268, 30] width 44 height 44
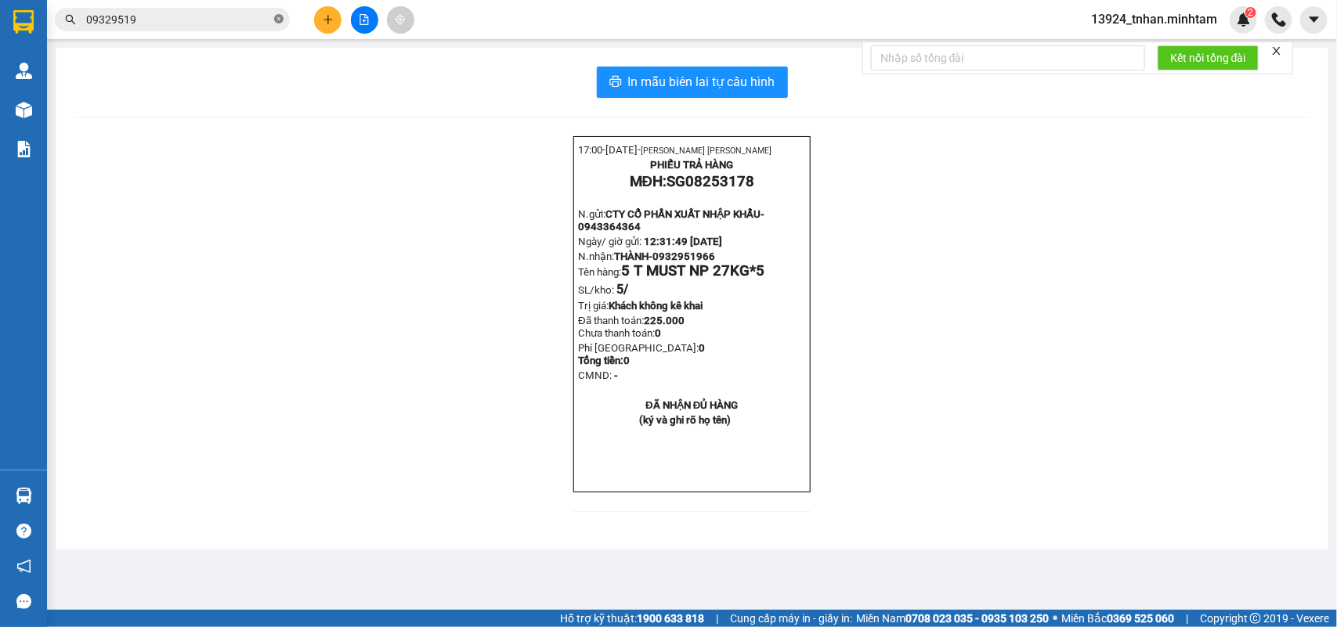
click at [280, 20] on icon "close-circle" at bounding box center [278, 18] width 9 height 9
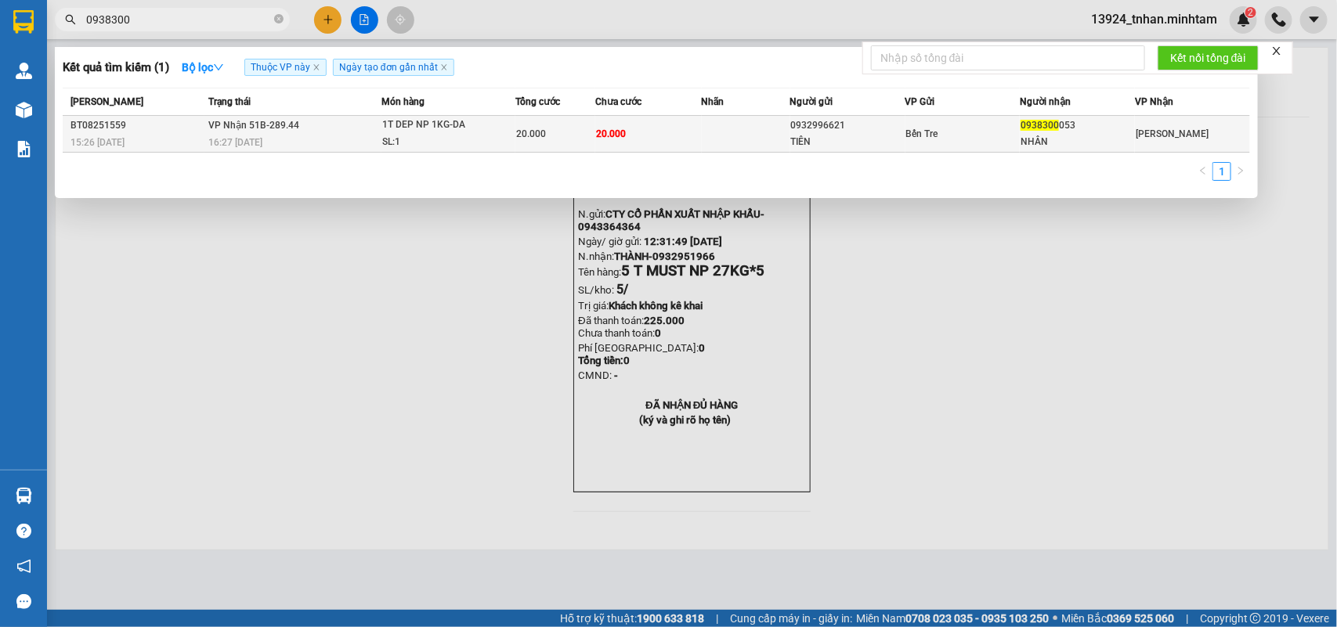
type input "0938300"
click at [1086, 129] on div "0938300 053" at bounding box center [1078, 125] width 114 height 16
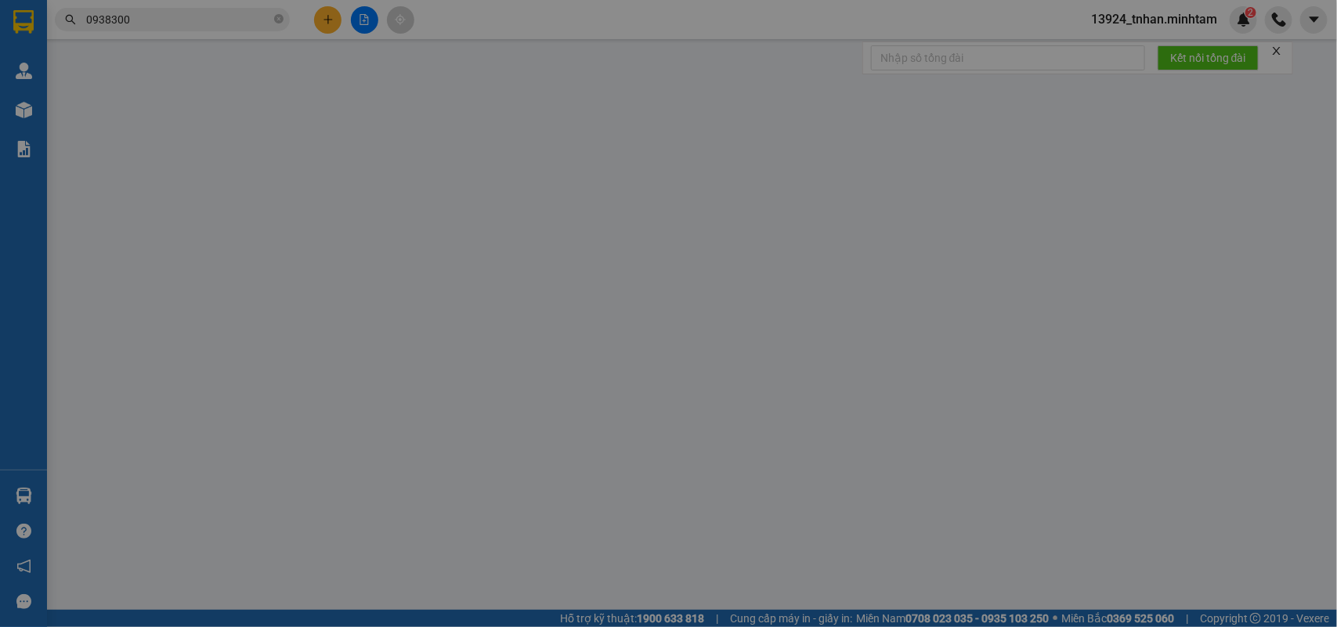
type input "0932996621"
type input "TIÊN"
type input "0938300053"
type input "NHÂN"
type input "20.000"
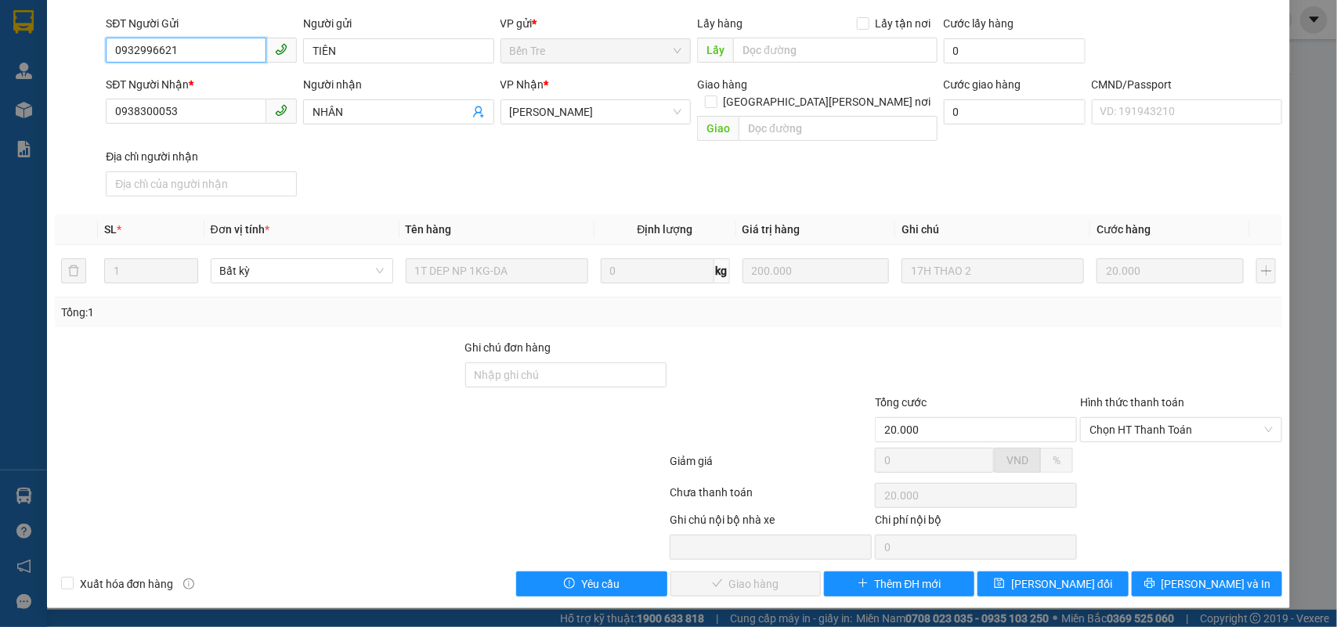
scroll to position [92, 0]
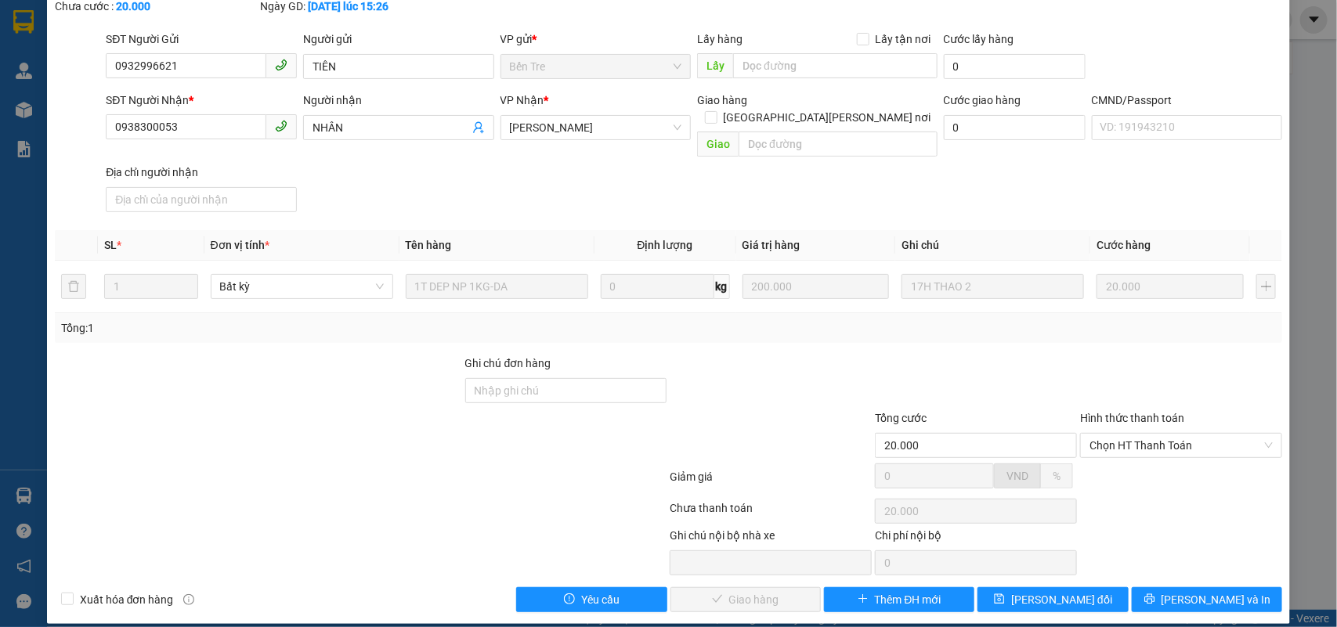
click at [1145, 412] on label "Hình thức thanh toán" at bounding box center [1132, 418] width 104 height 13
click at [1145, 434] on input "Hình thức thanh toán" at bounding box center [1176, 445] width 172 height 23
click at [1107, 464] on div "Tại văn phòng" at bounding box center [1169, 460] width 181 height 17
type input "0"
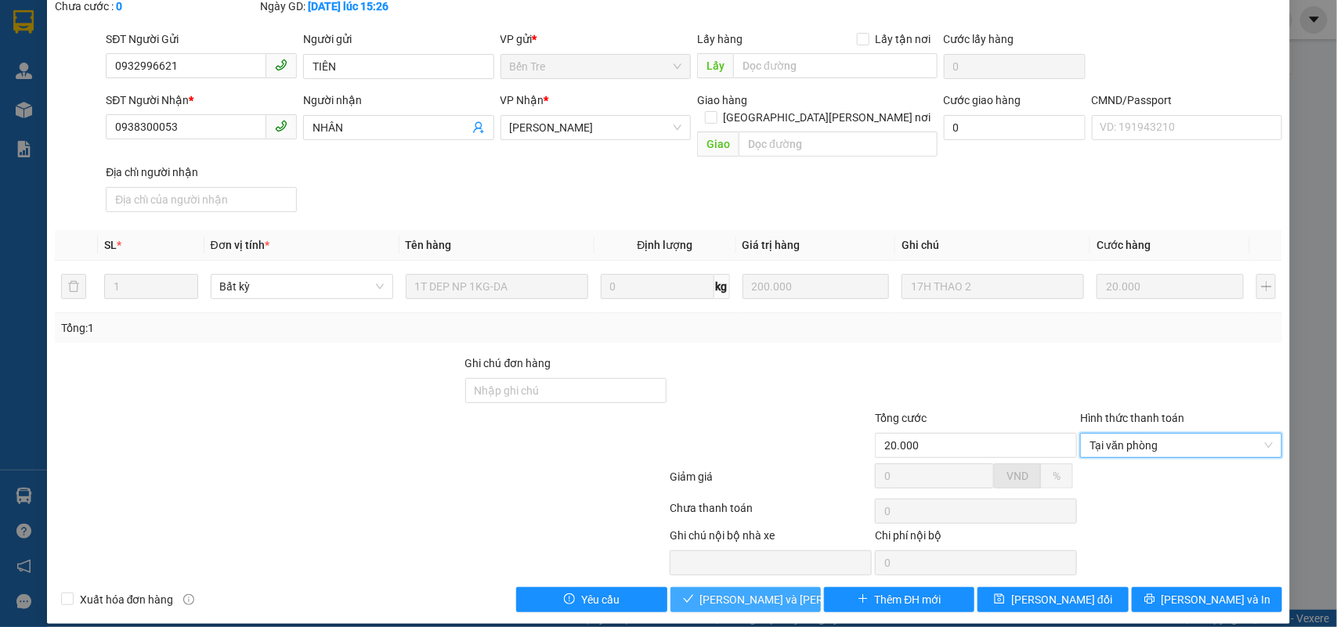
click at [778, 587] on button "Lưu và Giao hàng" at bounding box center [745, 599] width 150 height 25
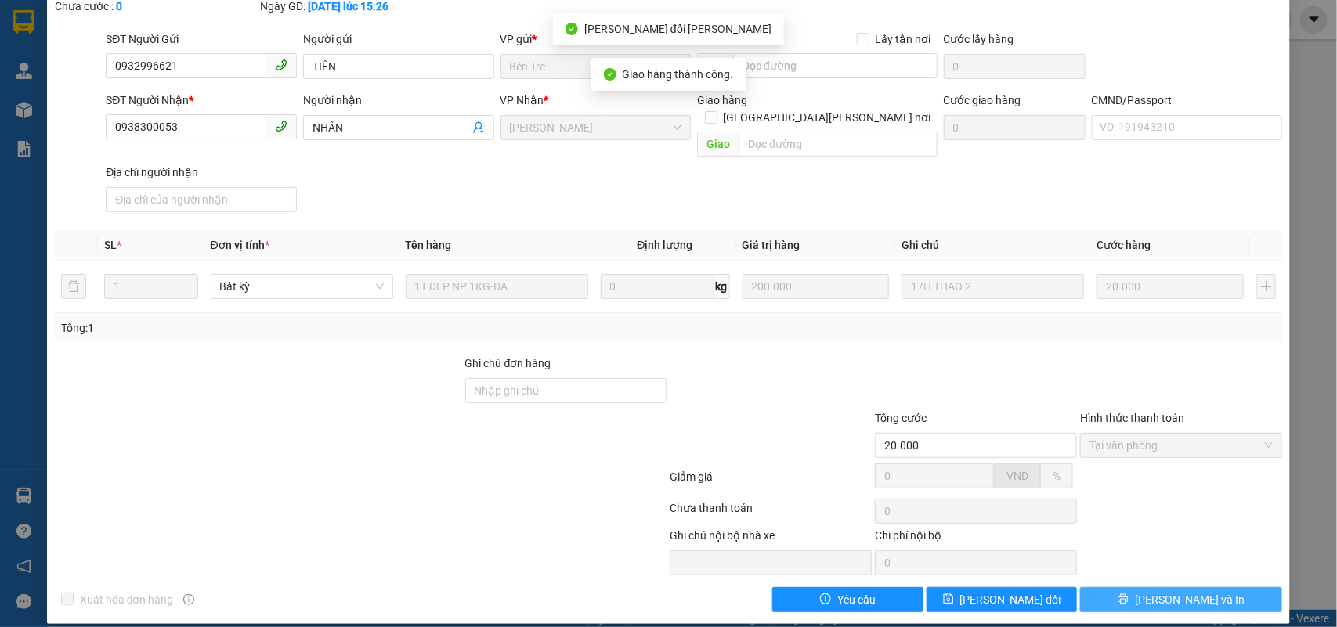
click at [1216, 587] on button "[PERSON_NAME] và In" at bounding box center [1181, 599] width 202 height 25
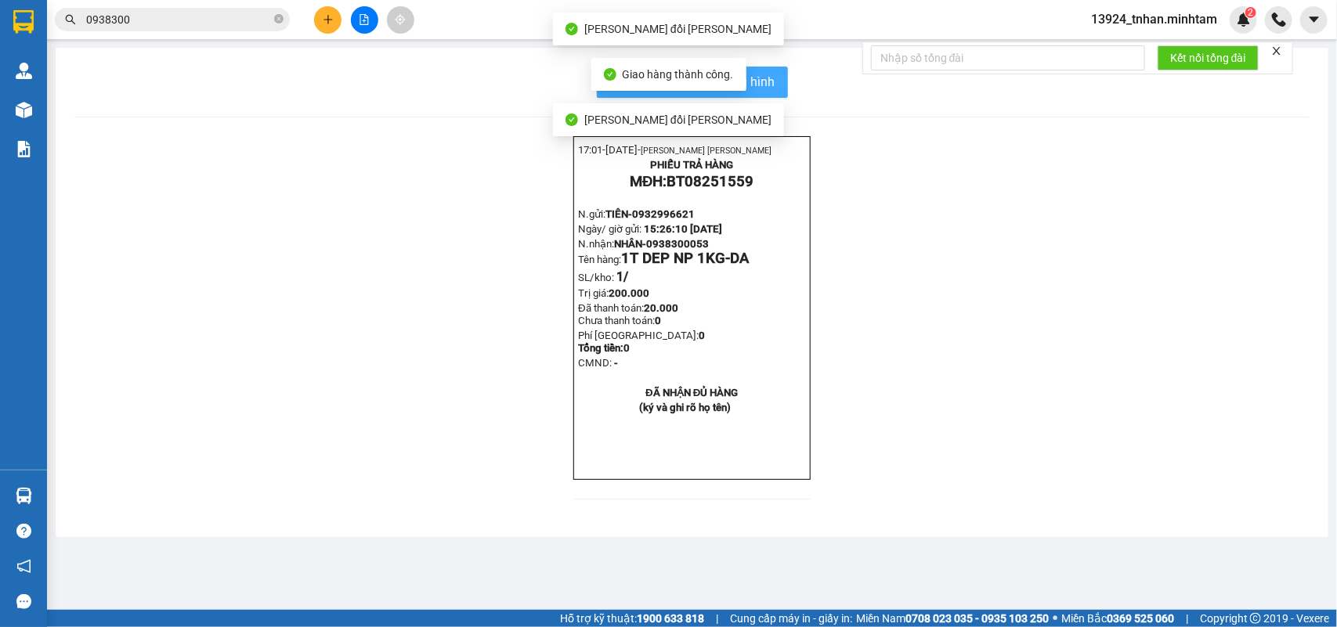
click at [764, 91] on span "In mẫu biên lai tự cấu hình" at bounding box center [701, 82] width 147 height 20
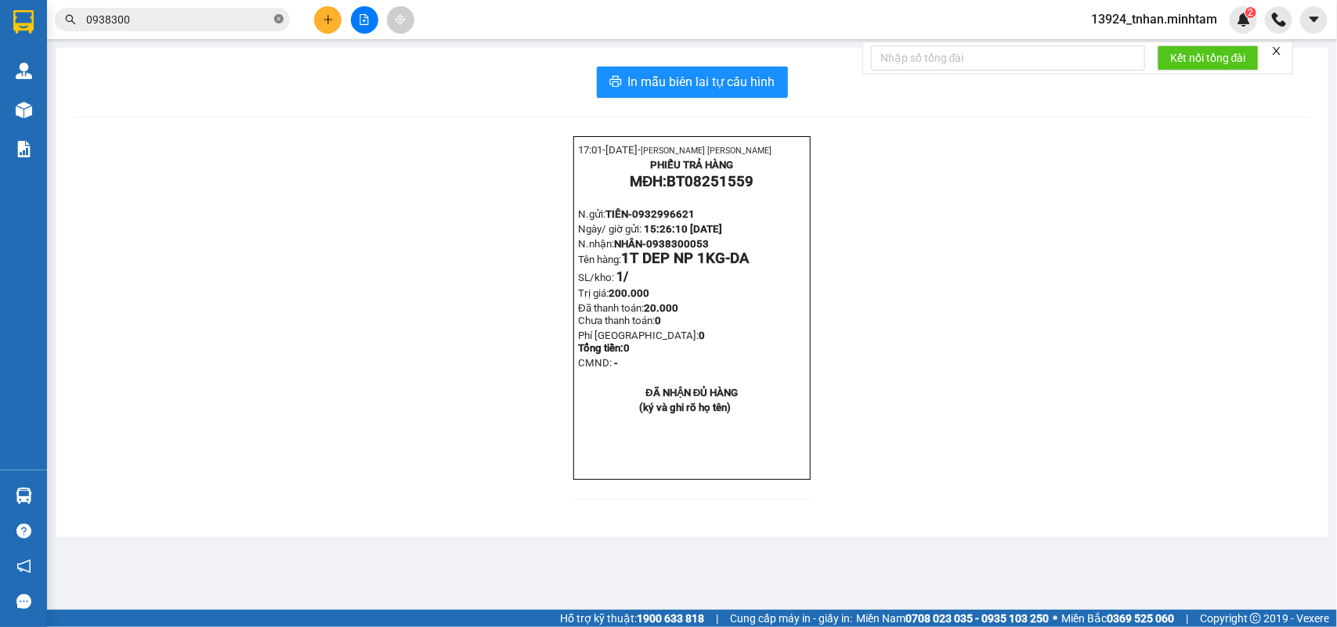
click at [283, 16] on icon "close-circle" at bounding box center [278, 18] width 9 height 9
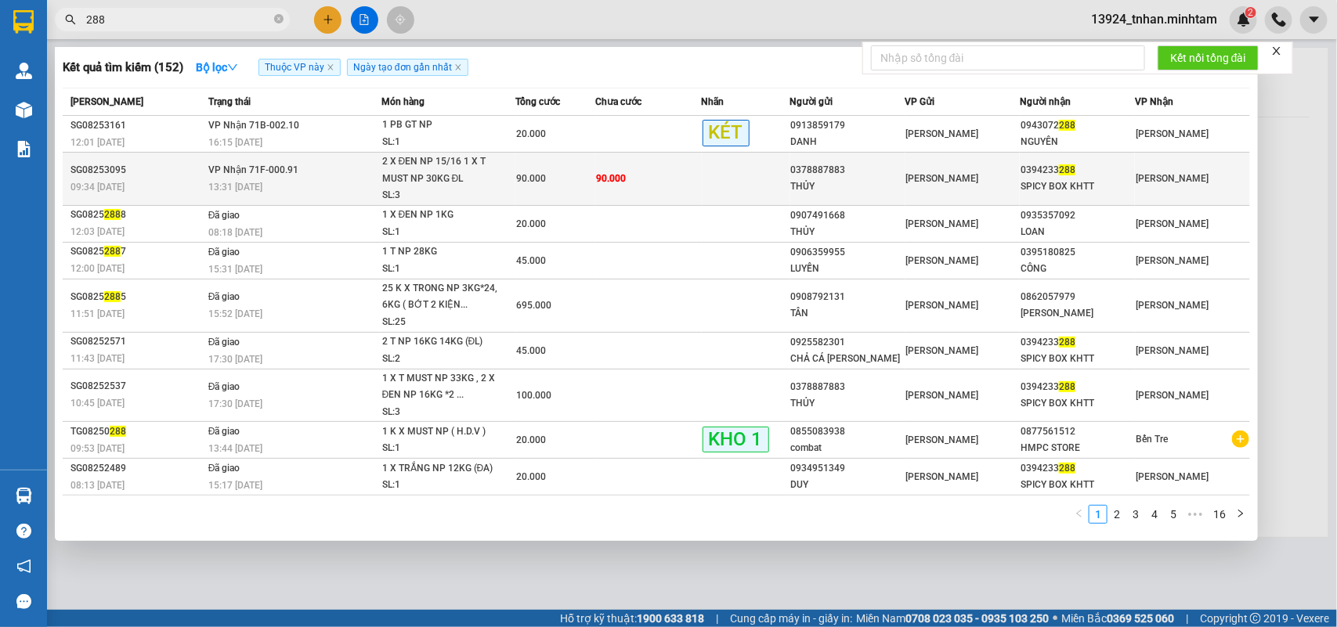
type input "288"
click at [641, 168] on td "90.000" at bounding box center [648, 179] width 107 height 53
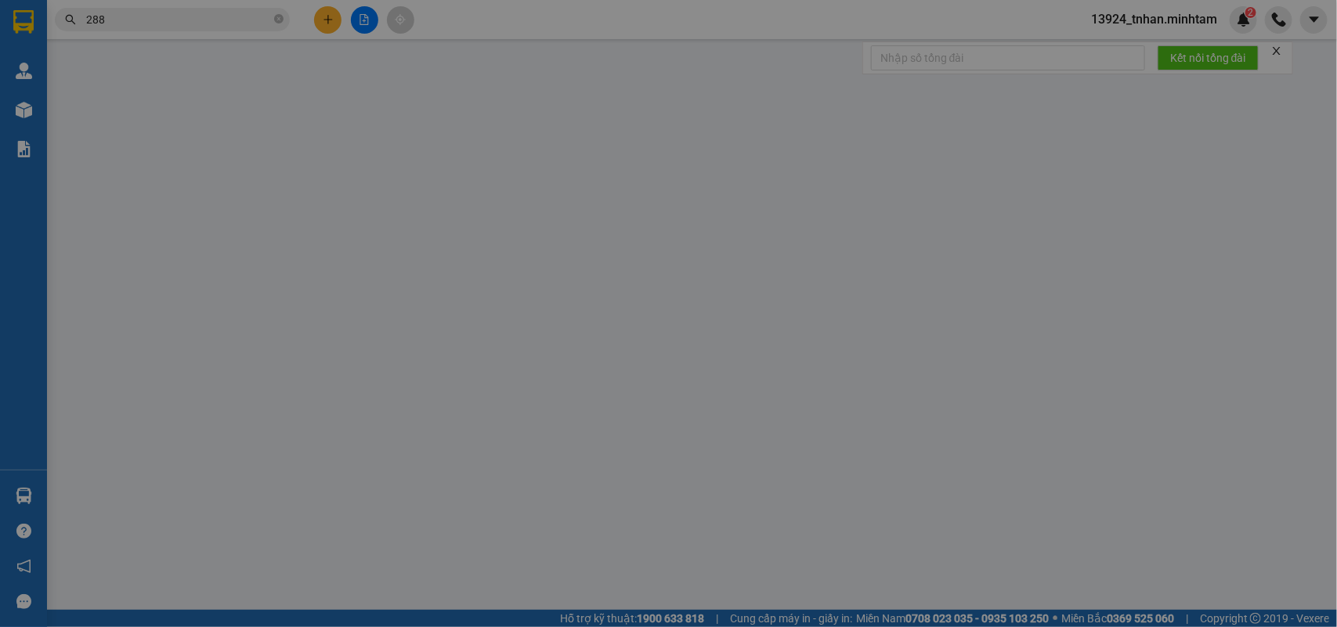
type input "0378887883"
type input "THỦY"
type input "0394233288"
type input "SPICY BOX KHTT"
type input "90.000"
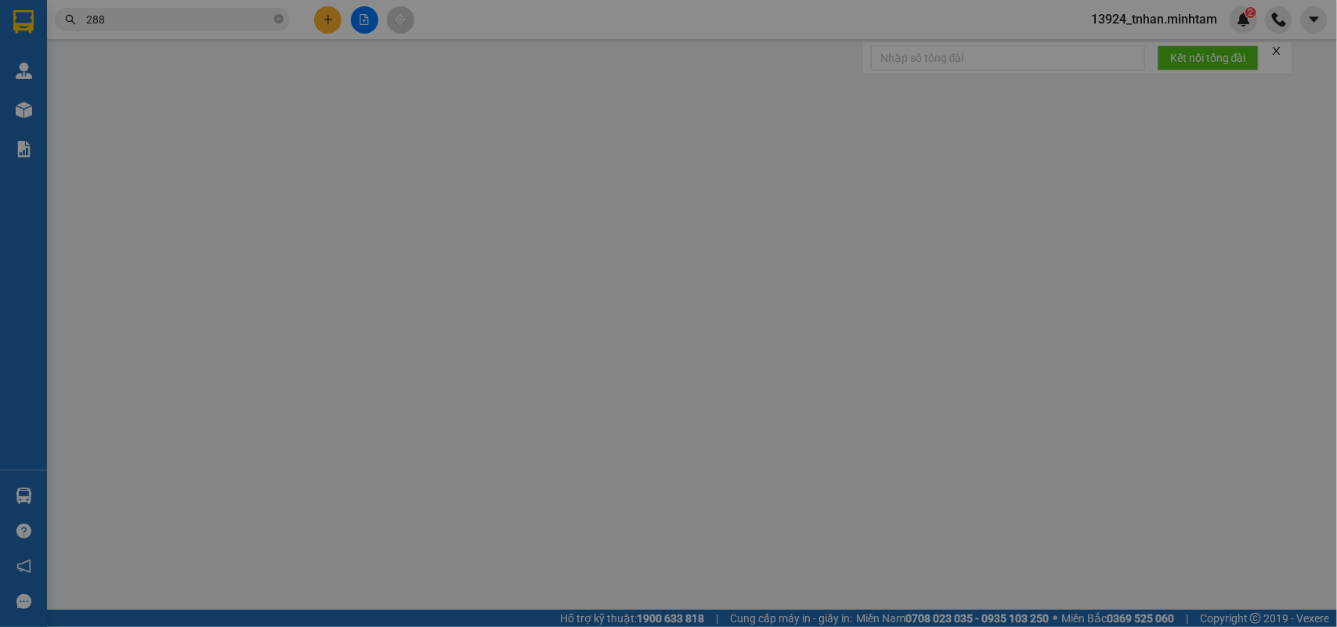
type input "90.000"
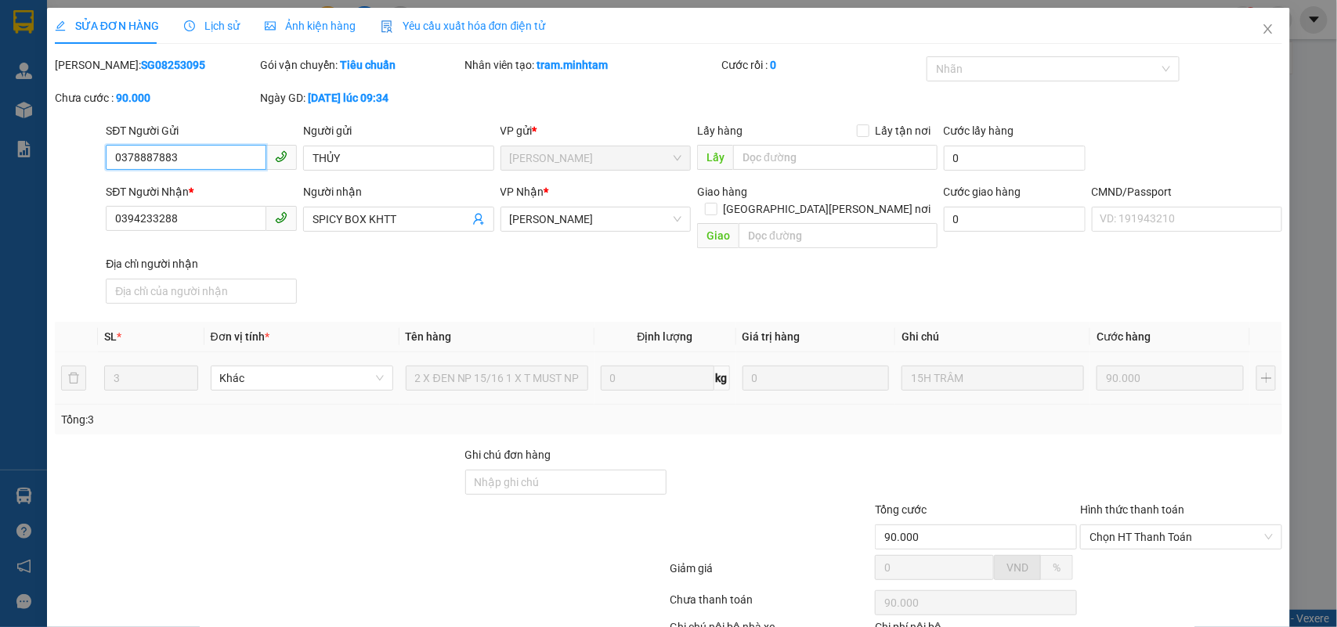
scroll to position [92, 0]
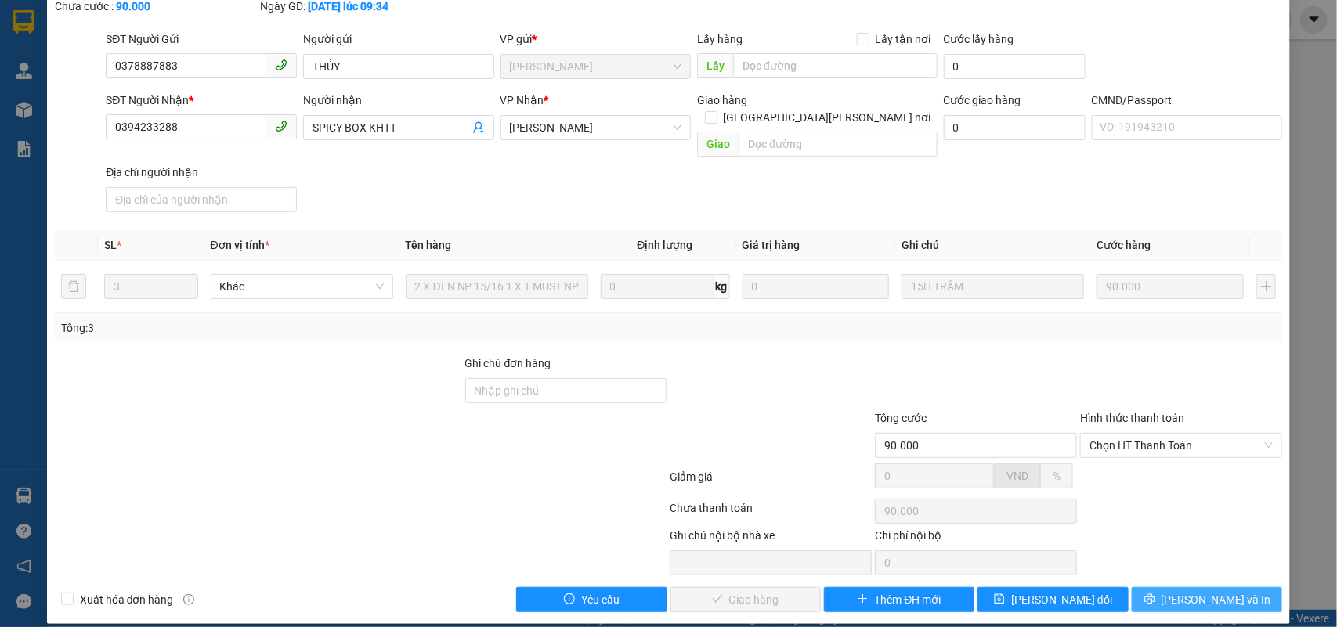
click at [1216, 594] on button "[PERSON_NAME] và In" at bounding box center [1207, 599] width 150 height 25
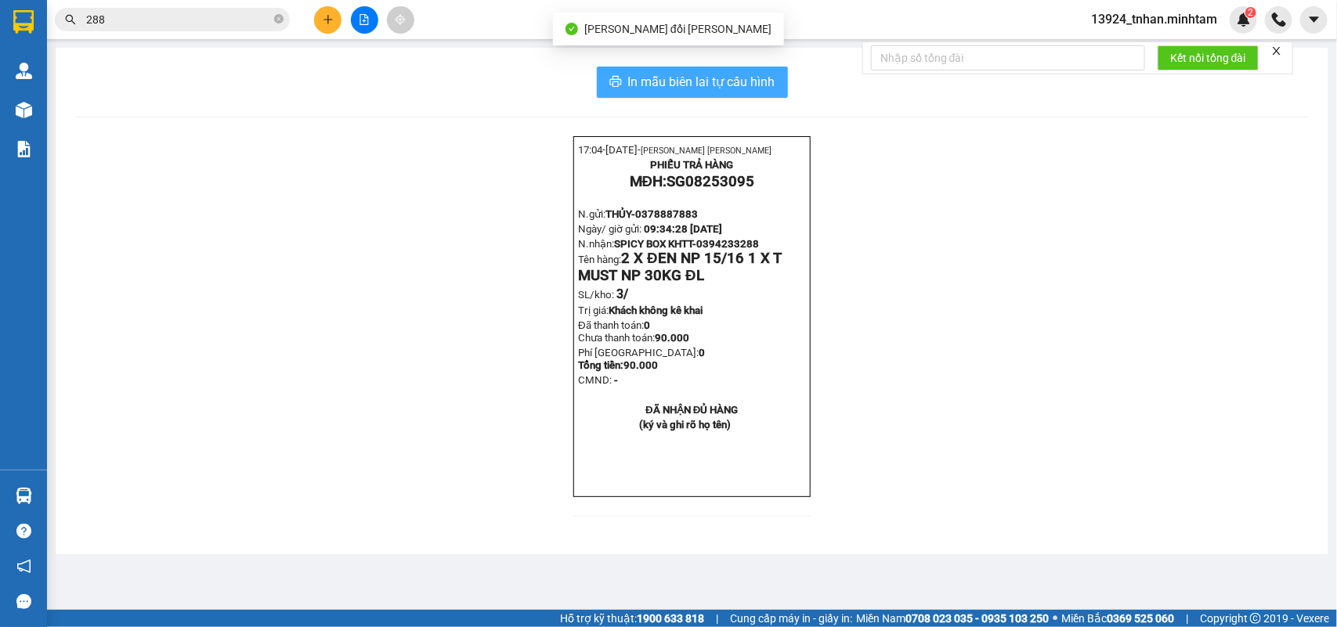
click at [663, 91] on span "In mẫu biên lai tự cấu hình" at bounding box center [701, 82] width 147 height 20
click at [247, 27] on input "288" at bounding box center [178, 19] width 185 height 17
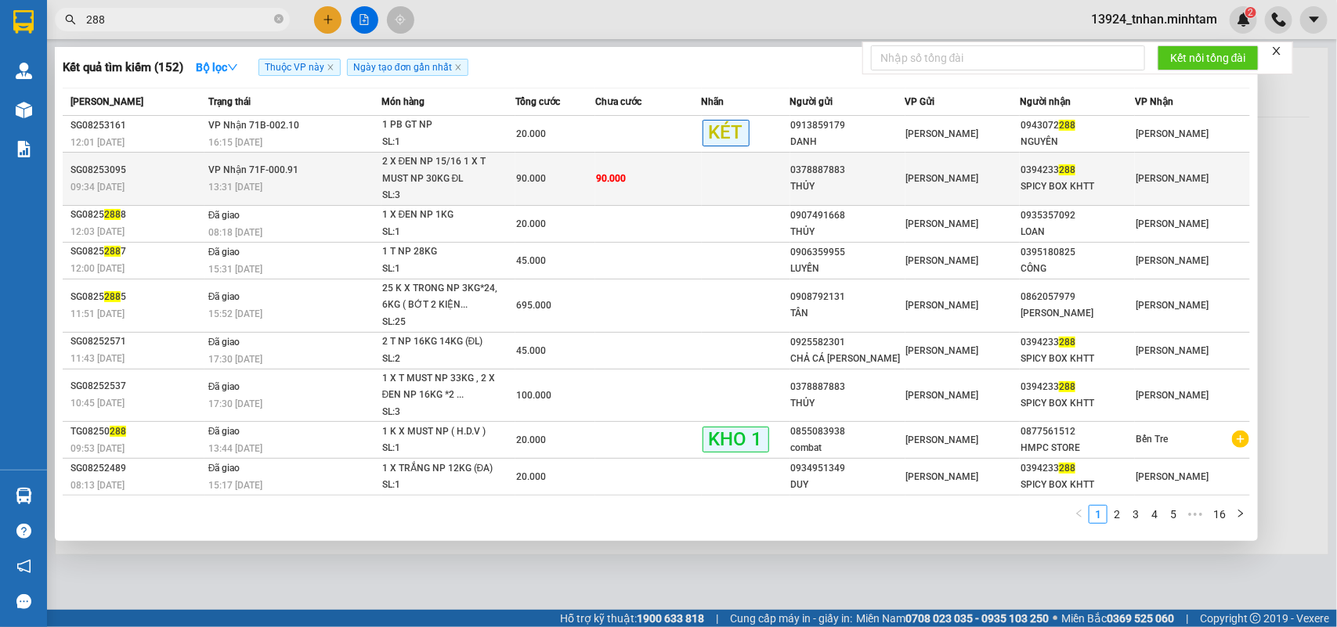
click at [569, 171] on div "90.000" at bounding box center [555, 178] width 78 height 17
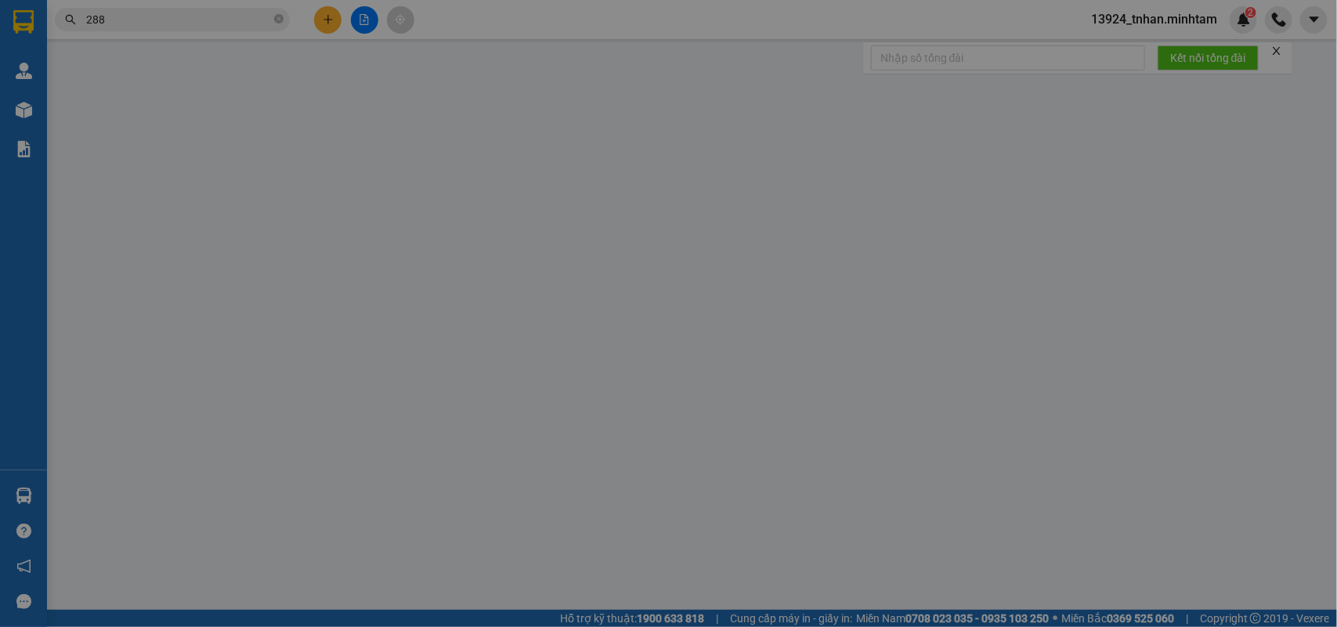
type input "0378887883"
type input "THỦY"
type input "0394233288"
type input "SPICY BOX KHTT"
type input "90.000"
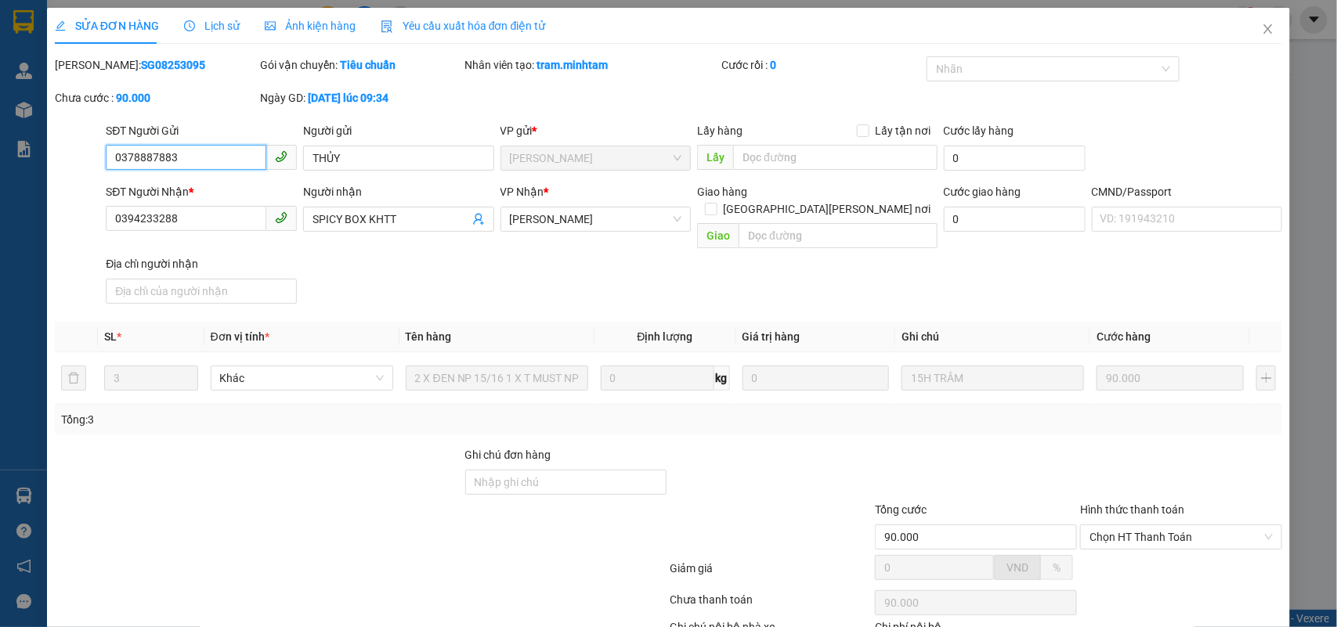
scroll to position [92, 0]
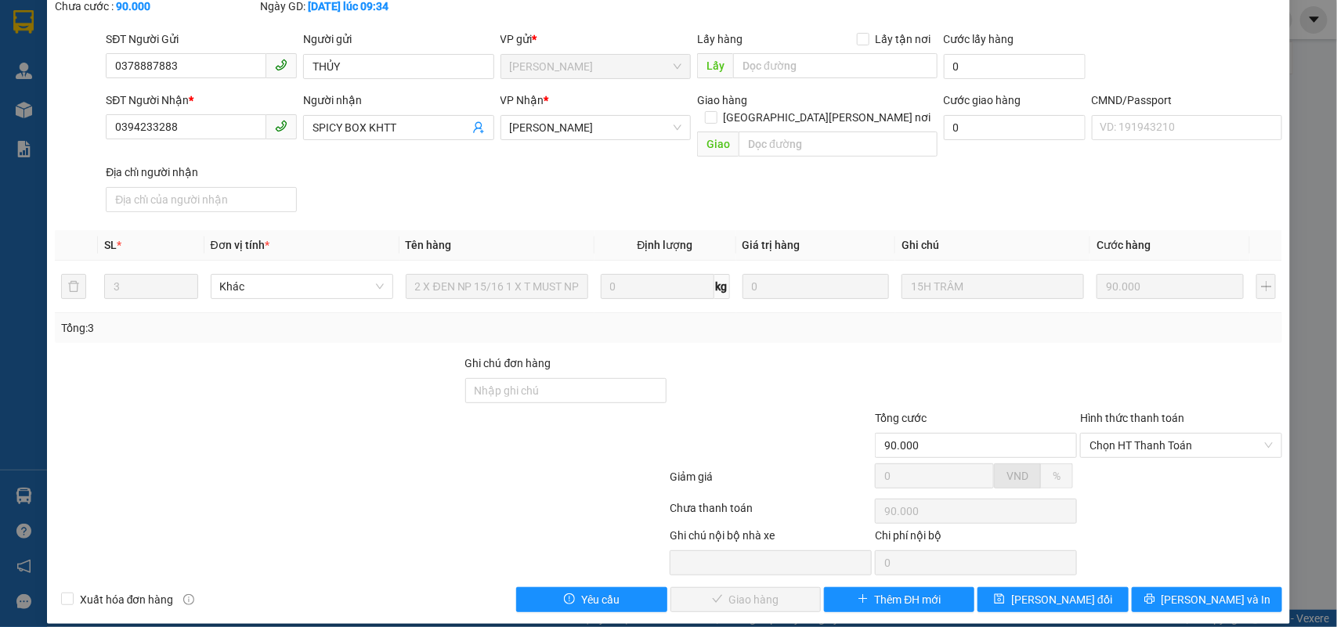
click at [1155, 443] on div "Hình thức thanh toán Chọn HT Thanh Toán" at bounding box center [1181, 437] width 202 height 55
drag, startPoint x: 1157, startPoint y: 432, endPoint x: 1153, endPoint y: 441, distance: 9.5
click at [1156, 439] on span "Chọn HT Thanh Toán" at bounding box center [1181, 445] width 183 height 23
drag, startPoint x: 1137, startPoint y: 452, endPoint x: 731, endPoint y: 551, distance: 418.3
click at [1137, 452] on div "Tại văn phòng" at bounding box center [1169, 460] width 181 height 17
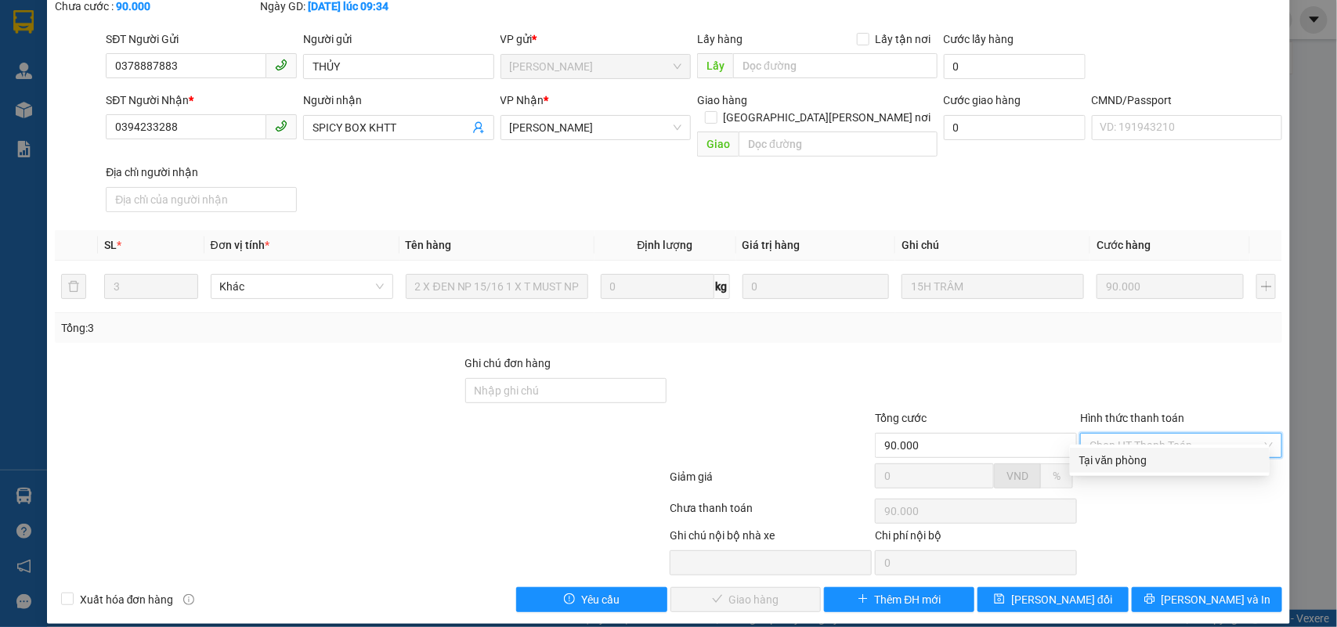
type input "0"
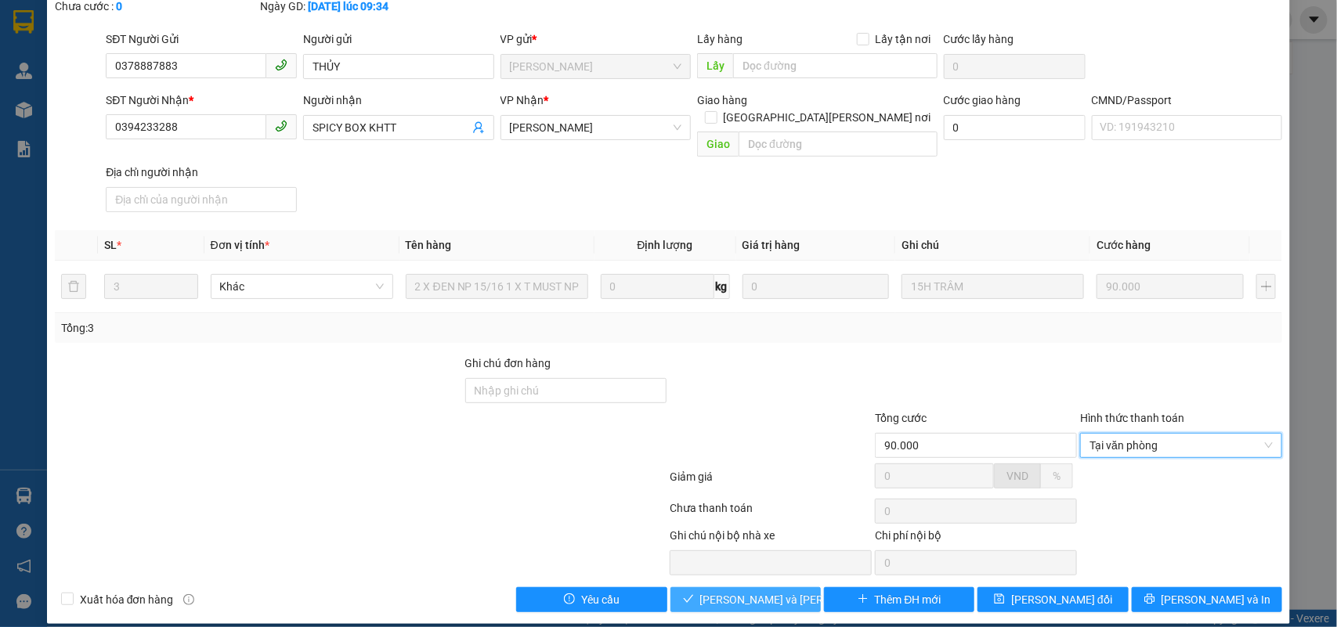
drag, startPoint x: 719, startPoint y: 577, endPoint x: 864, endPoint y: 553, distance: 146.9
click at [726, 591] on span "Lưu và Giao hàng" at bounding box center [805, 599] width 211 height 17
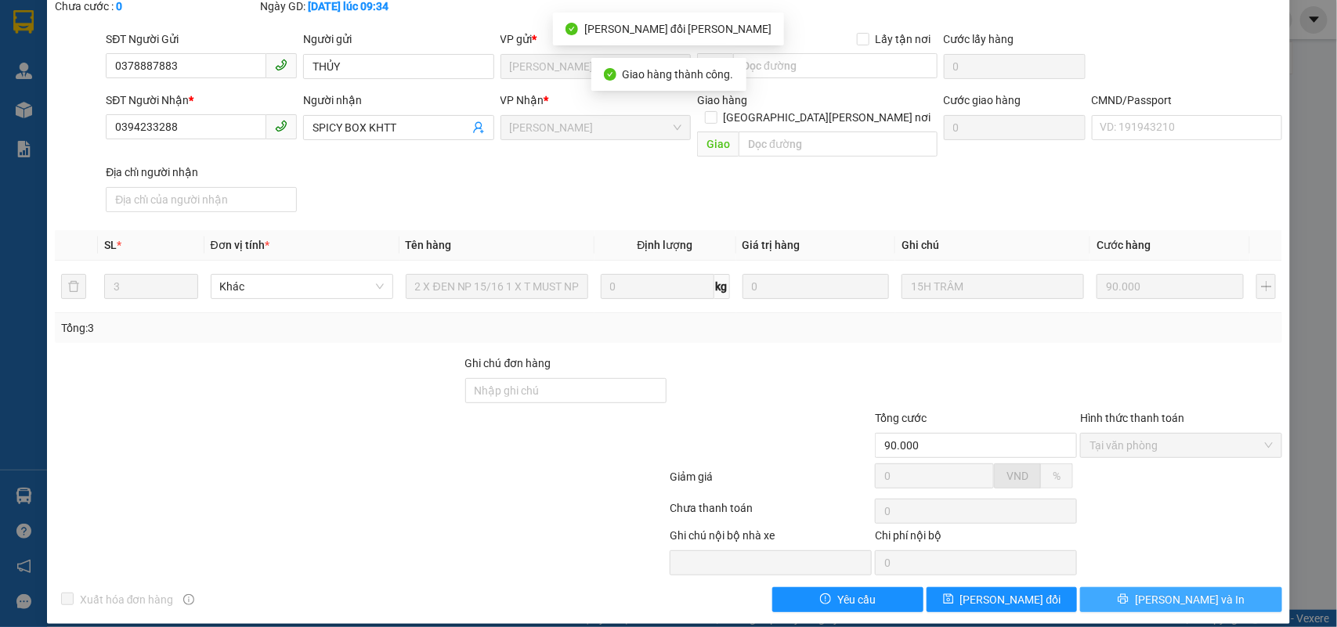
click at [1187, 591] on span "[PERSON_NAME] và In" at bounding box center [1190, 599] width 110 height 17
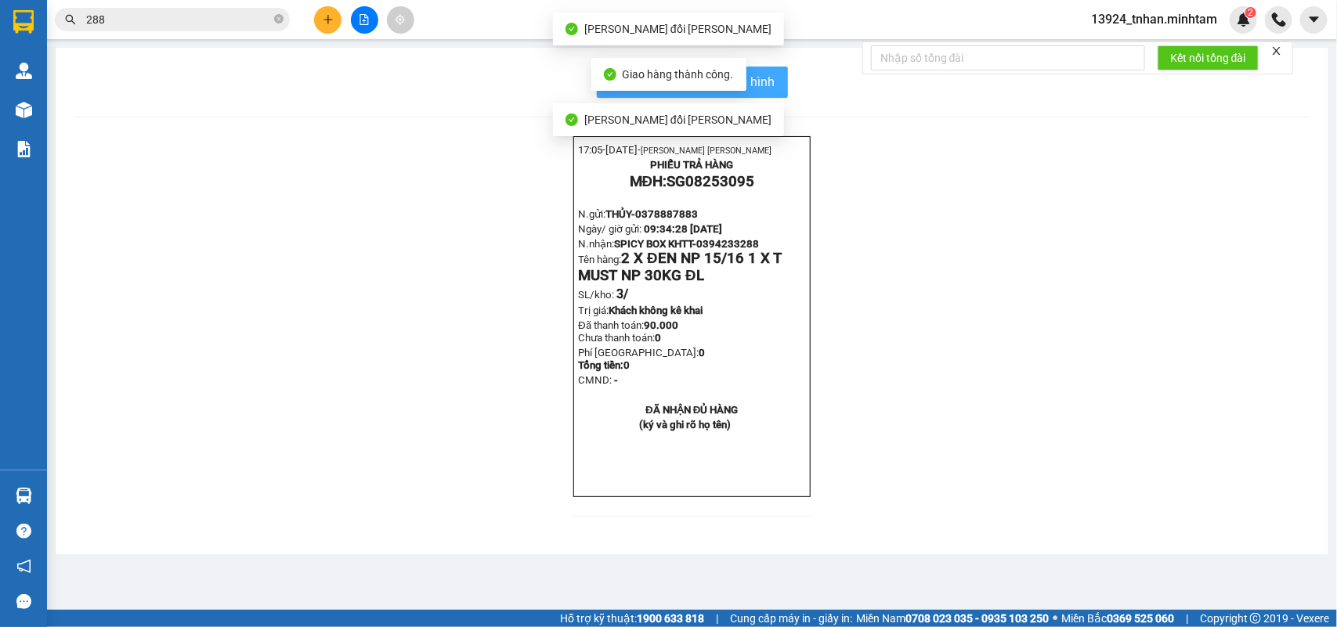
click at [760, 86] on span "In mẫu biên lai tự cấu hình" at bounding box center [701, 82] width 147 height 20
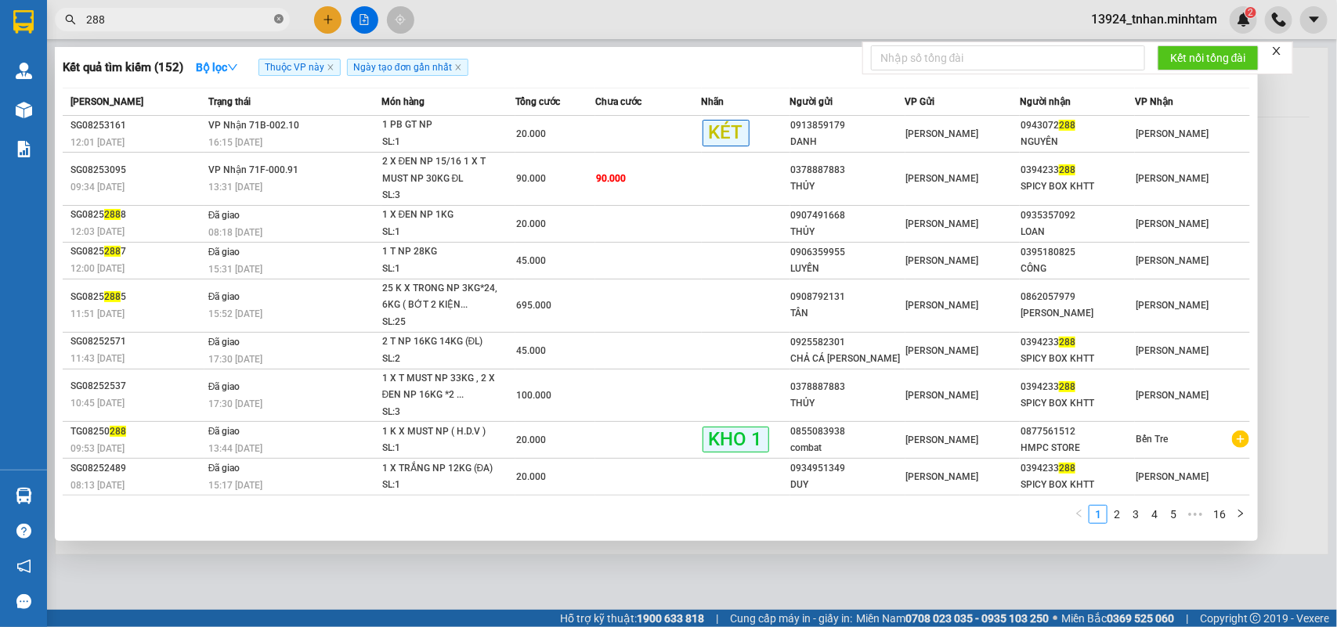
click at [276, 17] on icon "close-circle" at bounding box center [278, 18] width 9 height 9
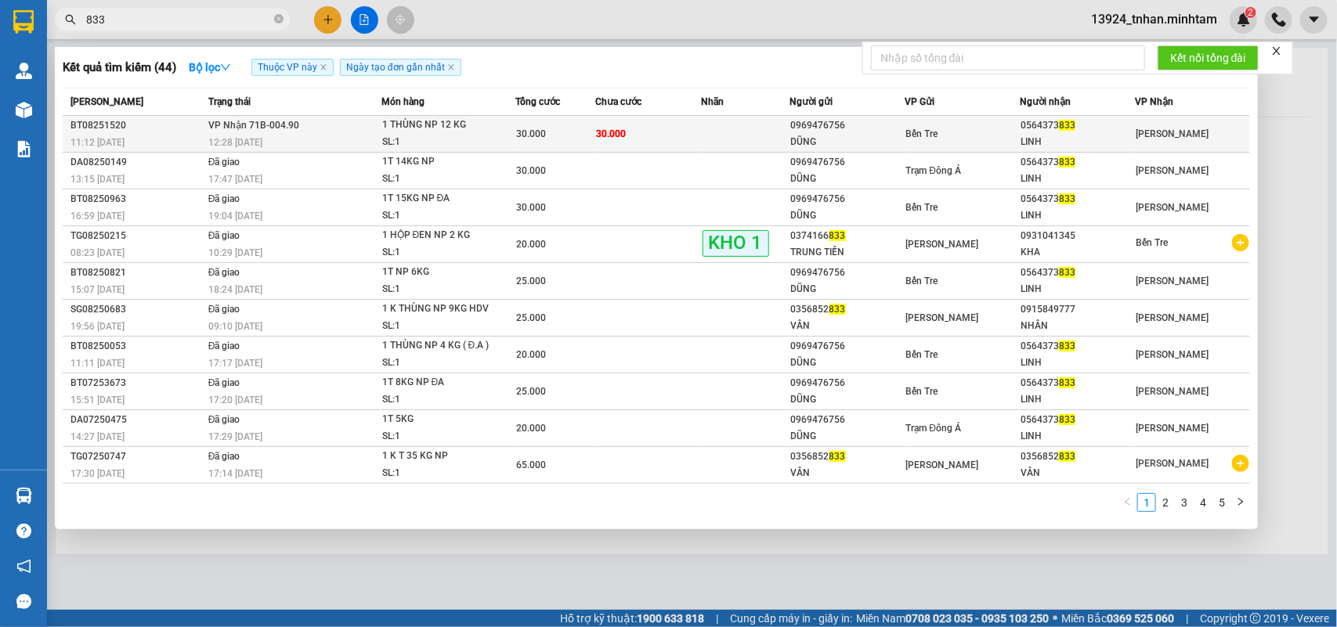
type input "833"
click at [490, 129] on div "1 THÙNG NP 12 KG" at bounding box center [440, 125] width 117 height 17
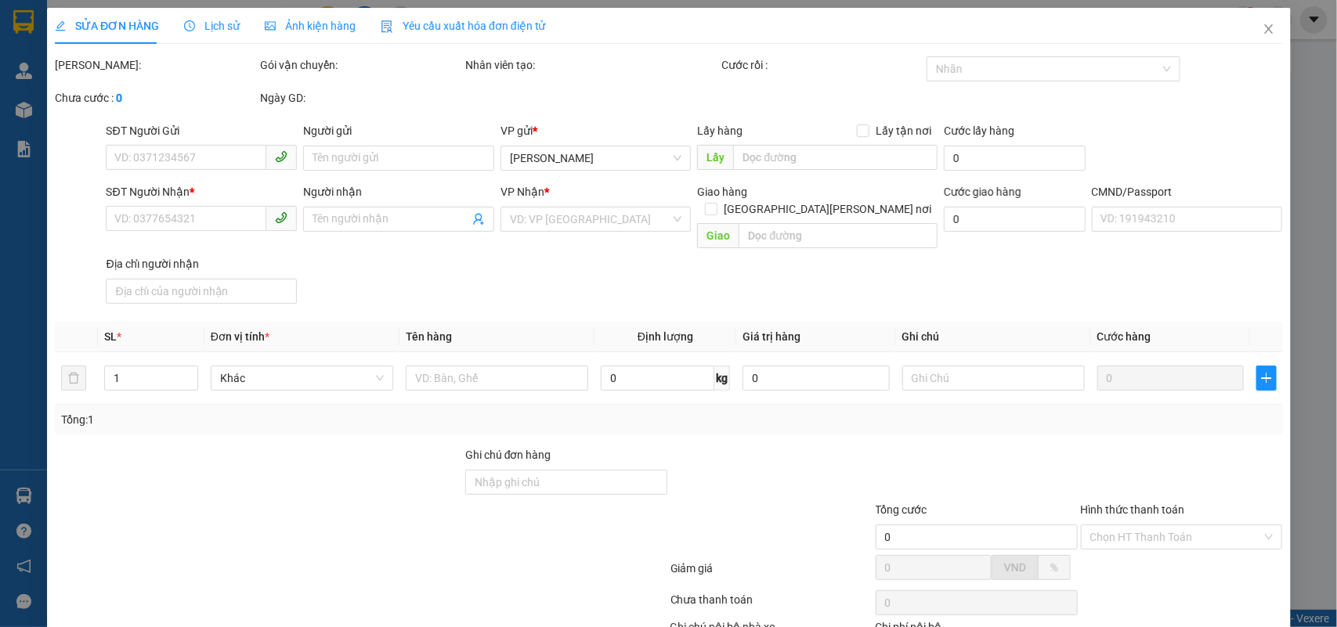
type input "0969476756"
type input "DŨNG"
type input "0564373833"
type input "LINH"
type input "30.000"
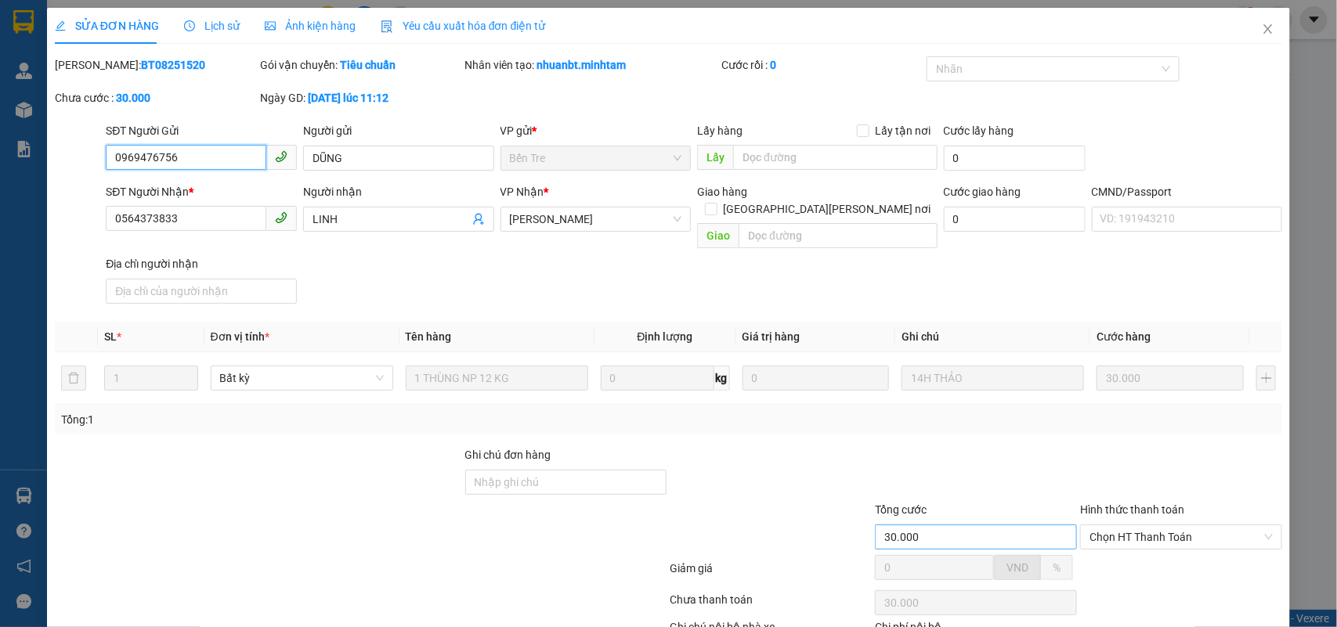
scroll to position [92, 0]
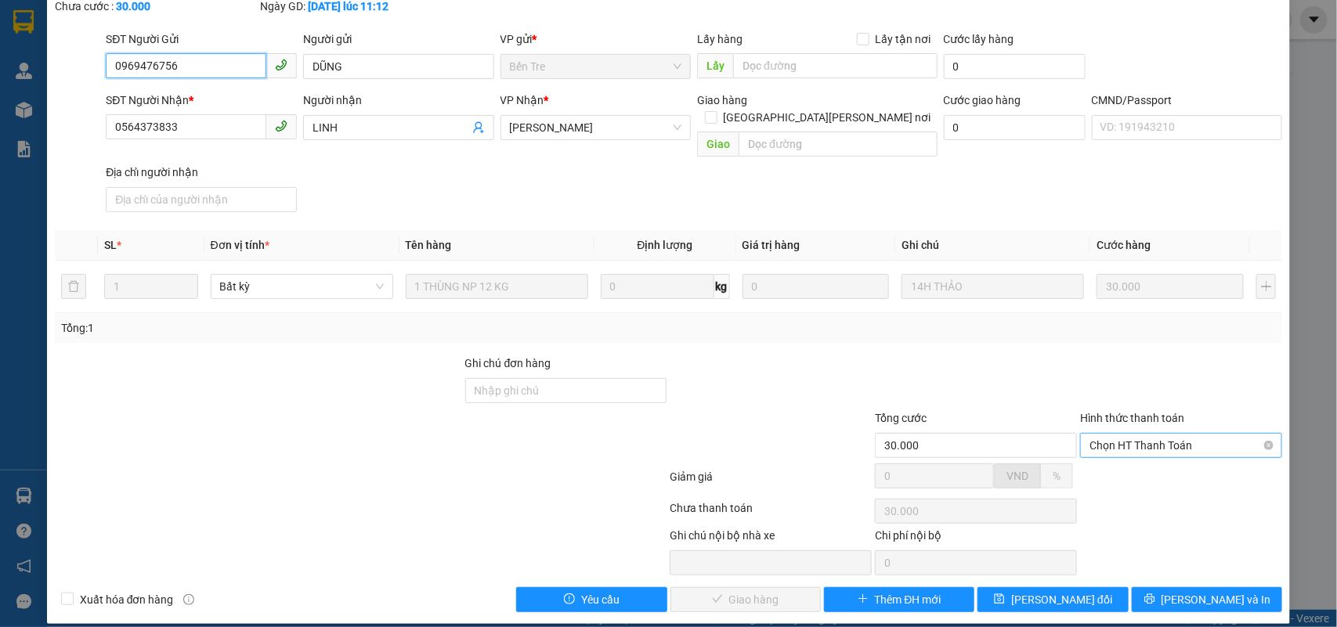
click at [1113, 440] on span "Chọn HT Thanh Toán" at bounding box center [1181, 445] width 183 height 23
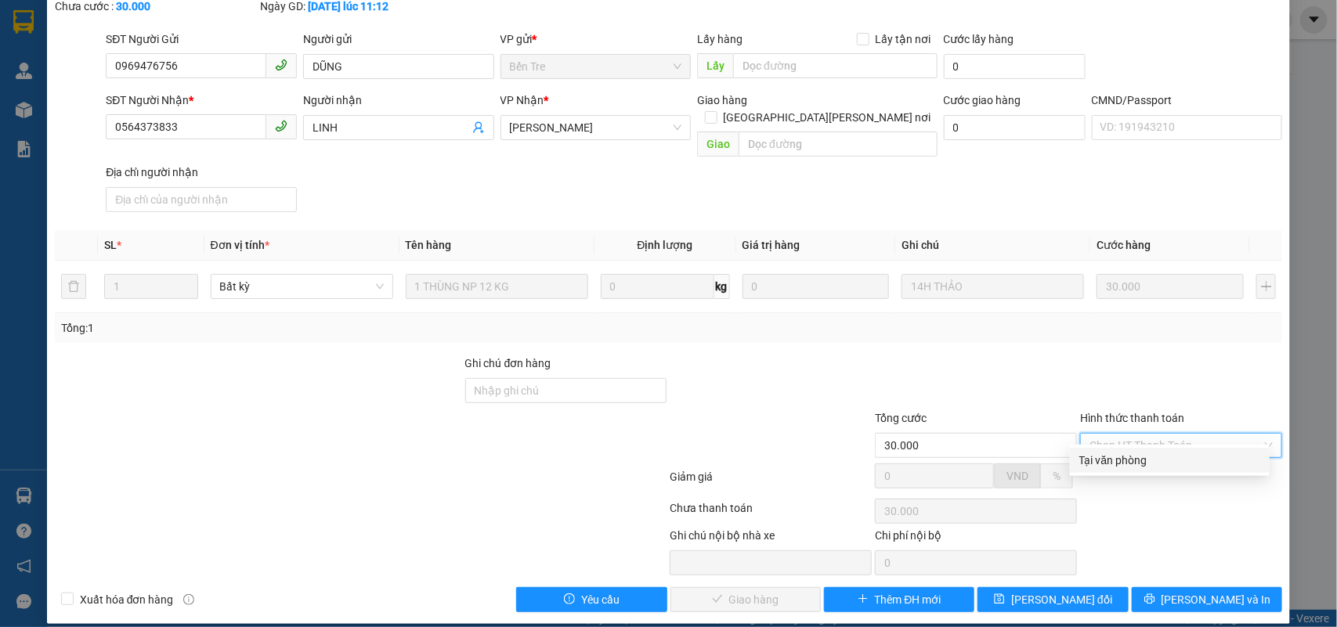
click at [1114, 464] on div "Tại văn phòng" at bounding box center [1169, 460] width 181 height 17
type input "0"
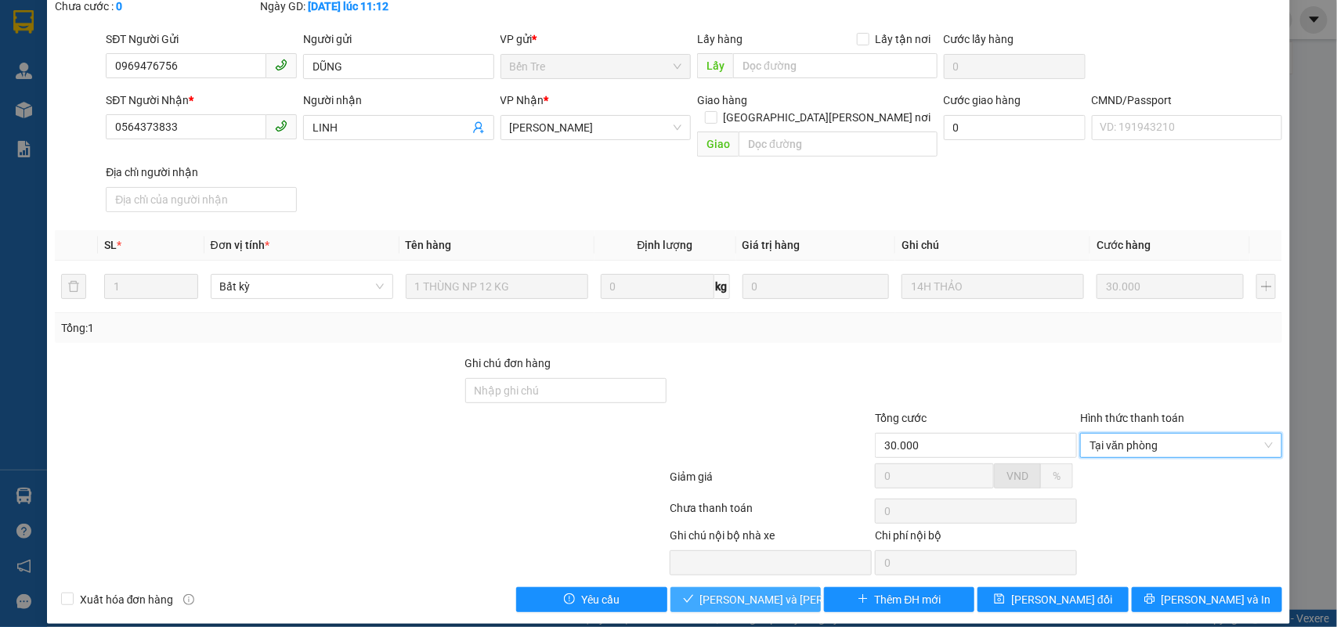
click at [753, 591] on span "Lưu và Giao hàng" at bounding box center [805, 599] width 211 height 17
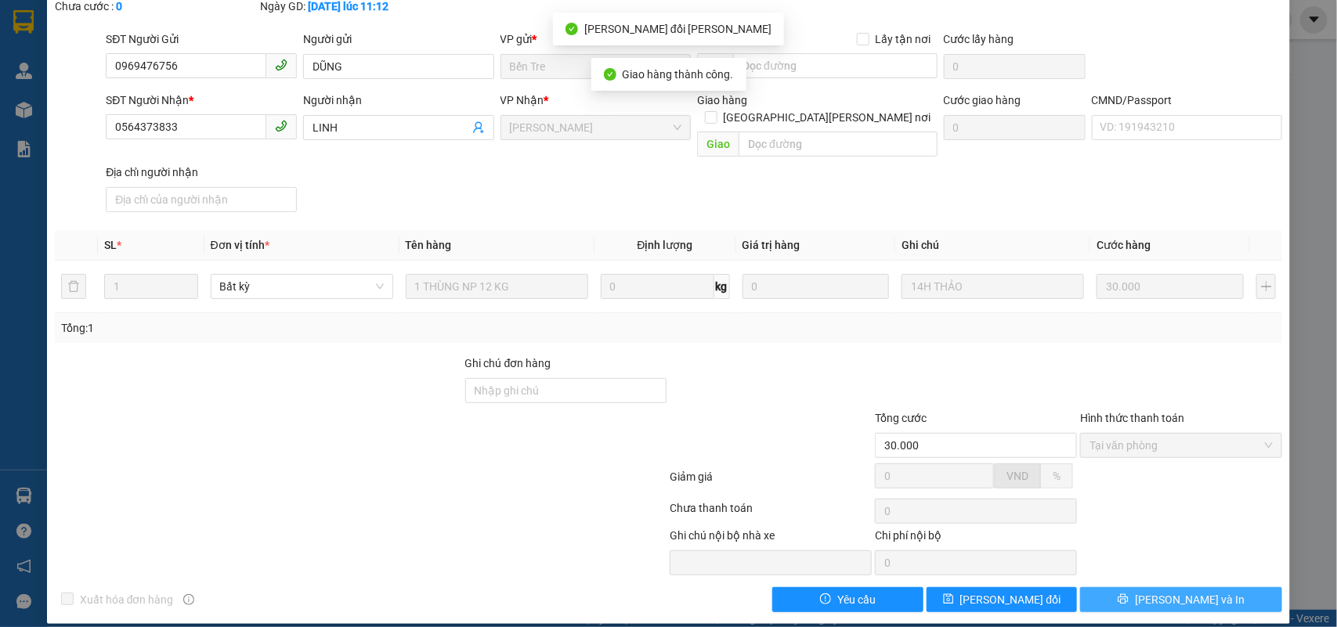
click at [1184, 591] on span "[PERSON_NAME] và In" at bounding box center [1190, 599] width 110 height 17
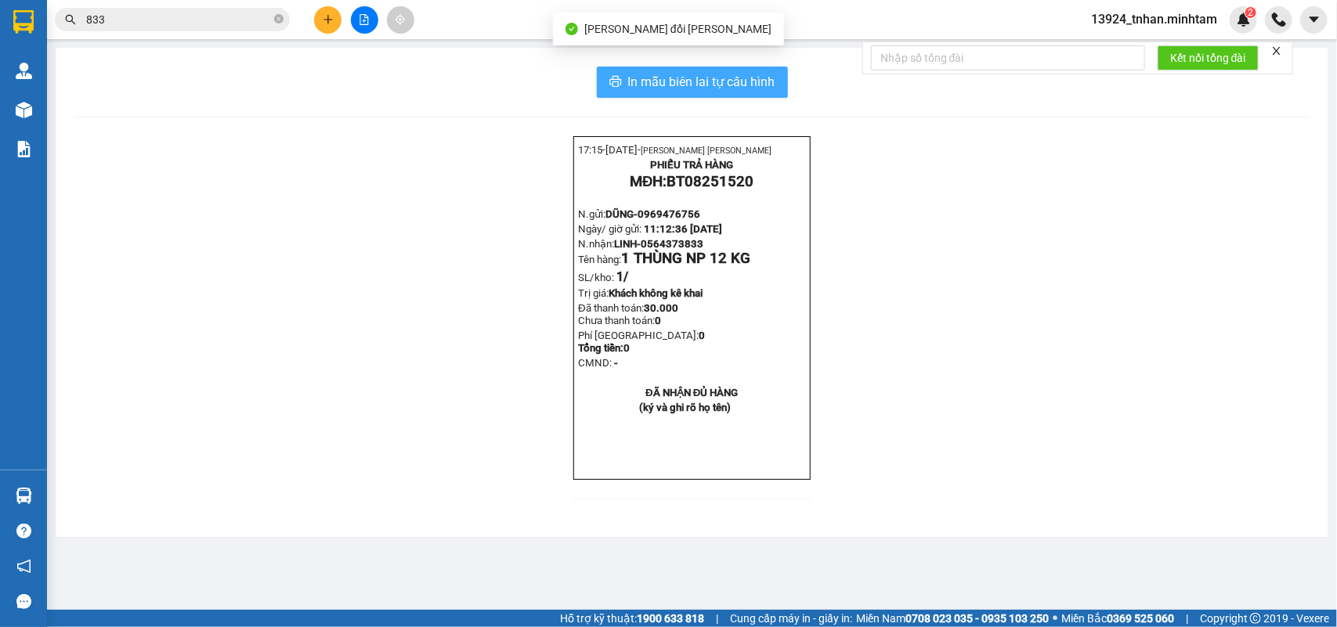
click at [768, 78] on span "In mẫu biên lai tự cấu hình" at bounding box center [701, 82] width 147 height 20
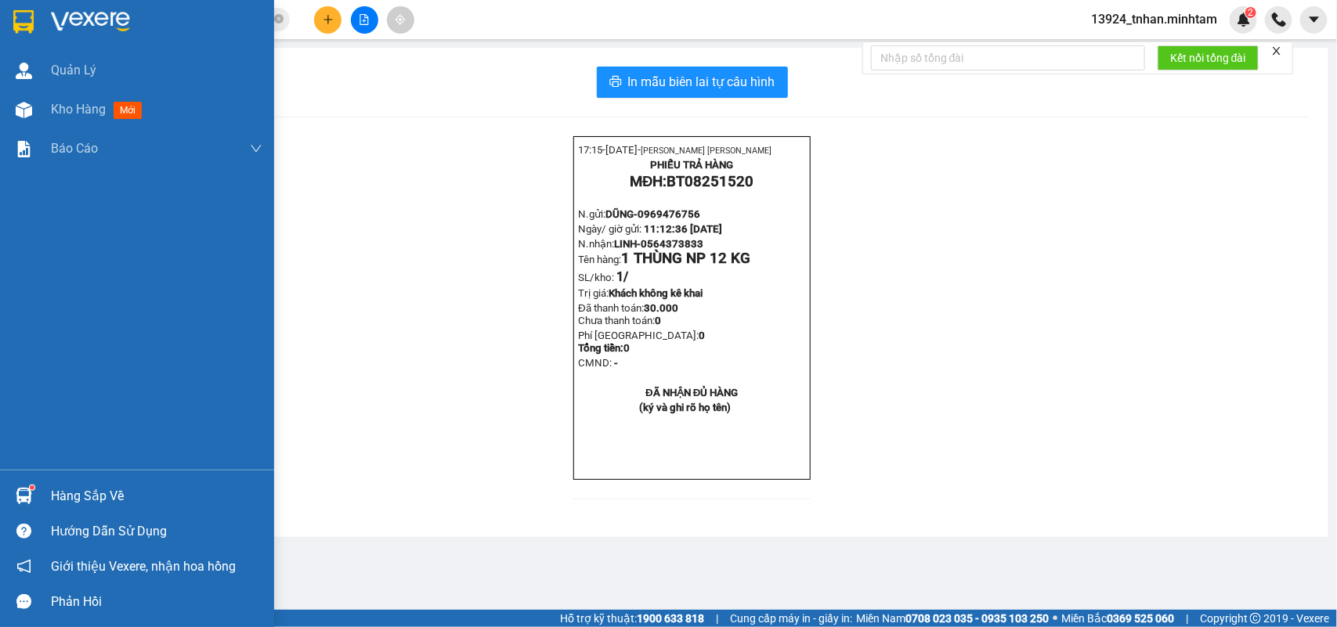
click at [33, 480] on div "Hàng sắp về" at bounding box center [137, 496] width 274 height 35
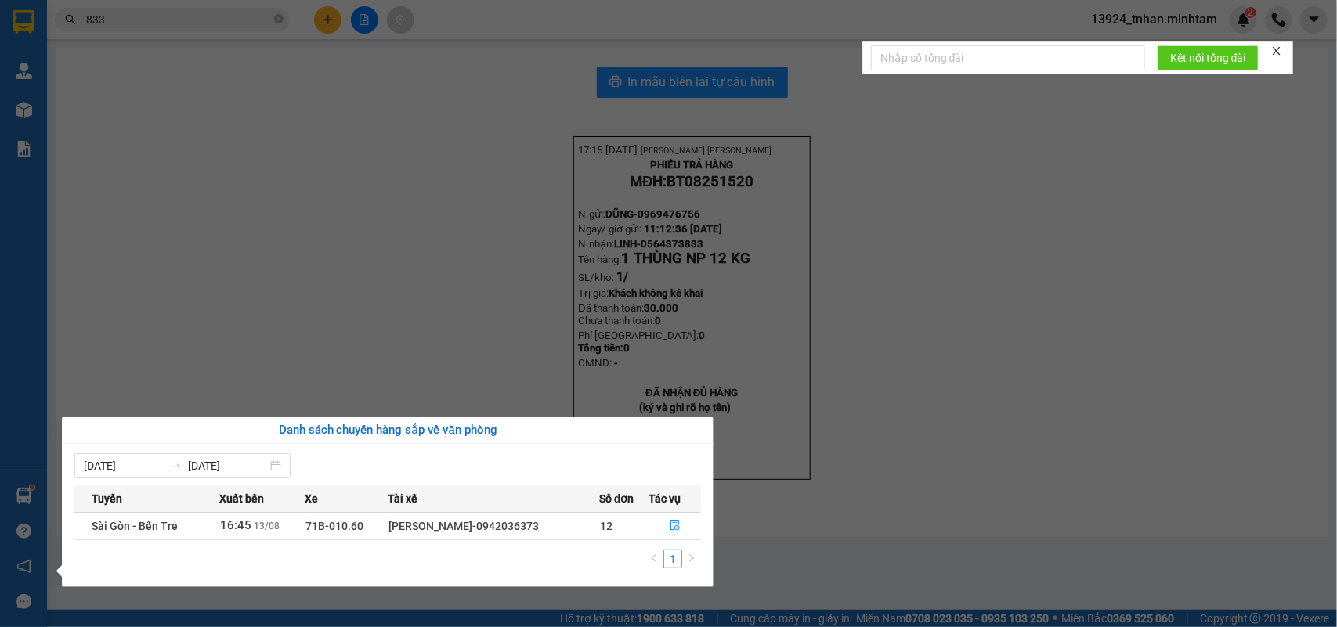
click at [303, 22] on section "Kết quả tìm kiếm ( 44 ) Bộ lọc Thuộc VP này Ngày tạo đơn gần nhất Mã ĐH Trạng t…" at bounding box center [668, 313] width 1337 height 627
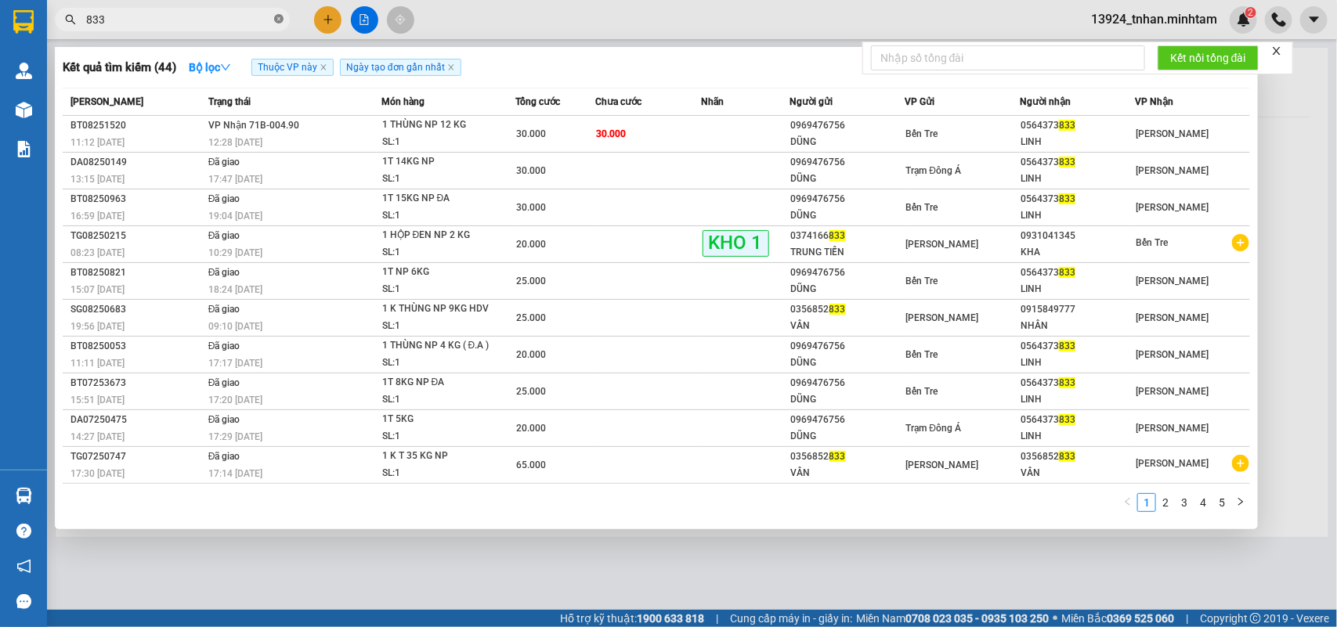
click at [278, 24] on span at bounding box center [278, 20] width 9 height 15
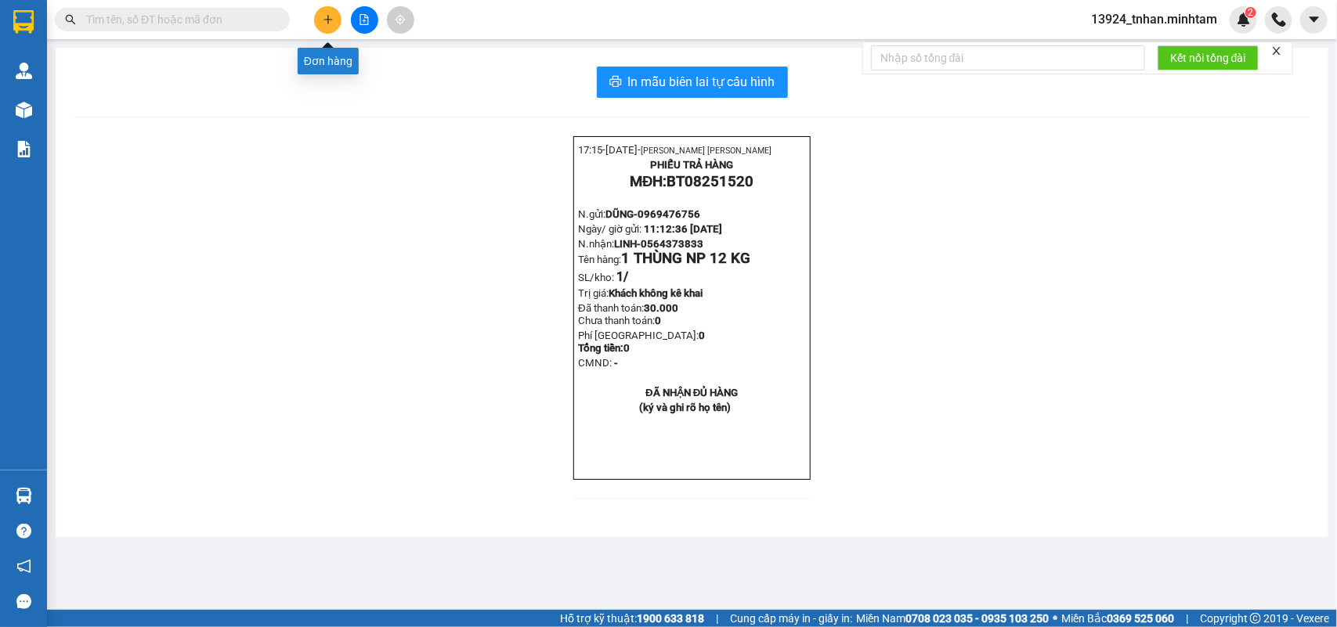
click at [330, 14] on icon "plus" at bounding box center [328, 19] width 11 height 11
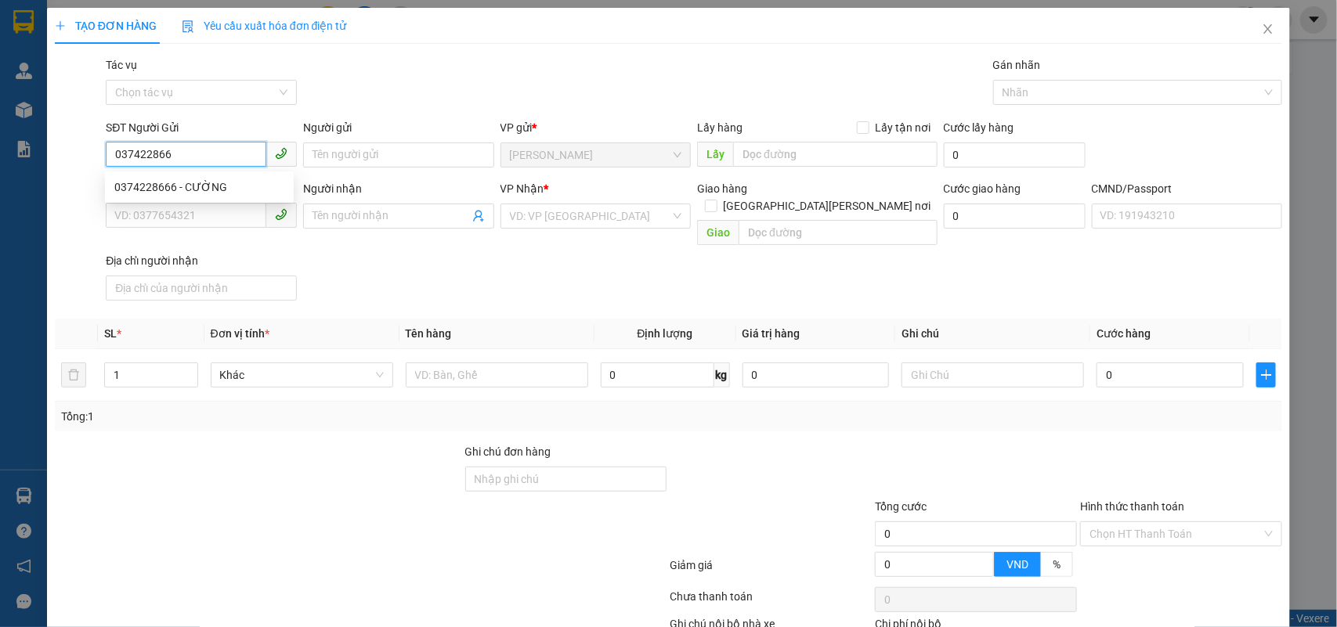
type input "0374228666"
drag, startPoint x: 212, startPoint y: 182, endPoint x: 334, endPoint y: 262, distance: 145.8
click at [212, 181] on div "0374228666 - CƯỜNG" at bounding box center [199, 187] width 170 height 17
type input "CƯỜNG"
type input "0334580767"
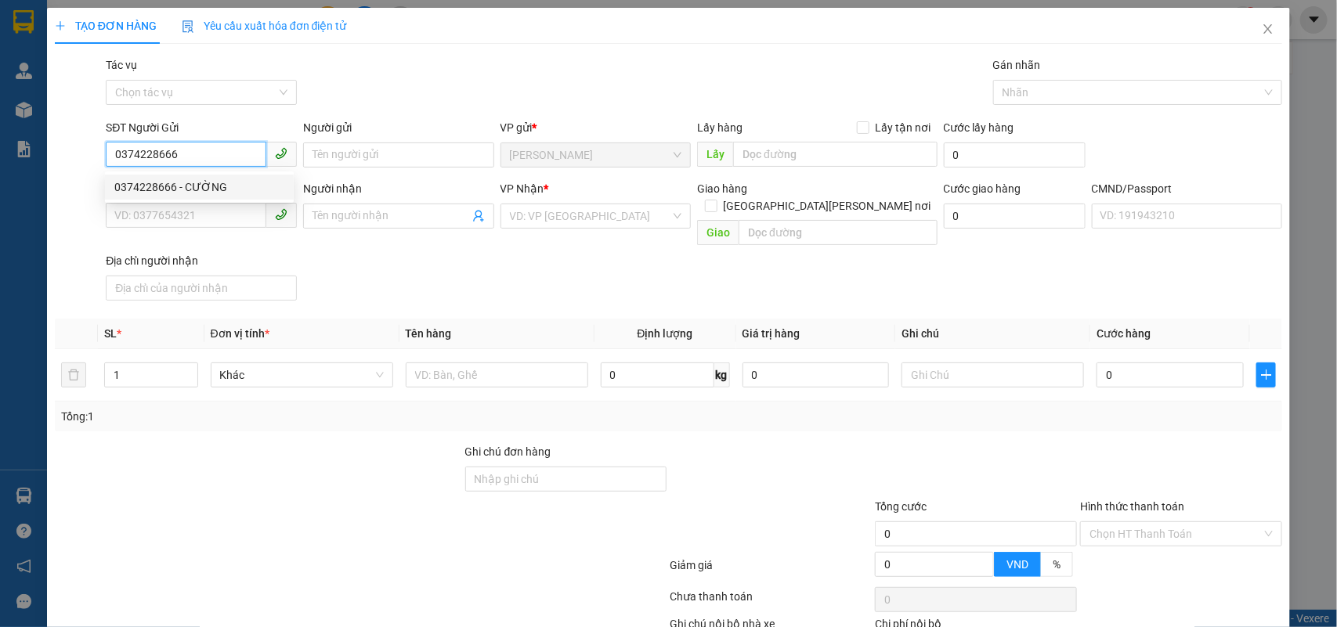
type input "NHƯ"
type input "0374228666"
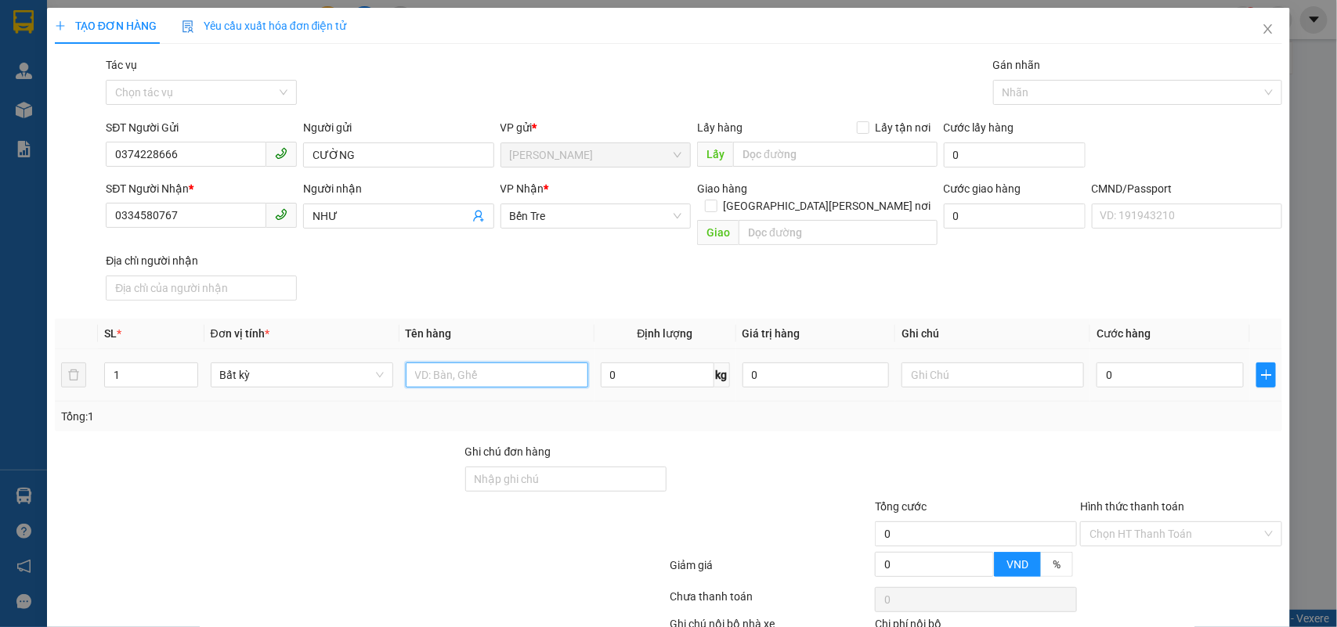
drag, startPoint x: 493, startPoint y: 358, endPoint x: 472, endPoint y: 322, distance: 41.8
click at [493, 363] on input "text" at bounding box center [497, 375] width 183 height 25
type input "1 K KEO NP"
click at [1141, 364] on input "0" at bounding box center [1170, 375] width 147 height 25
type input "2"
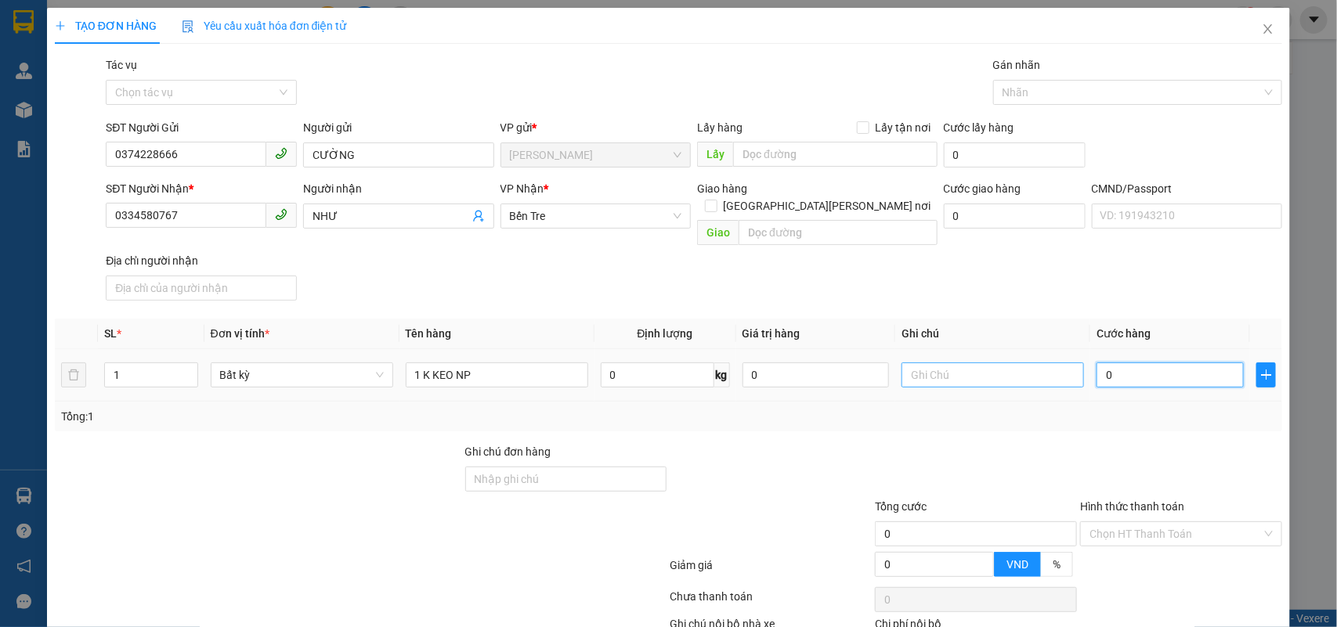
type input "2"
type input "20"
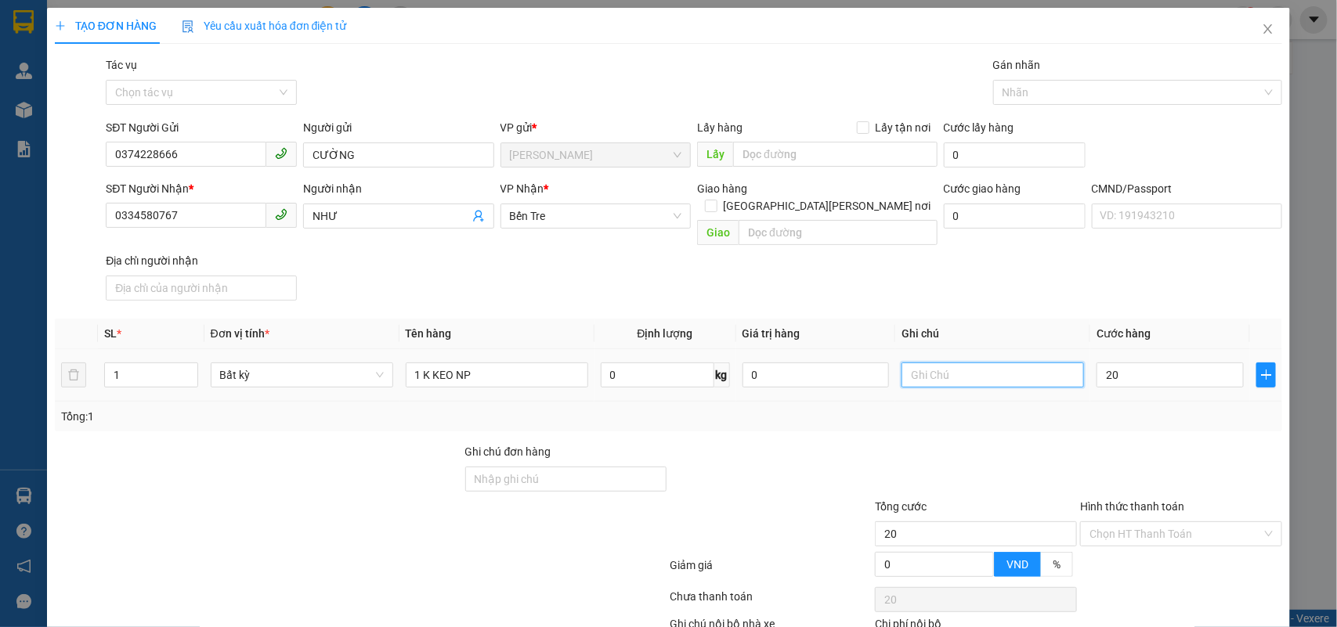
type input "20.000"
click at [1042, 367] on input "text" at bounding box center [993, 375] width 183 height 25
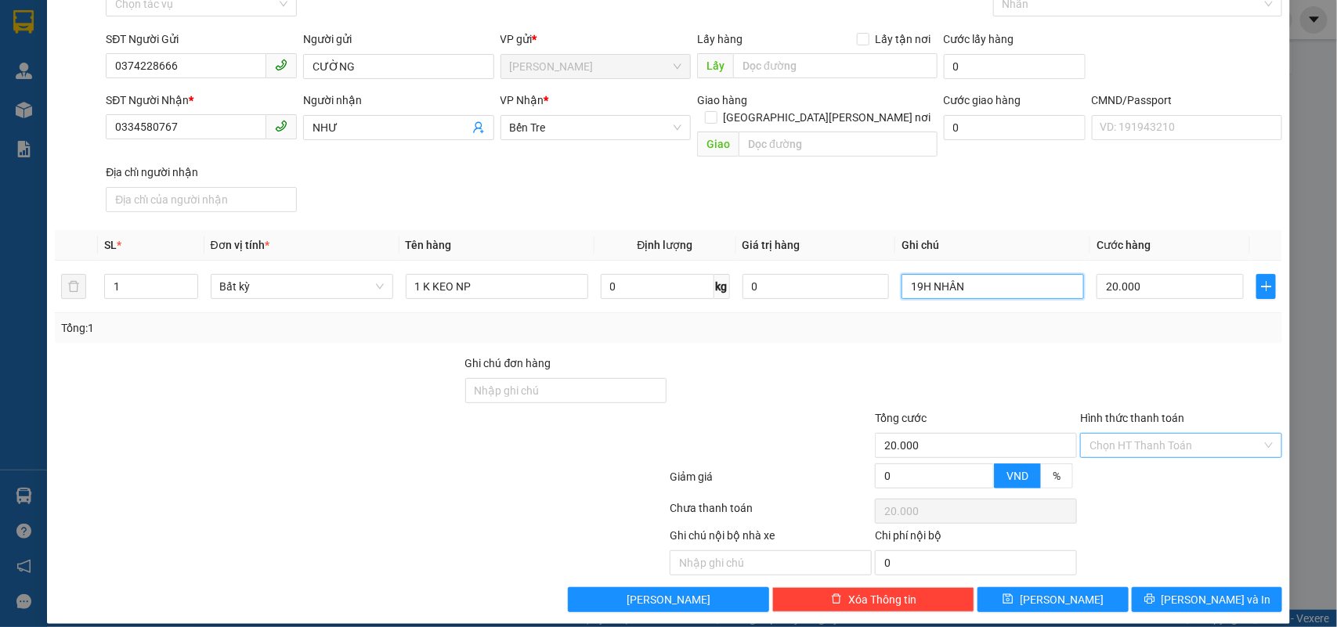
type input "19H NHÂN"
drag, startPoint x: 1173, startPoint y: 429, endPoint x: 1129, endPoint y: 461, distance: 54.5
click at [1173, 434] on input "Hình thức thanh toán" at bounding box center [1176, 445] width 172 height 23
click at [1129, 461] on div "Tại văn phòng" at bounding box center [1169, 461] width 181 height 17
type input "0"
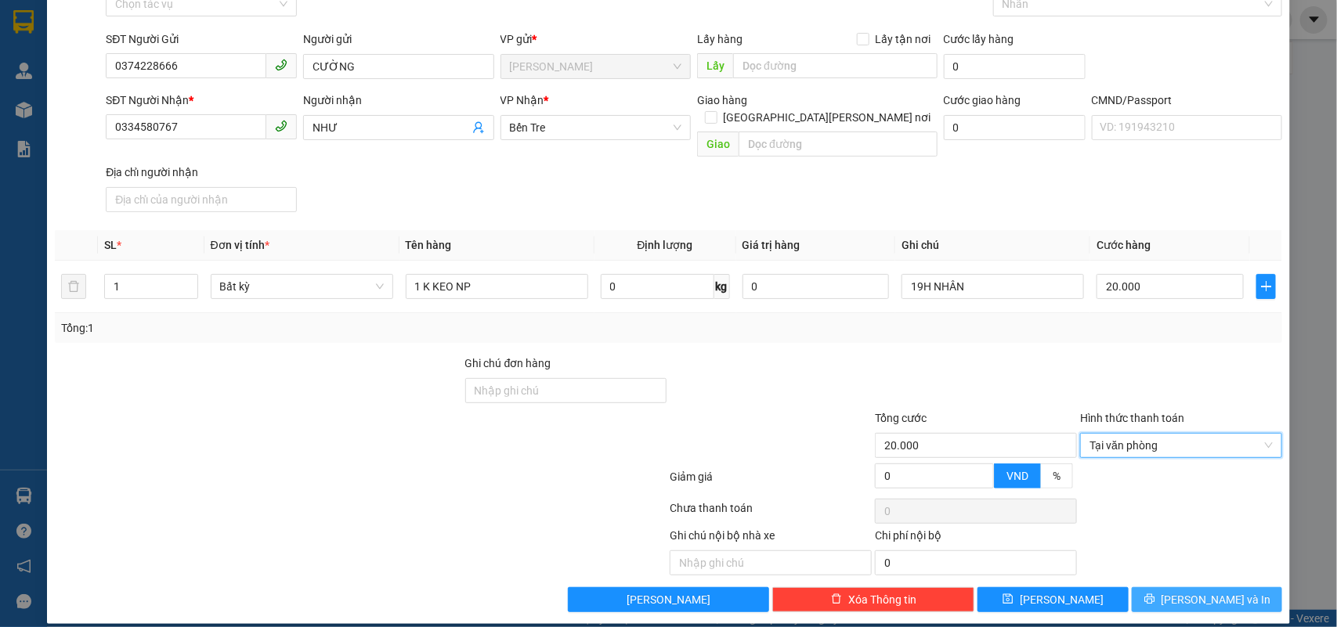
drag, startPoint x: 1173, startPoint y: 576, endPoint x: 902, endPoint y: 427, distance: 308.9
click at [1169, 587] on button "[PERSON_NAME] và In" at bounding box center [1207, 599] width 150 height 25
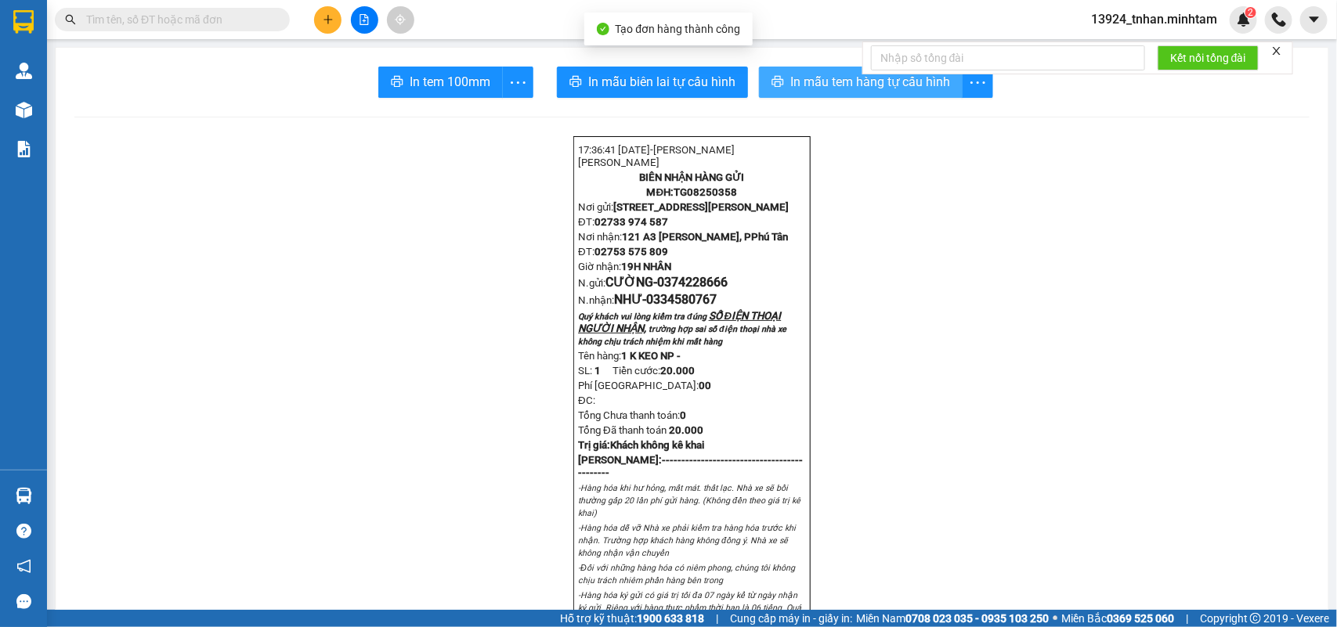
click at [804, 89] on span "In mẫu tem hàng tự cấu hình" at bounding box center [870, 82] width 160 height 20
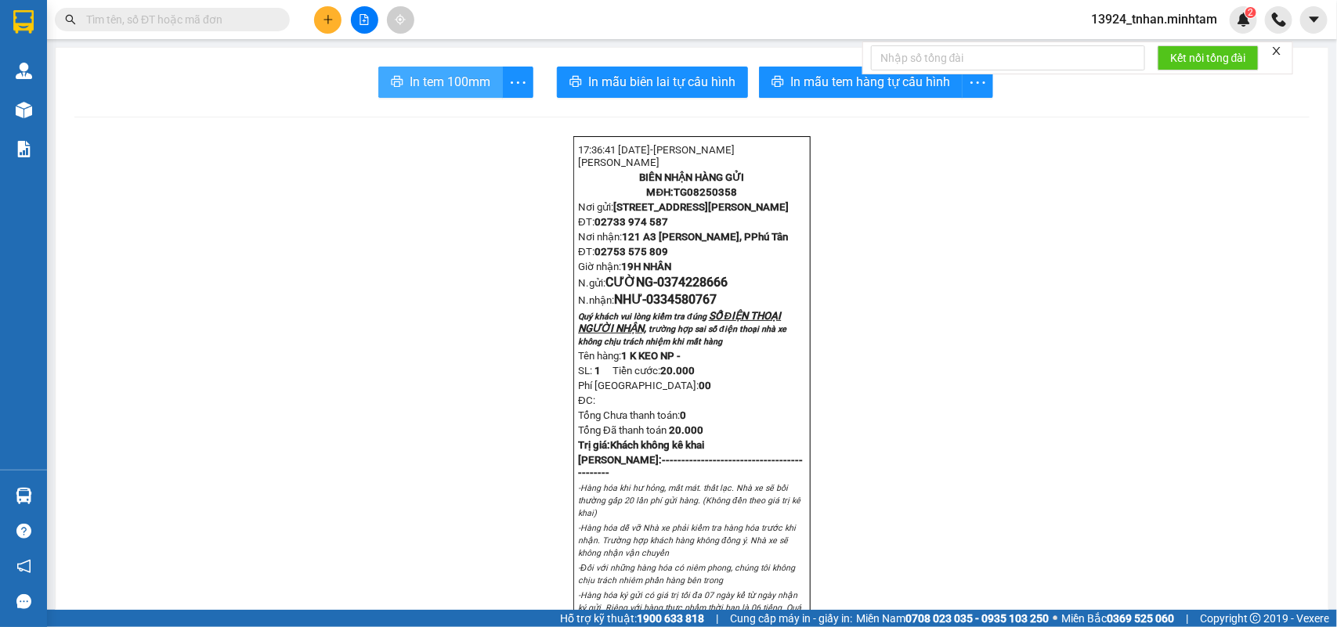
click at [437, 74] on span "In tem 100mm" at bounding box center [450, 82] width 81 height 20
click at [190, 16] on input "text" at bounding box center [178, 19] width 185 height 17
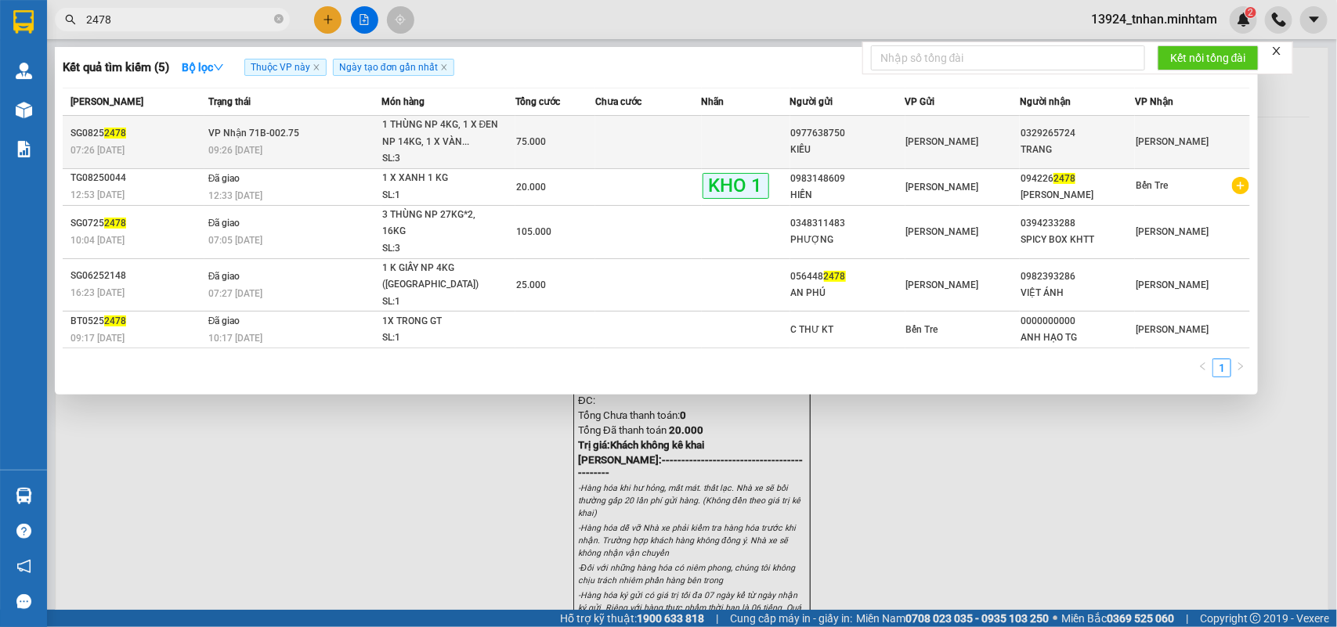
type input "2478"
click at [1093, 136] on div "0329265724" at bounding box center [1078, 133] width 114 height 16
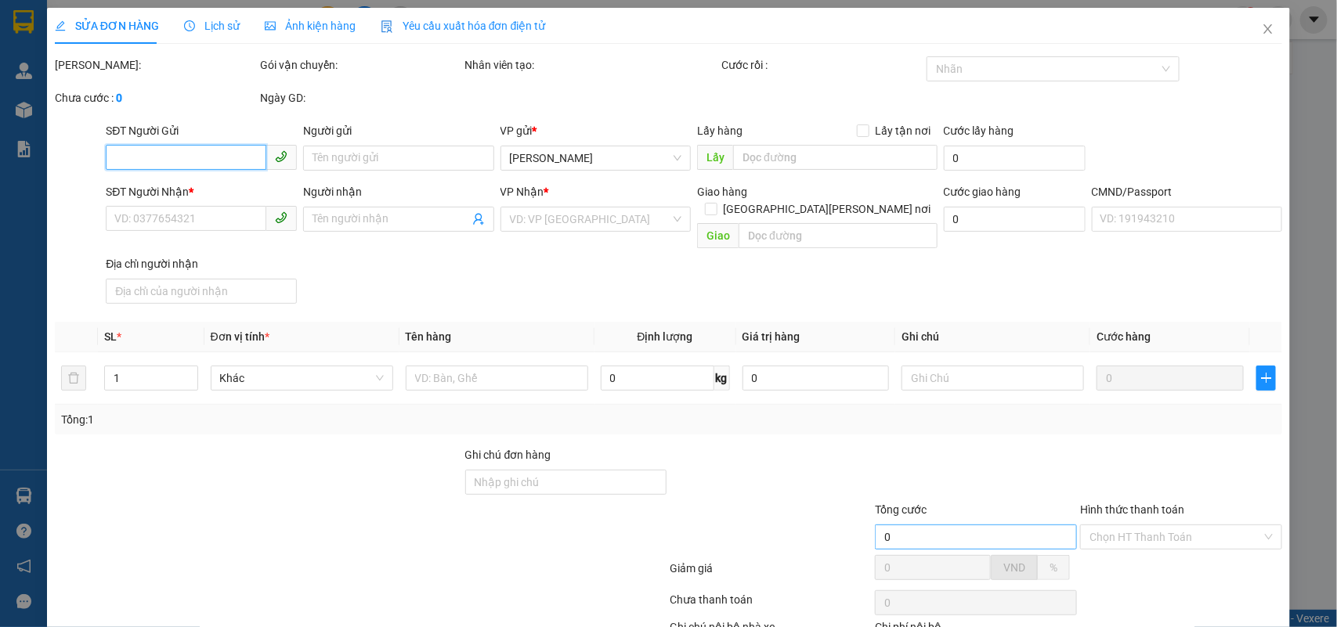
type input "0977638750"
type input "KIỀU"
type input "0329265724"
type input "TRANG"
type input "75.000"
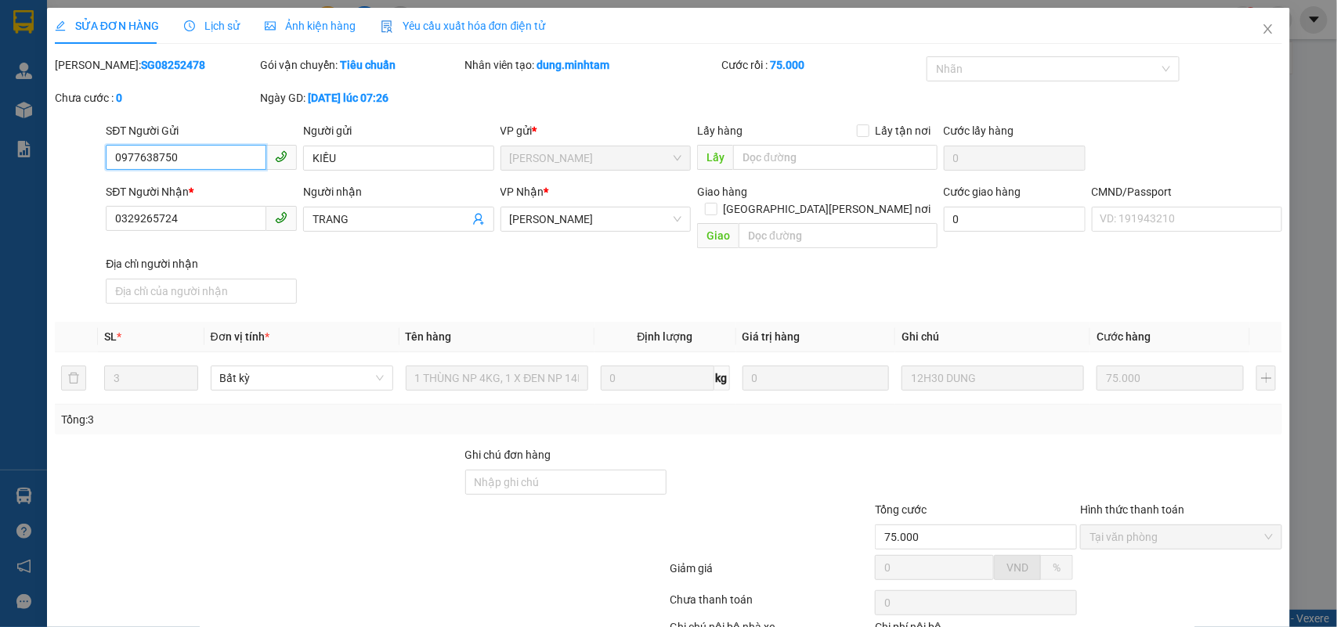
scroll to position [92, 0]
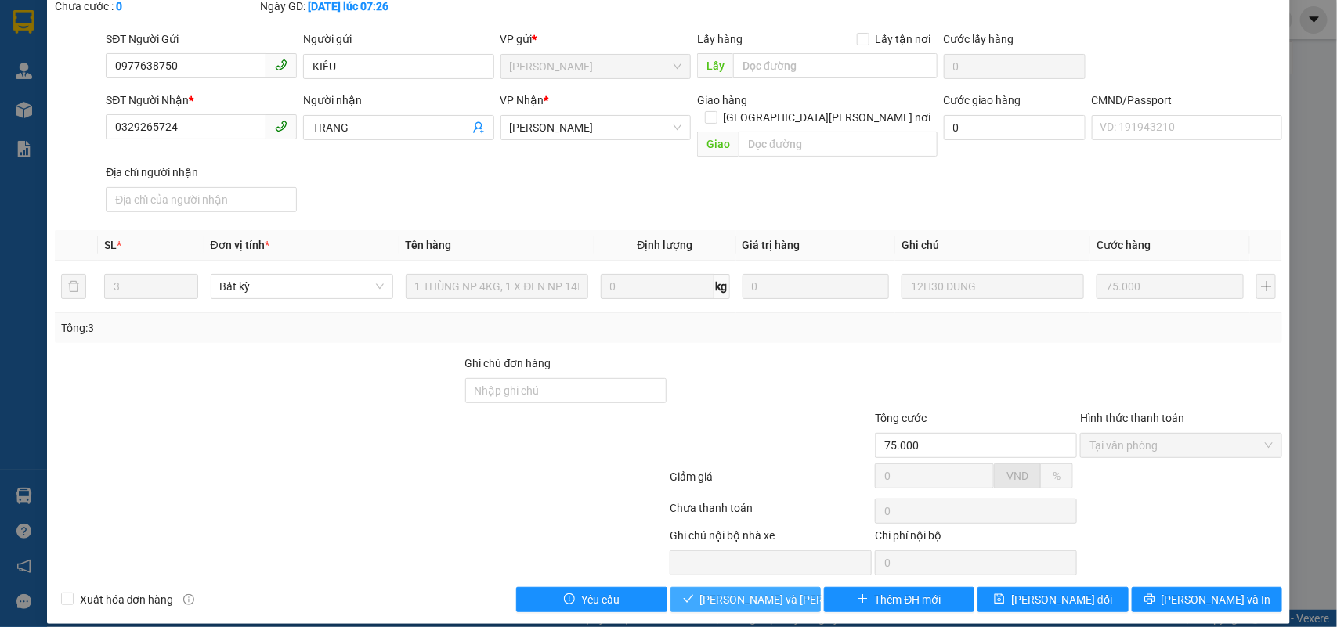
click at [761, 591] on span "Lưu và Giao hàng" at bounding box center [805, 599] width 211 height 17
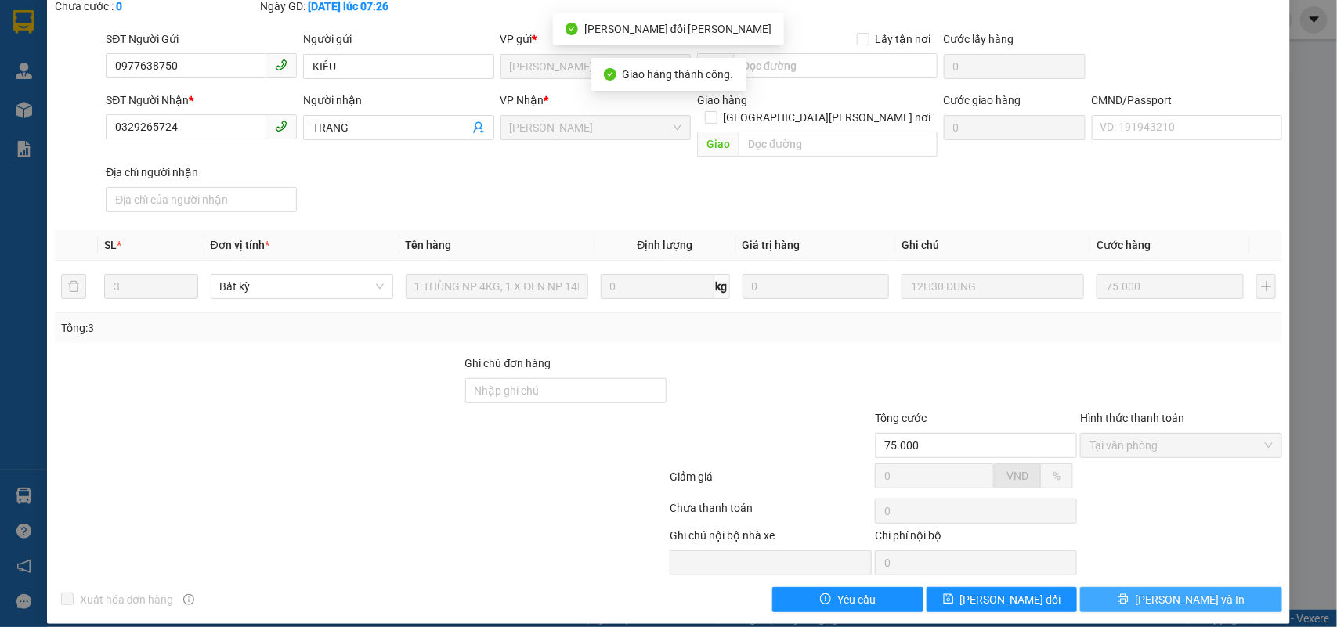
click at [1173, 591] on span "[PERSON_NAME] và In" at bounding box center [1190, 599] width 110 height 17
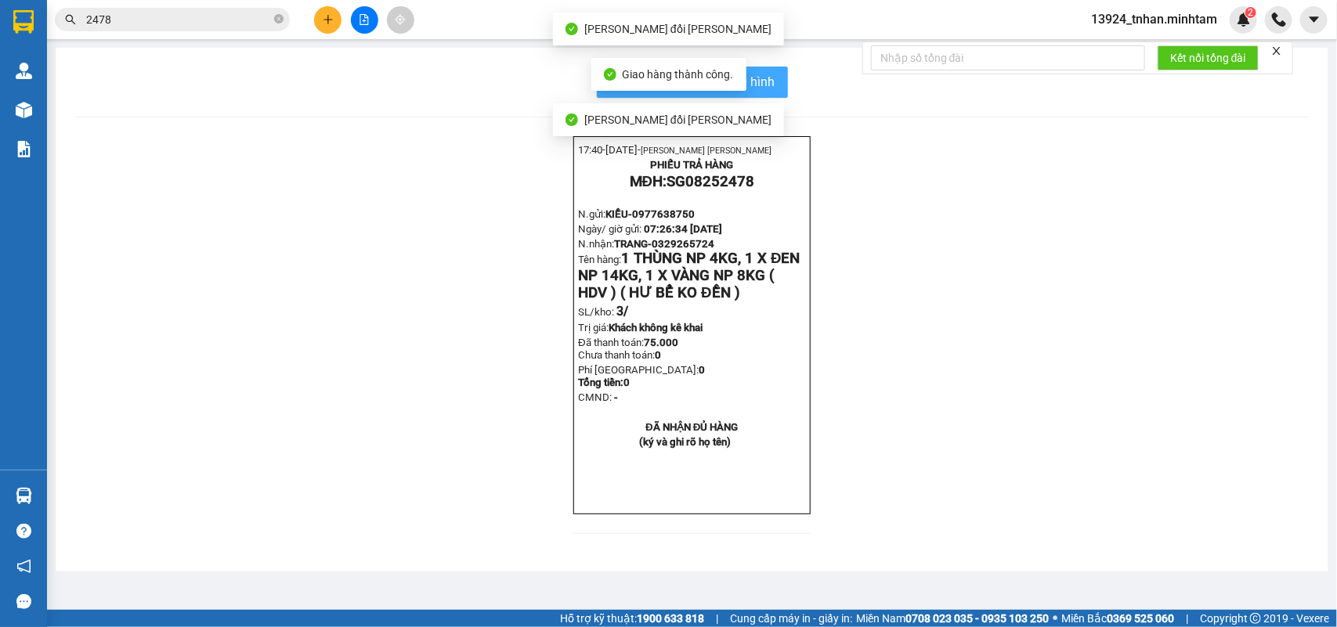
click at [764, 77] on span "In mẫu biên lai tự cấu hình" at bounding box center [701, 82] width 147 height 20
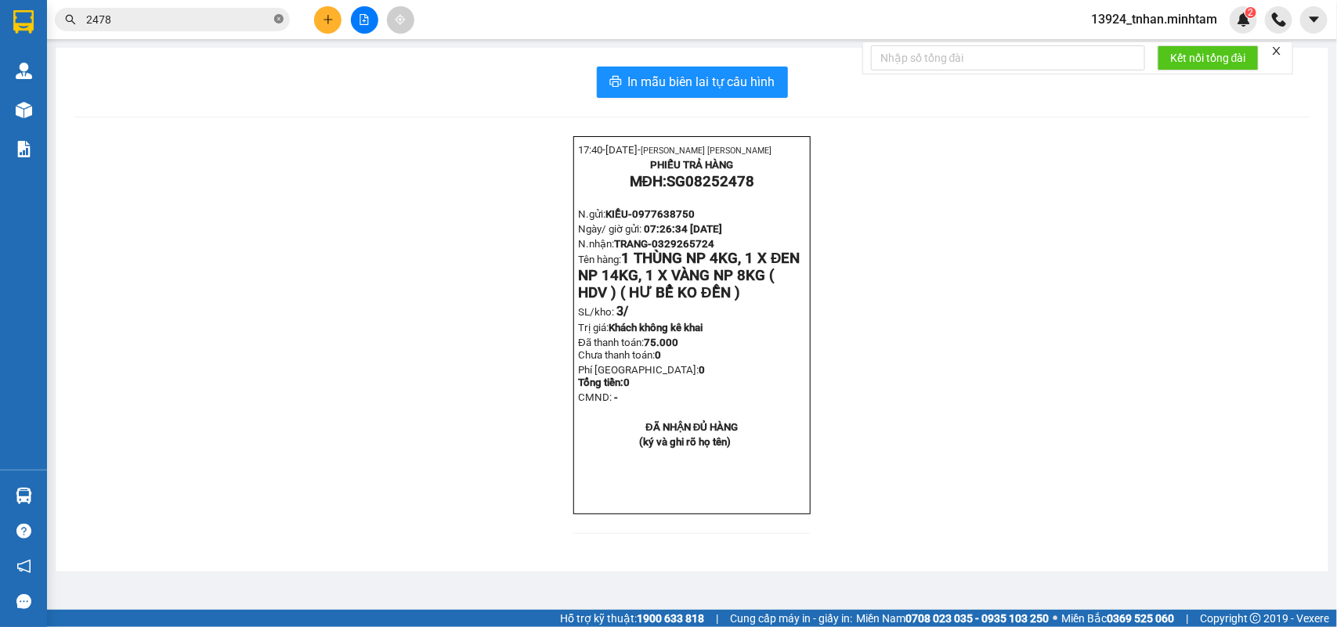
click at [276, 24] on span at bounding box center [278, 20] width 9 height 15
click at [323, 21] on icon "plus" at bounding box center [328, 19] width 11 height 11
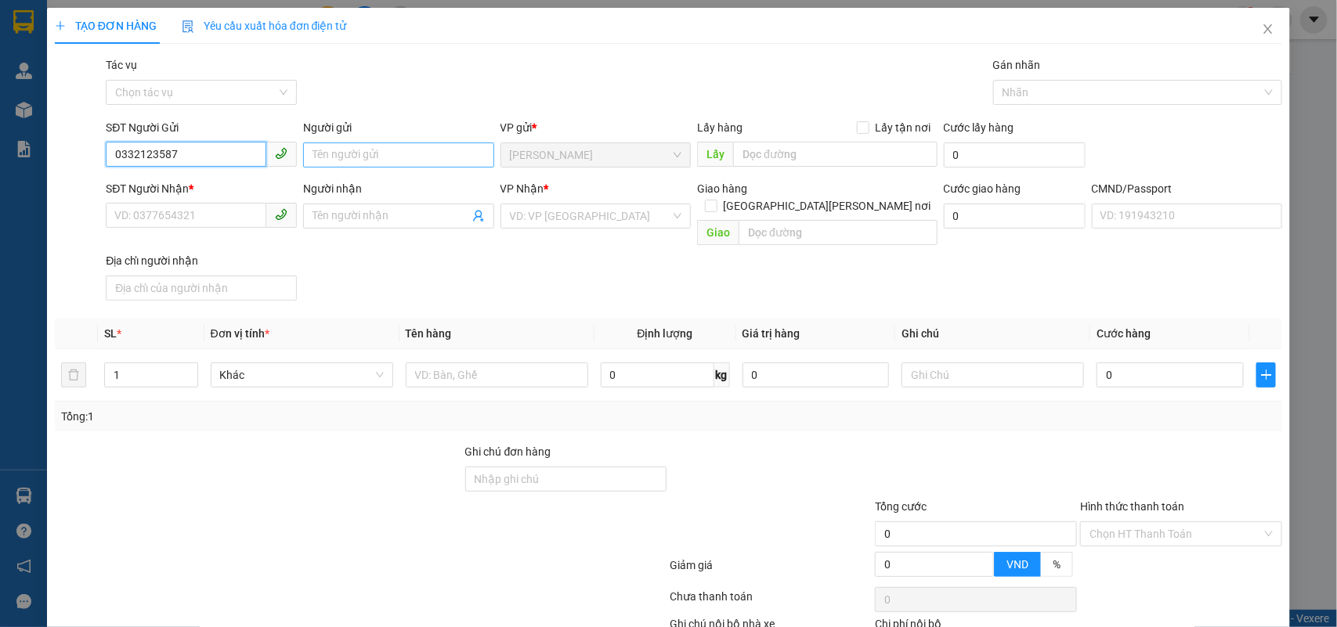
type input "0332123587"
click at [360, 149] on input "Người gửi" at bounding box center [398, 155] width 191 height 25
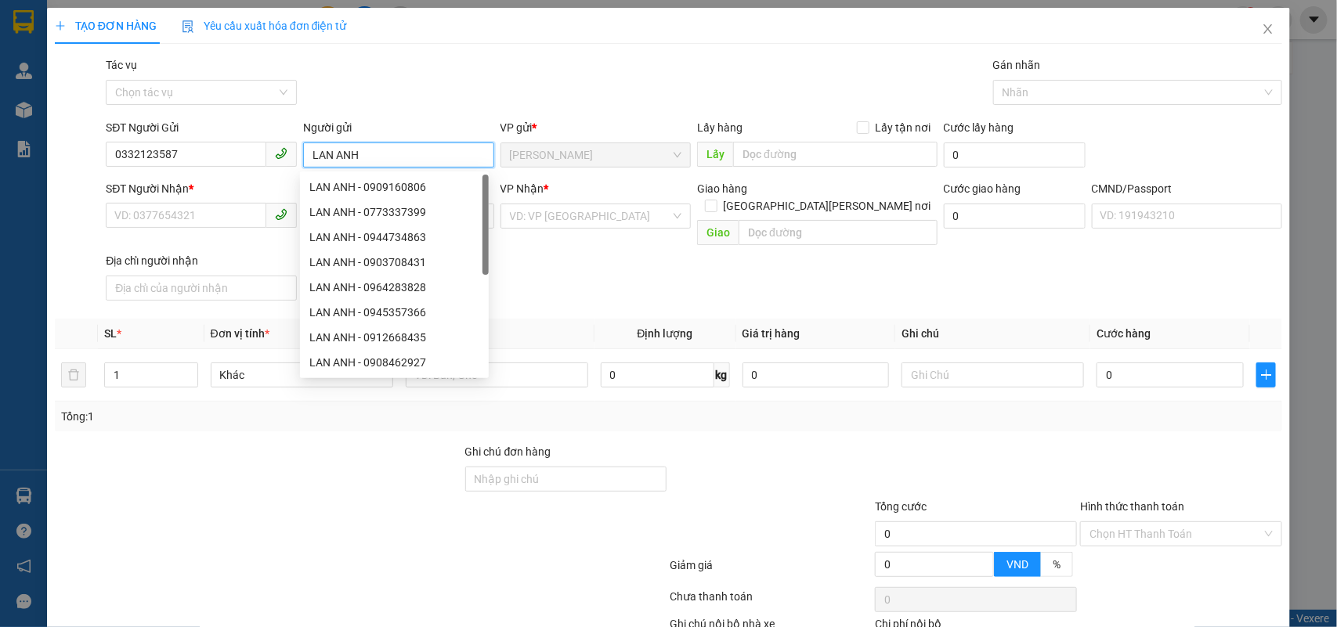
type input "LAN ANH"
click at [197, 213] on input "SĐT Người Nhận *" at bounding box center [186, 215] width 161 height 25
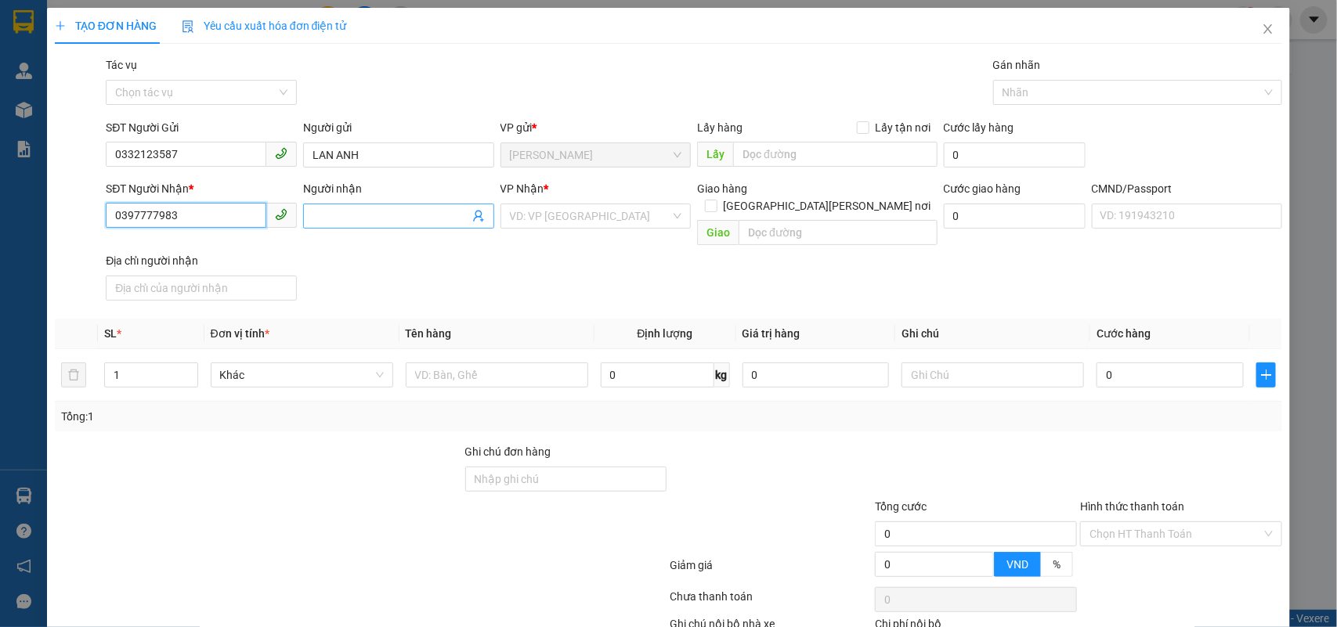
type input "0397777983"
click at [352, 208] on input "Người nhận" at bounding box center [391, 216] width 157 height 17
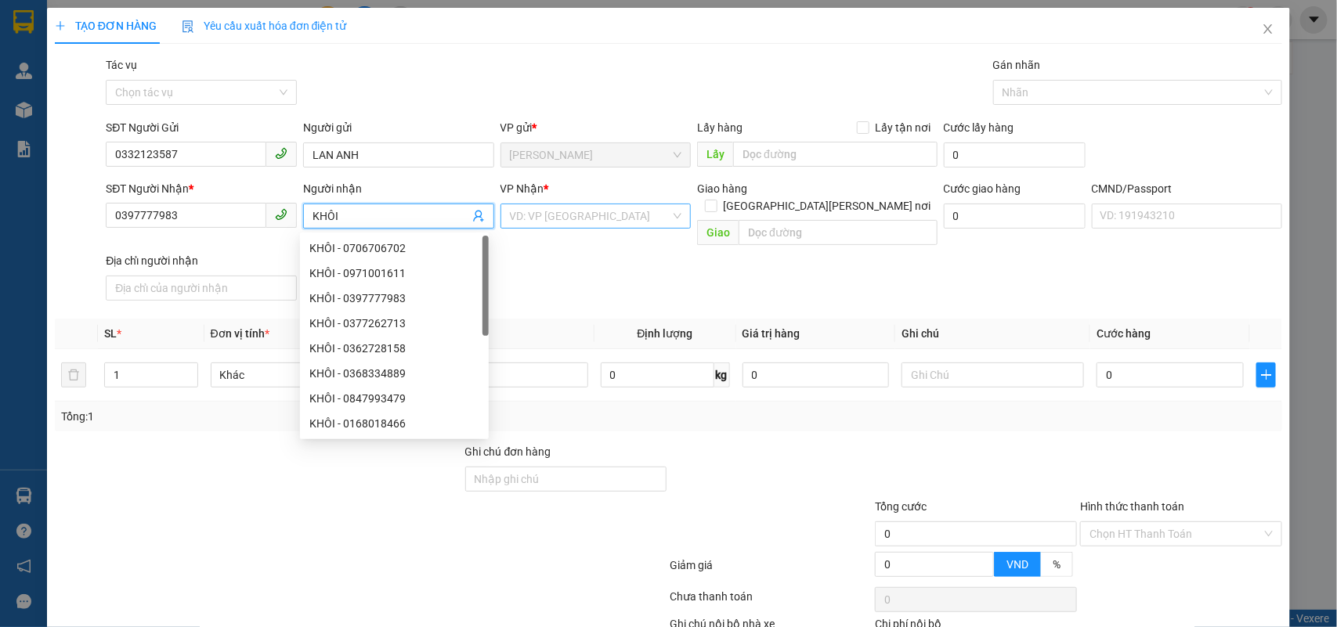
type input "KHÔI"
click at [526, 219] on input "search" at bounding box center [590, 215] width 161 height 23
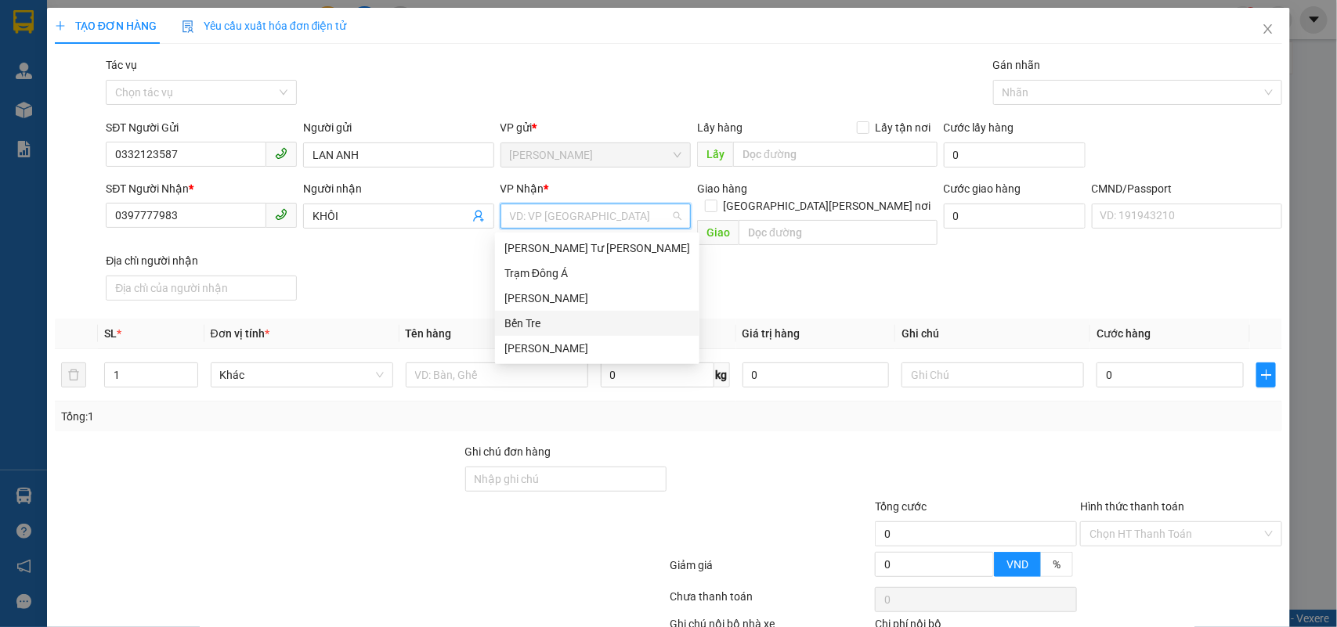
click at [548, 323] on div "Bến Tre" at bounding box center [597, 323] width 186 height 17
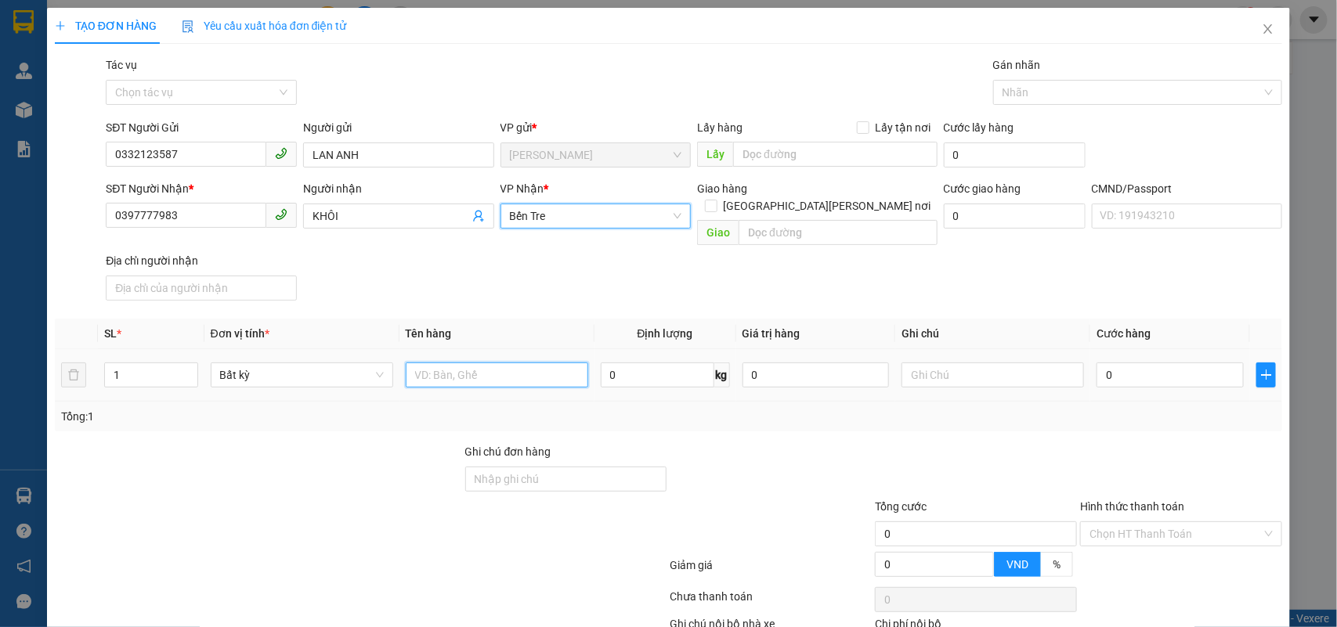
click at [544, 363] on input "text" at bounding box center [497, 375] width 183 height 25
type input "1 HỘP ĐỎ NP"
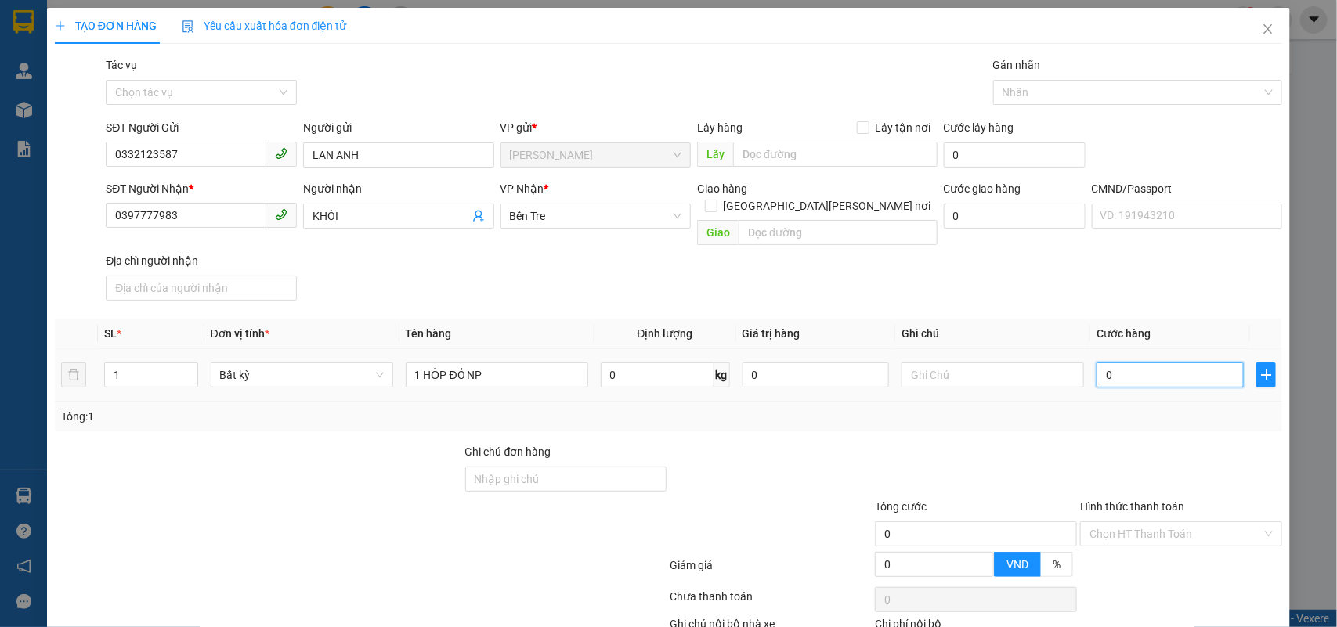
click at [1148, 363] on input "0" at bounding box center [1170, 375] width 147 height 25
type input "20"
type input "20.000"
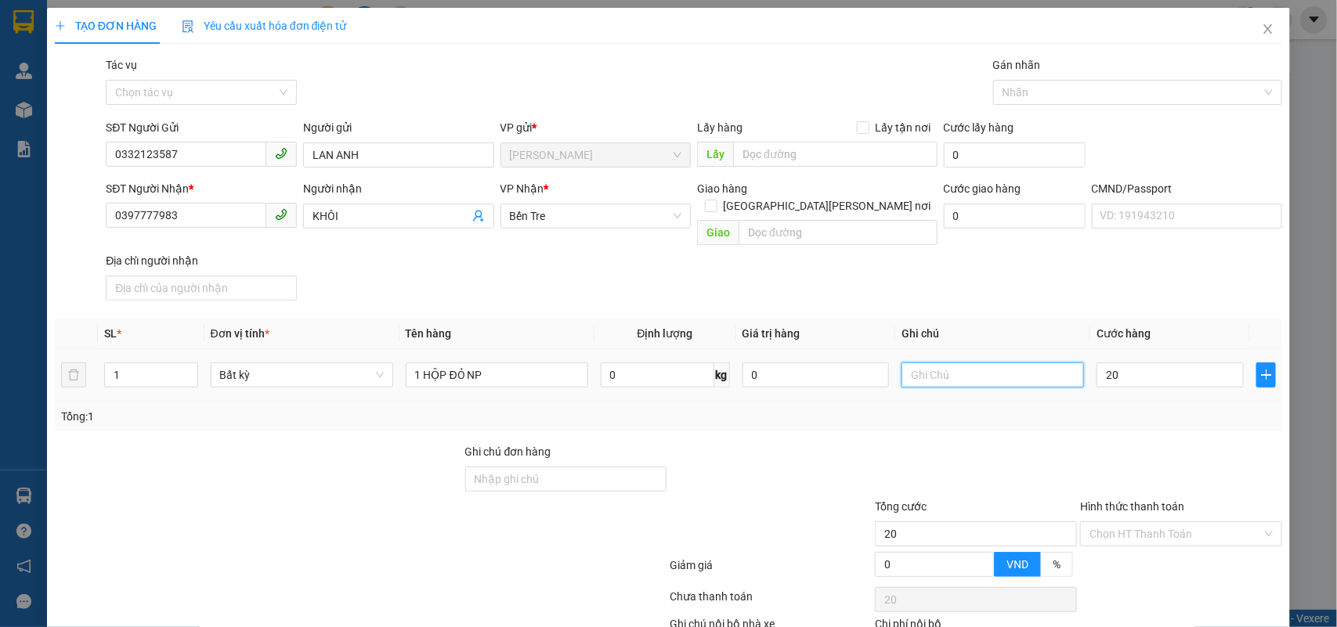
type input "20.000"
click at [970, 363] on input "text" at bounding box center [993, 375] width 183 height 25
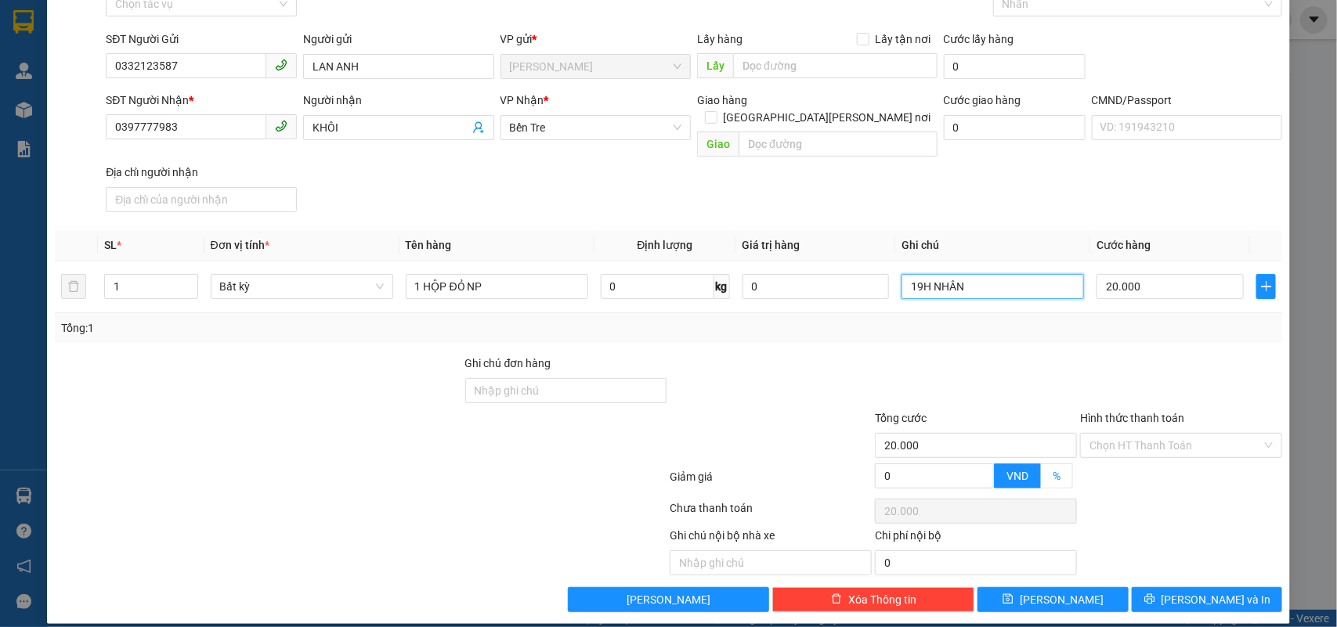
type input "19H NHÂN"
click at [1193, 591] on span "[PERSON_NAME] và In" at bounding box center [1217, 599] width 110 height 17
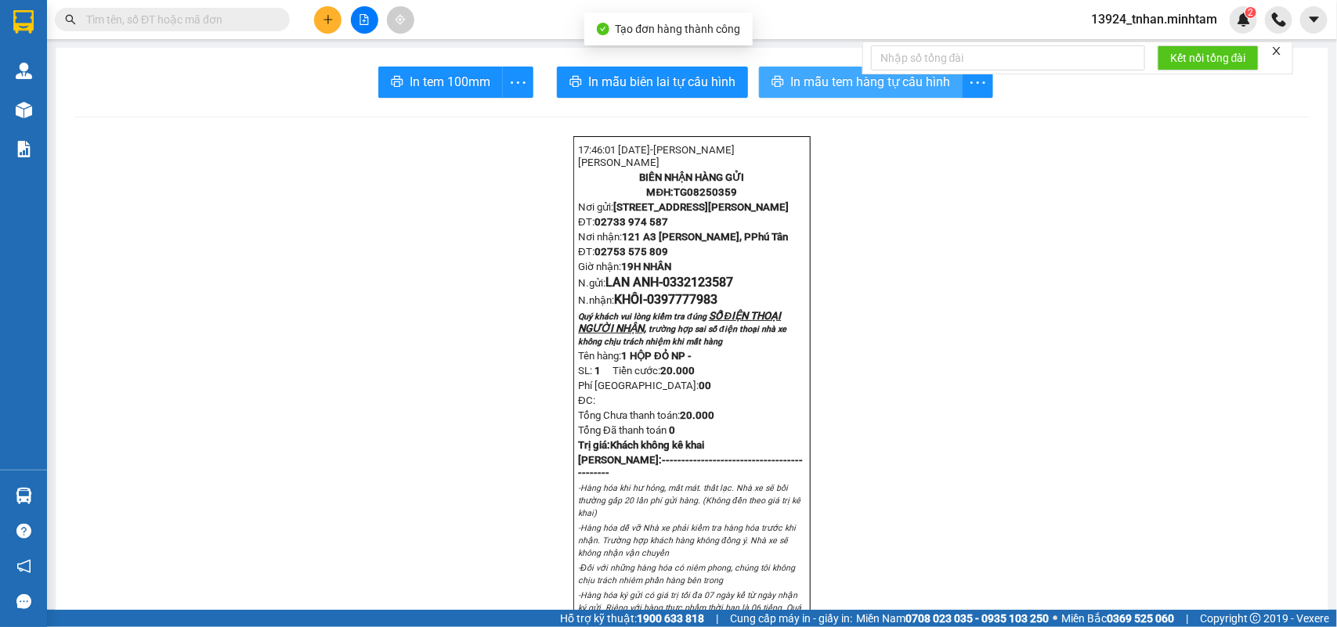
click at [776, 74] on button "In mẫu tem hàng tự cấu hình" at bounding box center [861, 82] width 204 height 31
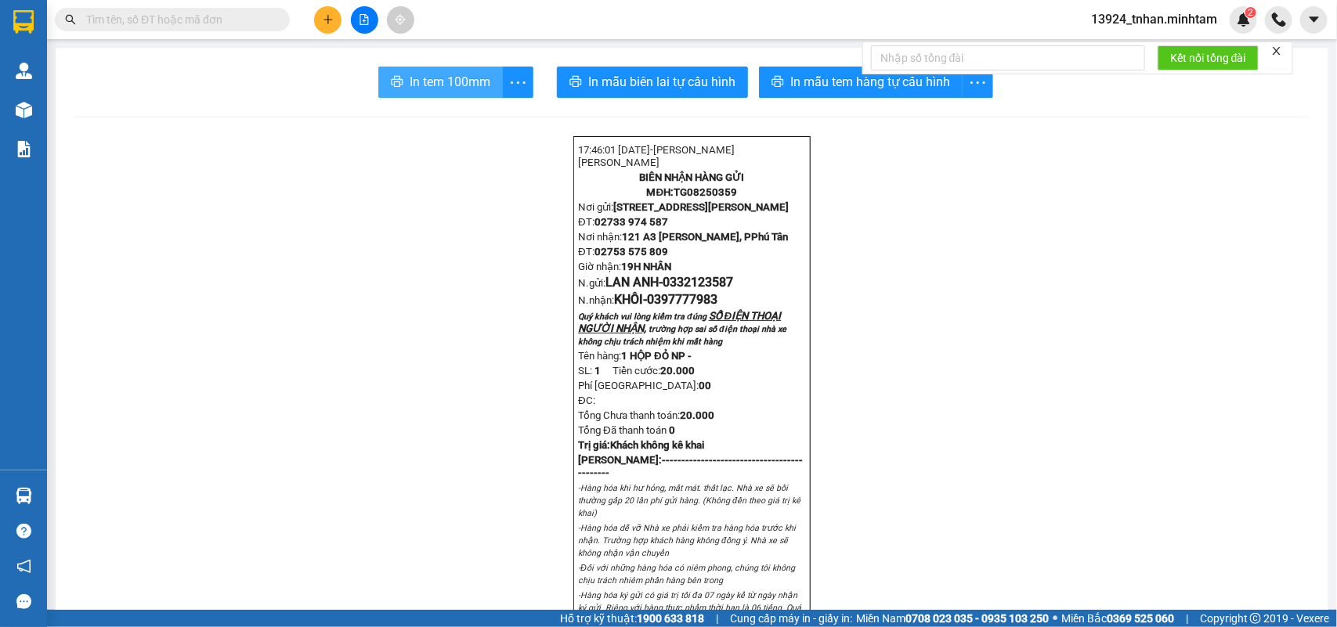
click at [454, 84] on span "In tem 100mm" at bounding box center [450, 82] width 81 height 20
click at [204, 26] on input "text" at bounding box center [178, 19] width 185 height 17
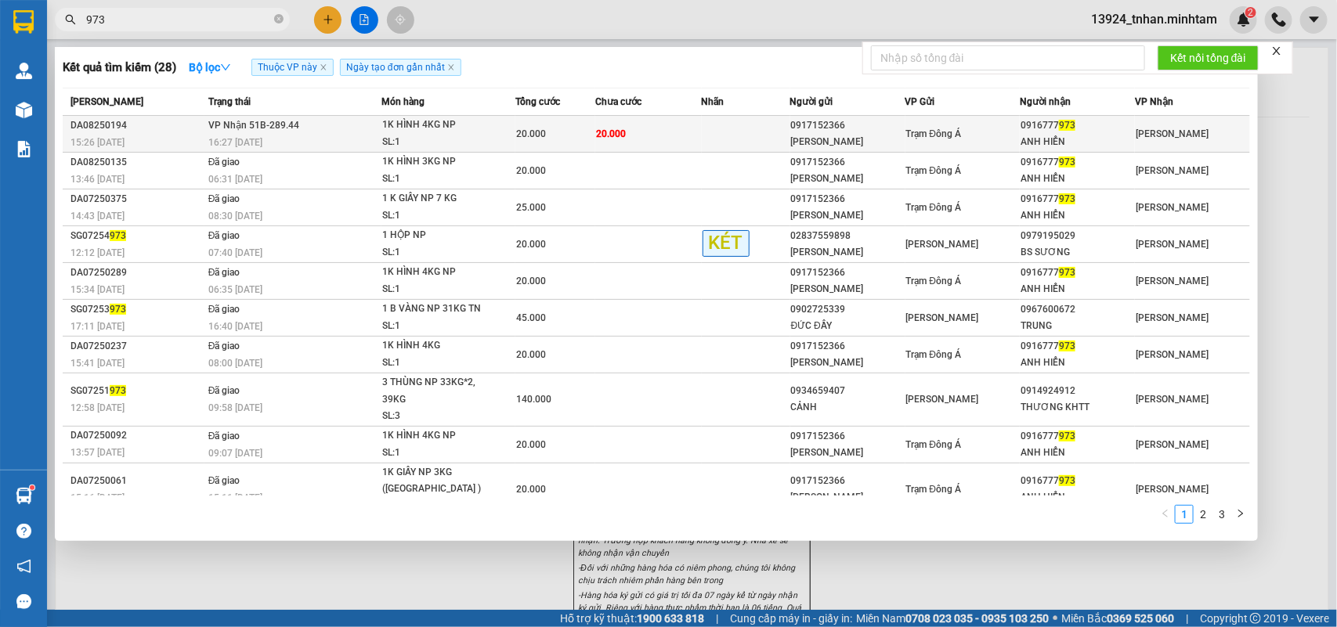
type input "973"
click at [741, 123] on td at bounding box center [746, 134] width 89 height 37
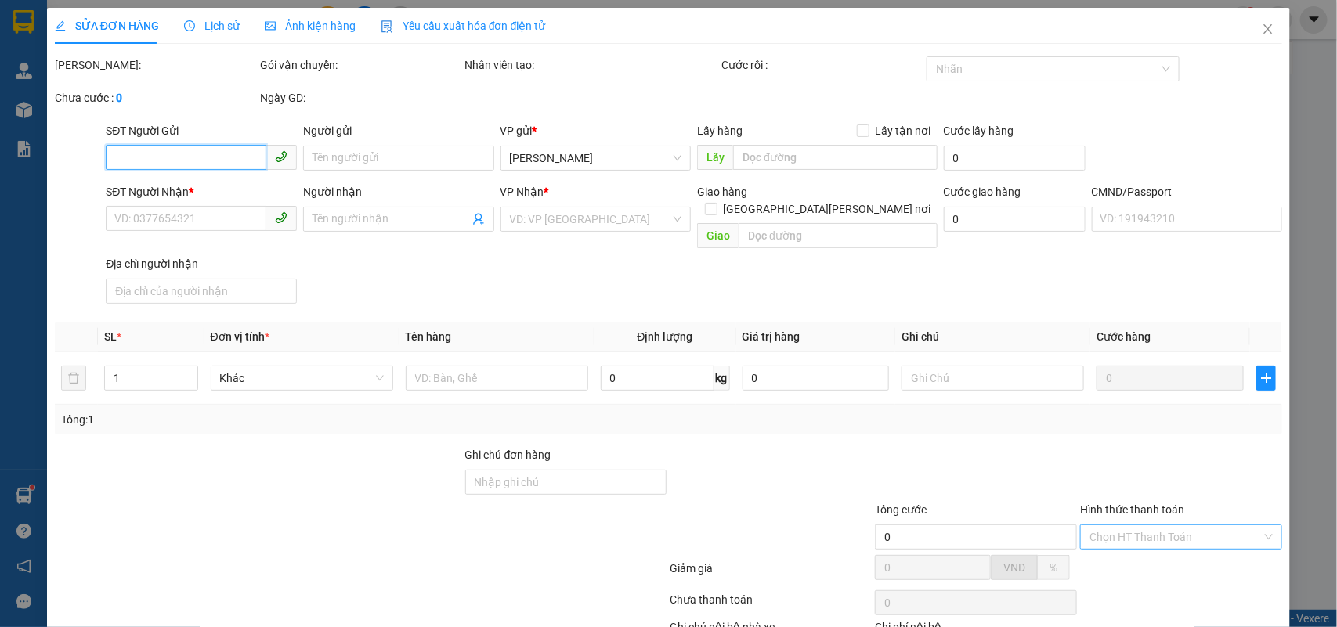
type input "0917152366"
type input "THANH LIÊM"
type input "0916777973"
type input "ANH HIỂN"
type input "20.000"
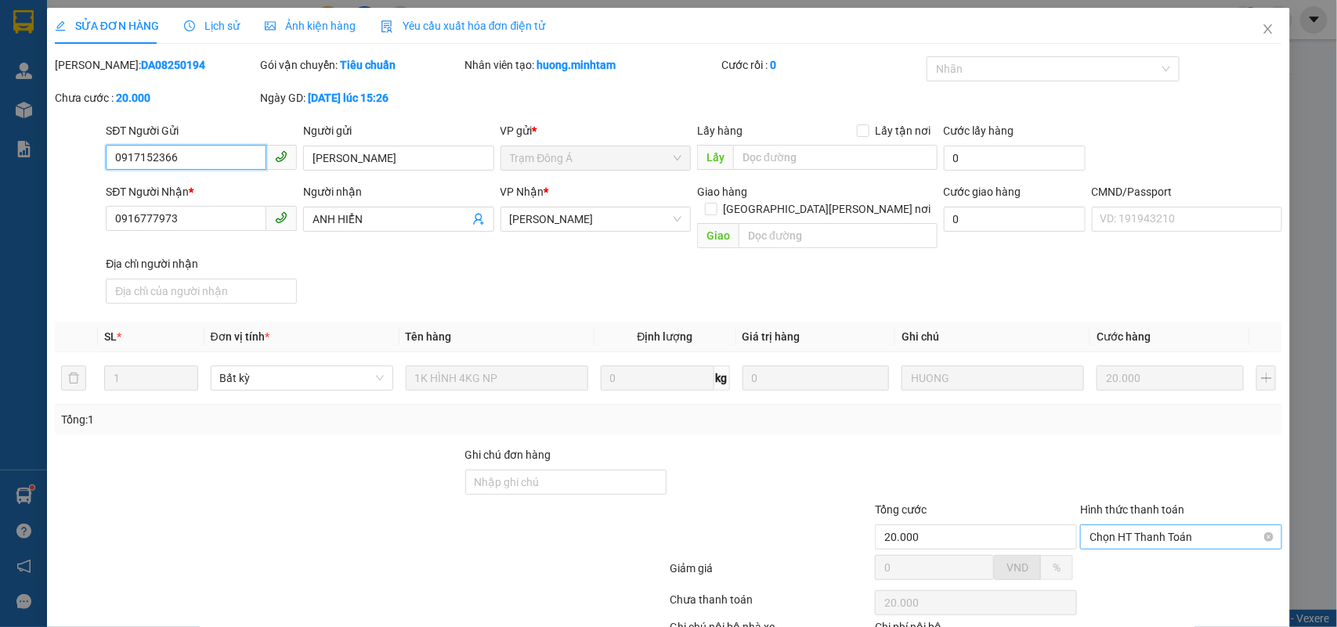
scroll to position [92, 0]
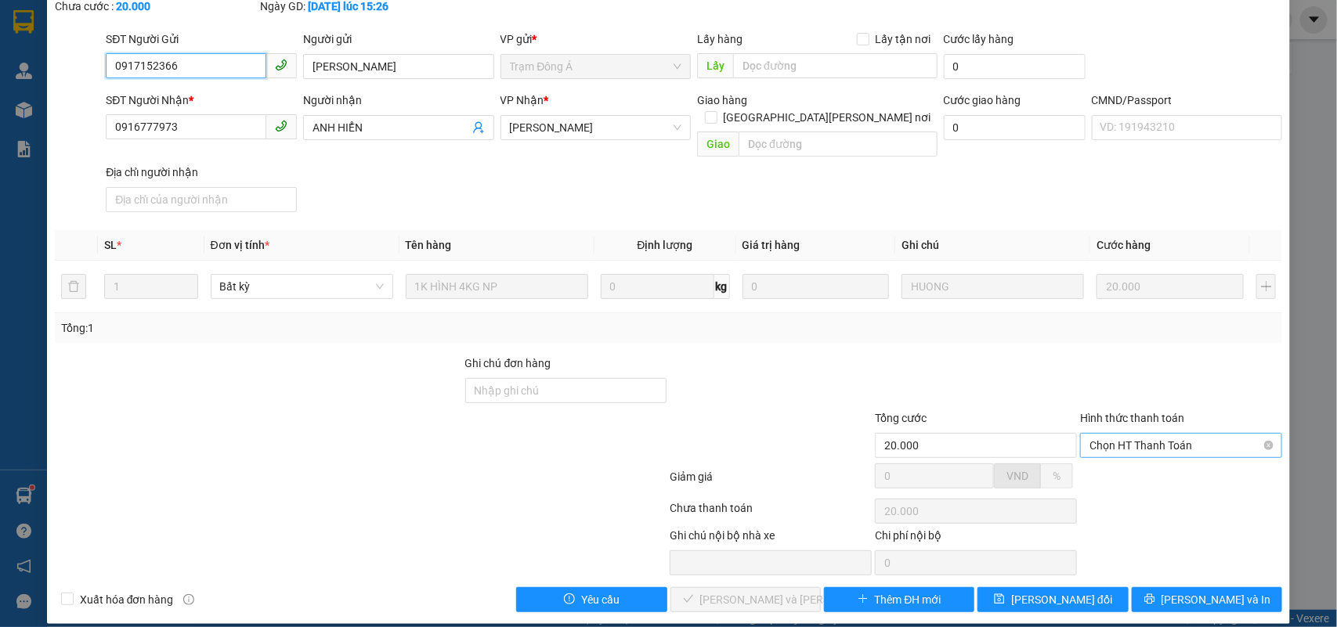
click at [1130, 434] on span "Chọn HT Thanh Toán" at bounding box center [1181, 445] width 183 height 23
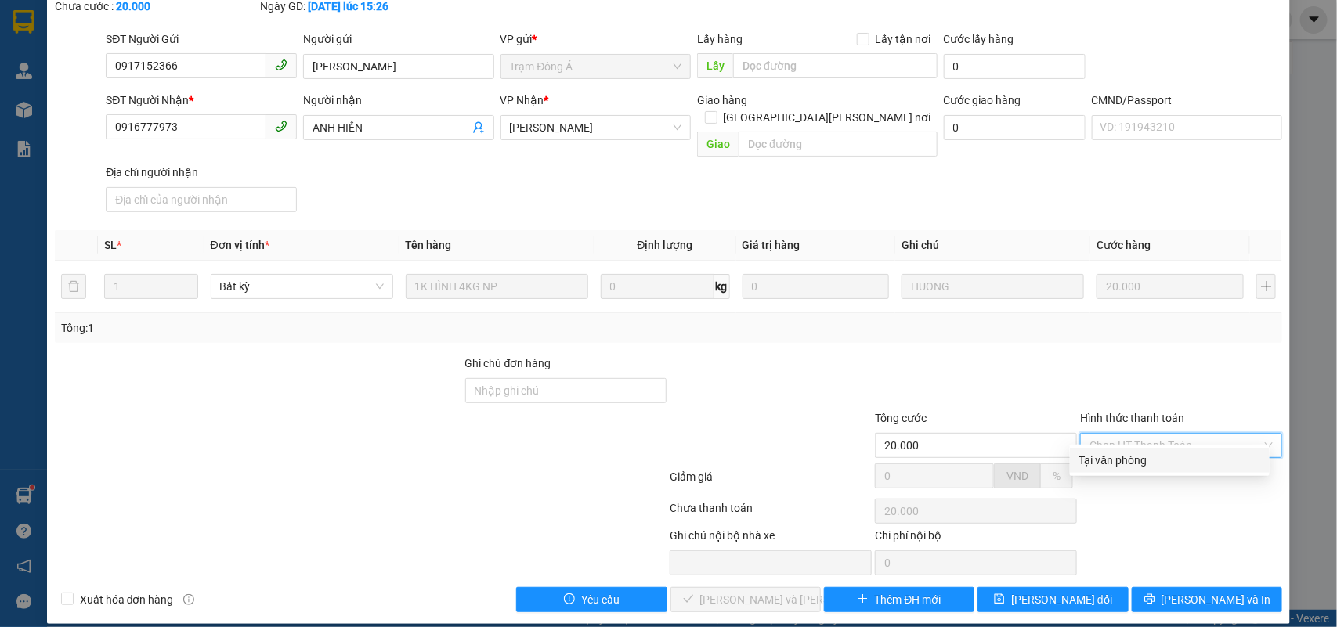
click at [1118, 463] on div "Tại văn phòng" at bounding box center [1169, 460] width 181 height 17
type input "0"
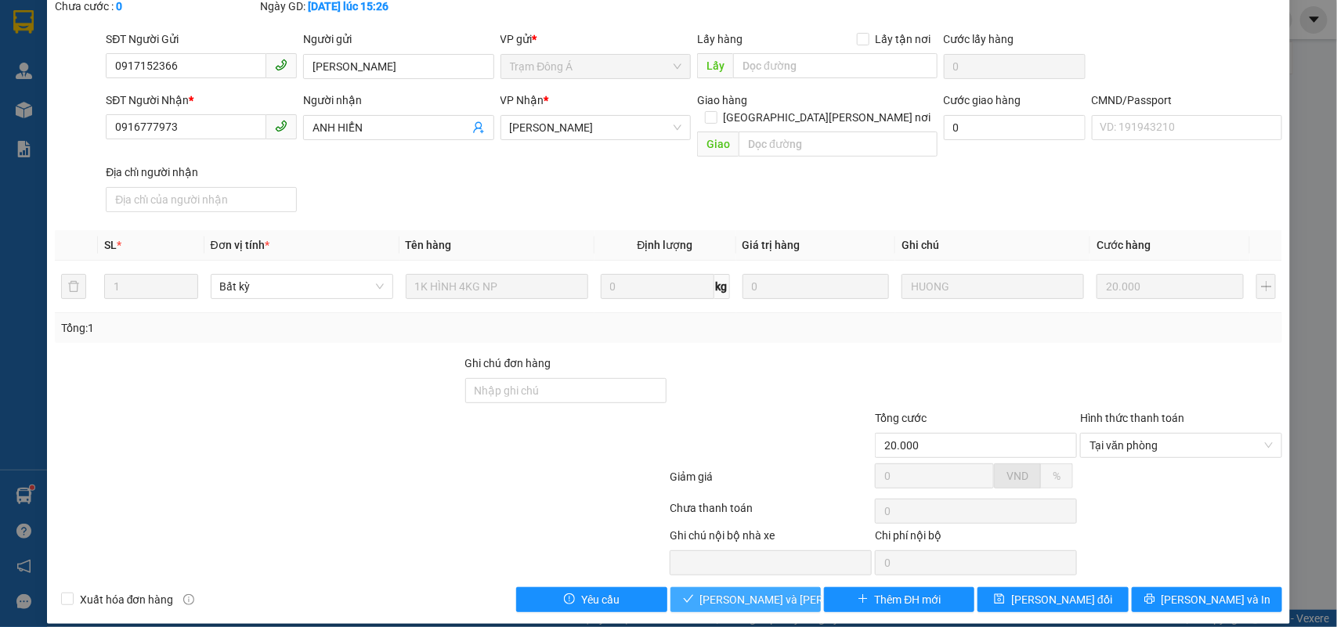
drag, startPoint x: 768, startPoint y: 576, endPoint x: 1074, endPoint y: 566, distance: 305.6
click at [769, 591] on span "Lưu và Giao hàng" at bounding box center [805, 599] width 211 height 17
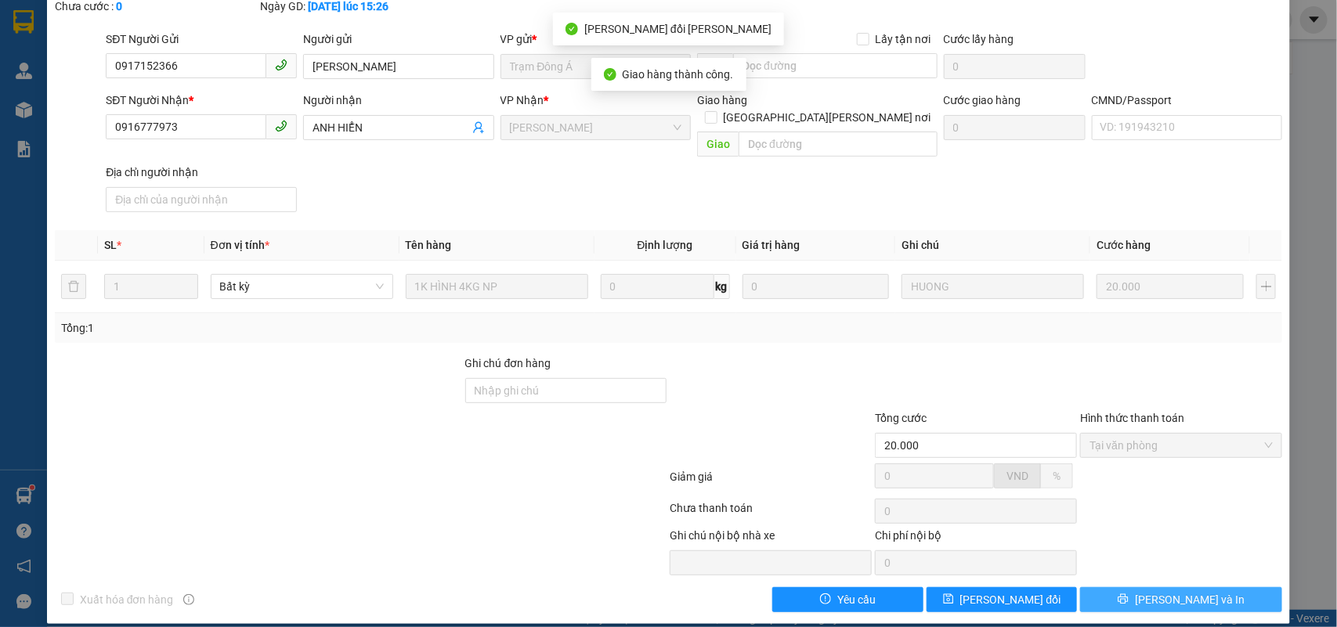
click at [1227, 587] on button "[PERSON_NAME] và In" at bounding box center [1181, 599] width 202 height 25
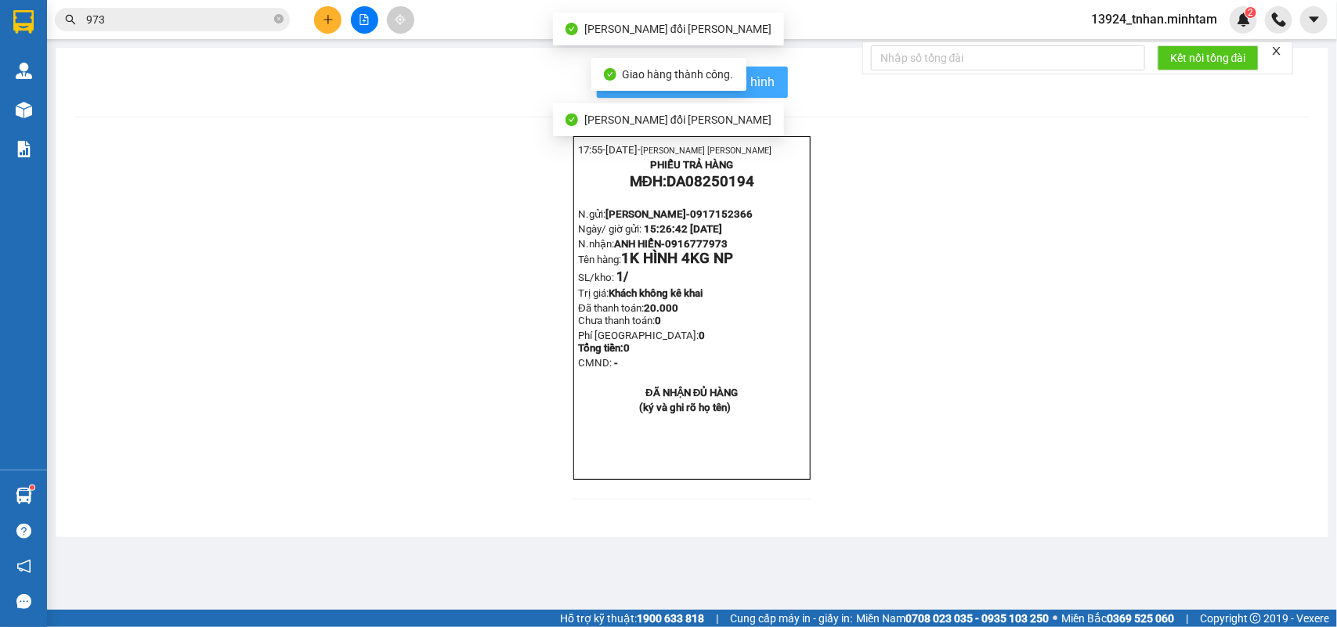
click at [770, 84] on span "In mẫu biên lai tự cấu hình" at bounding box center [701, 82] width 147 height 20
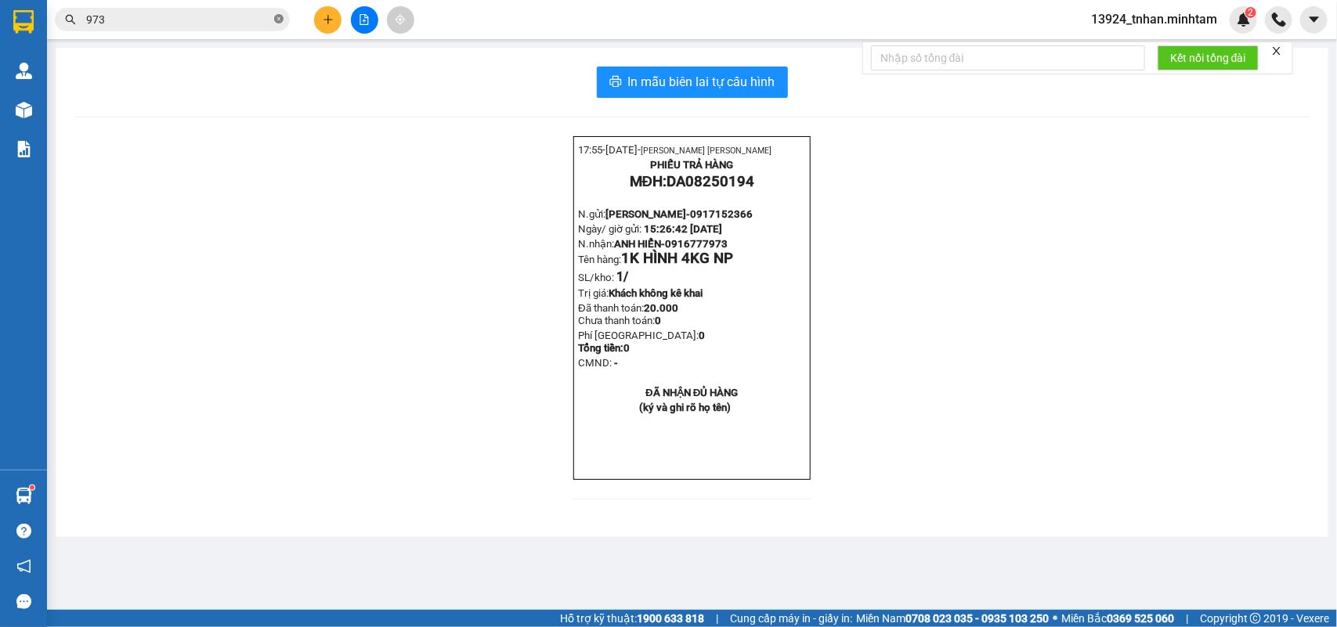
click at [274, 13] on span at bounding box center [278, 20] width 9 height 15
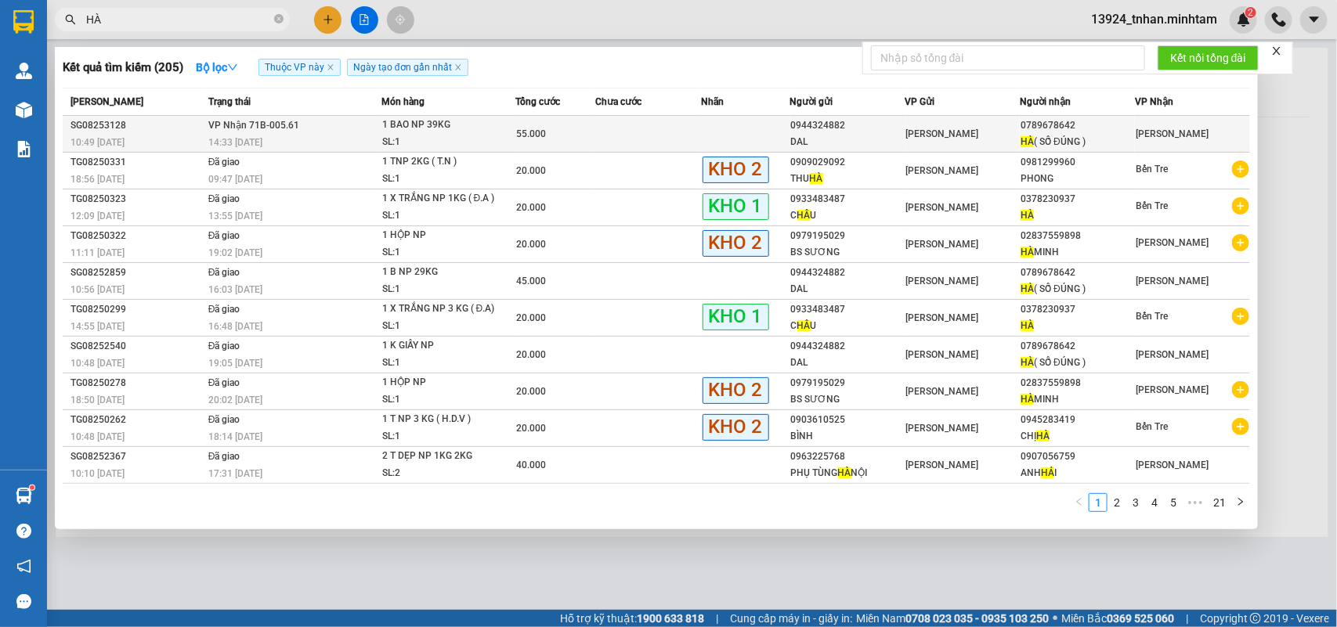
type input "HÀ"
click at [702, 129] on td at bounding box center [746, 134] width 89 height 37
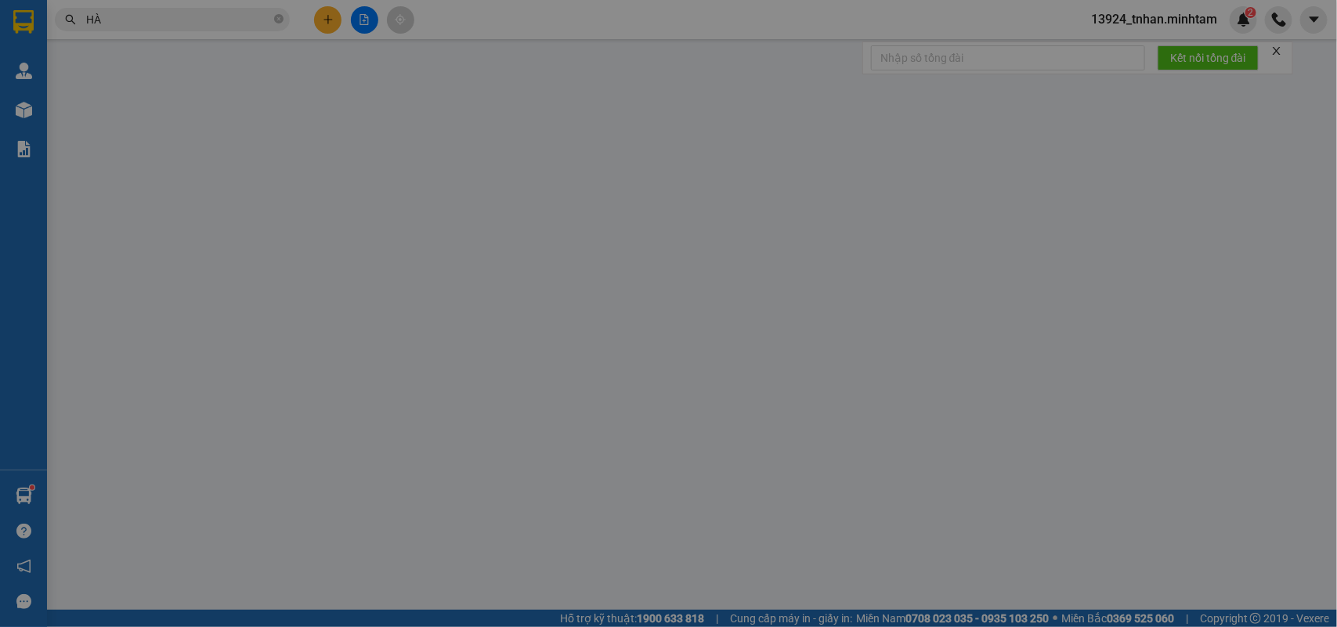
type input "0944324882"
type input "DAL"
type input "0789678642"
type input "HÀ ( SỐ ĐÚNG )"
type input "55.000"
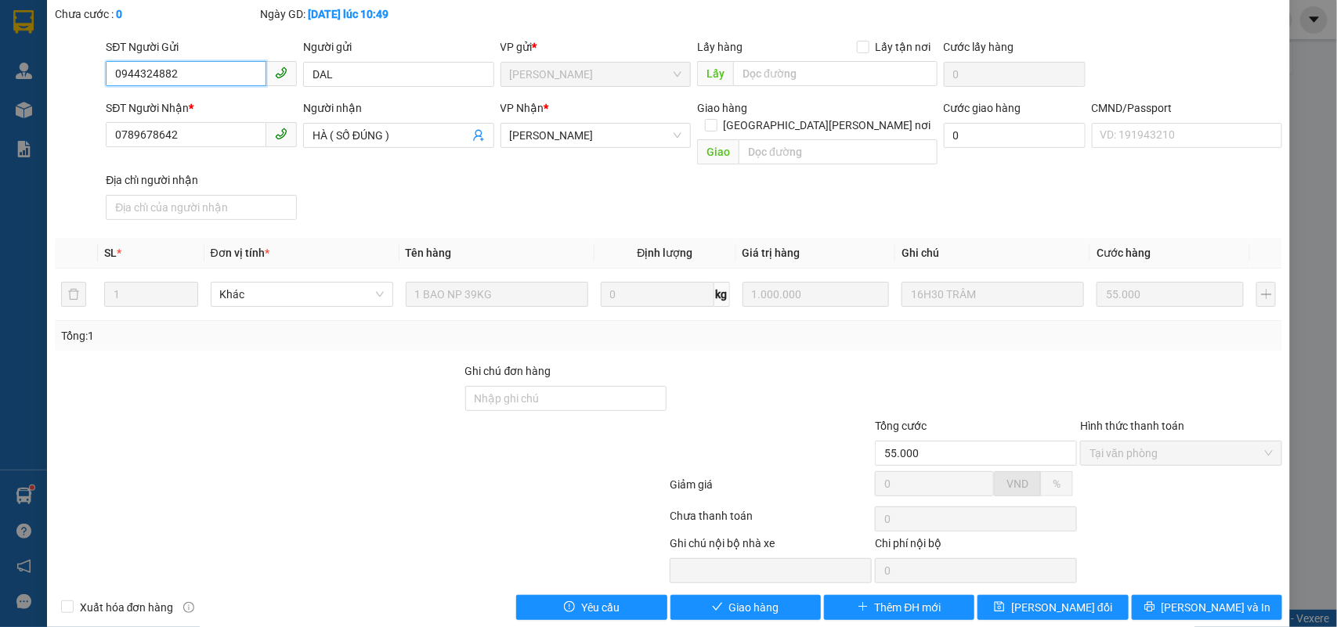
scroll to position [92, 0]
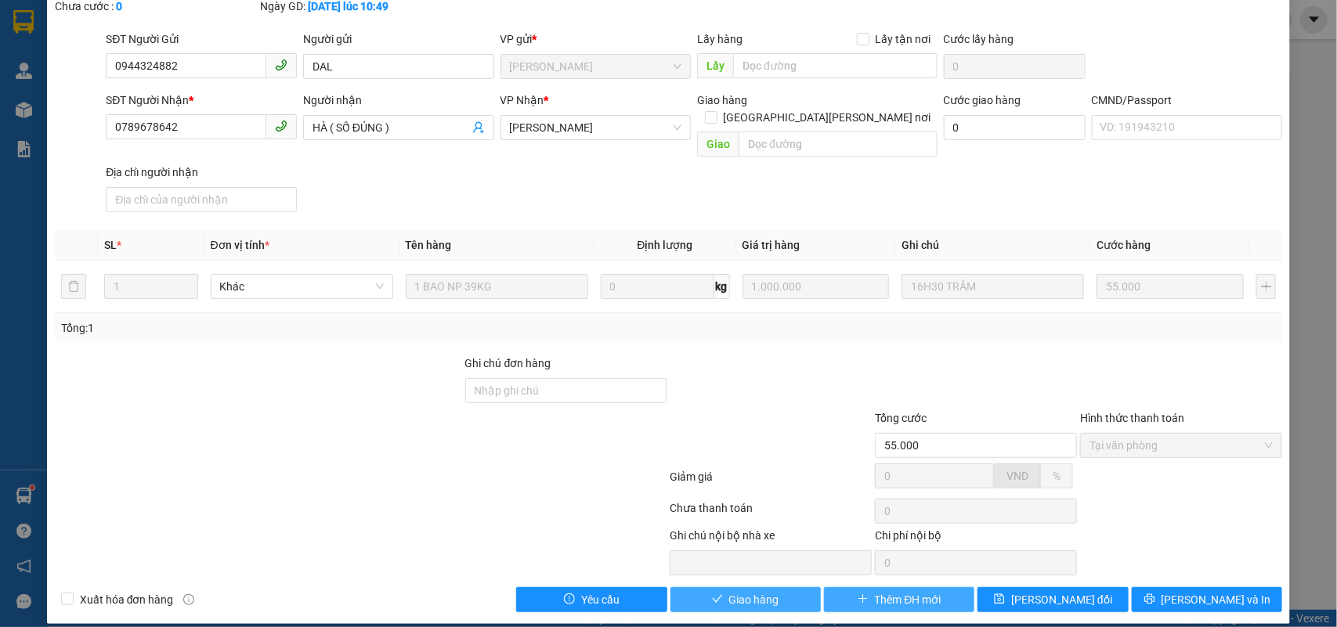
drag, startPoint x: 753, startPoint y: 580, endPoint x: 834, endPoint y: 582, distance: 80.7
click at [754, 591] on span "Giao hàng" at bounding box center [754, 599] width 50 height 17
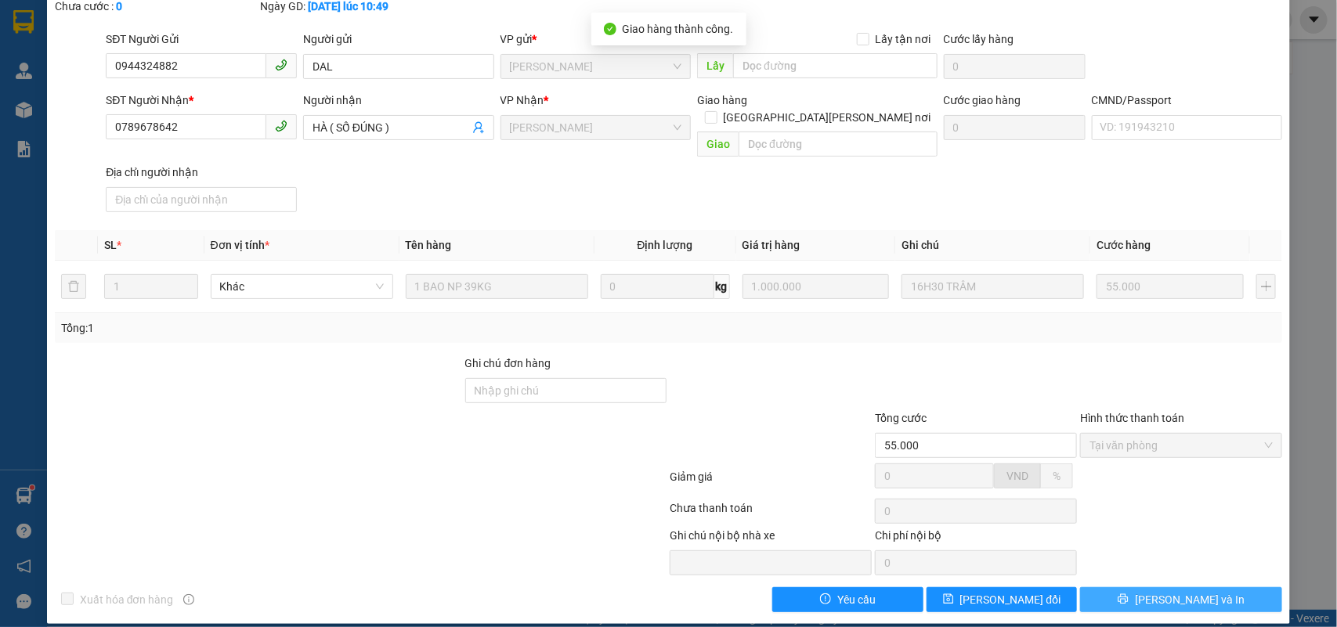
click at [1228, 587] on button "[PERSON_NAME] và In" at bounding box center [1181, 599] width 202 height 25
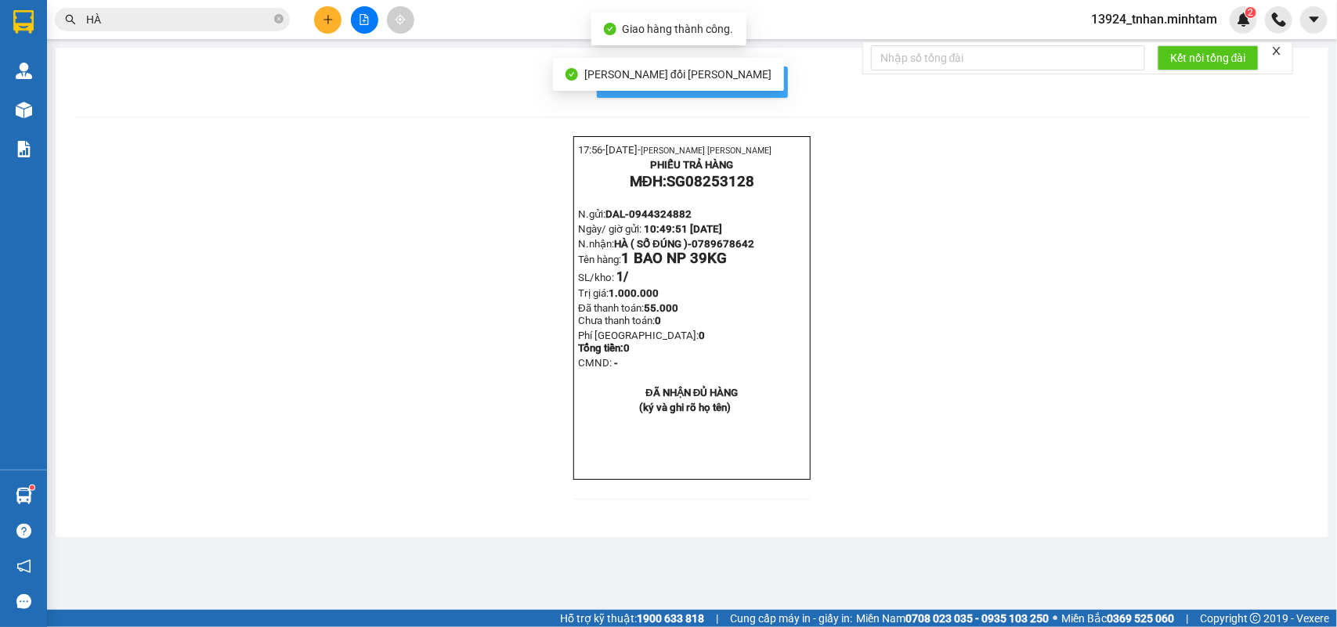
click at [770, 85] on span "In mẫu biên lai tự cấu hình" at bounding box center [701, 82] width 147 height 20
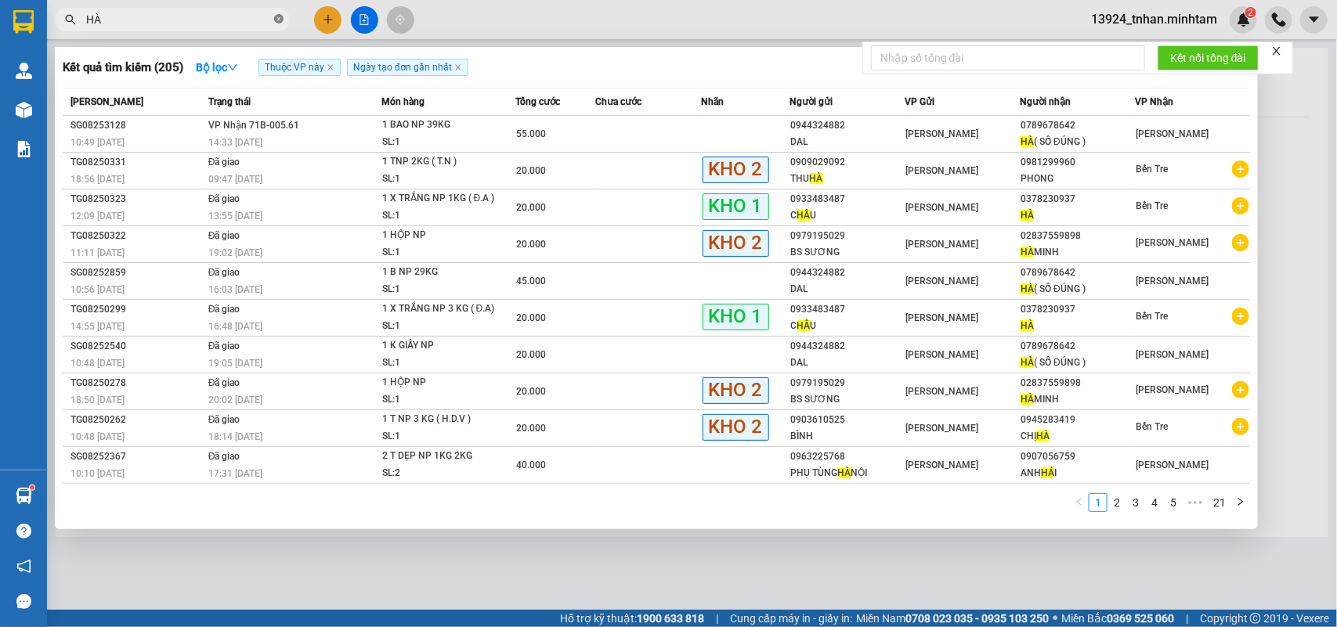
click at [279, 20] on icon "close-circle" at bounding box center [278, 18] width 9 height 9
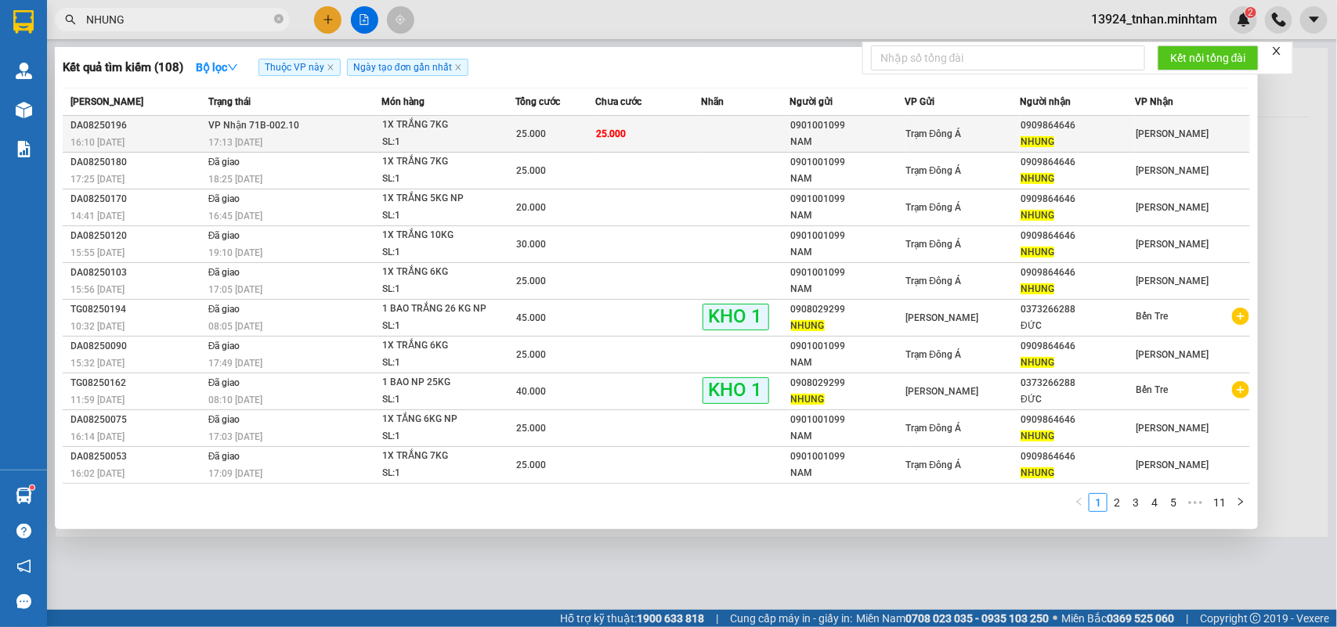
type input "NHUNG"
click at [778, 125] on td at bounding box center [746, 134] width 89 height 37
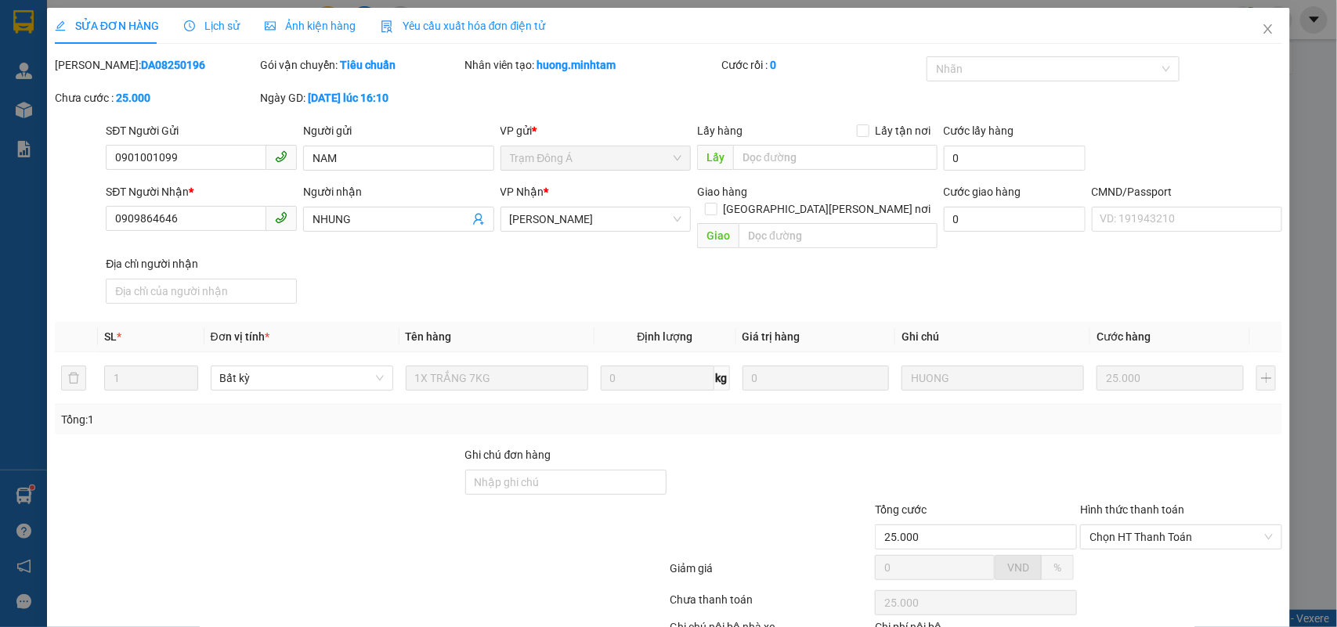
type input "0901001099"
type input "NAM"
type input "0909864646"
type input "NHUNG"
type input "25.000"
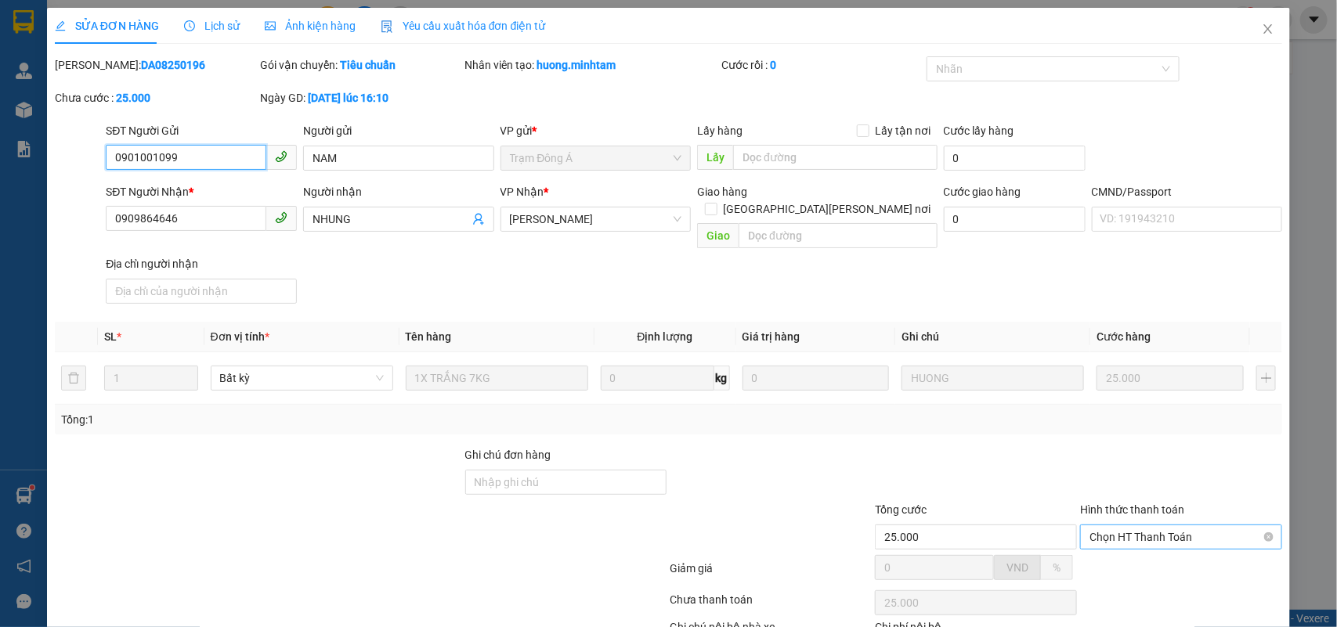
scroll to position [84, 0]
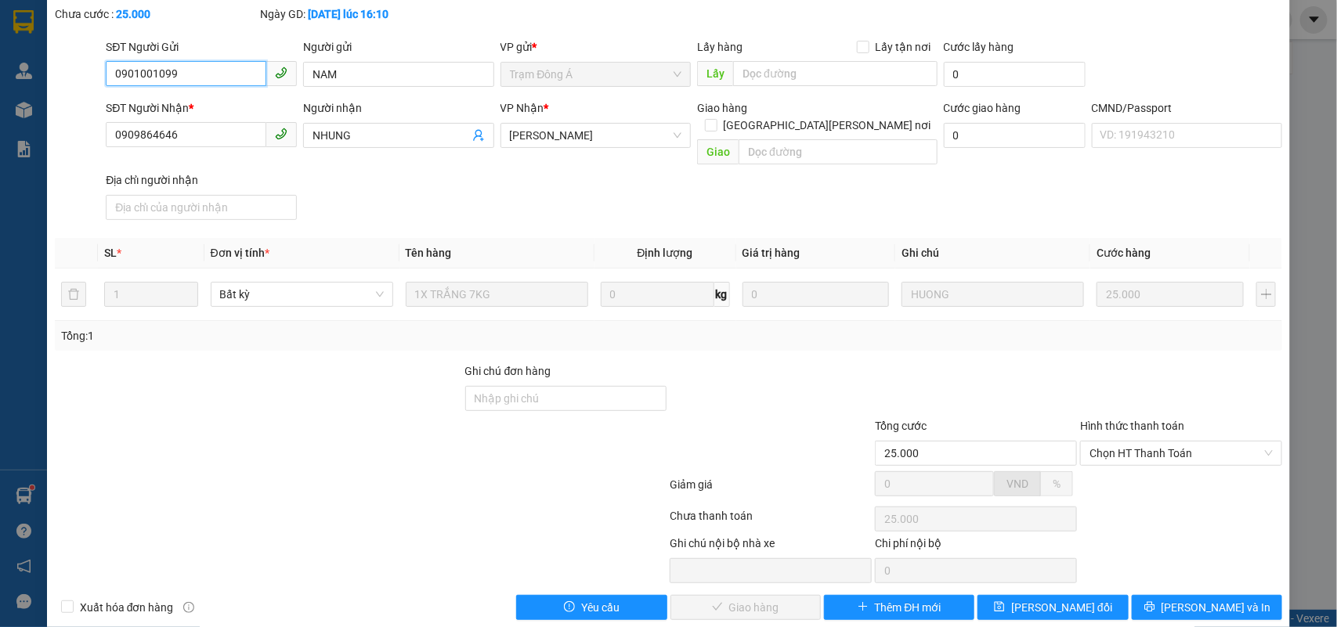
drag, startPoint x: 1140, startPoint y: 439, endPoint x: 1140, endPoint y: 452, distance: 12.5
click at [1140, 443] on span "Chọn HT Thanh Toán" at bounding box center [1181, 453] width 183 height 23
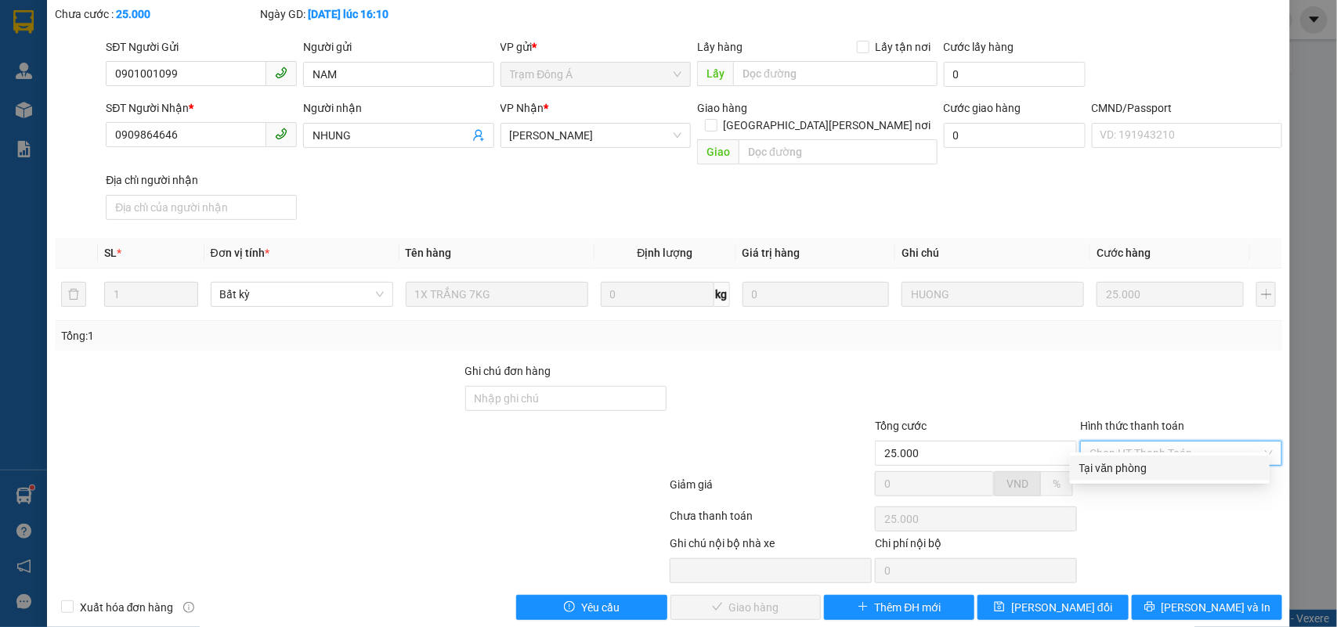
click at [1133, 468] on div "Tại văn phòng" at bounding box center [1169, 468] width 181 height 17
type input "0"
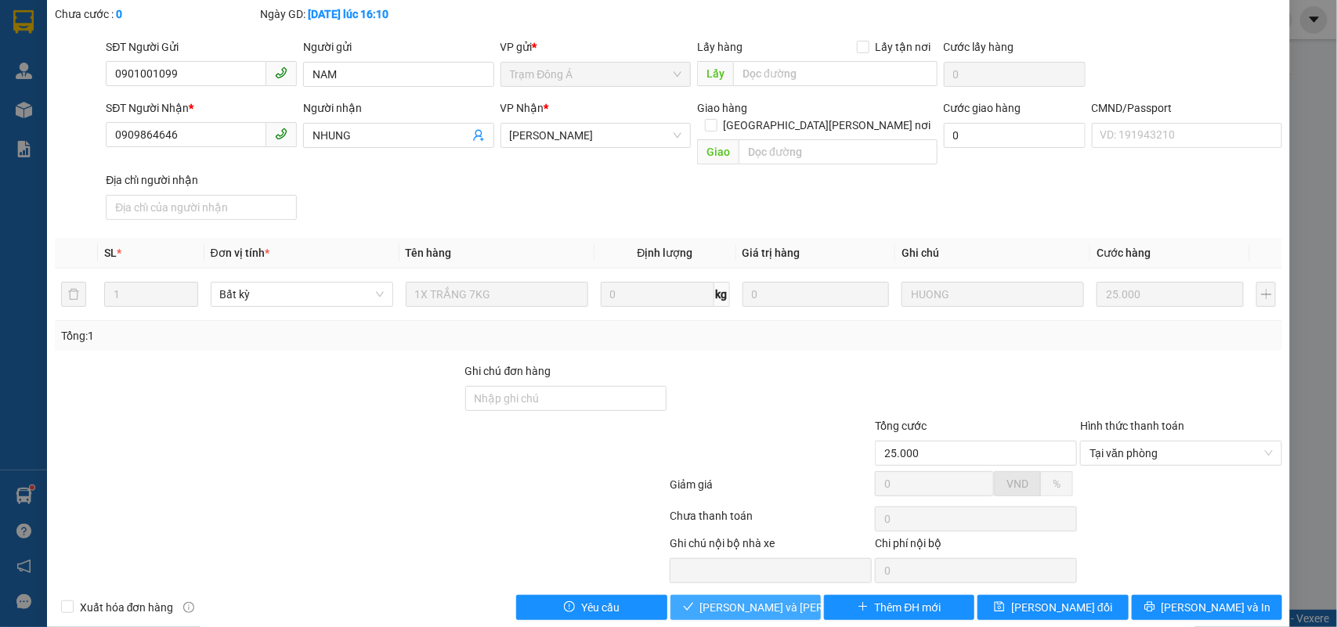
drag, startPoint x: 717, startPoint y: 592, endPoint x: 780, endPoint y: 578, distance: 64.2
click at [721, 599] on span "Lưu và Giao hàng" at bounding box center [805, 607] width 211 height 17
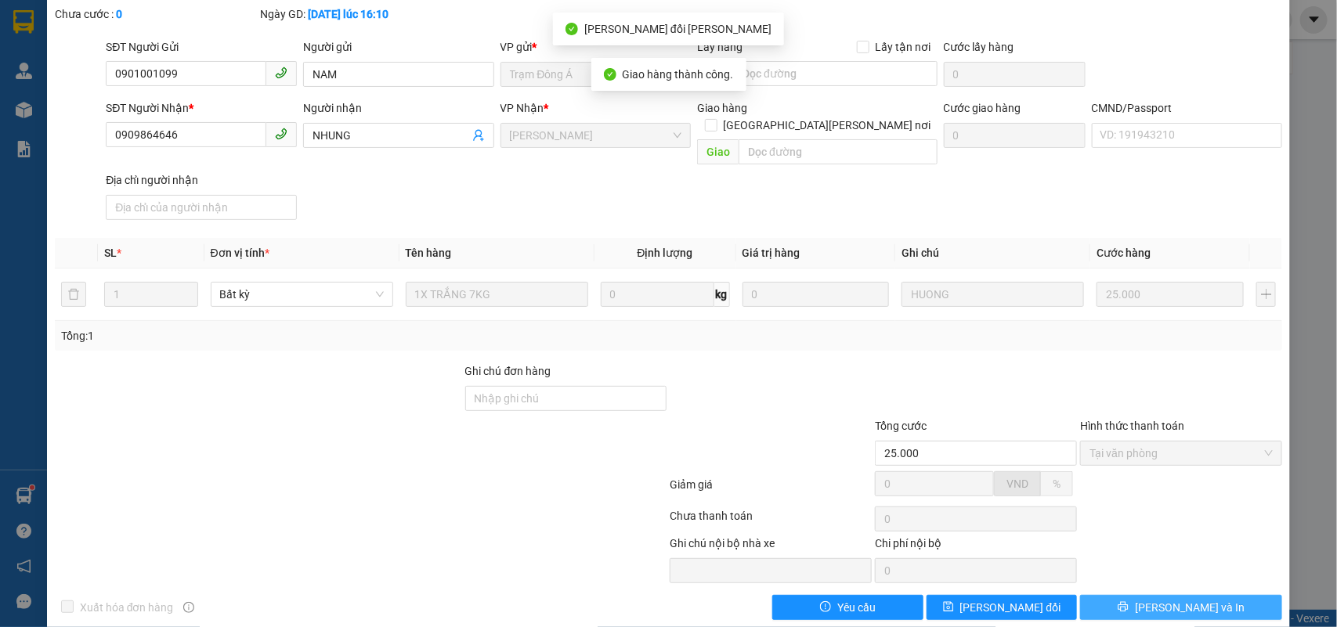
click at [1176, 595] on button "[PERSON_NAME] và In" at bounding box center [1181, 607] width 202 height 25
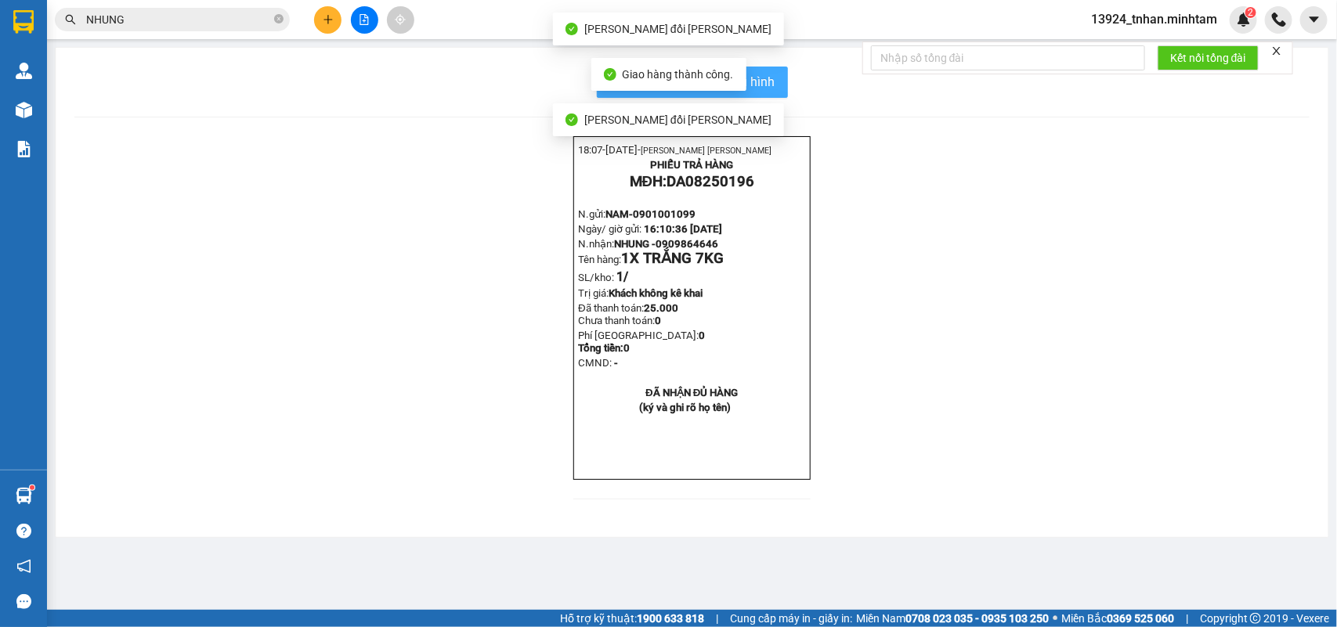
click at [770, 72] on span "In mẫu biên lai tự cấu hình" at bounding box center [701, 82] width 147 height 20
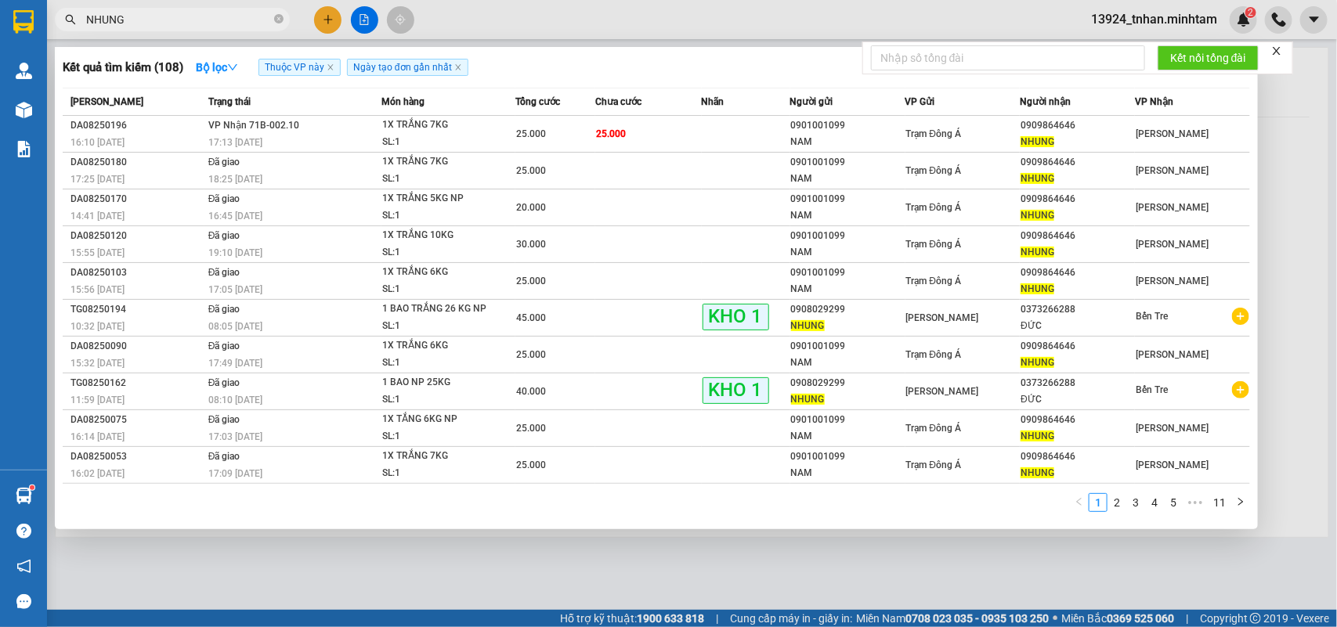
click at [273, 20] on span "NHUNG" at bounding box center [172, 19] width 235 height 23
click at [279, 17] on icon "close-circle" at bounding box center [278, 18] width 9 height 9
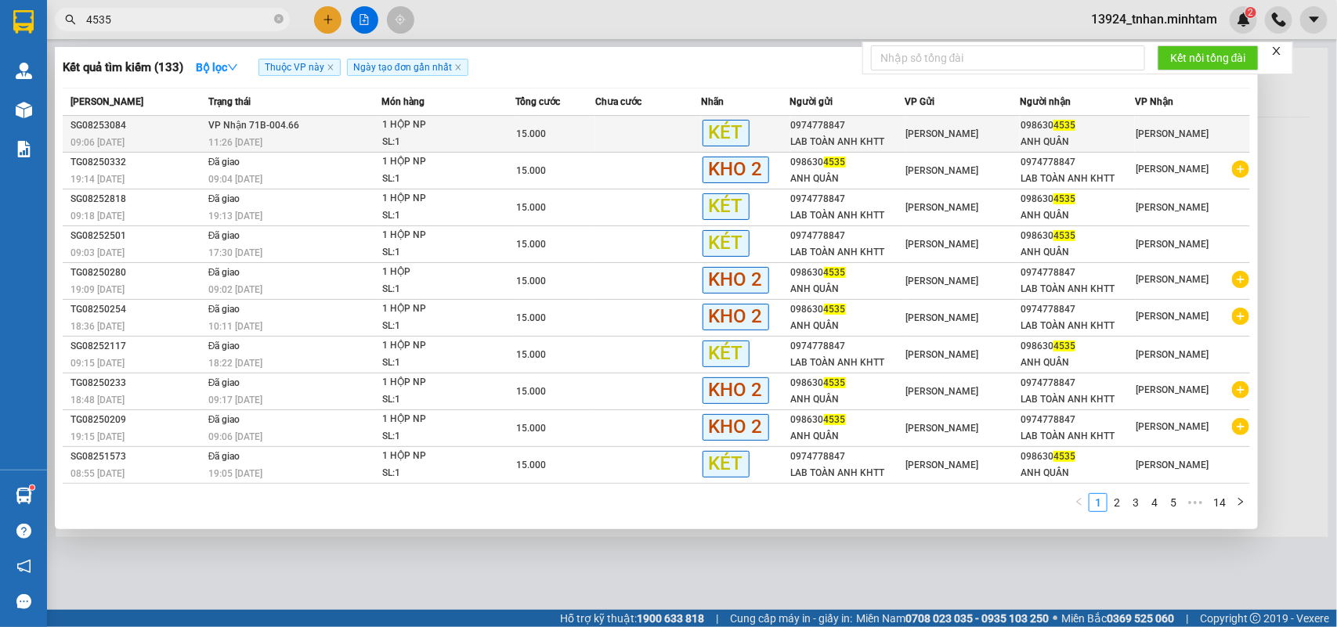
type input "4535"
click at [510, 137] on span "1 HỘP NP SL: 1" at bounding box center [448, 134] width 133 height 34
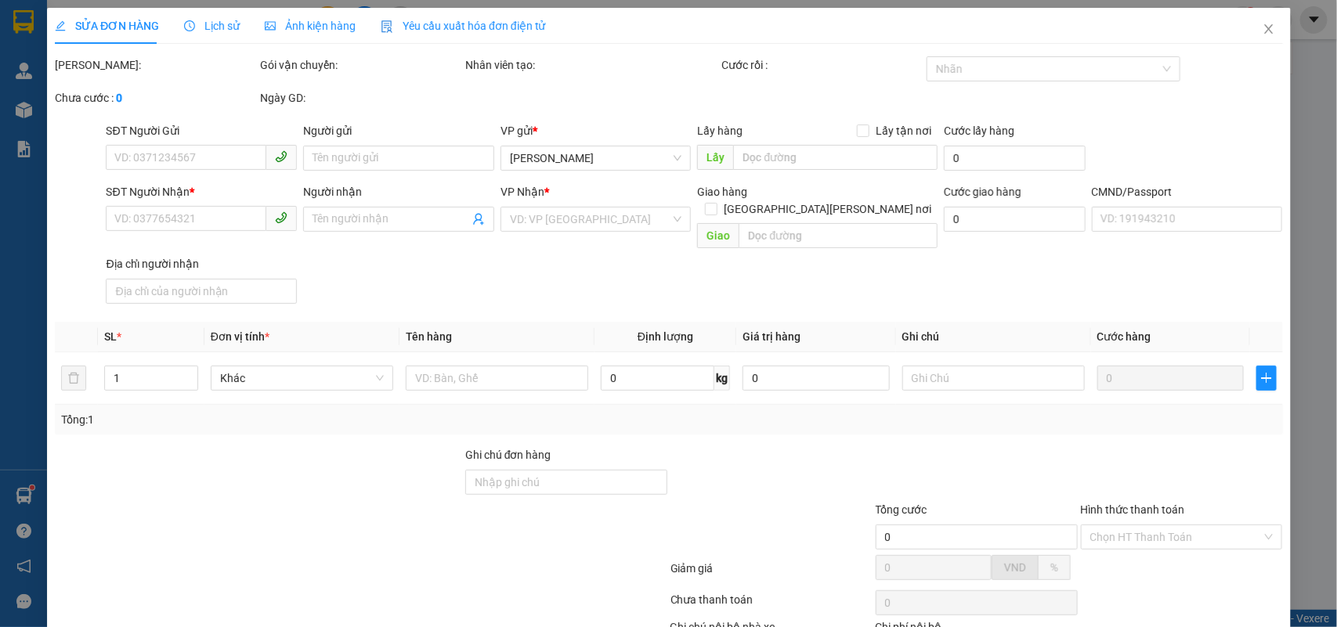
type input "0974778847"
type input "LAB TOÀN ANH KHTT"
type input "0986304535"
type input "ANH QUÂN"
type input "15.000"
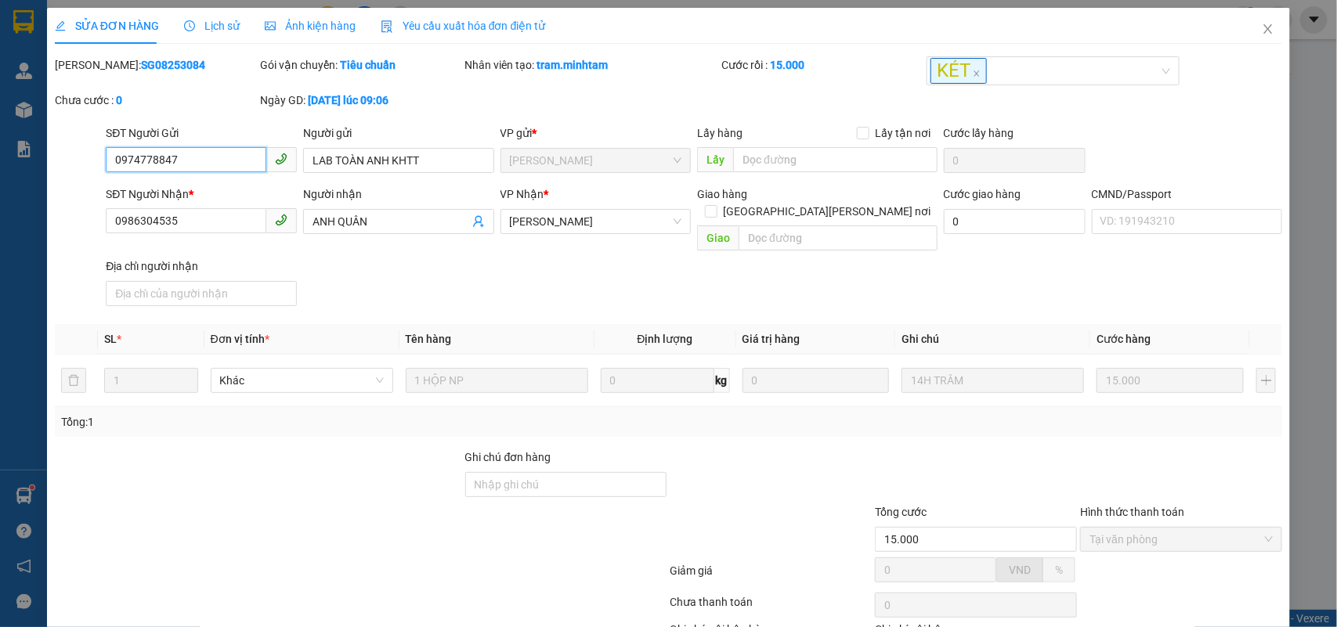
scroll to position [96, 0]
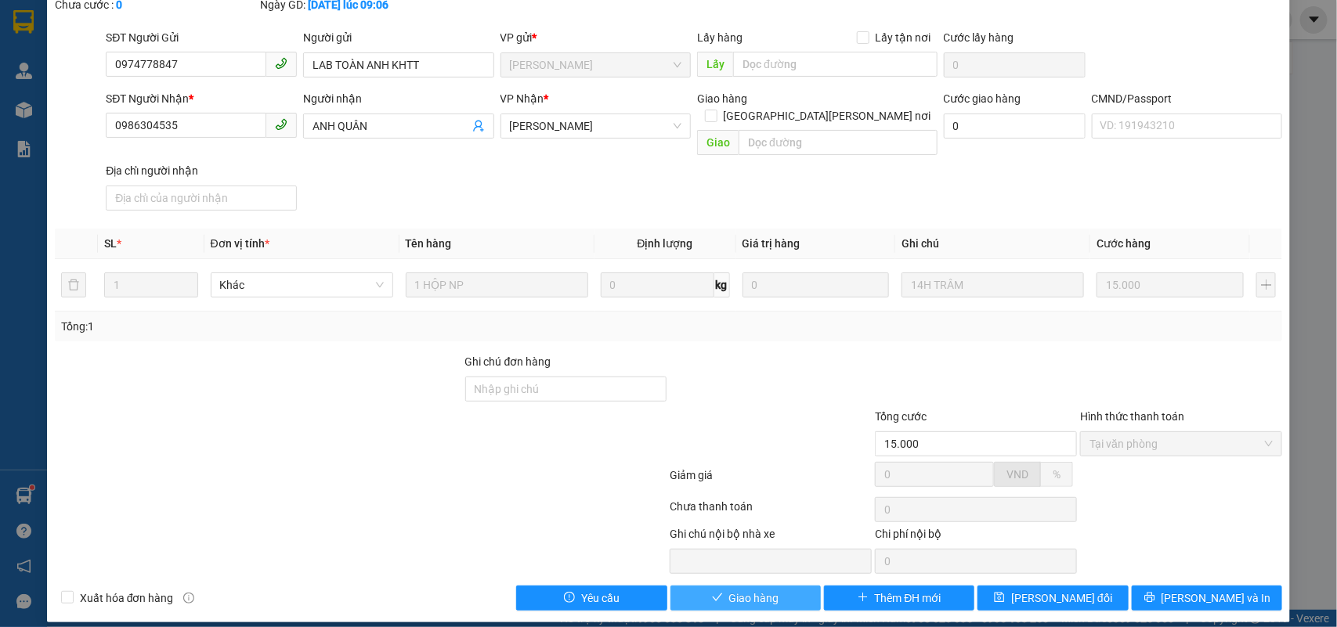
drag, startPoint x: 772, startPoint y: 576, endPoint x: 864, endPoint y: 564, distance: 92.4
click at [778, 586] on button "Giao hàng" at bounding box center [745, 598] width 150 height 25
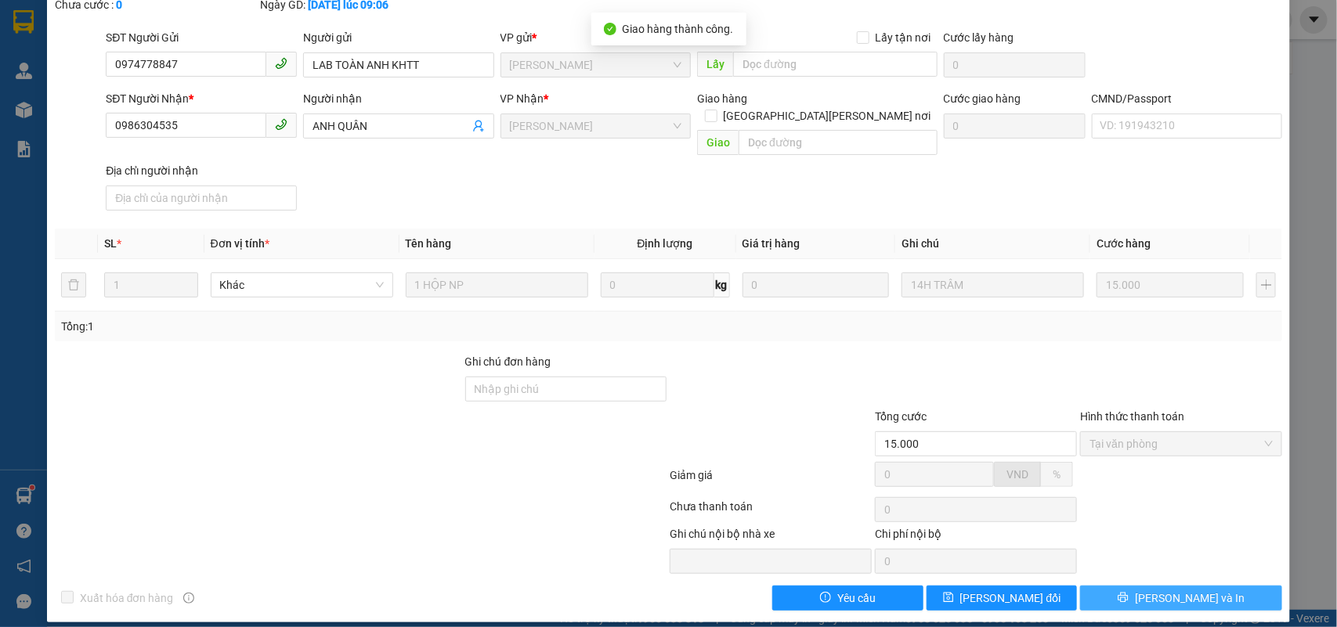
click at [1191, 590] on span "[PERSON_NAME] và In" at bounding box center [1190, 598] width 110 height 17
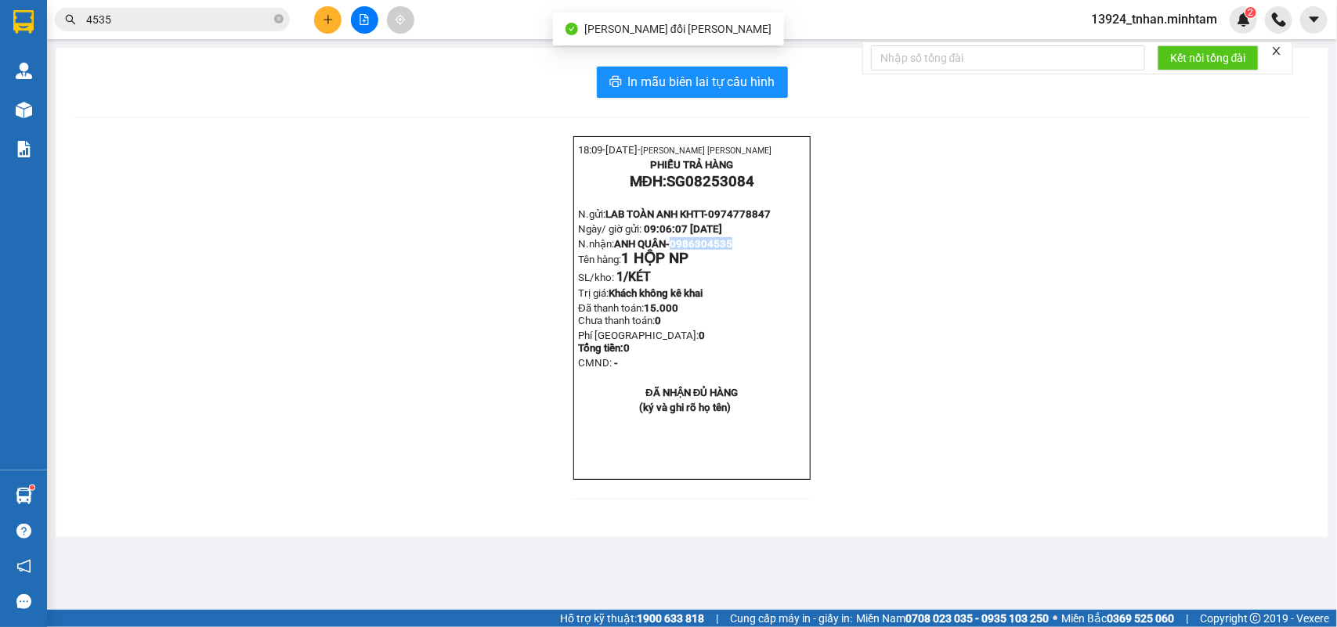
drag, startPoint x: 678, startPoint y: 255, endPoint x: 742, endPoint y: 260, distance: 64.5
click at [742, 260] on p "N.nhận: ANH QUÂN- 0986304535 Tên hàng: 1 HỘP NP" at bounding box center [691, 252] width 227 height 30
copy span "0986304535"
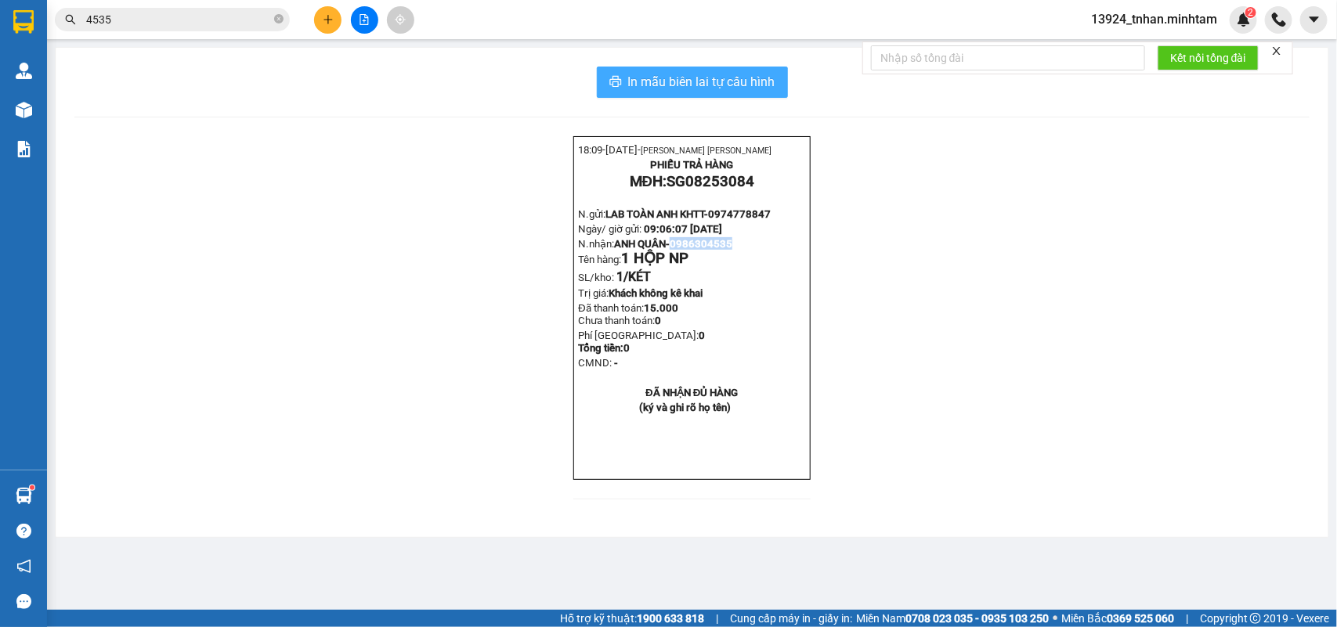
click at [748, 90] on span "In mẫu biên lai tự cấu hình" at bounding box center [701, 82] width 147 height 20
drag, startPoint x: 275, startPoint y: 18, endPoint x: 276, endPoint y: 9, distance: 8.8
click at [275, 17] on icon "close-circle" at bounding box center [278, 18] width 9 height 9
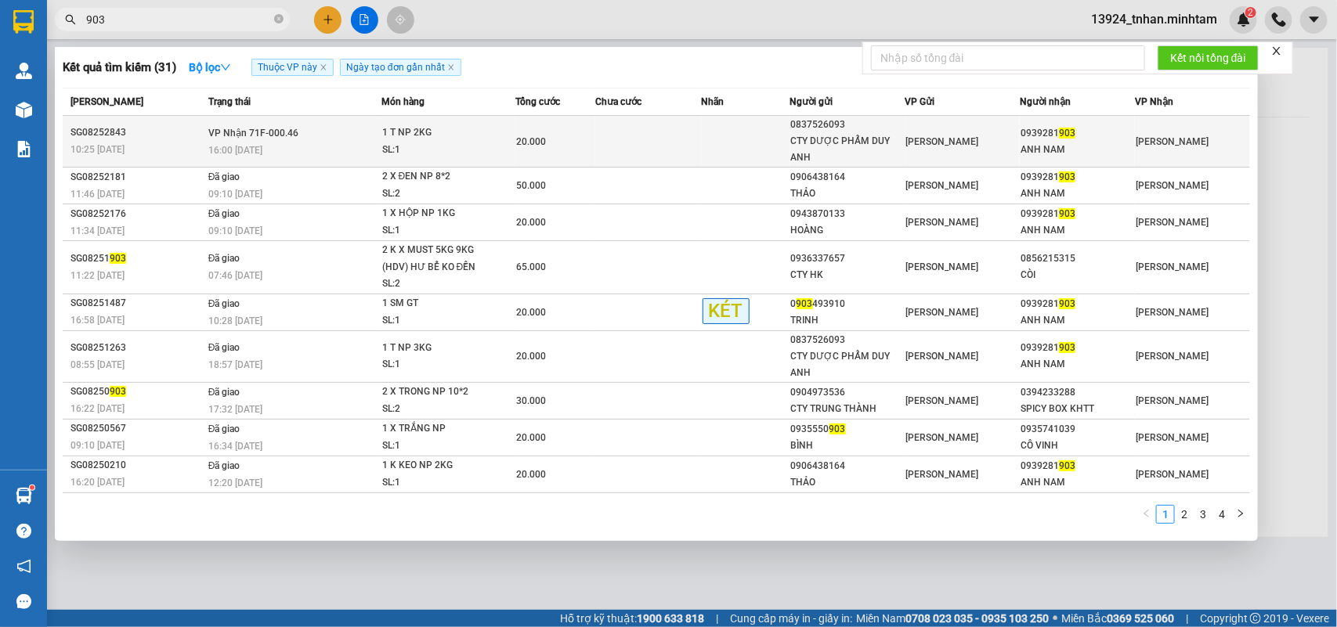
type input "903"
click at [573, 137] on div "20.000" at bounding box center [555, 141] width 78 height 17
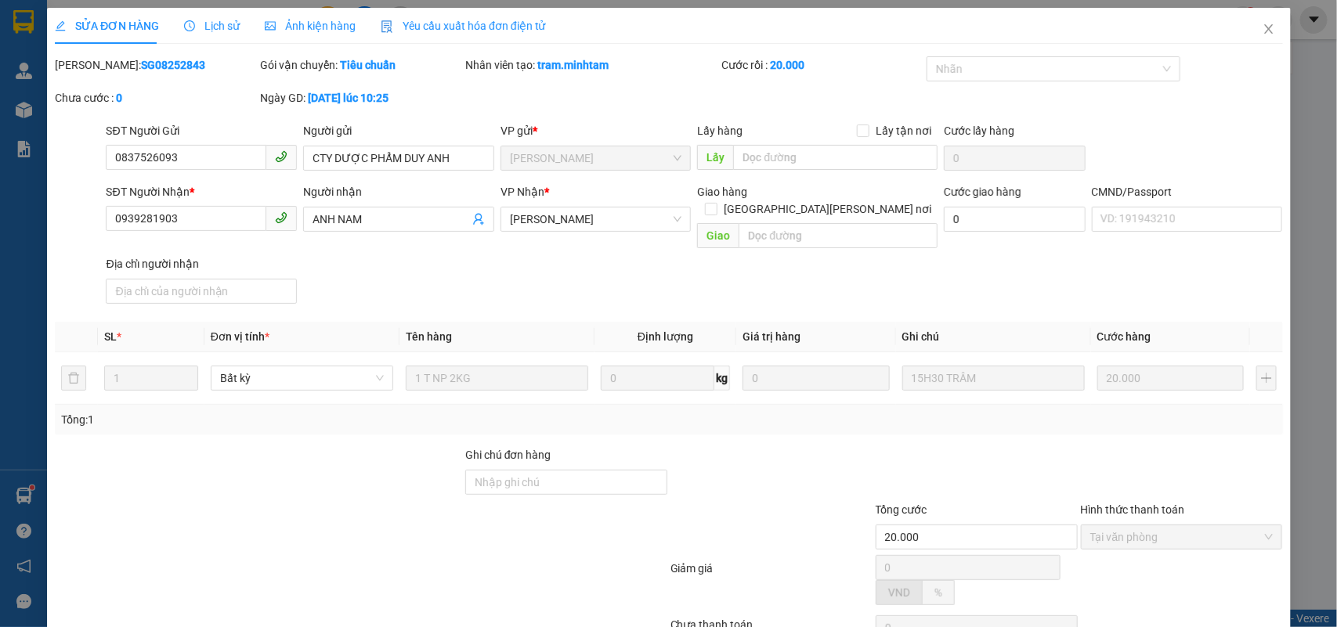
type input "0837526093"
type input "CTY DƯỢC PHẨM DUY ANH"
type input "0939281903"
type input "ANH NAM"
type input "20.000"
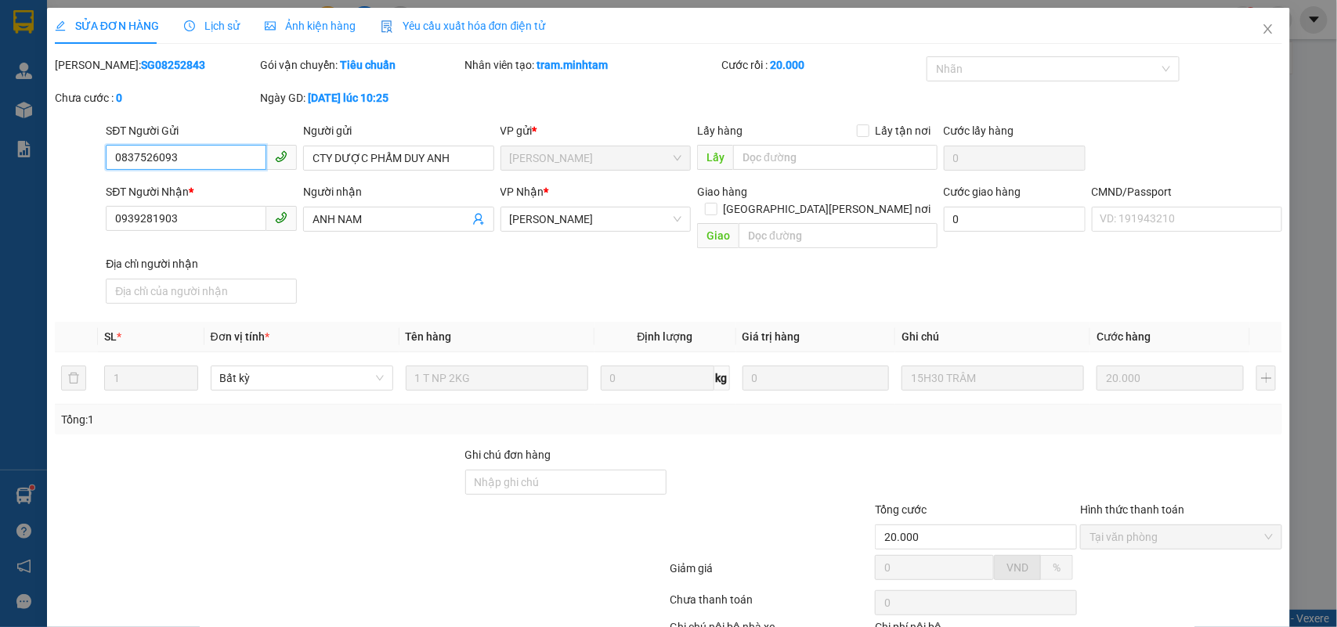
scroll to position [84, 0]
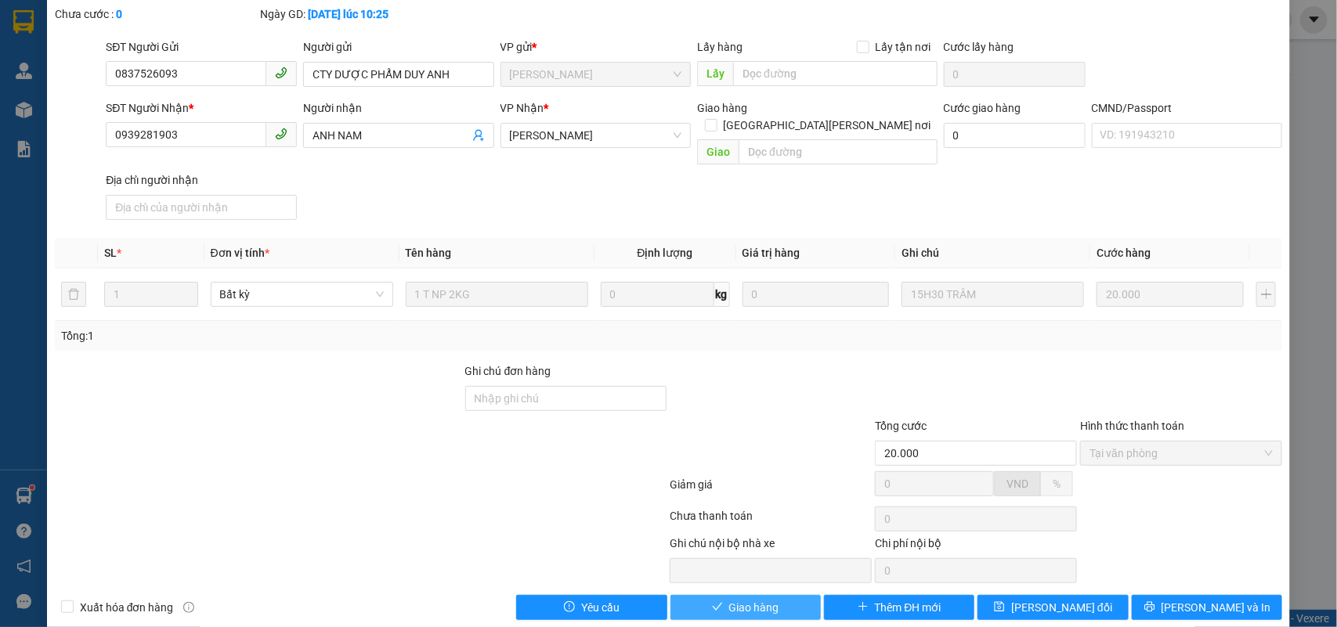
drag, startPoint x: 745, startPoint y: 580, endPoint x: 780, endPoint y: 588, distance: 36.1
click at [746, 595] on button "Giao hàng" at bounding box center [745, 607] width 150 height 25
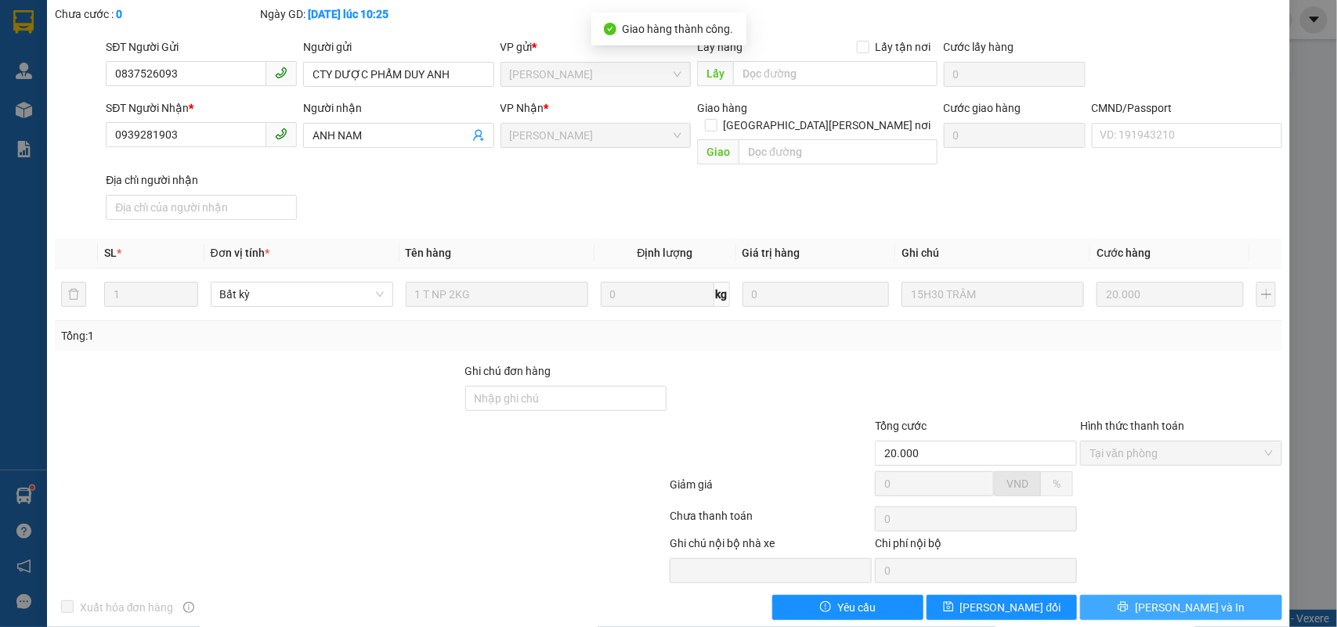
drag, startPoint x: 1208, startPoint y: 586, endPoint x: 1169, endPoint y: 576, distance: 40.5
click at [1204, 595] on button "[PERSON_NAME] và In" at bounding box center [1181, 607] width 202 height 25
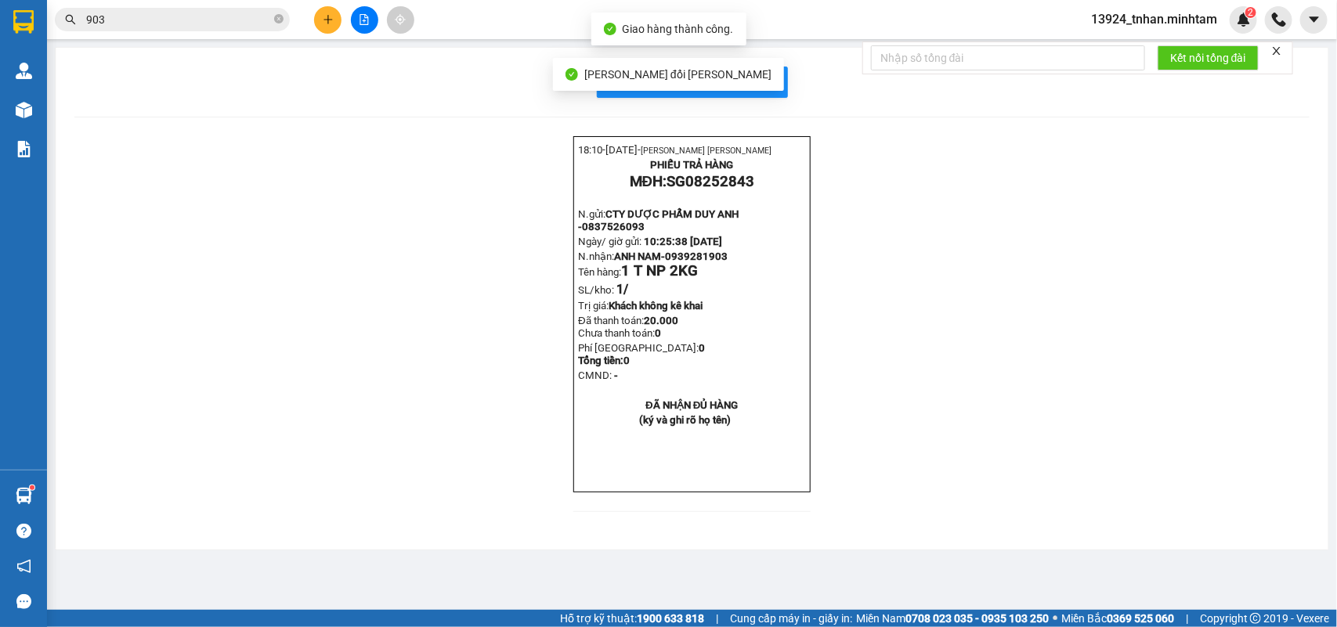
click at [748, 86] on div "Lưu thay đổi thành công" at bounding box center [668, 74] width 231 height 33
click at [764, 85] on span "In mẫu biên lai tự cấu hình" at bounding box center [701, 82] width 147 height 20
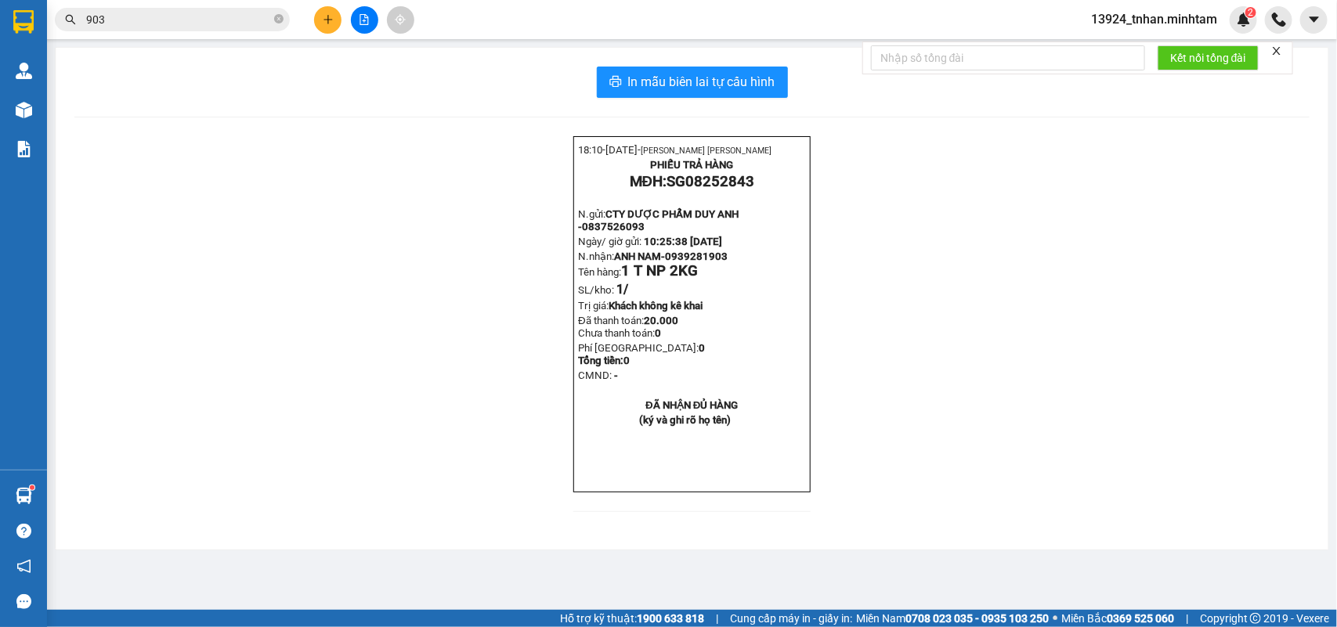
click at [327, 16] on icon "plus" at bounding box center [328, 19] width 11 height 11
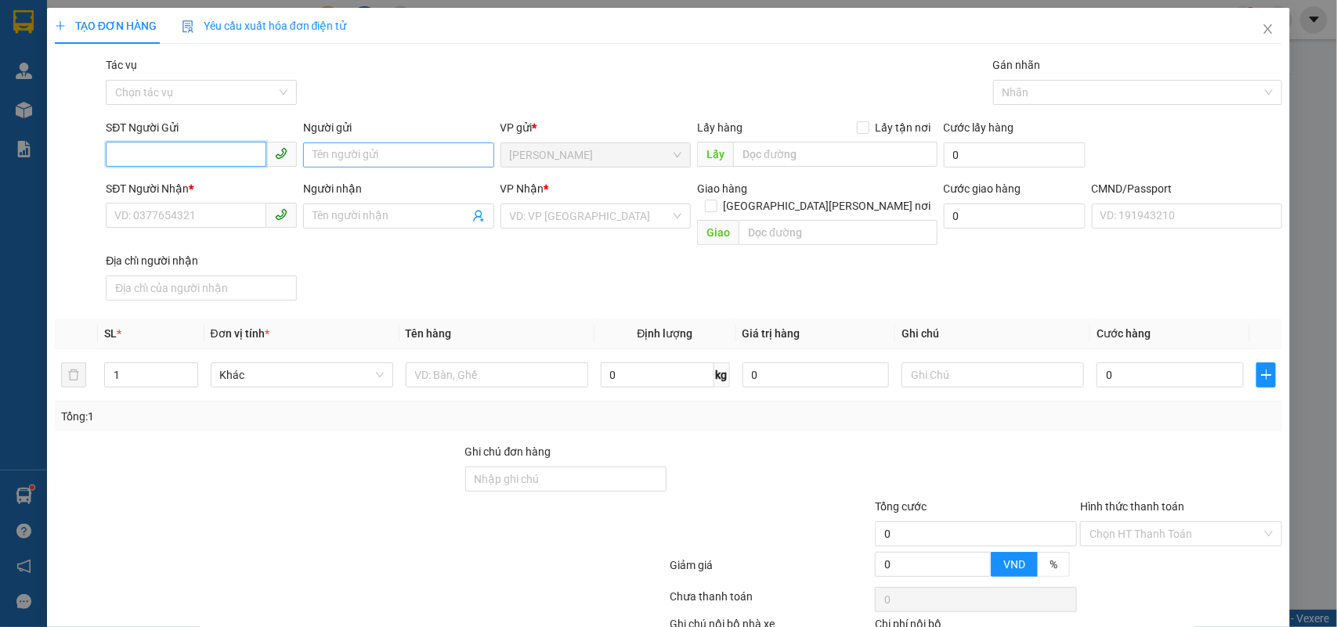
paste input "0986304535"
type input "0986304535"
click at [236, 184] on div "0986304535 - ANH QUÂN" at bounding box center [199, 187] width 170 height 17
type input "ANH QUÂN"
type input "0974778847"
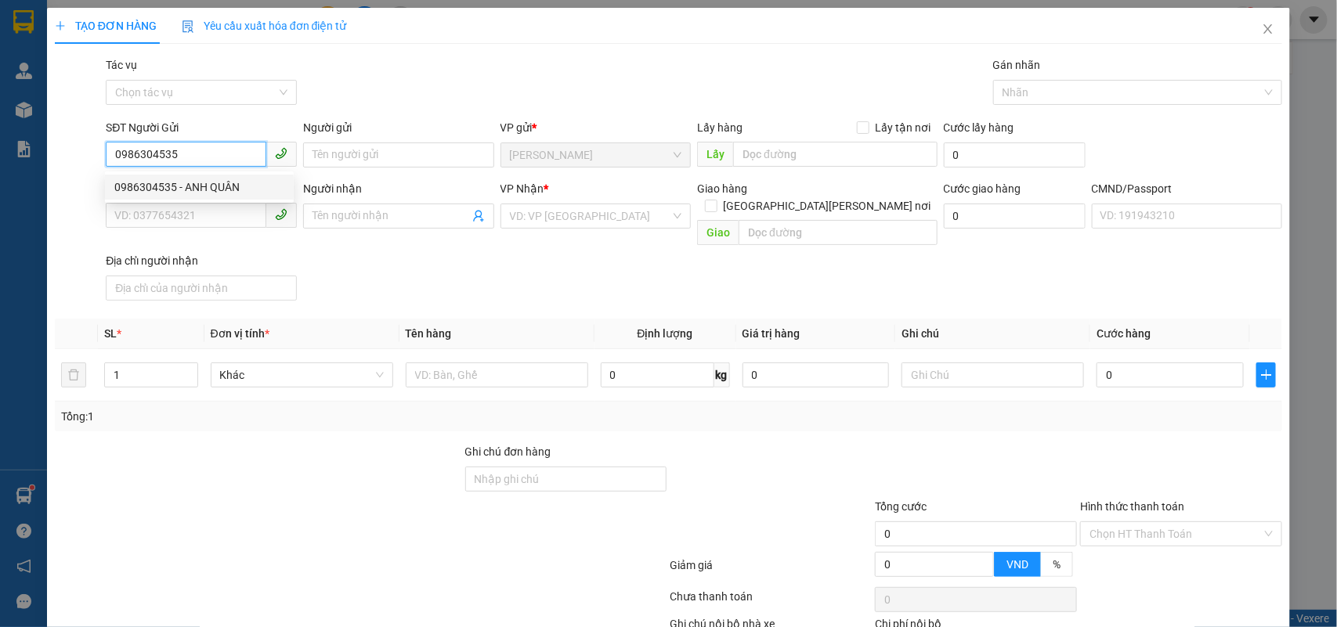
type input "LAB TOÀN ANH KHTT"
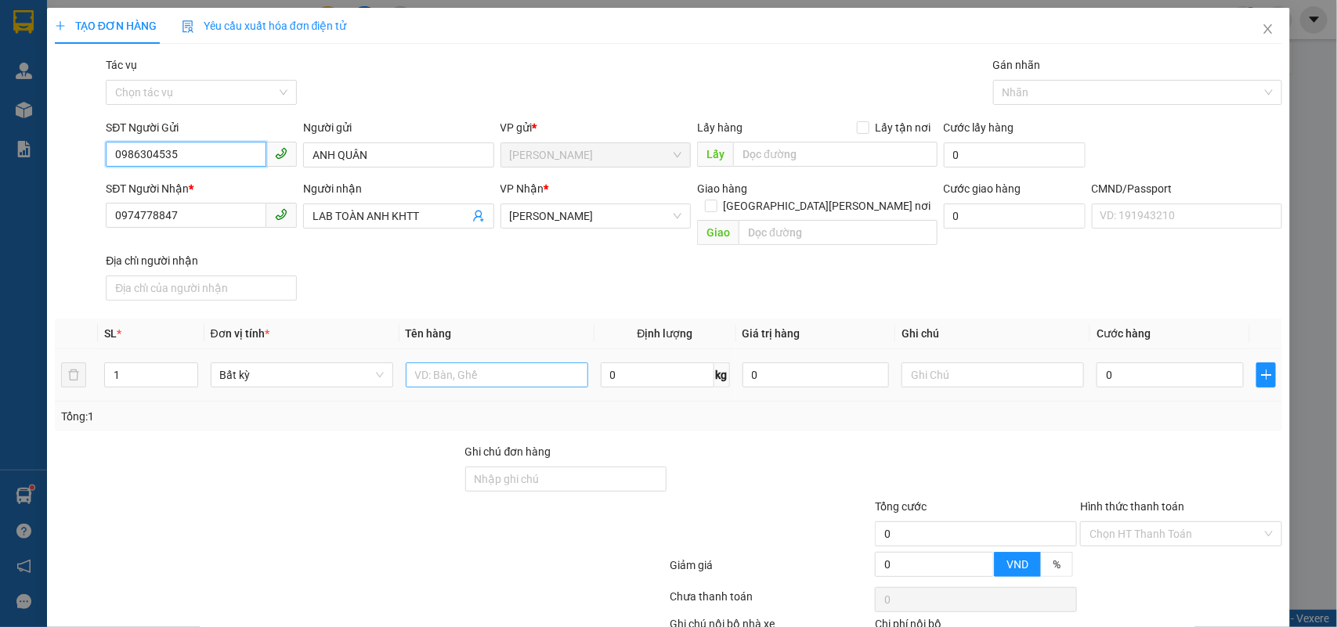
type input "0986304535"
click at [447, 370] on input "text" at bounding box center [497, 375] width 183 height 25
type input "1 hộp np"
click at [1120, 363] on input "0" at bounding box center [1170, 375] width 147 height 25
type input "1"
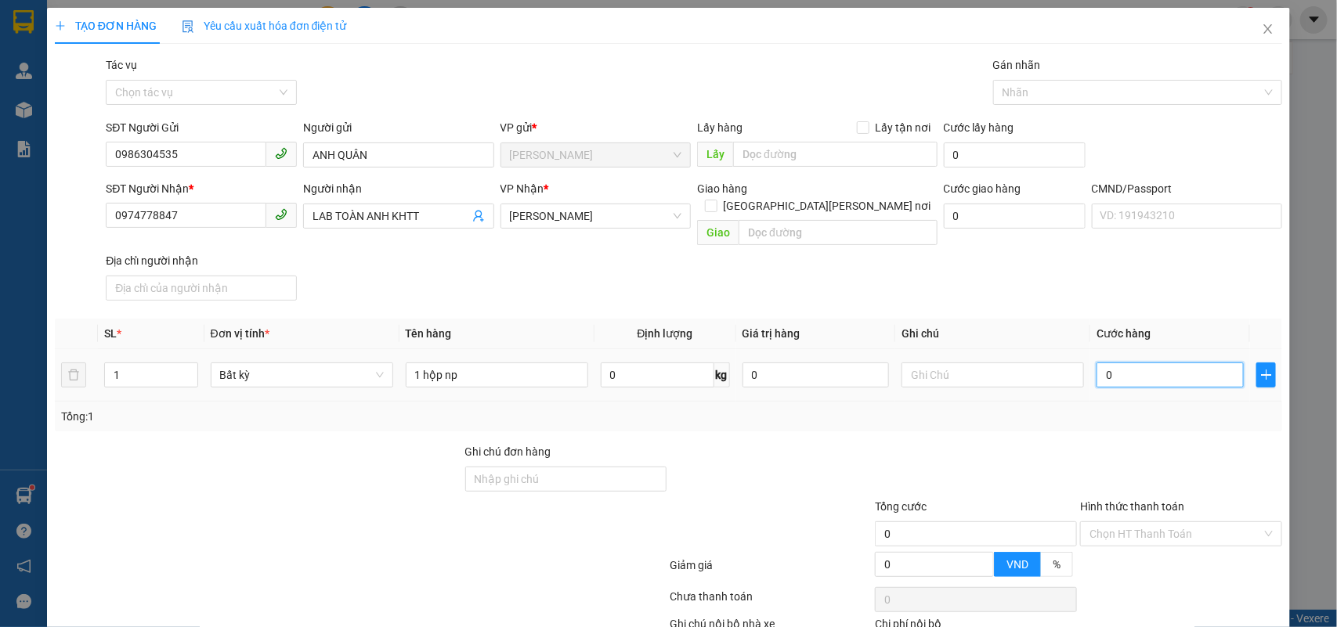
type input "1"
type input "15"
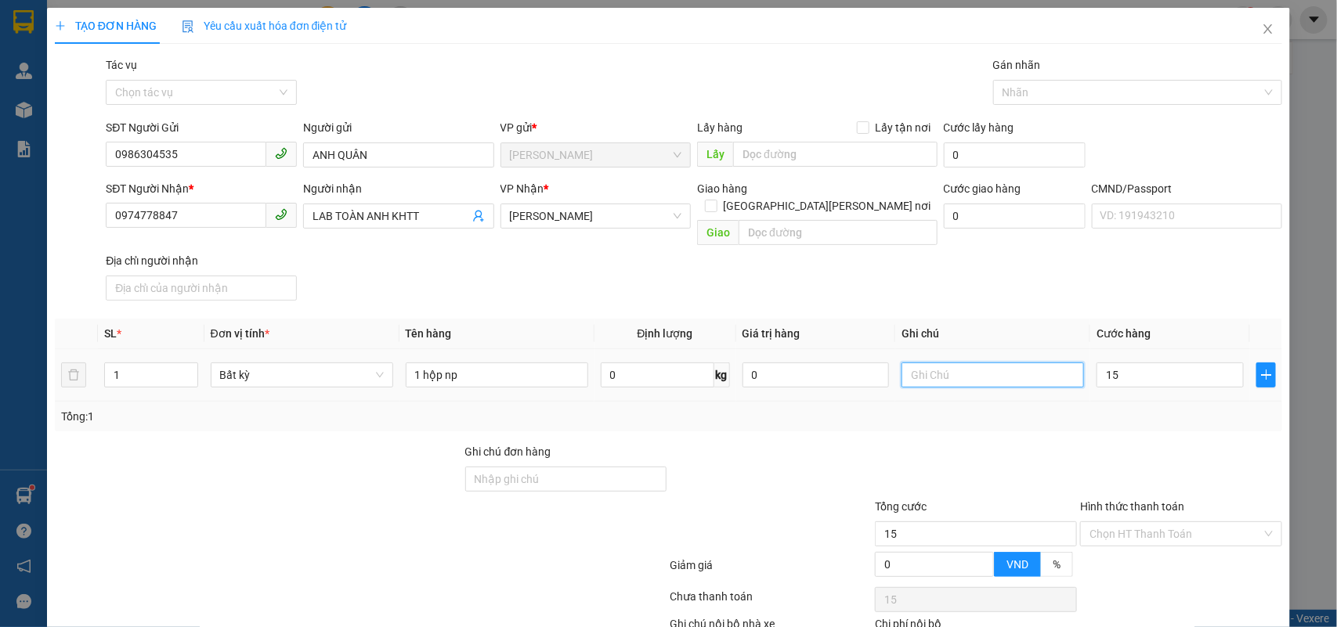
type input "15.000"
click at [1046, 363] on input "text" at bounding box center [993, 375] width 183 height 25
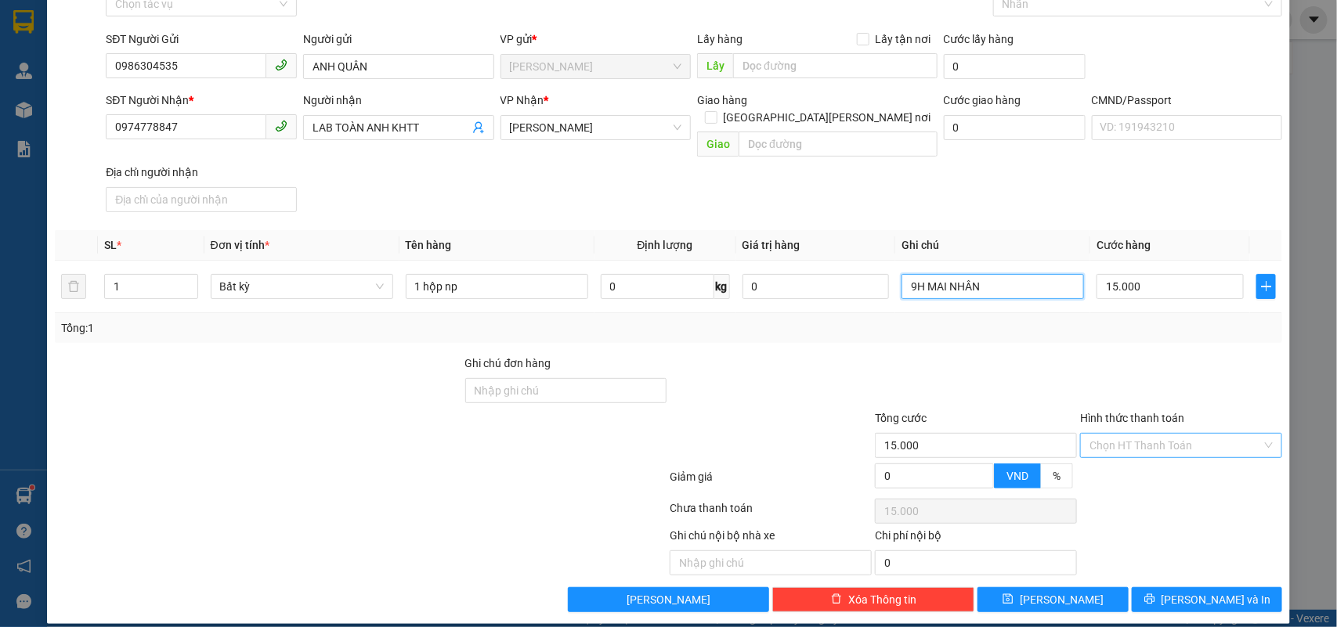
type input "9H MAI NHÂN"
click at [1133, 434] on input "Hình thức thanh toán" at bounding box center [1176, 445] width 172 height 23
click at [1140, 446] on div "Hình thức thanh toán Chọn HT Thanh Toán" at bounding box center [1181, 437] width 202 height 55
click at [1138, 434] on input "Hình thức thanh toán" at bounding box center [1176, 445] width 172 height 23
click at [1137, 460] on div "Tại văn phòng" at bounding box center [1169, 461] width 181 height 17
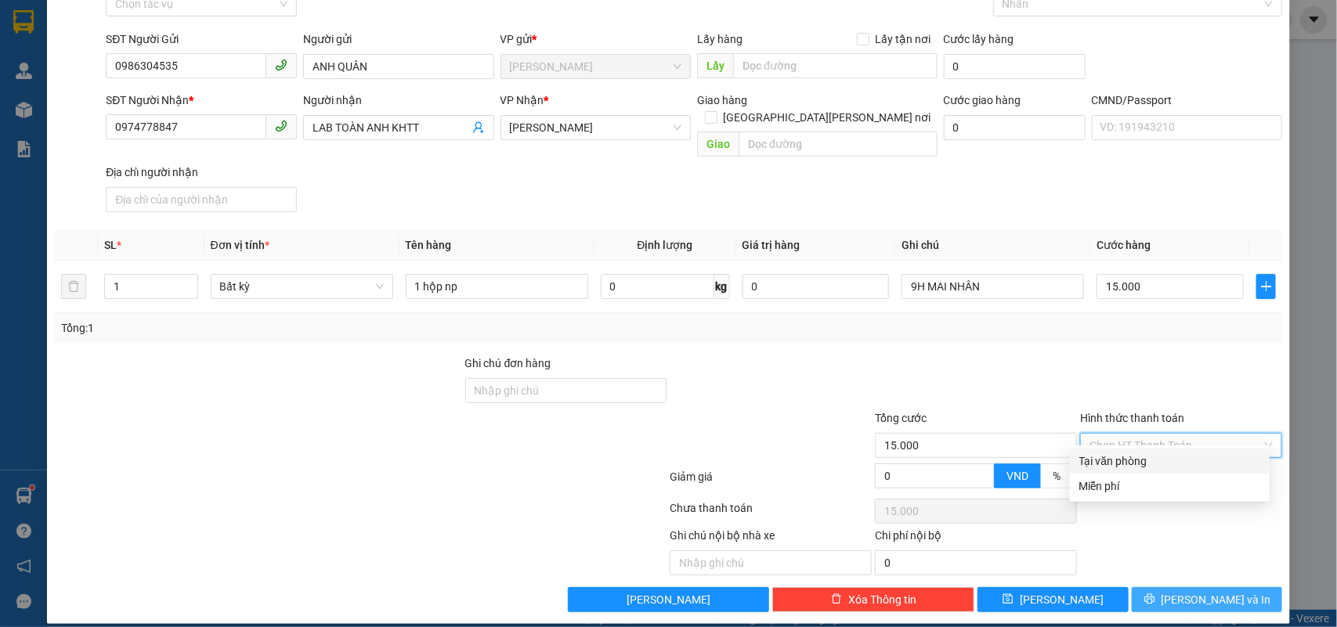
type input "0"
click at [1187, 593] on span "[PERSON_NAME] và In" at bounding box center [1217, 599] width 110 height 17
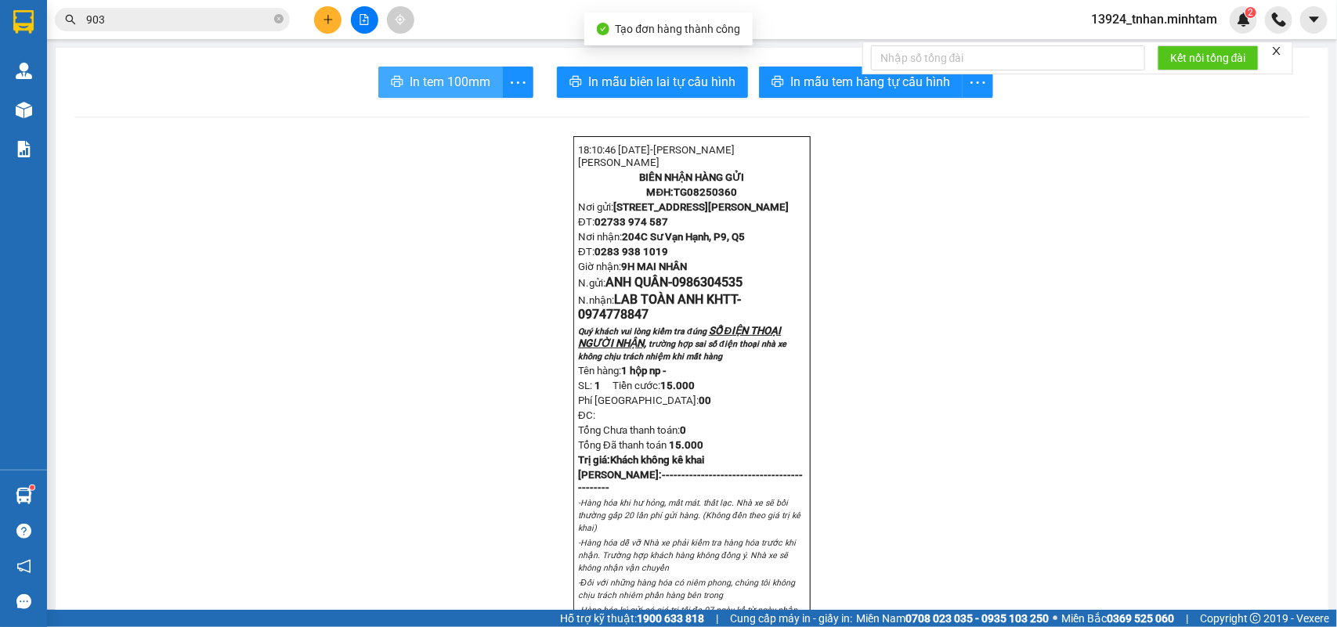
click at [378, 84] on button "In tem 100mm" at bounding box center [440, 82] width 125 height 31
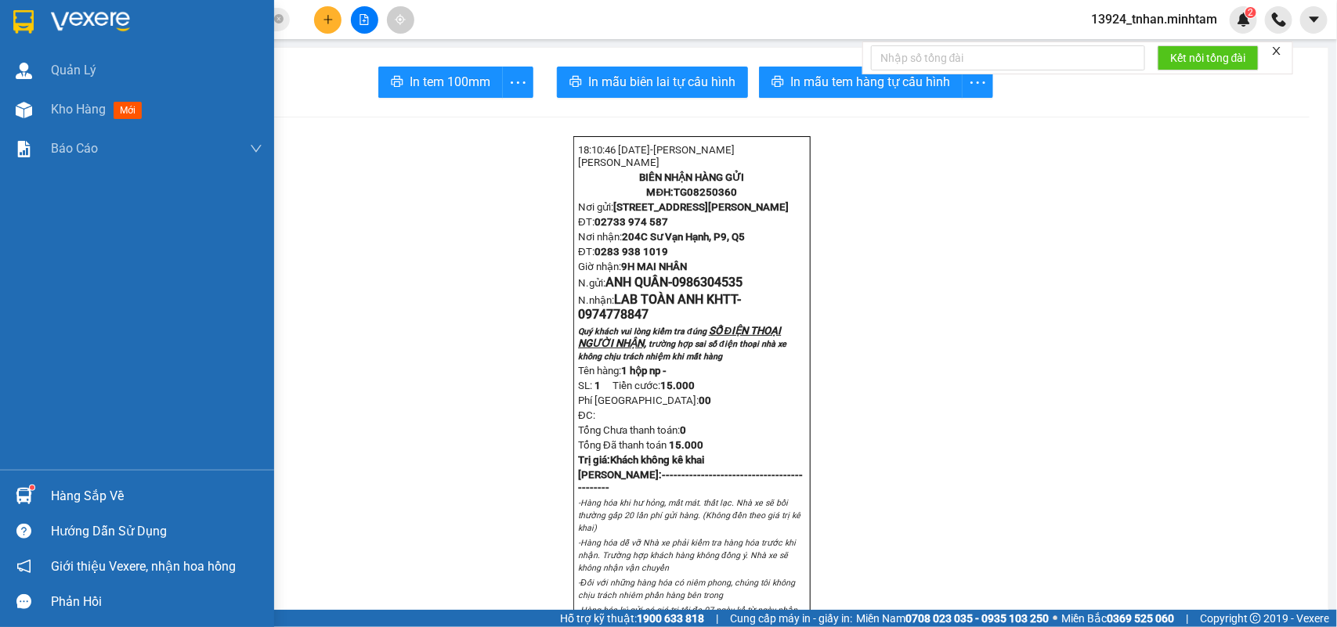
click at [84, 479] on div "Hàng sắp về" at bounding box center [137, 496] width 274 height 35
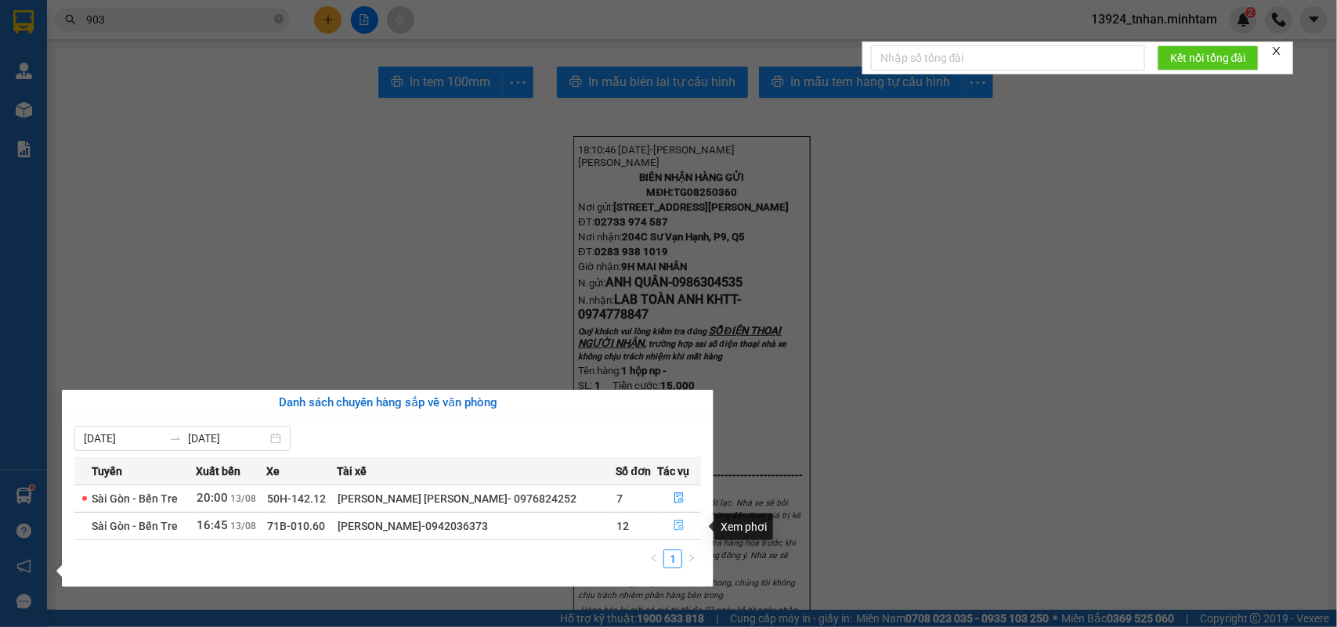
click at [675, 527] on icon "file-done" at bounding box center [679, 525] width 11 height 11
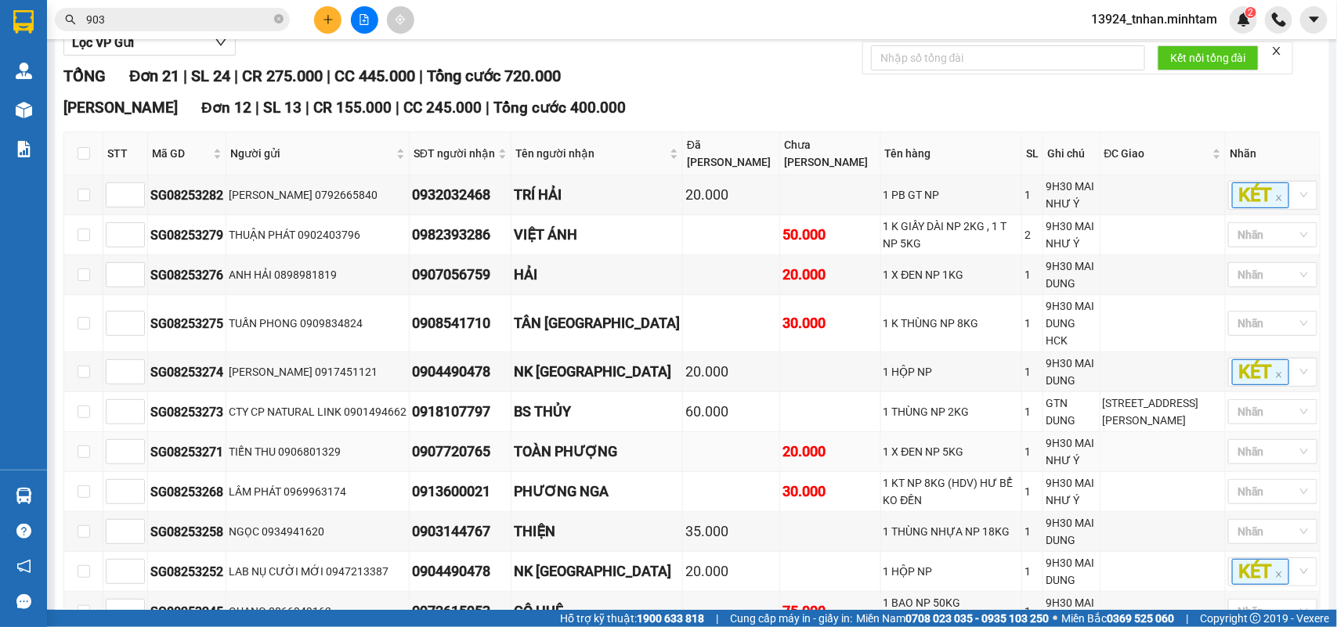
scroll to position [294, 0]
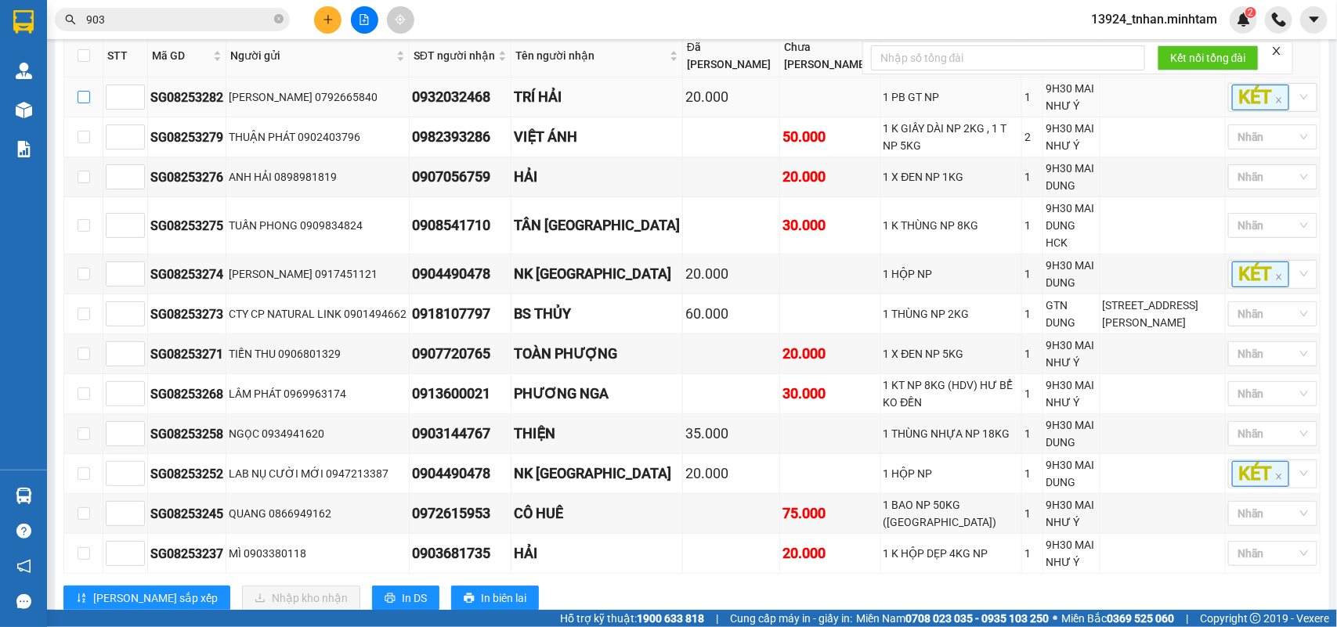
click at [89, 106] on label at bounding box center [84, 97] width 13 height 17
click at [89, 103] on input "checkbox" at bounding box center [84, 97] width 13 height 13
checkbox input "true"
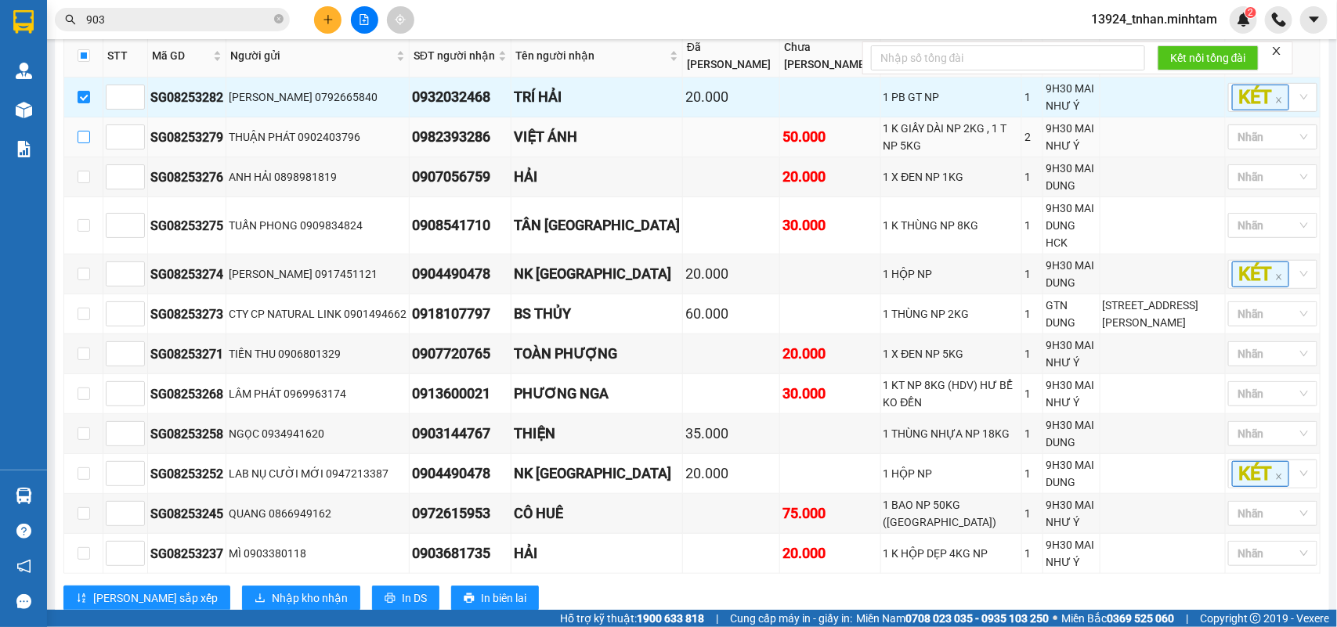
click at [82, 143] on input "checkbox" at bounding box center [84, 137] width 13 height 13
checkbox input "true"
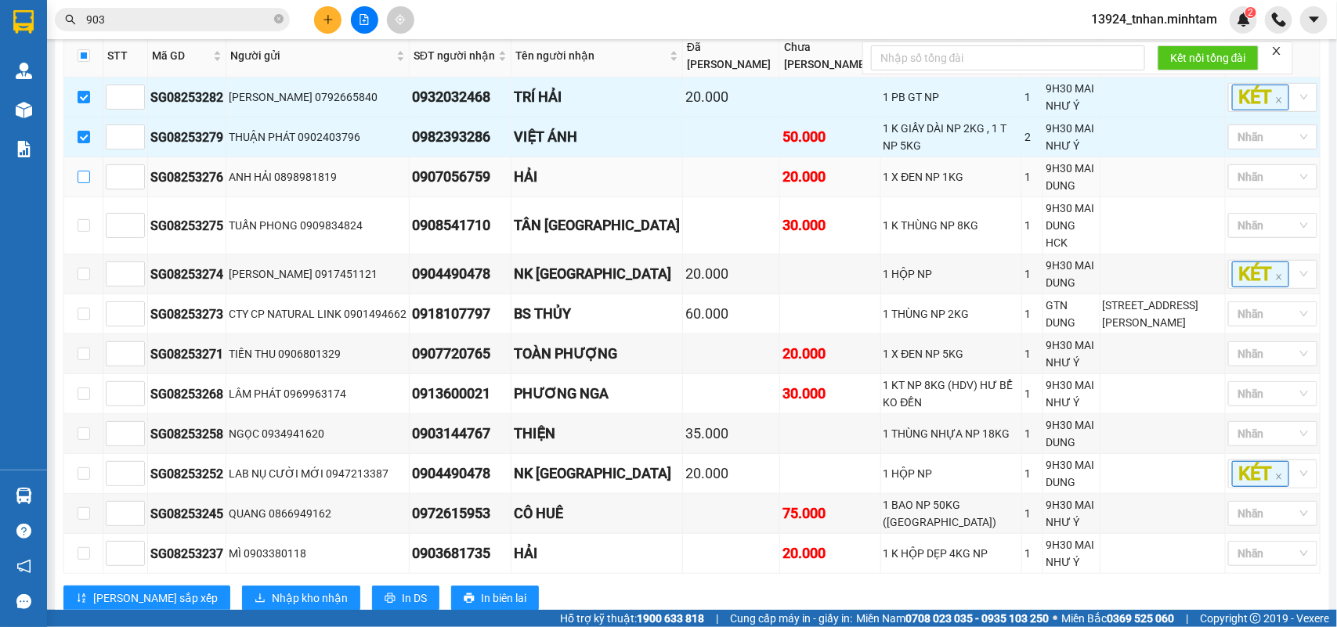
click at [78, 183] on input "checkbox" at bounding box center [84, 177] width 13 height 13
checkbox input "true"
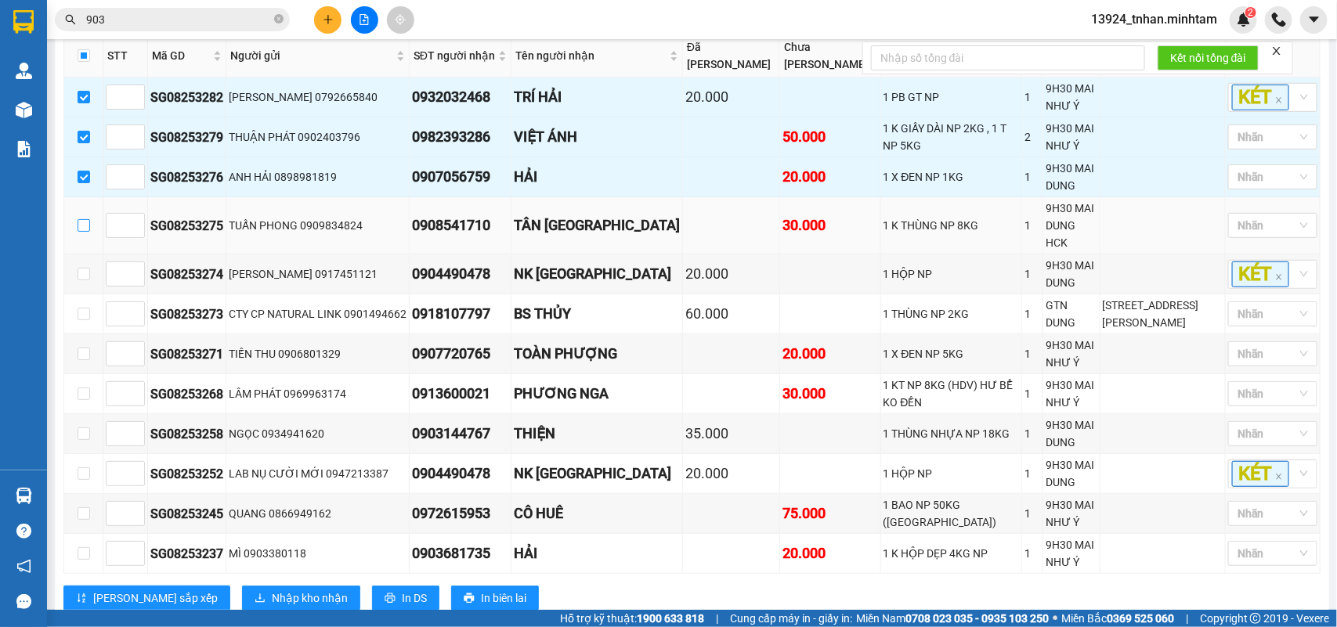
click at [84, 232] on input "checkbox" at bounding box center [84, 225] width 13 height 13
checkbox input "true"
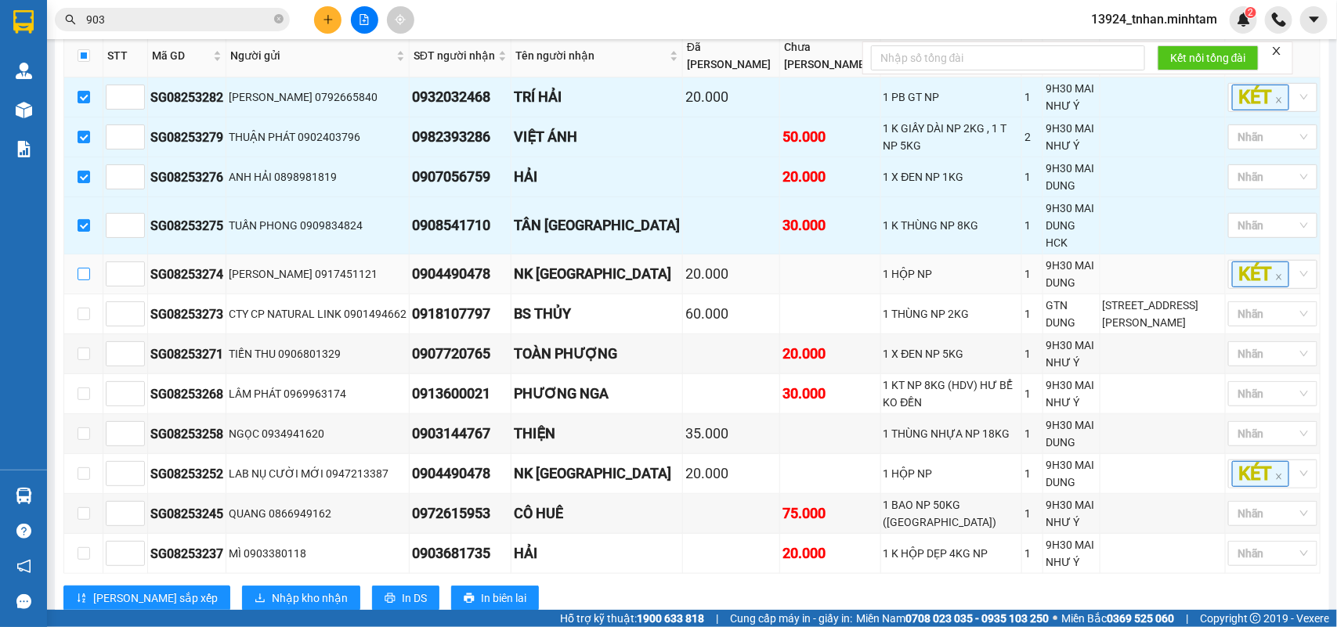
click at [82, 280] on input "checkbox" at bounding box center [84, 274] width 13 height 13
checkbox input "true"
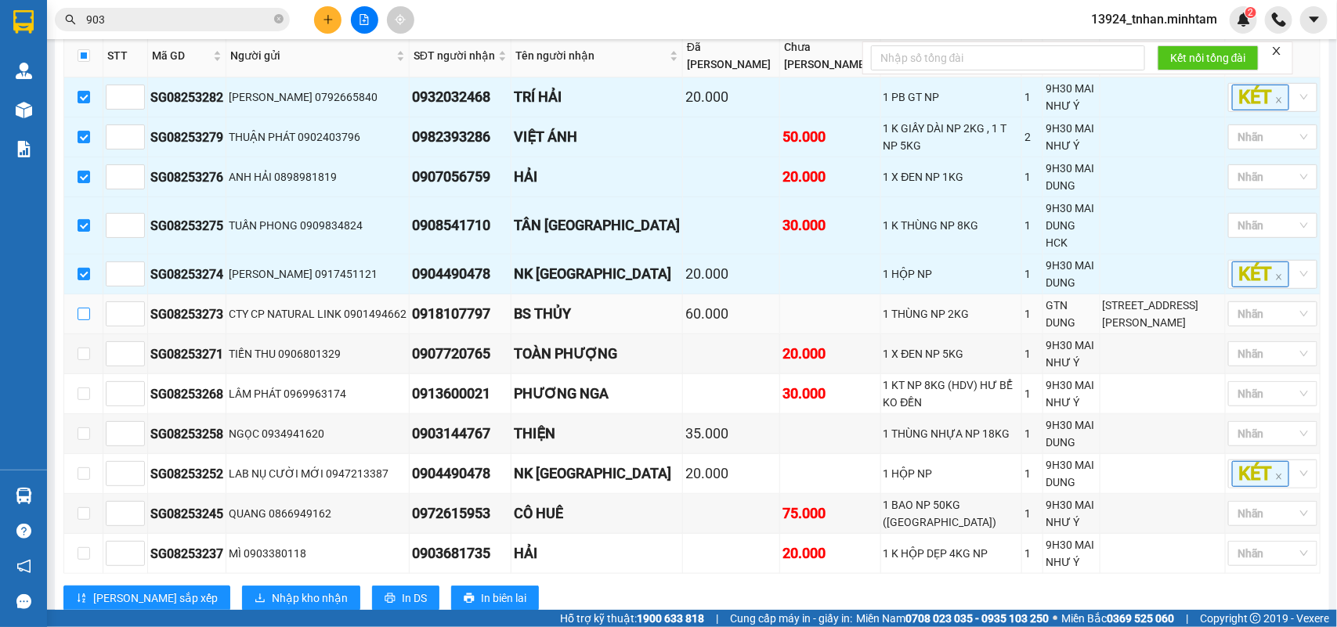
click at [85, 309] on input "checkbox" at bounding box center [84, 314] width 13 height 13
checkbox input "true"
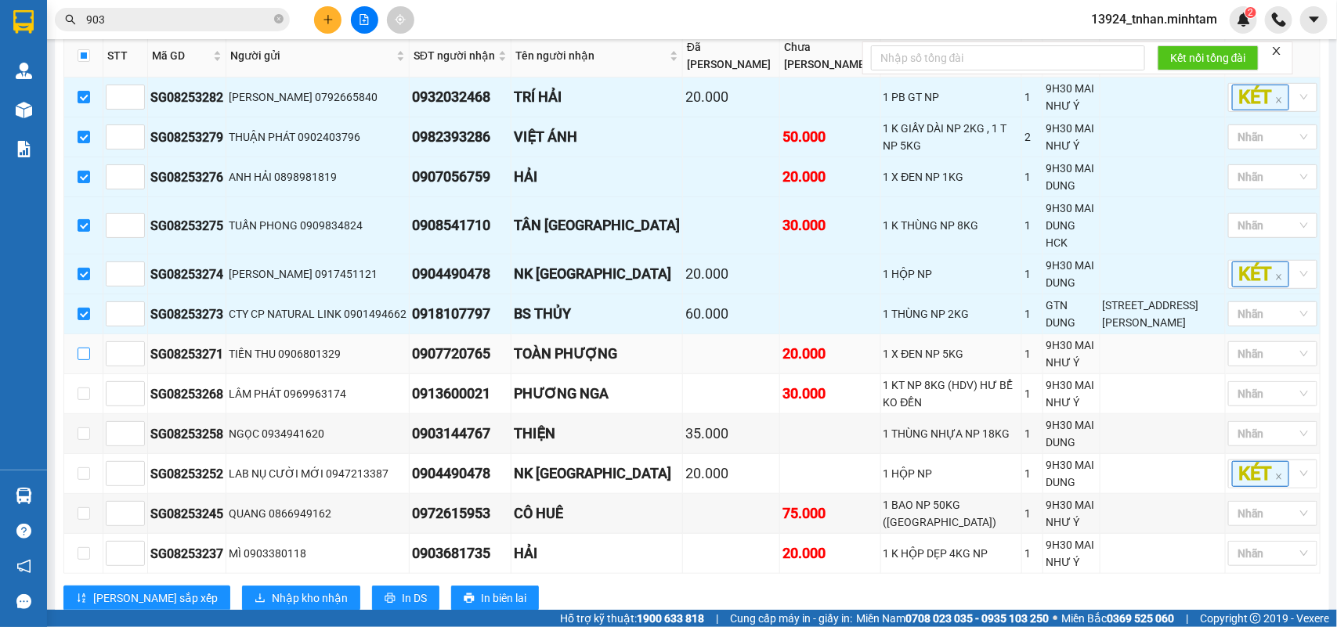
click at [85, 353] on input "checkbox" at bounding box center [84, 354] width 13 height 13
checkbox input "true"
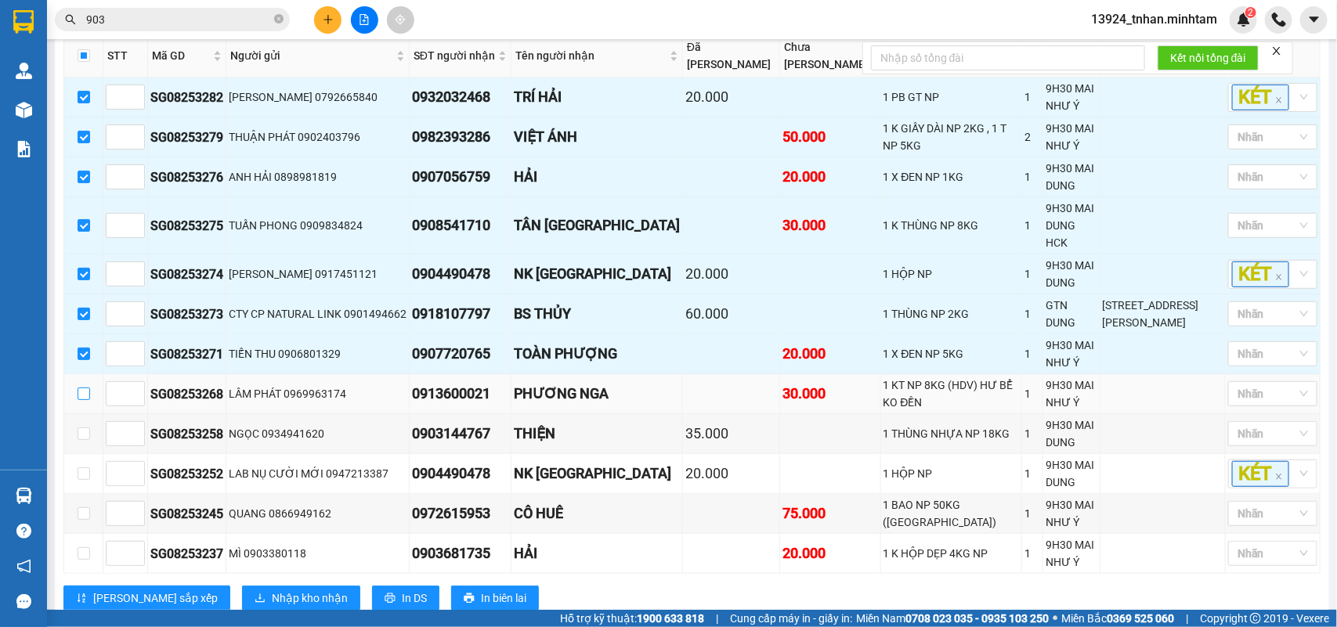
click at [85, 388] on input "checkbox" at bounding box center [84, 394] width 13 height 13
checkbox input "true"
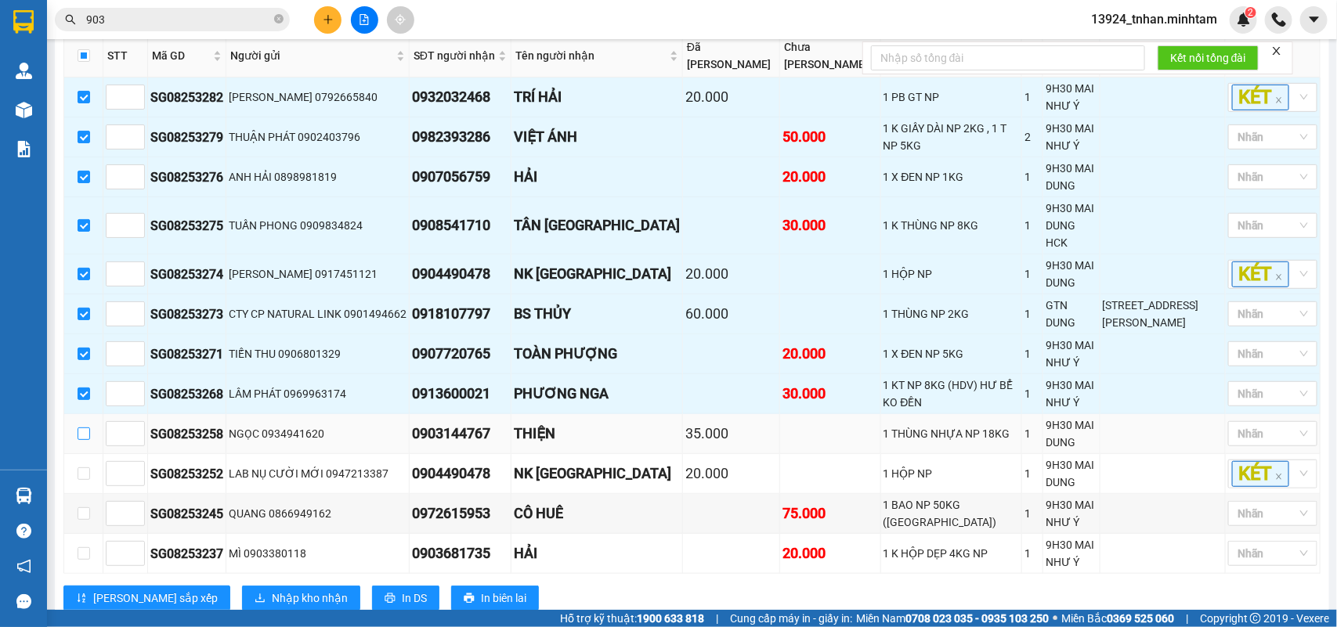
click at [84, 428] on input "checkbox" at bounding box center [84, 434] width 13 height 13
checkbox input "true"
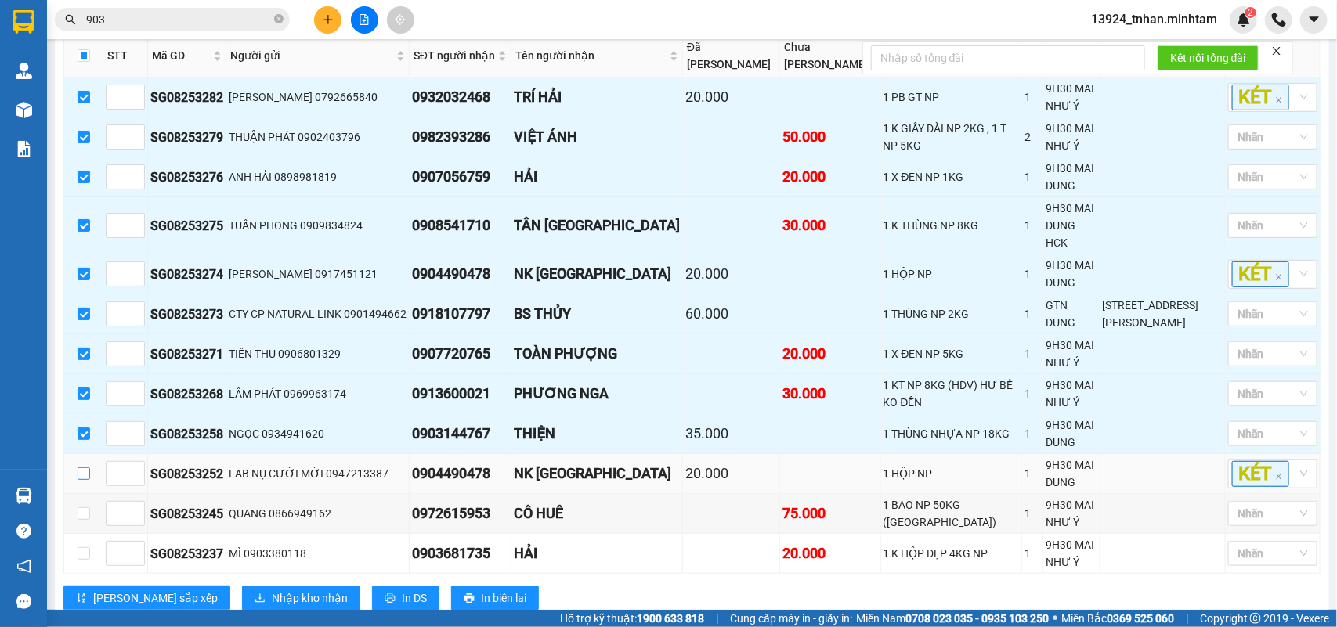
click at [81, 468] on input "checkbox" at bounding box center [84, 474] width 13 height 13
checkbox input "true"
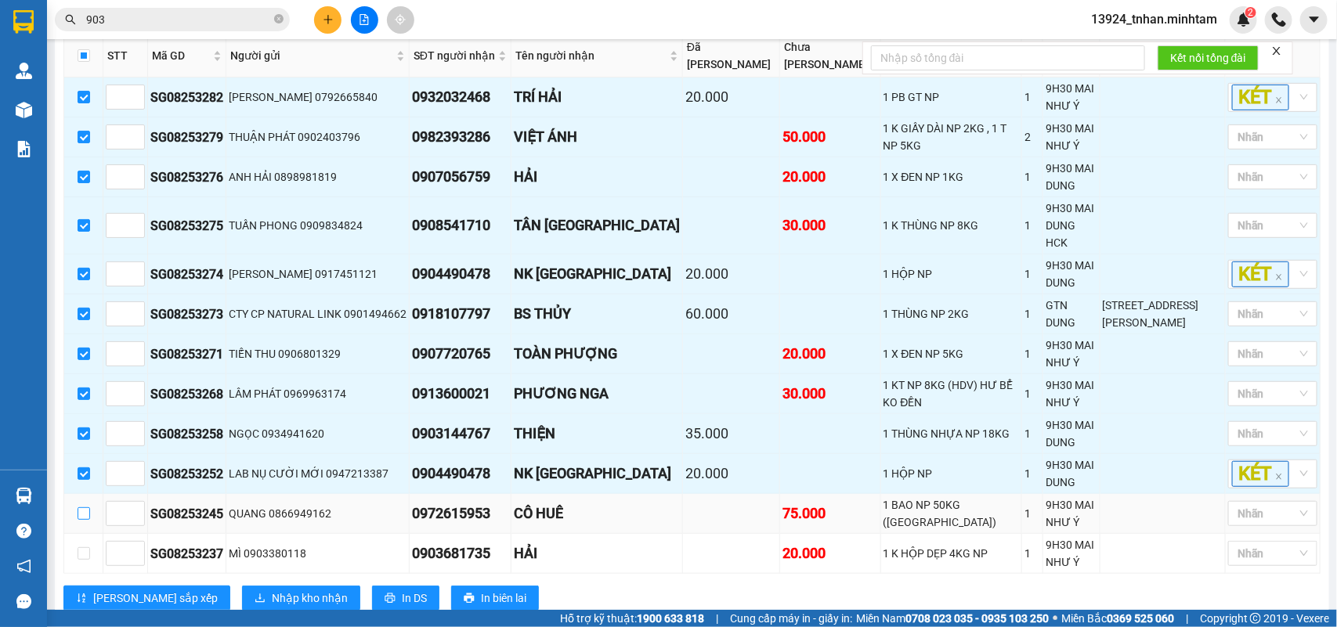
drag, startPoint x: 81, startPoint y: 490, endPoint x: 87, endPoint y: 502, distance: 14.0
click at [81, 508] on input "checkbox" at bounding box center [84, 514] width 13 height 13
checkbox input "true"
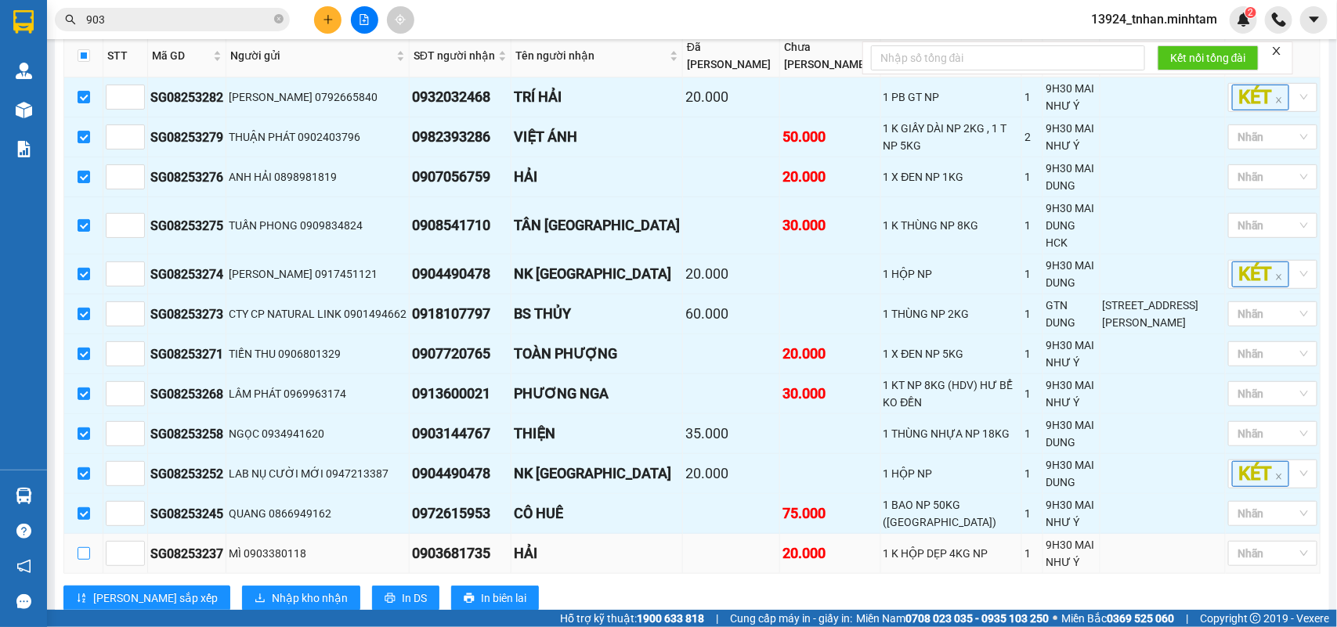
click at [86, 548] on input "checkbox" at bounding box center [84, 554] width 13 height 13
checkbox input "true"
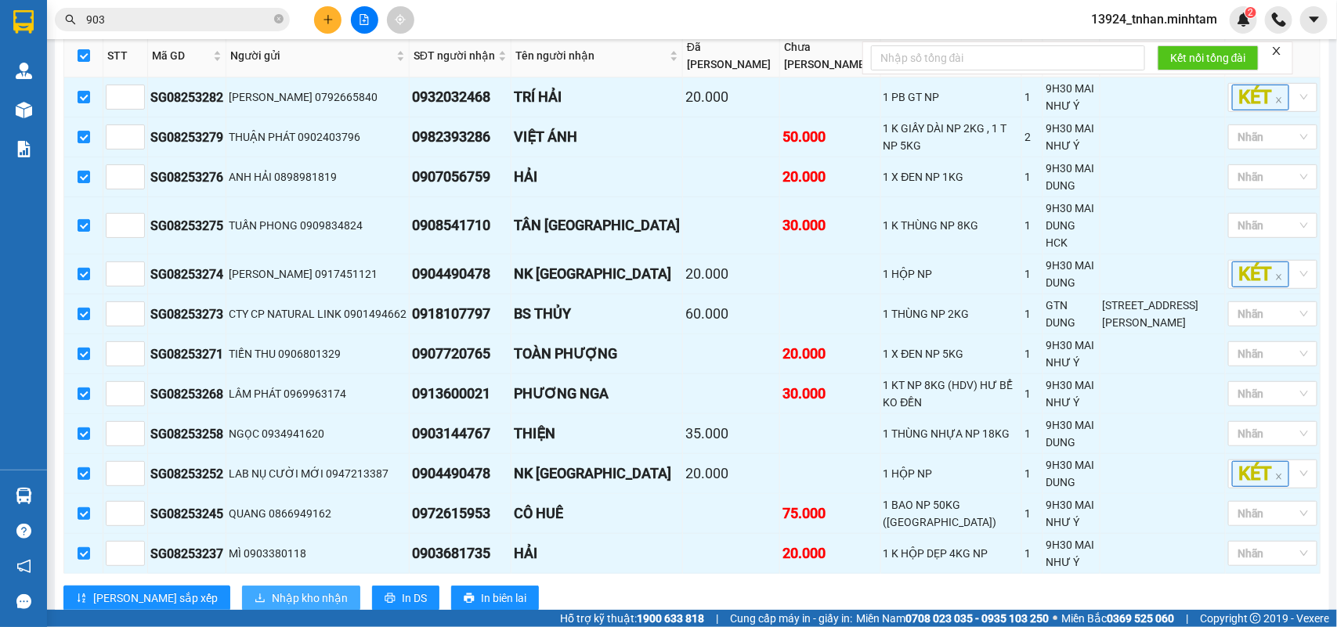
click at [272, 590] on span "Nhập kho nhận" at bounding box center [310, 598] width 76 height 17
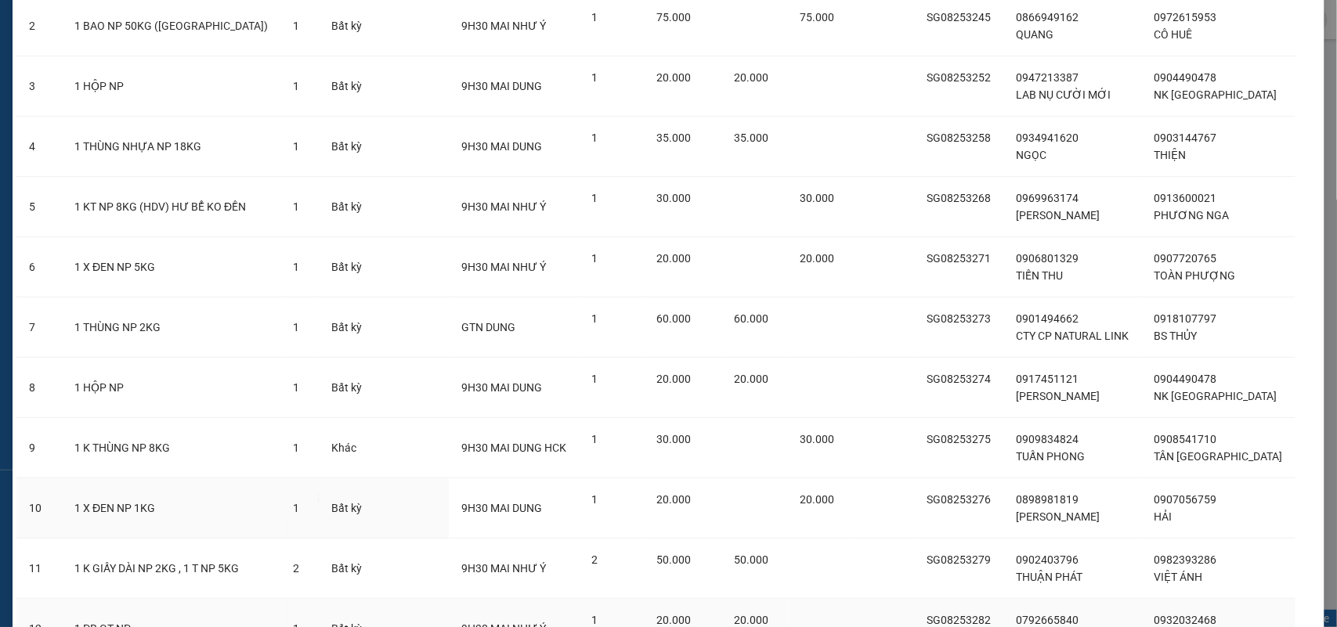
scroll to position [345, 0]
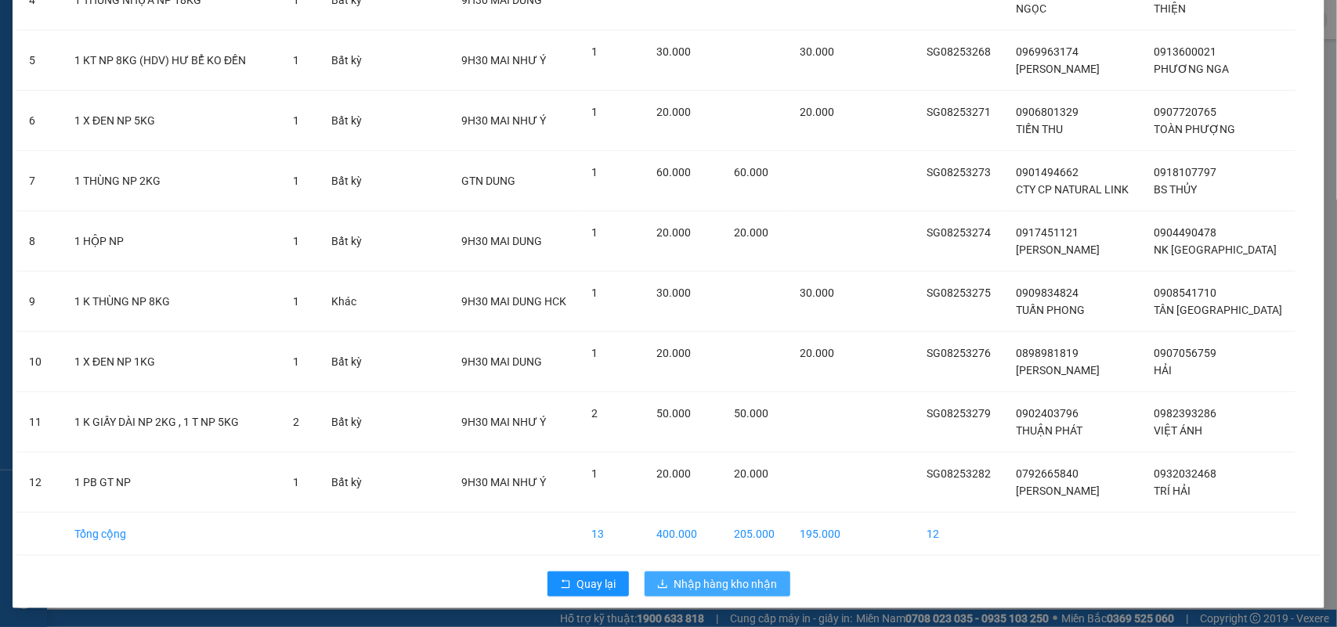
click at [711, 592] on span "Nhập hàng kho nhận" at bounding box center [725, 584] width 103 height 17
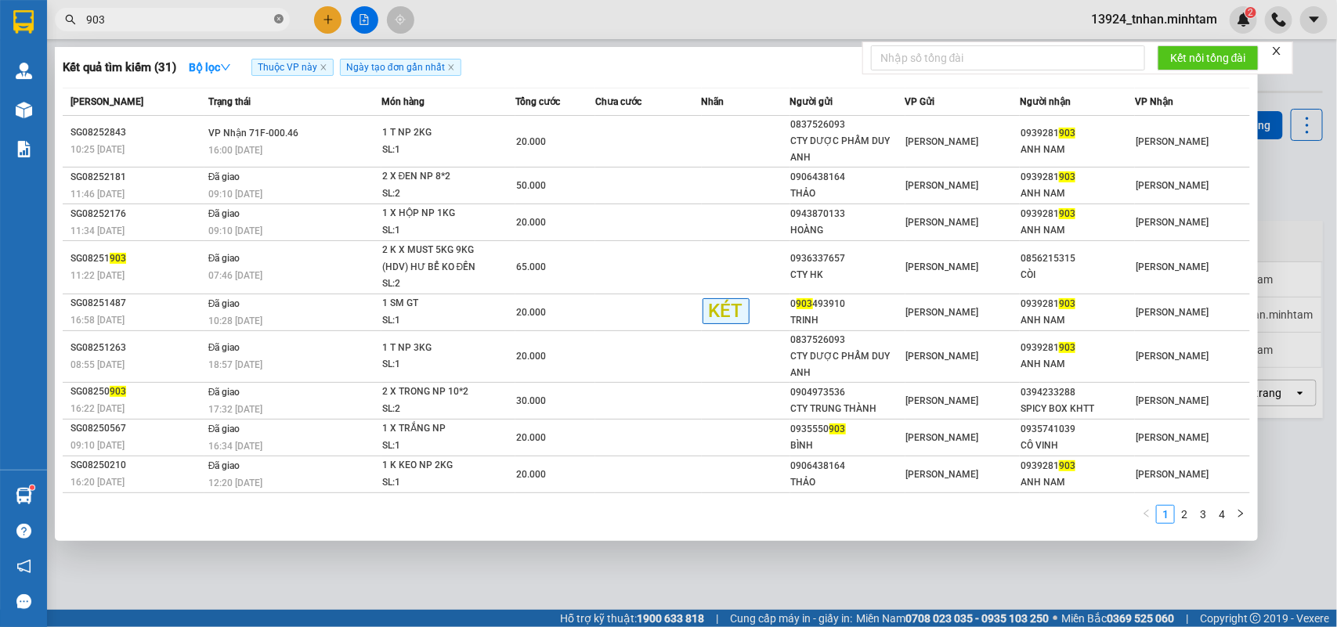
click at [280, 18] on icon "close-circle" at bounding box center [278, 18] width 9 height 9
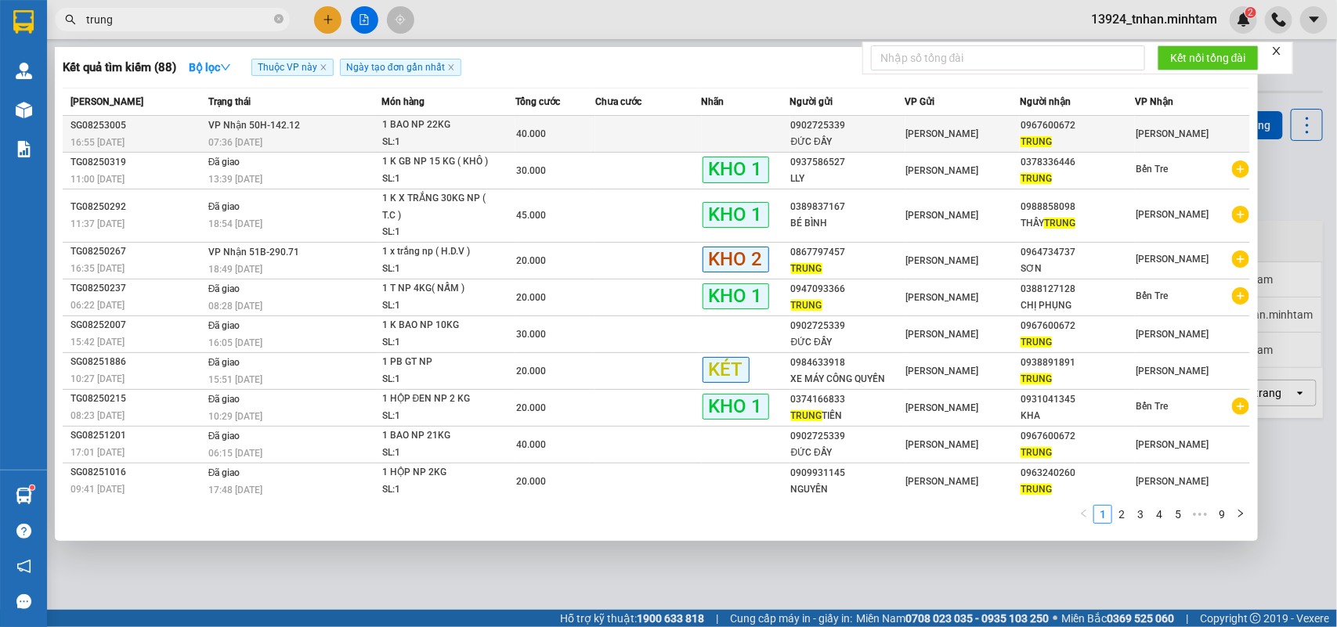
type input "trung"
click at [345, 125] on td "VP Nhận 50H-142.12 07:36 - 13/08" at bounding box center [292, 134] width 177 height 37
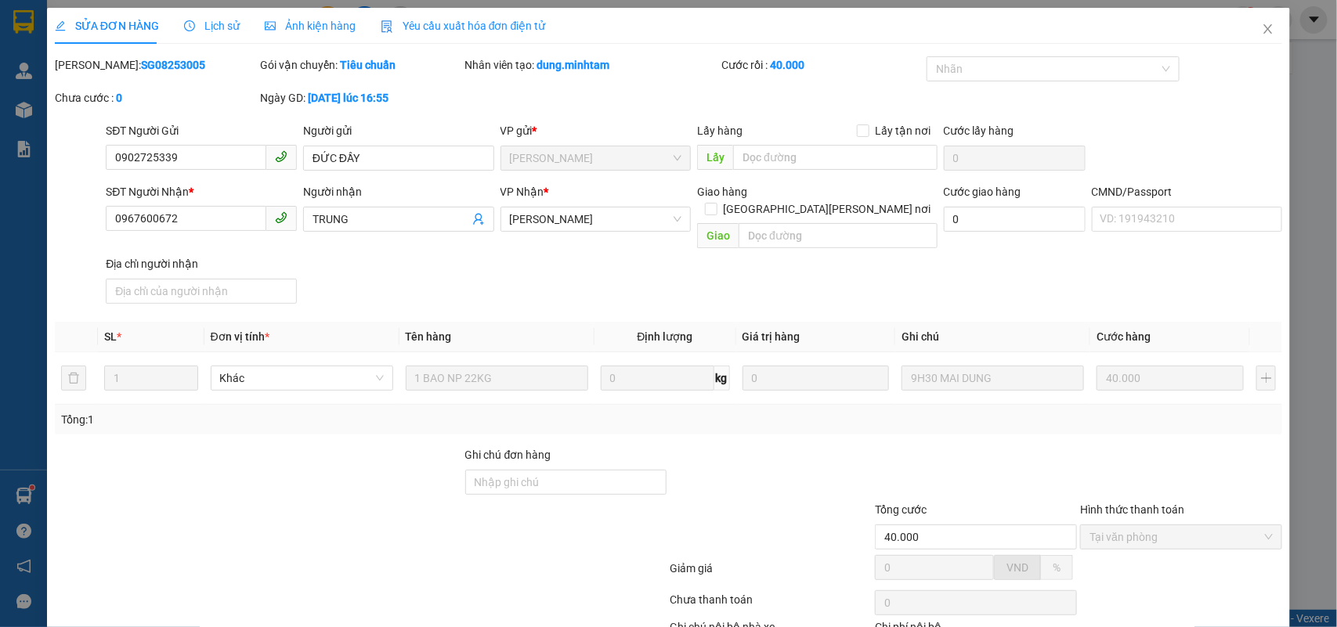
type input "0902725339"
type input "ĐỨC ĐẦY"
type input "0967600672"
type input "TRUNG"
type input "40.000"
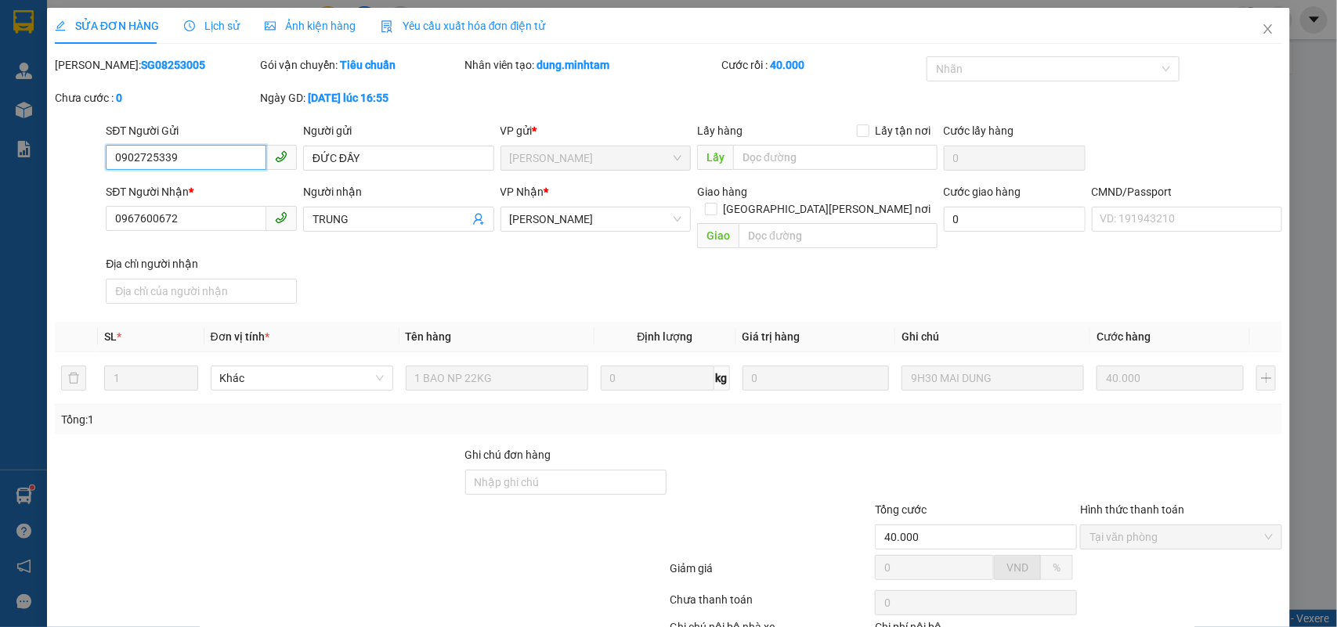
scroll to position [92, 0]
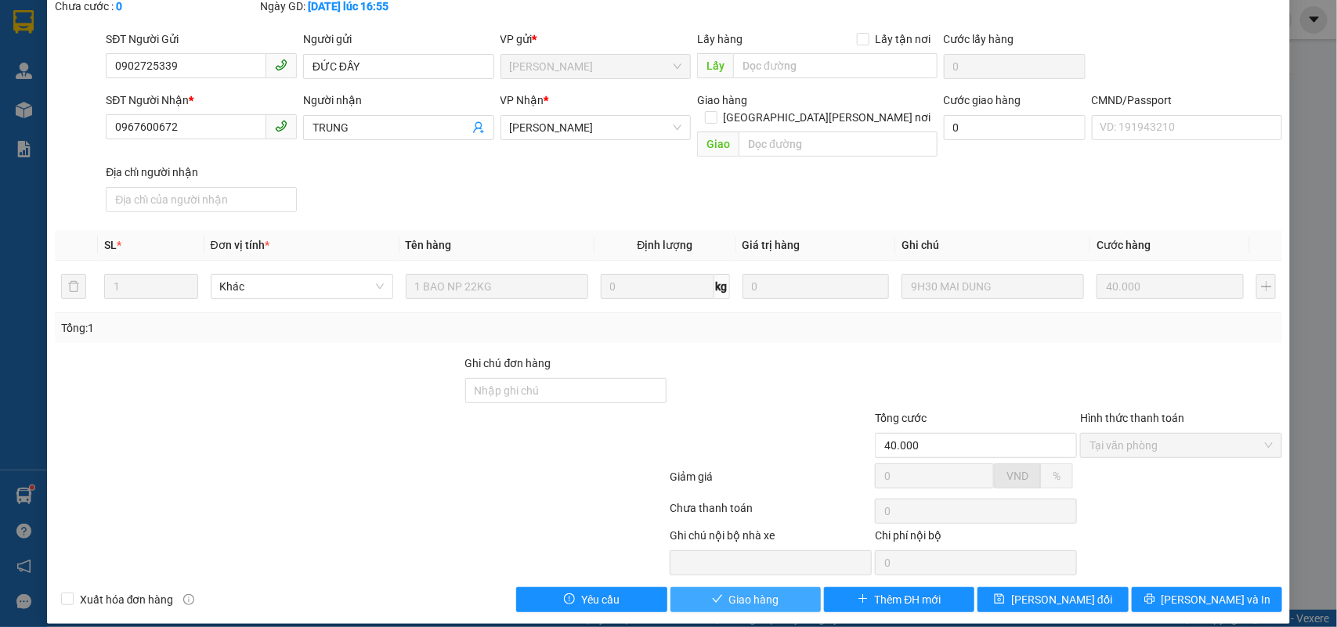
drag, startPoint x: 745, startPoint y: 576, endPoint x: 801, endPoint y: 580, distance: 56.5
click at [746, 591] on span "Giao hàng" at bounding box center [754, 599] width 50 height 17
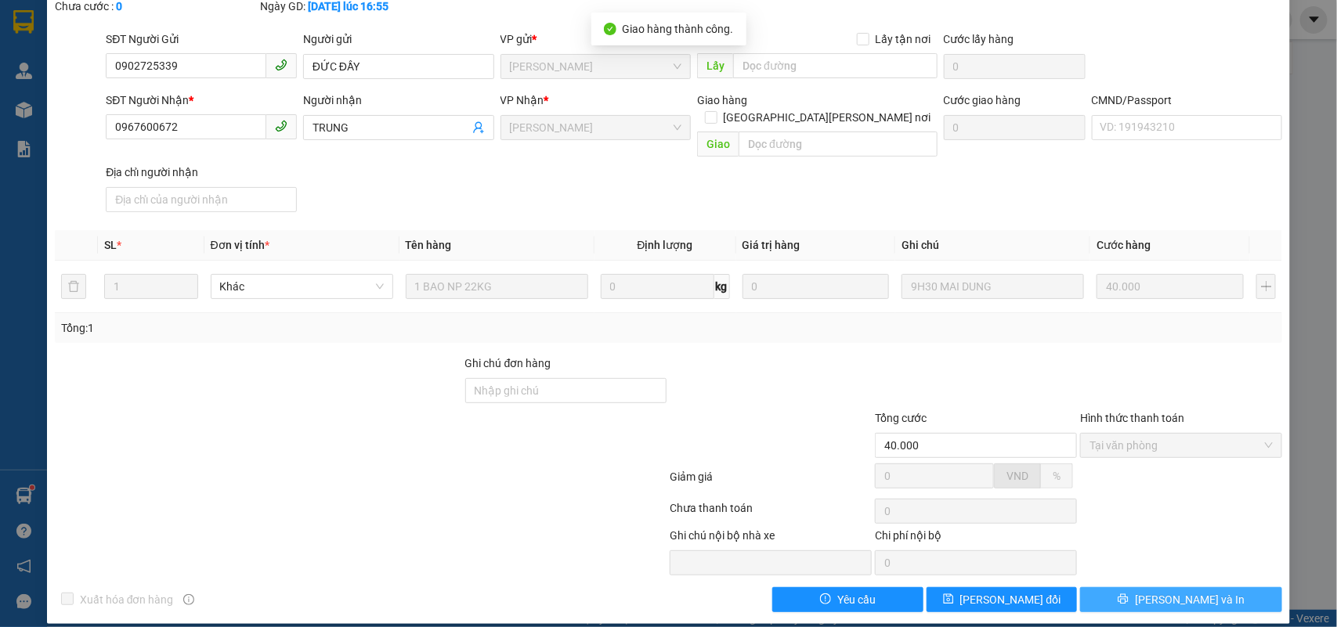
click at [1200, 587] on button "[PERSON_NAME] và In" at bounding box center [1181, 599] width 202 height 25
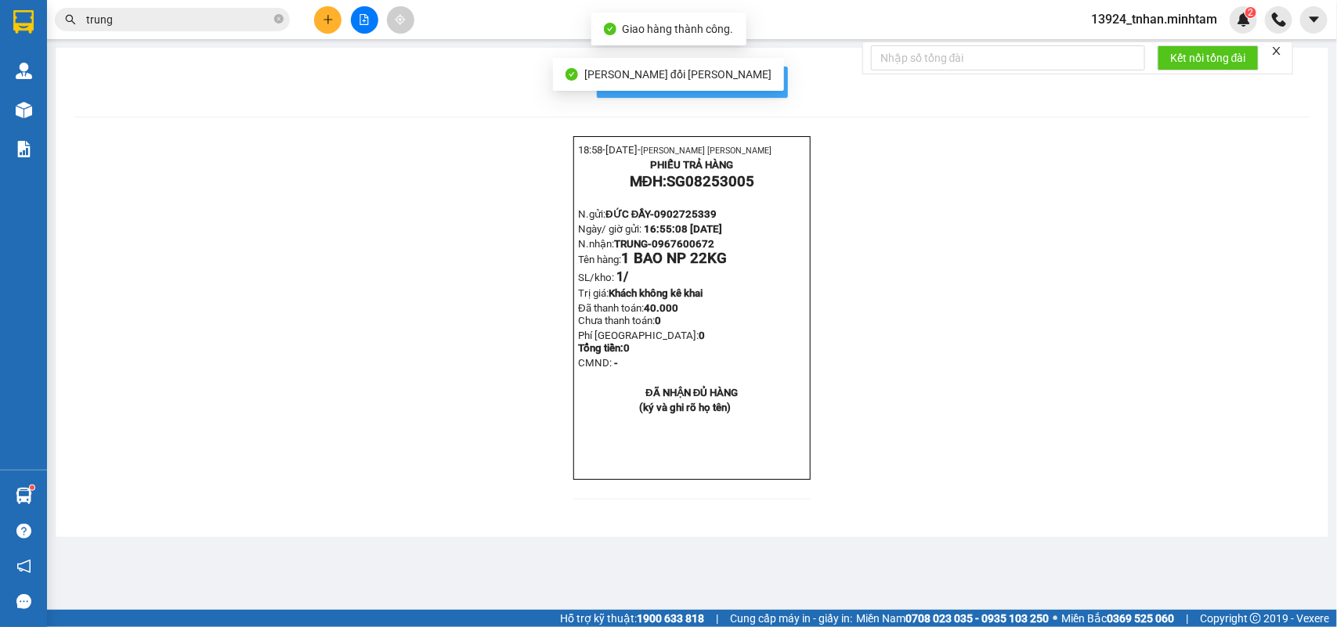
click at [774, 81] on span "In mẫu biên lai tự cấu hình" at bounding box center [701, 82] width 147 height 20
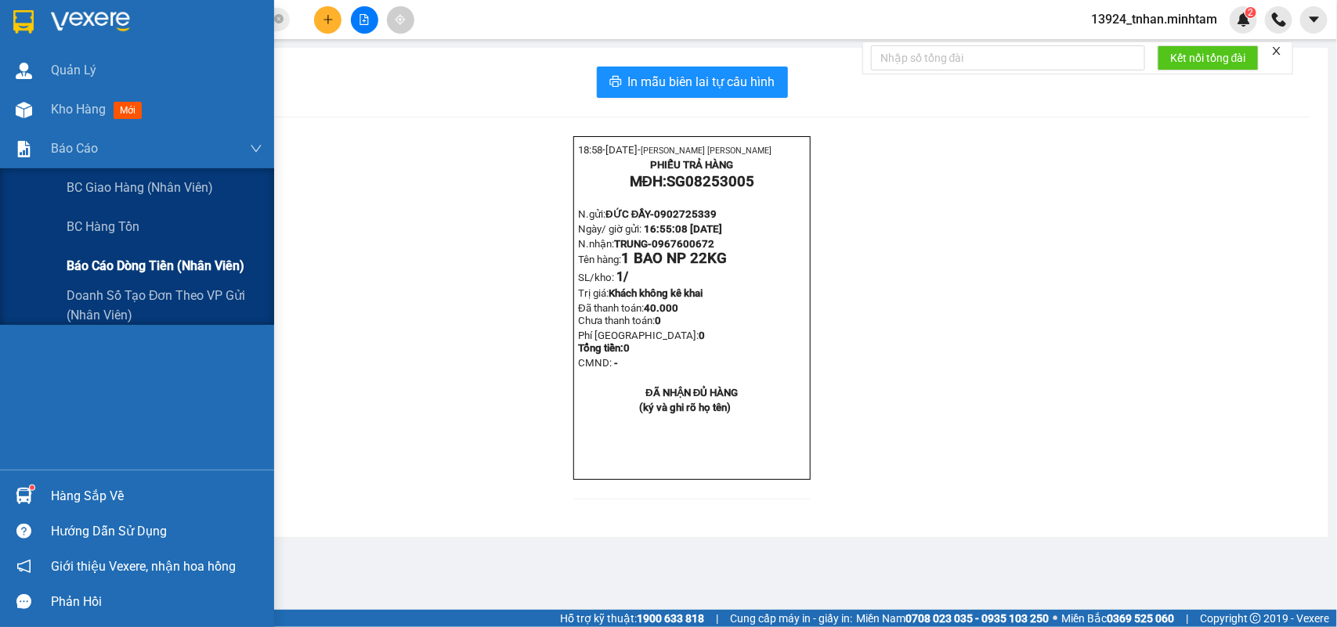
click at [175, 263] on span "Báo cáo dòng tiền (nhân viên)" at bounding box center [156, 266] width 178 height 20
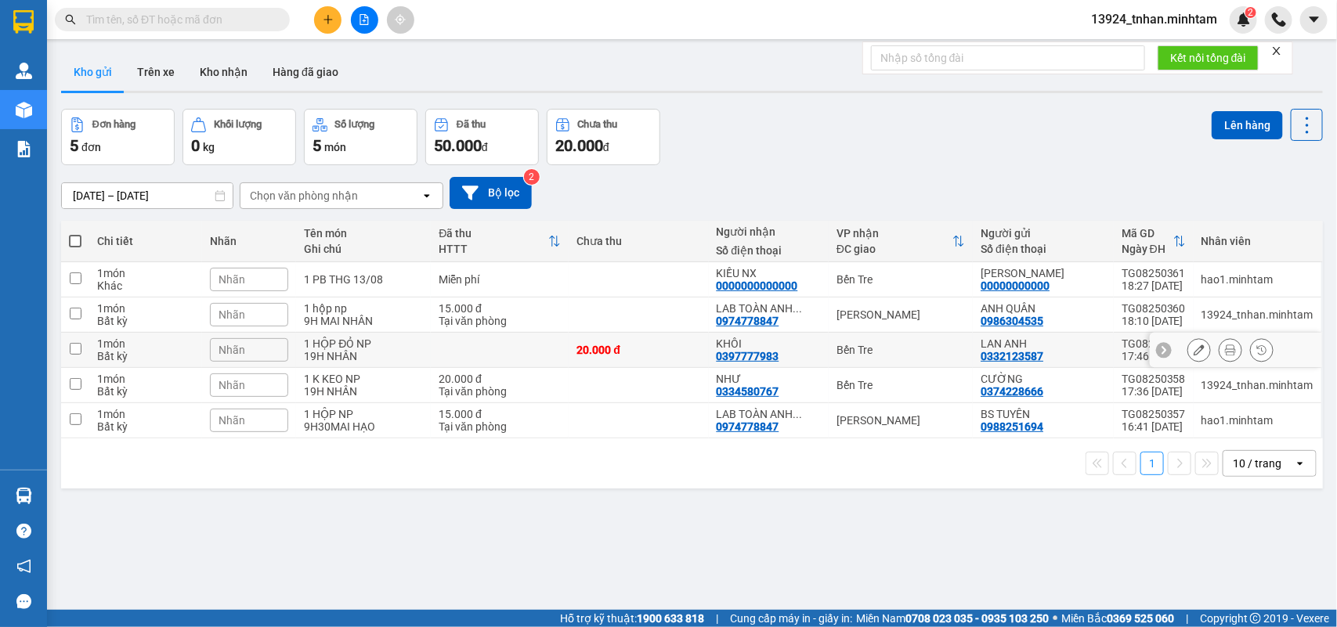
click at [479, 338] on td at bounding box center [500, 350] width 138 height 35
checkbox input "true"
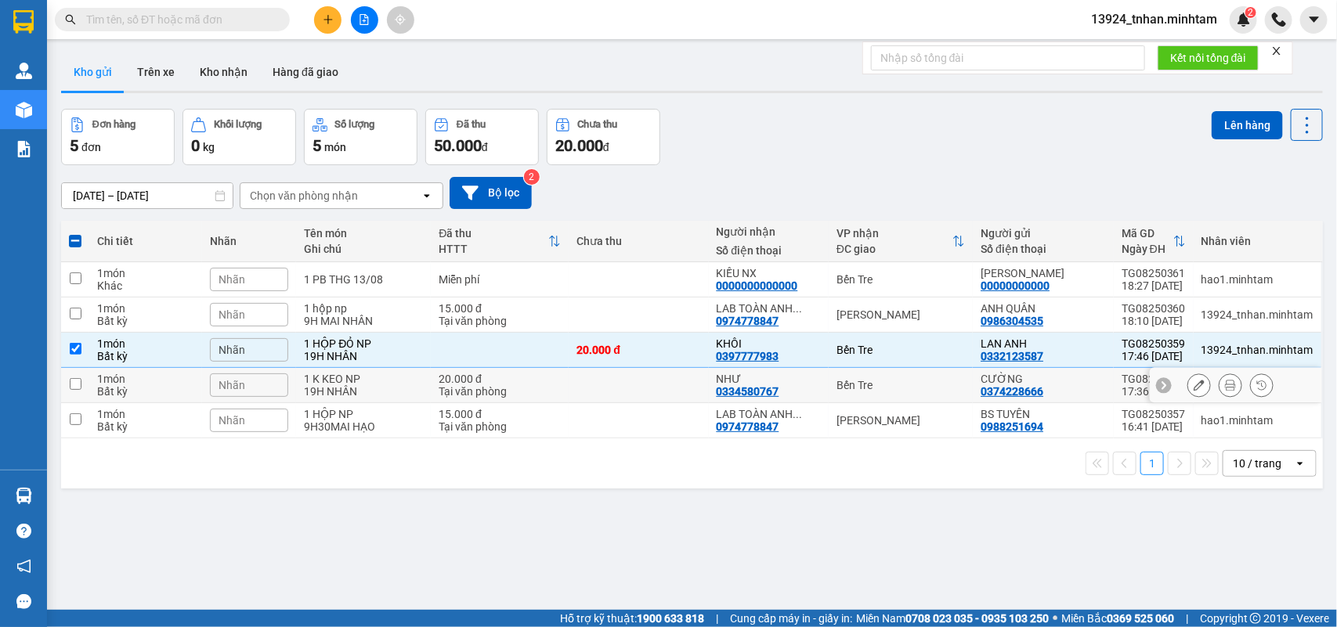
click at [459, 385] on div "Tại văn phòng" at bounding box center [500, 391] width 122 height 13
checkbox input "true"
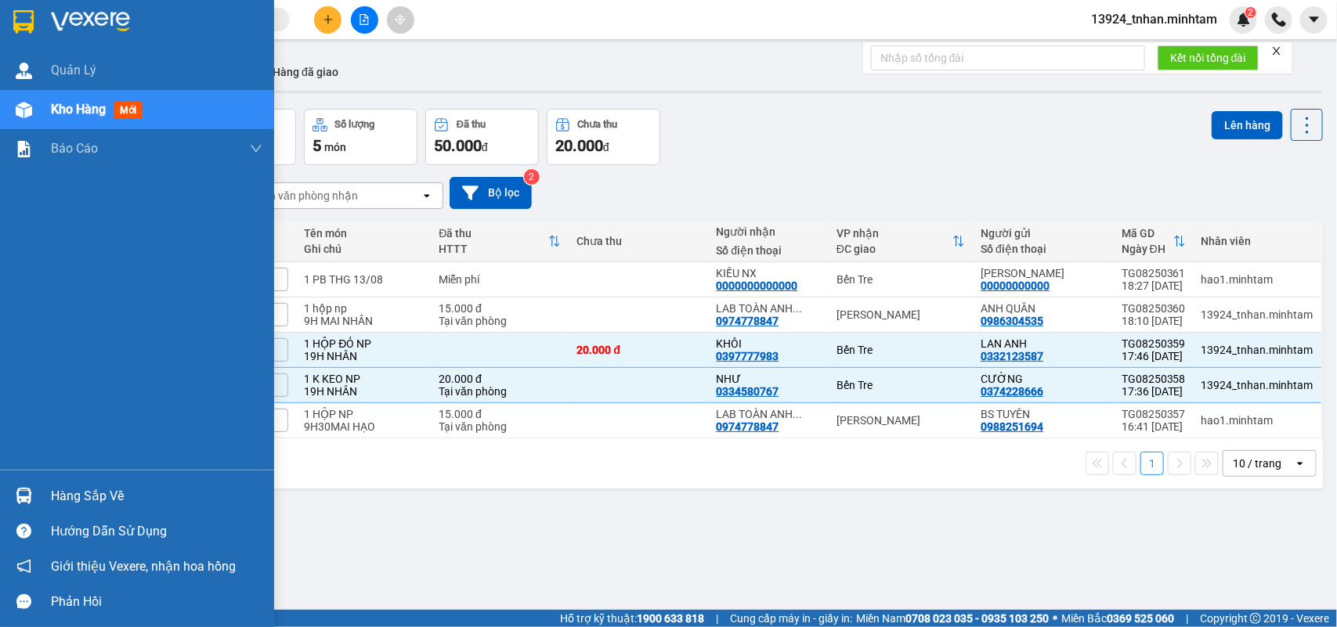
click at [96, 490] on div "Hàng sắp về" at bounding box center [156, 496] width 211 height 23
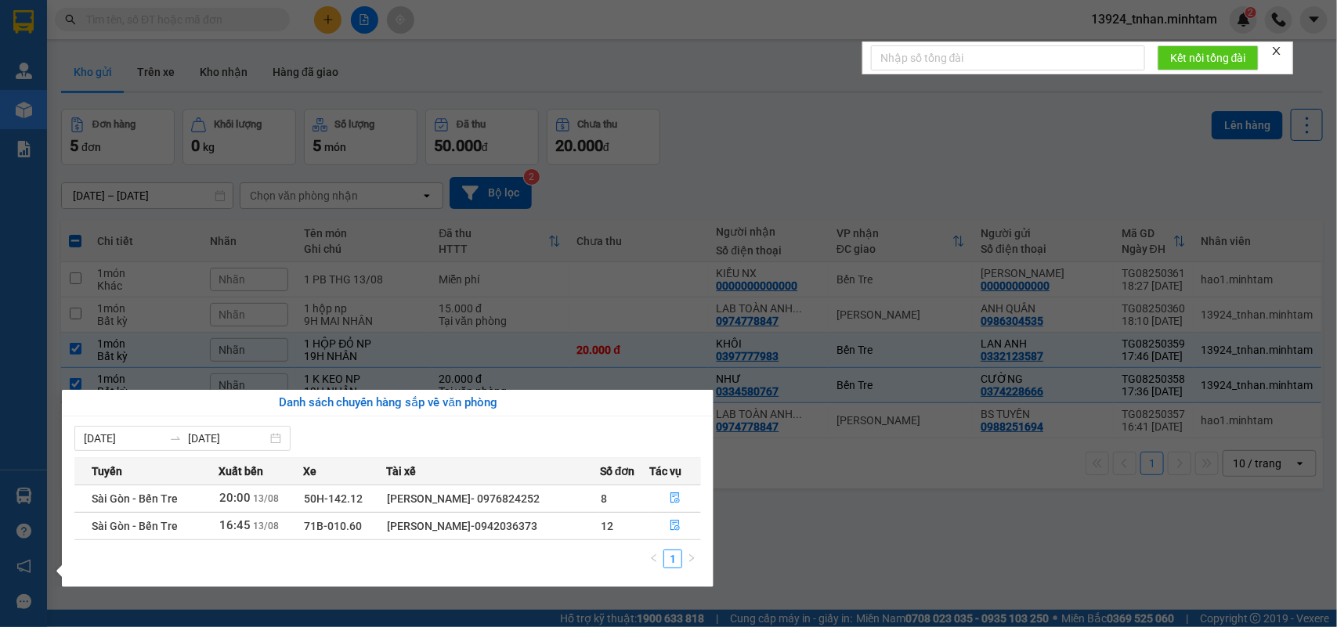
click at [847, 497] on section "Kết quả tìm kiếm ( 0 ) Bộ lọc Thuộc VP này Ngày tạo đơn gần nhất No Data 13924_…" at bounding box center [668, 313] width 1337 height 627
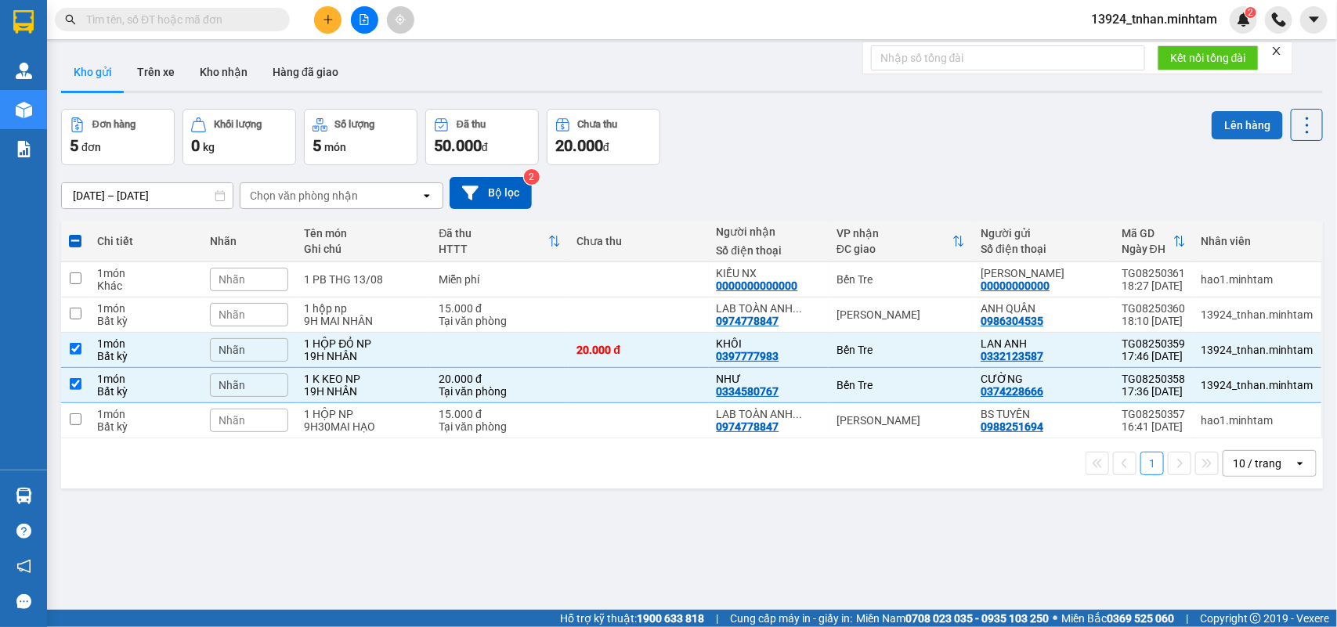
click at [1252, 115] on button "Lên hàng" at bounding box center [1247, 125] width 71 height 28
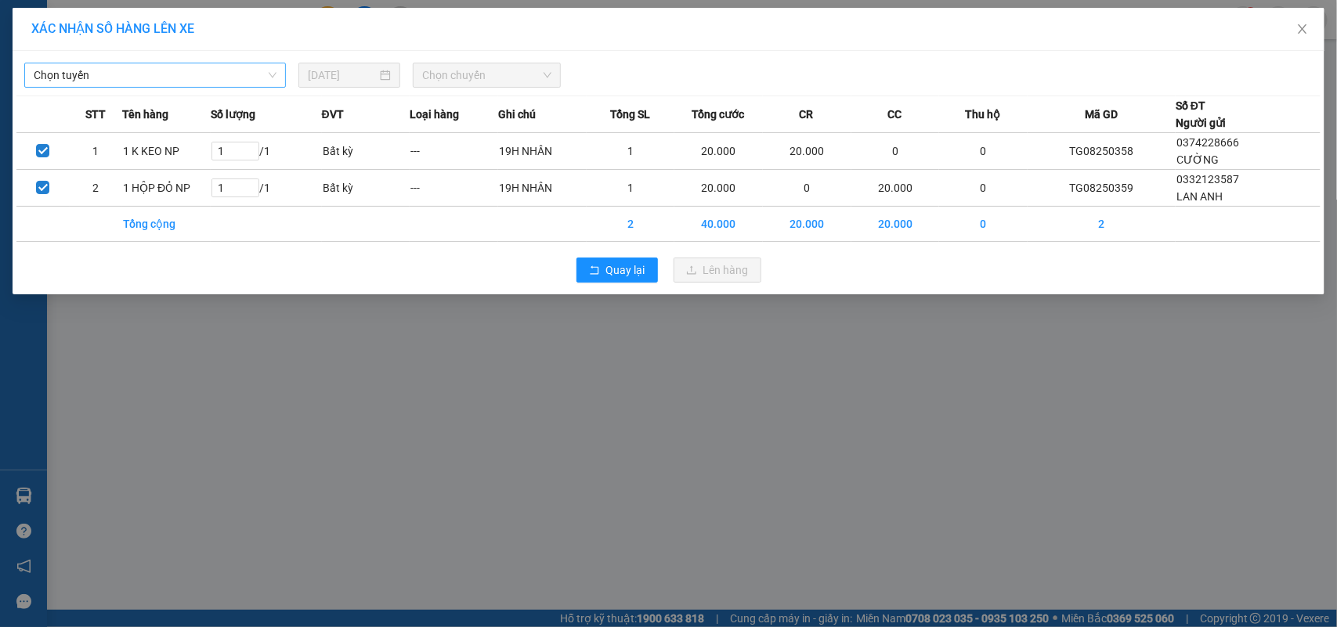
click at [100, 79] on span "Chọn tuyến" at bounding box center [155, 74] width 243 height 23
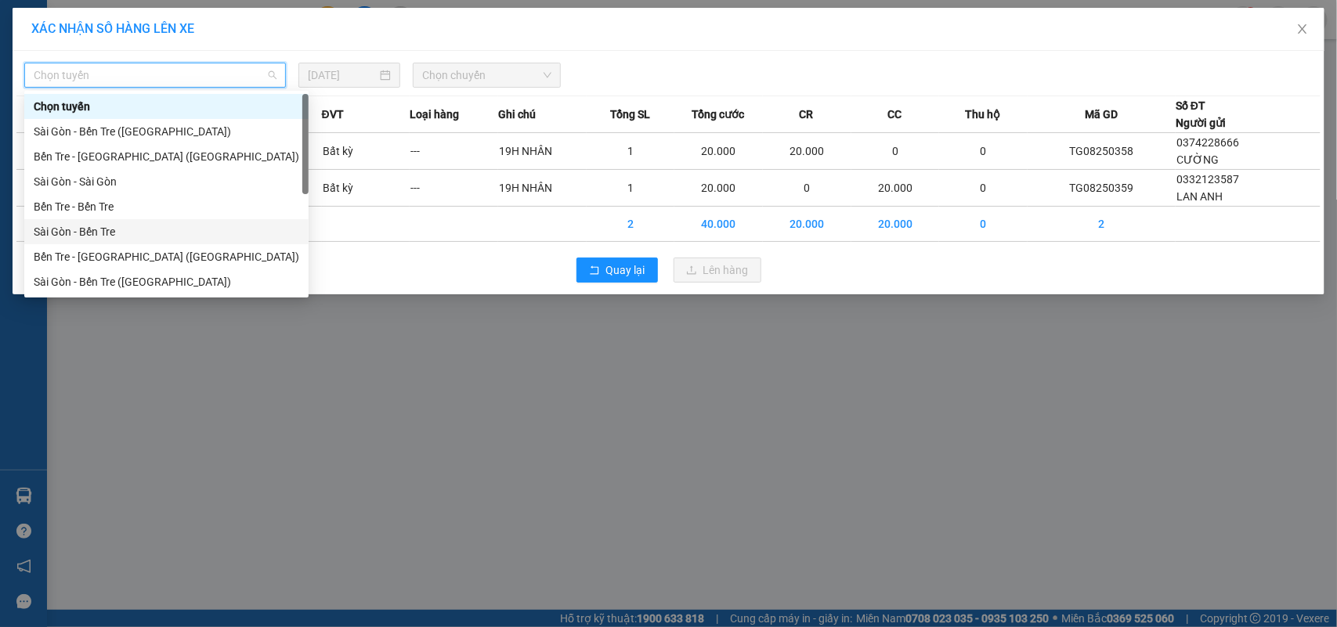
drag, startPoint x: 78, startPoint y: 237, endPoint x: 91, endPoint y: 226, distance: 16.7
click at [78, 237] on div "Sài Gòn - Bến Tre" at bounding box center [167, 231] width 266 height 17
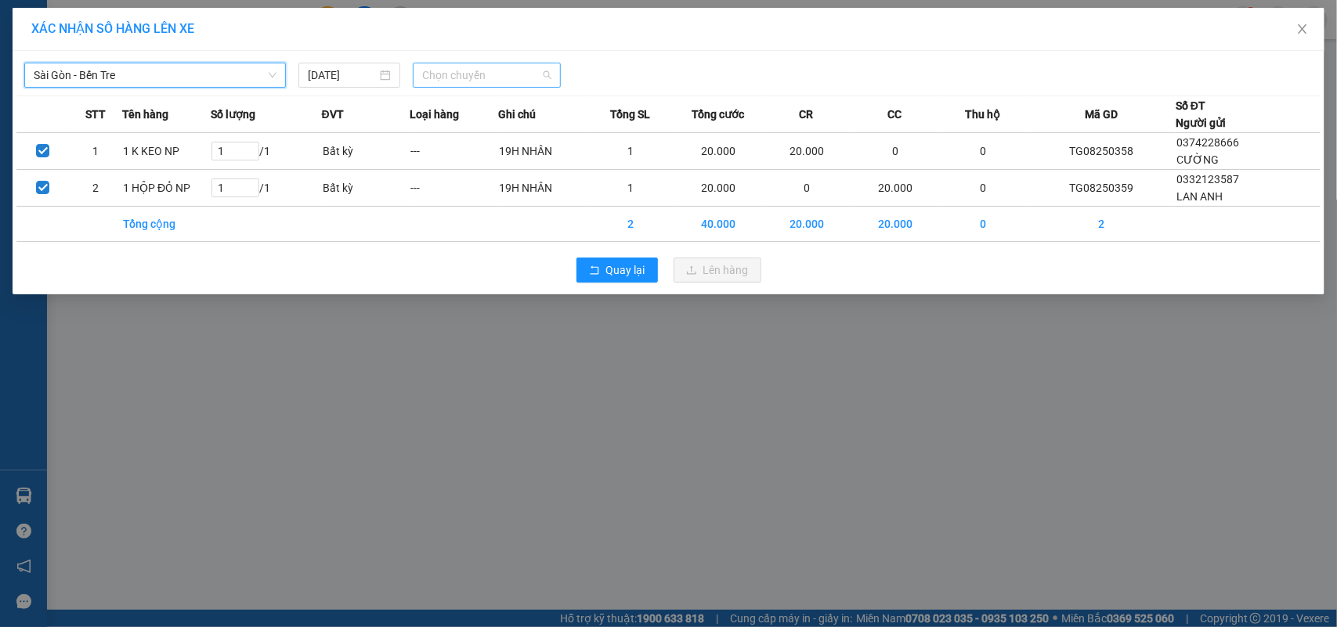
click at [456, 67] on span "Chọn chuyến" at bounding box center [486, 74] width 128 height 23
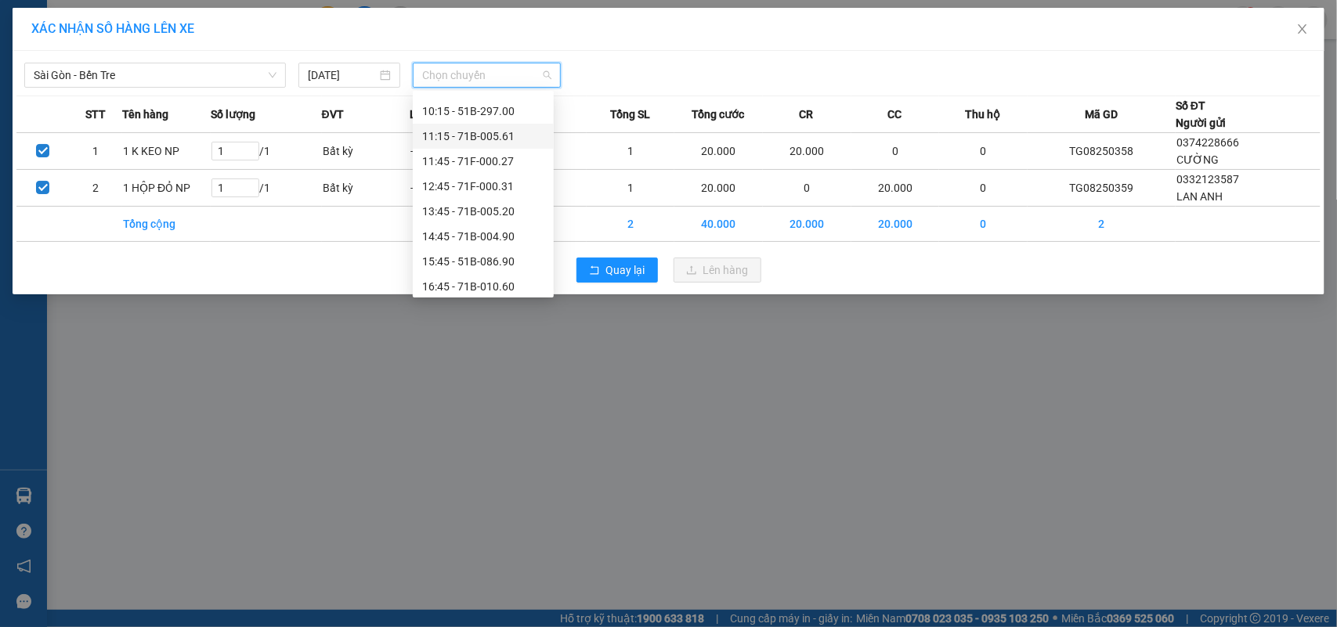
scroll to position [275, 0]
click at [462, 204] on div "16:45 - 71B-010.60" at bounding box center [483, 207] width 122 height 17
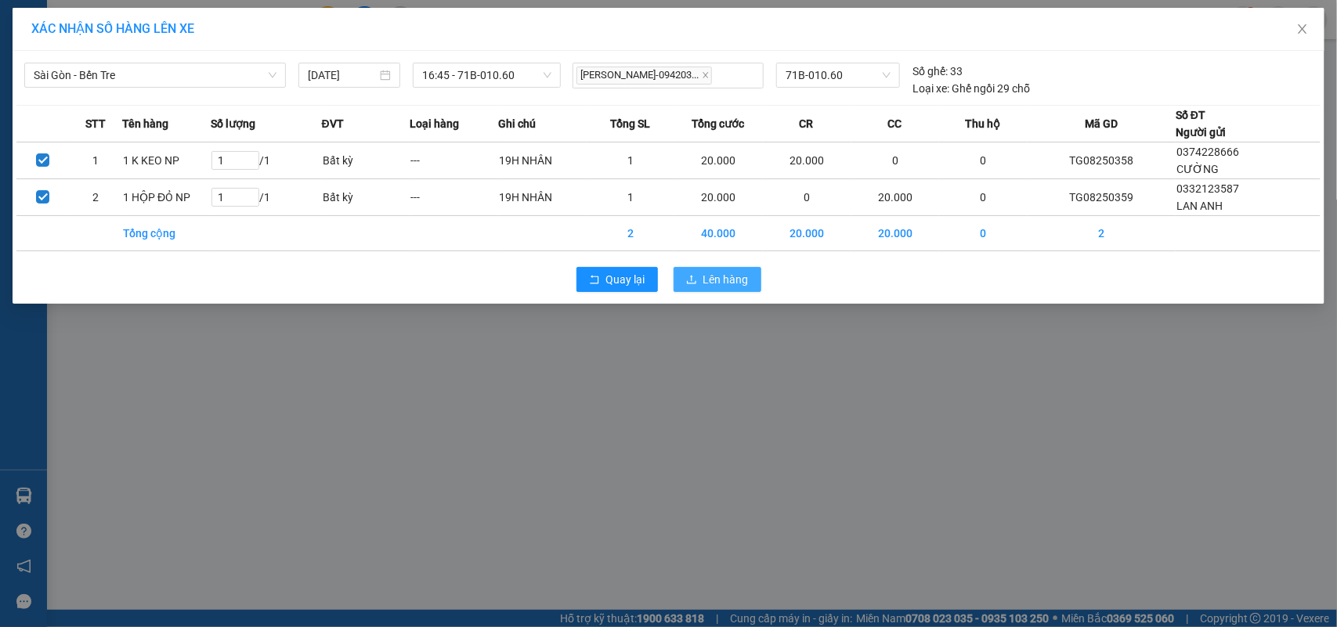
click at [681, 272] on button "Lên hàng" at bounding box center [718, 279] width 88 height 25
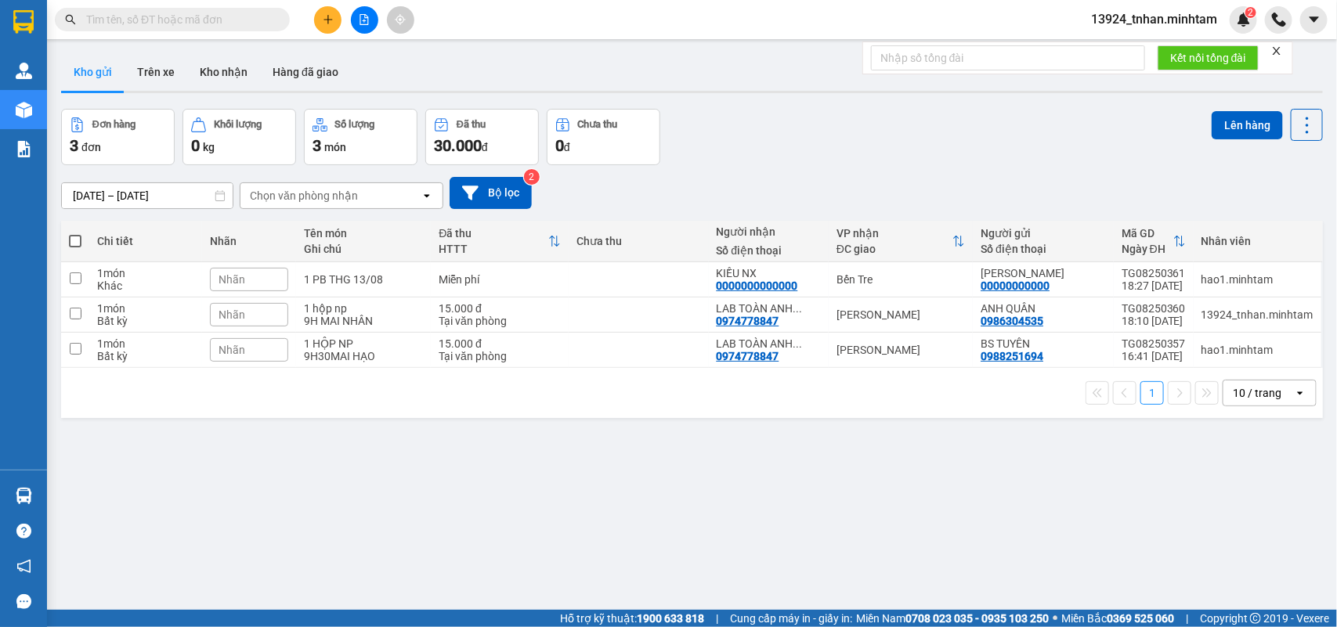
click at [263, 18] on input "text" at bounding box center [178, 19] width 185 height 17
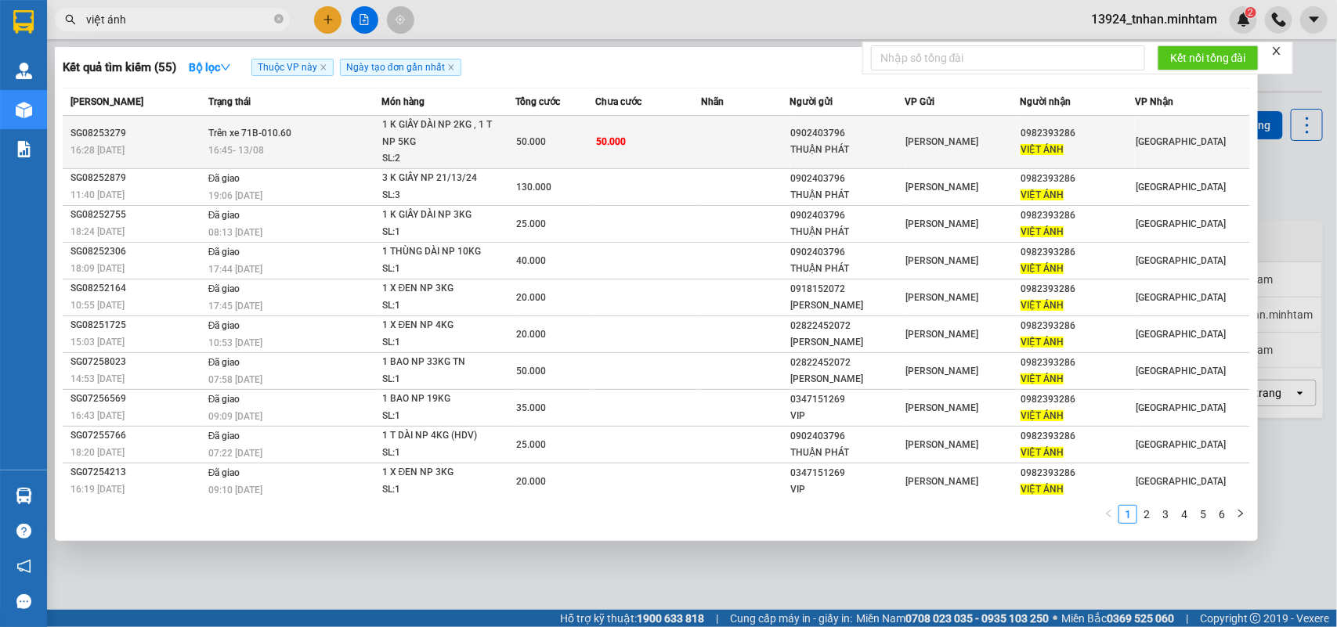
type input "việt ánh"
click at [582, 143] on div "50.000" at bounding box center [555, 141] width 78 height 17
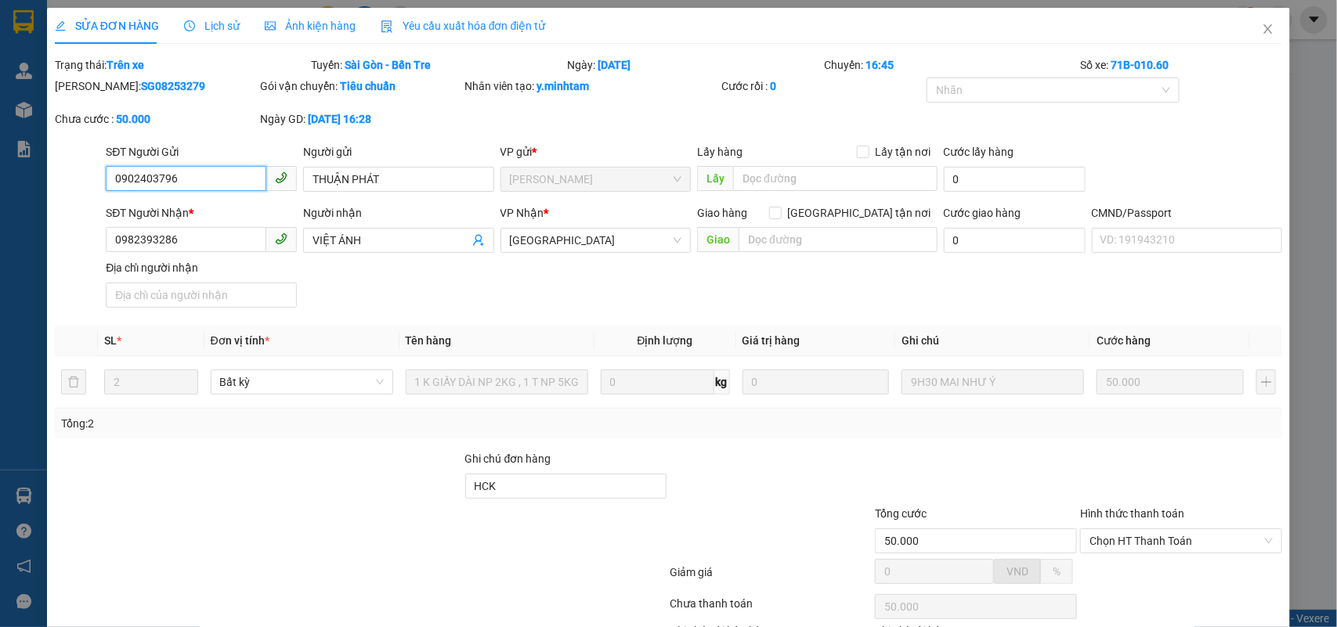
type input "0902403796"
type input "THUẬN PHÁT"
type input "0982393286"
type input "VIỆT ÁNH"
type input "HCK"
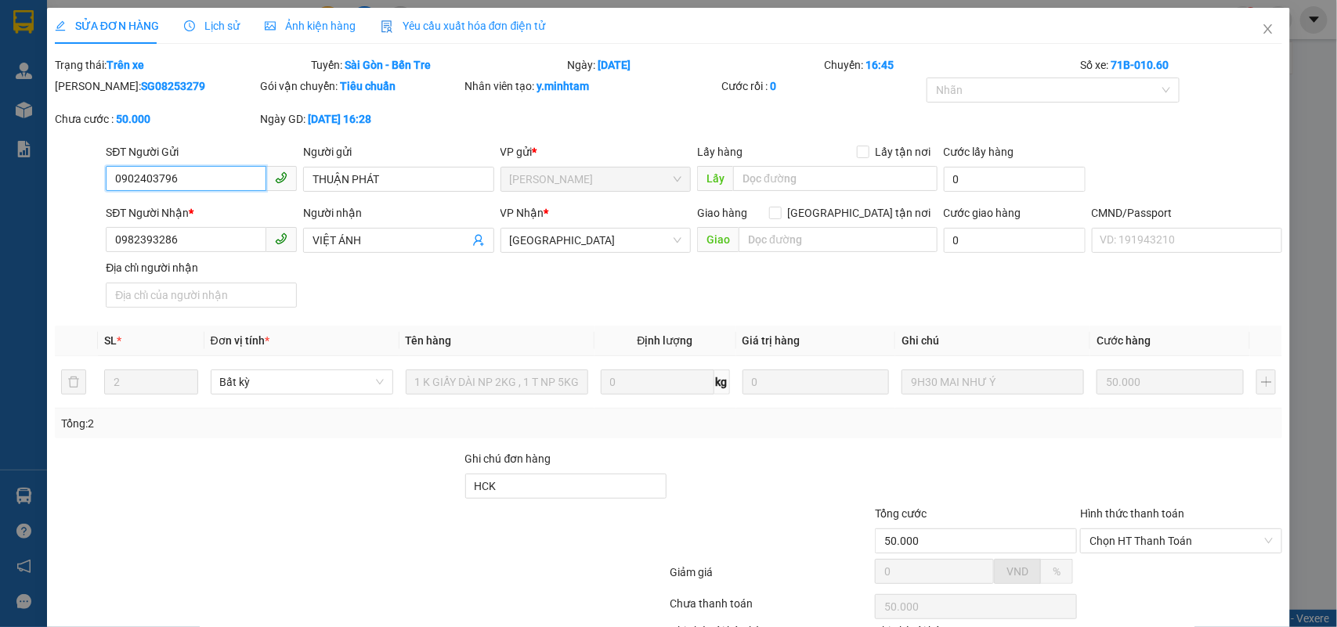
type input "50.000"
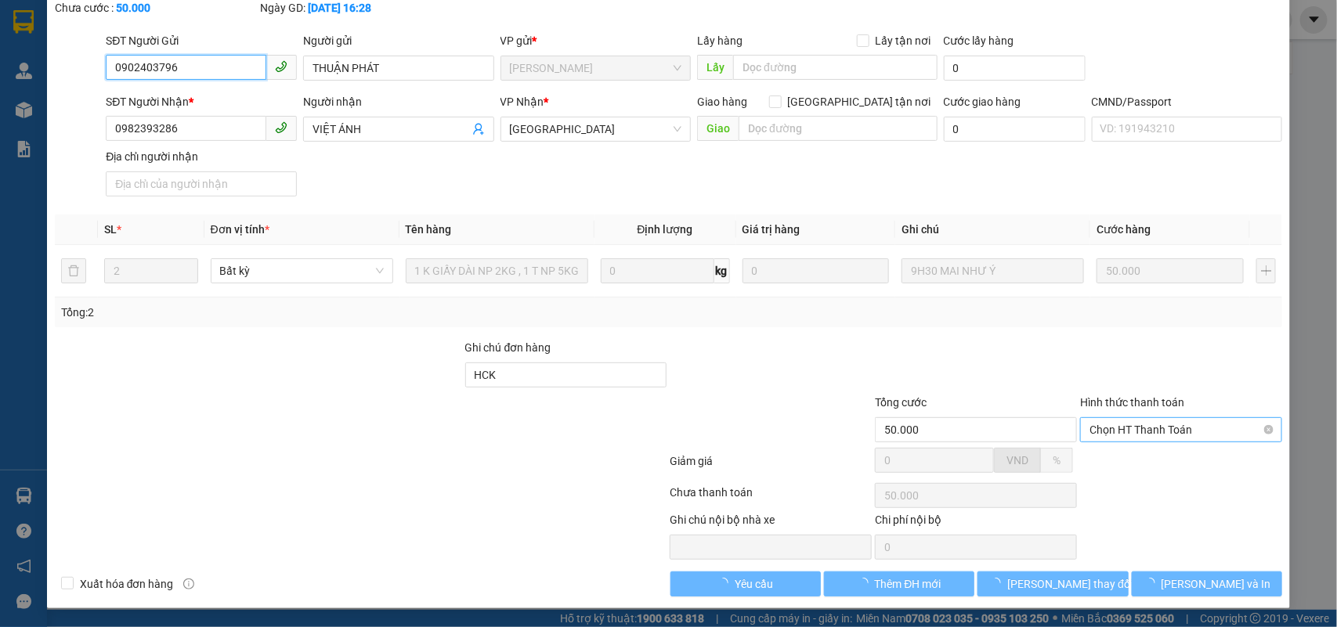
scroll to position [114, 0]
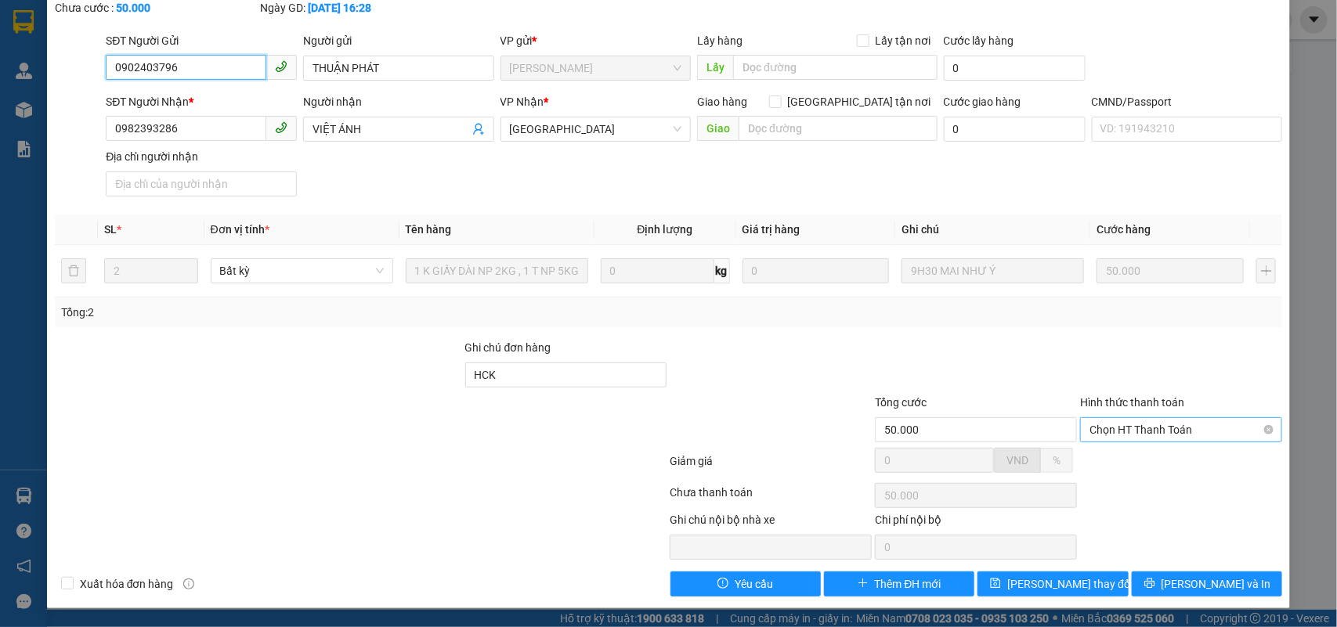
click at [1117, 432] on span "Chọn HT Thanh Toán" at bounding box center [1181, 429] width 183 height 23
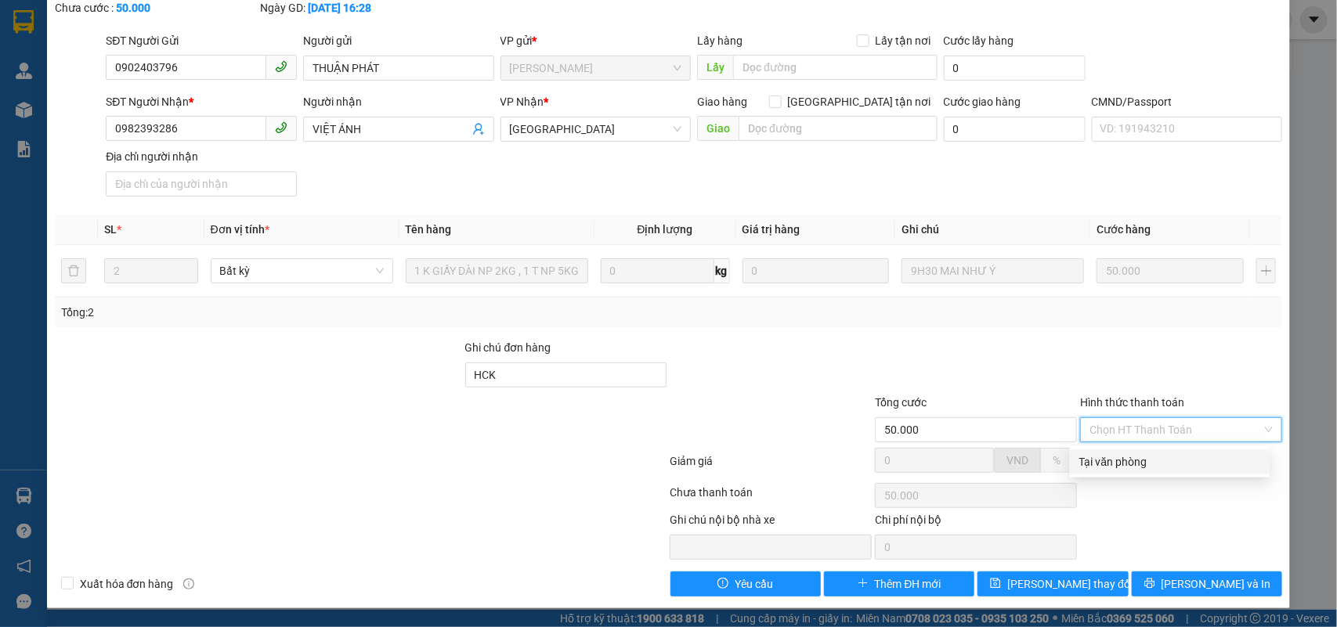
drag, startPoint x: 1115, startPoint y: 460, endPoint x: 1184, endPoint y: 539, distance: 104.9
click at [1117, 463] on div "Tại văn phòng" at bounding box center [1169, 462] width 181 height 17
type input "0"
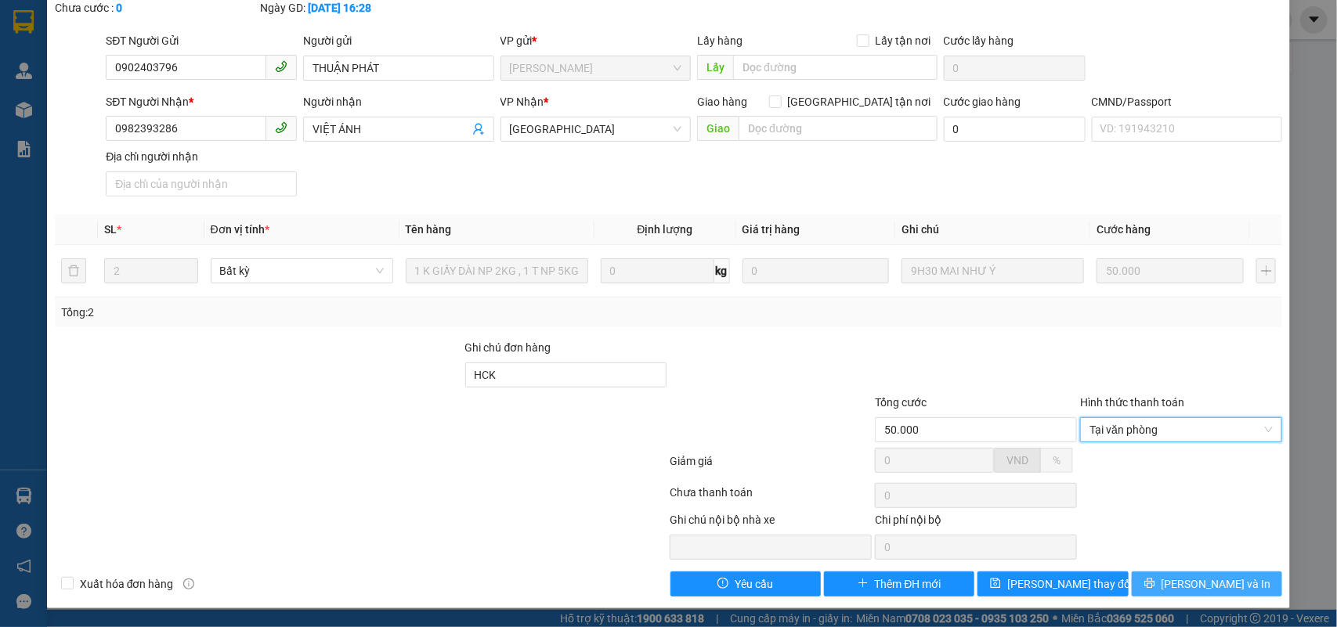
click at [1207, 580] on span "[PERSON_NAME] và In" at bounding box center [1217, 584] width 110 height 17
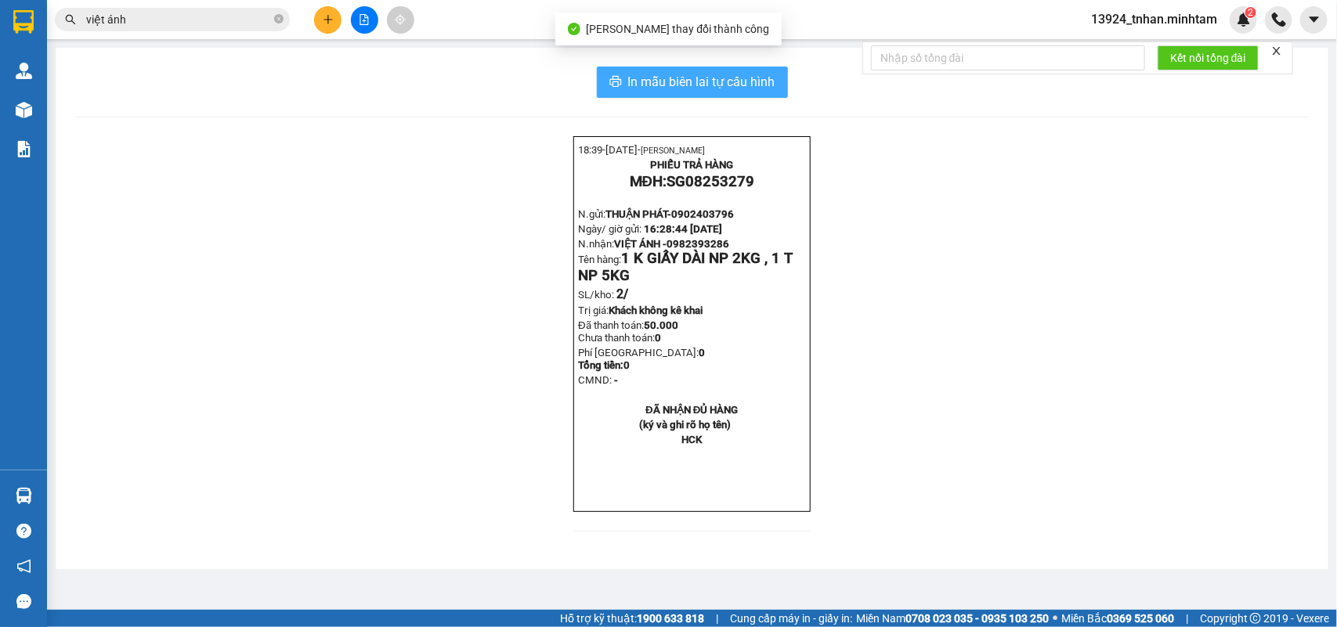
click at [744, 90] on span "In mẫu biên lai tự cấu hình" at bounding box center [701, 82] width 147 height 20
click at [320, 21] on button at bounding box center [327, 19] width 27 height 27
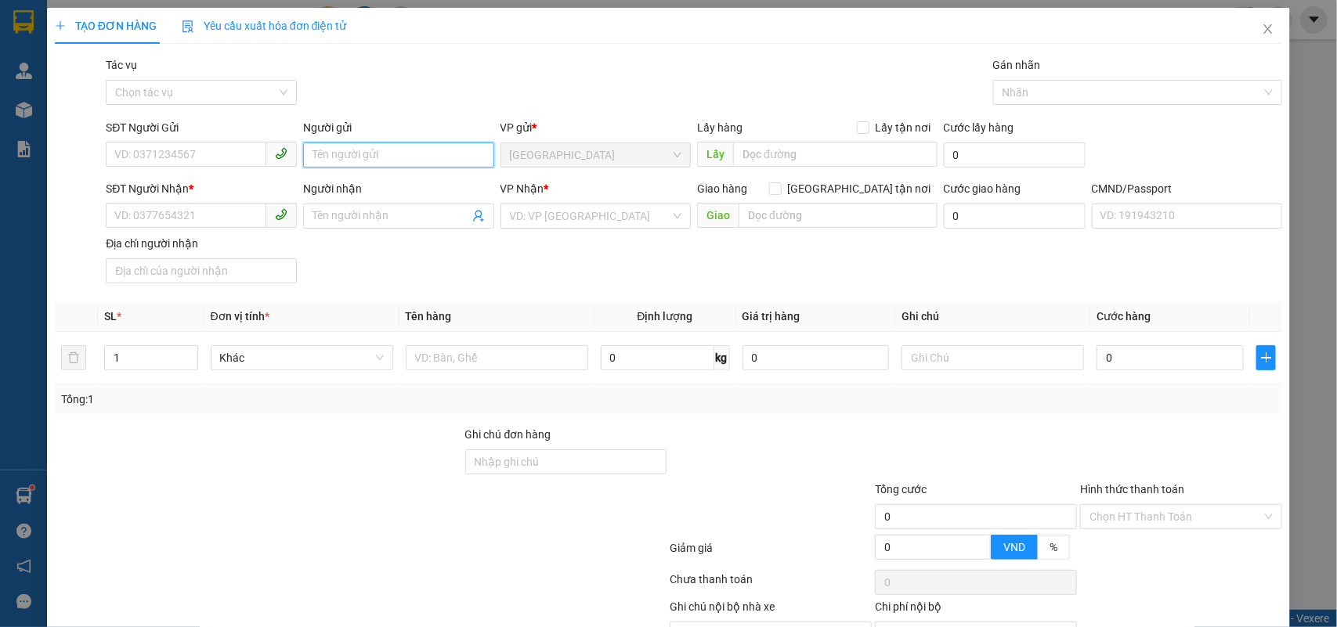
click at [444, 143] on input "Người gửi" at bounding box center [398, 155] width 191 height 25
type input "NHÂN TG"
click at [400, 227] on span at bounding box center [398, 216] width 191 height 25
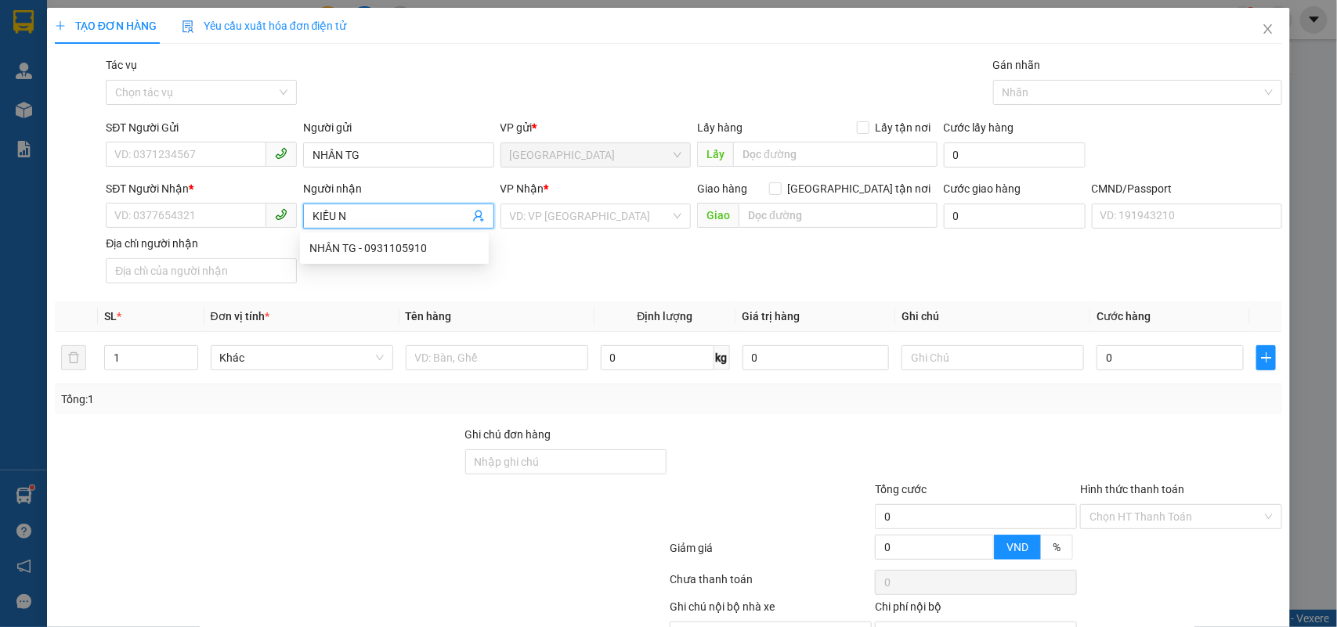
type input "KIỀU NX"
drag, startPoint x: 388, startPoint y: 265, endPoint x: 697, endPoint y: 194, distance: 317.3
click at [393, 265] on div "KIỀU NX - 00000000000000" at bounding box center [394, 273] width 170 height 17
type input "00000000000000"
type input "KIỀU NX"
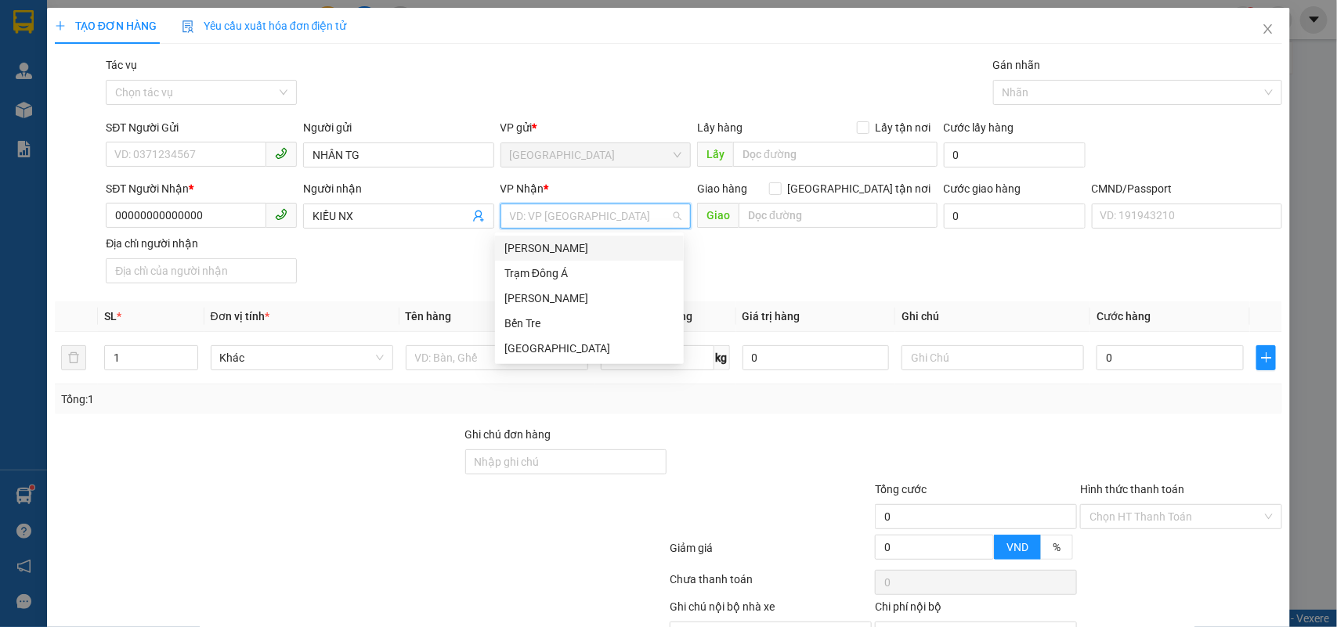
click at [656, 208] on input "search" at bounding box center [590, 215] width 161 height 23
click at [543, 315] on div "Bến Tre" at bounding box center [589, 323] width 170 height 17
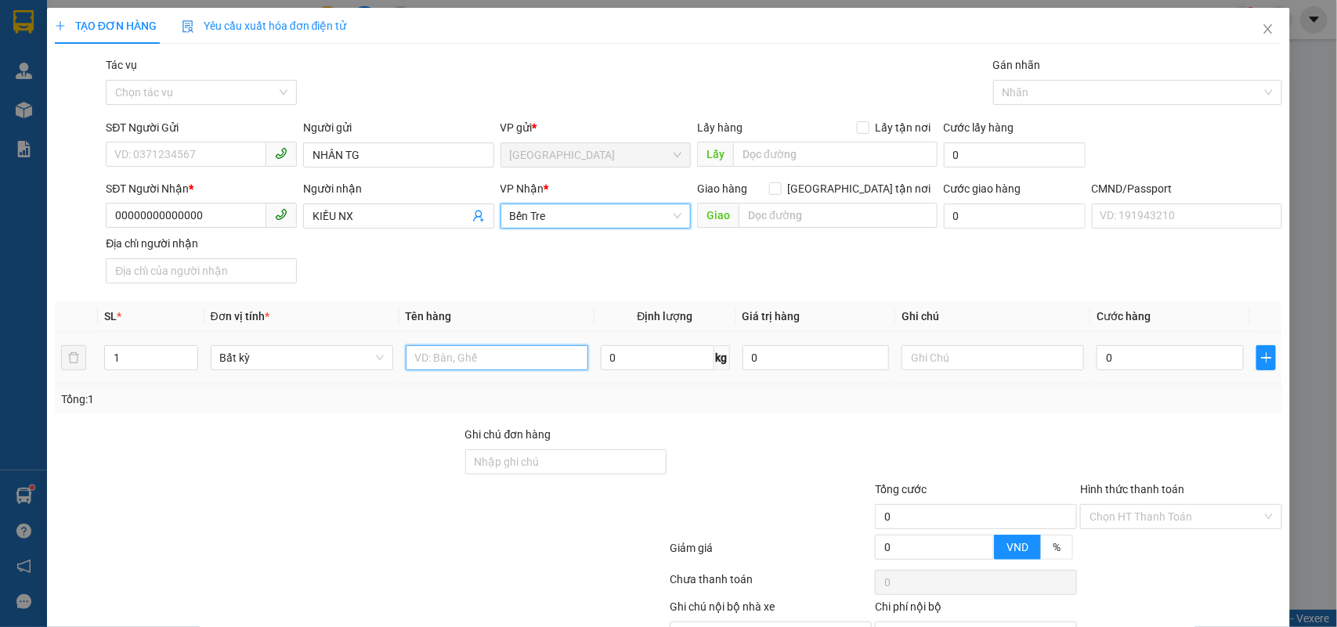
click at [521, 351] on input "text" at bounding box center [497, 357] width 183 height 25
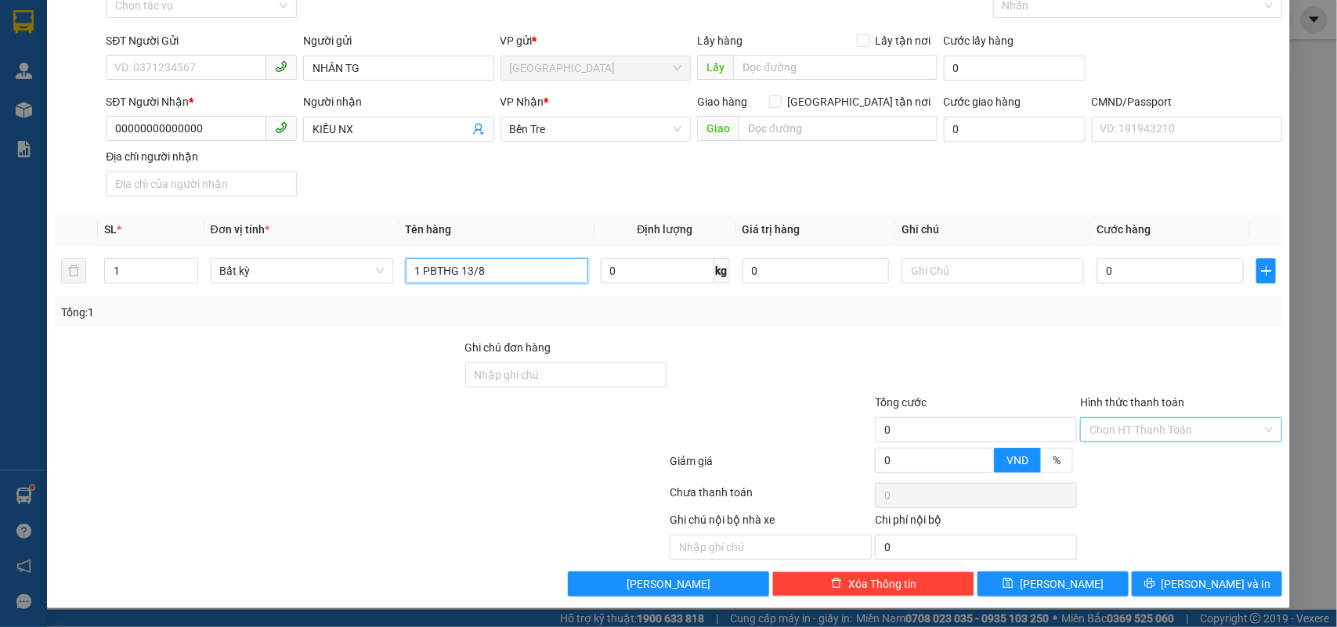
type input "1 PBTHG 13/8"
click at [1188, 431] on input "Hình thức thanh toán" at bounding box center [1176, 429] width 172 height 23
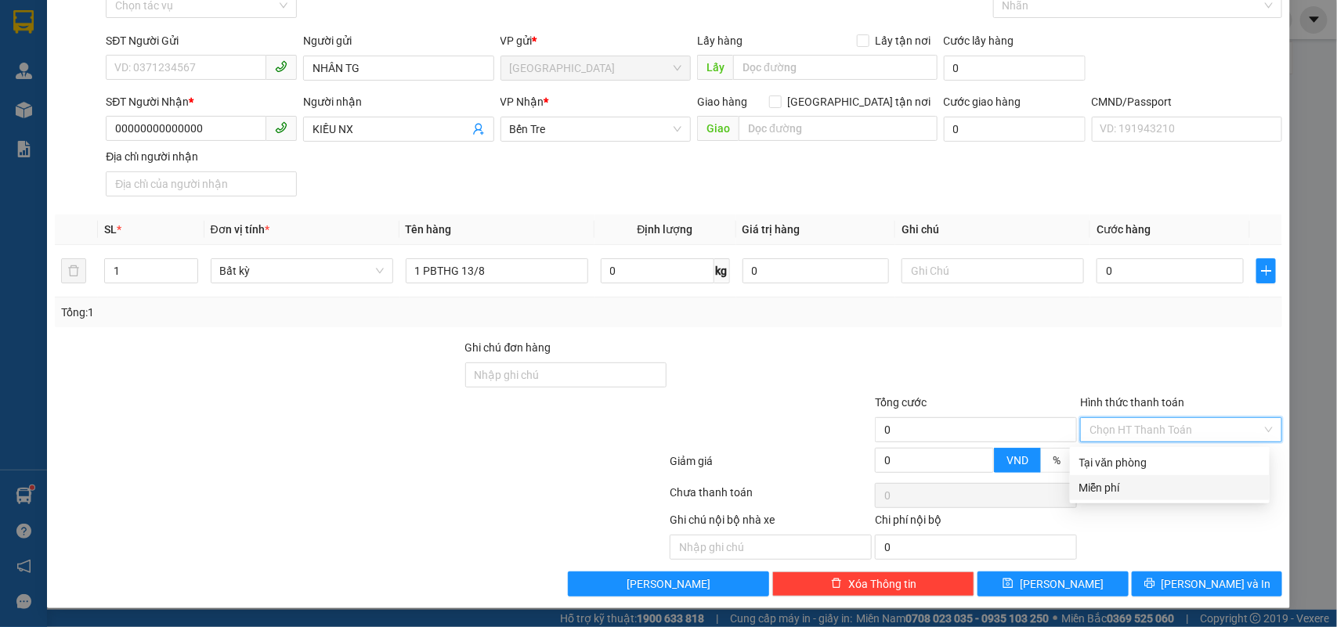
click at [1104, 487] on div "Miễn phí" at bounding box center [1169, 487] width 181 height 17
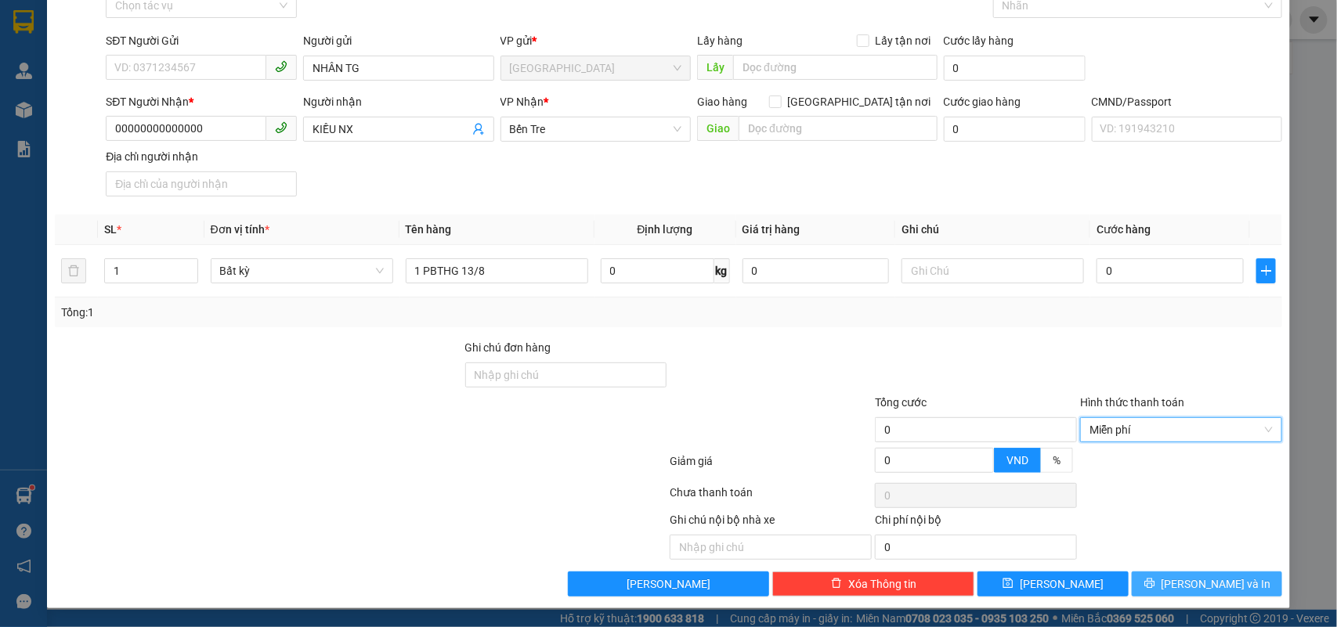
click at [1155, 584] on icon "printer" at bounding box center [1149, 583] width 11 height 11
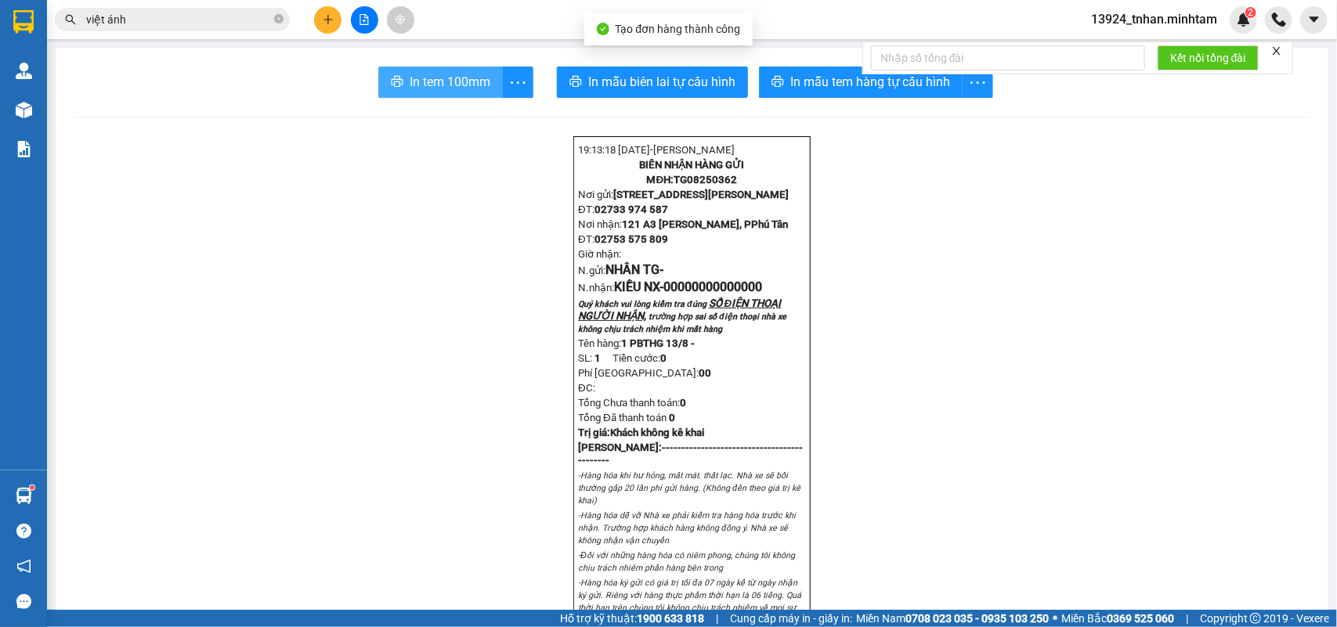
click at [458, 91] on span "In tem 100mm" at bounding box center [450, 82] width 81 height 20
